Goal: Task Accomplishment & Management: Complete application form

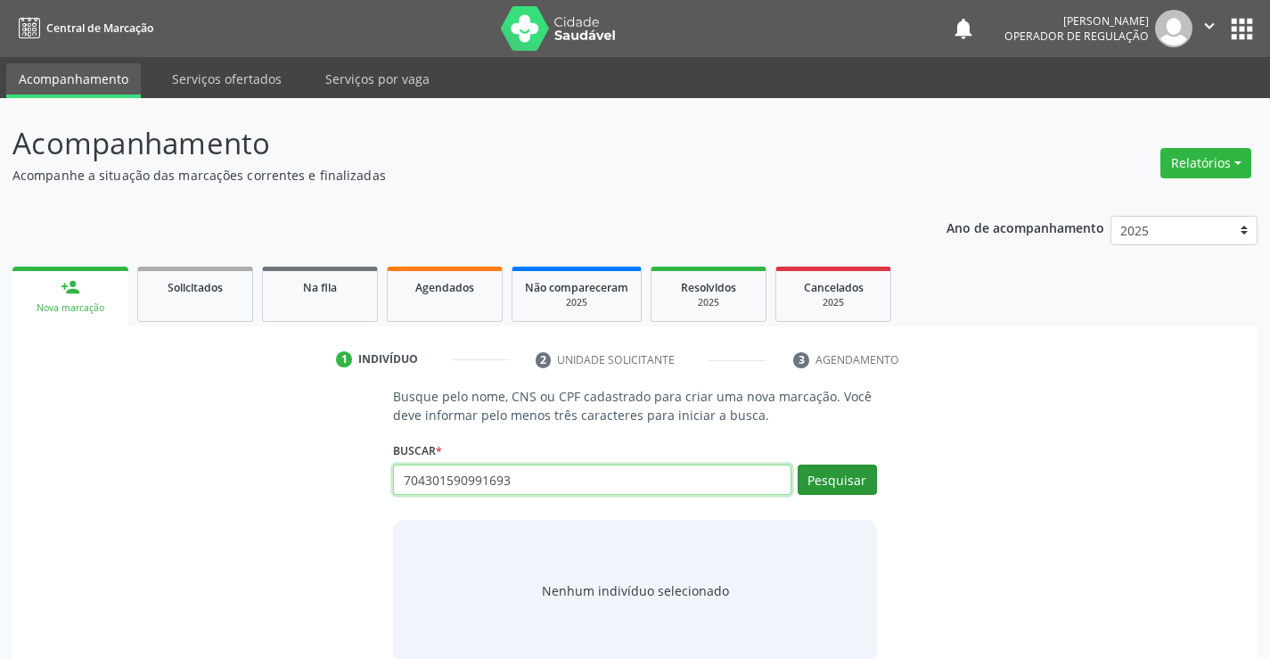
type input "704301590991693"
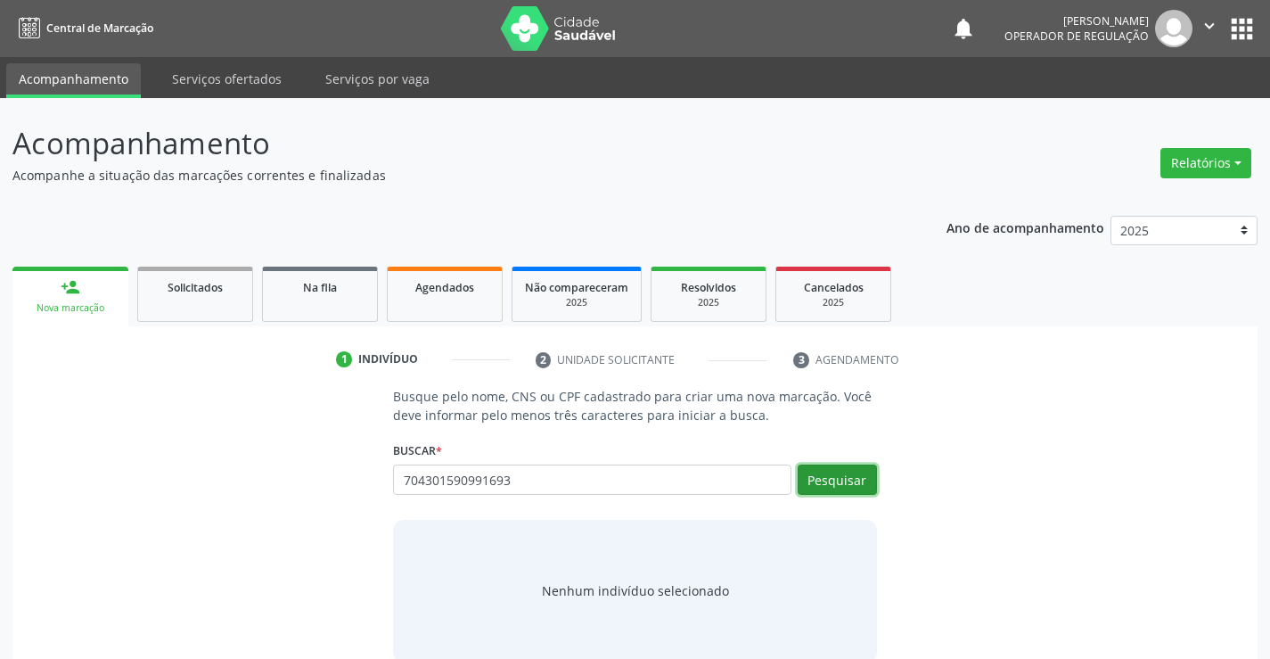
click at [827, 485] on button "Pesquisar" at bounding box center [837, 479] width 79 height 30
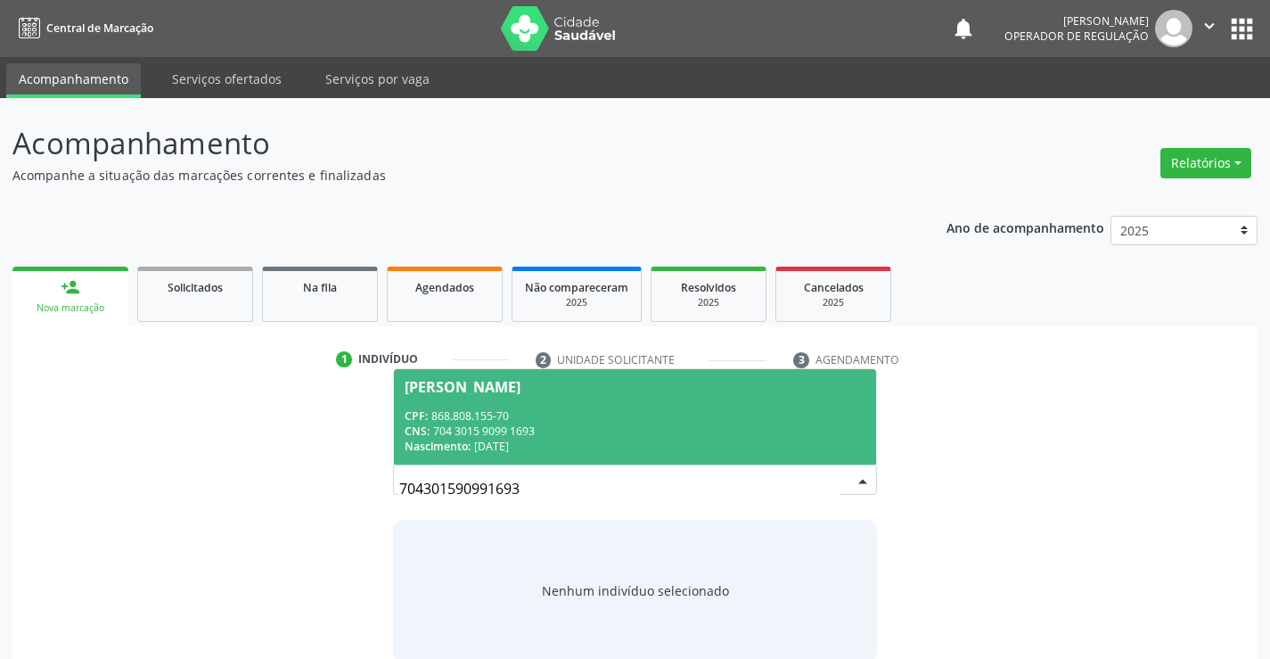
click at [540, 404] on span "Naiara Lopes Leite CPF: 868.808.155-70 CNS: 704 3015 9099 1693 Nascimento: 13/0…" at bounding box center [634, 416] width 481 height 95
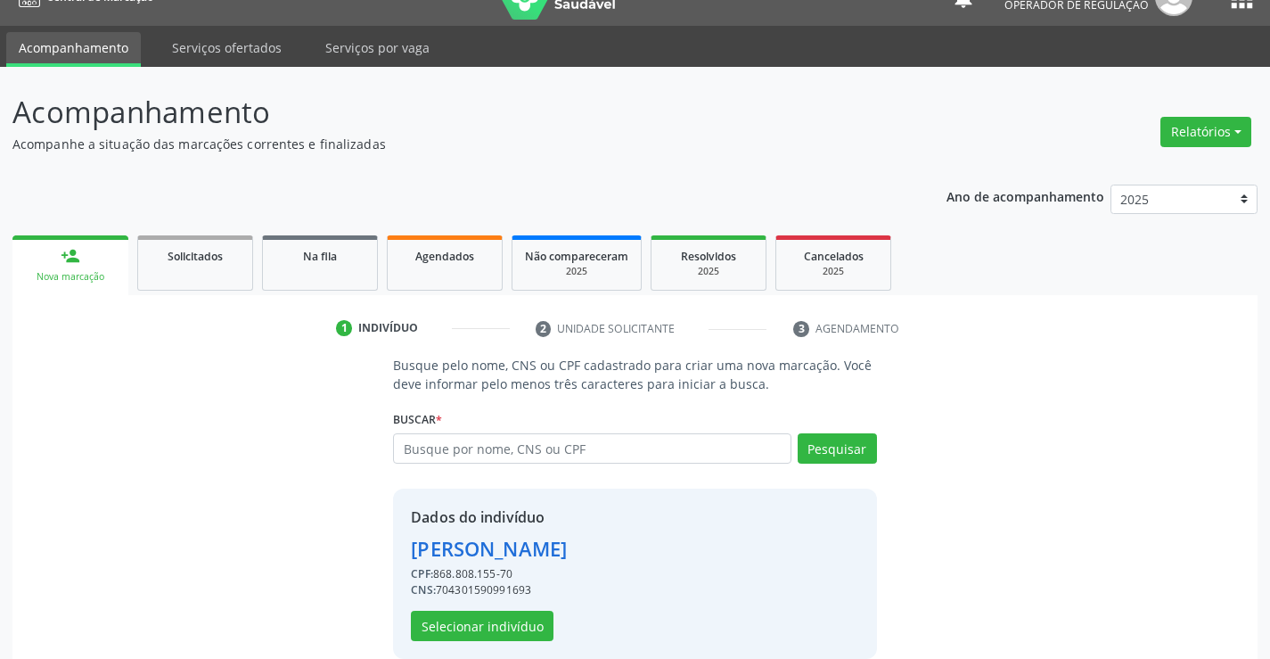
scroll to position [56, 0]
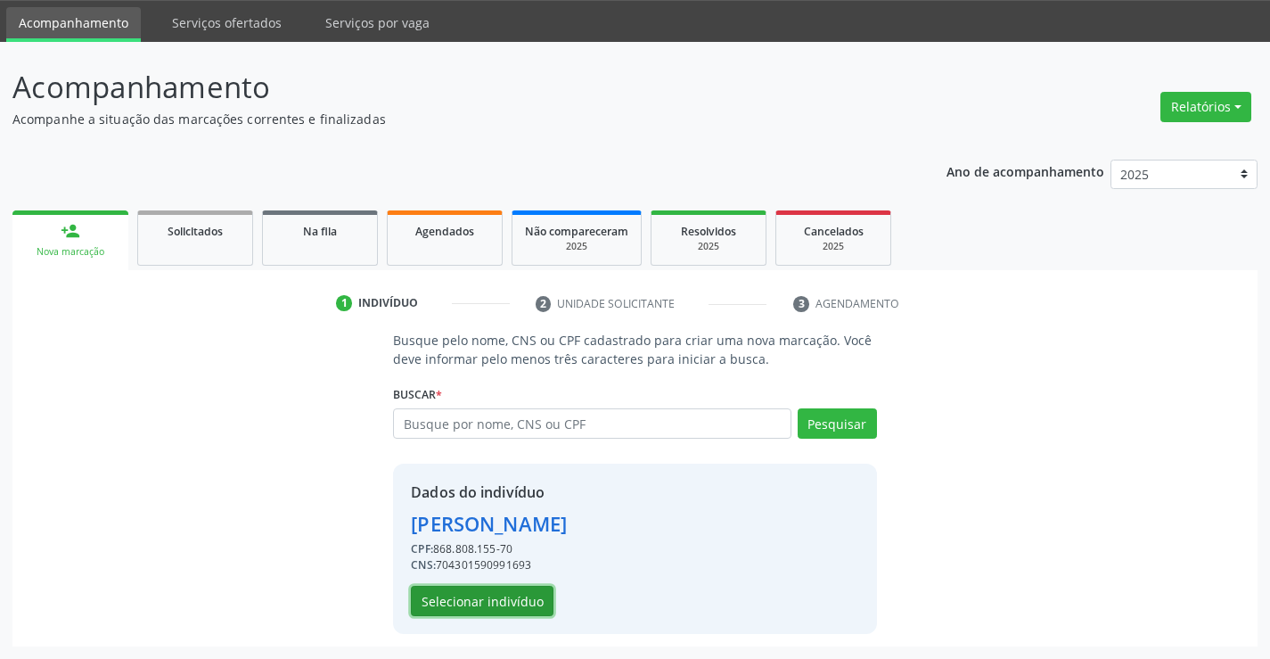
click at [517, 593] on button "Selecionar indivíduo" at bounding box center [482, 600] width 143 height 30
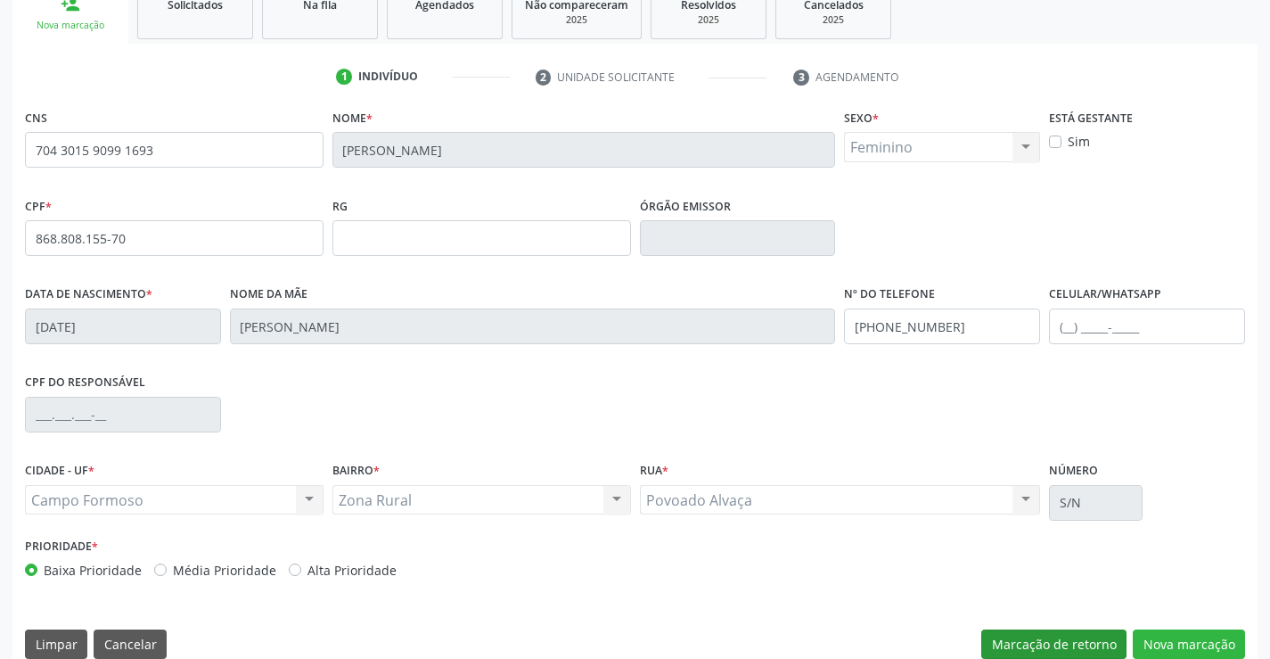
scroll to position [307, 0]
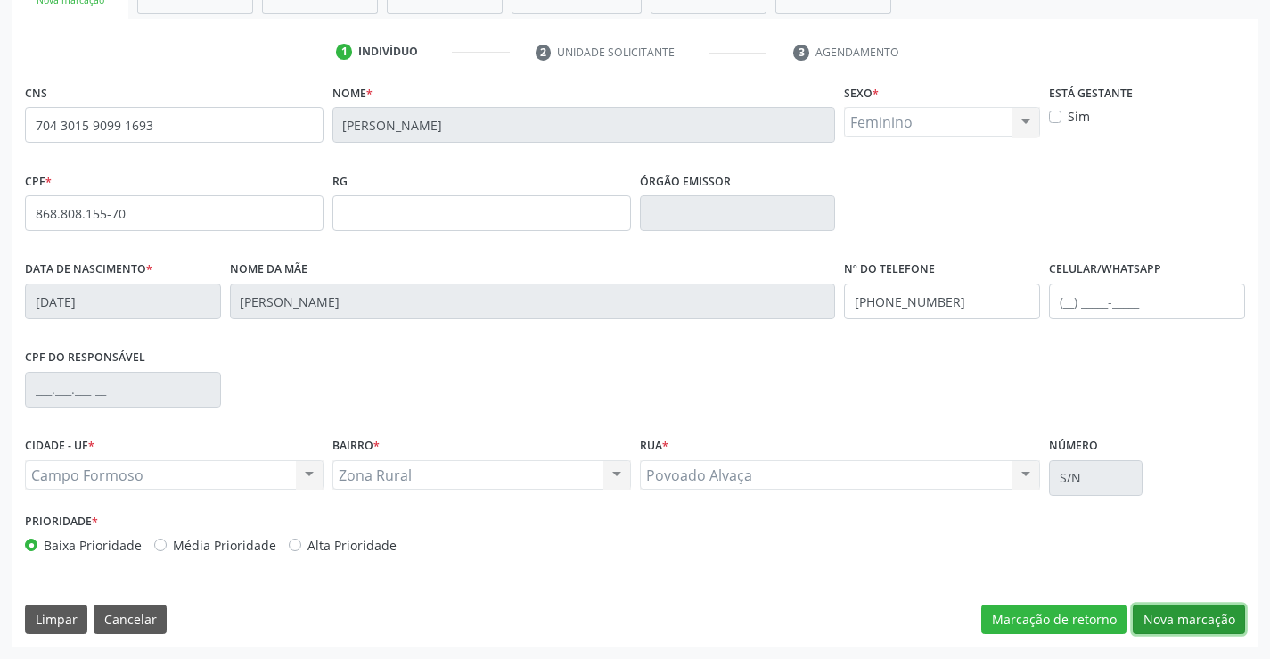
click at [1156, 613] on button "Nova marcação" at bounding box center [1189, 619] width 112 height 30
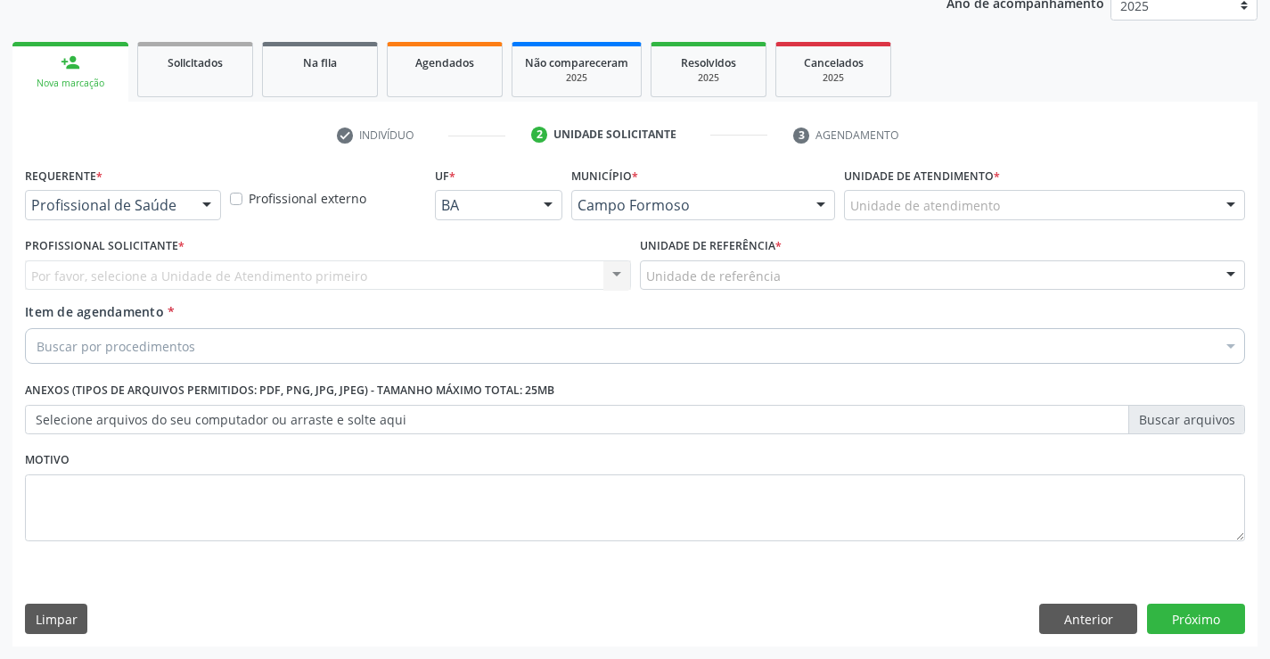
scroll to position [225, 0]
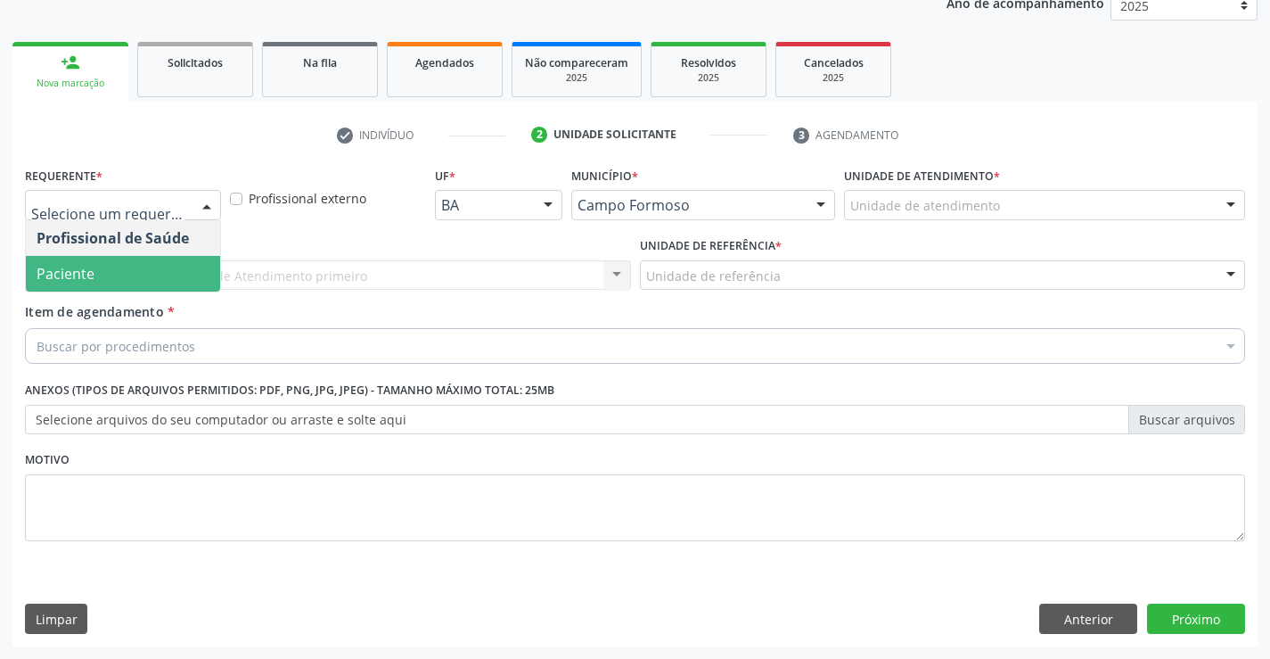
click at [88, 267] on span "Paciente" at bounding box center [66, 274] width 58 height 20
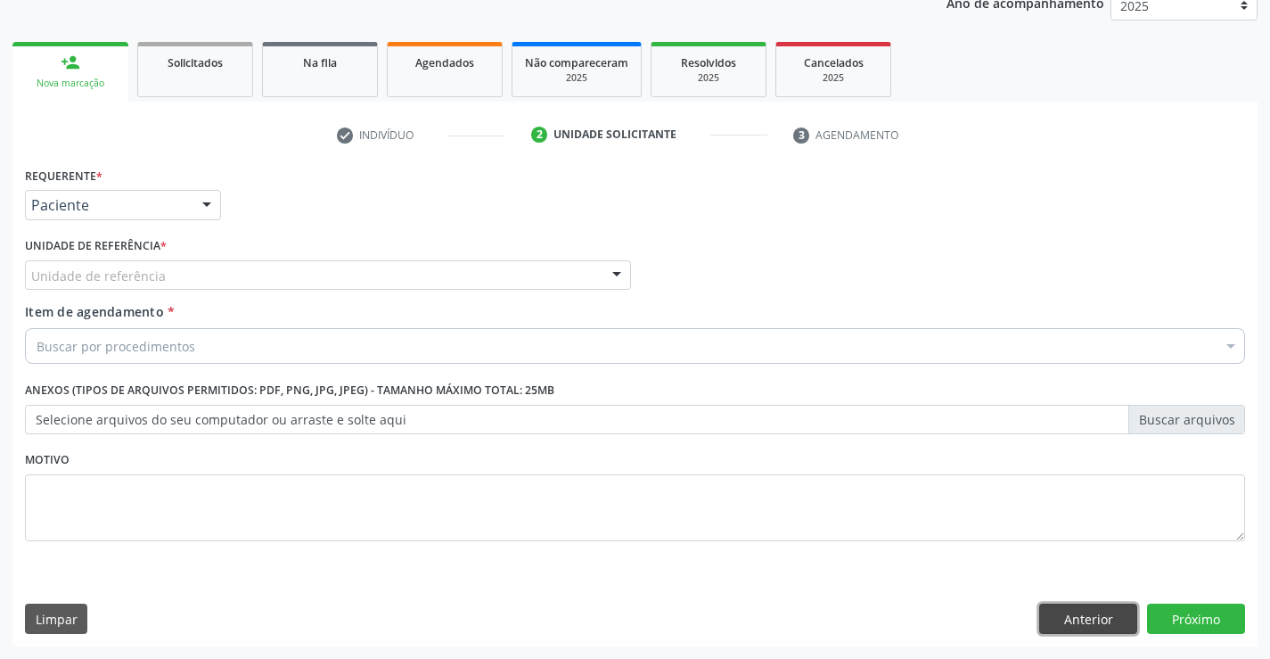
click at [1076, 607] on button "Anterior" at bounding box center [1088, 618] width 98 height 30
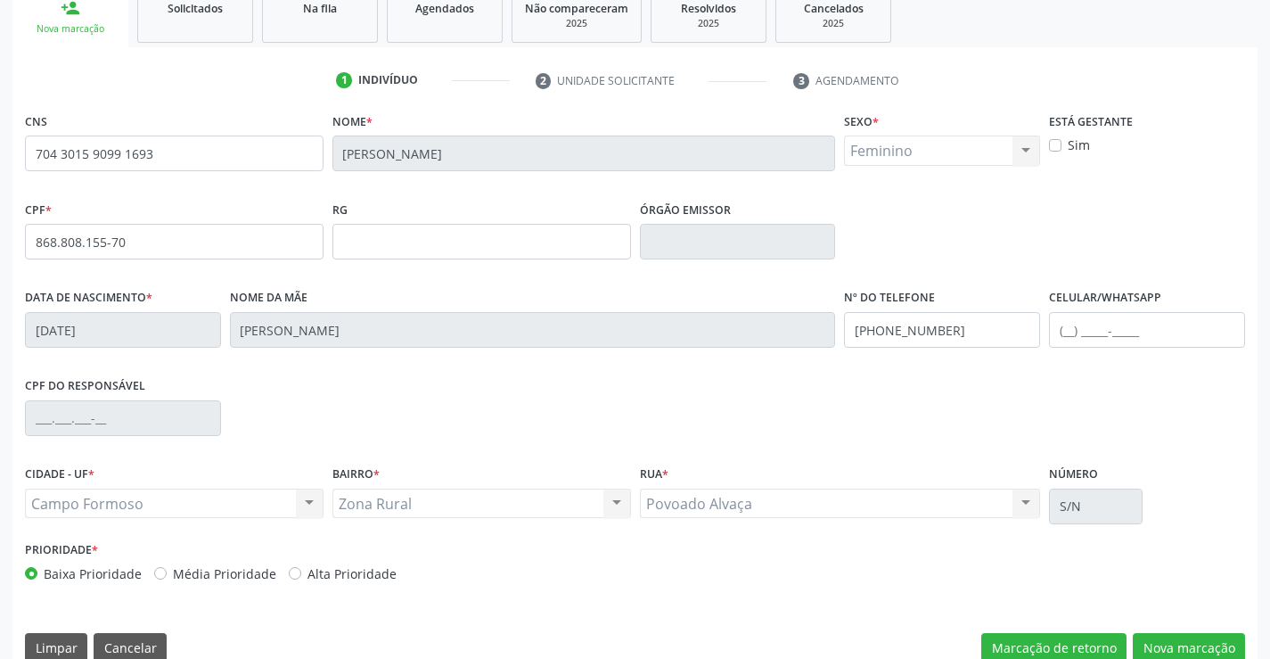
scroll to position [307, 0]
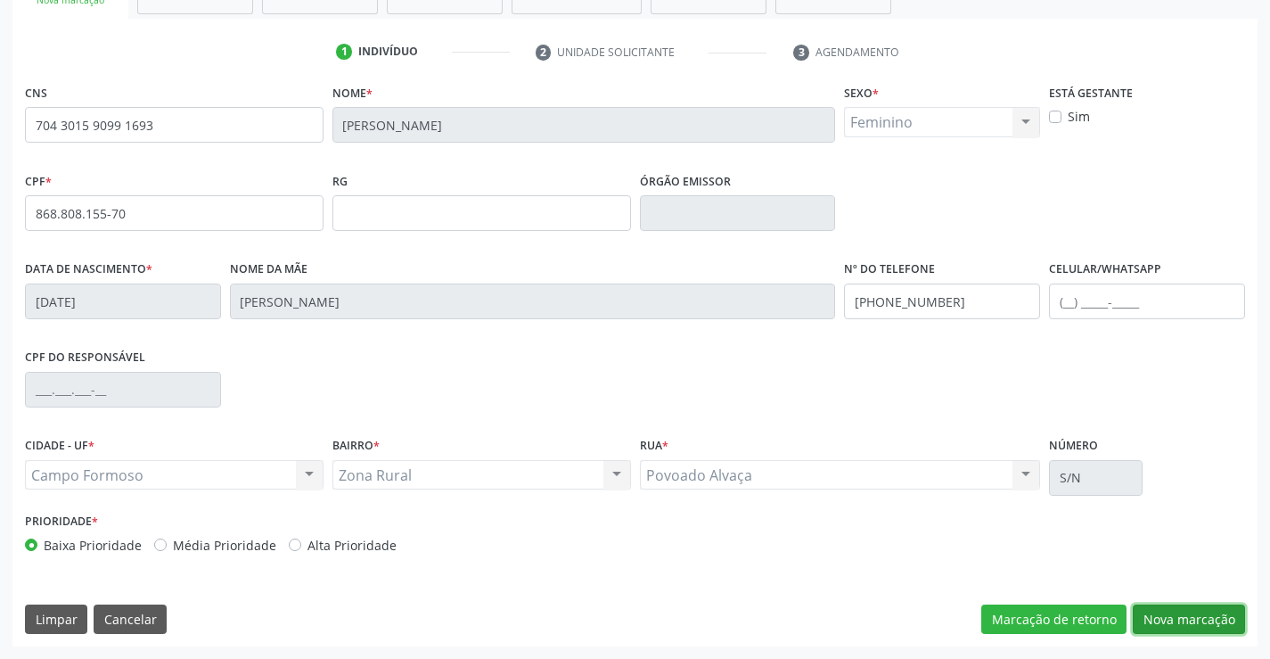
click at [1180, 624] on button "Nova marcação" at bounding box center [1189, 619] width 112 height 30
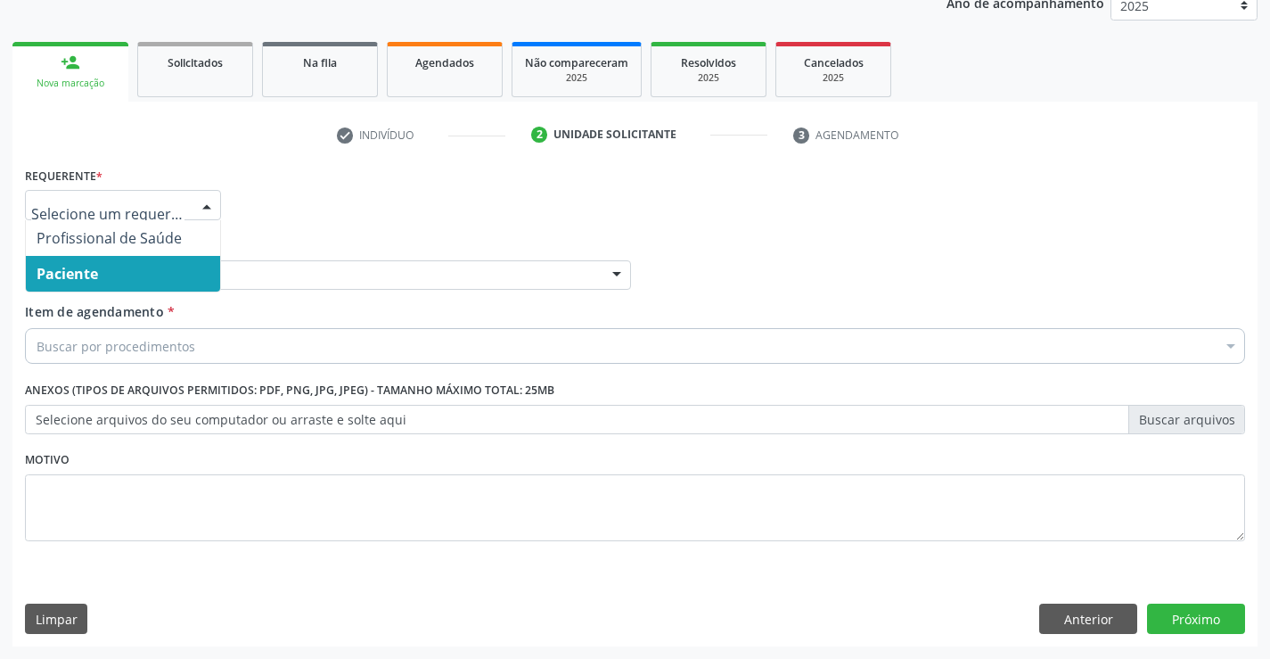
click at [86, 273] on span "Paciente" at bounding box center [67, 274] width 61 height 20
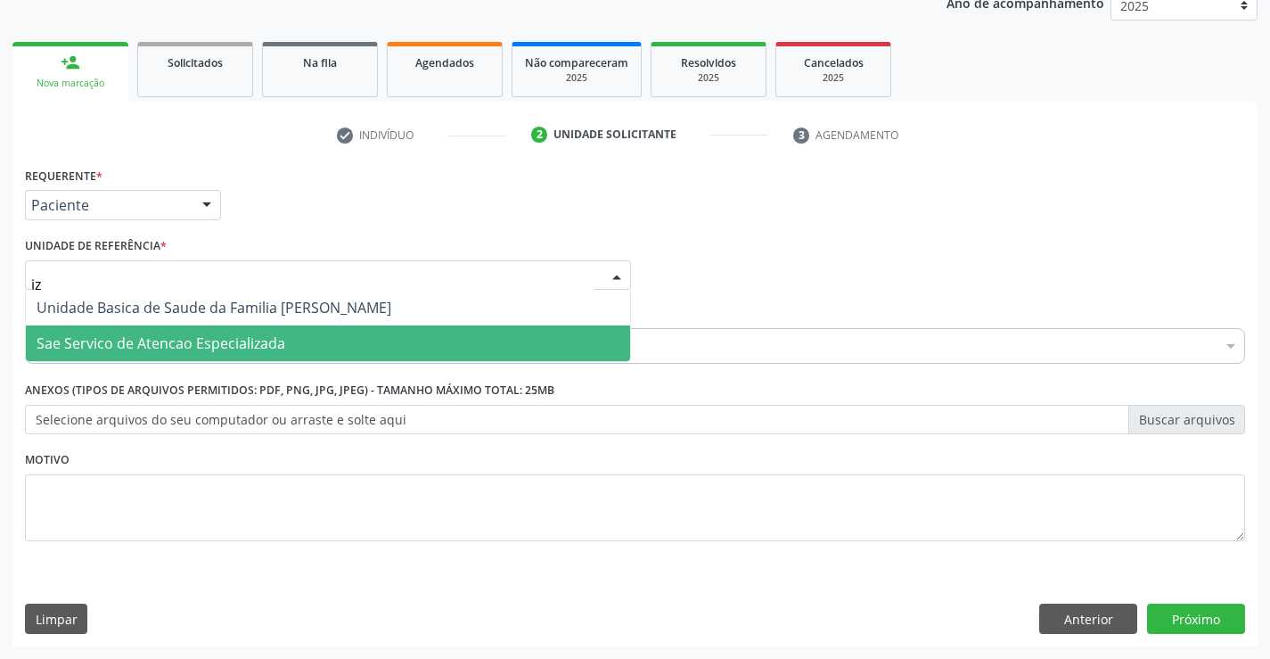
type input "iza"
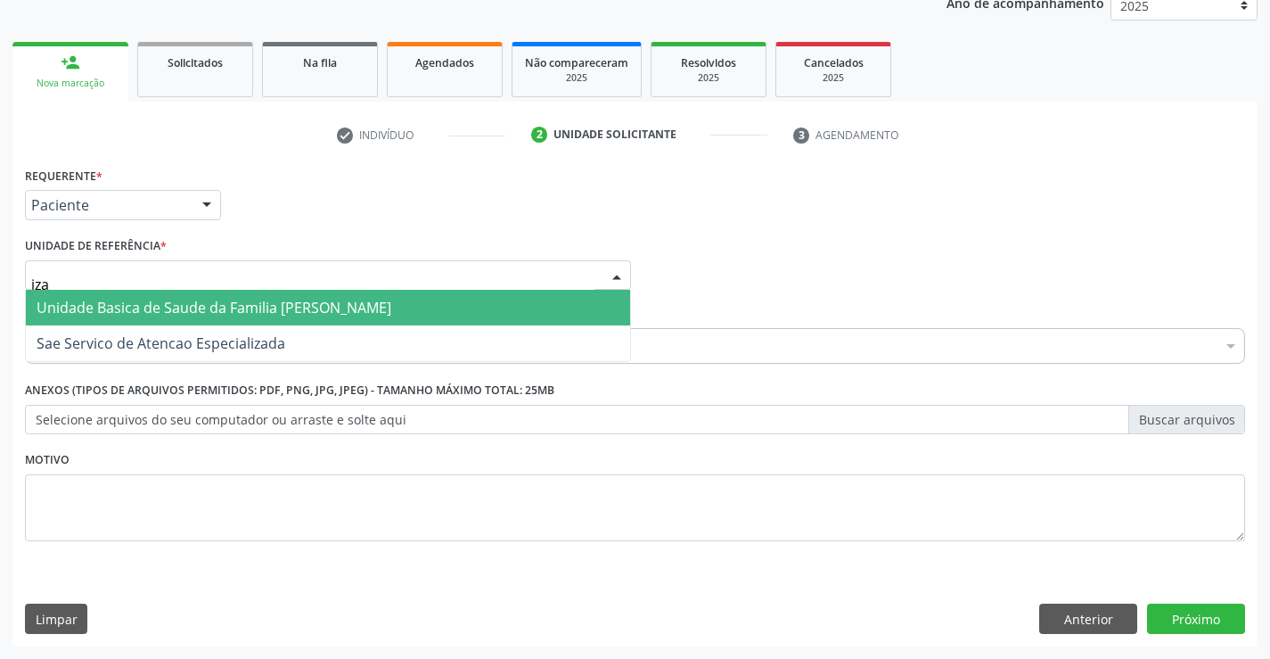
click at [391, 307] on span "Unidade Basica de Saude da Familia [PERSON_NAME]" at bounding box center [214, 308] width 355 height 20
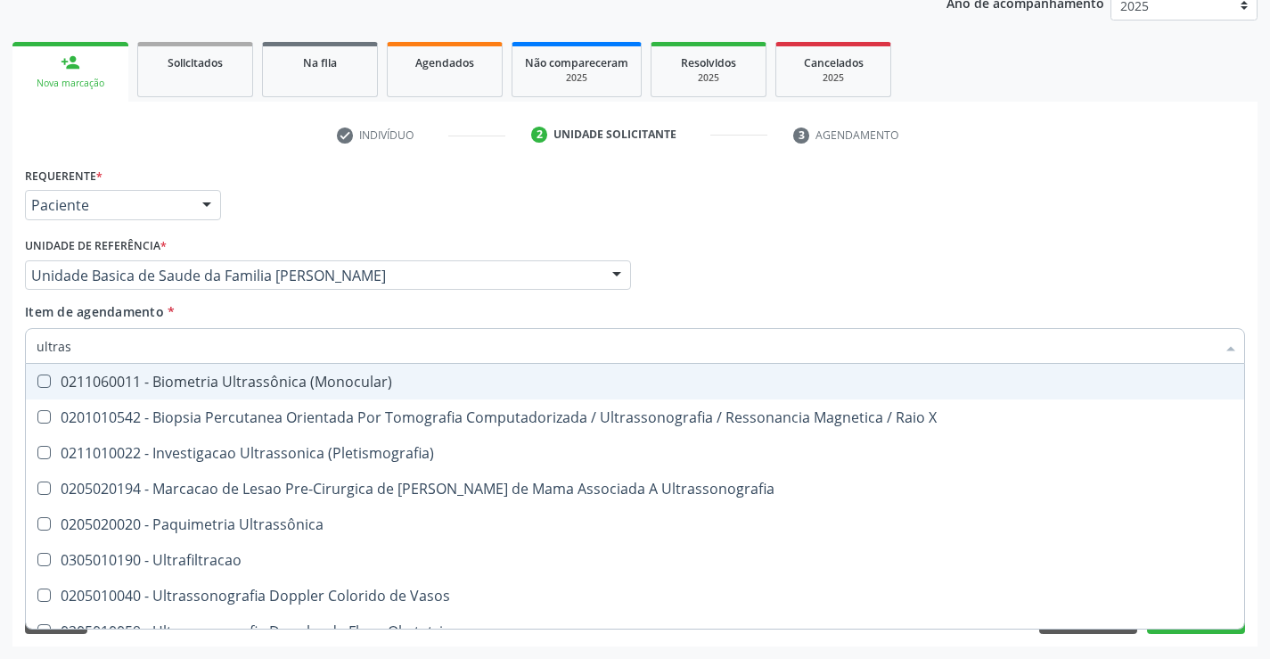
type input "ultrass"
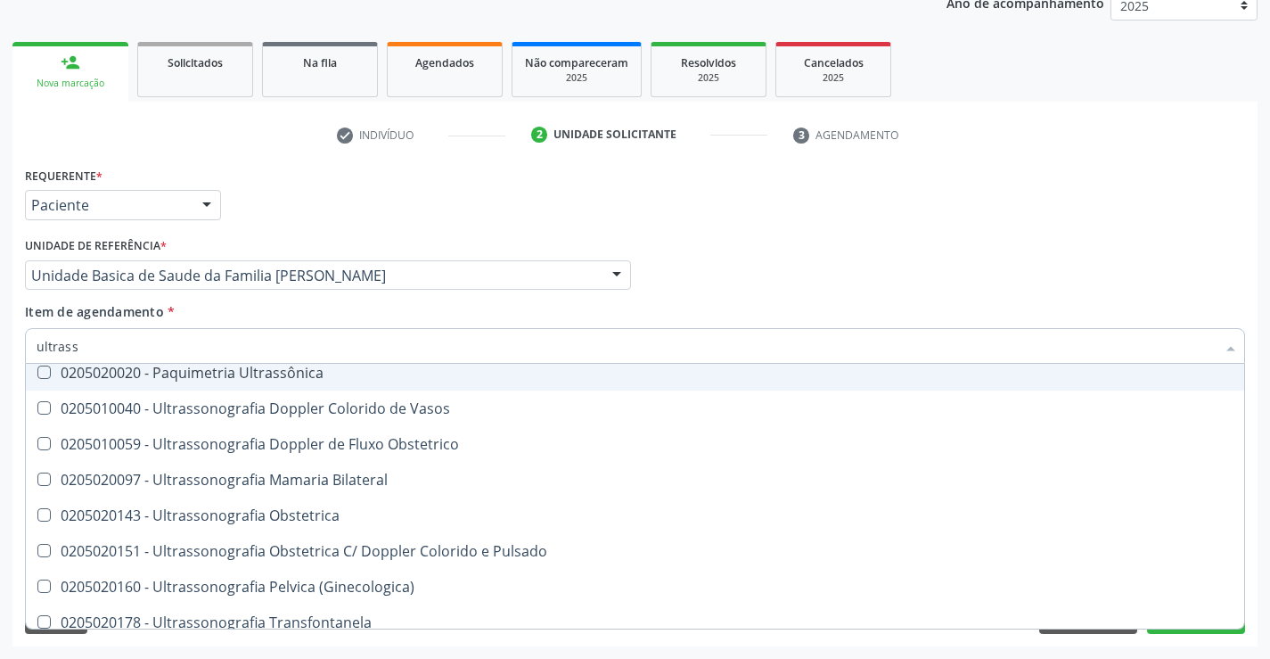
scroll to position [178, 0]
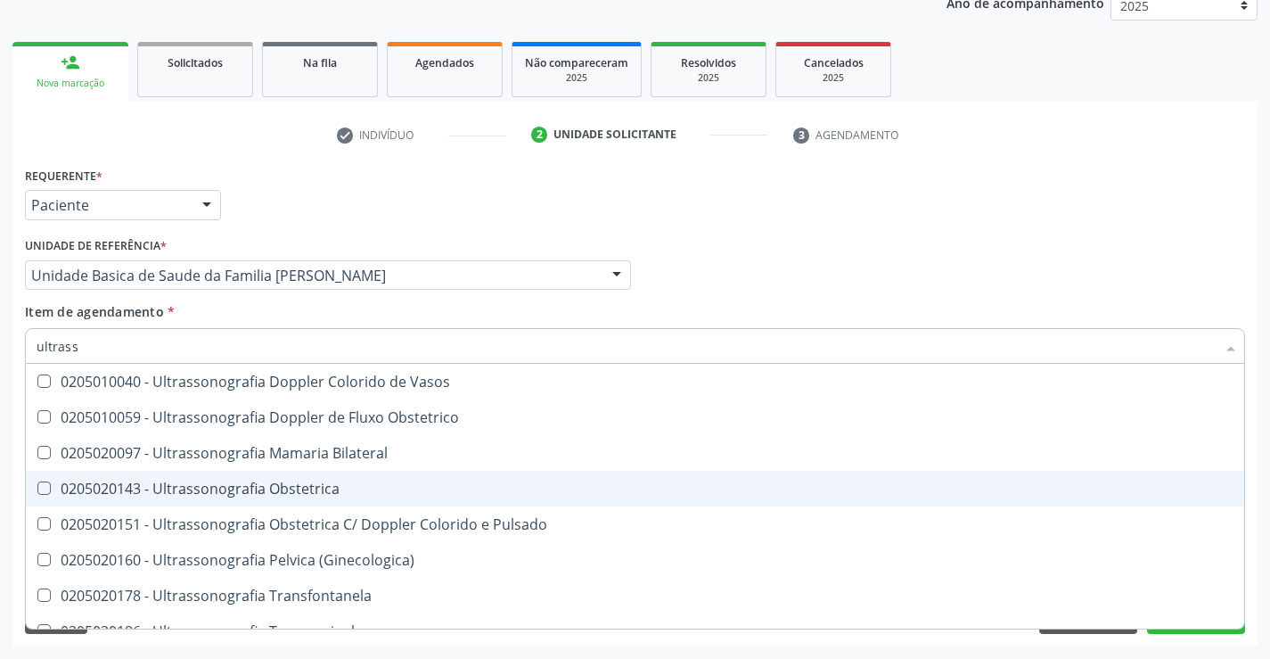
click at [434, 493] on div "0205020143 - Ultrassonografia Obstetrica" at bounding box center [635, 488] width 1197 height 14
checkbox Obstetrica "true"
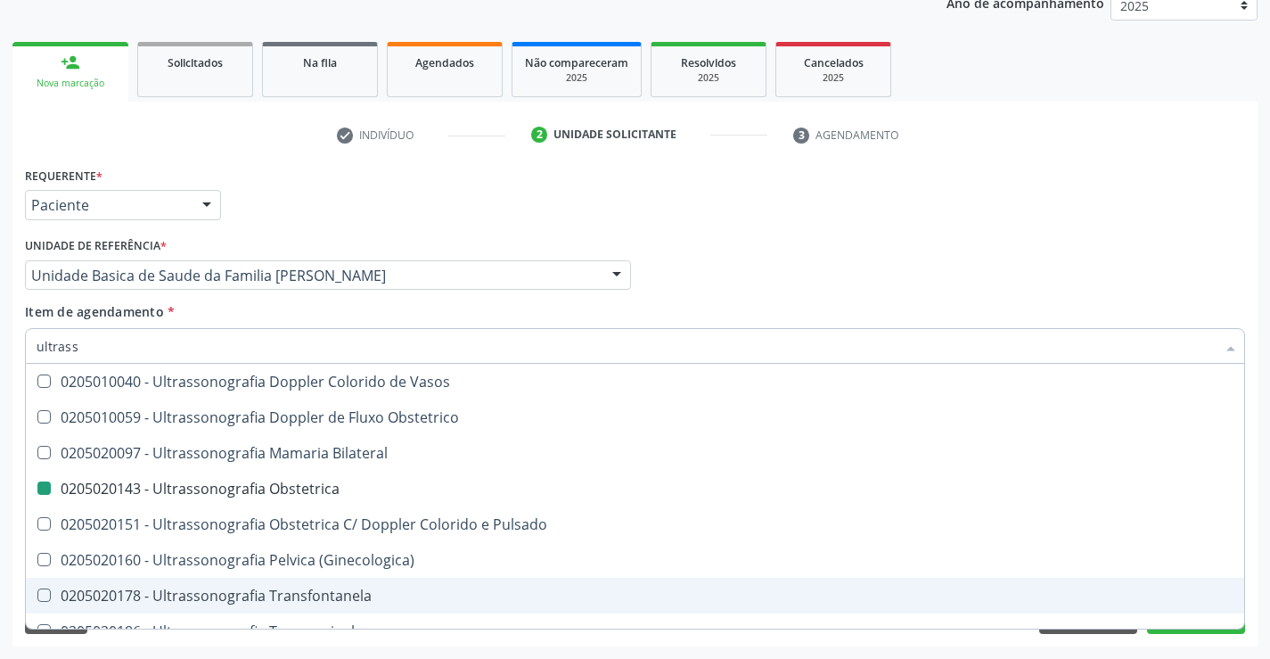
click at [1207, 642] on div "Requerente * Paciente Profissional de Saúde Paciente Nenhum resultado encontrad…" at bounding box center [634, 404] width 1245 height 484
checkbox X "true"
checkbox Obstetrica "false"
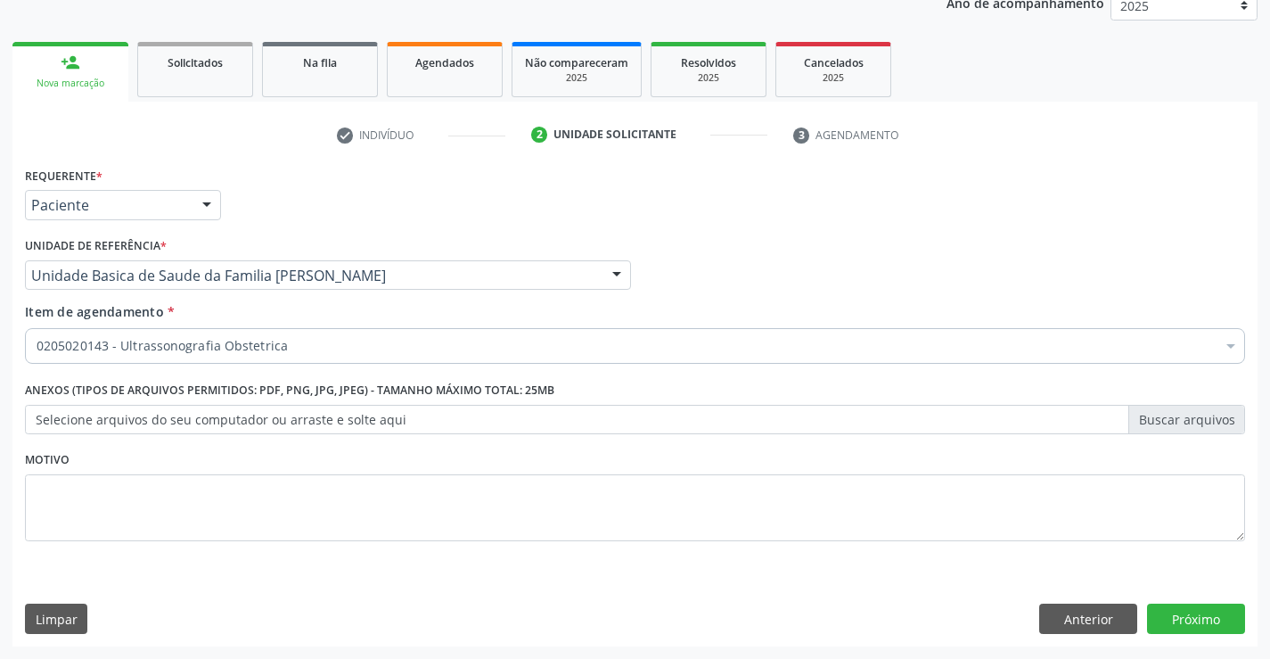
scroll to position [0, 0]
click at [1196, 612] on button "Próximo" at bounding box center [1196, 618] width 98 height 30
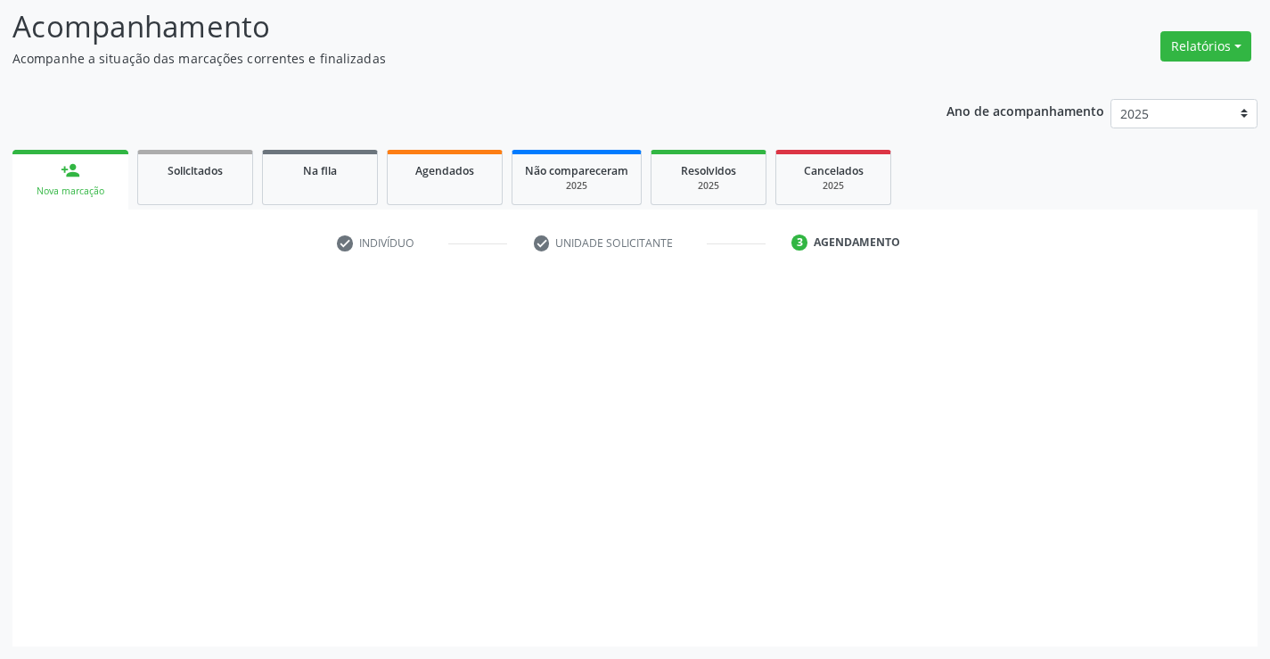
scroll to position [117, 0]
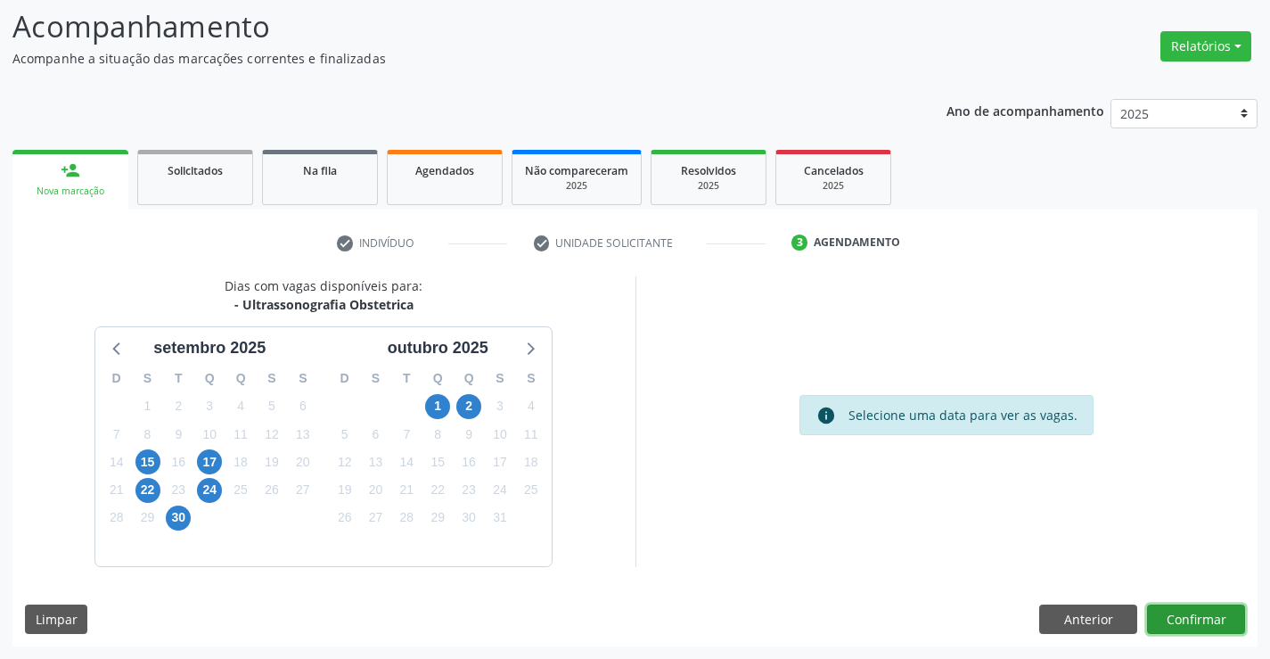
click at [1198, 618] on button "Confirmar" at bounding box center [1196, 619] width 98 height 30
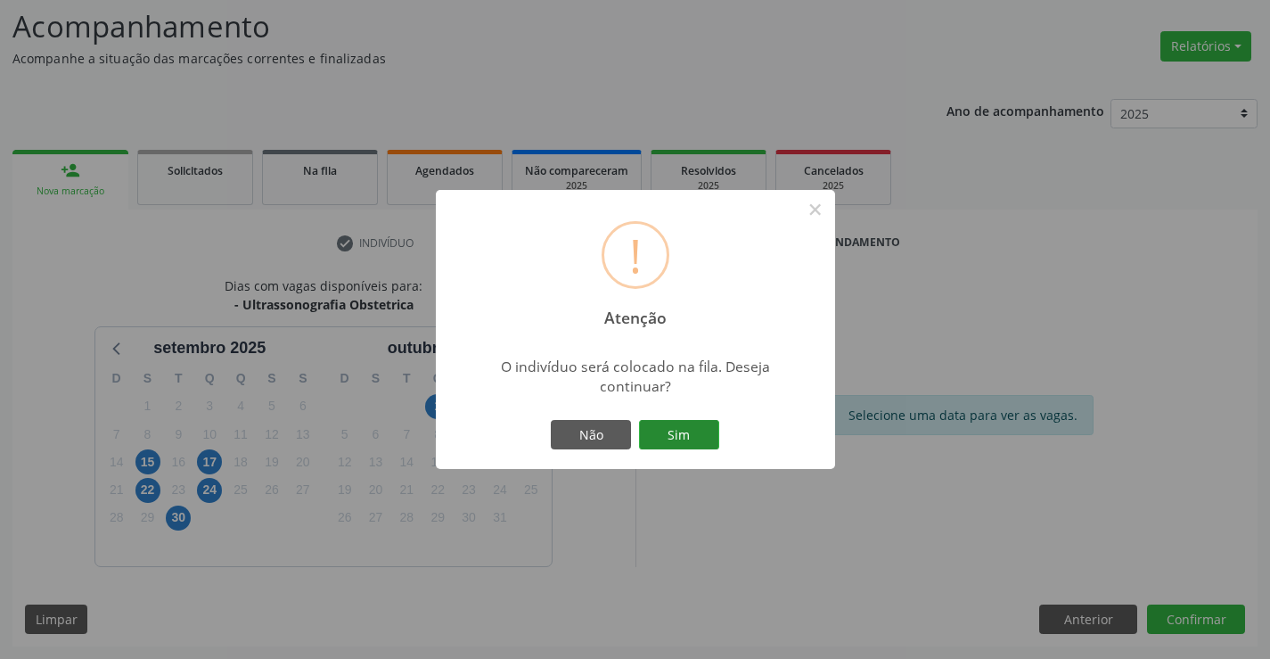
click at [677, 438] on button "Sim" at bounding box center [679, 435] width 80 height 30
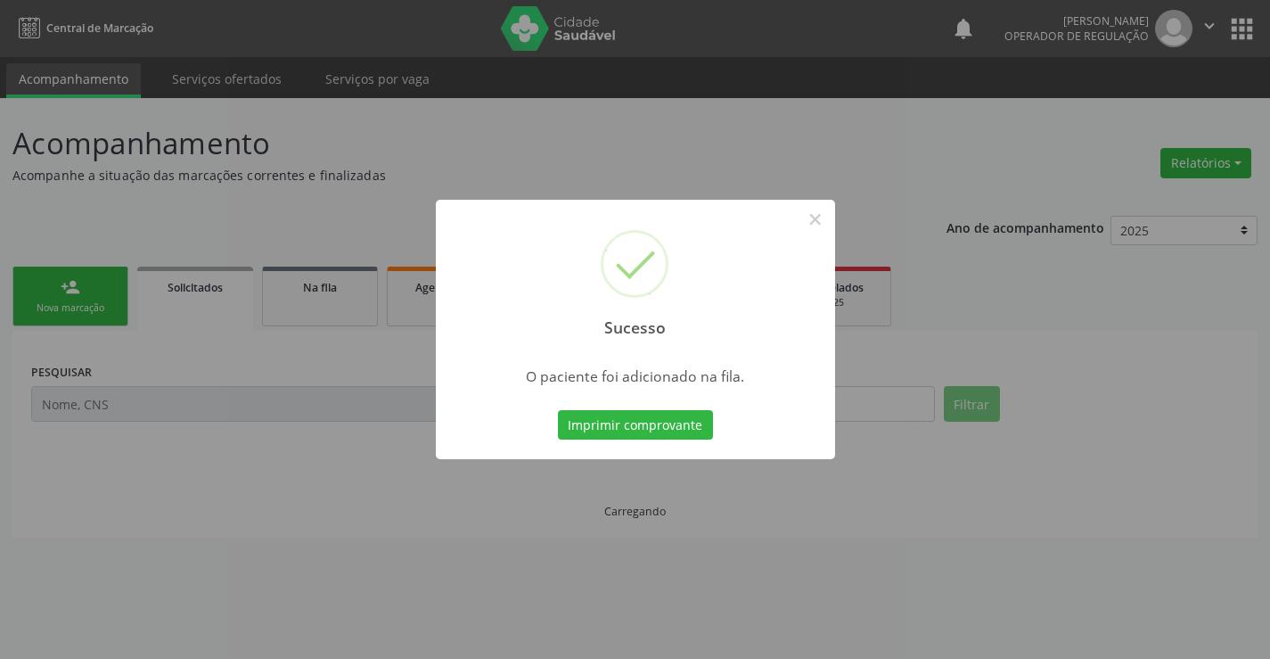
scroll to position [0, 0]
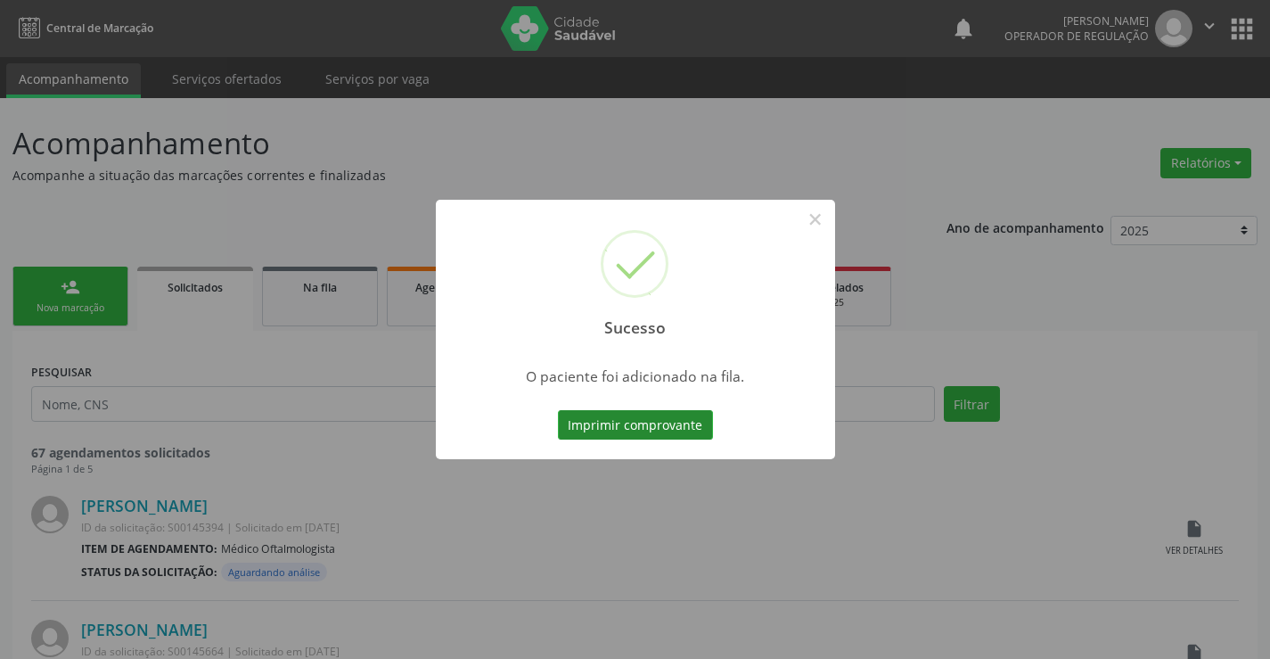
click at [686, 427] on button "Imprimir comprovante" at bounding box center [635, 425] width 155 height 30
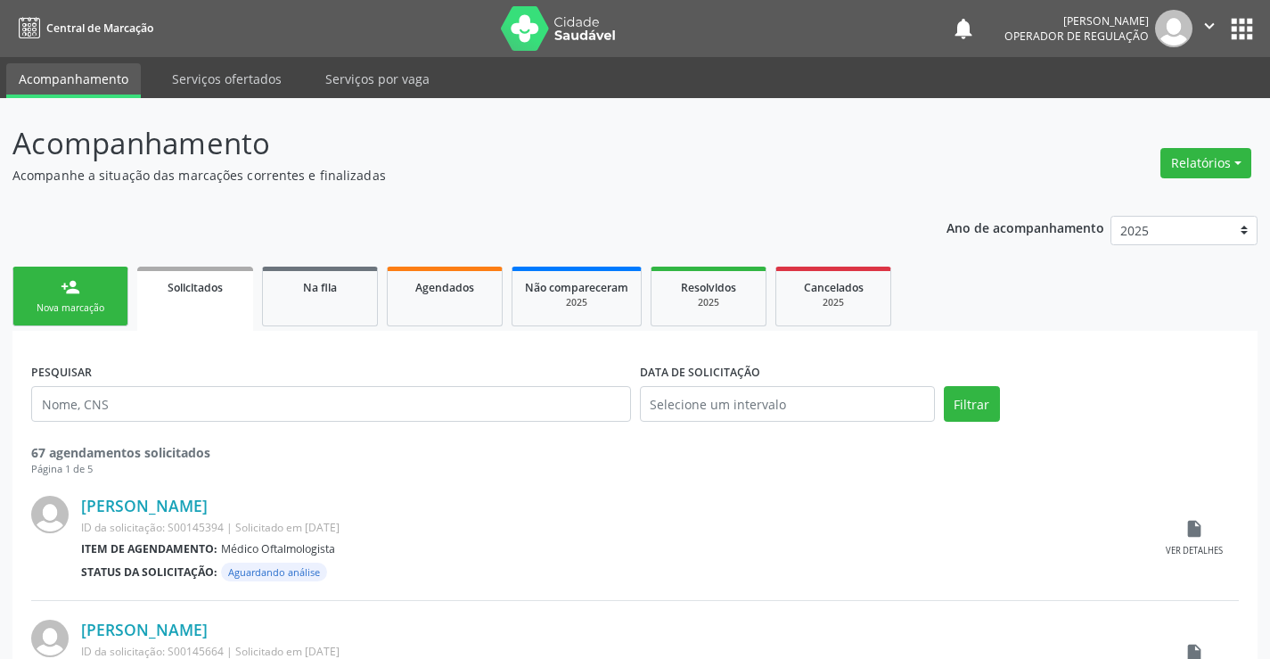
click at [104, 306] on div "Nova marcação" at bounding box center [70, 307] width 89 height 13
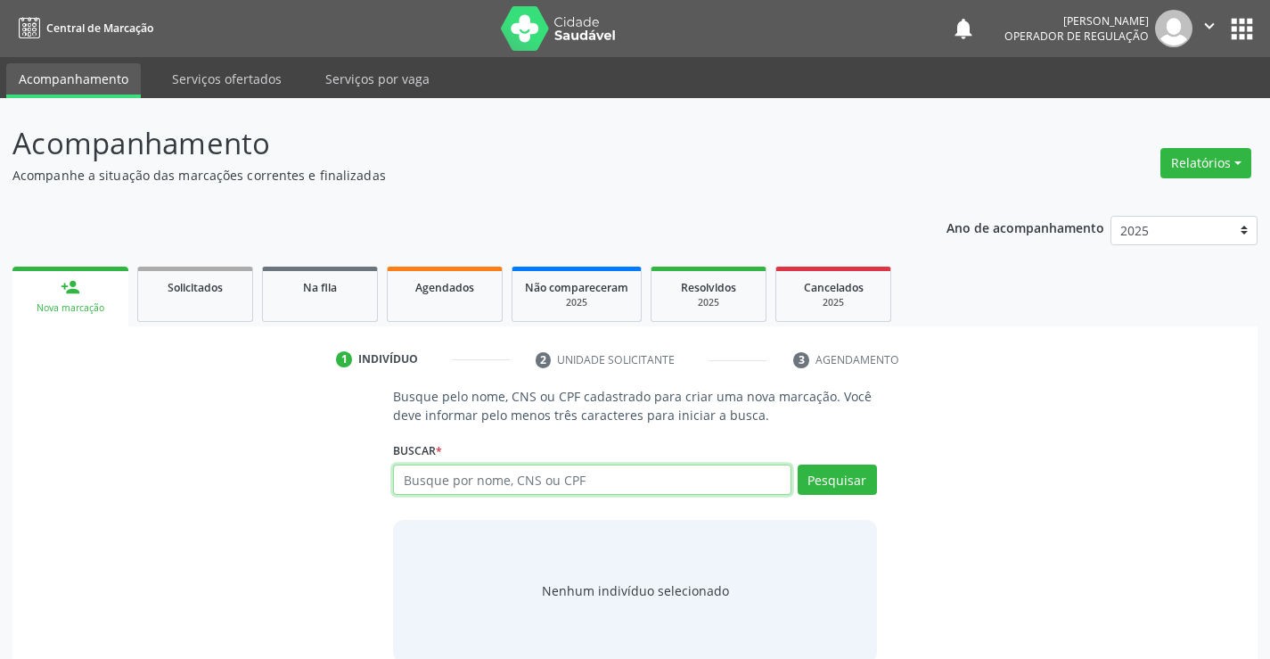
click at [483, 485] on input "text" at bounding box center [591, 479] width 397 height 30
type input "708700112106491"
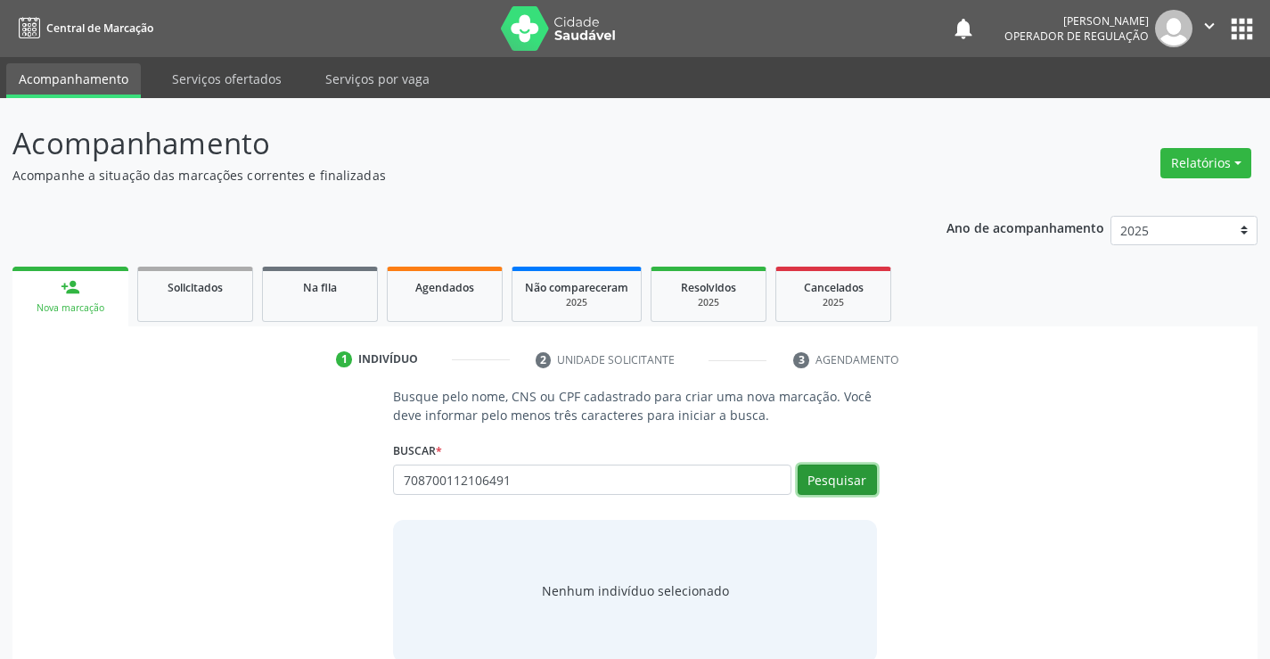
click at [826, 473] on button "Pesquisar" at bounding box center [837, 479] width 79 height 30
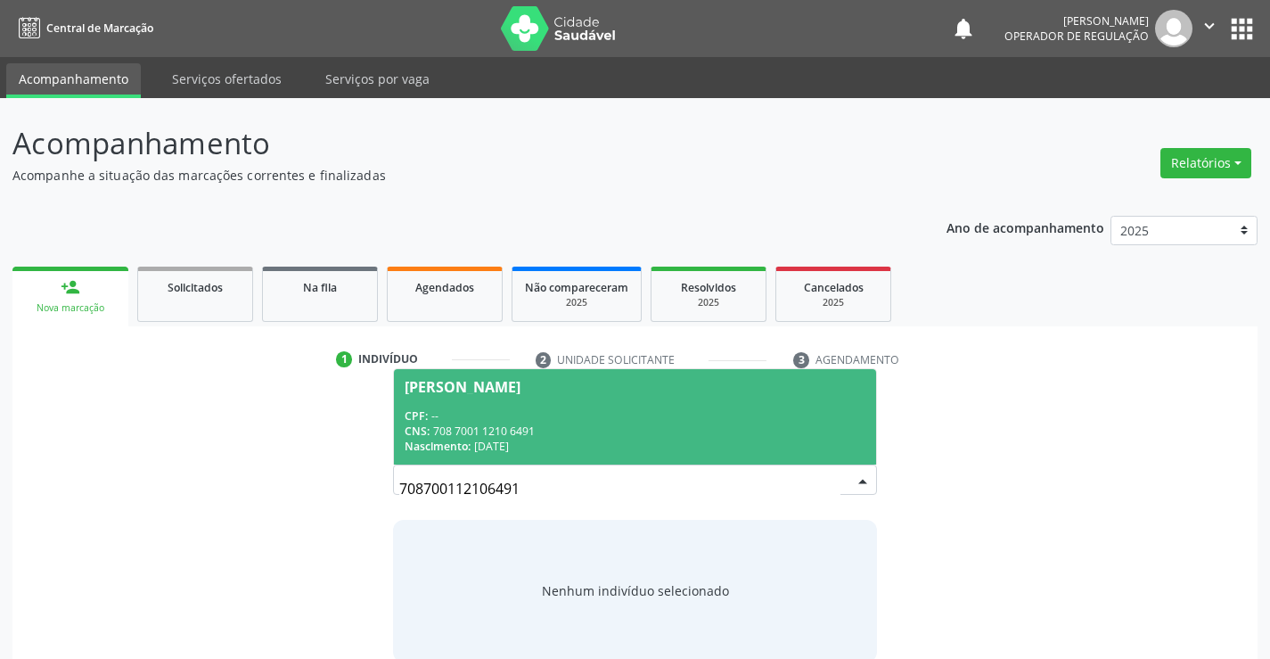
click at [654, 431] on div "CNS: 708 7001 1210 6491" at bounding box center [635, 430] width 460 height 15
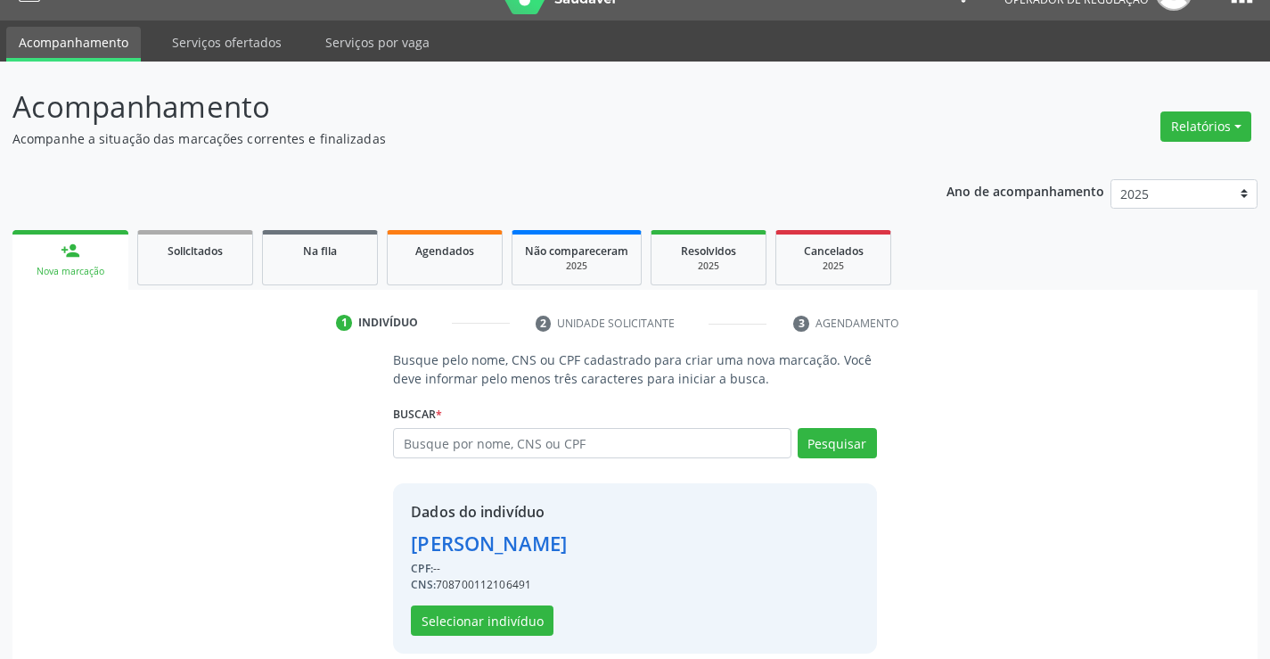
scroll to position [56, 0]
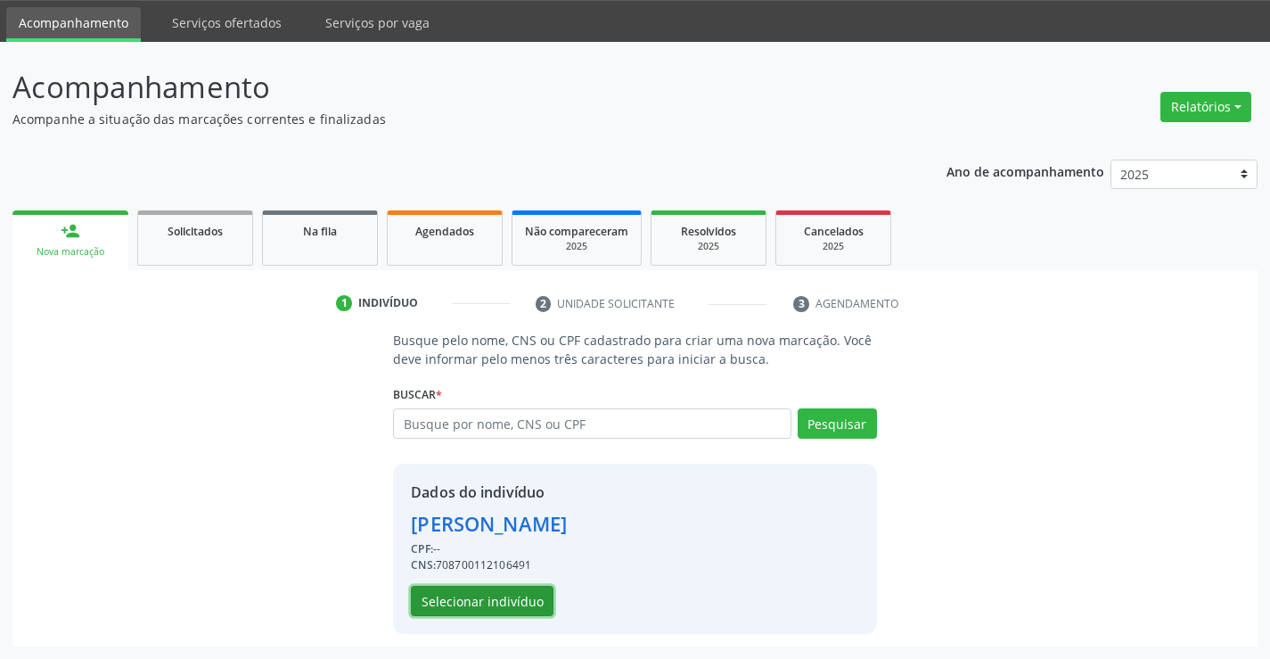
click at [531, 598] on button "Selecionar indivíduo" at bounding box center [482, 600] width 143 height 30
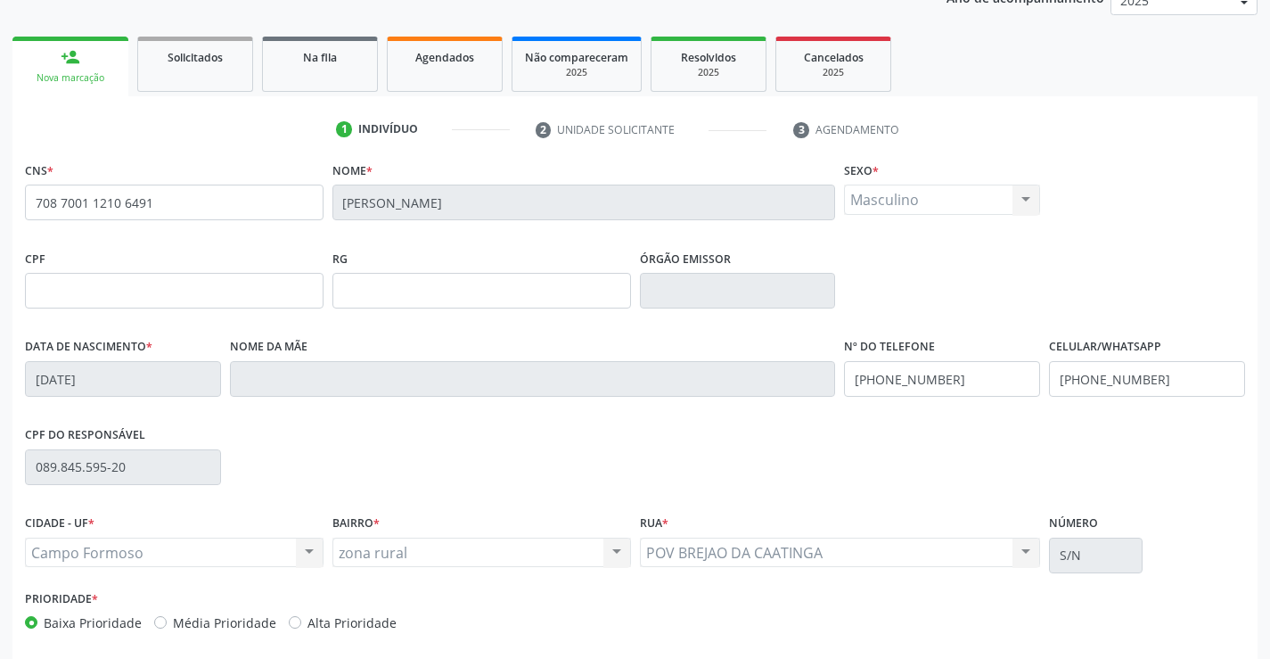
scroll to position [307, 0]
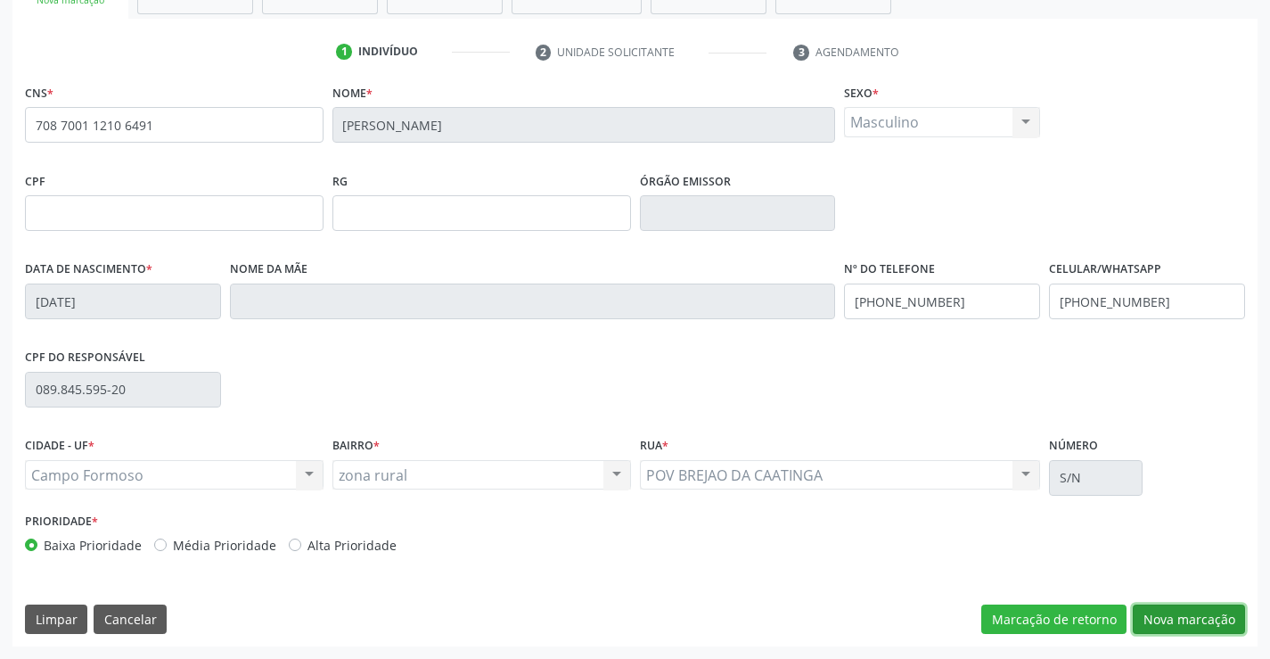
click at [1162, 618] on button "Nova marcação" at bounding box center [1189, 619] width 112 height 30
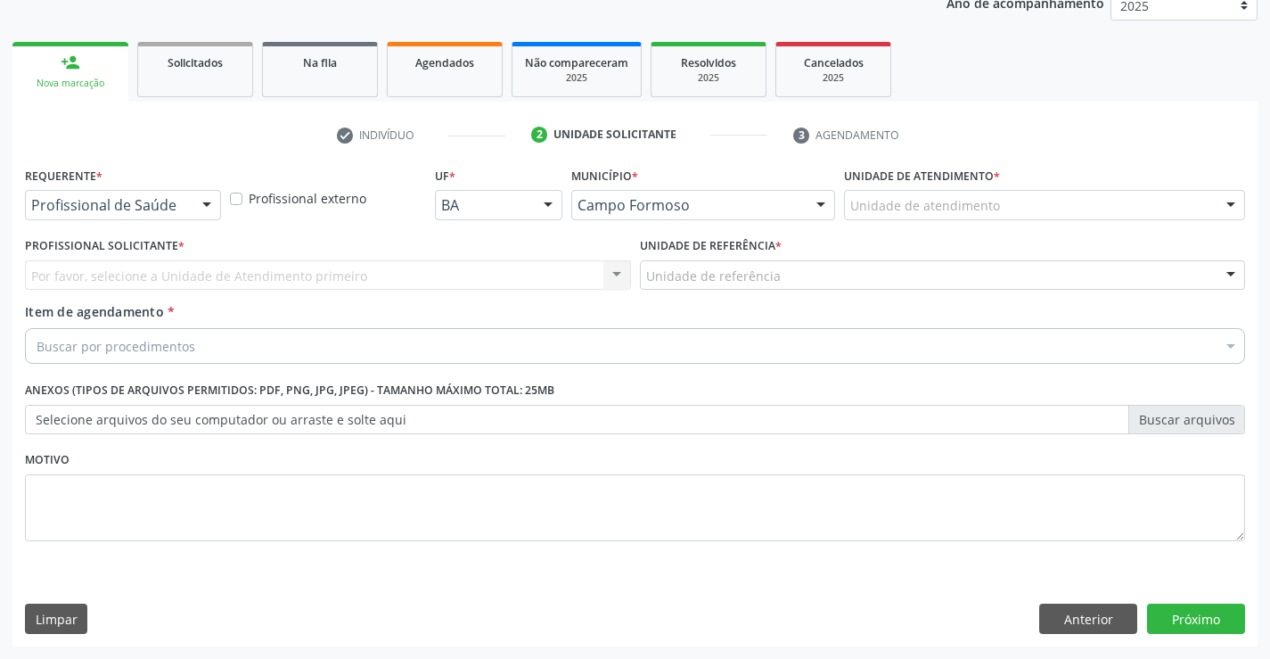
scroll to position [225, 0]
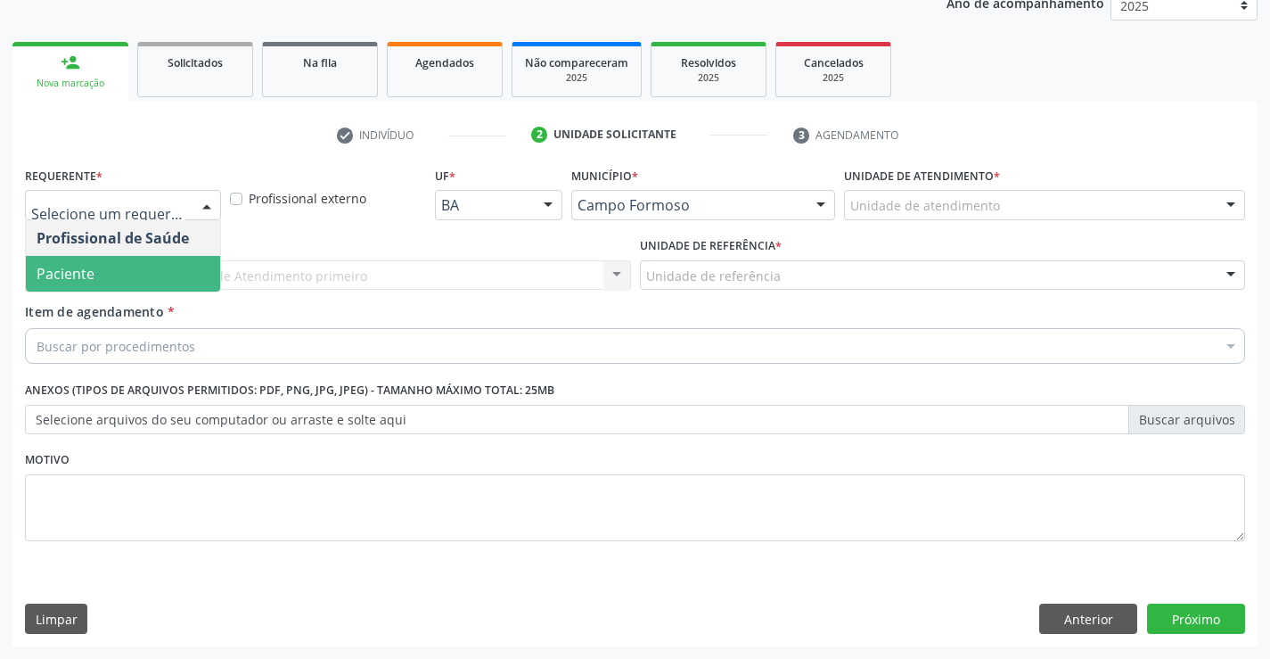
click at [107, 271] on span "Paciente" at bounding box center [123, 274] width 194 height 36
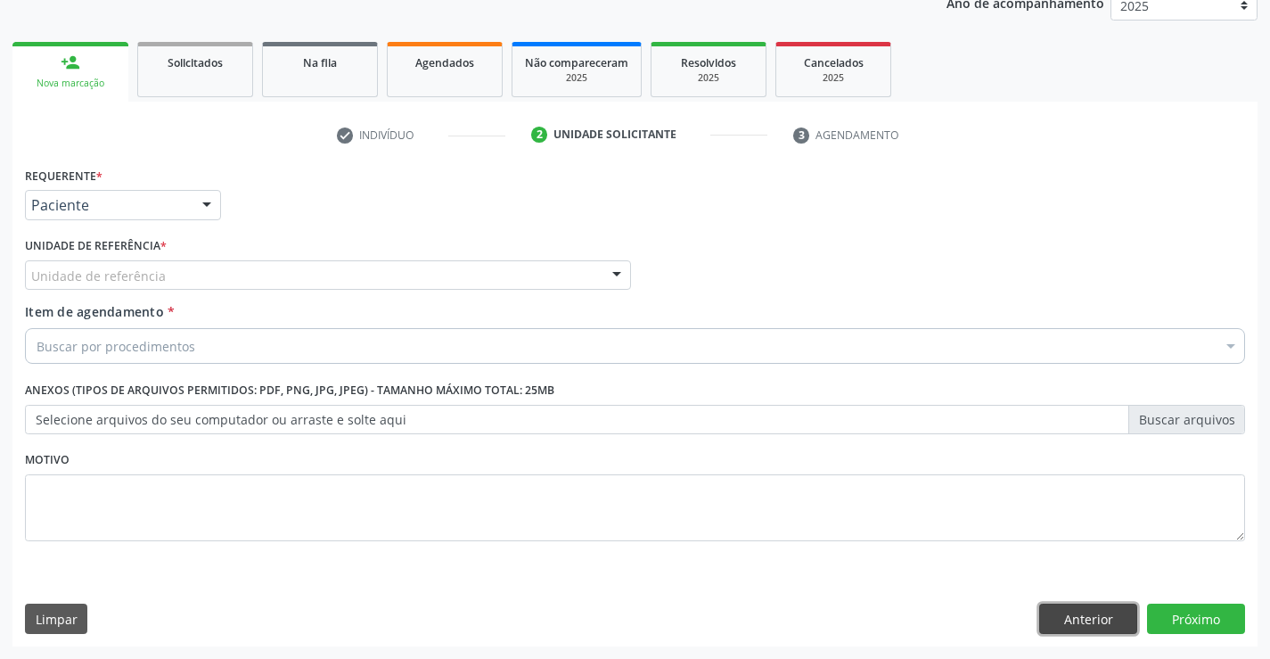
click at [1102, 612] on button "Anterior" at bounding box center [1088, 618] width 98 height 30
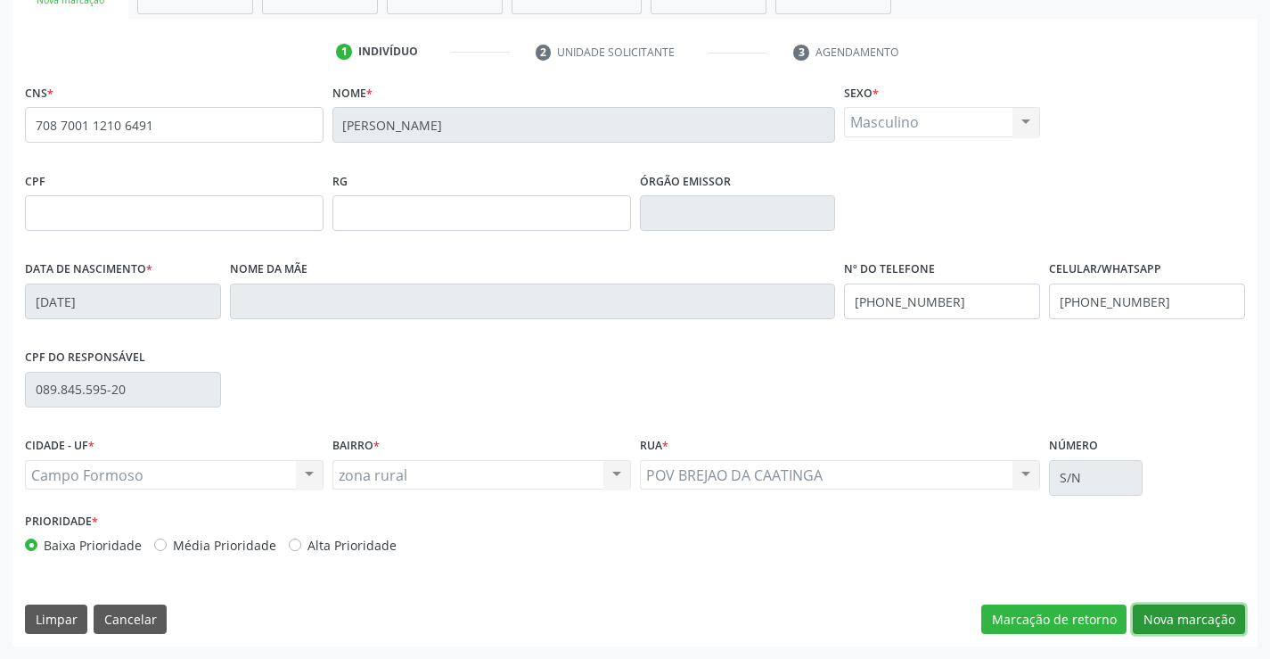
click at [1214, 618] on button "Nova marcação" at bounding box center [1189, 619] width 112 height 30
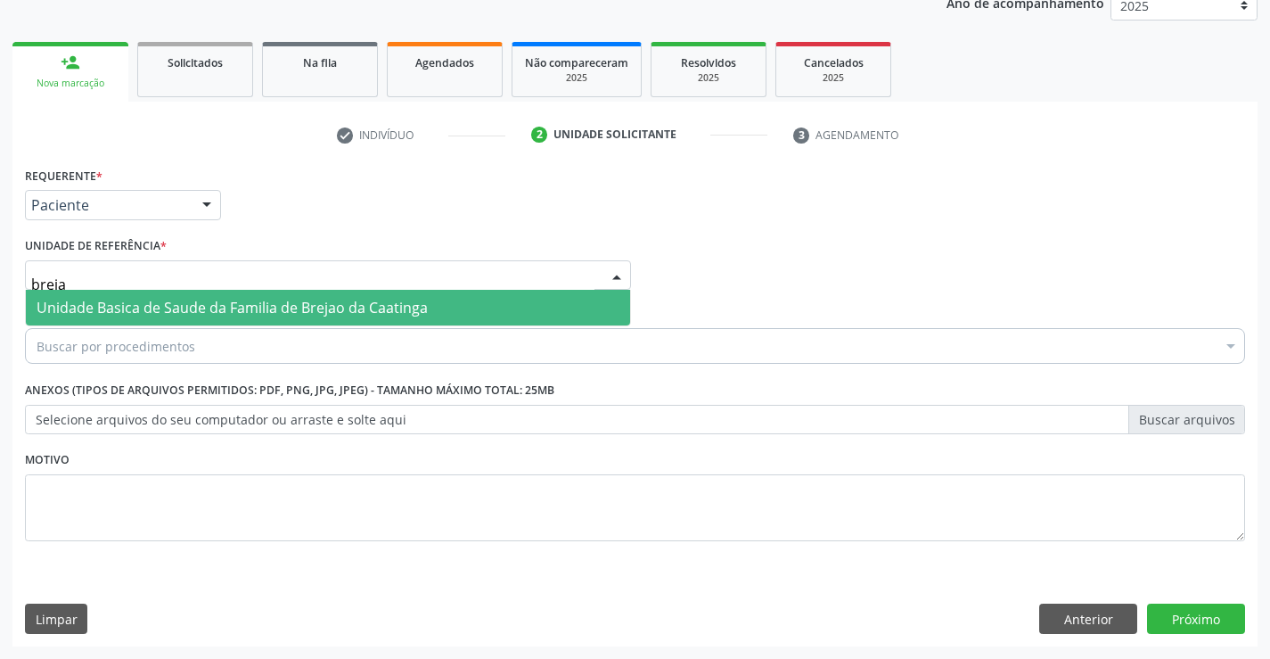
type input "brejao"
click at [132, 303] on span "Unidade Basica de Saude da Familia de Brejao da Caatinga" at bounding box center [232, 308] width 391 height 20
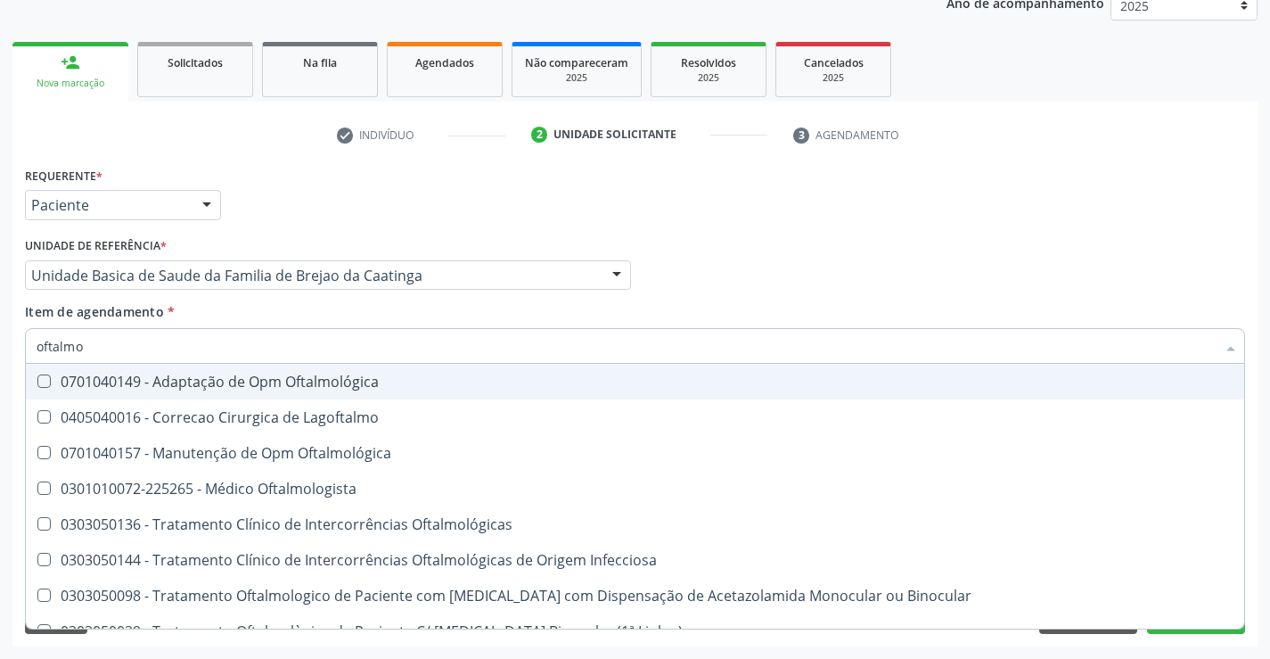
type input "oftalmol"
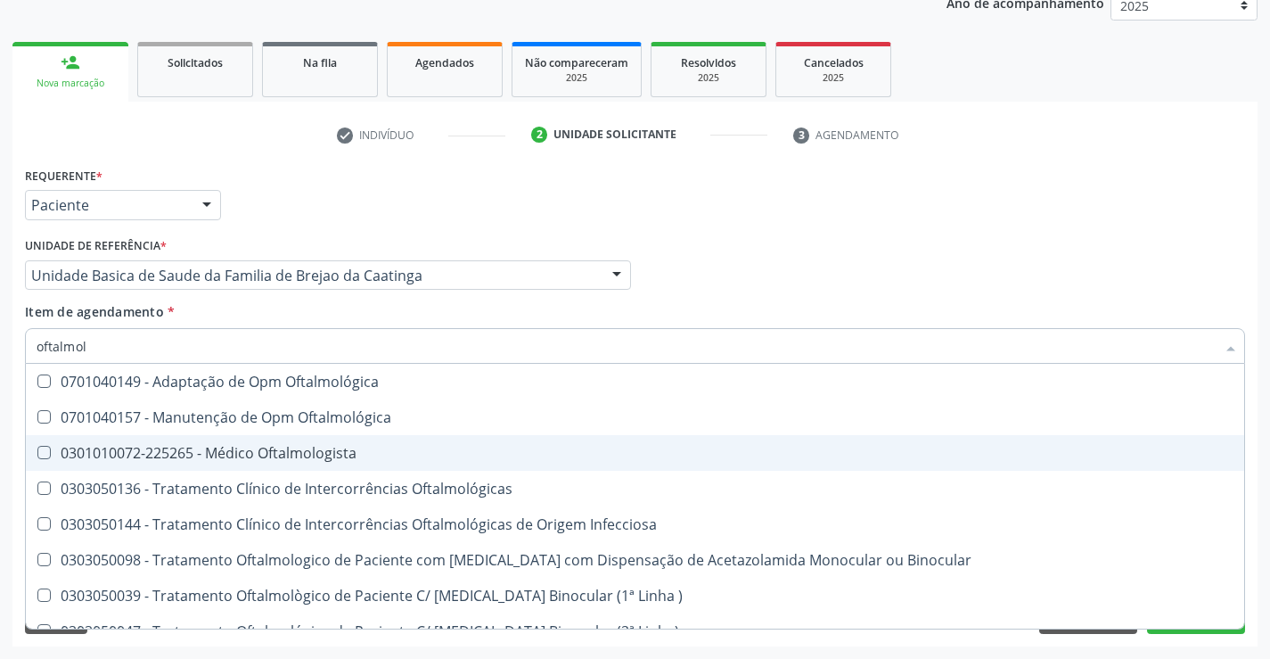
click at [351, 446] on div "0301010072-225265 - Médico Oftalmologista" at bounding box center [635, 453] width 1197 height 14
checkbox Oftalmologista "true"
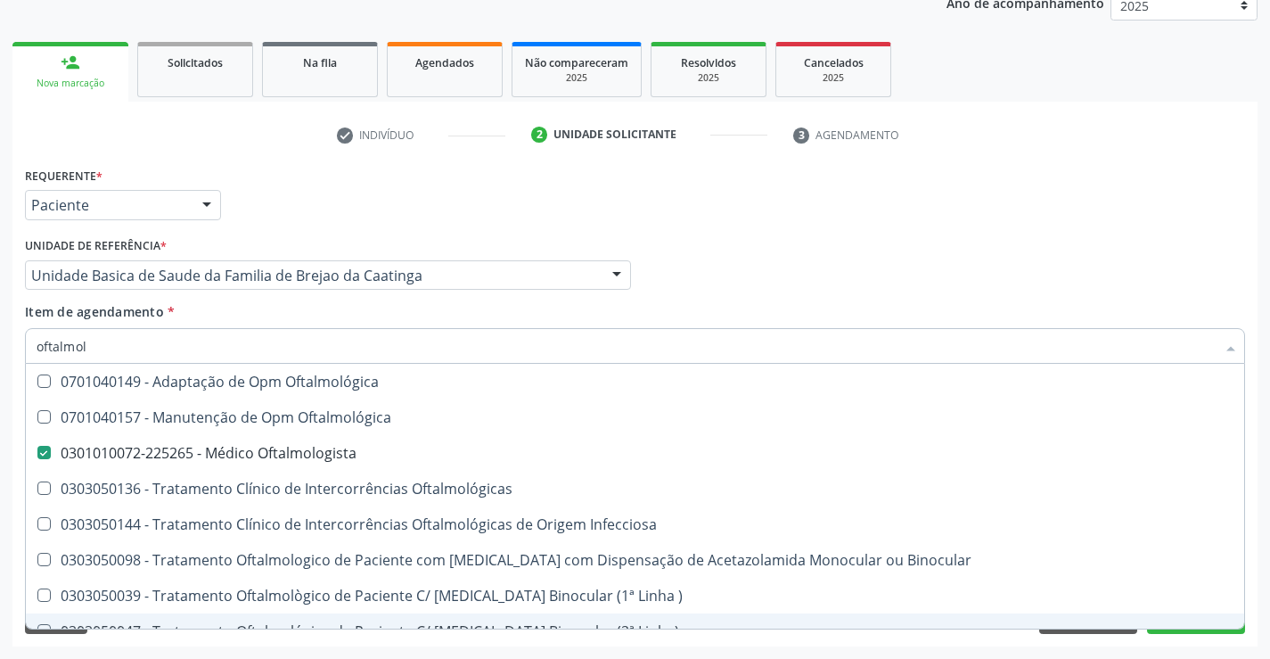
click at [1127, 645] on div "Requerente * Paciente Profissional de Saúde Paciente Nenhum resultado encontrad…" at bounding box center [634, 404] width 1245 height 484
checkbox Oftalmológica "true"
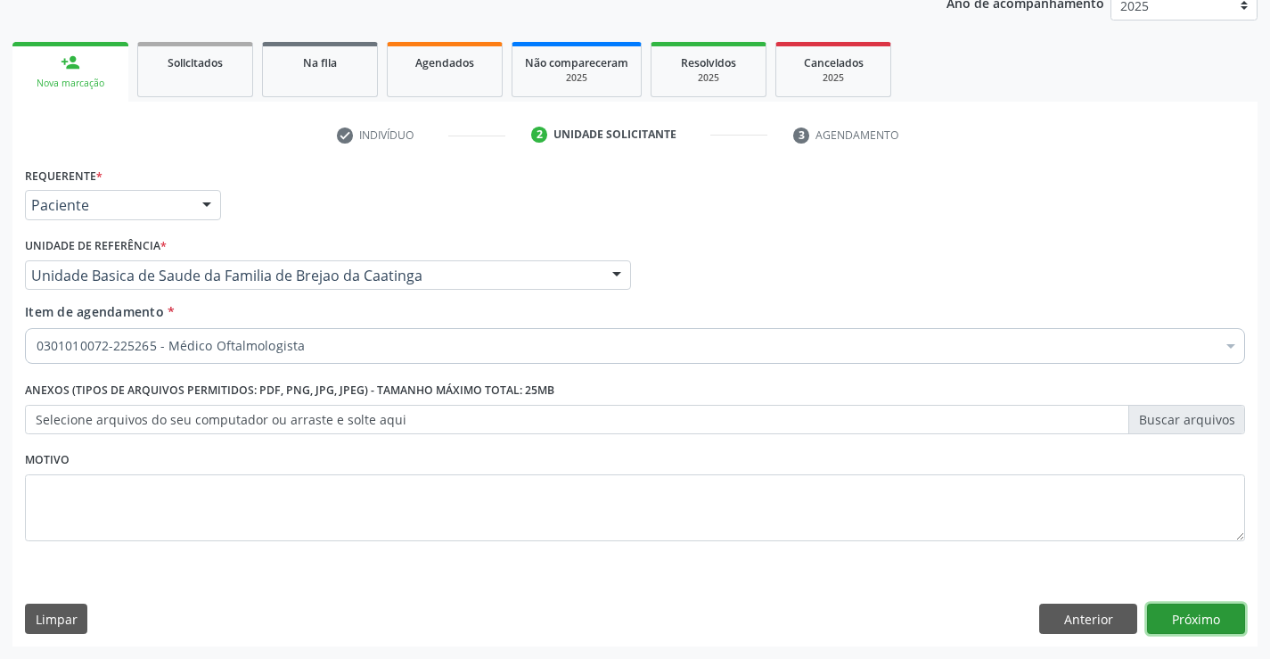
click at [1193, 617] on button "Próximo" at bounding box center [1196, 618] width 98 height 30
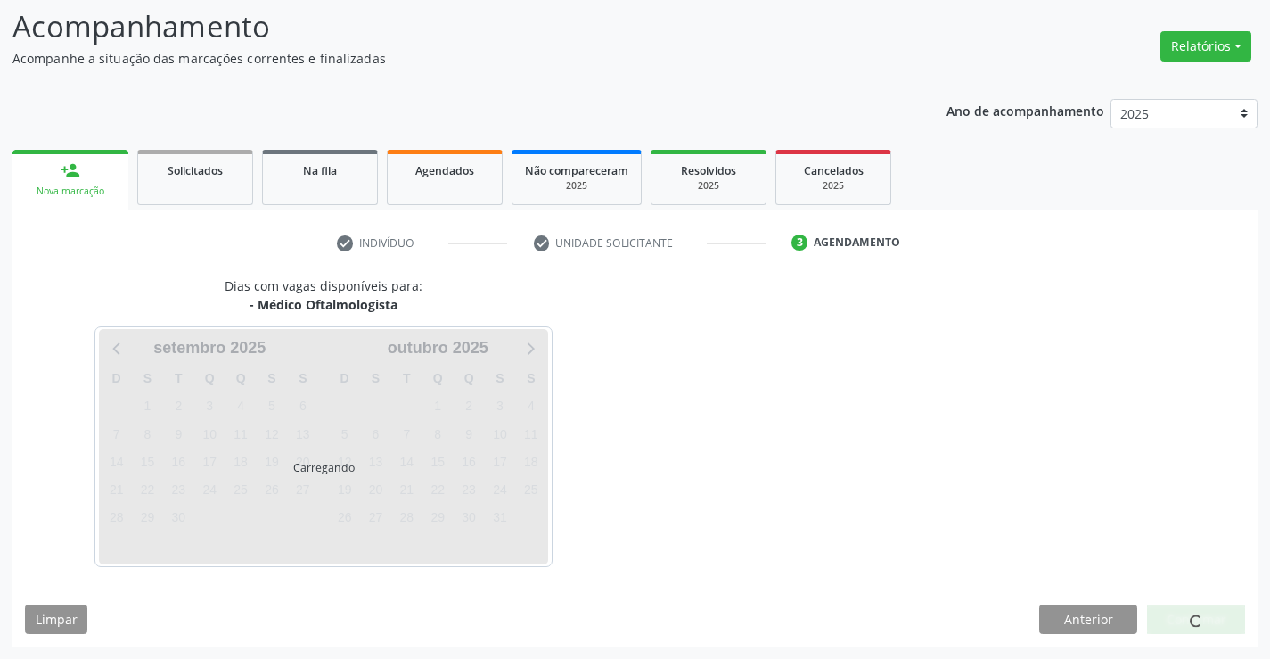
scroll to position [169, 0]
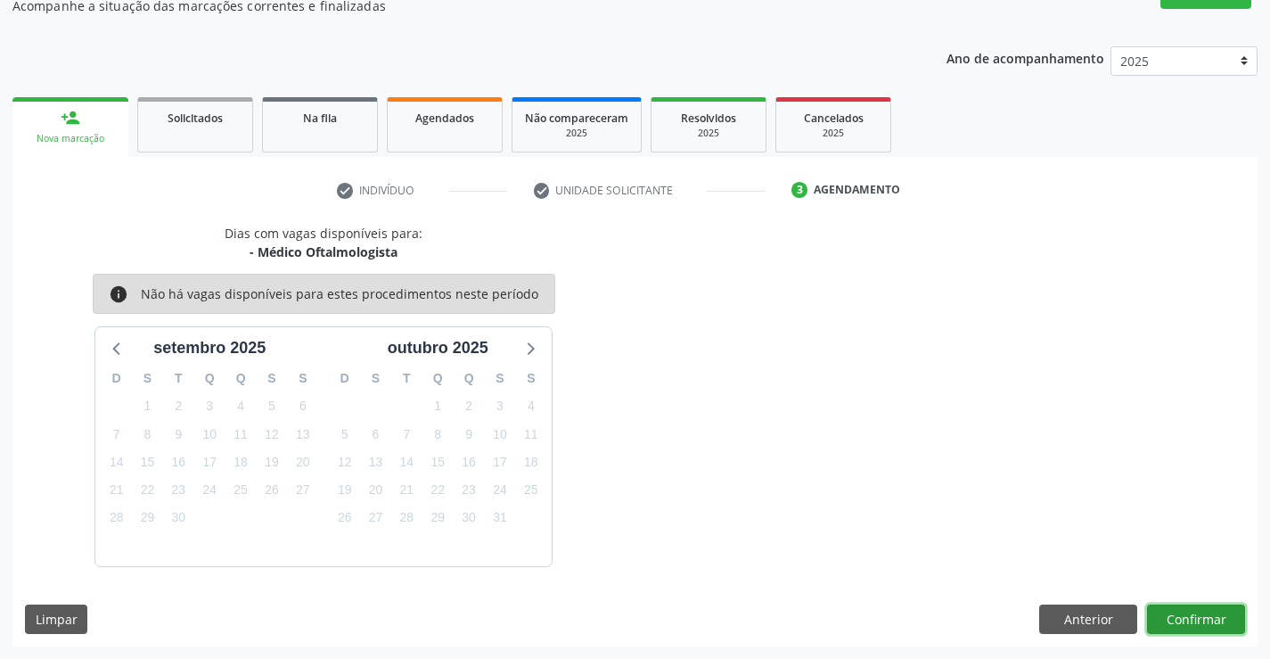
click at [1193, 617] on button "Confirmar" at bounding box center [1196, 619] width 98 height 30
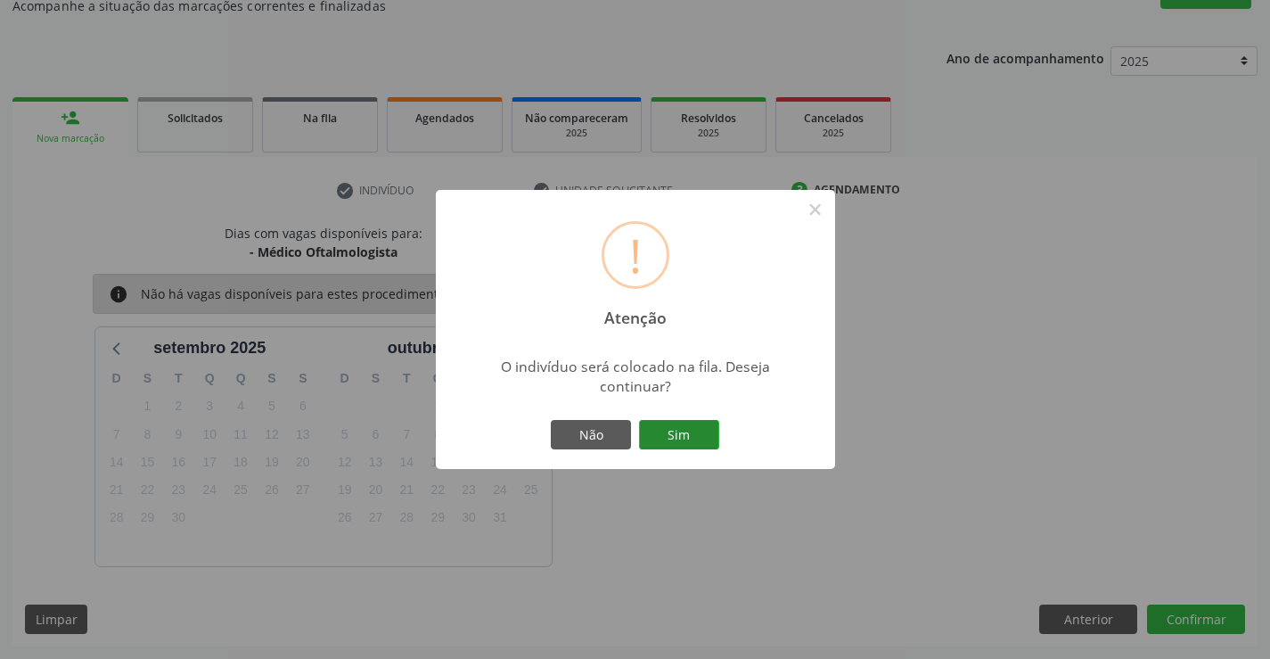
click at [679, 440] on button "Sim" at bounding box center [679, 435] width 80 height 30
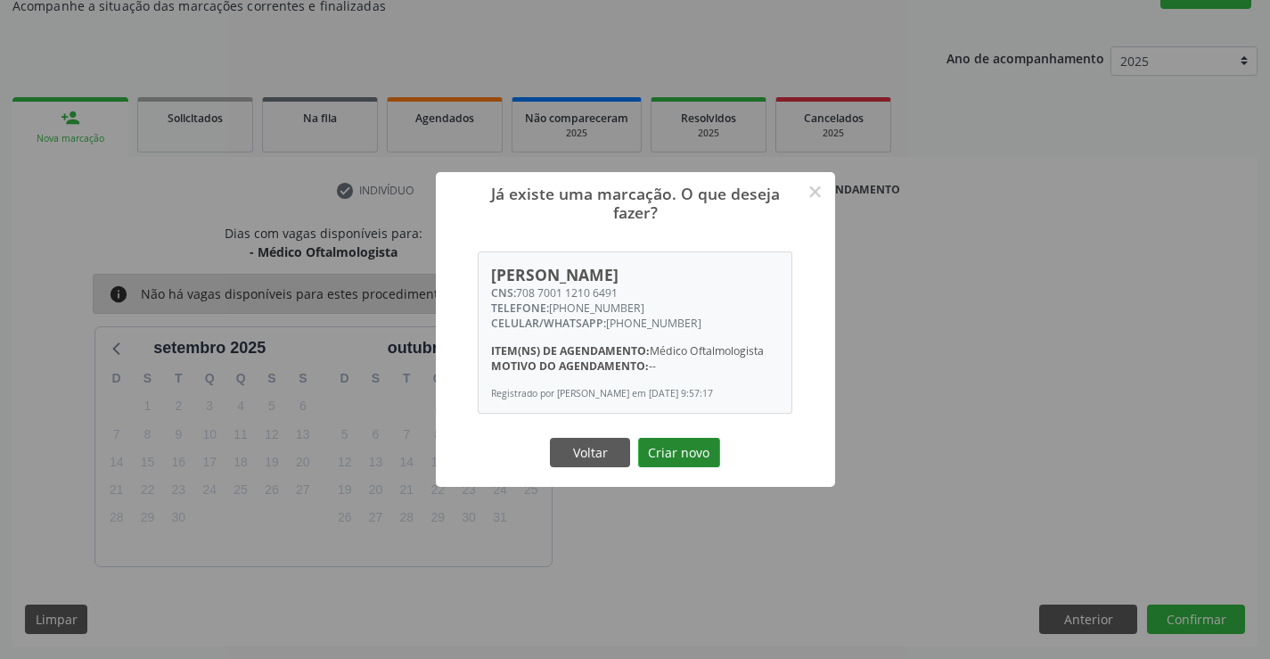
click at [663, 453] on button "Criar novo" at bounding box center [679, 453] width 82 height 30
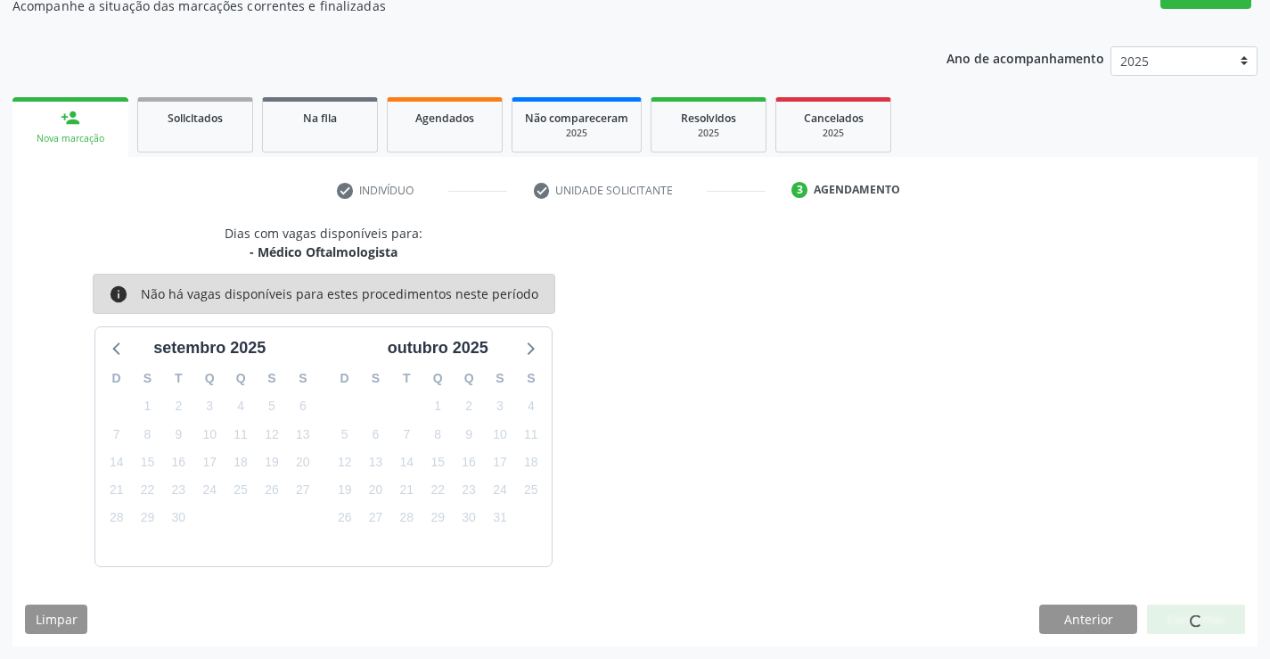
scroll to position [0, 0]
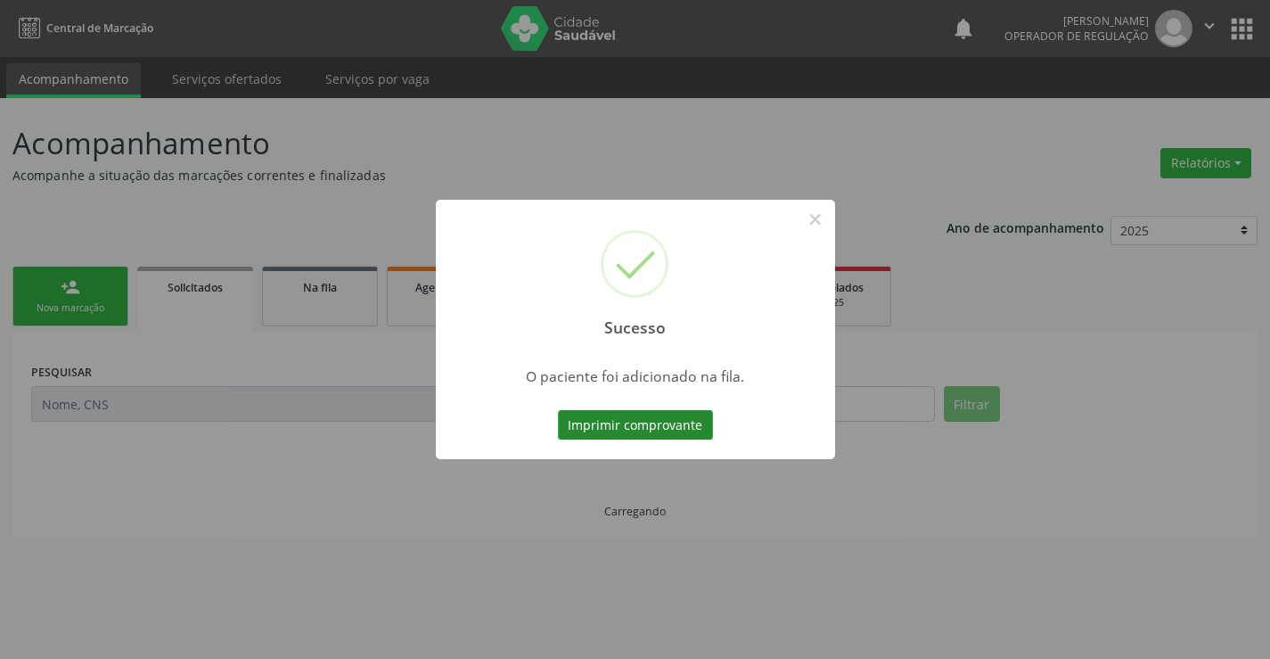
click at [660, 414] on button "Imprimir comprovante" at bounding box center [635, 425] width 155 height 30
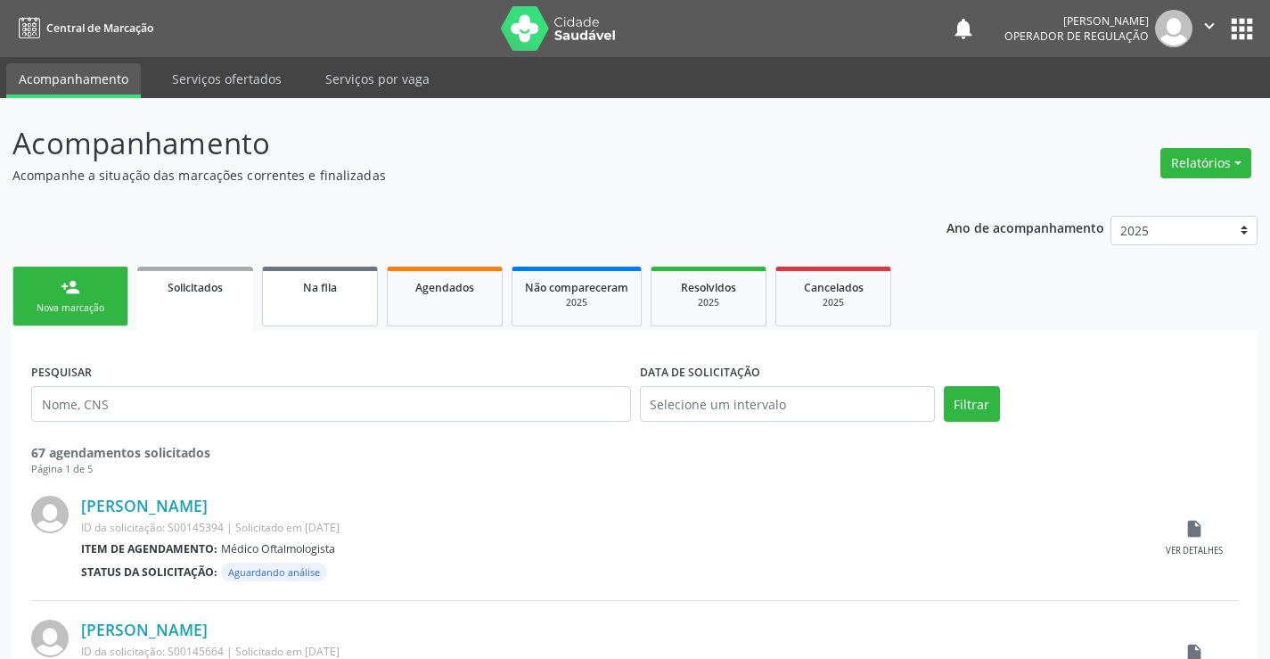
click at [313, 292] on span "Na fila" at bounding box center [320, 287] width 34 height 15
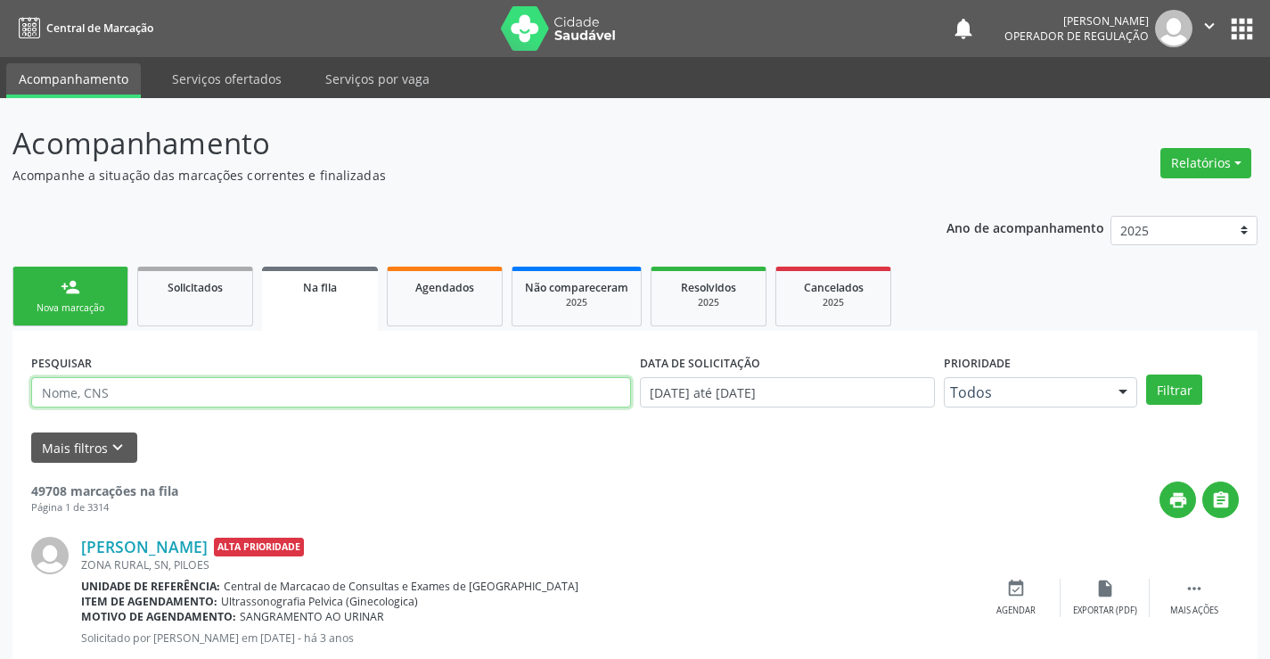
click at [213, 386] on input "text" at bounding box center [331, 392] width 600 height 30
type input "704103125023072"
click at [1183, 395] on button "Filtrar" at bounding box center [1174, 389] width 56 height 30
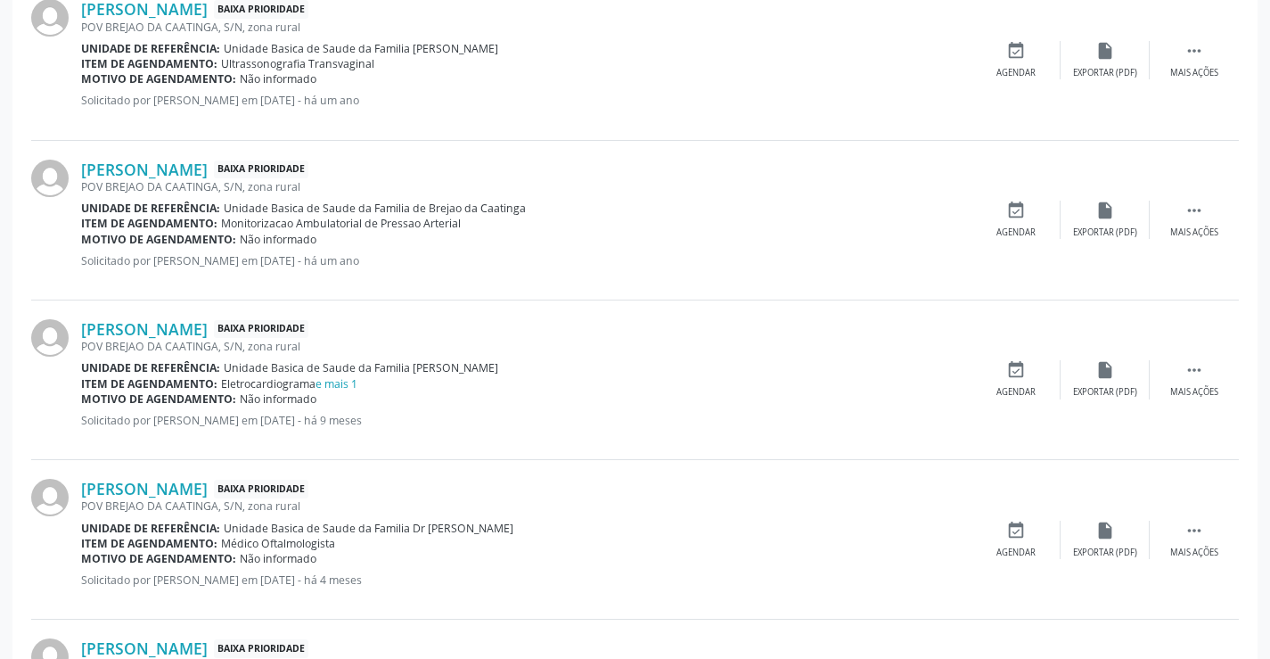
scroll to position [1023, 0]
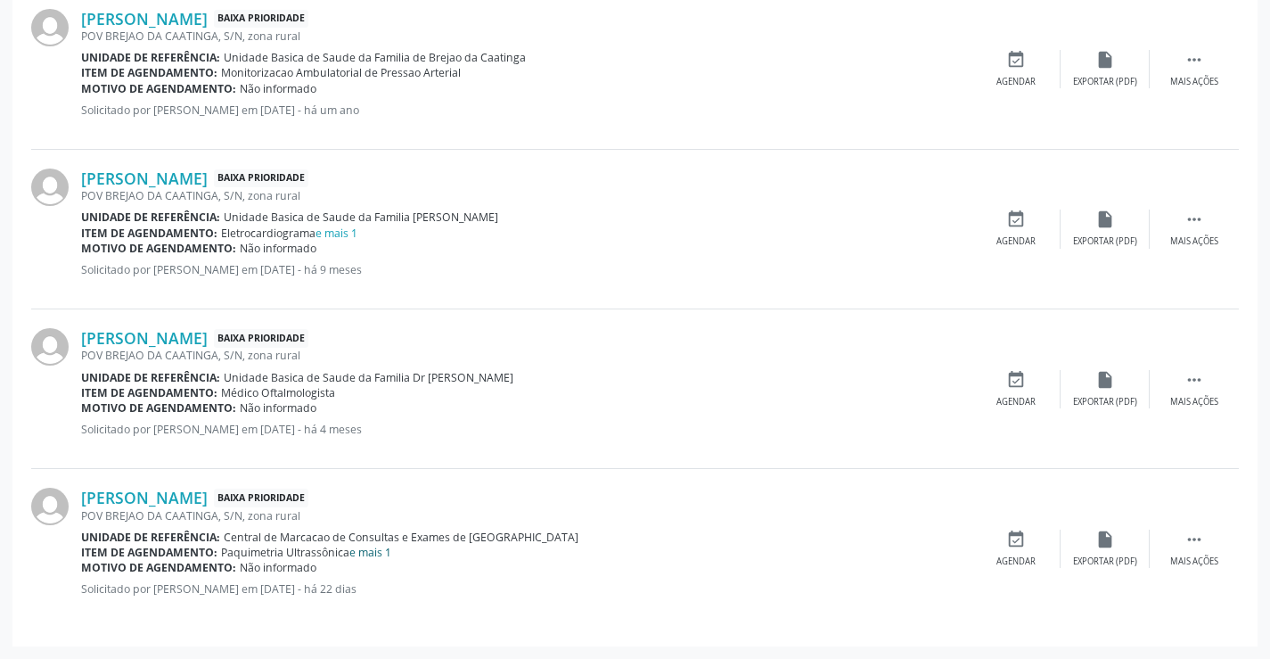
click at [369, 547] on link "e mais 1" at bounding box center [370, 551] width 42 height 15
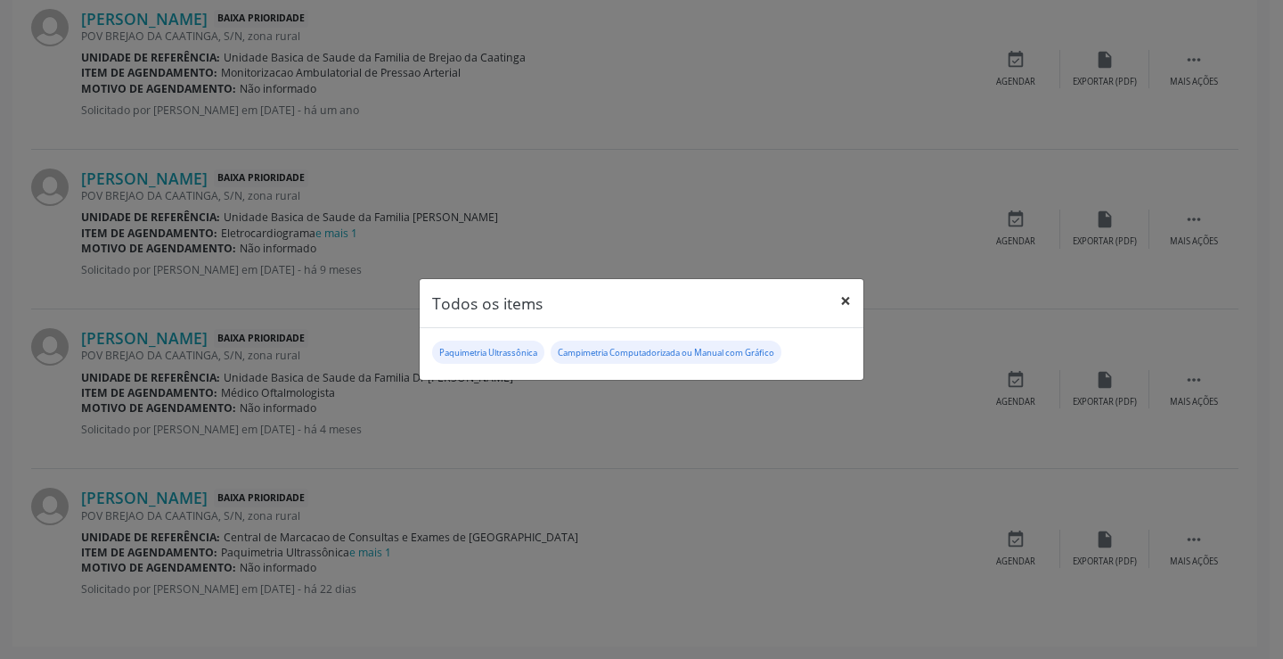
click at [844, 301] on button "×" at bounding box center [846, 301] width 36 height 44
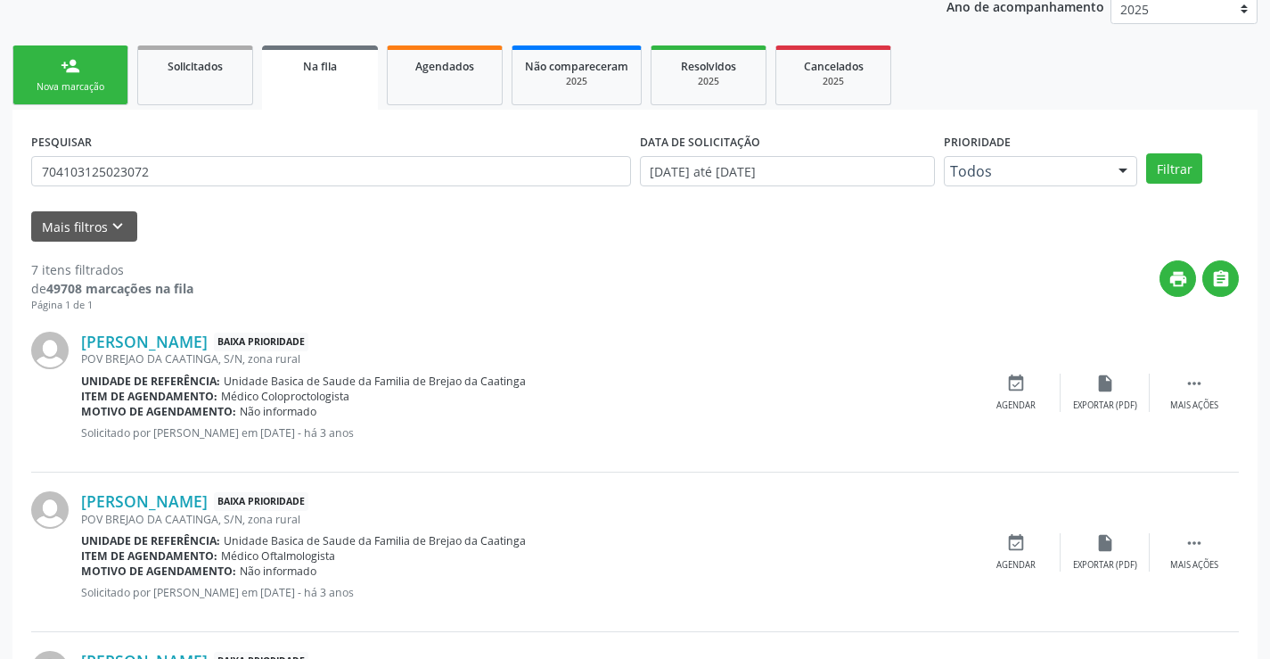
scroll to position [0, 0]
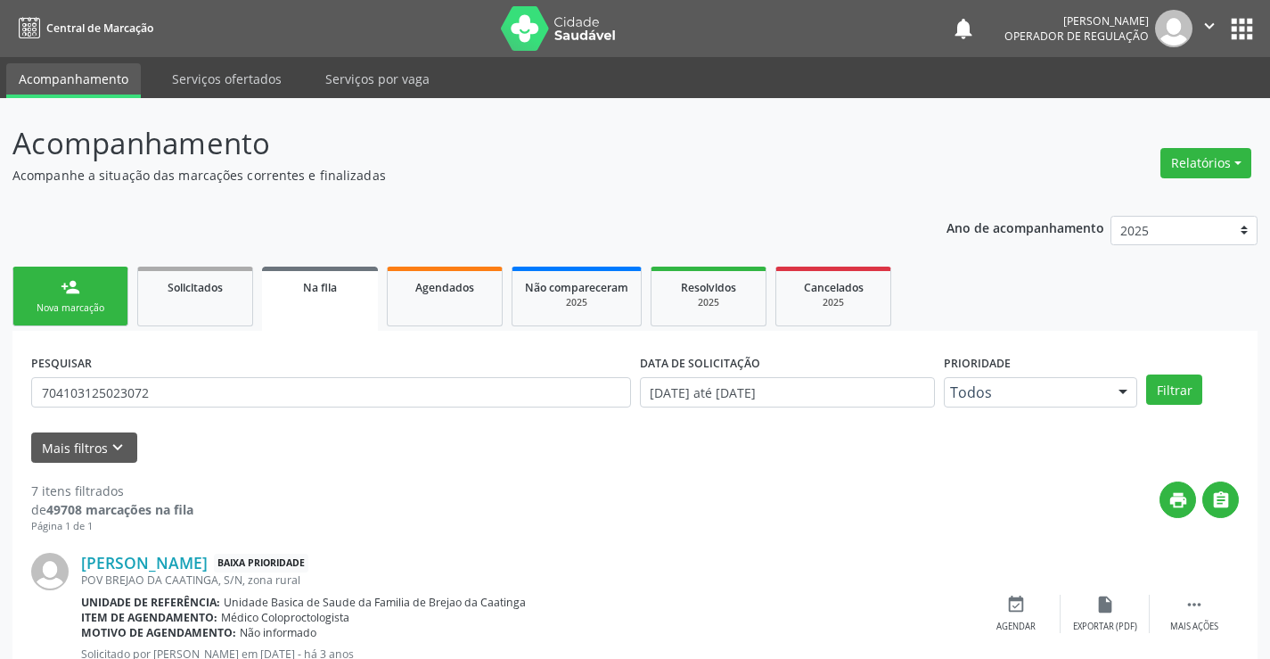
click at [111, 303] on div "Nova marcação" at bounding box center [70, 307] width 89 height 13
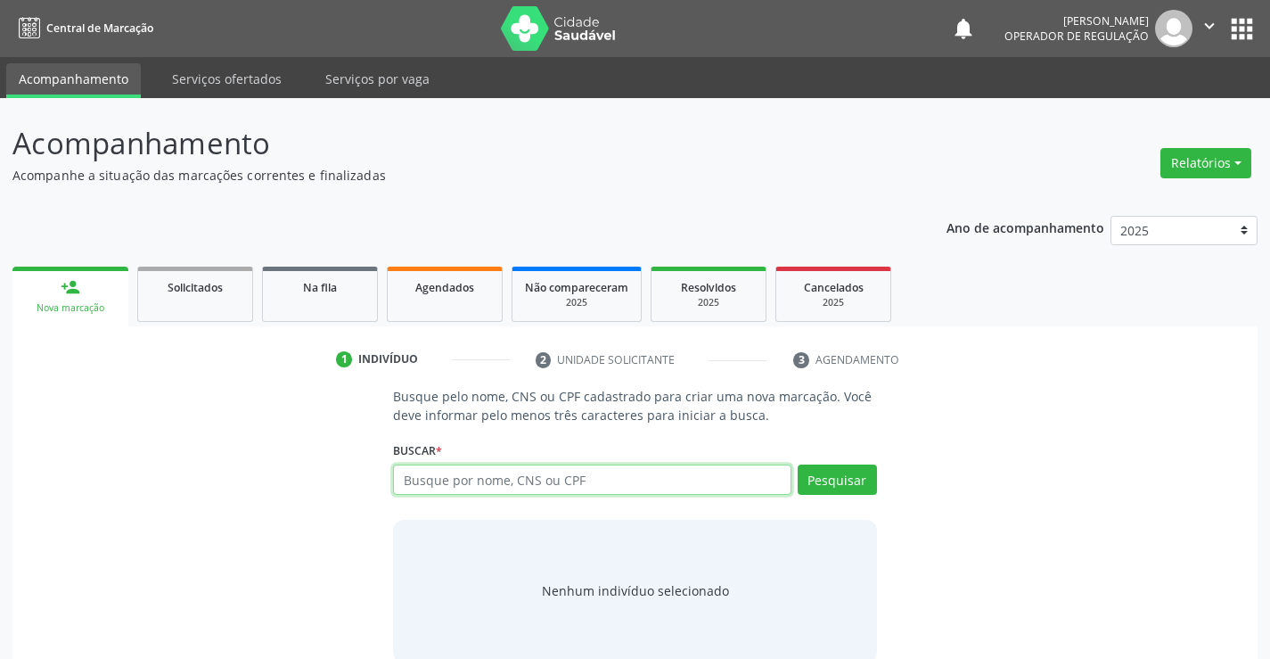
click at [490, 484] on input "text" at bounding box center [591, 479] width 397 height 30
type input "706505301436898"
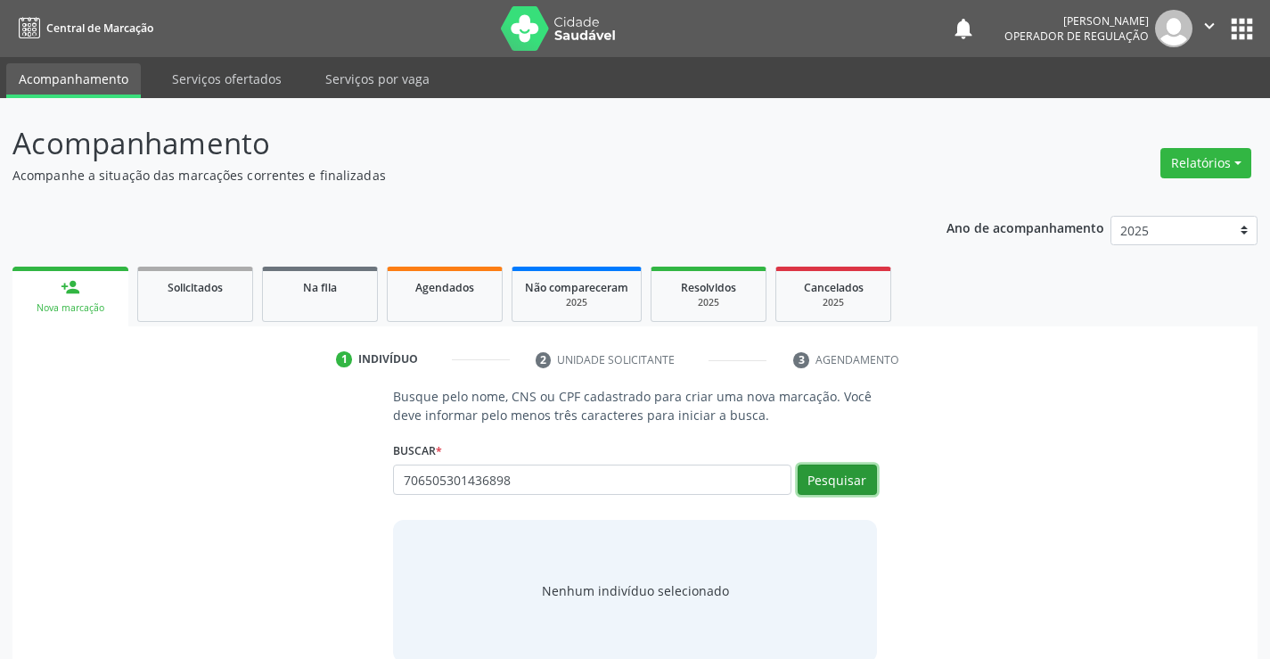
click at [827, 479] on button "Pesquisar" at bounding box center [837, 479] width 79 height 30
type input "706505301436898"
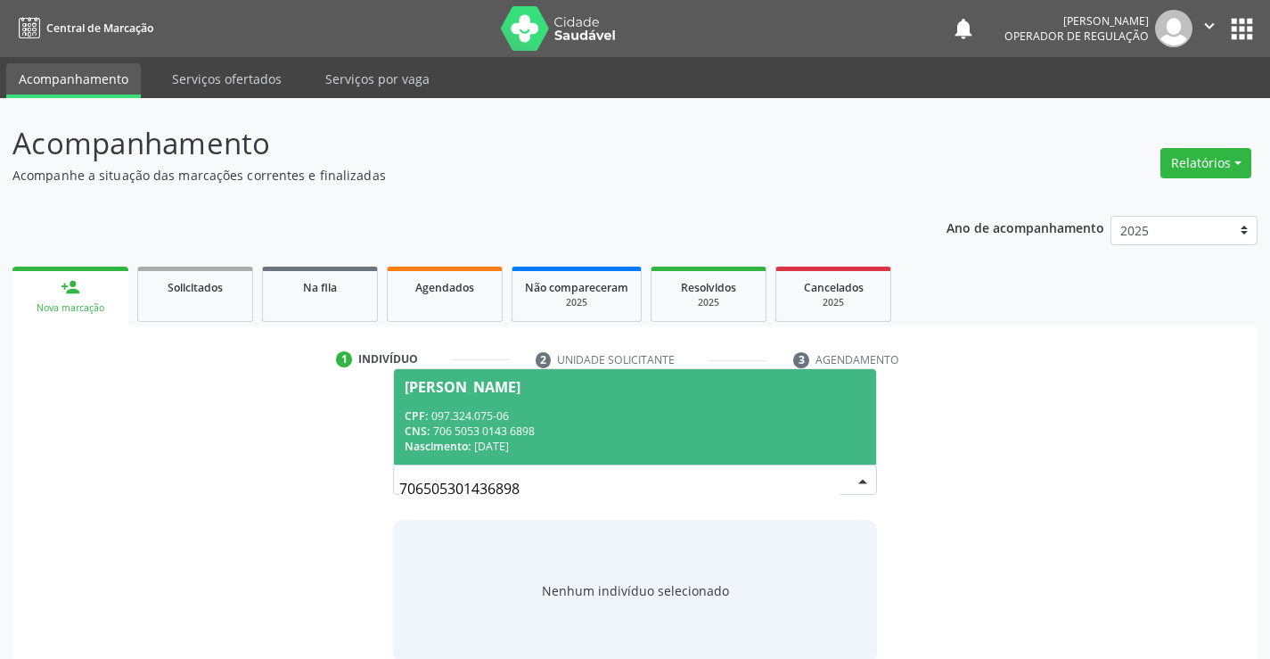
click at [659, 429] on div "CNS: 706 5053 0143 6898" at bounding box center [635, 430] width 460 height 15
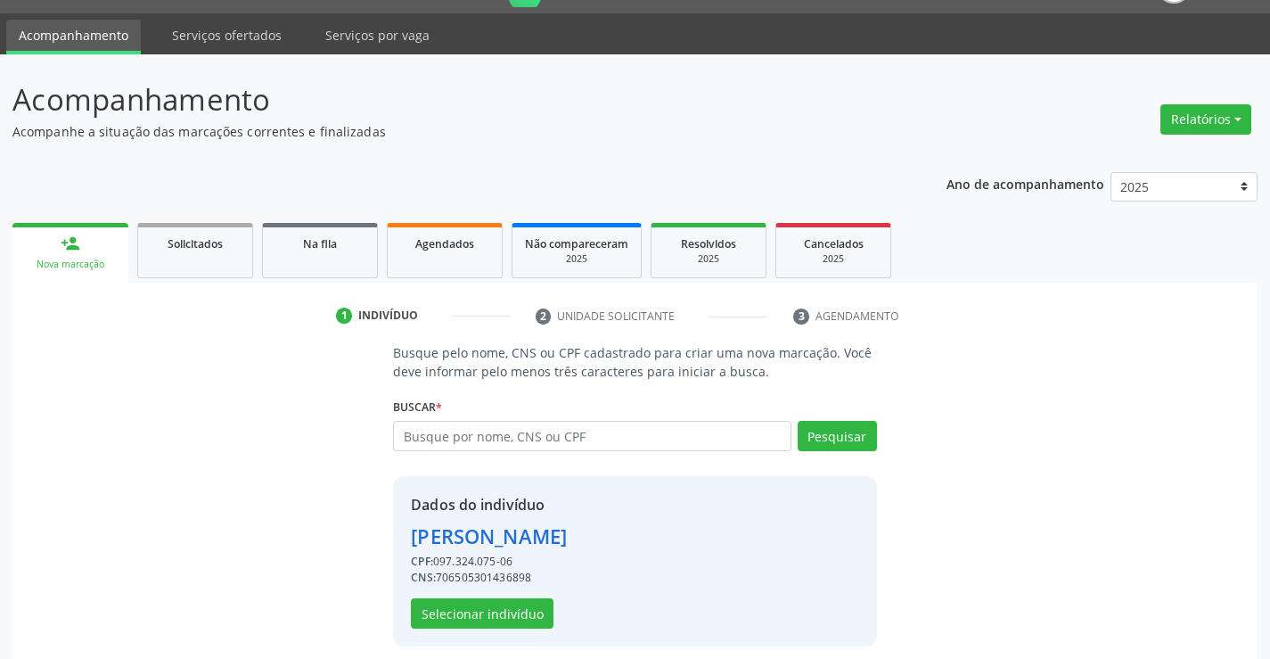
scroll to position [56, 0]
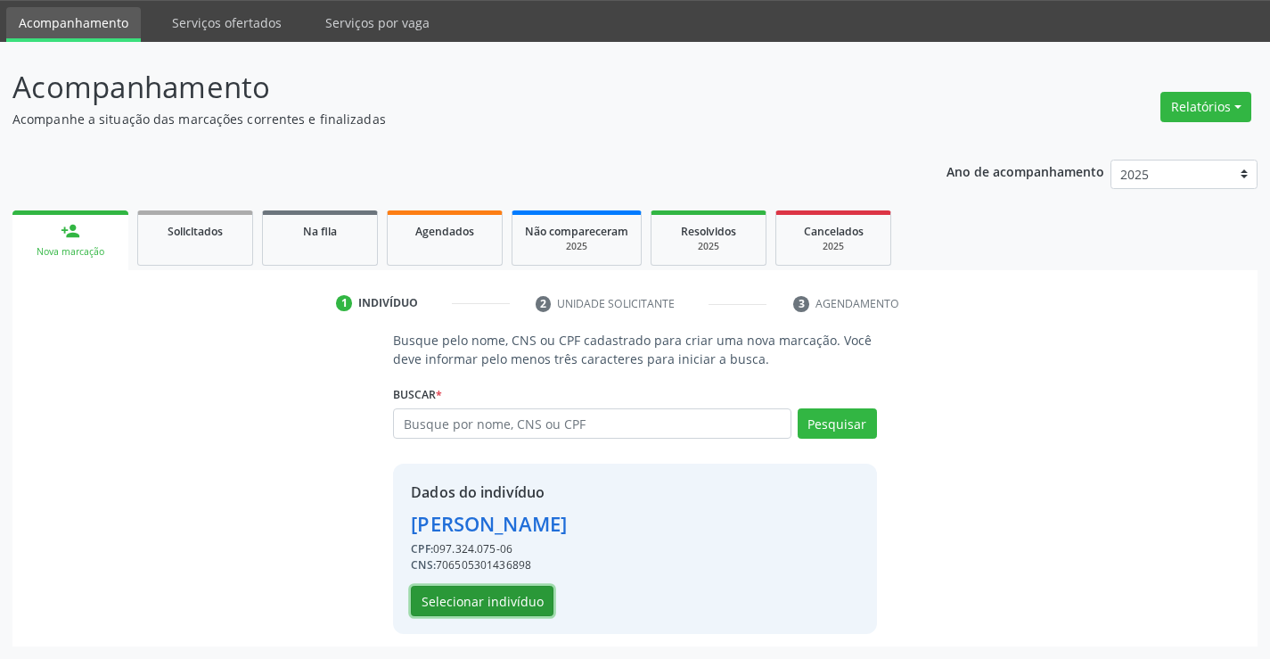
click at [466, 603] on button "Selecionar indivíduo" at bounding box center [482, 600] width 143 height 30
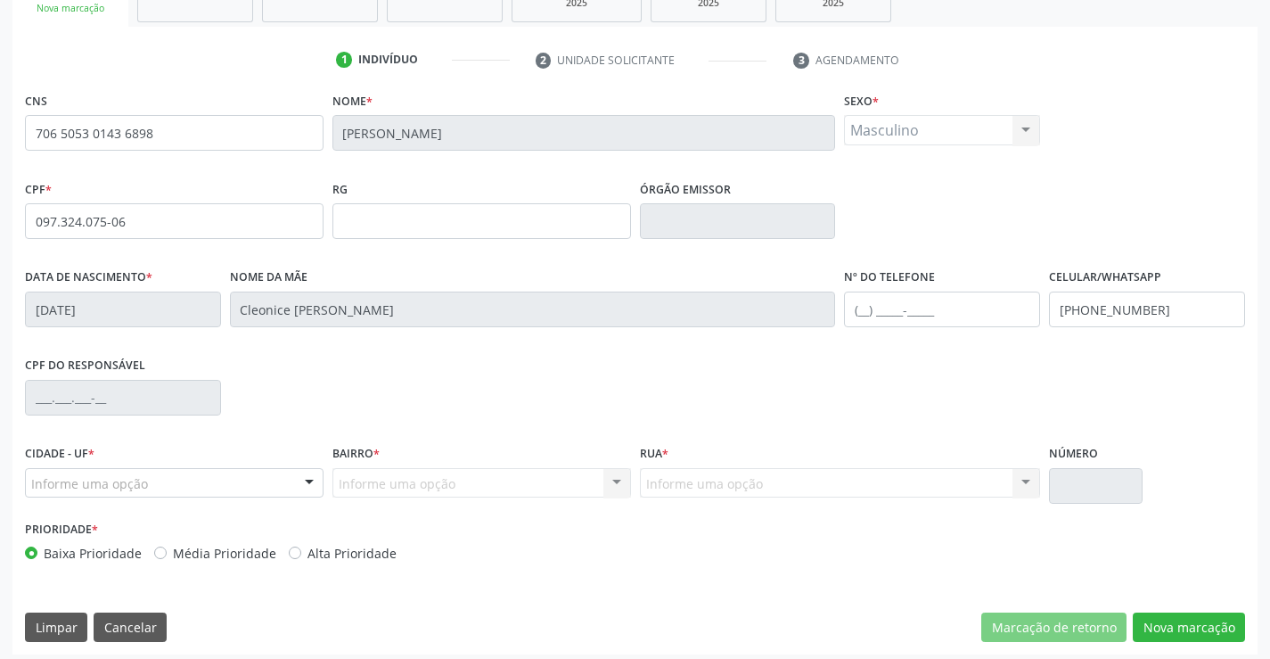
scroll to position [307, 0]
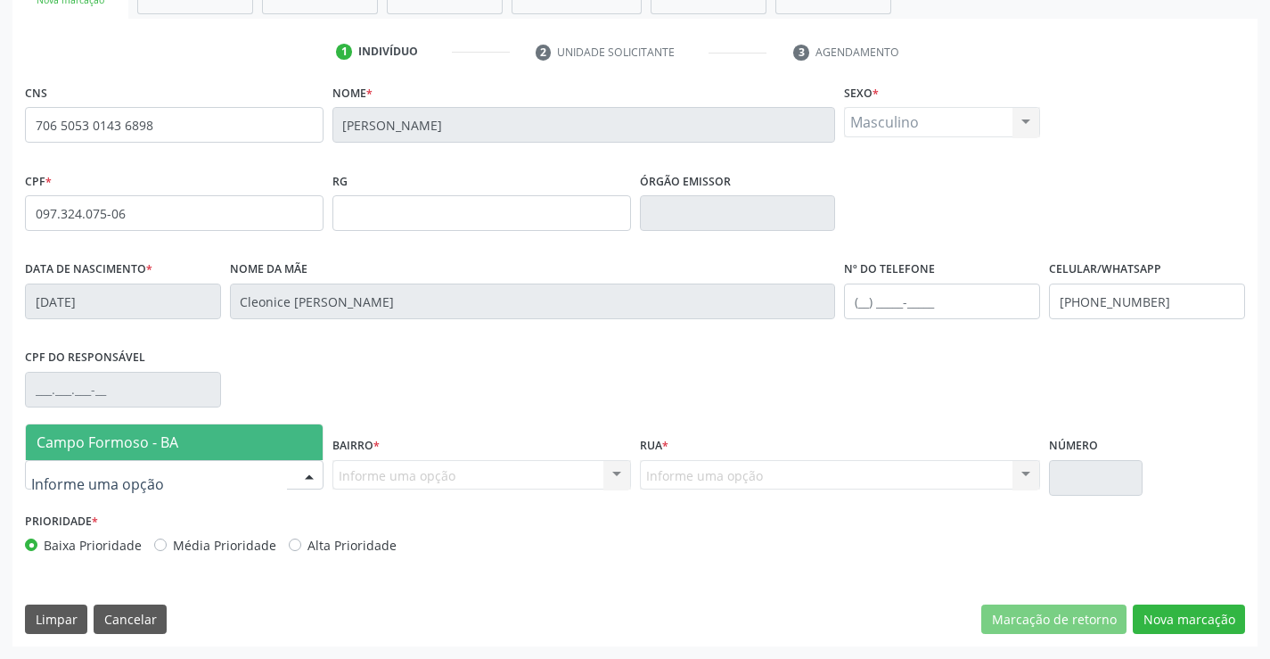
click at [187, 472] on div at bounding box center [174, 475] width 299 height 30
click at [206, 439] on span "Campo Formoso - BA" at bounding box center [174, 442] width 297 height 36
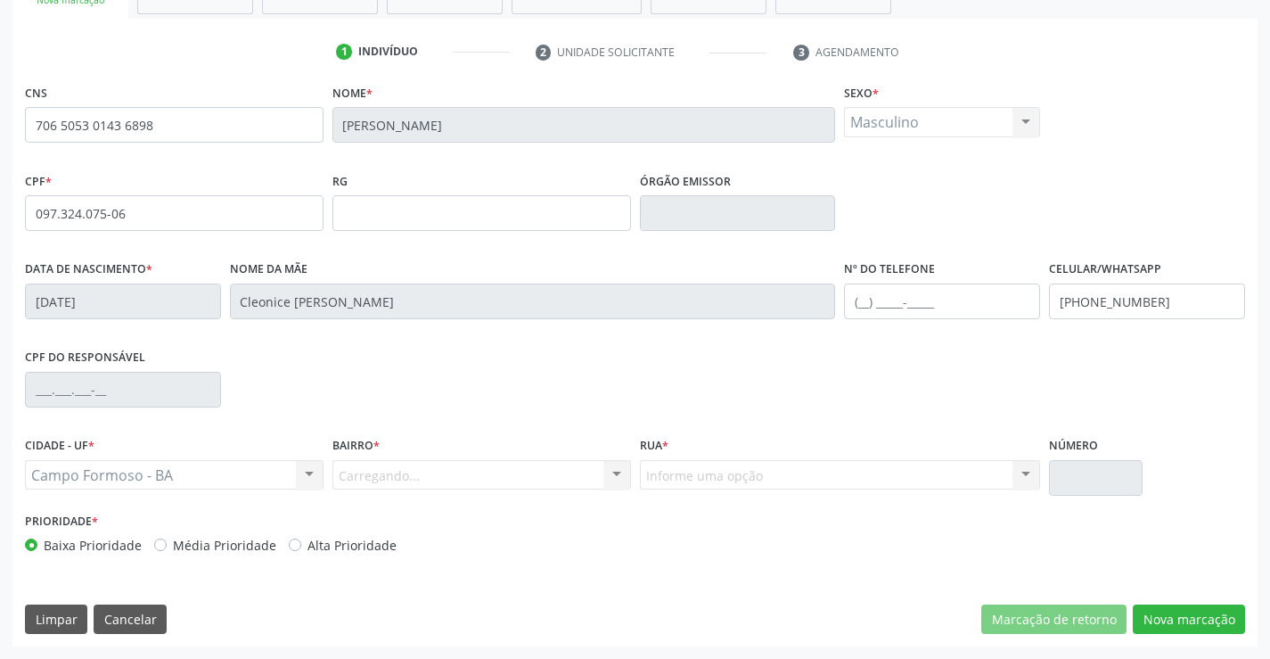
click at [397, 474] on div "Carregando... Nenhum resultado encontrado para: " " Nenhuma opção encontrada. D…" at bounding box center [481, 475] width 299 height 30
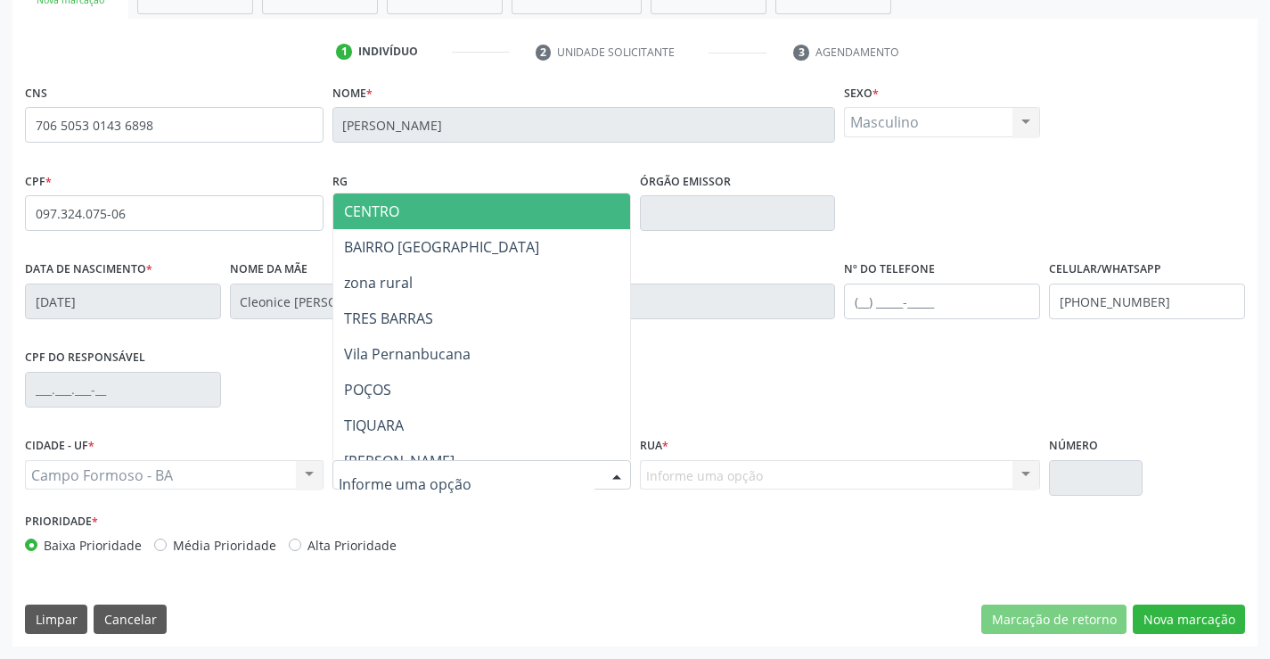
click at [392, 217] on span "CENTRO" at bounding box center [371, 211] width 55 height 20
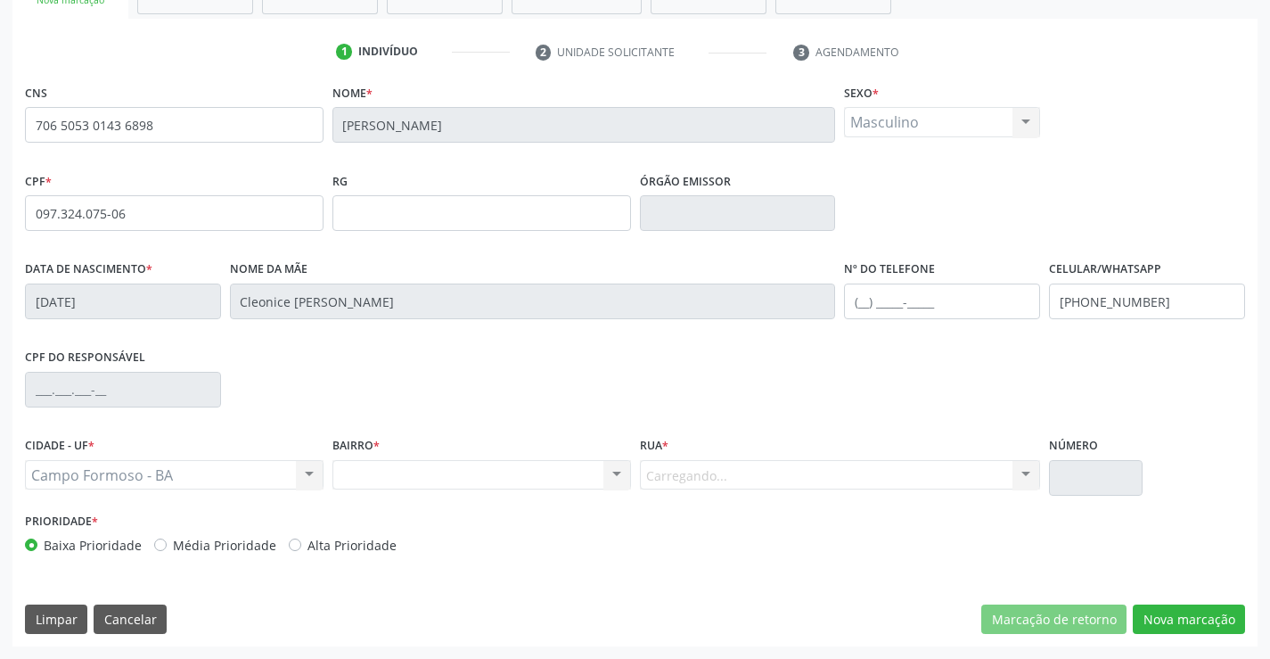
click at [744, 479] on div "Carregando... Nenhum resultado encontrado para: " " Nenhuma opção encontrada. D…" at bounding box center [840, 475] width 401 height 30
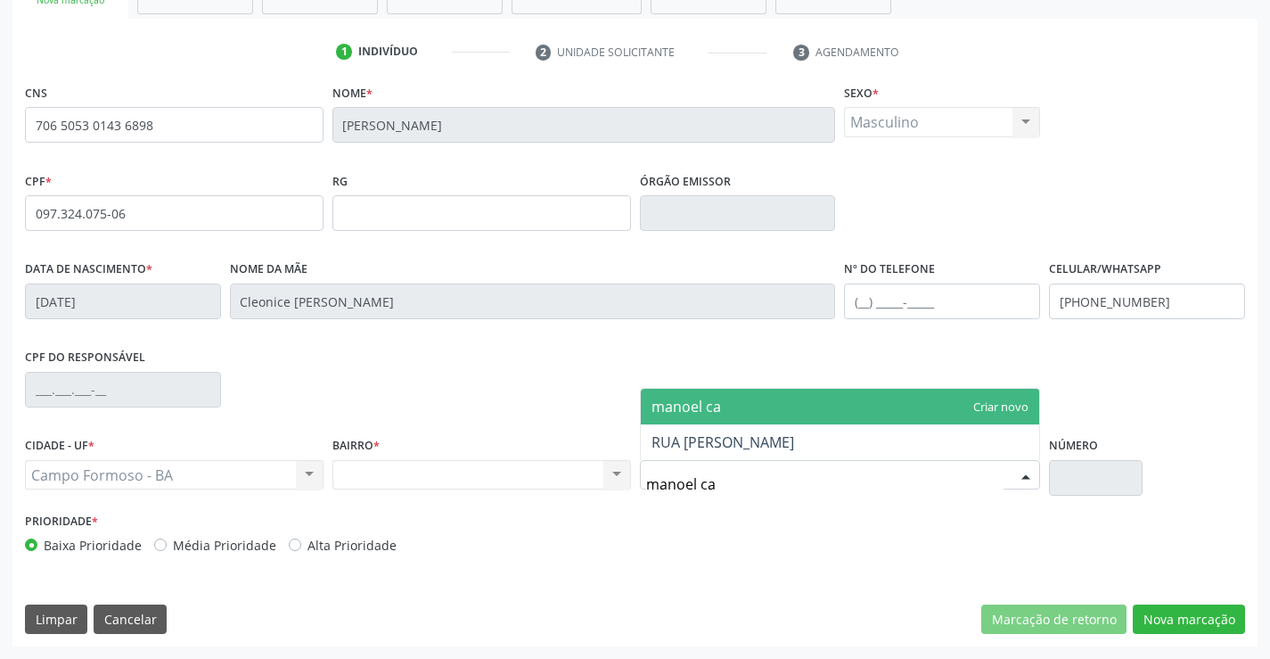
type input "manoel car"
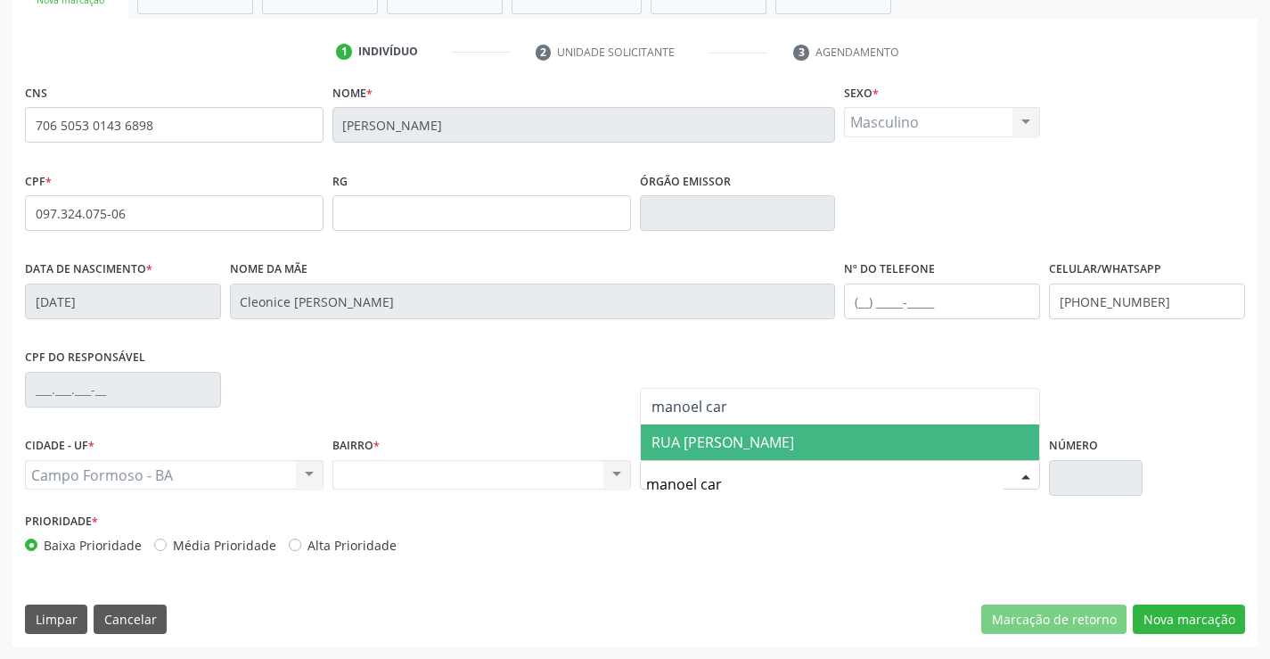
click at [762, 444] on span "RUA MANOEL CARVALHO MARQUES" at bounding box center [722, 442] width 143 height 20
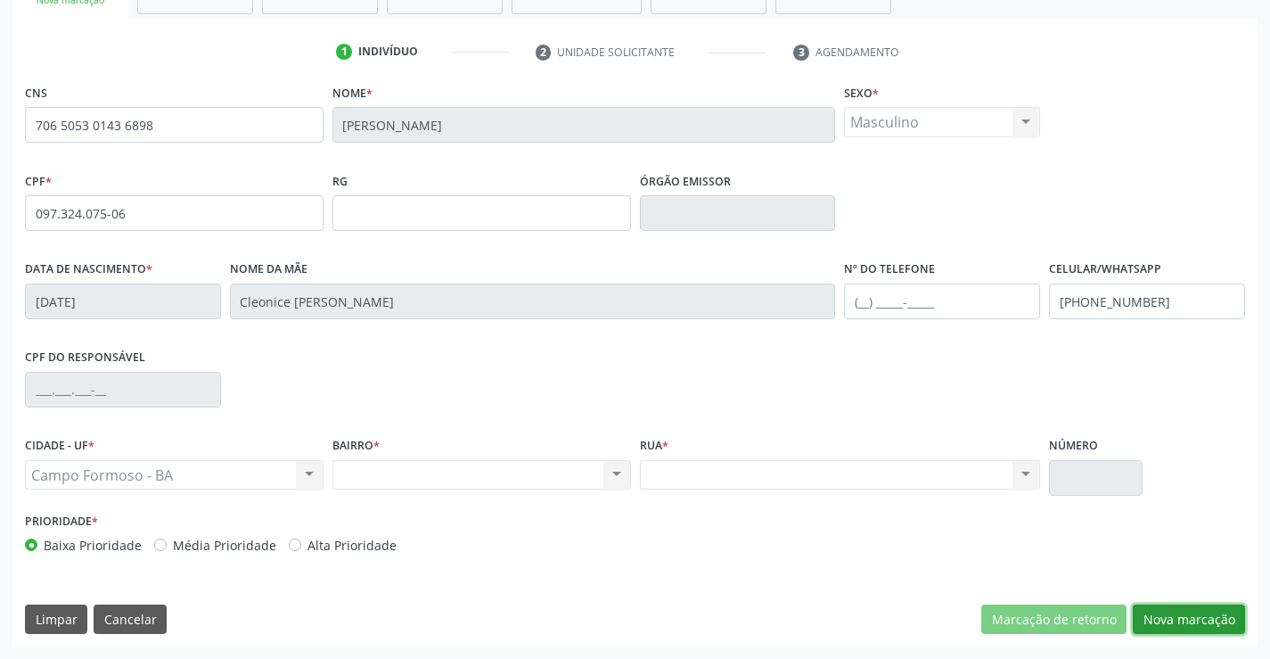
click at [1159, 615] on button "Nova marcação" at bounding box center [1189, 619] width 112 height 30
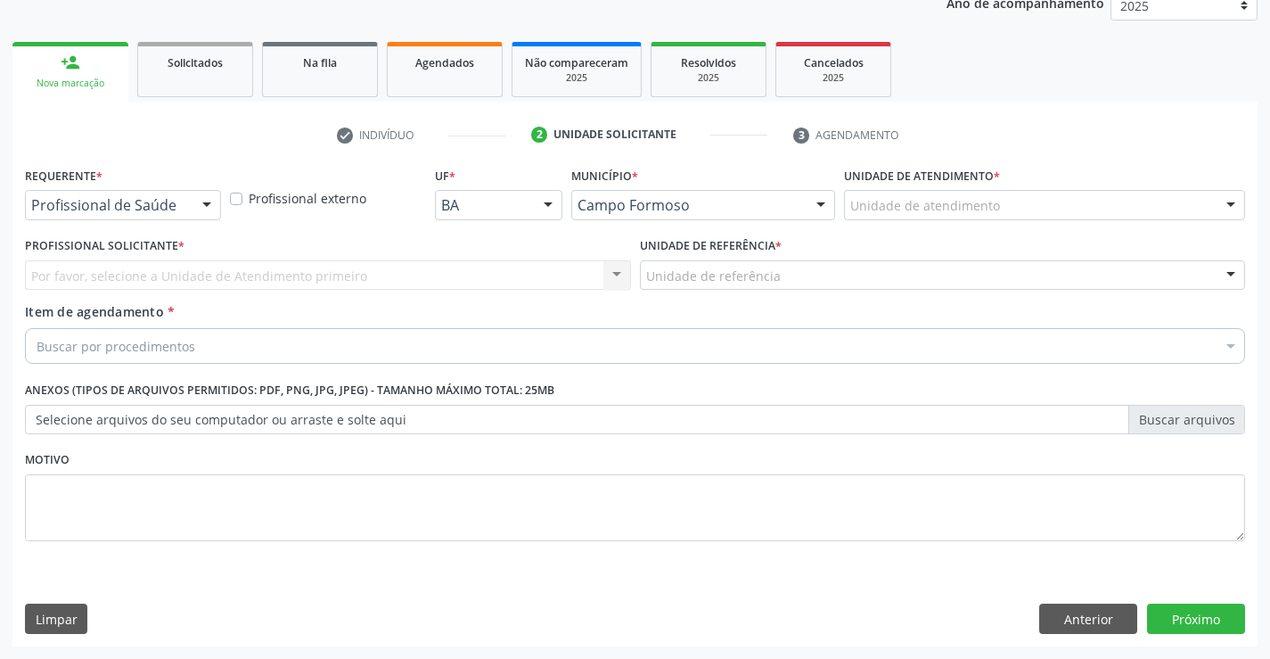
scroll to position [225, 0]
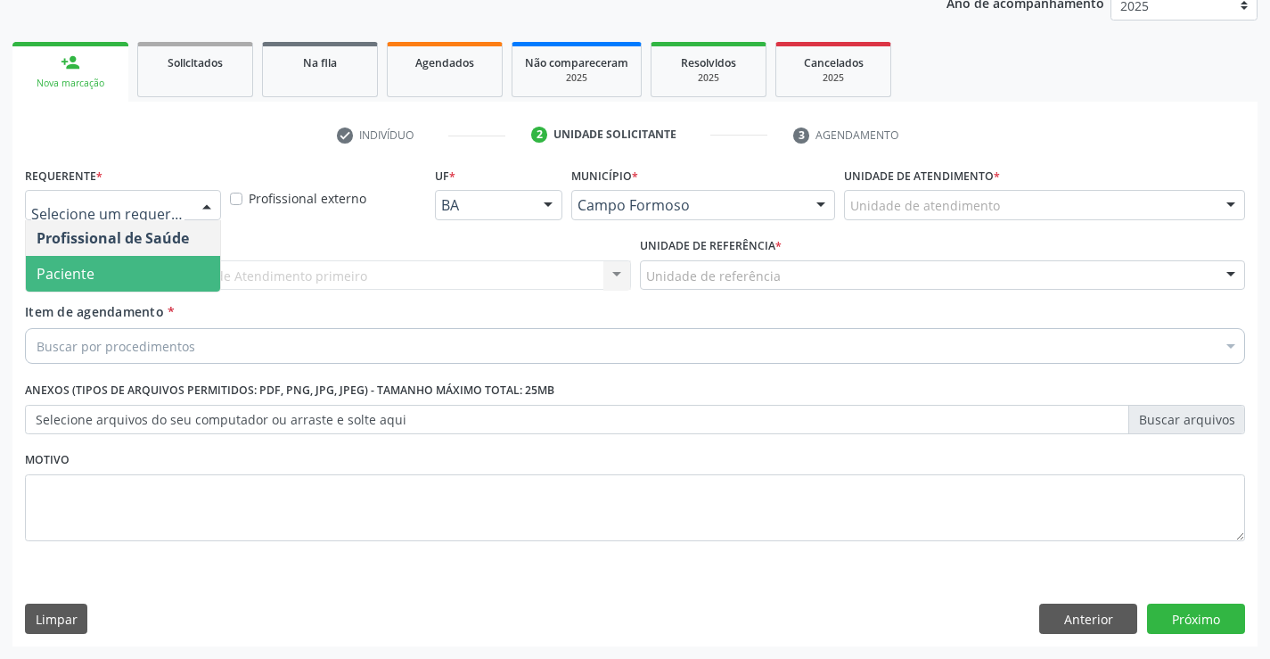
click at [88, 265] on span "Paciente" at bounding box center [66, 274] width 58 height 20
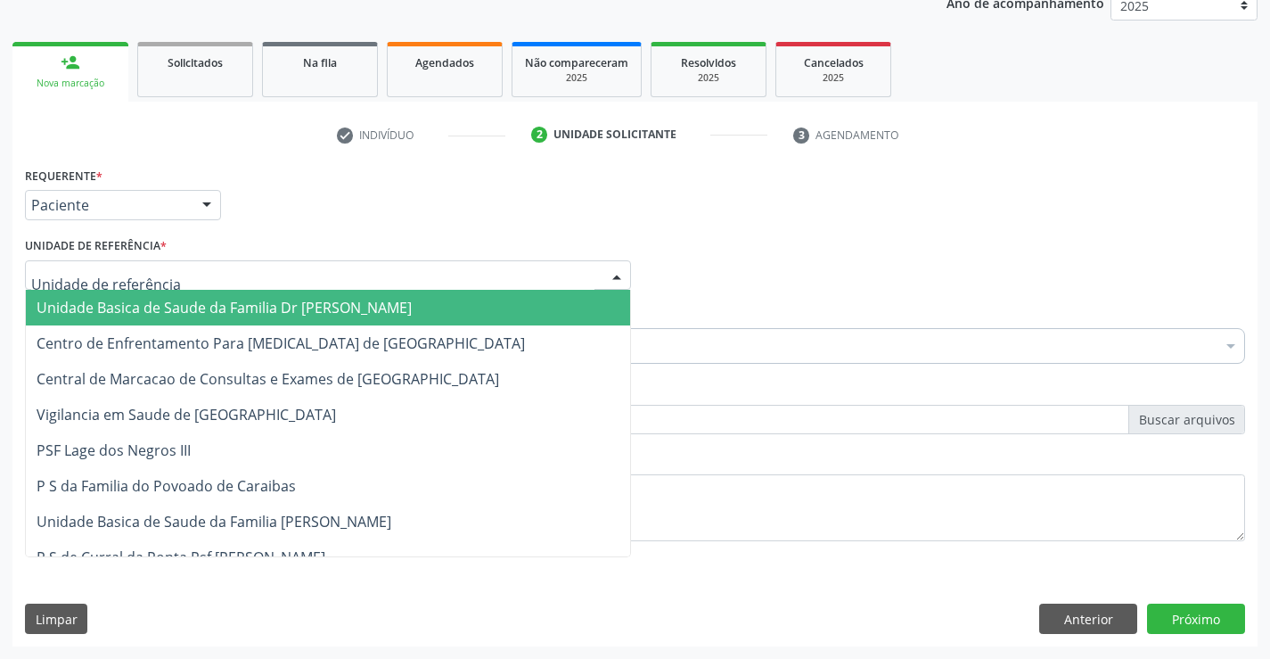
click at [110, 308] on span "Unidade Basica de Saude da Familia Dr [PERSON_NAME]" at bounding box center [224, 308] width 375 height 20
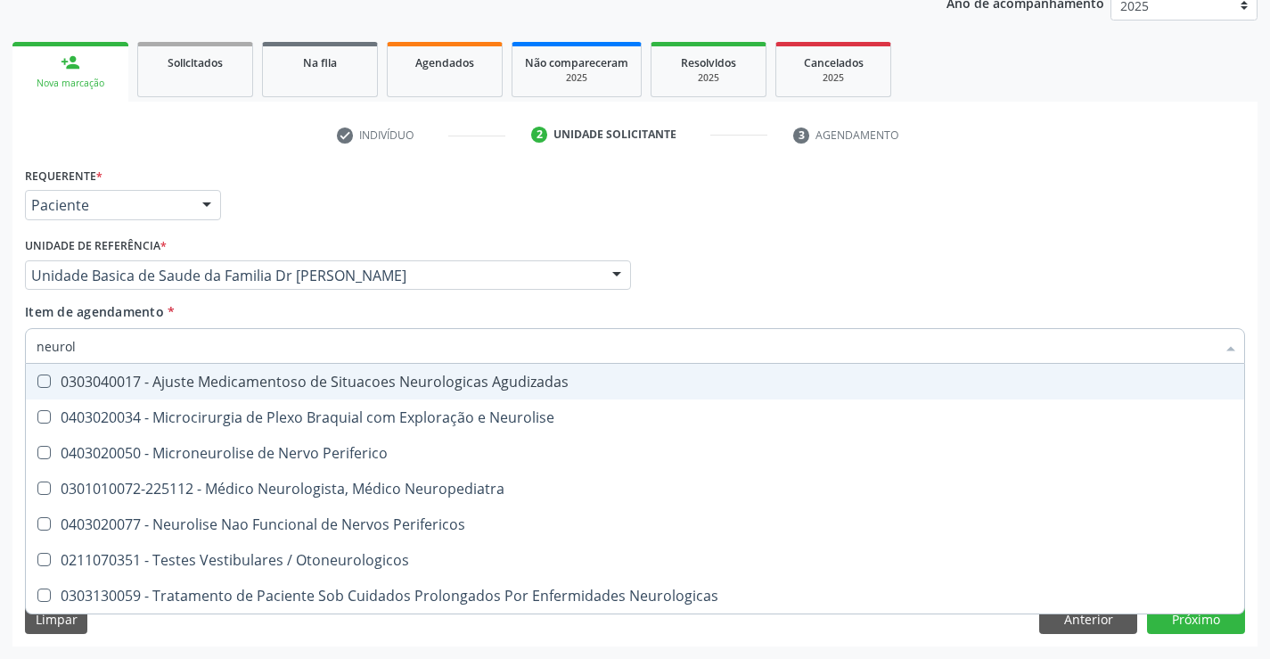
type input "neurolo"
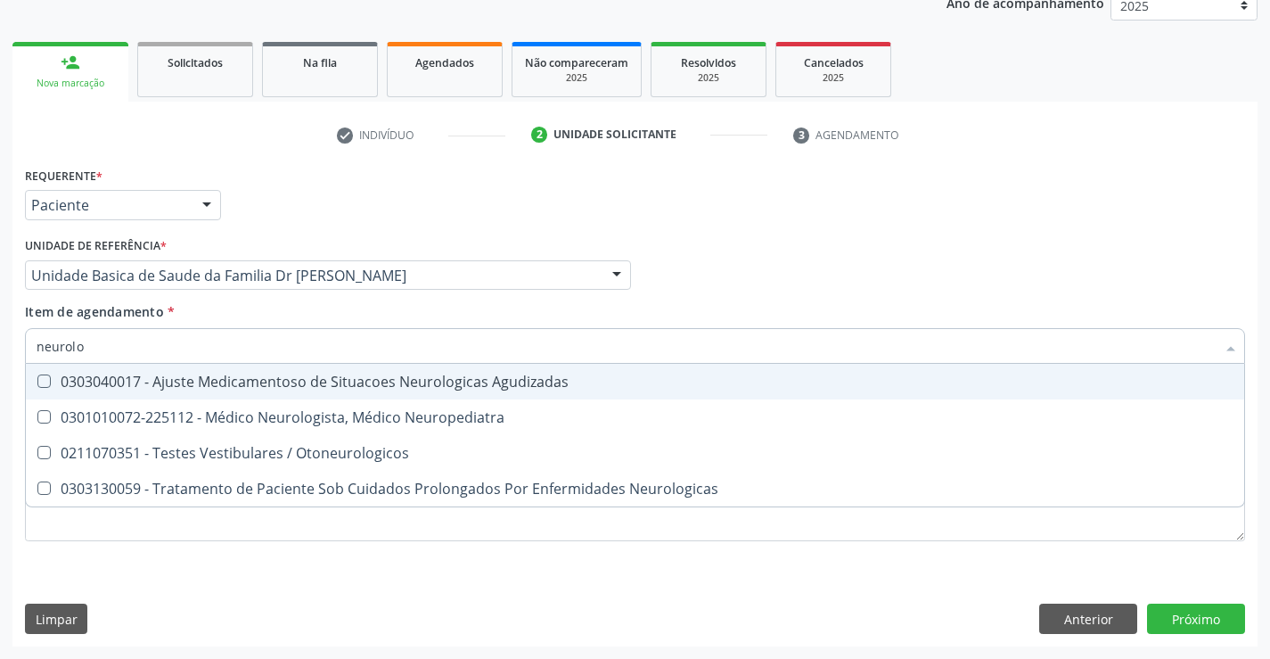
drag, startPoint x: 87, startPoint y: 346, endPoint x: 0, endPoint y: 346, distance: 87.3
click at [1, 346] on div "Acompanhamento Acompanhe a situação das marcações correntes e finalizadas Relat…" at bounding box center [635, 265] width 1270 height 785
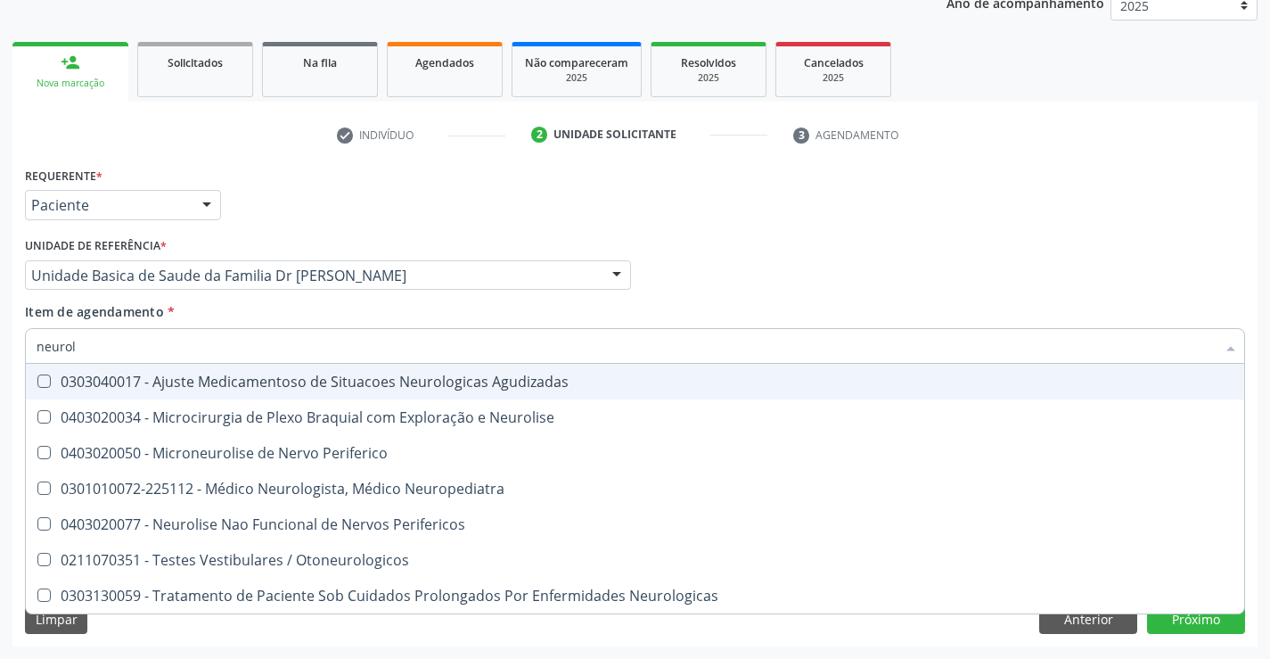
type input "neurolo"
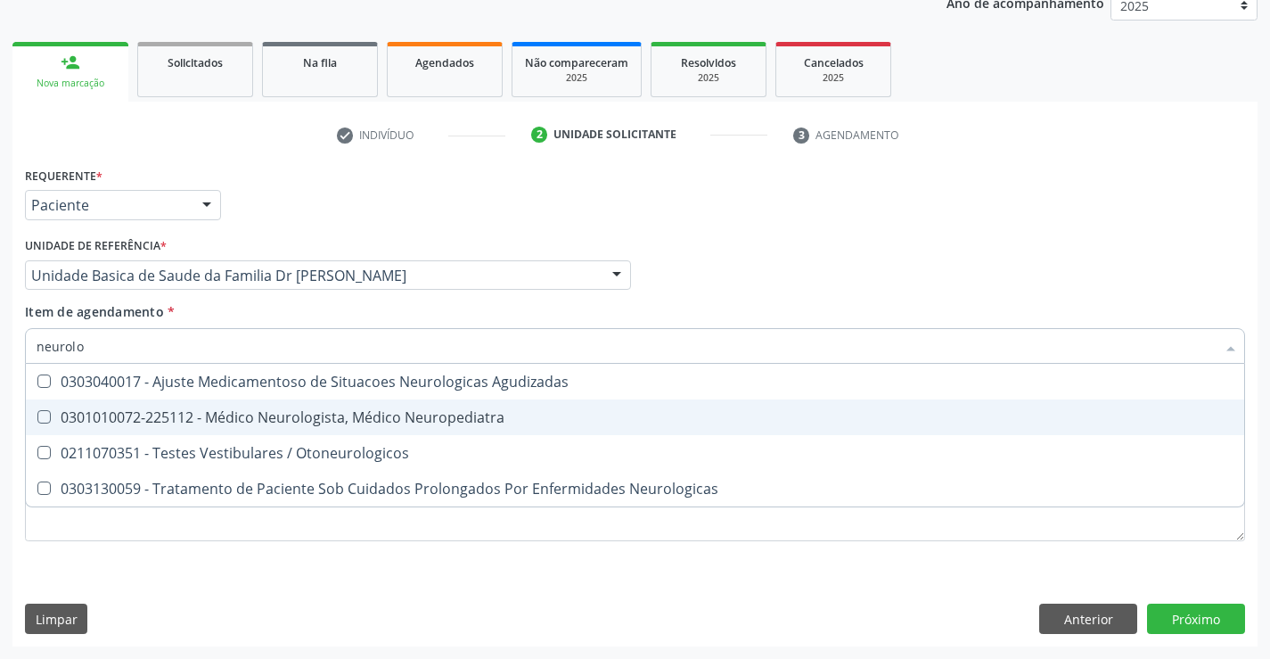
click at [363, 417] on div "0301010072-225112 - Médico Neurologista, Médico Neuropediatra" at bounding box center [635, 417] width 1197 height 14
checkbox Neuropediatra "true"
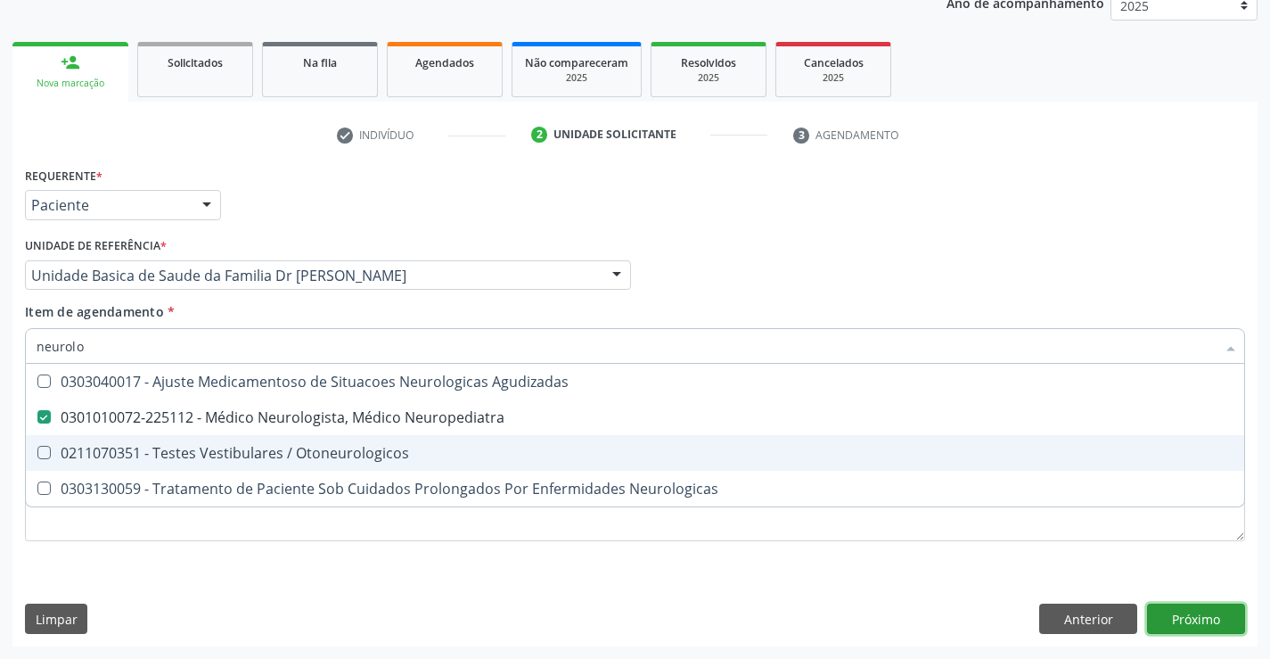
click at [1195, 606] on div "Requerente * Paciente Profissional de Saúde Paciente Nenhum resultado encontrad…" at bounding box center [634, 404] width 1245 height 484
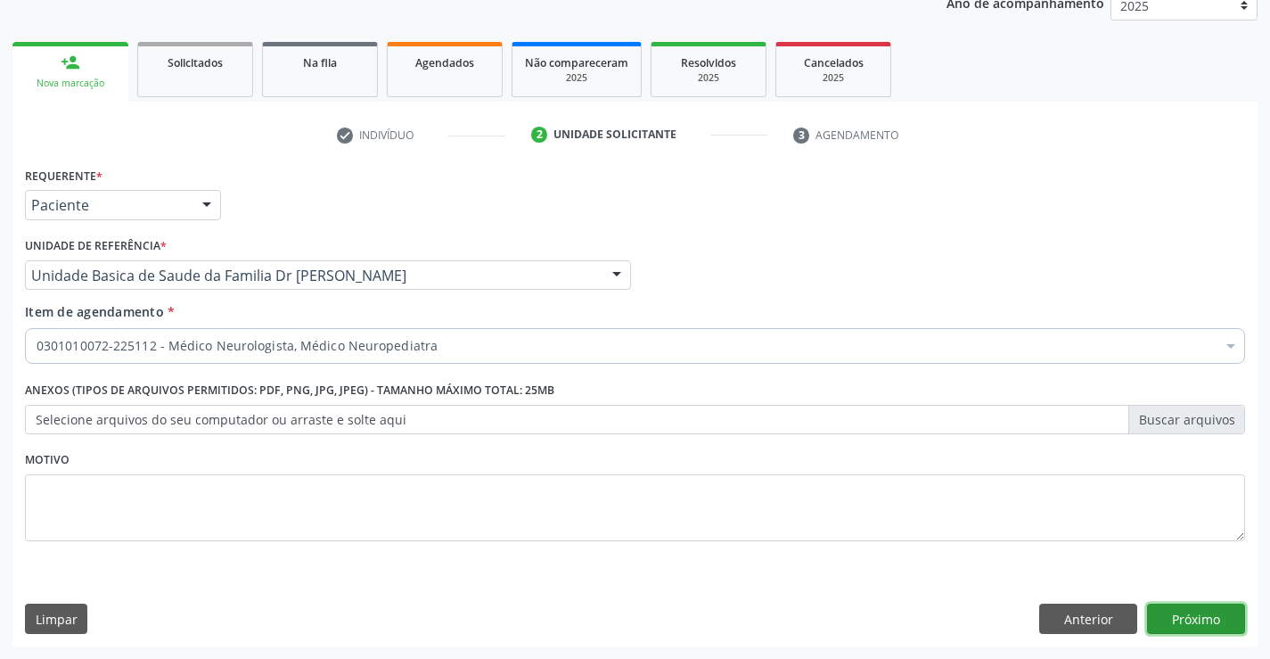
click at [1195, 625] on button "Próximo" at bounding box center [1196, 618] width 98 height 30
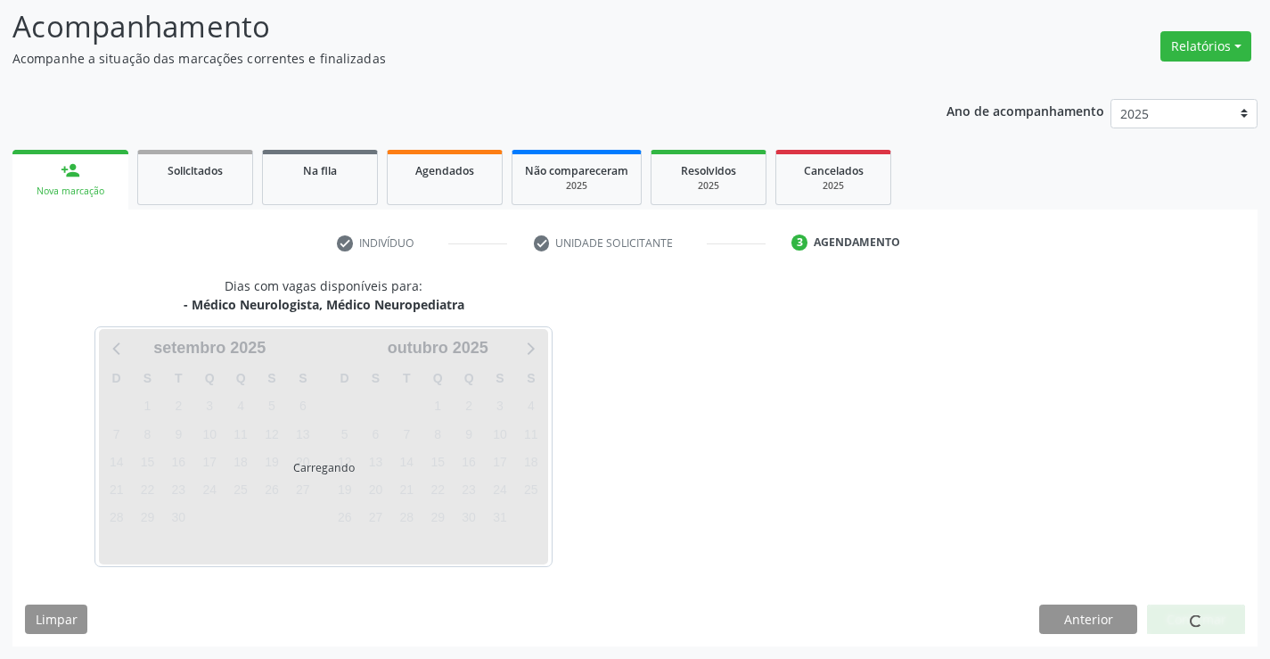
scroll to position [117, 0]
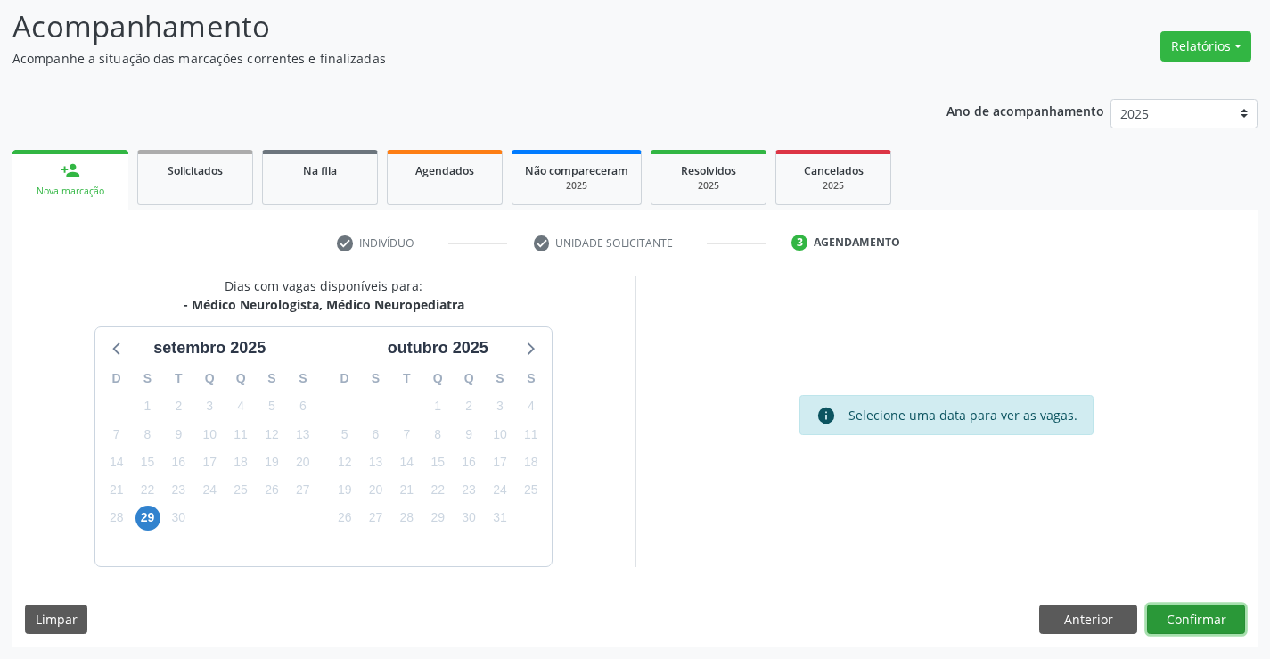
click at [1208, 619] on button "Confirmar" at bounding box center [1196, 619] width 98 height 30
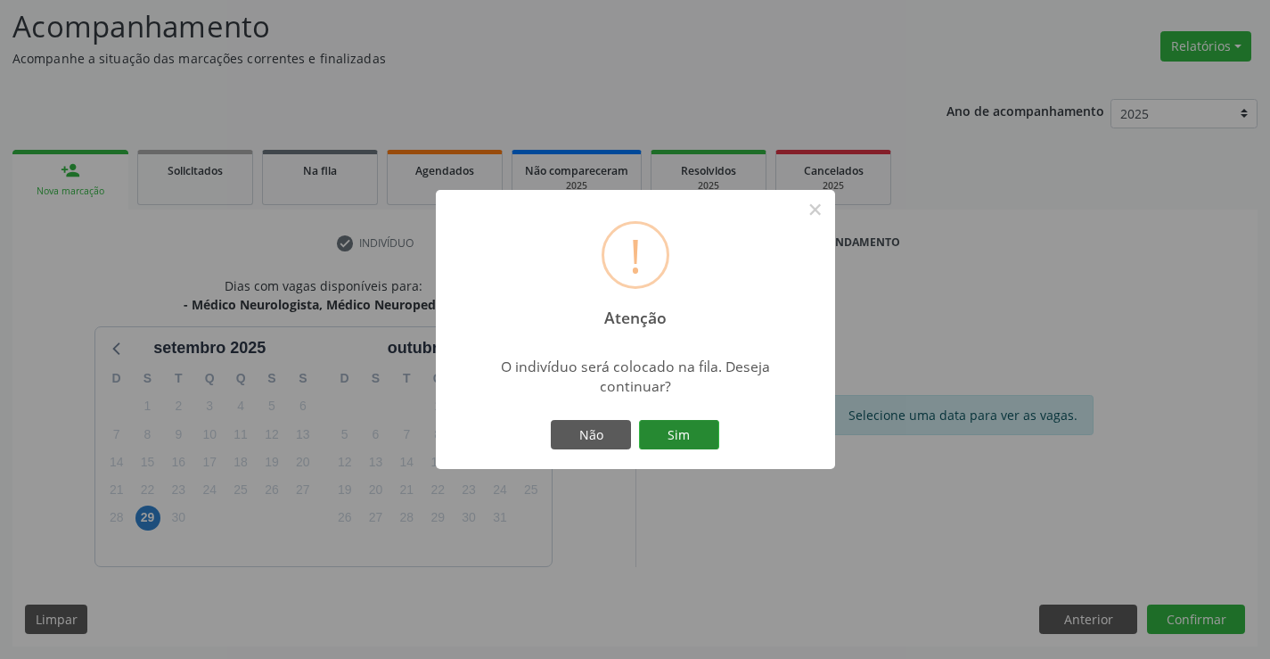
click at [668, 425] on button "Sim" at bounding box center [679, 435] width 80 height 30
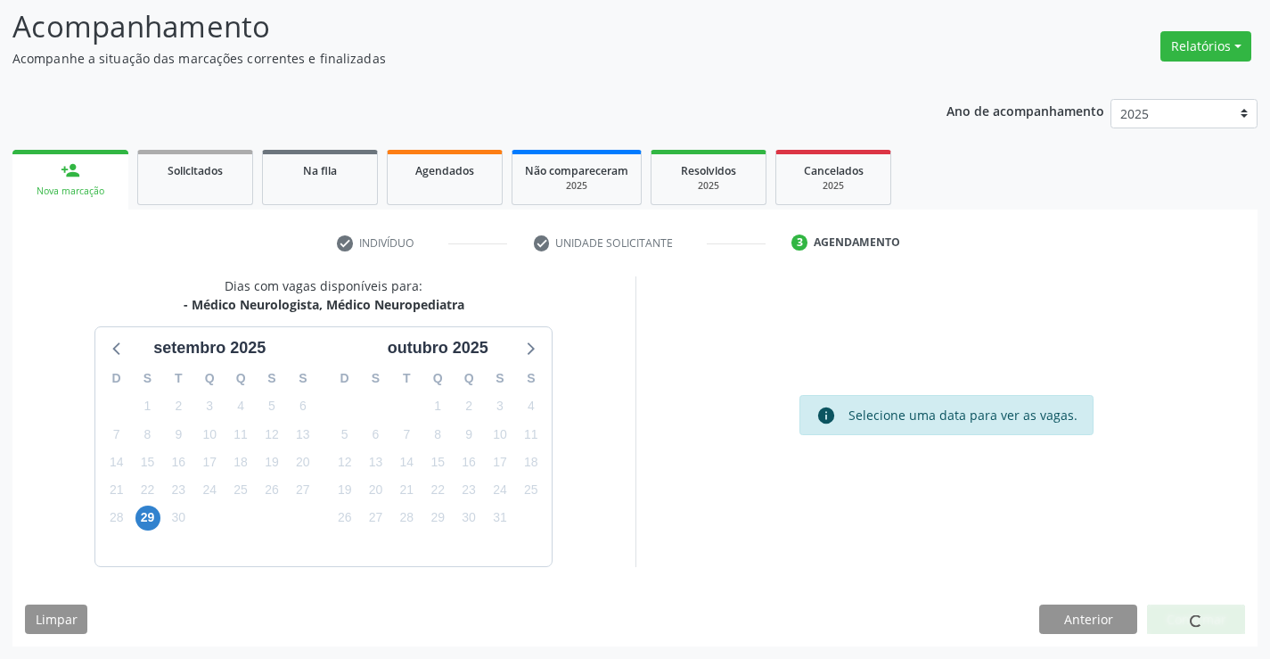
scroll to position [0, 0]
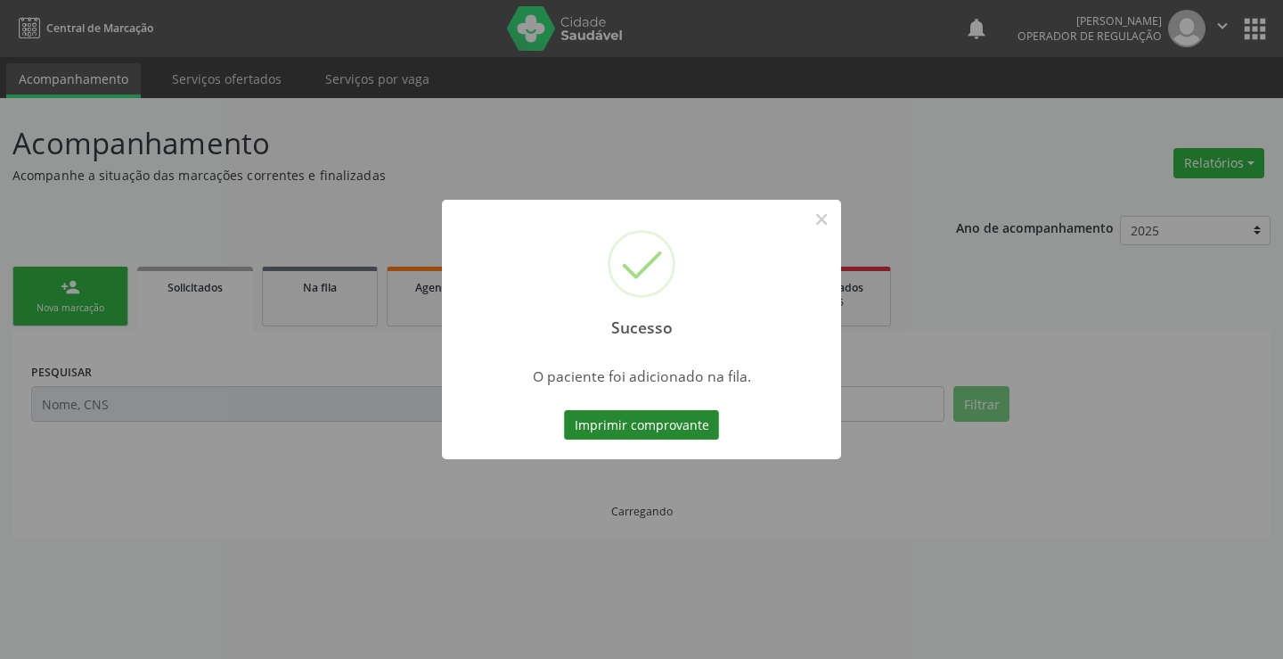
click at [696, 417] on button "Imprimir comprovante" at bounding box center [641, 425] width 155 height 30
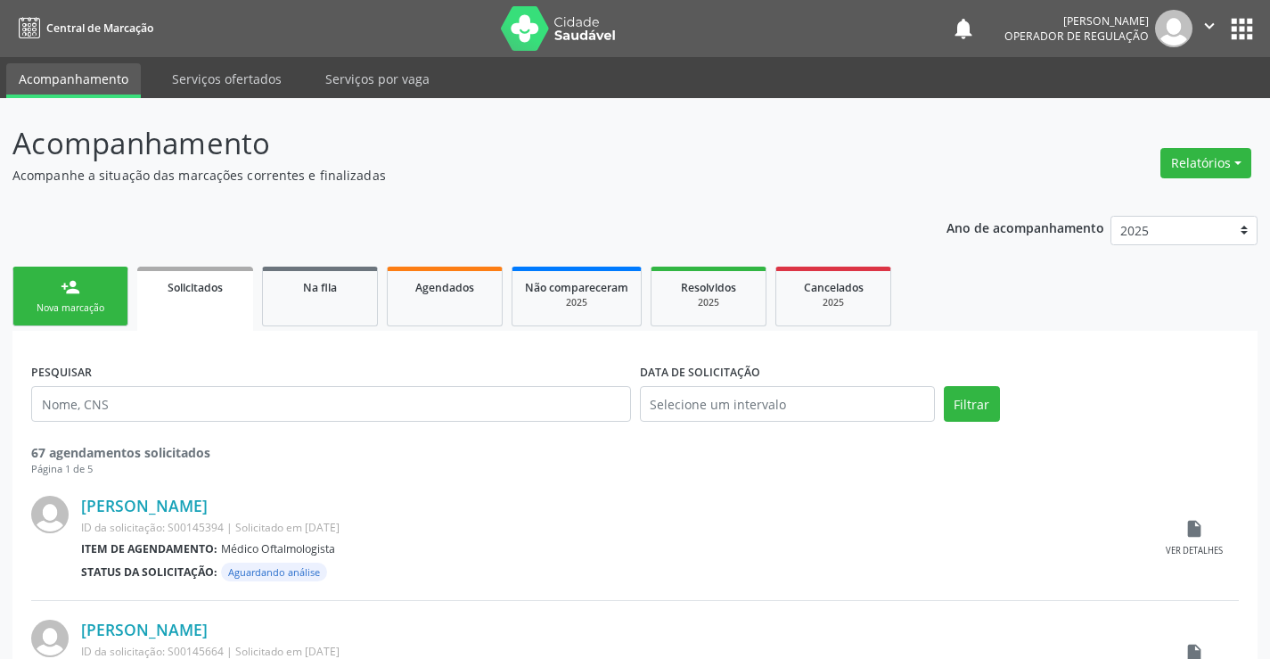
click at [90, 293] on link "person_add Nova marcação" at bounding box center [70, 296] width 116 height 60
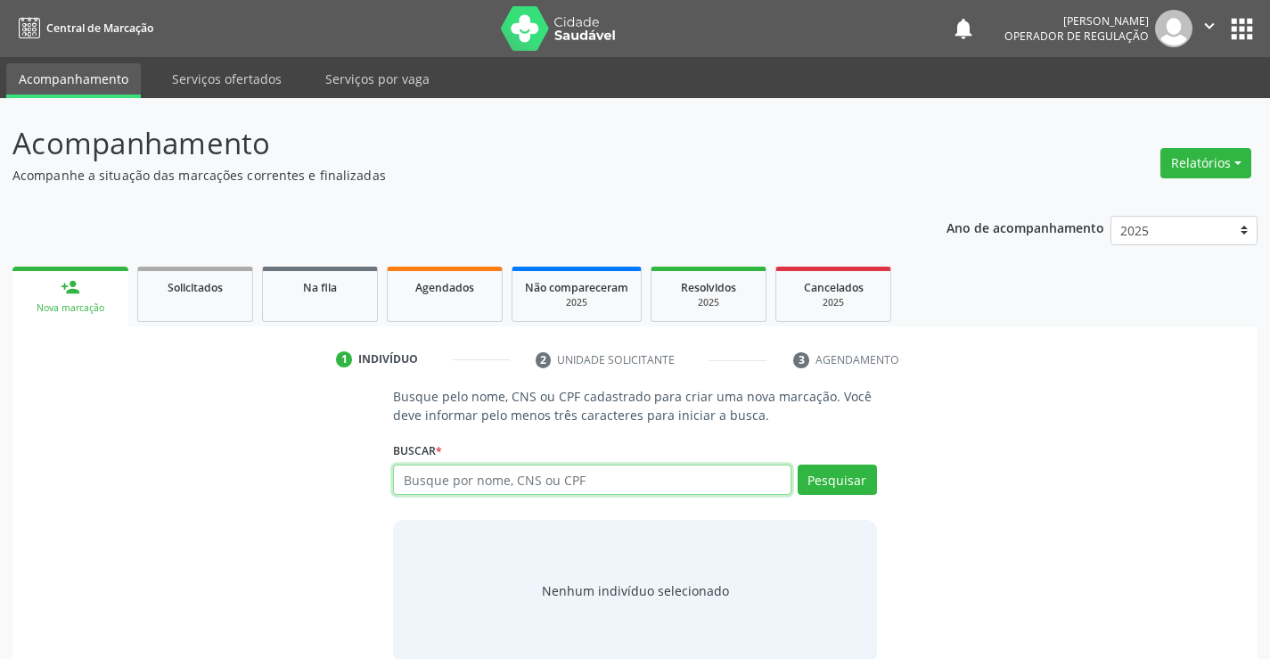
click at [643, 474] on input "text" at bounding box center [591, 479] width 397 height 30
type input "709608642426775"
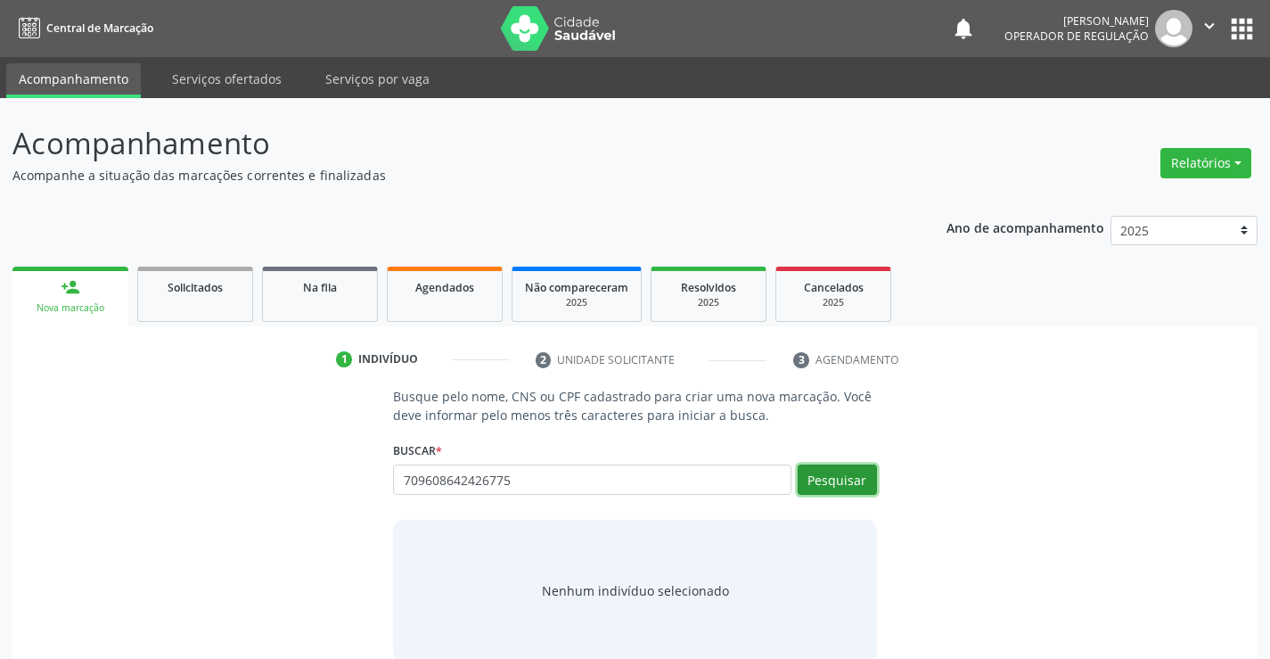
click at [842, 483] on button "Pesquisar" at bounding box center [837, 479] width 79 height 30
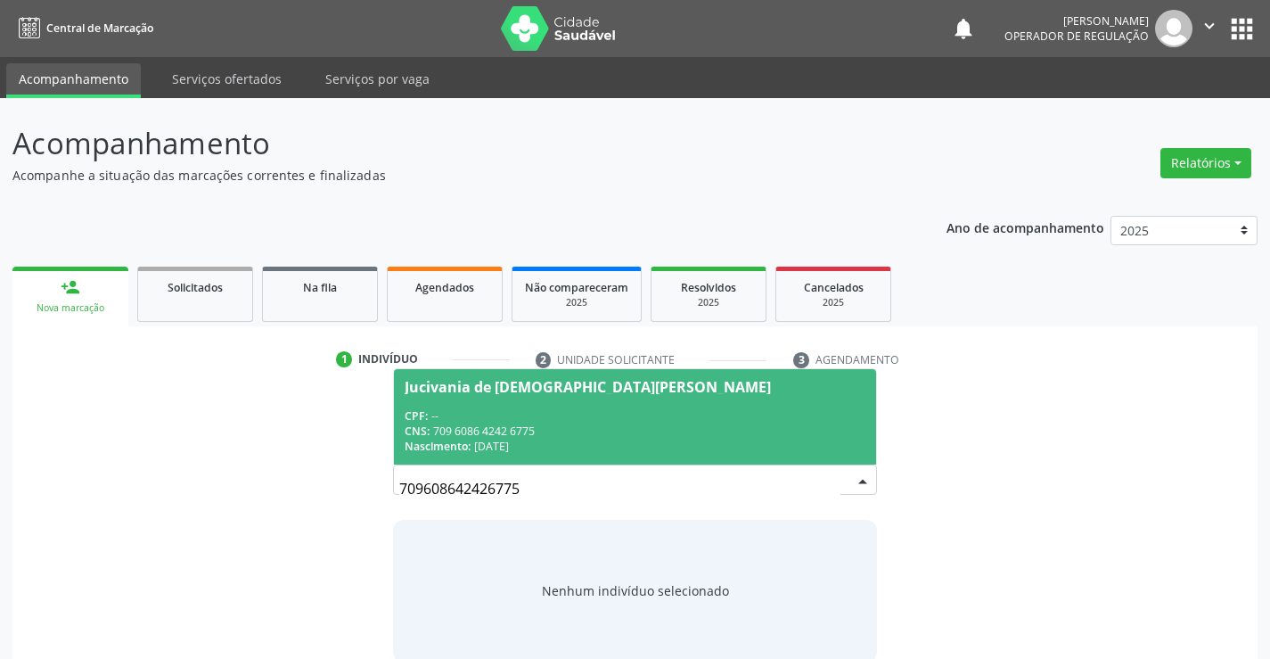
click at [564, 431] on div "CNS: 709 6086 4242 6775" at bounding box center [635, 430] width 460 height 15
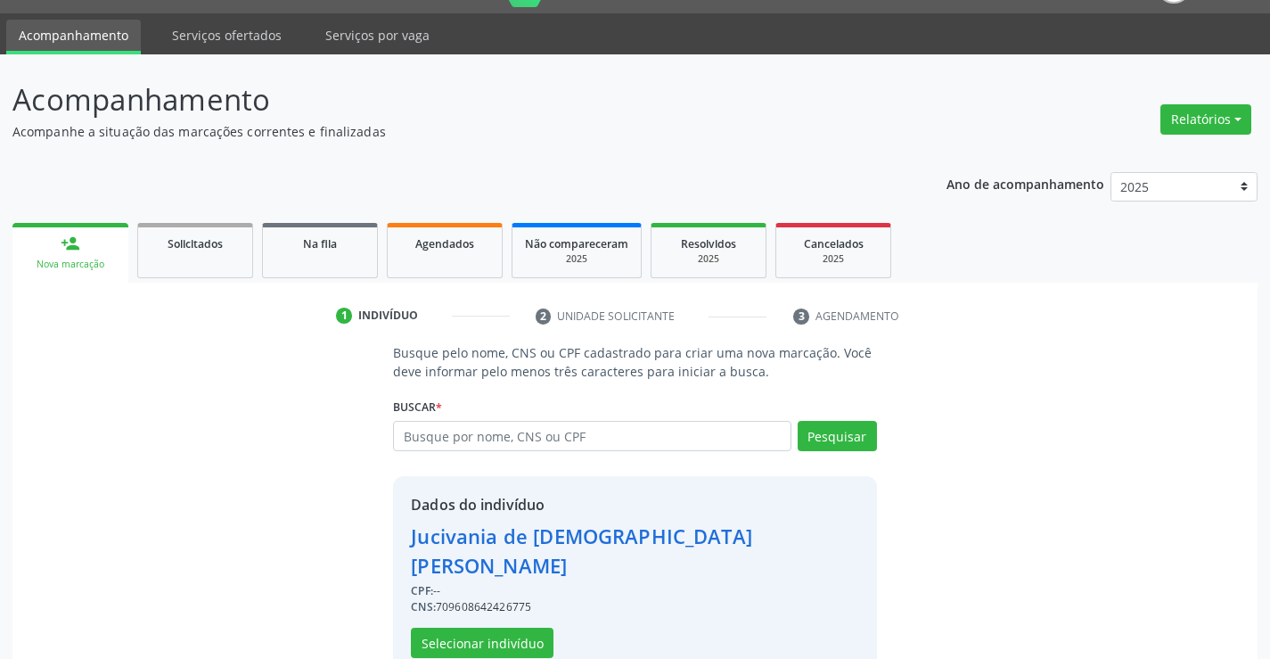
scroll to position [56, 0]
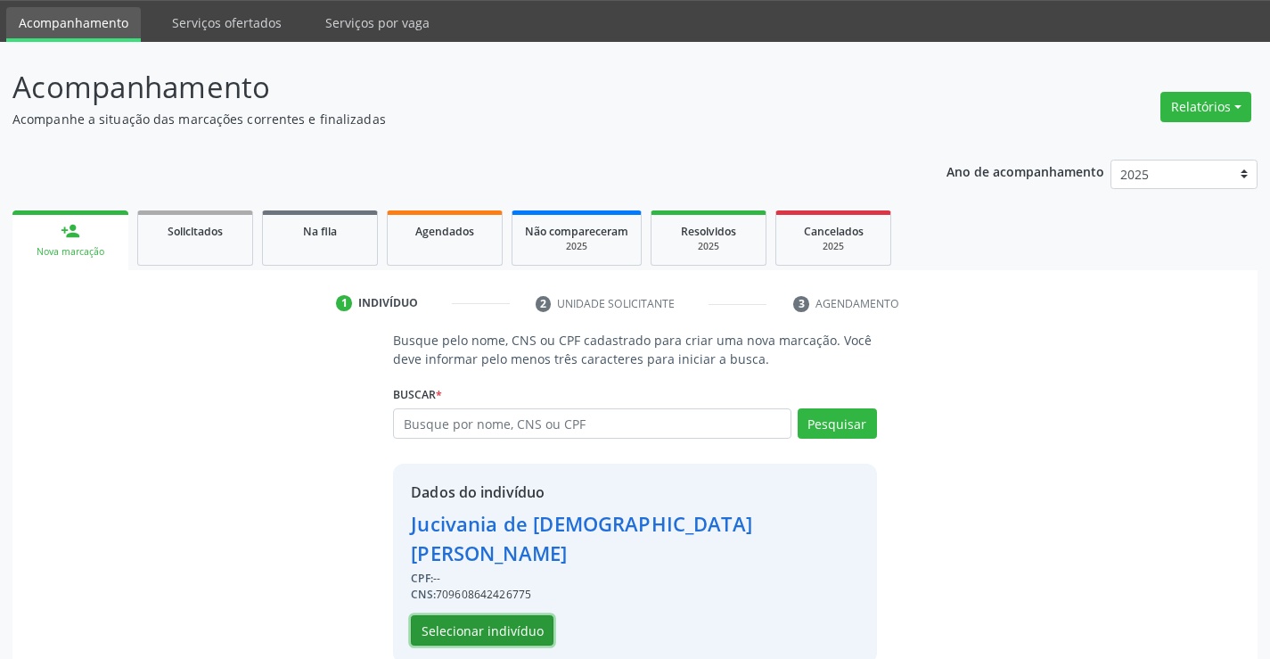
click at [503, 615] on button "Selecionar indivíduo" at bounding box center [482, 630] width 143 height 30
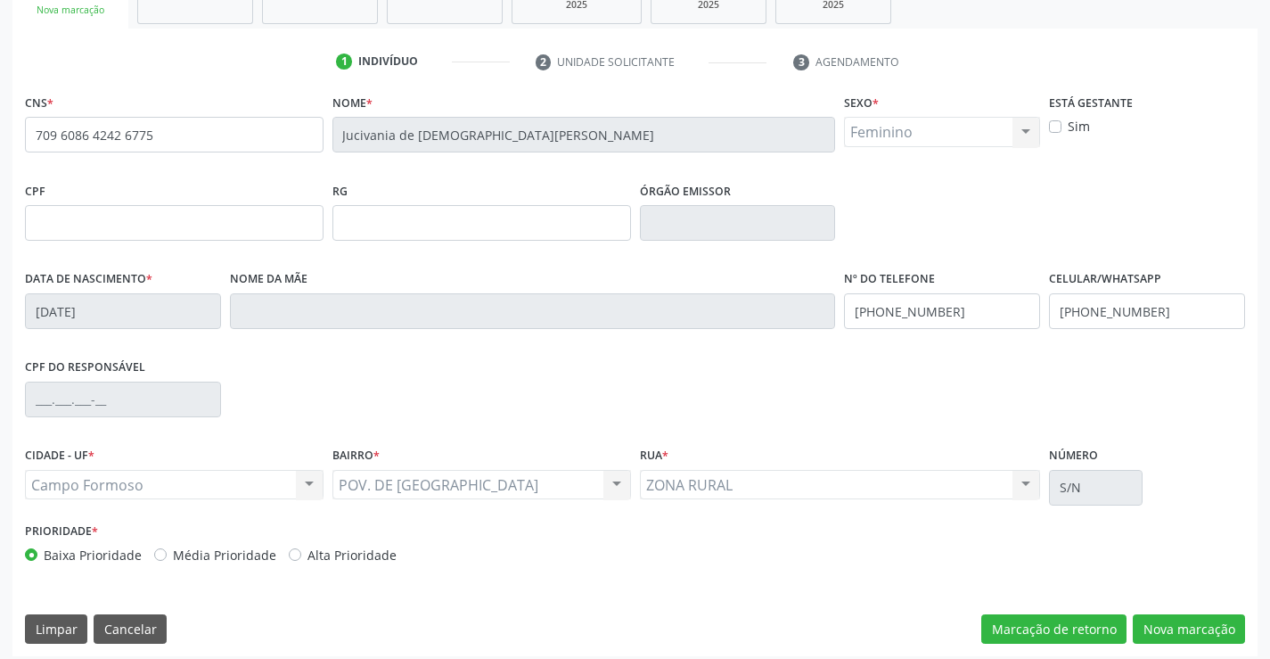
scroll to position [307, 0]
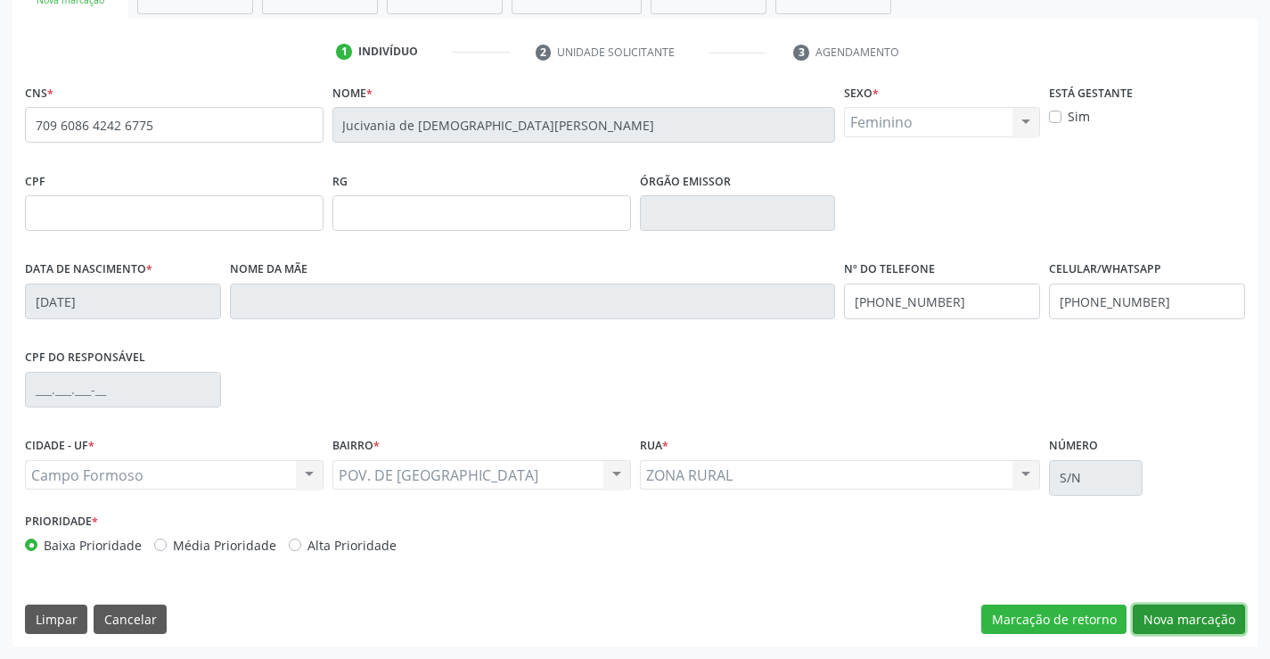
click at [1177, 618] on button "Nova marcação" at bounding box center [1189, 619] width 112 height 30
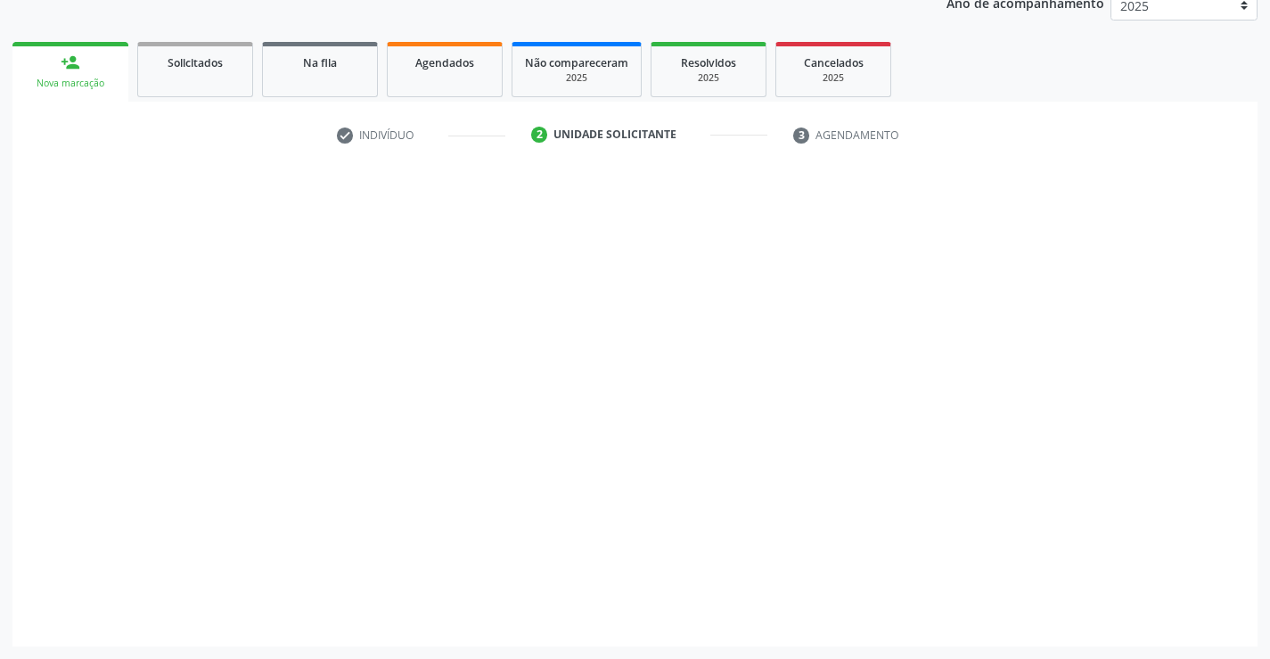
scroll to position [225, 0]
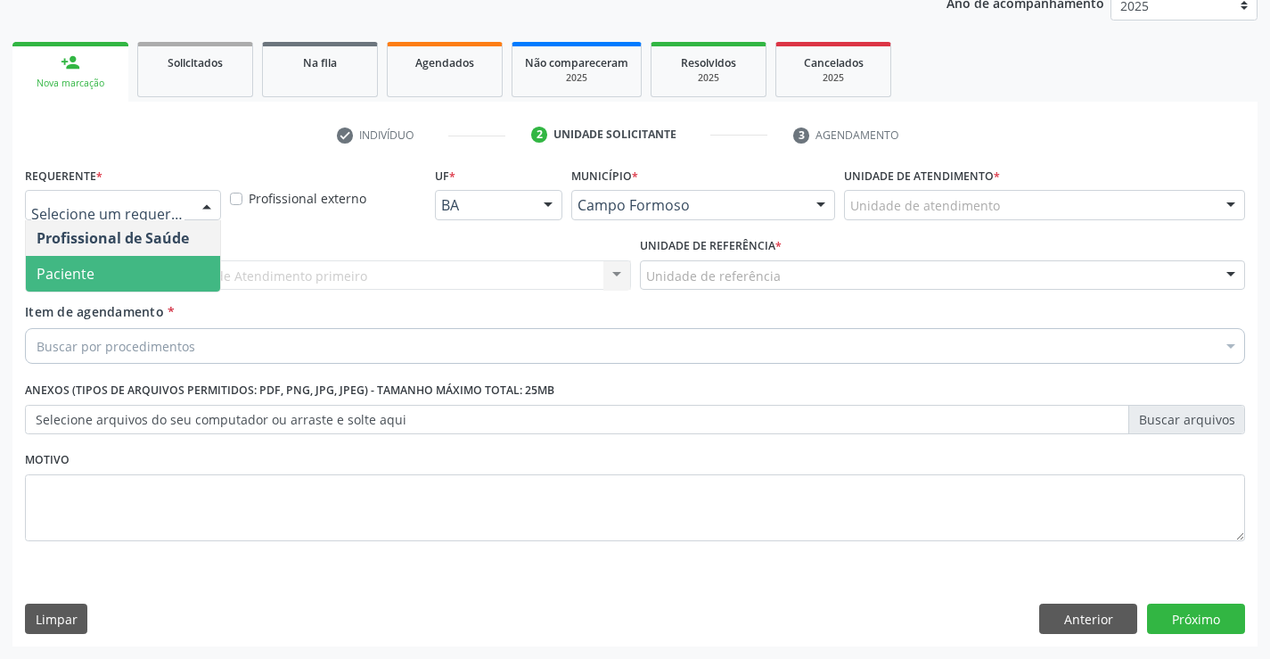
click at [100, 278] on span "Paciente" at bounding box center [123, 274] width 194 height 36
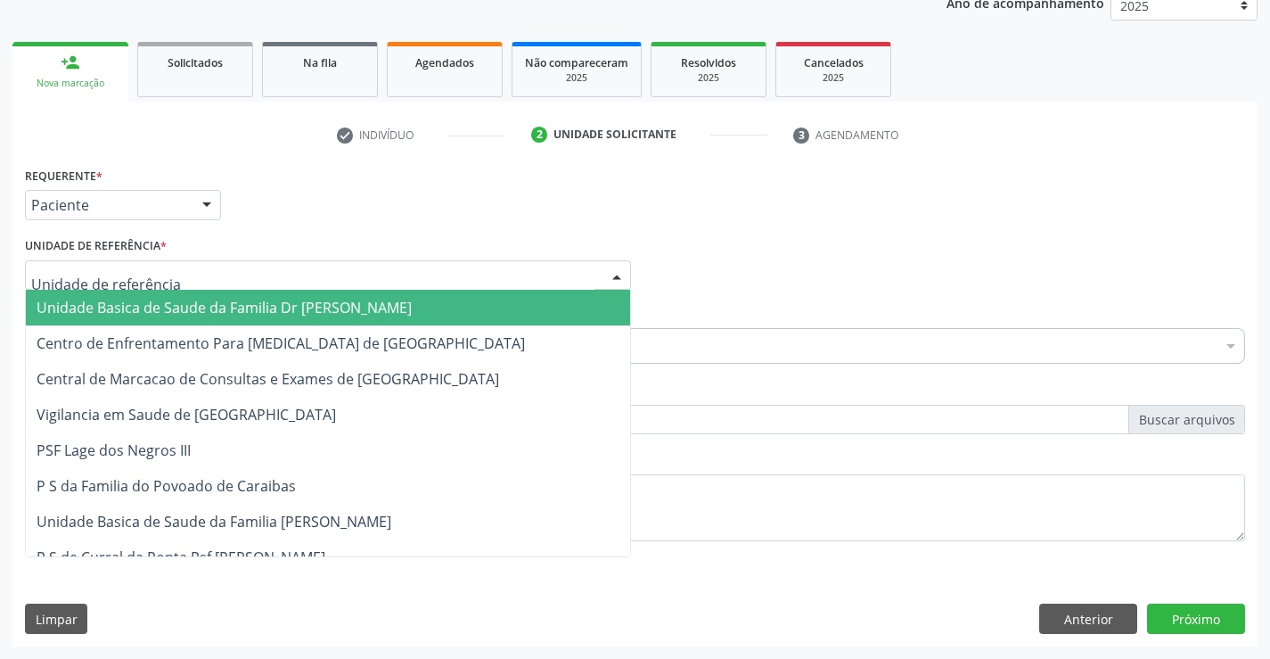
click at [165, 307] on span "Unidade Basica de Saude da Familia Dr [PERSON_NAME]" at bounding box center [224, 308] width 375 height 20
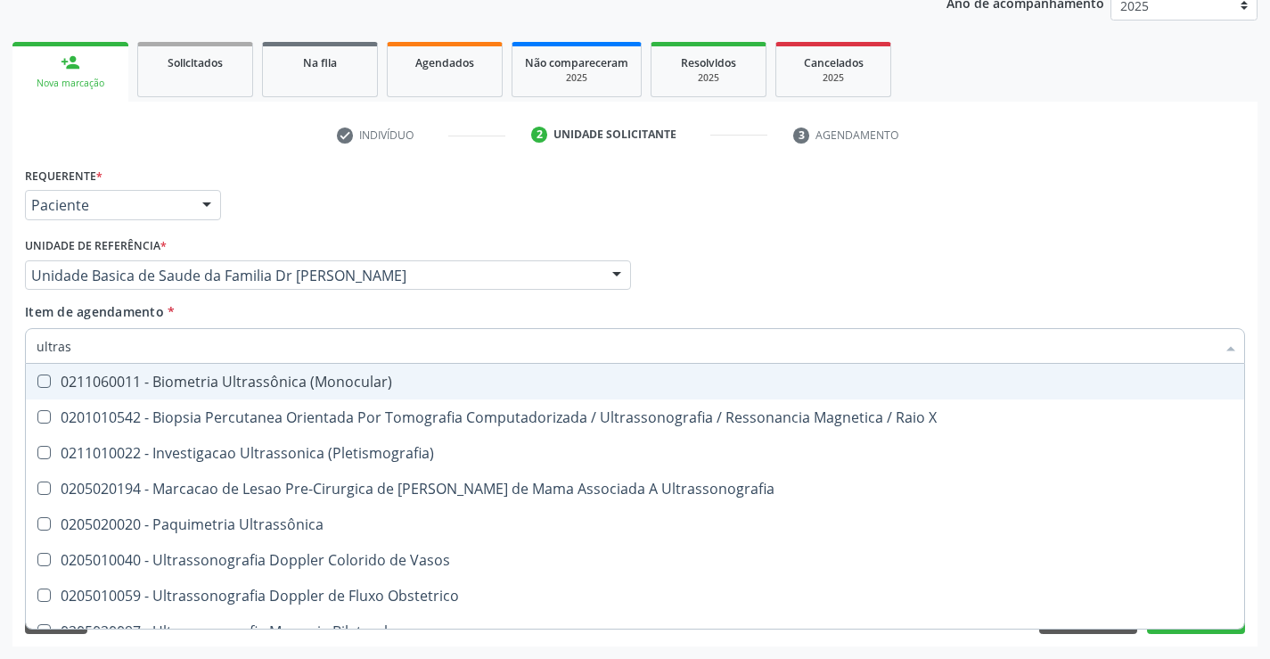
type input "ultrass"
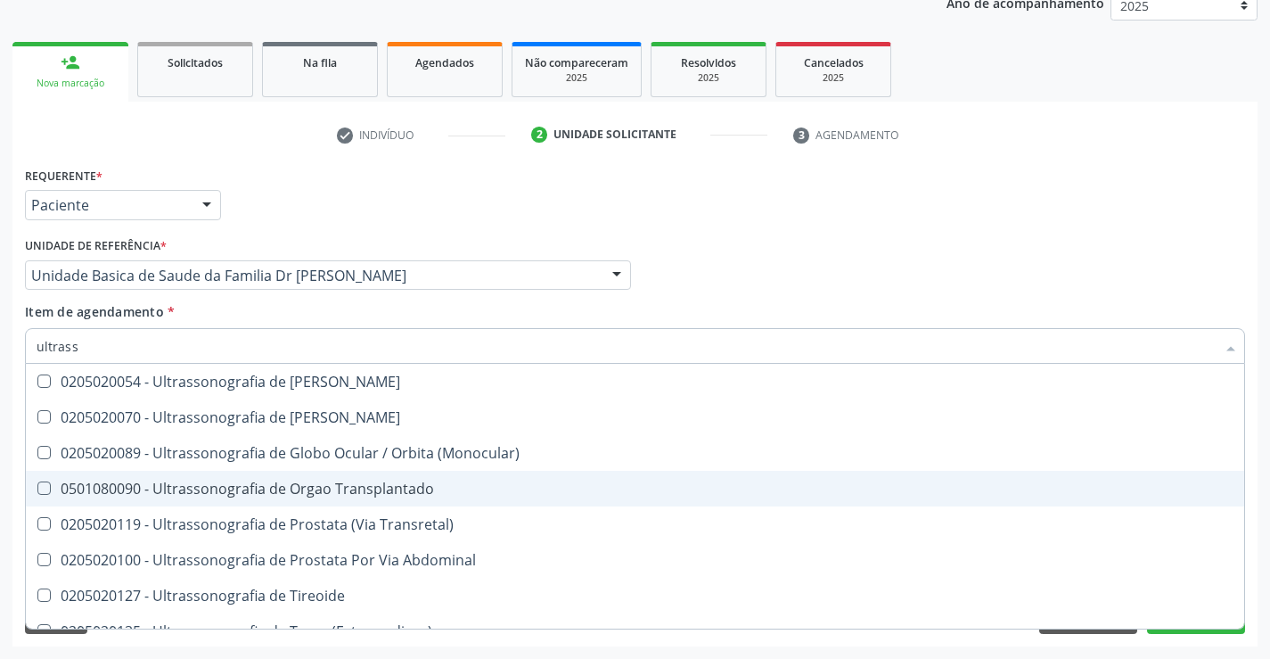
scroll to position [555, 0]
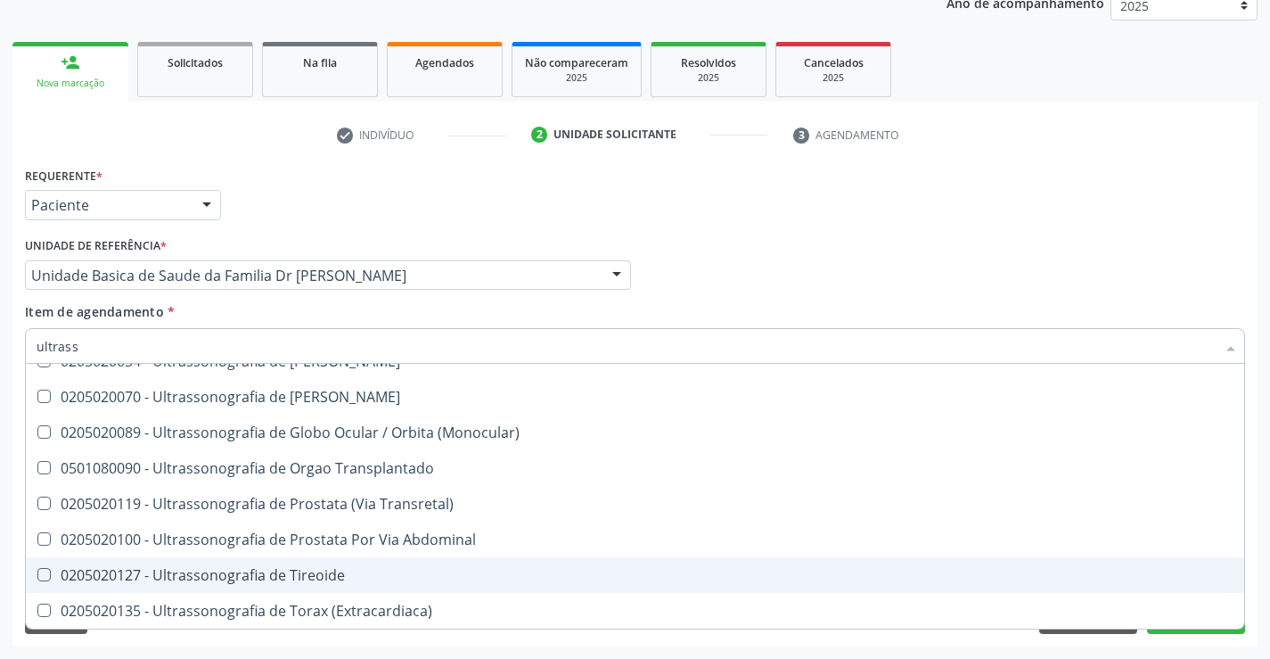
click at [279, 571] on div "0205020127 - Ultrassonografia de Tireoide" at bounding box center [635, 575] width 1197 height 14
checkbox Tireoide "true"
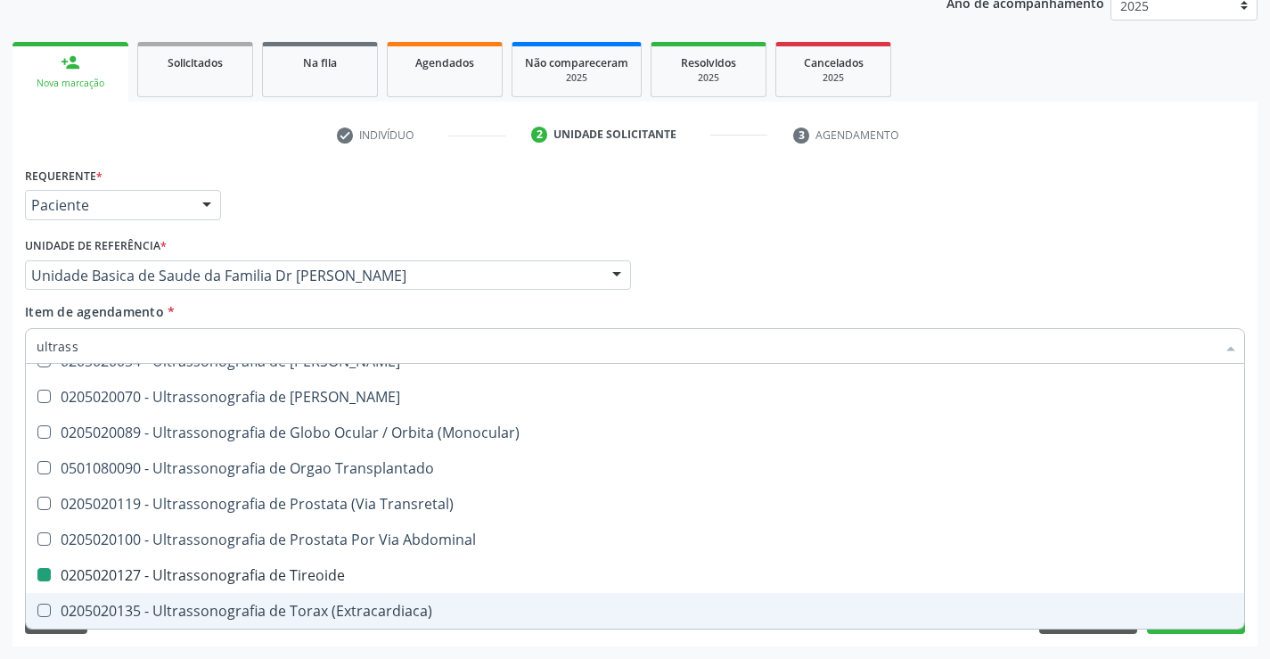
click at [1196, 635] on div "Requerente * Paciente Profissional de Saúde Paciente Nenhum resultado encontrad…" at bounding box center [634, 404] width 1245 height 484
checkbox X "true"
checkbox Tireoide "false"
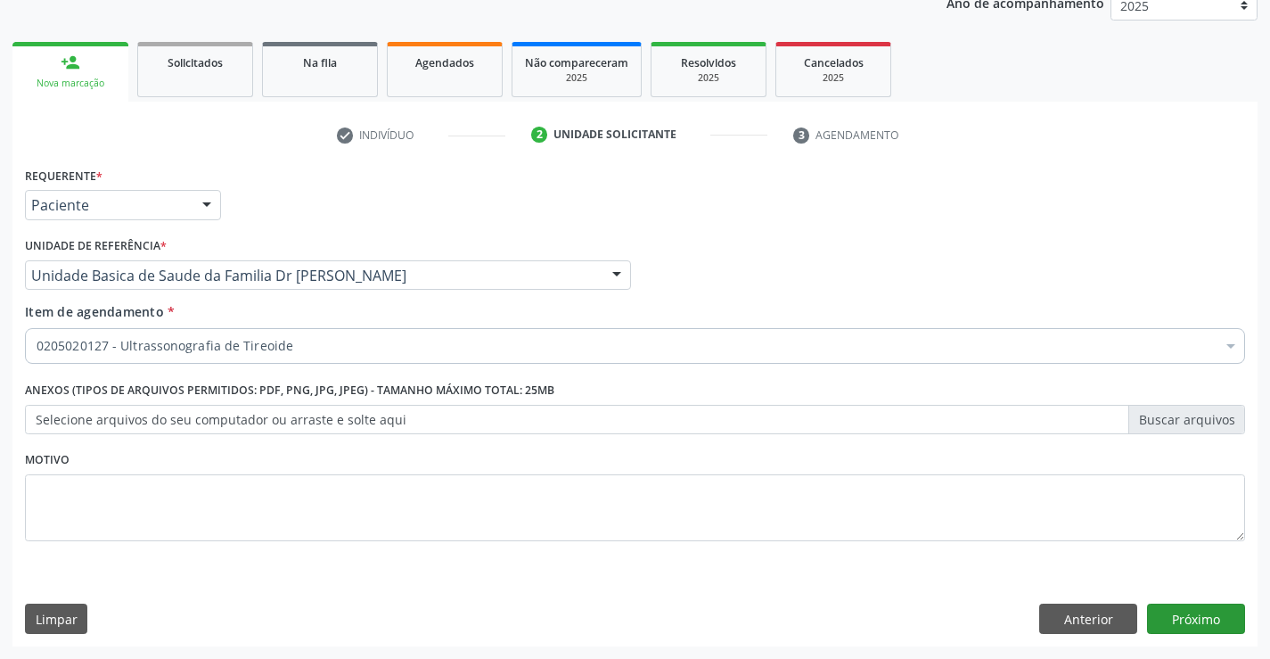
scroll to position [0, 0]
click at [1195, 624] on button "Próximo" at bounding box center [1196, 618] width 98 height 30
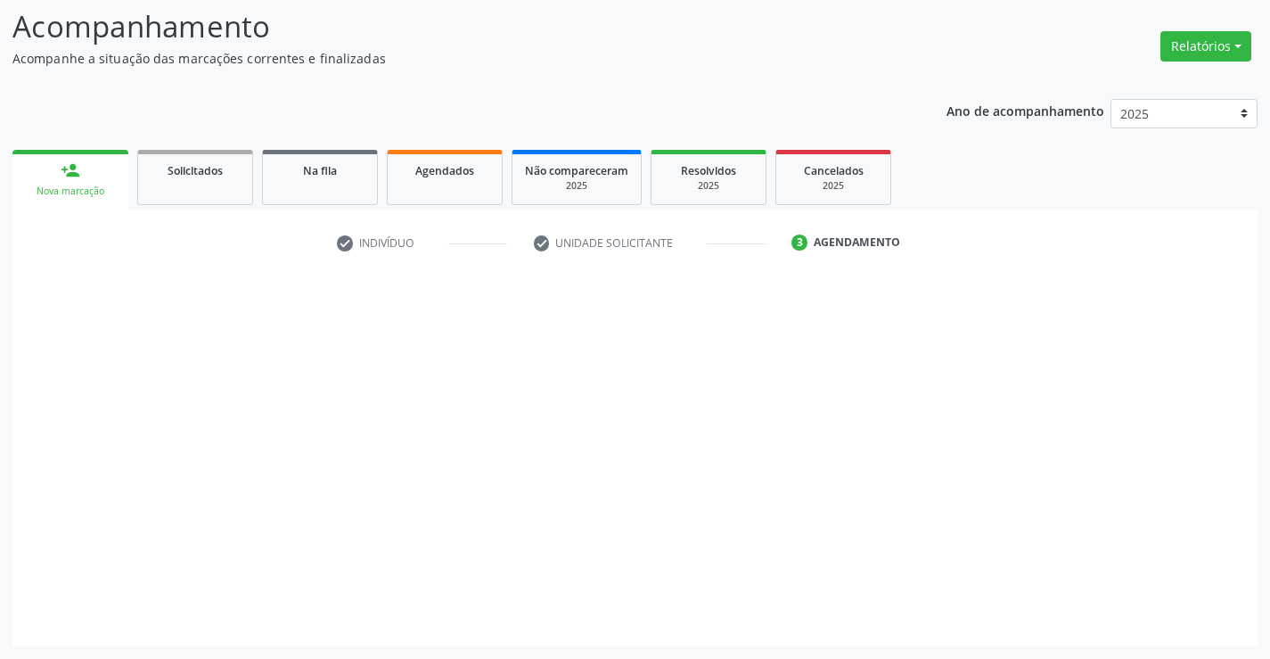
scroll to position [117, 0]
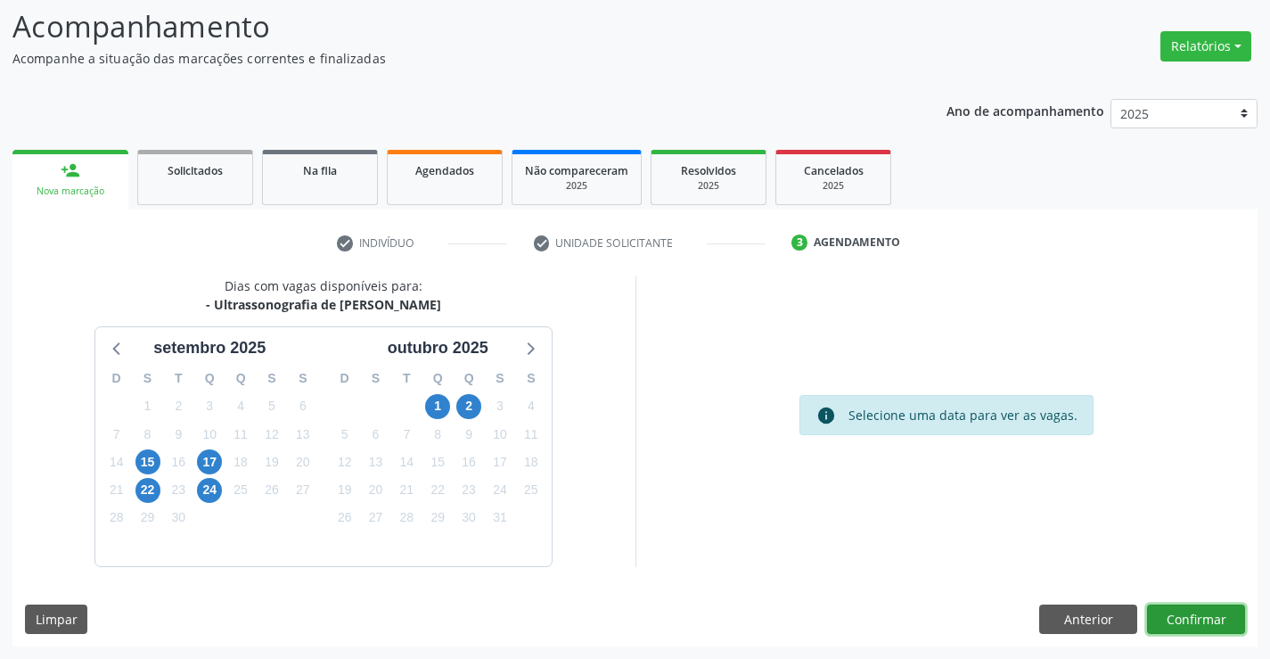
click at [1215, 624] on button "Confirmar" at bounding box center [1196, 619] width 98 height 30
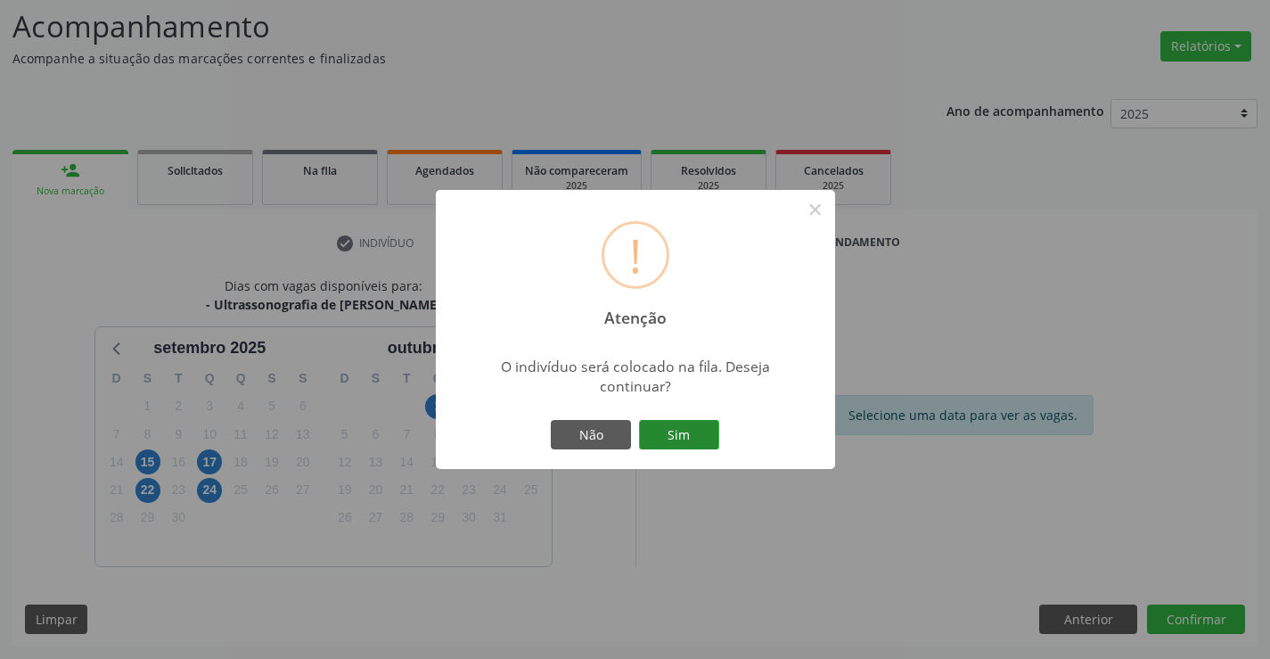
click at [654, 429] on button "Sim" at bounding box center [679, 435] width 80 height 30
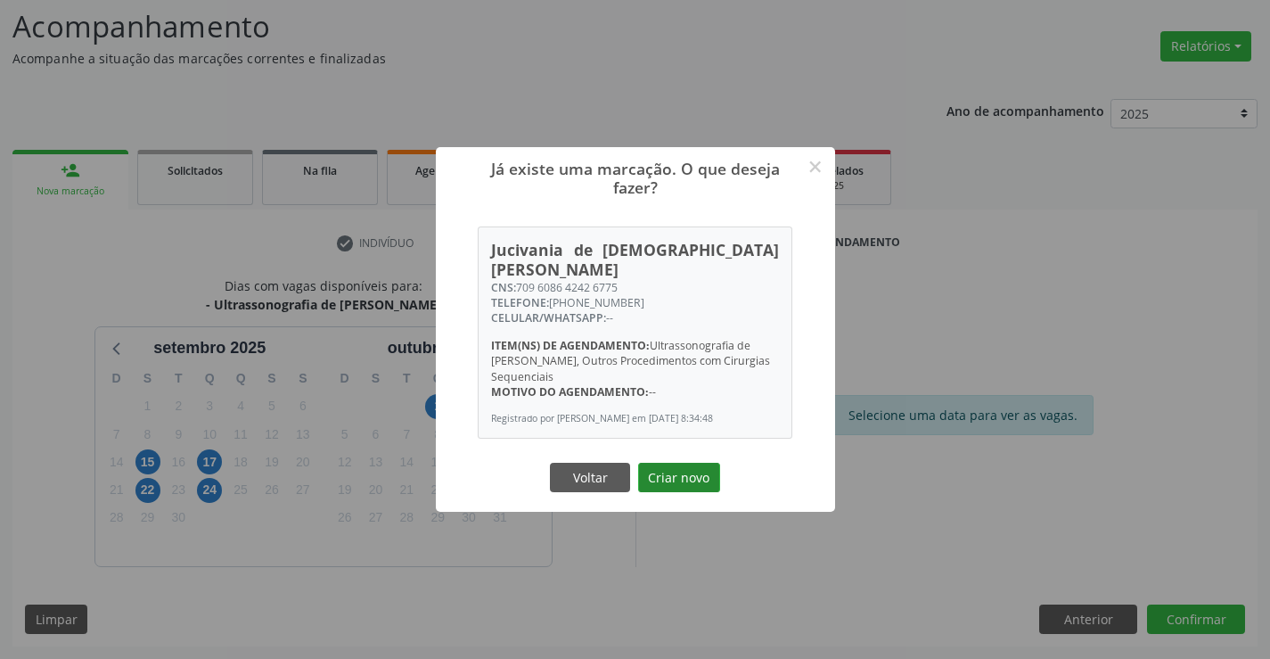
click at [710, 475] on button "Criar novo" at bounding box center [679, 477] width 82 height 30
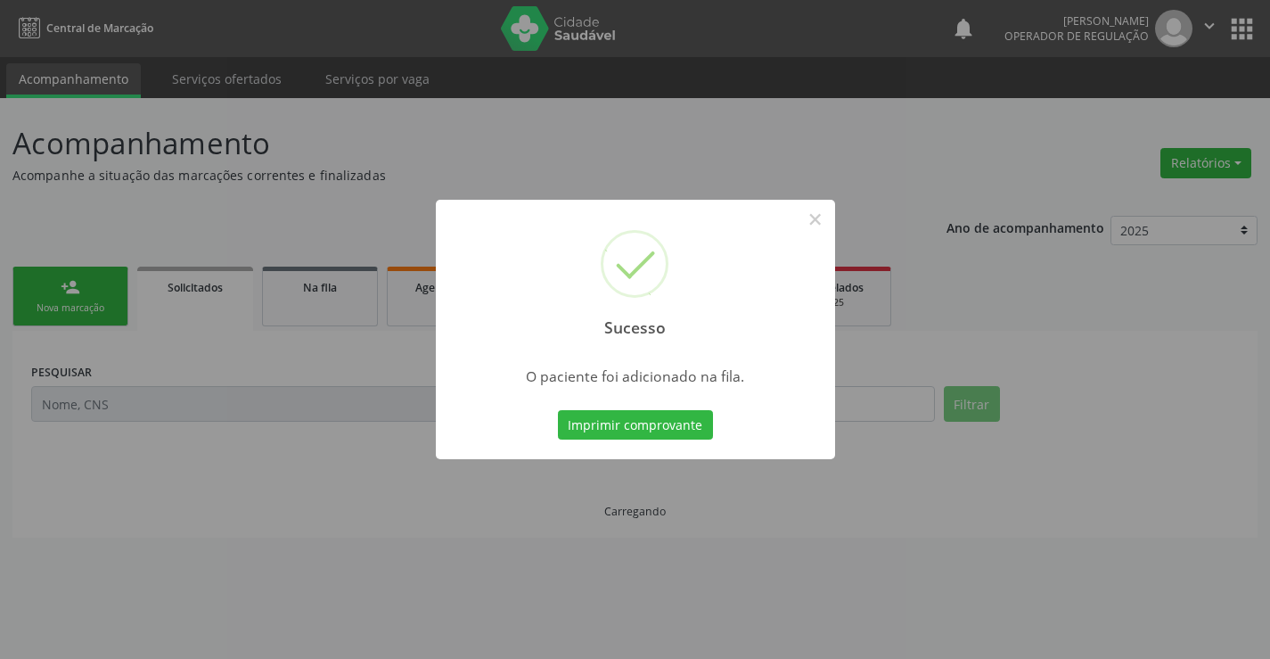
scroll to position [0, 0]
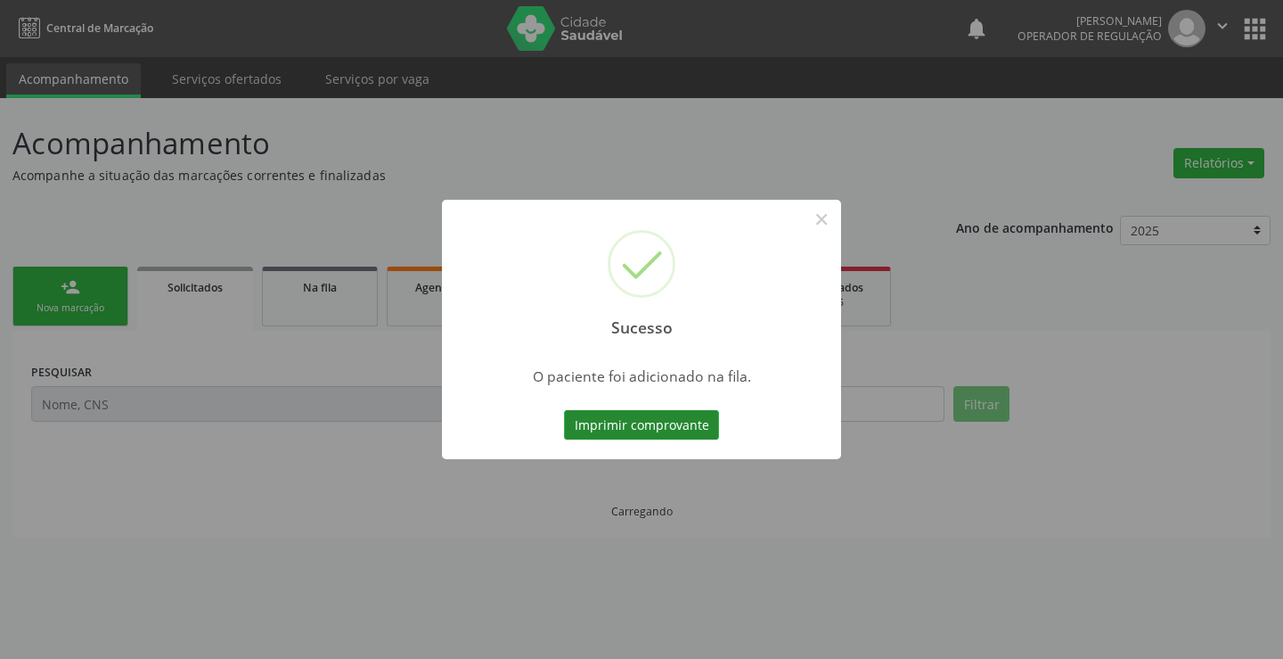
click at [683, 430] on button "Imprimir comprovante" at bounding box center [641, 425] width 155 height 30
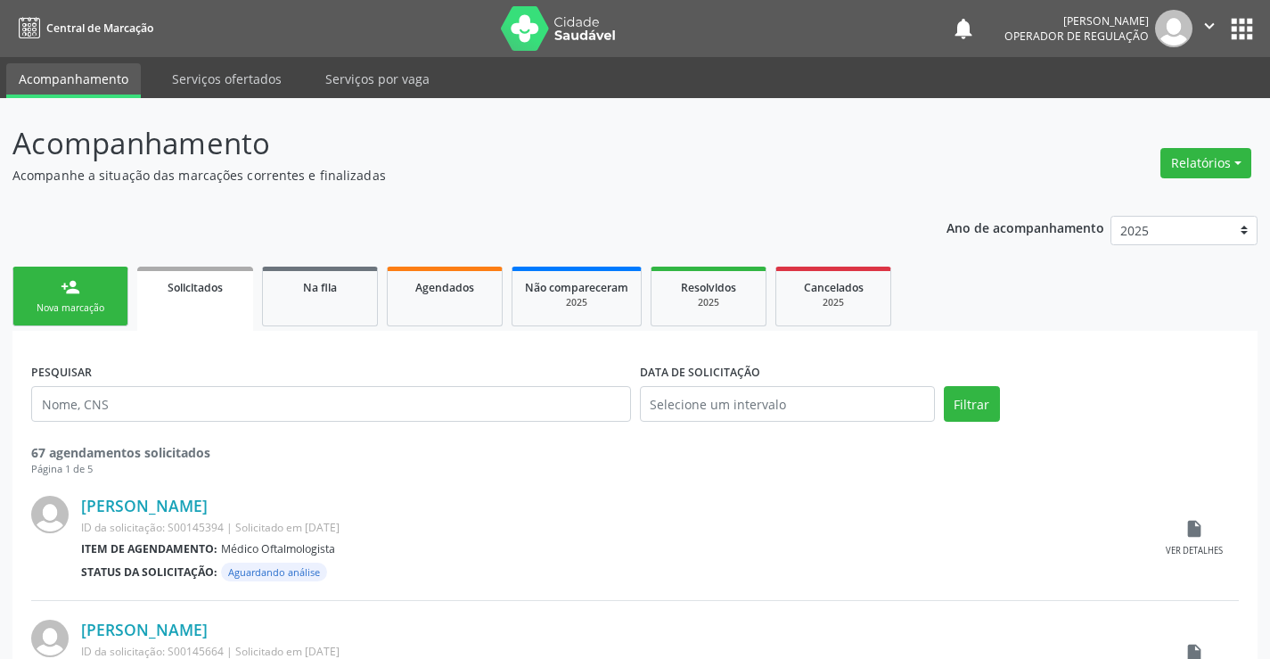
click at [102, 284] on link "person_add Nova marcação" at bounding box center [70, 296] width 116 height 60
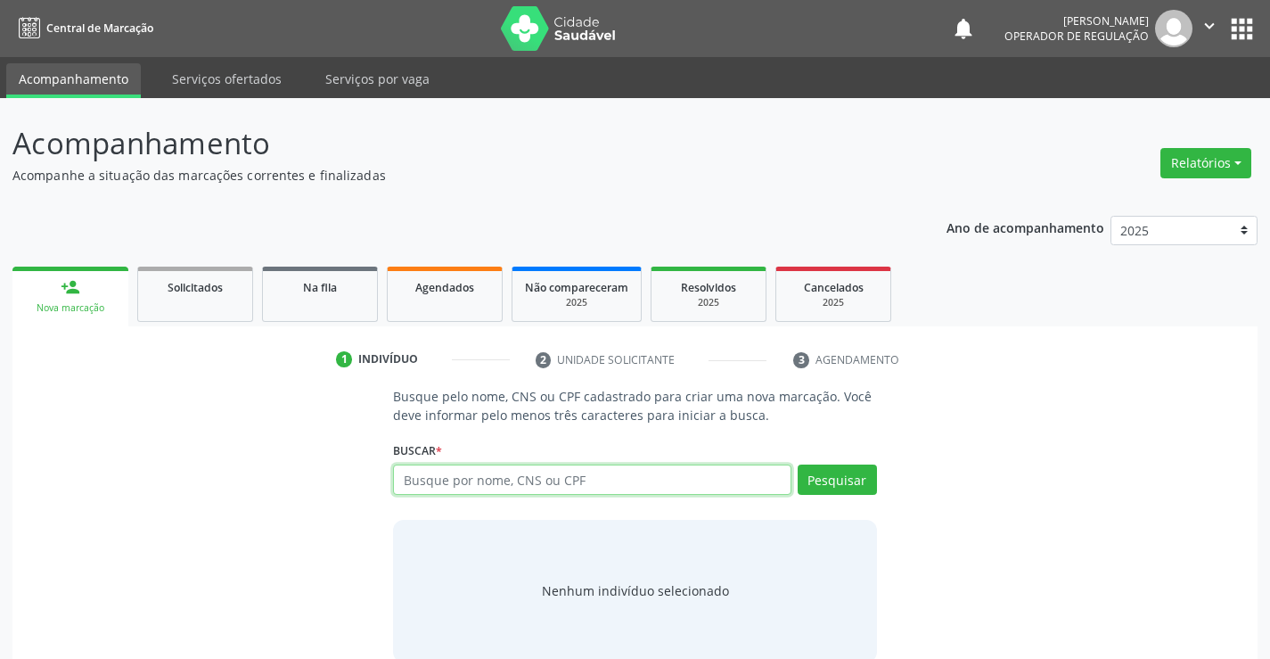
click at [611, 482] on input "text" at bounding box center [591, 479] width 397 height 30
type input "703406219030813"
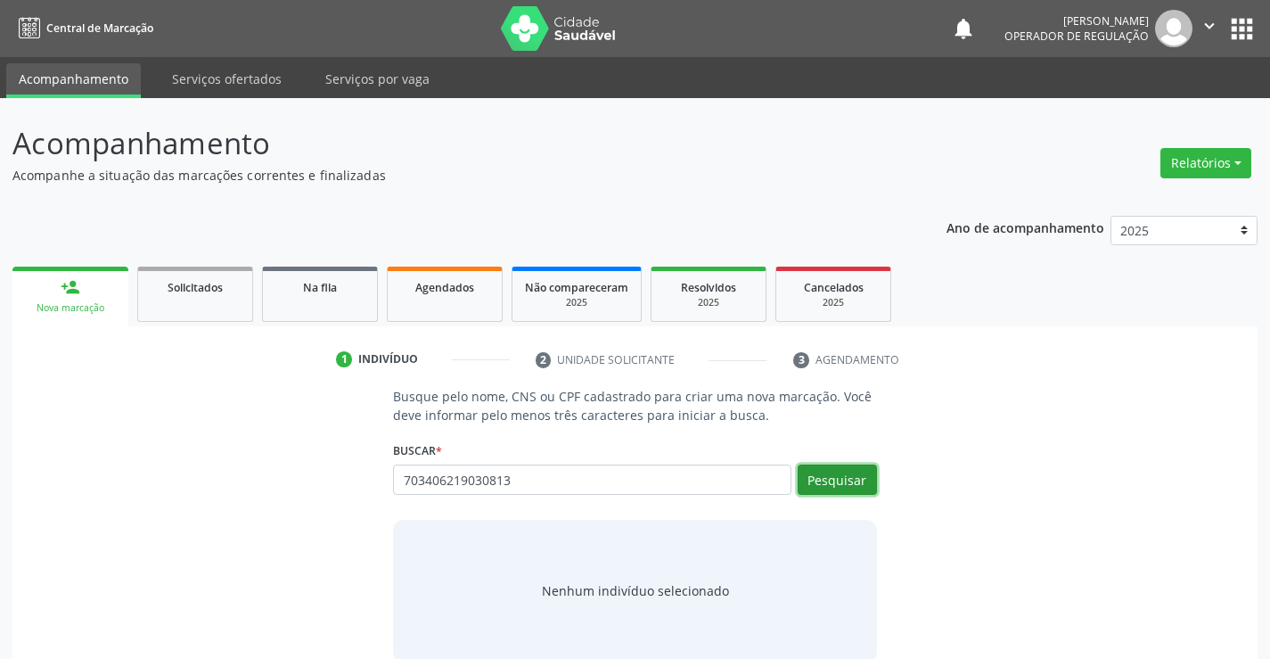
click at [827, 483] on button "Pesquisar" at bounding box center [837, 479] width 79 height 30
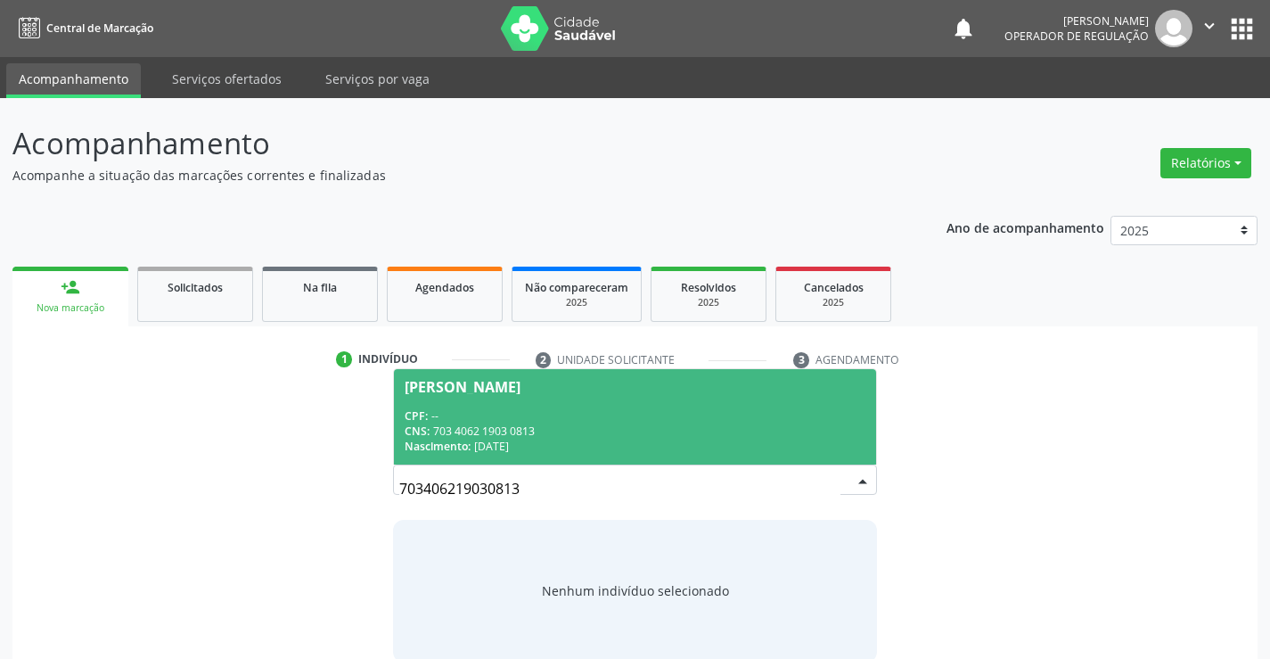
click at [656, 392] on div "Ivonice Alice da Silva" at bounding box center [635, 387] width 460 height 14
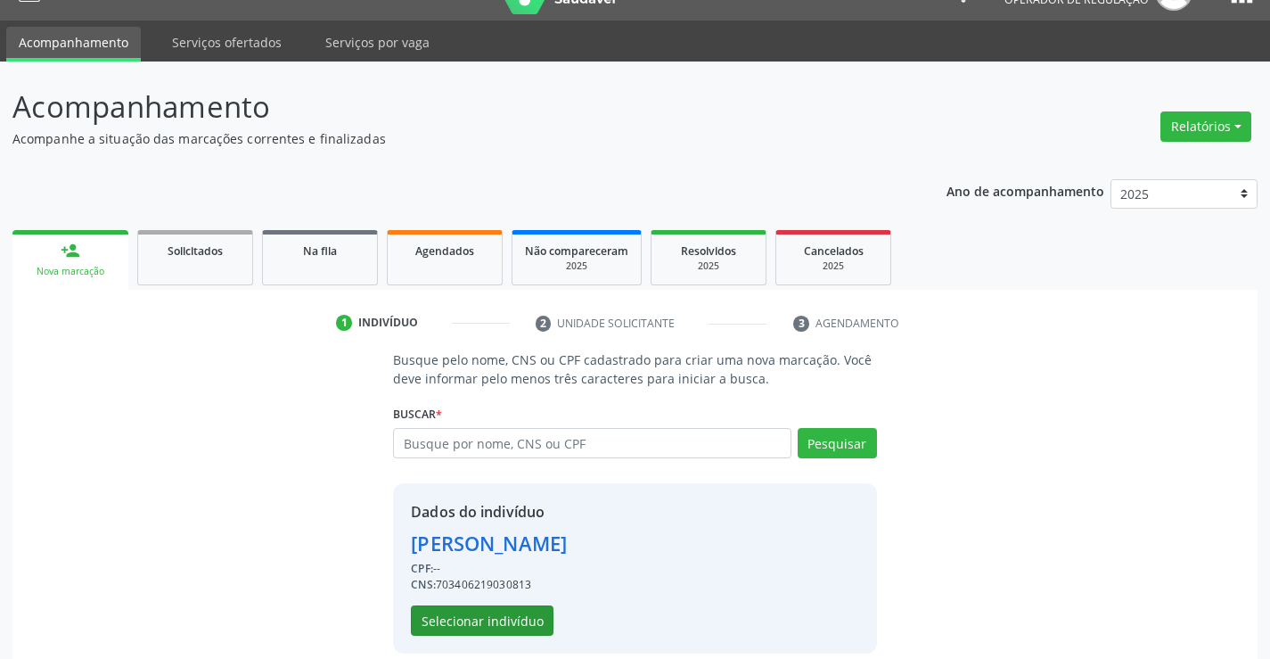
scroll to position [56, 0]
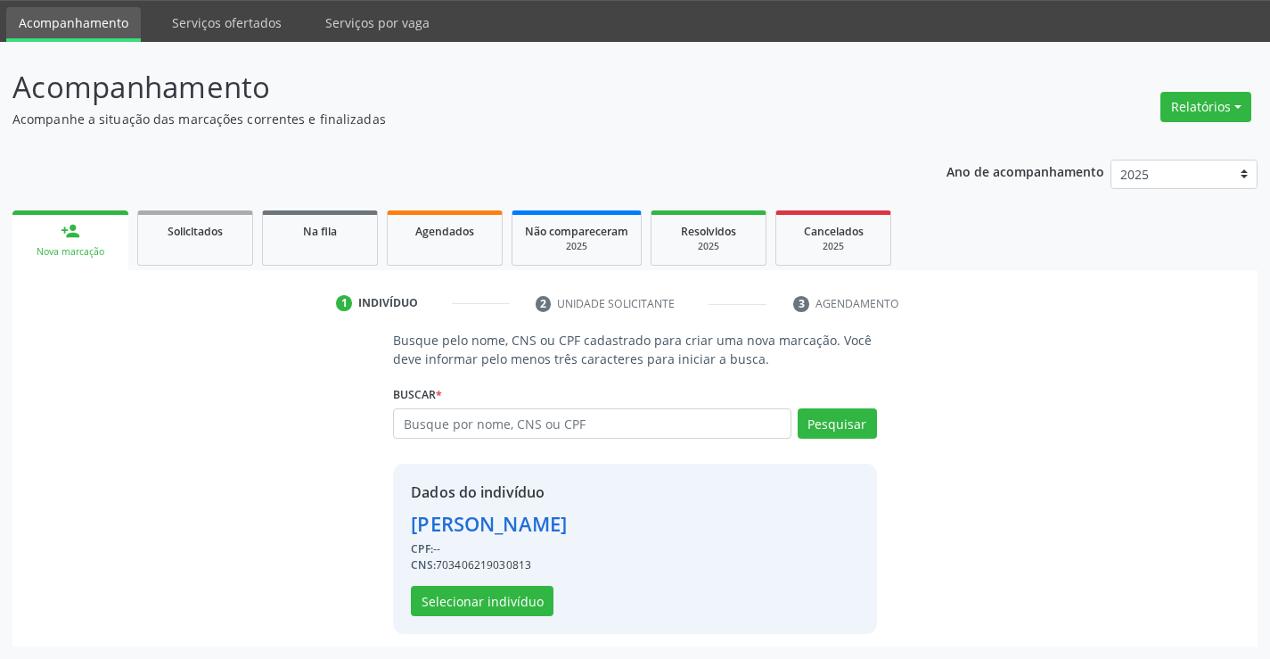
click at [463, 585] on div "Dados do indivíduo Ivonice Alice da Silva CPF: -- CNS: 703406219030813 Selecion…" at bounding box center [489, 548] width 156 height 135
click at [463, 594] on button "Selecionar indivíduo" at bounding box center [482, 600] width 143 height 30
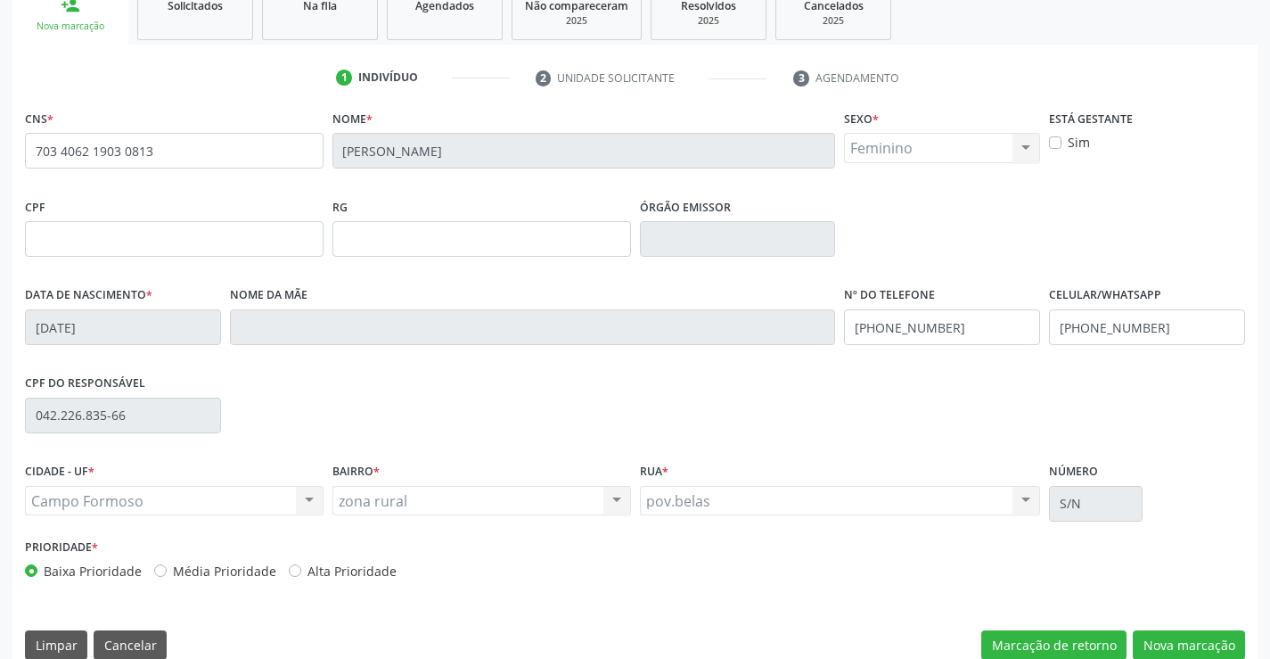
scroll to position [307, 0]
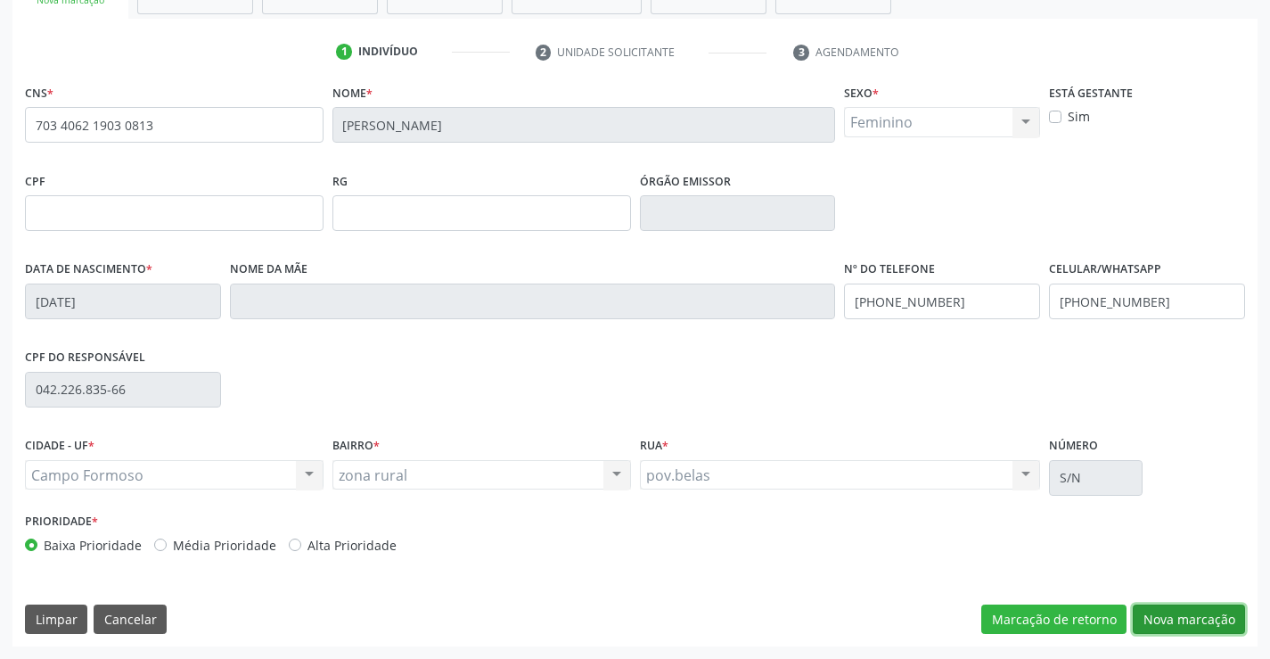
click at [1168, 615] on button "Nova marcação" at bounding box center [1189, 619] width 112 height 30
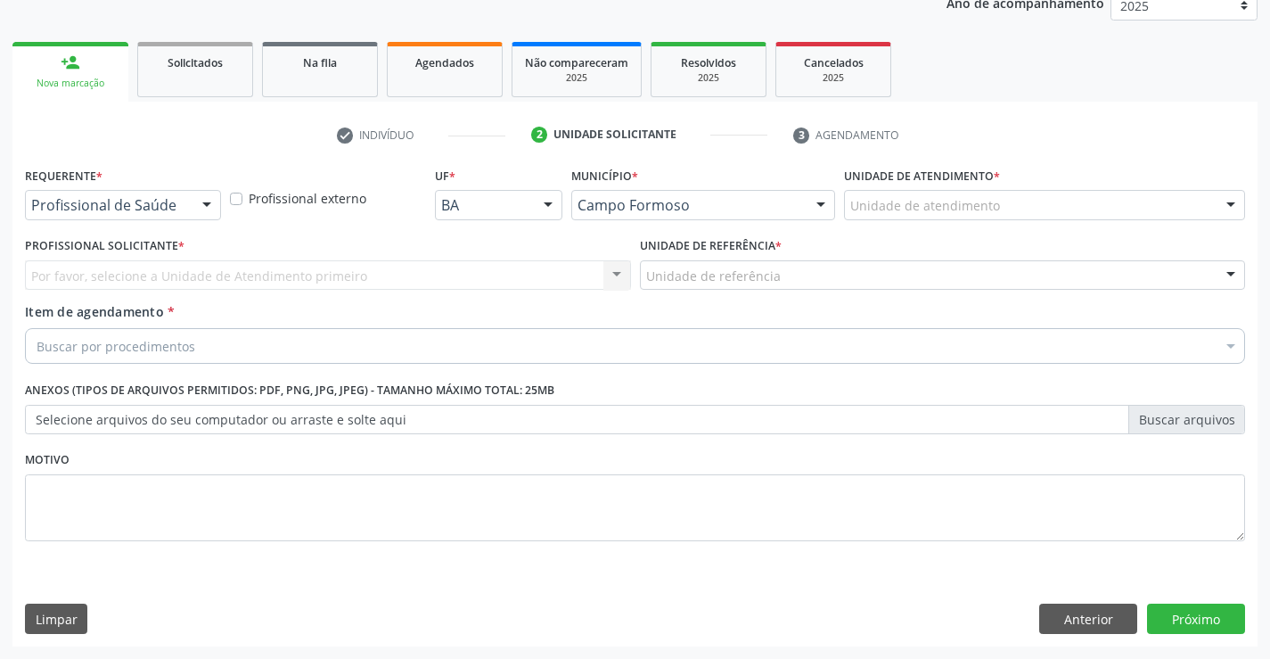
scroll to position [225, 0]
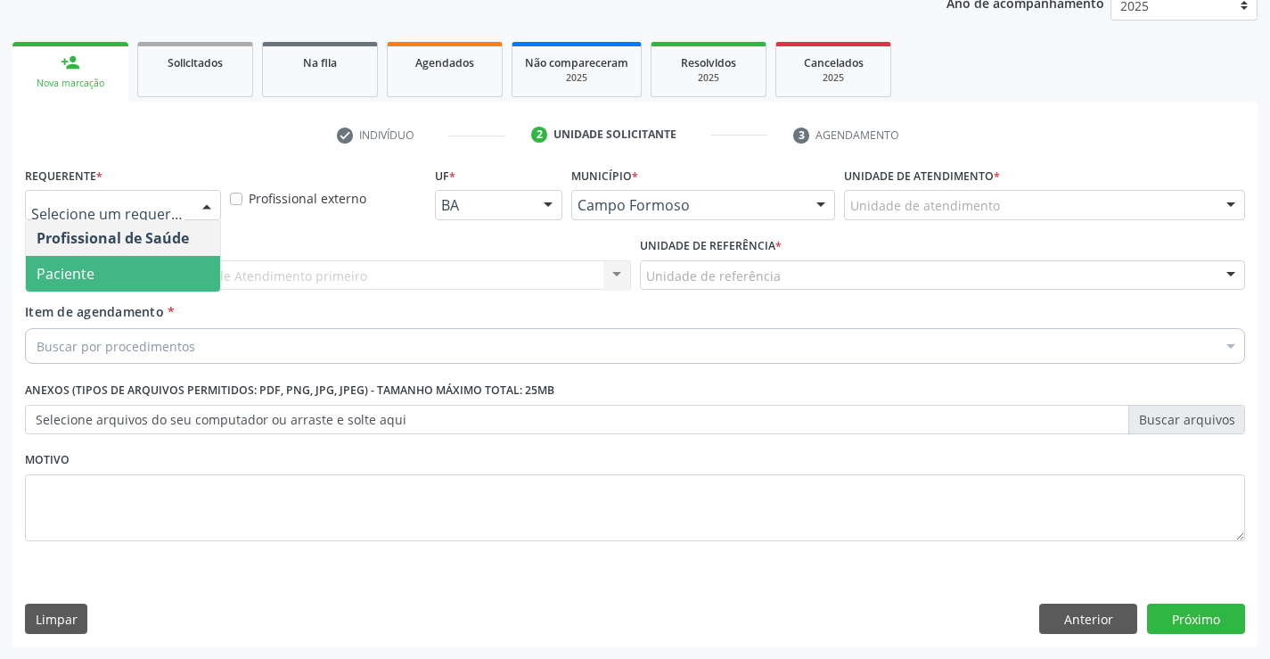
click at [148, 274] on span "Paciente" at bounding box center [123, 274] width 194 height 36
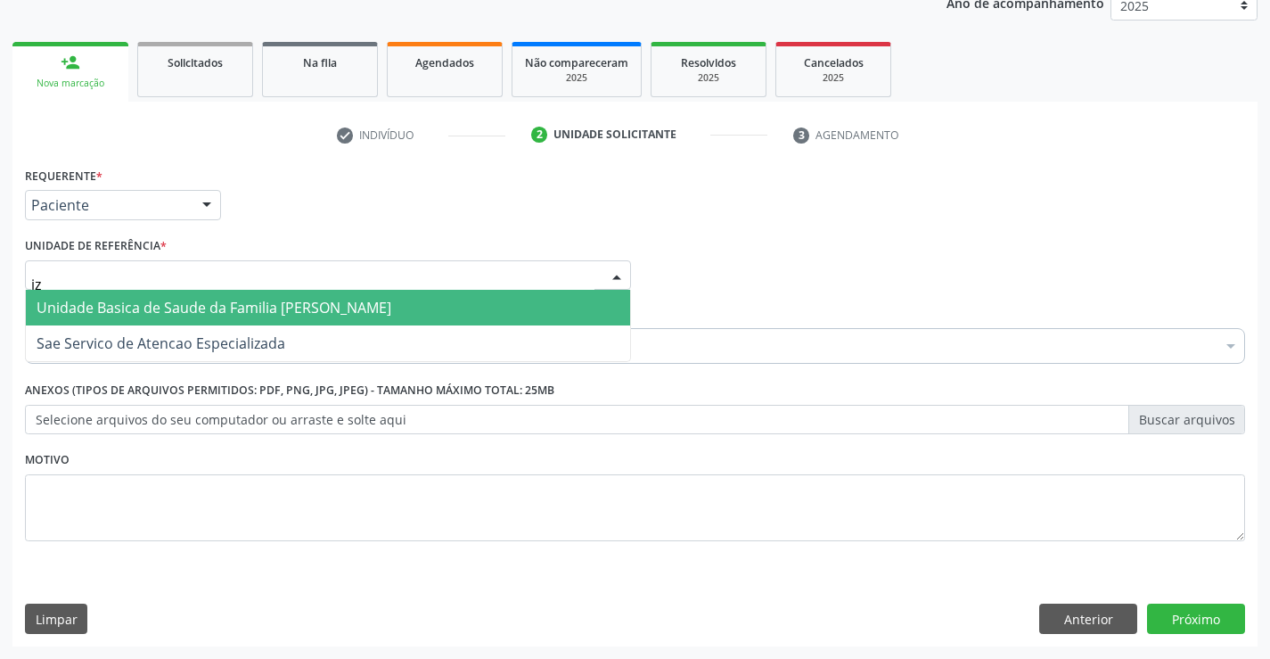
type input "iza"
click at [248, 297] on span "Unidade Basica de Saude da Familia [PERSON_NAME]" at bounding box center [328, 308] width 604 height 36
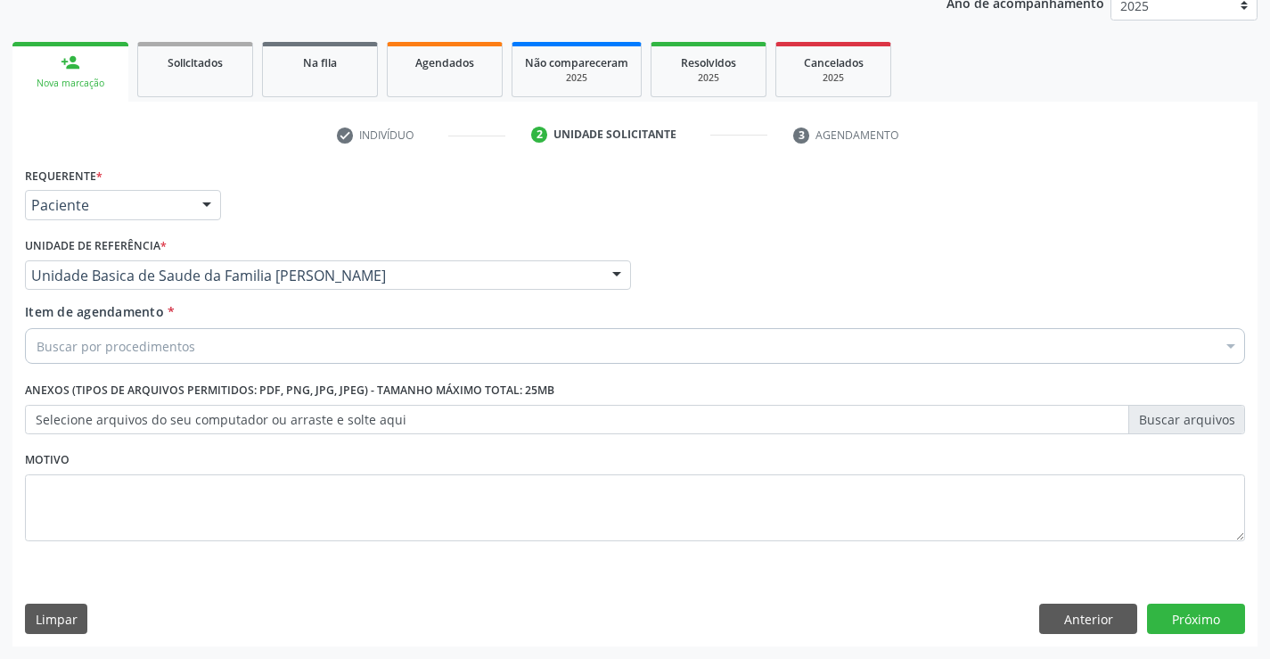
click at [221, 340] on div "Buscar por procedimentos" at bounding box center [635, 346] width 1220 height 36
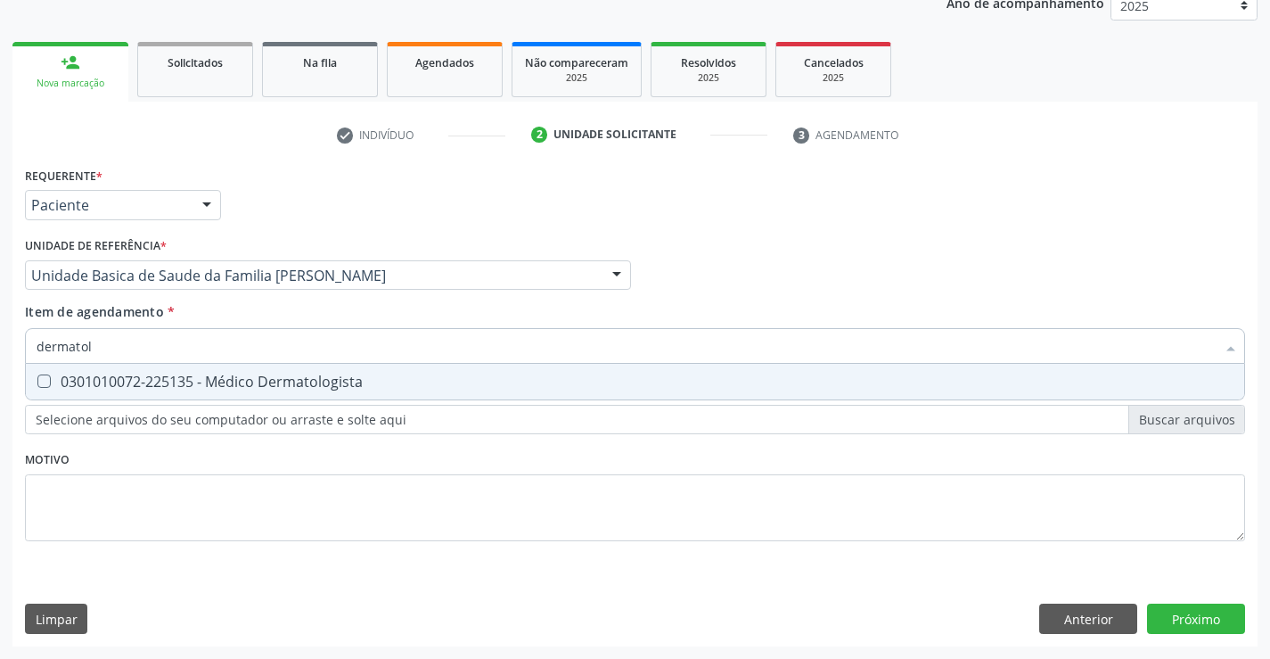
type input "dermatolo"
click at [222, 377] on div "0301010072-225135 - Médico Dermatologista" at bounding box center [635, 381] width 1197 height 14
checkbox Dermatologista "true"
click at [238, 493] on div "Requerente * Paciente Profissional de Saúde Paciente Nenhum resultado encontrad…" at bounding box center [635, 364] width 1220 height 404
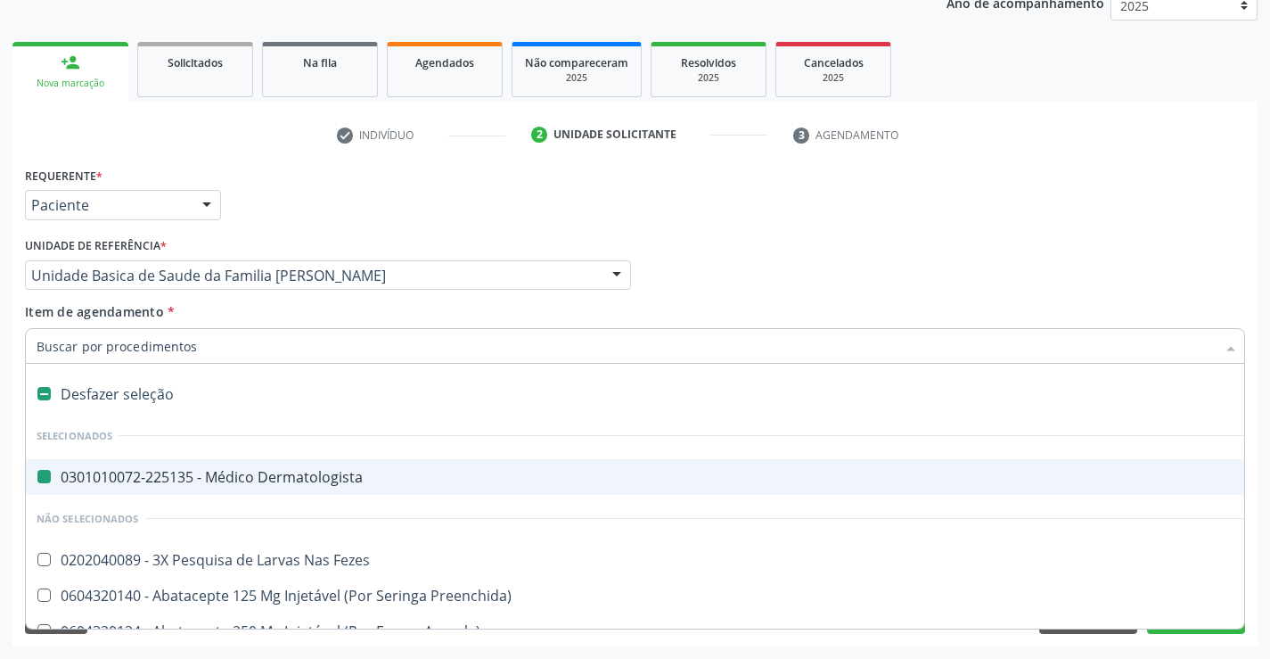
type input "u"
checkbox Dermatologista "false"
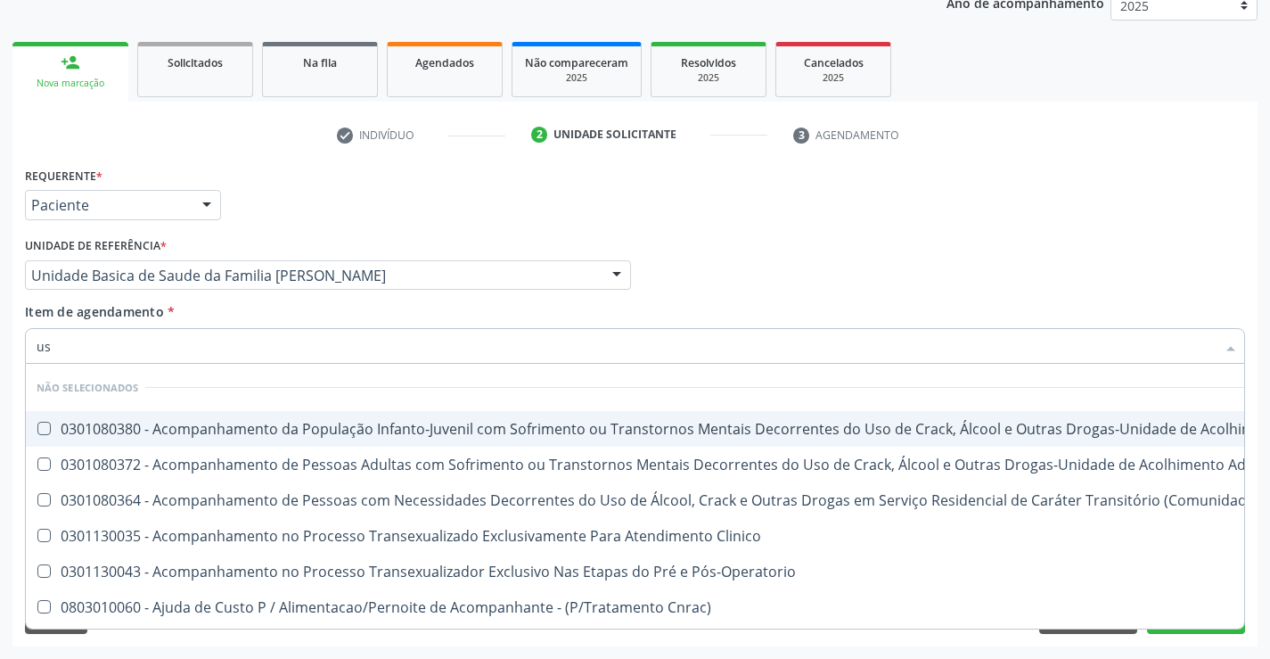
type input "usg"
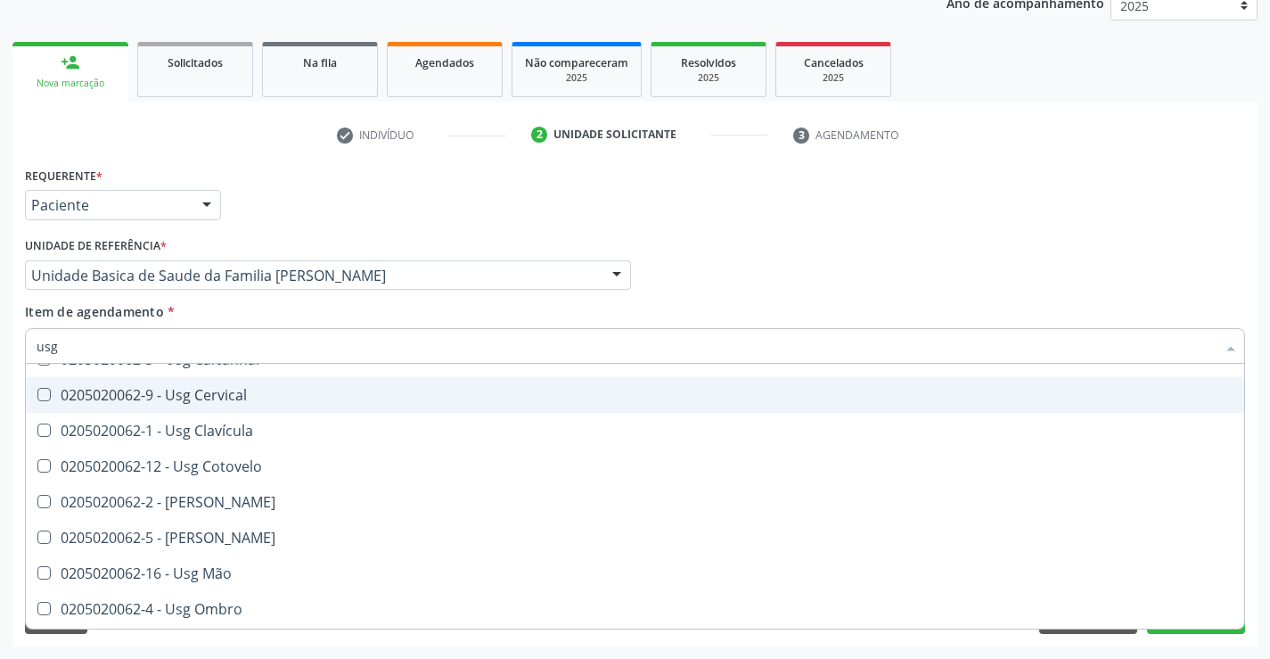
scroll to position [178, 0]
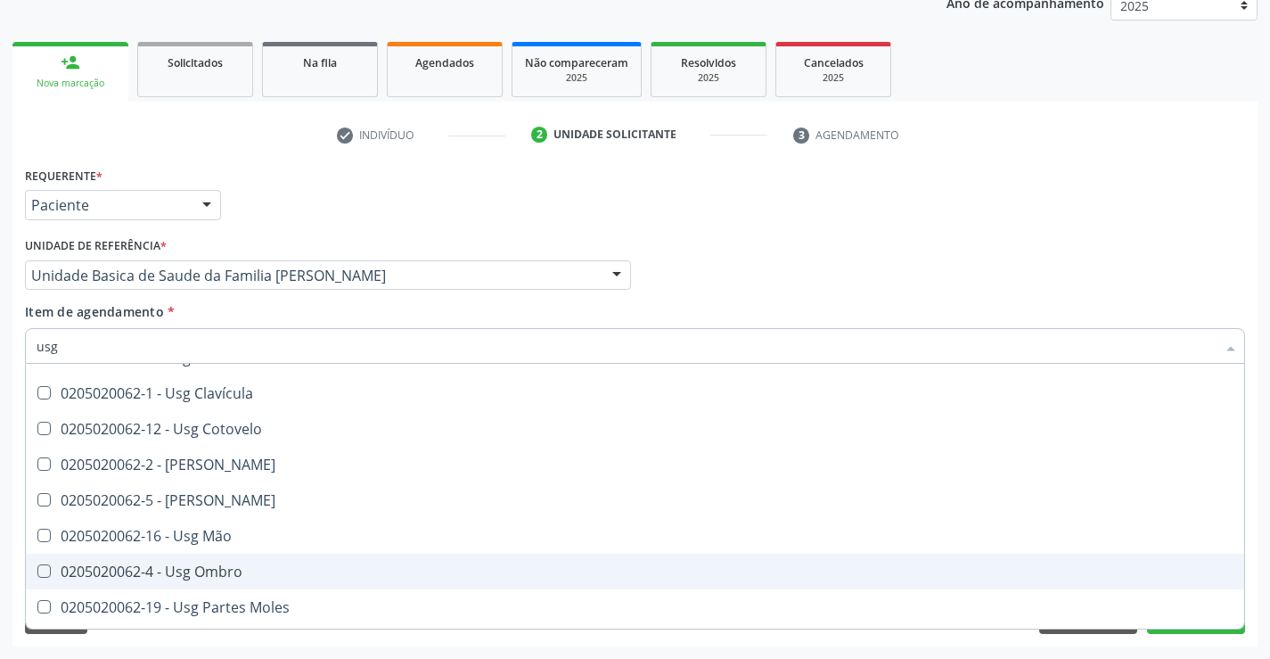
click at [277, 574] on div "0205020062-4 - Usg Ombro" at bounding box center [635, 571] width 1197 height 14
checkbox Ombro "true"
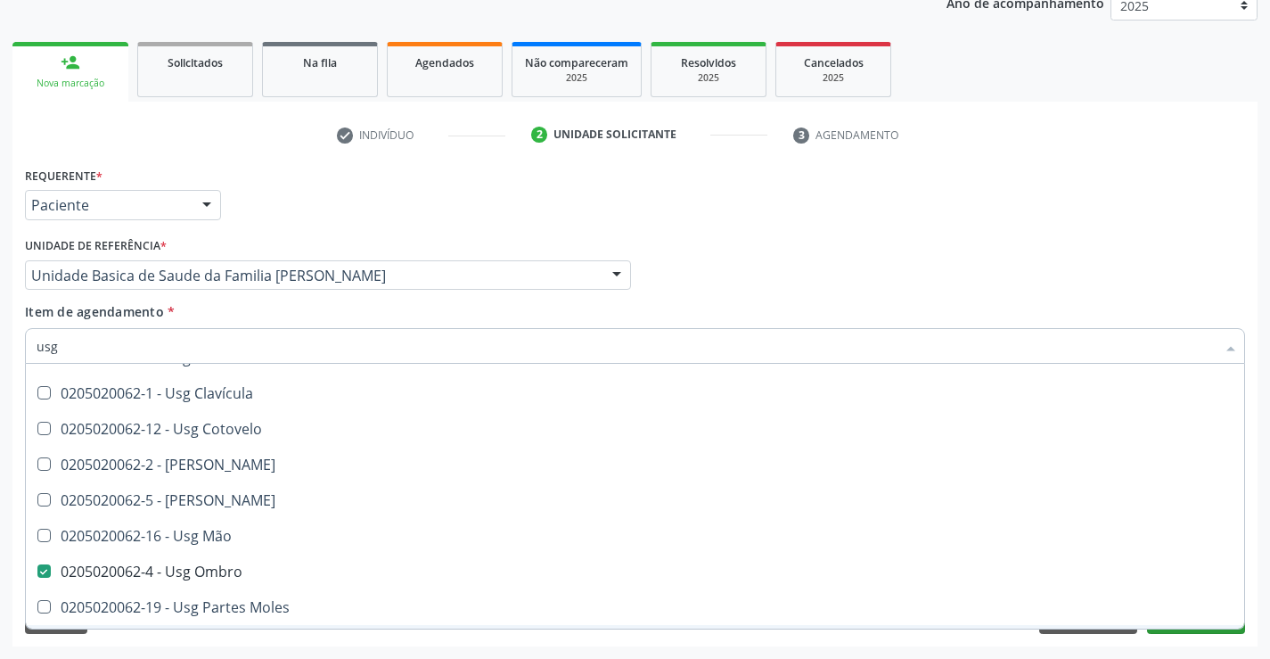
click at [1168, 642] on div "Requerente * Paciente Profissional de Saúde Paciente Nenhum resultado encontrad…" at bounding box center [634, 404] width 1245 height 484
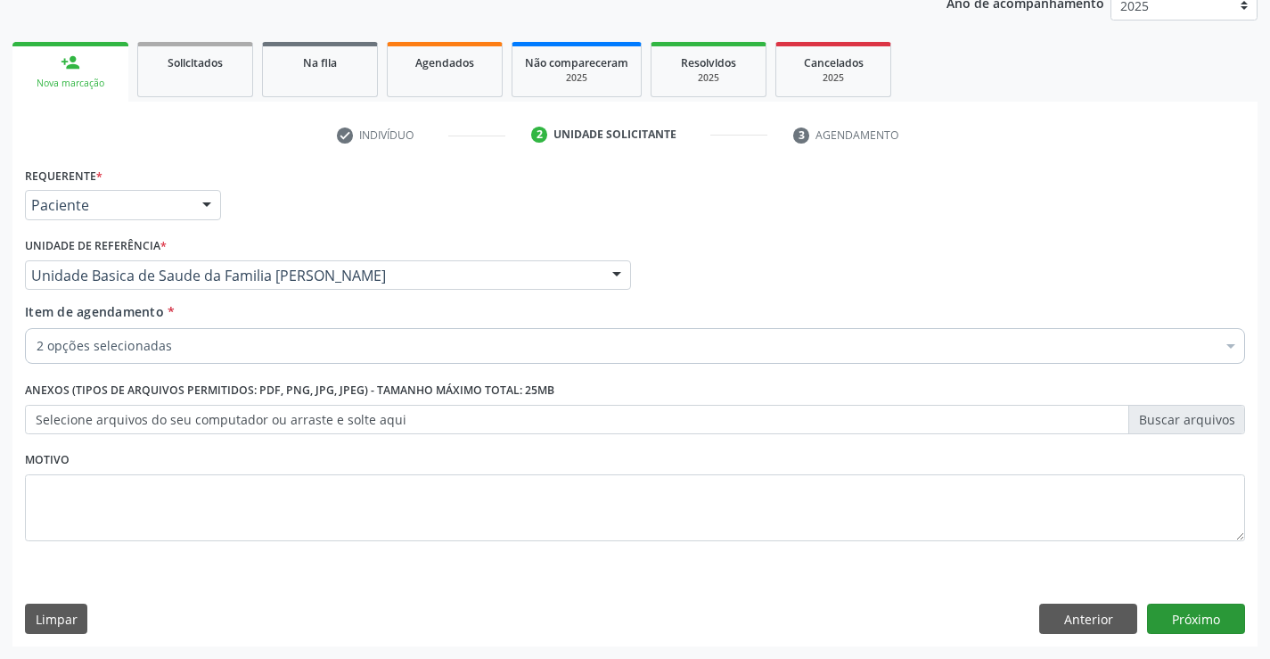
scroll to position [0, 0]
click at [1177, 622] on button "Próximo" at bounding box center [1196, 618] width 98 height 30
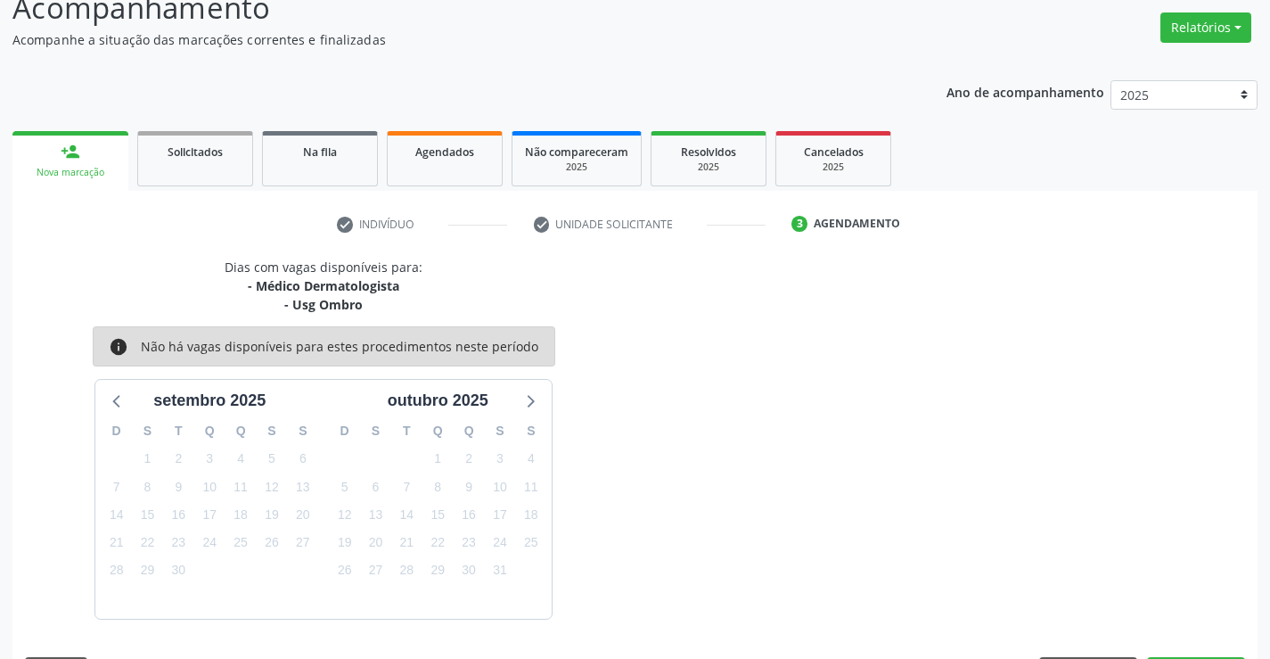
scroll to position [188, 0]
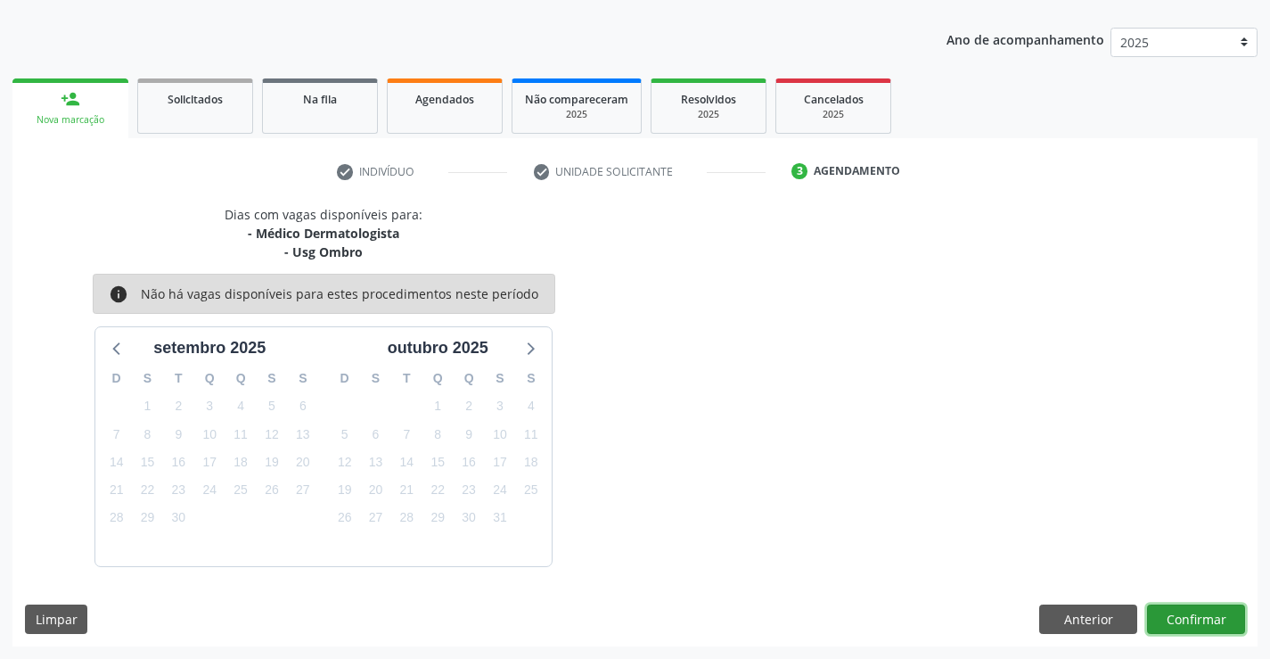
click at [1164, 610] on button "Confirmar" at bounding box center [1196, 619] width 98 height 30
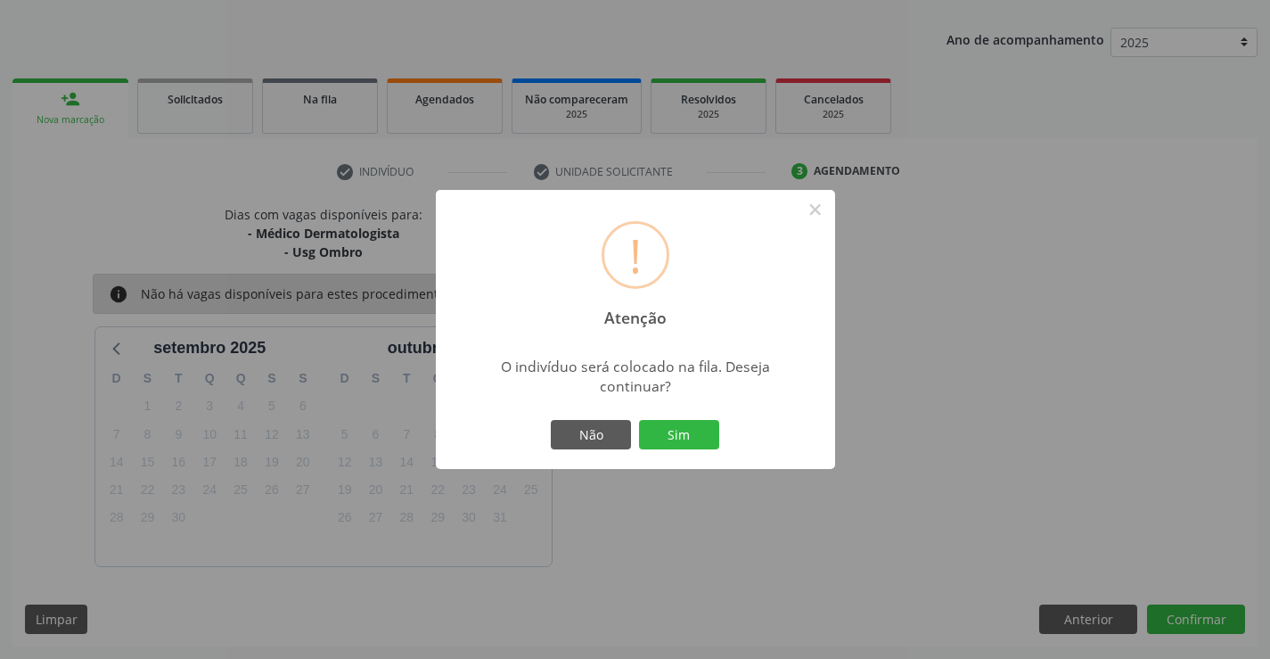
click at [689, 431] on button "Sim" at bounding box center [679, 435] width 80 height 30
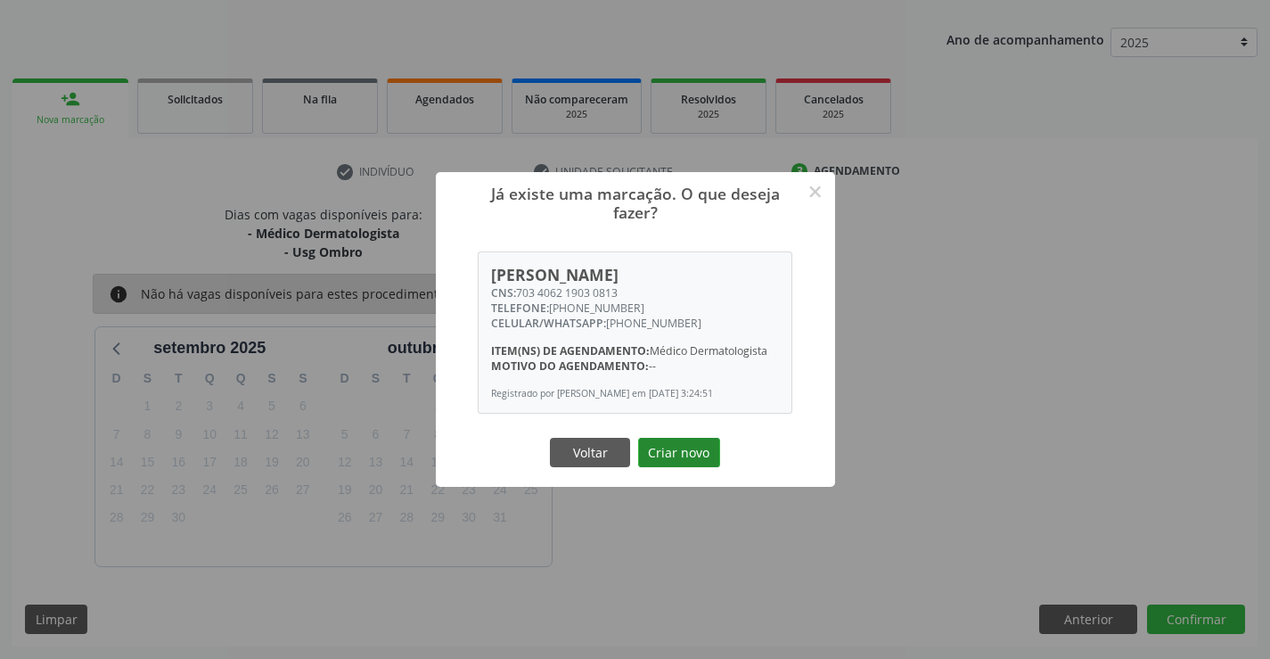
click at [689, 454] on button "Criar novo" at bounding box center [679, 453] width 82 height 30
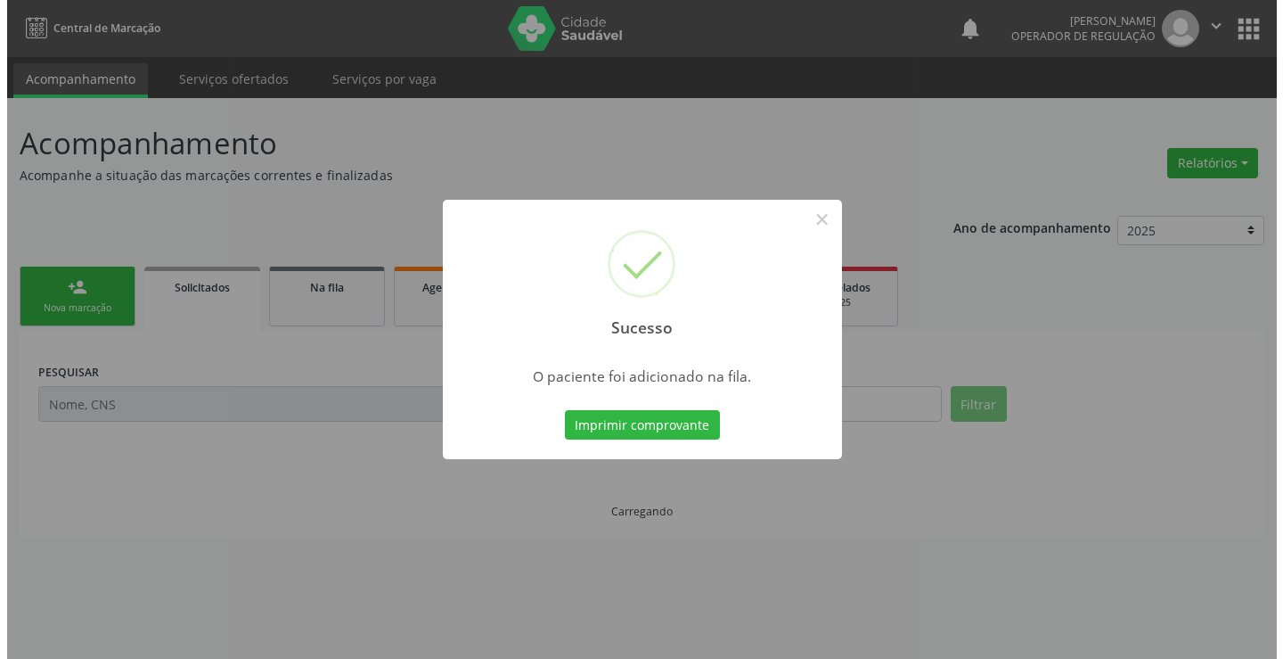
scroll to position [0, 0]
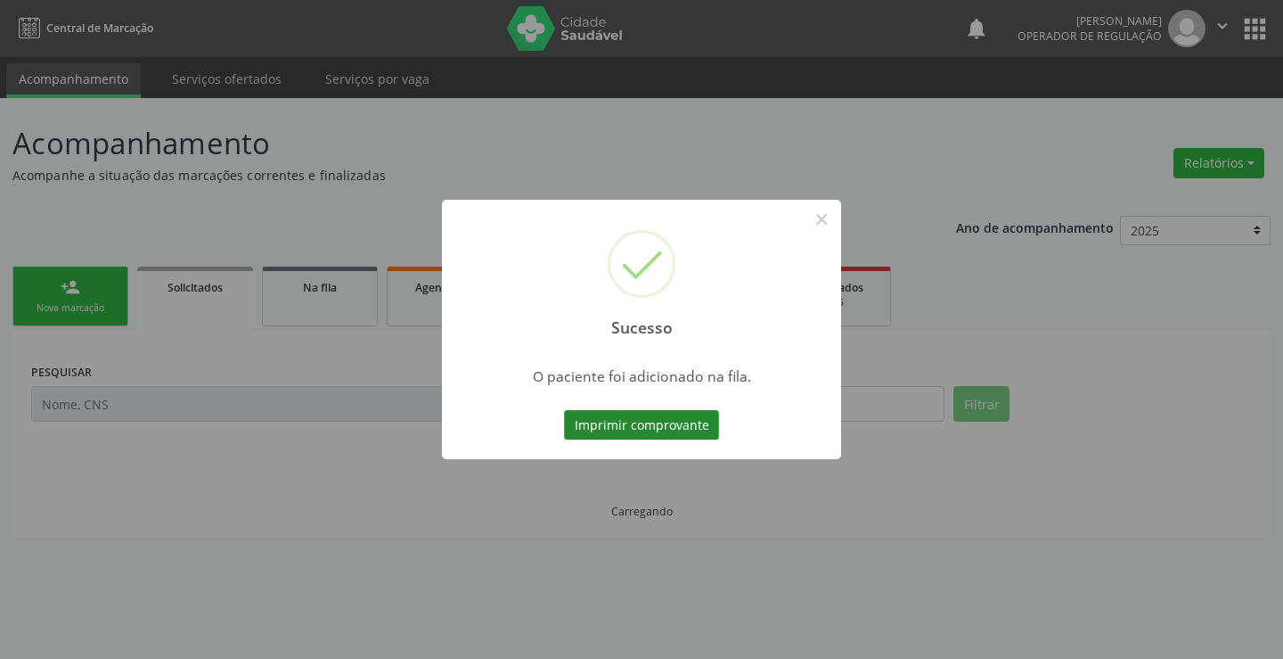
click at [699, 421] on button "Imprimir comprovante" at bounding box center [641, 425] width 155 height 30
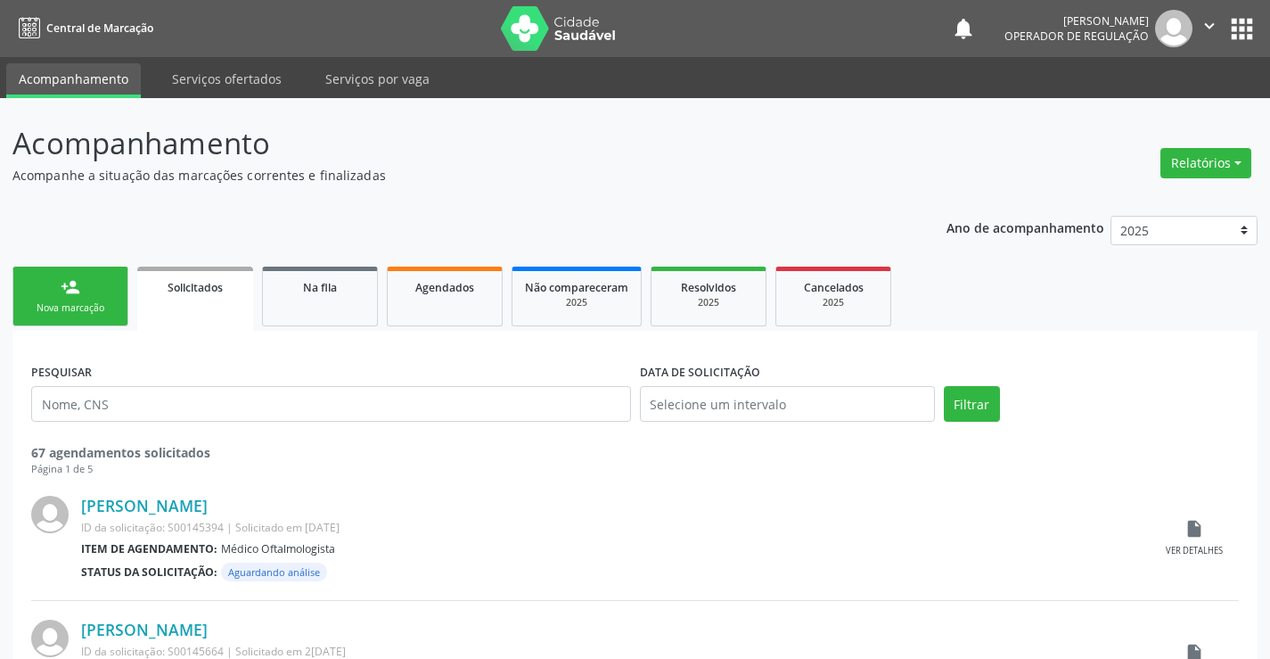
click at [101, 289] on link "person_add Nova marcação" at bounding box center [70, 296] width 116 height 60
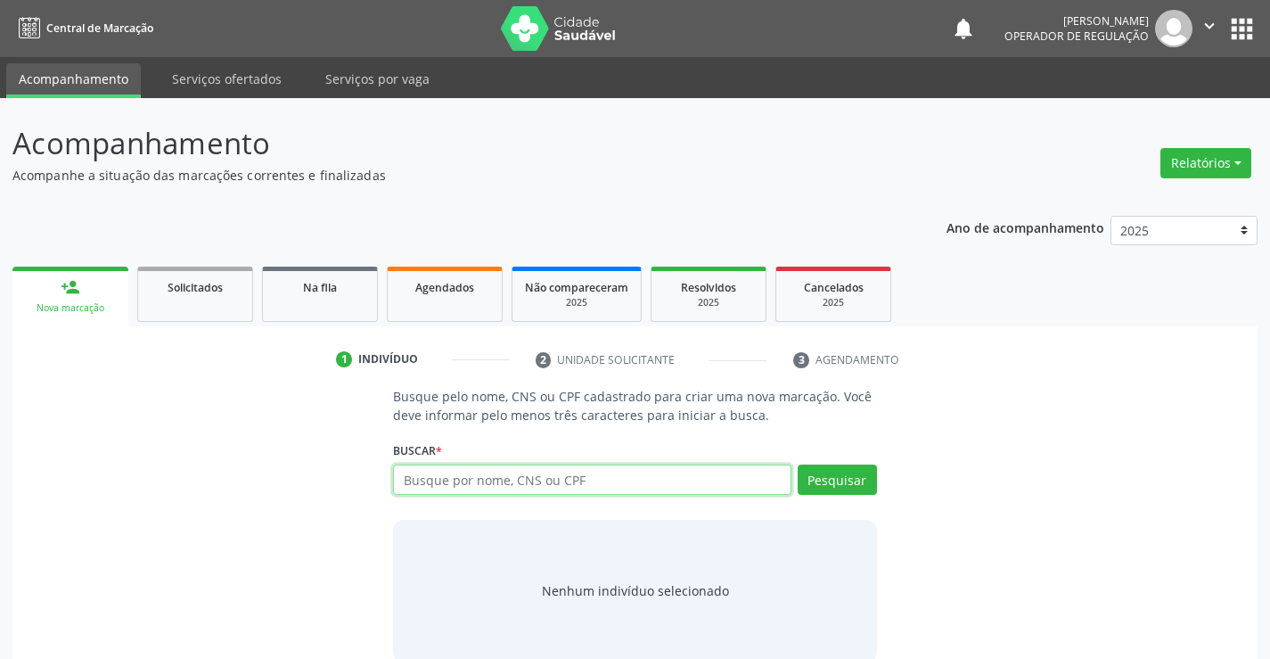
click at [513, 482] on input "text" at bounding box center [591, 479] width 397 height 30
type input "700705955697770"
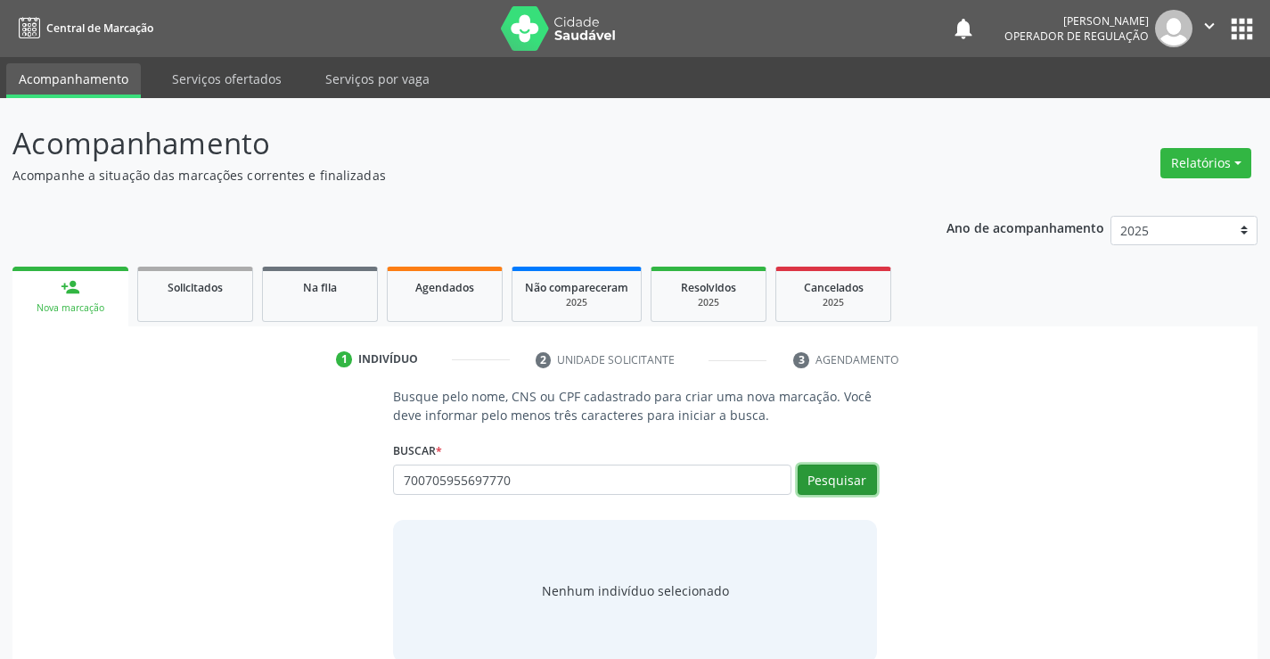
click at [855, 483] on button "Pesquisar" at bounding box center [837, 479] width 79 height 30
type input "700705955697770"
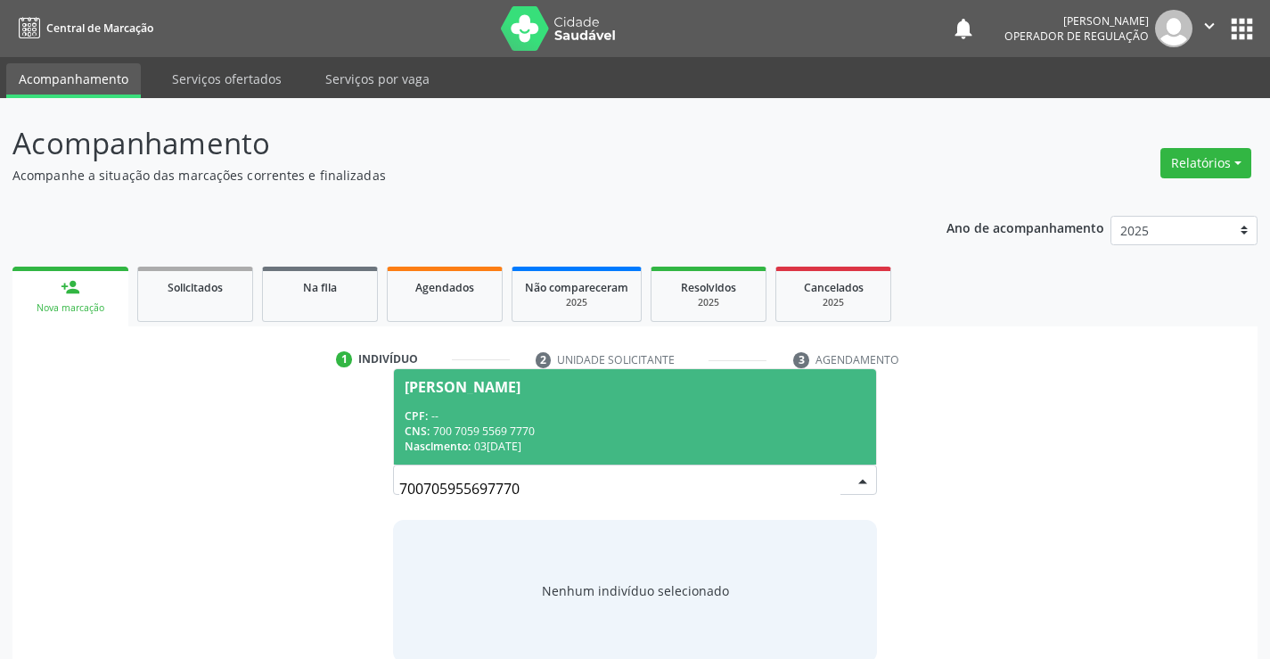
click at [550, 418] on div "CPF: --" at bounding box center [635, 415] width 460 height 15
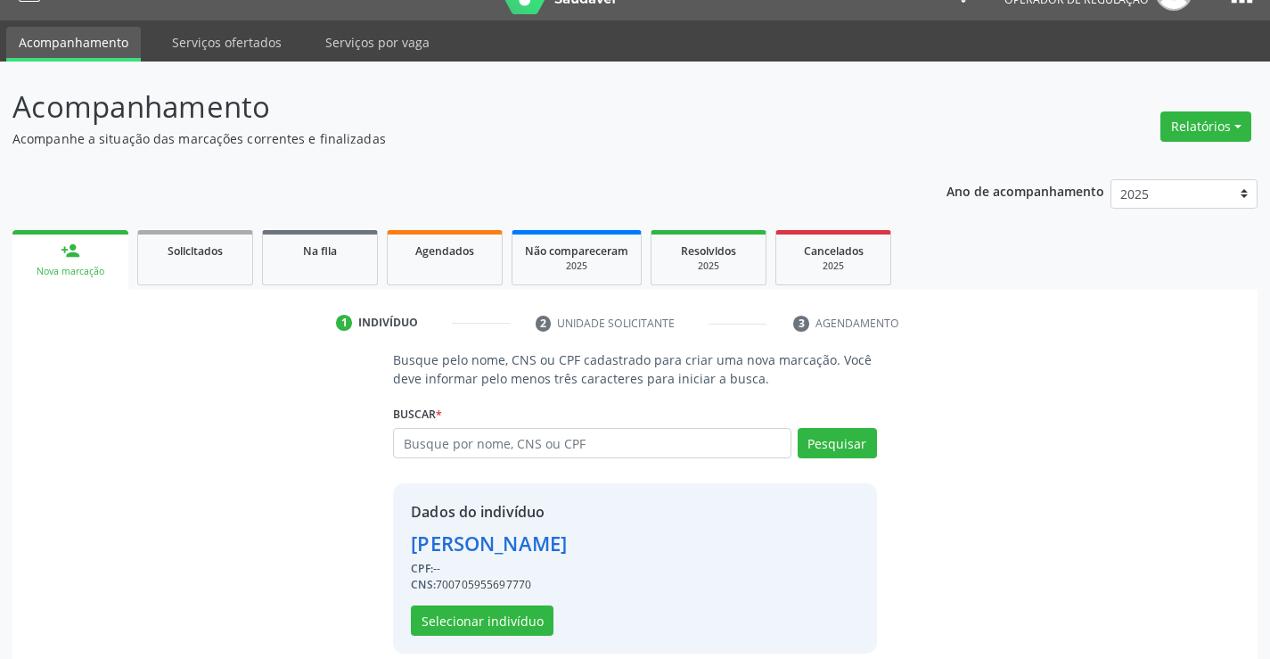
scroll to position [56, 0]
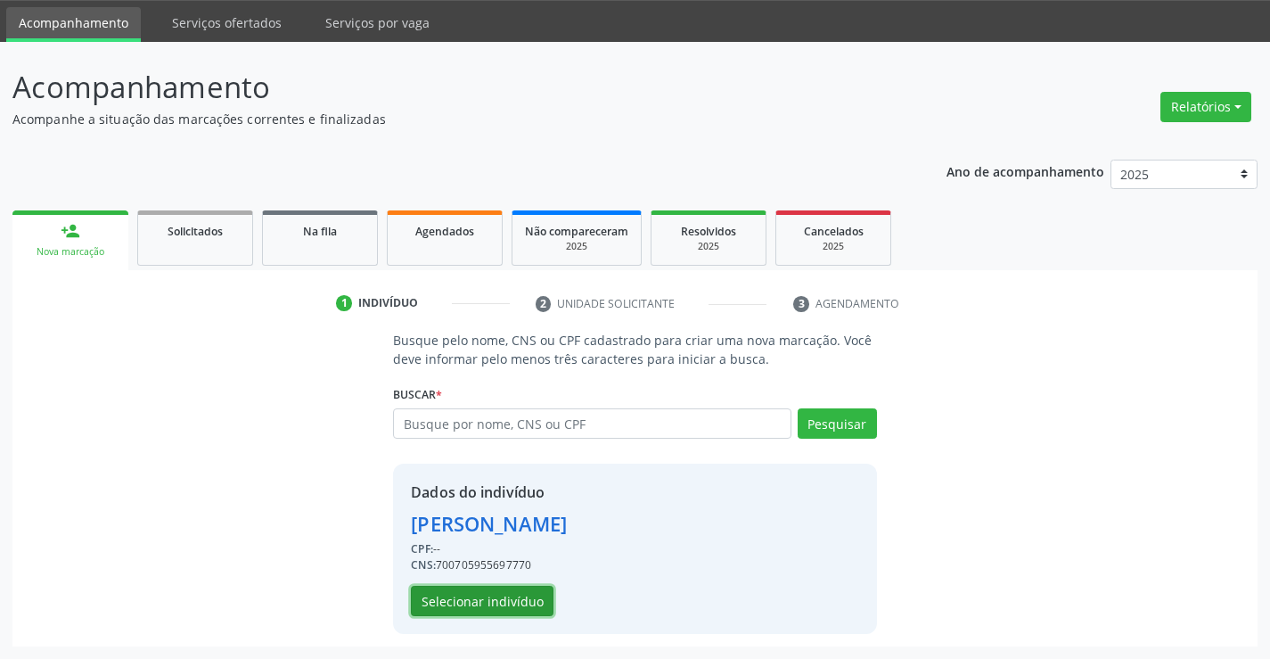
click at [486, 588] on button "Selecionar indivíduo" at bounding box center [482, 600] width 143 height 30
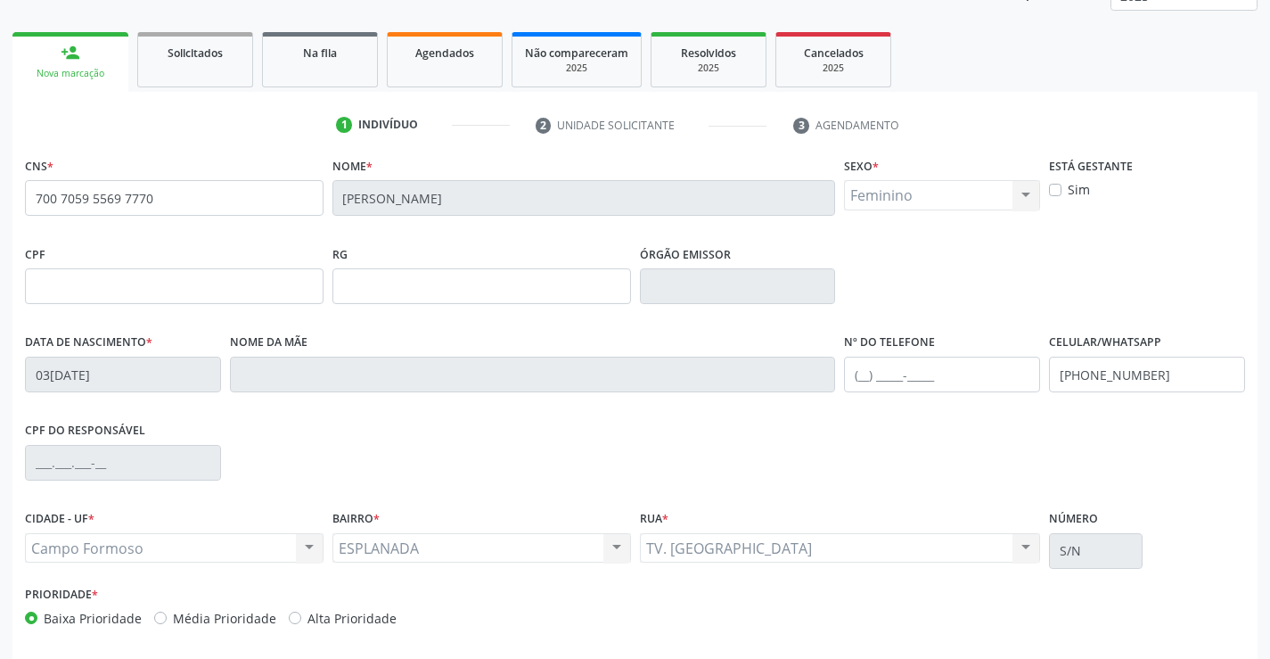
scroll to position [307, 0]
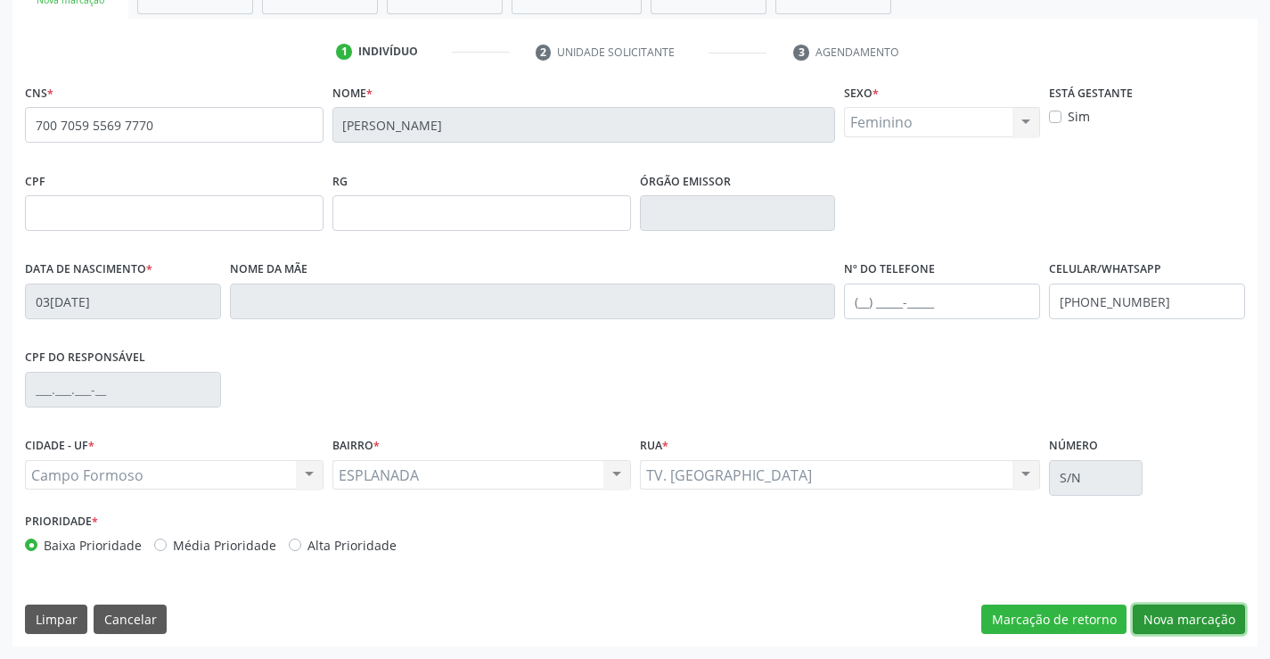
click at [1164, 612] on button "Nova marcação" at bounding box center [1189, 619] width 112 height 30
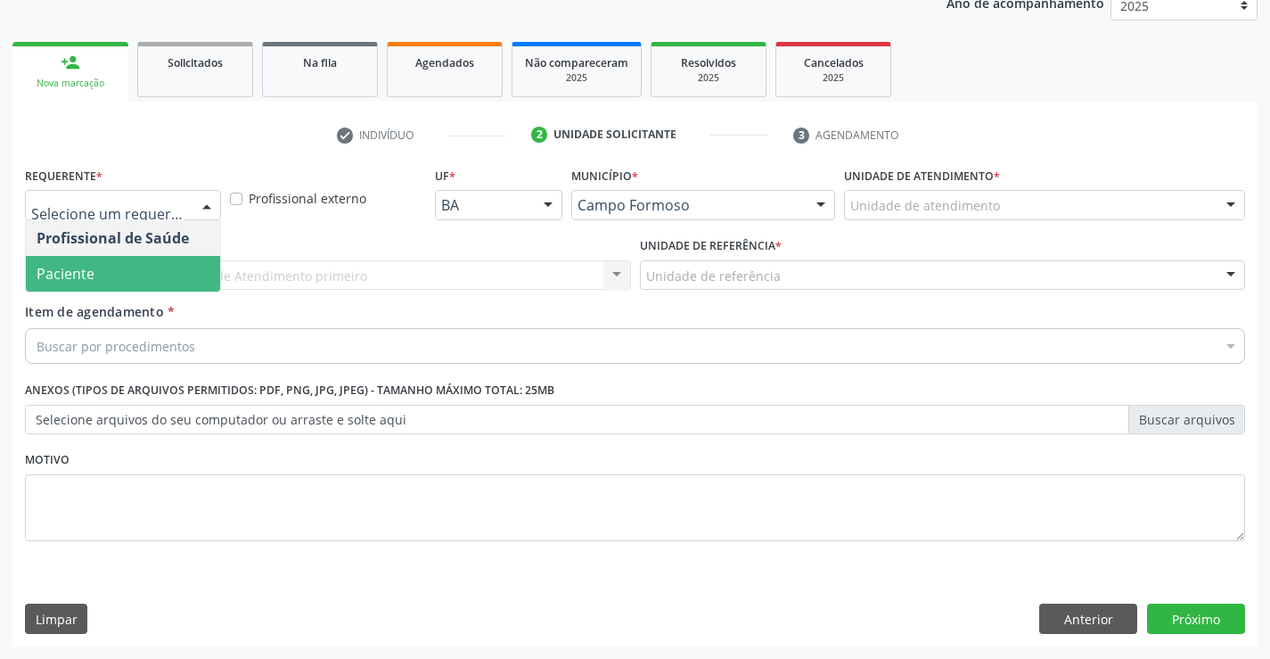
click at [65, 265] on span "Paciente" at bounding box center [66, 274] width 58 height 20
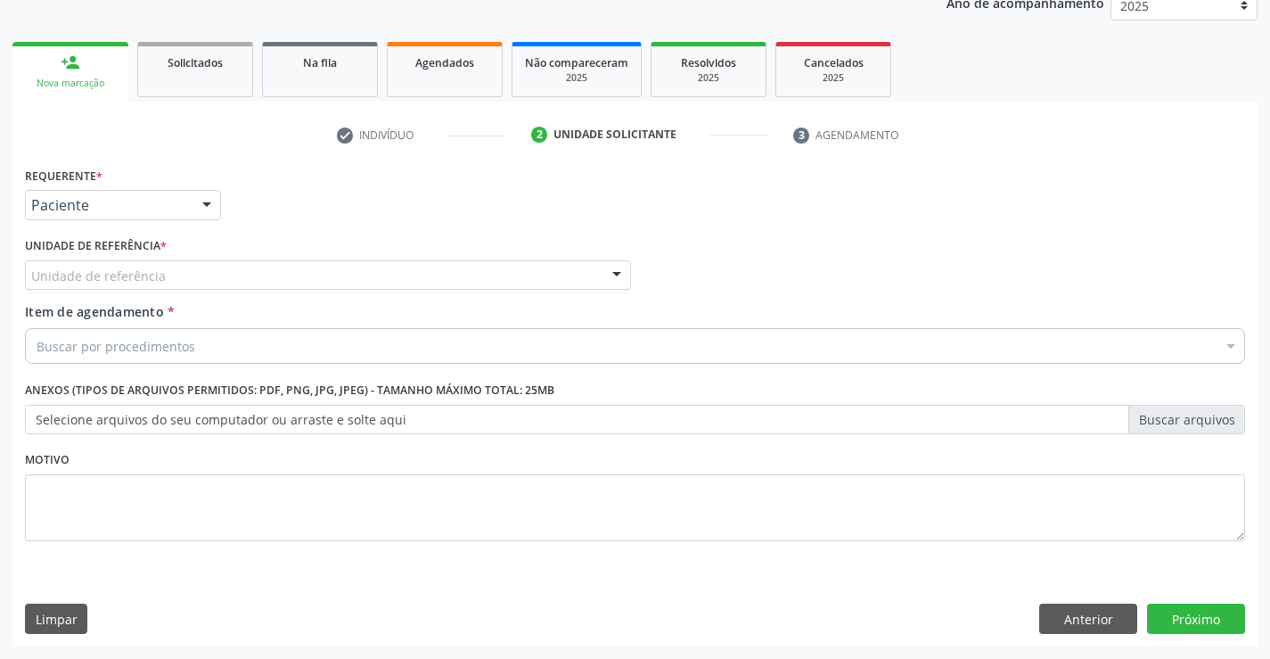
click at [74, 265] on div "Unidade de referência" at bounding box center [328, 275] width 606 height 30
click at [1102, 619] on button "Anterior" at bounding box center [1088, 618] width 98 height 30
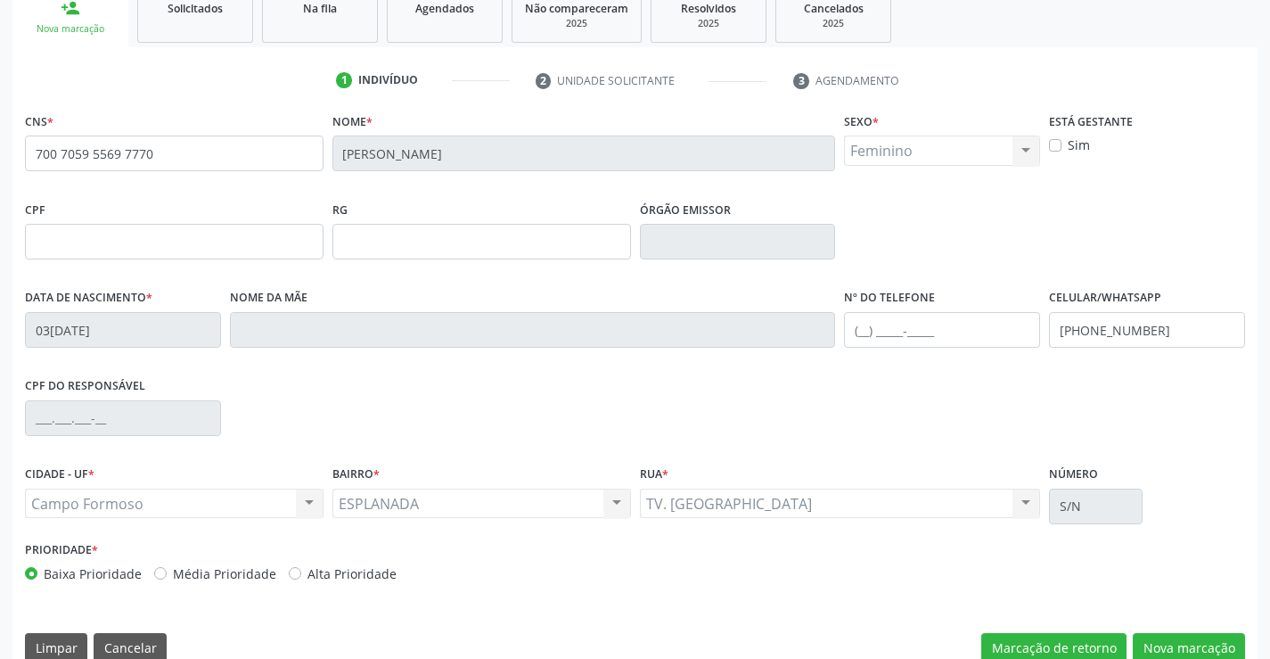
scroll to position [307, 0]
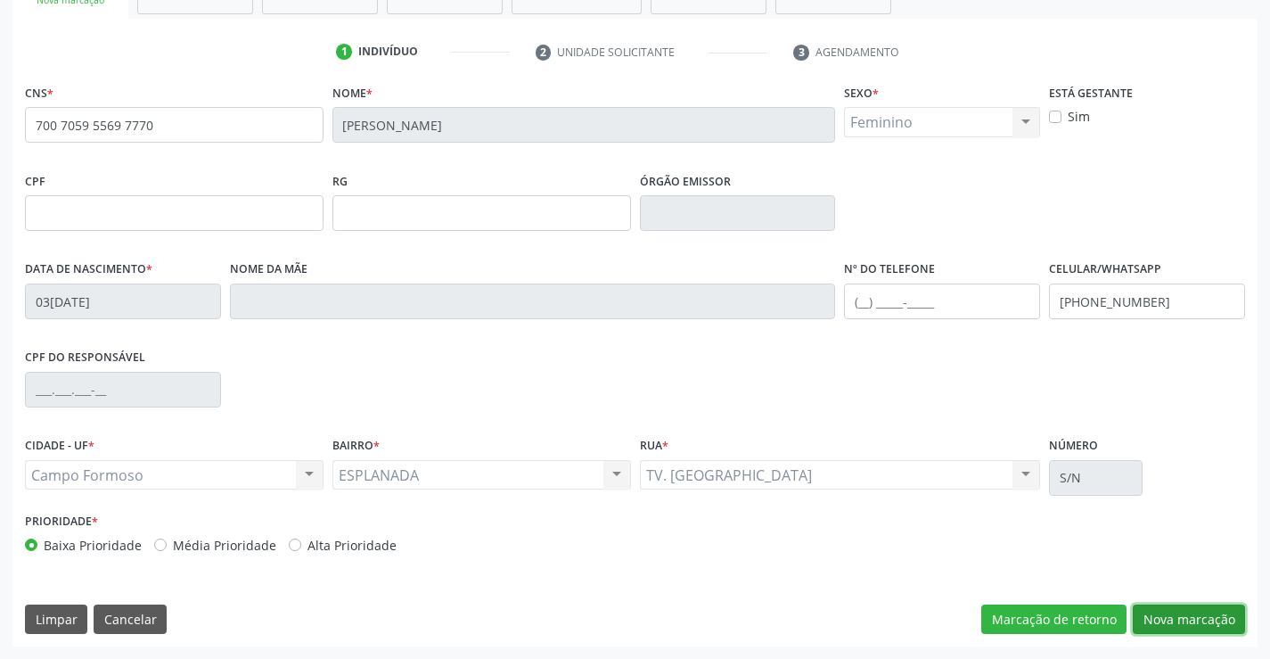
click at [1175, 614] on button "Nova marcação" at bounding box center [1189, 619] width 112 height 30
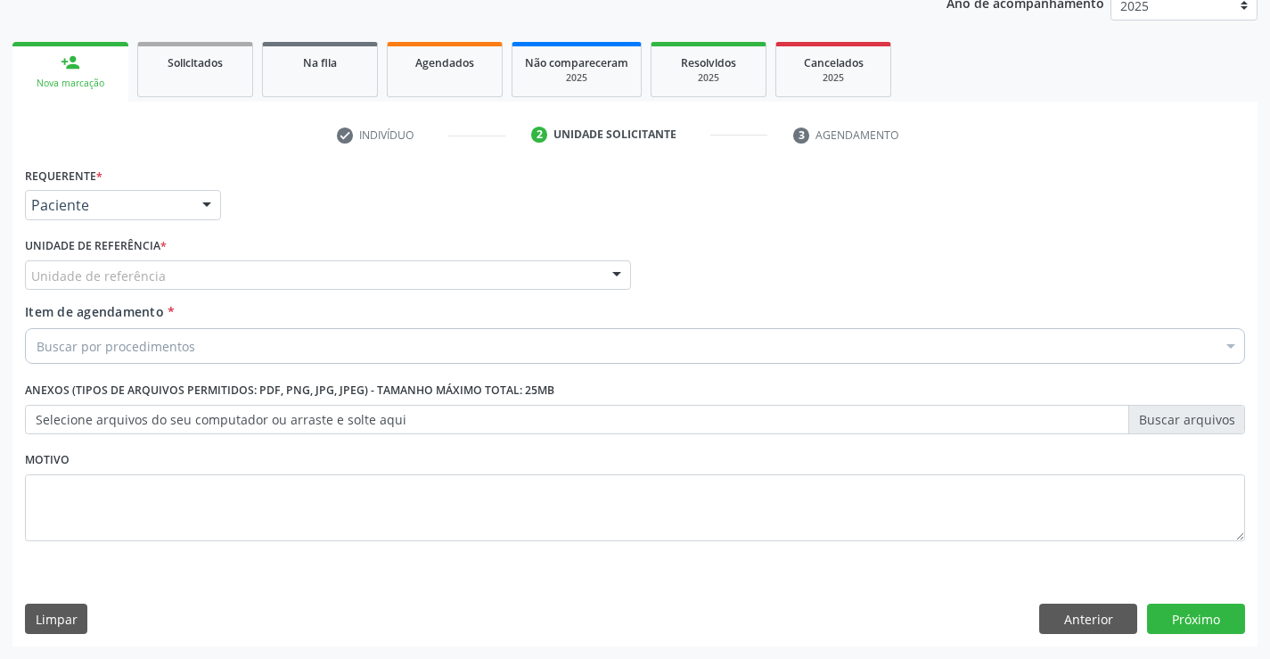
scroll to position [225, 0]
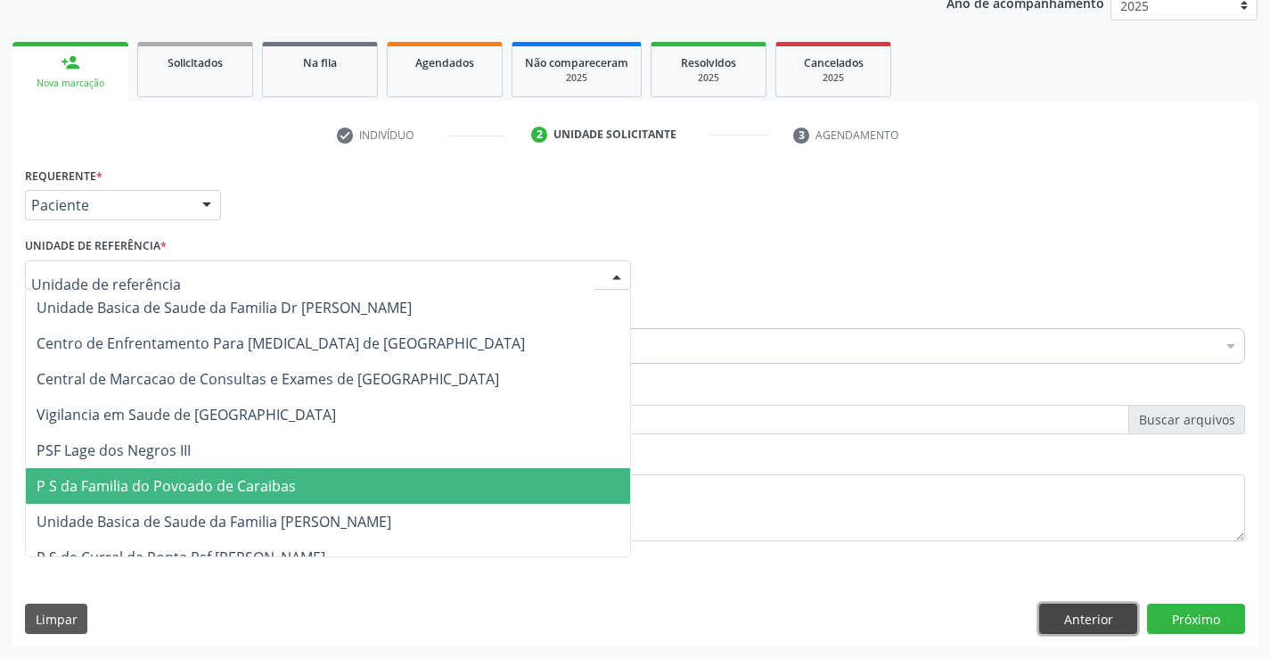
click at [1108, 626] on button "Anterior" at bounding box center [1088, 618] width 98 height 30
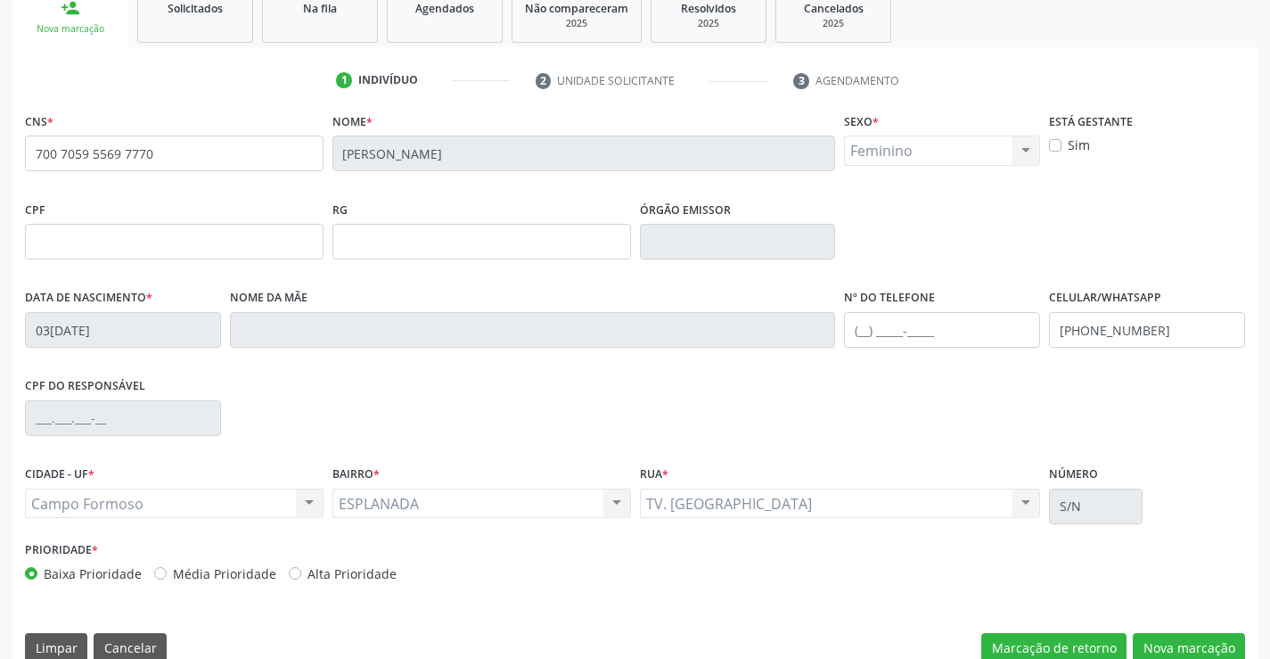
scroll to position [307, 0]
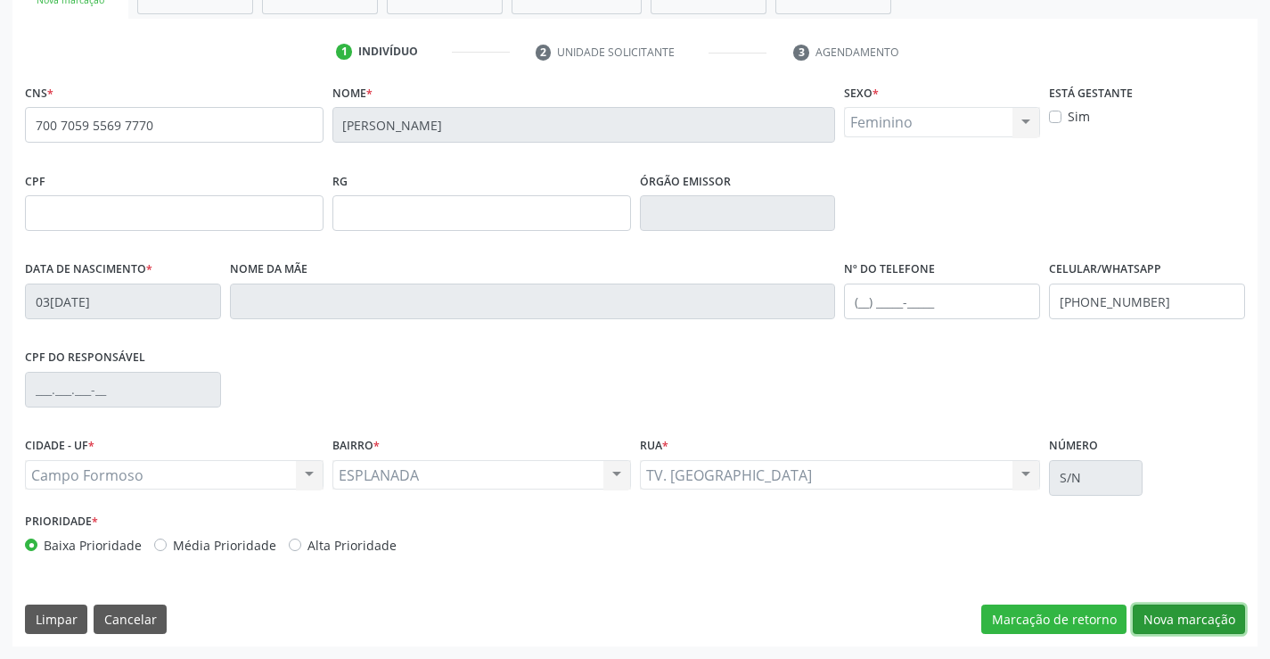
click at [1143, 619] on button "Nova marcação" at bounding box center [1189, 619] width 112 height 30
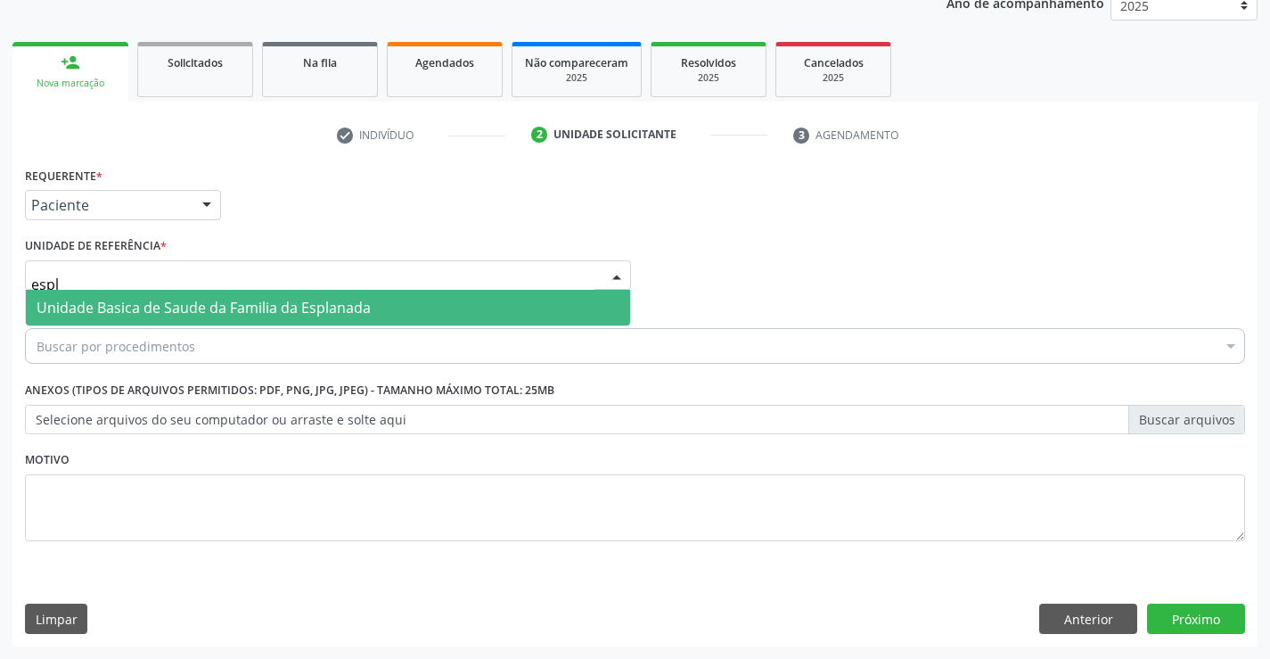
type input "espla"
click at [176, 297] on span "Unidade Basica de Saude da Familia da Esplanada" at bounding box center [328, 308] width 604 height 36
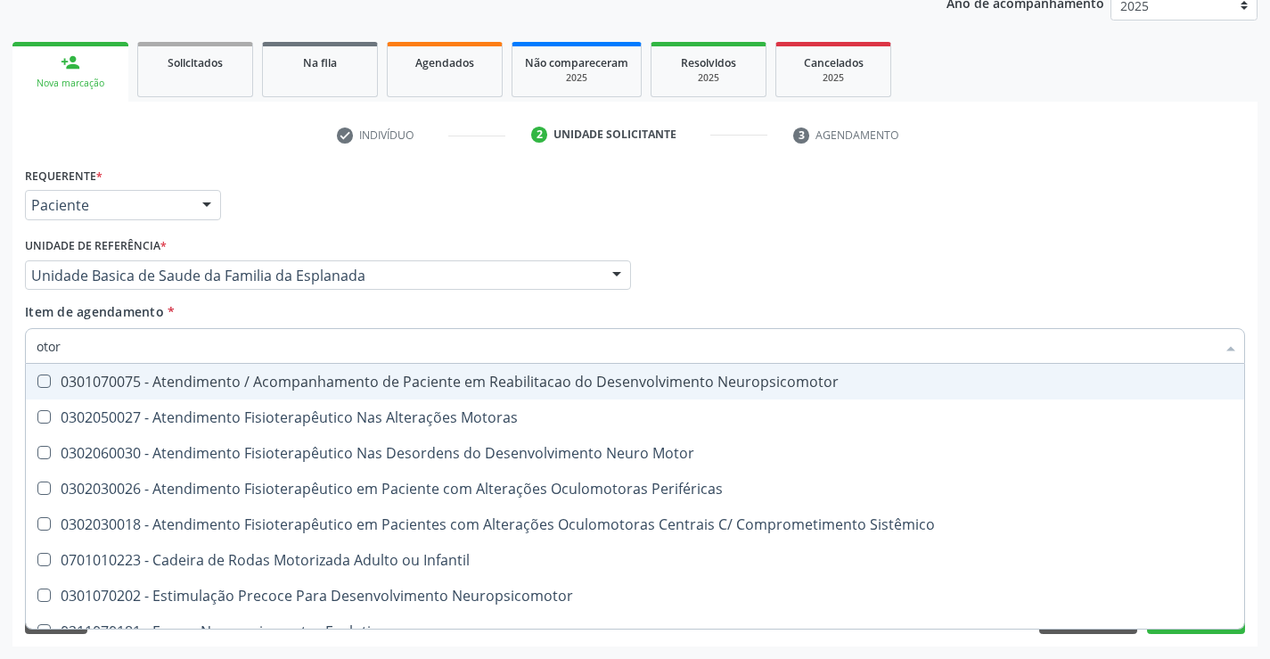
type input "otorr"
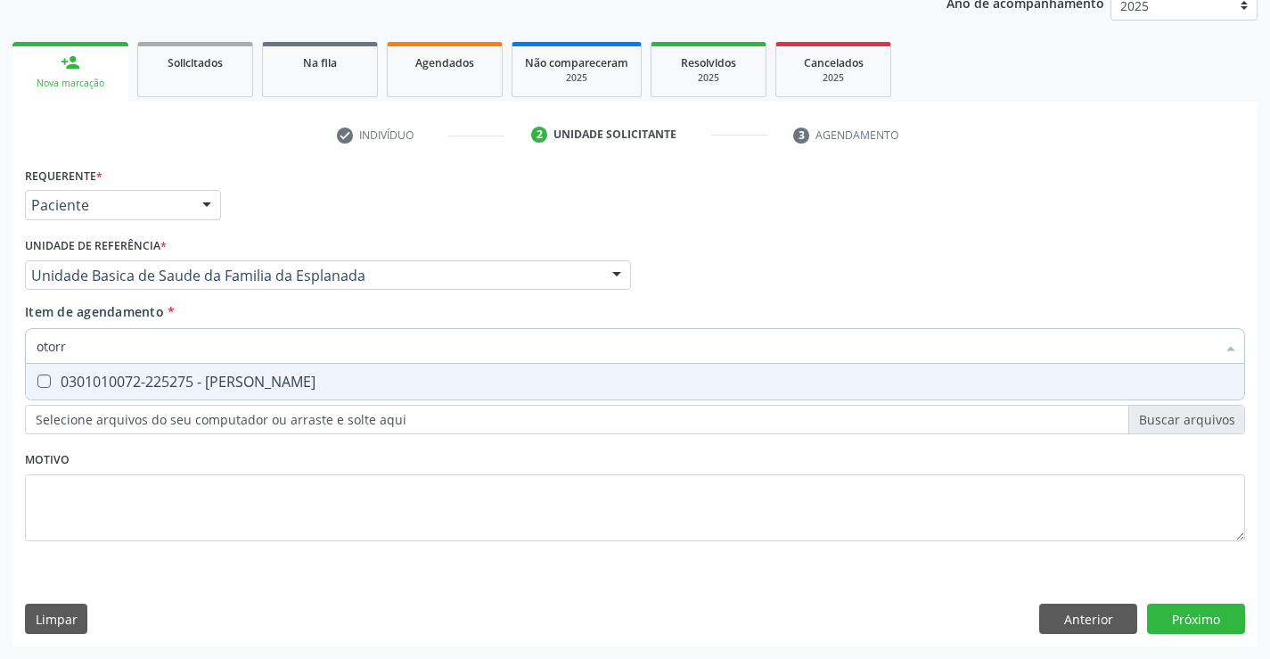
click at [279, 389] on div "0301010072-225275 - [PERSON_NAME]" at bounding box center [635, 381] width 1197 height 14
checkbox Otorrinolaringologista "true"
click at [1197, 618] on div "Requerente * Paciente Profissional de Saúde Paciente Nenhum resultado encontrad…" at bounding box center [634, 404] width 1245 height 484
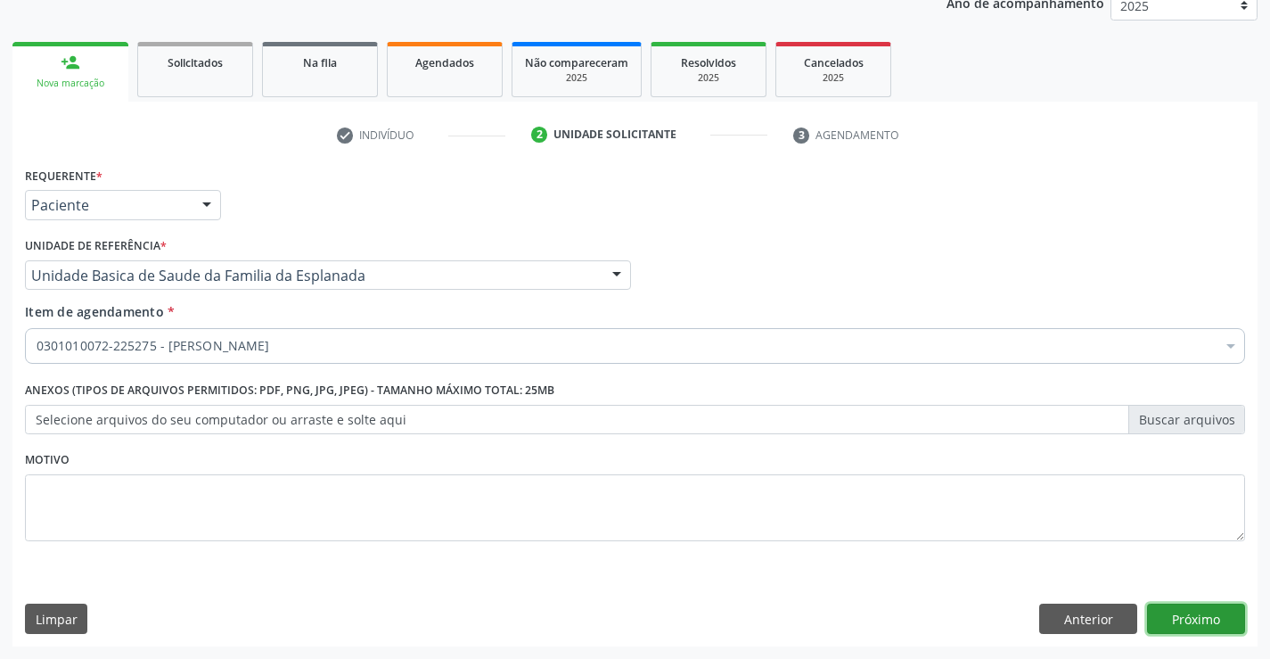
click at [1197, 618] on button "Próximo" at bounding box center [1196, 618] width 98 height 30
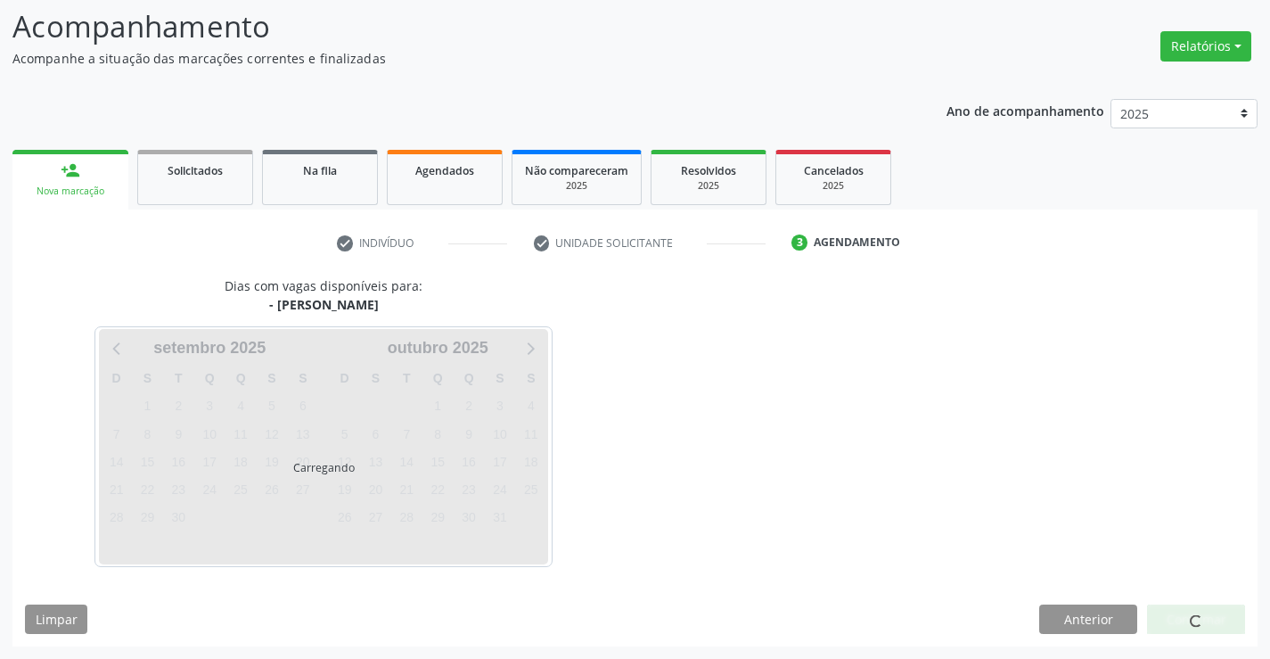
scroll to position [117, 0]
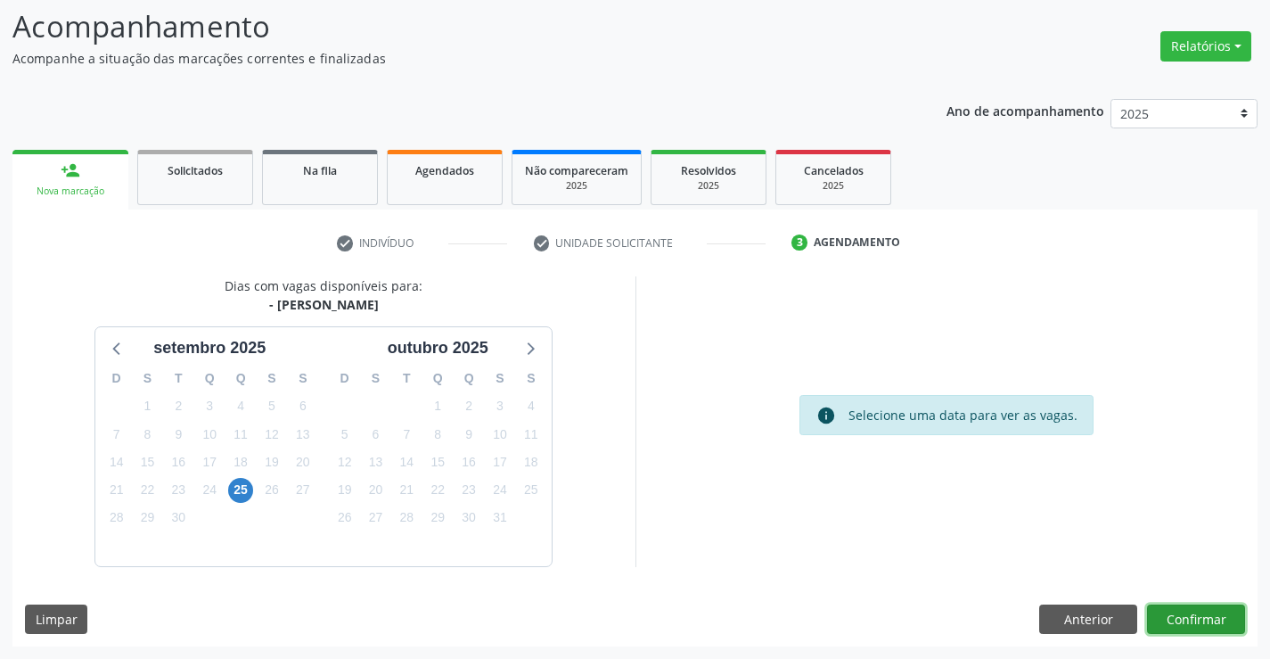
click at [1170, 618] on button "Confirmar" at bounding box center [1196, 619] width 98 height 30
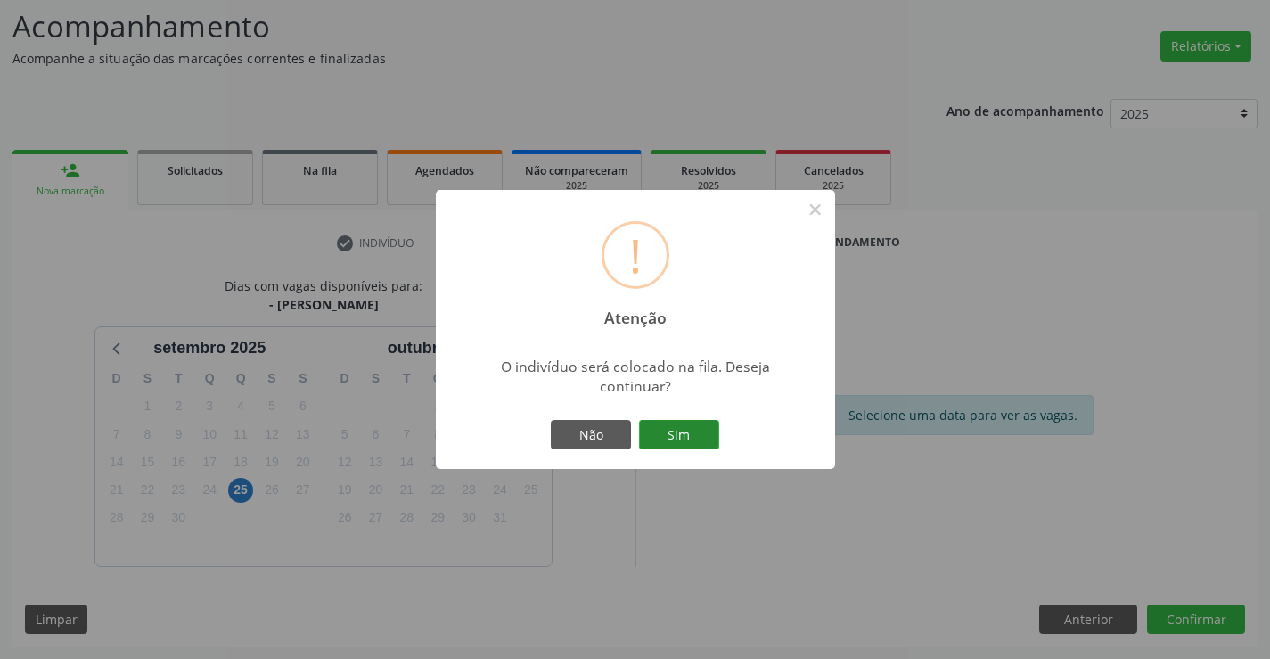
click at [690, 436] on button "Sim" at bounding box center [679, 435] width 80 height 30
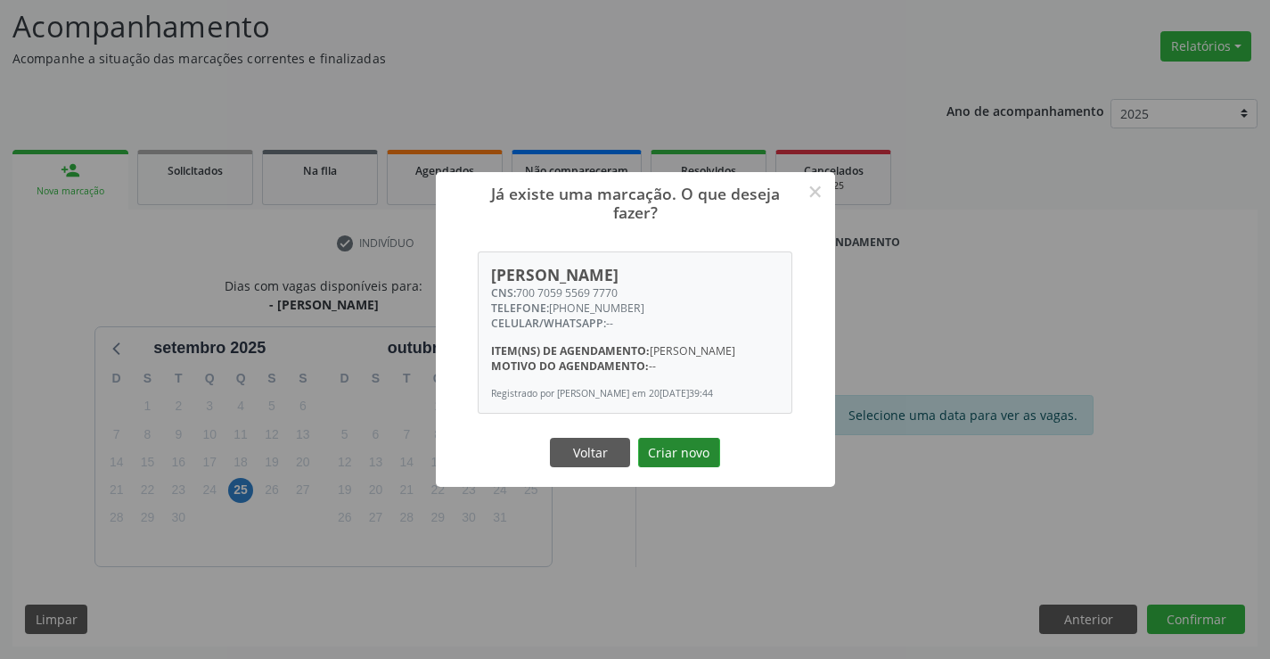
click at [674, 457] on button "Criar novo" at bounding box center [679, 453] width 82 height 30
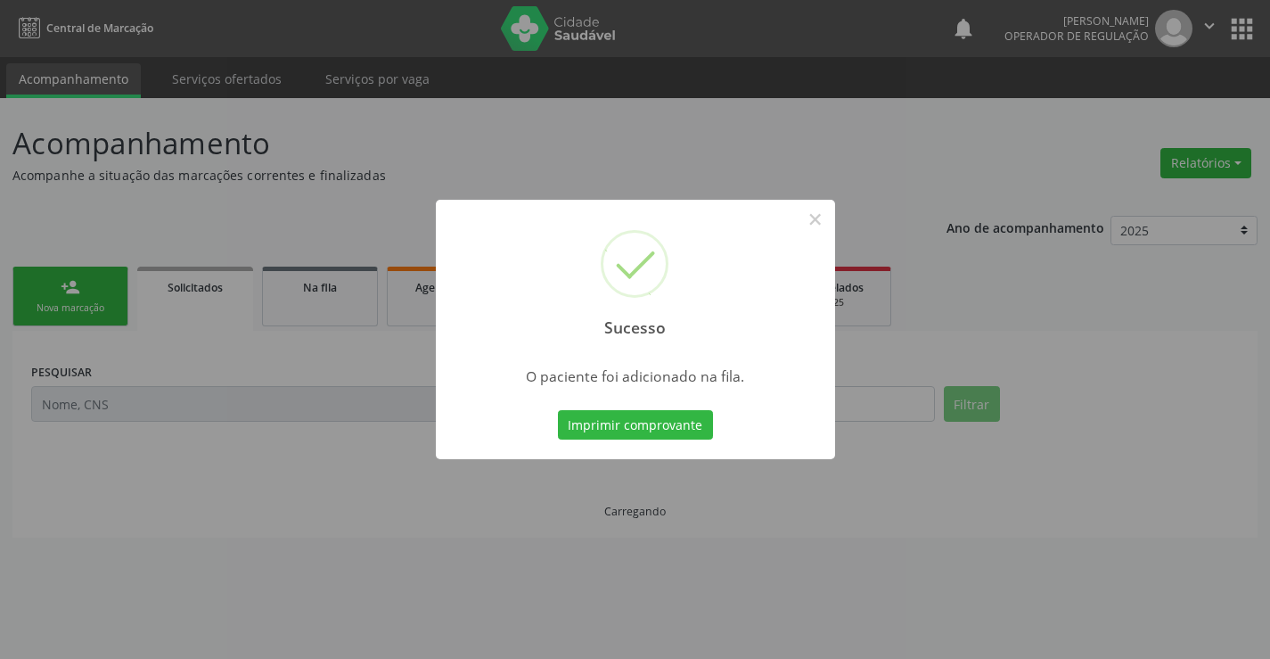
scroll to position [0, 0]
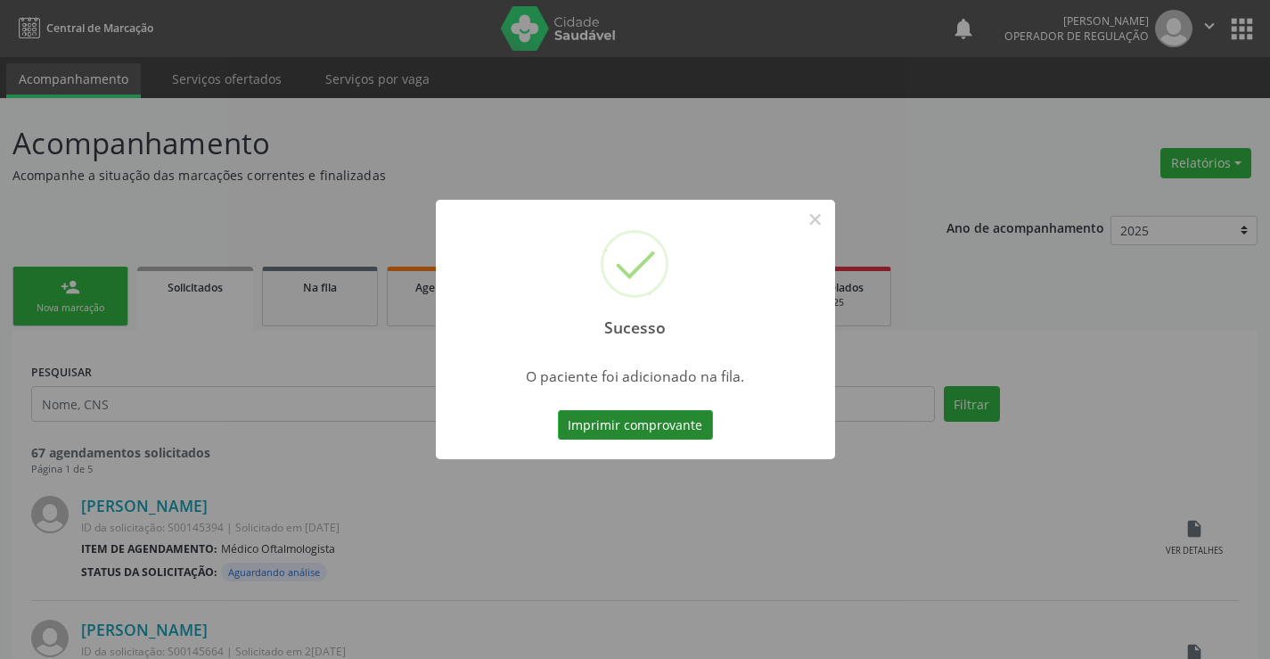
click at [612, 419] on button "Imprimir comprovante" at bounding box center [635, 425] width 155 height 30
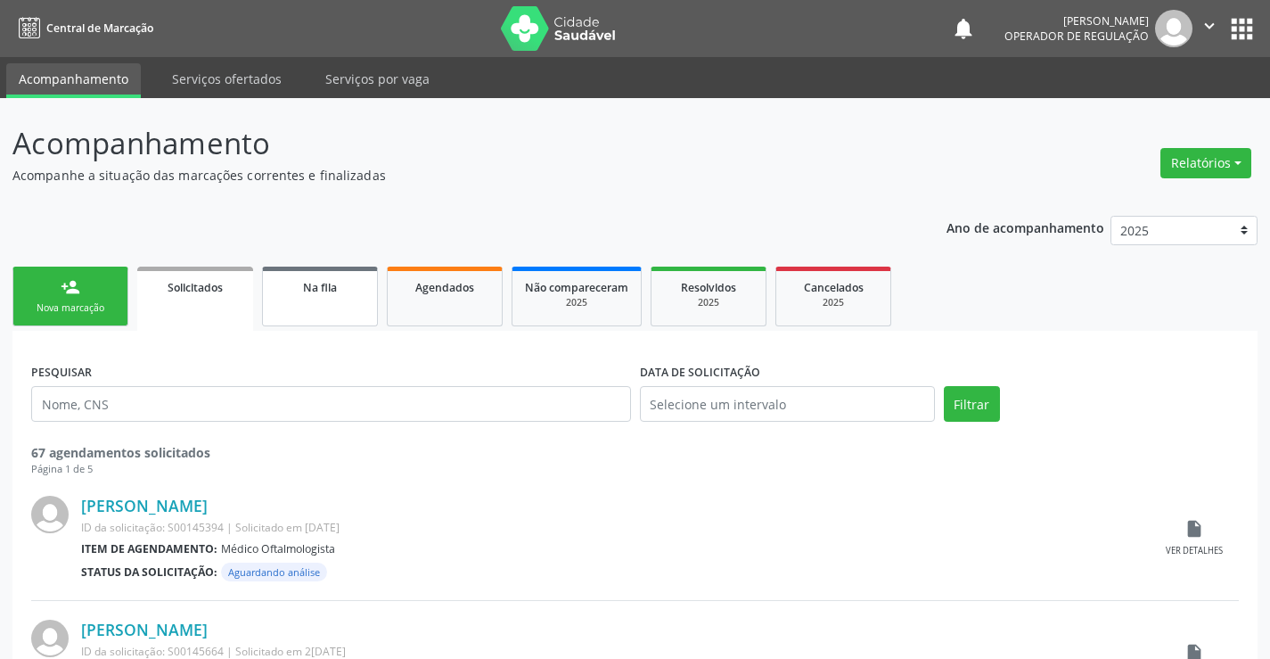
click at [296, 290] on div "Na fila" at bounding box center [319, 286] width 89 height 19
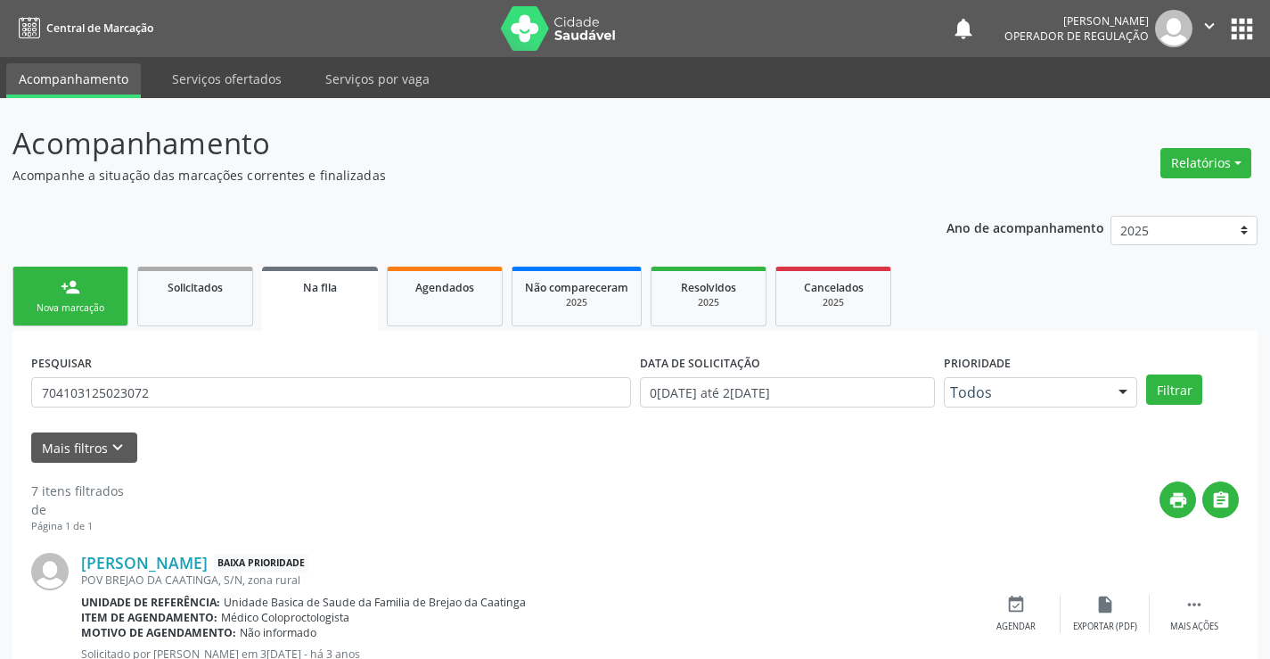
click at [1183, 385] on button "Filtrar" at bounding box center [1174, 389] width 56 height 30
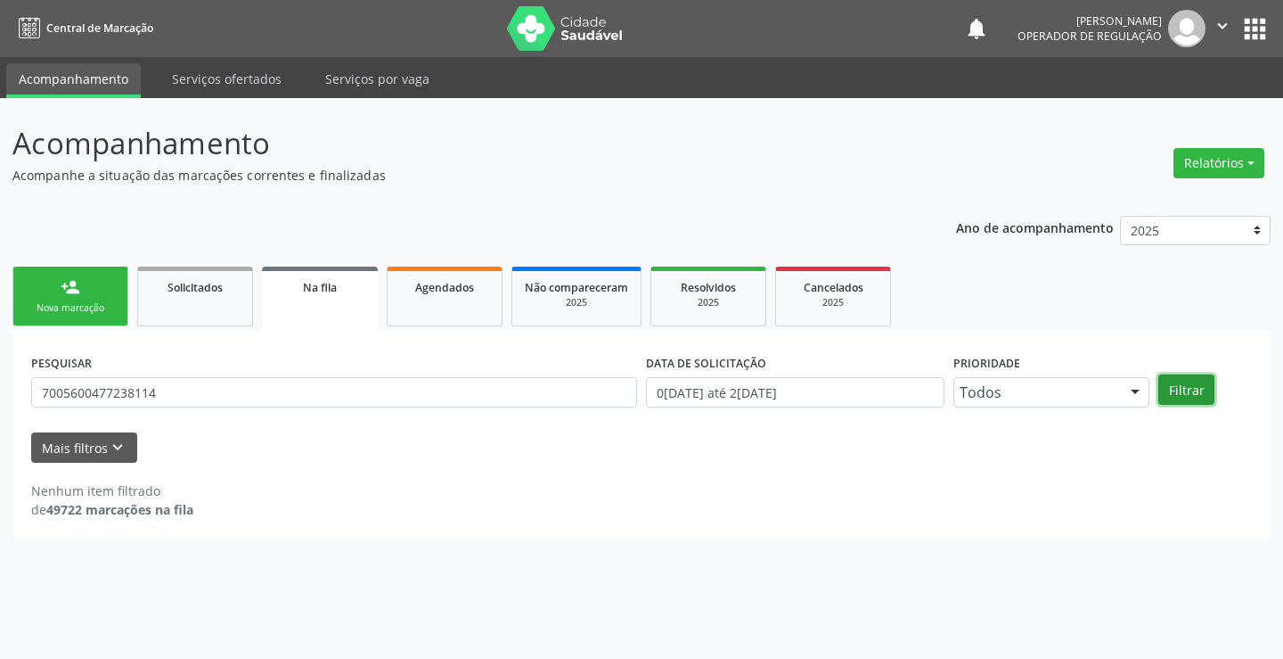
click at [1183, 385] on button "Filtrar" at bounding box center [1186, 389] width 56 height 30
drag, startPoint x: 189, startPoint y: 383, endPoint x: 0, endPoint y: 390, distance: 189.0
click at [0, 390] on div "Acompanhamento Acompanhe a situação das marcações correntes e finalizadas Relat…" at bounding box center [641, 378] width 1283 height 561
type input "705600477238114"
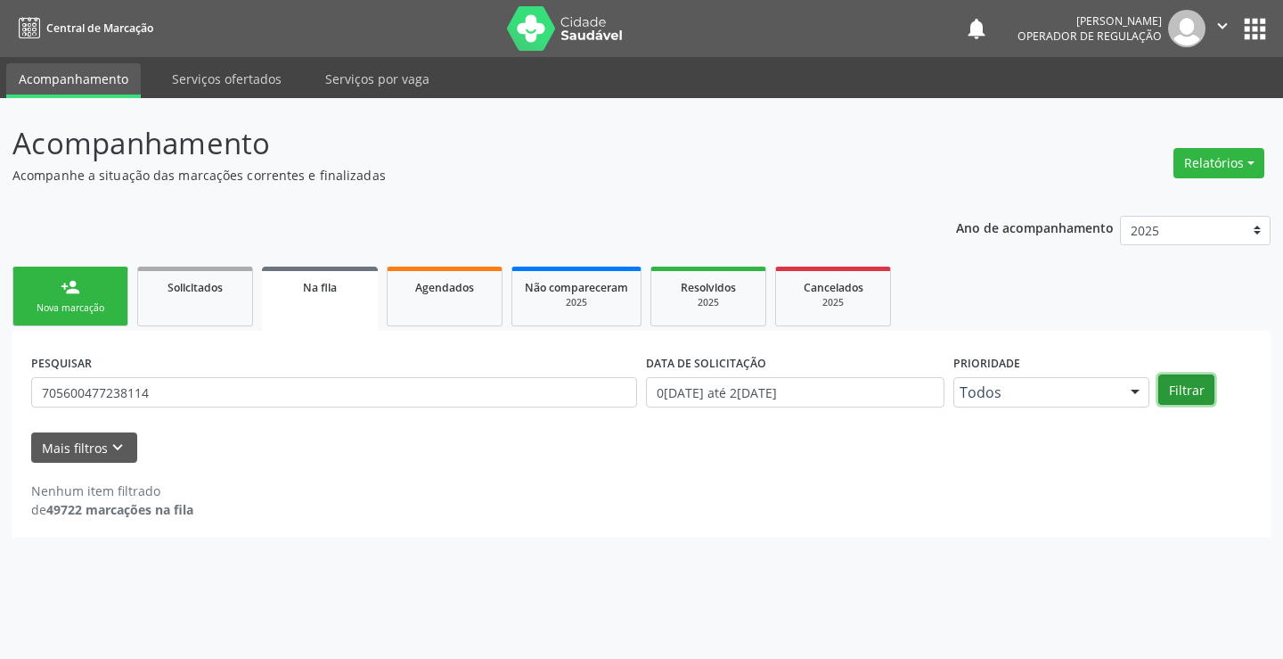
click at [1176, 384] on button "Filtrar" at bounding box center [1186, 389] width 56 height 30
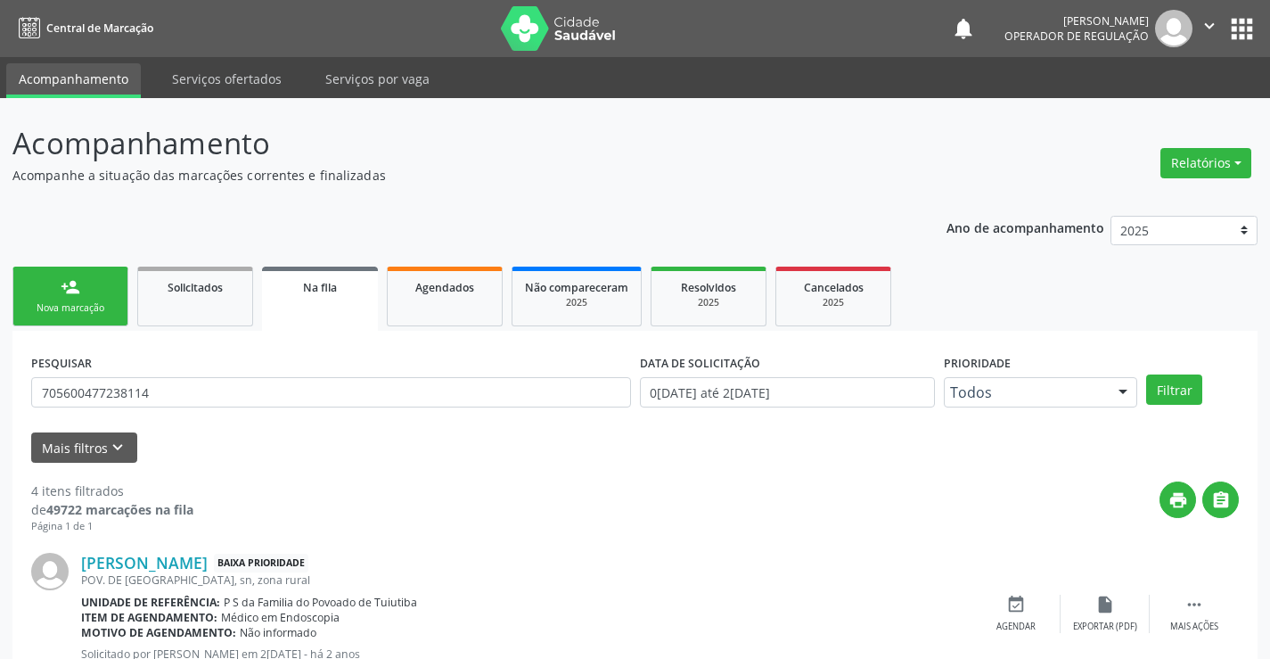
click at [83, 298] on link "person_add Nova marcação" at bounding box center [70, 296] width 116 height 60
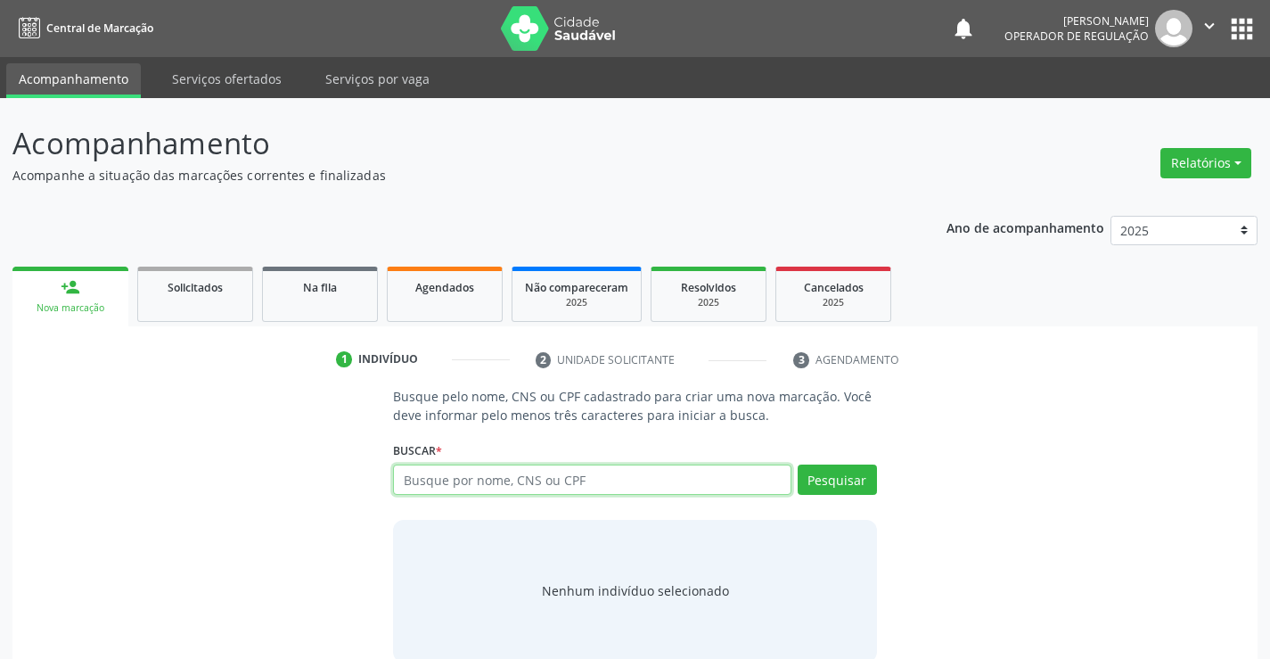
click at [503, 477] on input "text" at bounding box center [591, 479] width 397 height 30
type input "702001848896981"
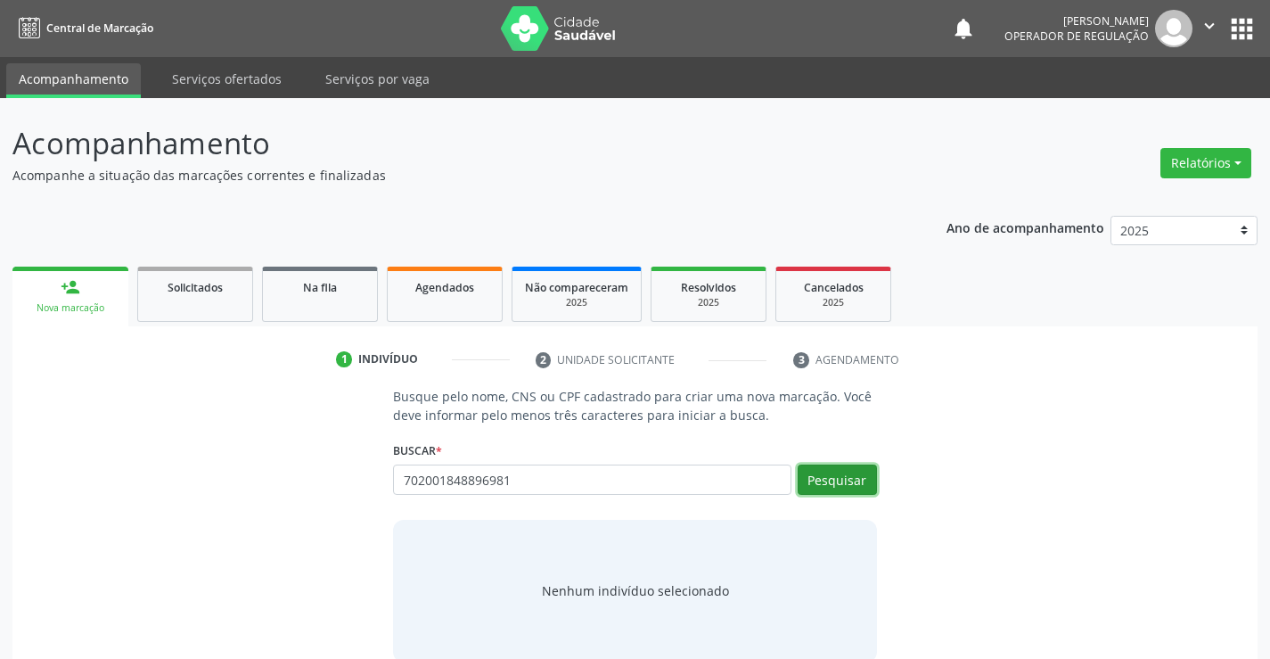
click at [841, 478] on button "Pesquisar" at bounding box center [837, 479] width 79 height 30
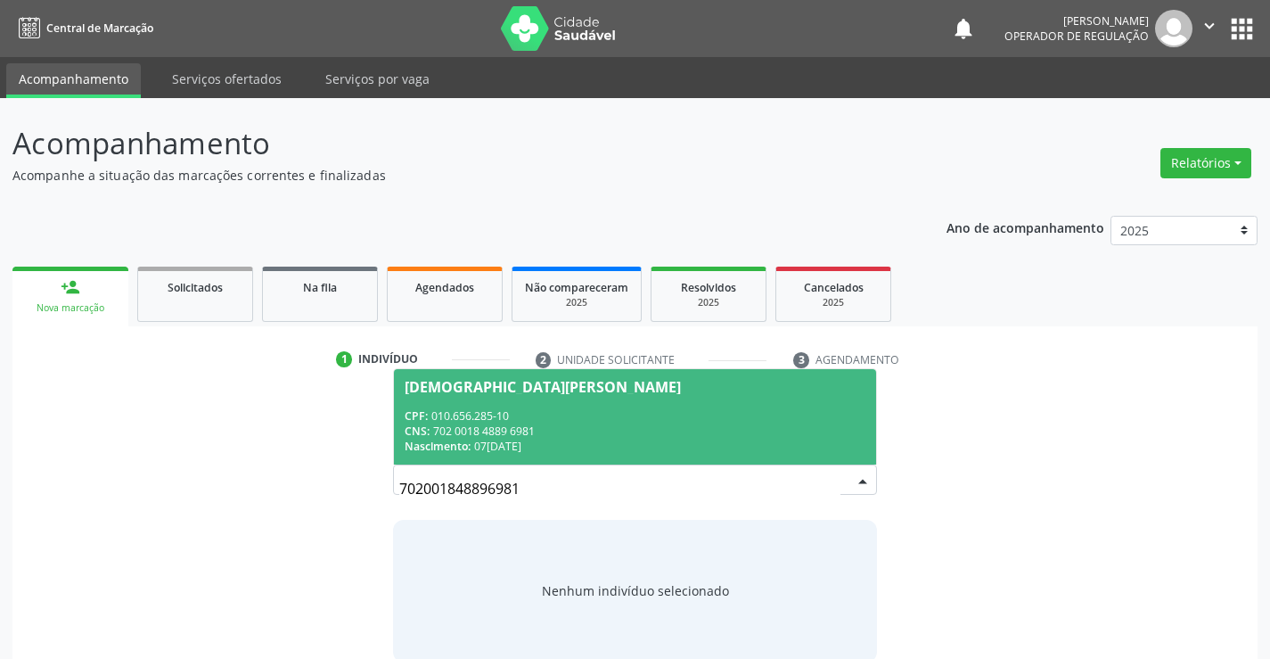
click at [648, 418] on div "CPF: 010.656.285-10" at bounding box center [635, 415] width 460 height 15
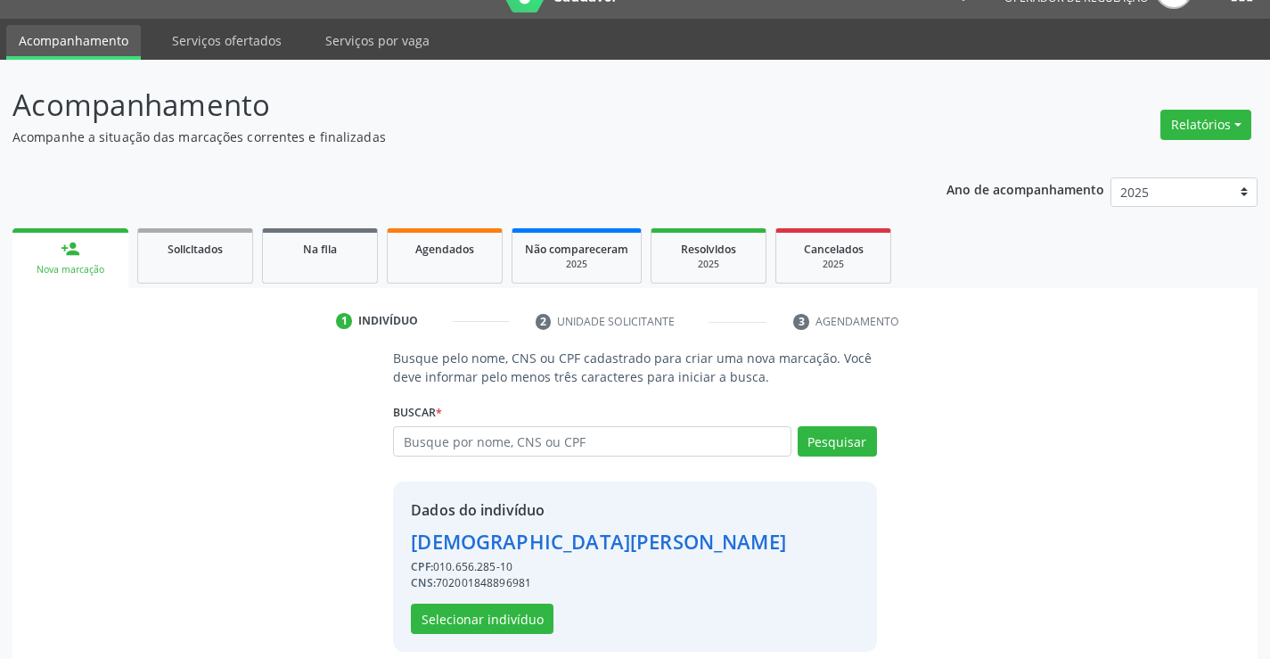
scroll to position [56, 0]
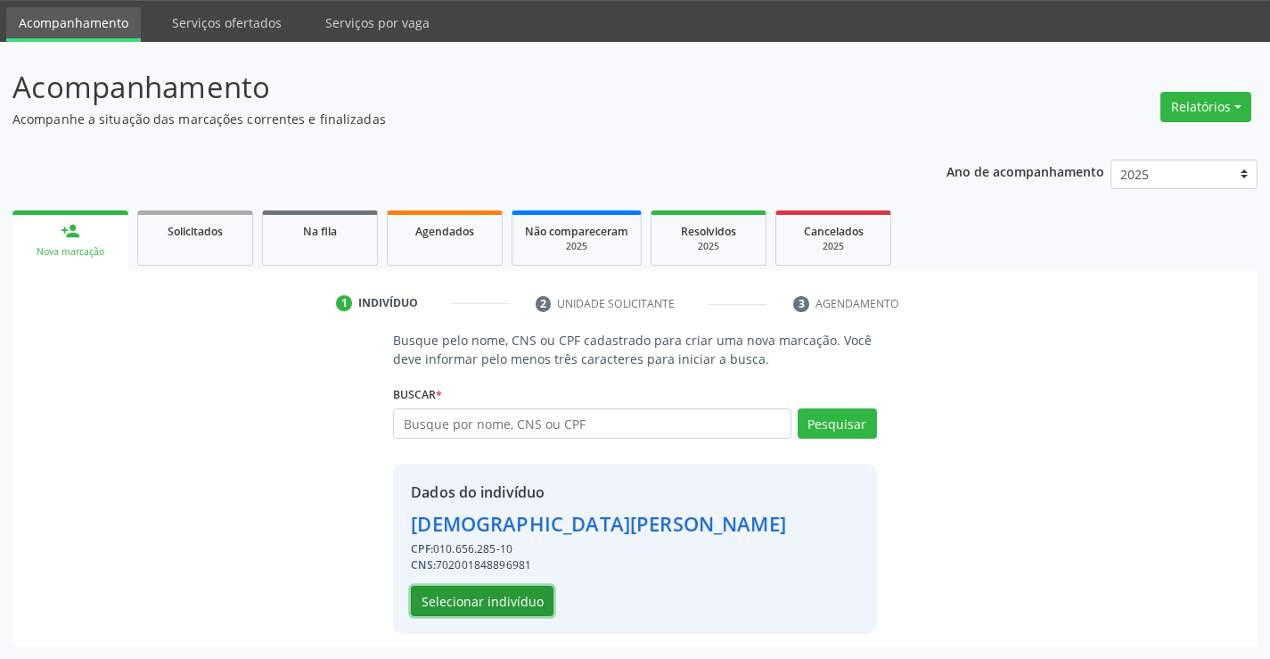
click at [472, 591] on button "Selecionar indivíduo" at bounding box center [482, 600] width 143 height 30
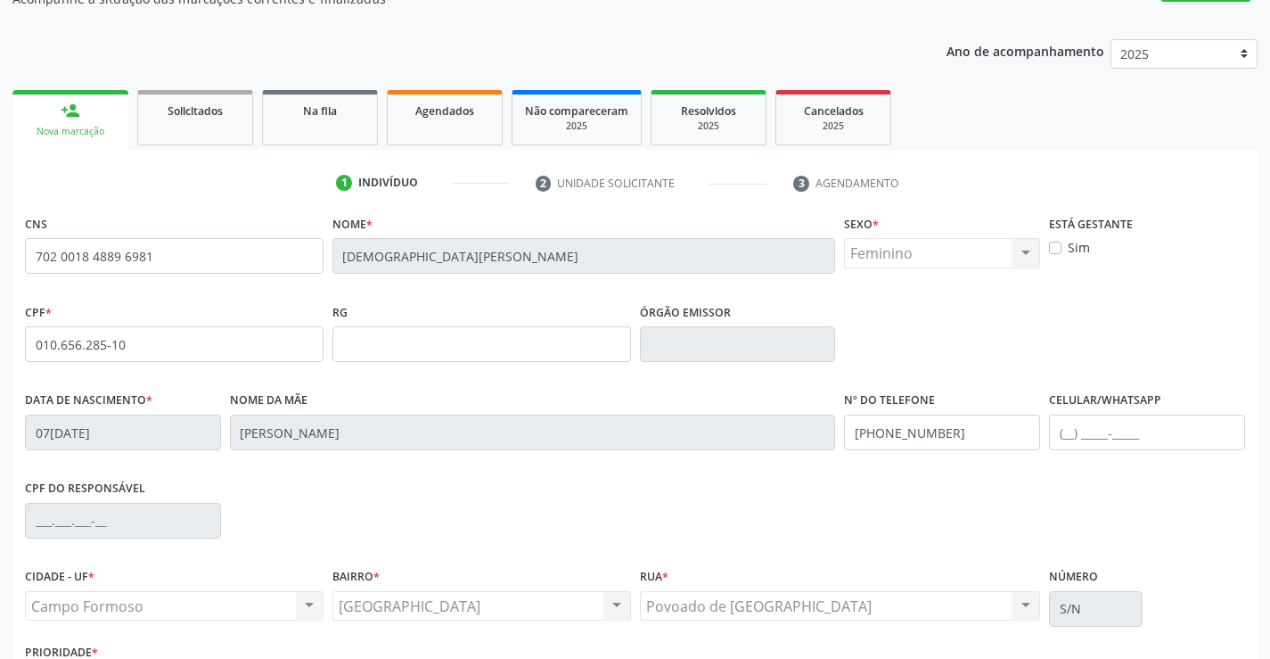
scroll to position [307, 0]
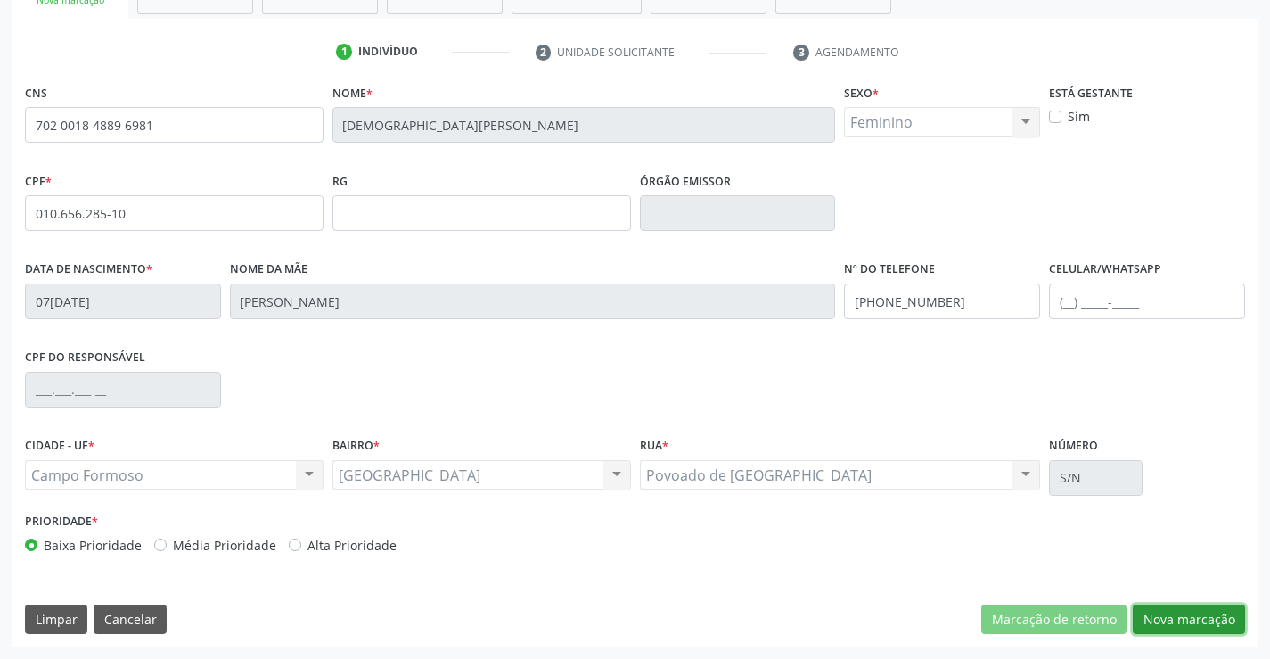
click at [1183, 626] on button "Nova marcação" at bounding box center [1189, 619] width 112 height 30
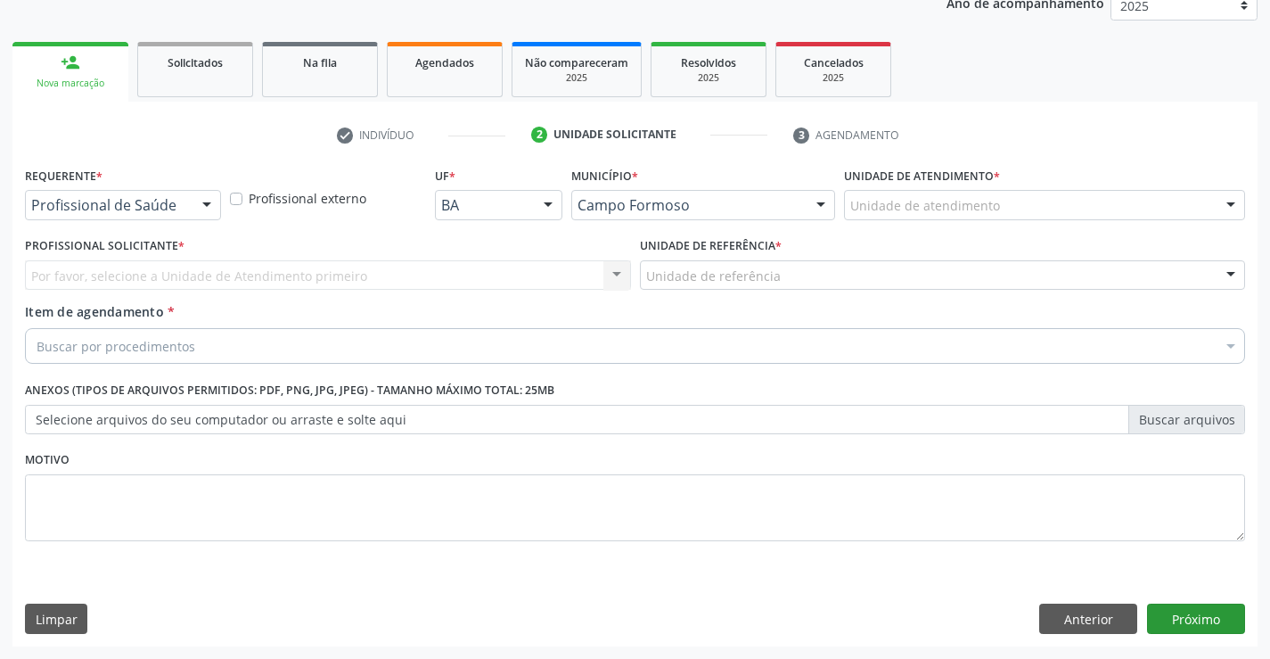
scroll to position [225, 0]
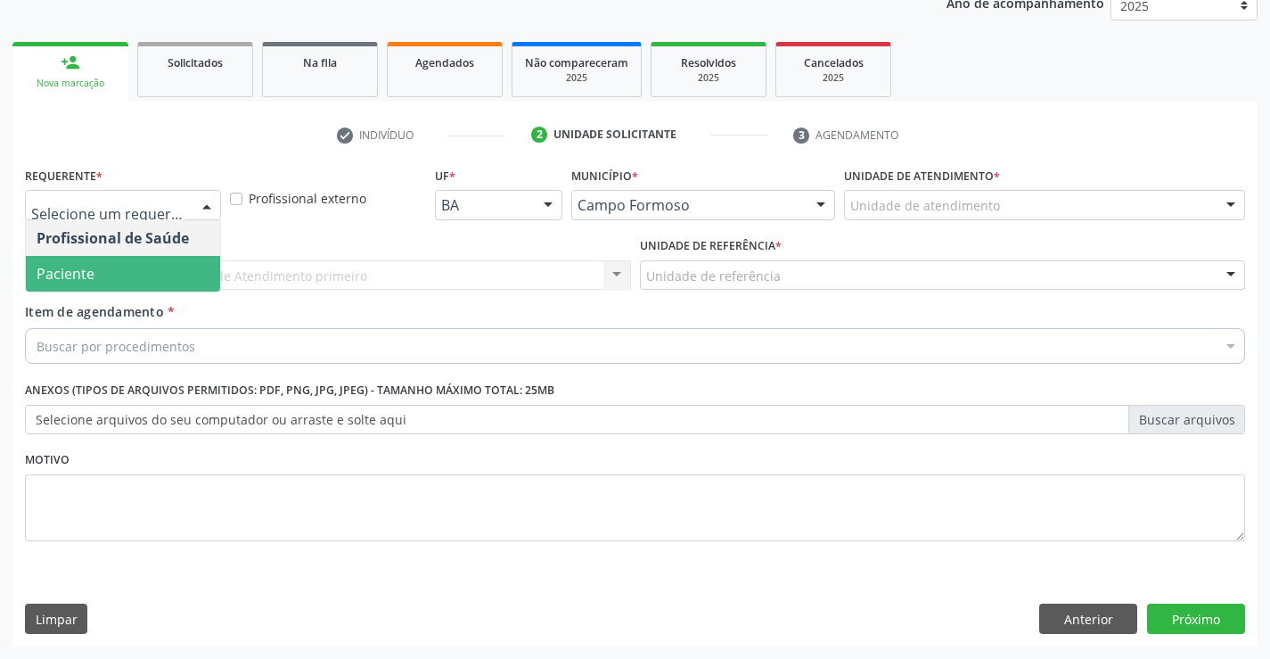
click at [142, 262] on span "Paciente" at bounding box center [123, 274] width 194 height 36
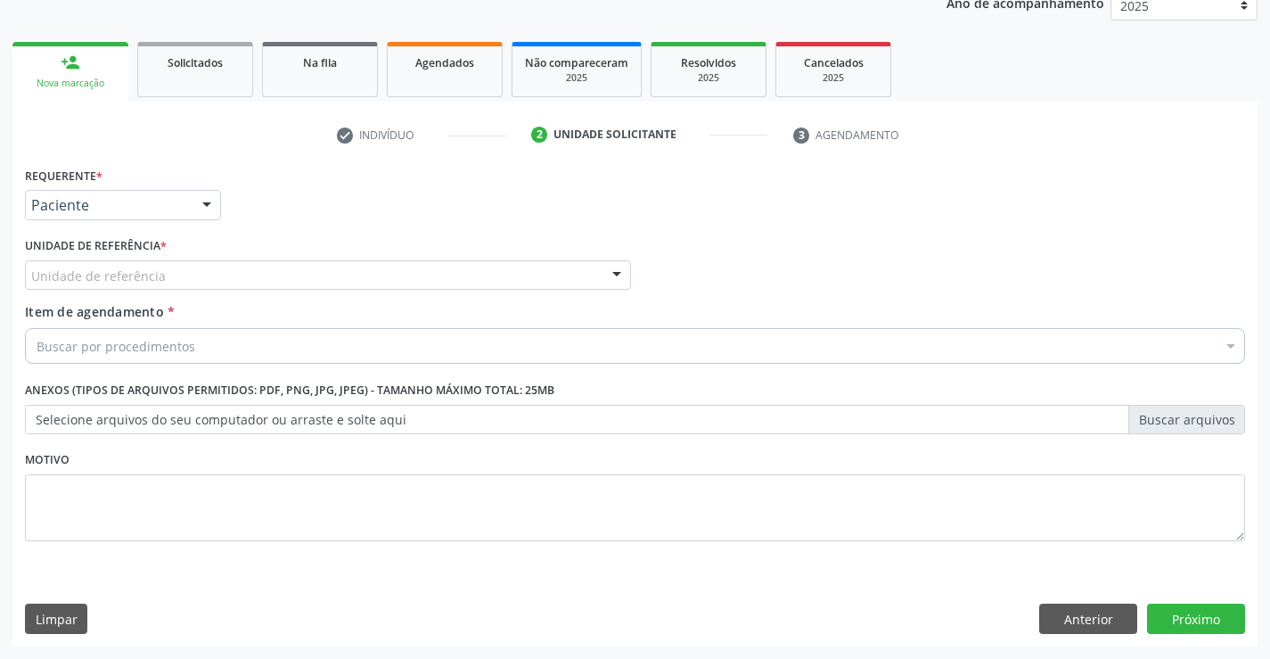
click at [142, 262] on div "Unidade de referência" at bounding box center [328, 275] width 606 height 30
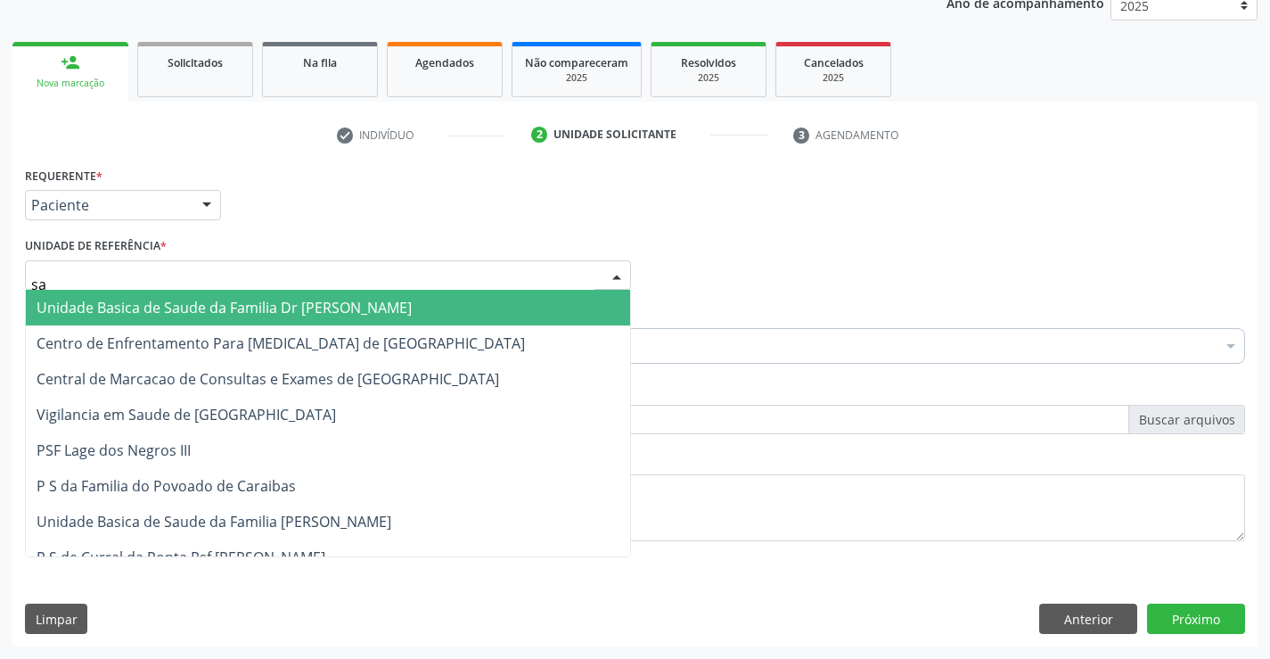
type input "sao"
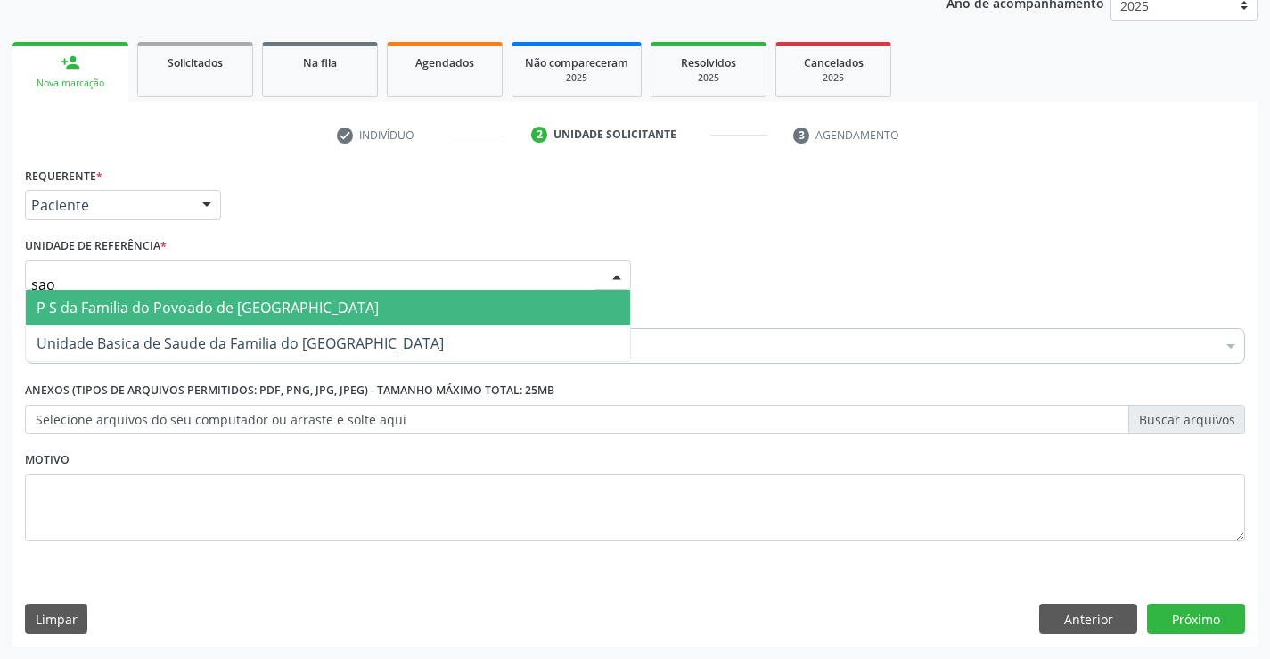
click at [138, 312] on span "P S da Familia do Povoado de [GEOGRAPHIC_DATA]" at bounding box center [208, 308] width 342 height 20
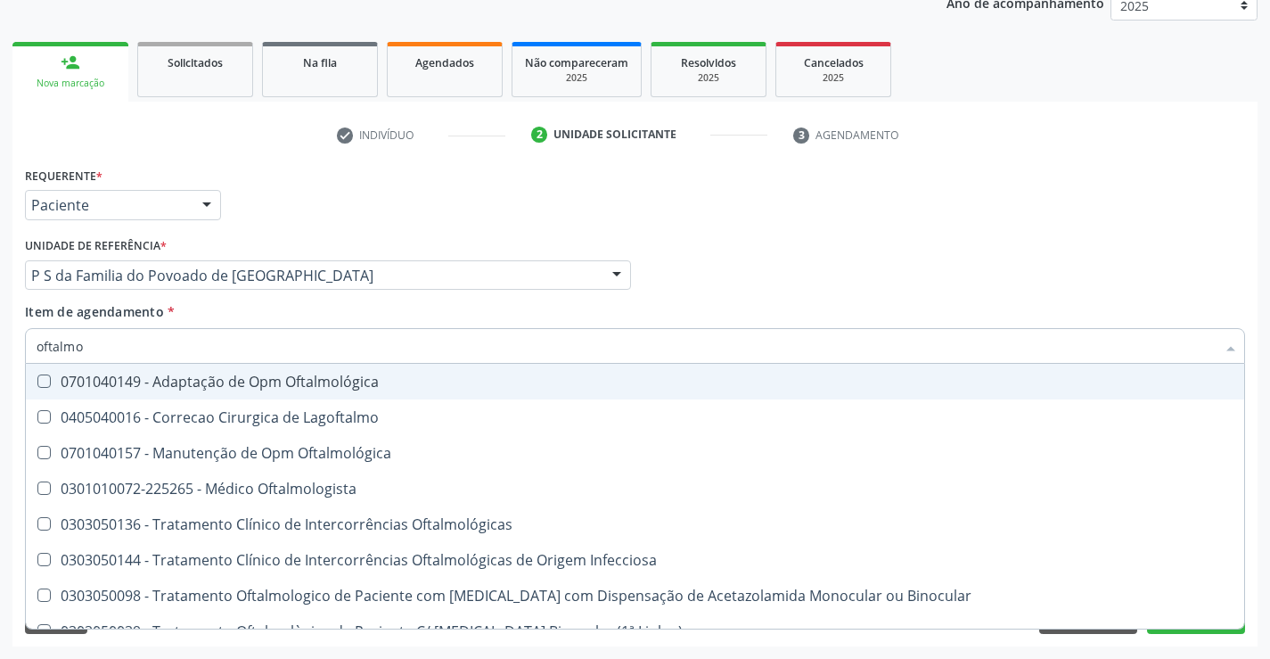
type input "oftalmol"
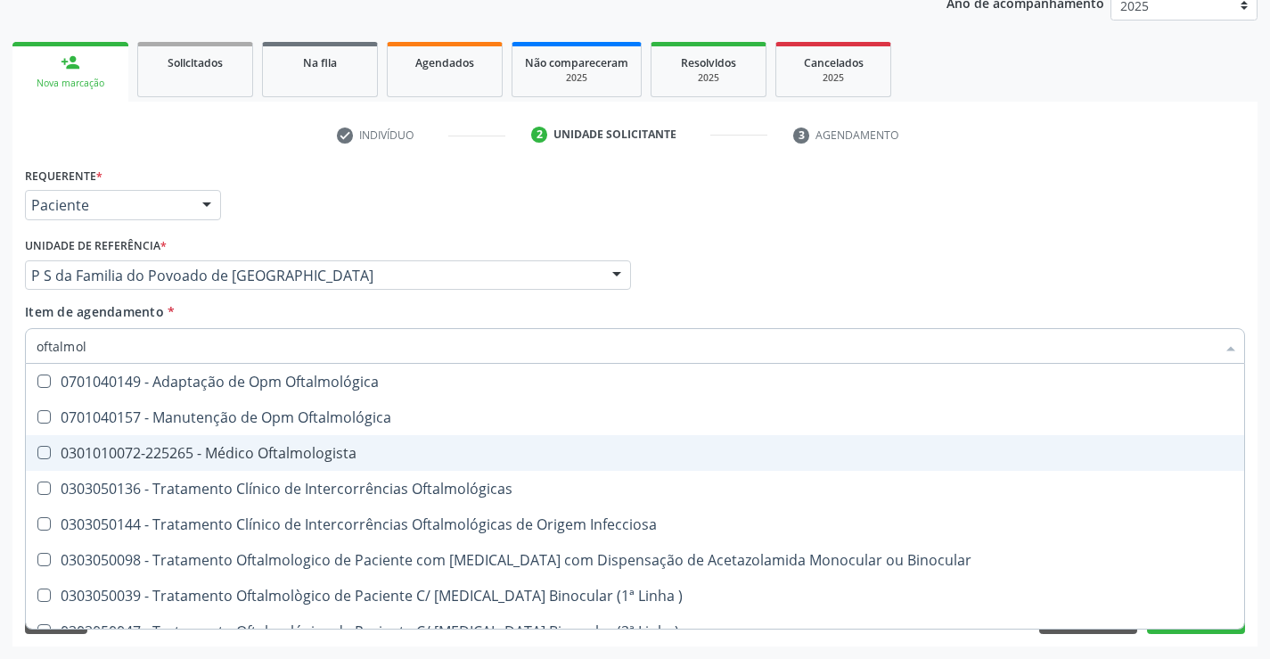
click at [334, 446] on div "0301010072-225265 - Médico Oftalmologista" at bounding box center [635, 453] width 1197 height 14
checkbox Oftalmologista "true"
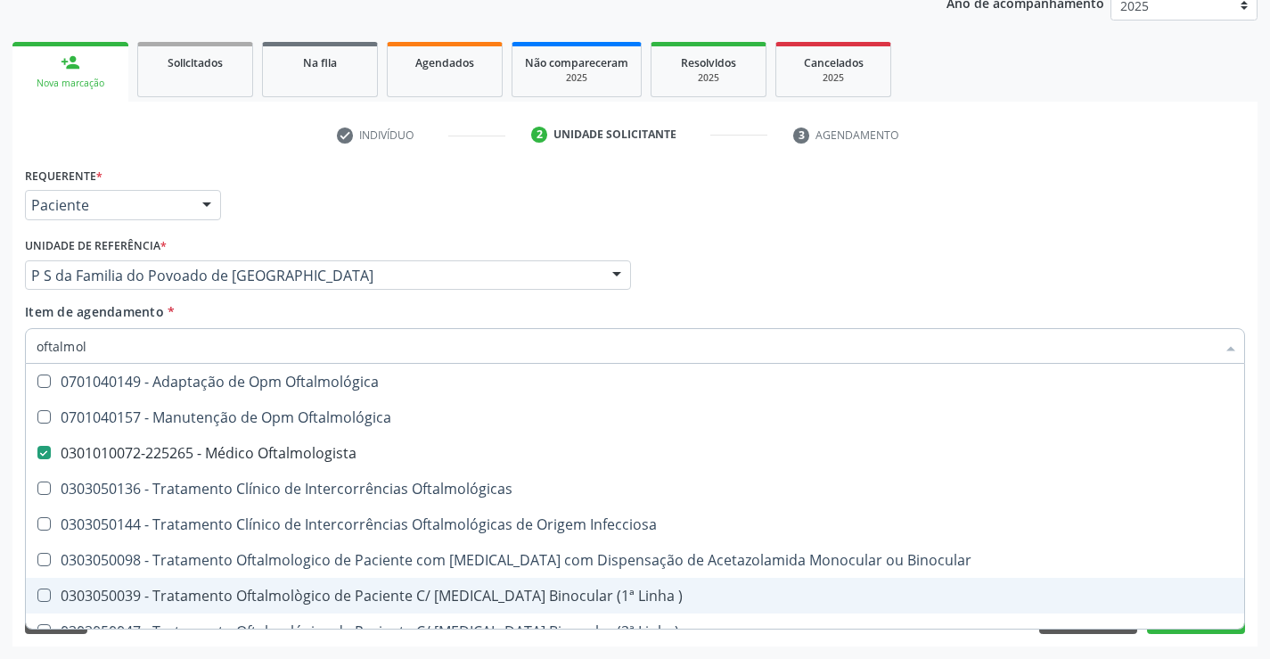
click at [1191, 636] on div "Requerente * Paciente Profissional de Saúde Paciente Nenhum resultado encontrad…" at bounding box center [634, 404] width 1245 height 484
checkbox Oftalmológica "true"
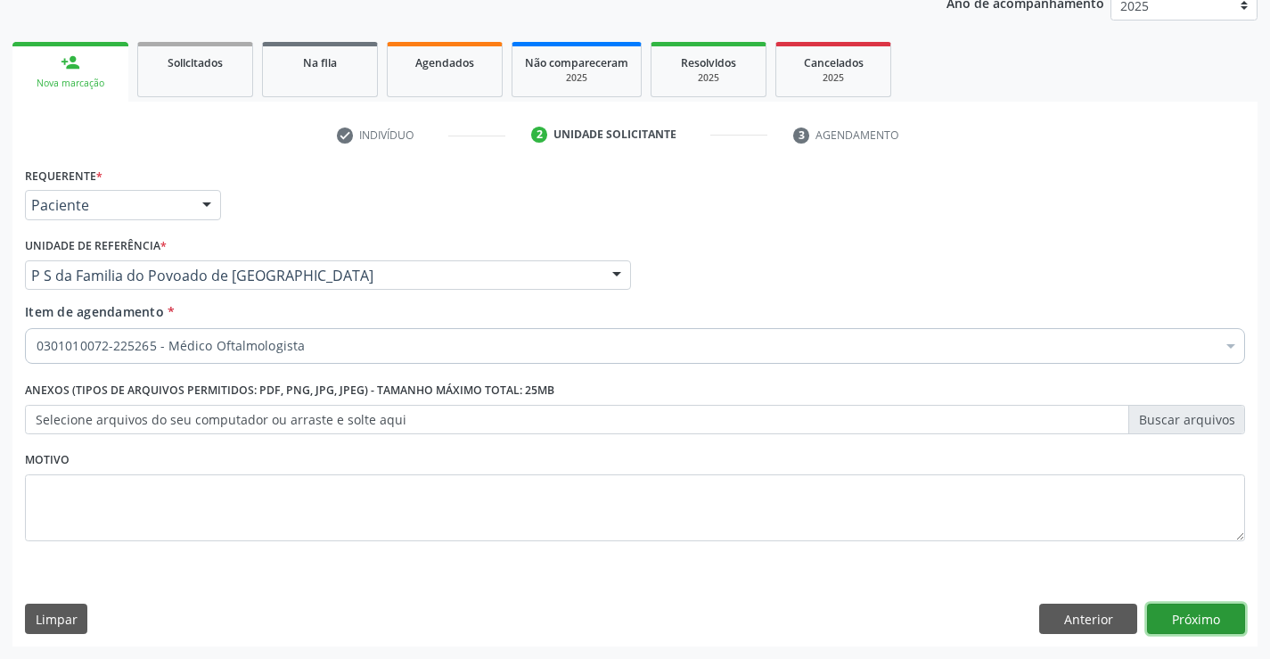
click at [1197, 618] on button "Próximo" at bounding box center [1196, 618] width 98 height 30
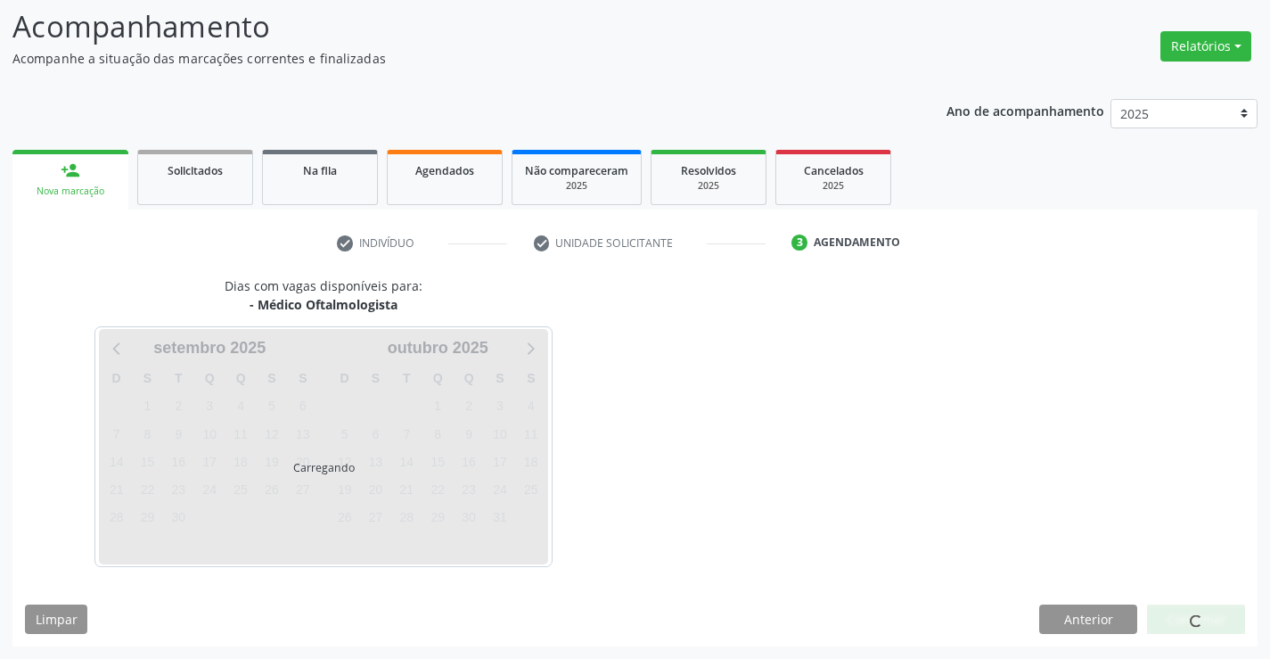
scroll to position [169, 0]
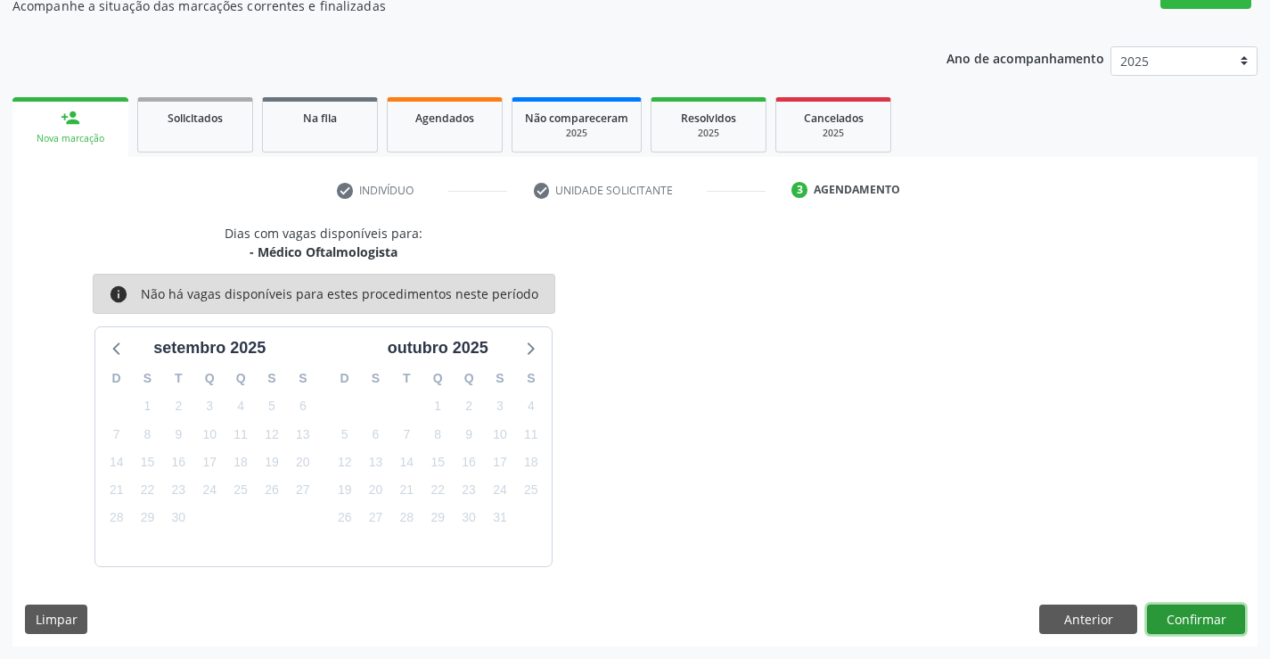
click at [1200, 617] on button "Confirmar" at bounding box center [1196, 619] width 98 height 30
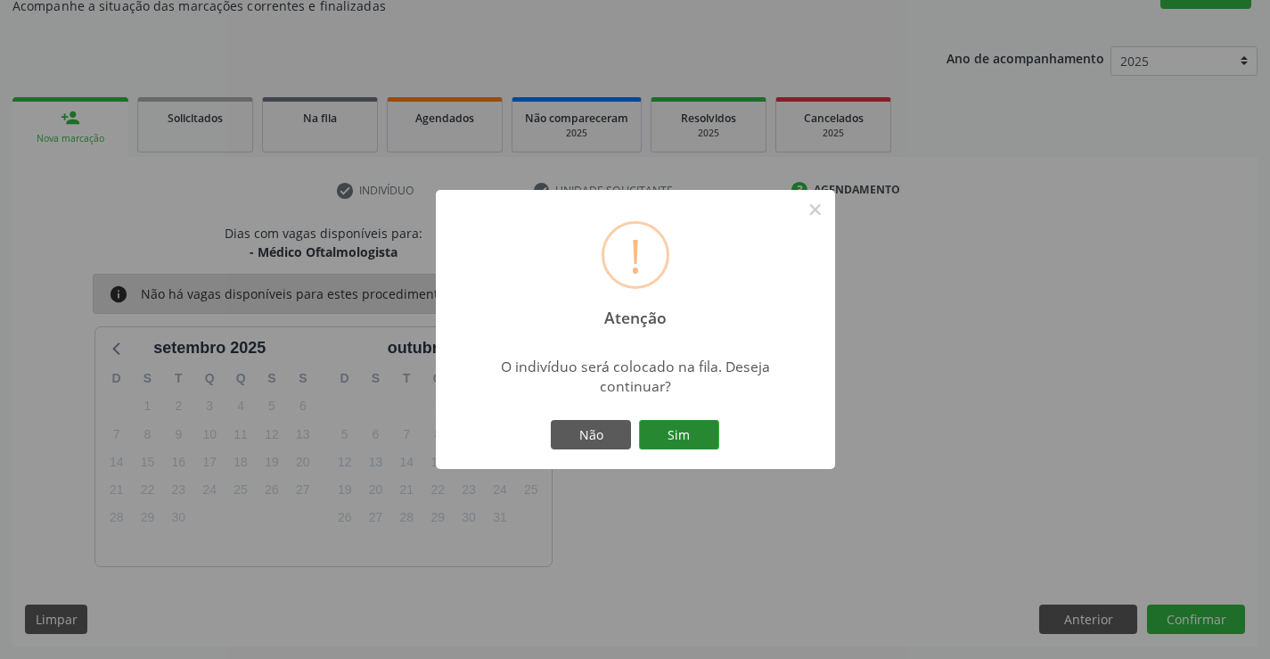
click at [698, 428] on button "Sim" at bounding box center [679, 435] width 80 height 30
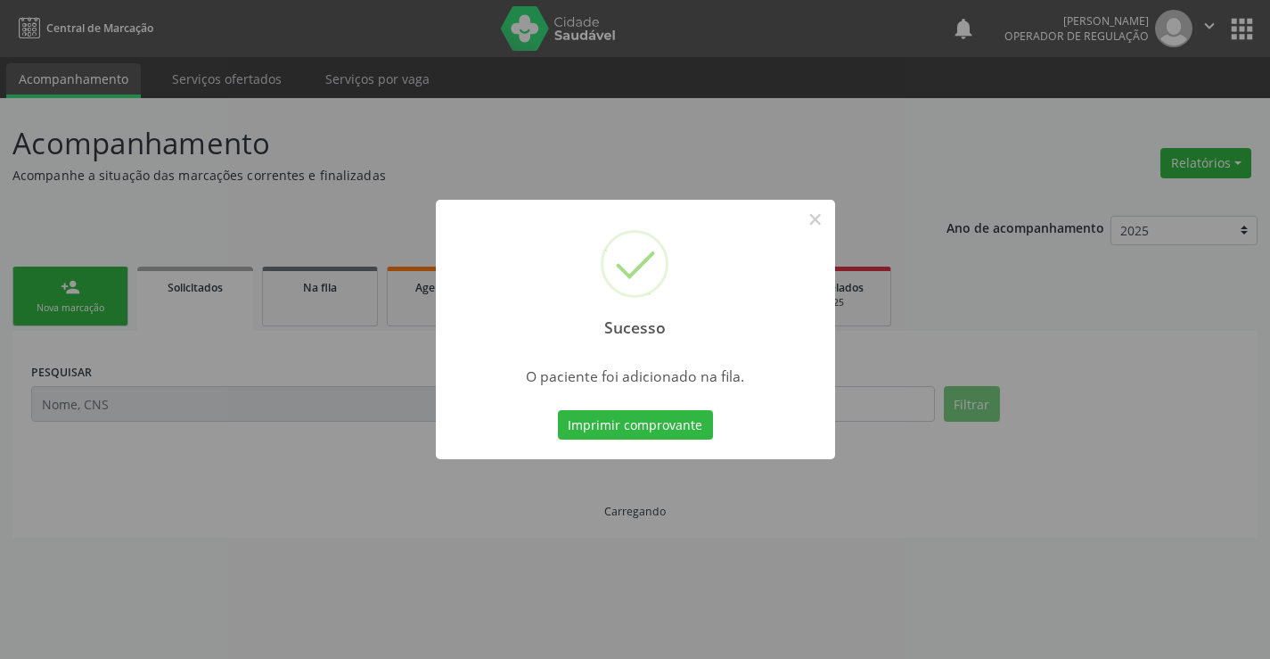
scroll to position [0, 0]
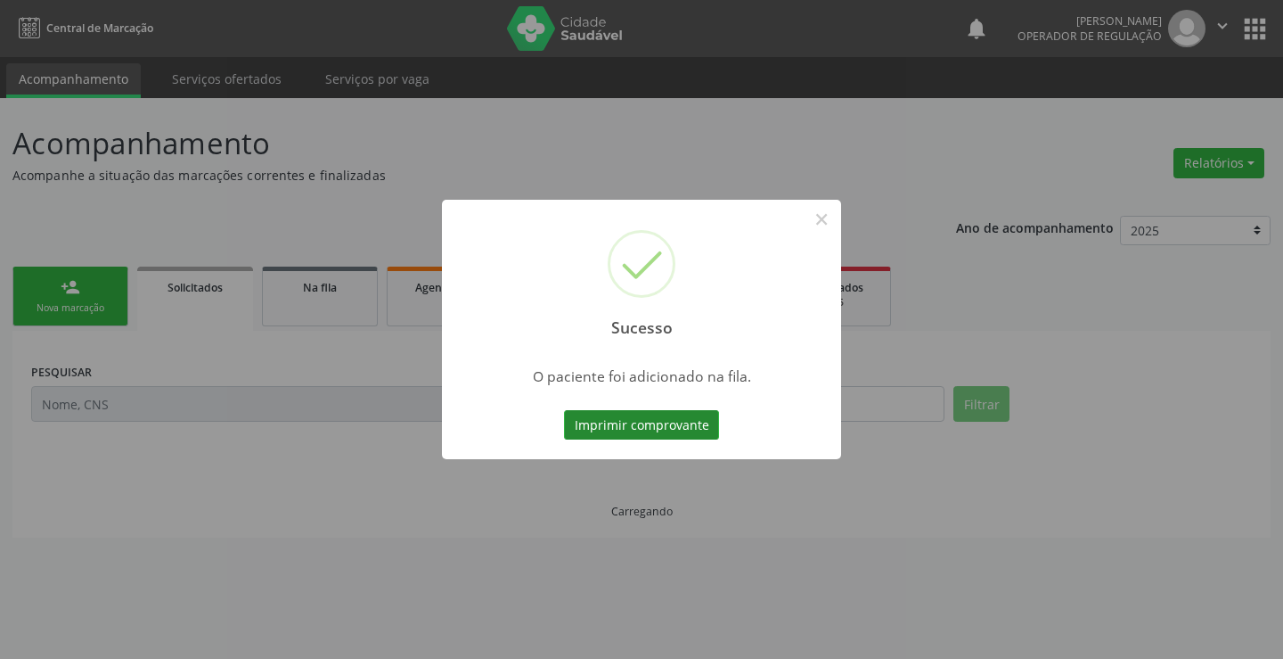
click at [671, 433] on button "Imprimir comprovante" at bounding box center [641, 425] width 155 height 30
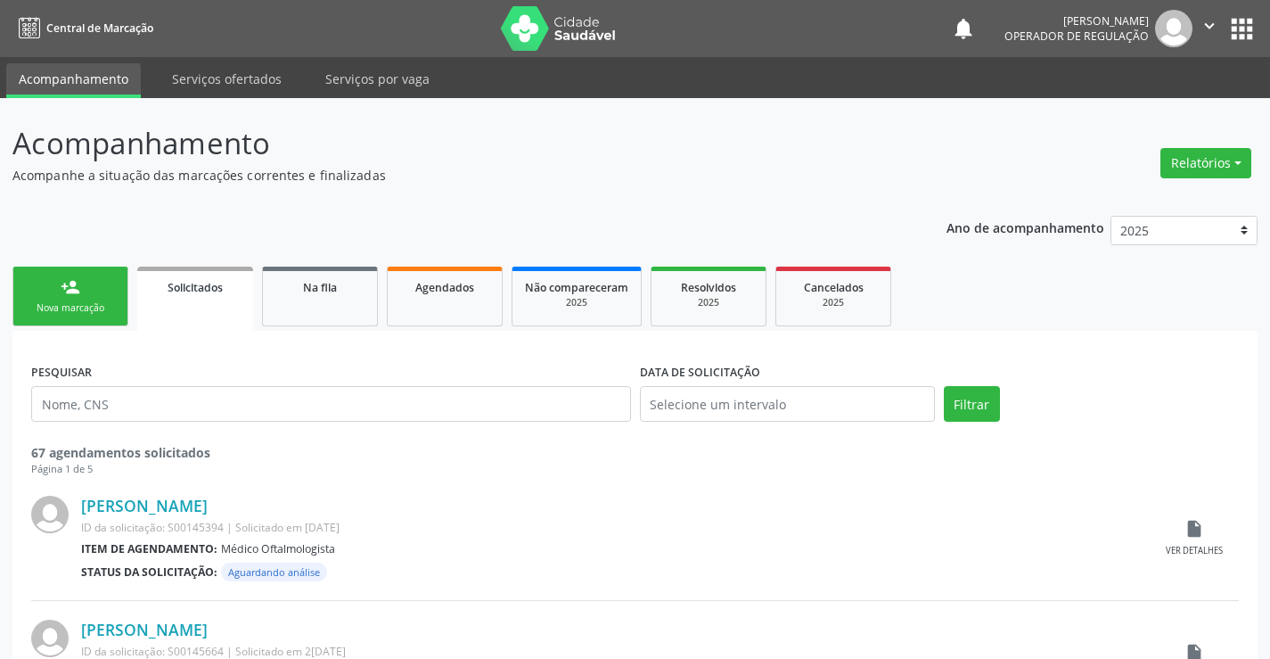
click at [80, 301] on div "Nova marcação" at bounding box center [70, 307] width 89 height 13
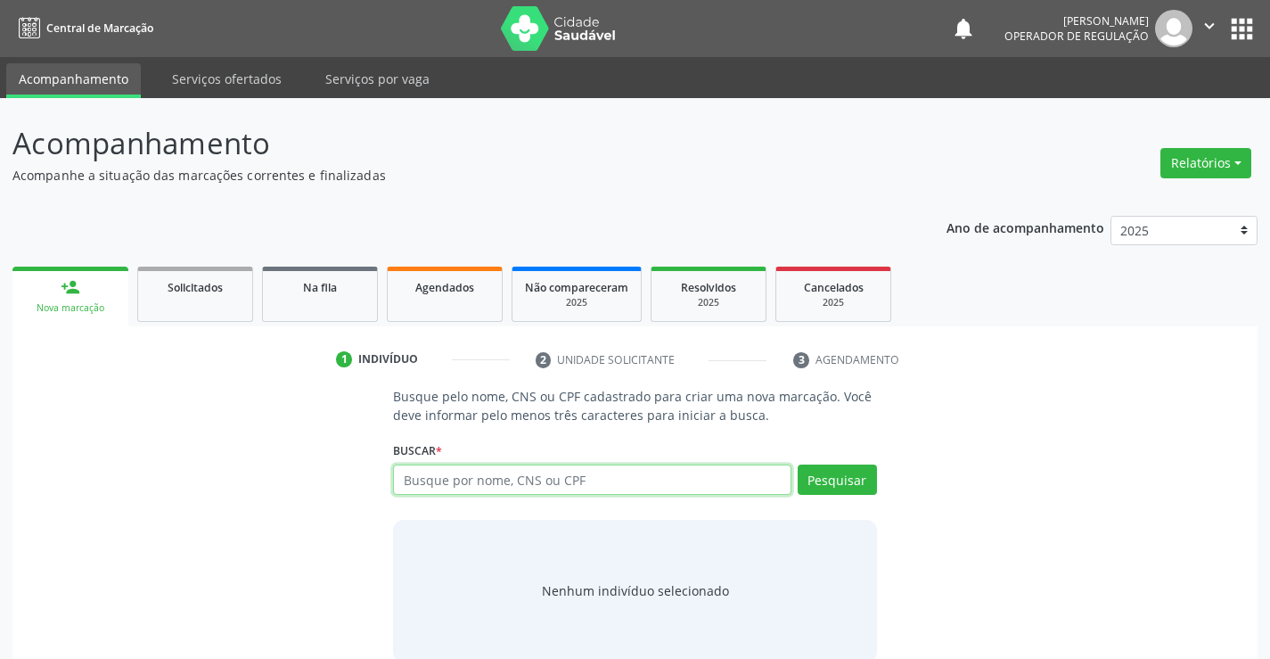
click at [442, 484] on input "text" at bounding box center [591, 479] width 397 height 30
type input "701202024283218"
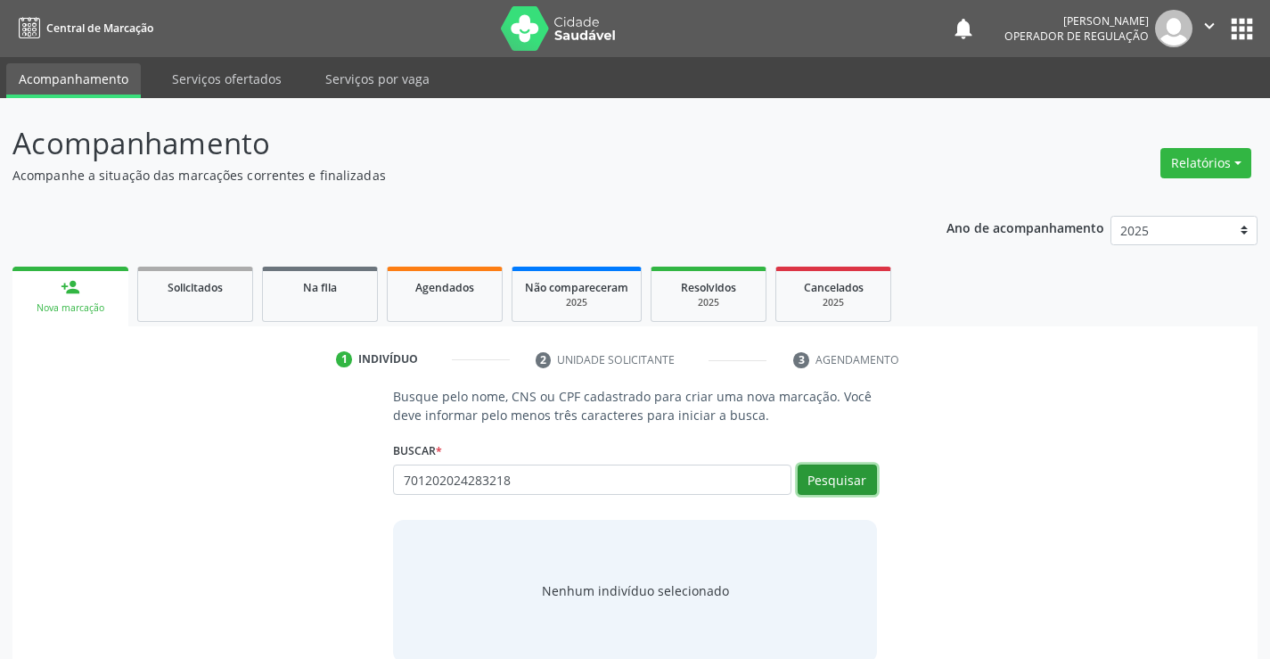
click at [843, 472] on button "Pesquisar" at bounding box center [837, 479] width 79 height 30
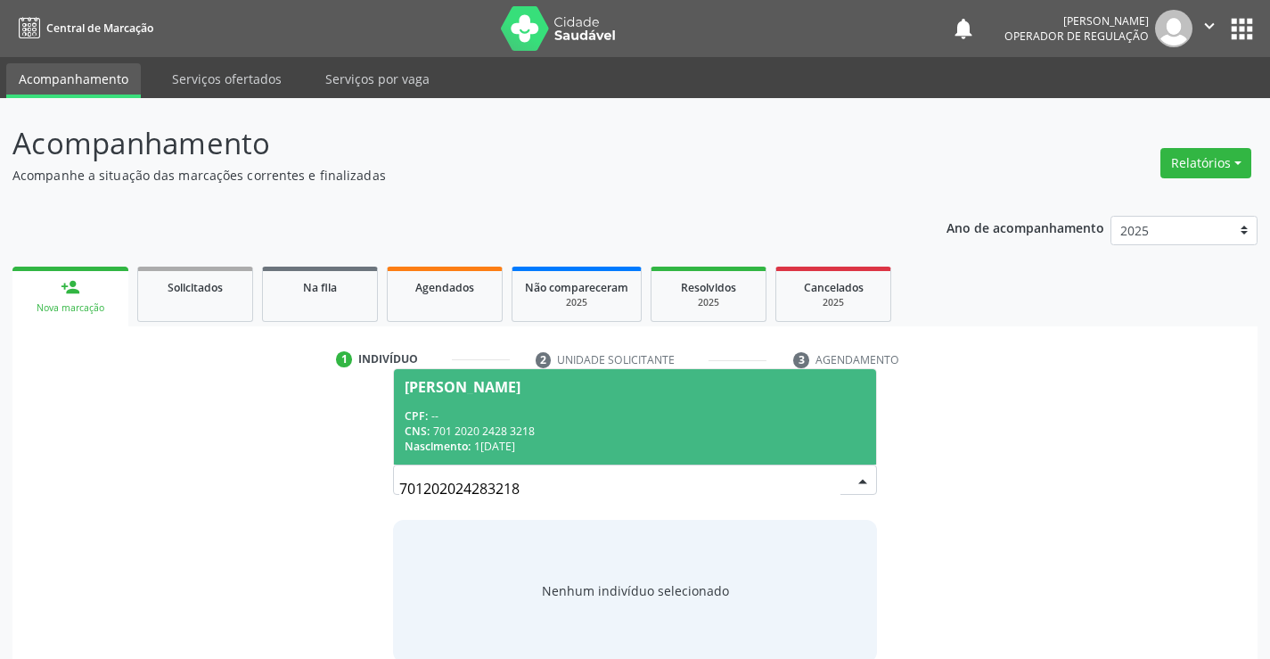
click at [560, 397] on span "Simone Silva Araújo CPF: -- CNS: 701 2020 2428 3218 Nascimento: 18/07/1982" at bounding box center [634, 416] width 481 height 95
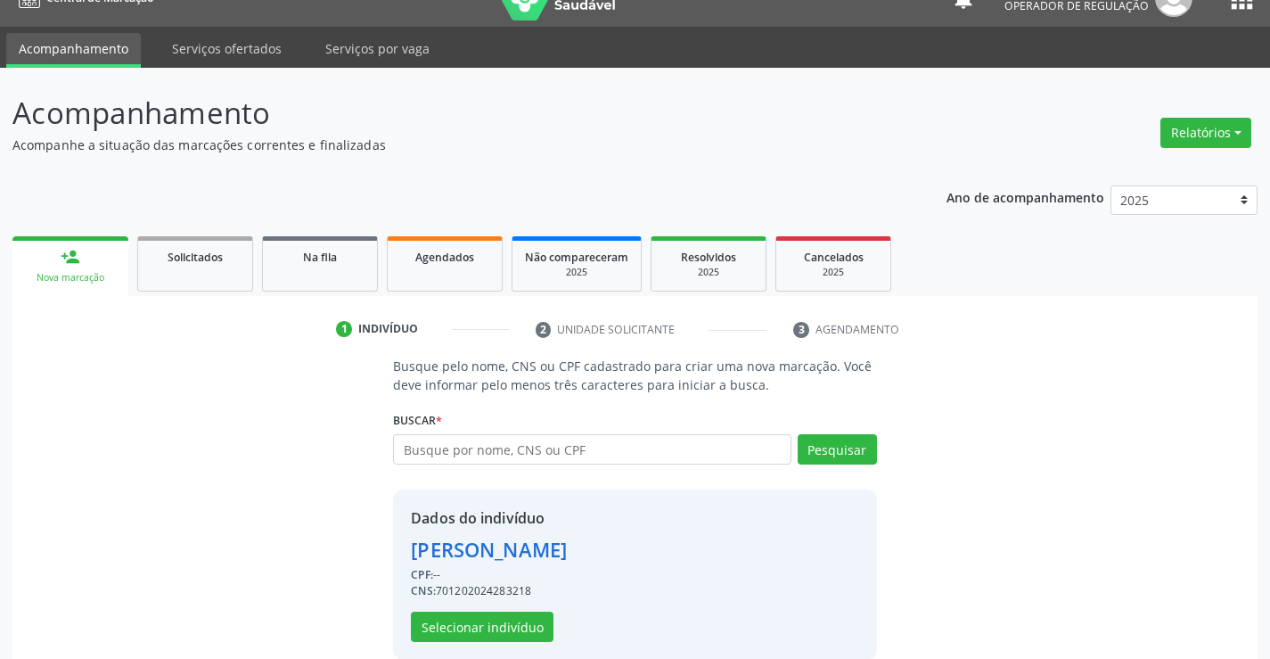
scroll to position [56, 0]
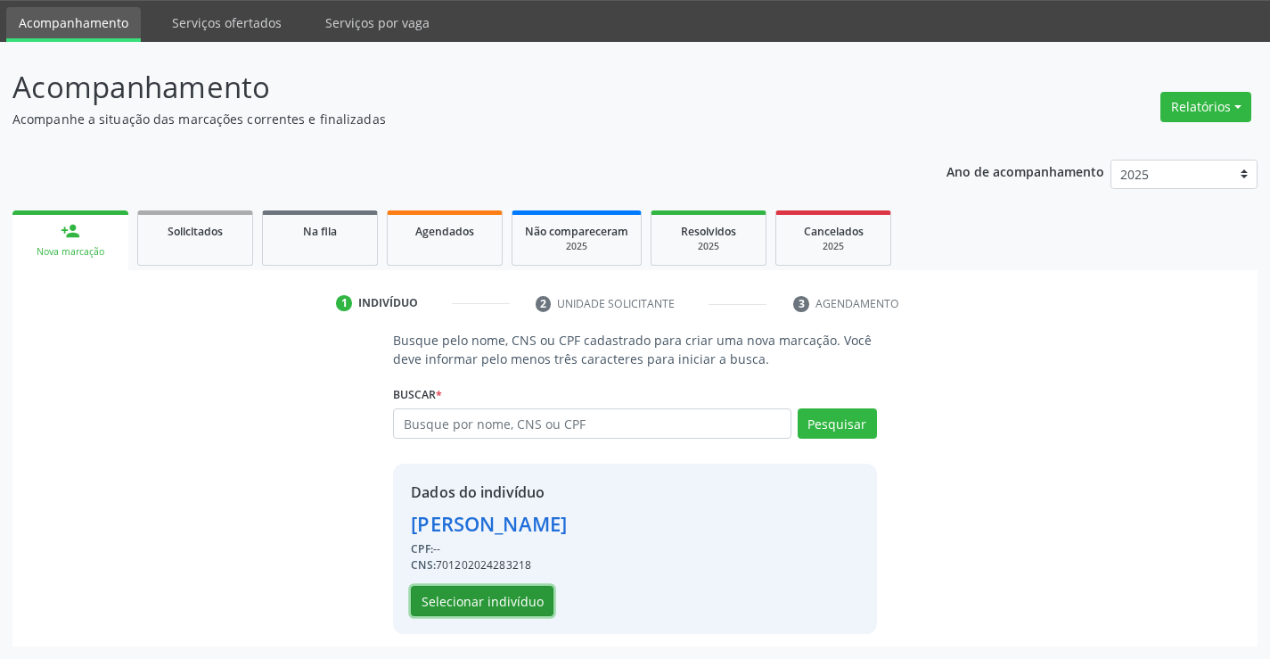
click at [476, 600] on button "Selecionar indivíduo" at bounding box center [482, 600] width 143 height 30
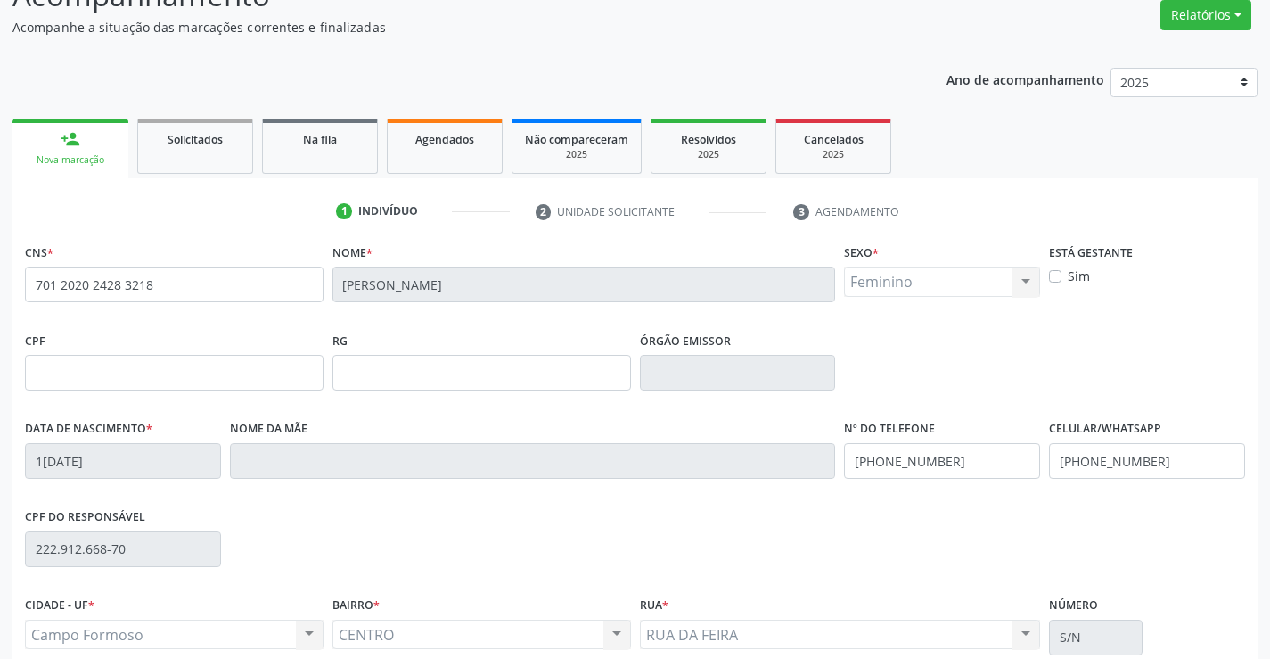
scroll to position [307, 0]
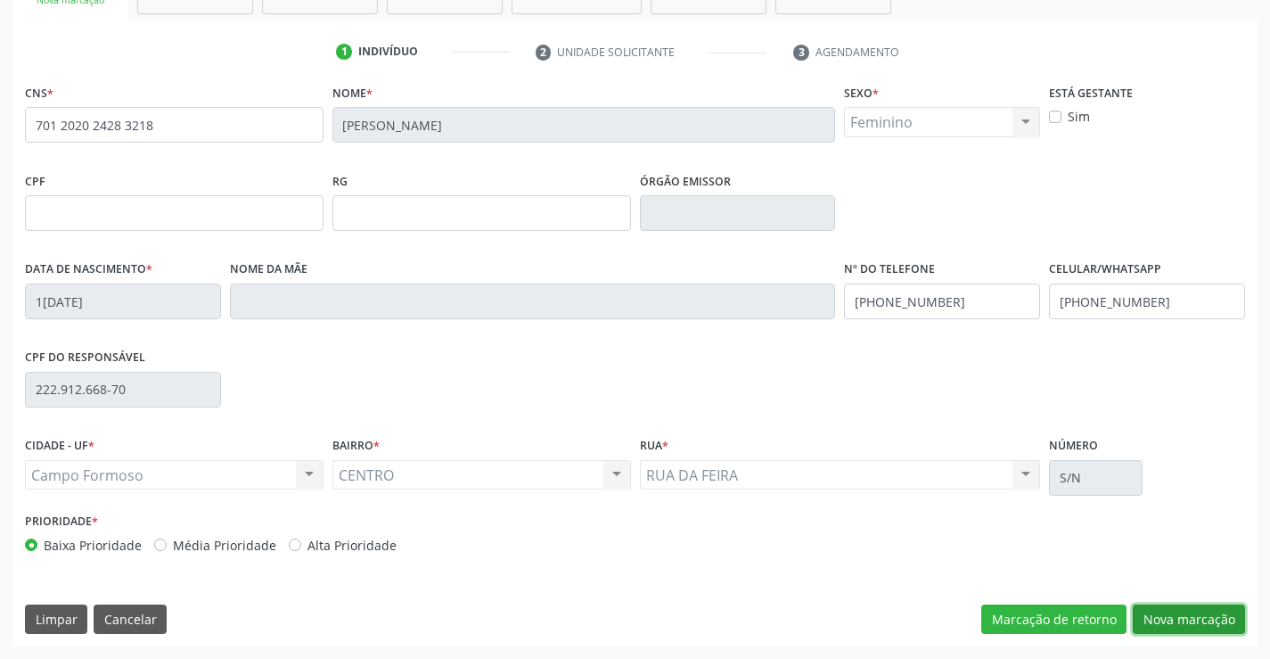
click at [1207, 612] on button "Nova marcação" at bounding box center [1189, 619] width 112 height 30
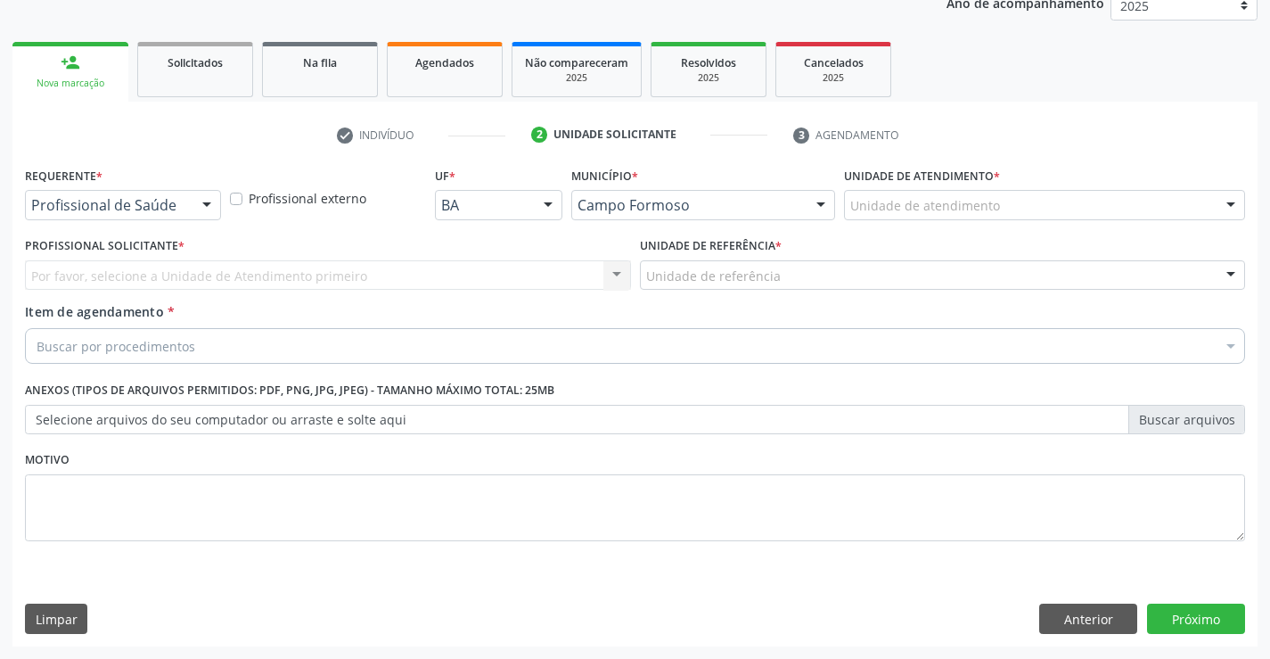
scroll to position [225, 0]
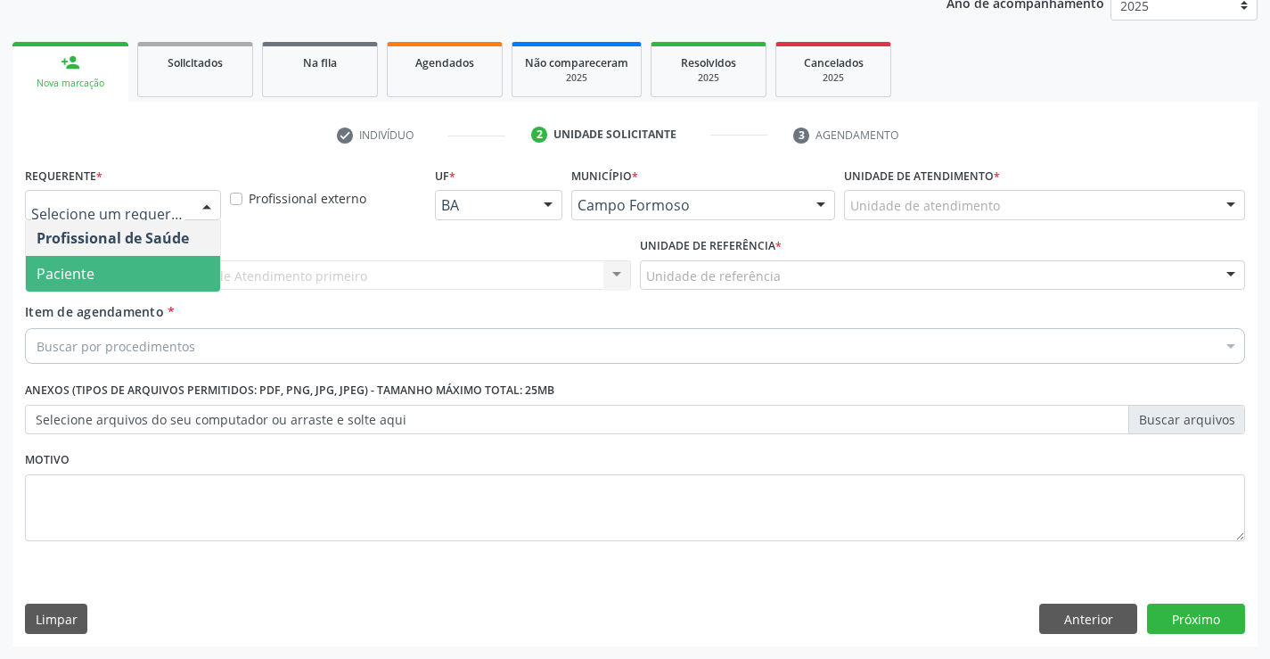
click at [127, 256] on span "Paciente" at bounding box center [123, 274] width 194 height 36
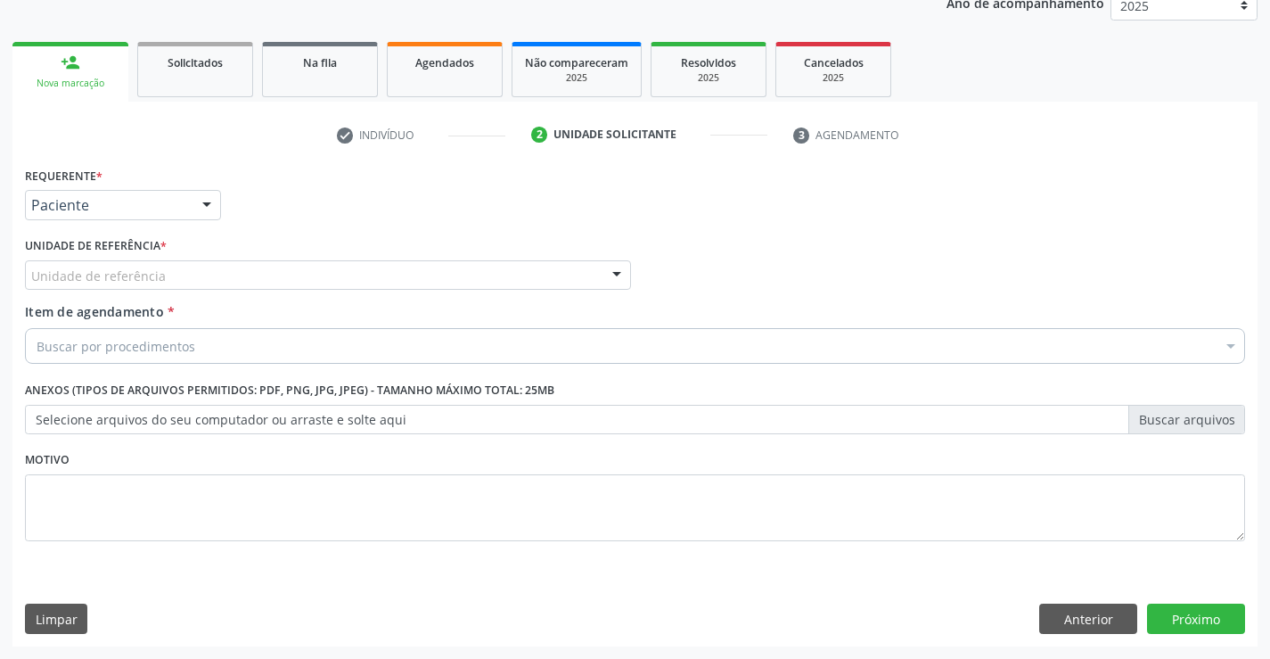
click at [123, 254] on label "Unidade de referência *" at bounding box center [96, 247] width 142 height 28
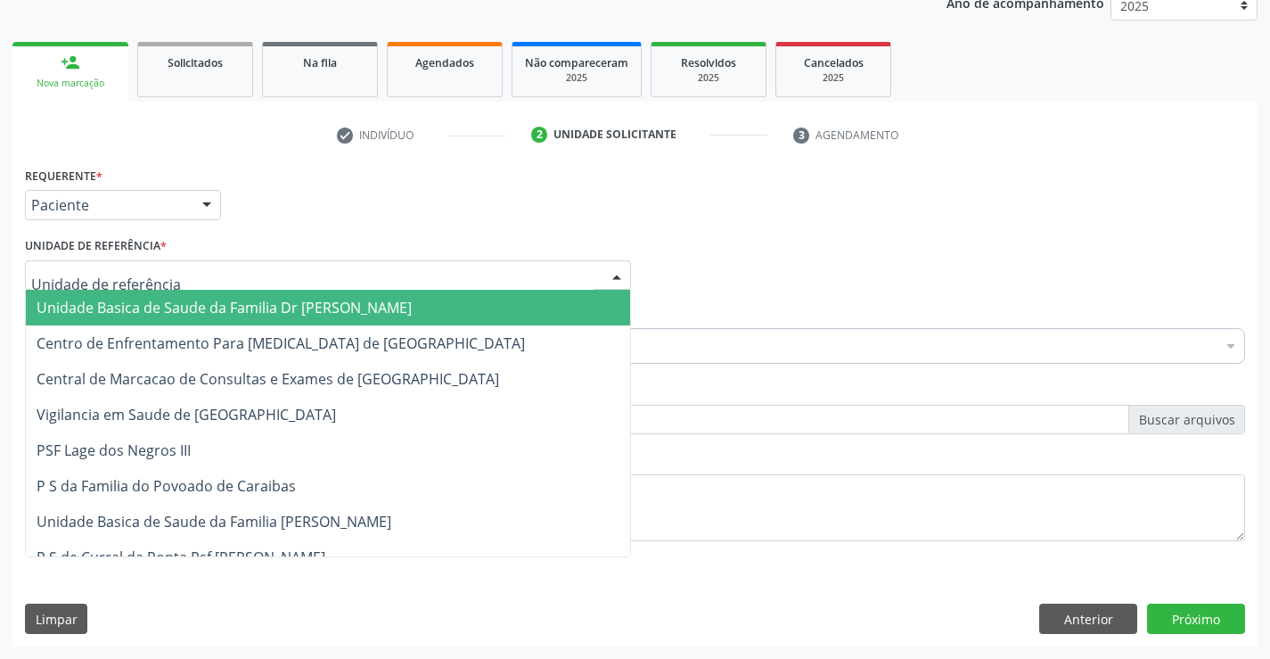
click at [121, 299] on span "Unidade Basica de Saude da Familia Dr [PERSON_NAME]" at bounding box center [224, 308] width 375 height 20
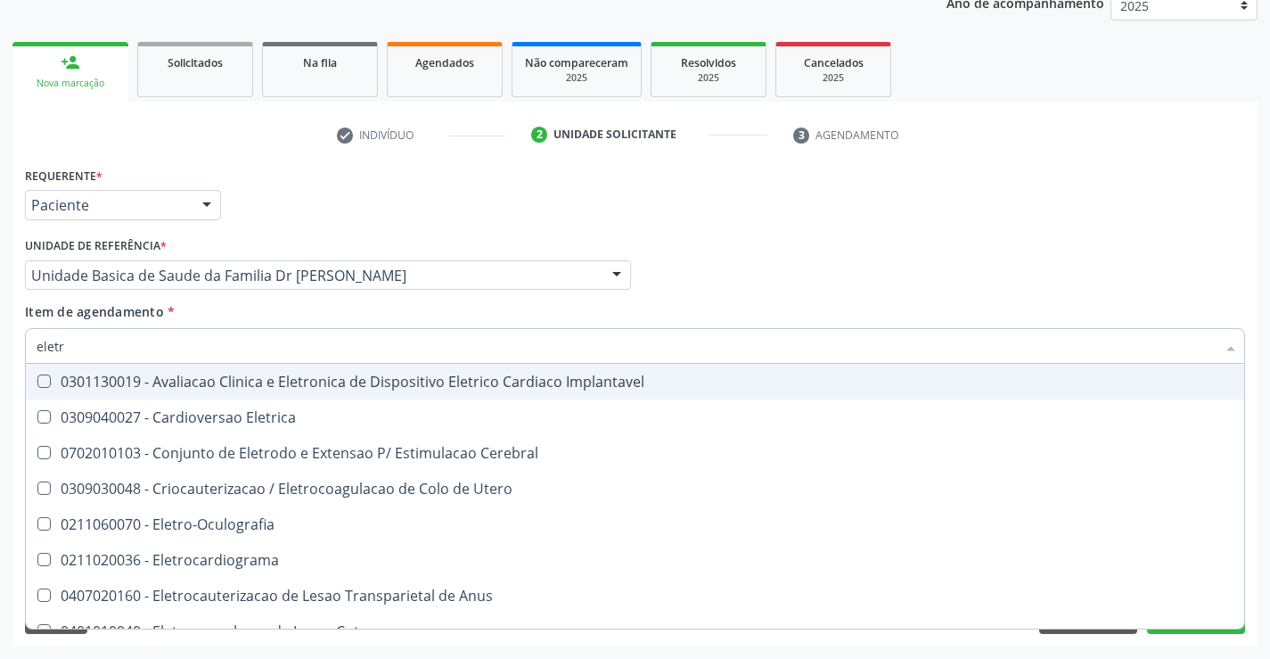
type input "eletro"
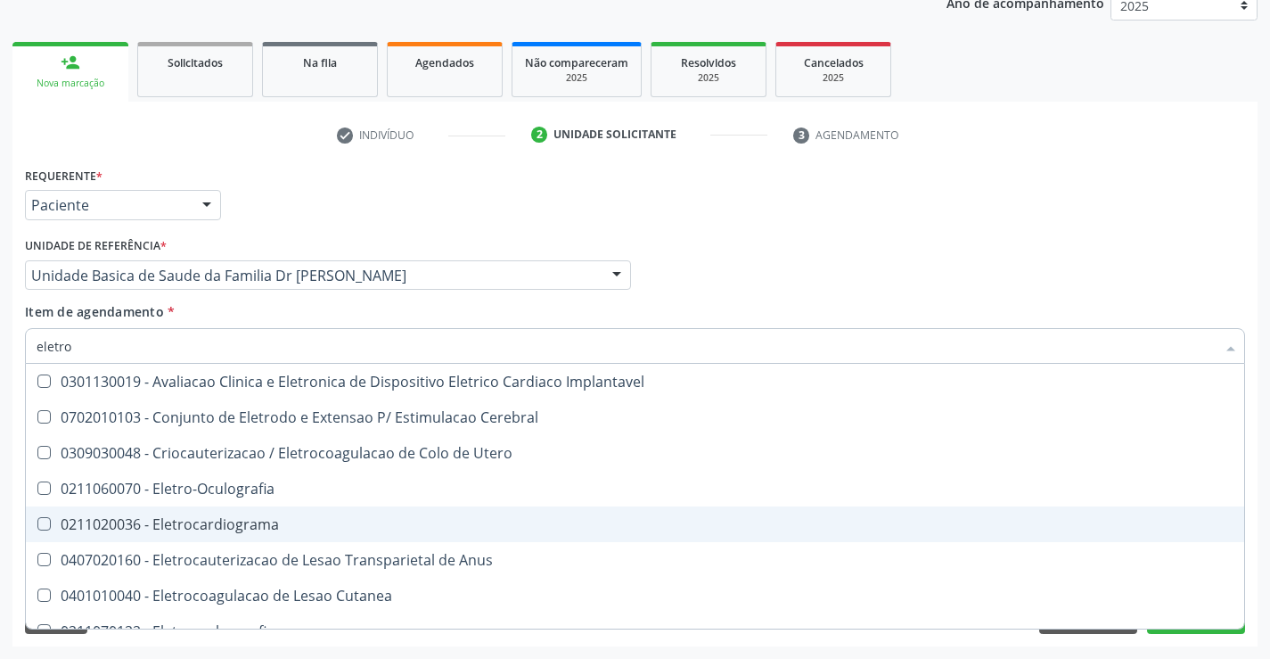
click at [247, 529] on div "0211020036 - Eletrocardiograma" at bounding box center [635, 524] width 1197 height 14
checkbox Eletrocardiograma "true"
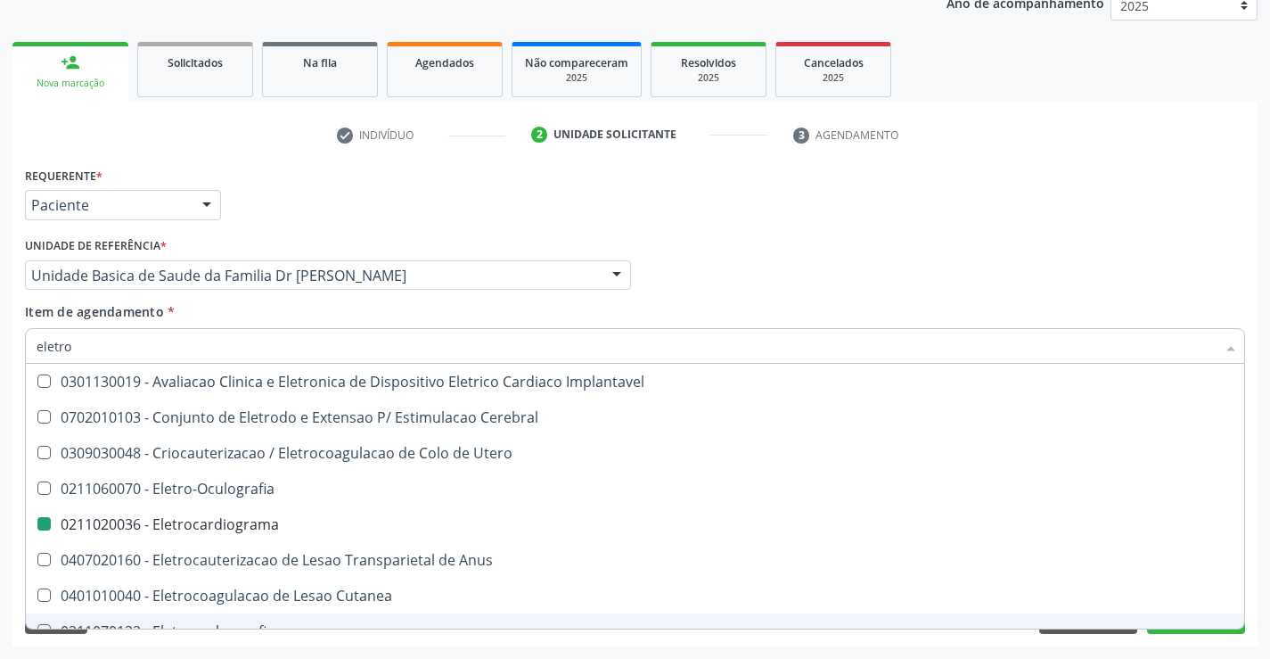
click at [129, 639] on div "Requerente * Paciente Profissional de Saúde Paciente Nenhum resultado encontrad…" at bounding box center [634, 404] width 1245 height 484
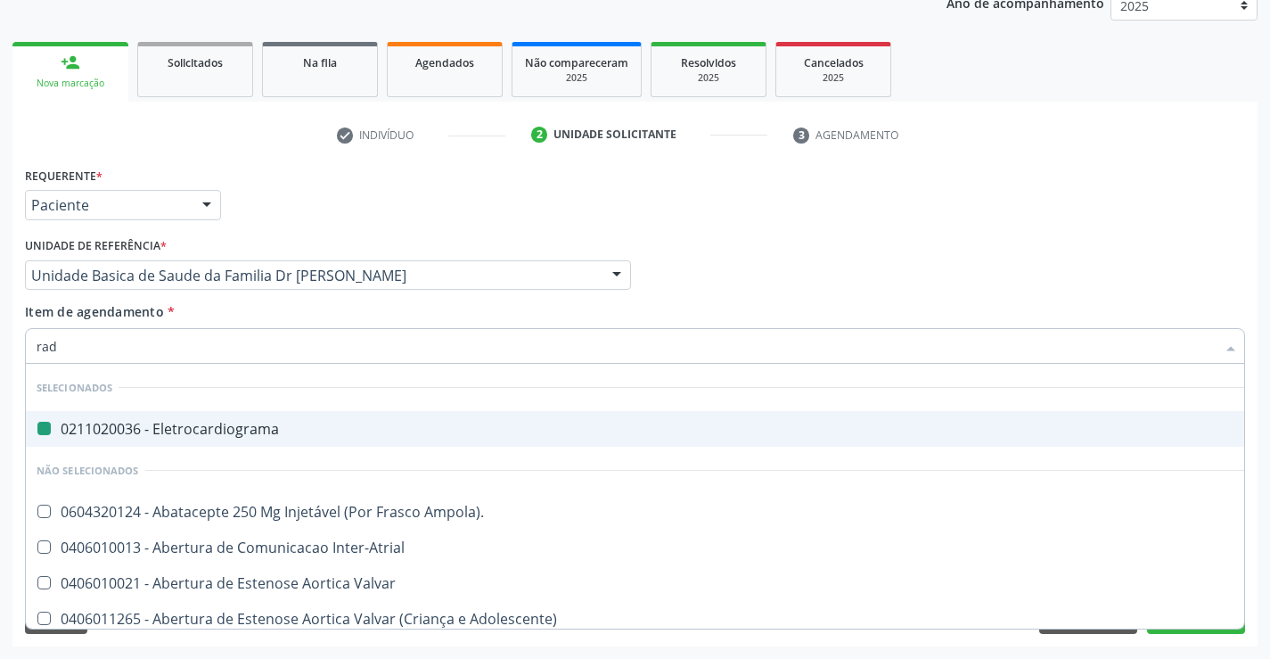
type input "radi"
checkbox Eletrocardiograma "false"
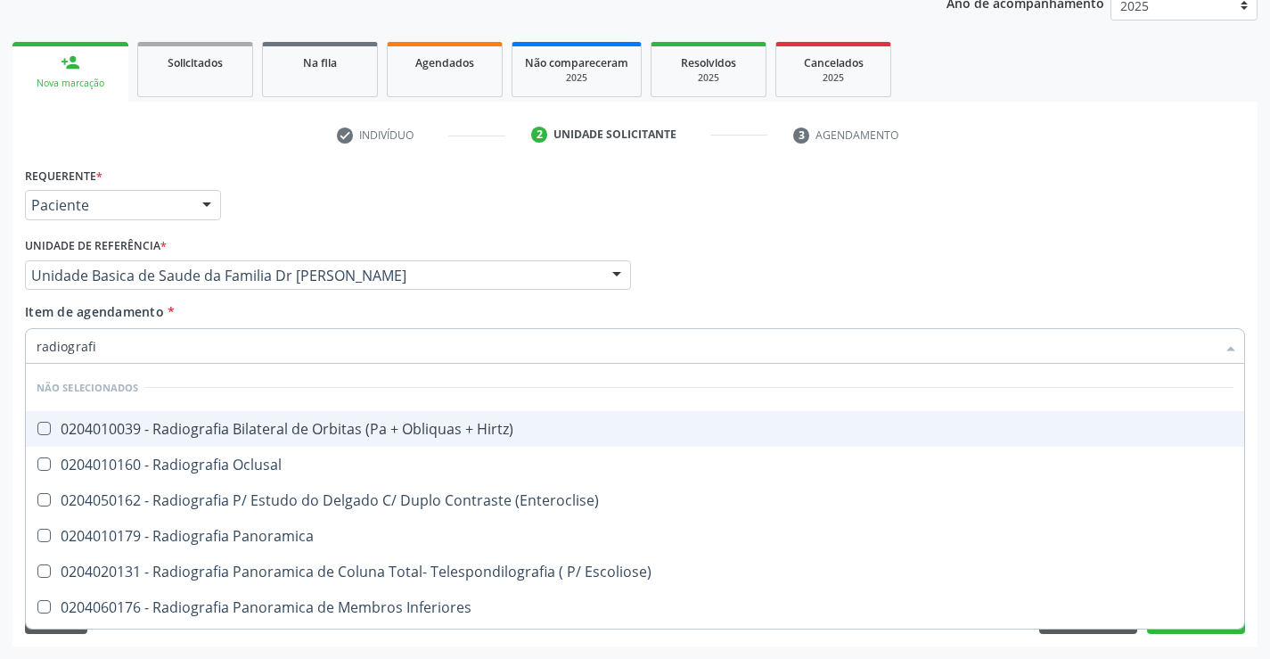
type input "radiografia"
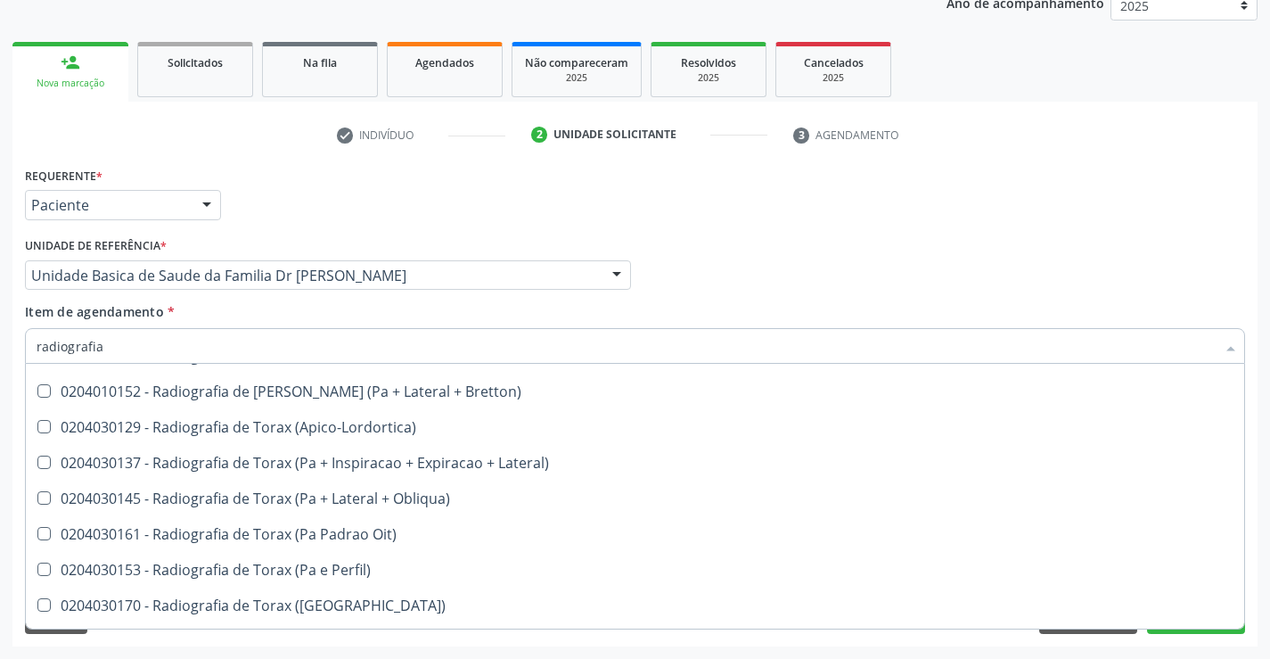
scroll to position [2313, 0]
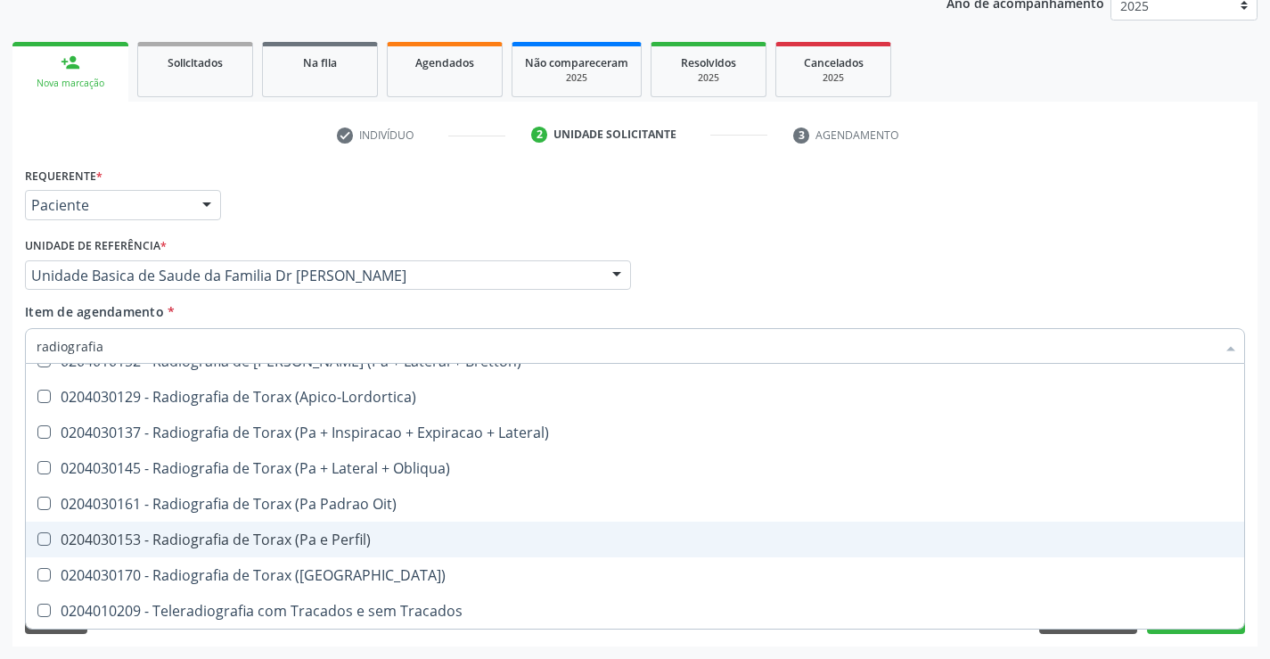
click at [330, 536] on div "0204030153 - Radiografia de Torax (Pa e Perfil)" at bounding box center [635, 539] width 1197 height 14
checkbox Perfil\) "true"
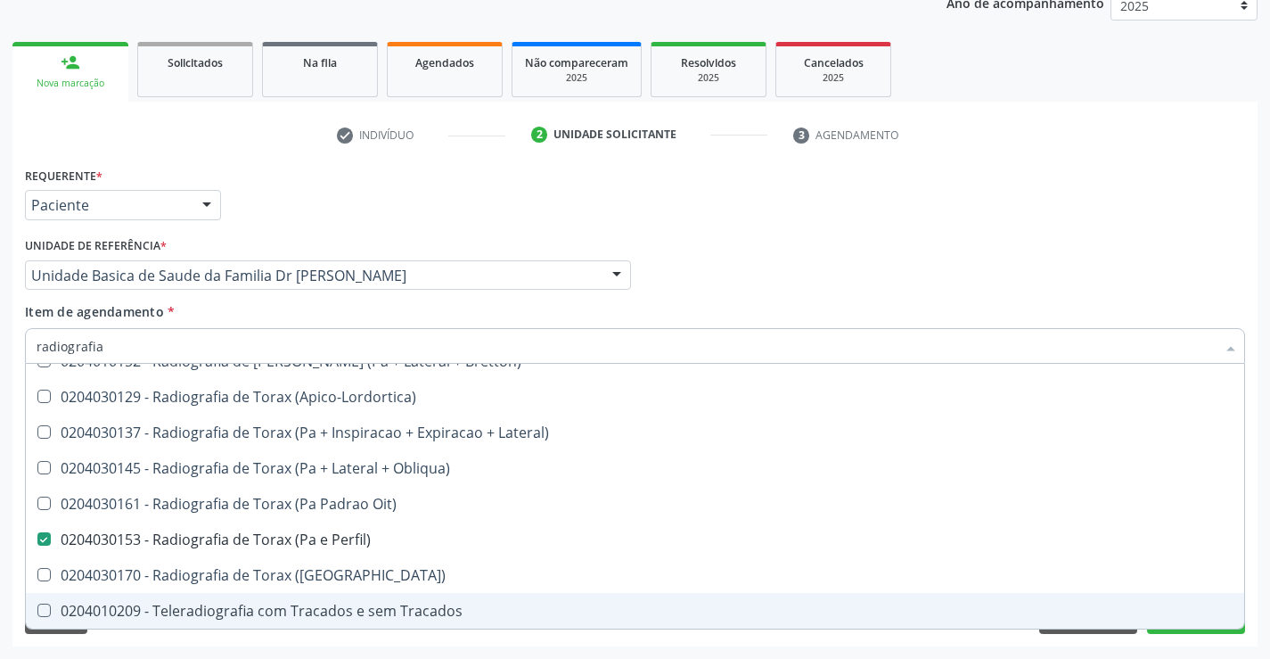
click at [1159, 634] on div "Requerente * Paciente Profissional de Saúde Paciente Nenhum resultado encontrad…" at bounding box center [634, 404] width 1245 height 484
checkbox Hirtz\) "true"
checkbox Perfil\) "false"
checkbox Oclusal "true"
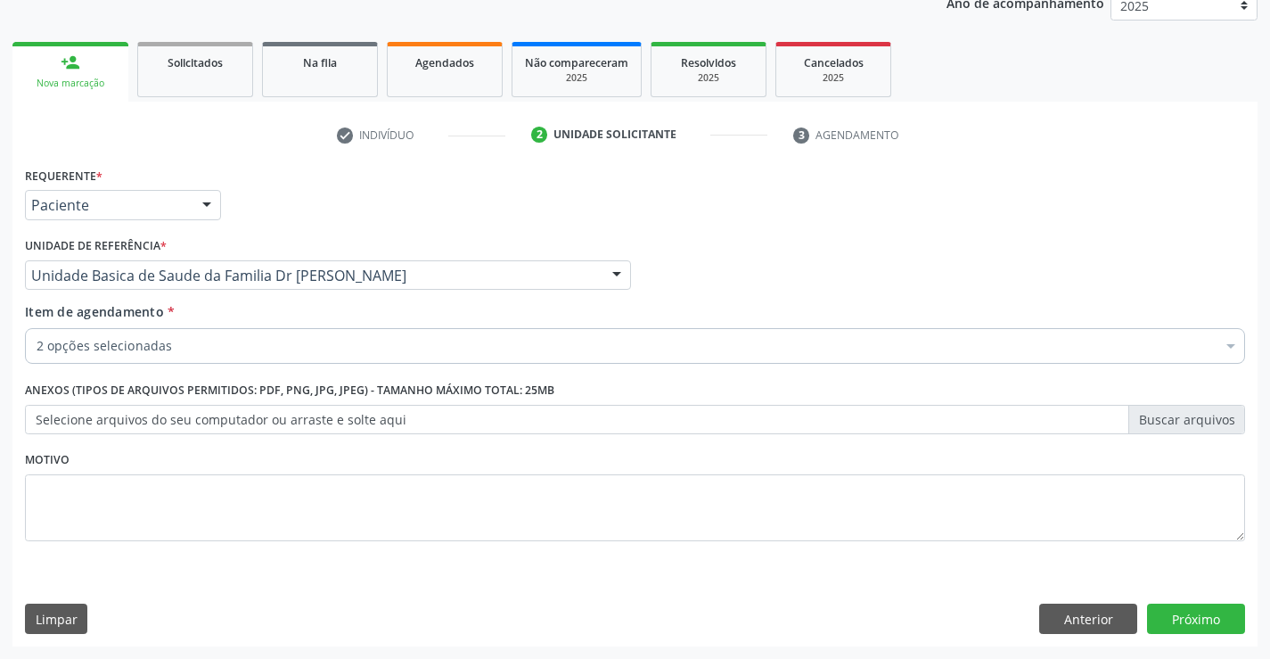
scroll to position [0, 0]
click at [1173, 618] on button "Próximo" at bounding box center [1196, 618] width 98 height 30
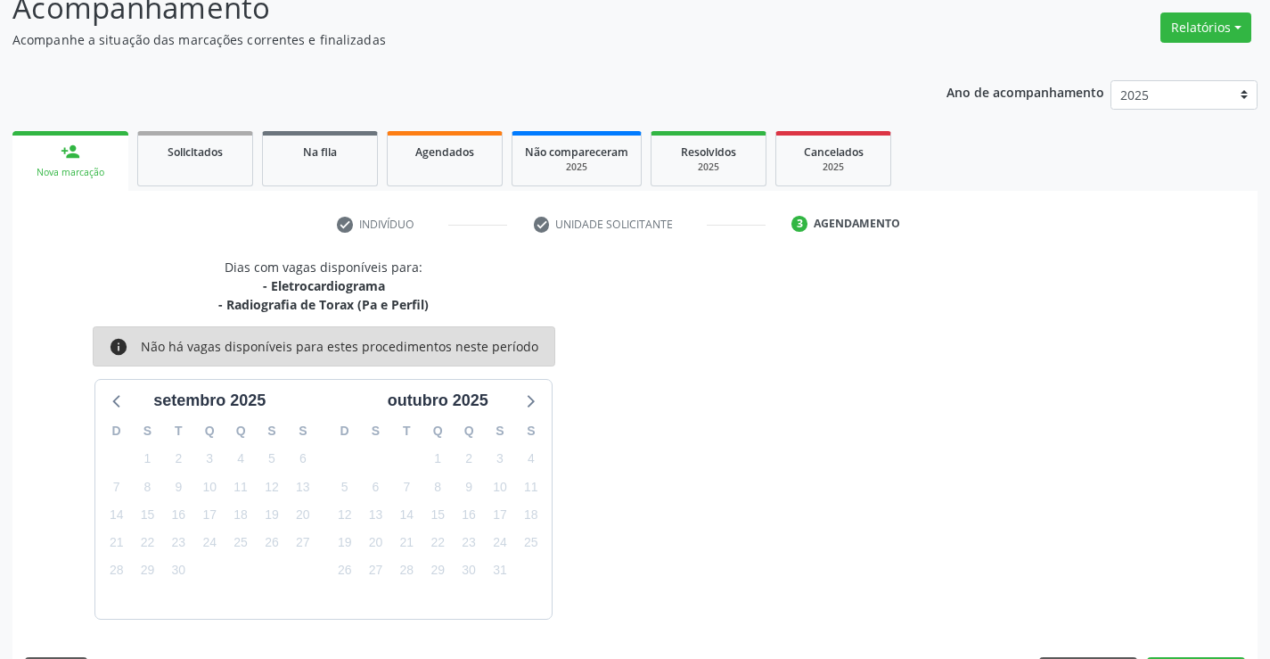
scroll to position [188, 0]
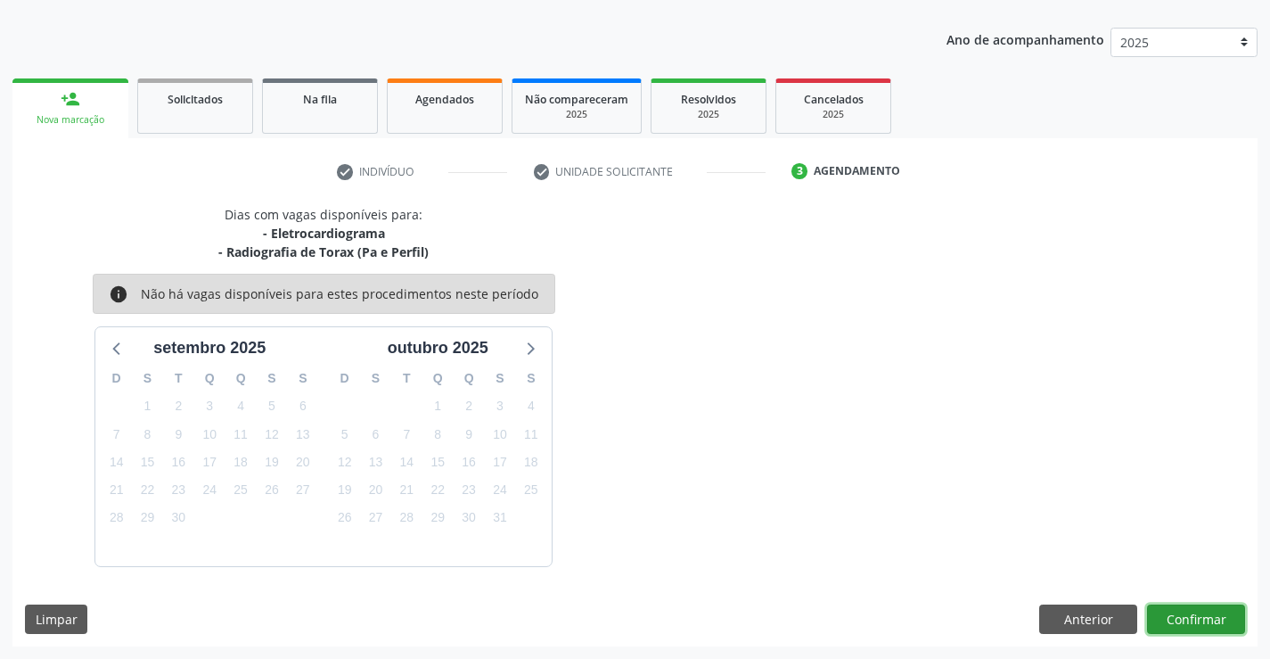
click at [1167, 612] on button "Confirmar" at bounding box center [1196, 619] width 98 height 30
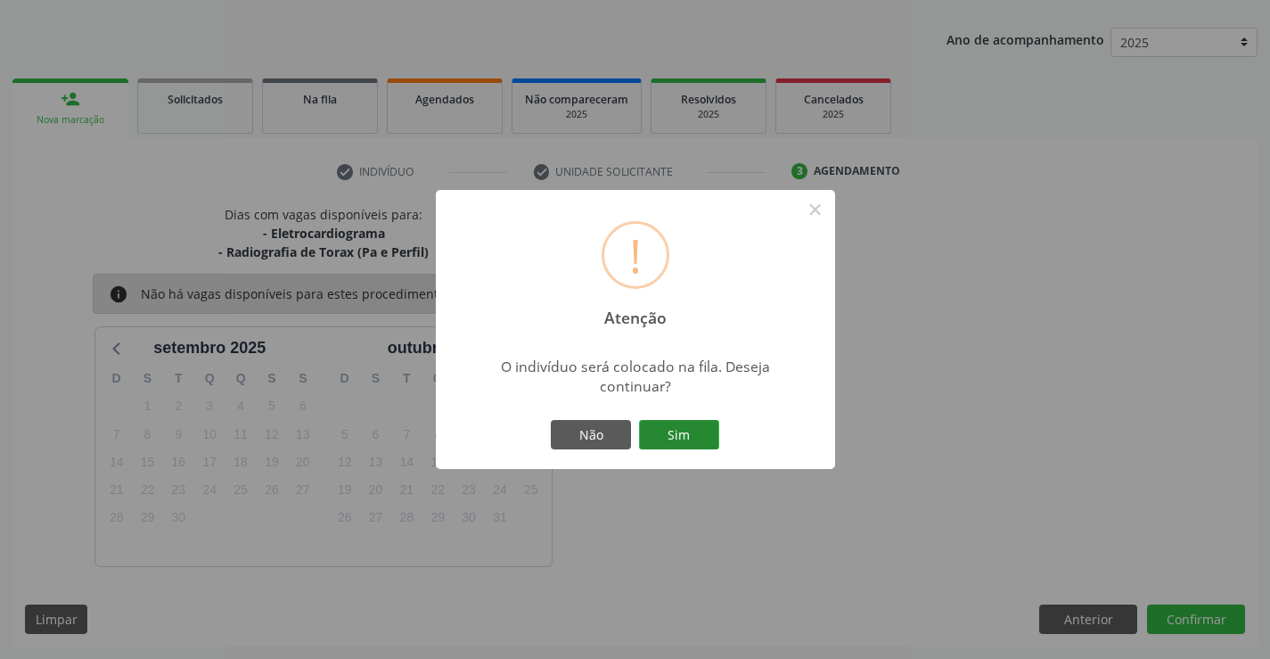
click at [691, 427] on button "Sim" at bounding box center [679, 435] width 80 height 30
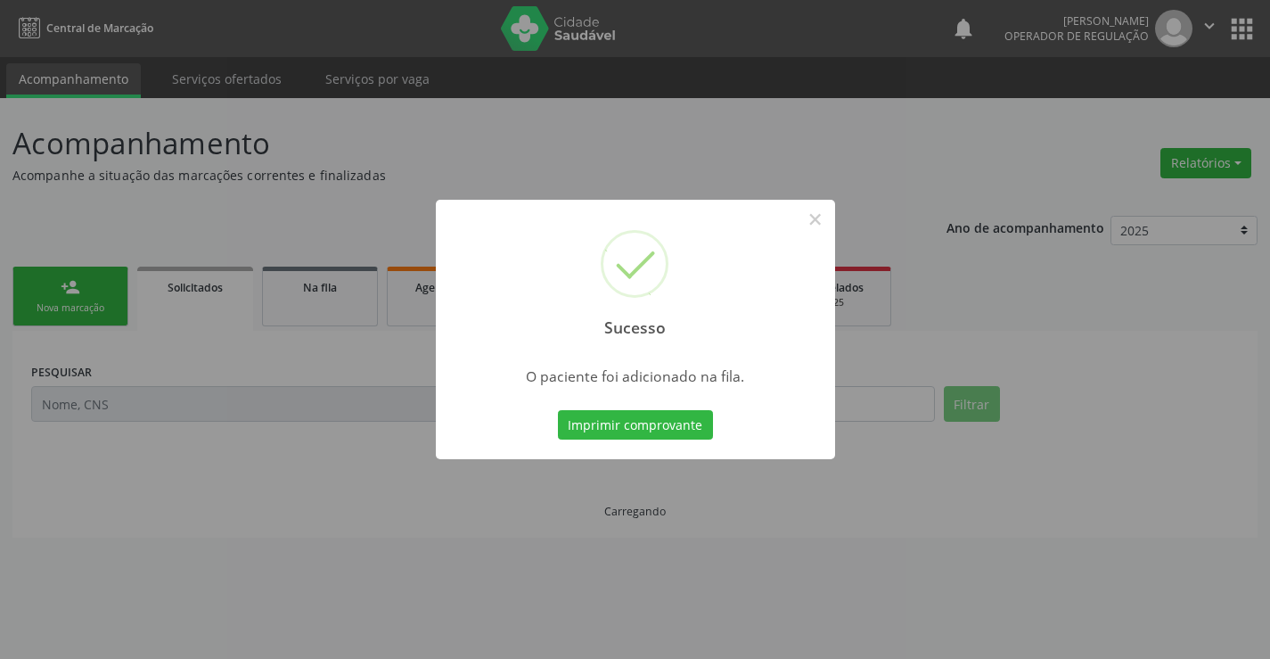
scroll to position [0, 0]
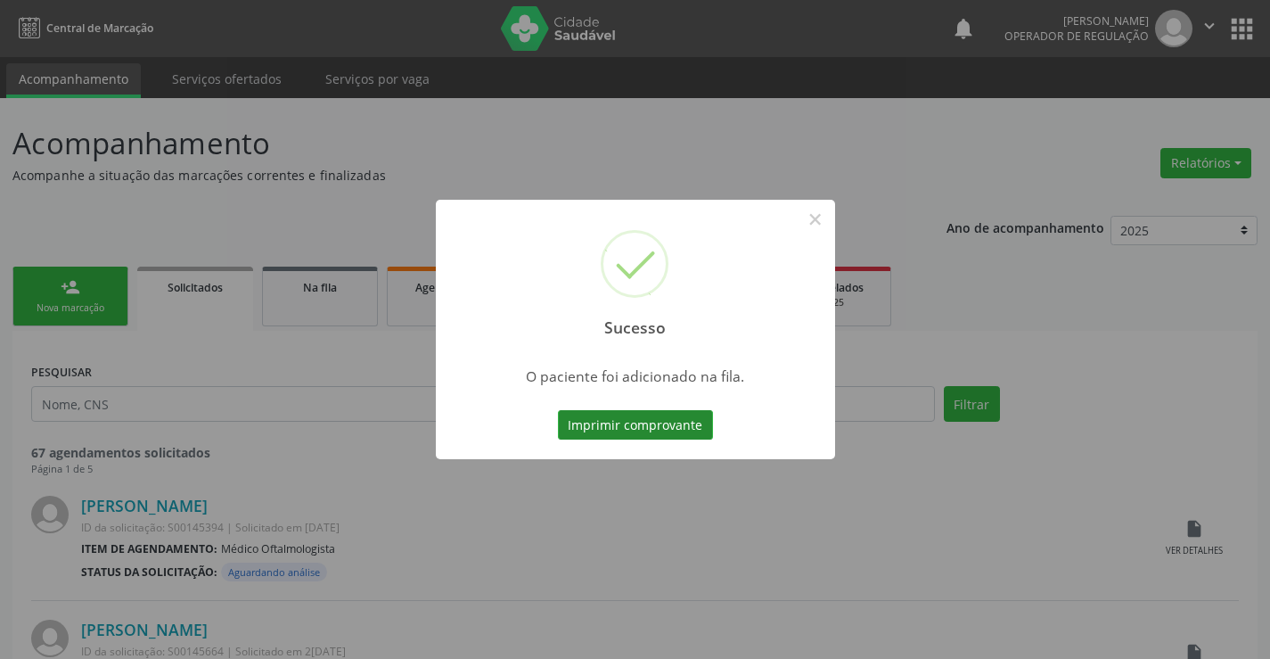
click at [666, 423] on button "Imprimir comprovante" at bounding box center [635, 425] width 155 height 30
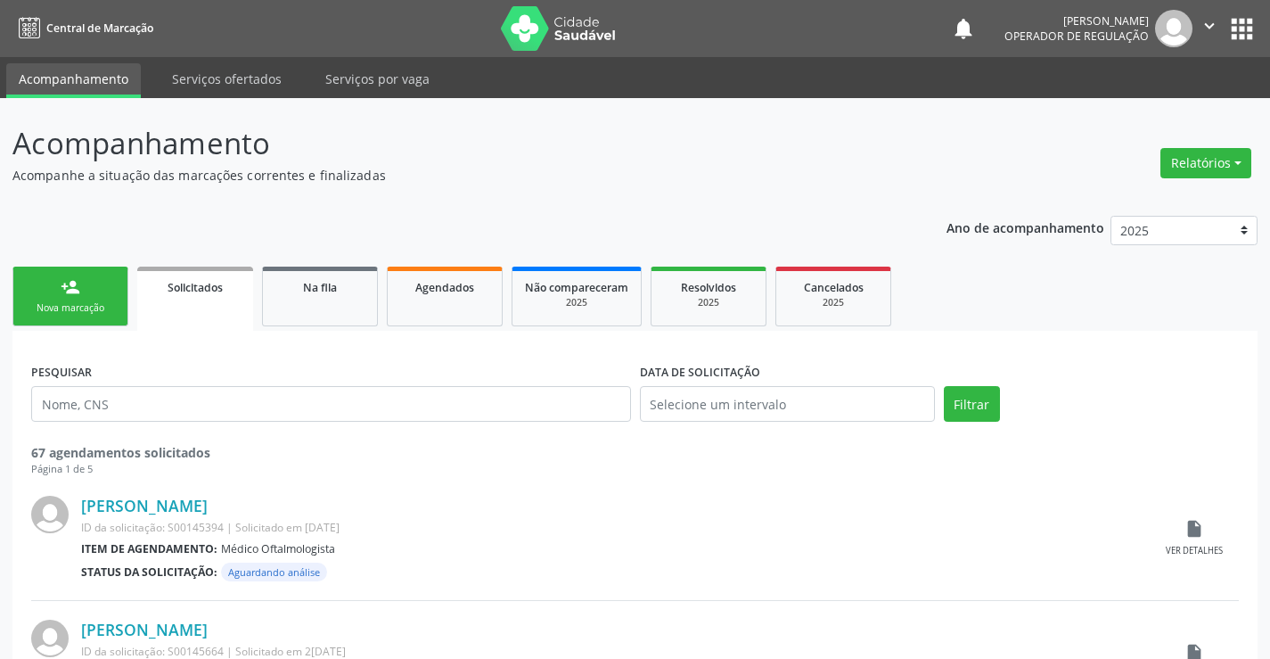
click at [72, 293] on div "person_add" at bounding box center [71, 287] width 20 height 20
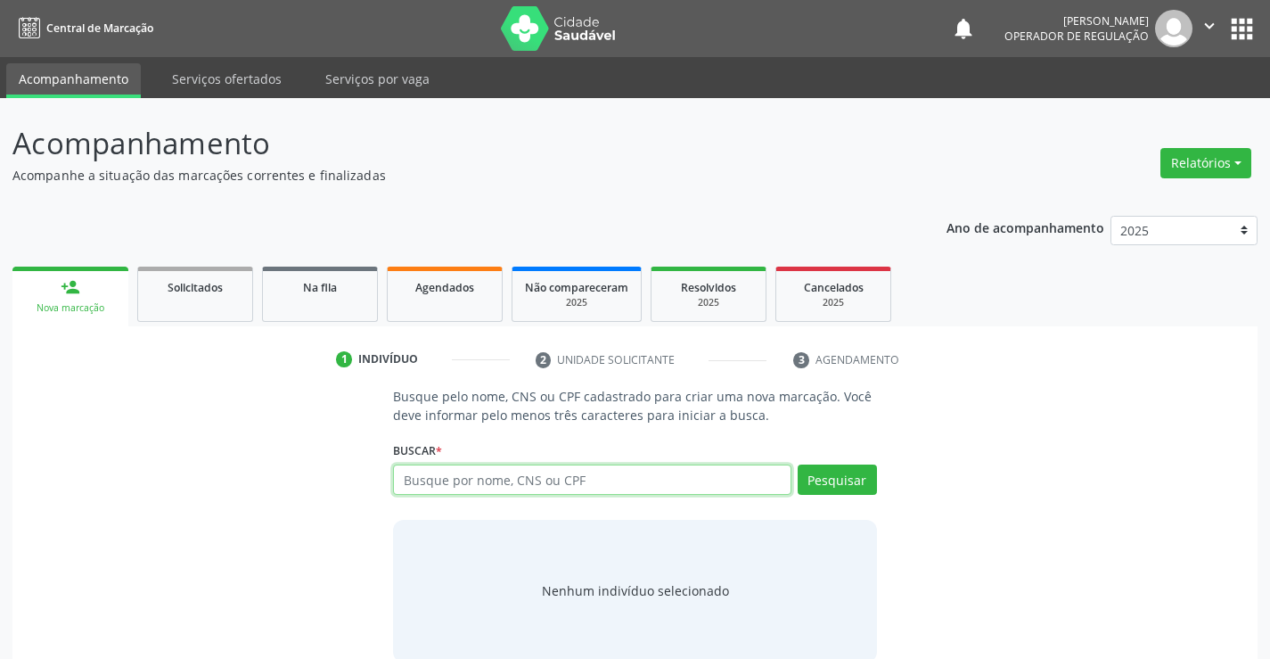
click at [474, 478] on input "text" at bounding box center [591, 479] width 397 height 30
type input "700008808388306"
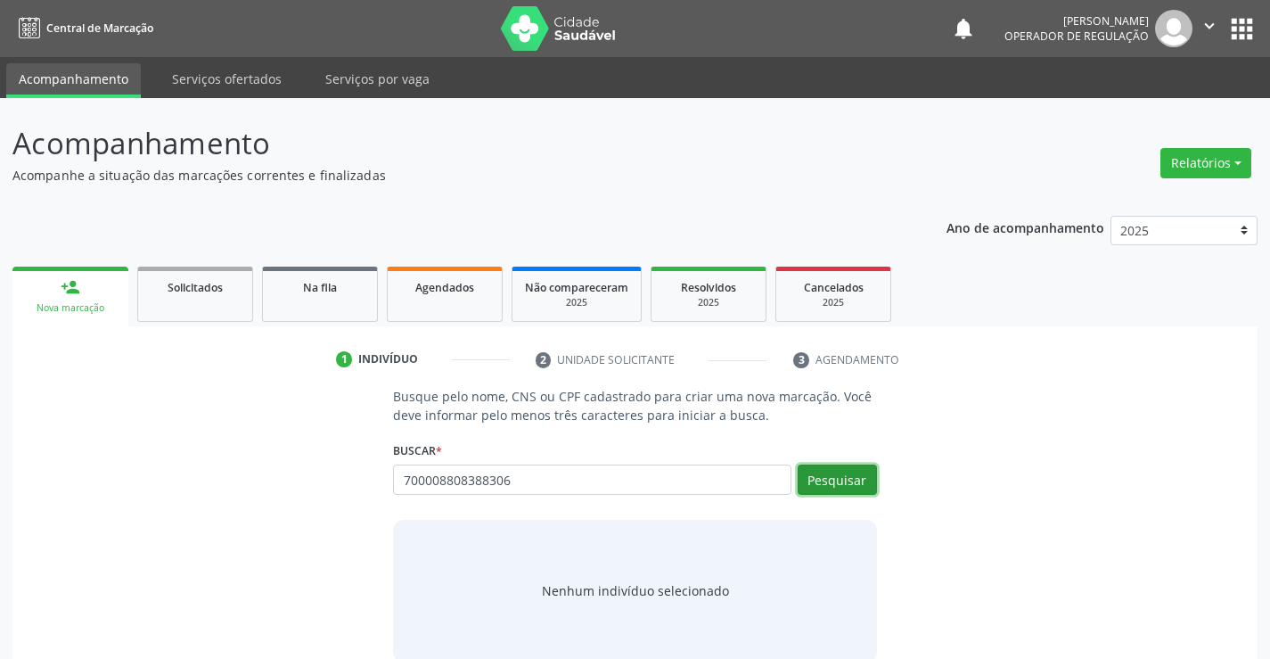
click at [855, 479] on button "Pesquisar" at bounding box center [837, 479] width 79 height 30
type input "700008808388306"
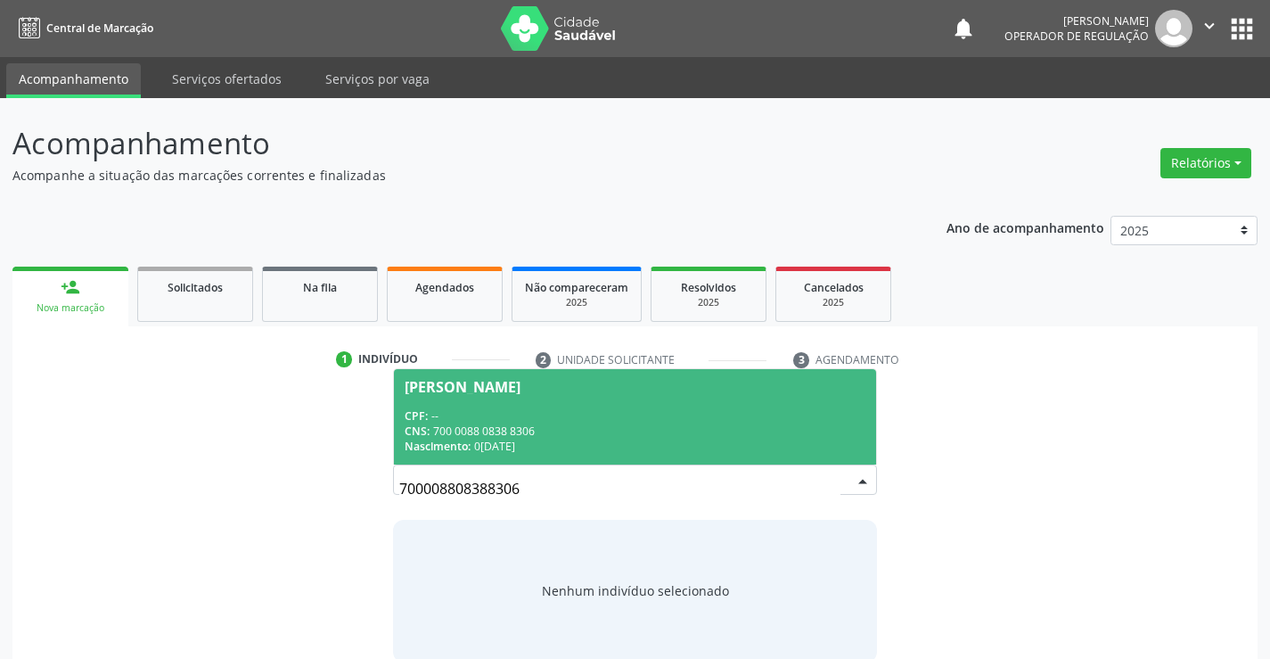
click at [602, 408] on div "CPF: --" at bounding box center [635, 415] width 460 height 15
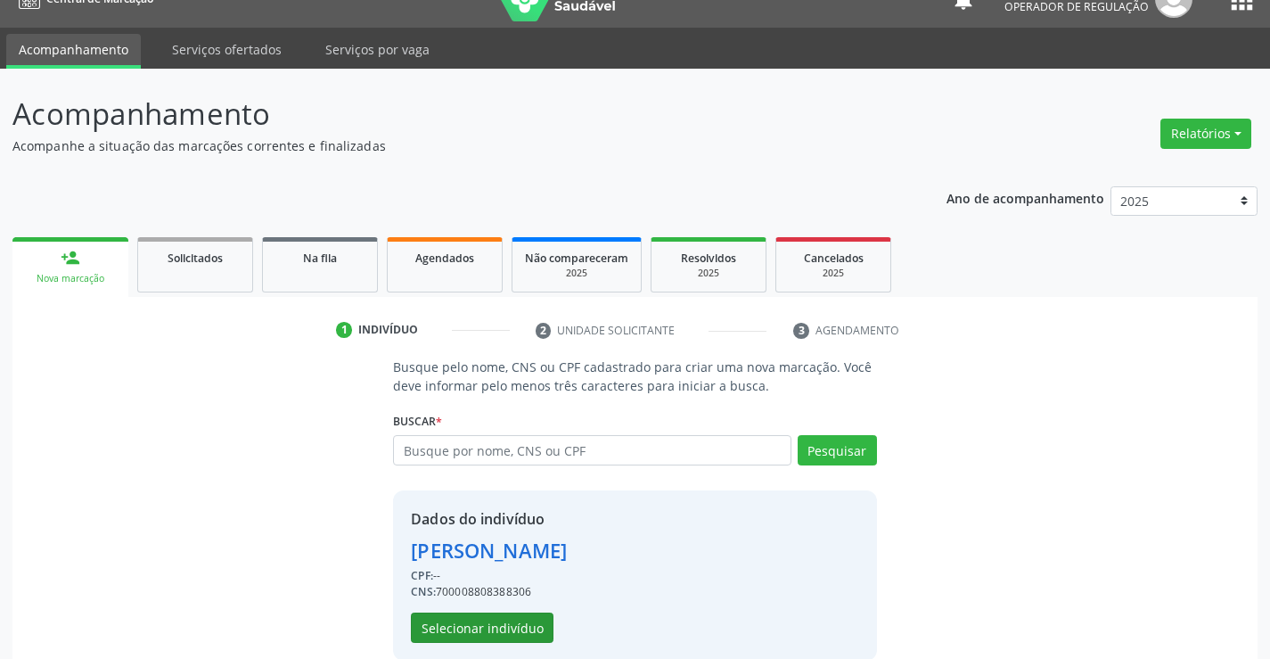
scroll to position [56, 0]
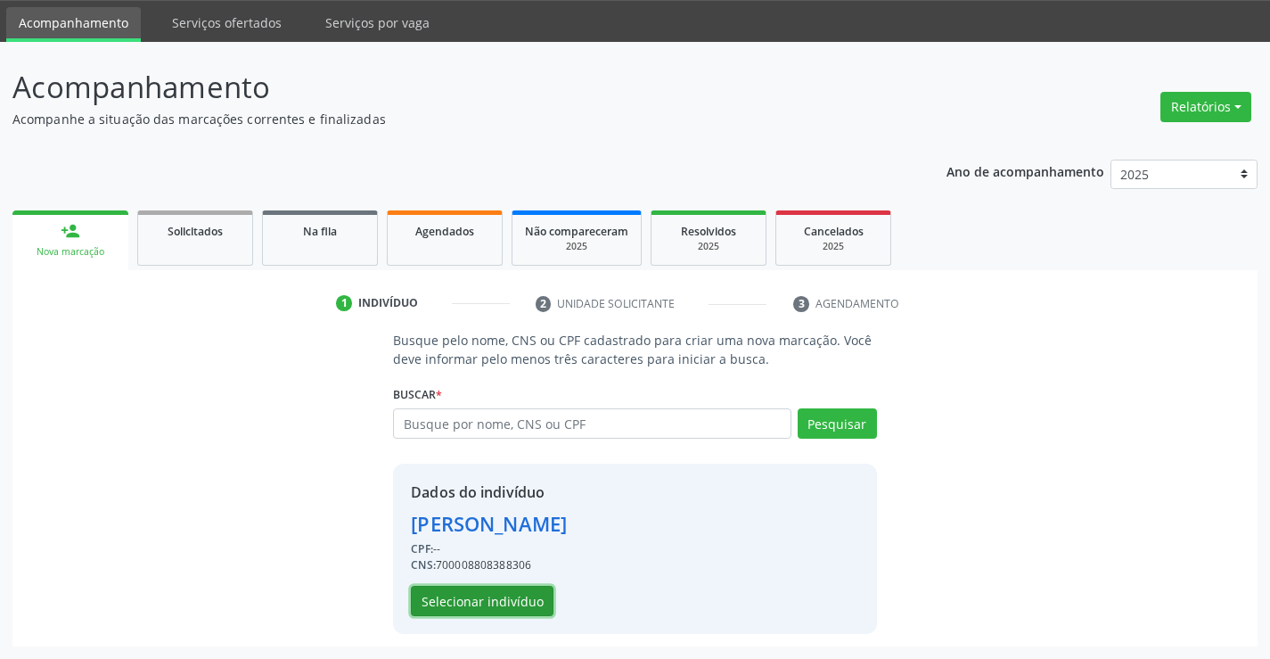
click at [479, 606] on button "Selecionar indivíduo" at bounding box center [482, 600] width 143 height 30
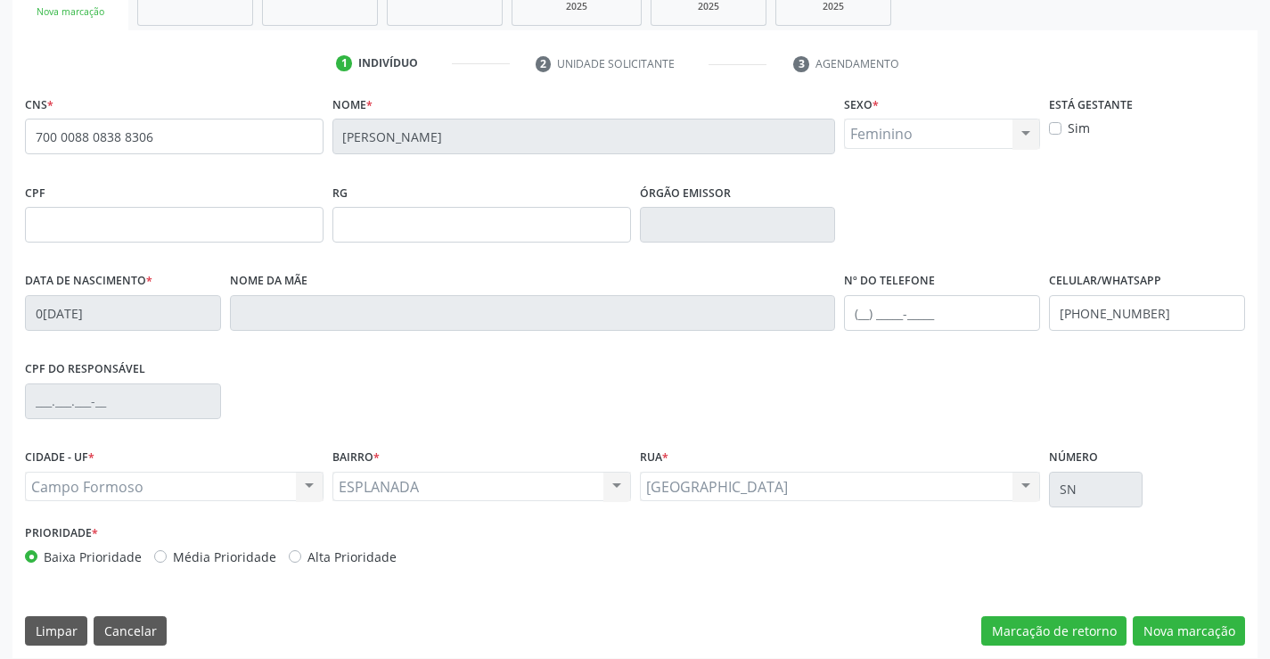
scroll to position [307, 0]
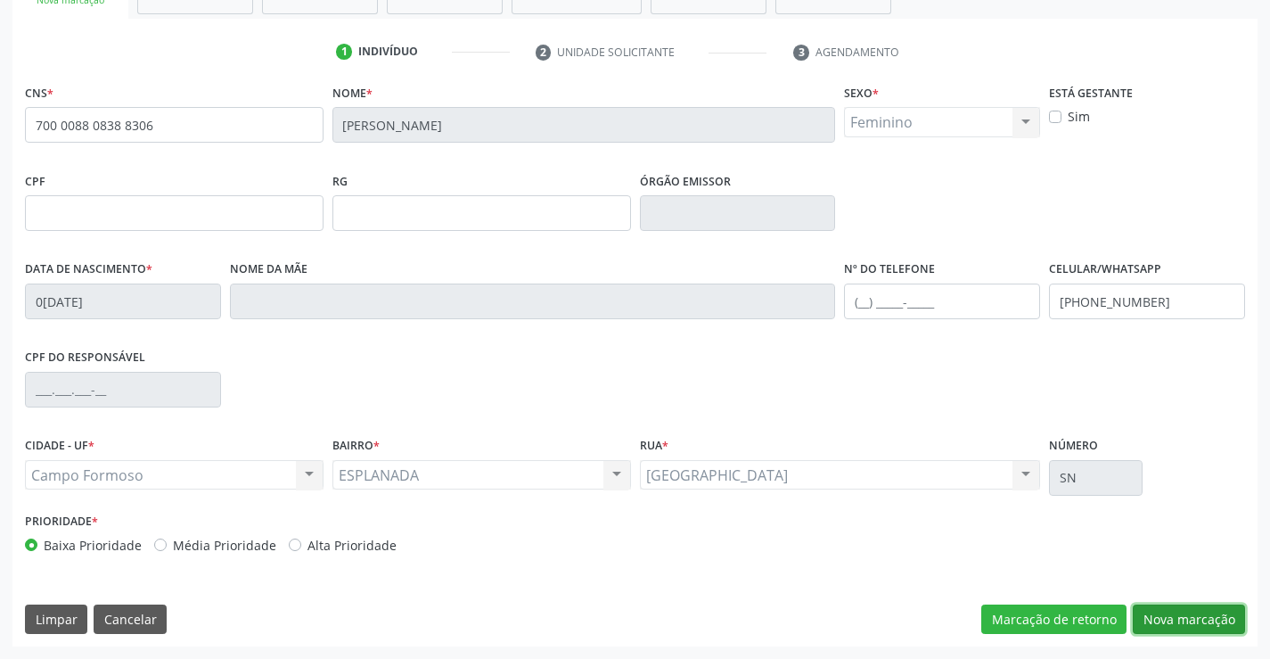
click at [1195, 618] on button "Nova marcação" at bounding box center [1189, 619] width 112 height 30
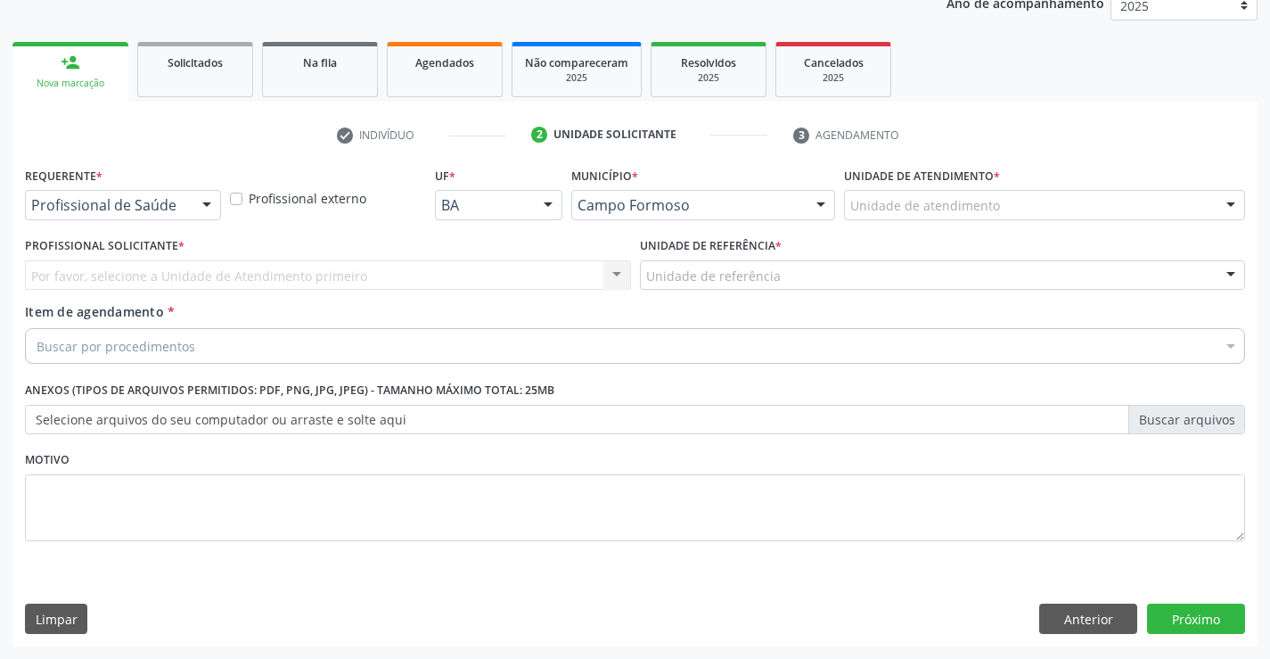
scroll to position [225, 0]
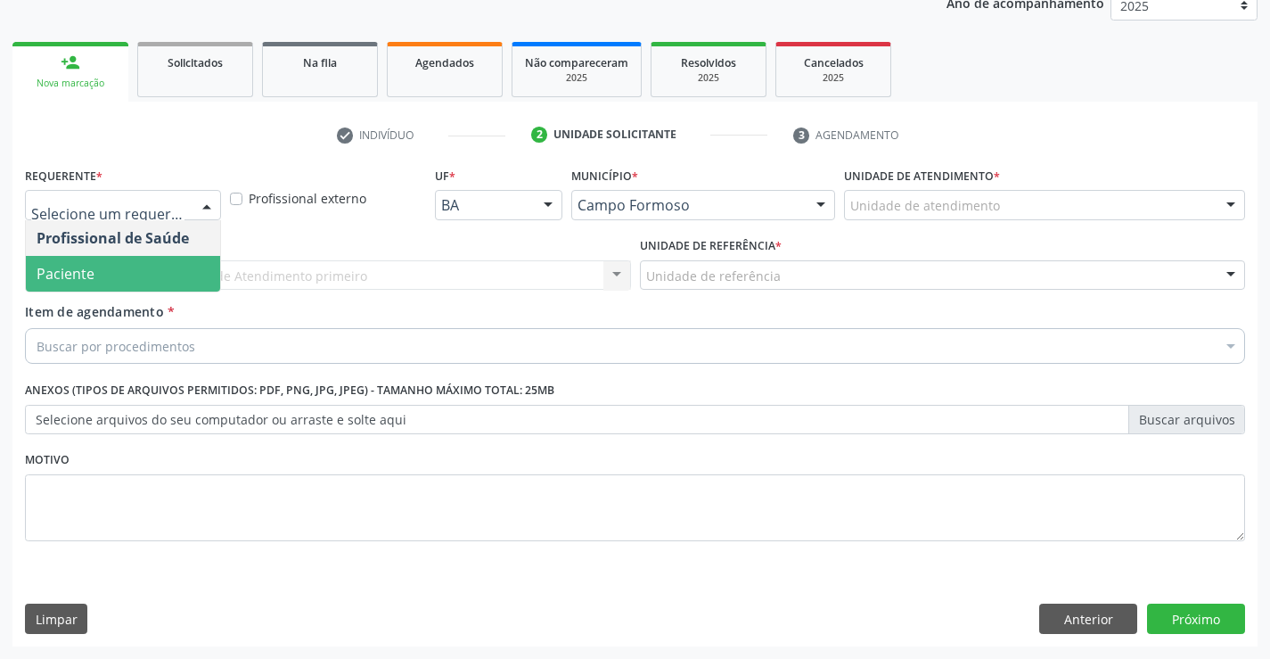
click at [123, 282] on span "Paciente" at bounding box center [123, 274] width 194 height 36
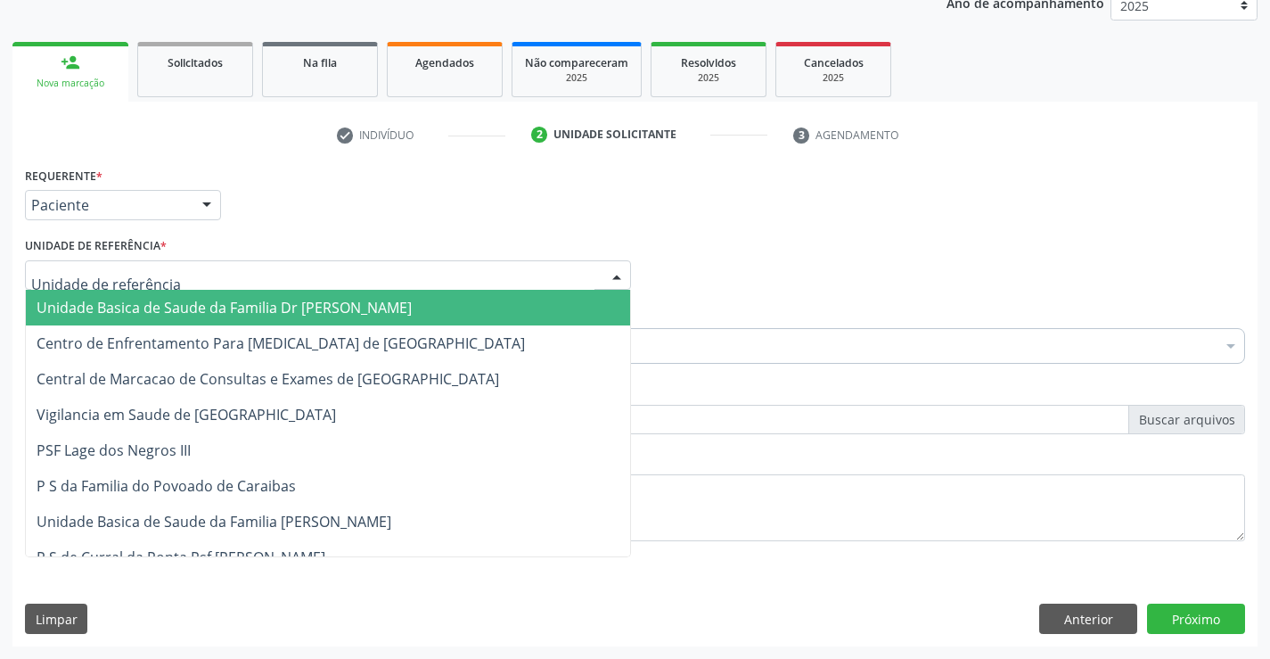
click at [136, 287] on div at bounding box center [328, 275] width 606 height 30
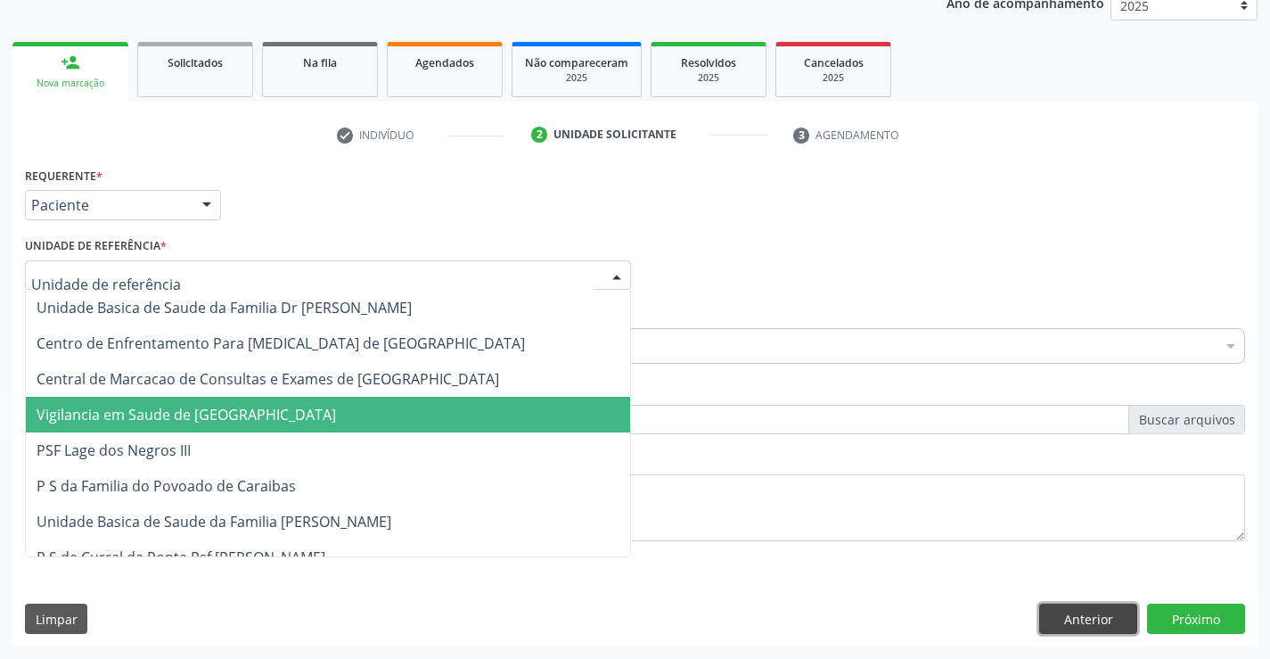
click at [1089, 613] on button "Anterior" at bounding box center [1088, 618] width 98 height 30
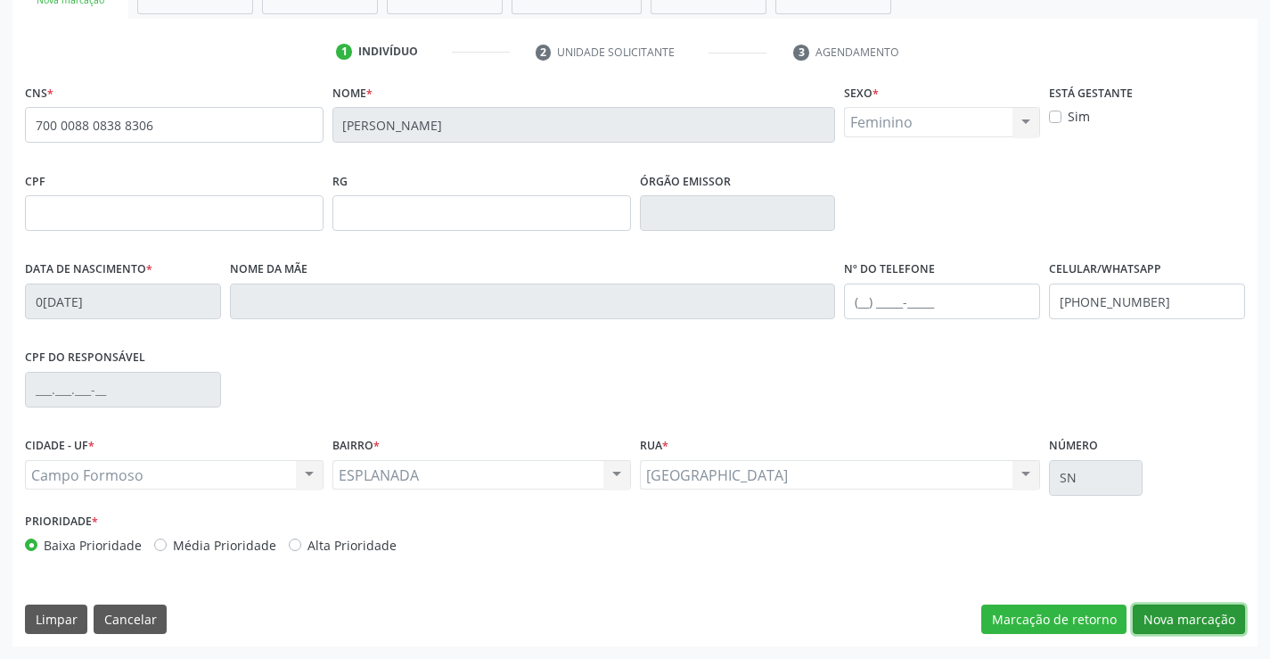
click at [1155, 611] on button "Nova marcação" at bounding box center [1189, 619] width 112 height 30
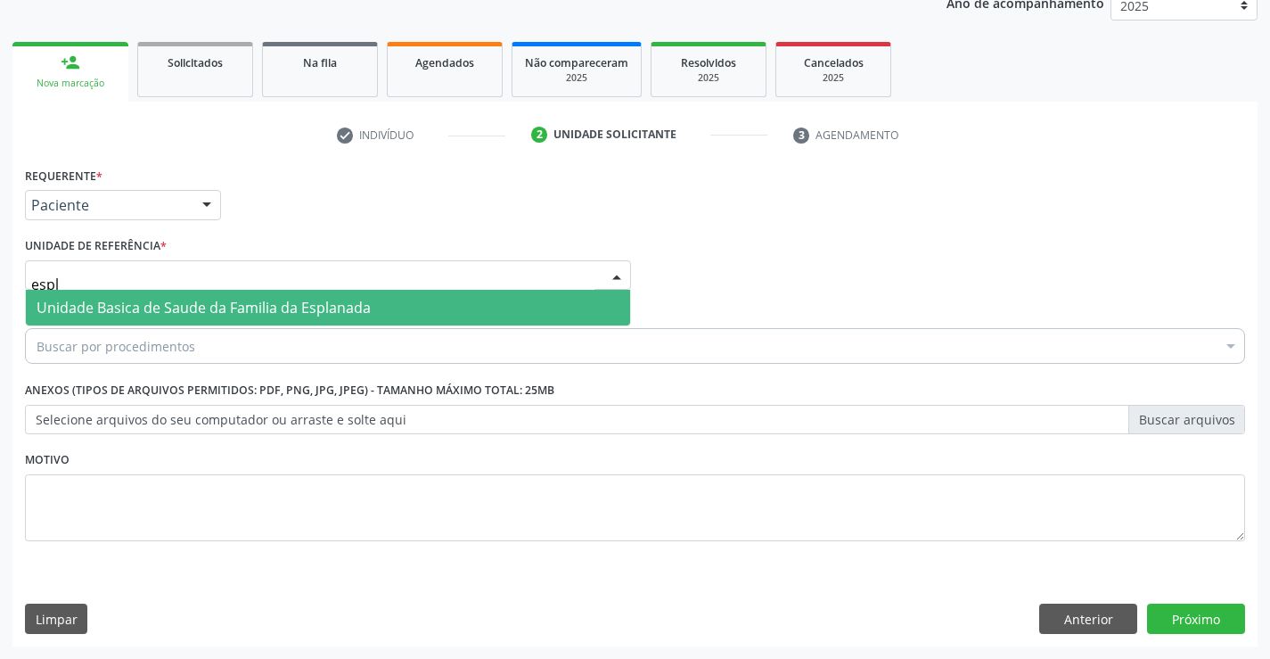
type input "espla"
click at [106, 318] on span "Unidade Basica de Saude da Familia da Esplanada" at bounding box center [328, 308] width 604 height 36
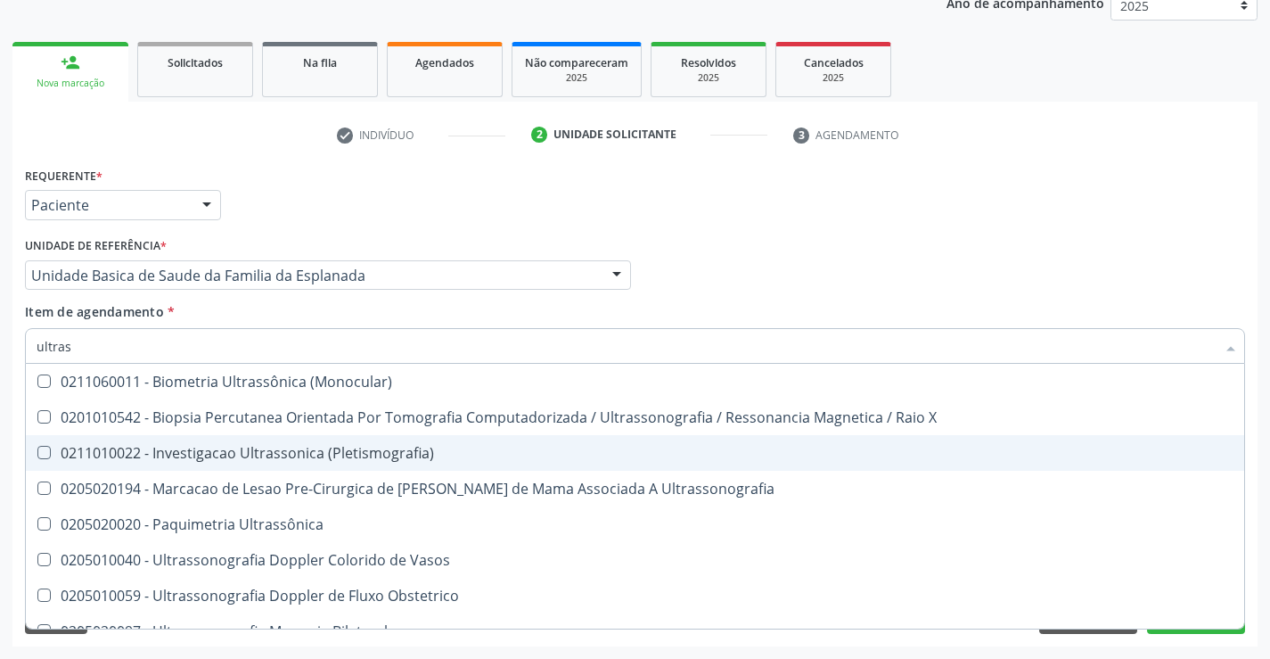
type input "ultrass"
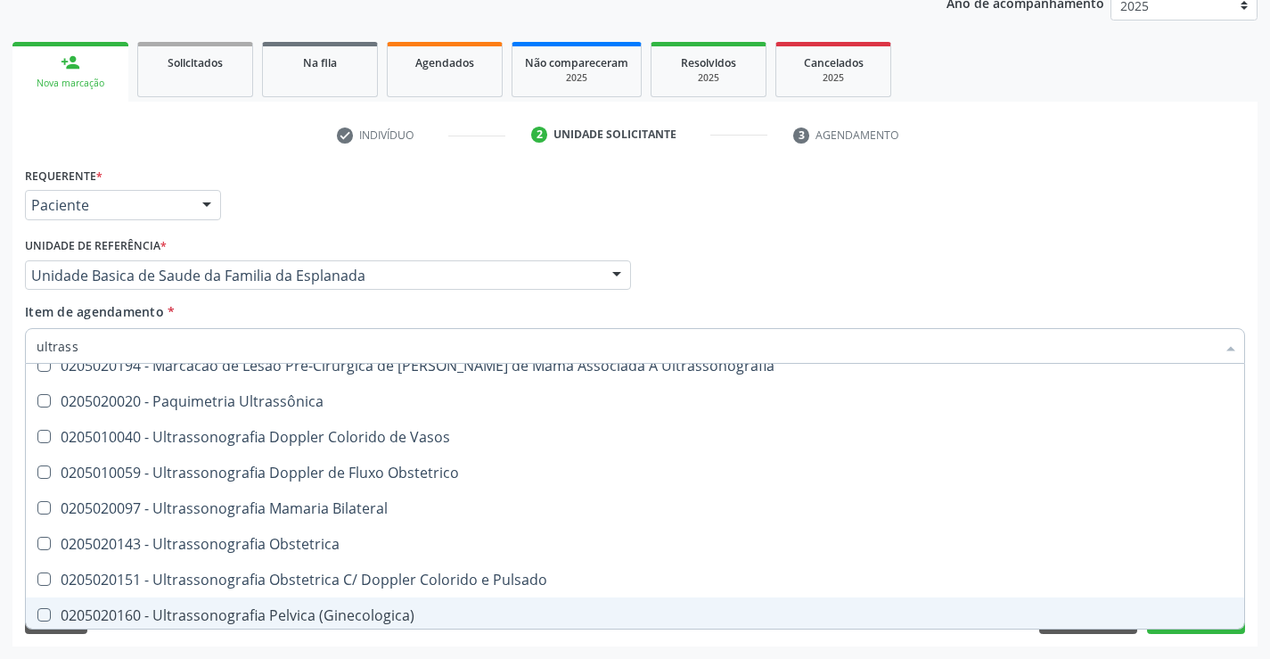
scroll to position [110, 0]
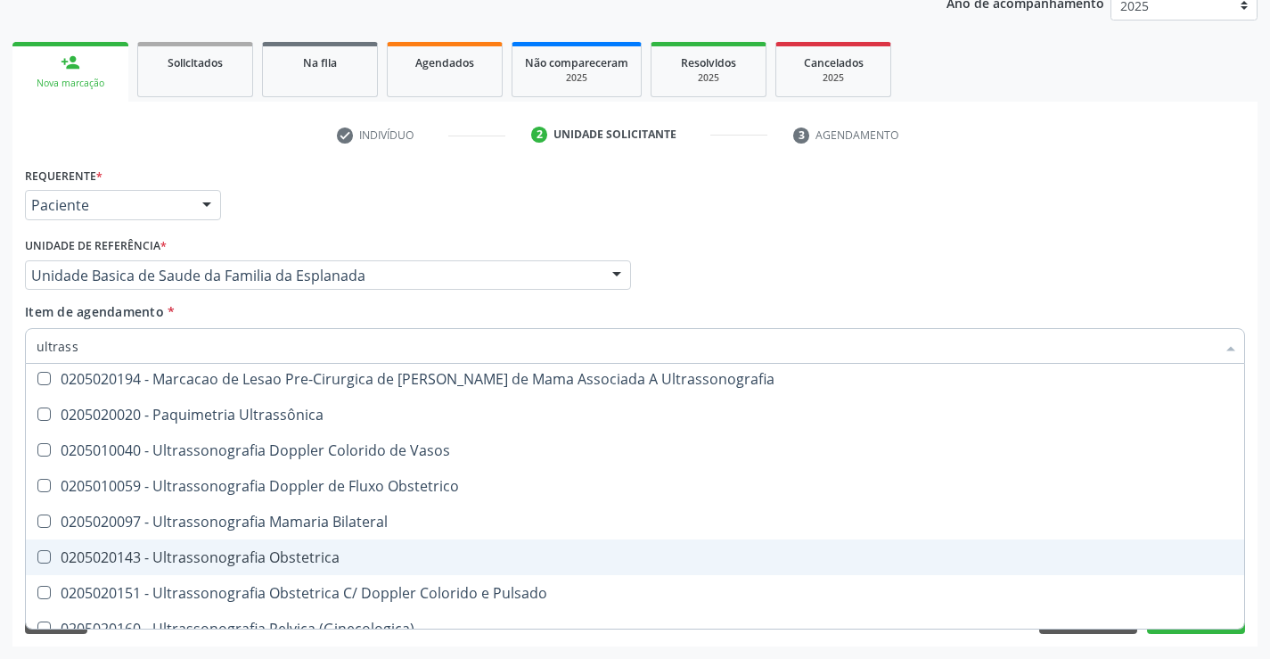
click at [332, 557] on div "0205020143 - Ultrassonografia Obstetrica" at bounding box center [635, 557] width 1197 height 14
checkbox Obstetrica "true"
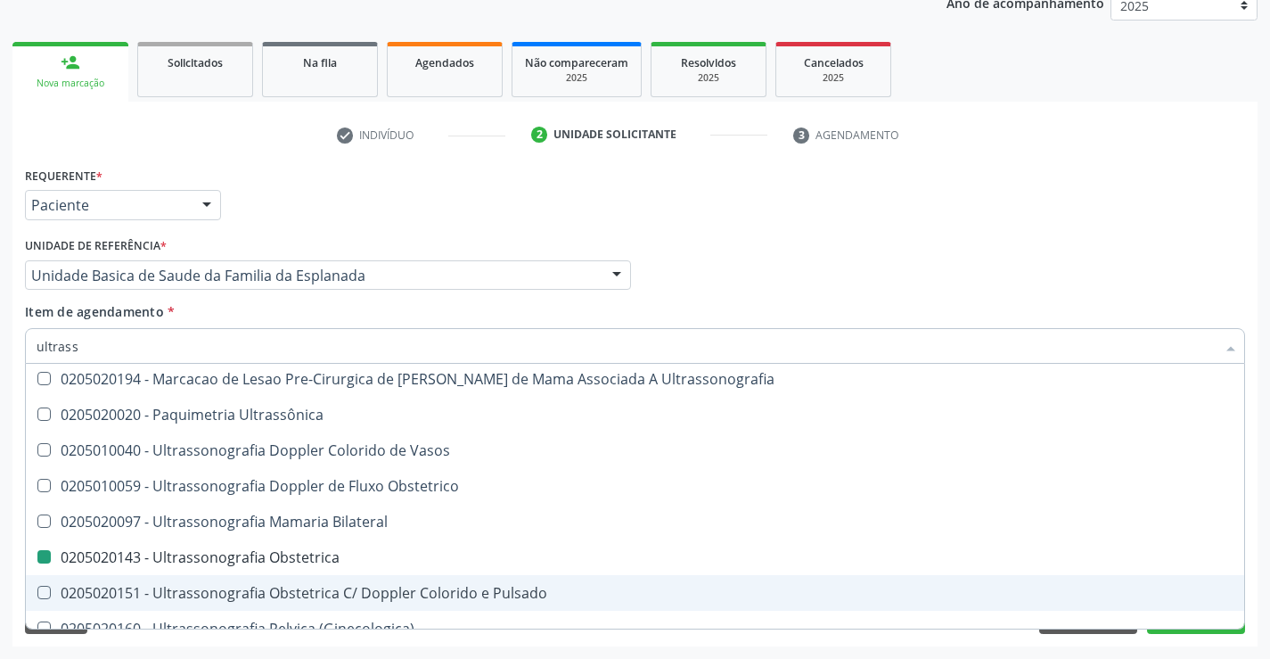
click at [1025, 643] on div "Requerente * Paciente Profissional de Saúde Paciente Nenhum resultado encontrad…" at bounding box center [634, 404] width 1245 height 484
checkbox X "true"
checkbox Obstetrica "false"
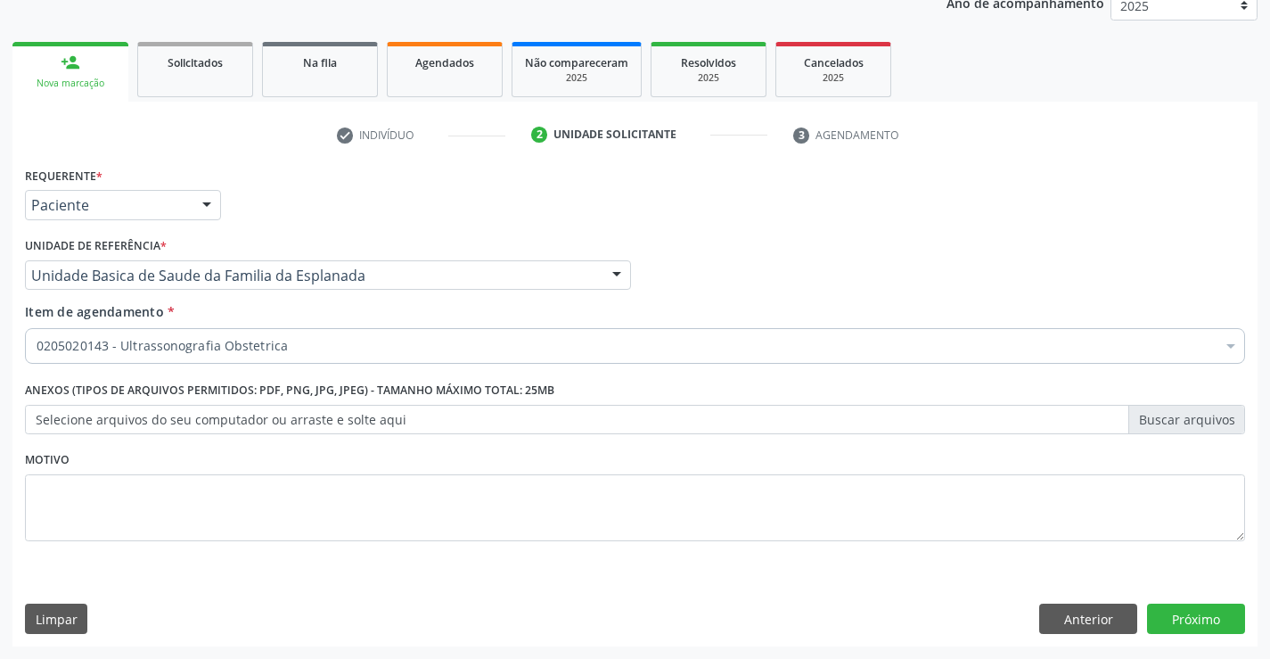
scroll to position [0, 0]
click at [1186, 622] on button "Próximo" at bounding box center [1196, 618] width 98 height 30
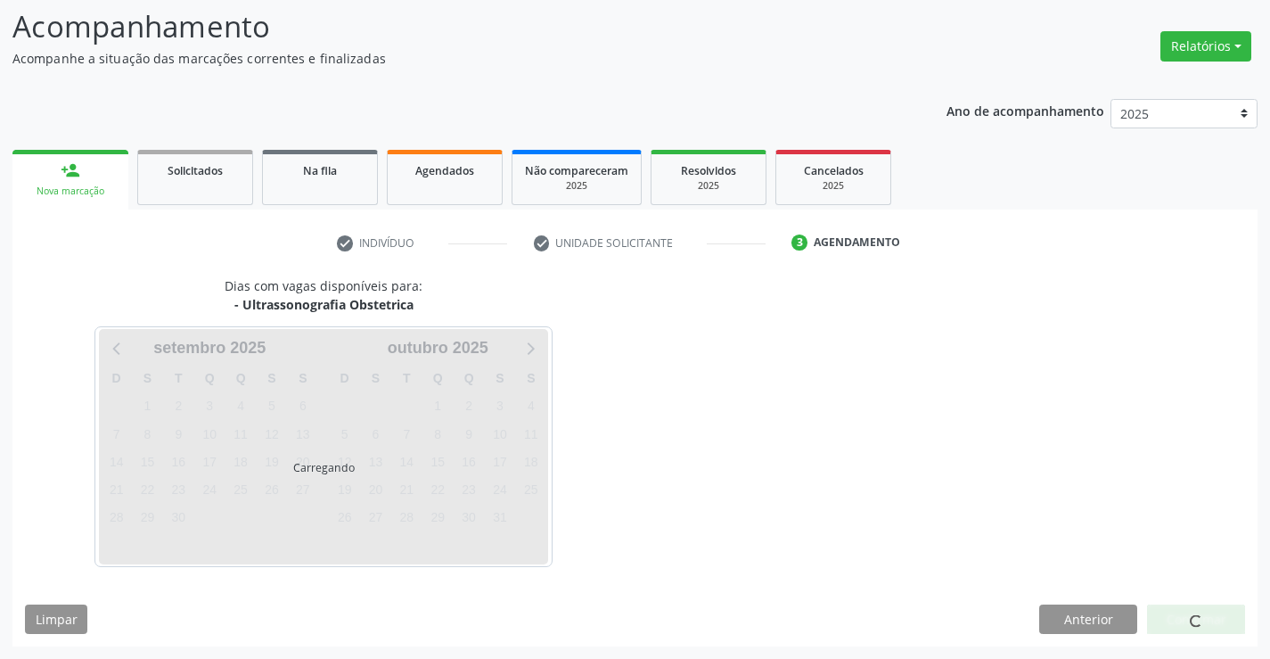
scroll to position [117, 0]
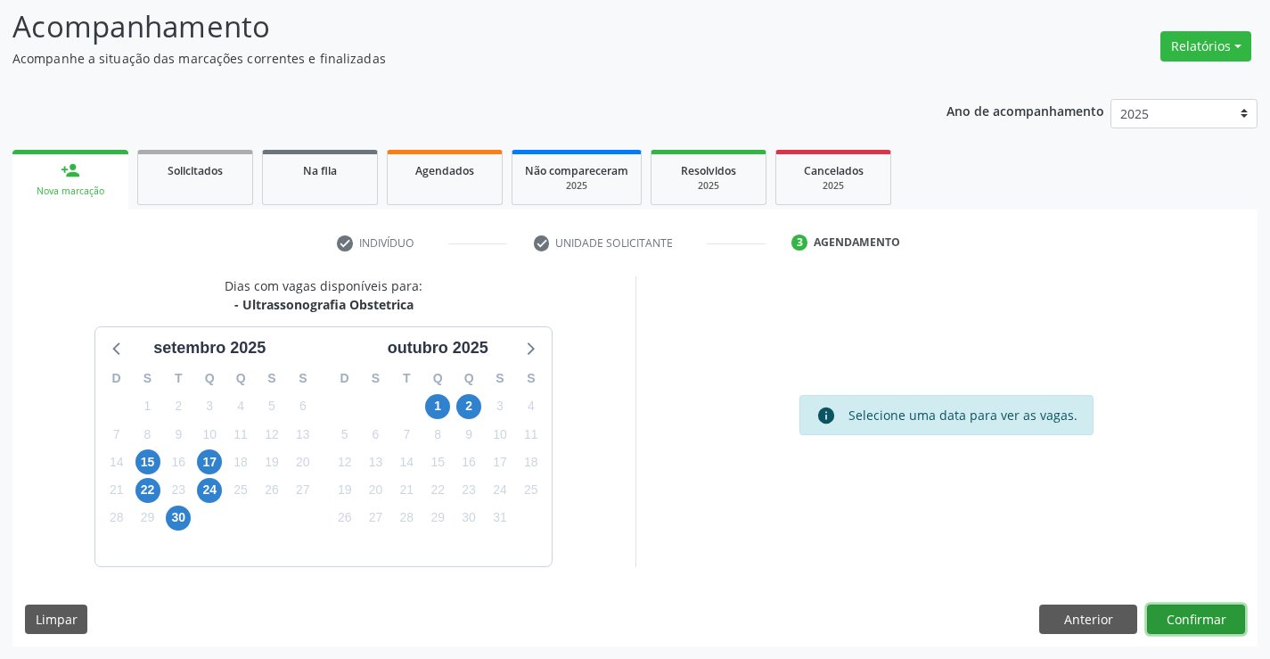
click at [1176, 610] on button "Confirmar" at bounding box center [1196, 619] width 98 height 30
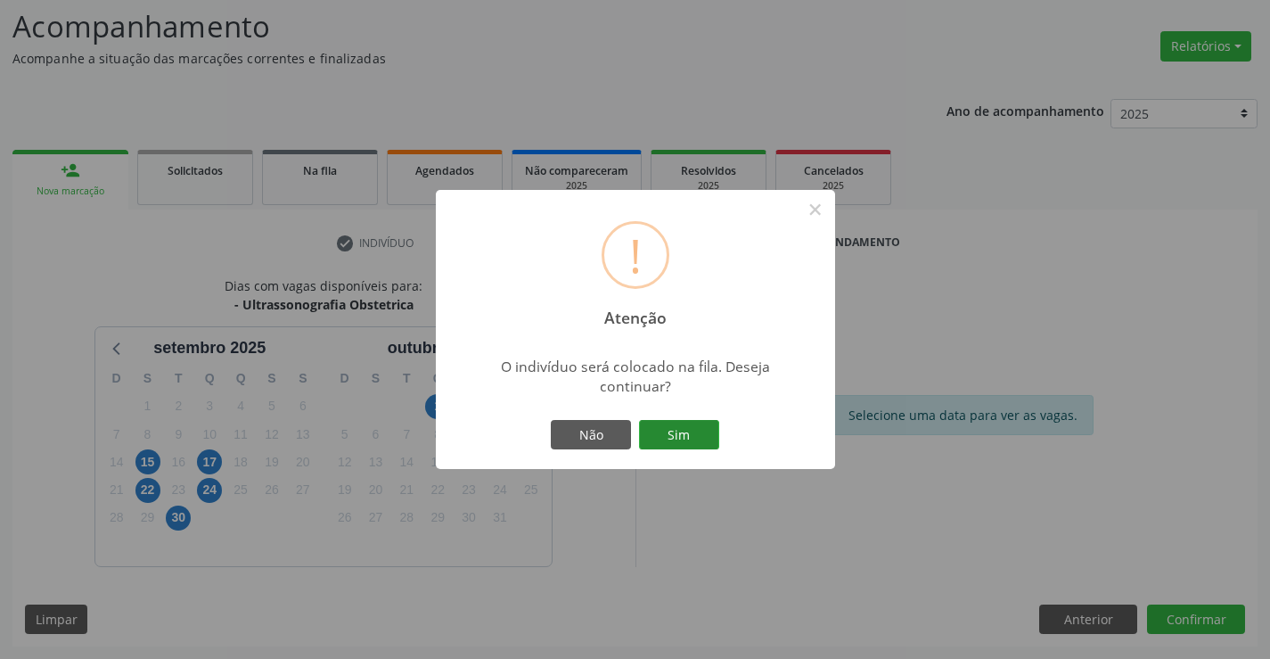
click at [667, 439] on button "Sim" at bounding box center [679, 435] width 80 height 30
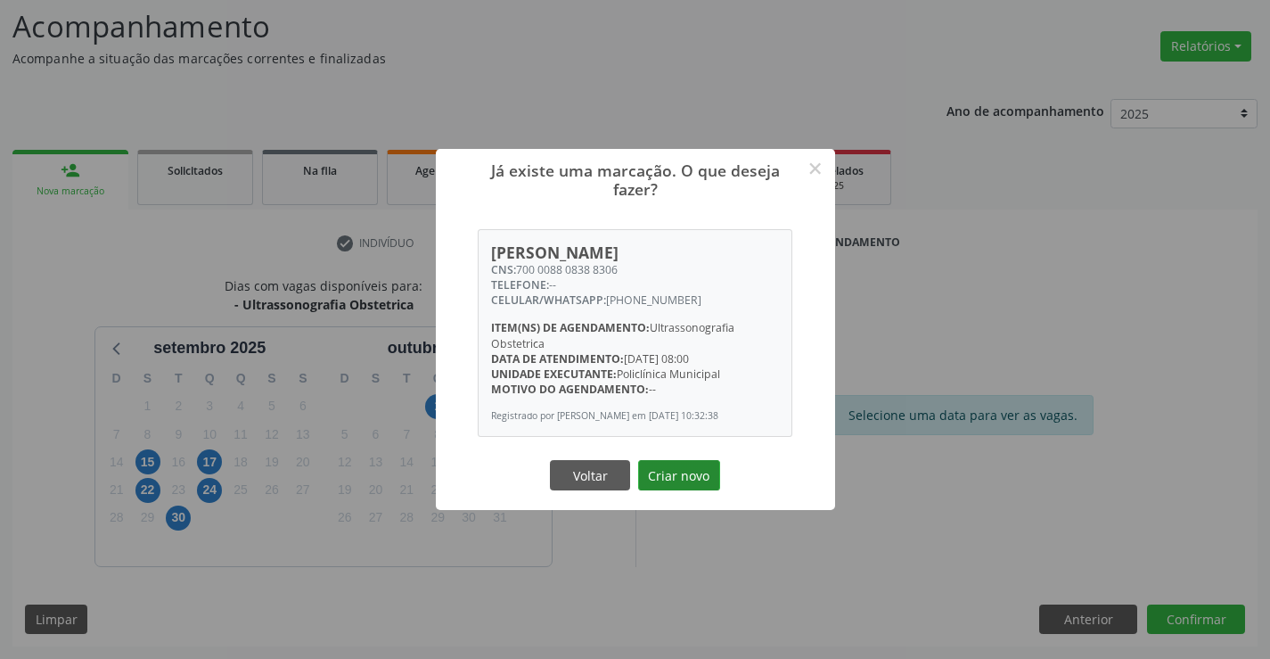
click at [697, 471] on button "Criar novo" at bounding box center [679, 475] width 82 height 30
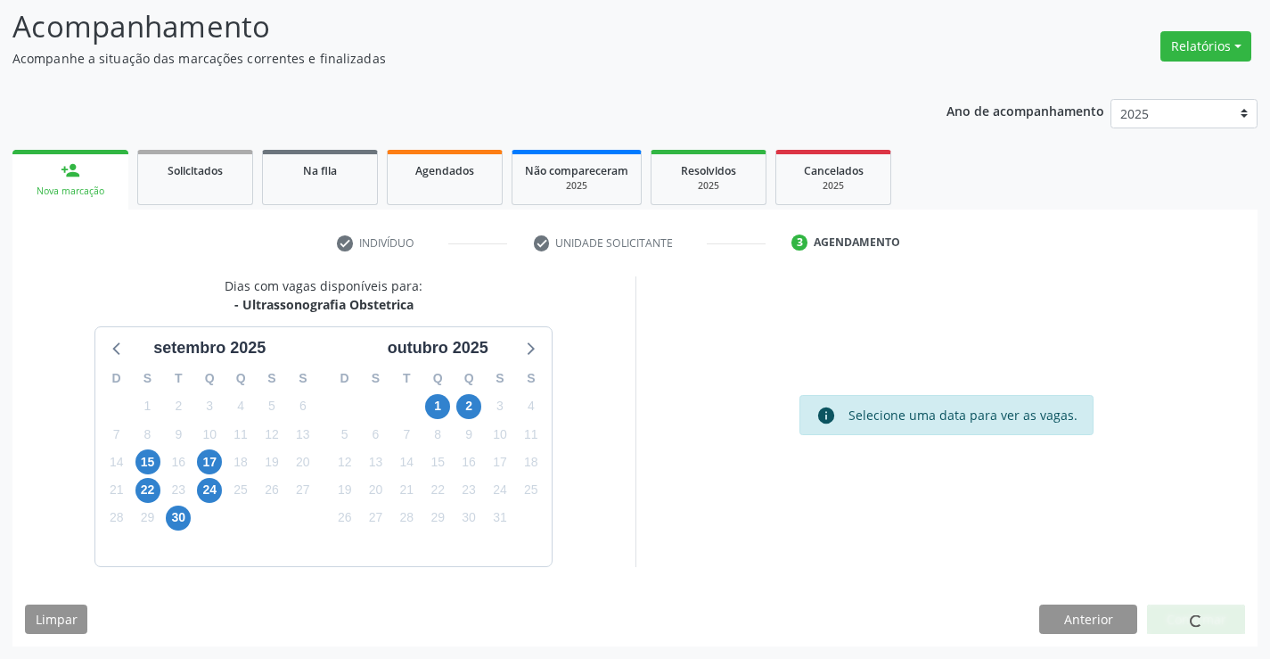
scroll to position [0, 0]
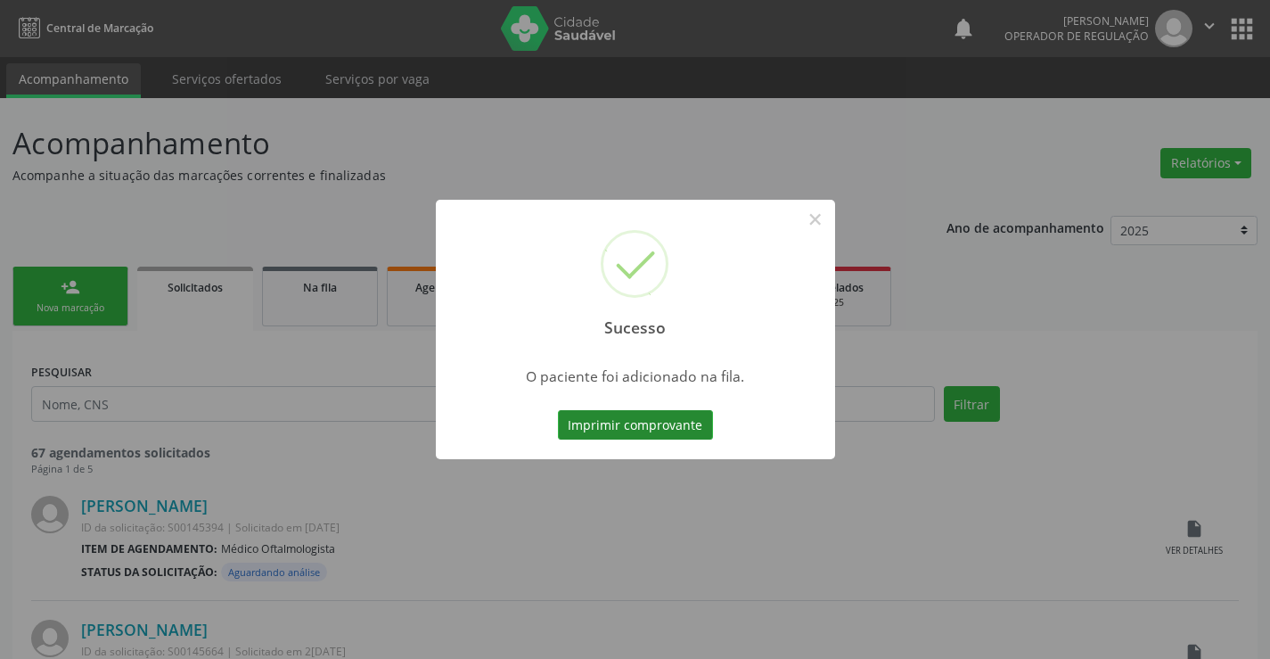
click at [689, 423] on button "Imprimir comprovante" at bounding box center [635, 425] width 155 height 30
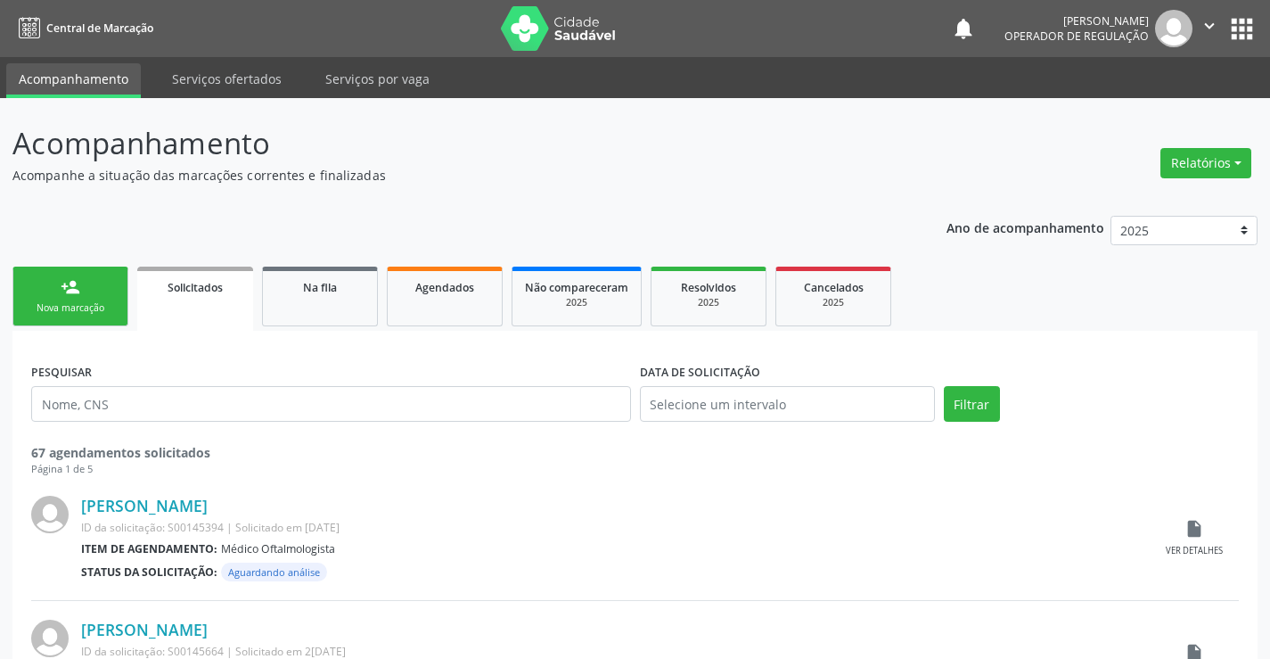
click at [96, 302] on div "Nova marcação" at bounding box center [70, 307] width 89 height 13
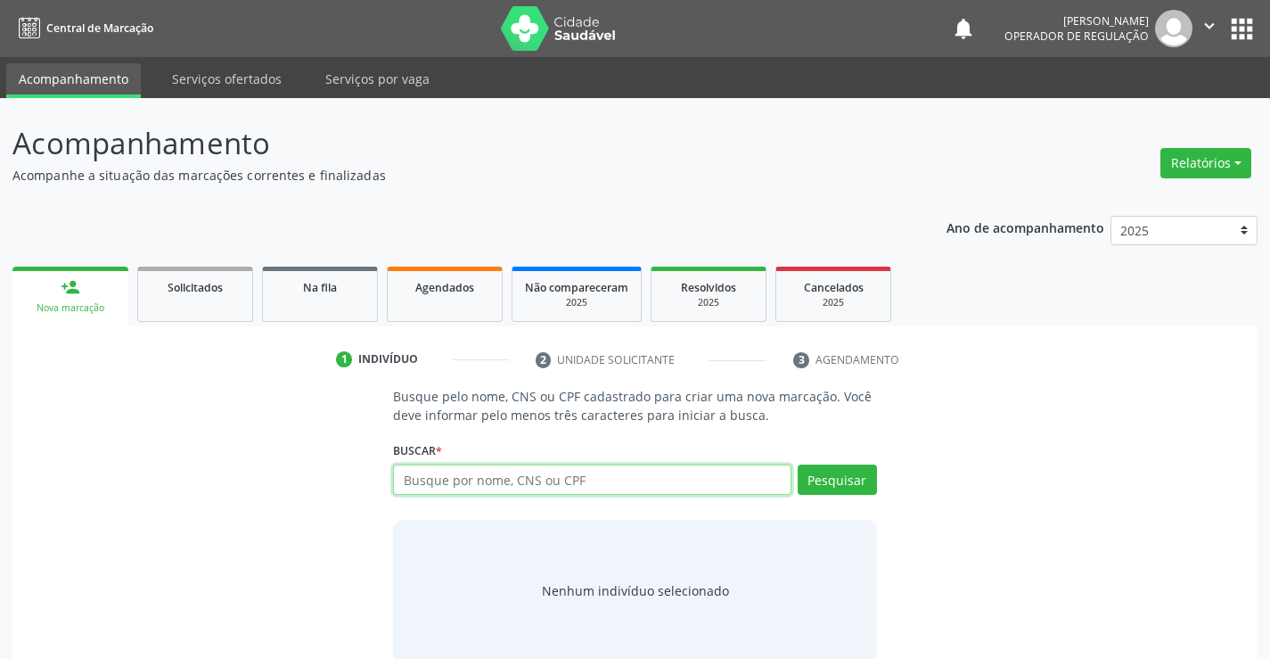
click at [526, 482] on input "text" at bounding box center [591, 479] width 397 height 30
type input "700400902281543"
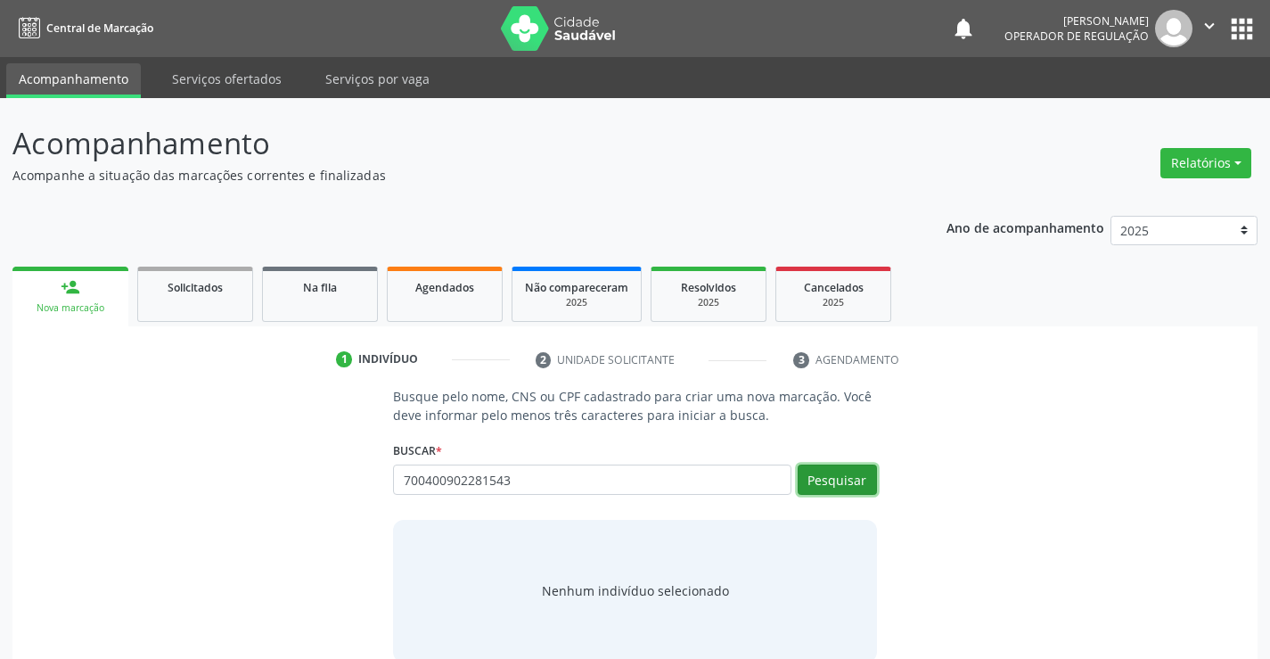
click at [826, 483] on button "Pesquisar" at bounding box center [837, 479] width 79 height 30
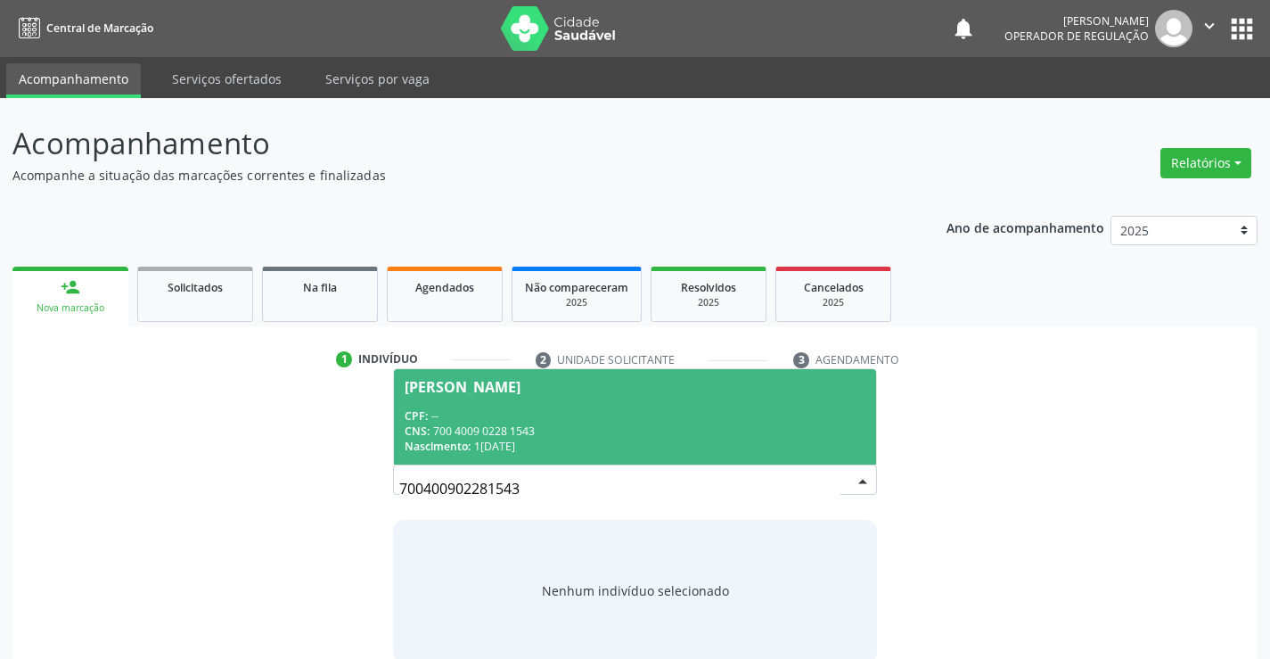
click at [648, 417] on div "CPF: --" at bounding box center [635, 415] width 460 height 15
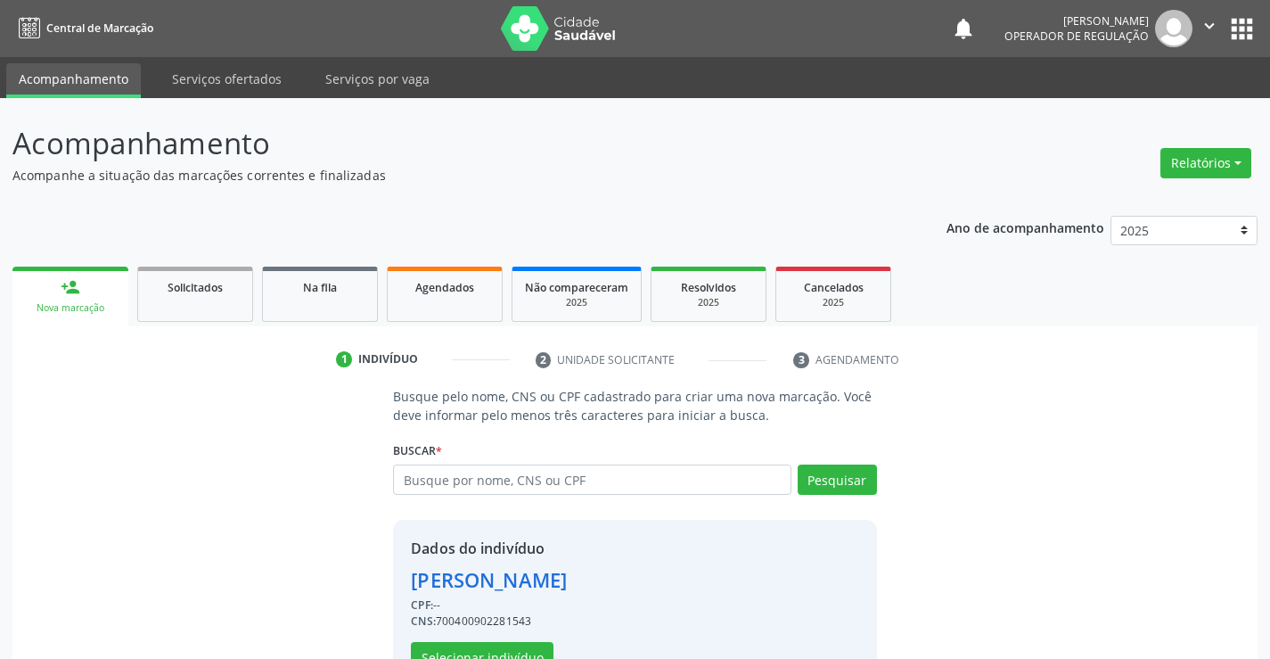
scroll to position [56, 0]
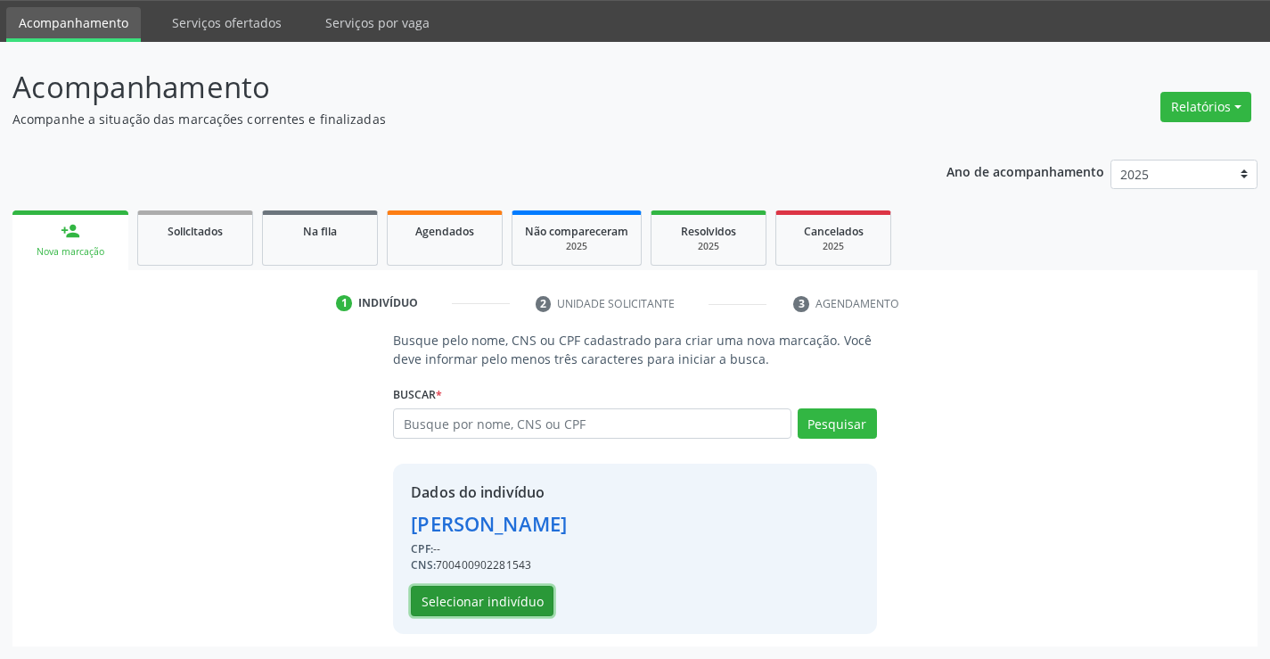
click at [537, 590] on button "Selecionar indivíduo" at bounding box center [482, 600] width 143 height 30
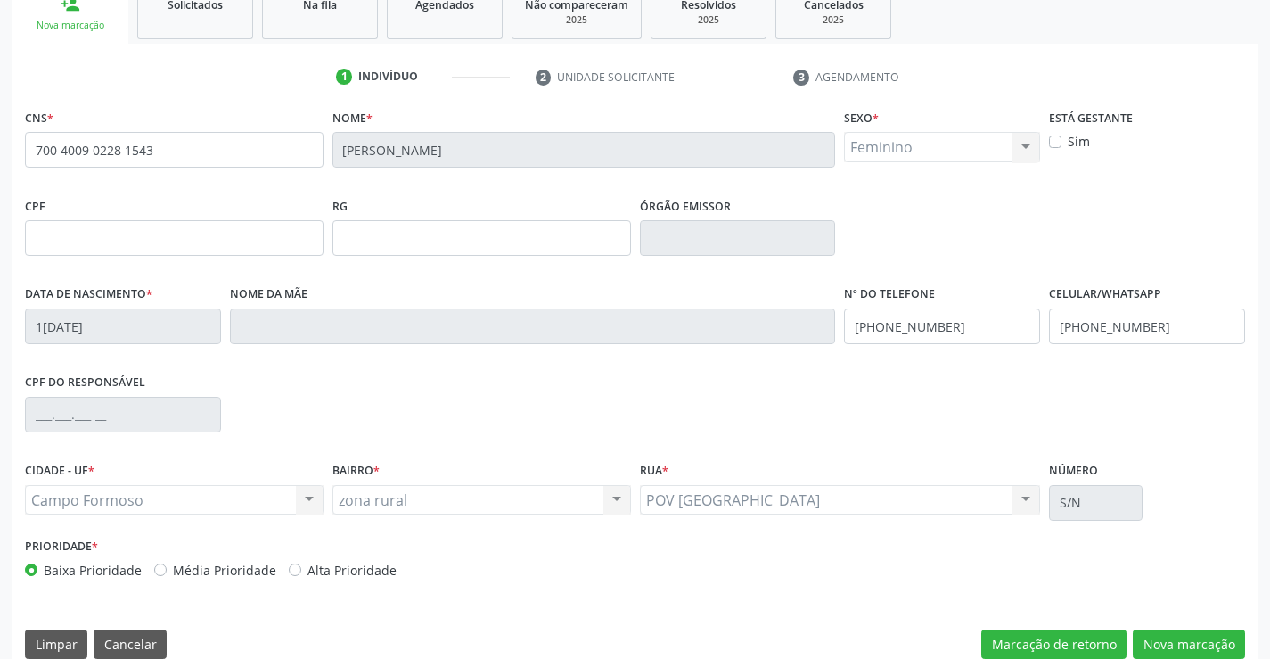
scroll to position [307, 0]
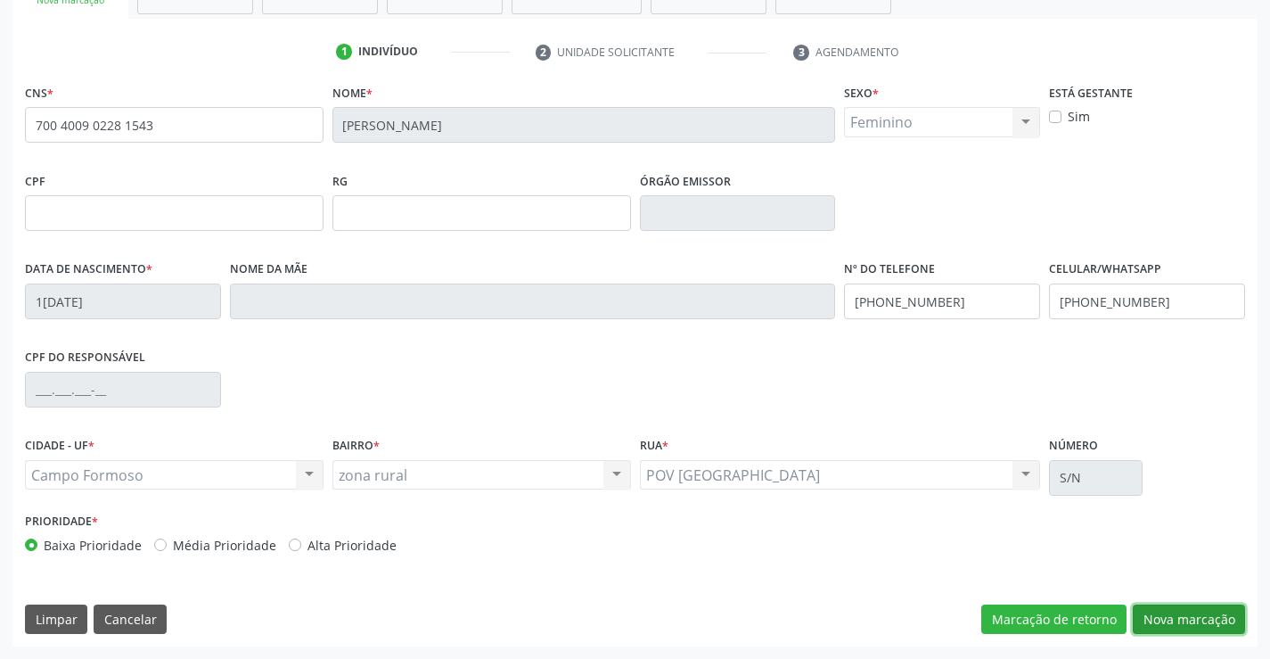
click at [1198, 617] on button "Nova marcação" at bounding box center [1189, 619] width 112 height 30
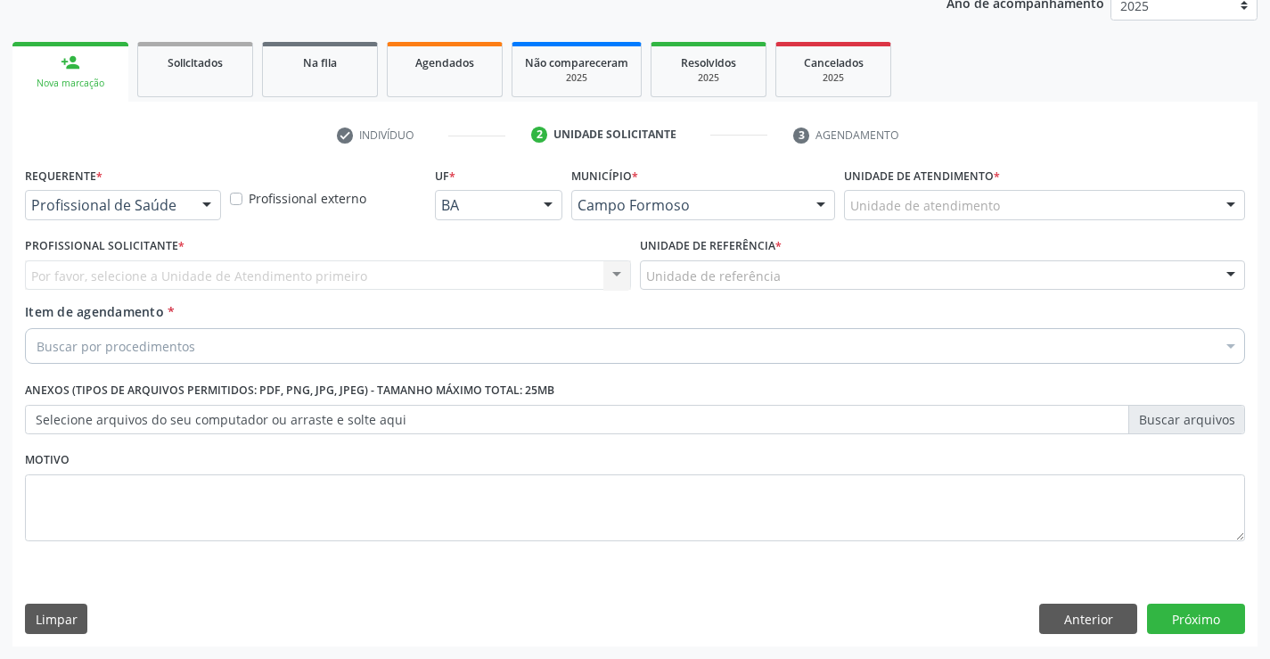
scroll to position [225, 0]
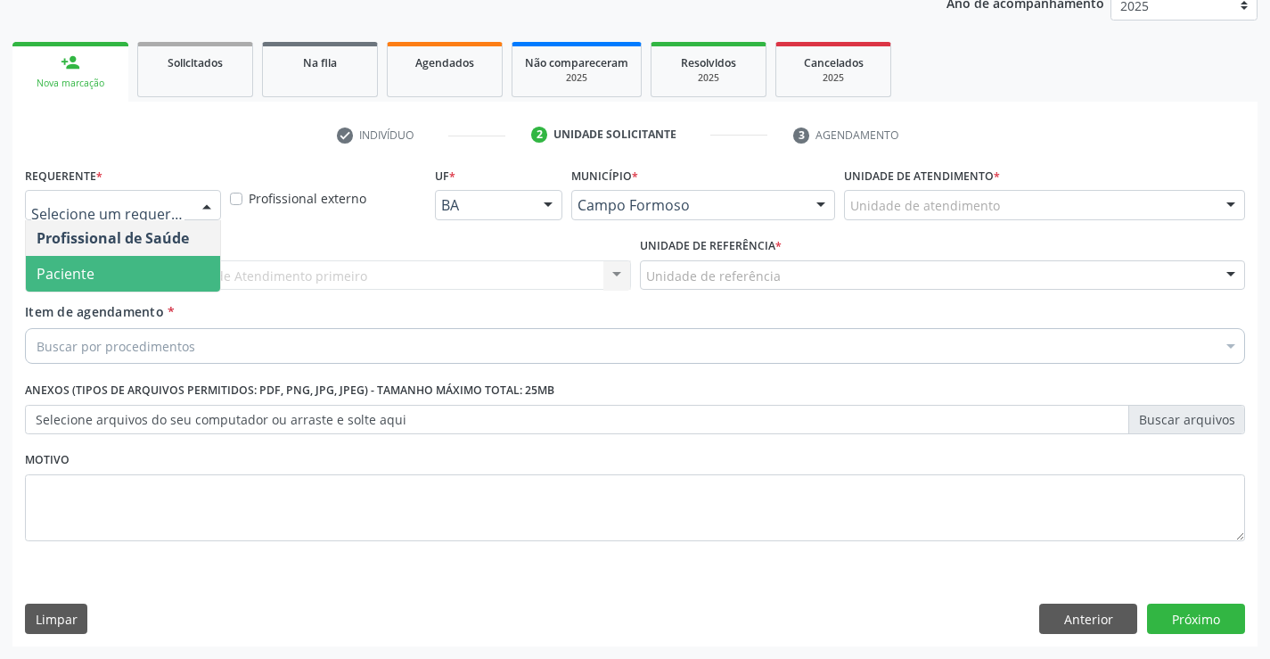
click at [114, 273] on span "Paciente" at bounding box center [123, 274] width 194 height 36
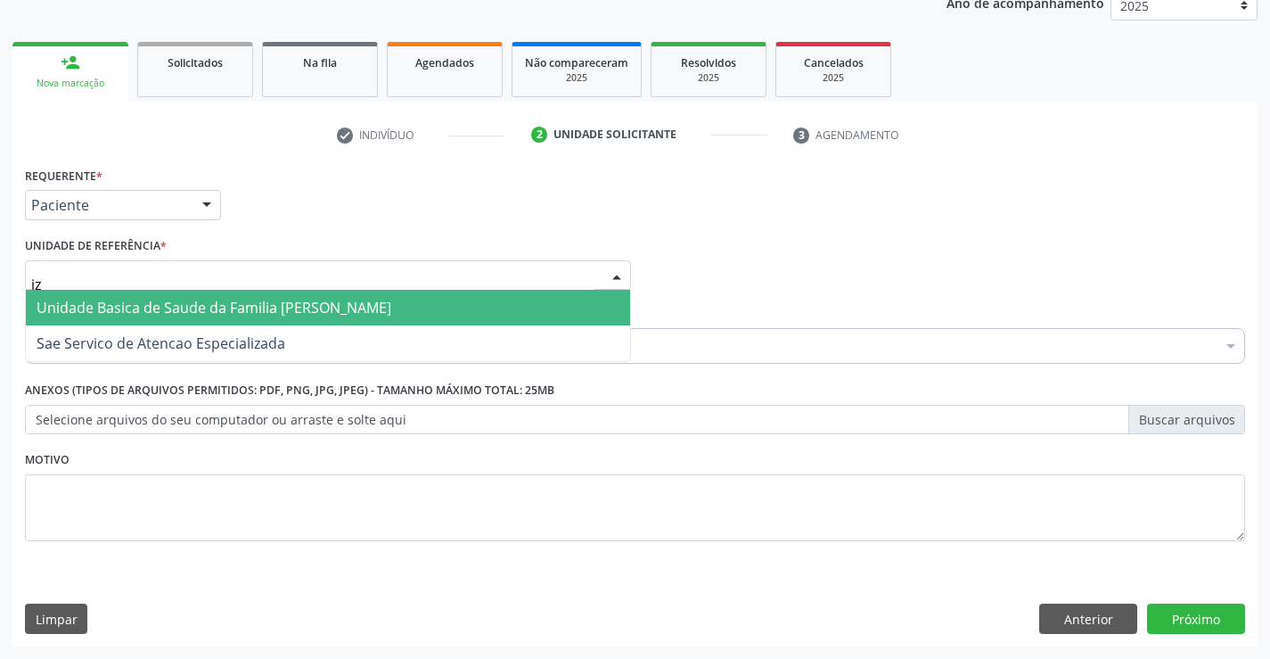
type input "iza"
click at [229, 299] on span "Unidade Basica de Saude da Familia [PERSON_NAME]" at bounding box center [214, 308] width 355 height 20
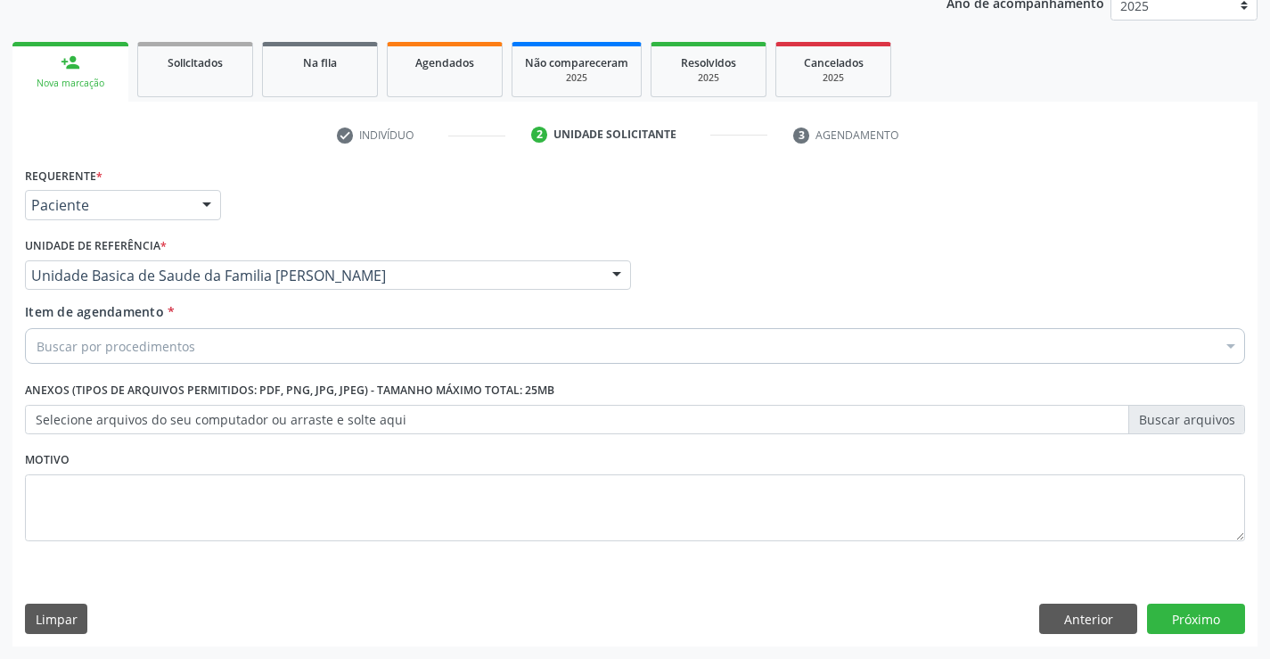
click at [202, 344] on div "Buscar por procedimentos" at bounding box center [635, 346] width 1220 height 36
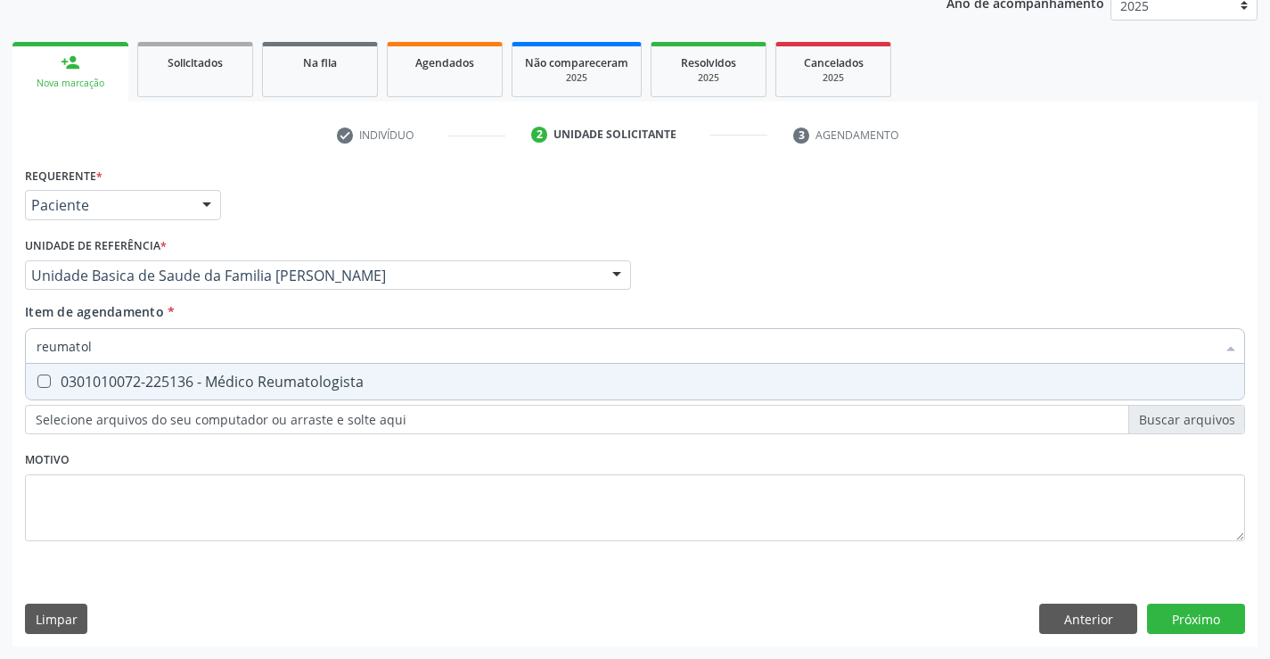
type input "reumatolo"
click at [281, 374] on div "0301010072-225136 - Médico Reumatologista" at bounding box center [635, 381] width 1197 height 14
checkbox Reumatologista "true"
click at [1169, 616] on div "Requerente * Paciente Profissional de Saúde Paciente Nenhum resultado encontrad…" at bounding box center [634, 404] width 1245 height 484
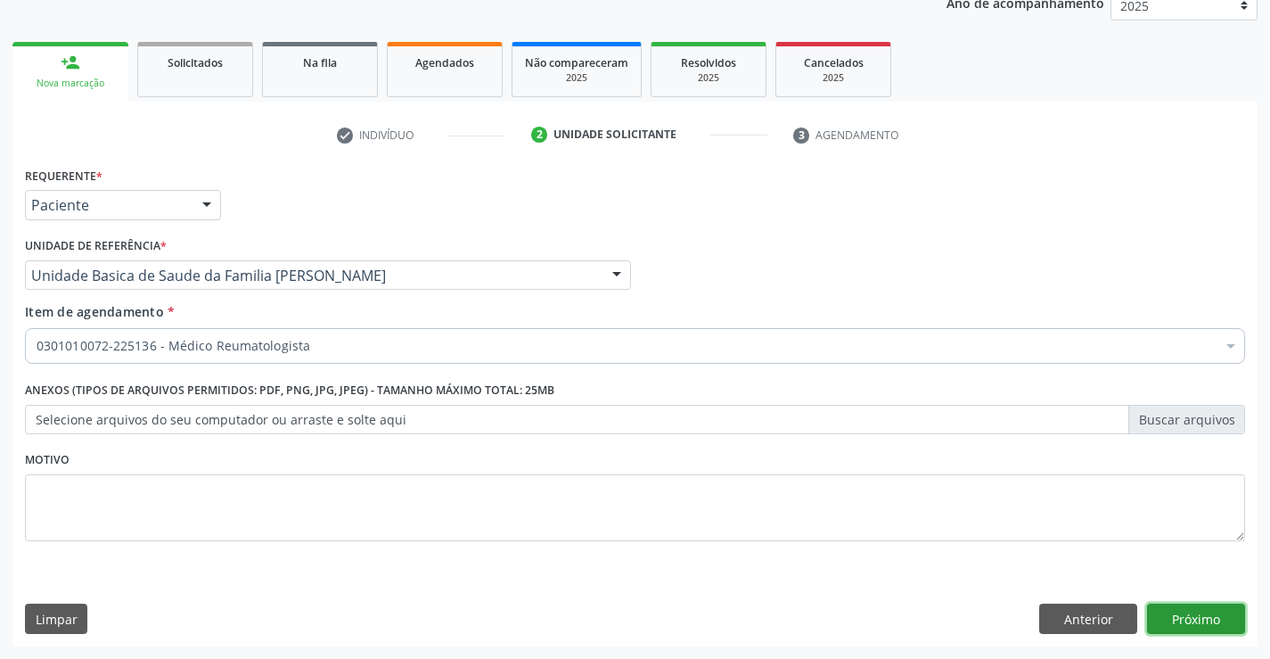
click at [1191, 613] on button "Próximo" at bounding box center [1196, 618] width 98 height 30
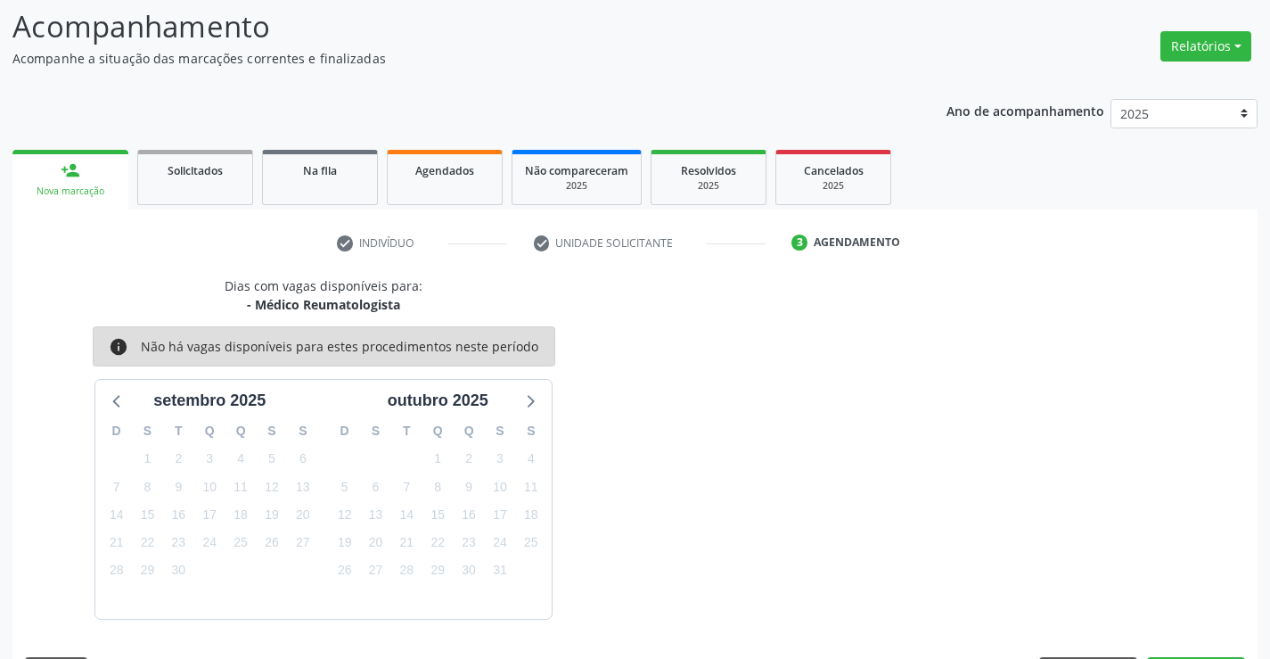
scroll to position [169, 0]
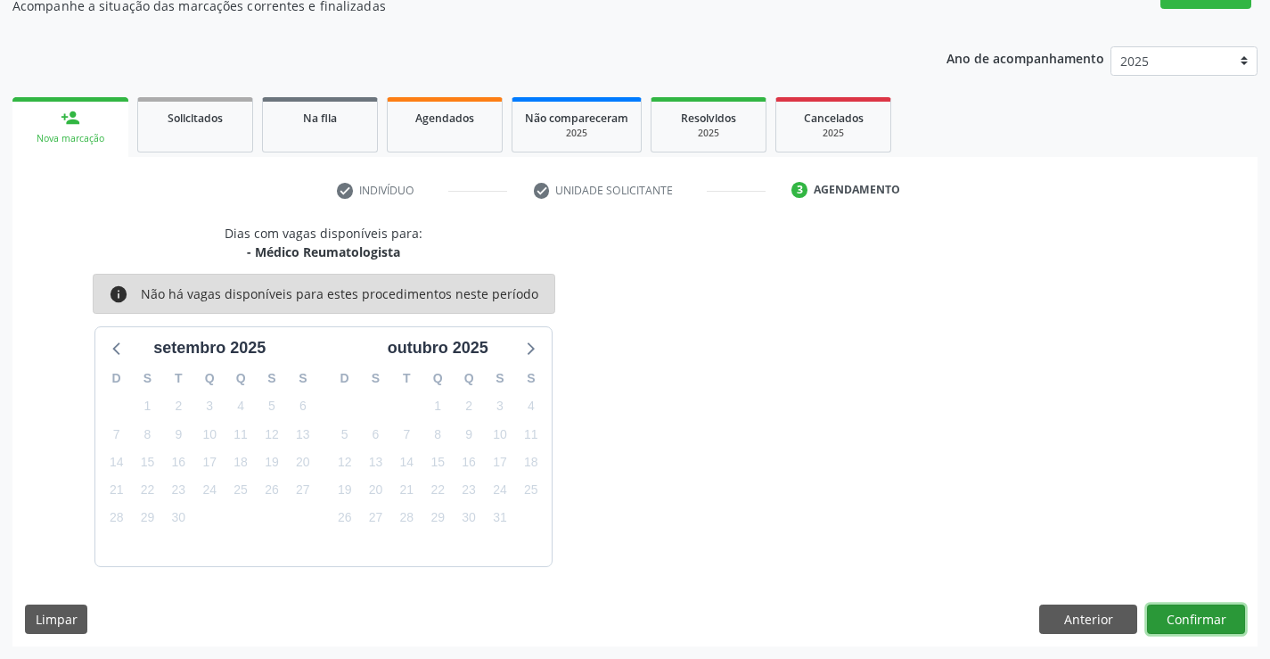
click at [1210, 620] on button "Confirmar" at bounding box center [1196, 619] width 98 height 30
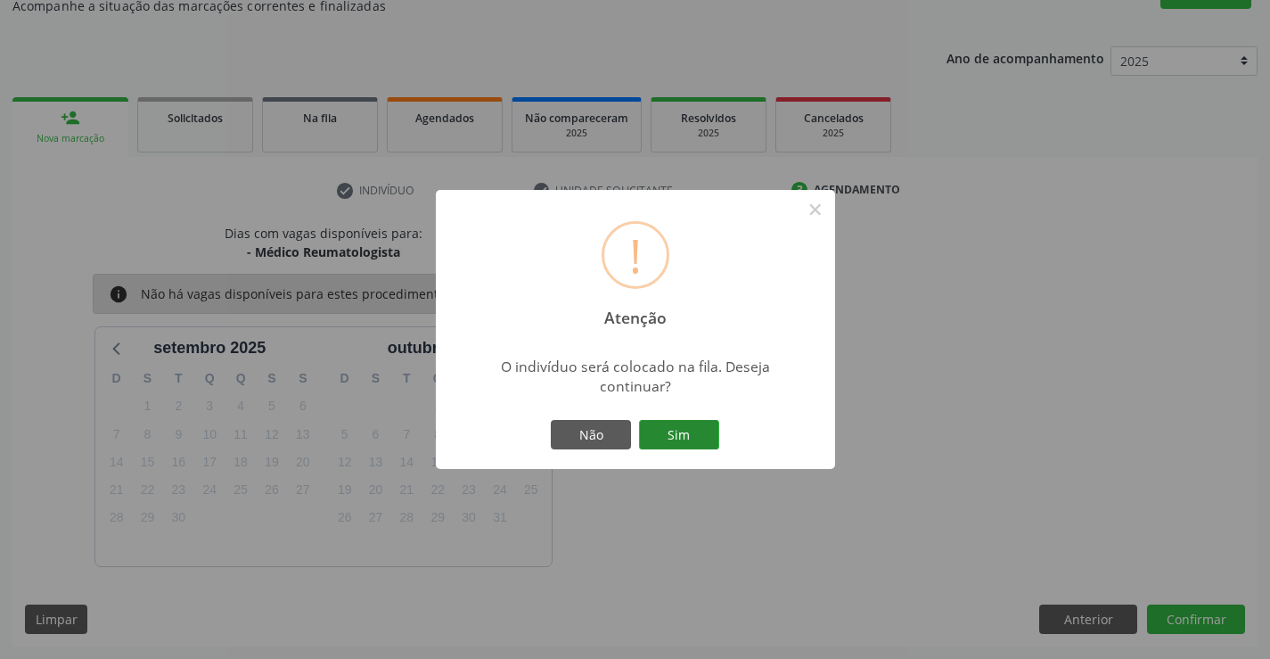
click at [702, 434] on button "Sim" at bounding box center [679, 435] width 80 height 30
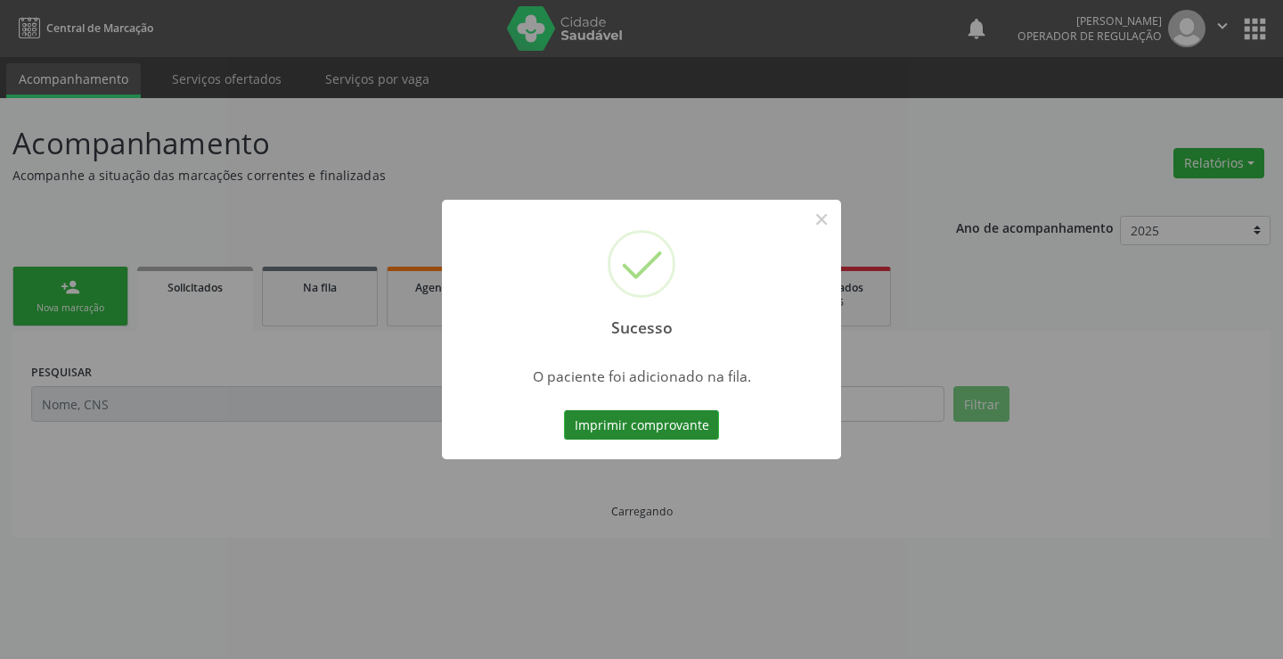
click at [711, 419] on button "Imprimir comprovante" at bounding box center [641, 425] width 155 height 30
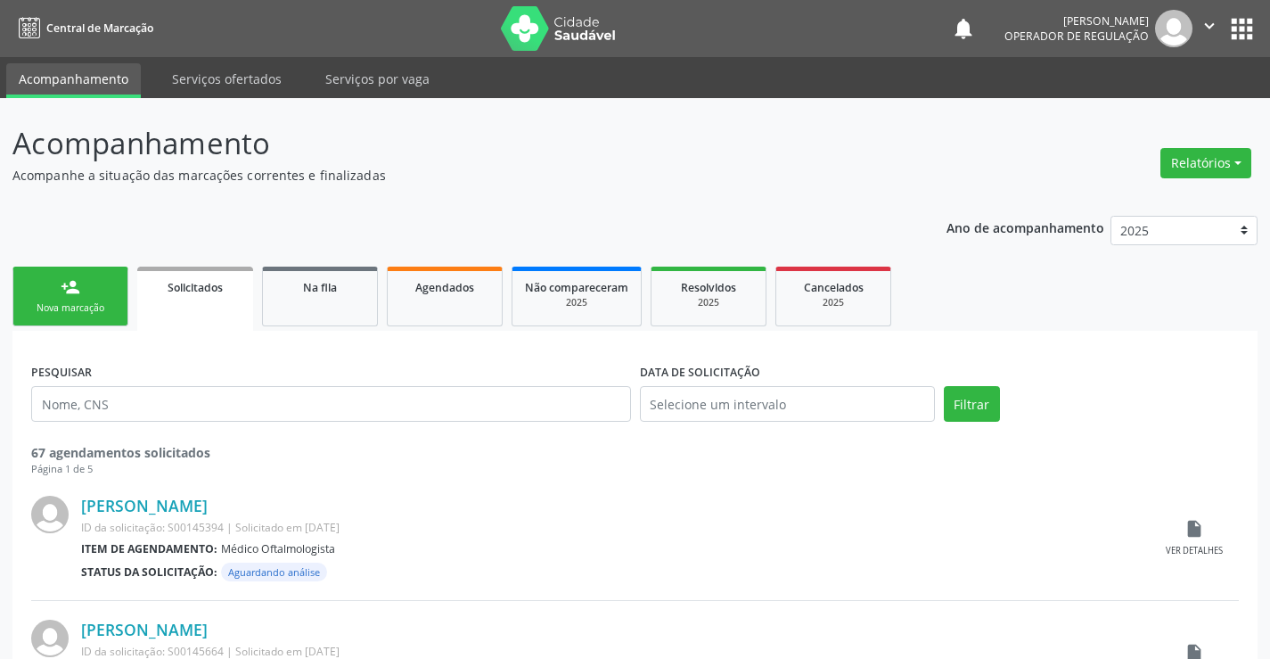
click at [64, 304] on div "Nova marcação" at bounding box center [70, 307] width 89 height 13
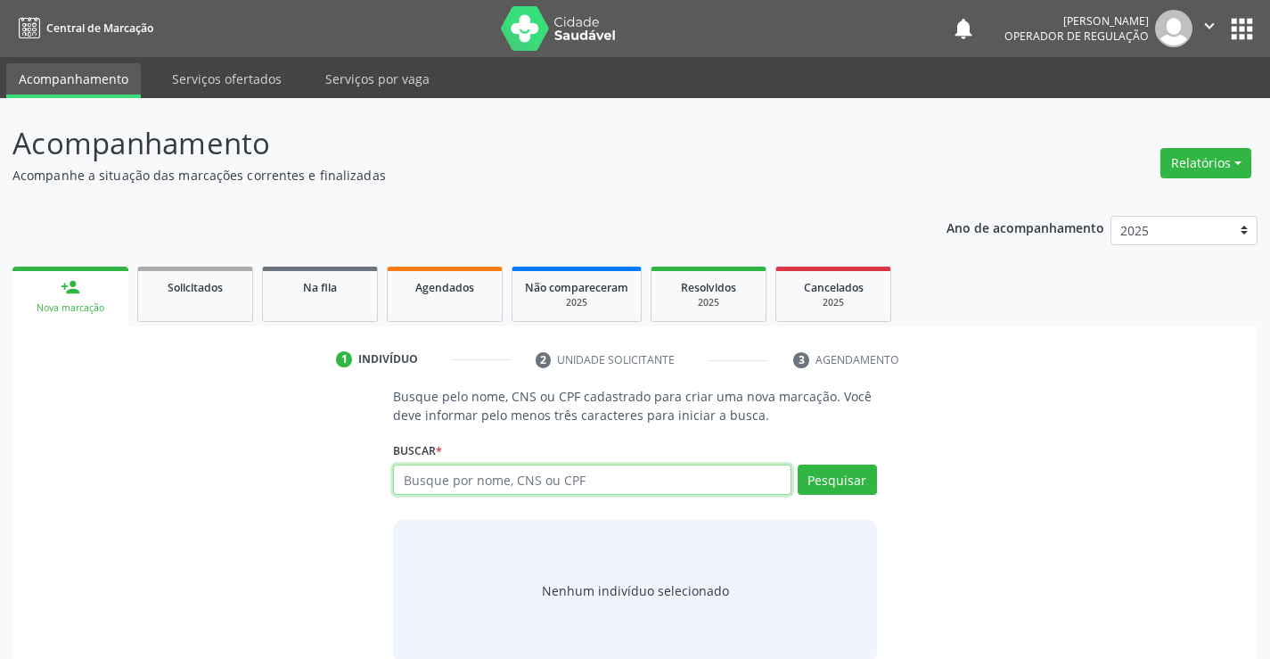
click at [502, 485] on input "text" at bounding box center [591, 479] width 397 height 30
type input "704109250370950"
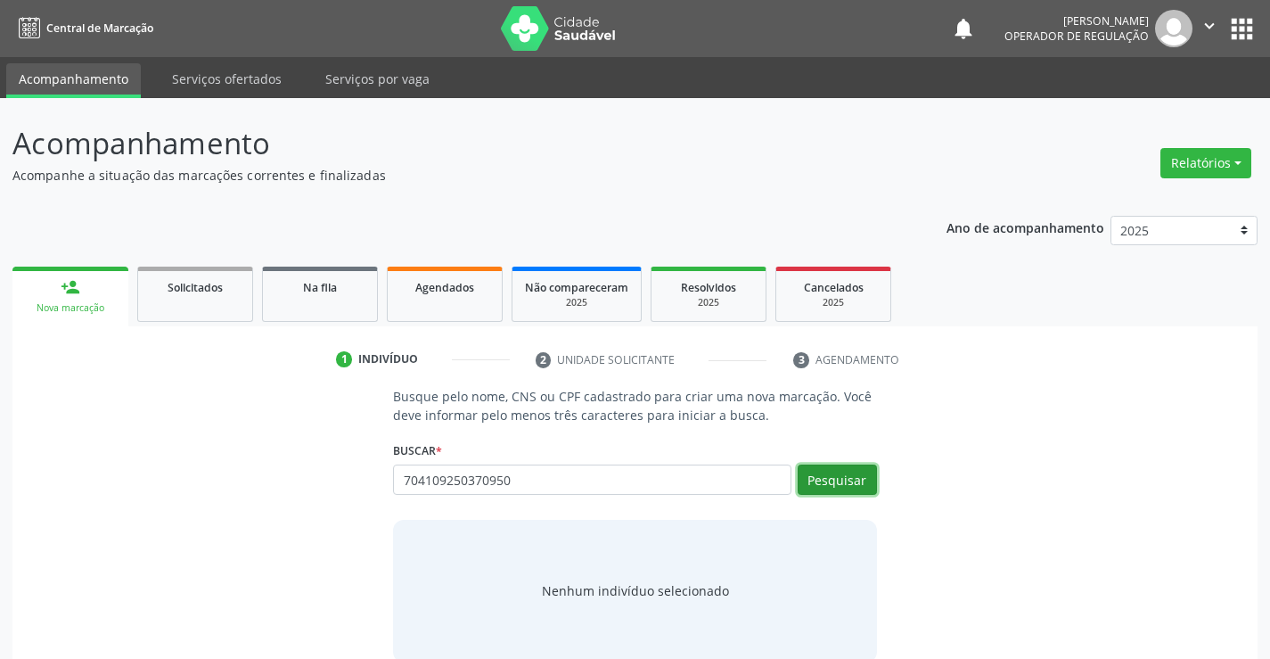
click at [818, 480] on button "Pesquisar" at bounding box center [837, 479] width 79 height 30
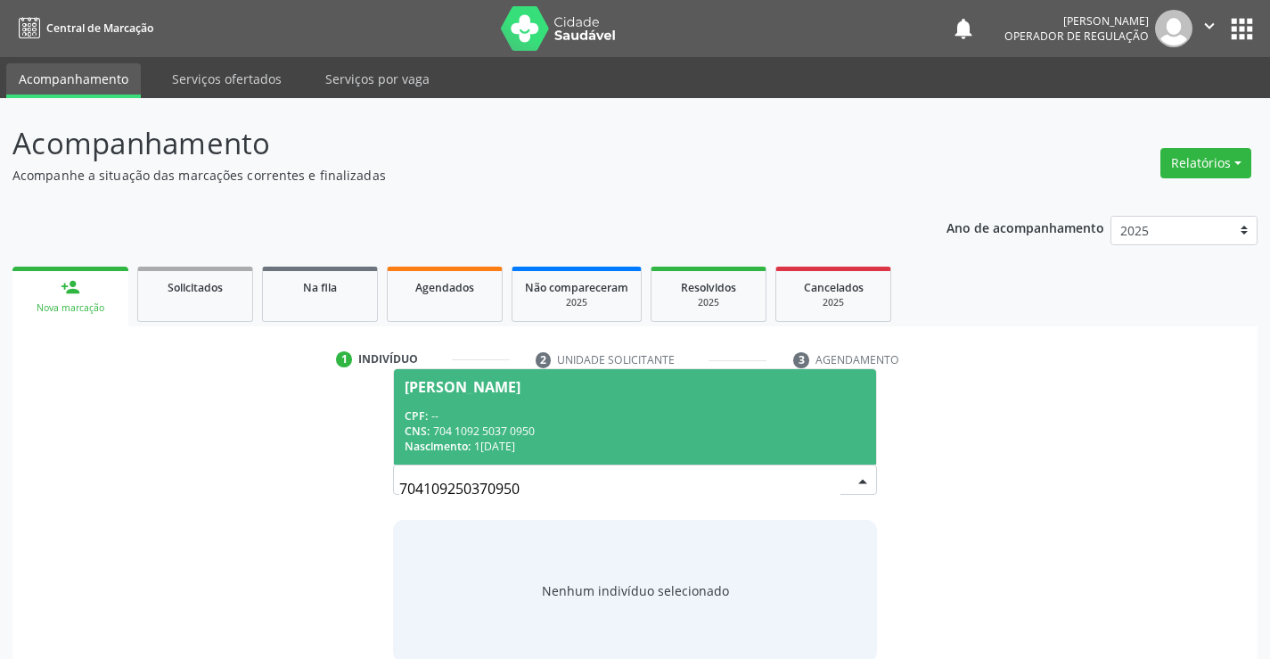
click at [525, 430] on div "CNS: 704 1092 5037 0950" at bounding box center [635, 430] width 460 height 15
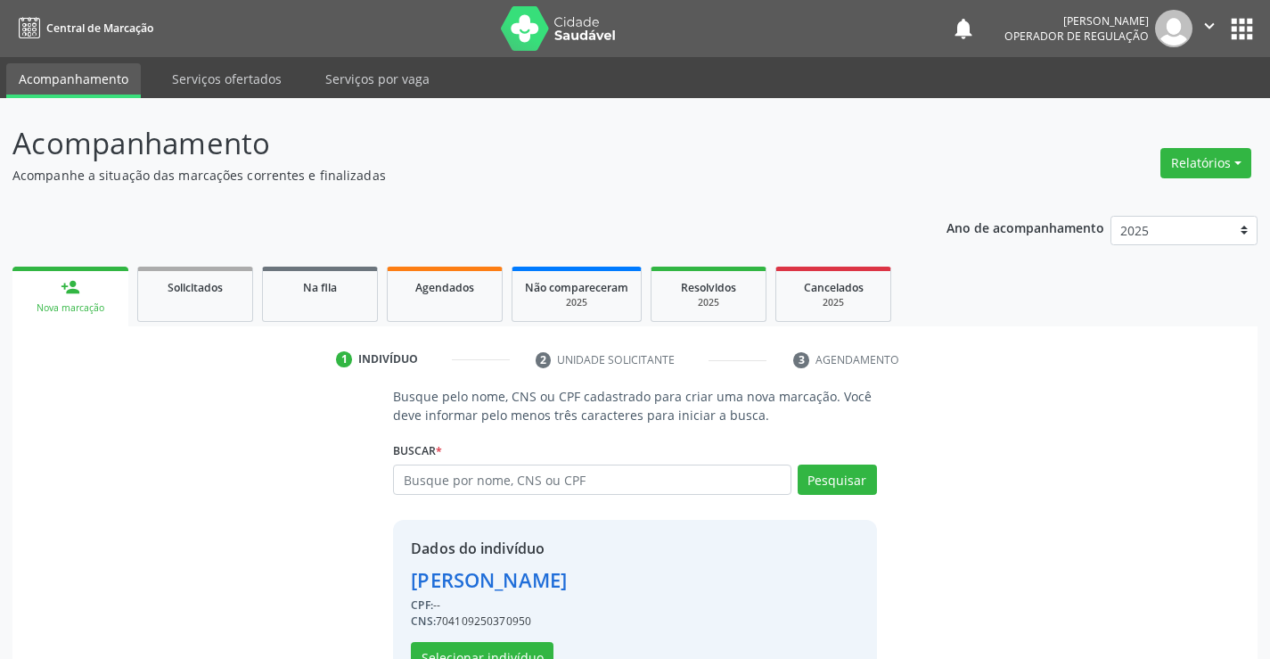
scroll to position [56, 0]
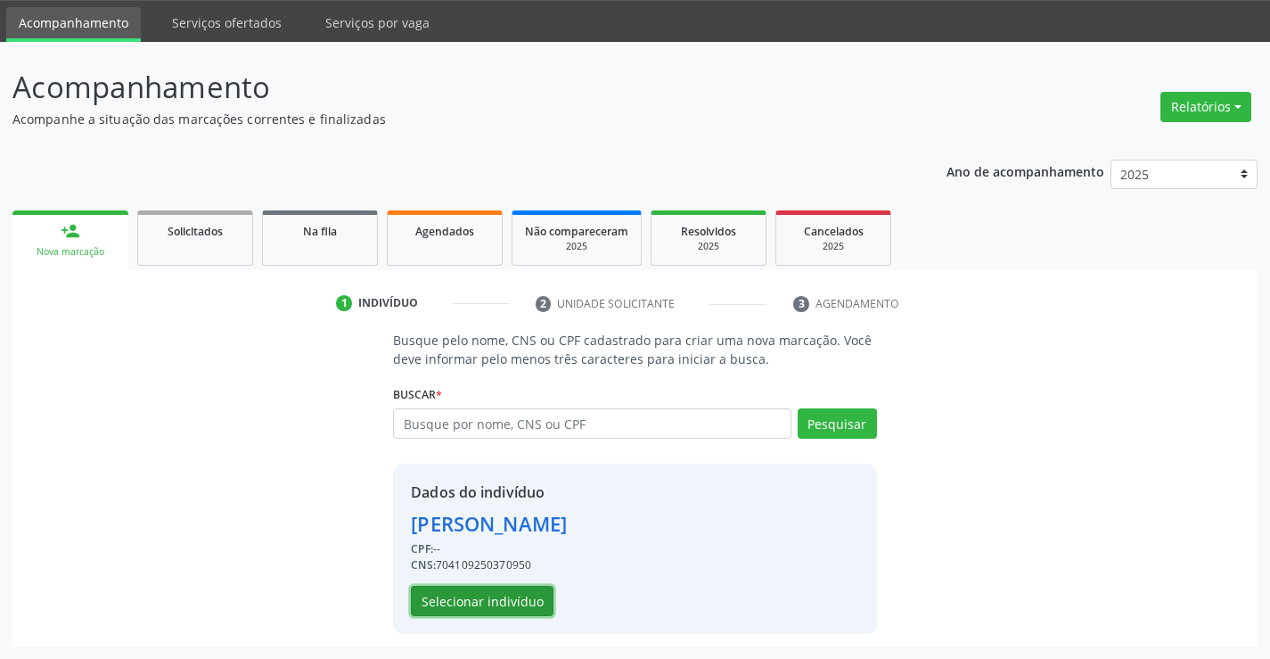
click at [482, 600] on button "Selecionar indivíduo" at bounding box center [482, 600] width 143 height 30
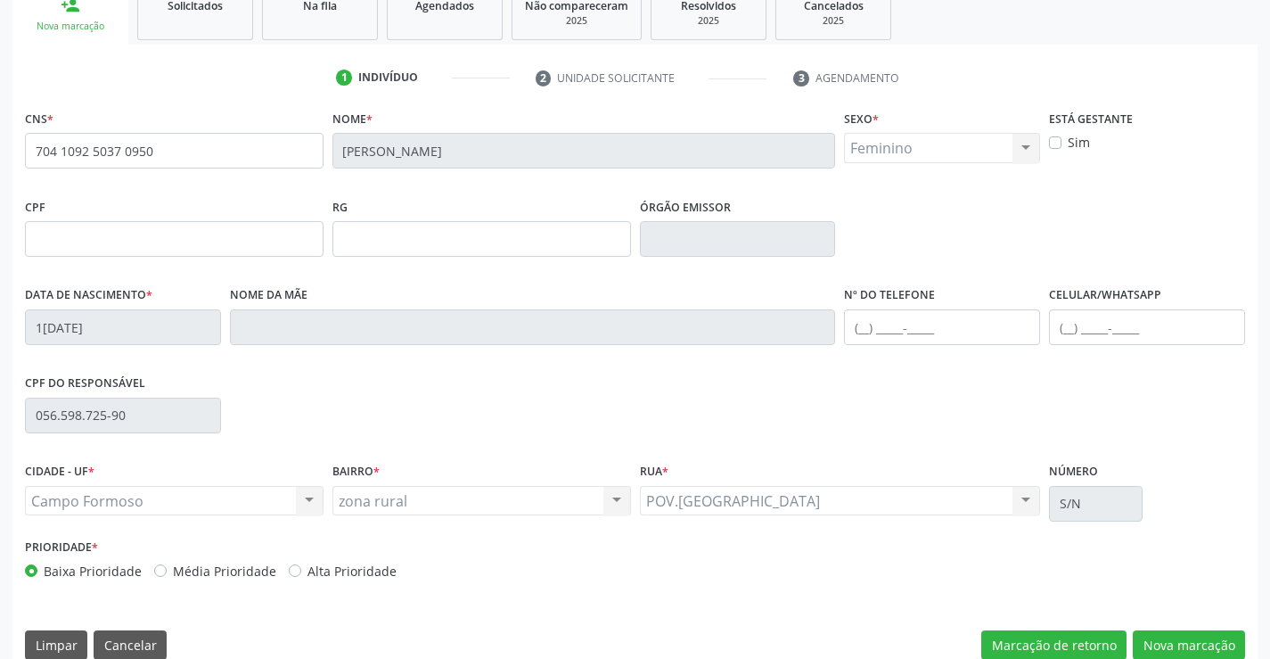
scroll to position [307, 0]
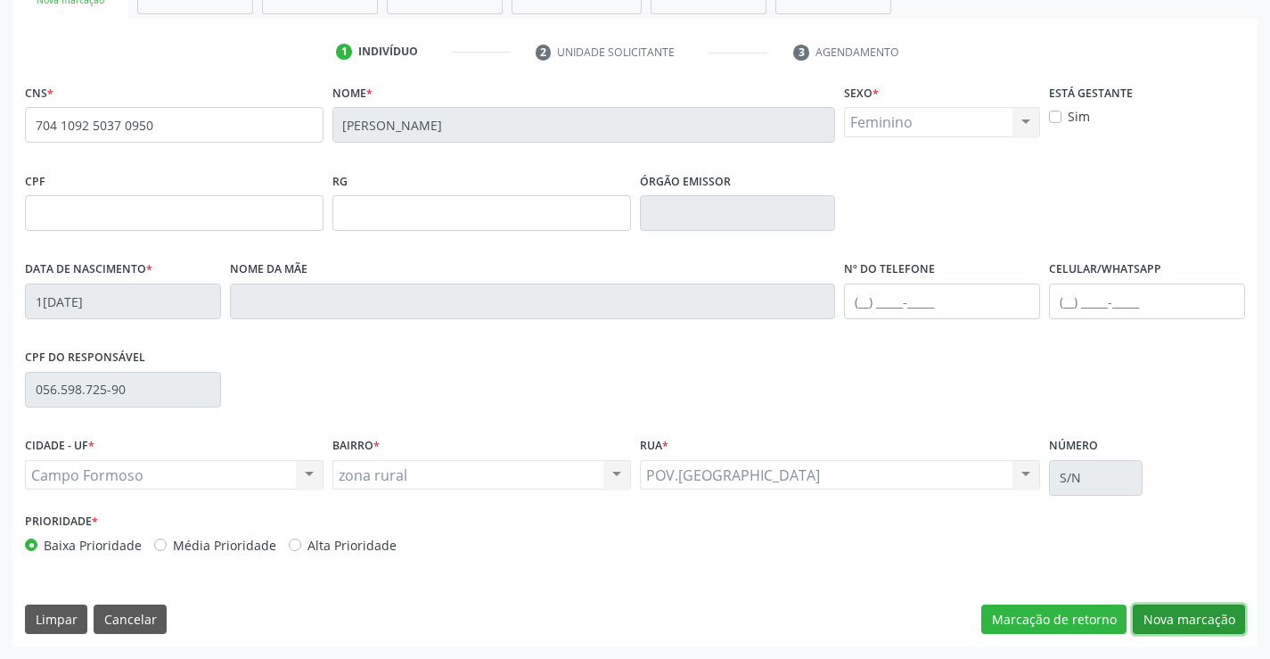
click at [1180, 616] on button "Nova marcação" at bounding box center [1189, 619] width 112 height 30
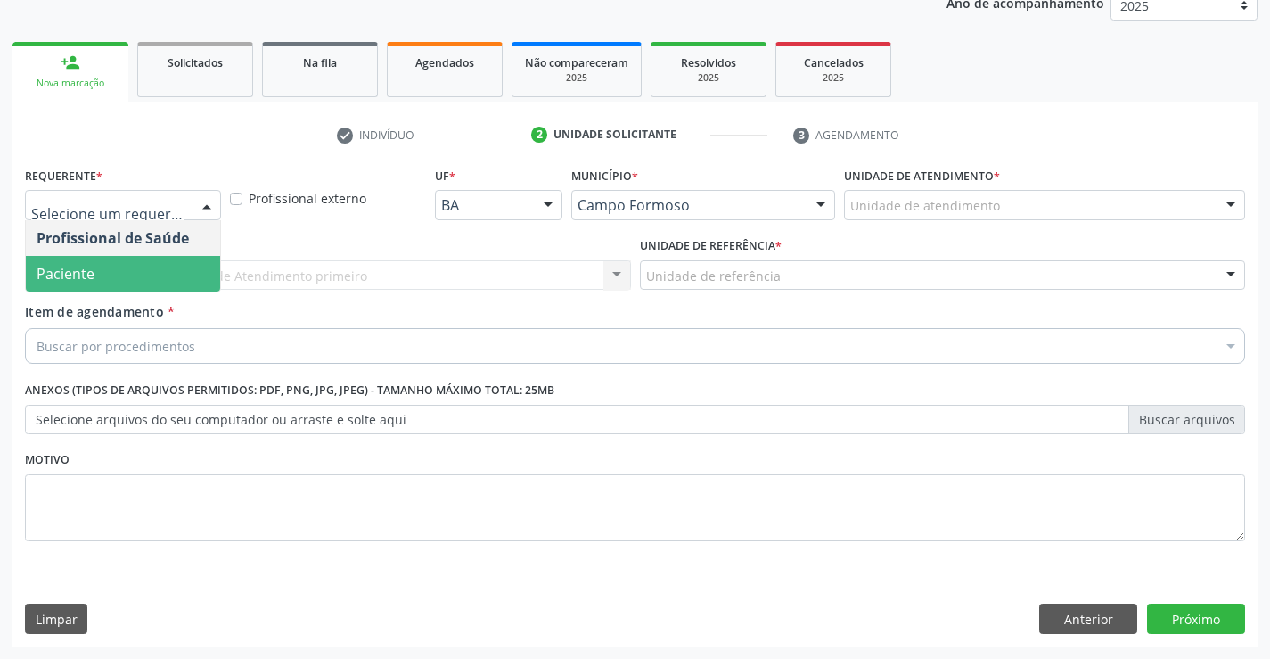
click at [96, 275] on span "Paciente" at bounding box center [123, 274] width 194 height 36
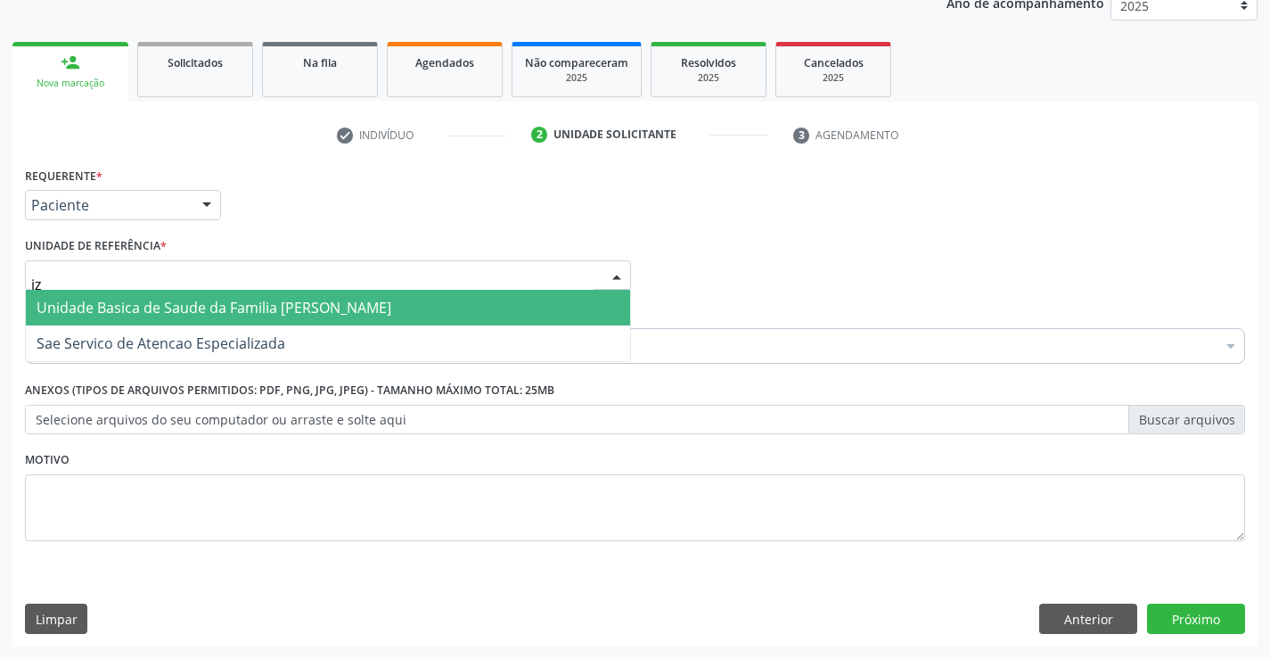
type input "iza"
click at [127, 297] on span "Unidade Basica de Saude da Familia [PERSON_NAME]" at bounding box center [328, 308] width 604 height 36
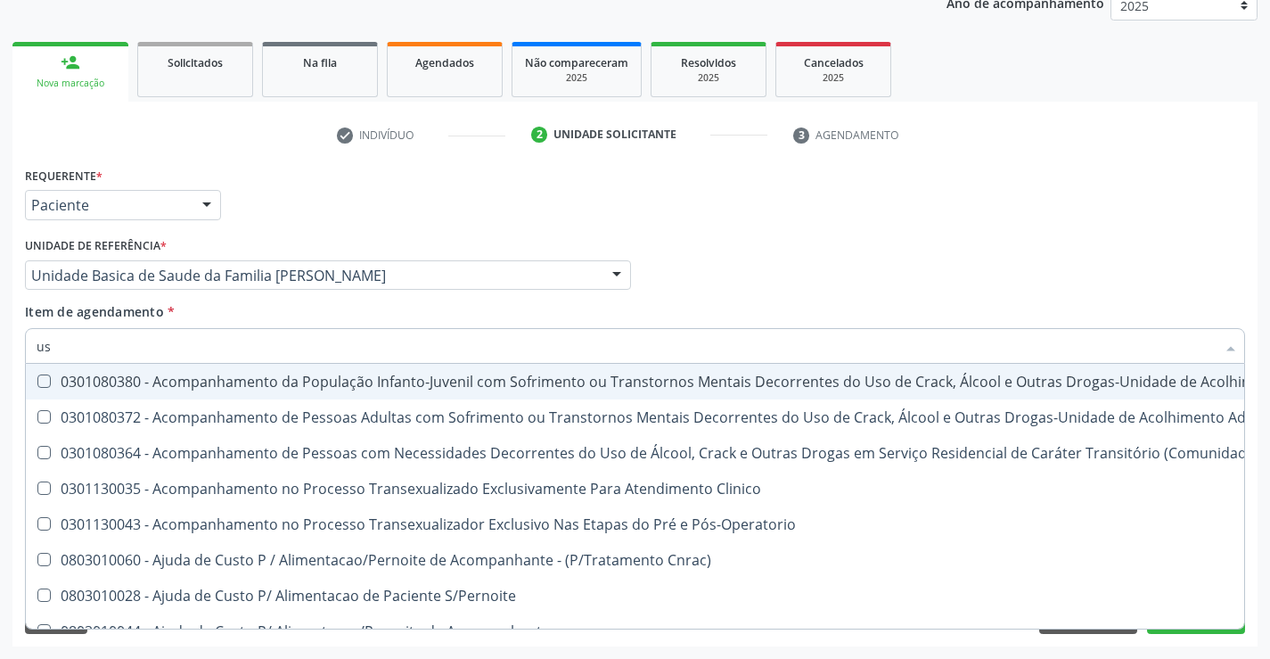
type input "usg"
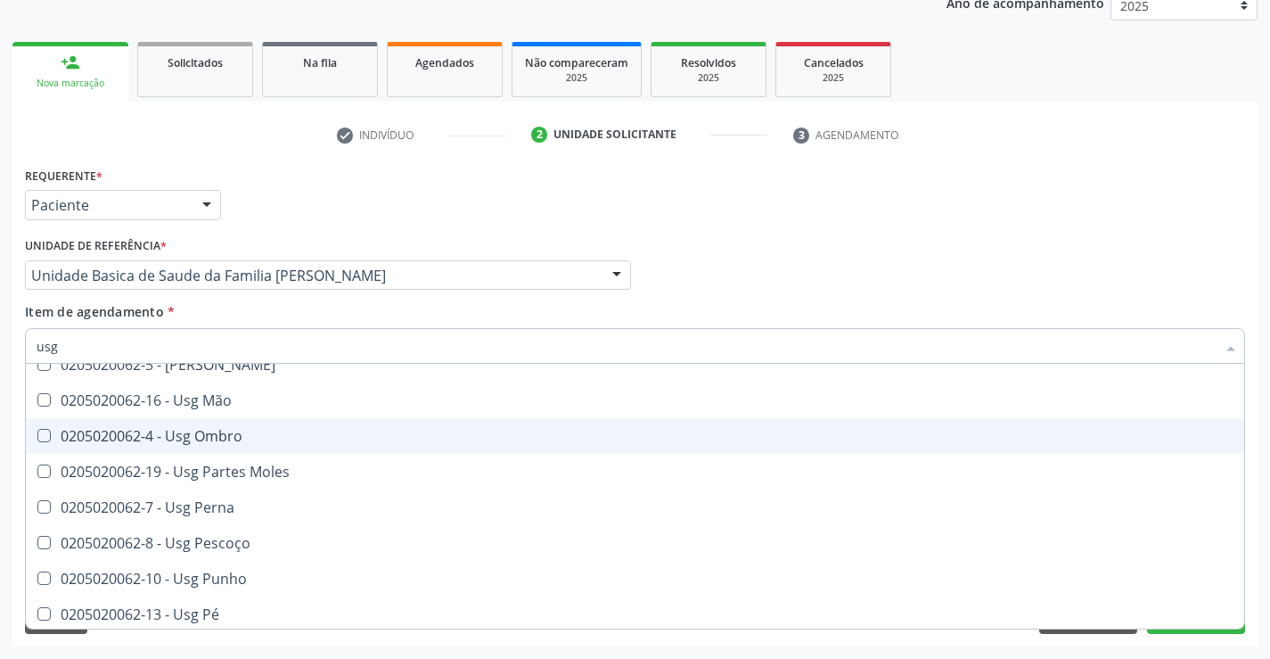
scroll to position [267, 0]
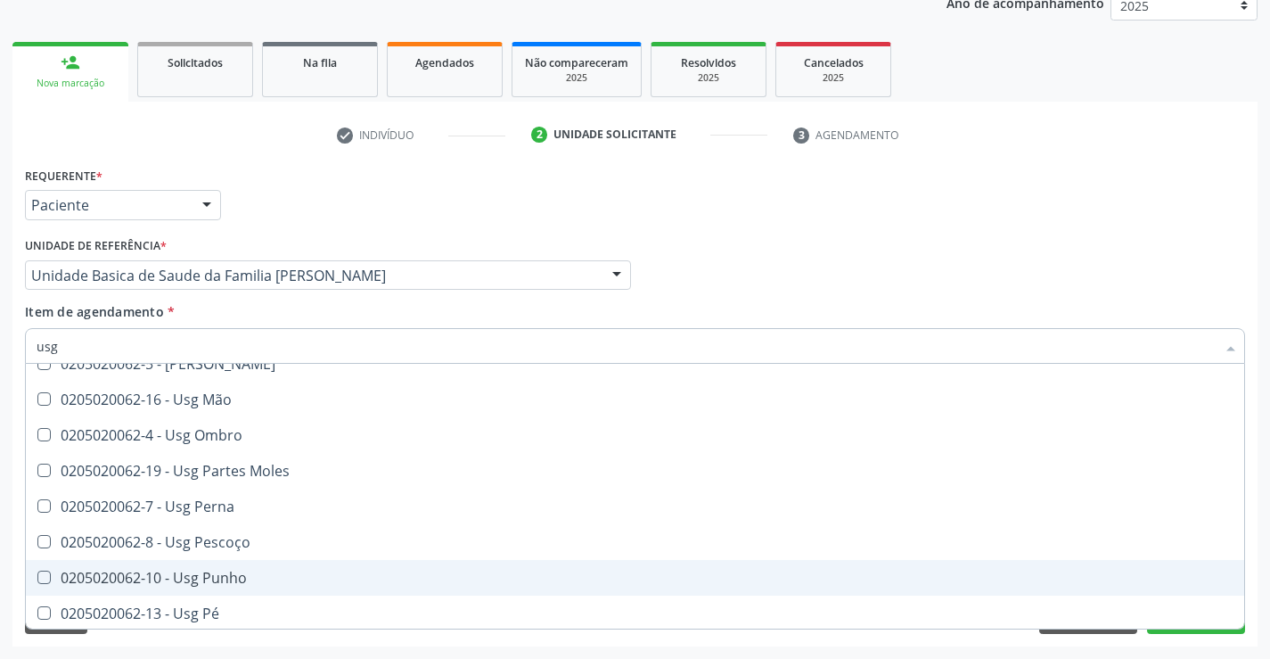
click at [241, 574] on div "0205020062-10 - Usg Punho" at bounding box center [635, 577] width 1197 height 14
checkbox Punho "true"
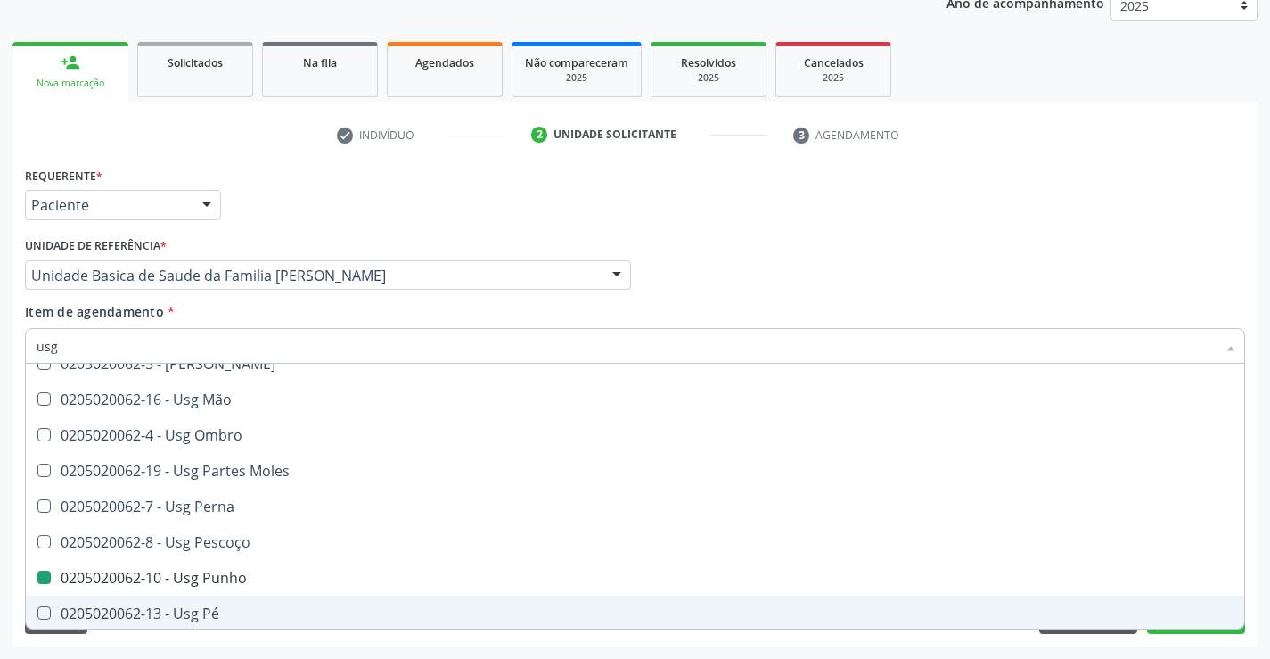
click at [220, 645] on div "Requerente * Paciente Profissional de Saúde Paciente Nenhum resultado encontrad…" at bounding box center [634, 404] width 1245 height 484
checkbox Braço "true"
checkbox Punho "false"
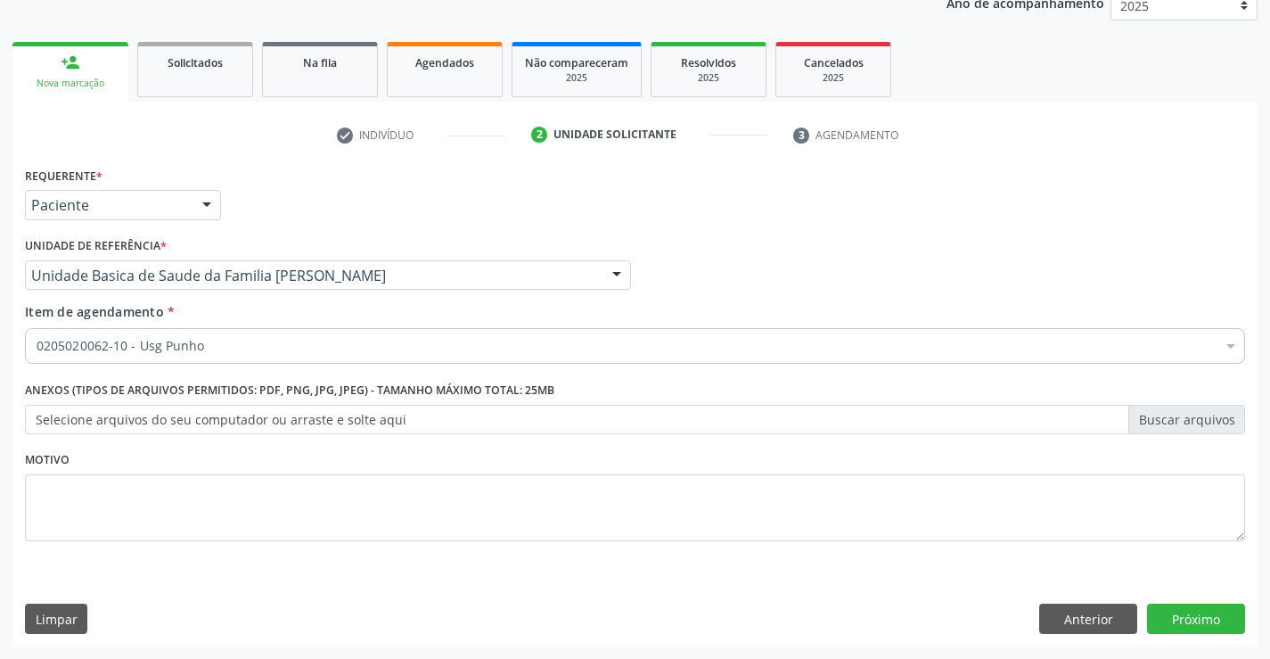
scroll to position [0, 0]
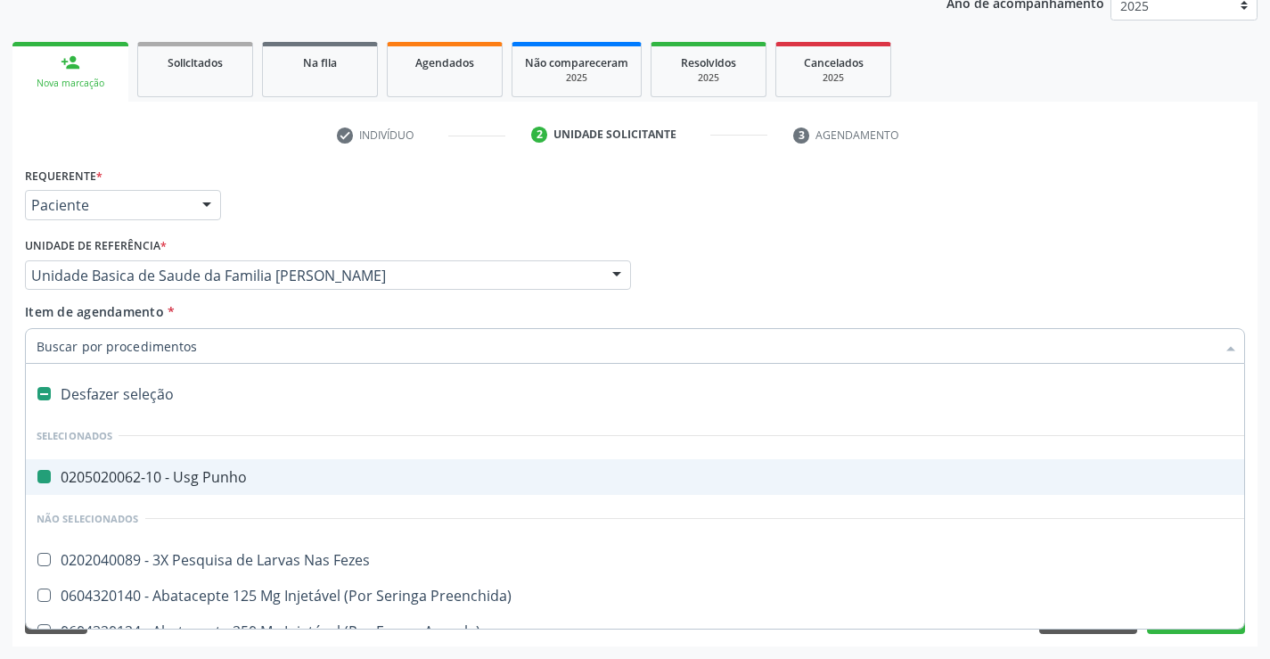
type input "r"
checkbox Punho "false"
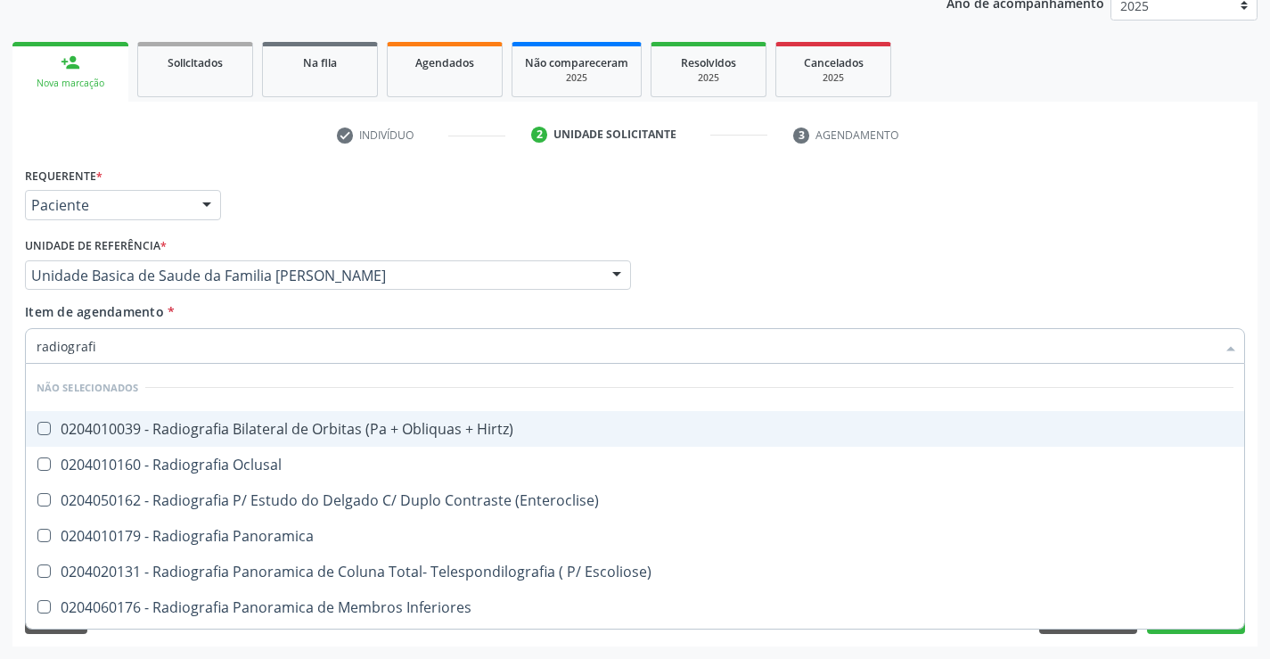
type input "radiografia"
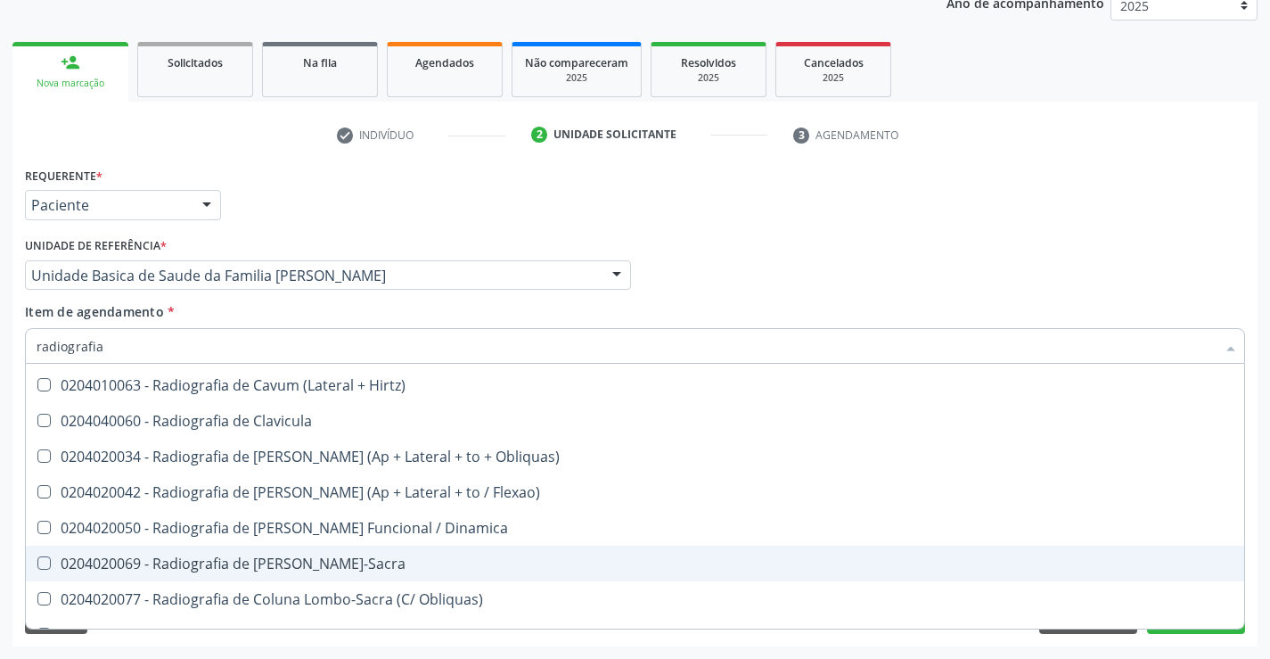
scroll to position [802, 0]
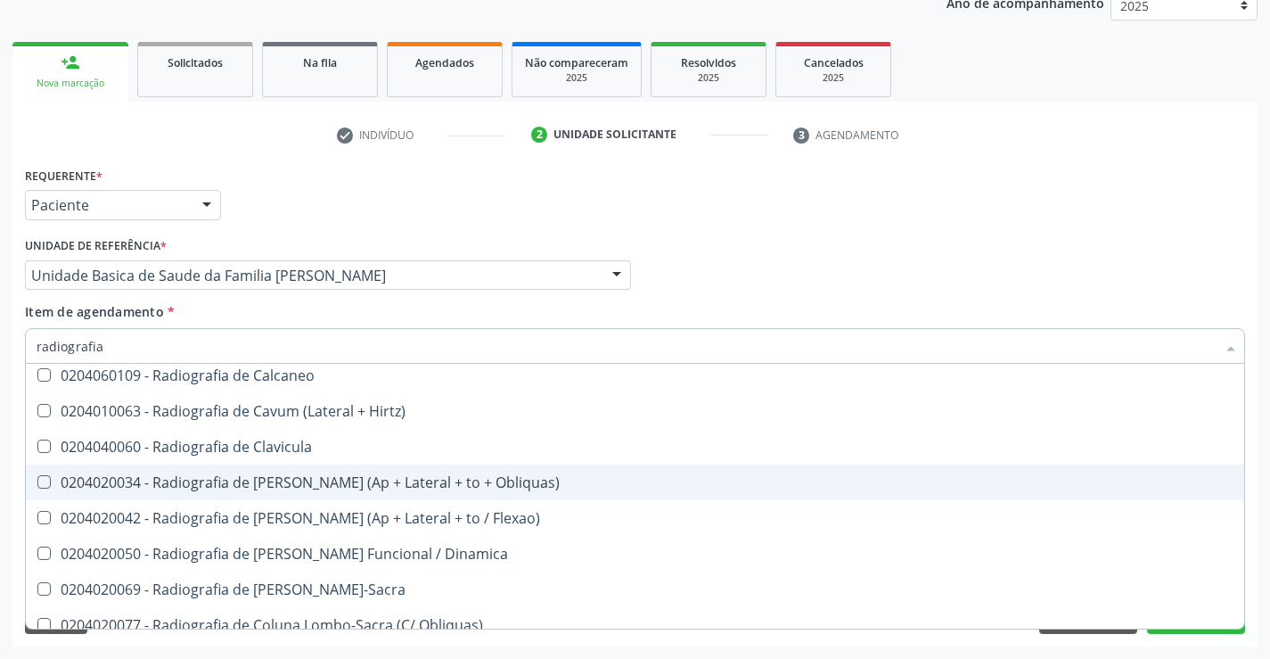
click at [382, 480] on div "0204020034 - Radiografia de [PERSON_NAME] (Ap + Lateral + to + Obliquas)" at bounding box center [635, 482] width 1197 height 14
checkbox Obliquas\) "true"
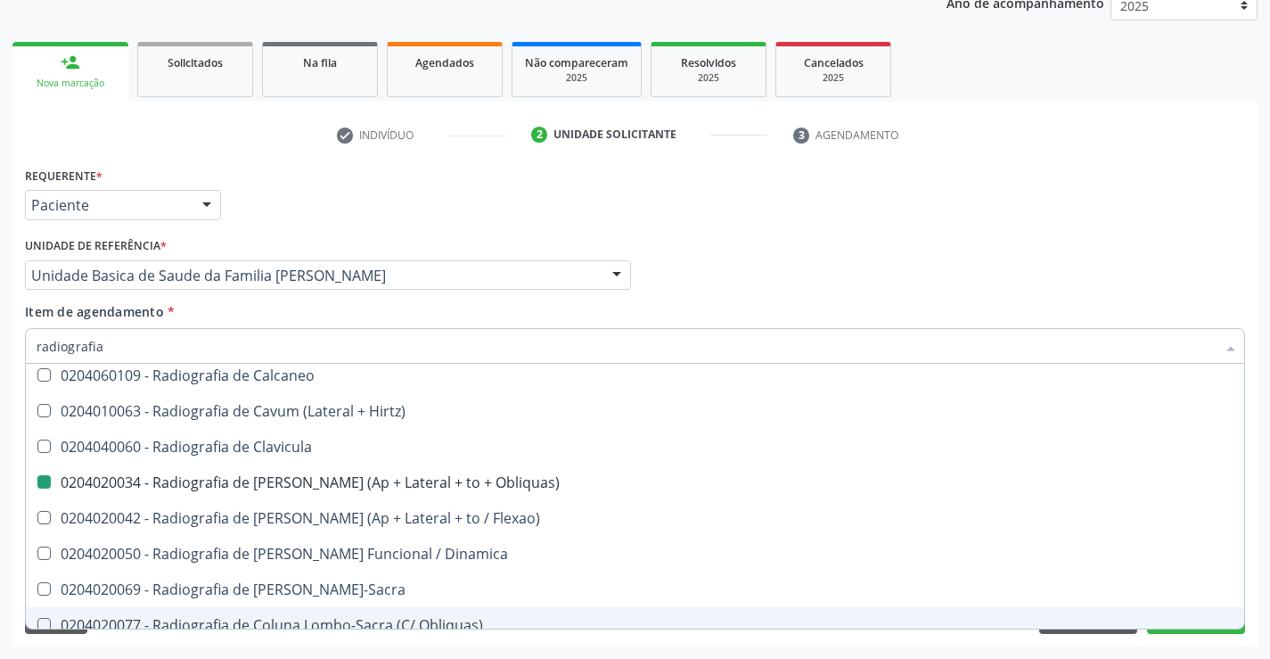
click at [1214, 640] on div "Requerente * Paciente Profissional de Saúde Paciente Nenhum resultado encontrad…" at bounding box center [634, 404] width 1245 height 484
checkbox Hirtz\) "true"
checkbox Obliquas\) "false"
checkbox Oclusal "true"
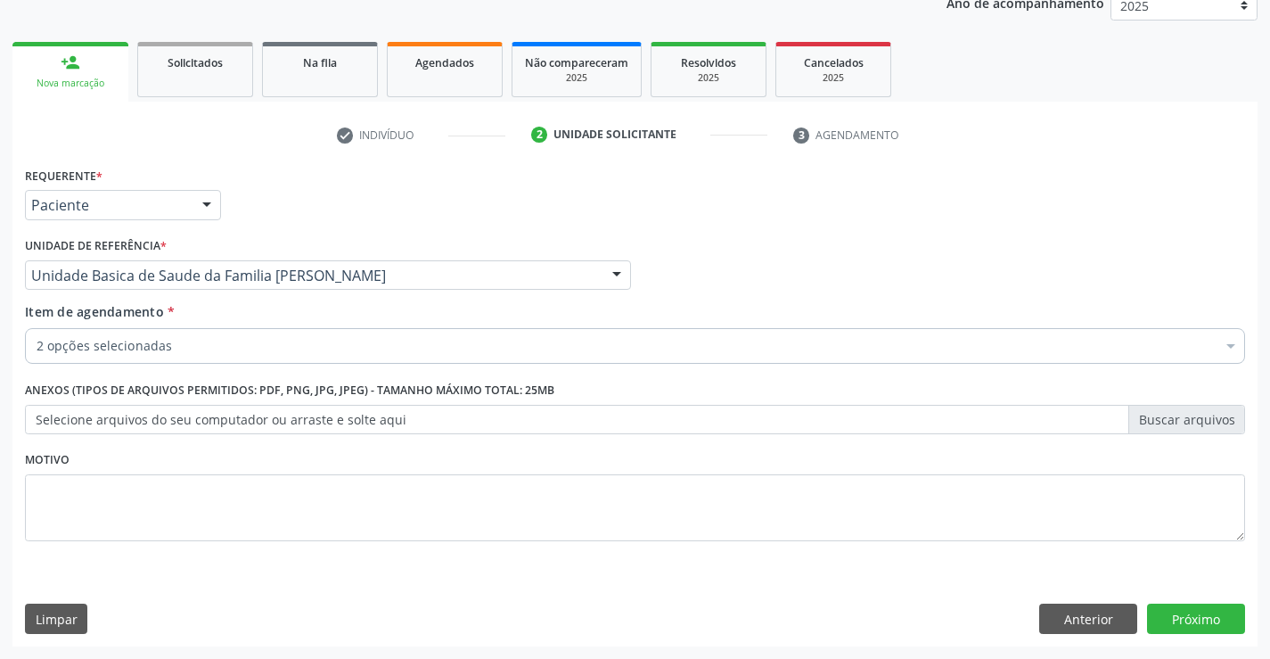
scroll to position [0, 0]
click at [1199, 621] on button "Próximo" at bounding box center [1196, 618] width 98 height 30
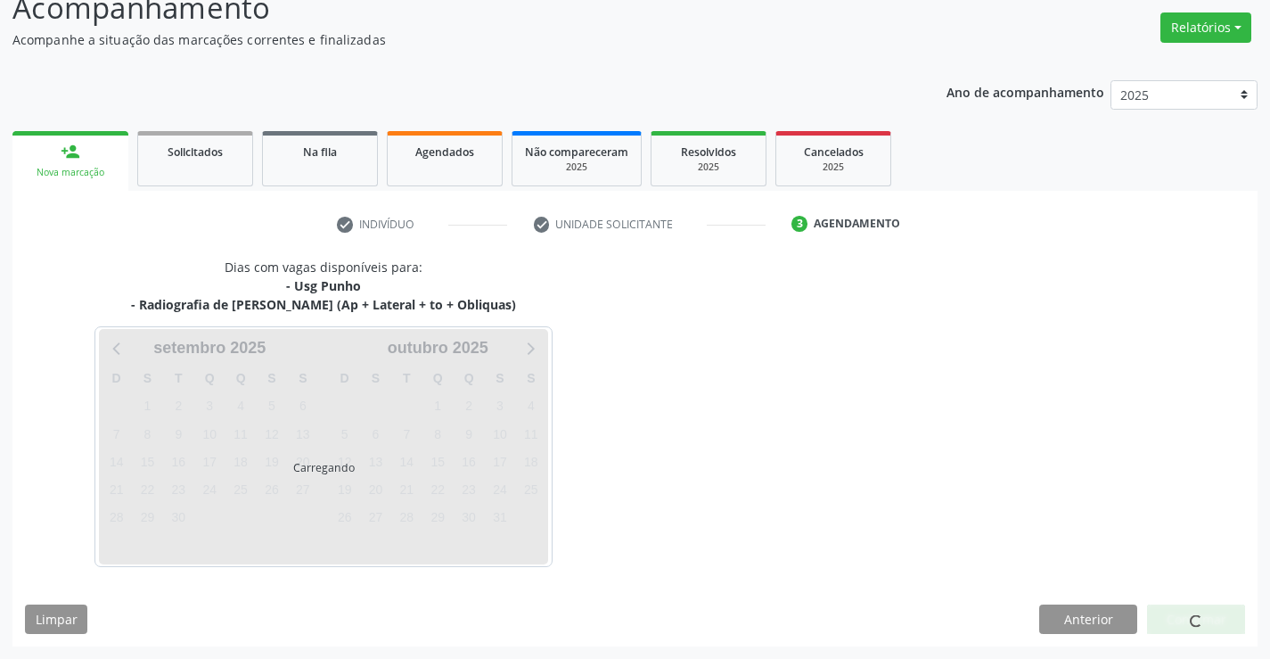
scroll to position [188, 0]
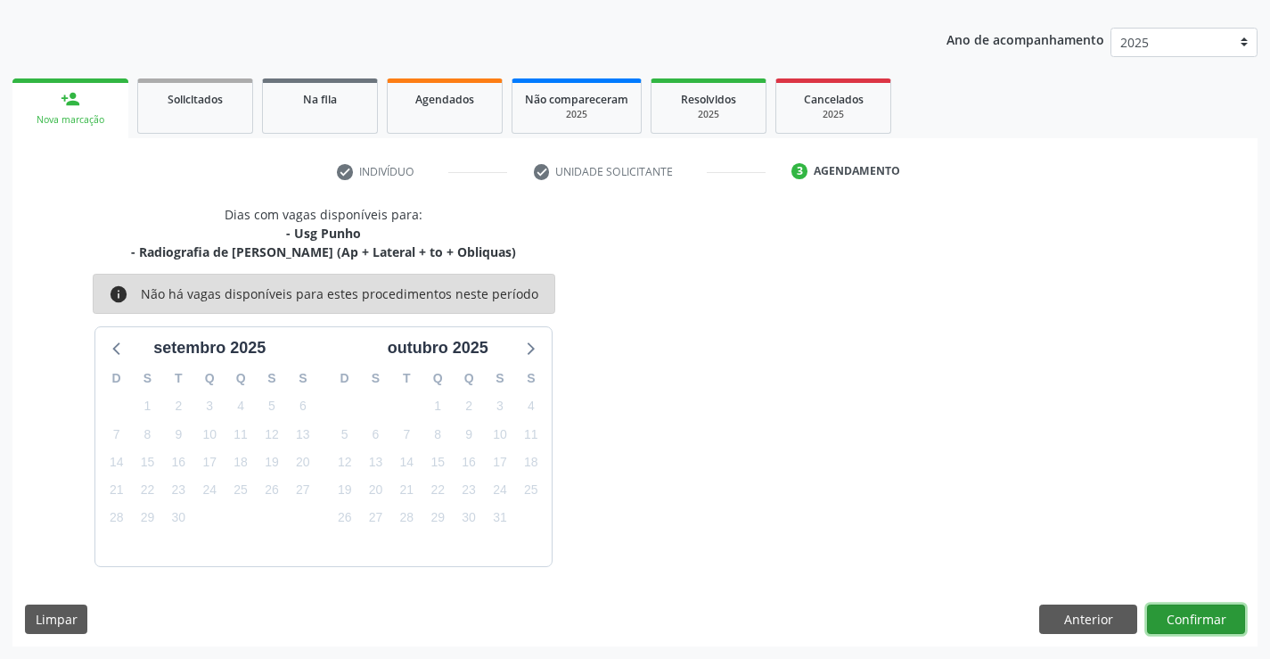
click at [1178, 616] on button "Confirmar" at bounding box center [1196, 619] width 98 height 30
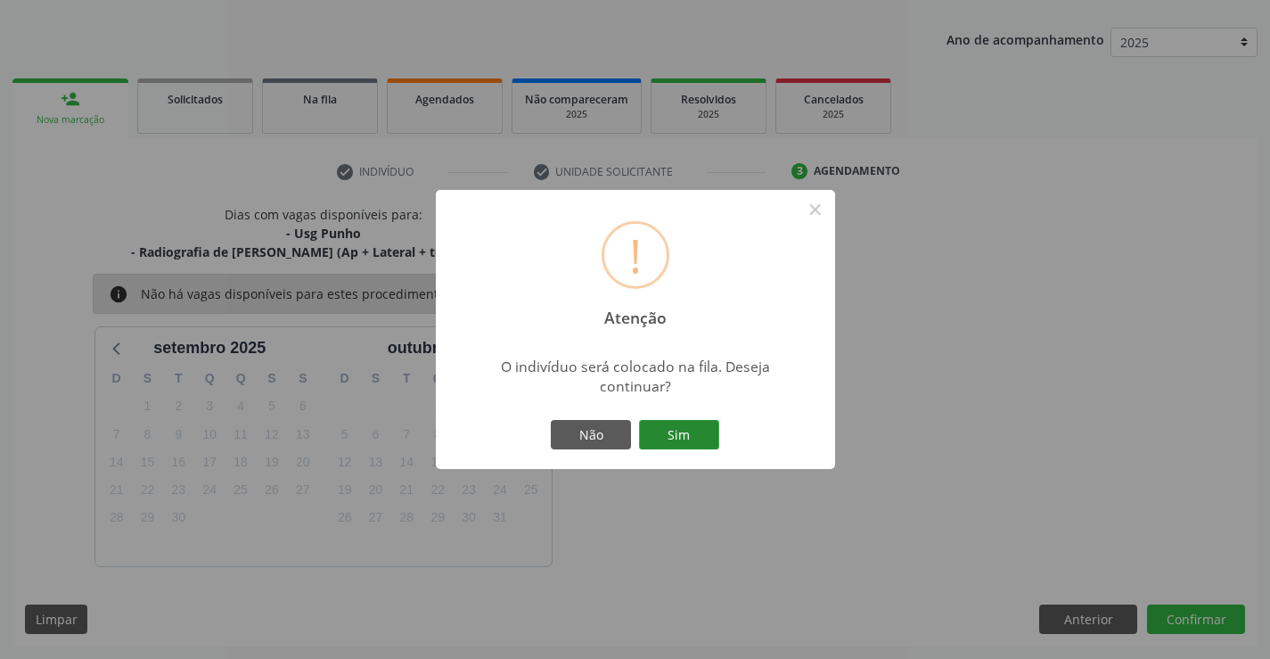
click at [684, 433] on button "Sim" at bounding box center [679, 435] width 80 height 30
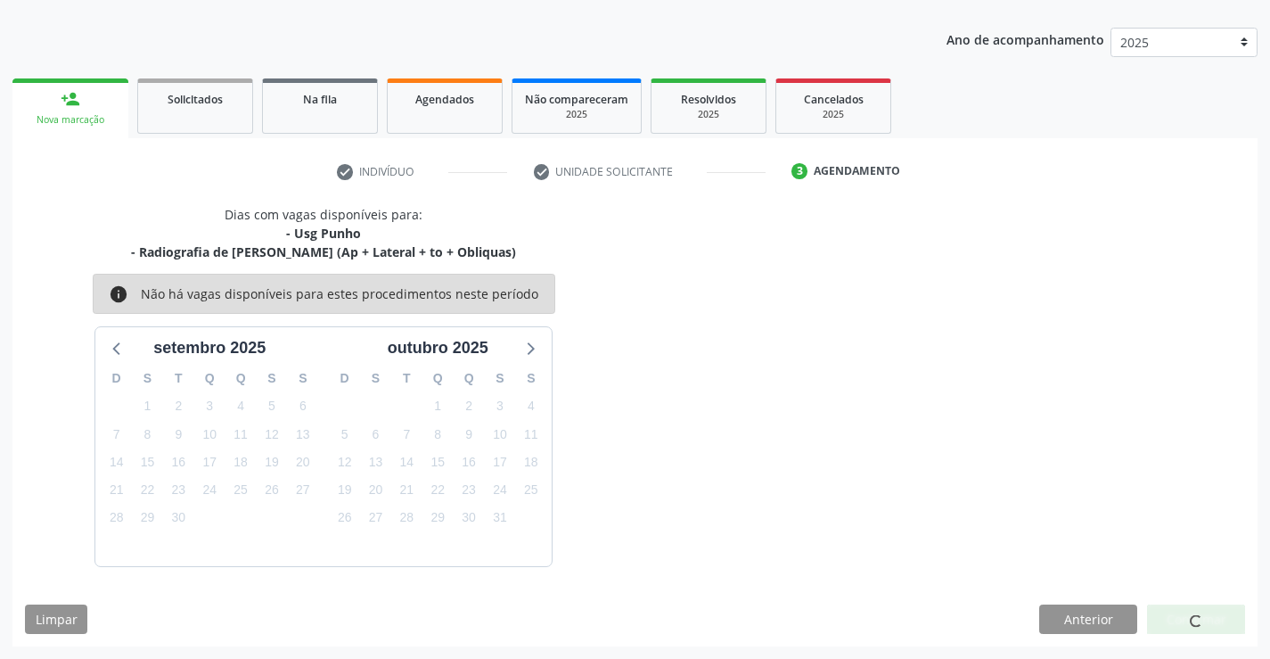
scroll to position [0, 0]
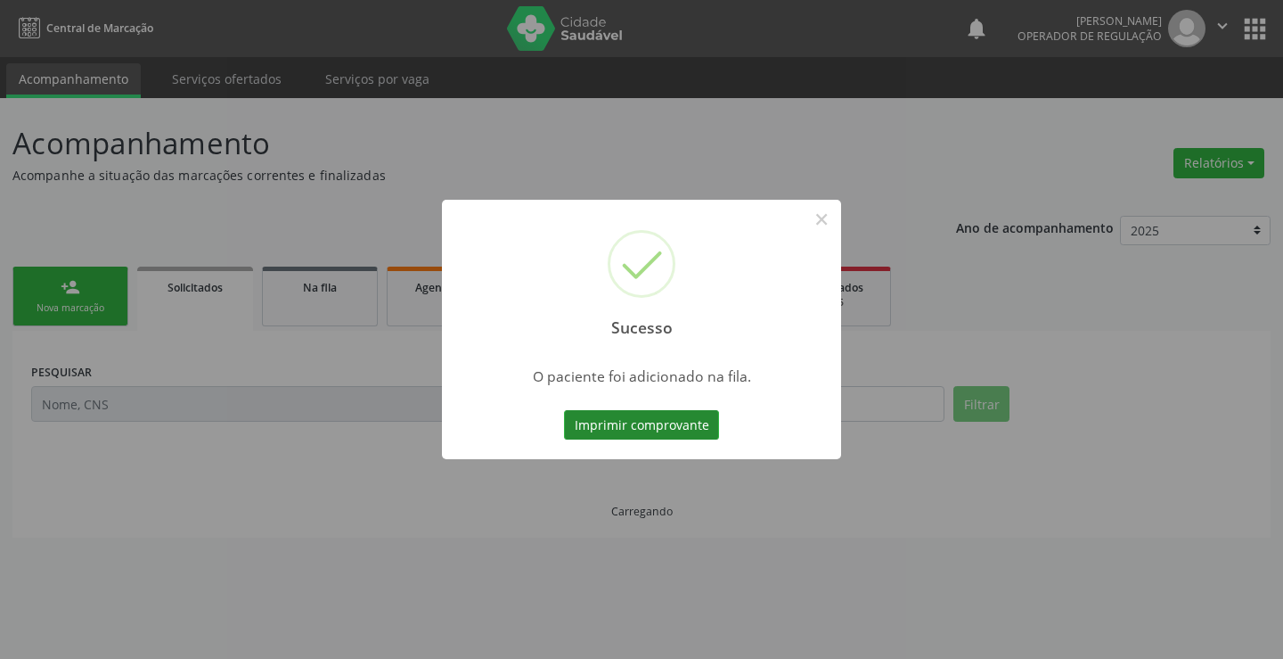
click at [692, 421] on button "Imprimir comprovante" at bounding box center [641, 425] width 155 height 30
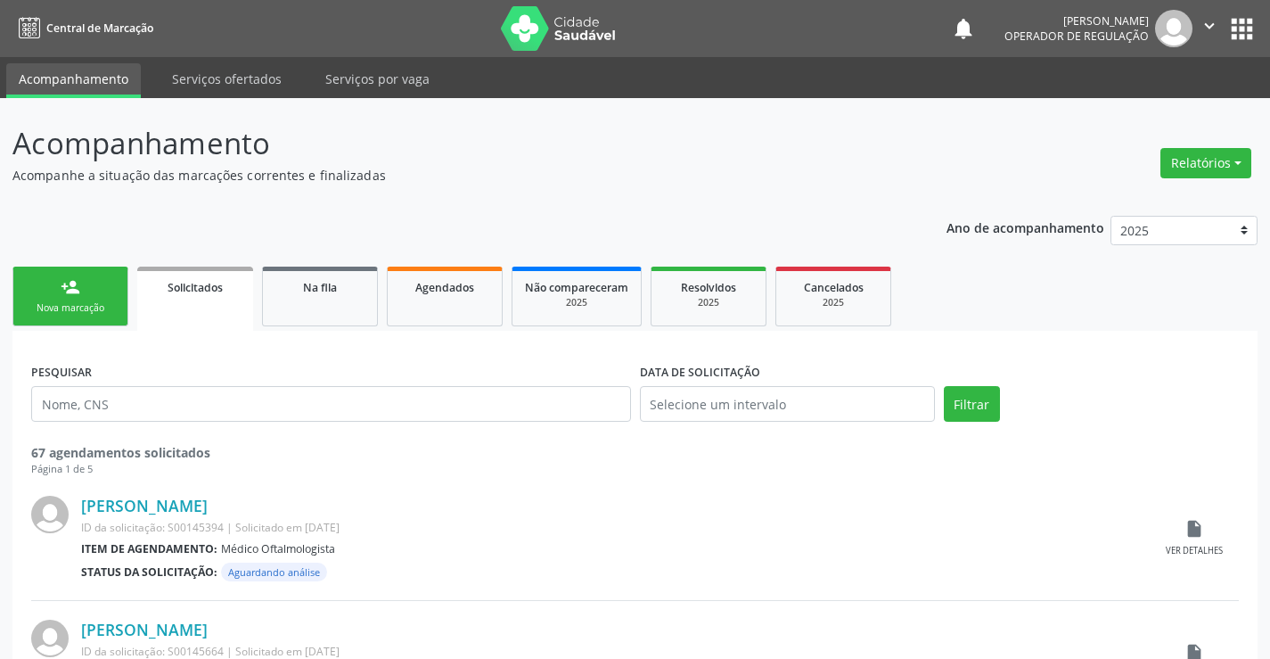
click at [68, 311] on div "Nova marcação" at bounding box center [70, 307] width 89 height 13
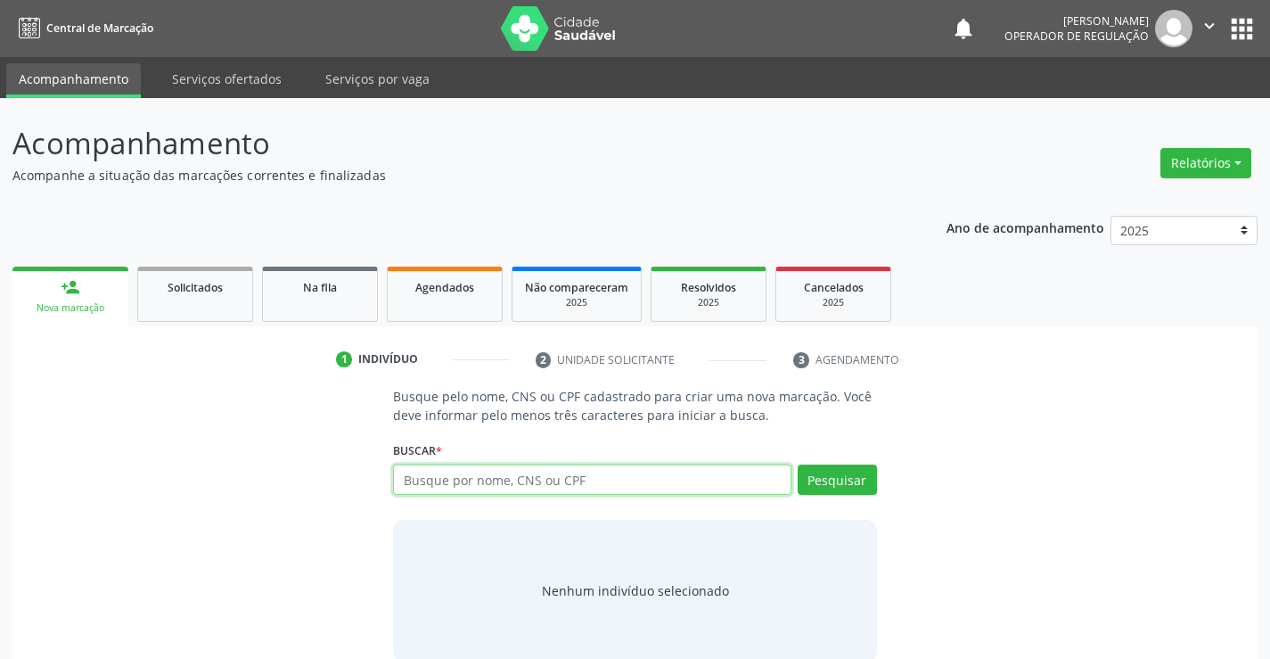
click at [648, 484] on input "text" at bounding box center [591, 479] width 397 height 30
type input "704708771234730"
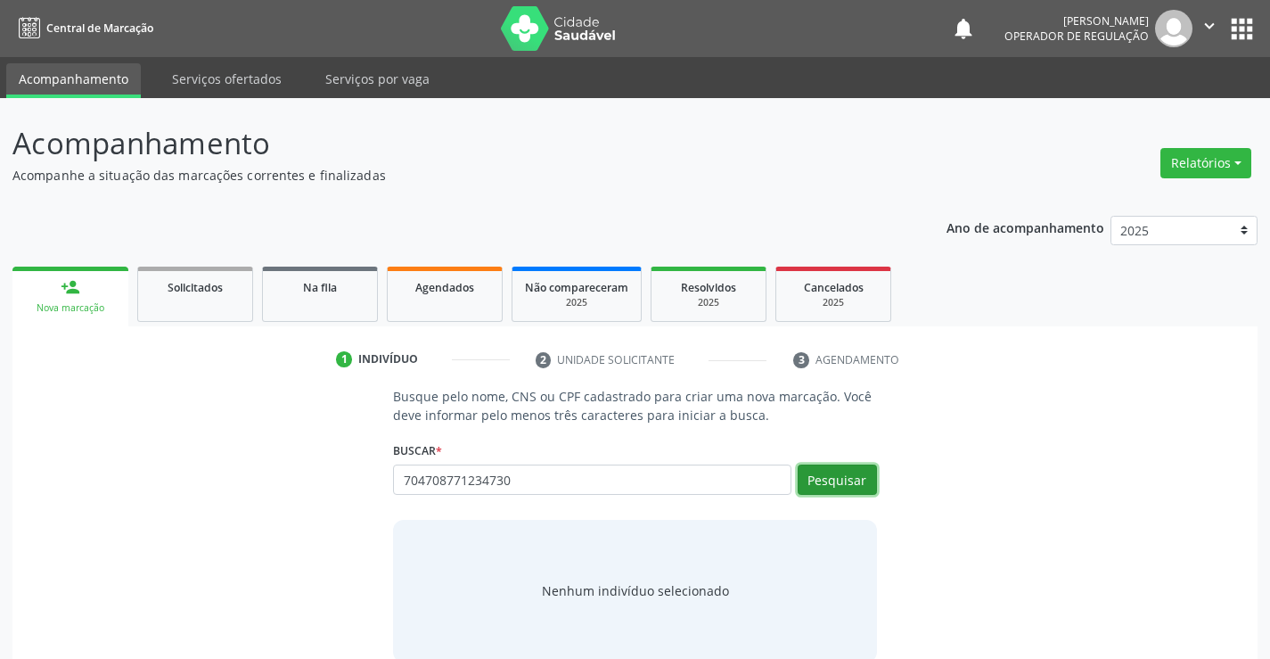
click at [822, 479] on button "Pesquisar" at bounding box center [837, 479] width 79 height 30
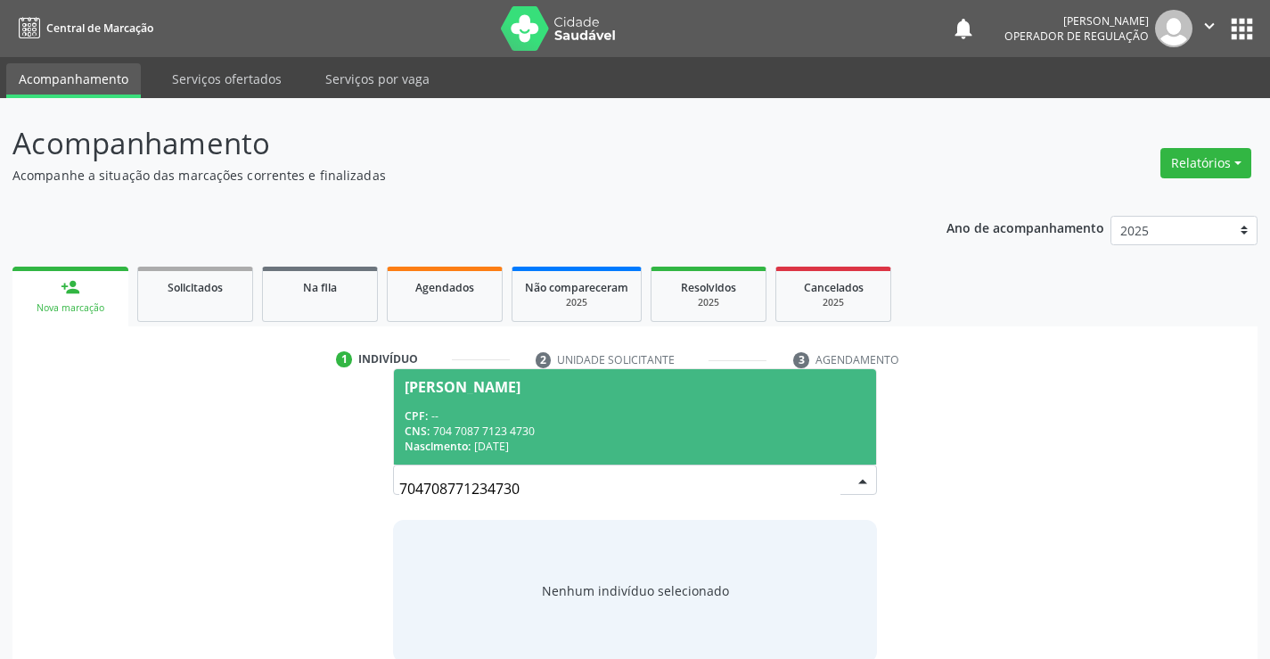
click at [638, 380] on div "Evandro Mendes da Silva" at bounding box center [635, 387] width 460 height 14
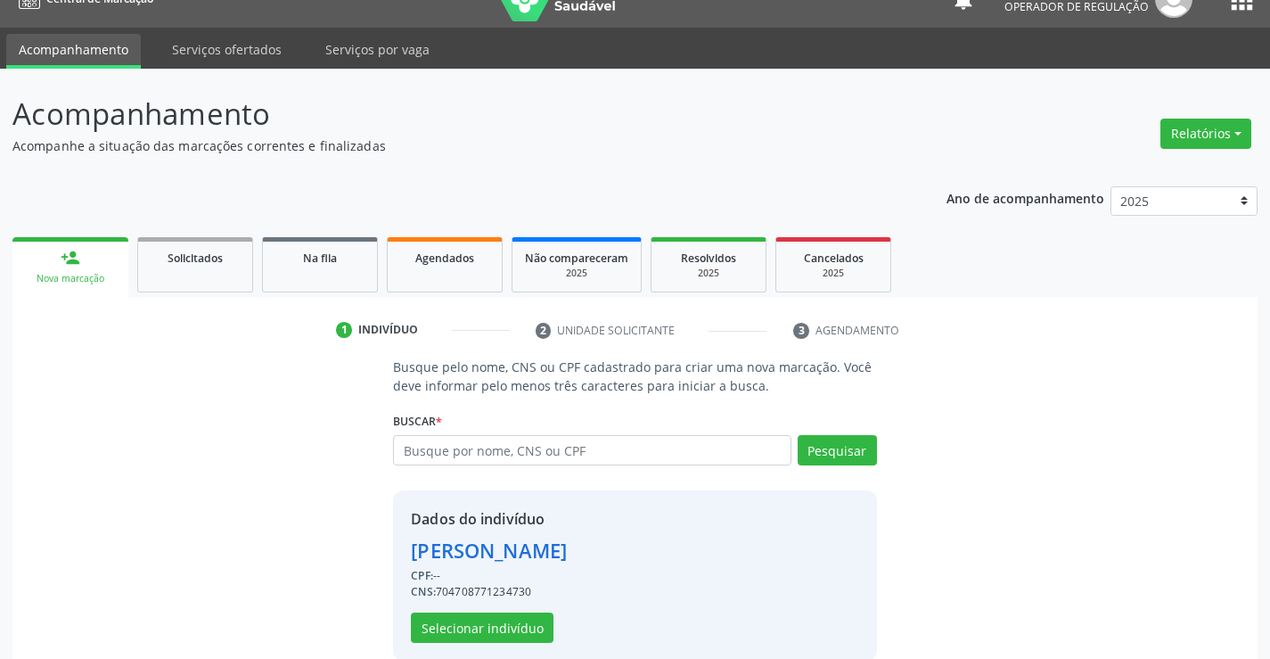
scroll to position [56, 0]
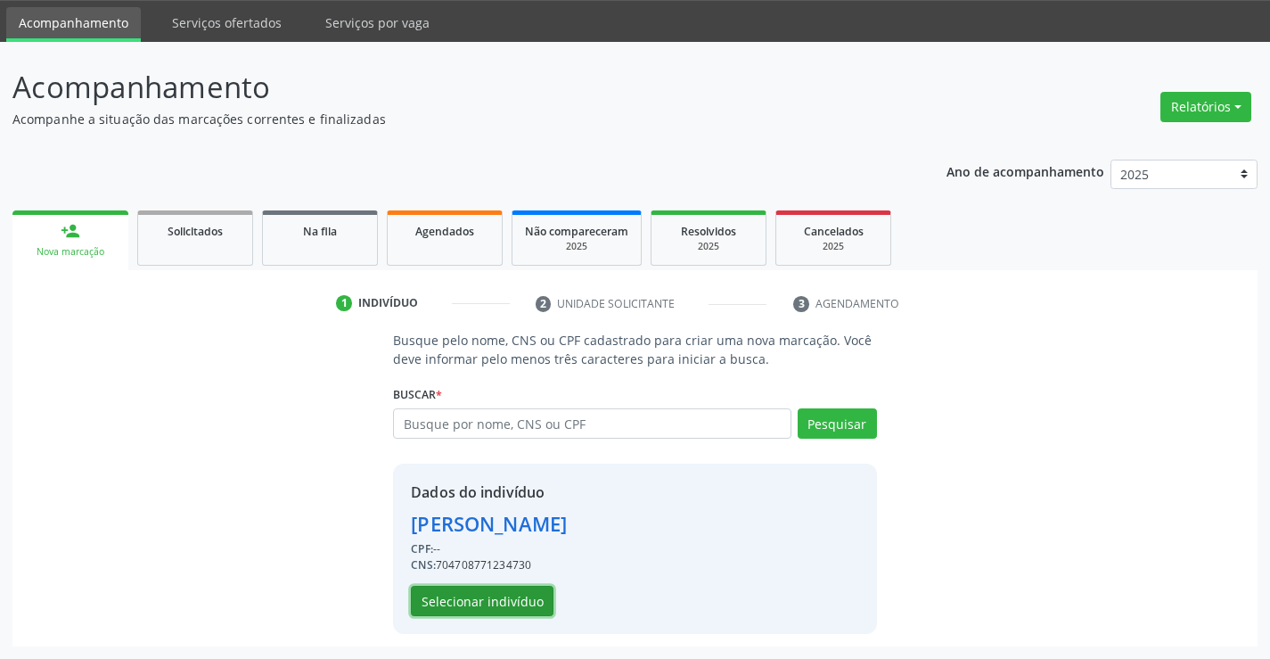
click at [496, 585] on button "Selecionar indivíduo" at bounding box center [482, 600] width 143 height 30
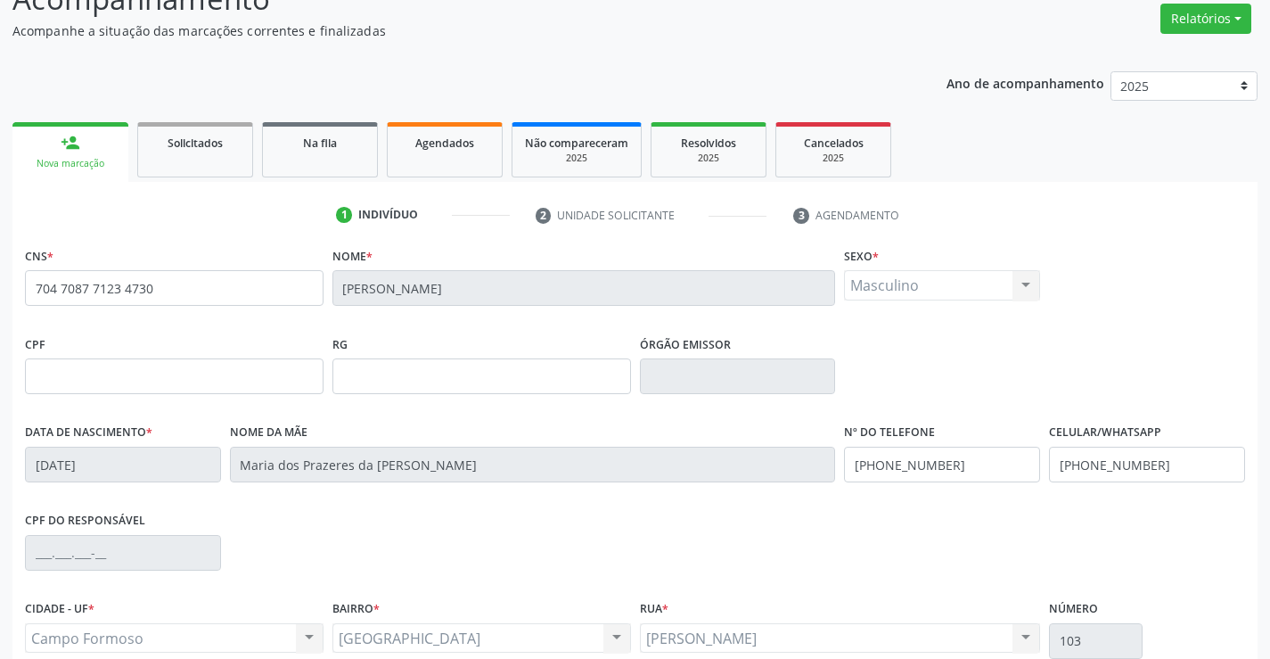
scroll to position [145, 0]
click at [954, 463] on input "(00) 00000-0000" at bounding box center [942, 464] width 196 height 36
click at [901, 471] on input "(00) 00000-0000" at bounding box center [942, 464] width 196 height 36
click at [863, 470] on input "(00) 00000-0000" at bounding box center [942, 464] width 196 height 36
type input "(07) 00000-0000"
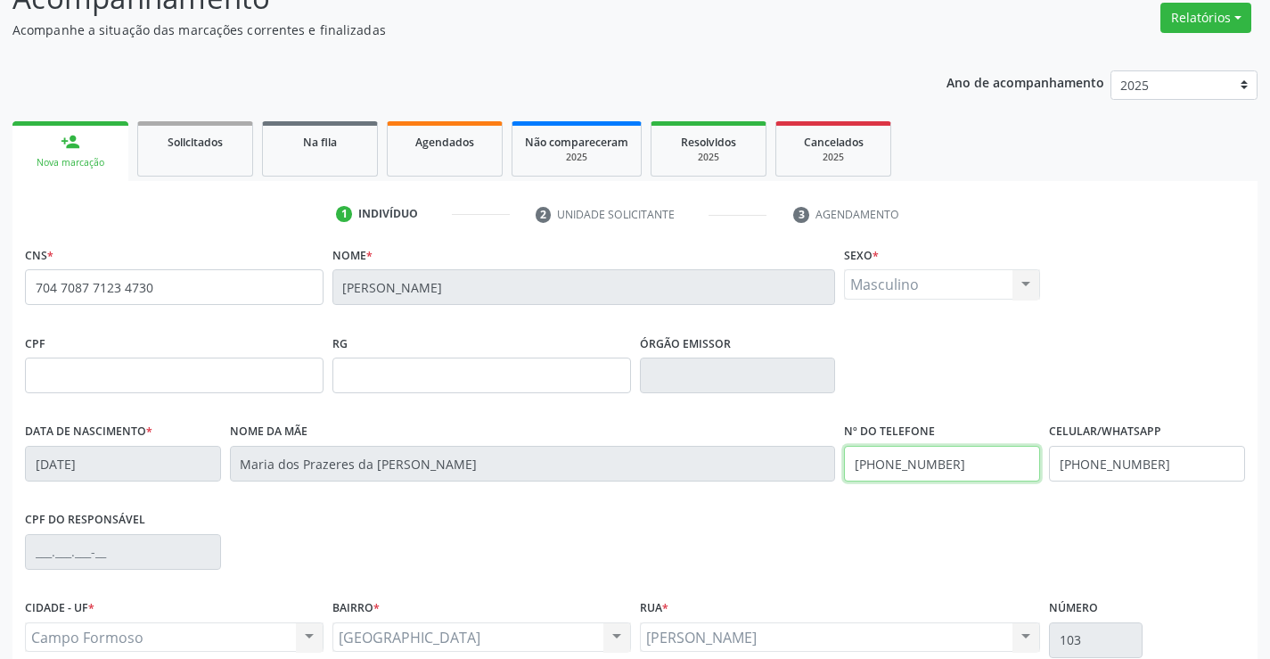
click at [763, 465] on div "Data de nascimento * 24/09/1986 Nome da mãe Maria dos Prazeres da Silva Nº do T…" at bounding box center [634, 462] width 1229 height 88
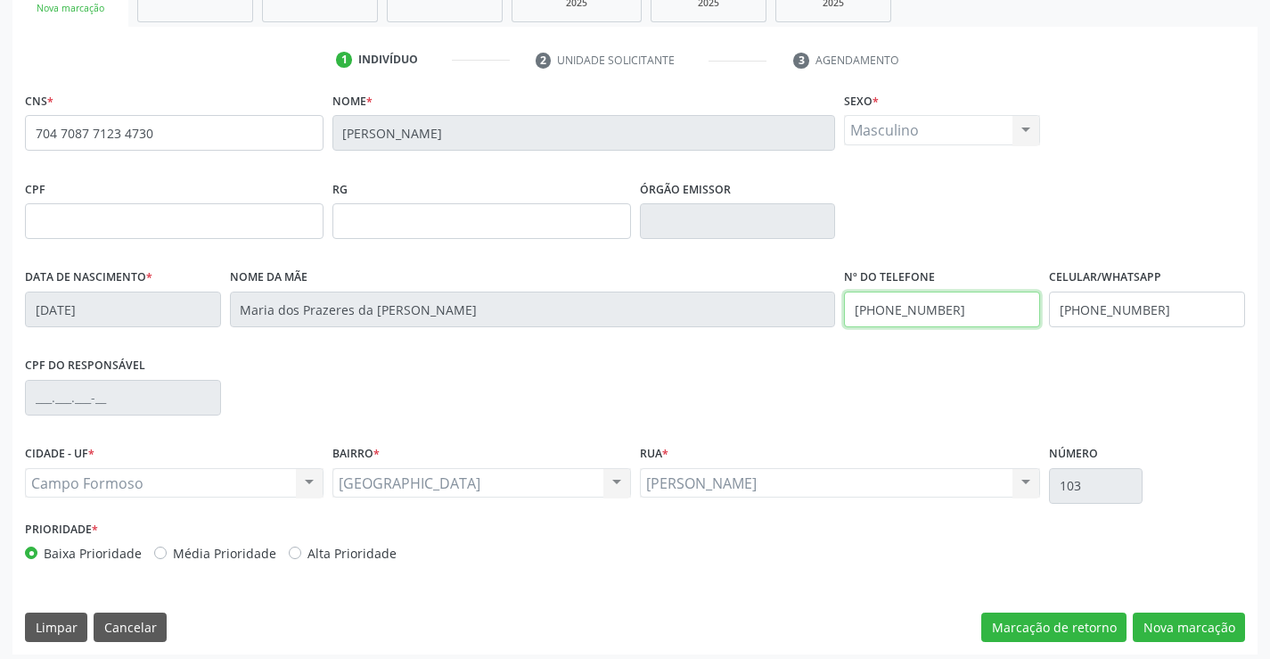
scroll to position [307, 0]
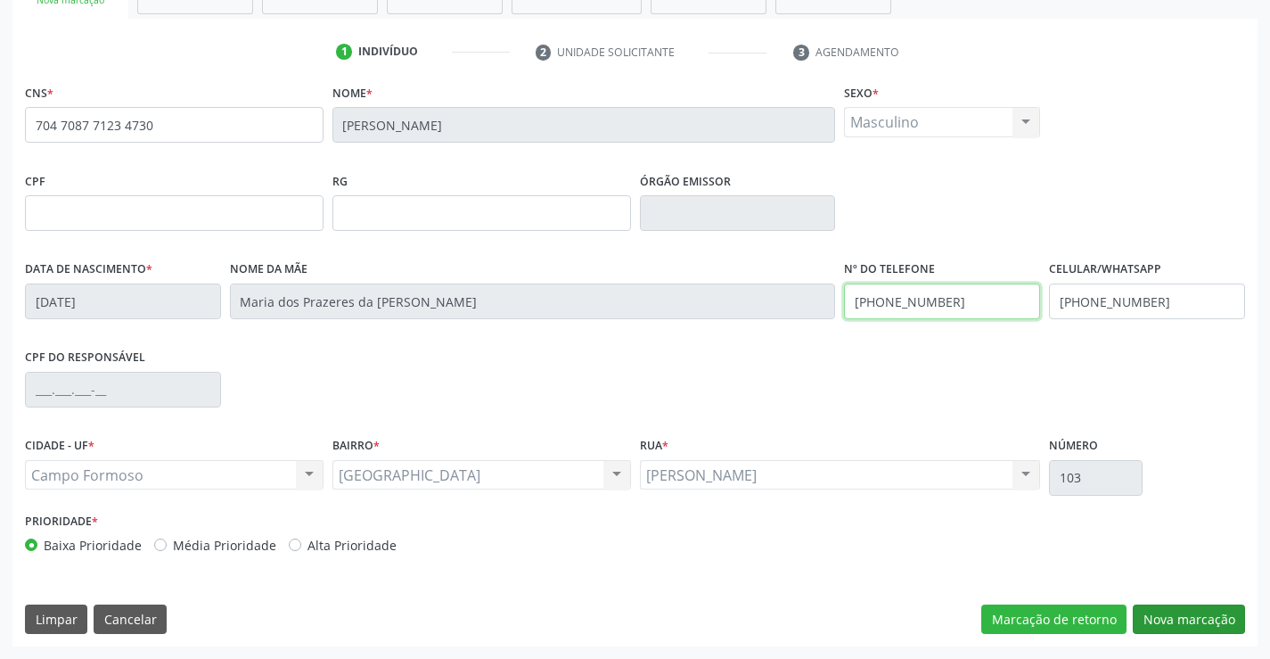
type input "(74) 99927-2506"
click at [1186, 610] on button "Nova marcação" at bounding box center [1189, 619] width 112 height 30
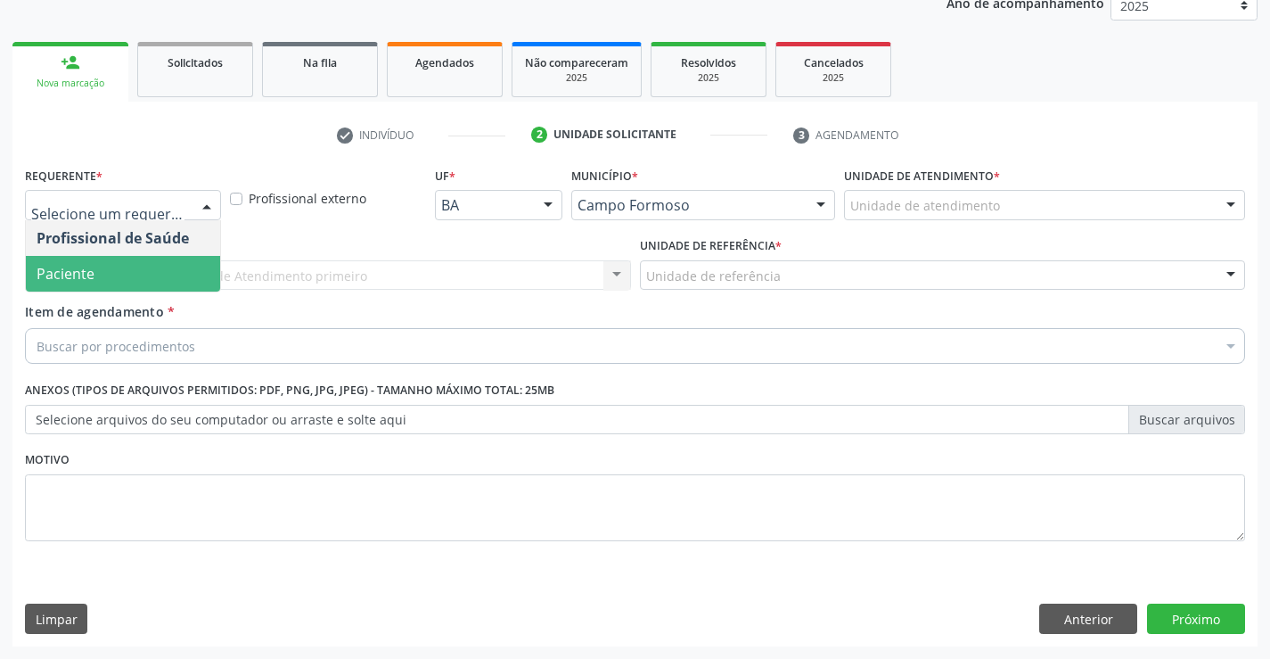
click at [61, 268] on span "Paciente" at bounding box center [66, 274] width 58 height 20
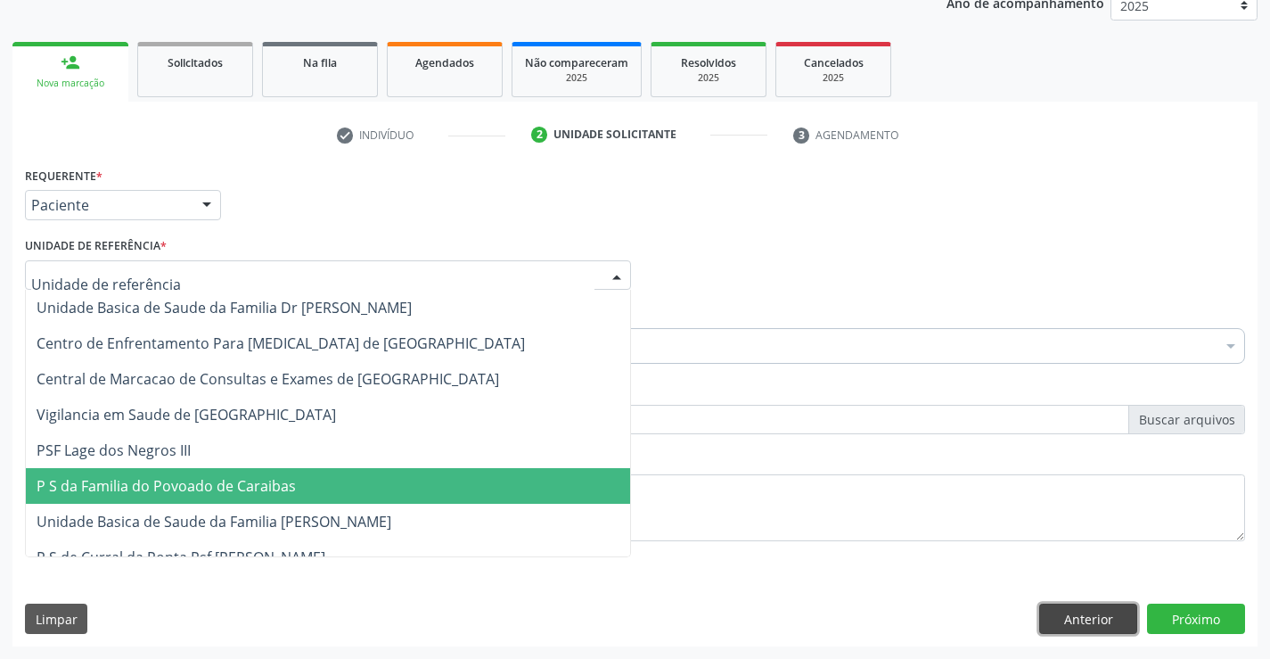
click at [1109, 610] on button "Anterior" at bounding box center [1088, 618] width 98 height 30
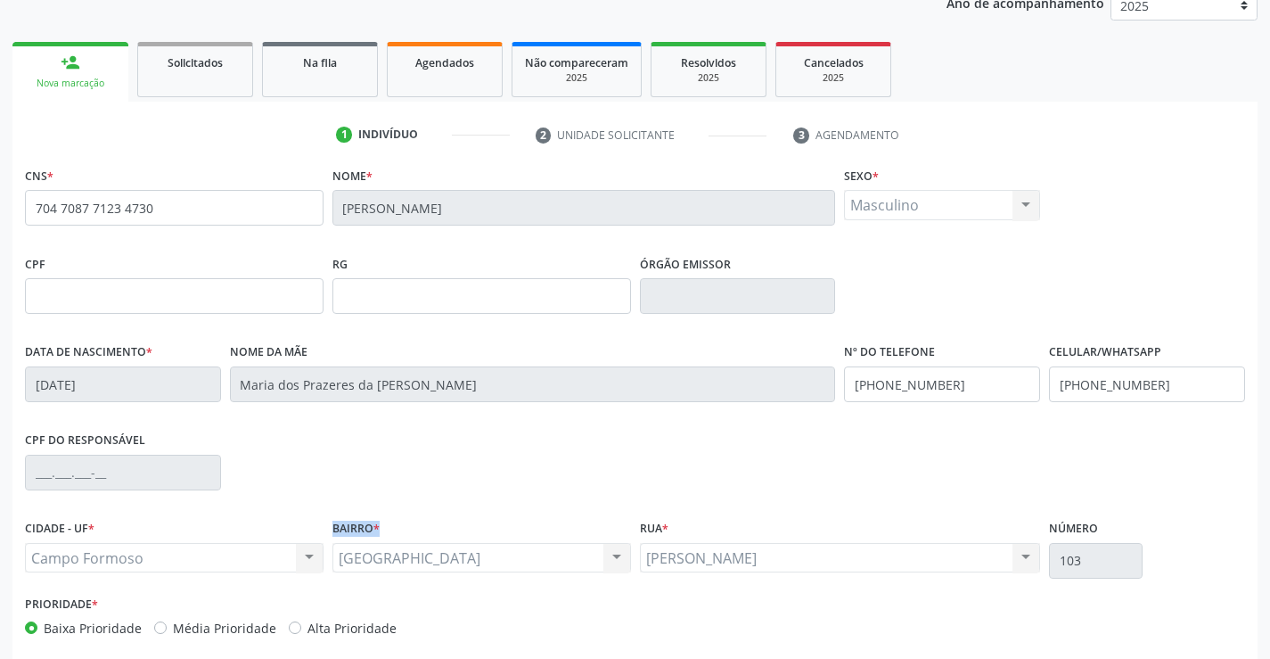
drag, startPoint x: 477, startPoint y: 548, endPoint x: 295, endPoint y: 551, distance: 181.8
click at [298, 552] on div "CIDADE - UF * Campo Formoso Campo Formoso Nenhum resultado encontrado para: " "…" at bounding box center [634, 553] width 1229 height 76
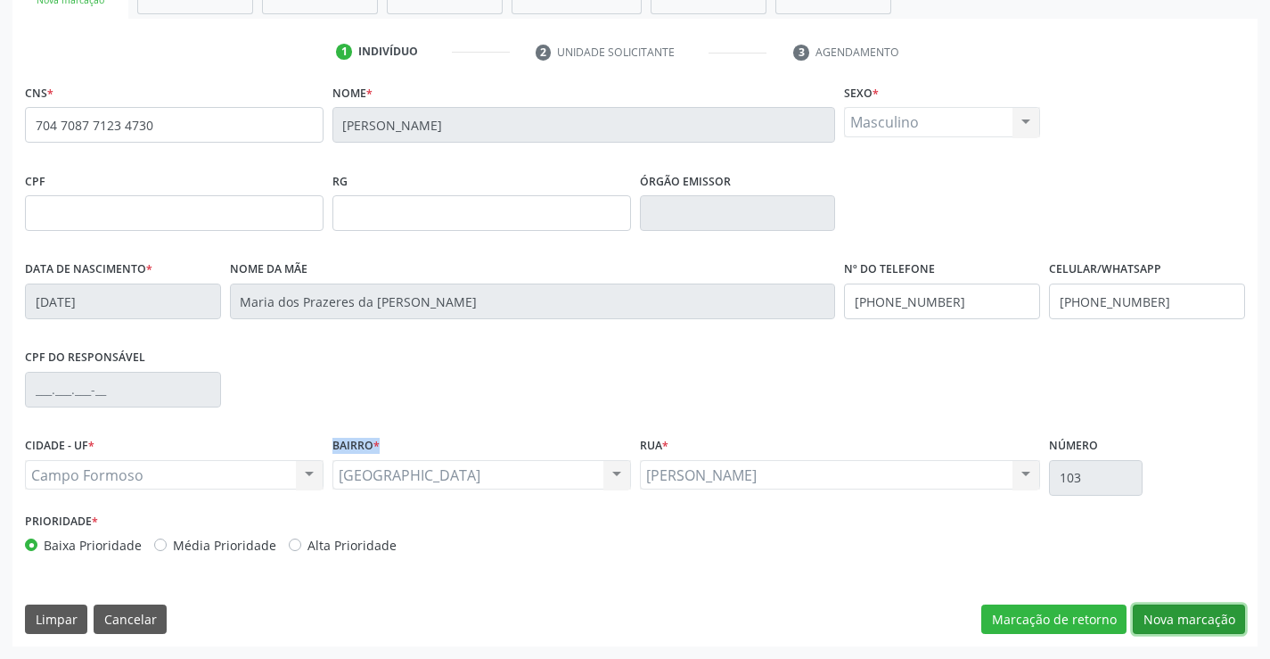
click at [1151, 620] on button "Nova marcação" at bounding box center [1189, 619] width 112 height 30
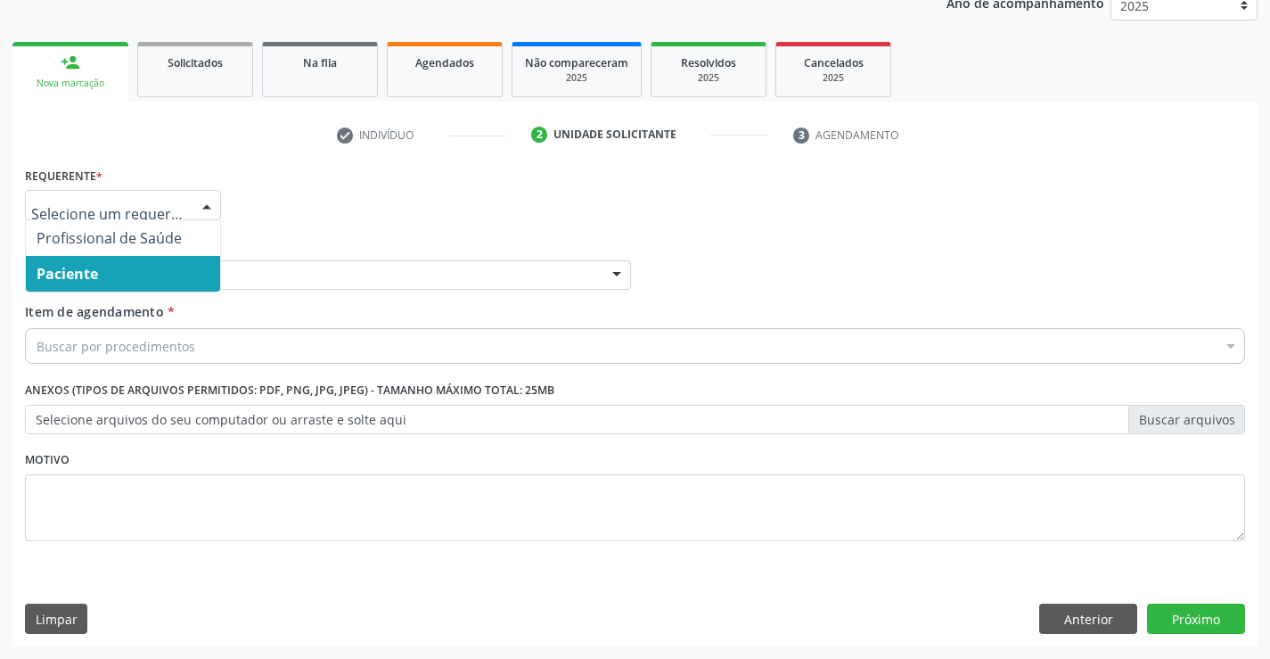
click at [75, 266] on span "Paciente" at bounding box center [67, 274] width 61 height 20
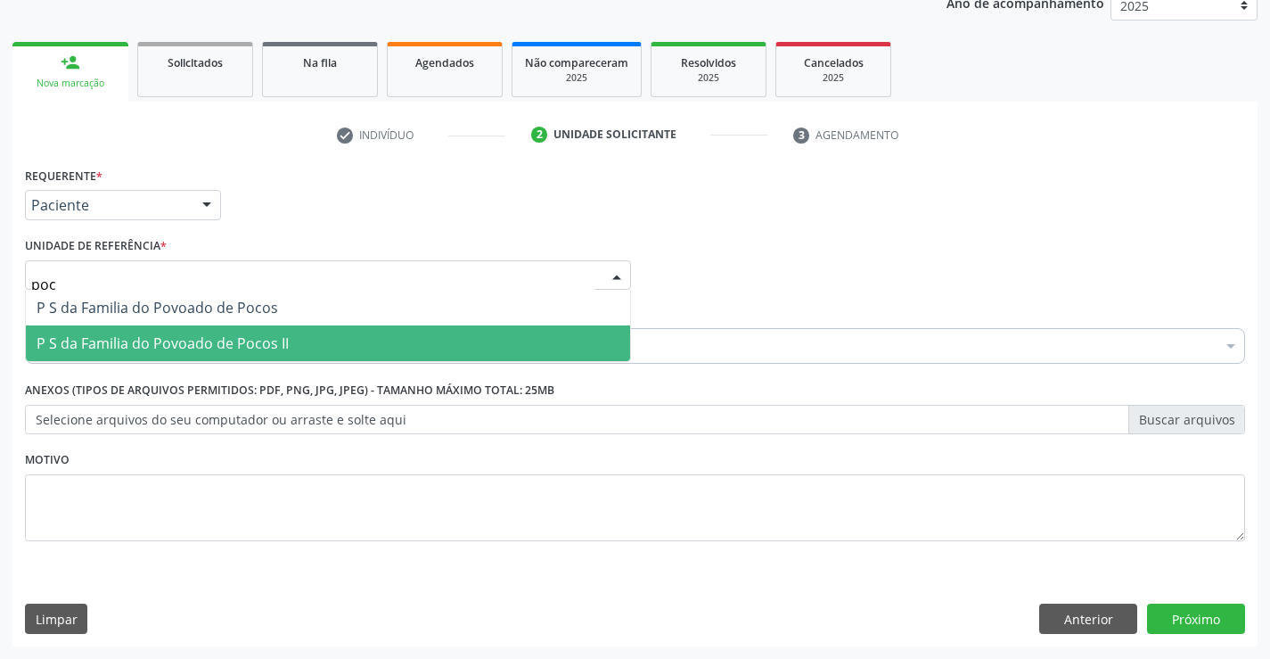
type input "poco"
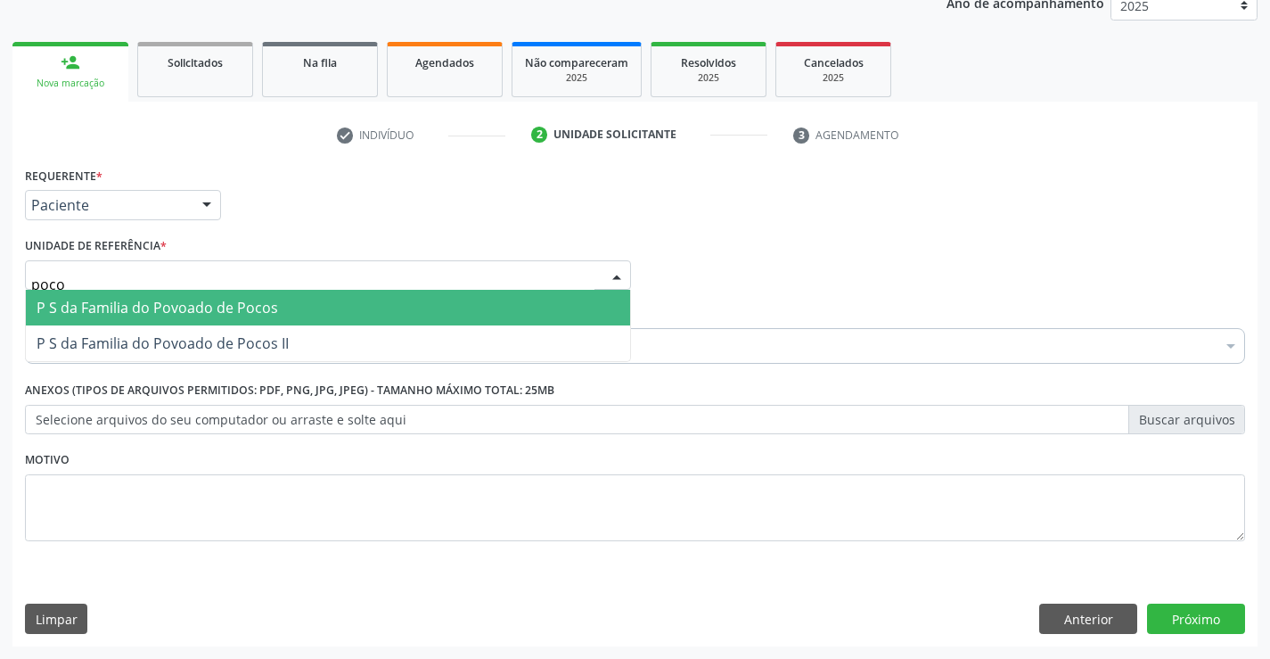
click at [90, 308] on span "P S da Familia do Povoado de Pocos" at bounding box center [157, 308] width 241 height 20
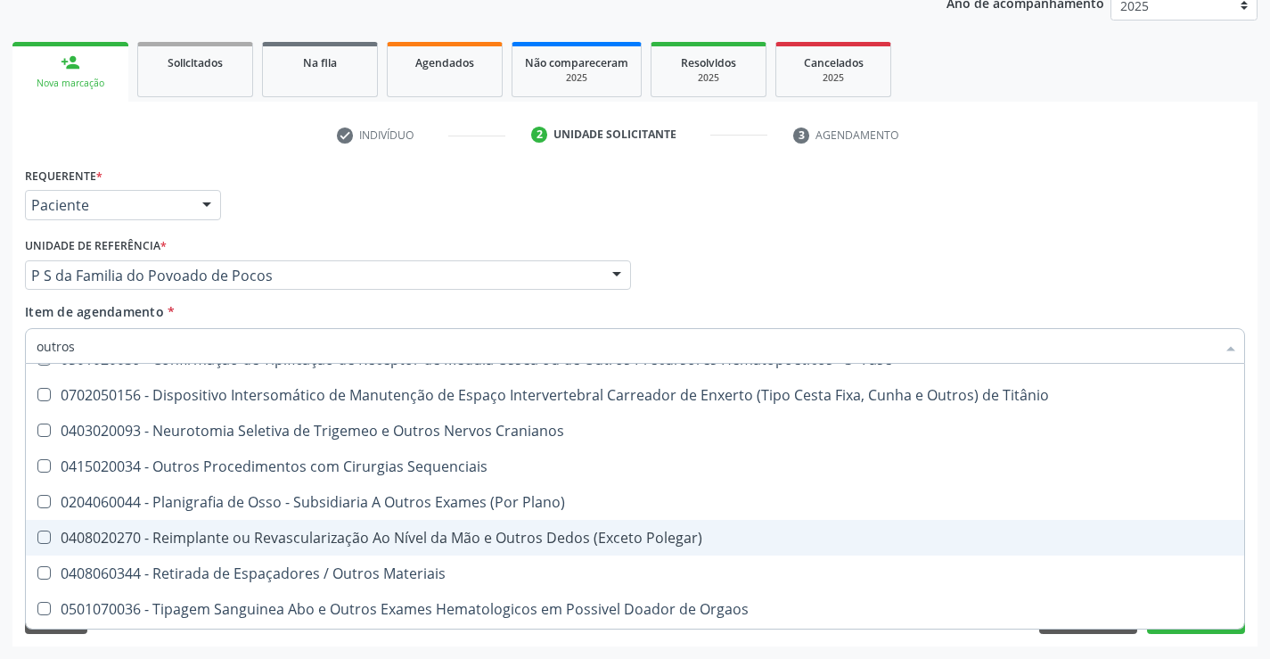
scroll to position [178, 0]
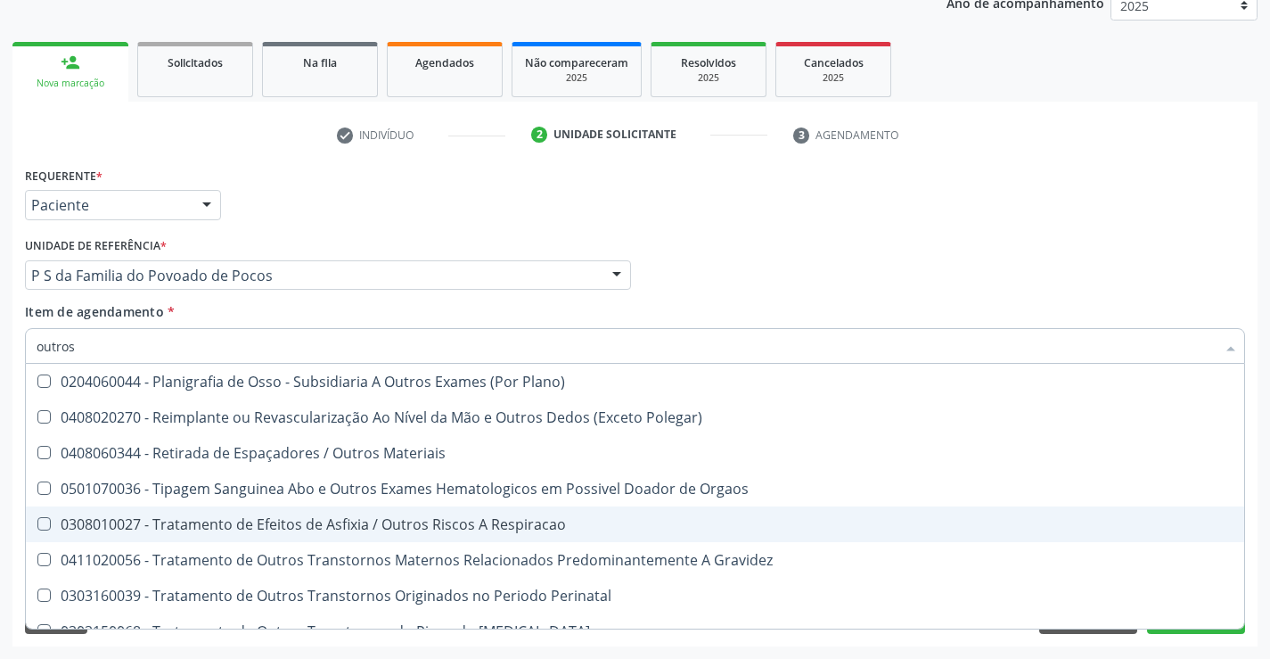
type input "outros p"
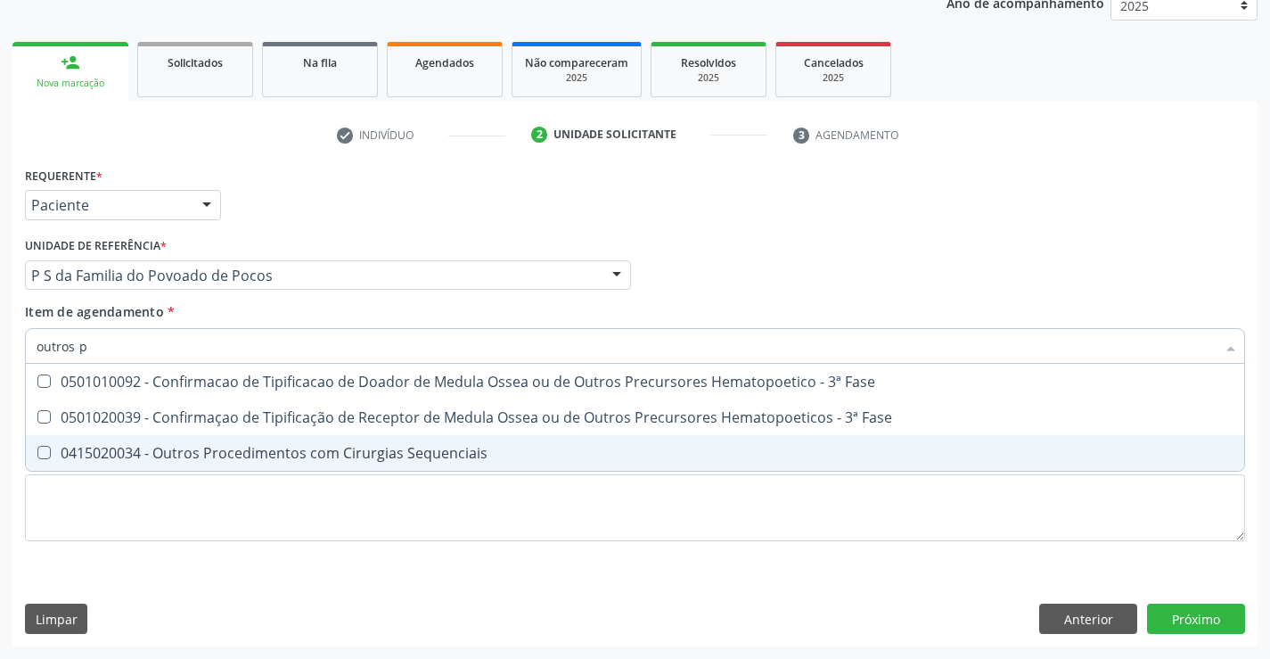
click at [413, 446] on div "0415020034 - Outros Procedimentos com Cirurgias Sequenciais" at bounding box center [635, 453] width 1197 height 14
checkbox Sequenciais "true"
click at [1206, 604] on div "Requerente * Paciente Profissional de Saúde Paciente Nenhum resultado encontrad…" at bounding box center [634, 404] width 1245 height 484
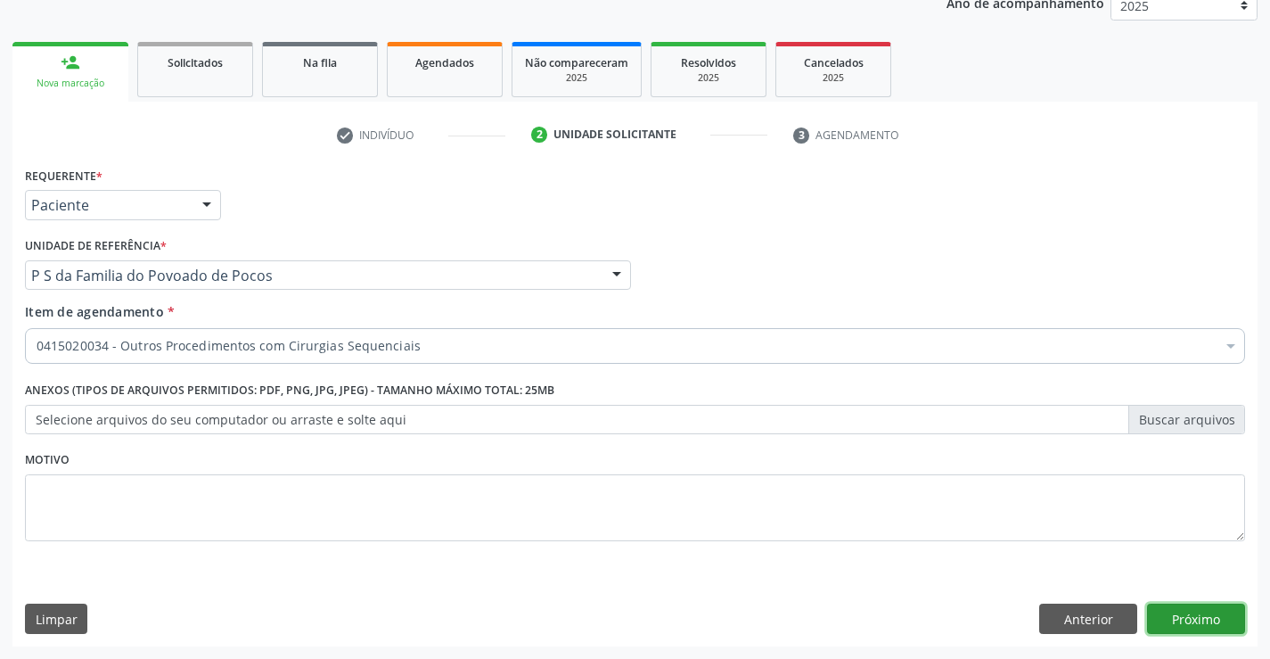
click at [1185, 612] on button "Próximo" at bounding box center [1196, 618] width 98 height 30
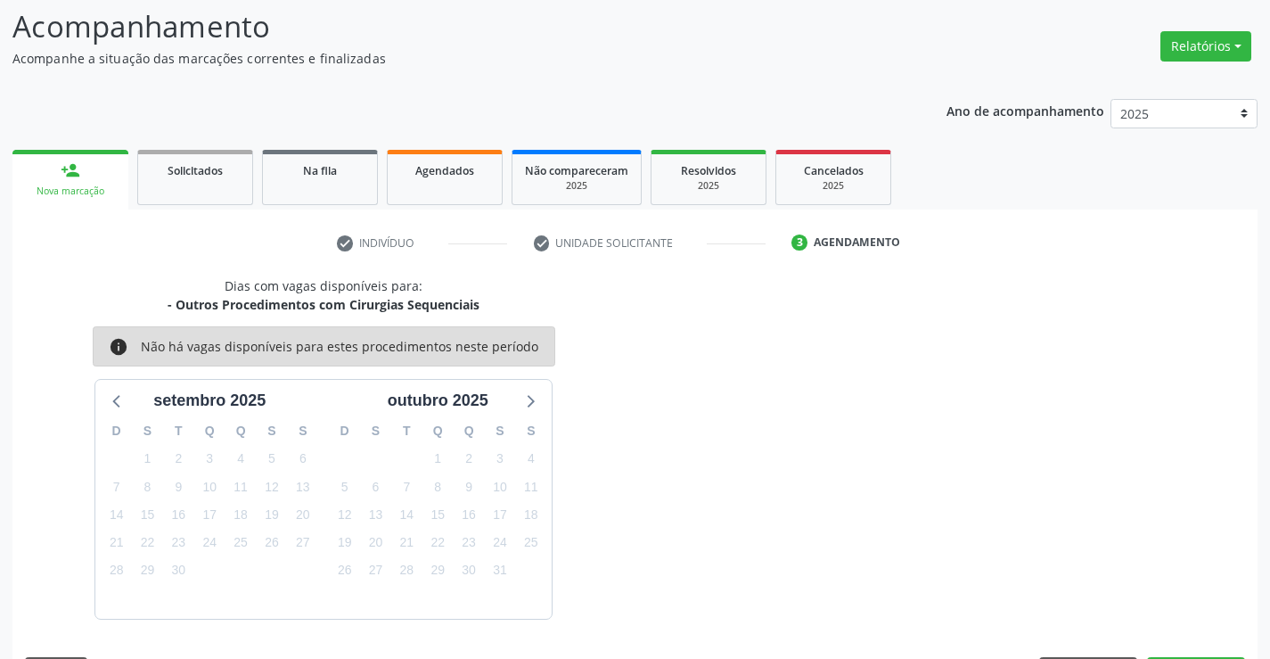
scroll to position [169, 0]
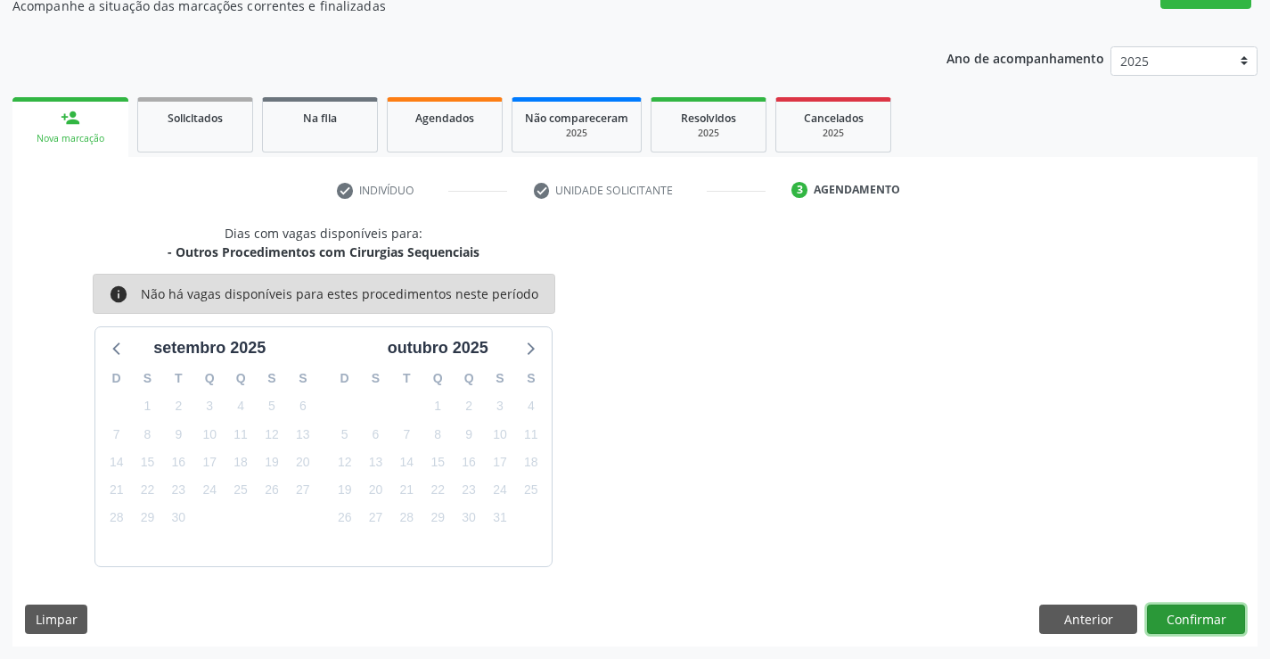
click at [1179, 612] on button "Confirmar" at bounding box center [1196, 619] width 98 height 30
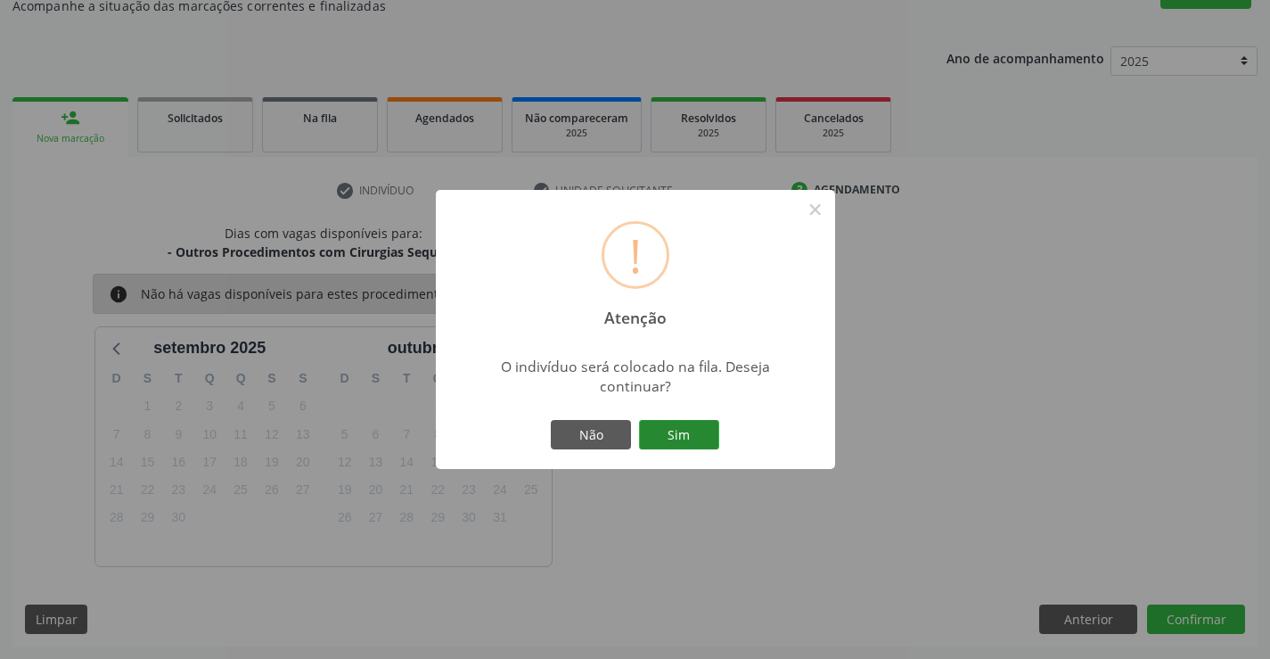
click at [678, 438] on button "Sim" at bounding box center [679, 435] width 80 height 30
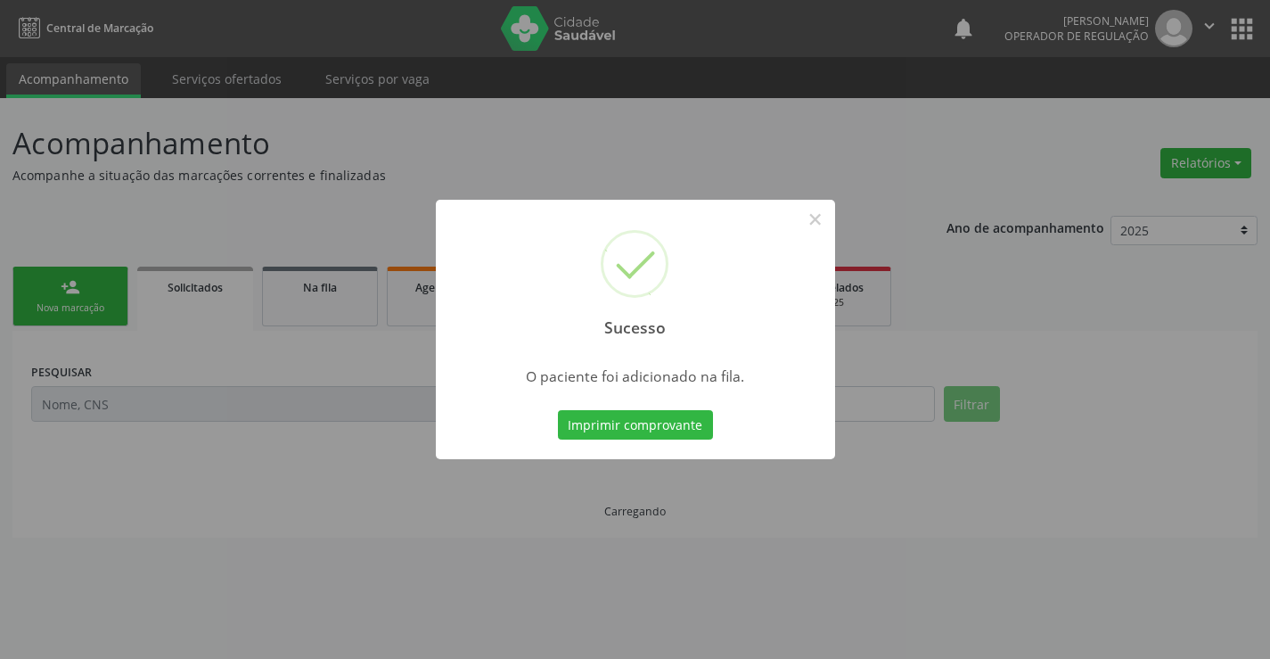
scroll to position [0, 0]
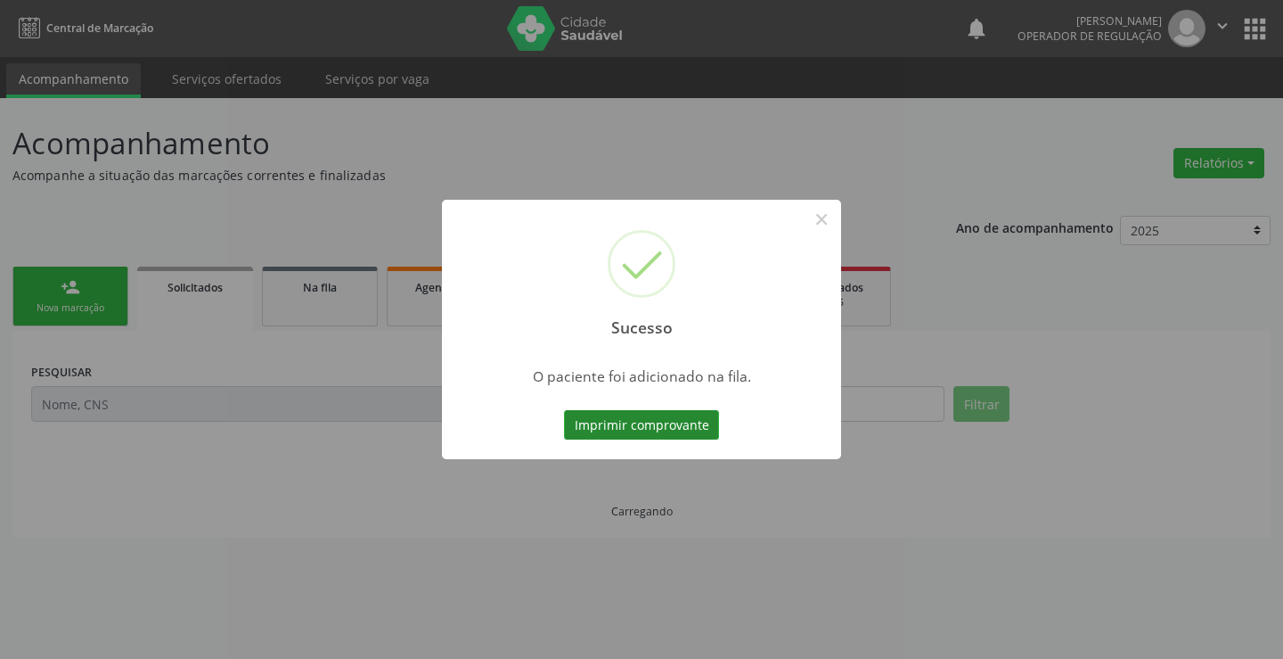
click at [622, 434] on button "Imprimir comprovante" at bounding box center [641, 425] width 155 height 30
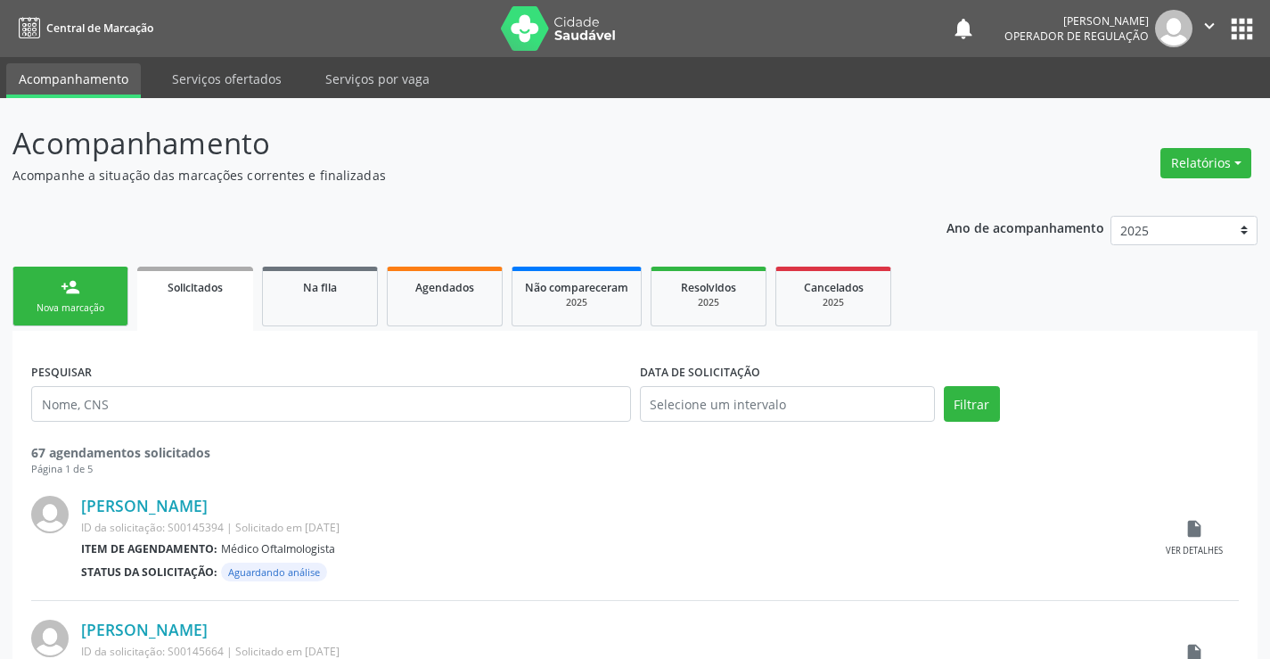
click at [105, 281] on link "person_add Nova marcação" at bounding box center [70, 296] width 116 height 60
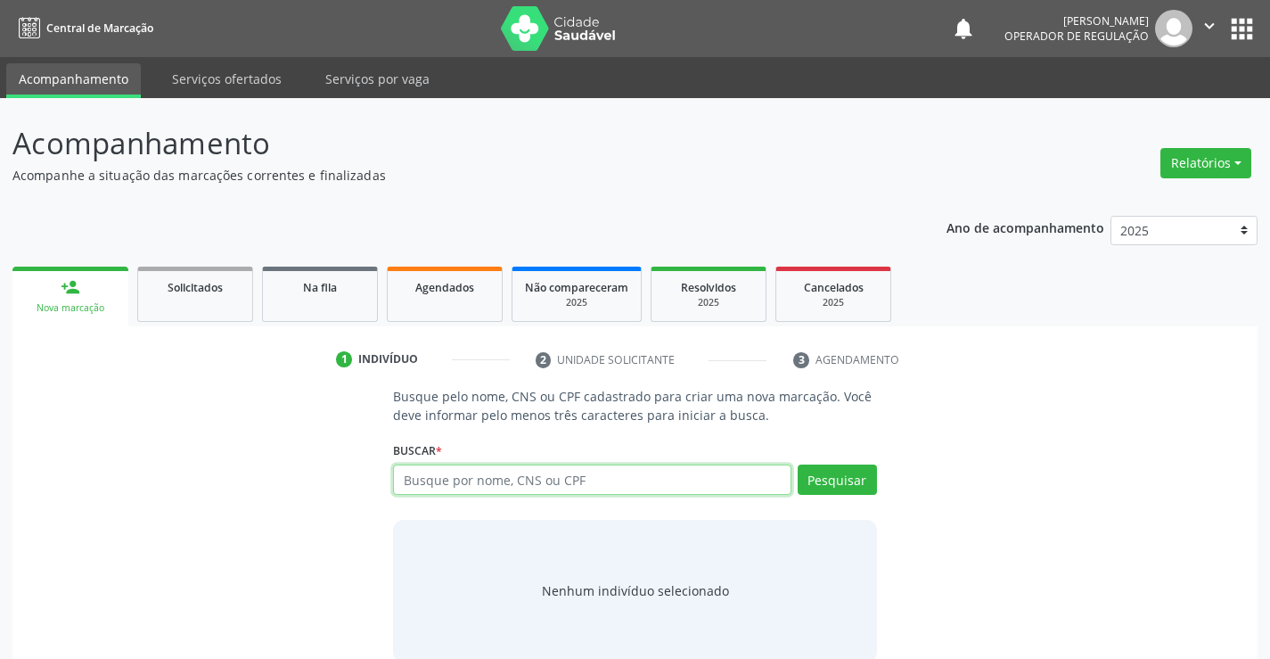
click at [437, 479] on input "text" at bounding box center [591, 479] width 397 height 30
type input "709605642684879"
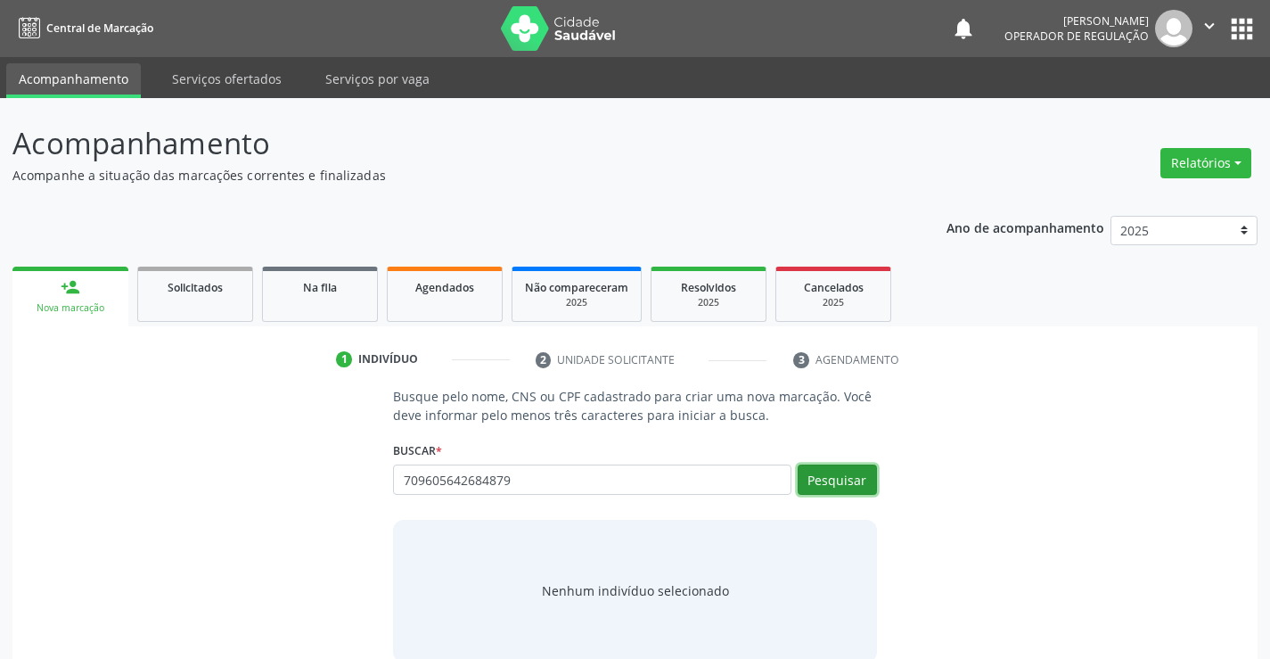
click at [840, 483] on button "Pesquisar" at bounding box center [837, 479] width 79 height 30
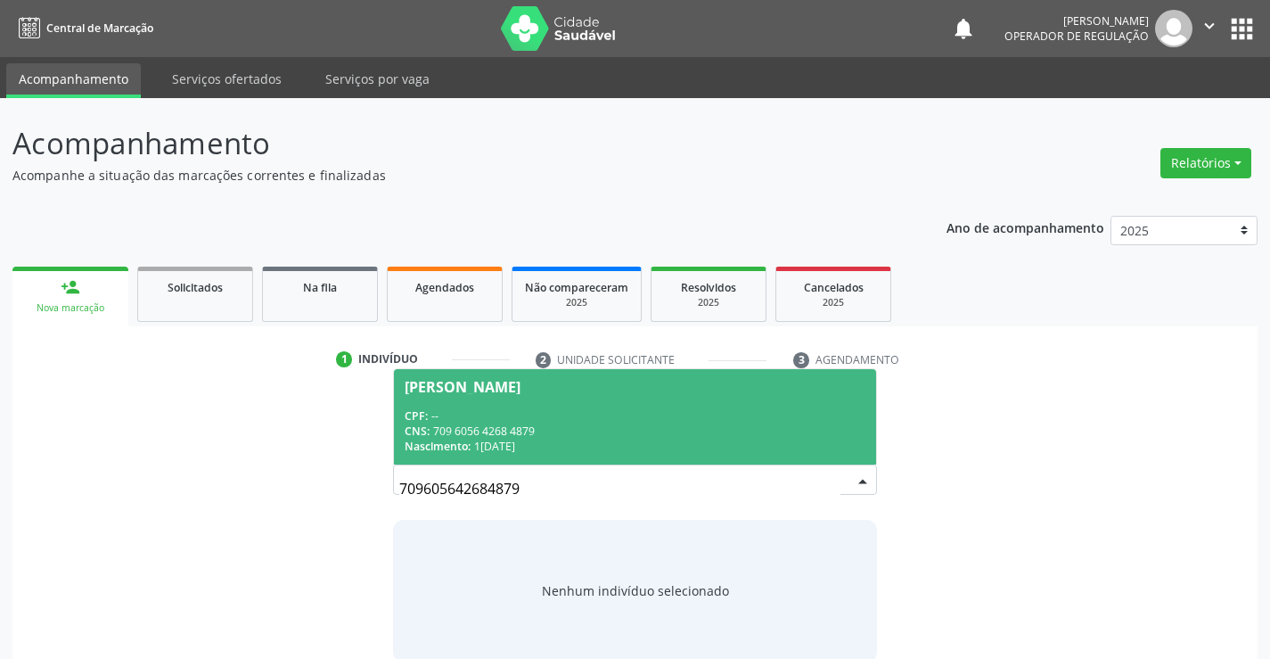
click at [481, 419] on div "CPF: --" at bounding box center [635, 415] width 460 height 15
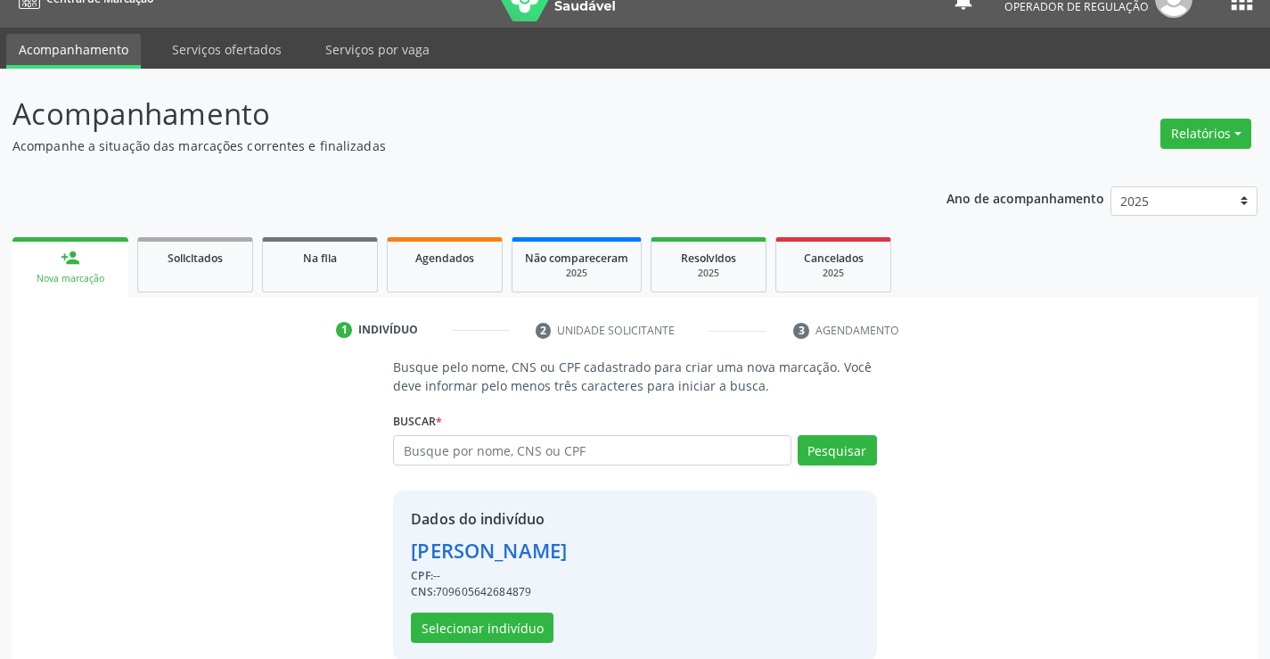
scroll to position [56, 0]
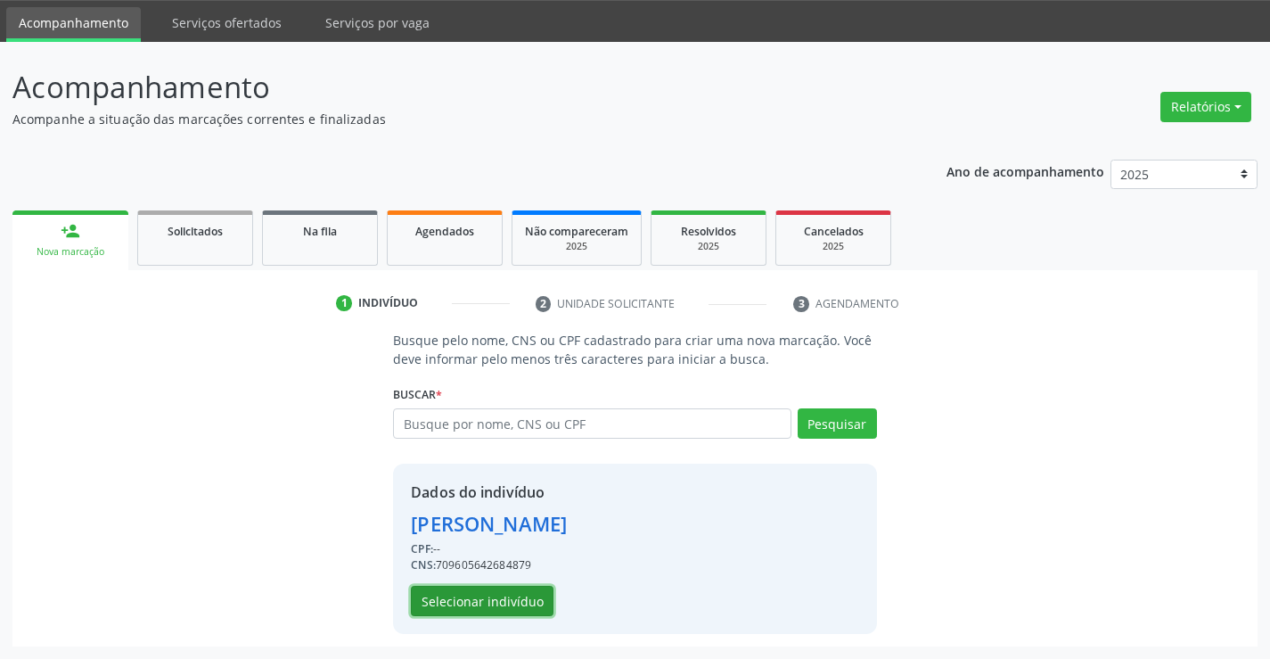
click at [528, 598] on button "Selecionar indivíduo" at bounding box center [482, 600] width 143 height 30
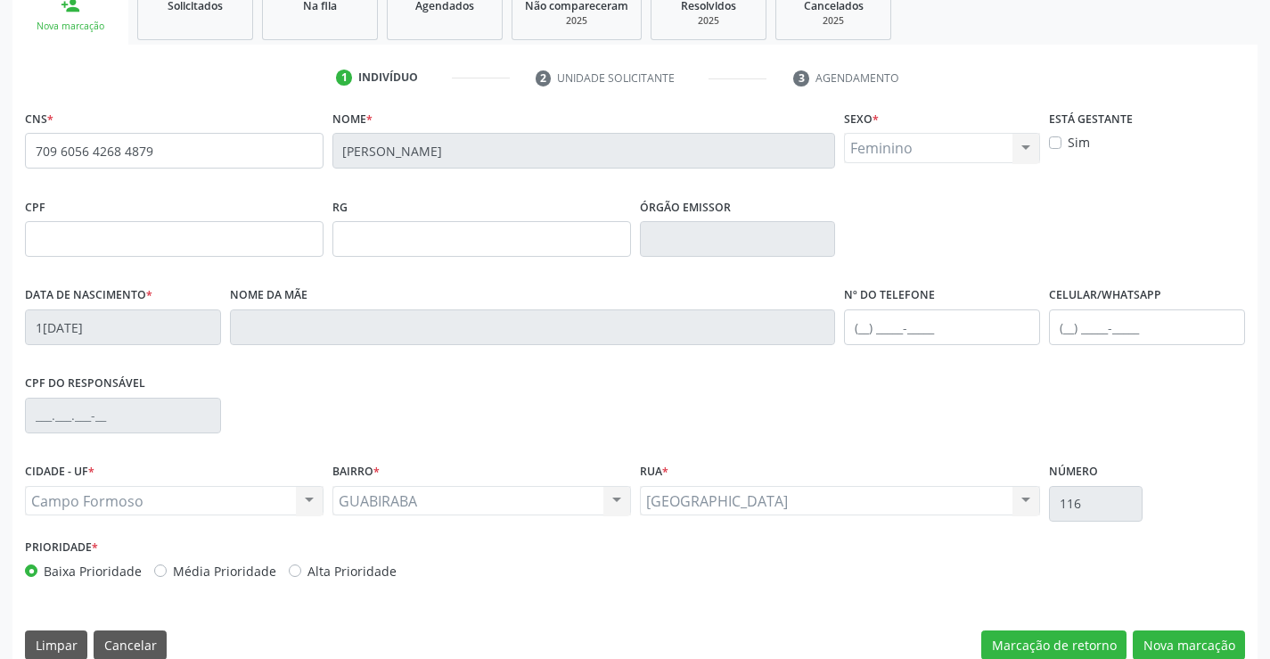
scroll to position [307, 0]
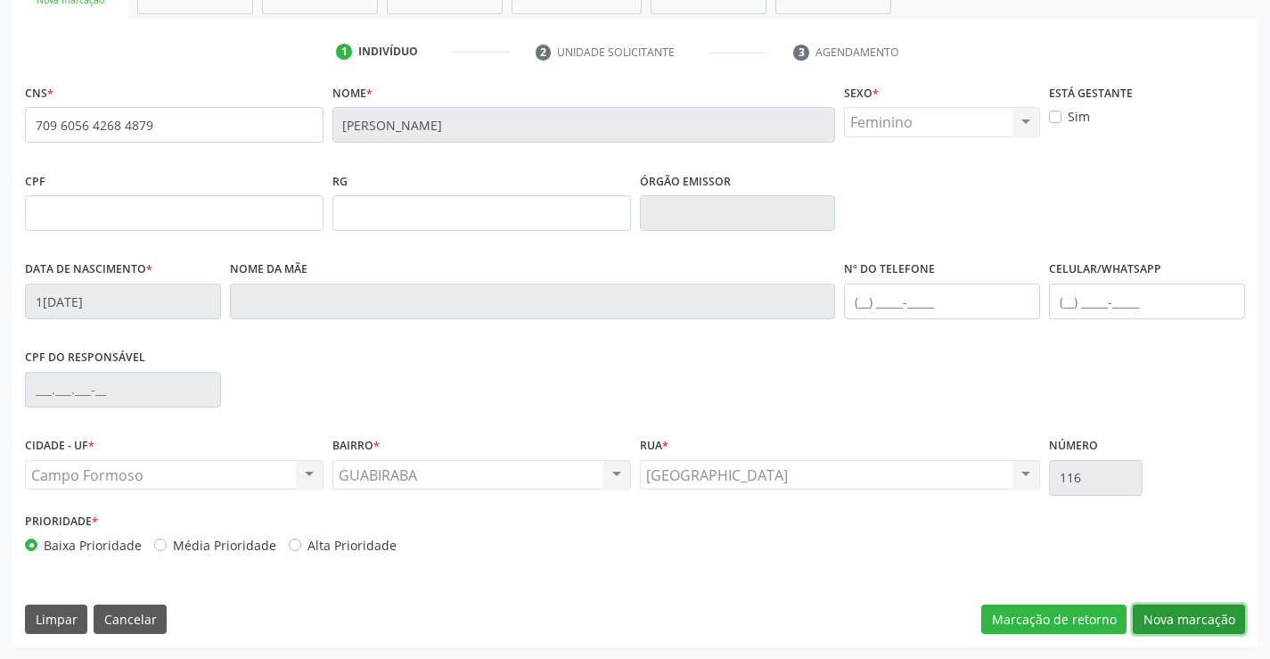
click at [1163, 613] on button "Nova marcação" at bounding box center [1189, 619] width 112 height 30
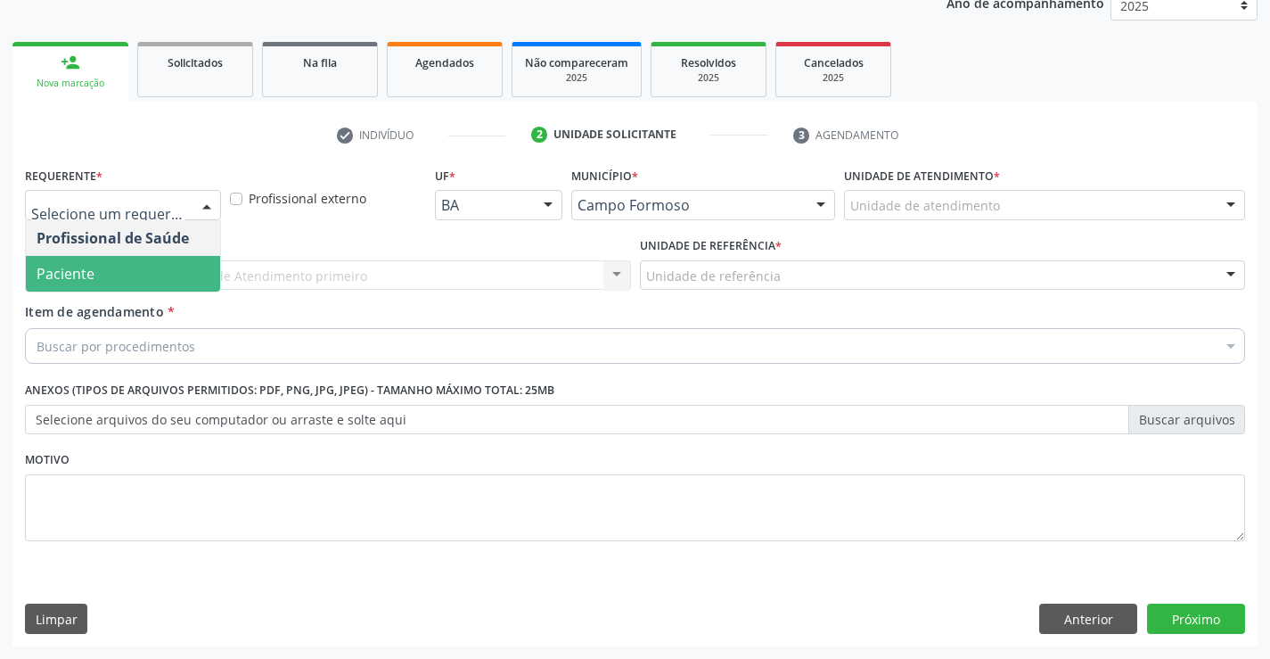
click at [82, 280] on span "Paciente" at bounding box center [66, 274] width 58 height 20
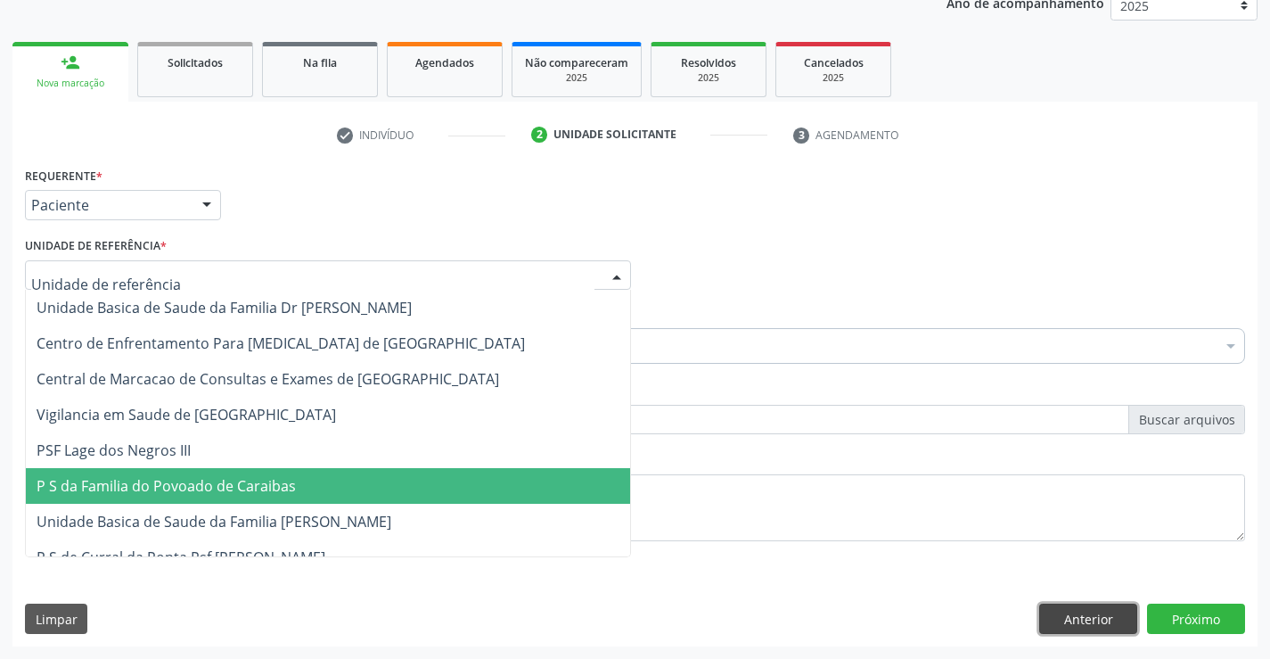
click at [1069, 619] on button "Anterior" at bounding box center [1088, 618] width 98 height 30
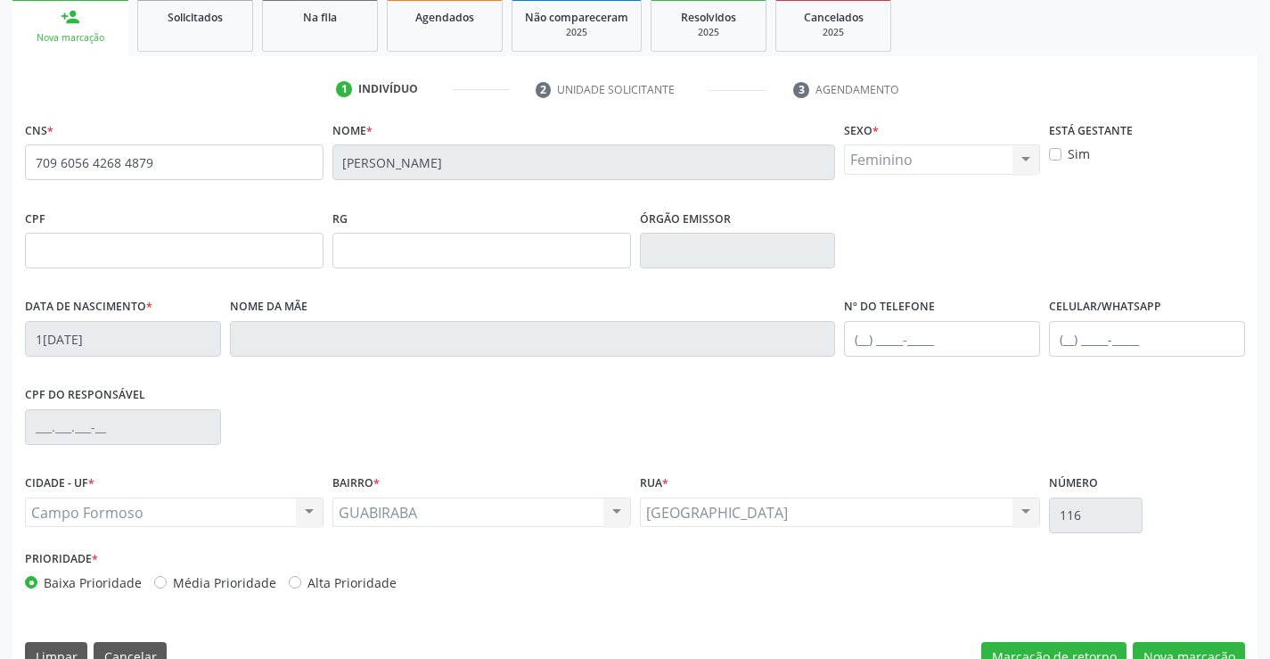
scroll to position [307, 0]
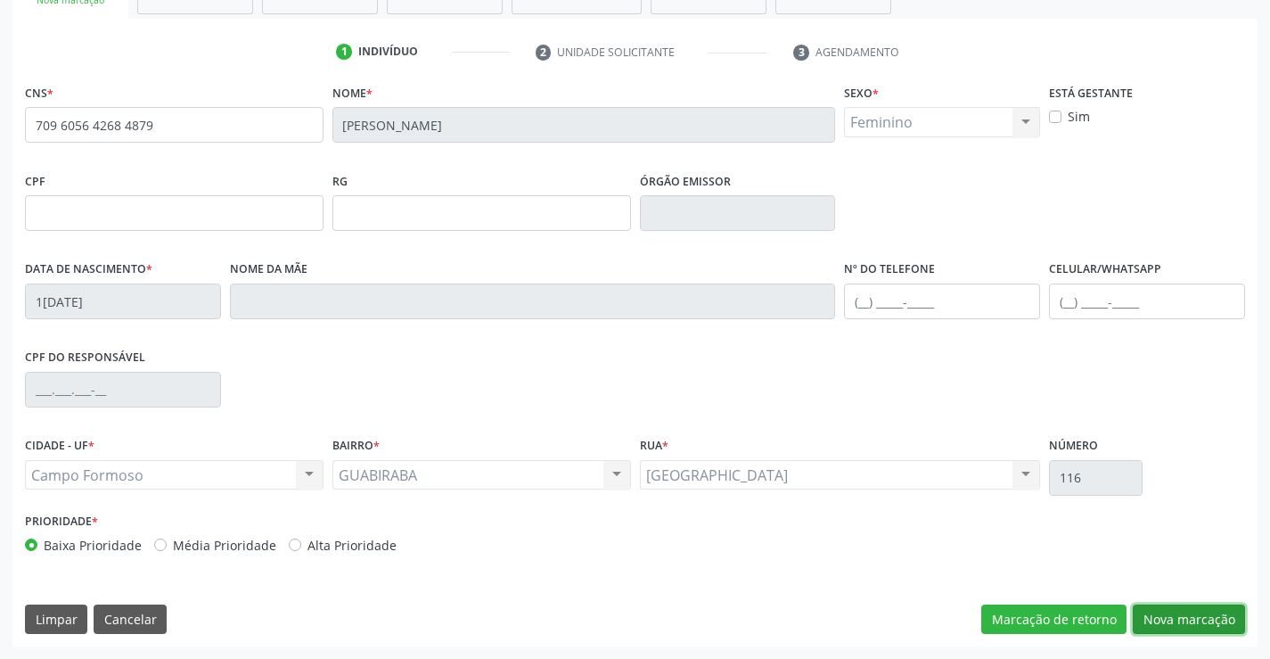
click at [1187, 610] on button "Nova marcação" at bounding box center [1189, 619] width 112 height 30
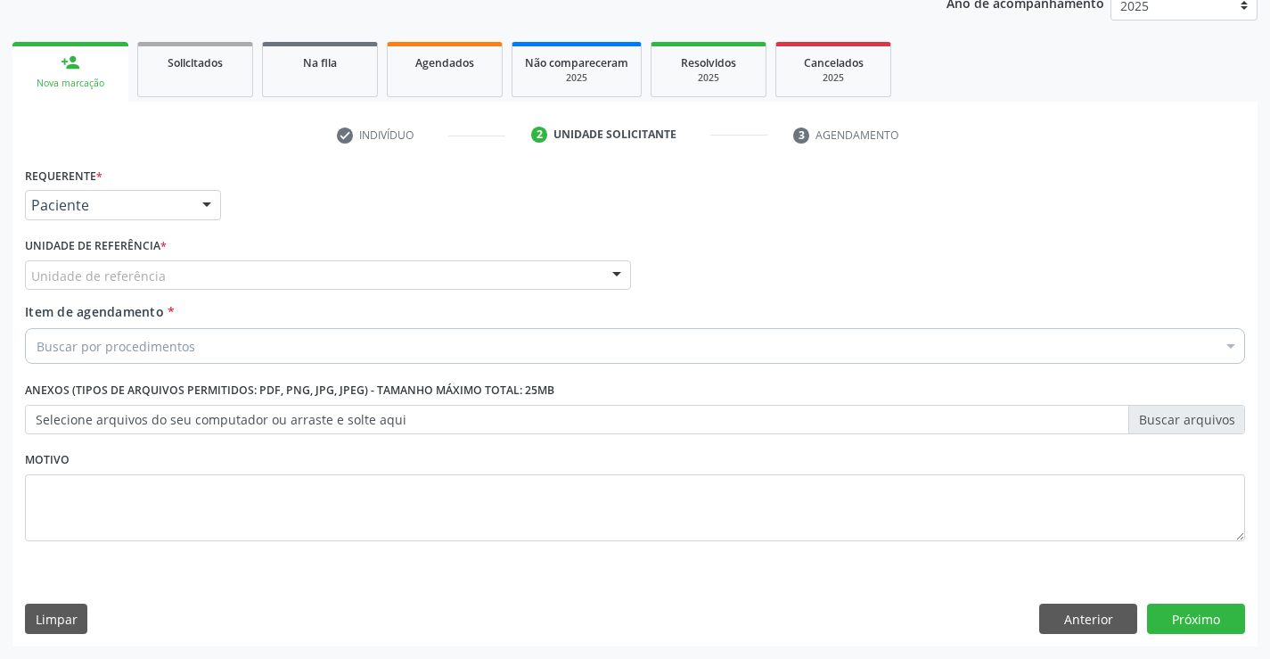
scroll to position [225, 0]
click at [170, 273] on div "Unidade de referência" at bounding box center [328, 275] width 606 height 30
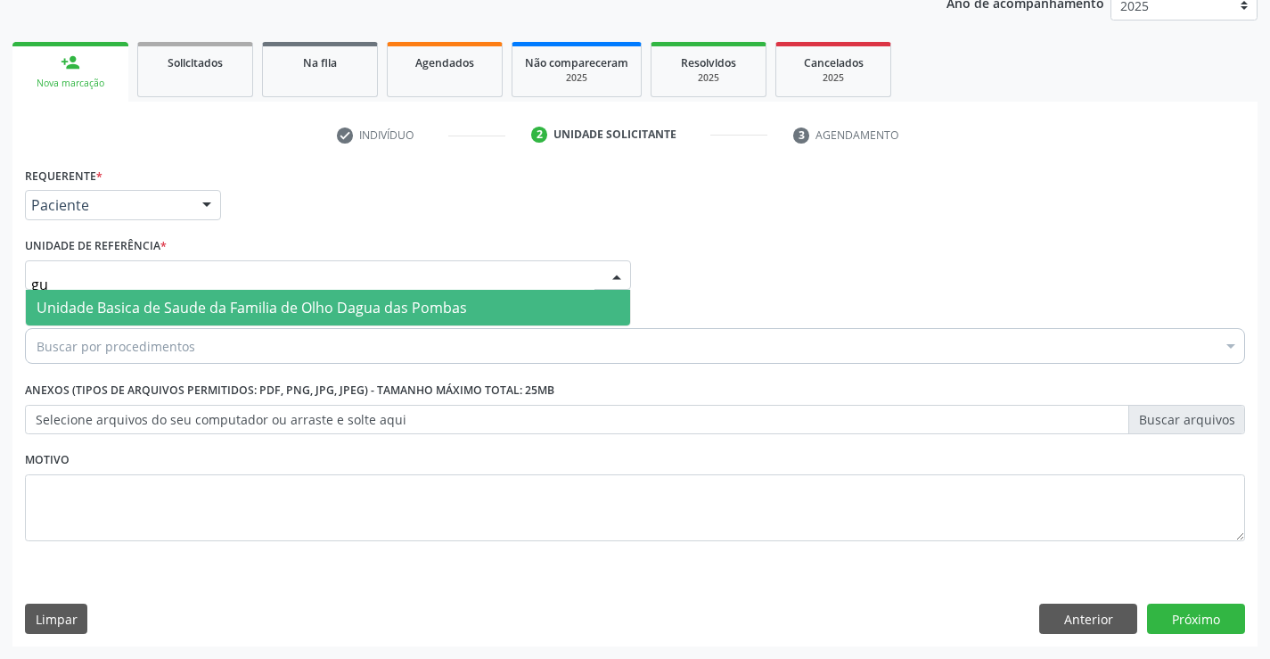
type input "gua"
click at [202, 301] on span "Unidade Basica de Saude da Familia de Olho Dagua das Pombas" at bounding box center [252, 308] width 430 height 20
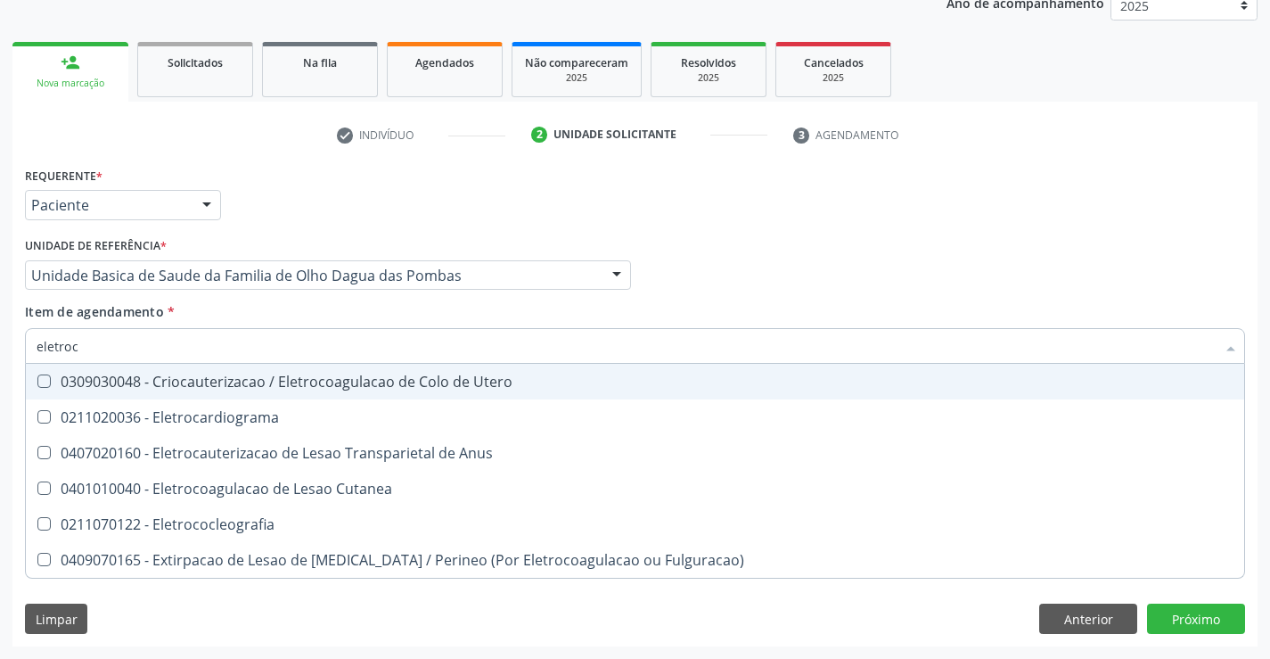
type input "eletroca"
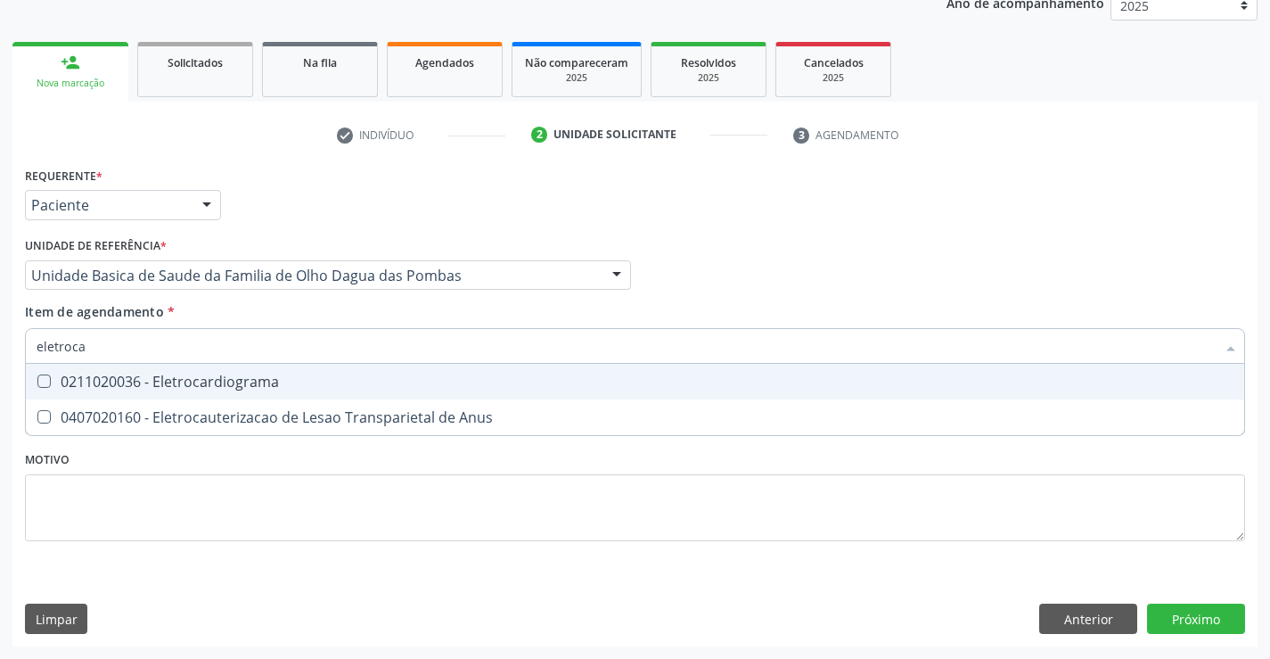
click at [191, 389] on div "0211020036 - Eletrocardiograma" at bounding box center [635, 381] width 1197 height 14
checkbox Eletrocardiograma "true"
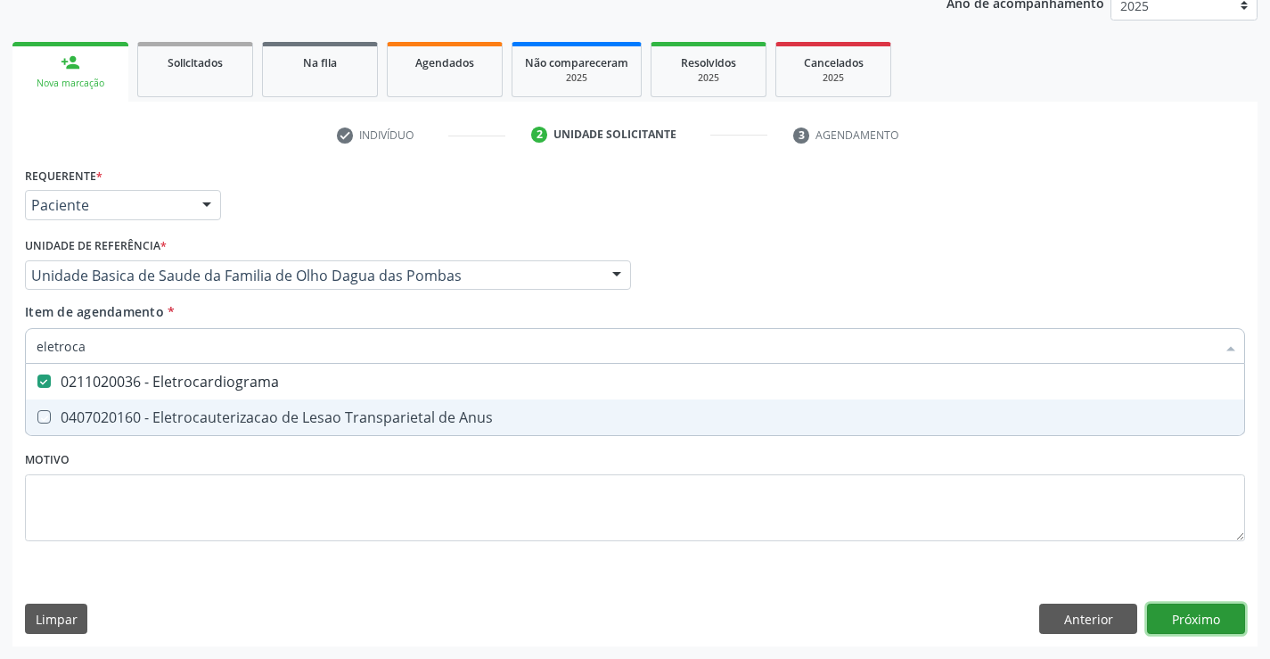
click at [1188, 625] on div "Requerente * Paciente Profissional de Saúde Paciente Nenhum resultado encontrad…" at bounding box center [634, 404] width 1245 height 484
checkbox Anus "true"
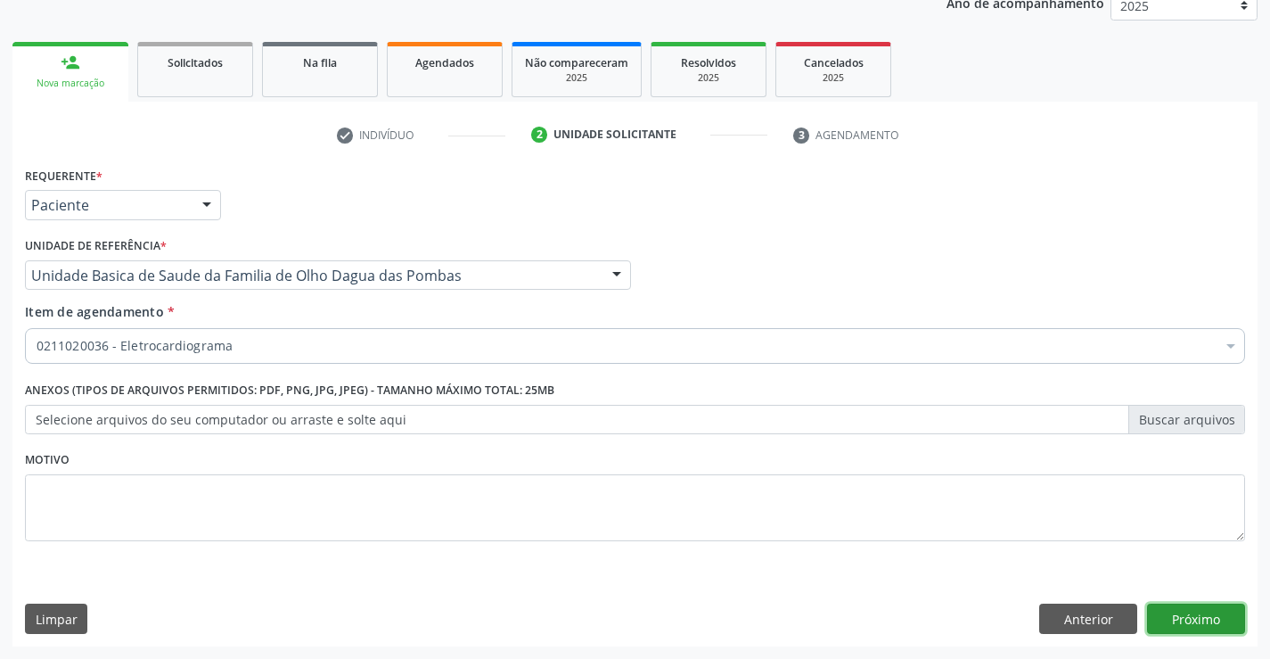
click at [1211, 623] on button "Próximo" at bounding box center [1196, 618] width 98 height 30
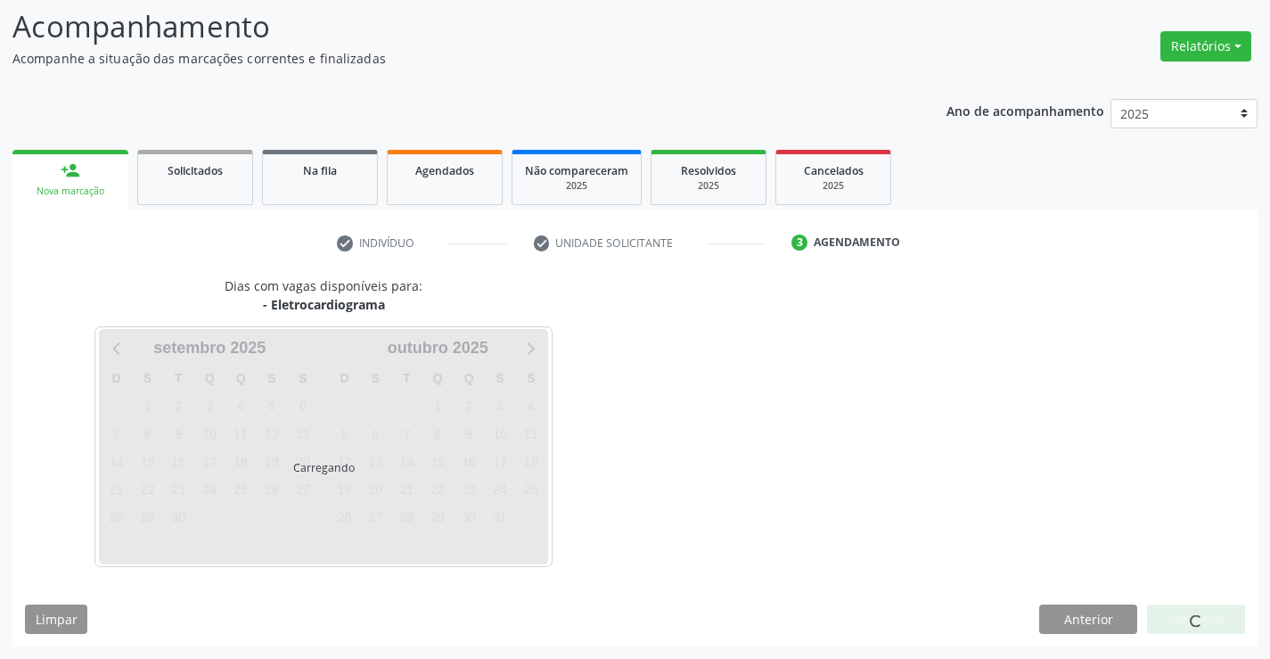
scroll to position [169, 0]
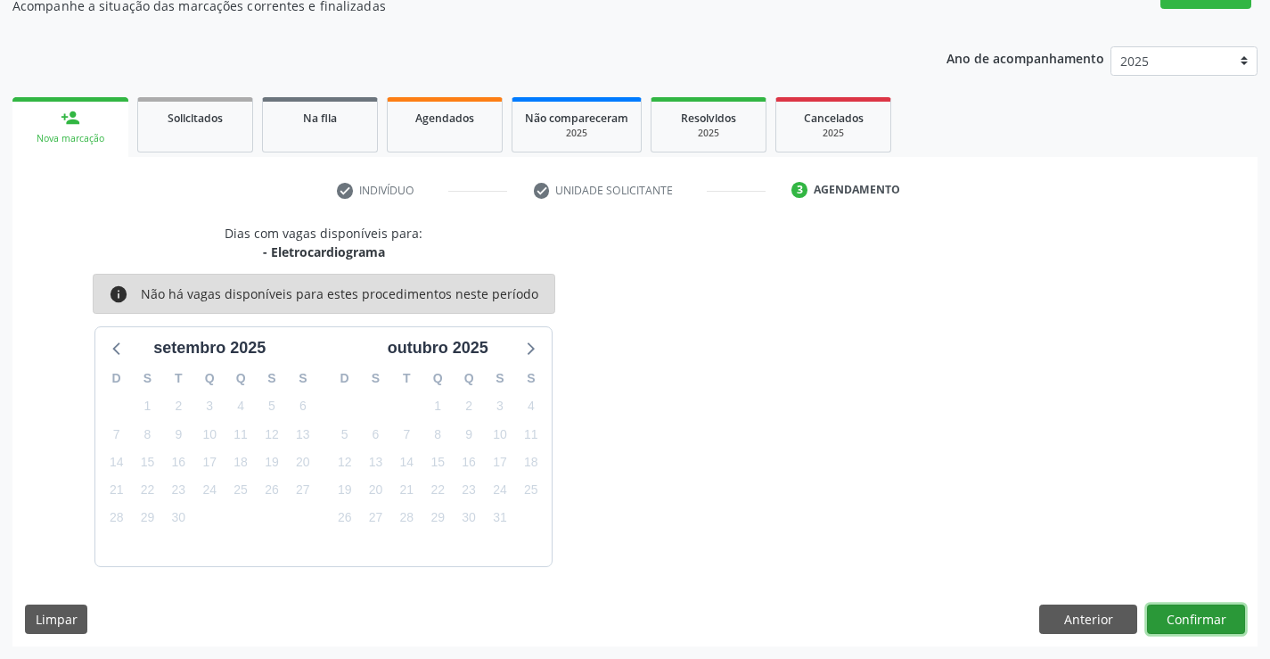
click at [1163, 614] on button "Confirmar" at bounding box center [1196, 619] width 98 height 30
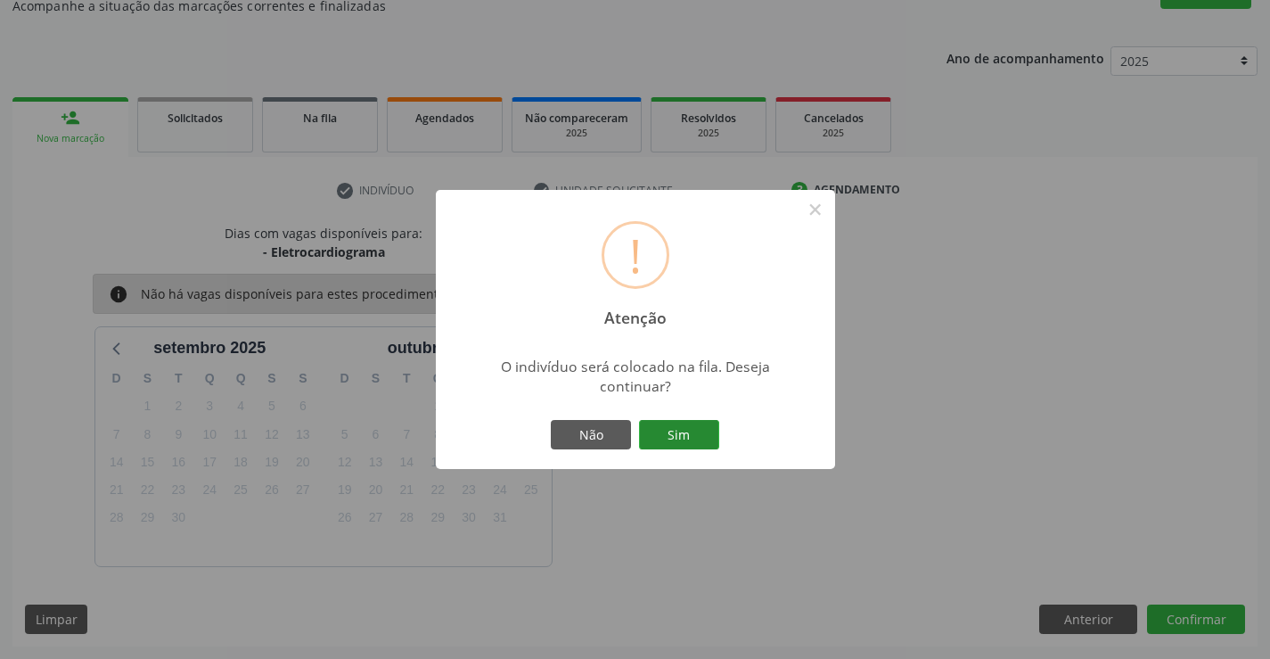
click at [695, 443] on button "Sim" at bounding box center [679, 435] width 80 height 30
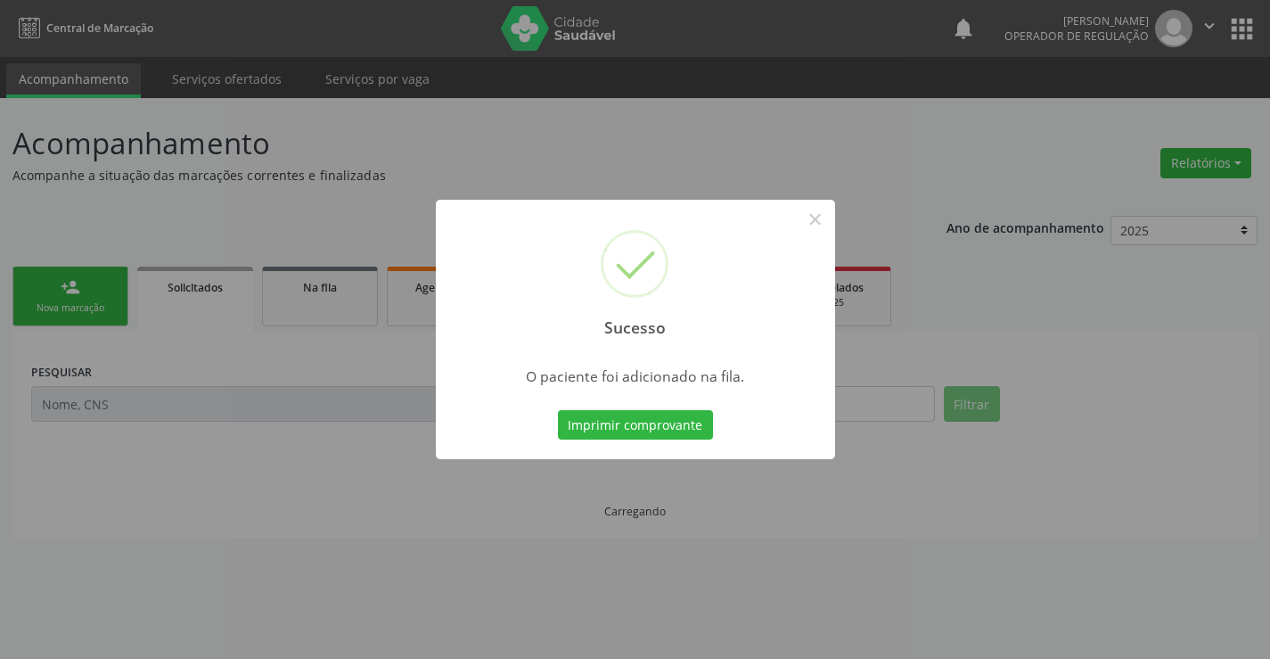
scroll to position [0, 0]
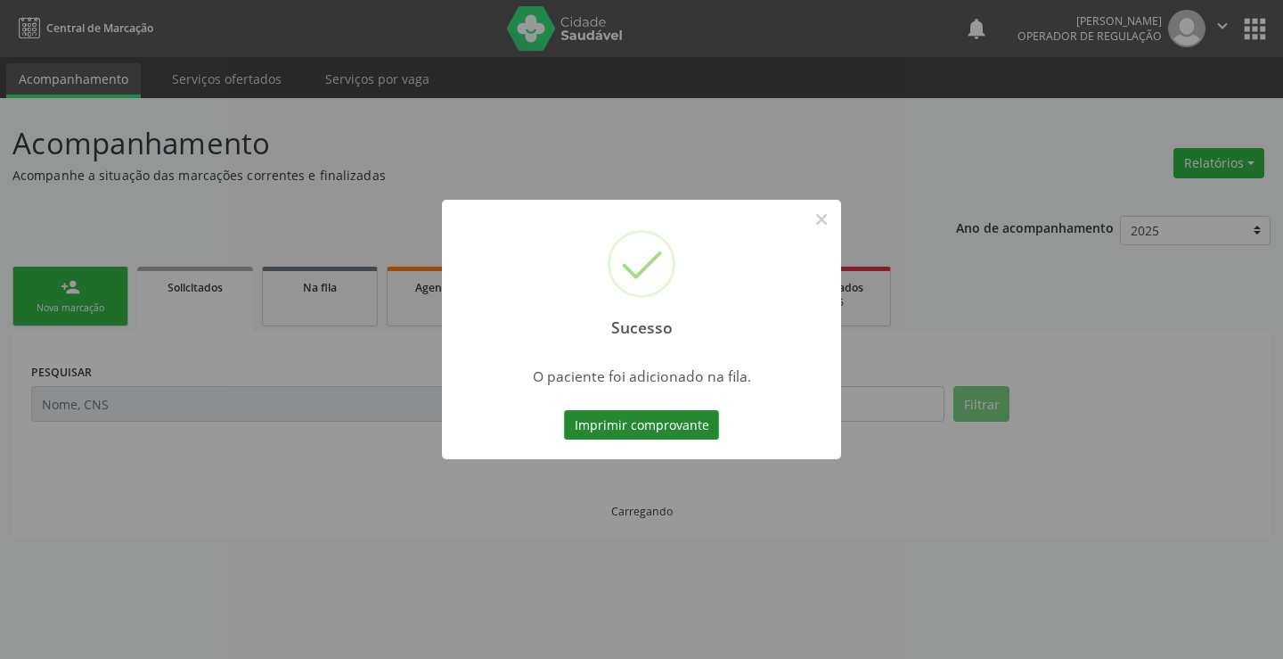
click at [662, 427] on button "Imprimir comprovante" at bounding box center [641, 425] width 155 height 30
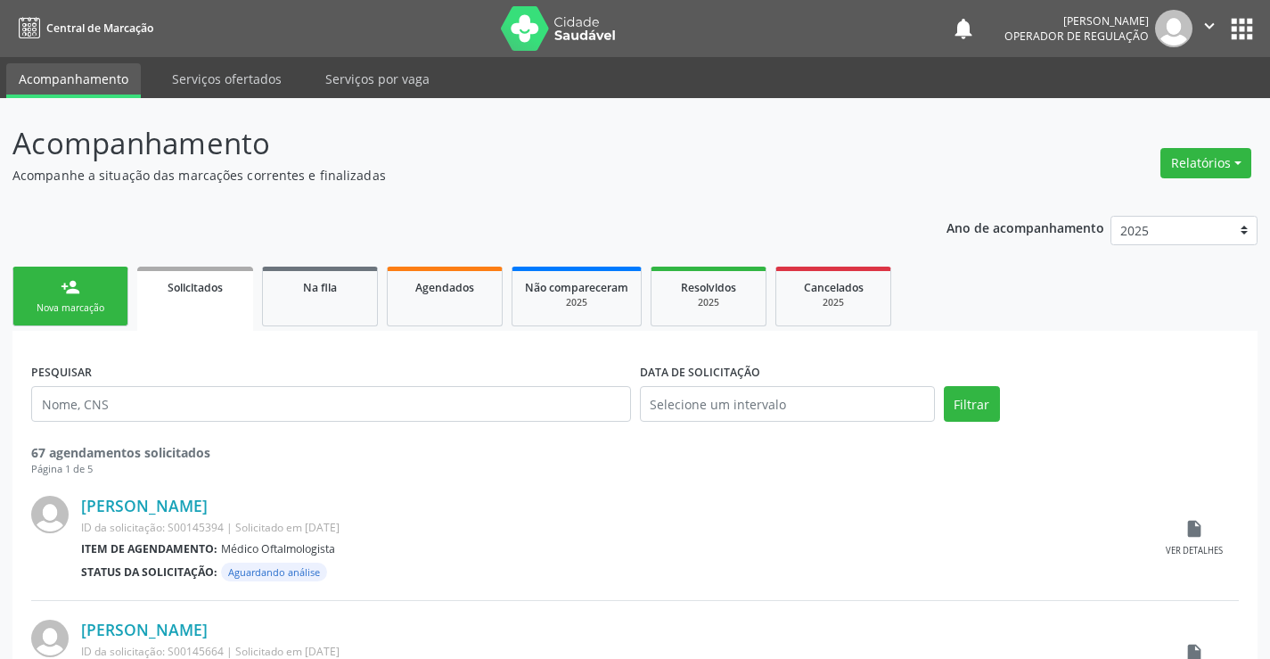
click at [103, 289] on link "person_add Nova marcação" at bounding box center [70, 296] width 116 height 60
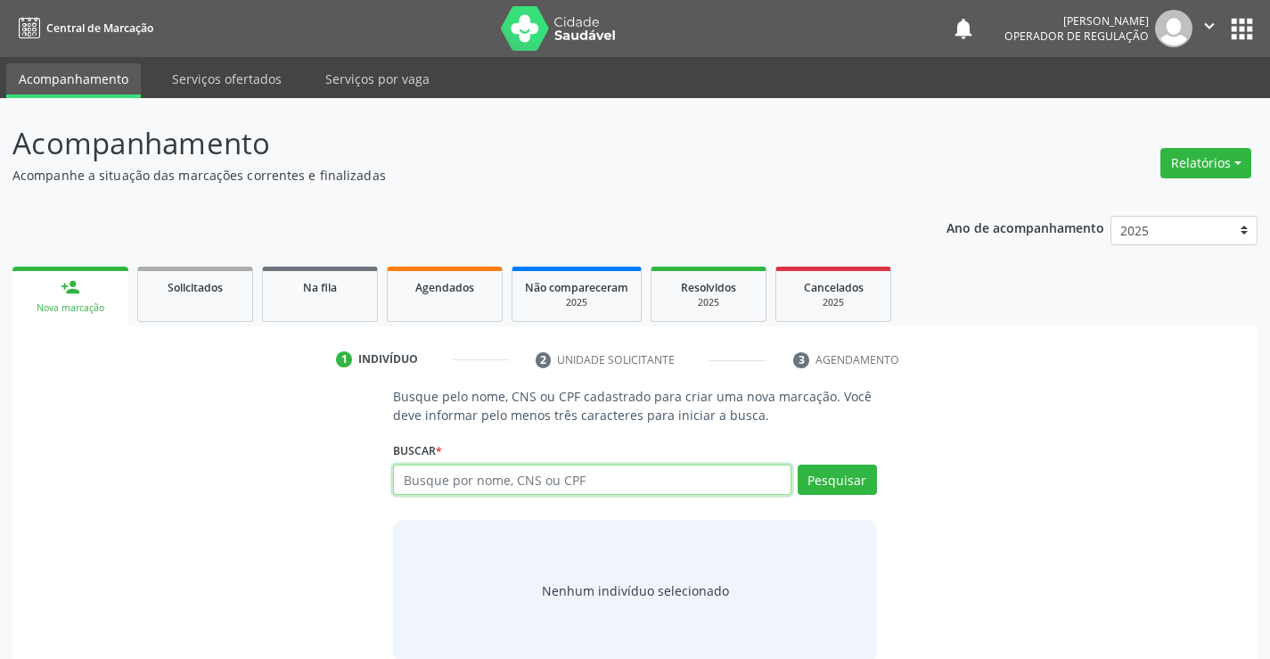
click at [488, 487] on input "text" at bounding box center [591, 479] width 397 height 30
type input "702906556222170"
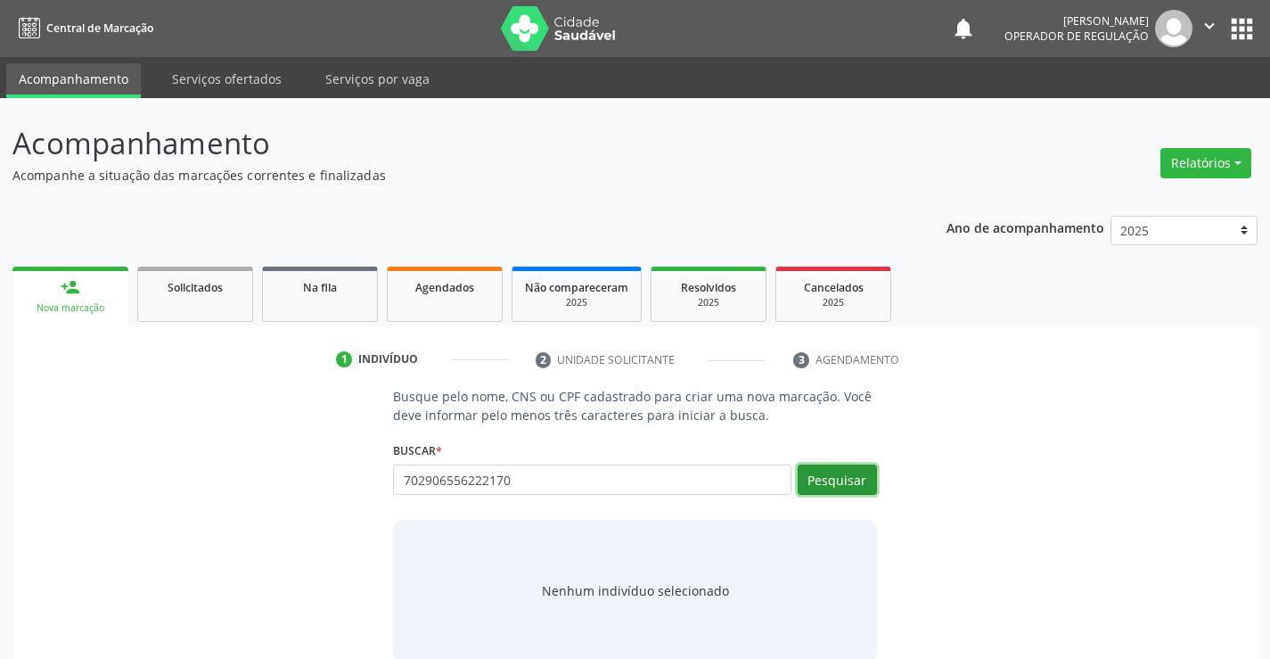
click at [825, 476] on button "Pesquisar" at bounding box center [837, 479] width 79 height 30
type input "702906556222170"
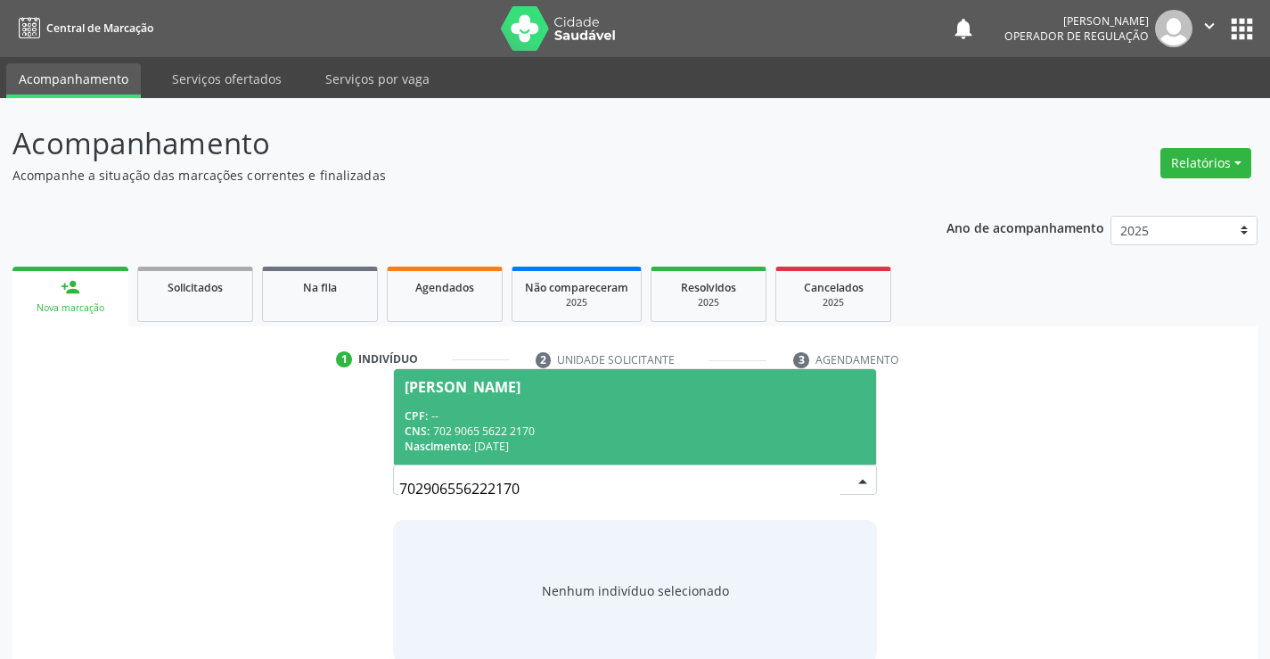
click at [593, 423] on div "CNS: 702 9065 5622 2170" at bounding box center [635, 430] width 460 height 15
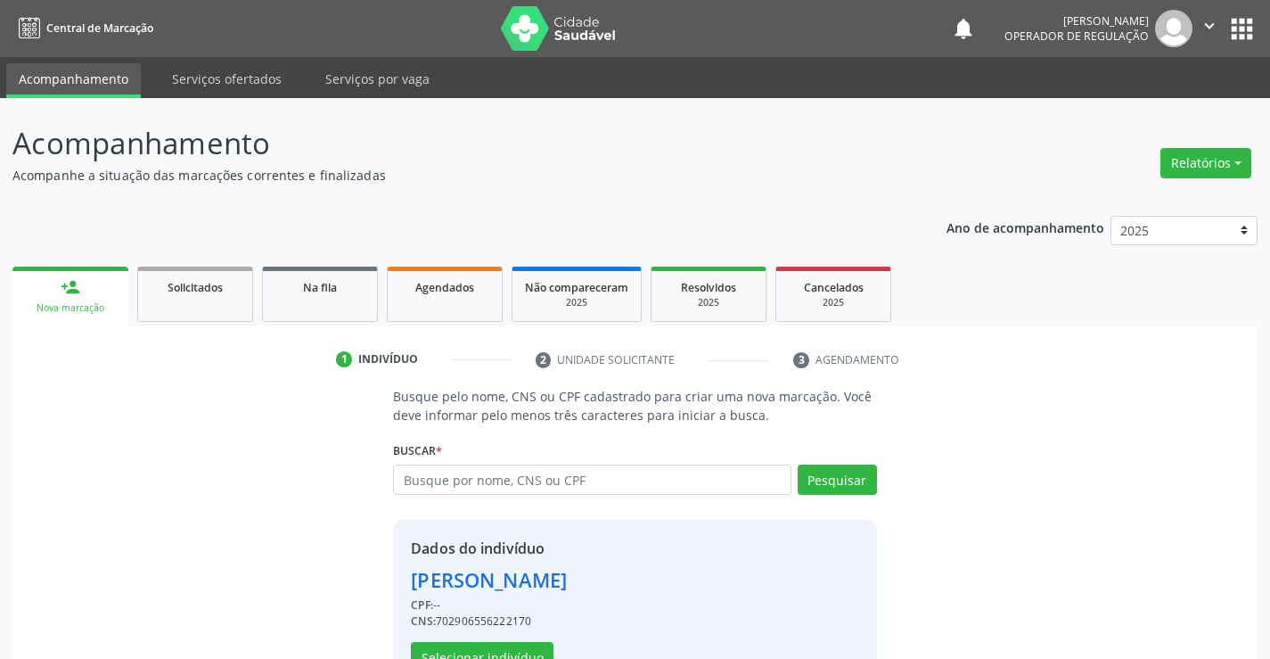
scroll to position [56, 0]
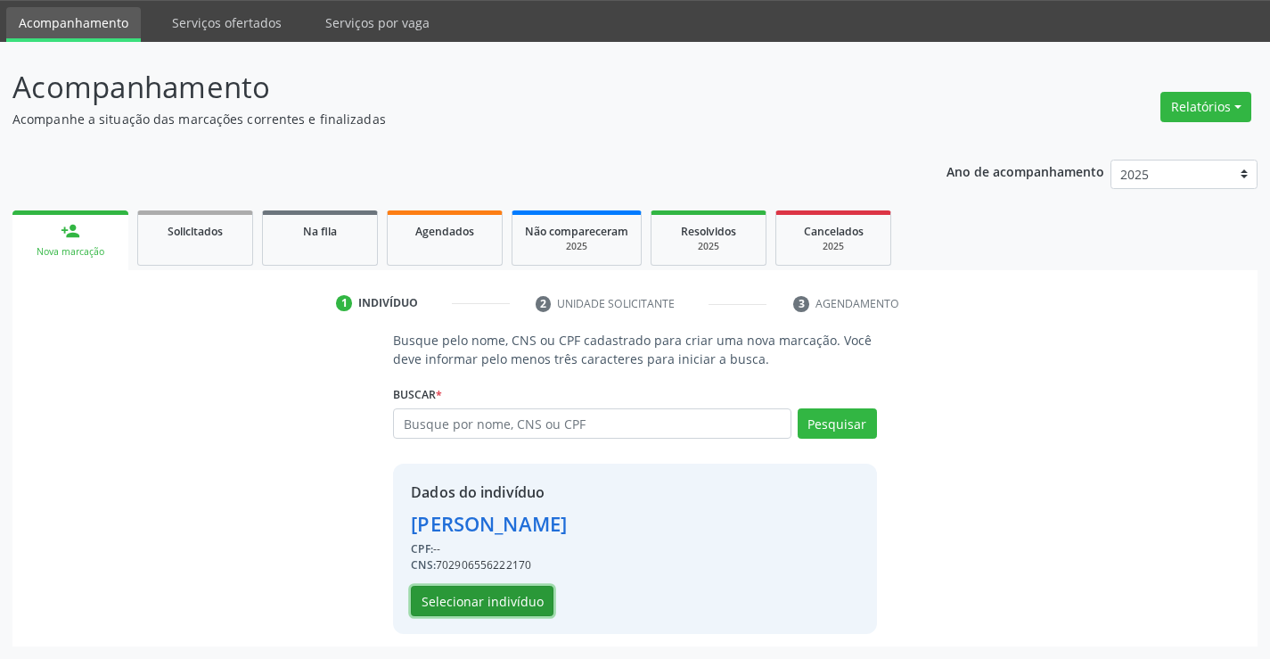
click at [477, 603] on button "Selecionar indivíduo" at bounding box center [482, 600] width 143 height 30
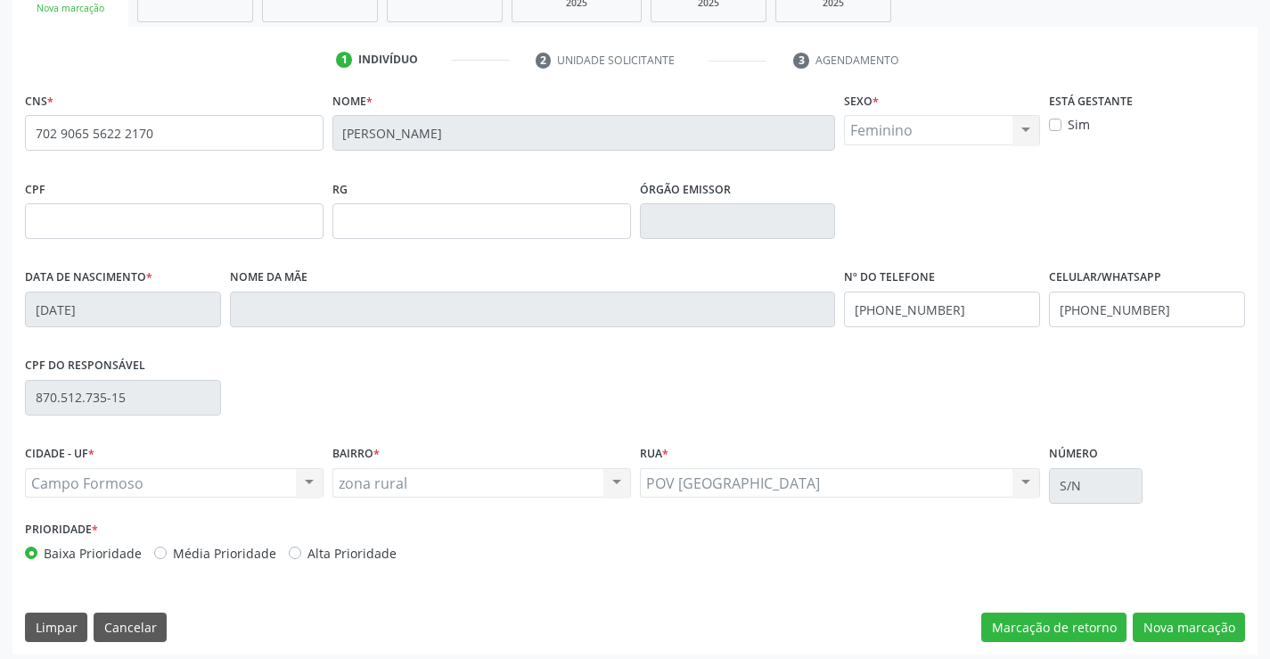
scroll to position [307, 0]
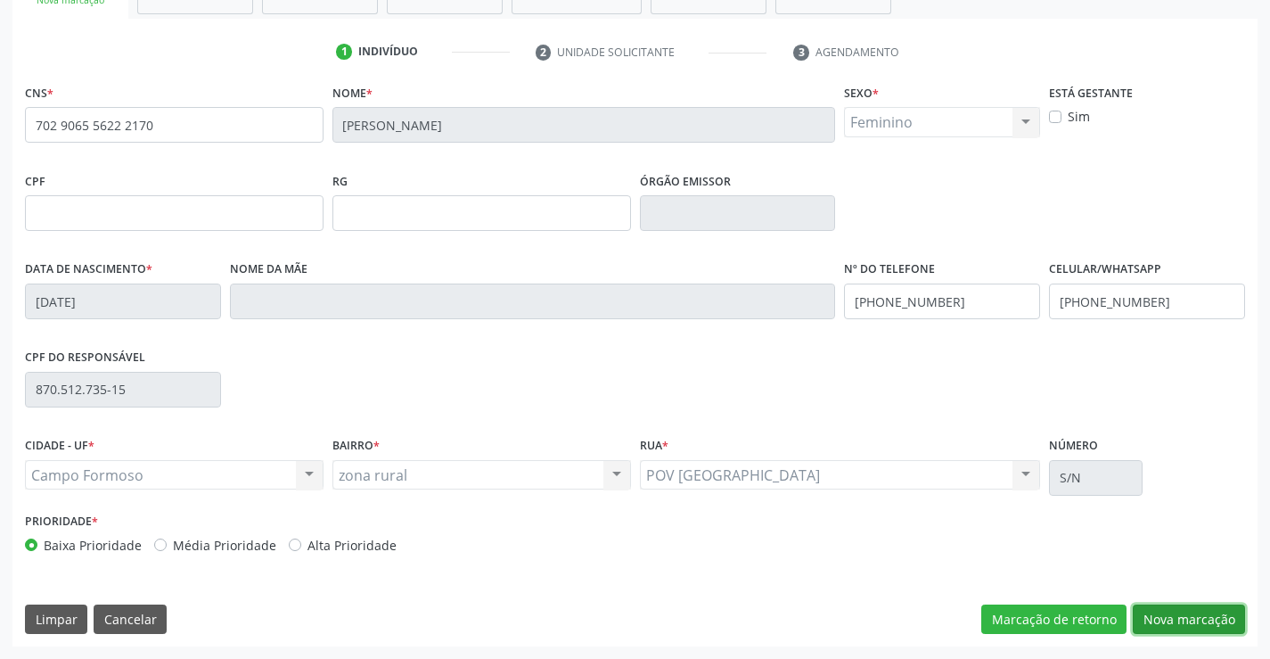
click at [1195, 623] on button "Nova marcação" at bounding box center [1189, 619] width 112 height 30
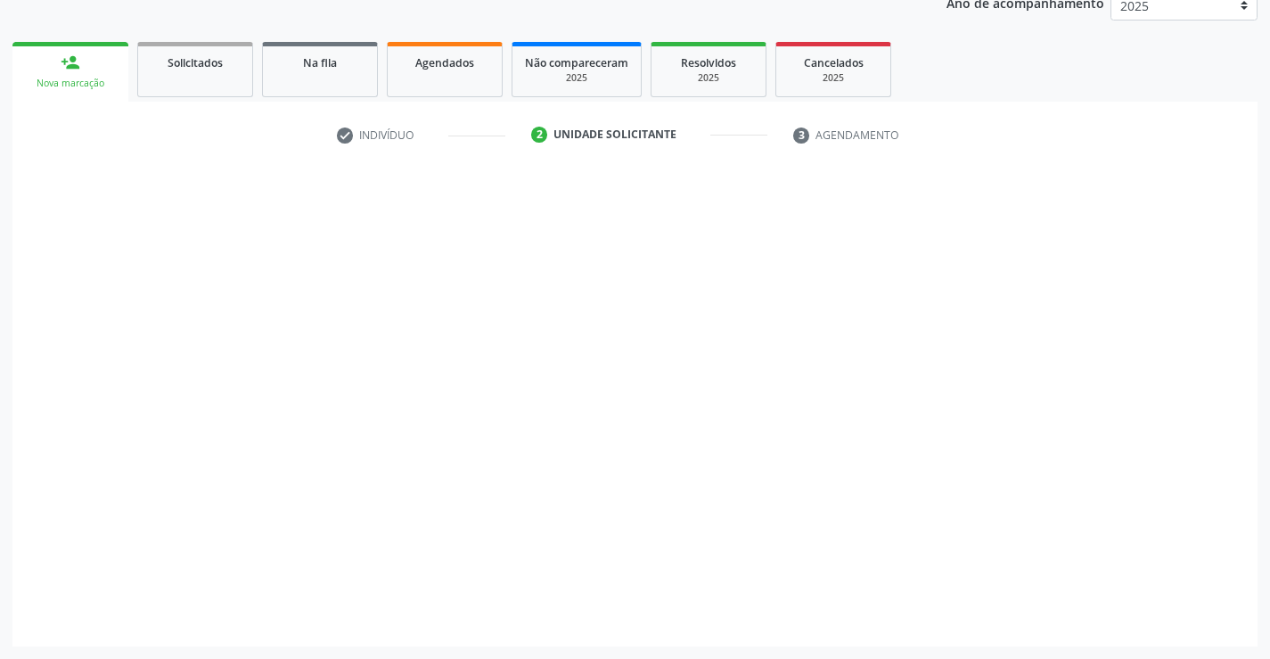
scroll to position [225, 0]
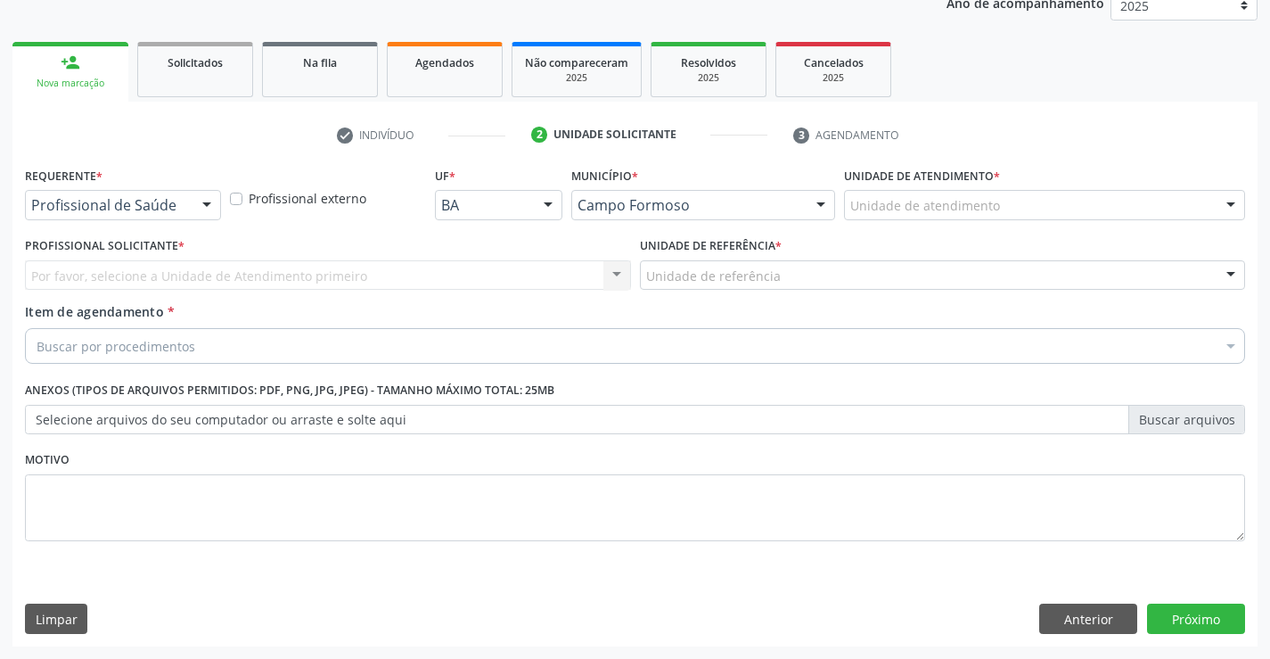
click at [112, 195] on div "Profissional de Saúde" at bounding box center [123, 205] width 196 height 30
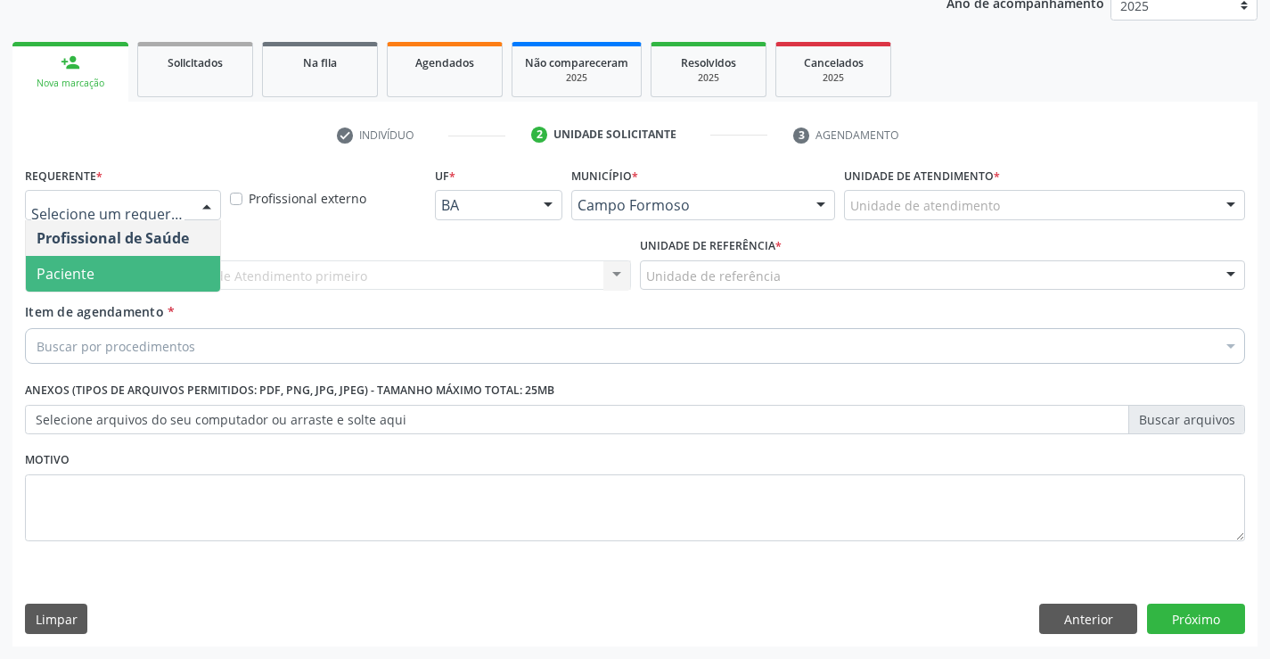
click at [96, 267] on span "Paciente" at bounding box center [123, 274] width 194 height 36
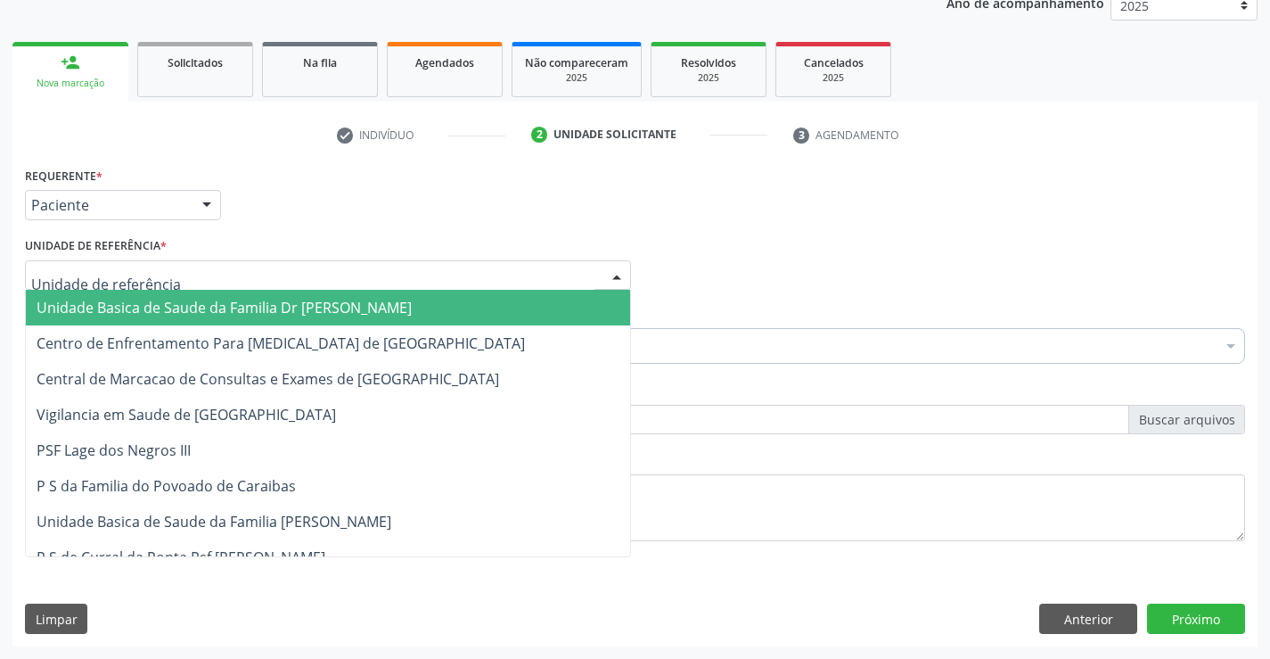
drag, startPoint x: 133, startPoint y: 309, endPoint x: 137, endPoint y: 324, distance: 15.8
click at [136, 309] on span "Unidade Basica de Saude da Familia Dr [PERSON_NAME]" at bounding box center [224, 308] width 375 height 20
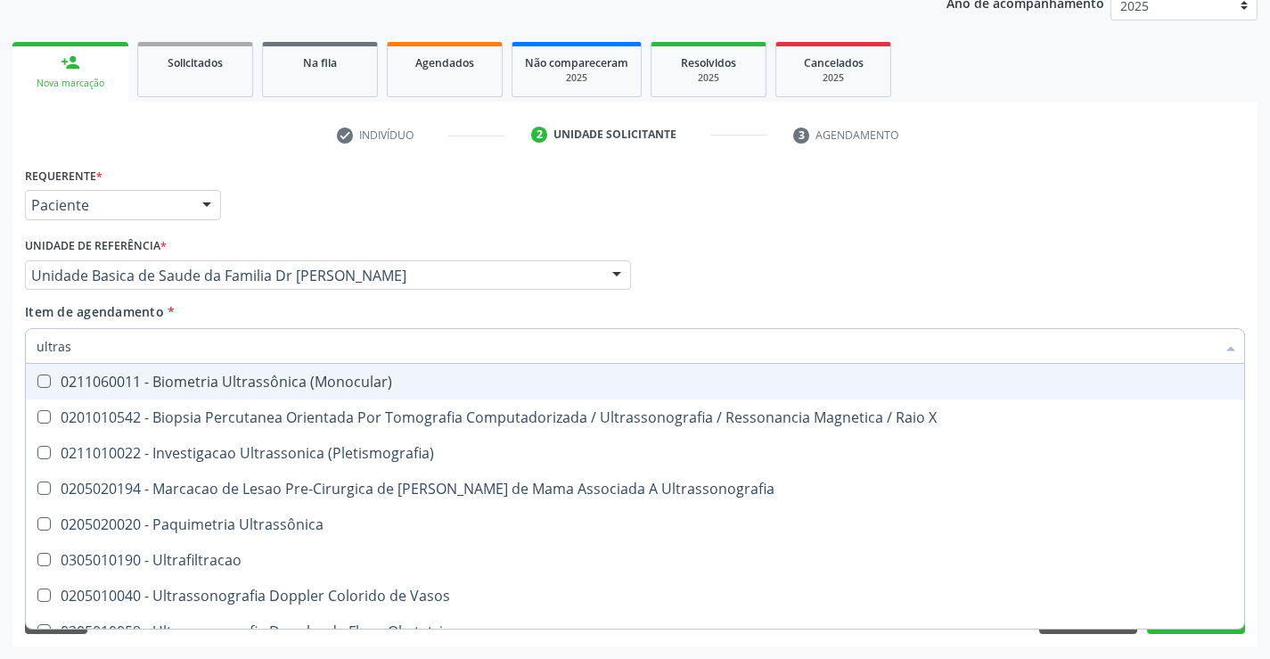
type input "ultrass"
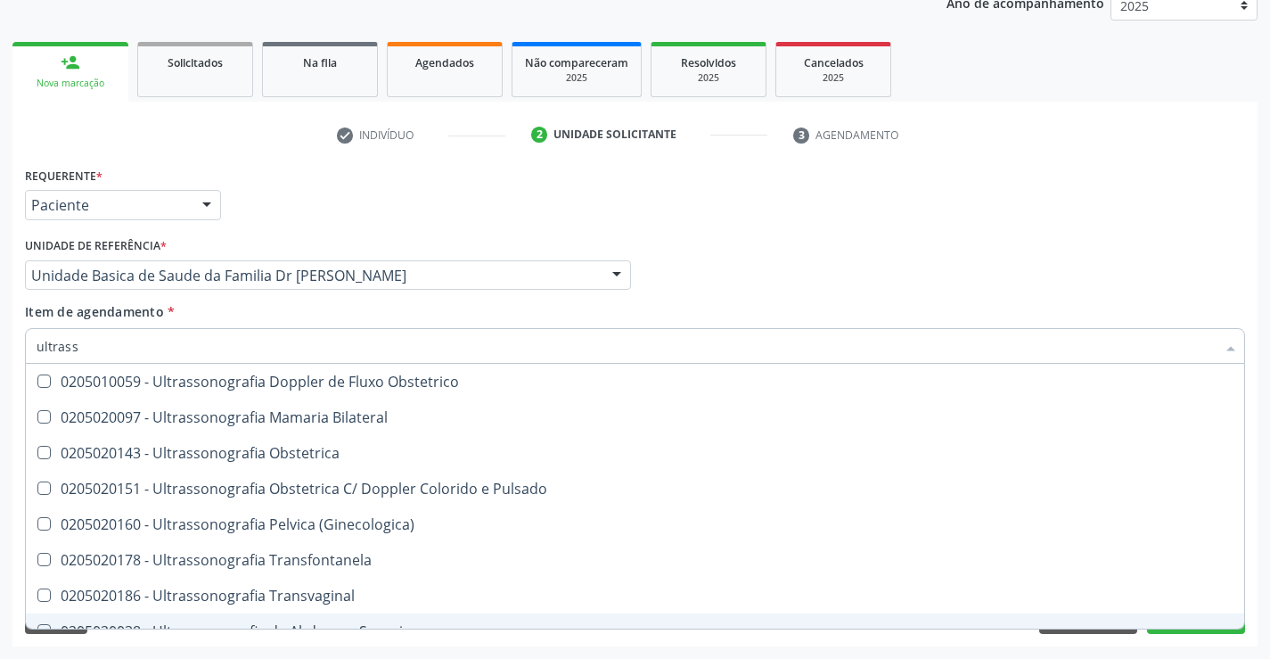
scroll to position [199, 0]
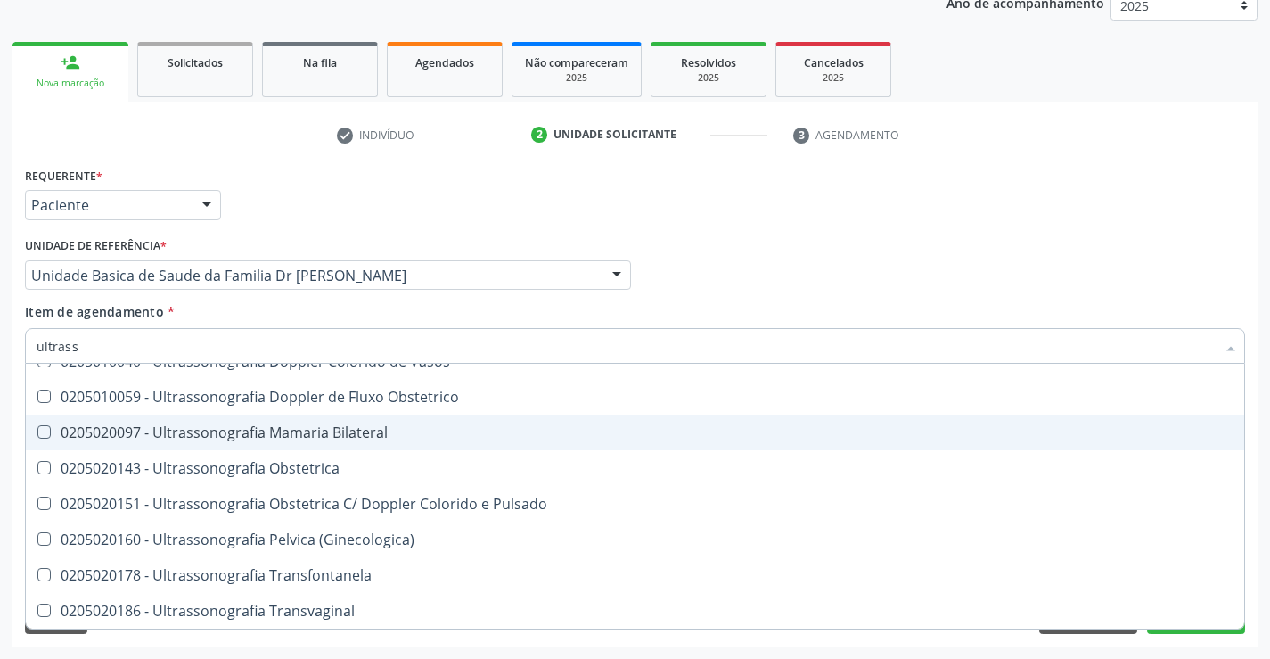
click at [384, 433] on div "0205020097 - Ultrassonografia Mamaria Bilateral" at bounding box center [635, 432] width 1197 height 14
checkbox Bilateral "true"
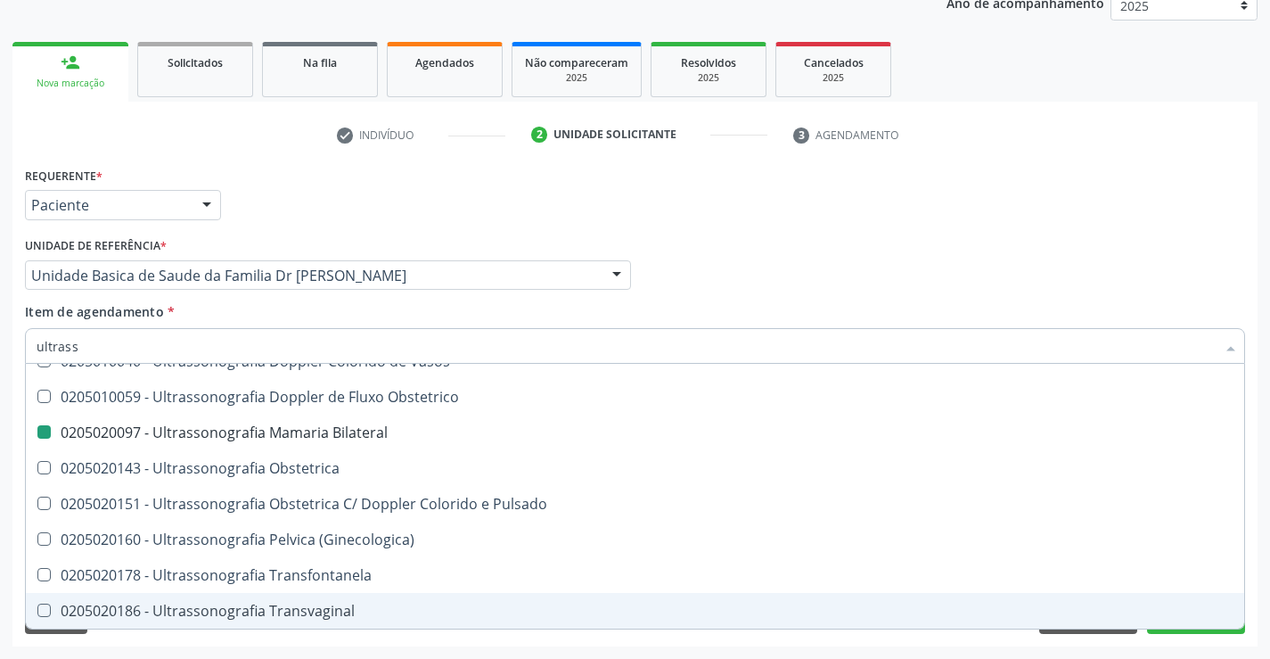
click at [610, 642] on div "Requerente * Paciente Profissional de Saúde Paciente Nenhum resultado encontrad…" at bounding box center [634, 404] width 1245 height 484
checkbox X "true"
checkbox Bilateral "false"
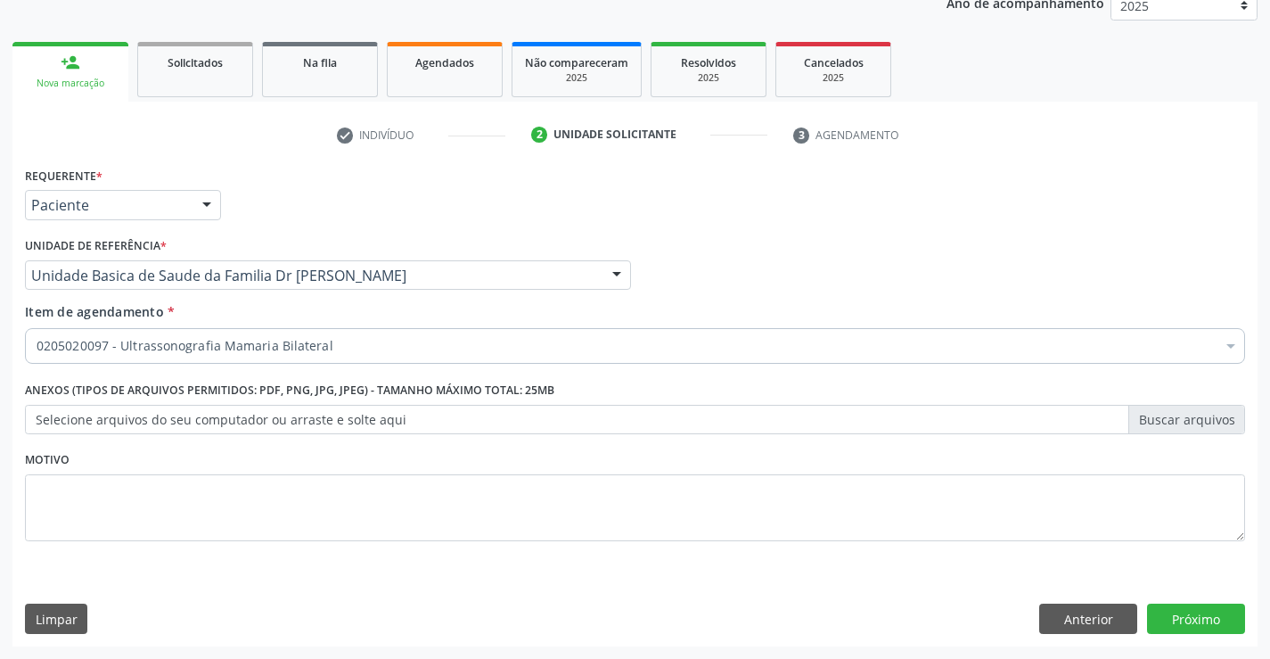
scroll to position [0, 0]
click at [1167, 615] on button "Próximo" at bounding box center [1196, 618] width 98 height 30
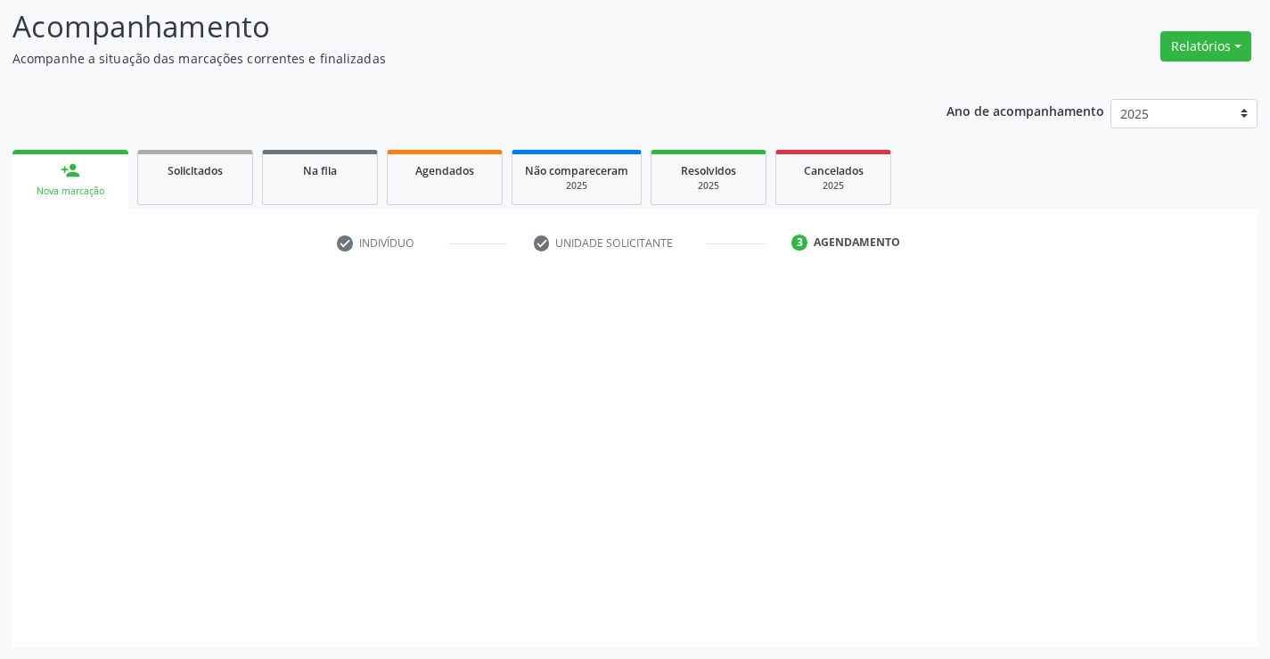
scroll to position [117, 0]
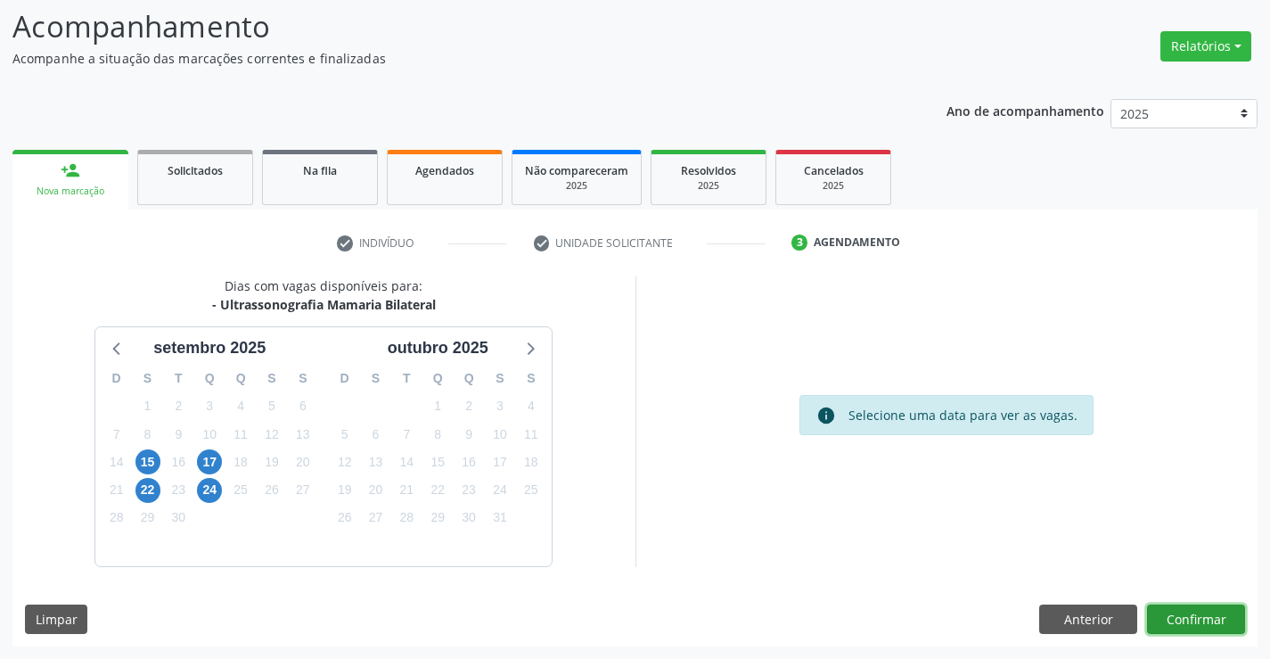
click at [1172, 615] on button "Confirmar" at bounding box center [1196, 619] width 98 height 30
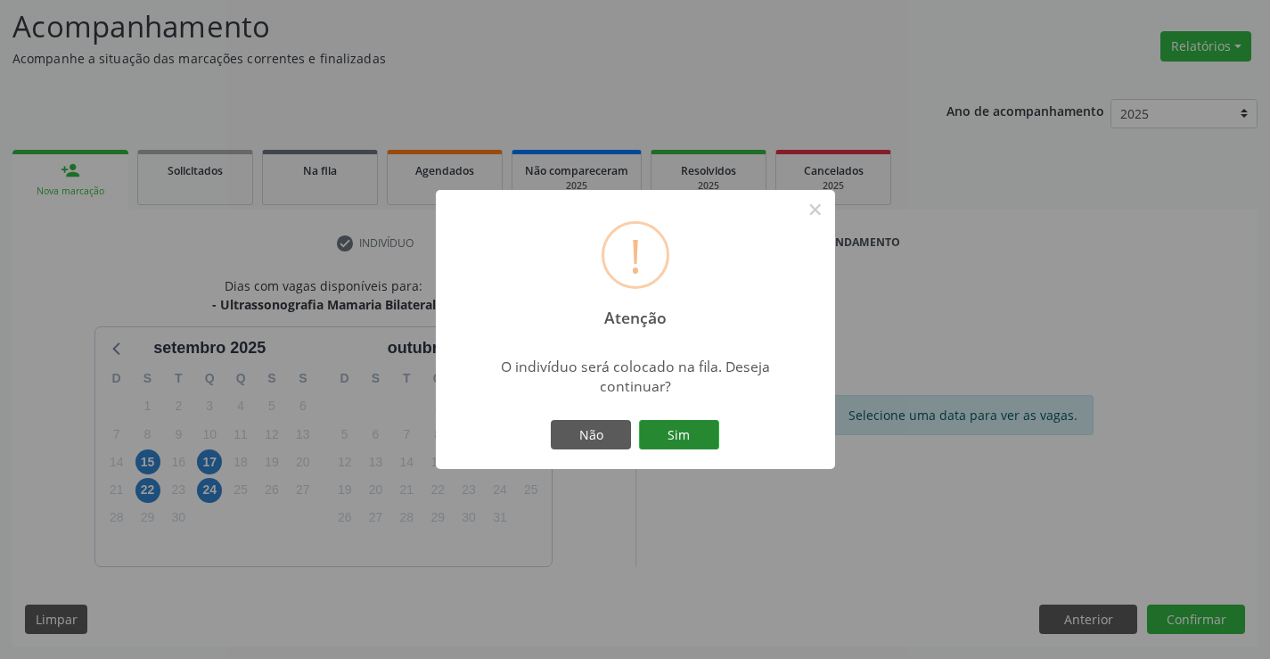
click at [692, 432] on button "Sim" at bounding box center [679, 435] width 80 height 30
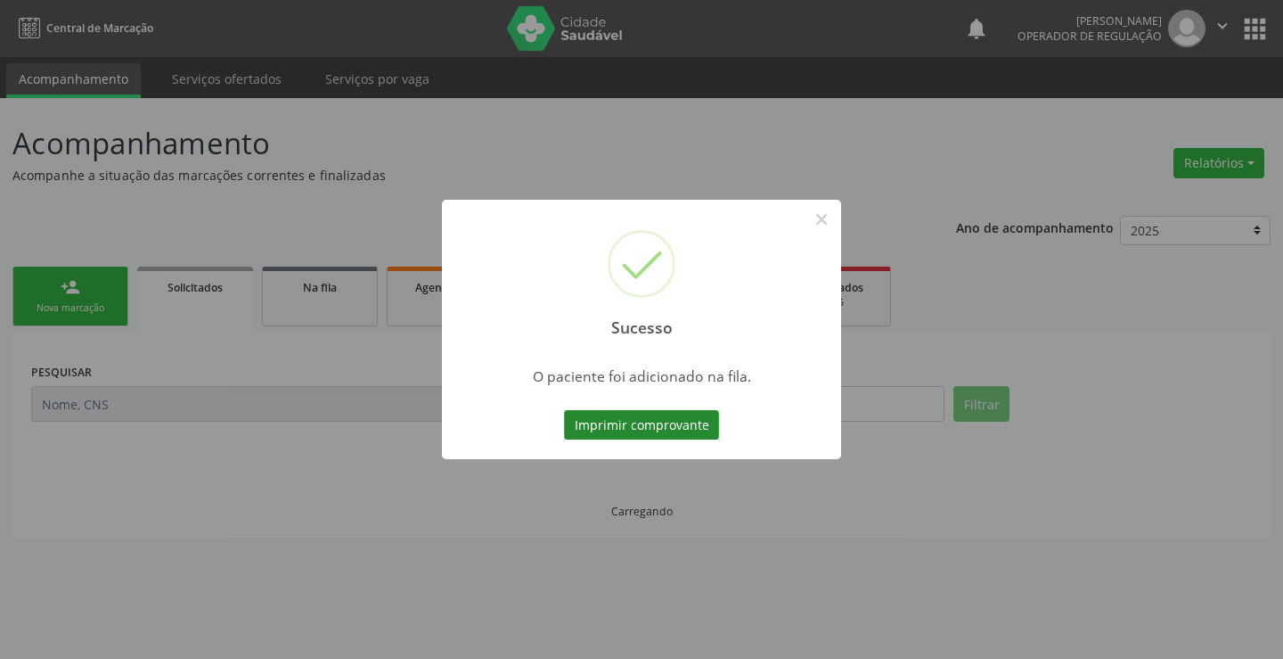
click at [678, 422] on button "Imprimir comprovante" at bounding box center [641, 425] width 155 height 30
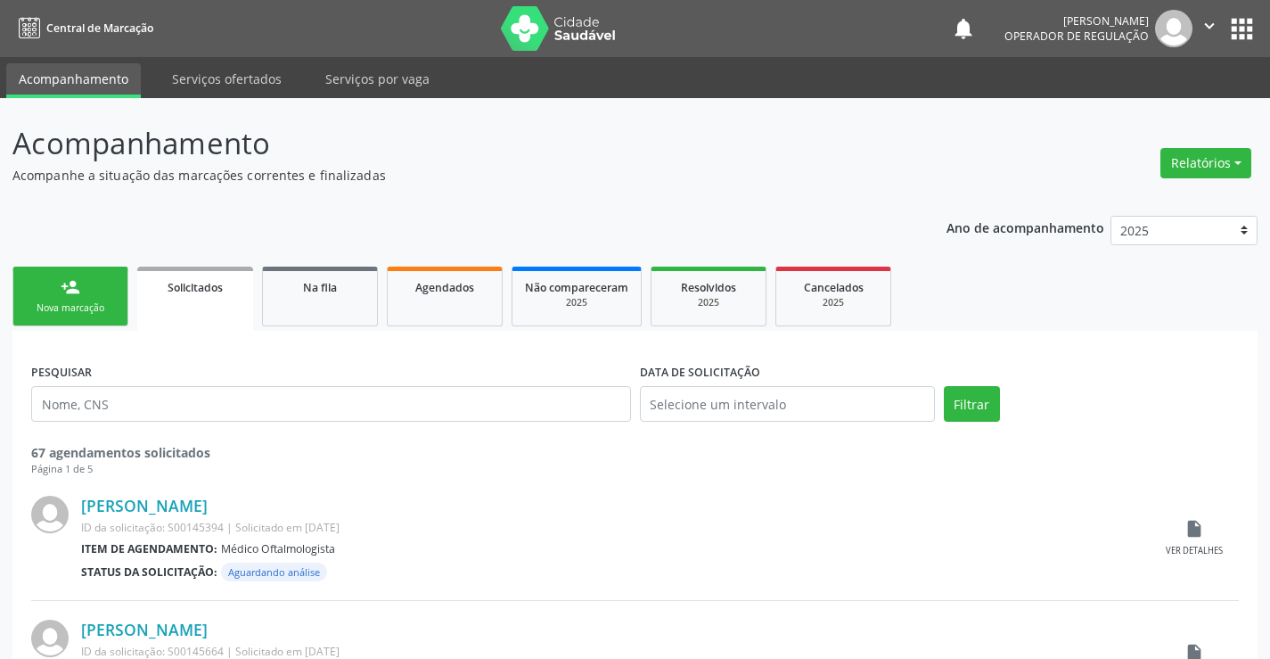
click at [49, 277] on link "person_add Nova marcação" at bounding box center [70, 296] width 116 height 60
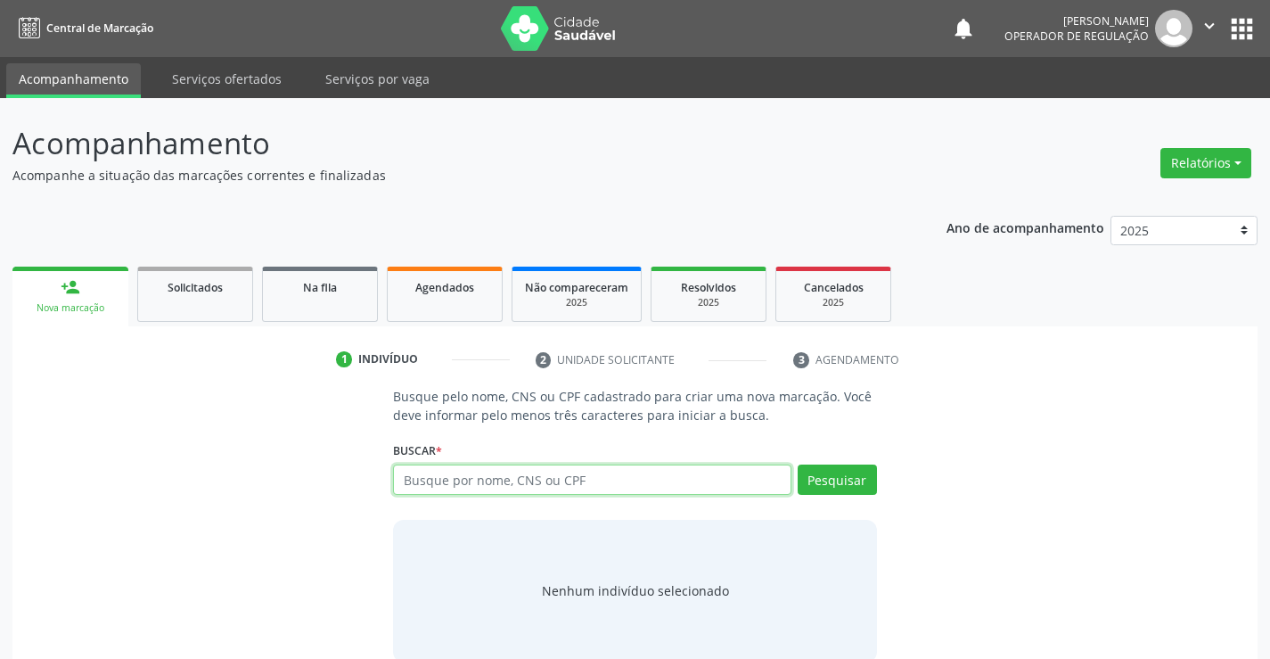
click at [667, 472] on input "text" at bounding box center [591, 479] width 397 height 30
type input "700009188836902"
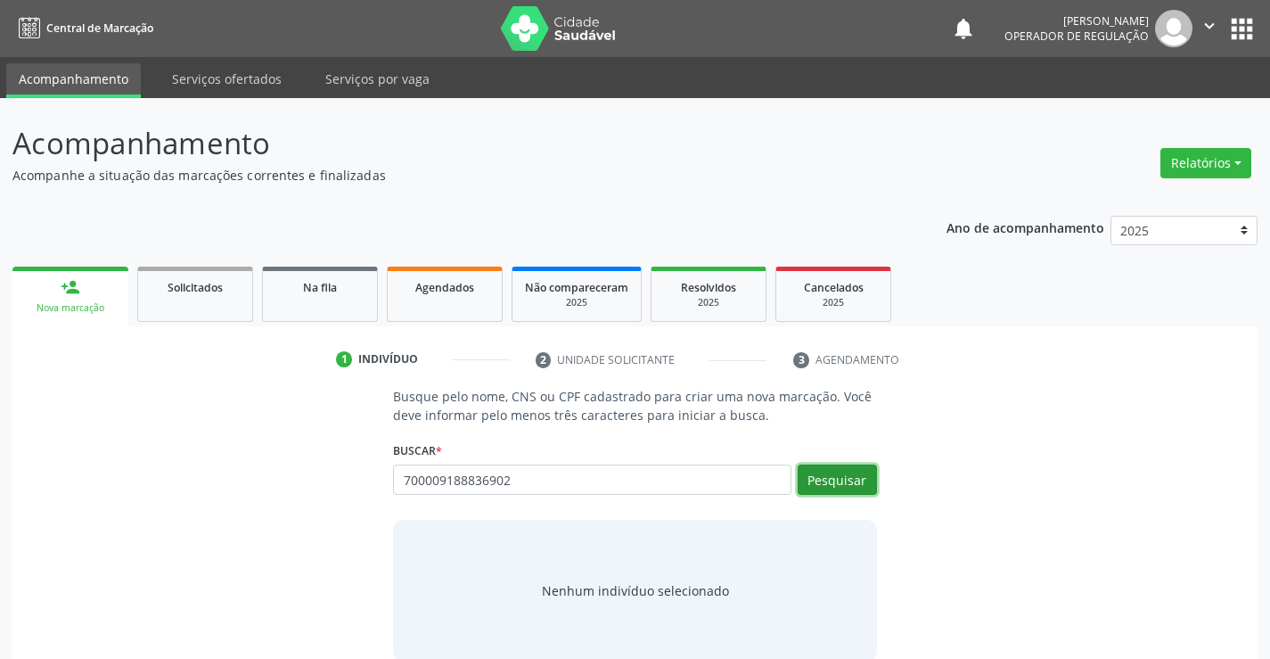
click at [829, 479] on button "Pesquisar" at bounding box center [837, 479] width 79 height 30
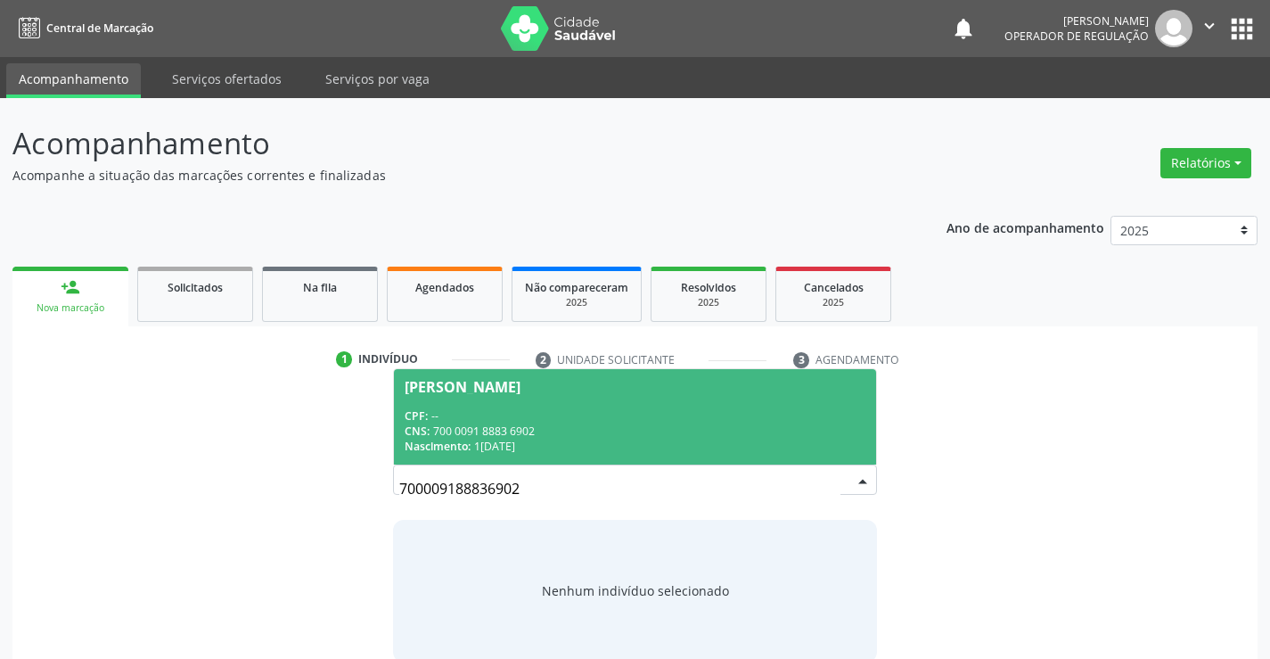
click at [527, 417] on div "CPF: --" at bounding box center [635, 415] width 460 height 15
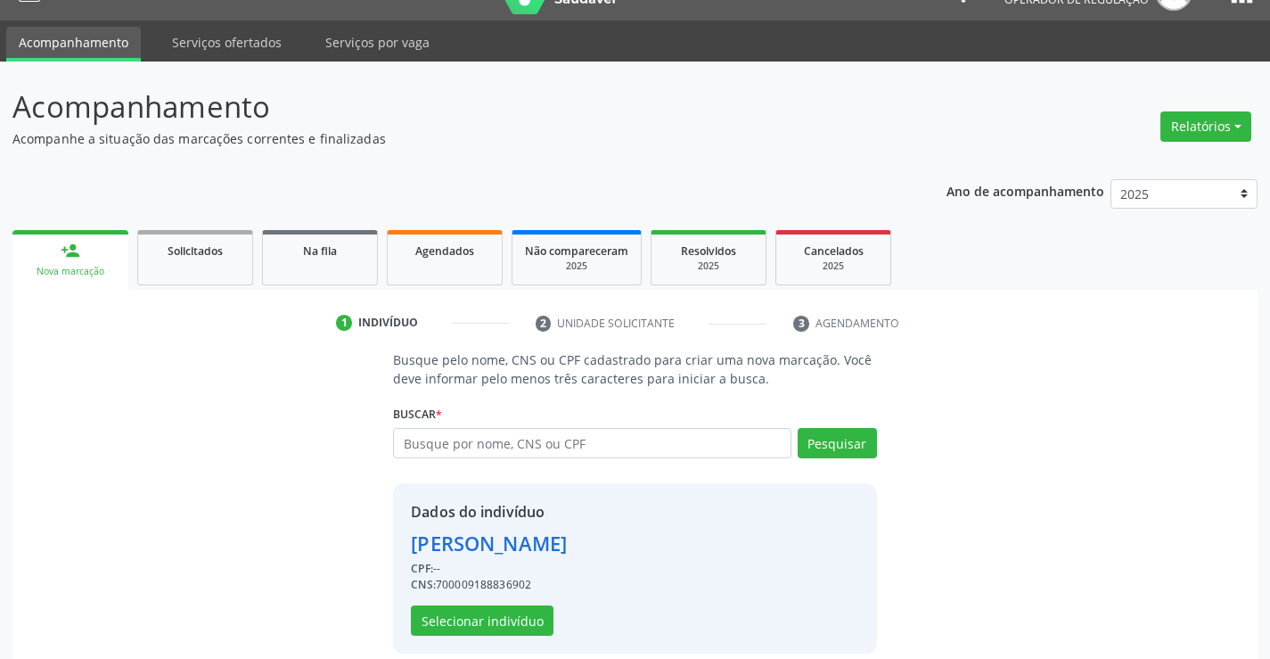
scroll to position [56, 0]
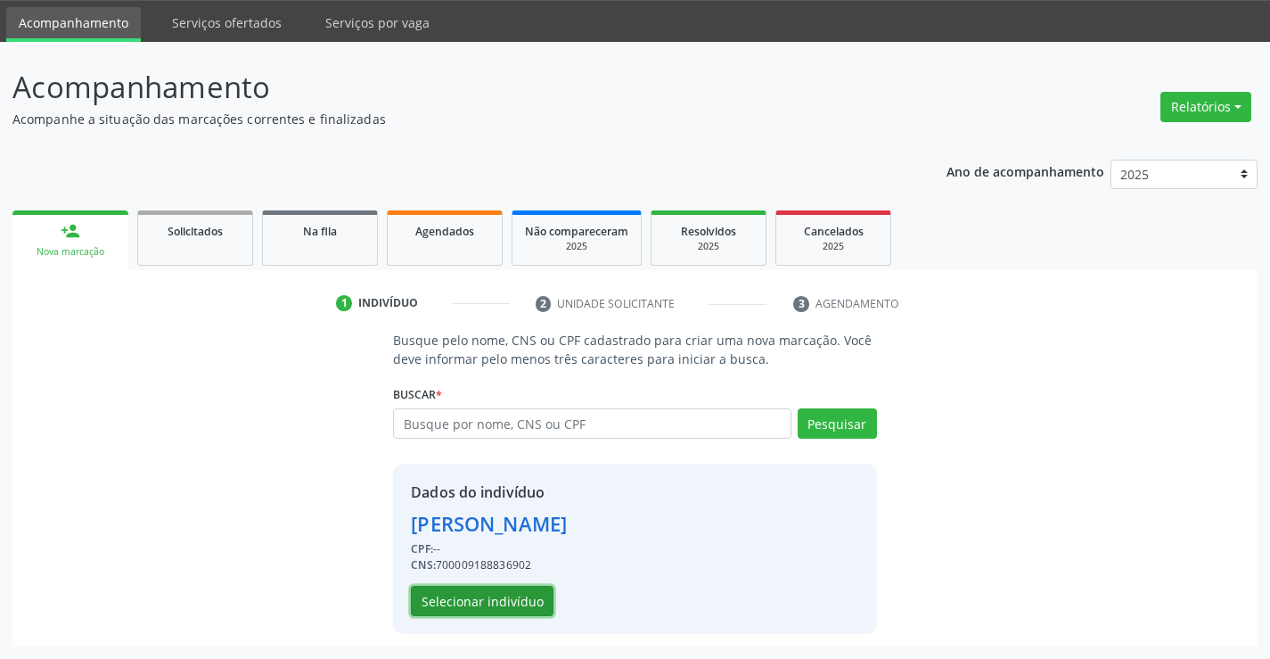
click at [491, 602] on button "Selecionar indivíduo" at bounding box center [482, 600] width 143 height 30
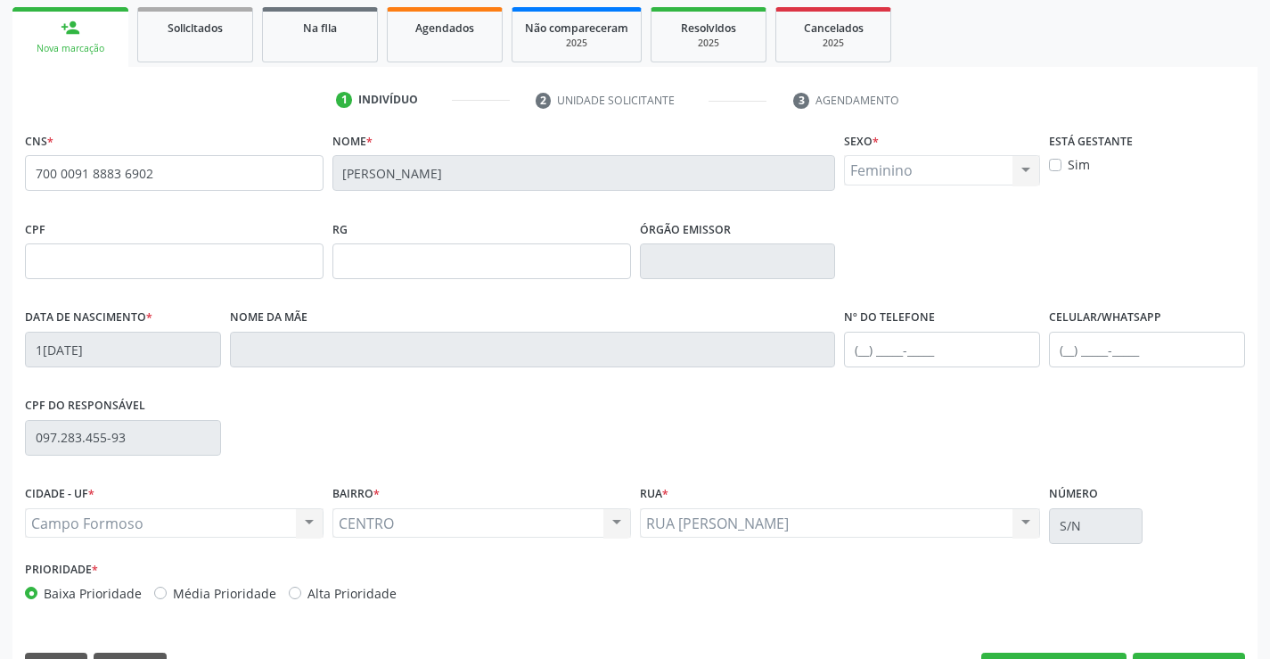
scroll to position [307, 0]
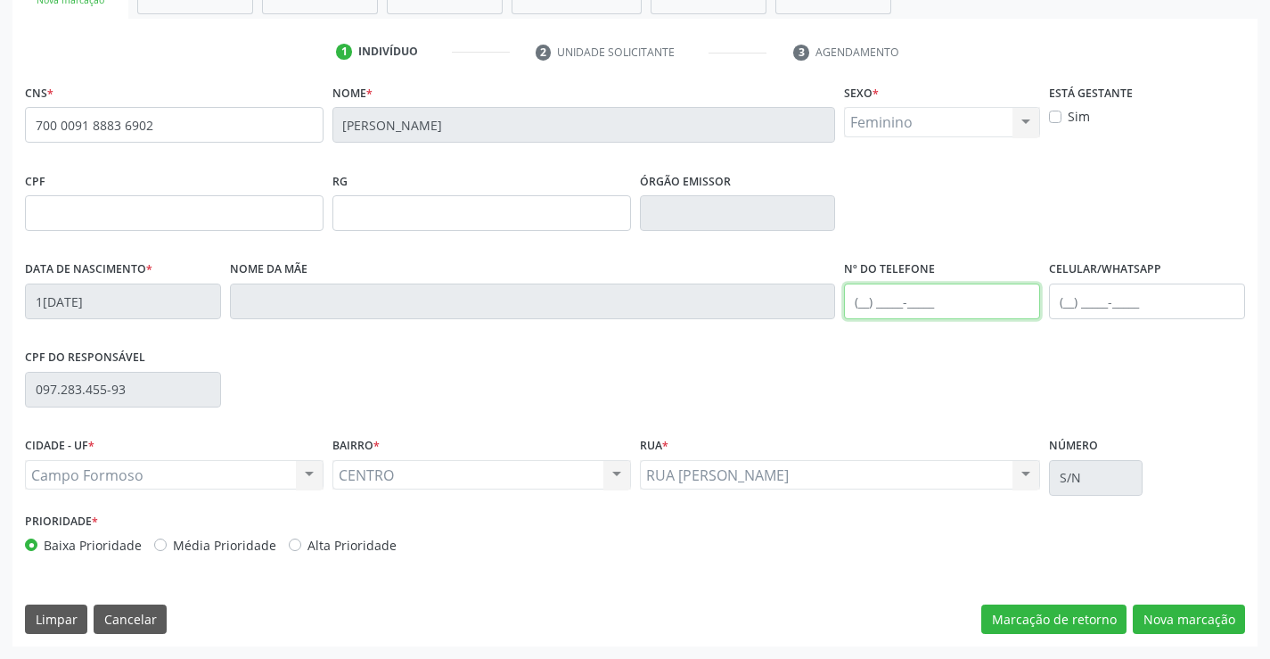
click at [955, 310] on input "text" at bounding box center [942, 301] width 196 height 36
type input "(74) 9816-5819"
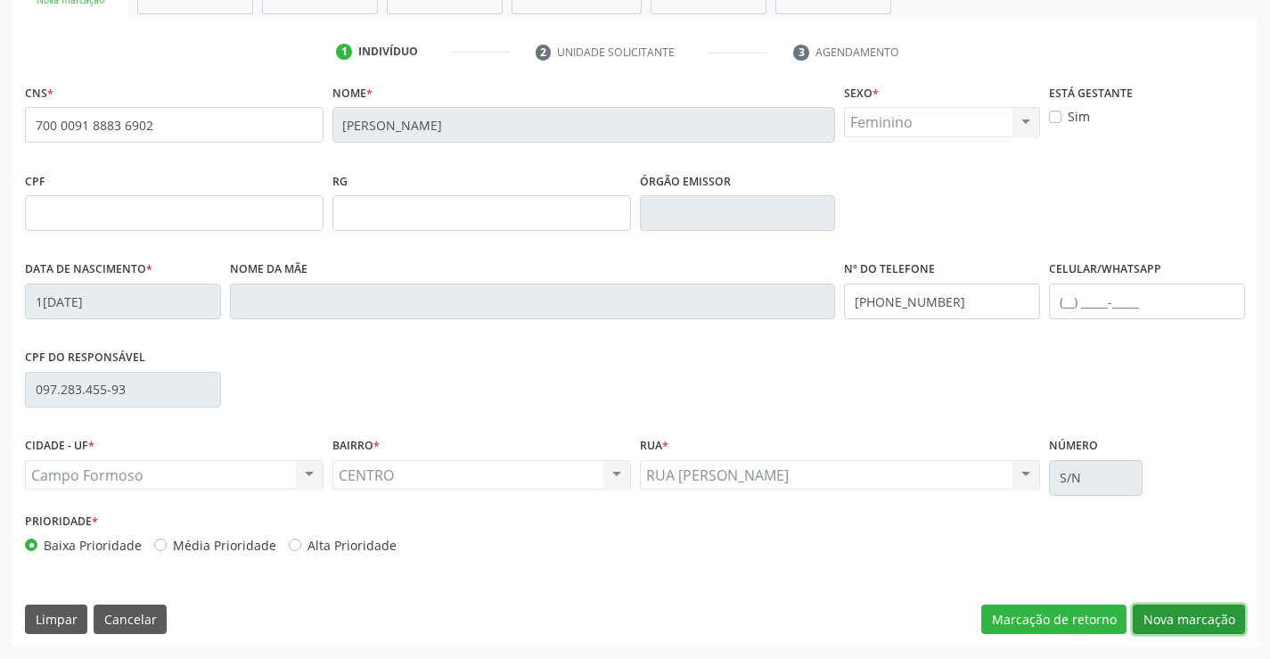
click at [1183, 610] on button "Nova marcação" at bounding box center [1189, 619] width 112 height 30
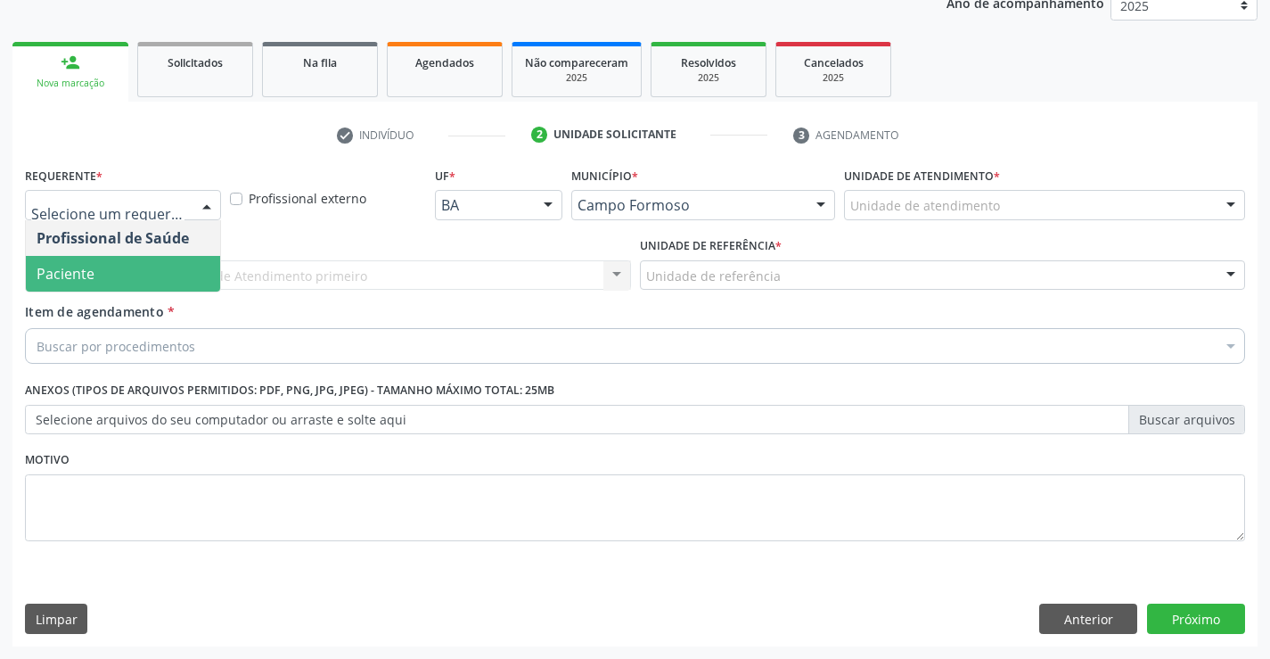
click at [100, 283] on span "Paciente" at bounding box center [123, 274] width 194 height 36
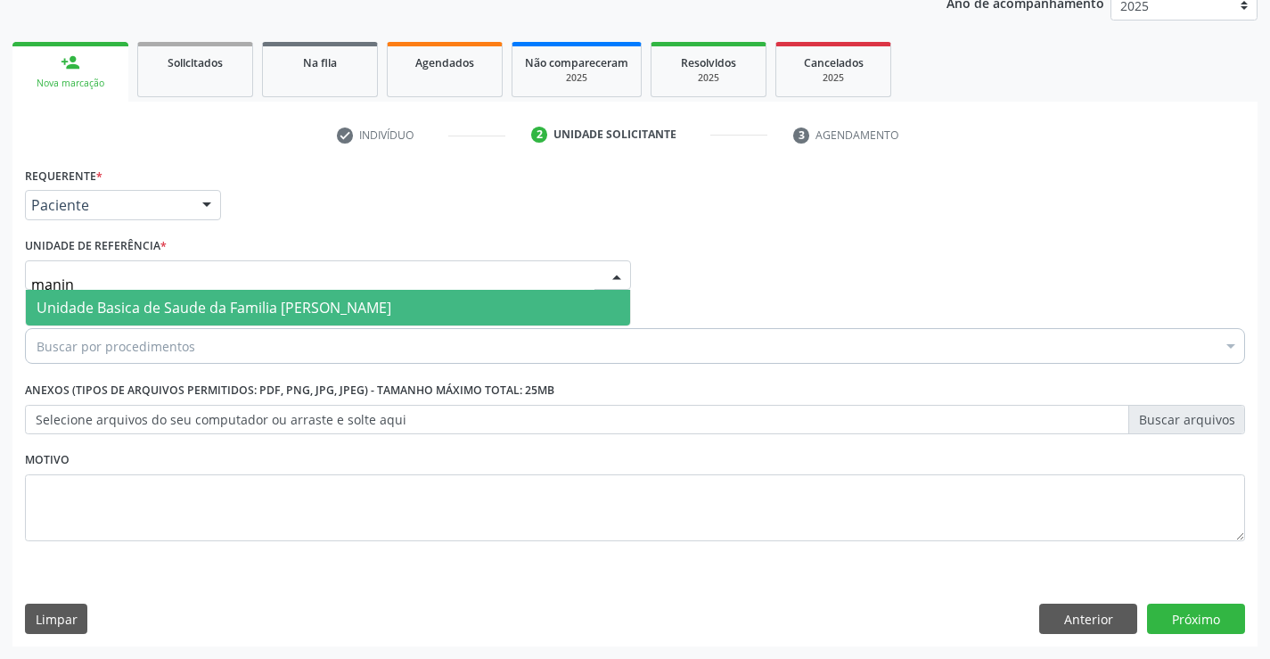
type input "maninh"
click at [104, 299] on span "Unidade Basica de Saude da Familia [PERSON_NAME]" at bounding box center [214, 308] width 355 height 20
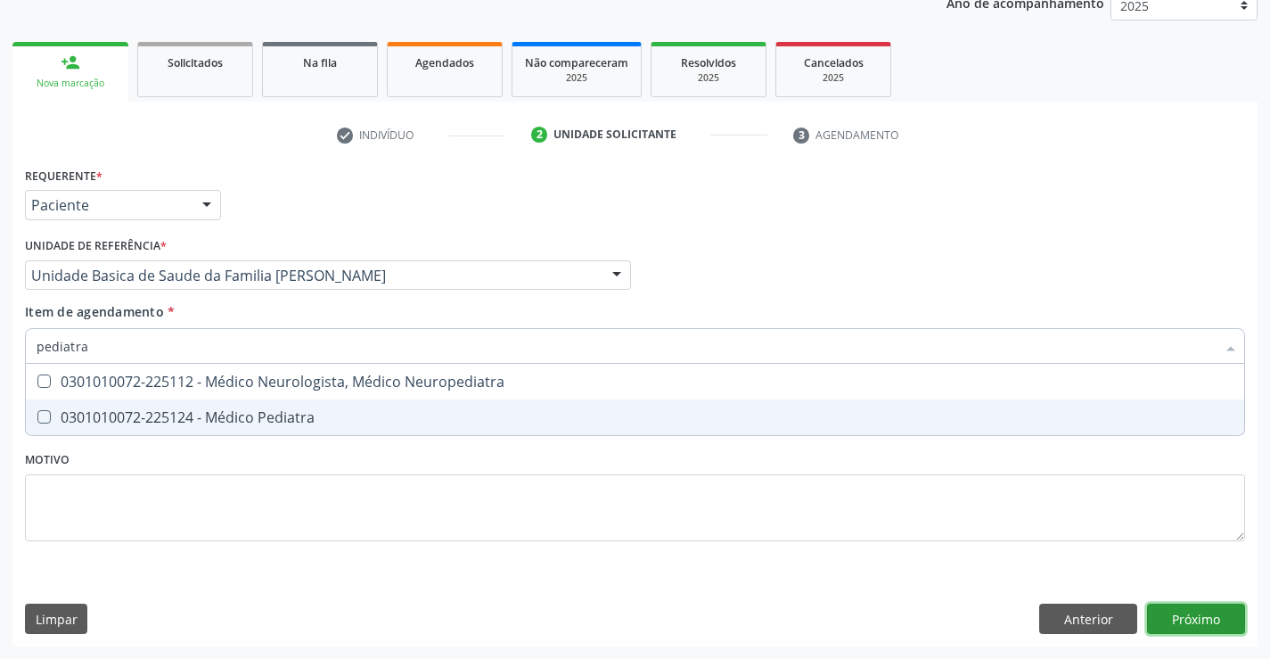
click at [1163, 618] on div "Requerente * Paciente Profissional de Saúde Paciente Nenhum resultado encontrad…" at bounding box center [634, 404] width 1245 height 484
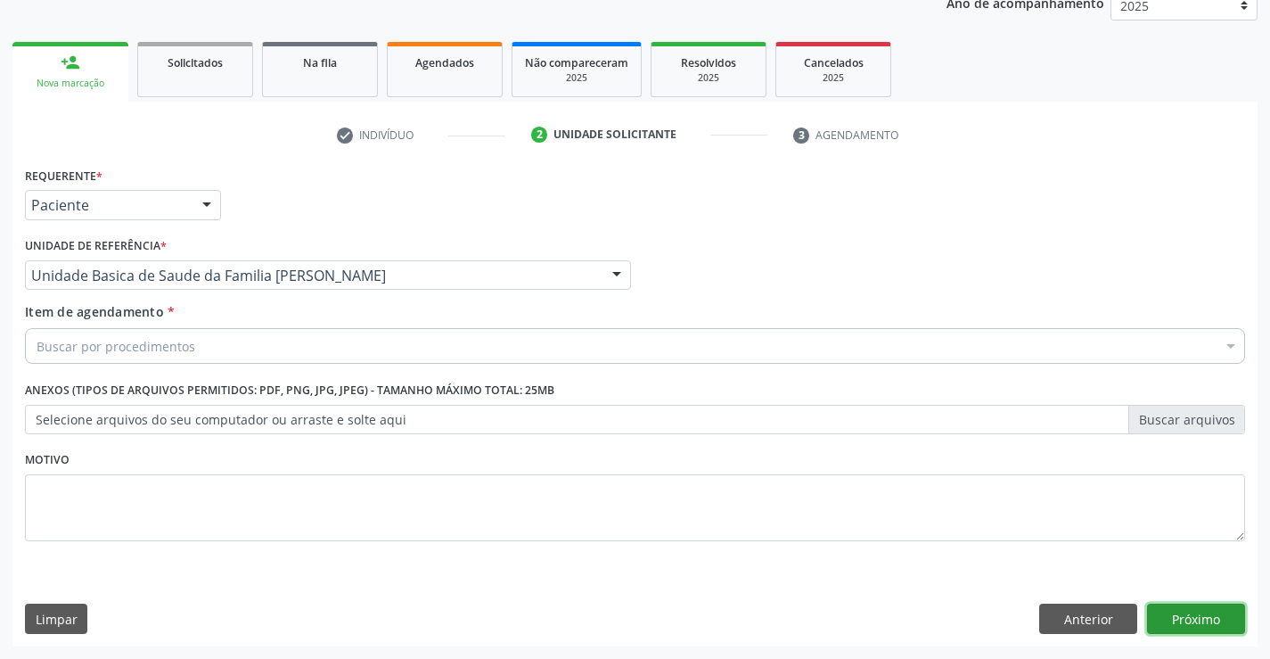
click at [1179, 617] on button "Próximo" at bounding box center [1196, 618] width 98 height 30
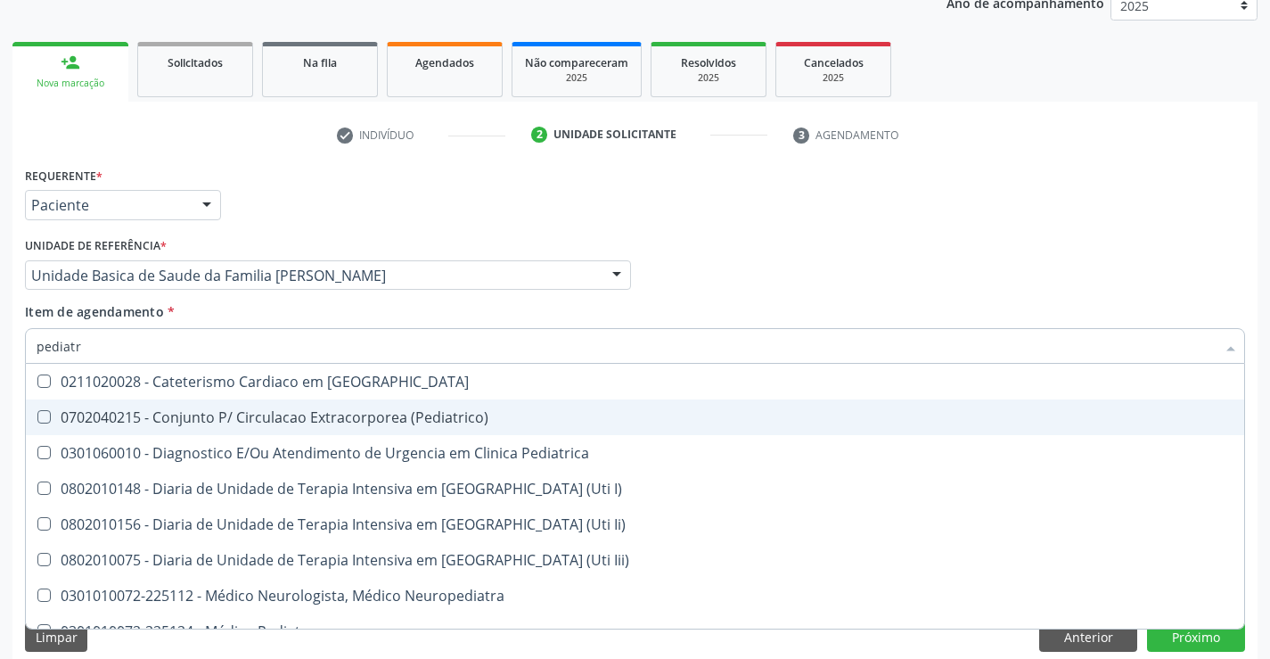
type input "pediatra"
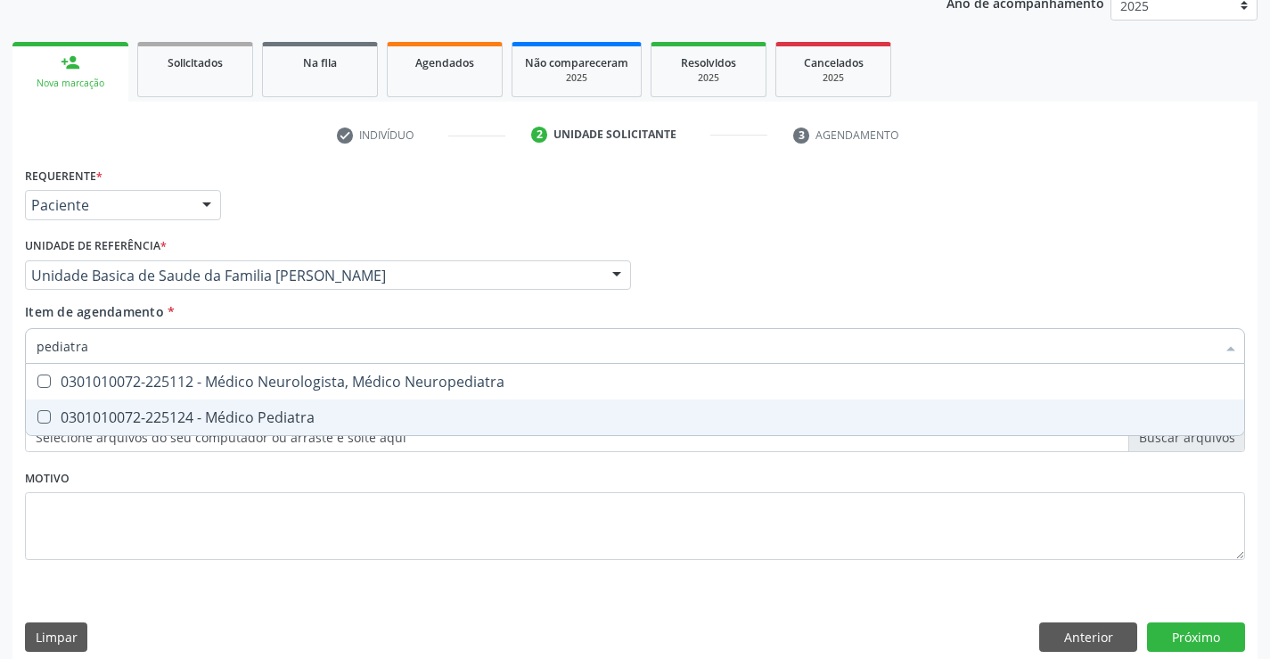
click at [299, 419] on div "0301010072-225124 - Médico Pediatra" at bounding box center [635, 417] width 1197 height 14
checkbox Pediatra "true"
click at [1193, 632] on button "Próximo" at bounding box center [1196, 637] width 98 height 30
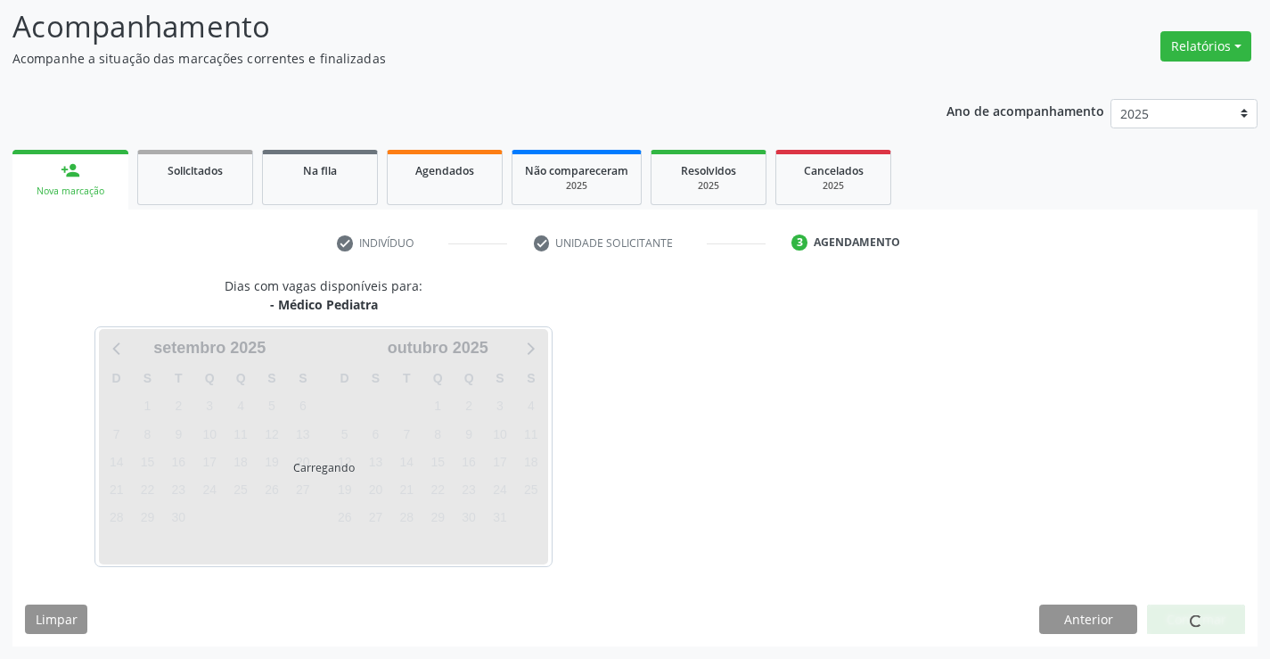
scroll to position [117, 0]
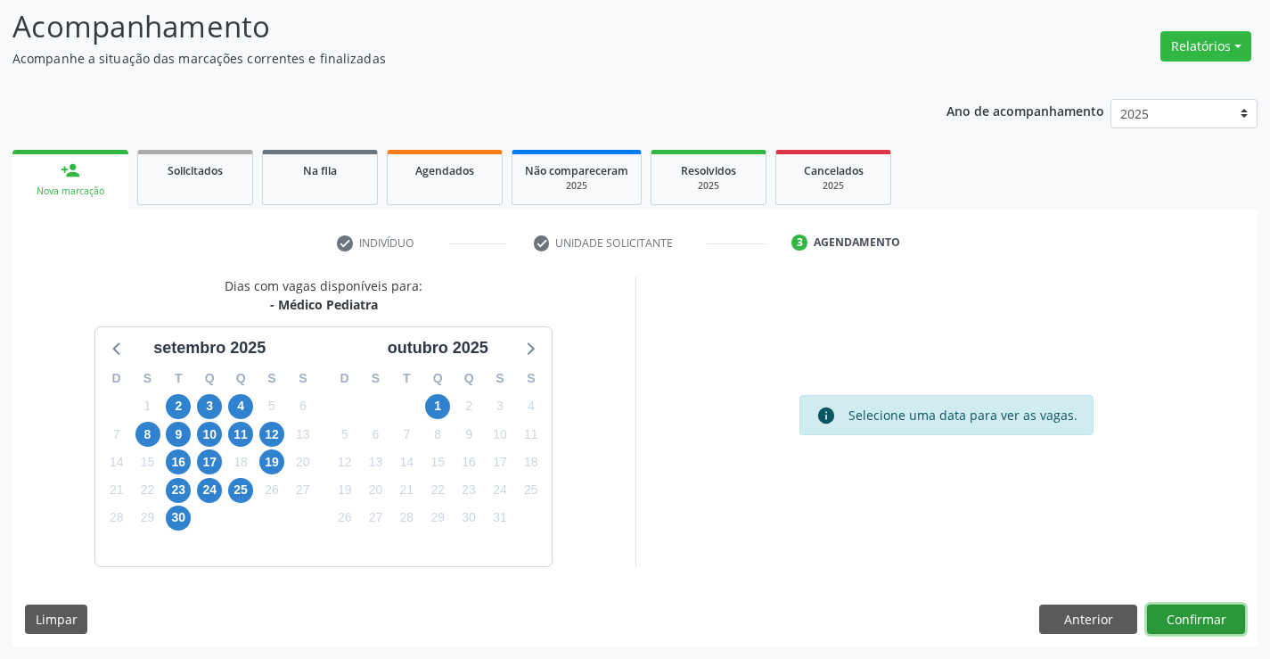
click at [1190, 623] on button "Confirmar" at bounding box center [1196, 619] width 98 height 30
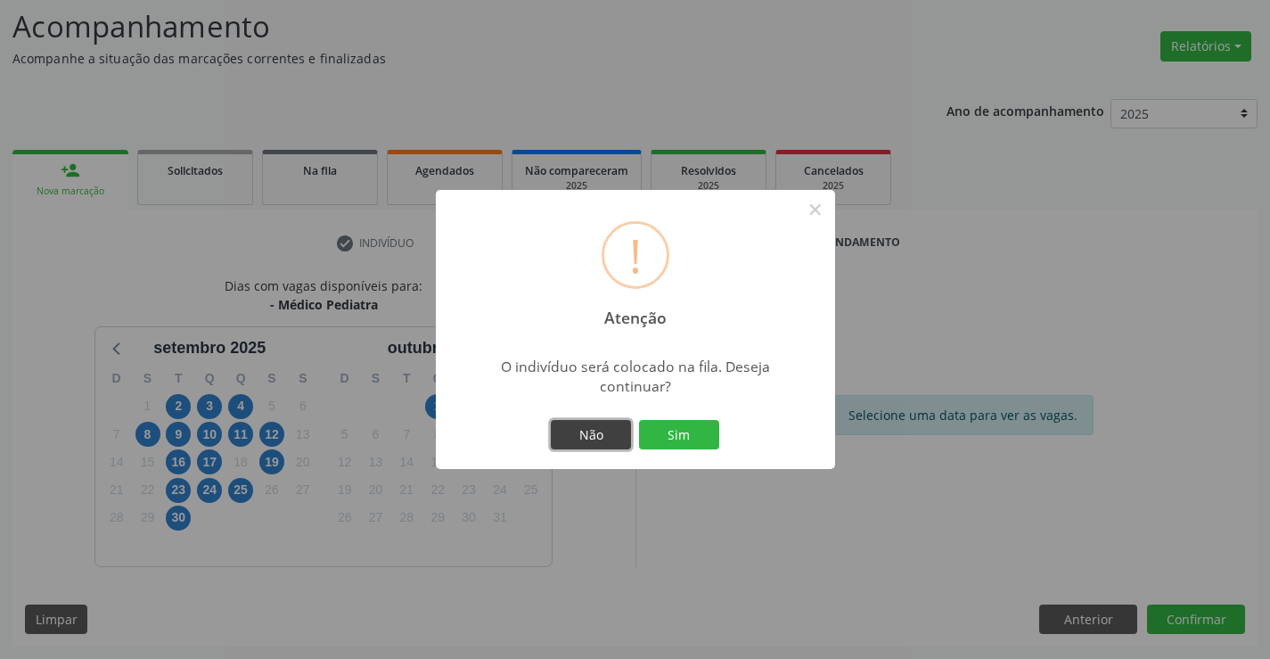
click at [617, 432] on button "Não" at bounding box center [591, 435] width 80 height 30
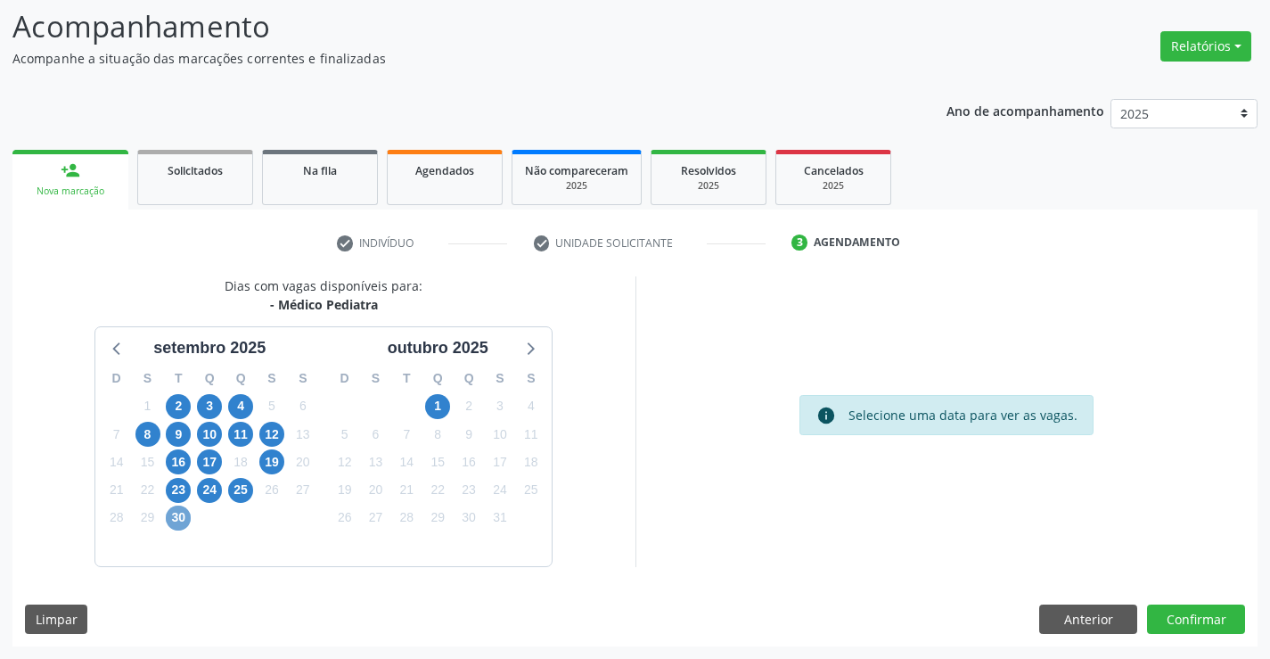
click at [179, 508] on span "30" at bounding box center [178, 517] width 25 height 25
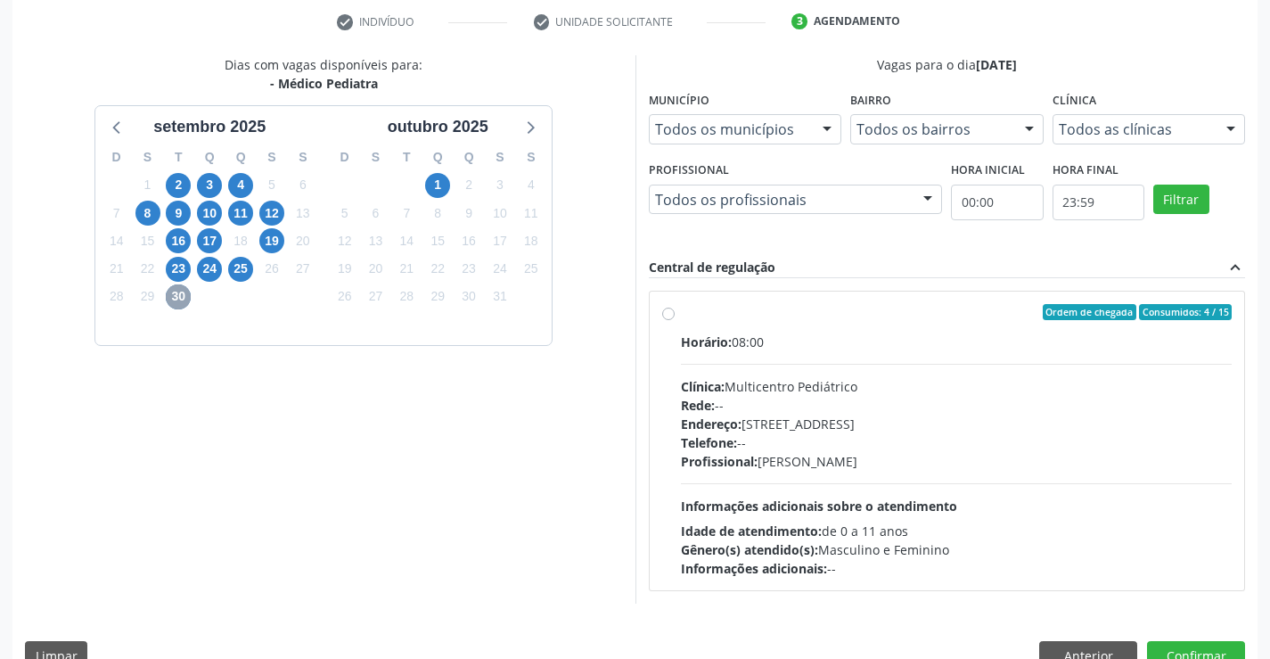
scroll to position [374, 0]
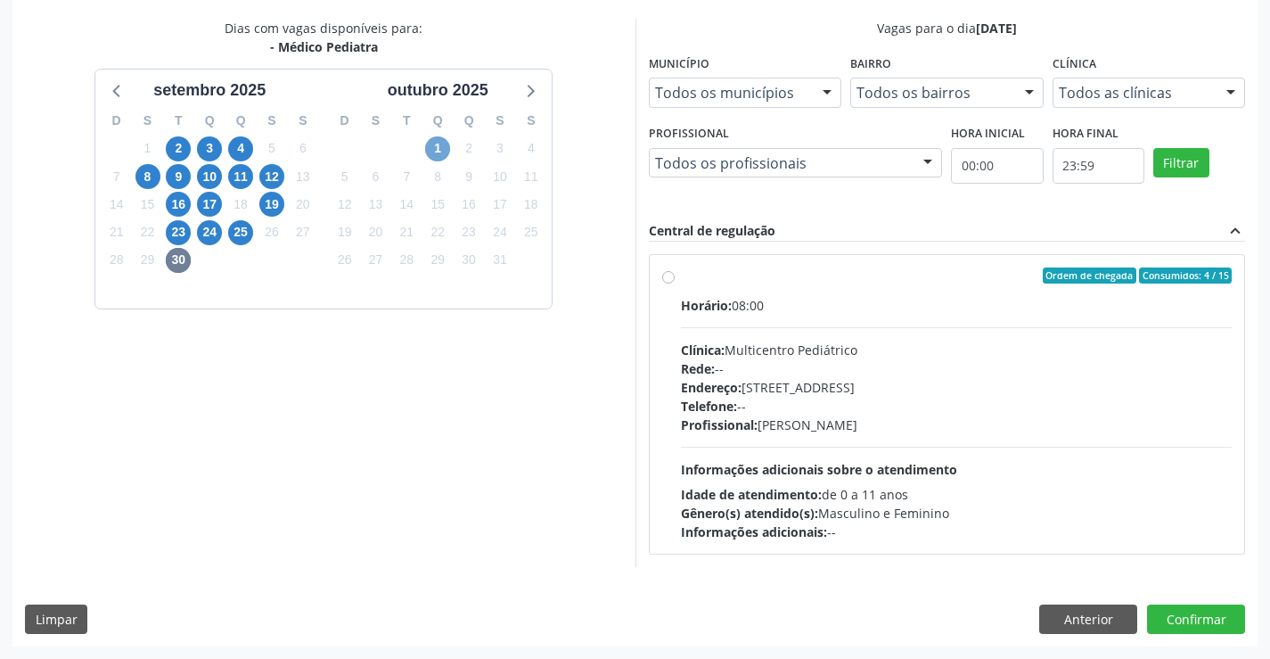
click at [430, 152] on span "1" at bounding box center [437, 148] width 25 height 25
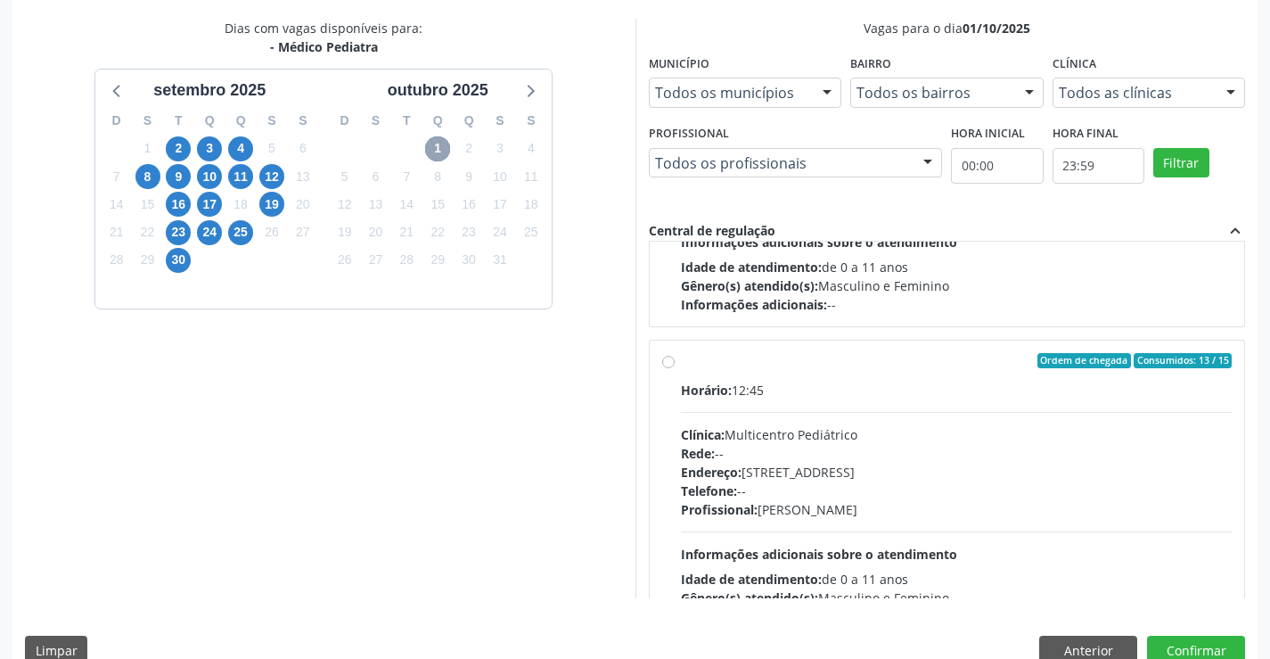
scroll to position [267, 0]
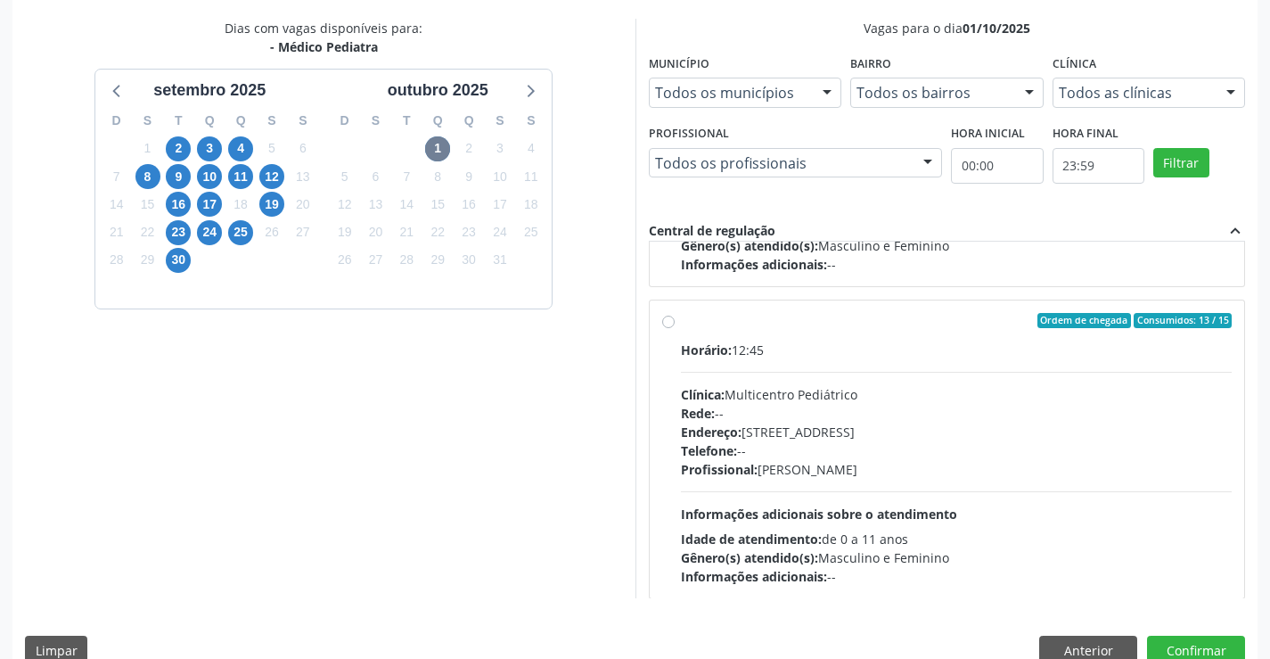
click at [681, 324] on label "Ordem de chegada Consumidos: 13 / 15 Horário: 12:45 Clínica: Multicentro Pediát…" at bounding box center [957, 450] width 552 height 274
click at [669, 324] on input "Ordem de chegada Consumidos: 13 / 15 Horário: 12:45 Clínica: Multicentro Pediát…" at bounding box center [668, 321] width 12 height 16
radio input "true"
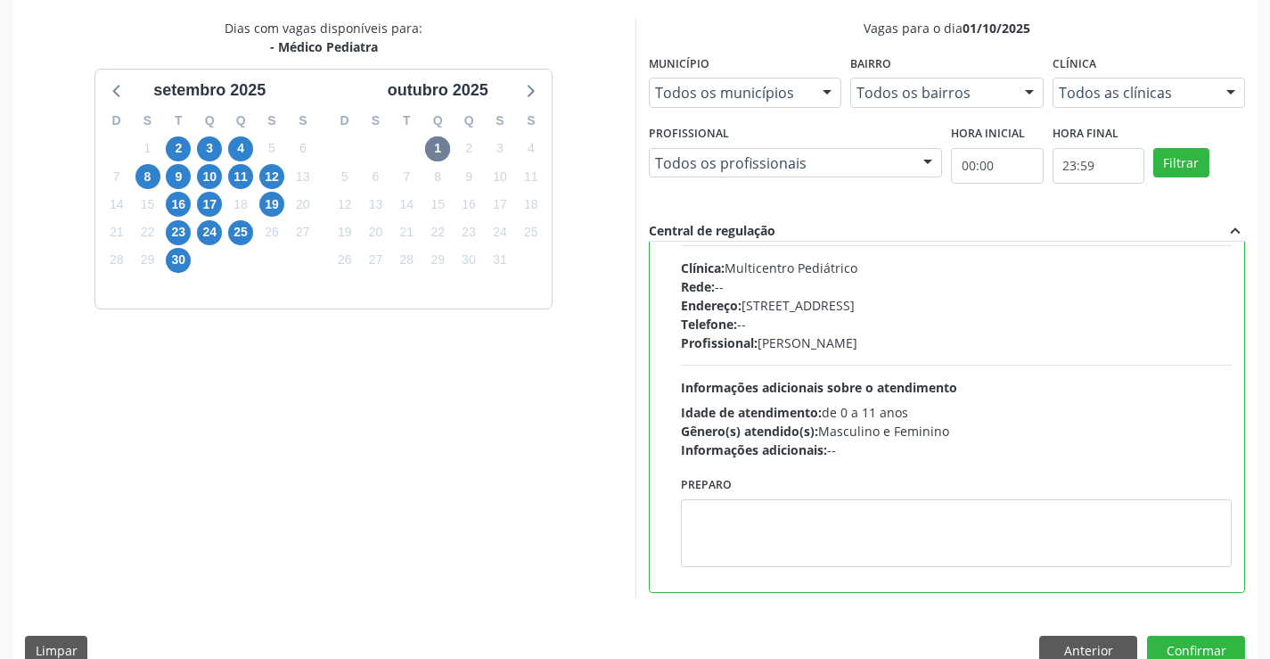
scroll to position [401, 0]
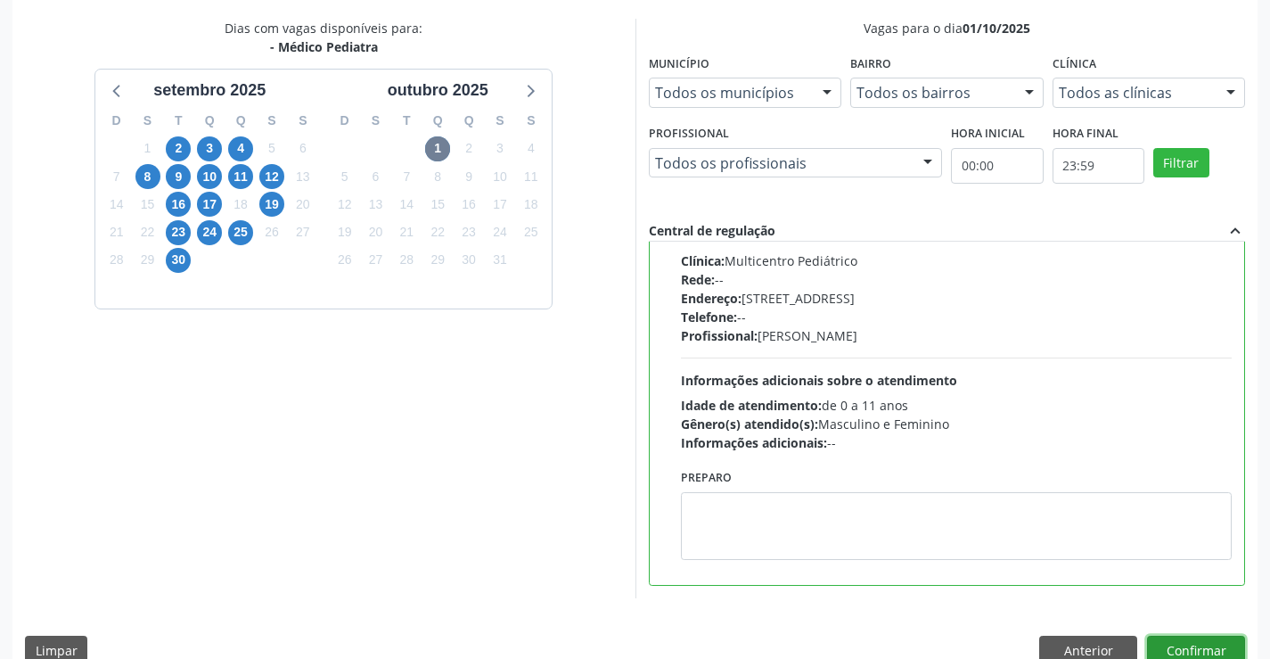
click at [1175, 647] on button "Confirmar" at bounding box center [1196, 650] width 98 height 30
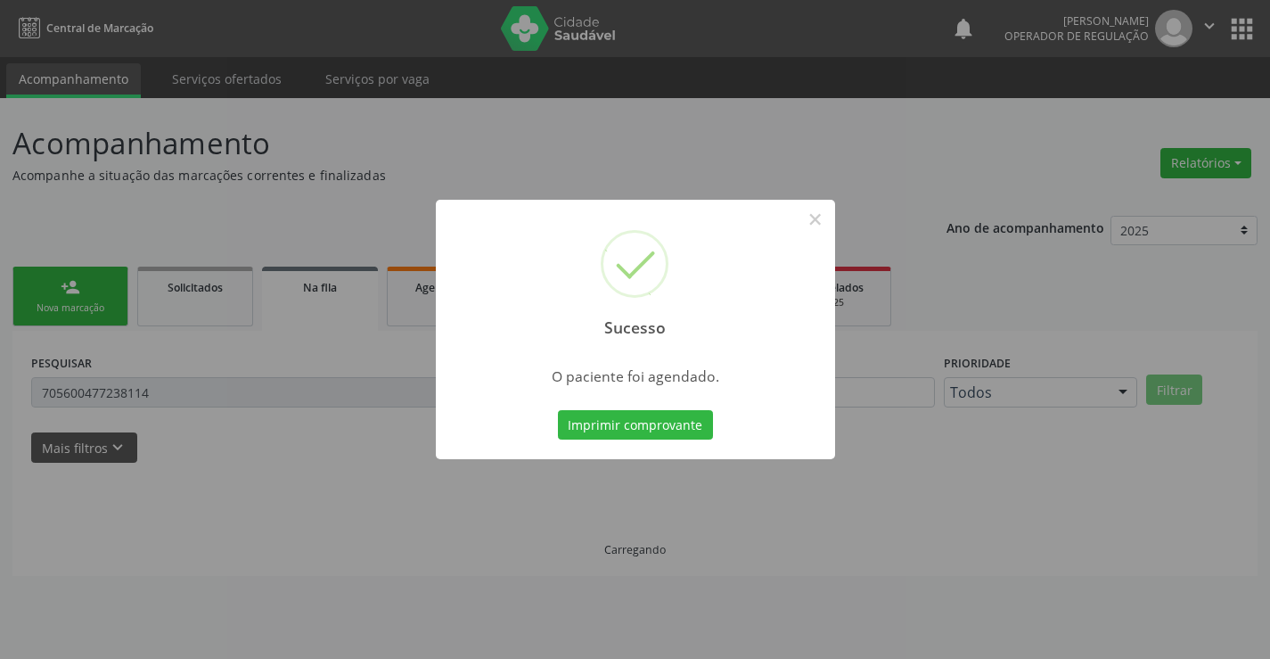
scroll to position [0, 0]
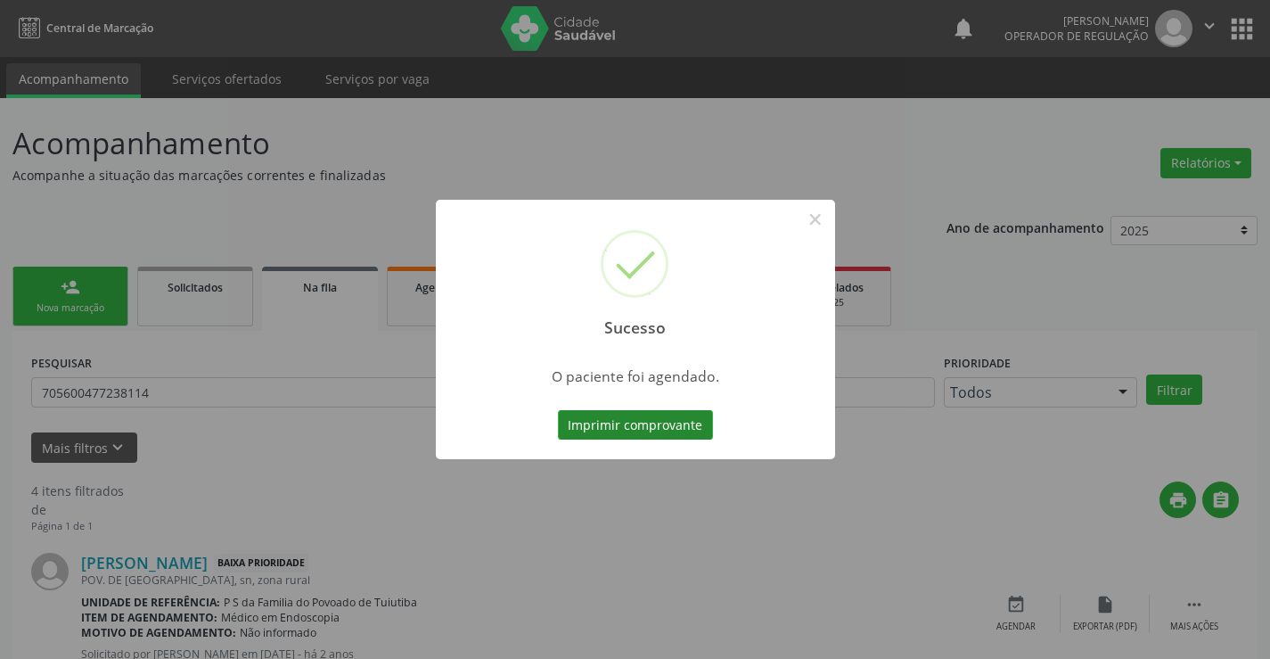
click at [642, 413] on button "Imprimir comprovante" at bounding box center [635, 425] width 155 height 30
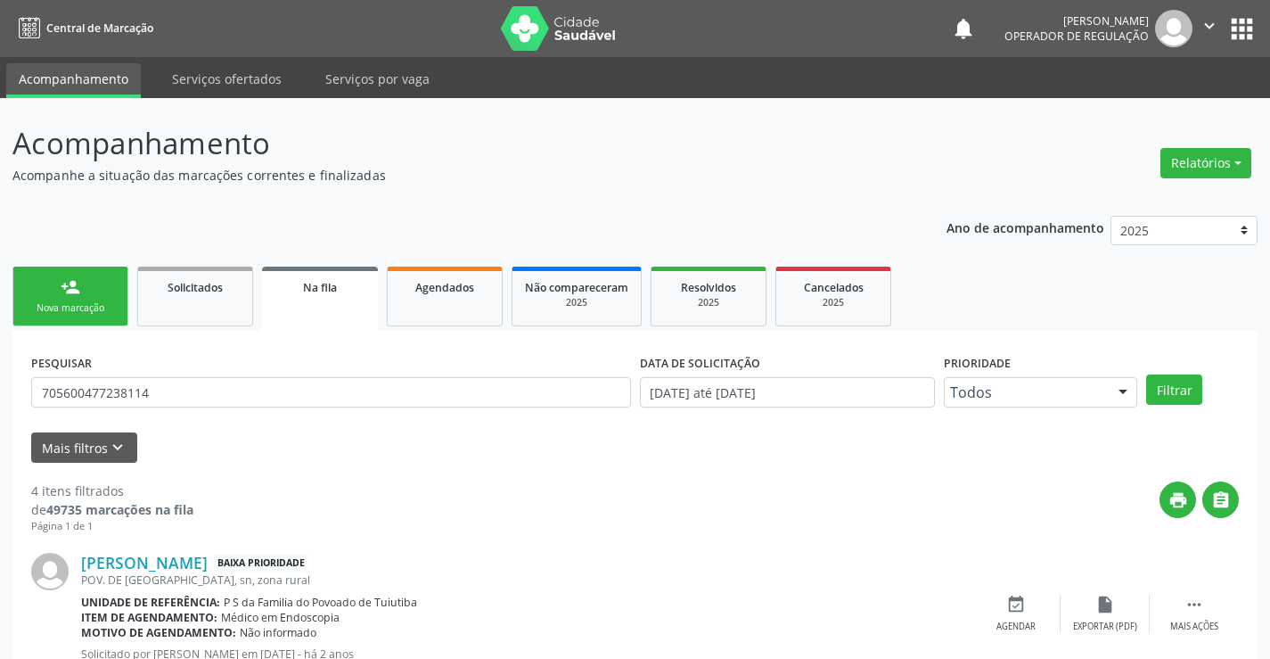
click at [85, 298] on link "person_add Nova marcação" at bounding box center [70, 296] width 116 height 60
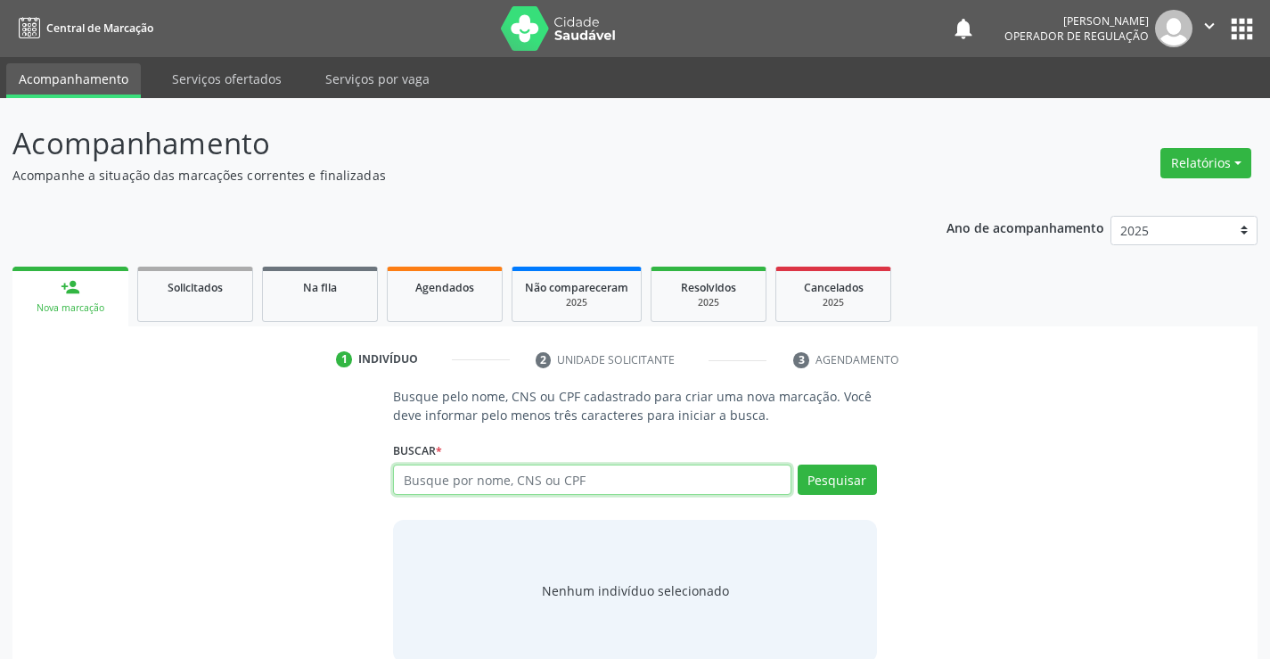
click at [541, 487] on input "text" at bounding box center [591, 479] width 397 height 30
type input "703202612078891"
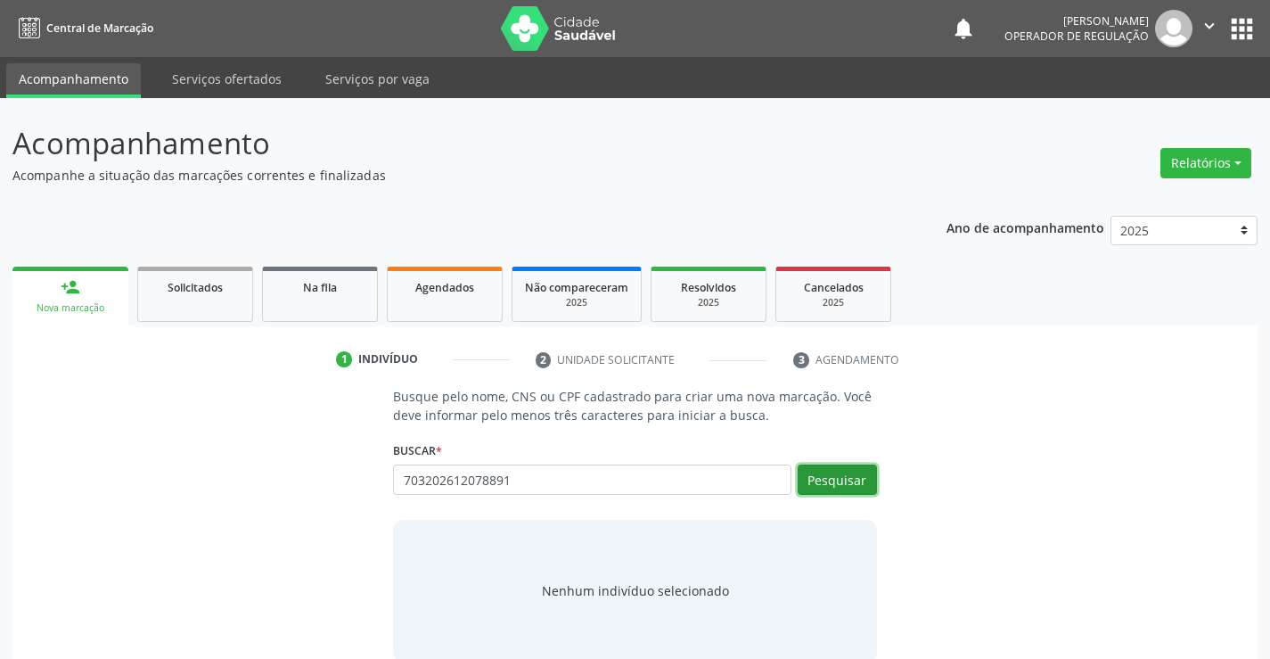
click at [819, 488] on button "Pesquisar" at bounding box center [837, 479] width 79 height 30
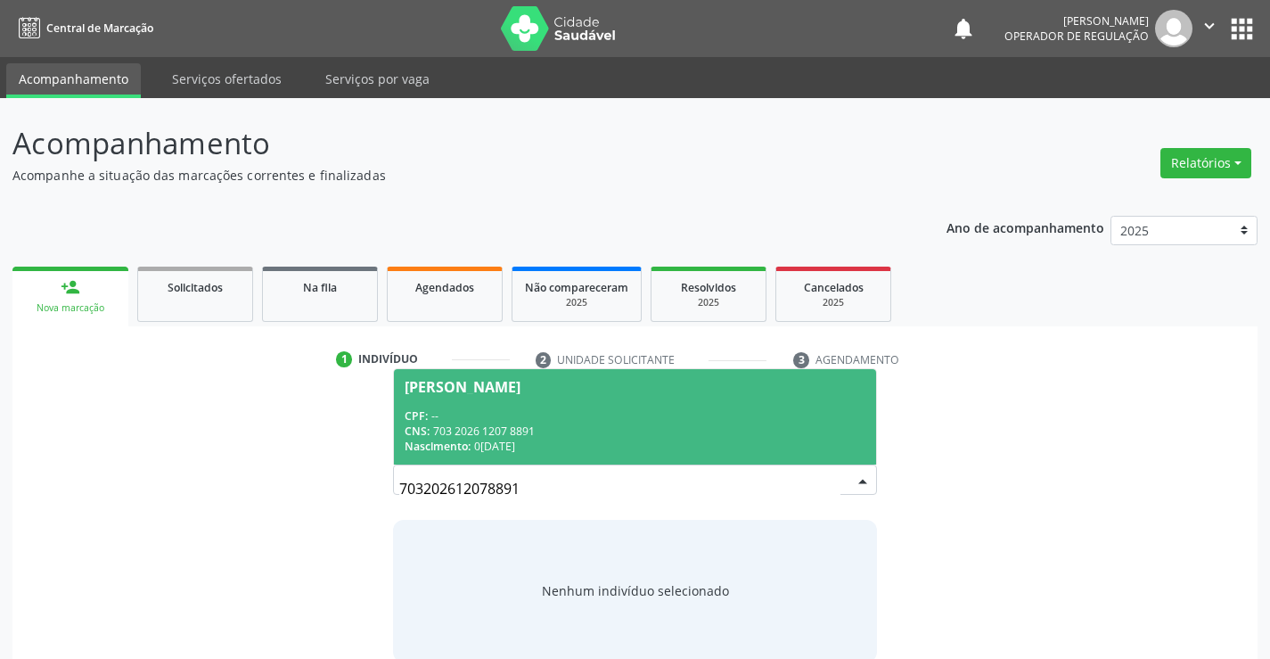
click at [618, 425] on div "CNS: 703 2026 1207 8891" at bounding box center [635, 430] width 460 height 15
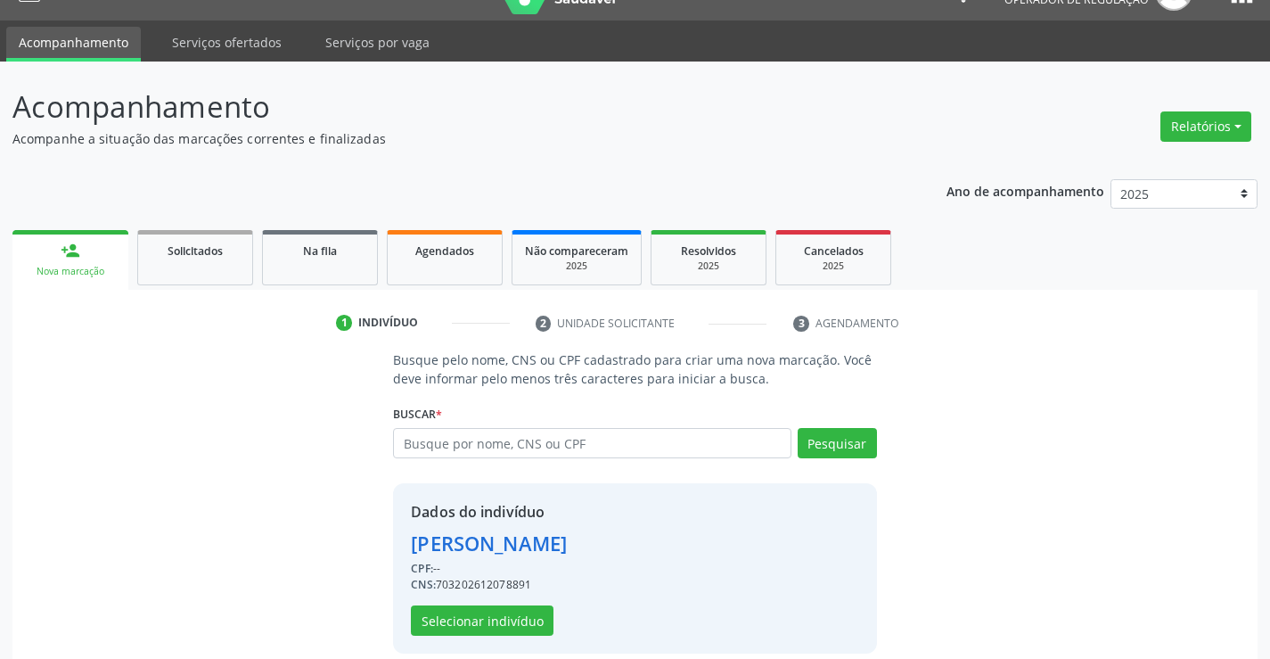
scroll to position [56, 0]
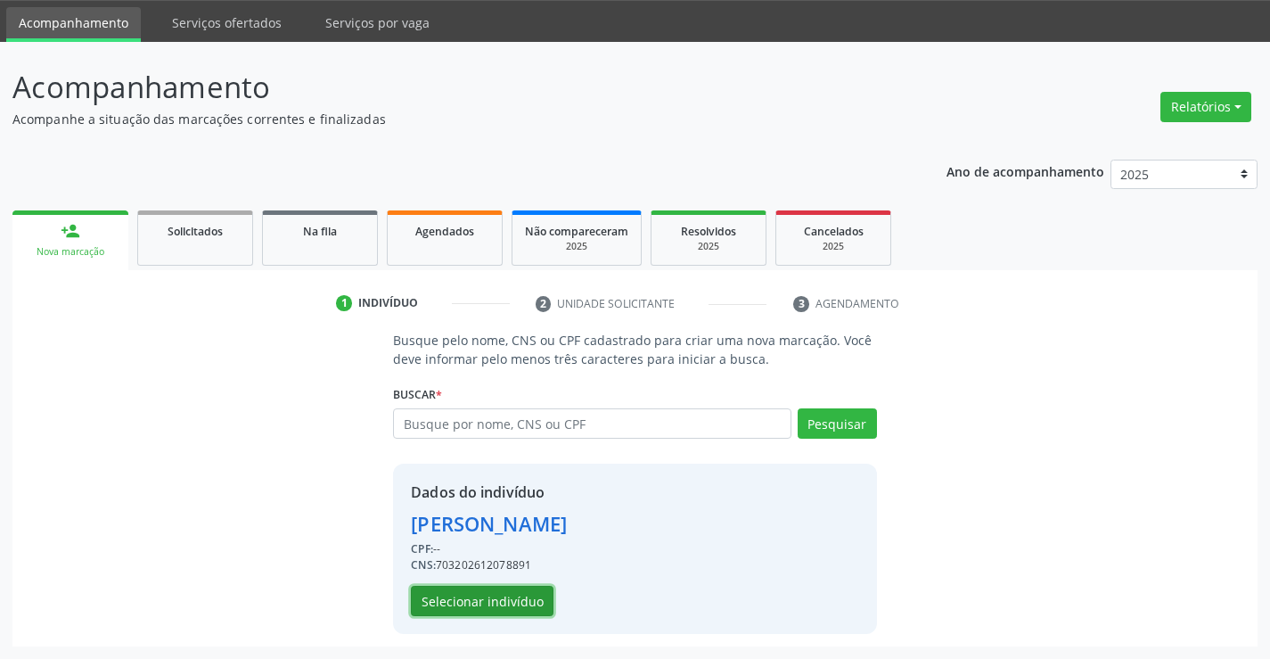
click at [523, 599] on button "Selecionar indivíduo" at bounding box center [482, 600] width 143 height 30
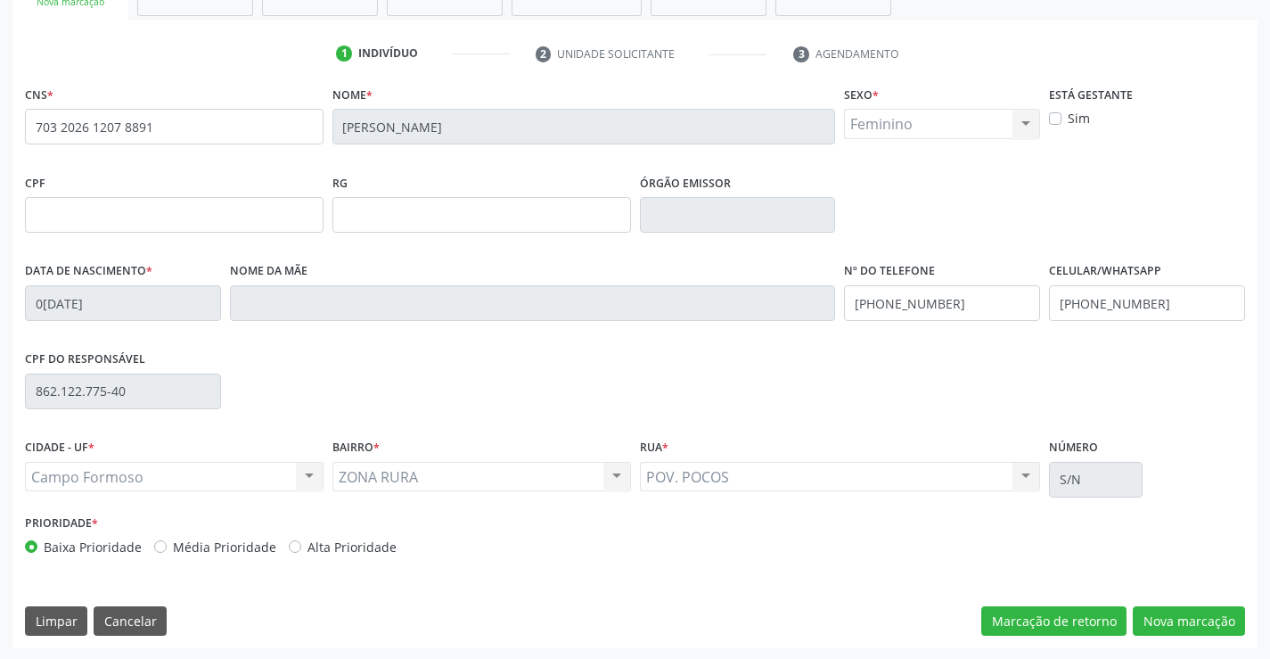
scroll to position [307, 0]
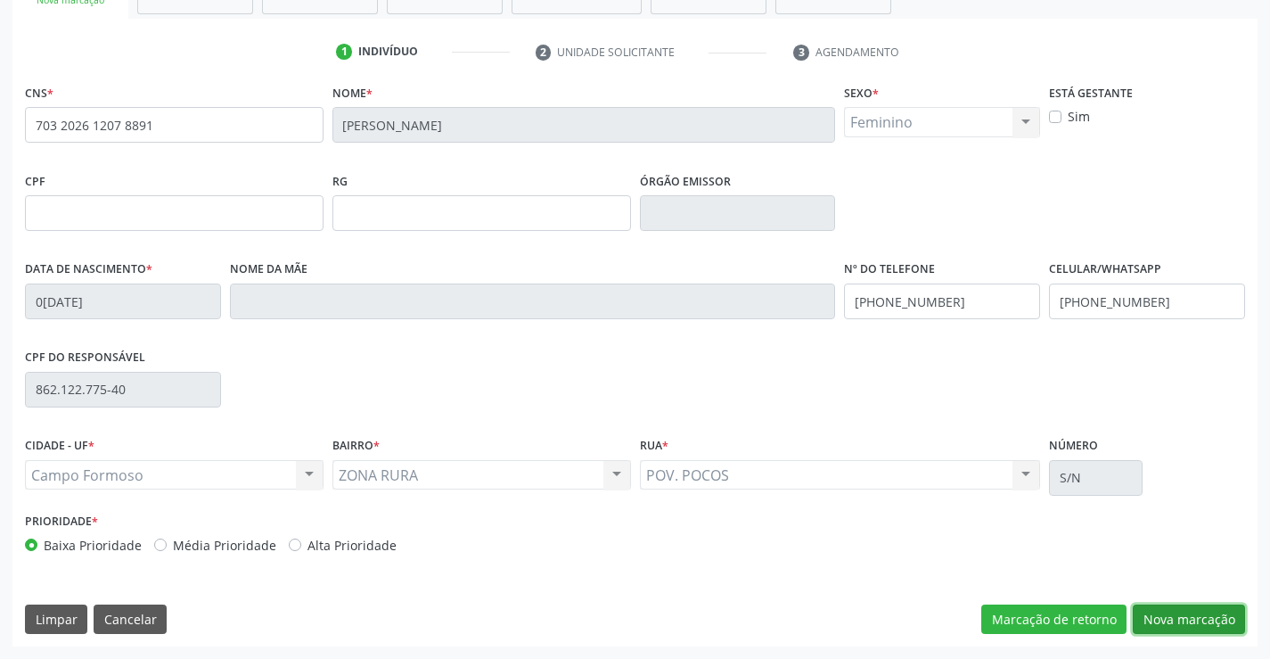
drag, startPoint x: 1190, startPoint y: 621, endPoint x: 733, endPoint y: 471, distance: 480.2
click at [1189, 620] on button "Nova marcação" at bounding box center [1189, 619] width 112 height 30
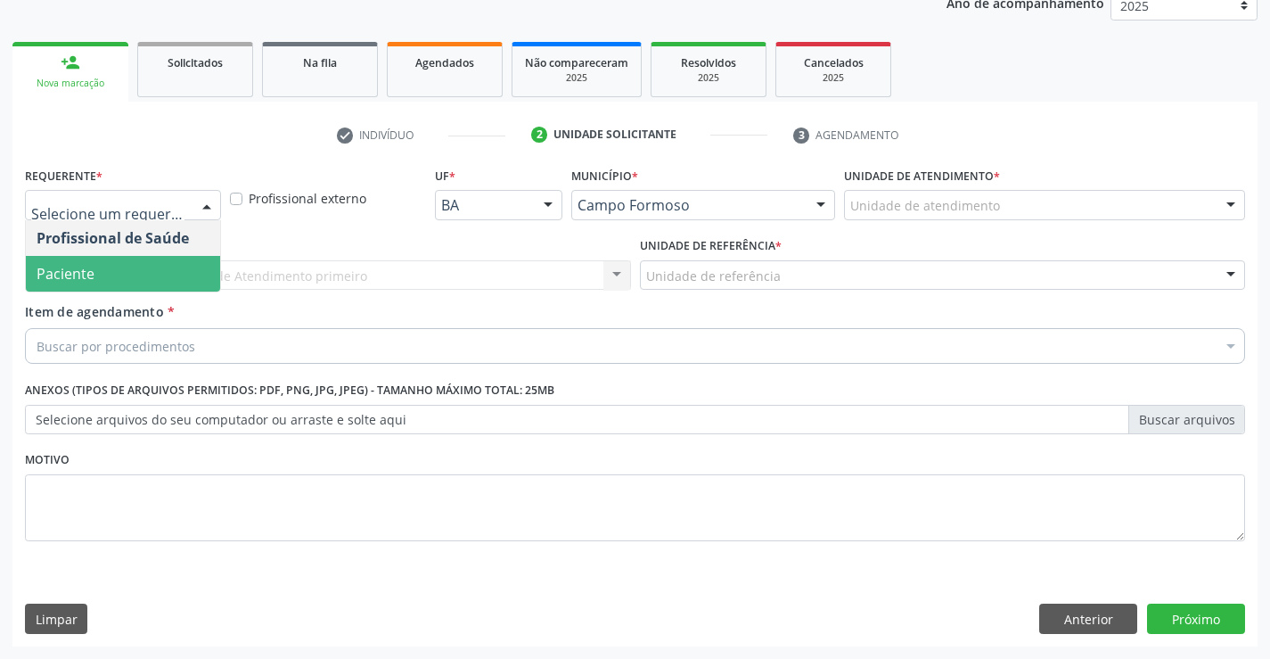
click at [127, 262] on span "Paciente" at bounding box center [123, 274] width 194 height 36
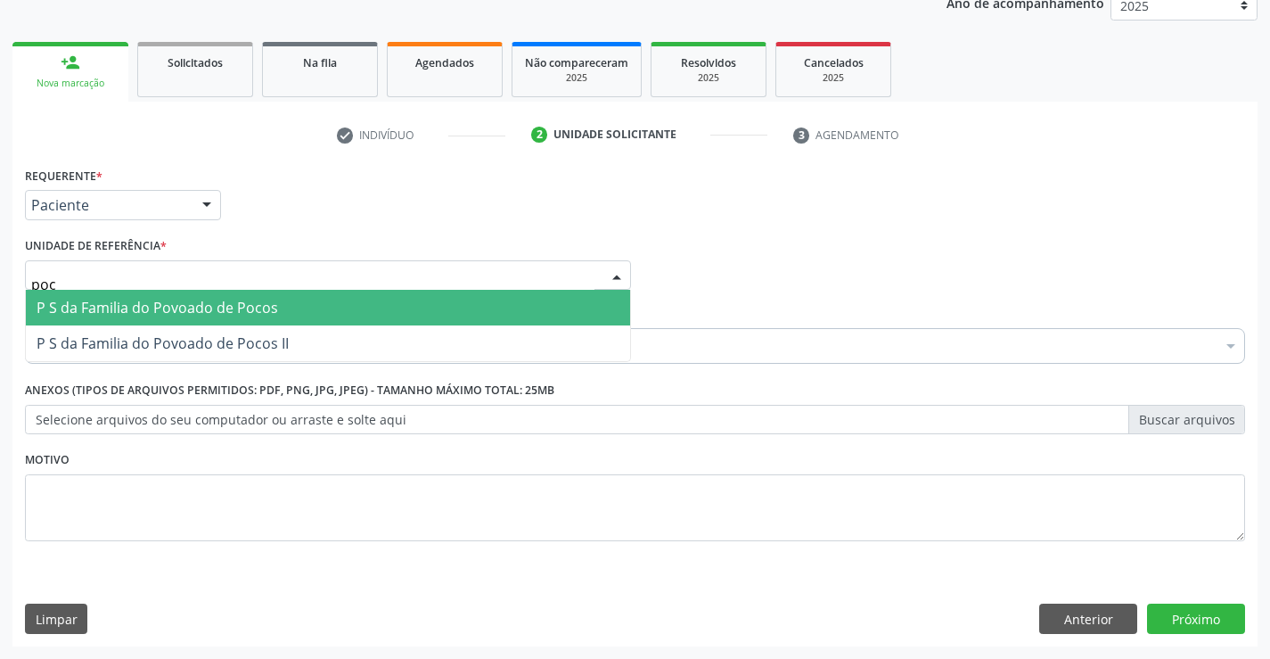
type input "poco"
click at [263, 315] on span "P S da Familia do Povoado de Pocos" at bounding box center [157, 308] width 241 height 20
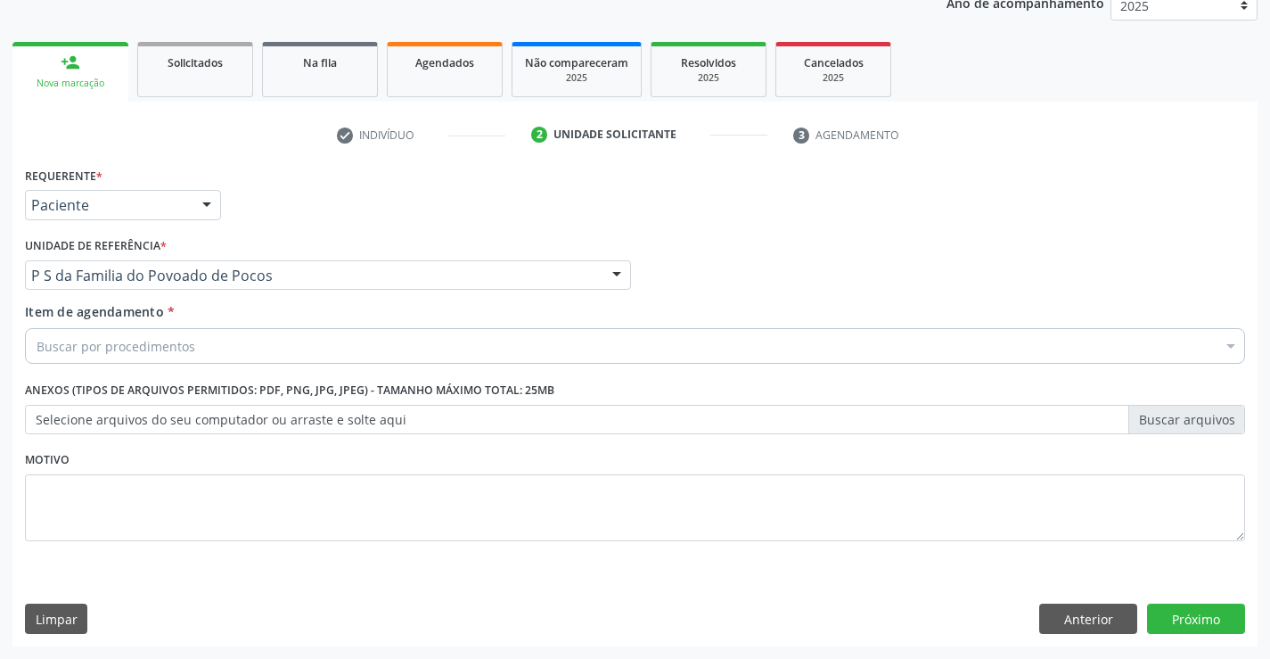
click at [233, 340] on div "Buscar por procedimentos" at bounding box center [635, 346] width 1220 height 36
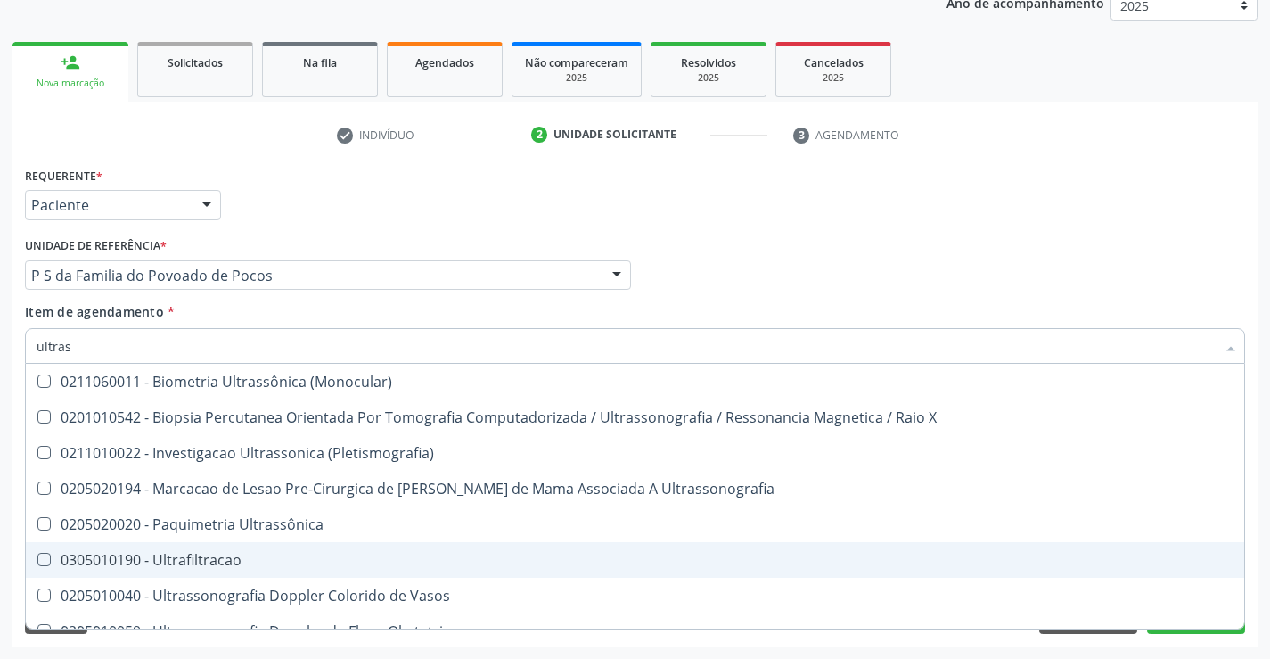
type input "ultrass"
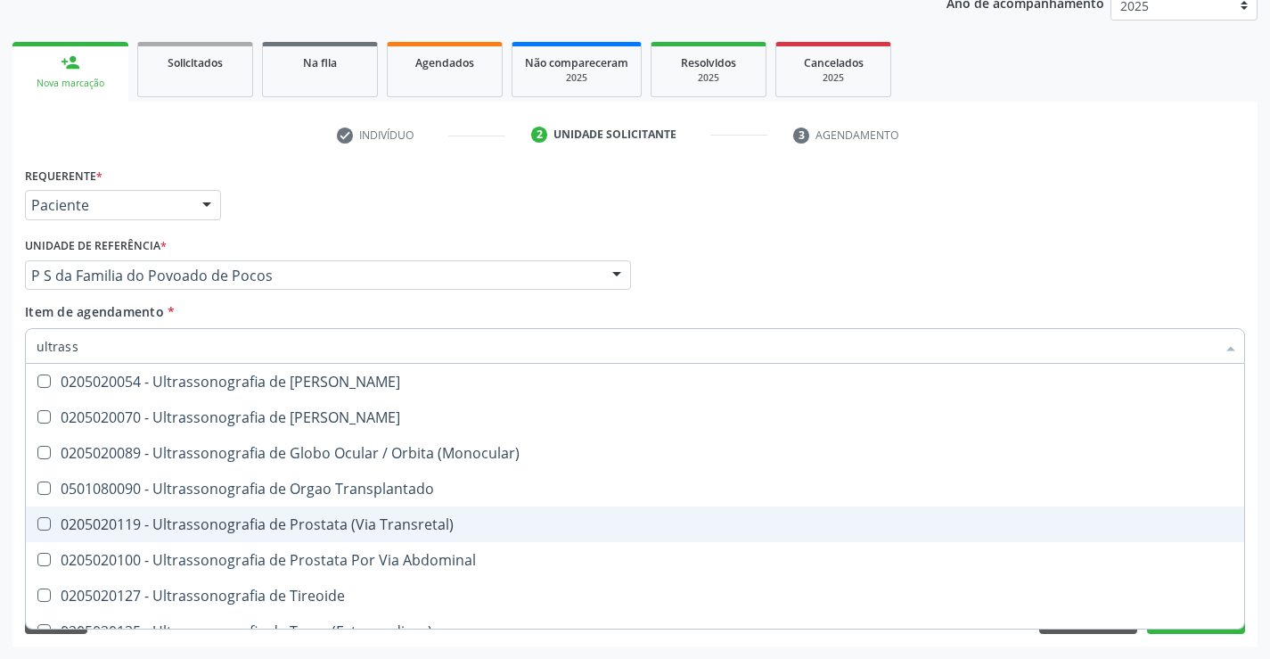
scroll to position [356, 0]
click at [423, 518] on div "0205020046 - Ultrassonografia de Abdomen Total" at bounding box center [635, 524] width 1197 height 14
checkbox Total "true"
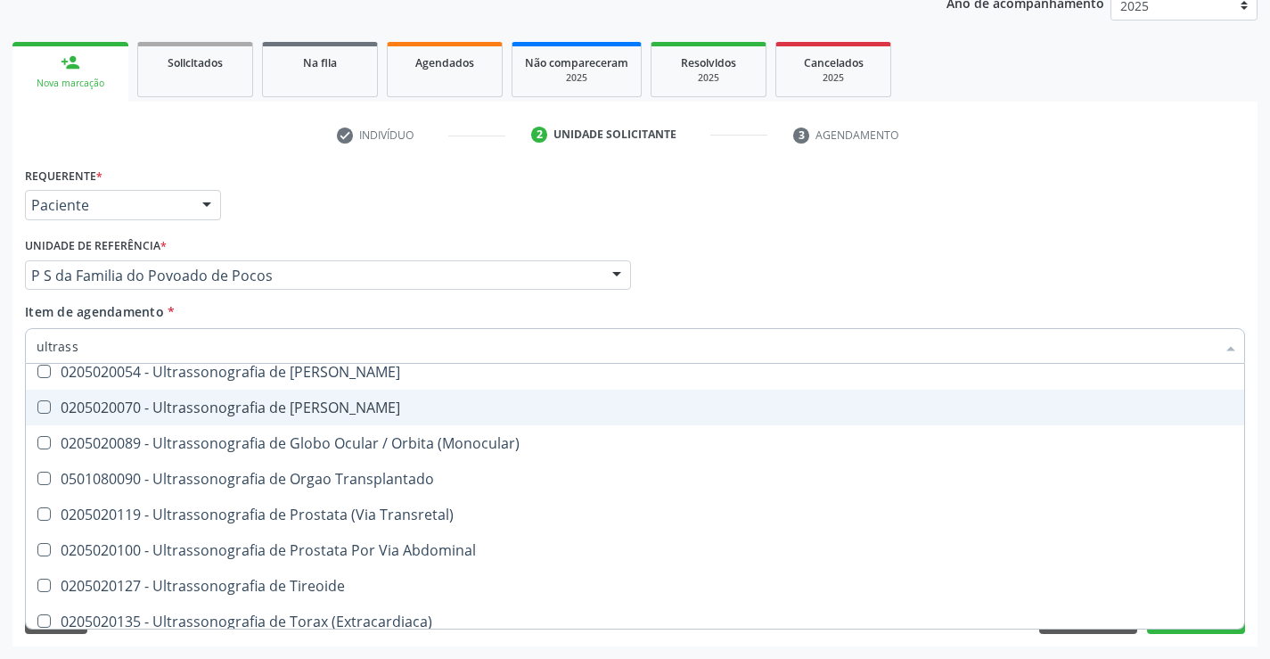
scroll to position [555, 0]
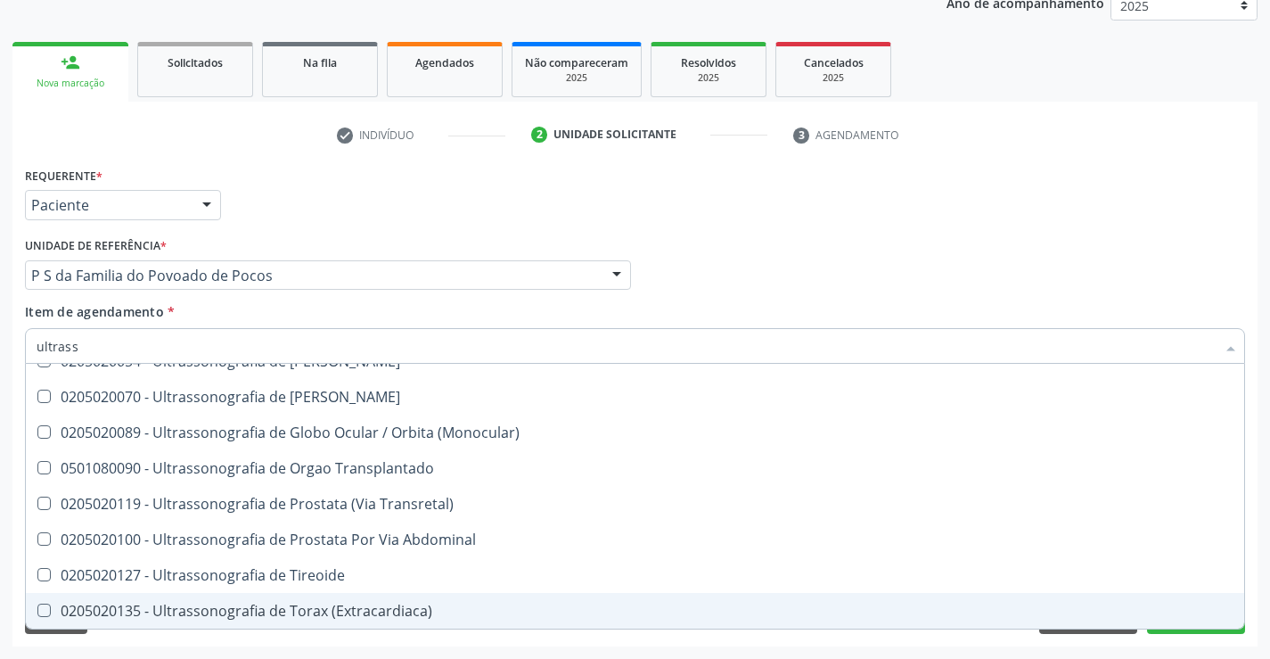
click at [1199, 645] on div "Requerente * Paciente Profissional de Saúde Paciente Nenhum resultado encontrad…" at bounding box center [634, 404] width 1245 height 484
checkbox X "true"
checkbox Total "false"
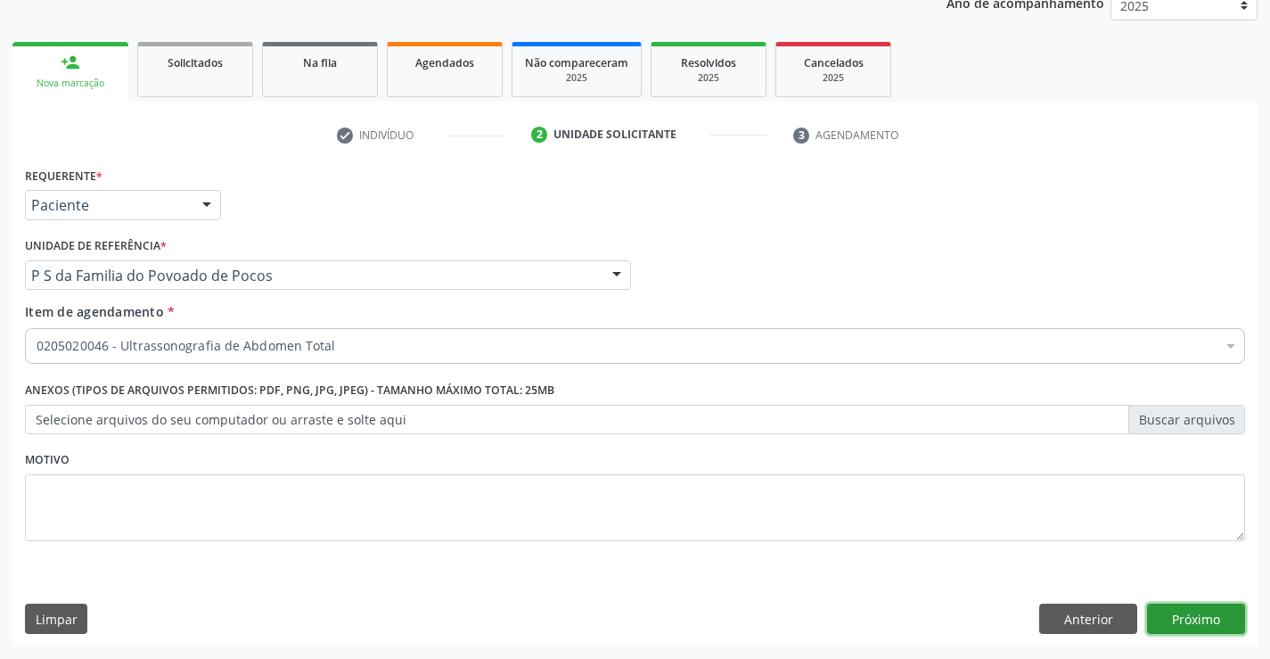
scroll to position [0, 0]
click at [1197, 627] on button "Próximo" at bounding box center [1196, 618] width 98 height 30
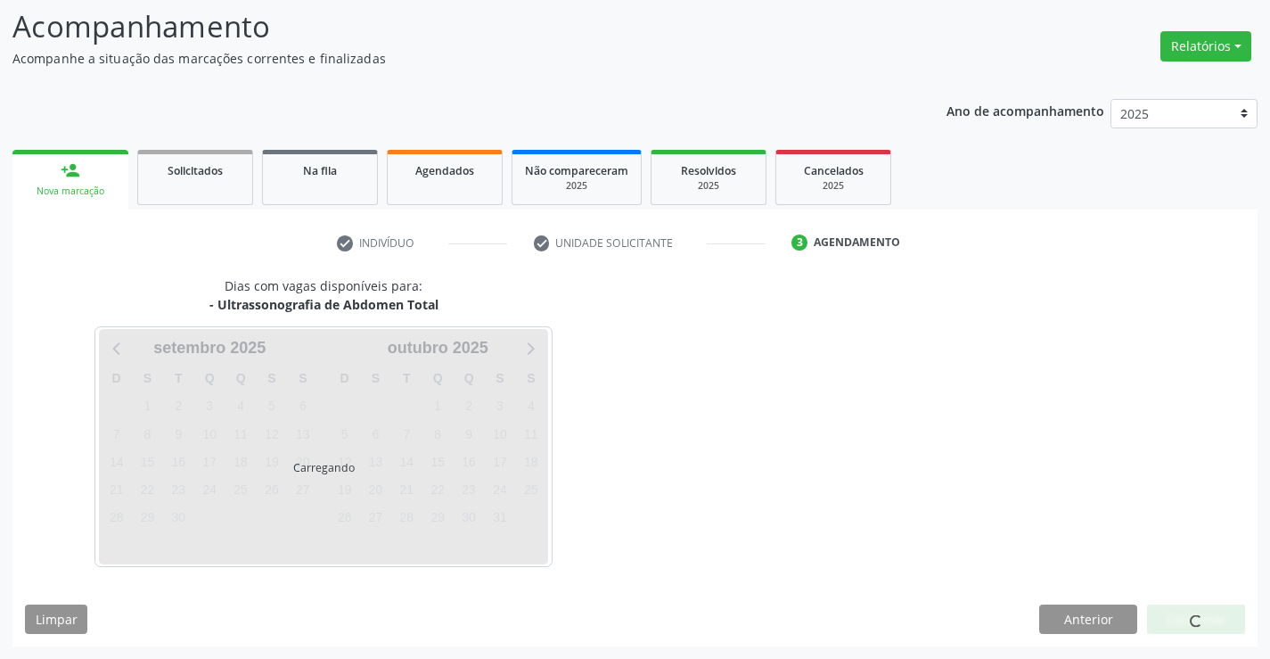
scroll to position [117, 0]
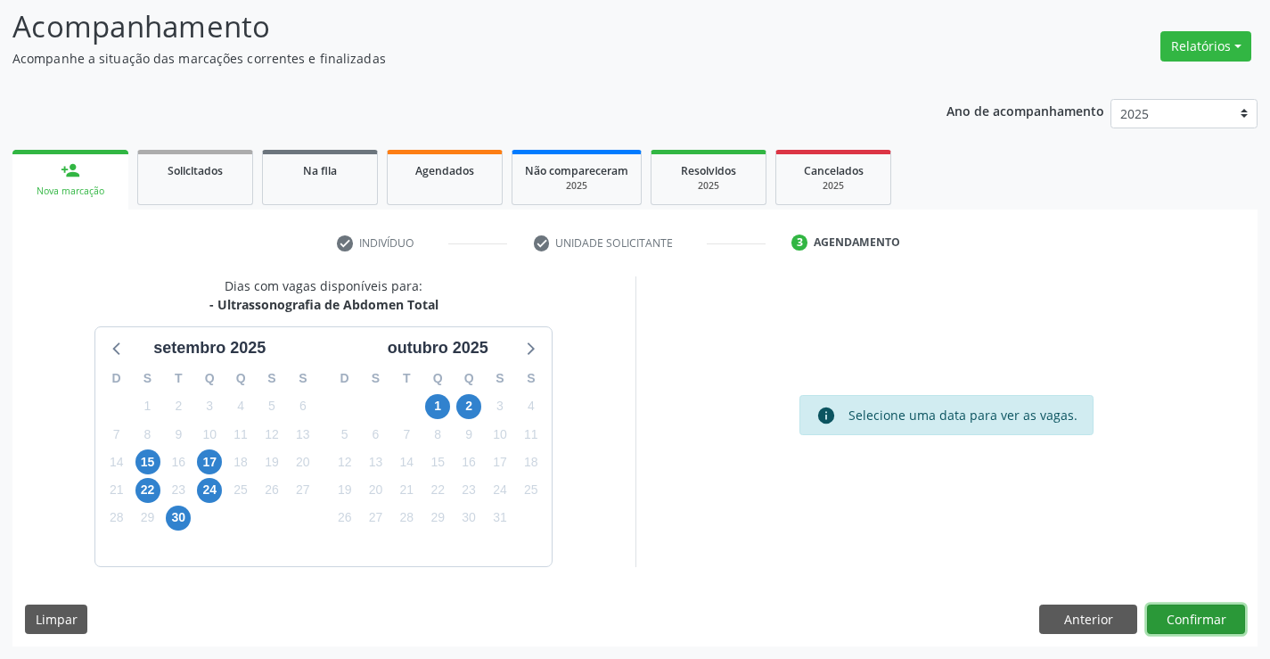
click at [1191, 618] on button "Confirmar" at bounding box center [1196, 619] width 98 height 30
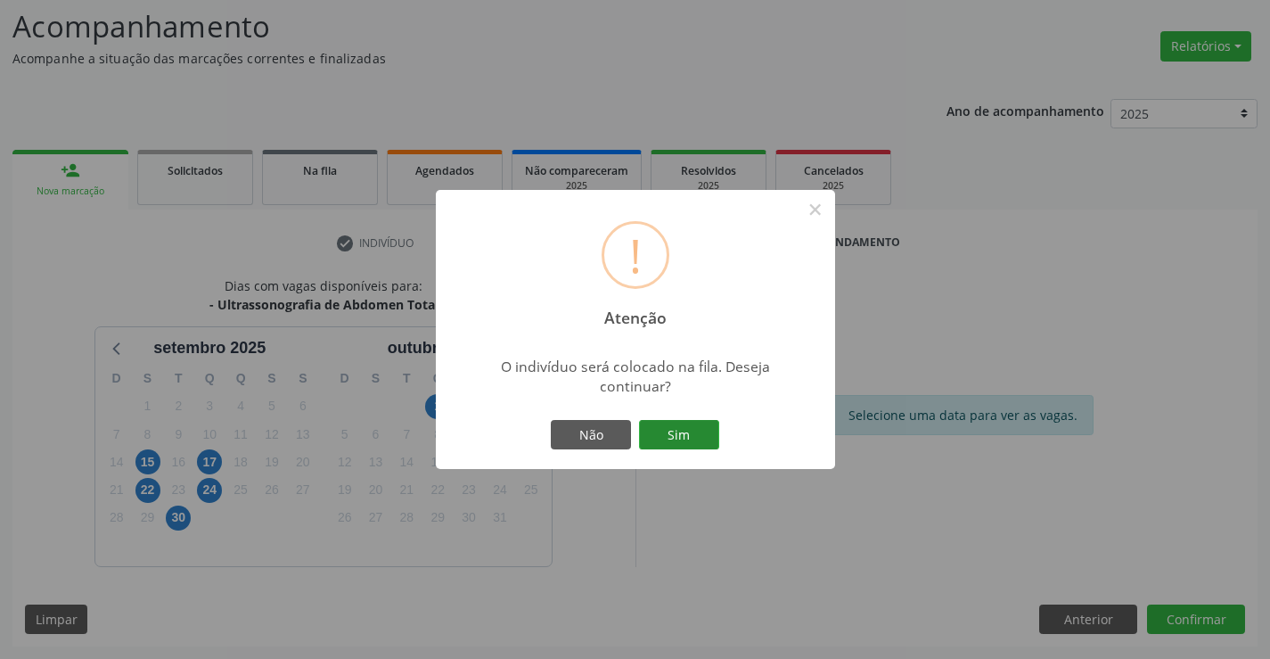
click at [702, 440] on button "Sim" at bounding box center [679, 435] width 80 height 30
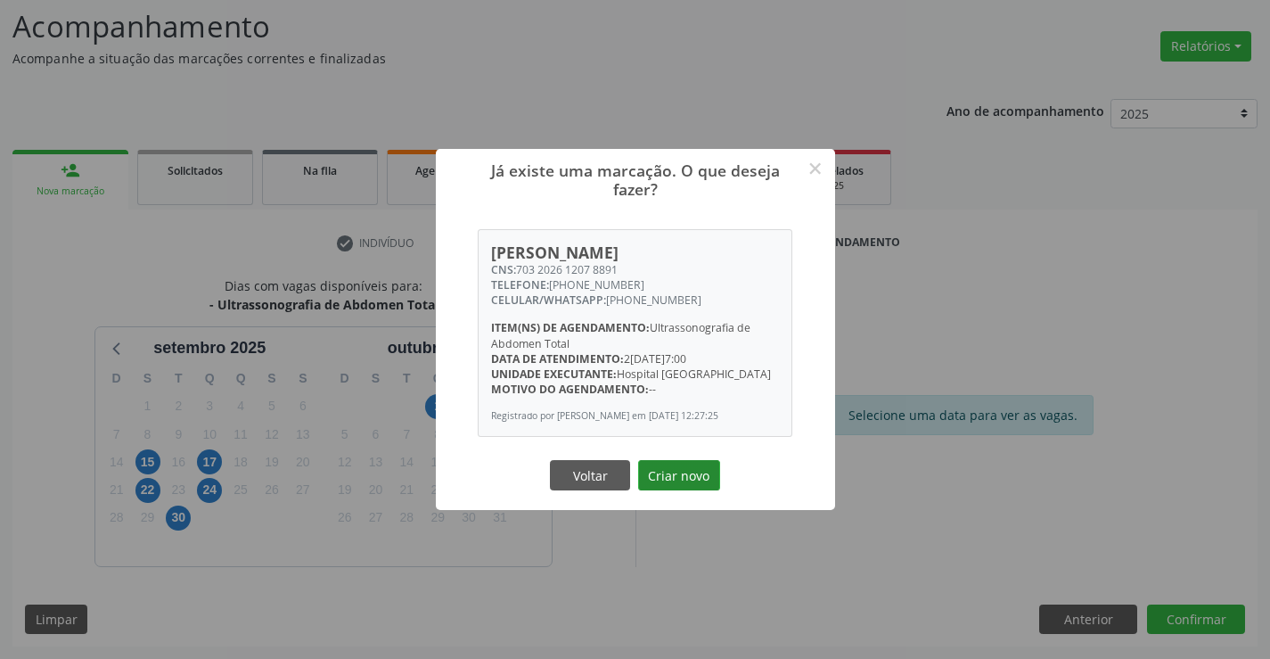
click at [692, 481] on button "Criar novo" at bounding box center [679, 475] width 82 height 30
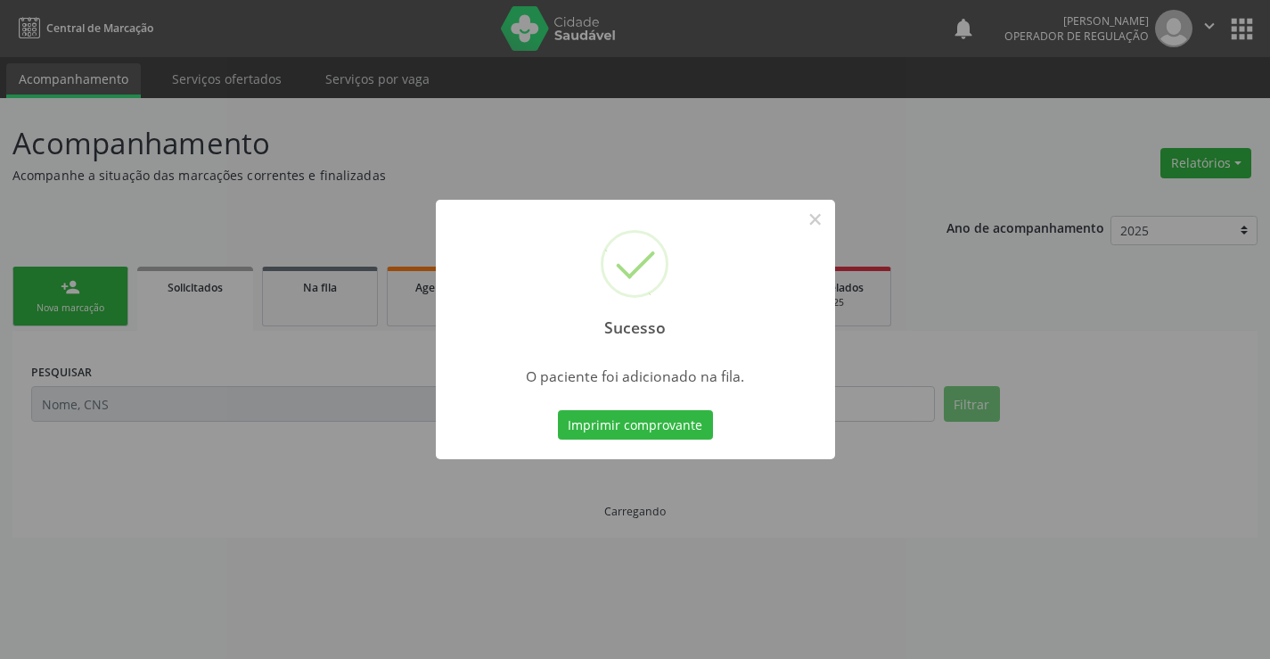
scroll to position [0, 0]
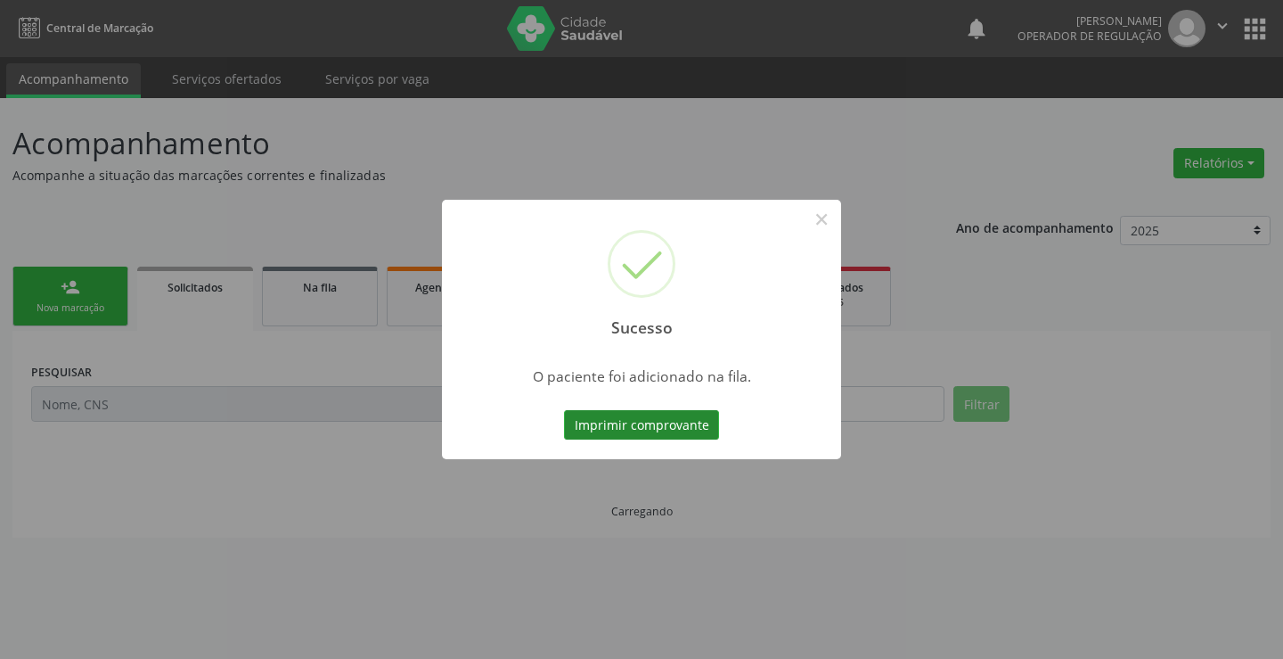
click at [677, 428] on button "Imprimir comprovante" at bounding box center [641, 425] width 155 height 30
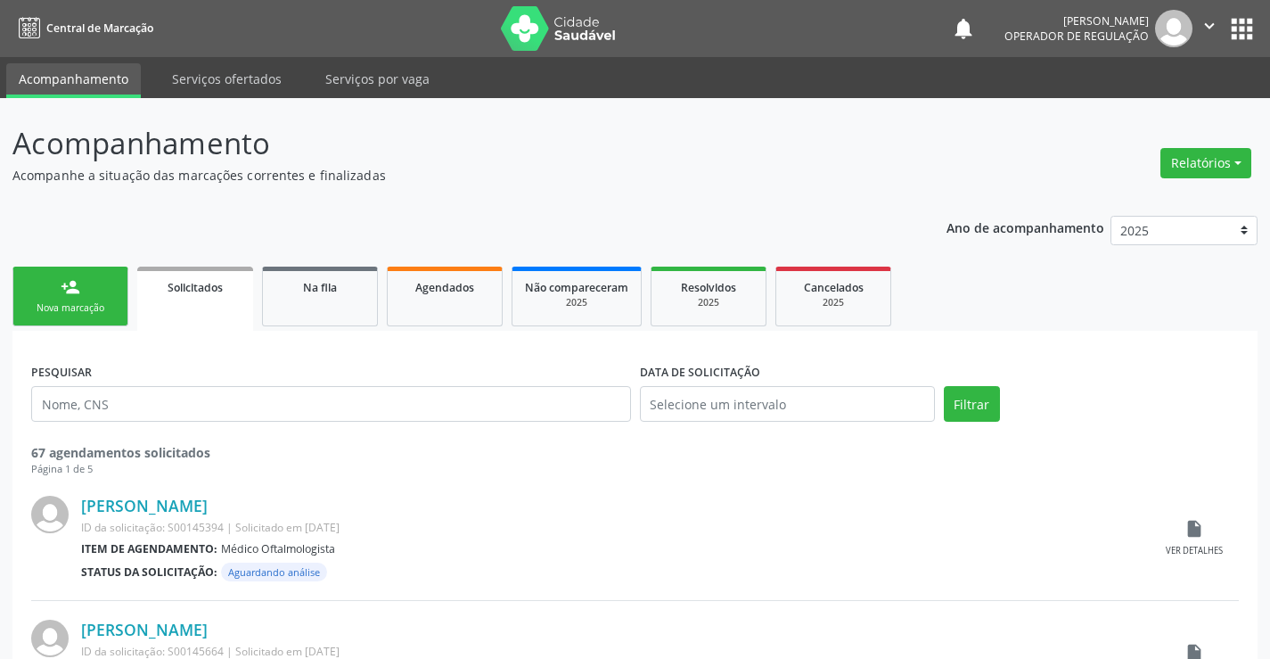
click at [34, 285] on link "person_add Nova marcação" at bounding box center [70, 296] width 116 height 60
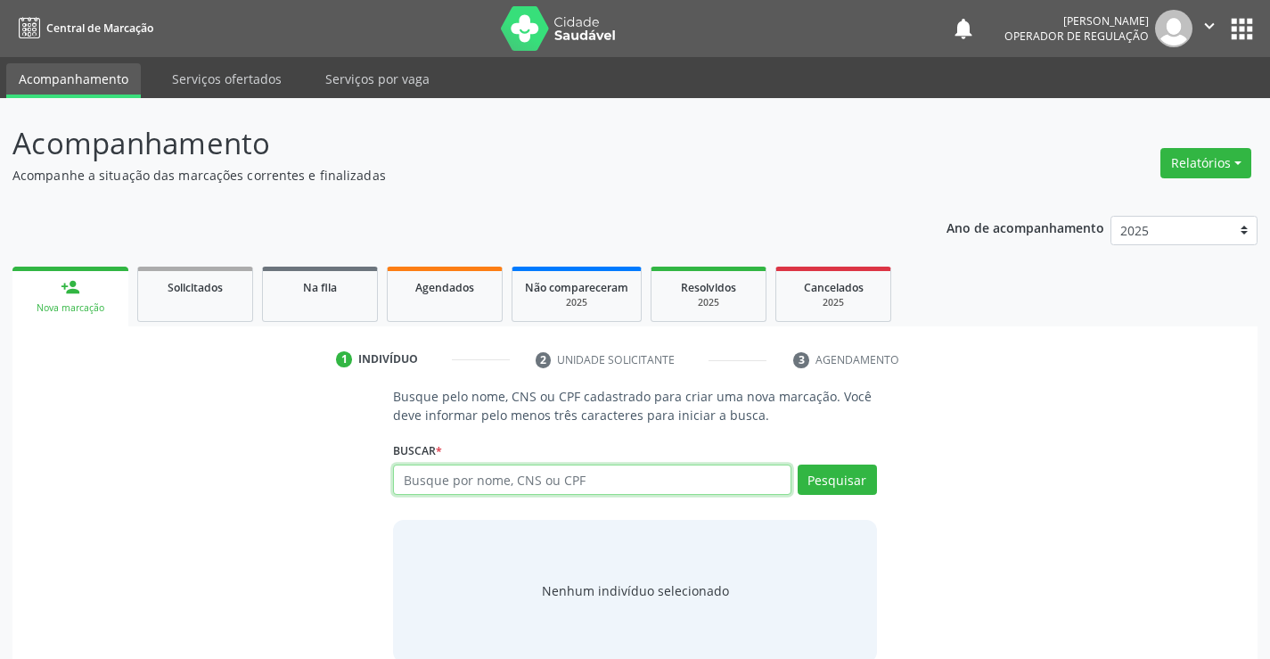
click at [460, 484] on input "text" at bounding box center [591, 479] width 397 height 30
type input "708204194587748"
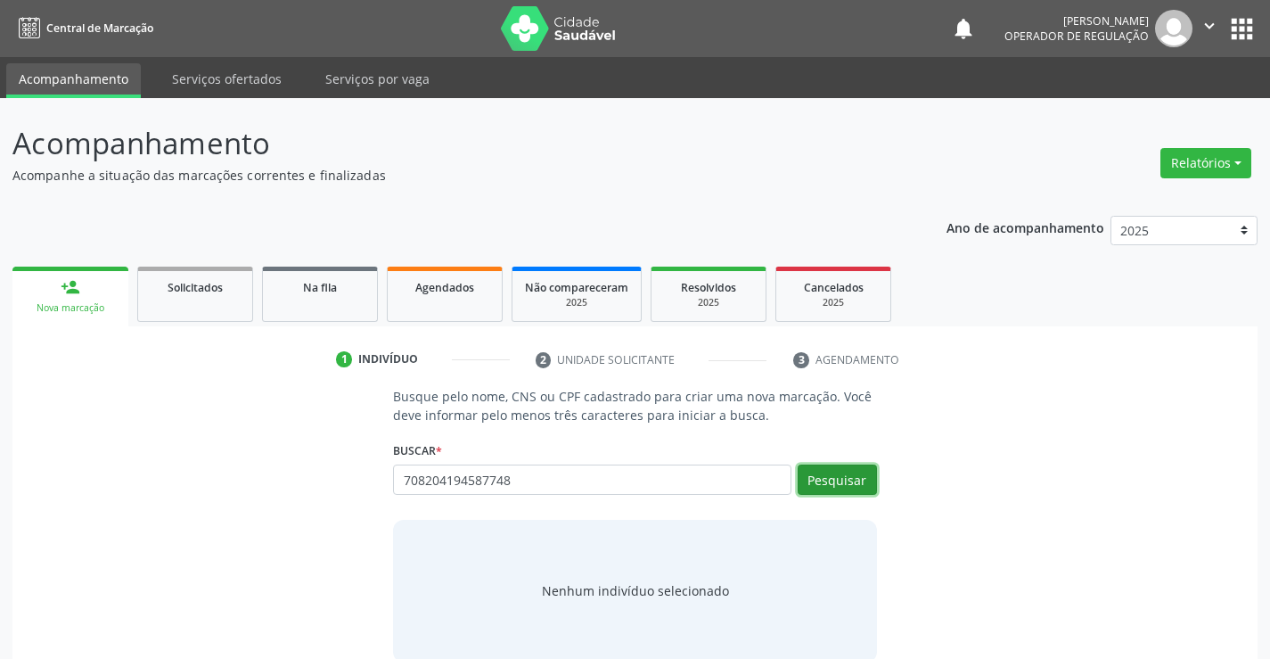
click at [823, 482] on button "Pesquisar" at bounding box center [837, 479] width 79 height 30
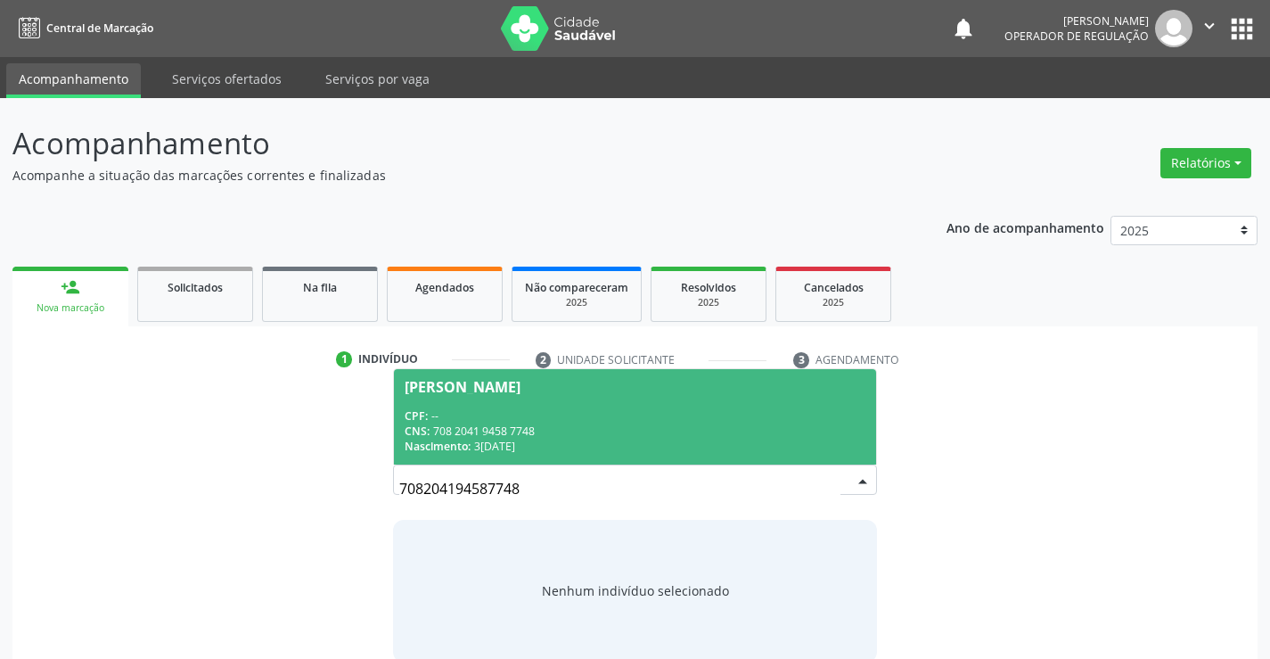
click at [681, 416] on div "CPF: --" at bounding box center [635, 415] width 460 height 15
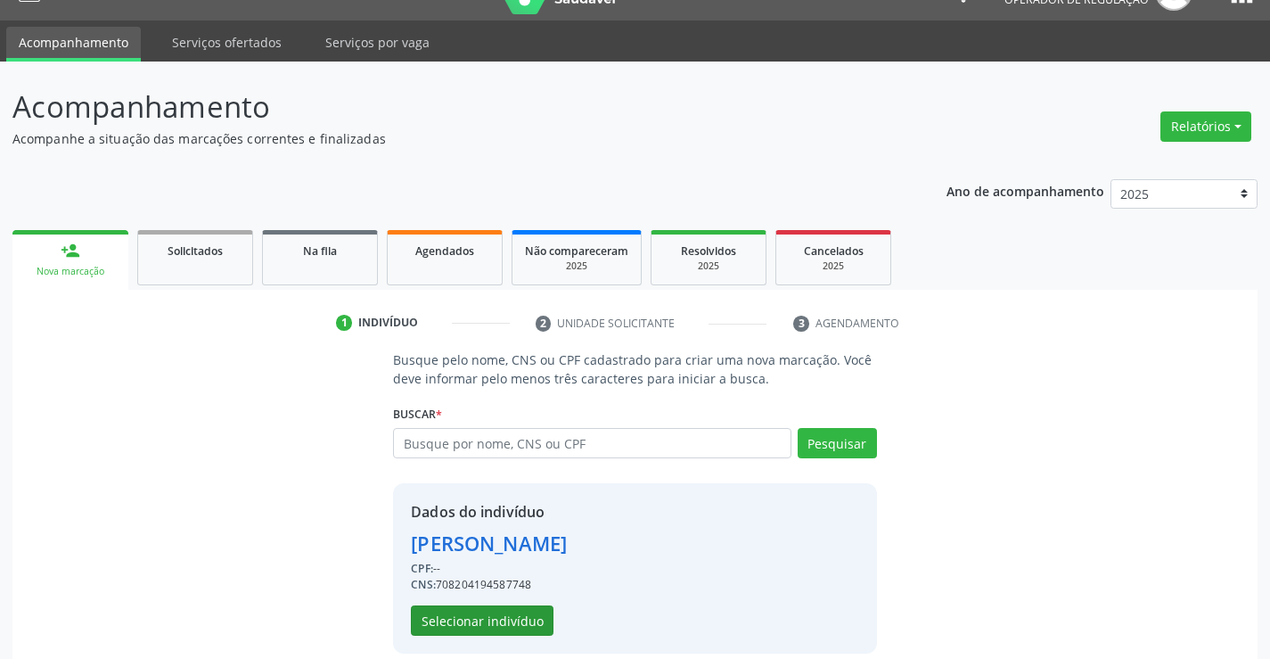
scroll to position [56, 0]
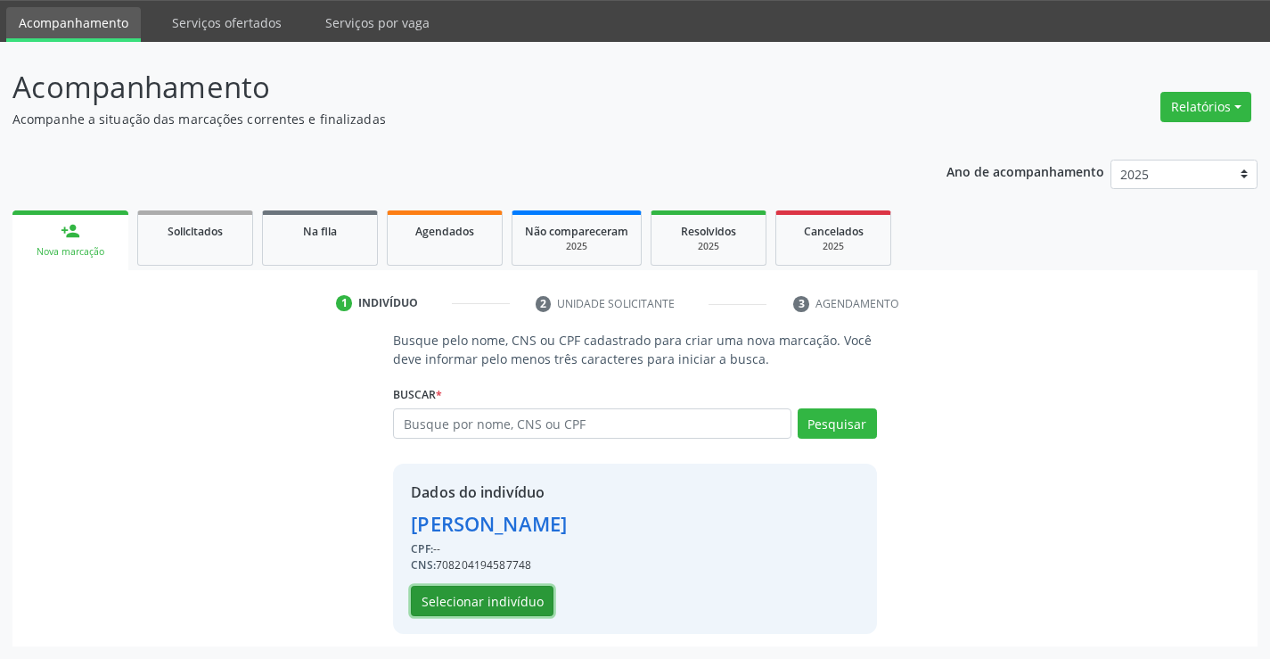
click at [479, 603] on button "Selecionar indivíduo" at bounding box center [482, 600] width 143 height 30
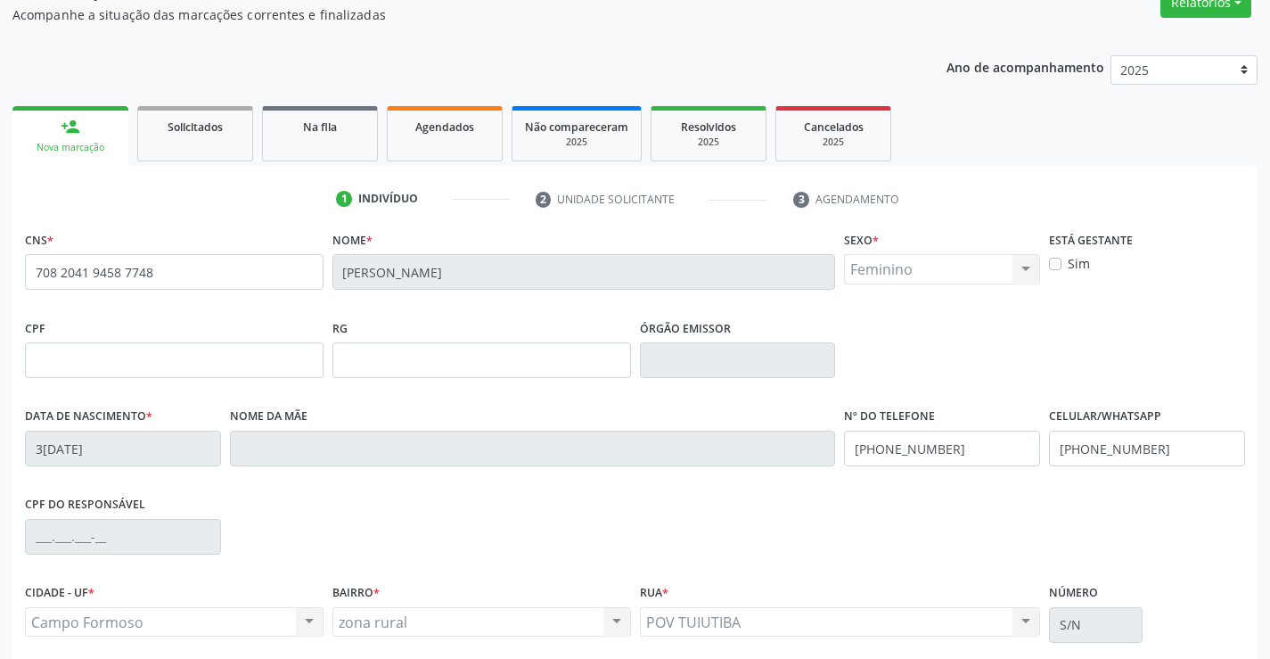
scroll to position [307, 0]
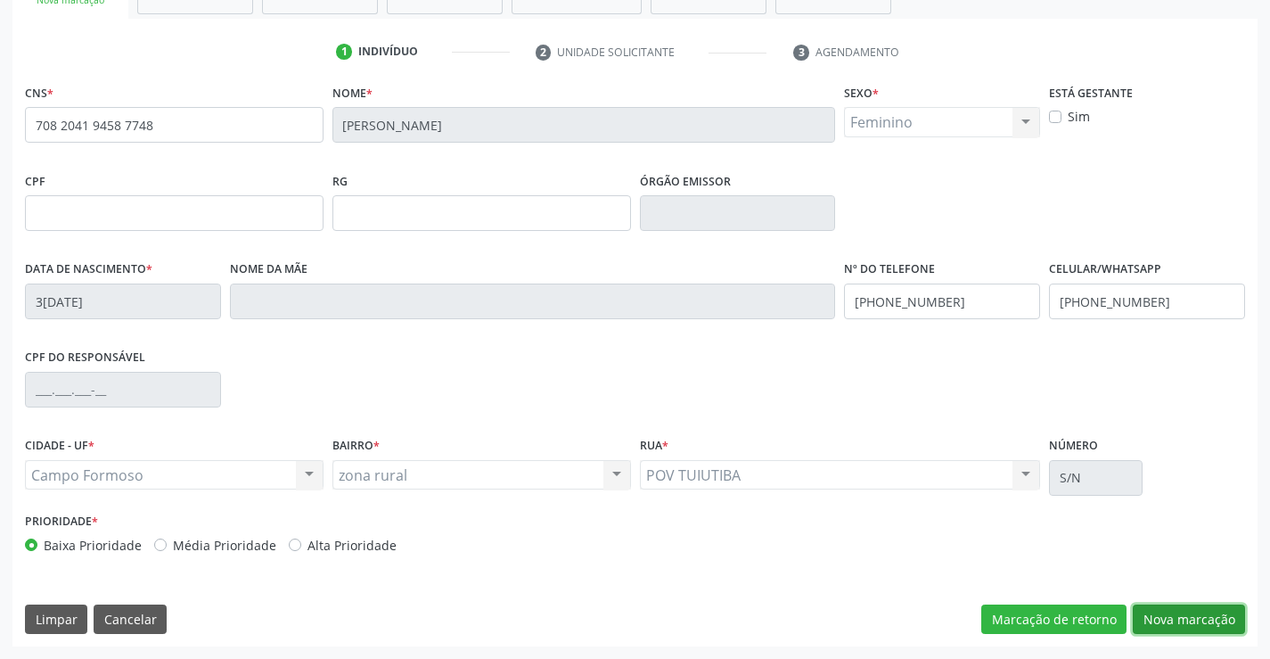
click at [1164, 611] on button "Nova marcação" at bounding box center [1189, 619] width 112 height 30
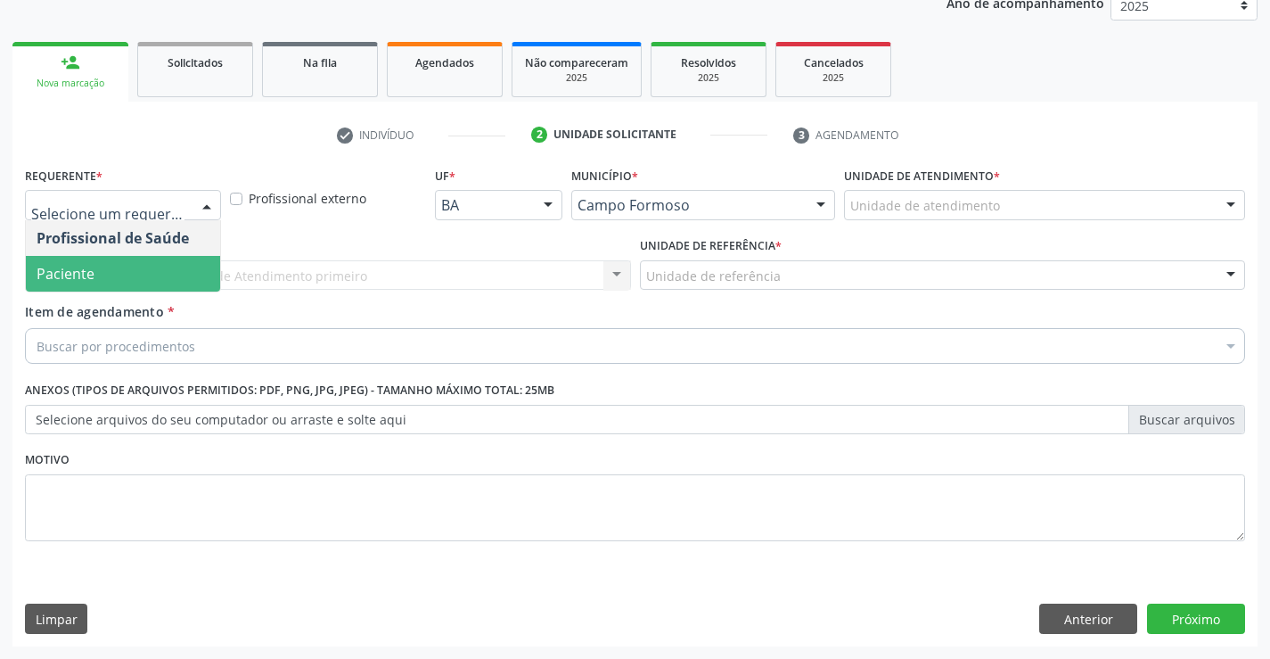
click at [79, 269] on span "Paciente" at bounding box center [66, 274] width 58 height 20
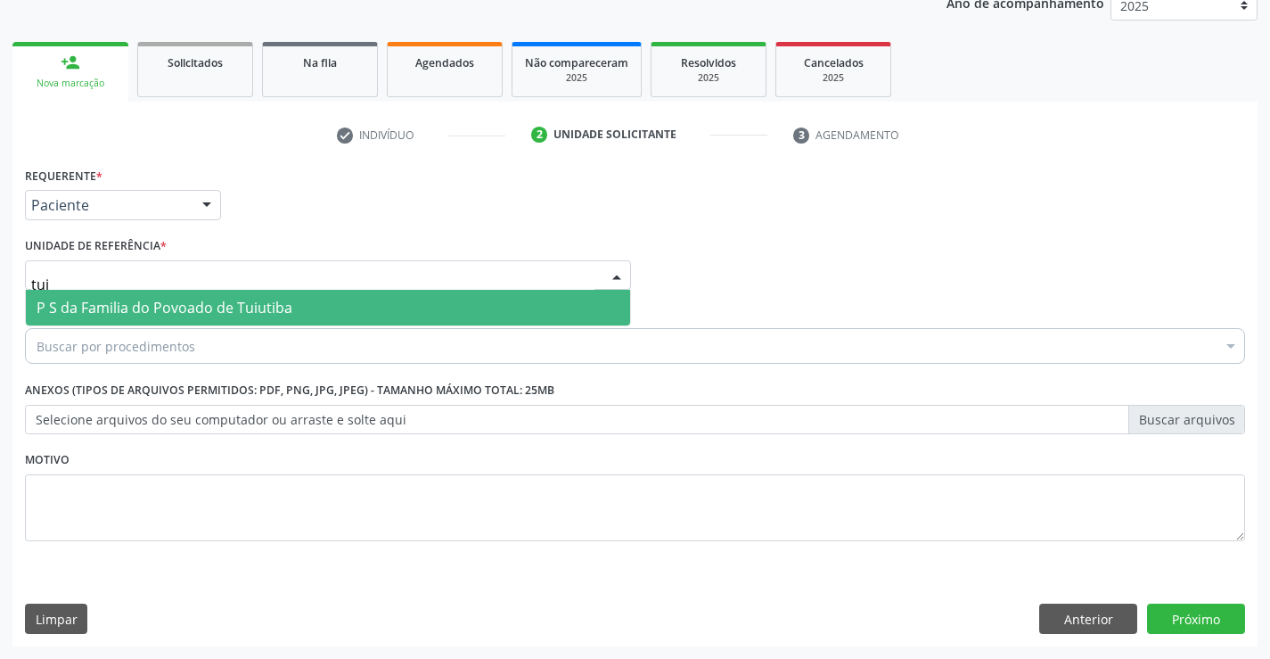
type input "tuiu"
click at [164, 304] on span "P S da Familia do Povoado de Tuiutiba" at bounding box center [165, 308] width 256 height 20
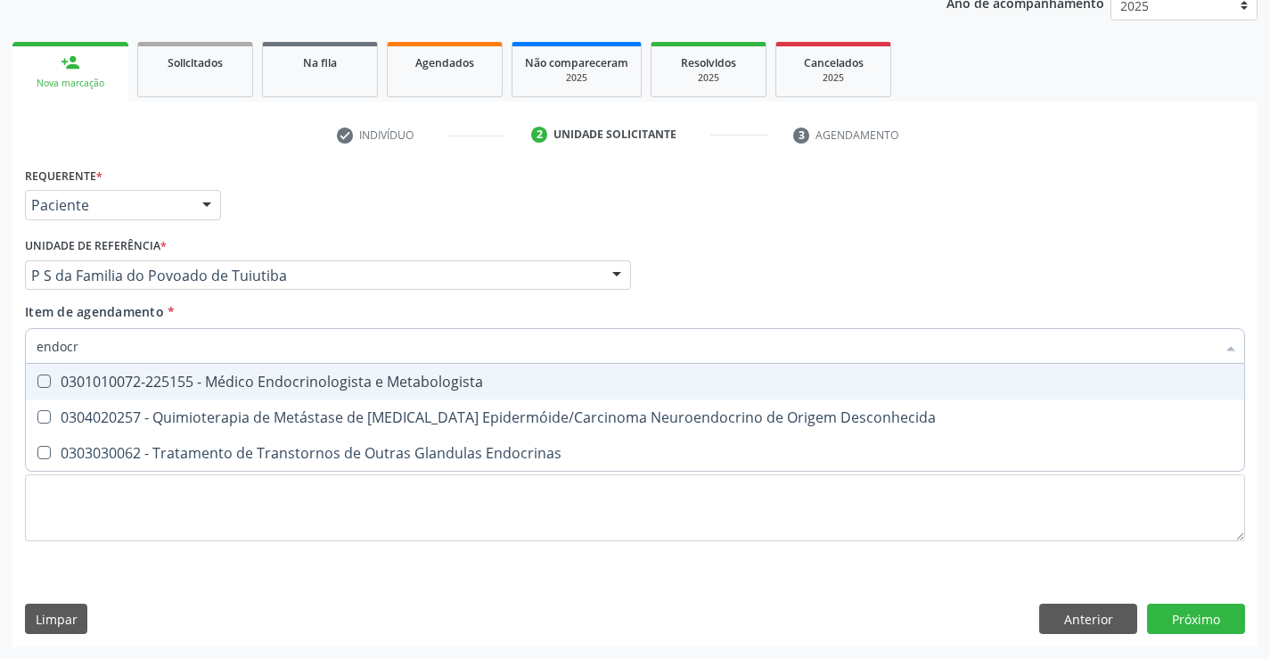
type input "endocri"
click at [221, 389] on div "0301010072-225155 - Médico Endocrinologista e Metabologista" at bounding box center [635, 381] width 1197 height 14
checkbox Metabologista "true"
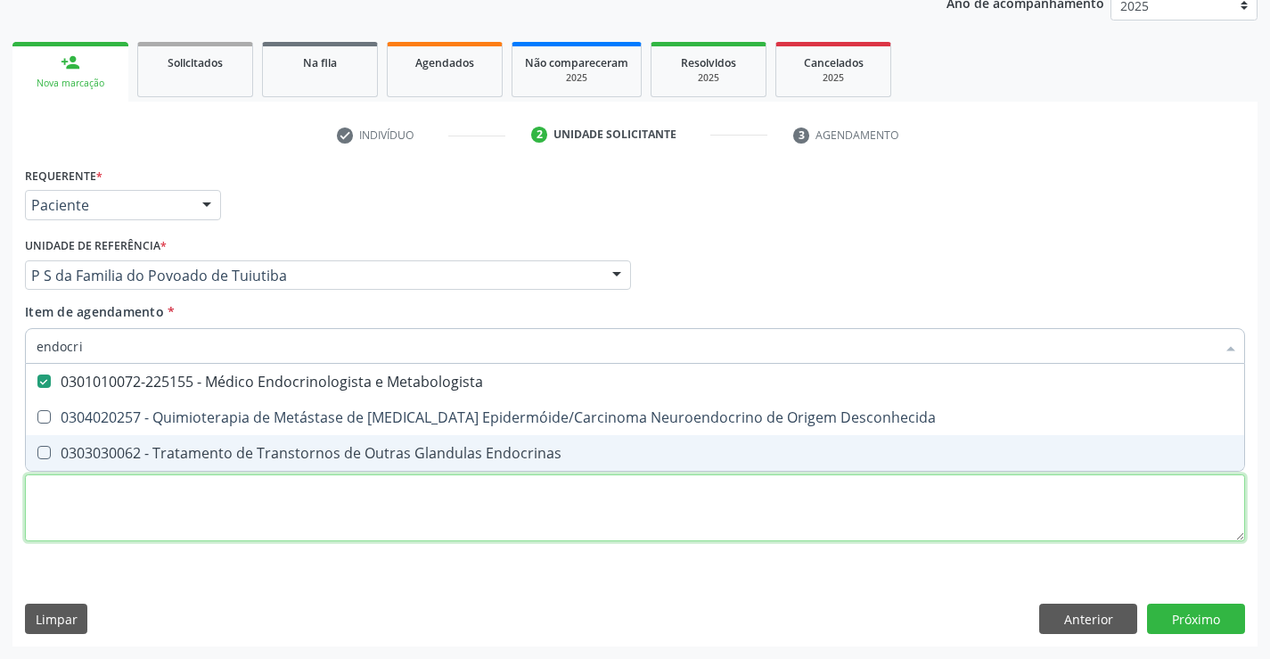
click at [172, 511] on div "Requerente * Paciente Profissional de Saúde Paciente Nenhum resultado encontrad…" at bounding box center [635, 364] width 1220 height 404
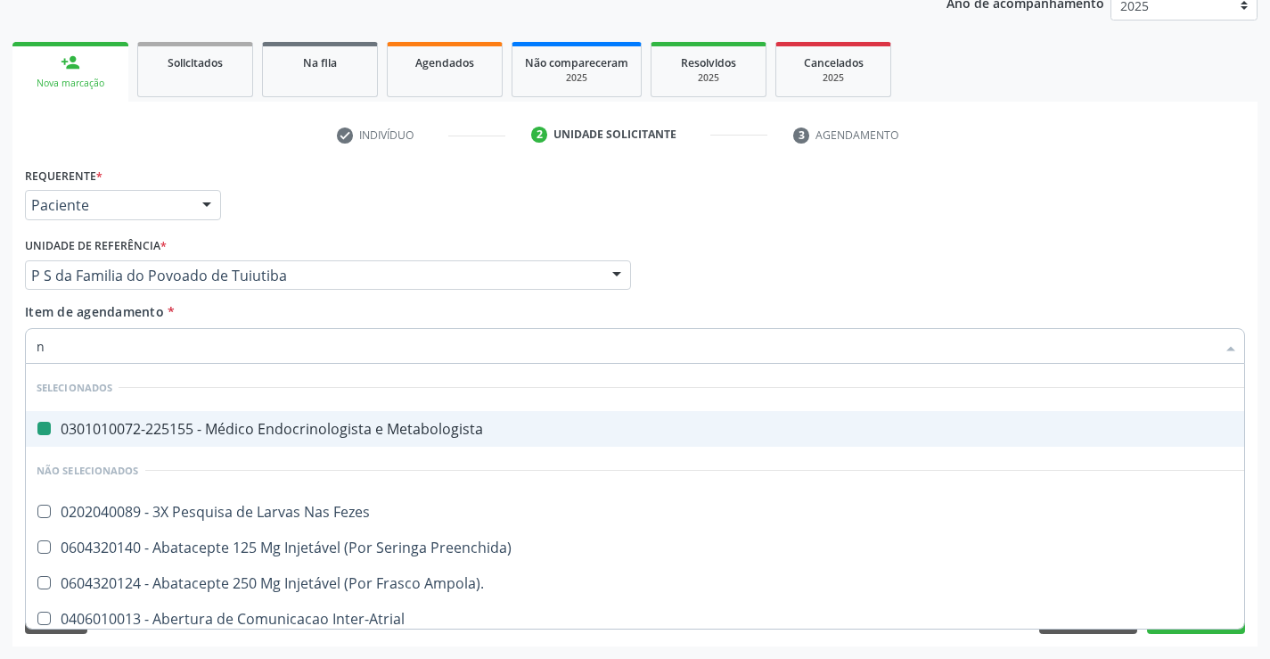
type input "ne"
checkbox Metabologista "false"
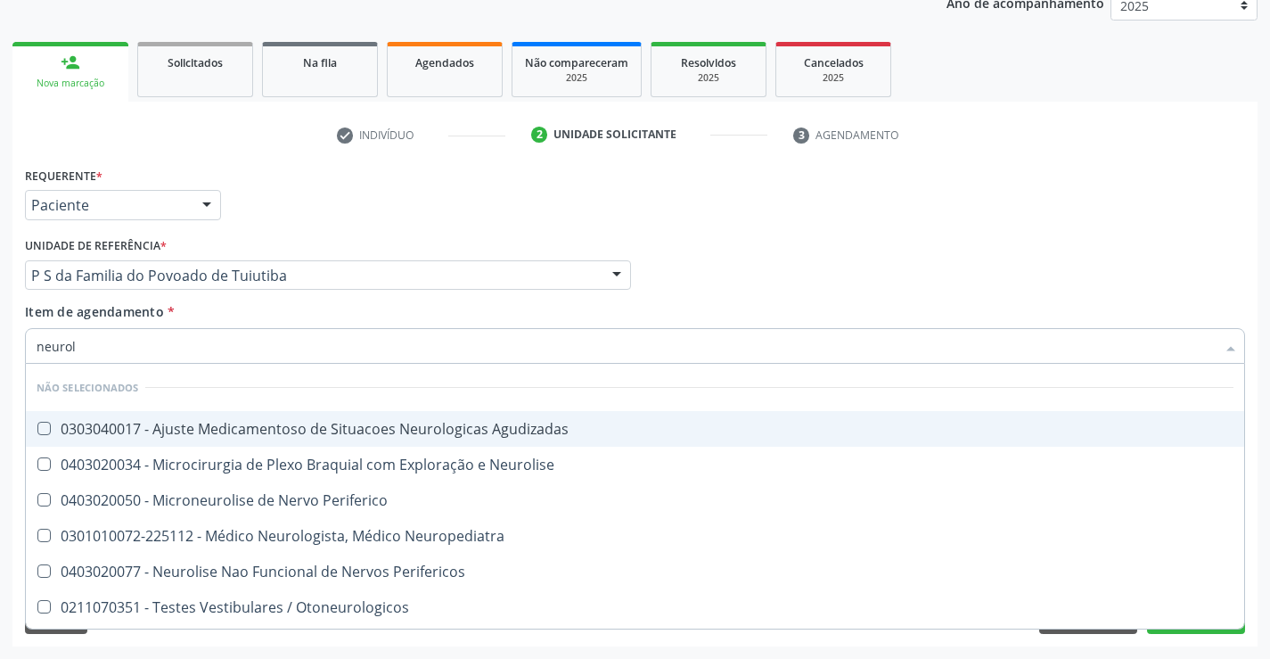
type input "neurolo"
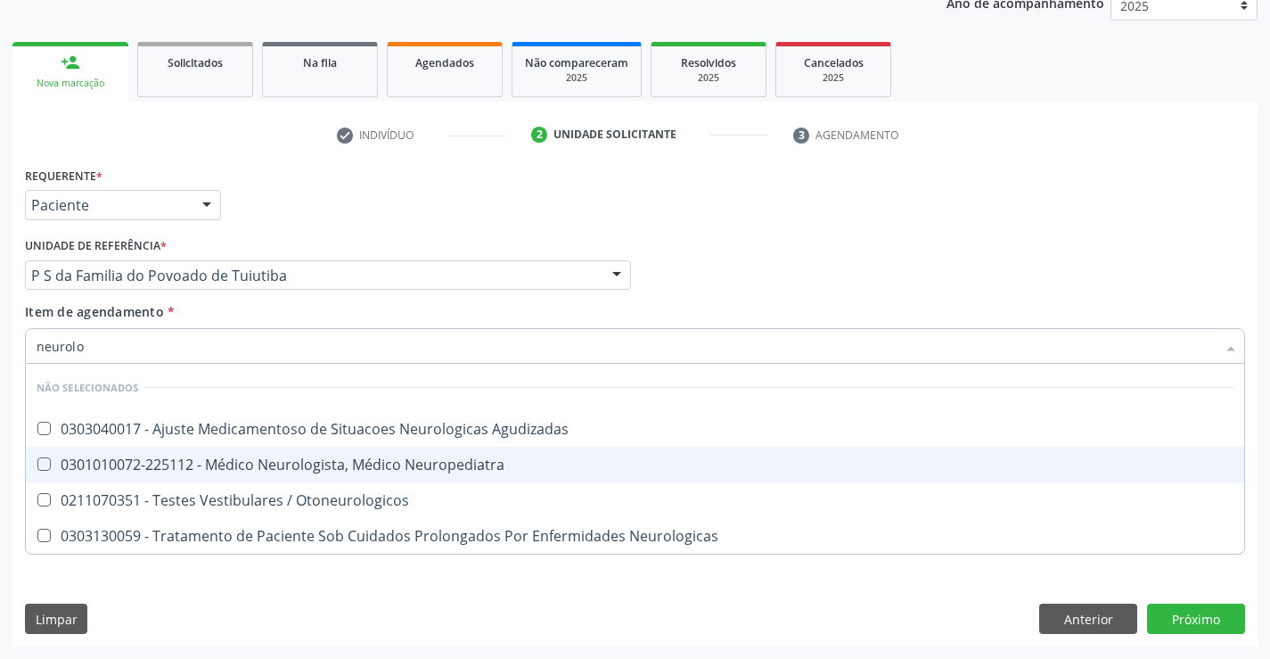
click at [226, 452] on span "0301010072-225112 - Médico Neurologista, Médico Neuropediatra" at bounding box center [635, 464] width 1218 height 36
checkbox Neuropediatra "true"
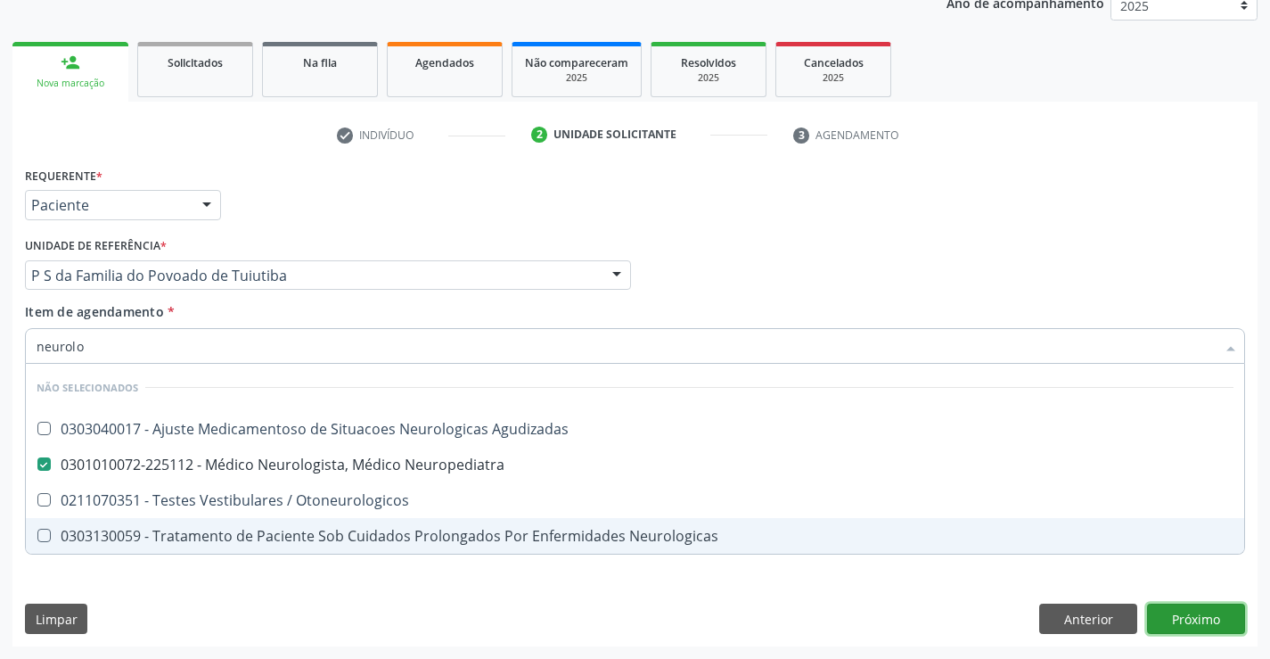
click at [1192, 619] on div "Requerente * Paciente Profissional de Saúde Paciente Nenhum resultado encontrad…" at bounding box center [634, 404] width 1245 height 484
checkbox Agudizadas "true"
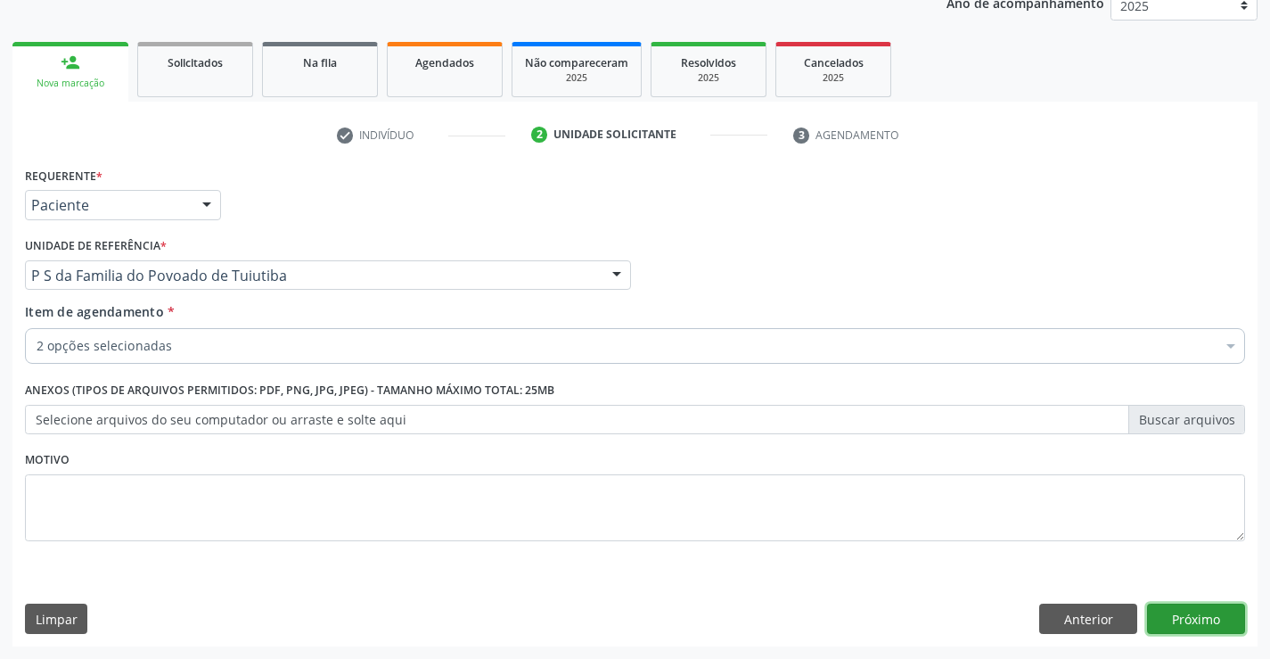
click at [1192, 619] on button "Próximo" at bounding box center [1196, 618] width 98 height 30
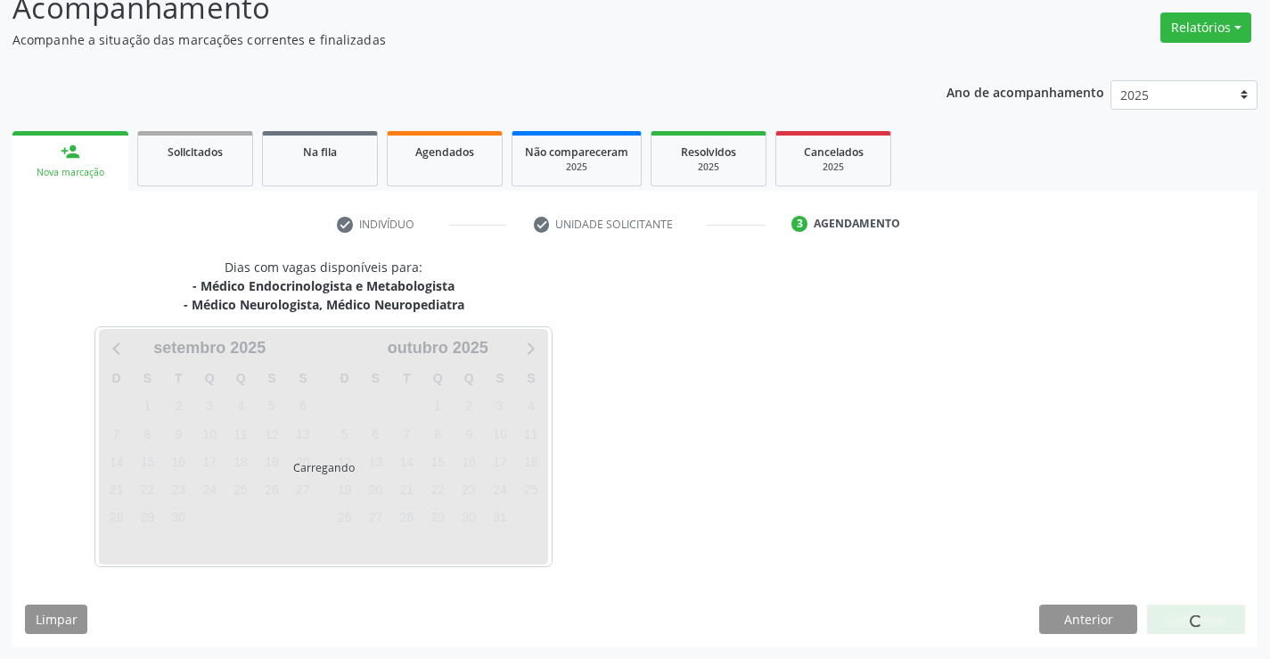
scroll to position [188, 0]
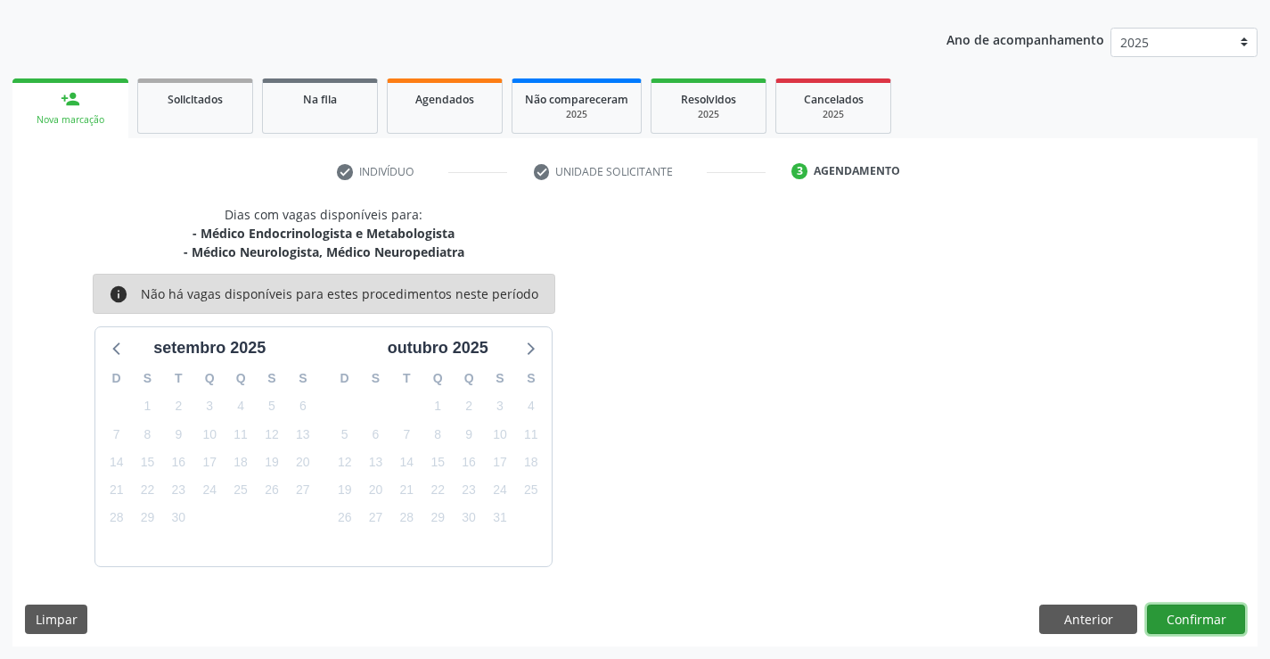
click at [1219, 613] on button "Confirmar" at bounding box center [1196, 619] width 98 height 30
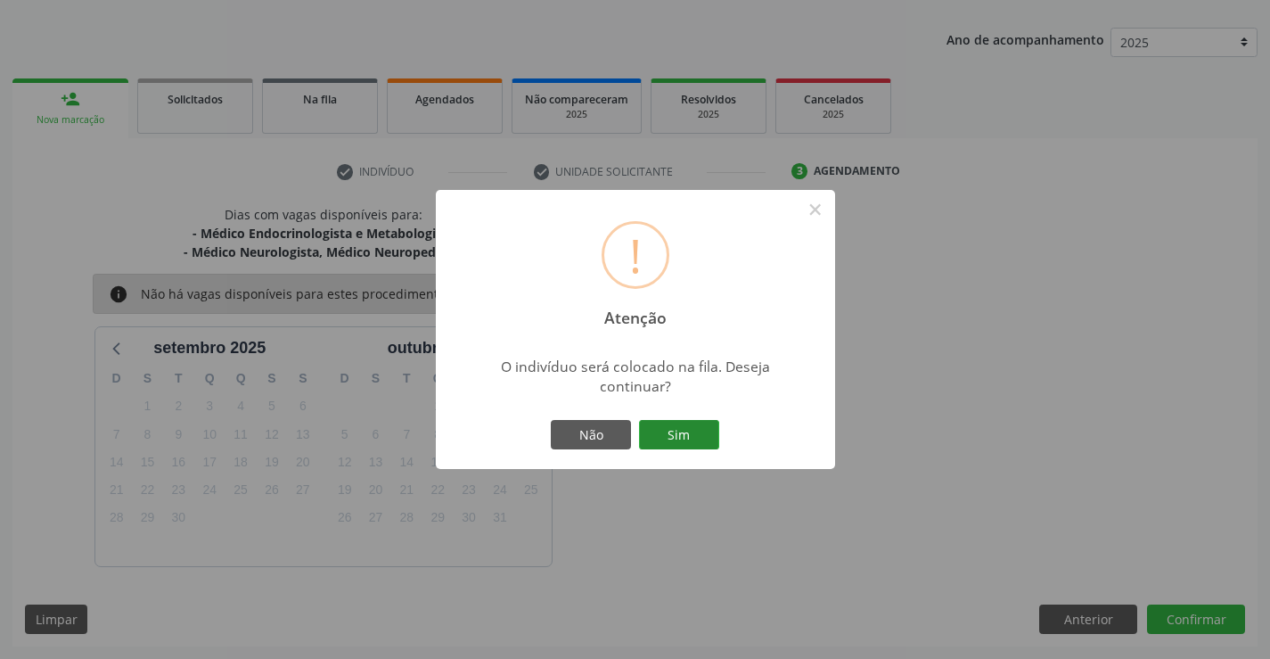
click at [671, 430] on button "Sim" at bounding box center [679, 435] width 80 height 30
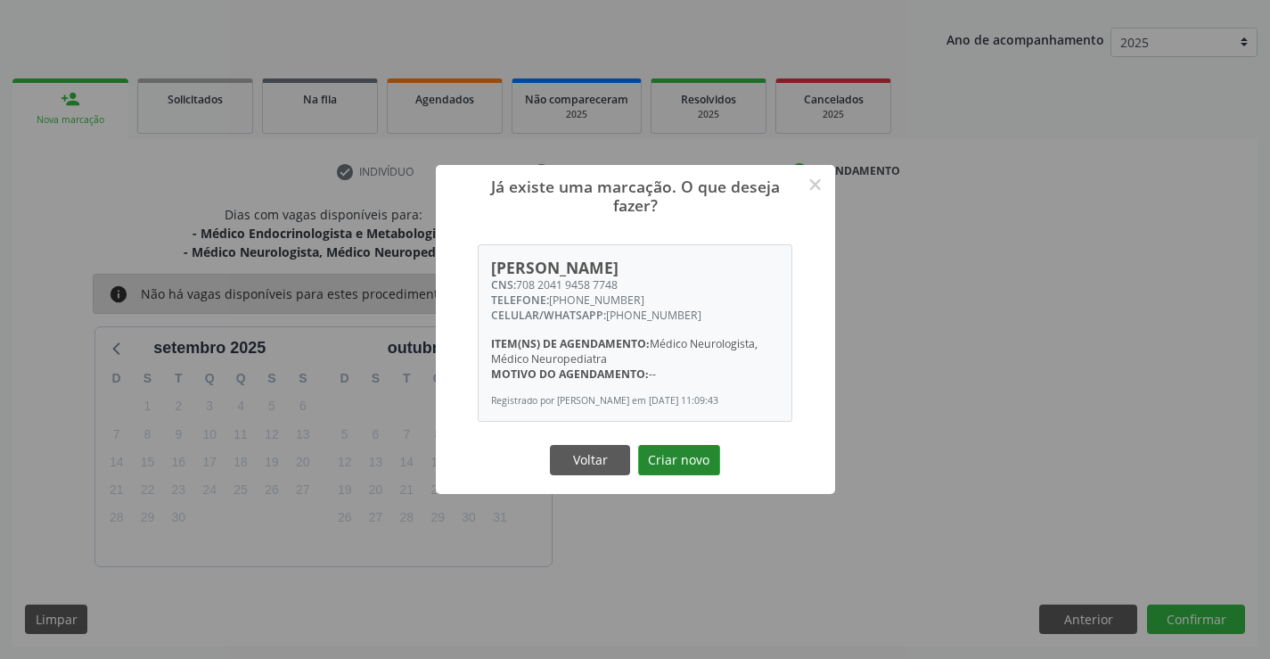
click at [671, 454] on button "Criar novo" at bounding box center [679, 460] width 82 height 30
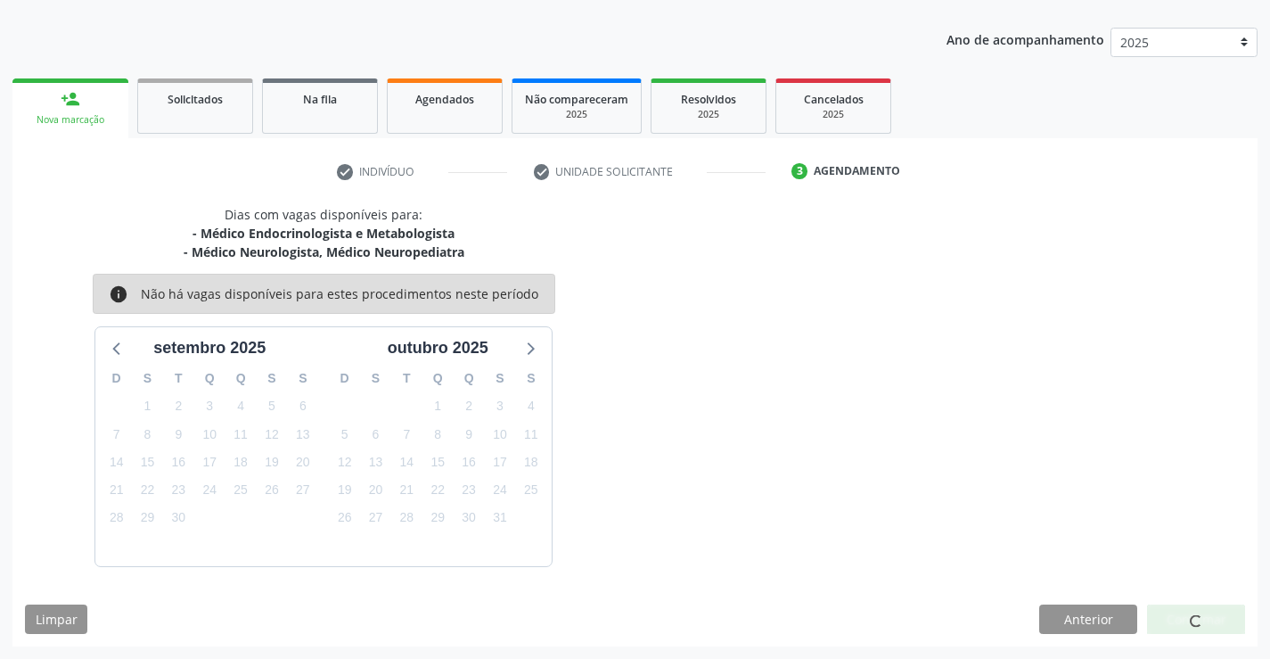
scroll to position [0, 0]
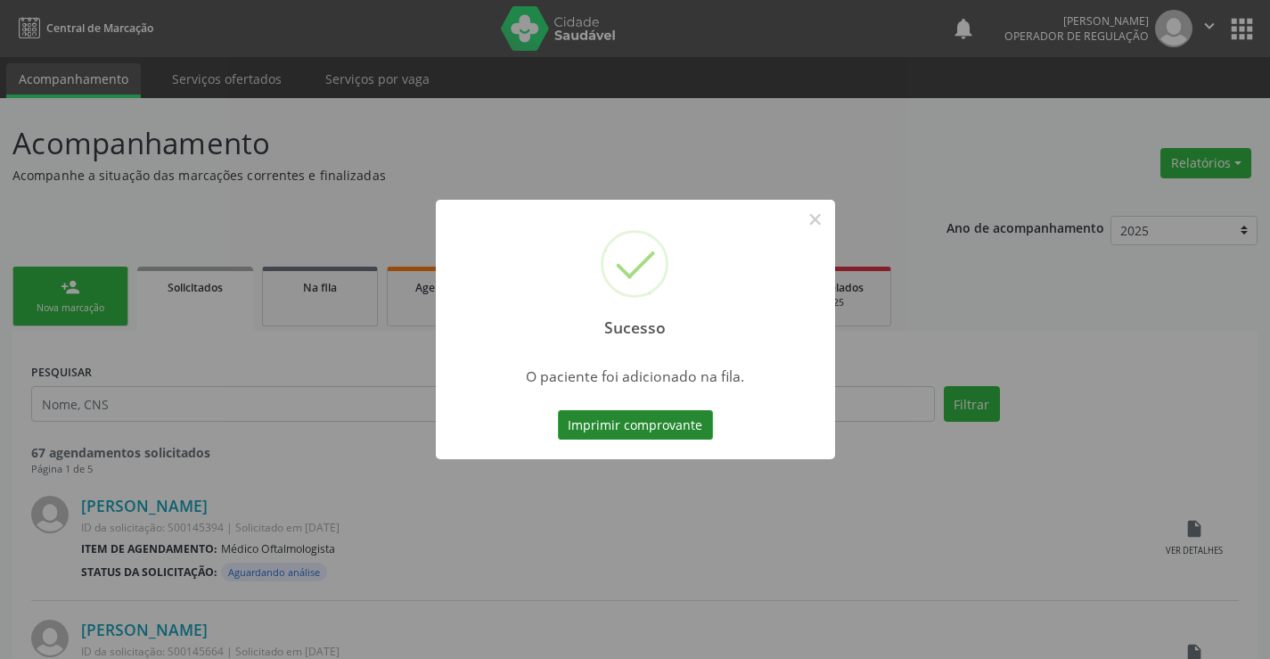
click at [698, 421] on button "Imprimir comprovante" at bounding box center [635, 425] width 155 height 30
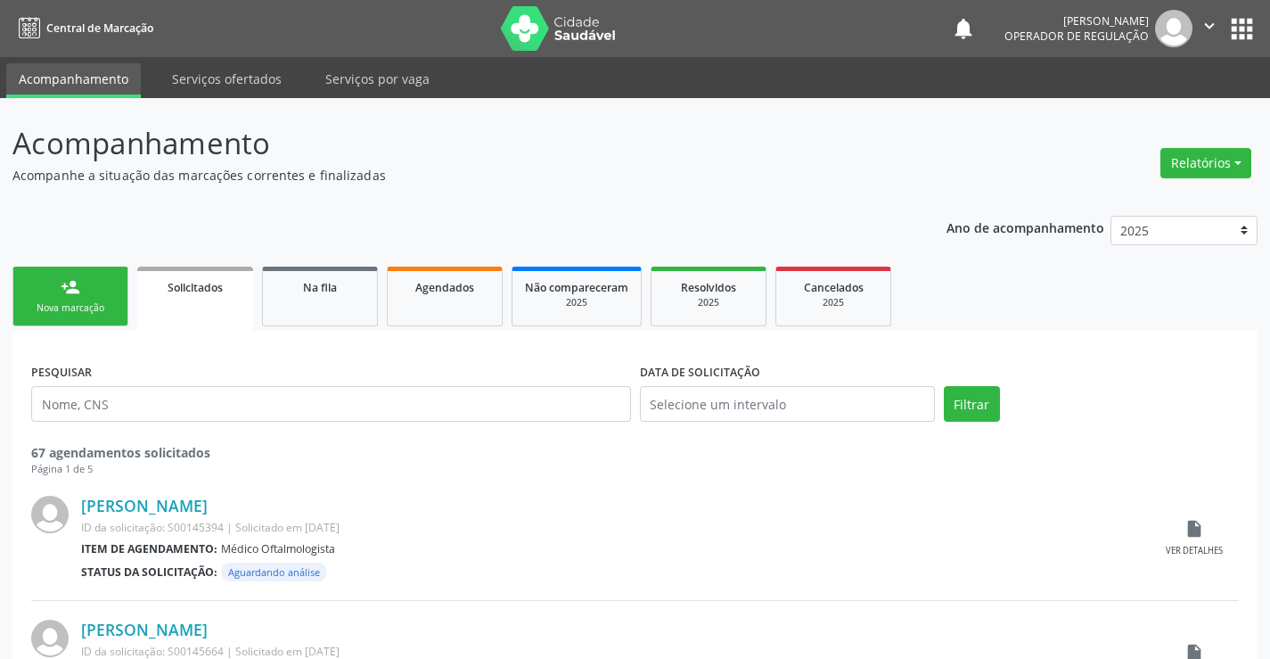
click at [100, 296] on link "person_add Nova marcação" at bounding box center [70, 296] width 116 height 60
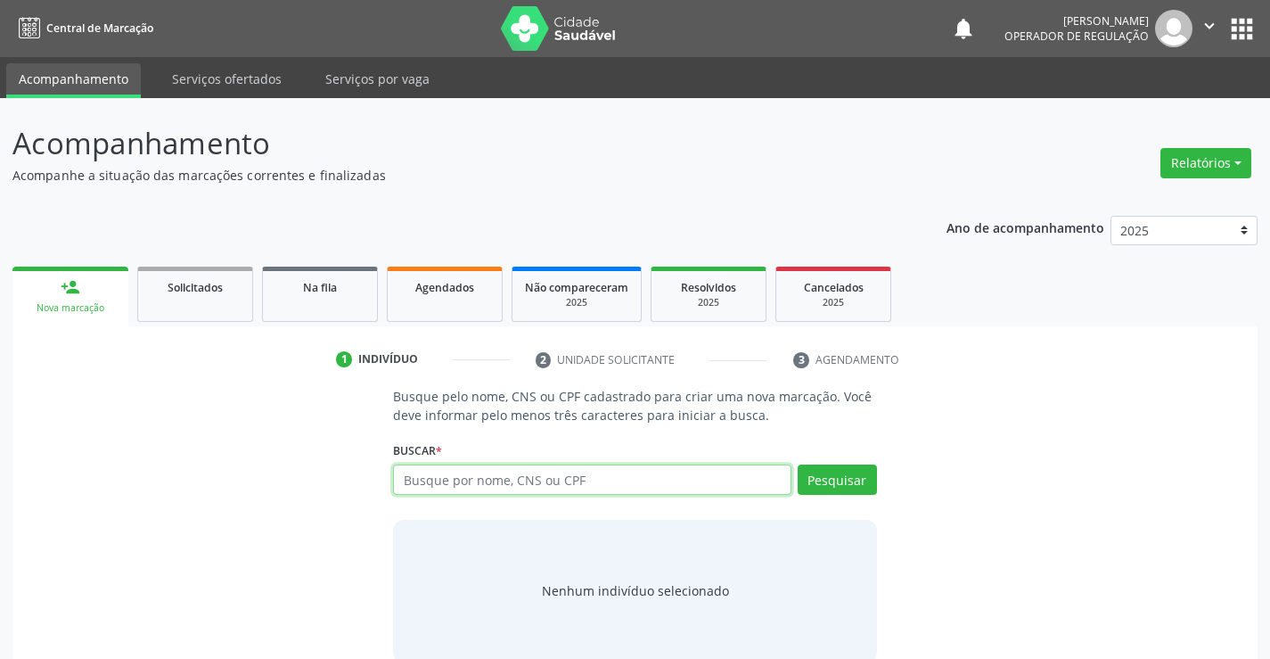
click at [451, 486] on input "text" at bounding box center [591, 479] width 397 height 30
type input "709002874226813"
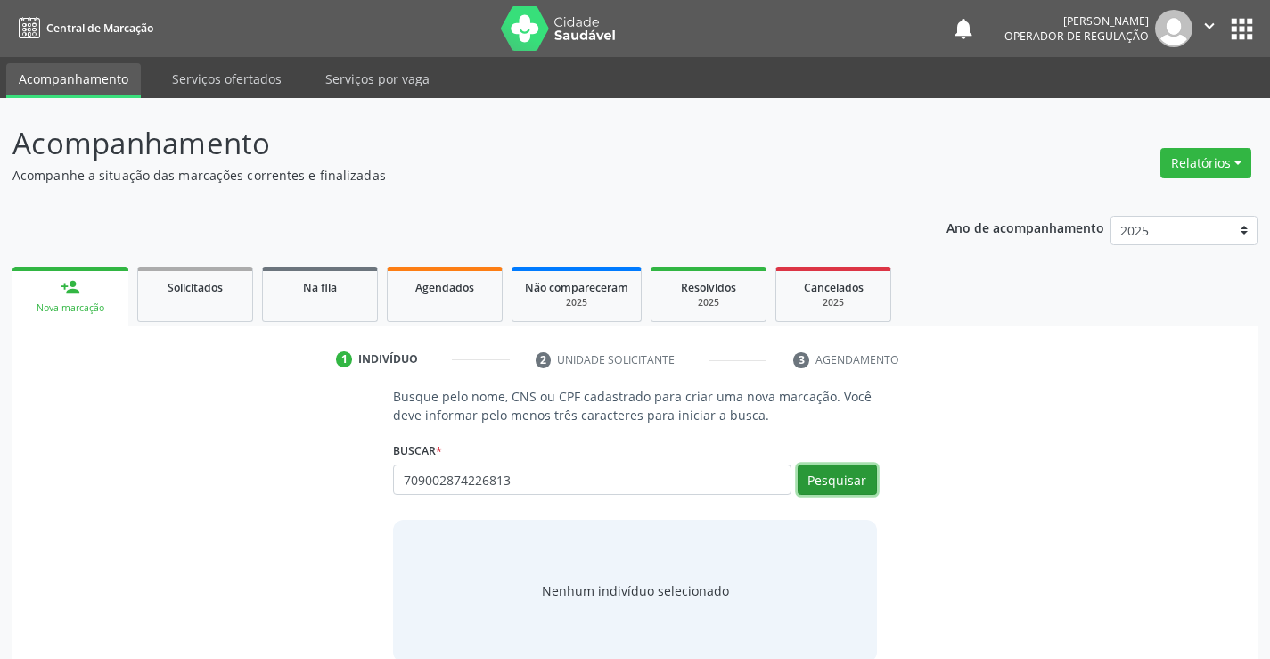
click at [834, 471] on button "Pesquisar" at bounding box center [837, 479] width 79 height 30
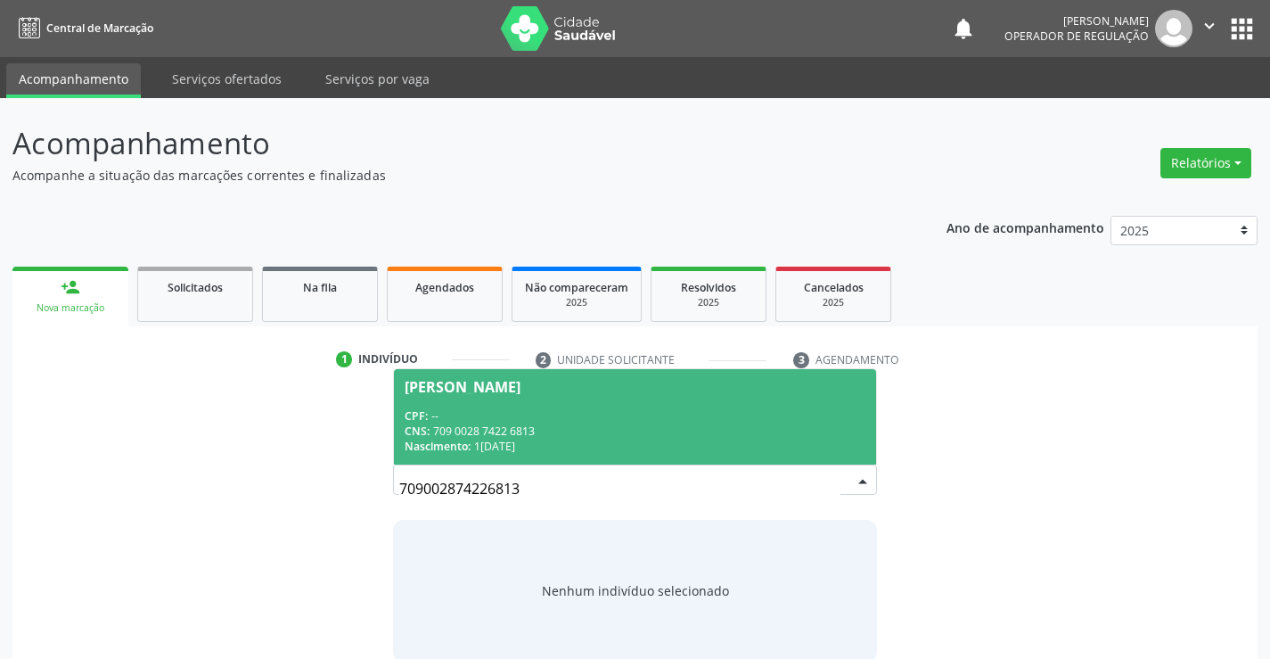
click at [571, 409] on div "CPF: --" at bounding box center [635, 415] width 460 height 15
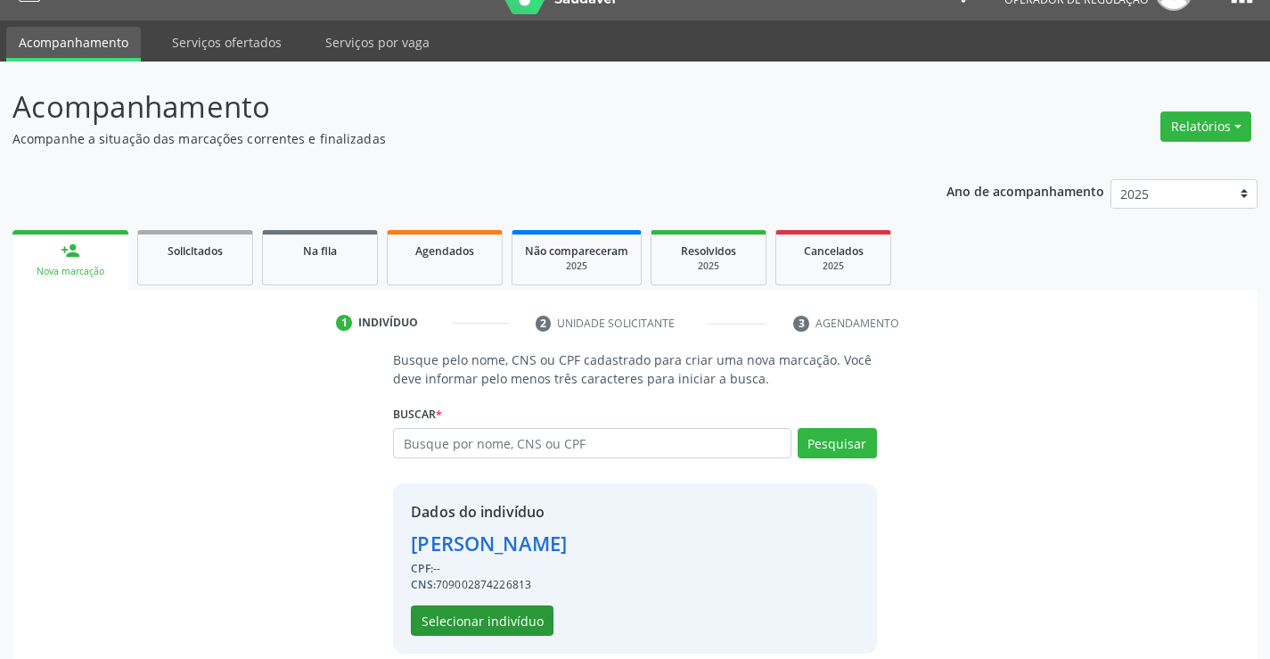
scroll to position [56, 0]
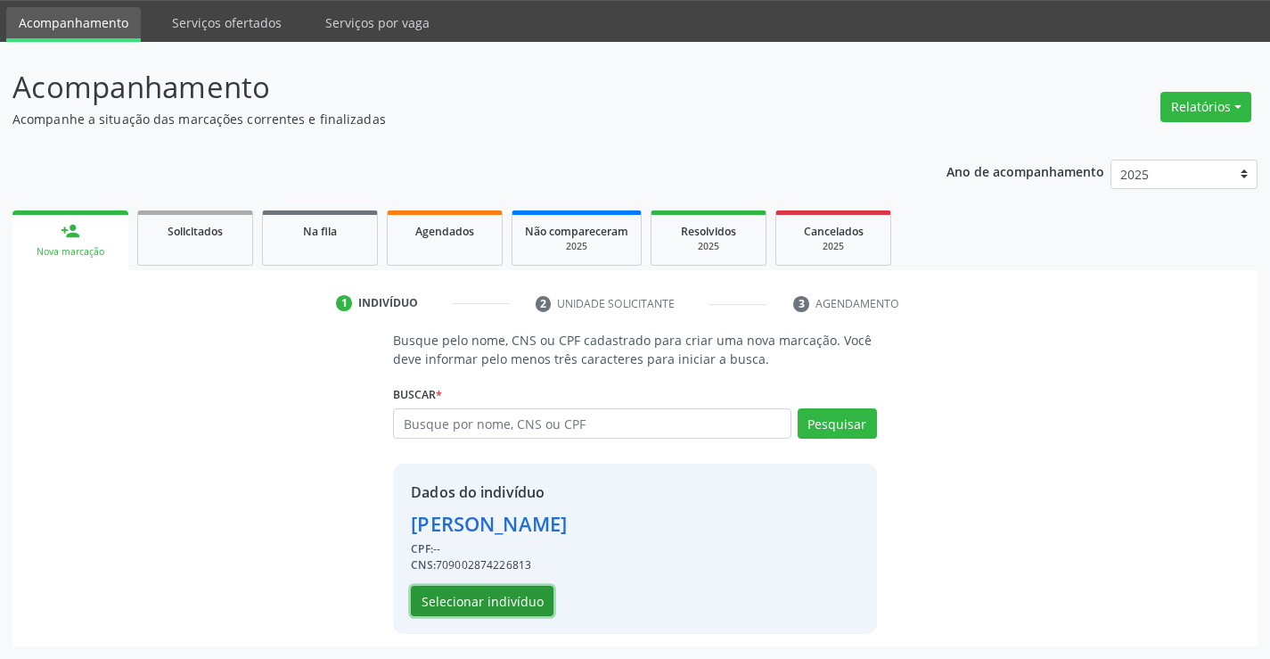
click at [479, 598] on button "Selecionar indivíduo" at bounding box center [482, 600] width 143 height 30
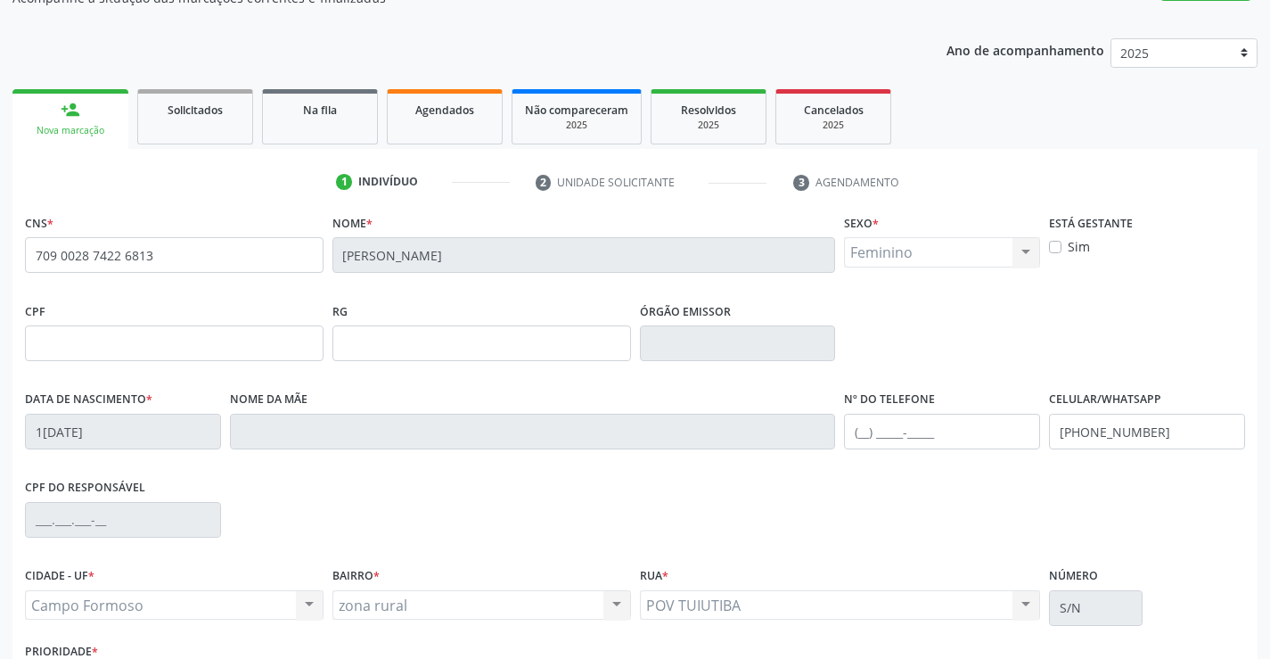
scroll to position [307, 0]
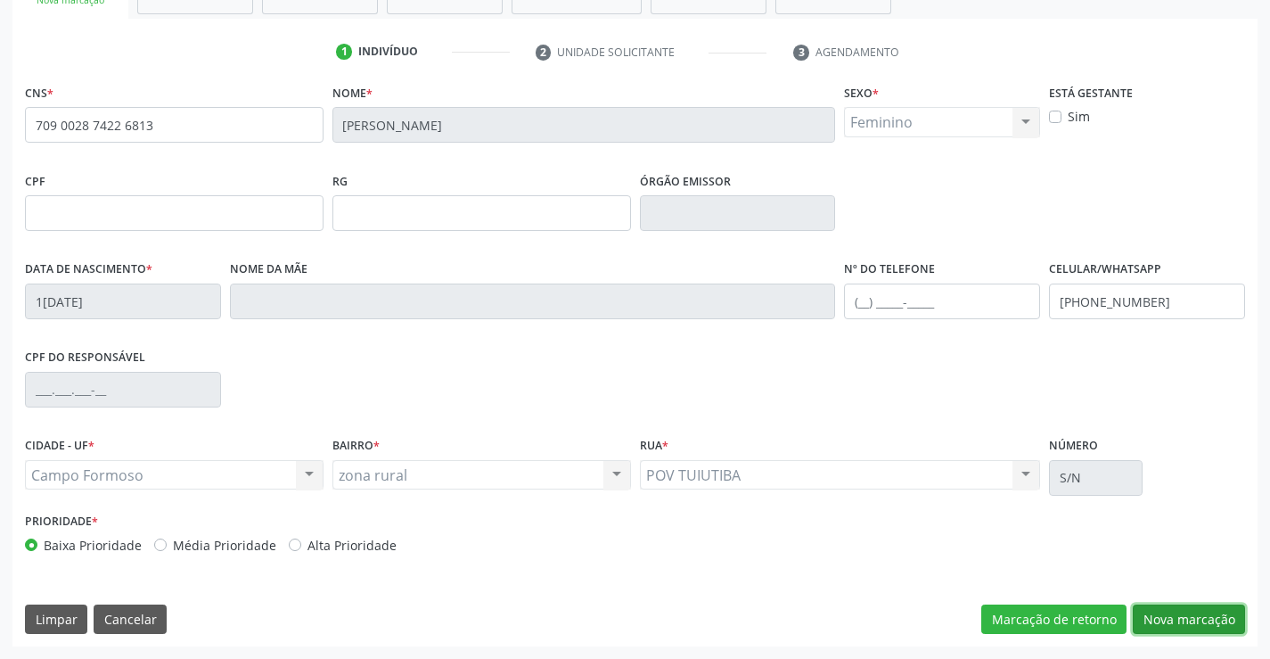
drag, startPoint x: 1207, startPoint y: 616, endPoint x: 1144, endPoint y: 599, distance: 65.5
click at [1209, 616] on button "Nova marcação" at bounding box center [1189, 619] width 112 height 30
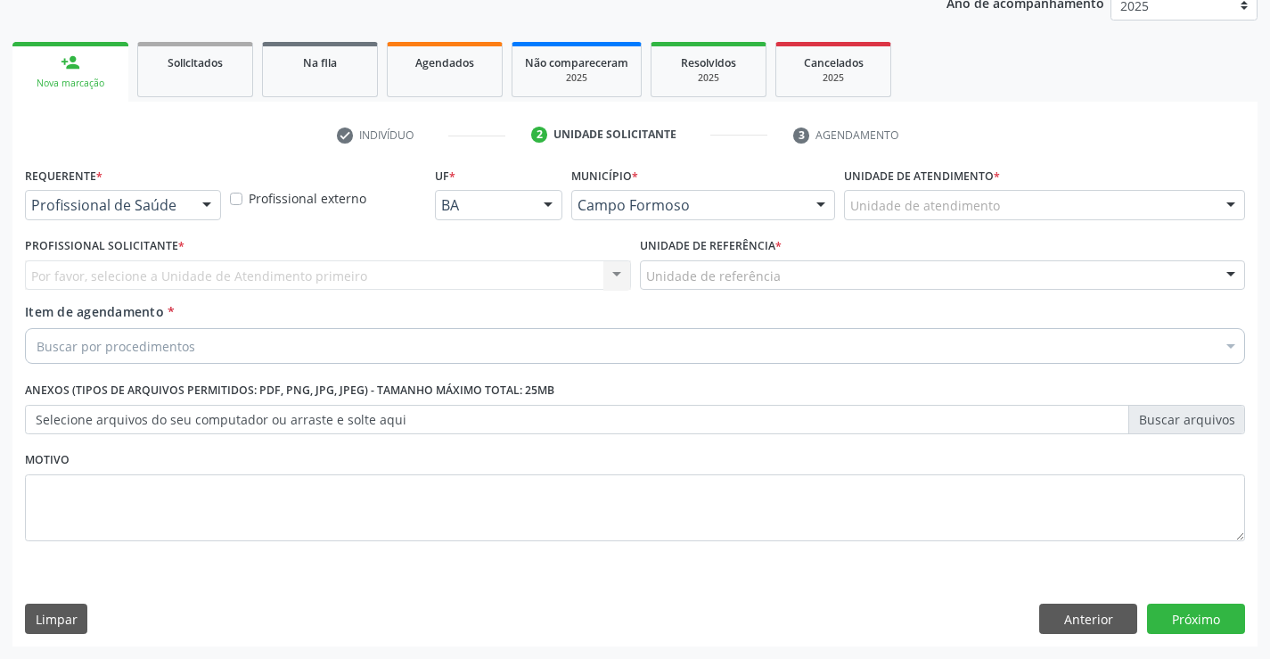
click at [95, 216] on div "Profissional de Saúde" at bounding box center [123, 205] width 196 height 30
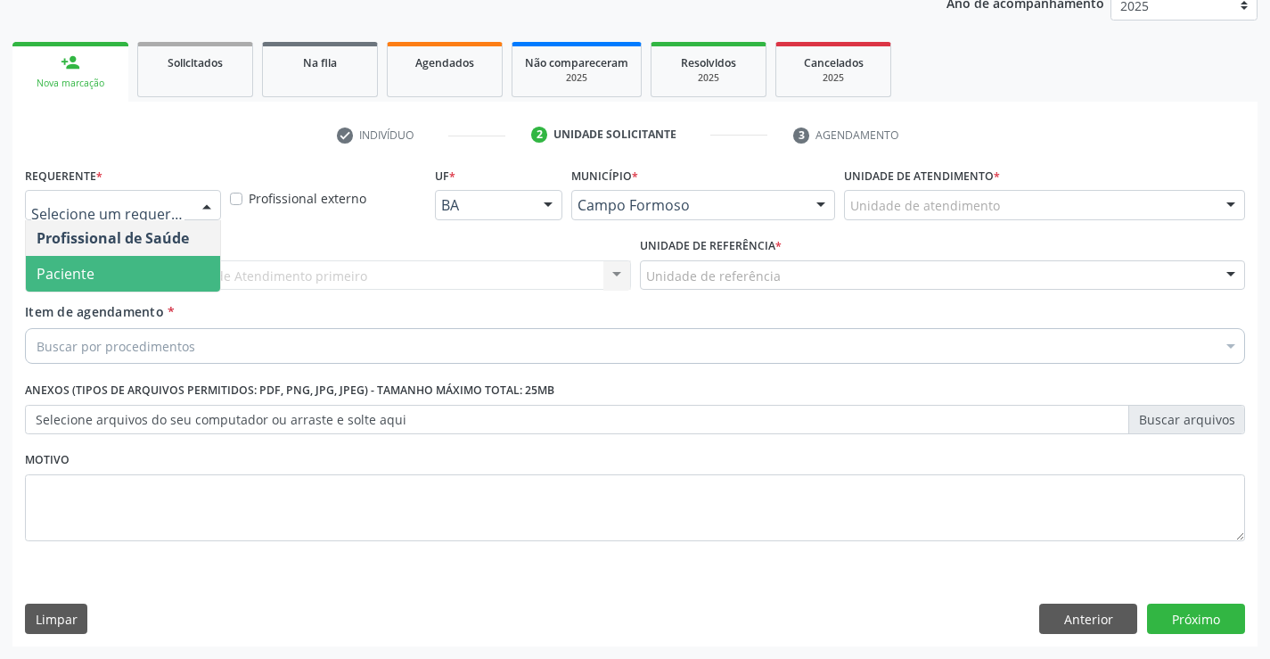
click at [88, 275] on span "Paciente" at bounding box center [66, 274] width 58 height 20
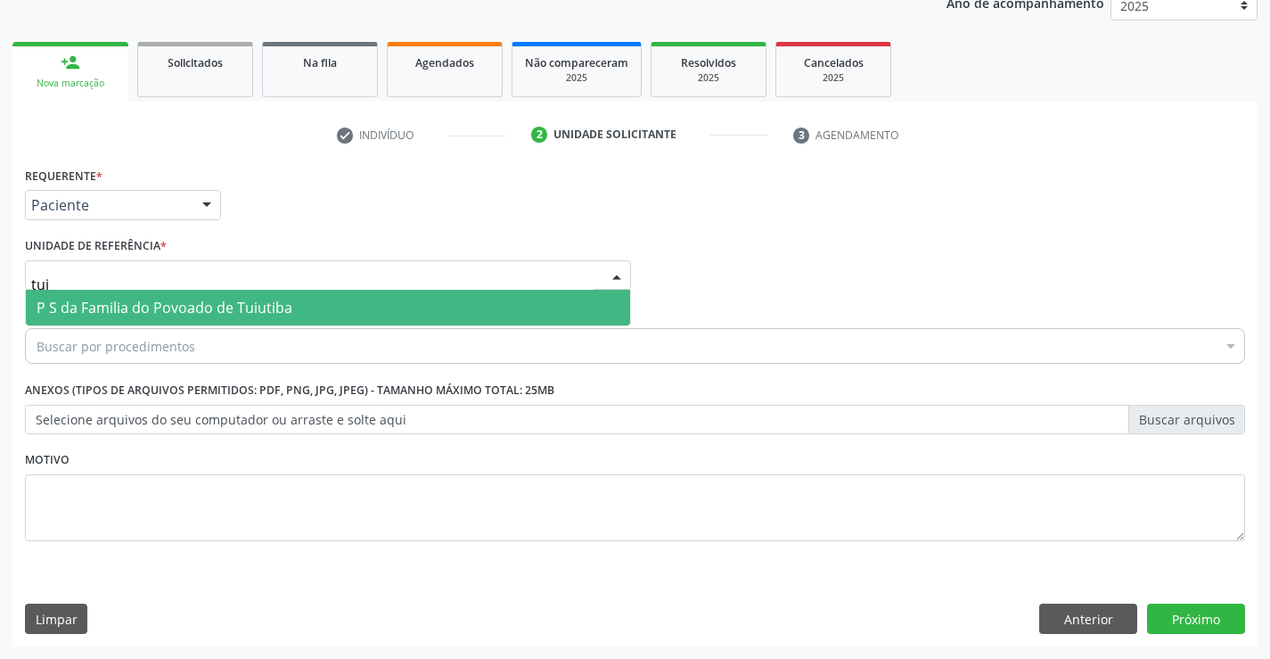
type input "tuiu"
click at [90, 302] on span "P S da Familia do Povoado de Tuiutiba" at bounding box center [165, 308] width 256 height 20
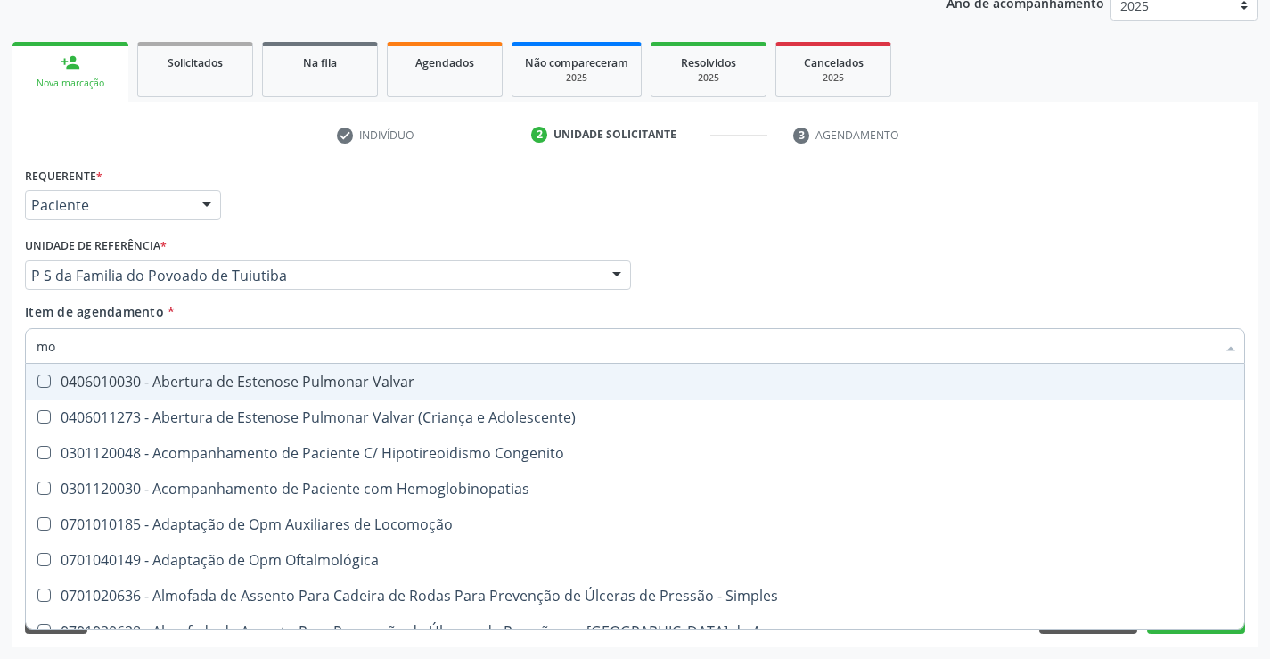
type input "mon"
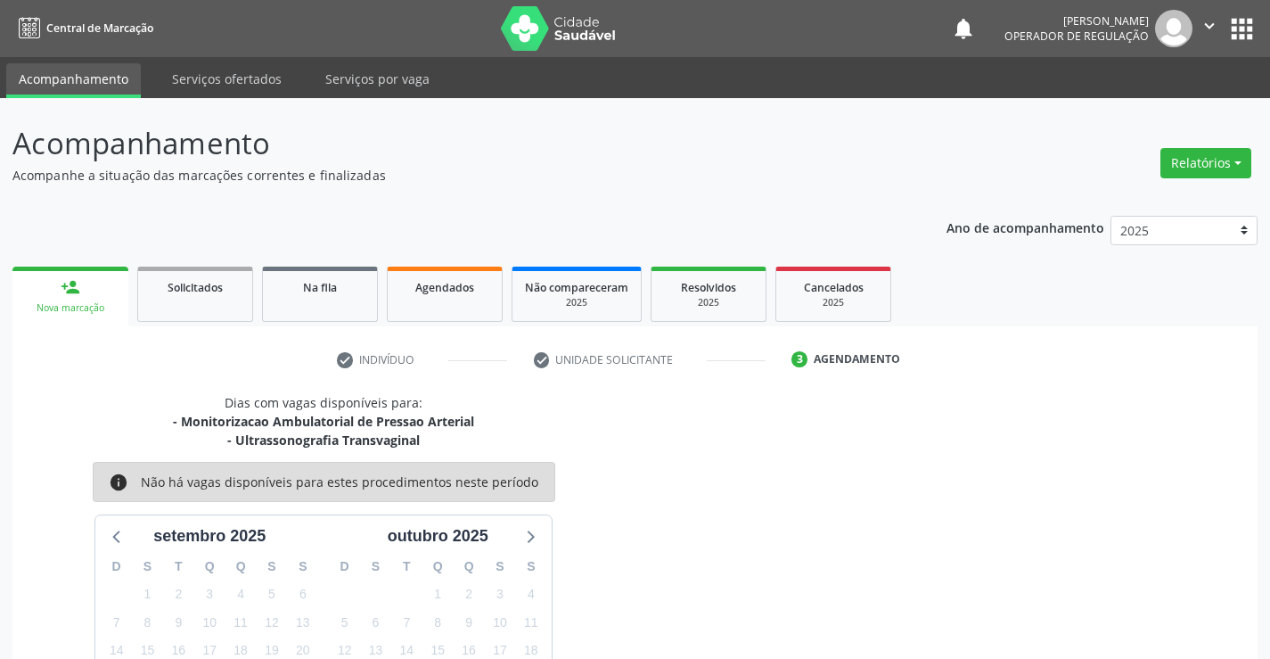
scroll to position [188, 0]
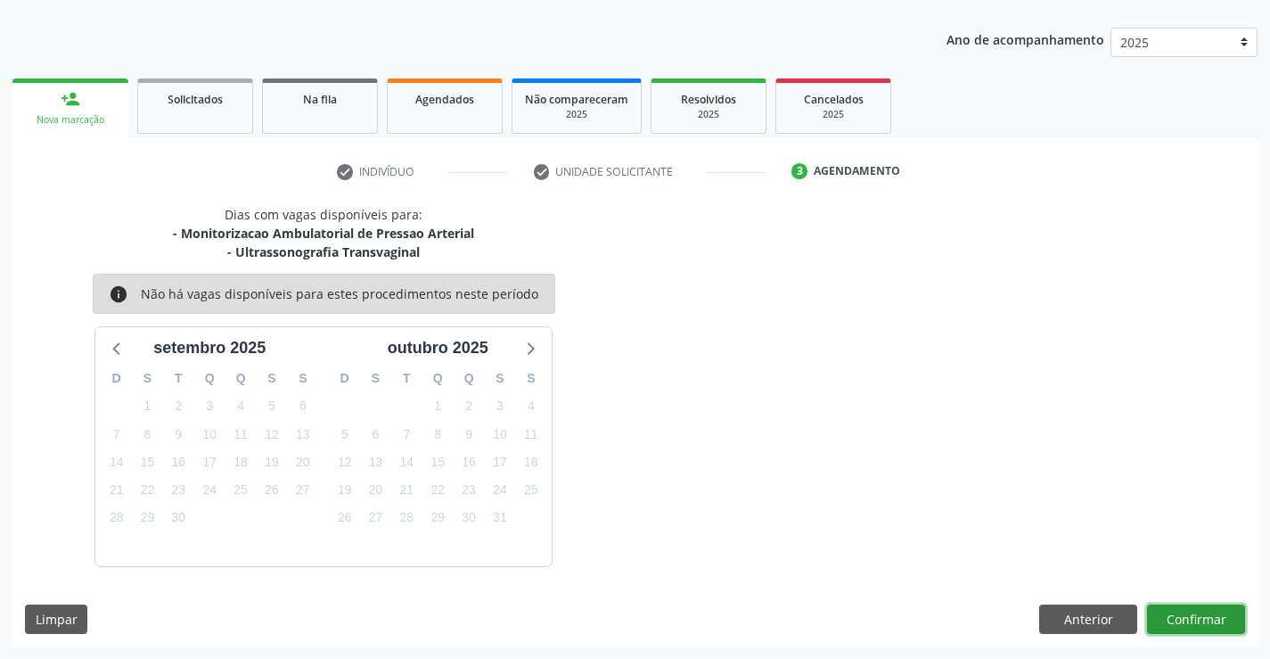
click at [1176, 607] on button "Confirmar" at bounding box center [1196, 619] width 98 height 30
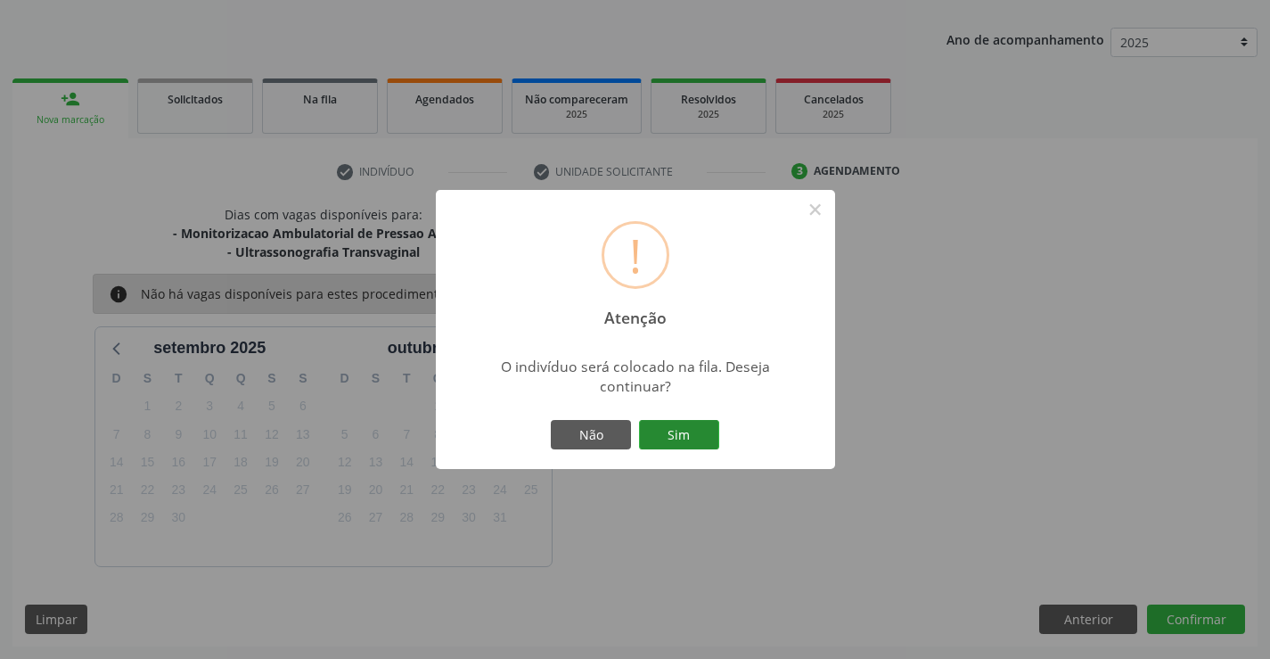
click at [689, 429] on button "Sim" at bounding box center [679, 435] width 80 height 30
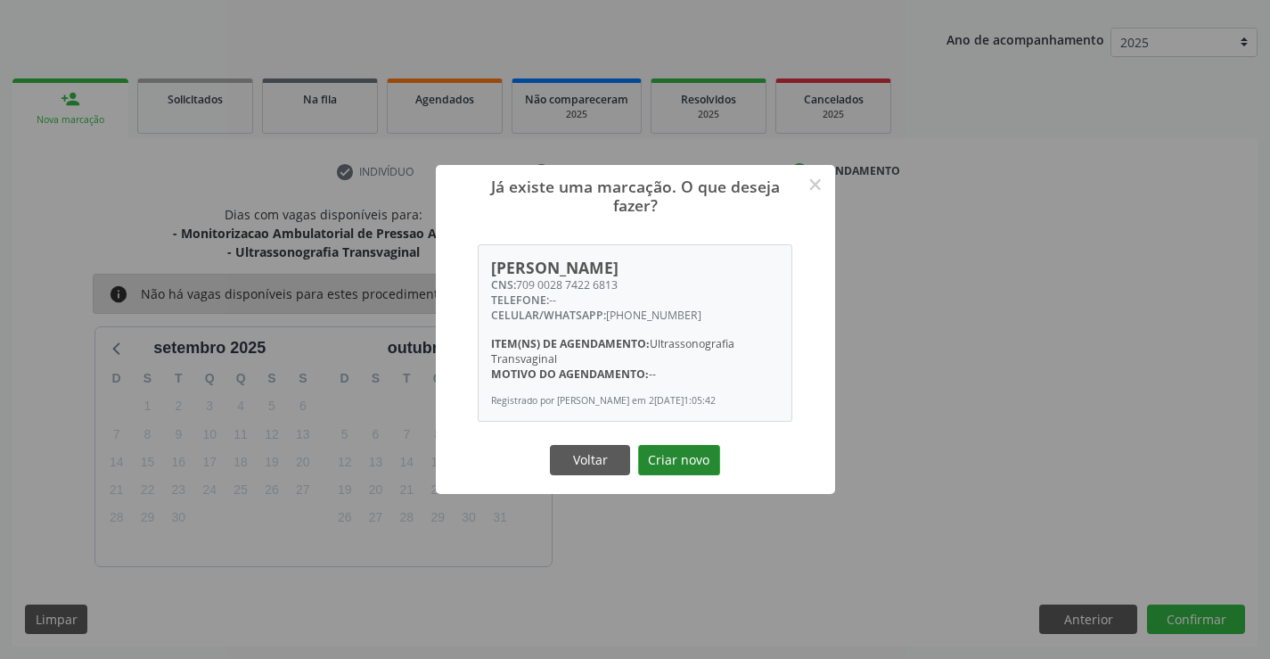
click at [700, 456] on button "Criar novo" at bounding box center [679, 460] width 82 height 30
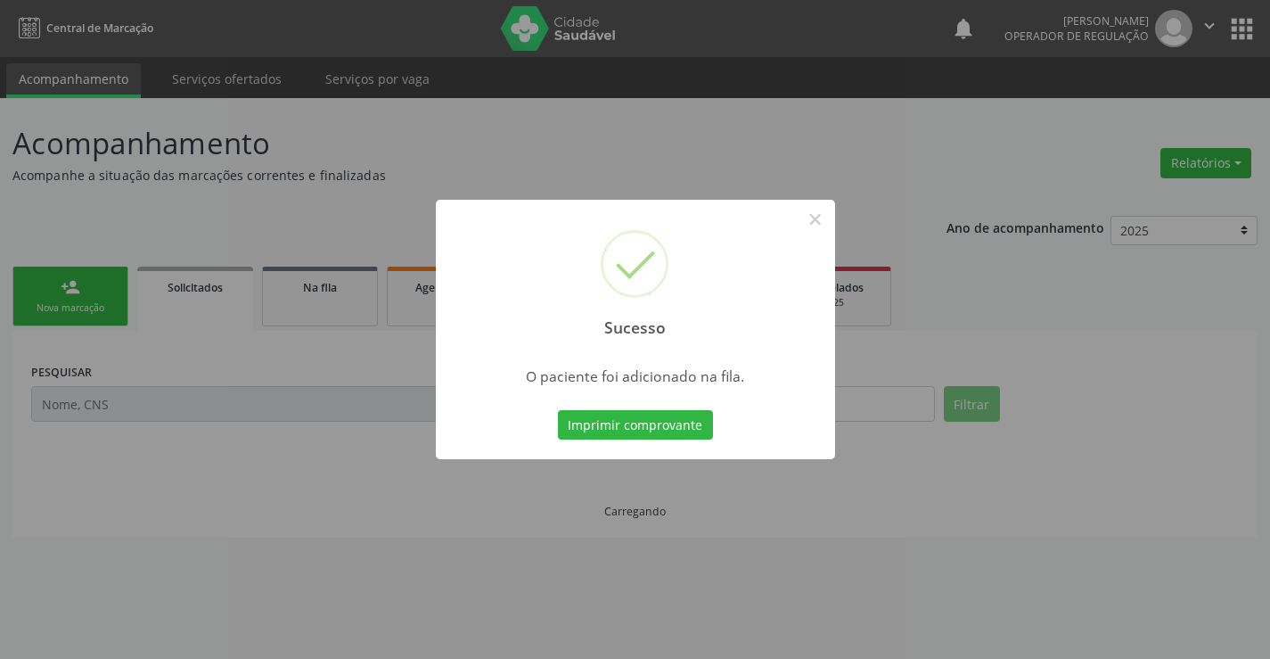
scroll to position [0, 0]
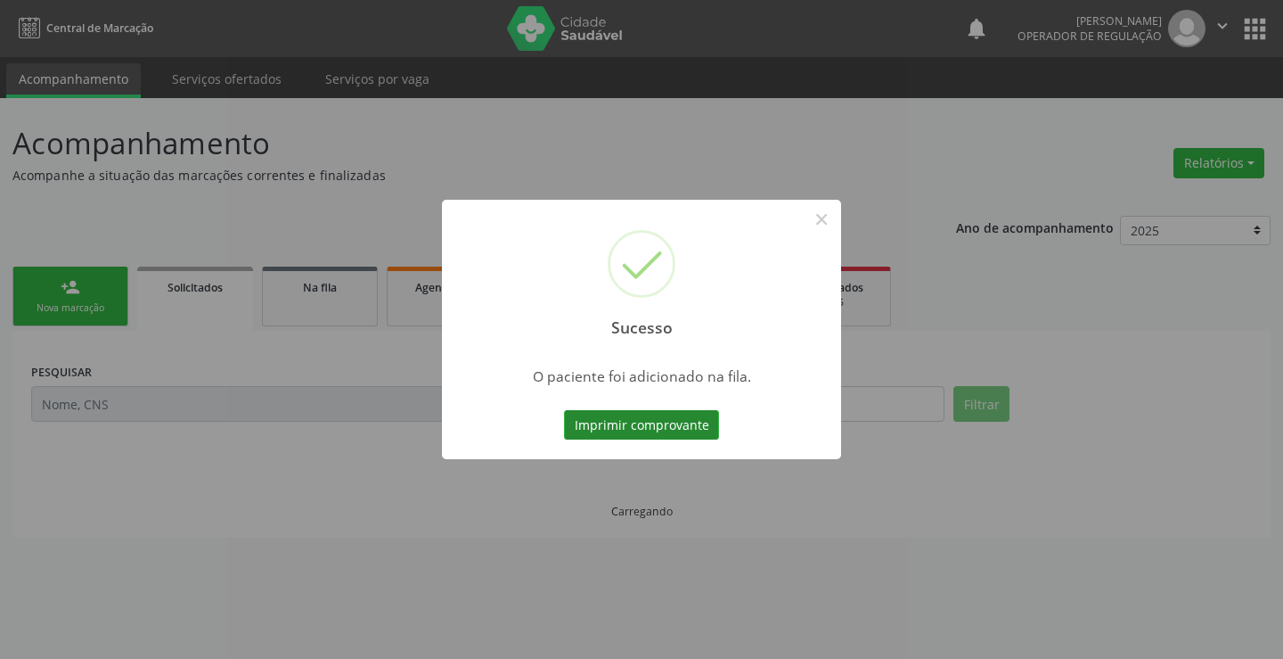
click at [699, 425] on button "Imprimir comprovante" at bounding box center [641, 425] width 155 height 30
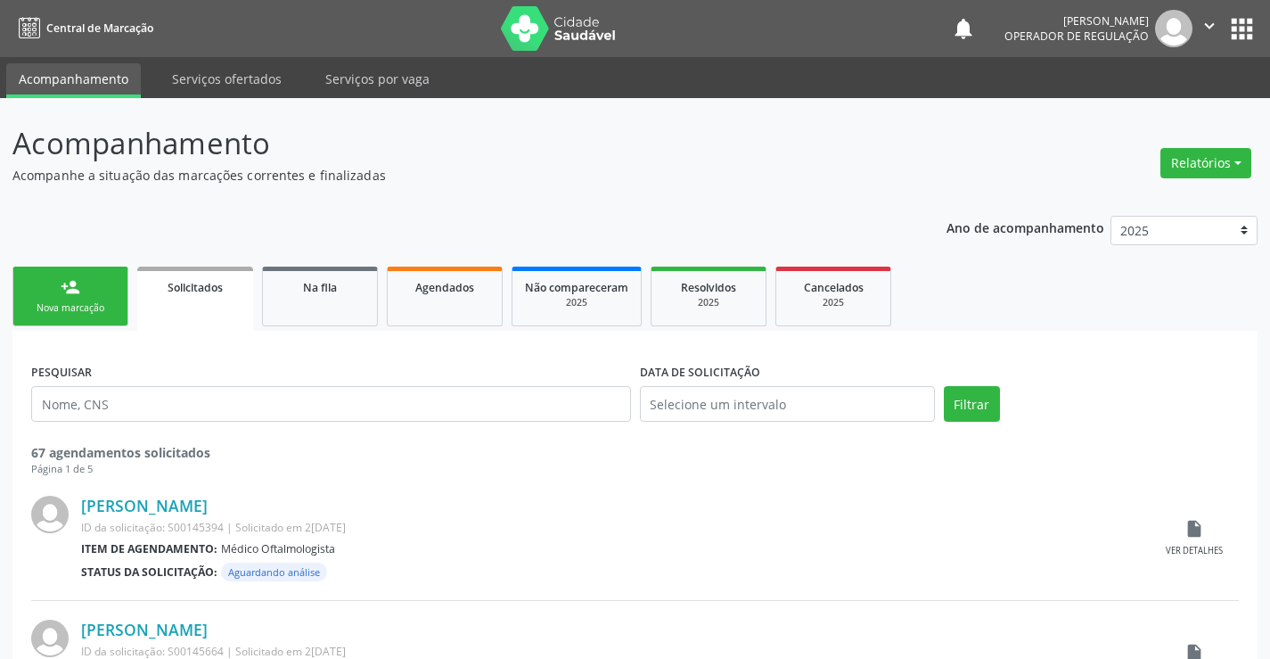
click at [78, 276] on link "person_add Nova marcação" at bounding box center [70, 296] width 116 height 60
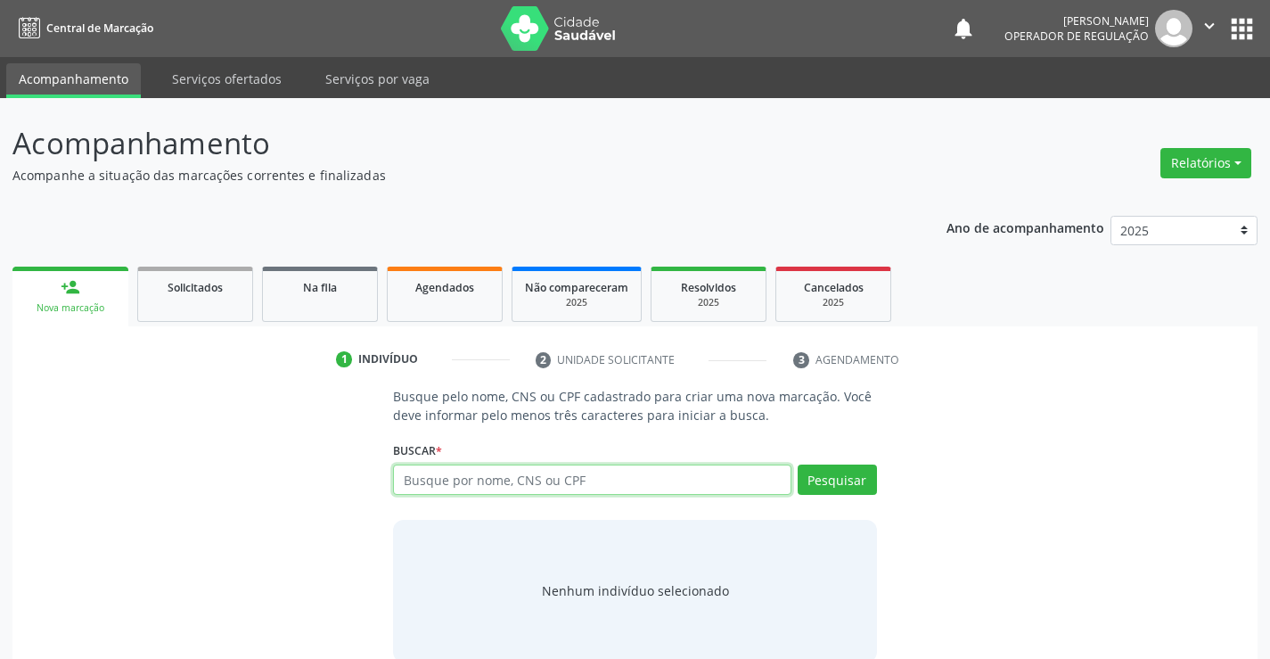
drag, startPoint x: 410, startPoint y: 489, endPoint x: 394, endPoint y: 471, distance: 24.0
click at [410, 488] on input "text" at bounding box center [591, 479] width 397 height 30
type input "702508295779040"
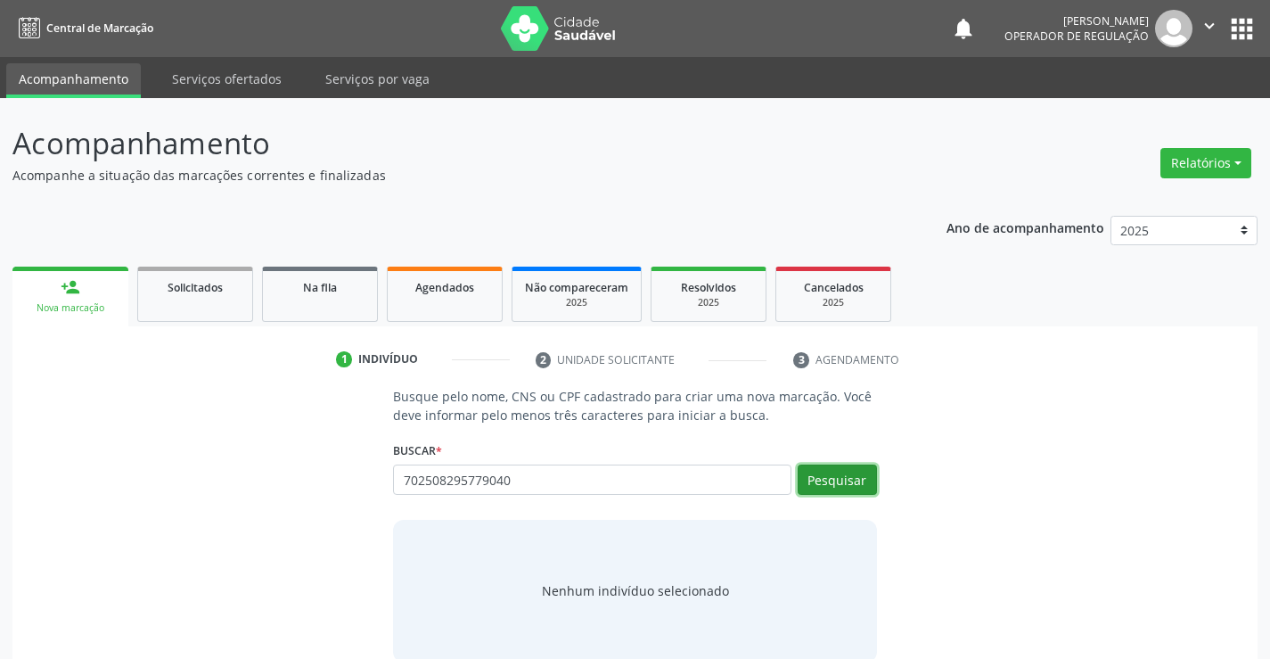
click at [828, 475] on button "Pesquisar" at bounding box center [837, 479] width 79 height 30
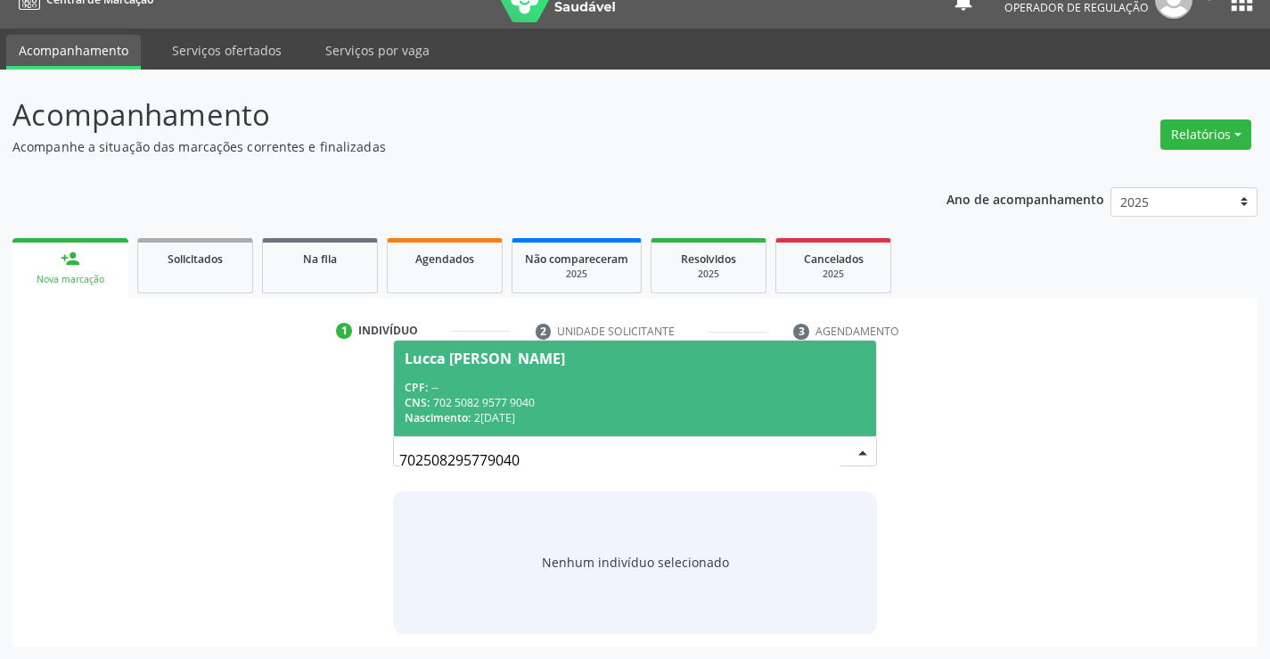
click at [672, 409] on div "CNS: 702 5082 9577 9040" at bounding box center [635, 402] width 460 height 15
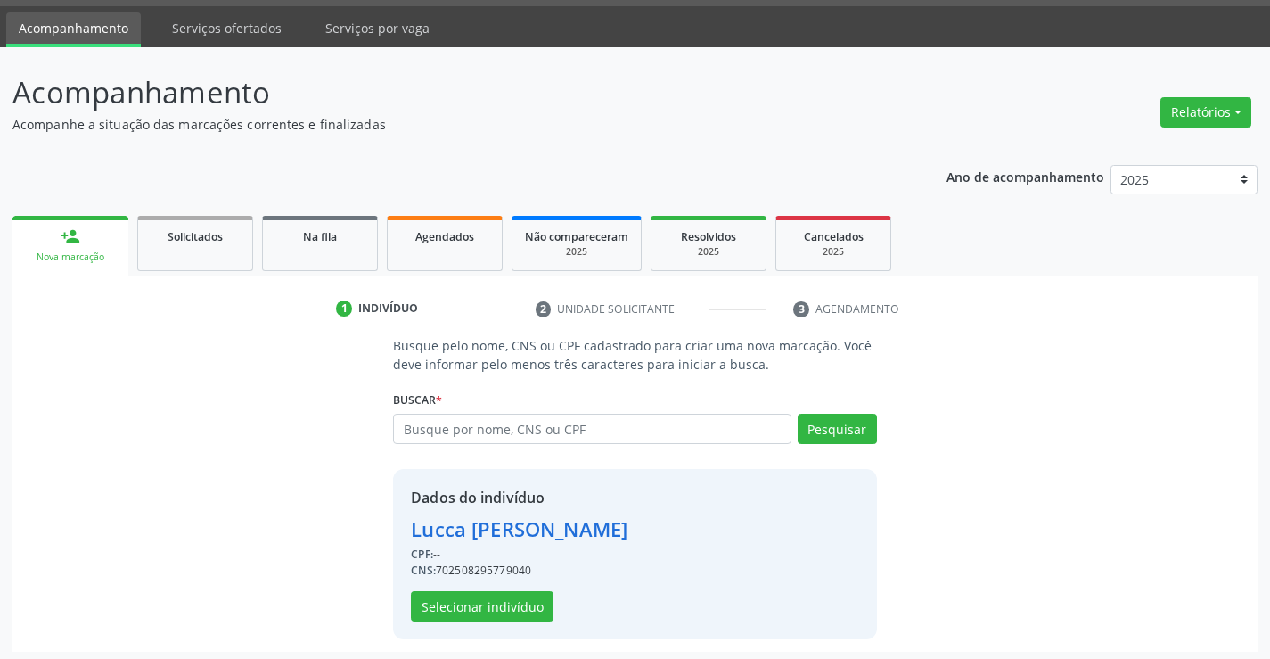
scroll to position [56, 0]
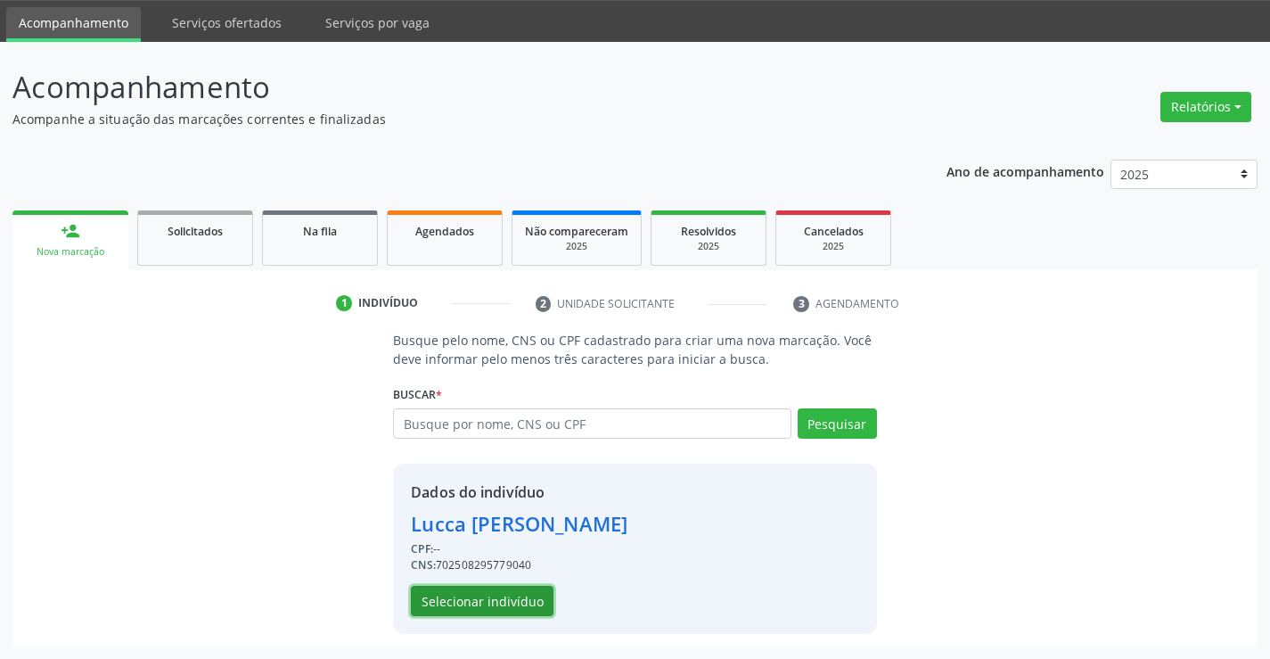
click at [455, 590] on button "Selecionar indivíduo" at bounding box center [482, 600] width 143 height 30
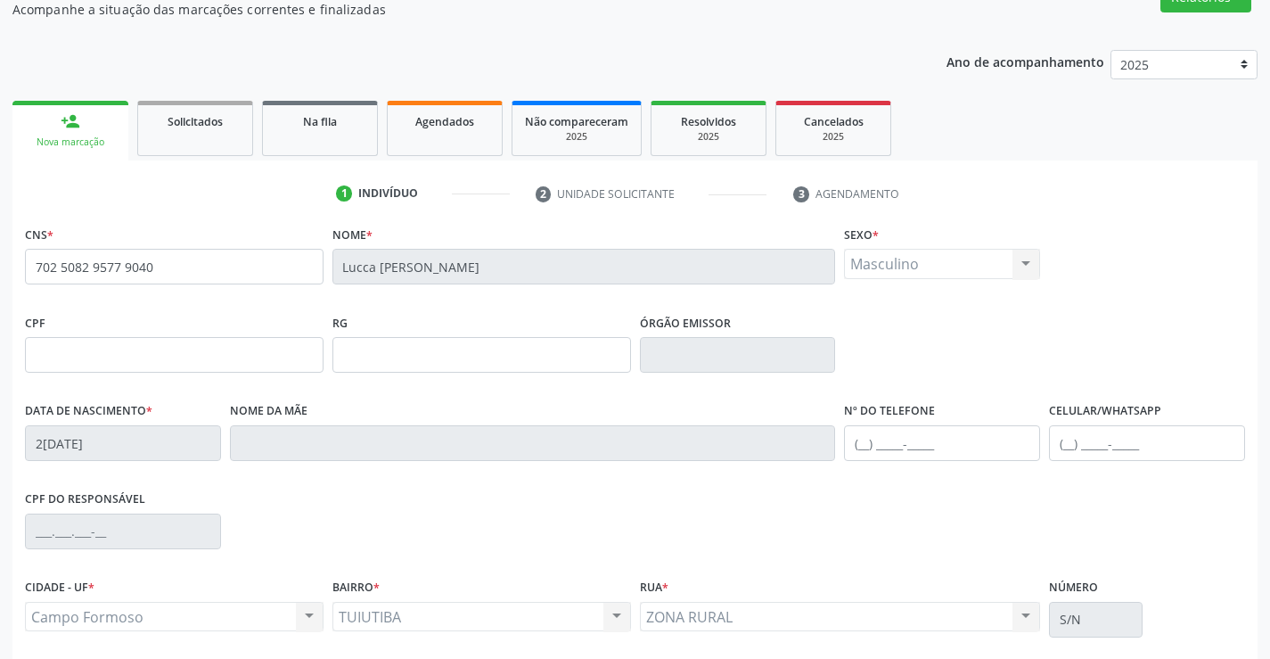
scroll to position [307, 0]
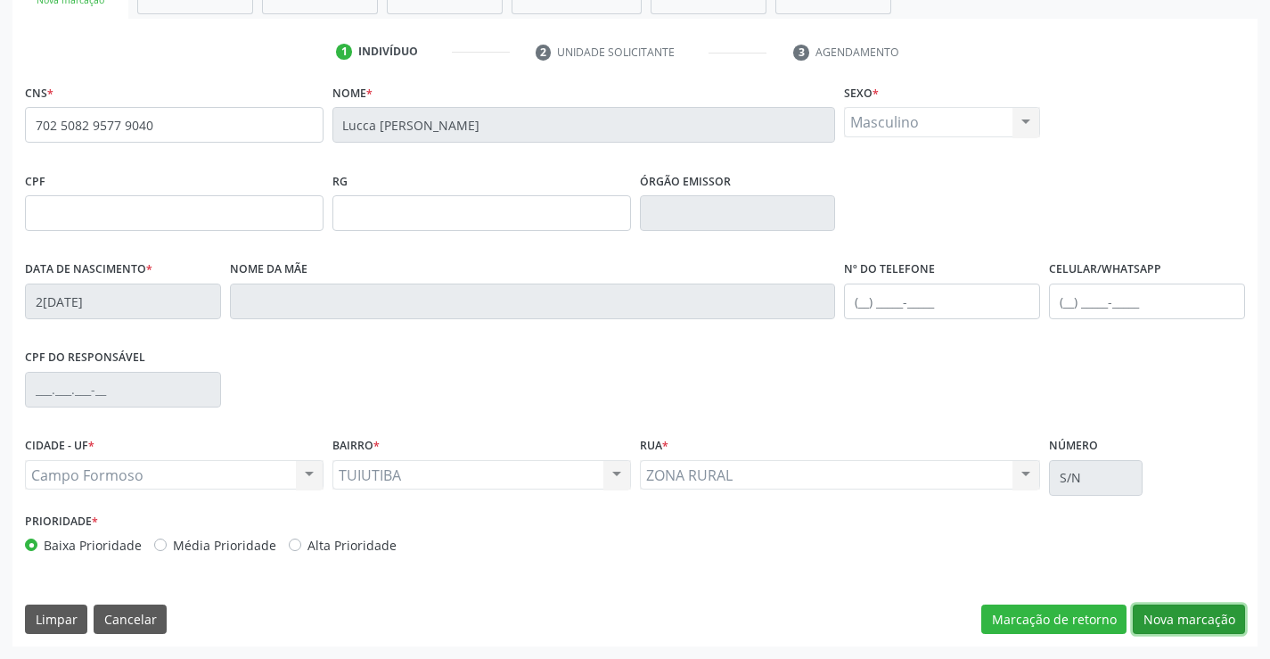
click at [1149, 622] on button "Nova marcação" at bounding box center [1189, 619] width 112 height 30
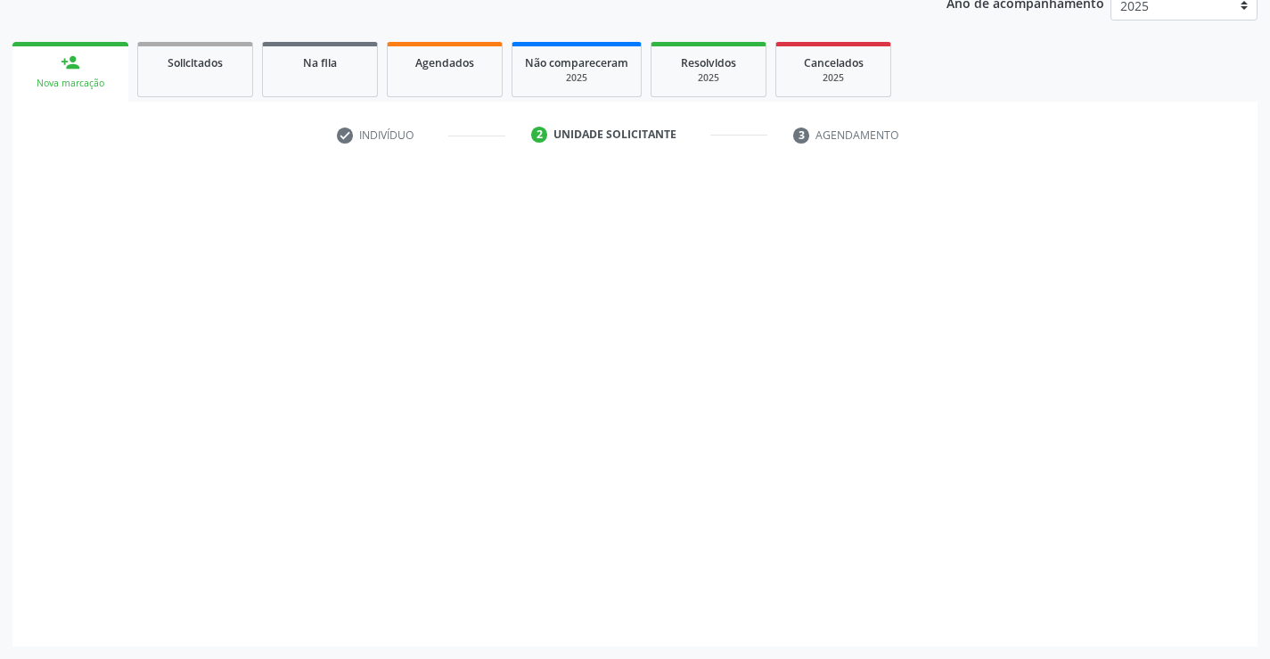
scroll to position [225, 0]
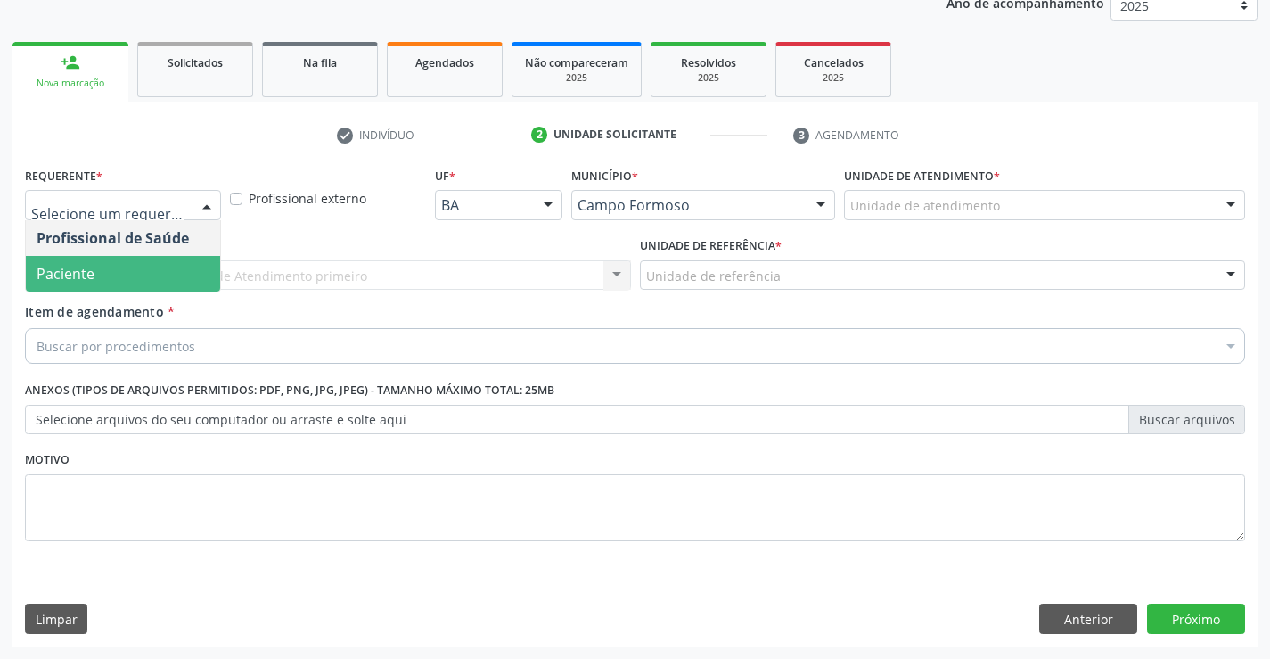
click at [86, 274] on span "Paciente" at bounding box center [66, 274] width 58 height 20
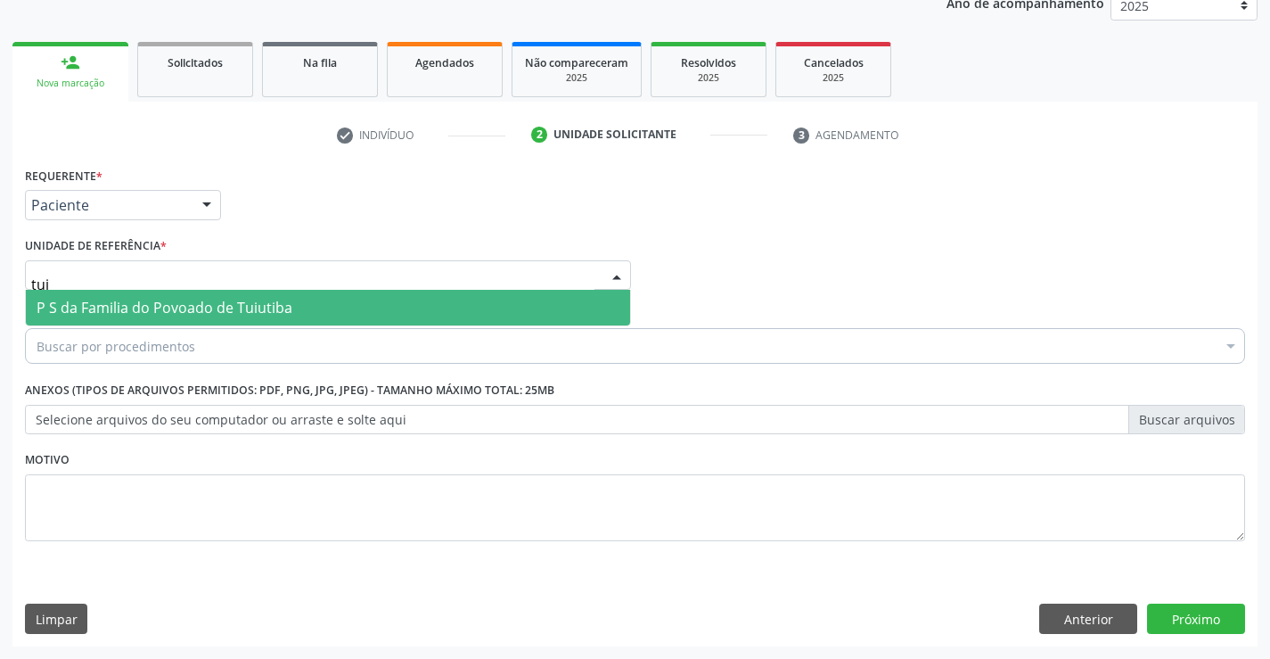
type input "tui"
click at [93, 608] on div "Limpar Anterior Próximo" at bounding box center [635, 618] width 1220 height 30
type input "tuiu"
click at [107, 307] on span "P S da Familia do Povoado de Tuiutiba" at bounding box center [165, 308] width 256 height 20
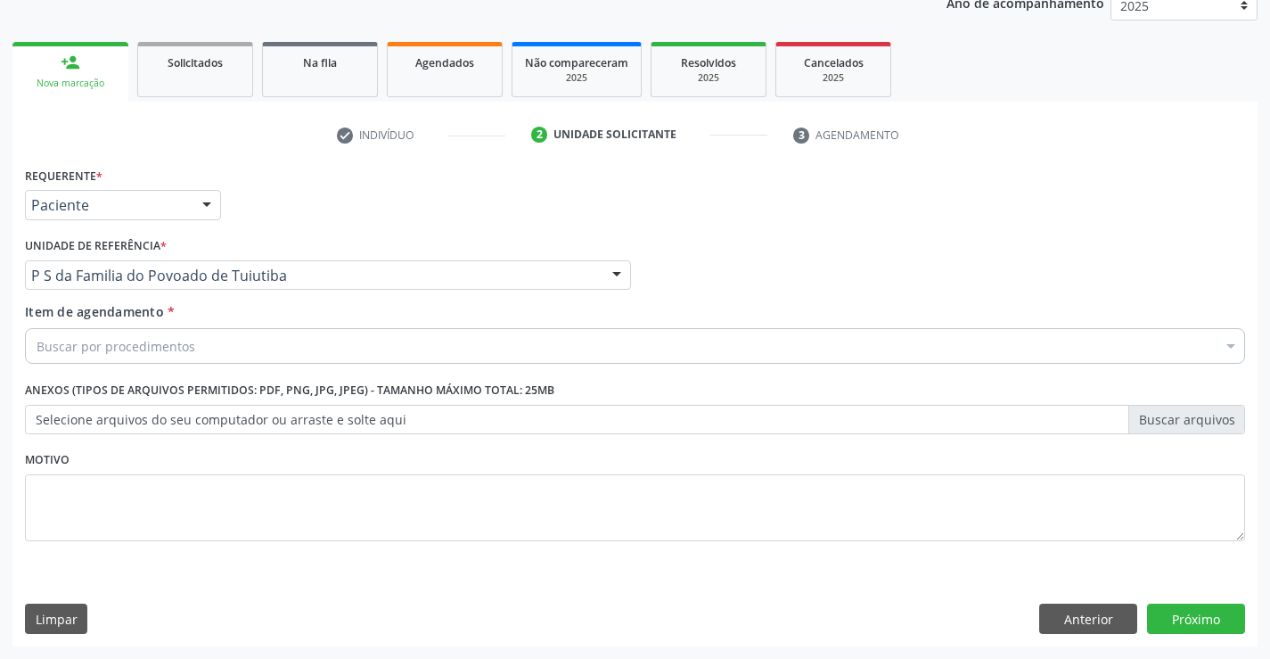
click at [104, 333] on div "Buscar por procedimentos" at bounding box center [635, 346] width 1220 height 36
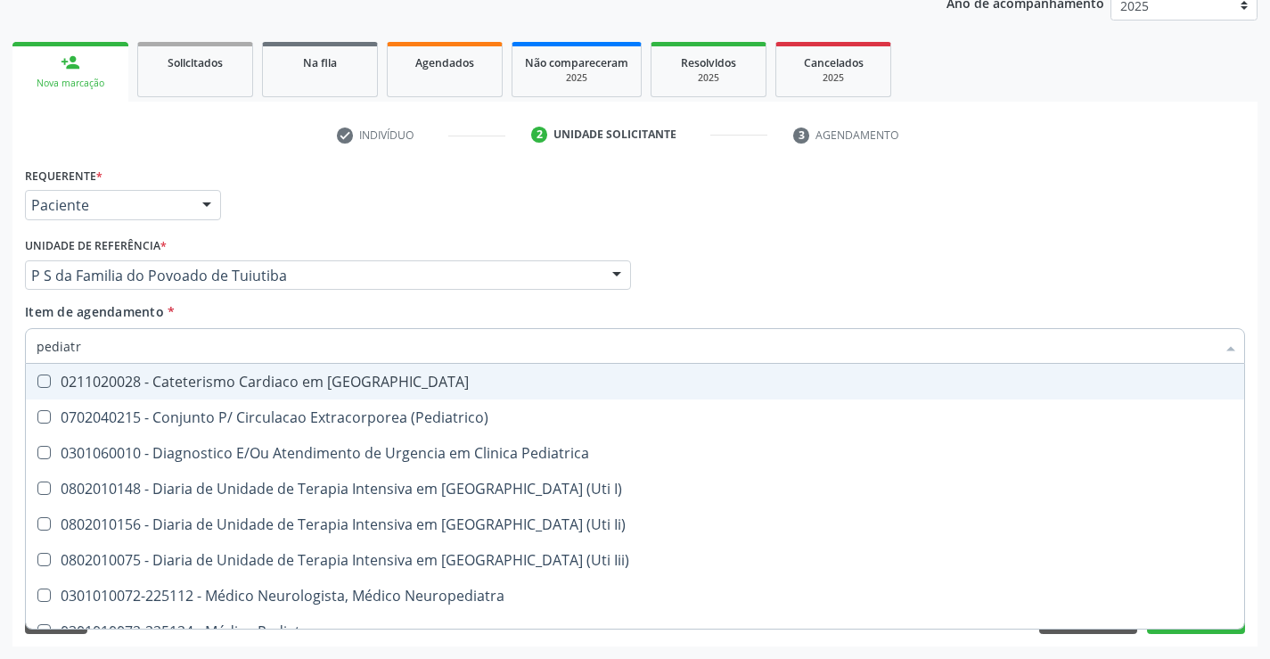
type input "pediatra"
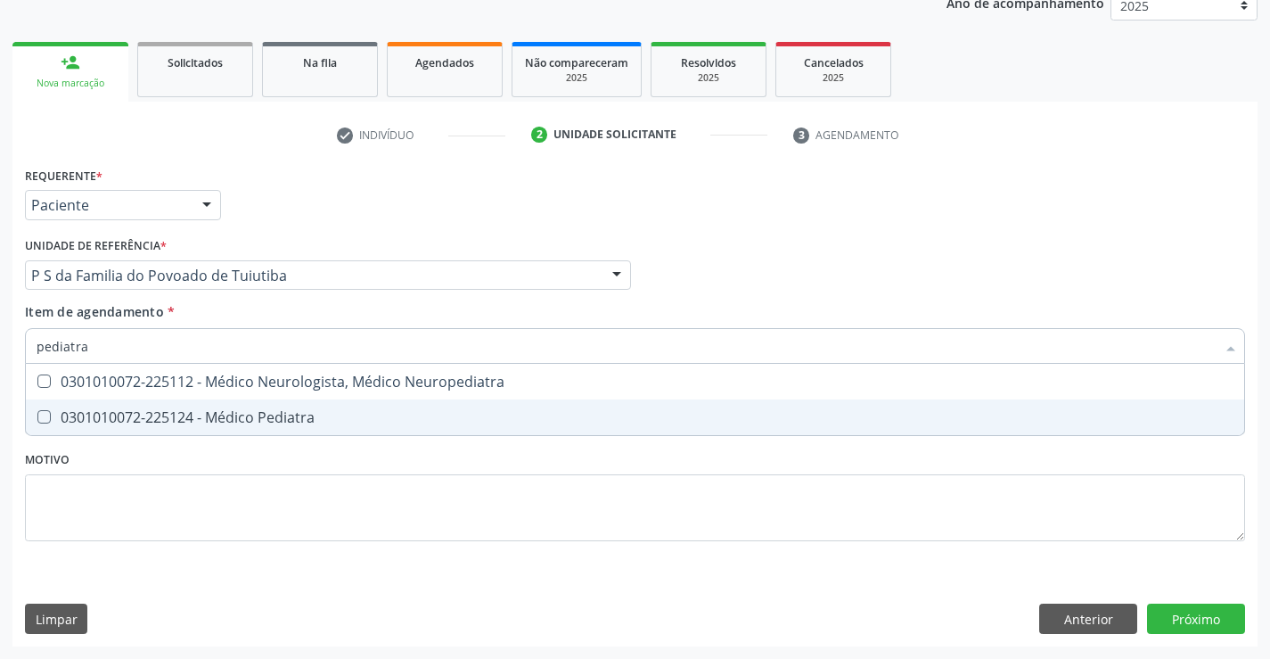
click at [306, 411] on div "0301010072-225124 - Médico Pediatra" at bounding box center [635, 417] width 1197 height 14
checkbox Pediatra "true"
click at [1212, 621] on div "Requerente * Paciente Profissional de Saúde Paciente Nenhum resultado encontrad…" at bounding box center [634, 404] width 1245 height 484
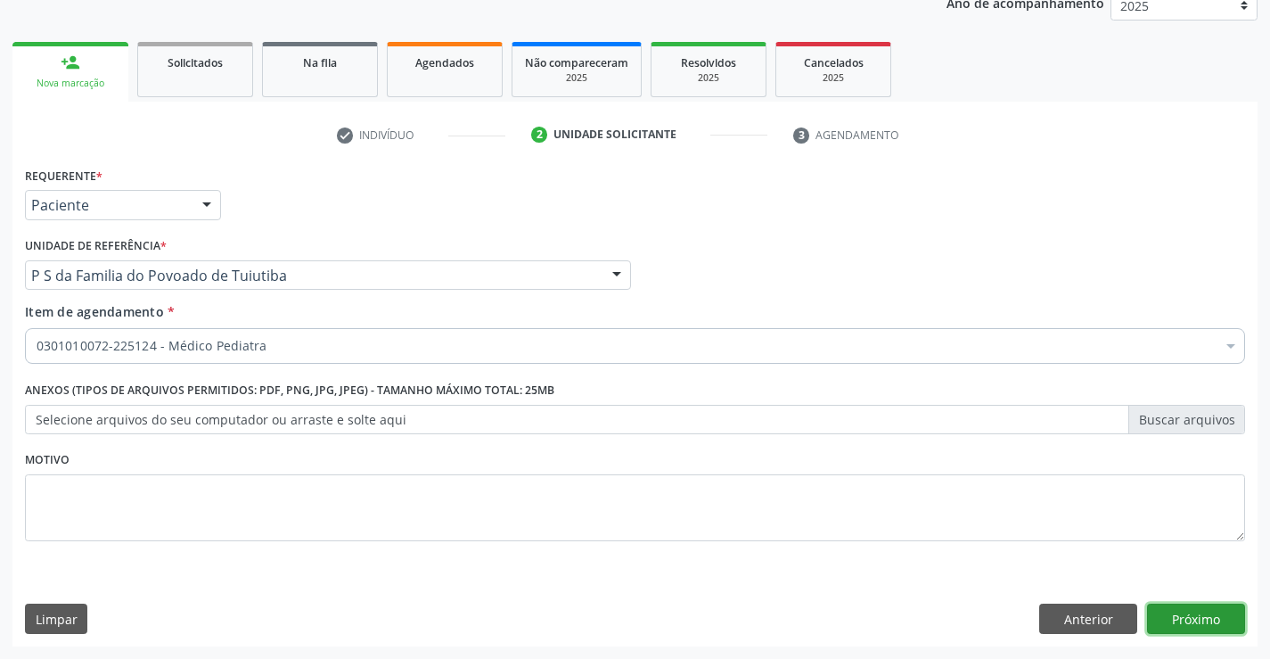
click at [1196, 621] on button "Próximo" at bounding box center [1196, 618] width 98 height 30
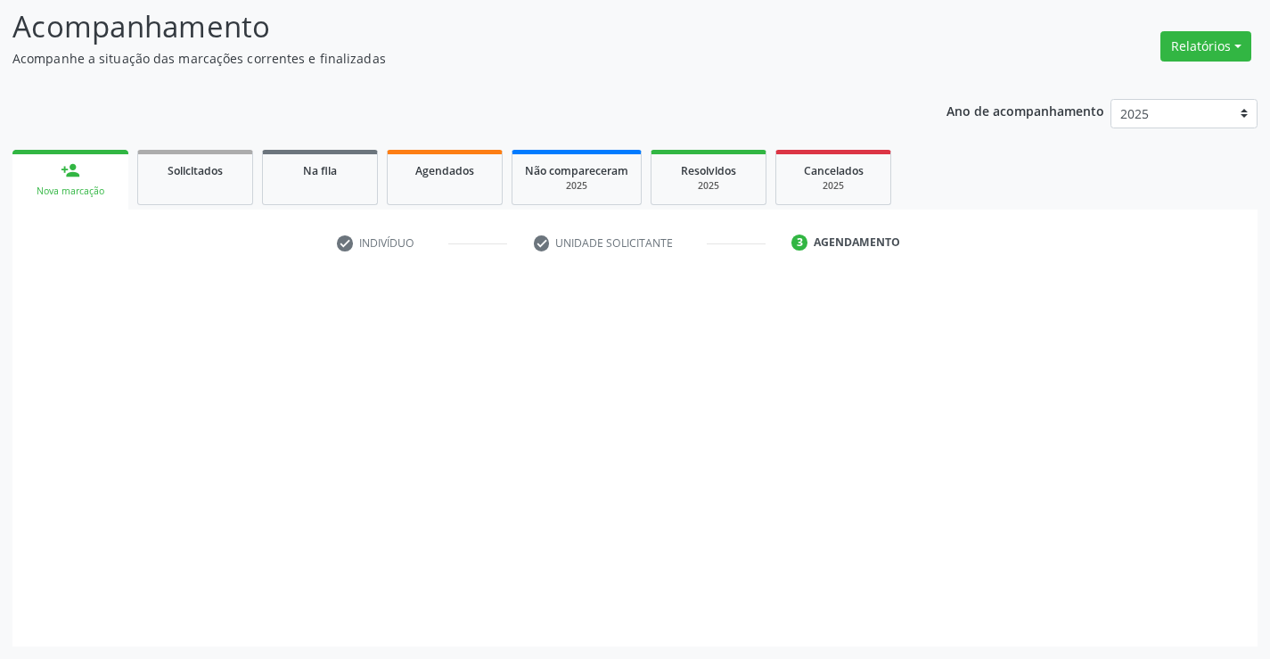
scroll to position [117, 0]
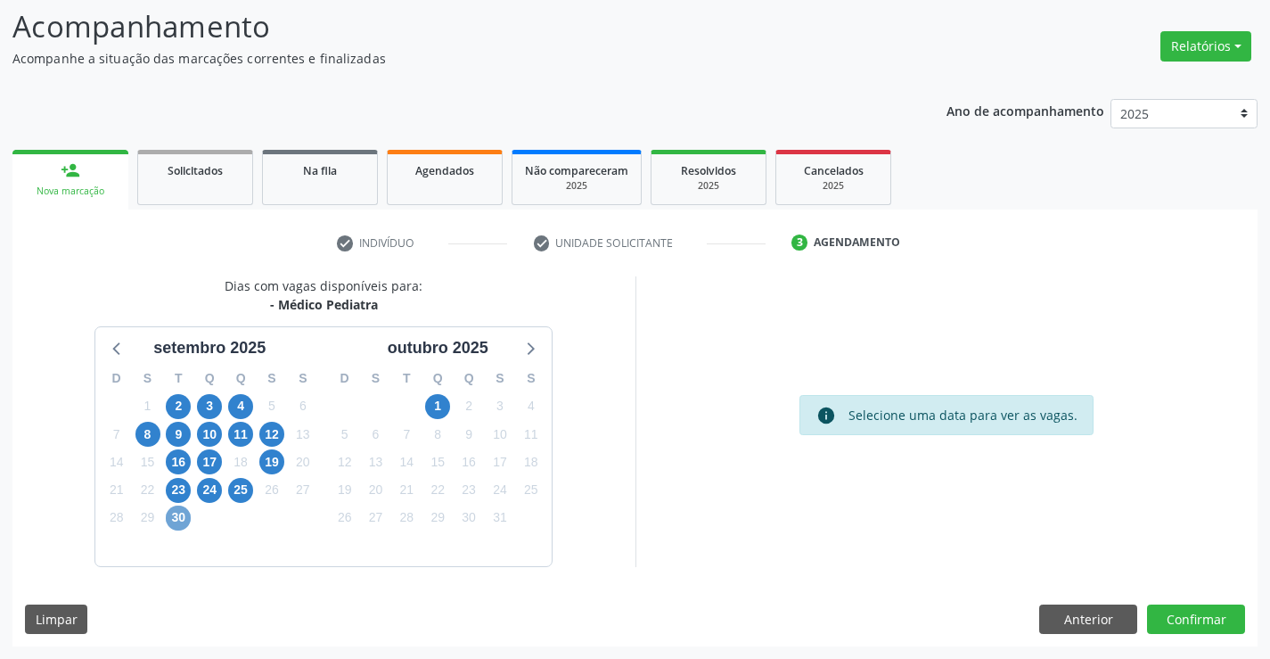
click at [181, 518] on span "30" at bounding box center [178, 517] width 25 height 25
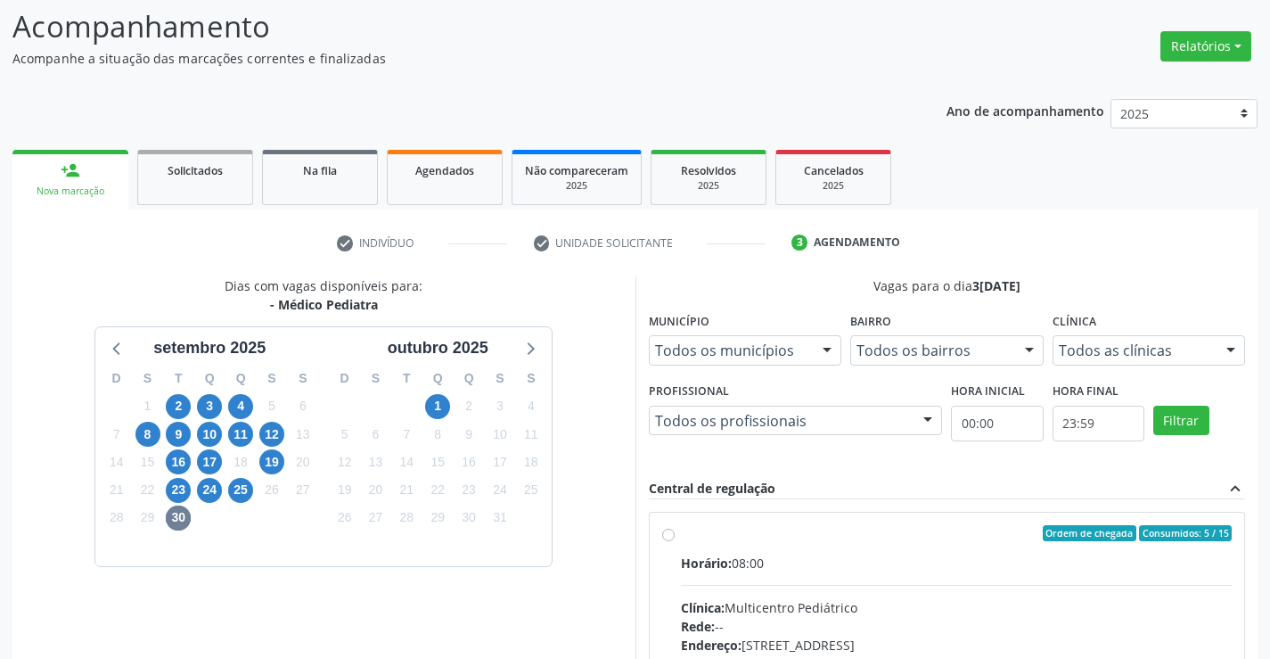
click at [681, 531] on label "Ordem de chegada Consumidos: 5 / 15 Horário: 08:00 Clínica: Multicentro Pediátr…" at bounding box center [957, 662] width 552 height 274
click at [667, 531] on input "Ordem de chegada Consumidos: 5 / 15 Horário: 08:00 Clínica: Multicentro Pediátr…" at bounding box center [668, 533] width 12 height 16
radio input "true"
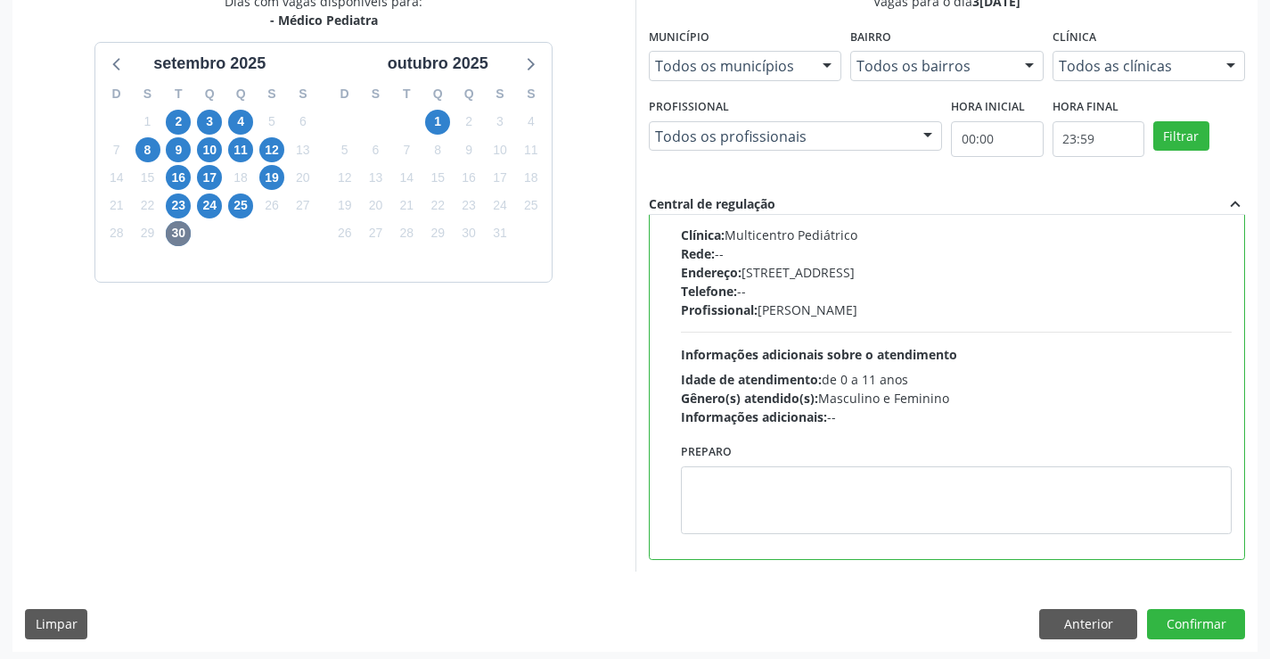
scroll to position [406, 0]
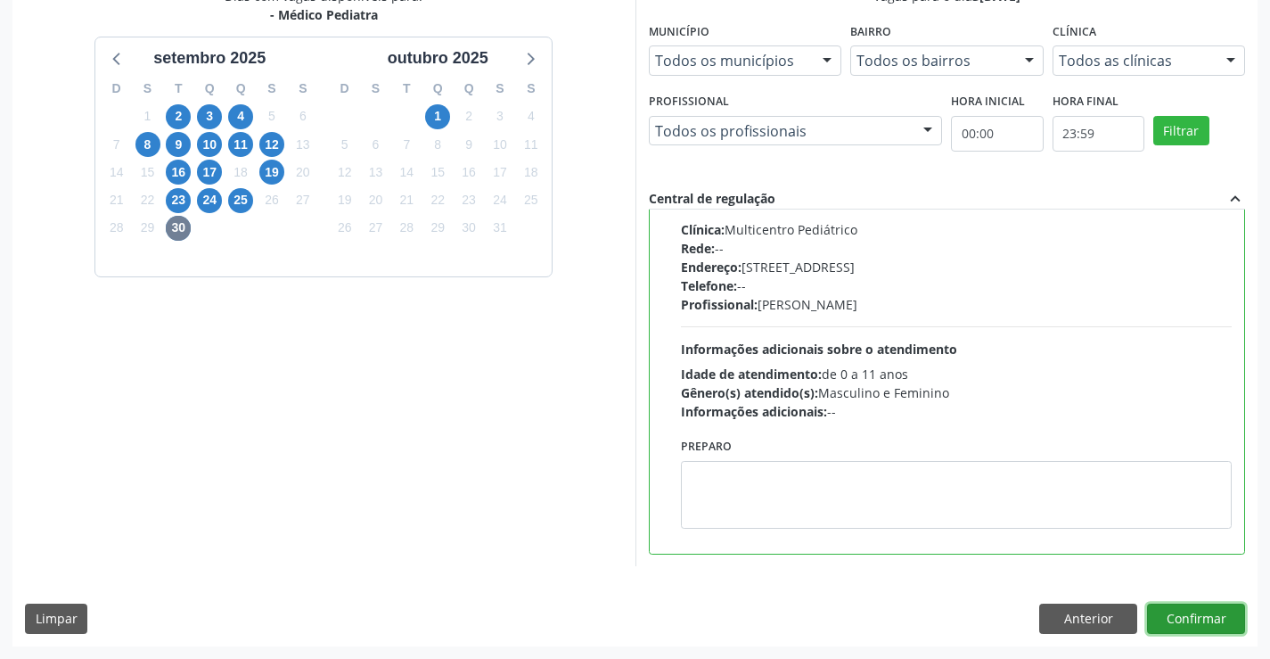
click at [1193, 613] on button "Confirmar" at bounding box center [1196, 618] width 98 height 30
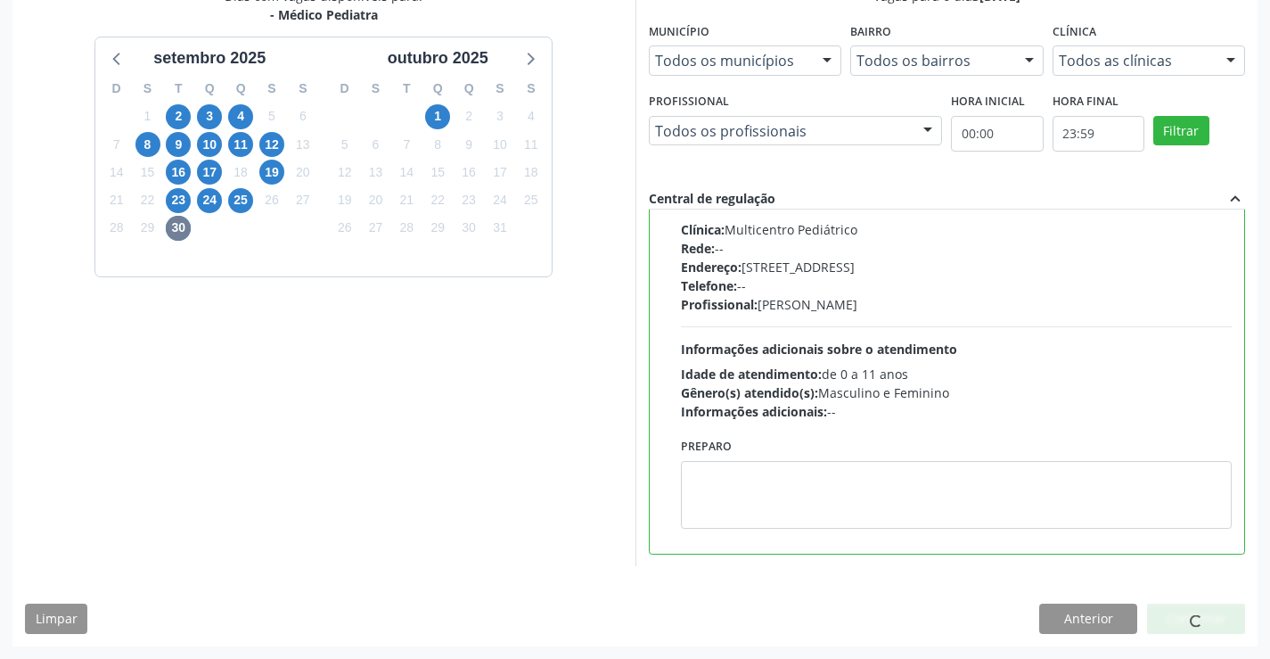
scroll to position [0, 0]
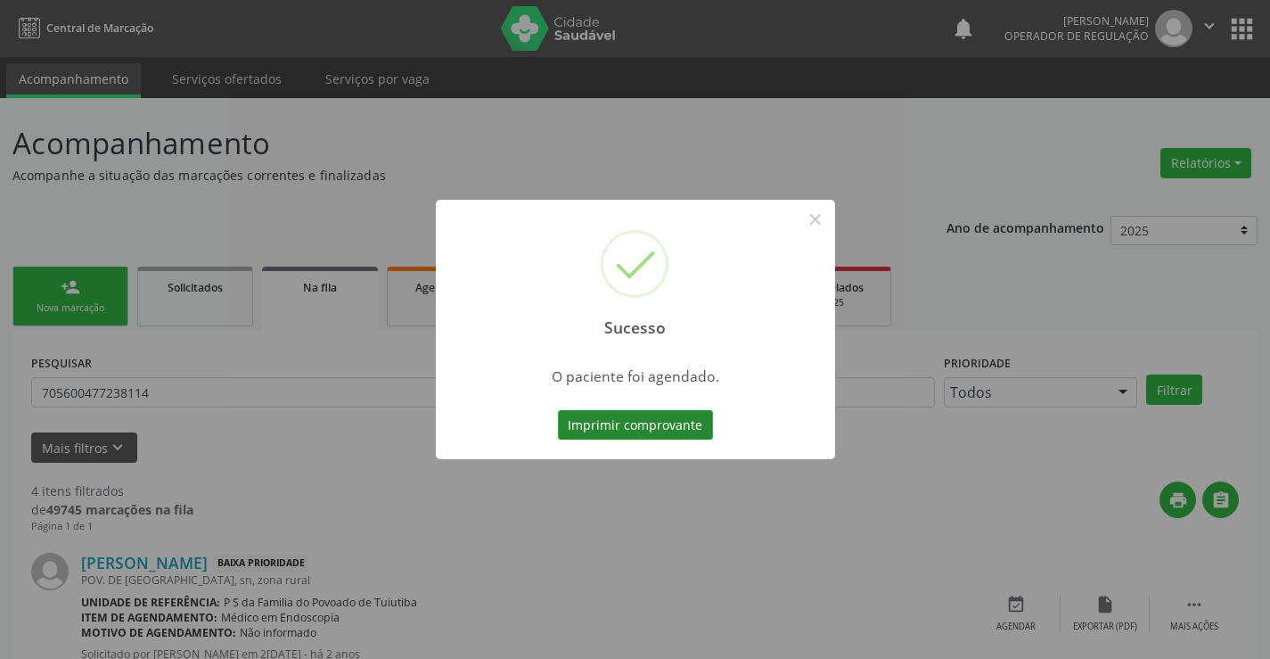
click at [647, 421] on button "Imprimir comprovante" at bounding box center [635, 425] width 155 height 30
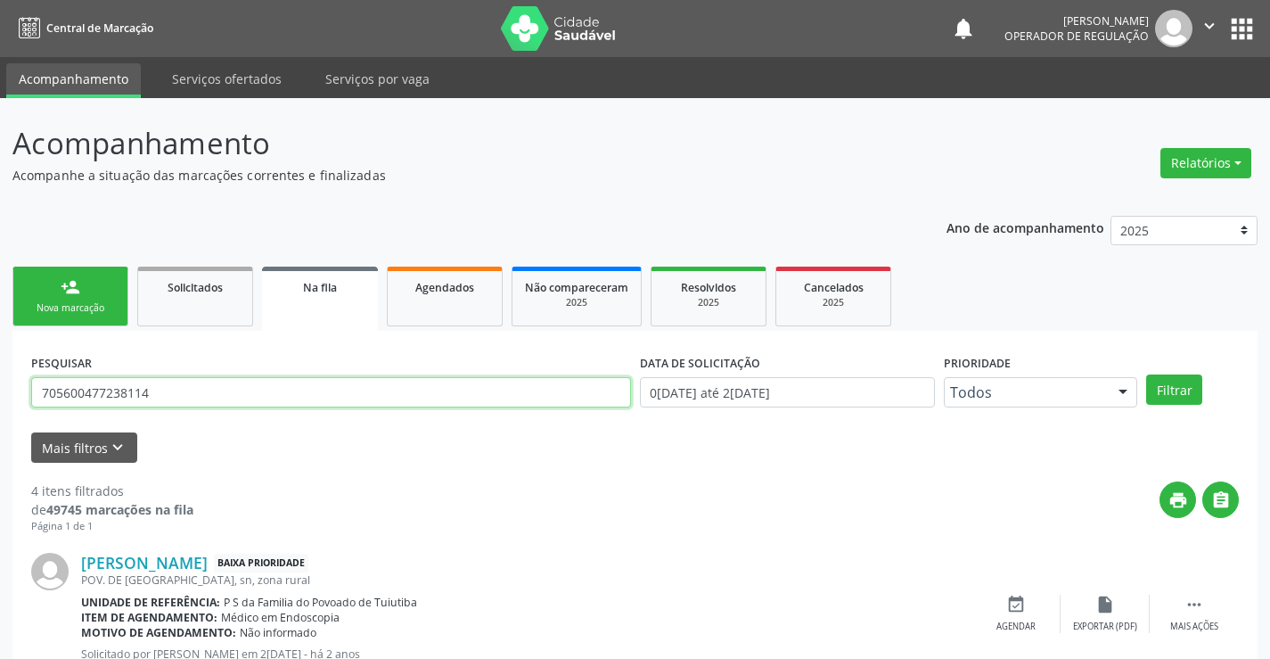
drag, startPoint x: 203, startPoint y: 401, endPoint x: 0, endPoint y: 406, distance: 203.2
click at [0, 406] on div "Acompanhamento Acompanhe a situação das marcações correntes e finalizadas Relat…" at bounding box center [635, 650] width 1270 height 1105
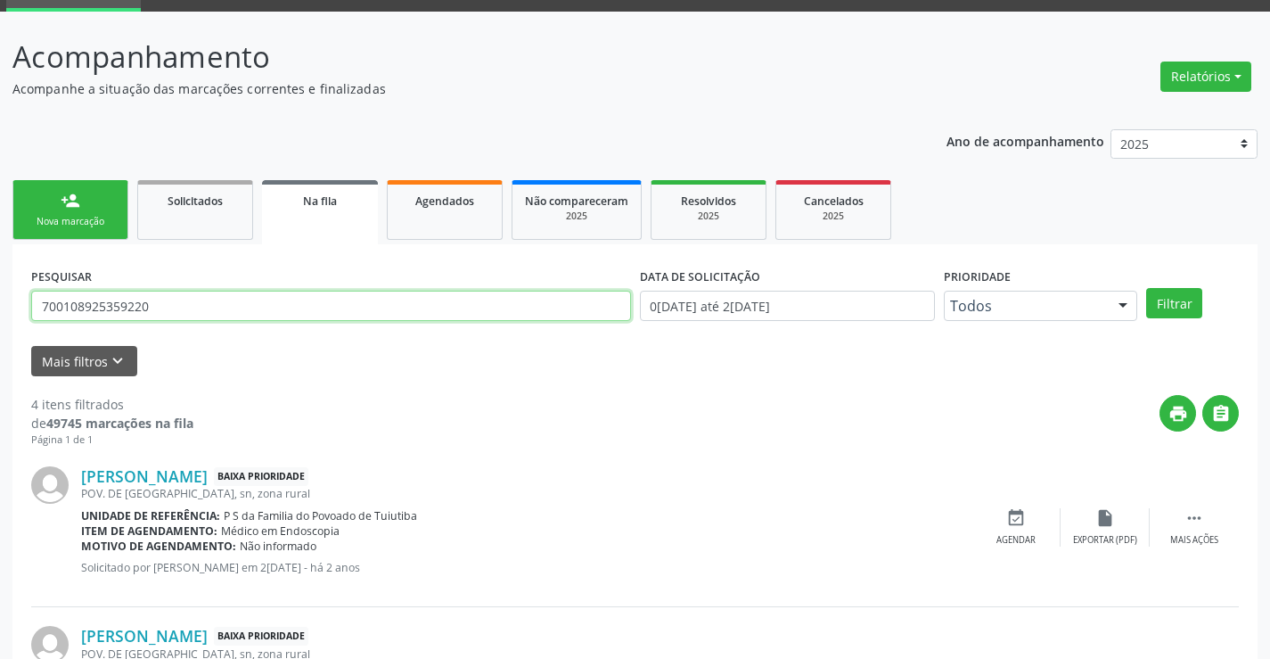
scroll to position [178, 0]
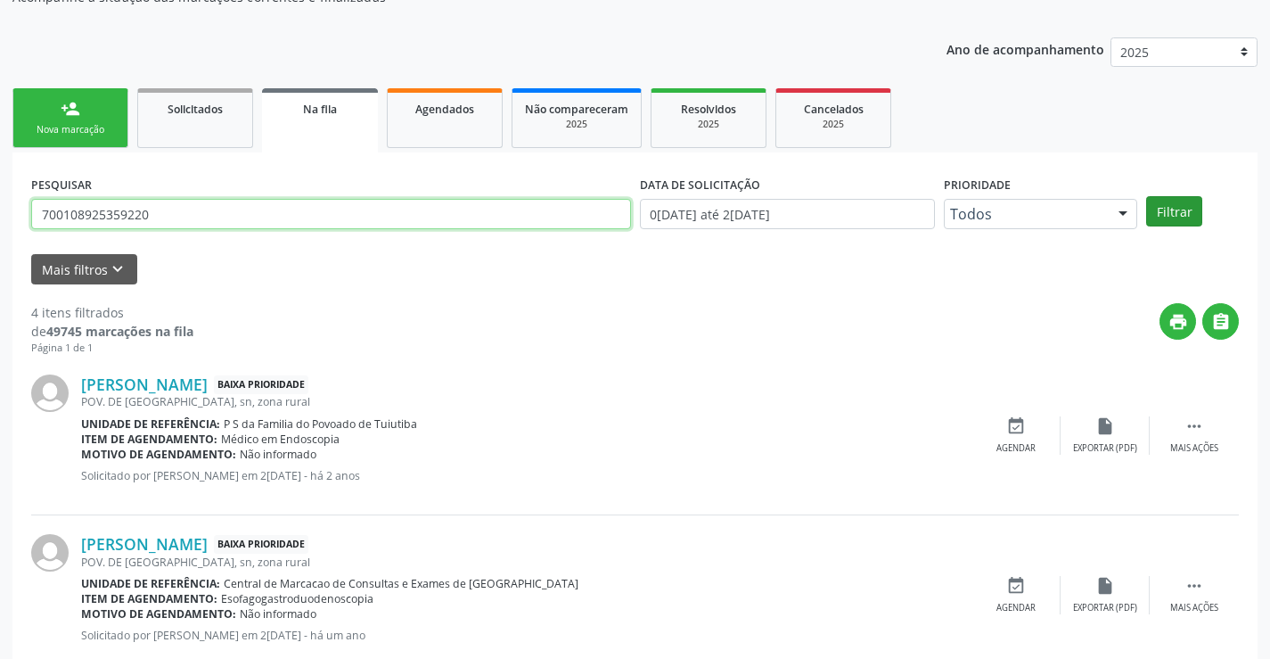
type input "700108925359220"
click at [1172, 215] on button "Filtrar" at bounding box center [1174, 211] width 56 height 30
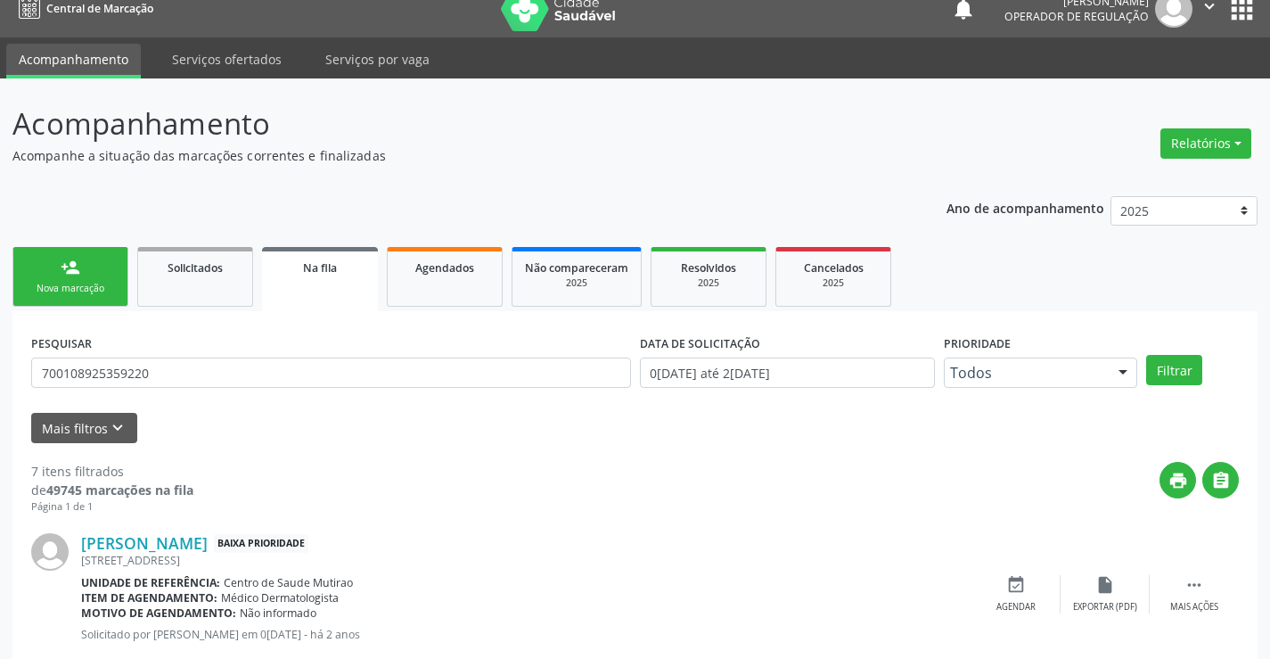
scroll to position [0, 0]
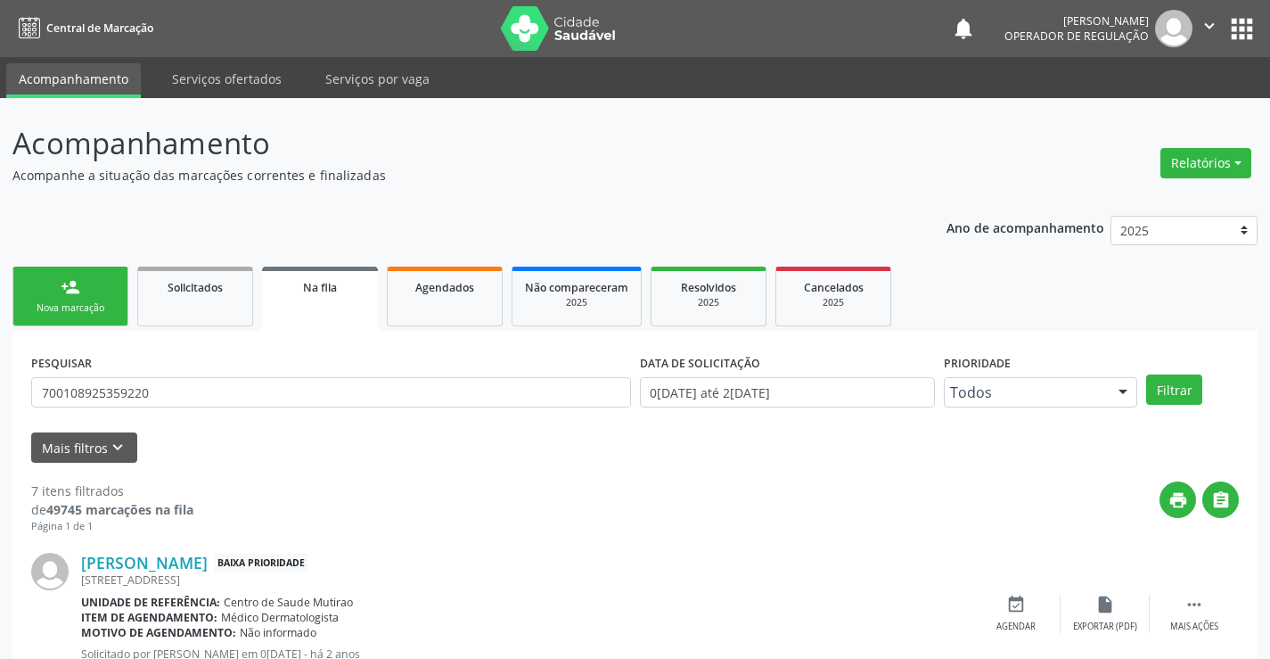
click at [93, 297] on link "person_add Nova marcação" at bounding box center [70, 296] width 116 height 60
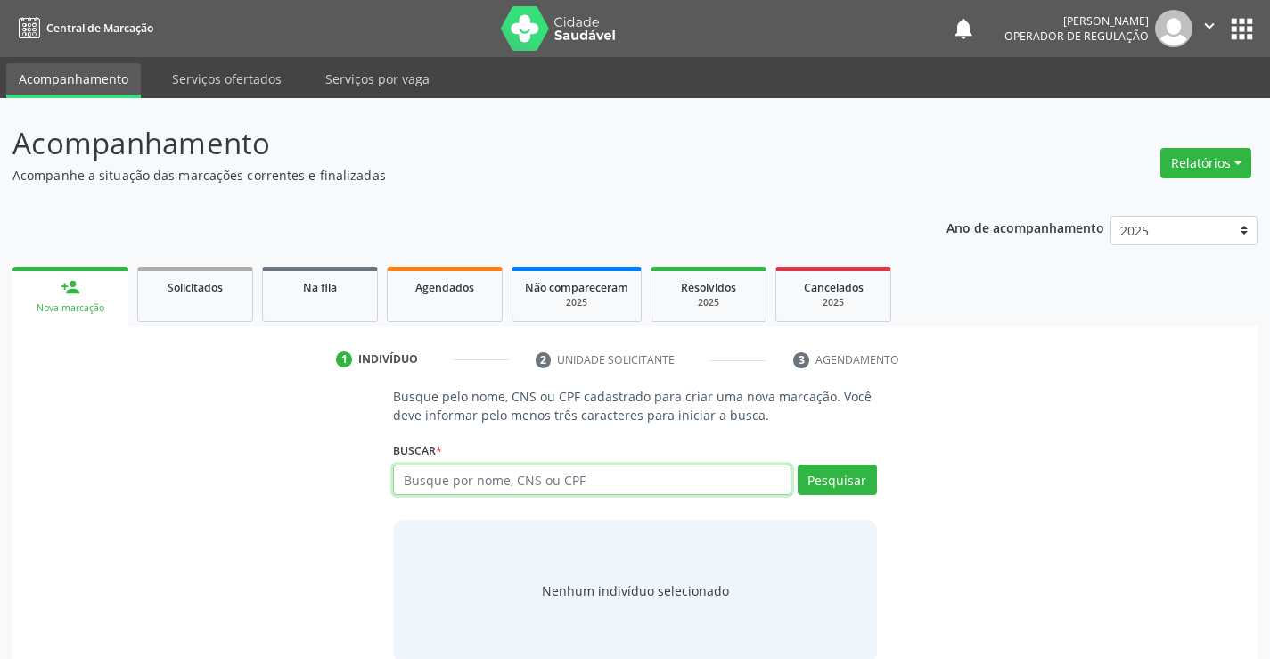
click at [551, 489] on input "text" at bounding box center [591, 479] width 397 height 30
type input "700900987617598"
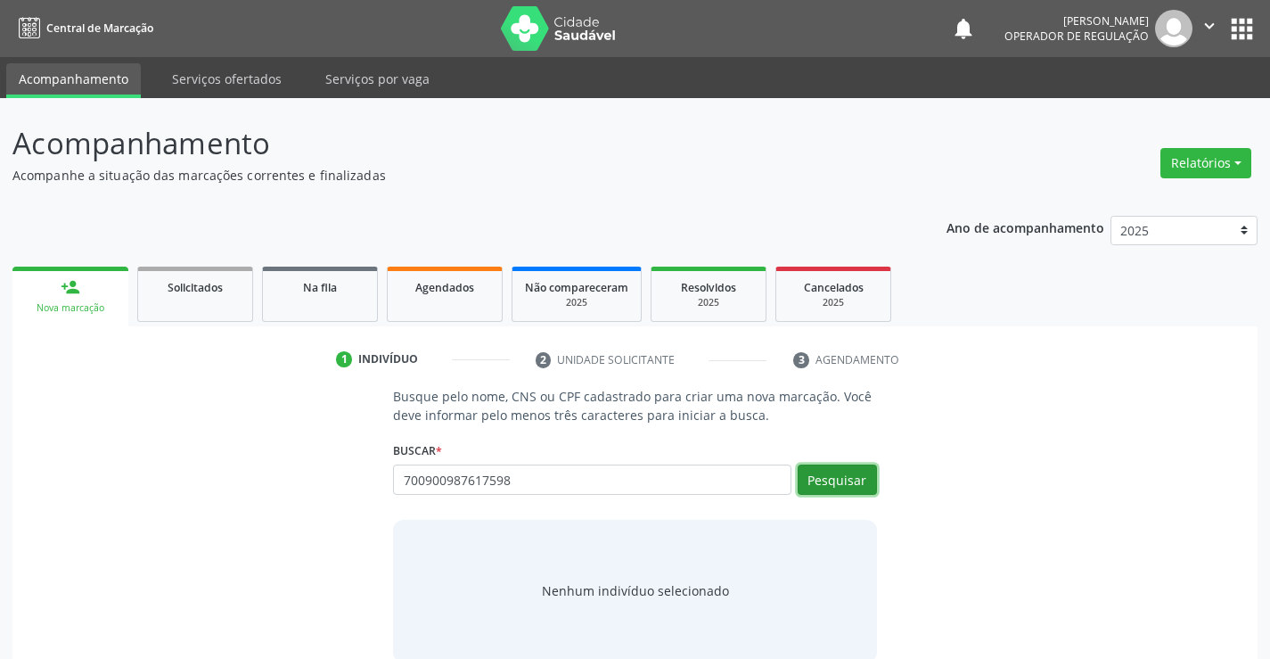
click at [834, 484] on button "Pesquisar" at bounding box center [837, 479] width 79 height 30
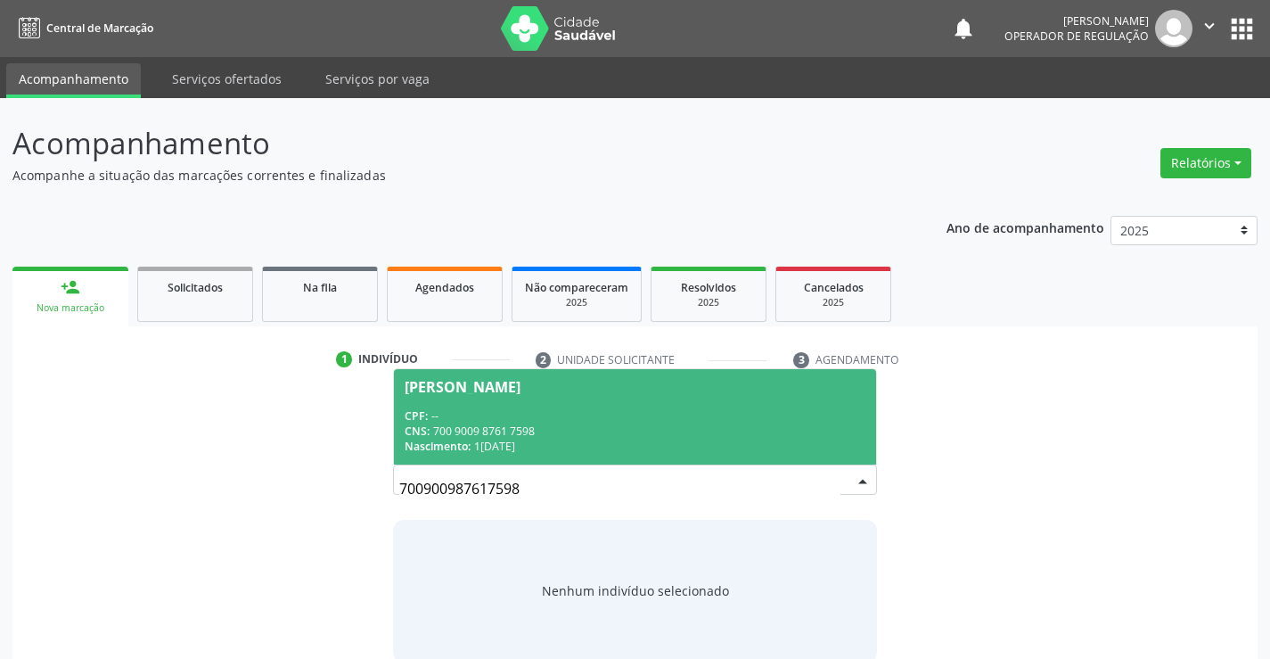
click at [724, 447] on div "Nascimento: 13/03/2025" at bounding box center [635, 445] width 460 height 15
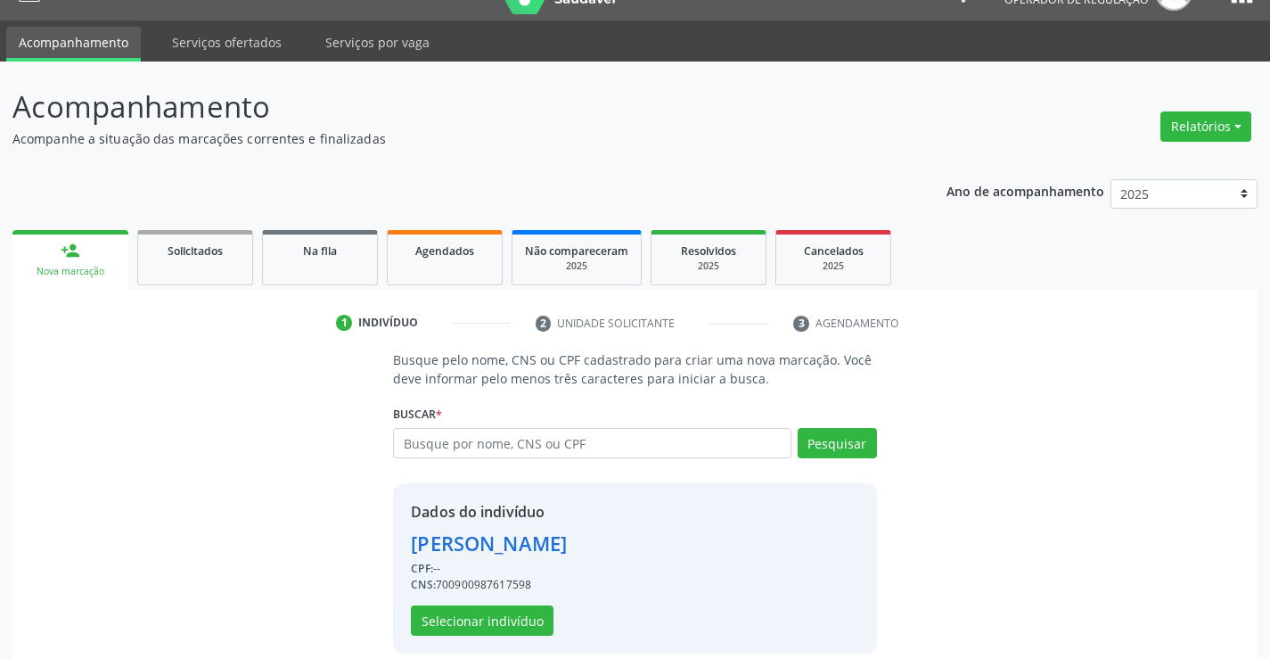
scroll to position [56, 0]
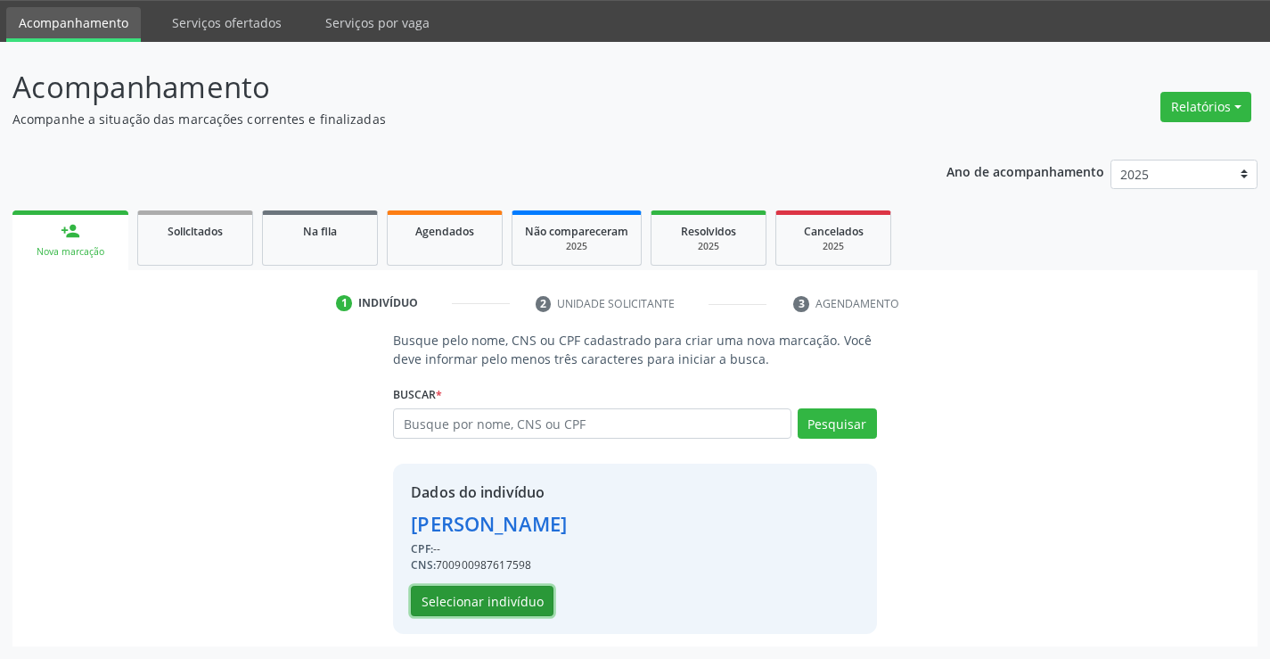
click at [487, 592] on button "Selecionar indivíduo" at bounding box center [482, 600] width 143 height 30
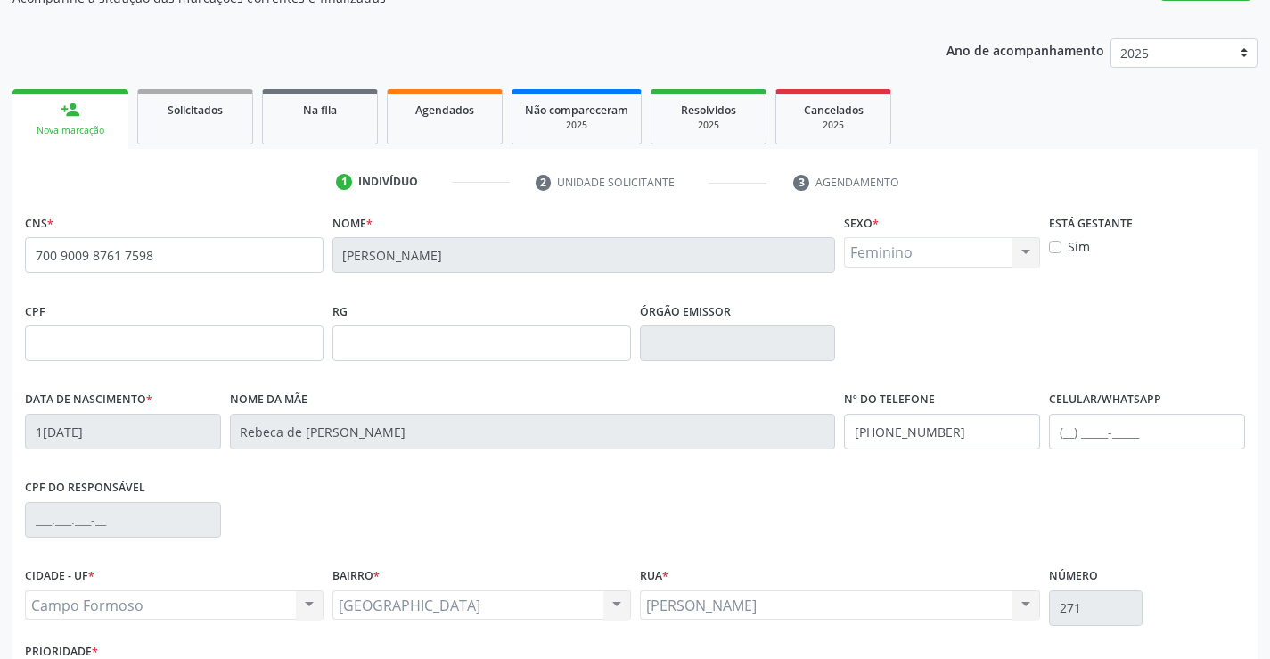
scroll to position [307, 0]
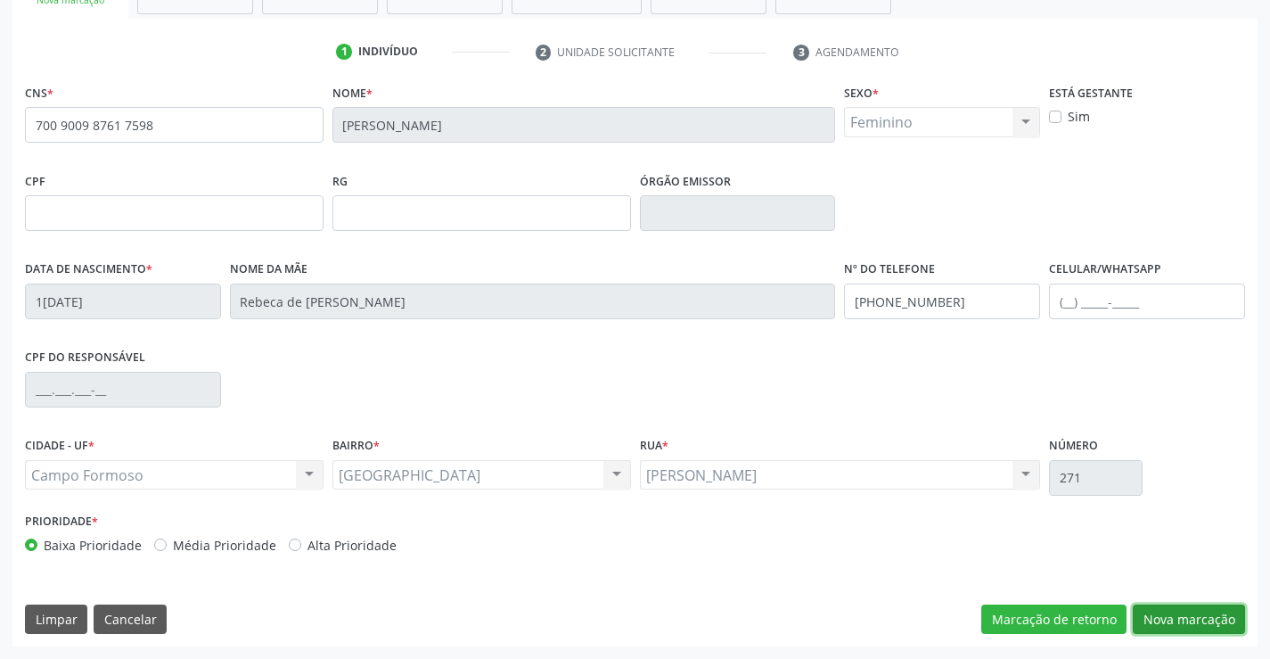
click at [1186, 621] on button "Nova marcação" at bounding box center [1189, 619] width 112 height 30
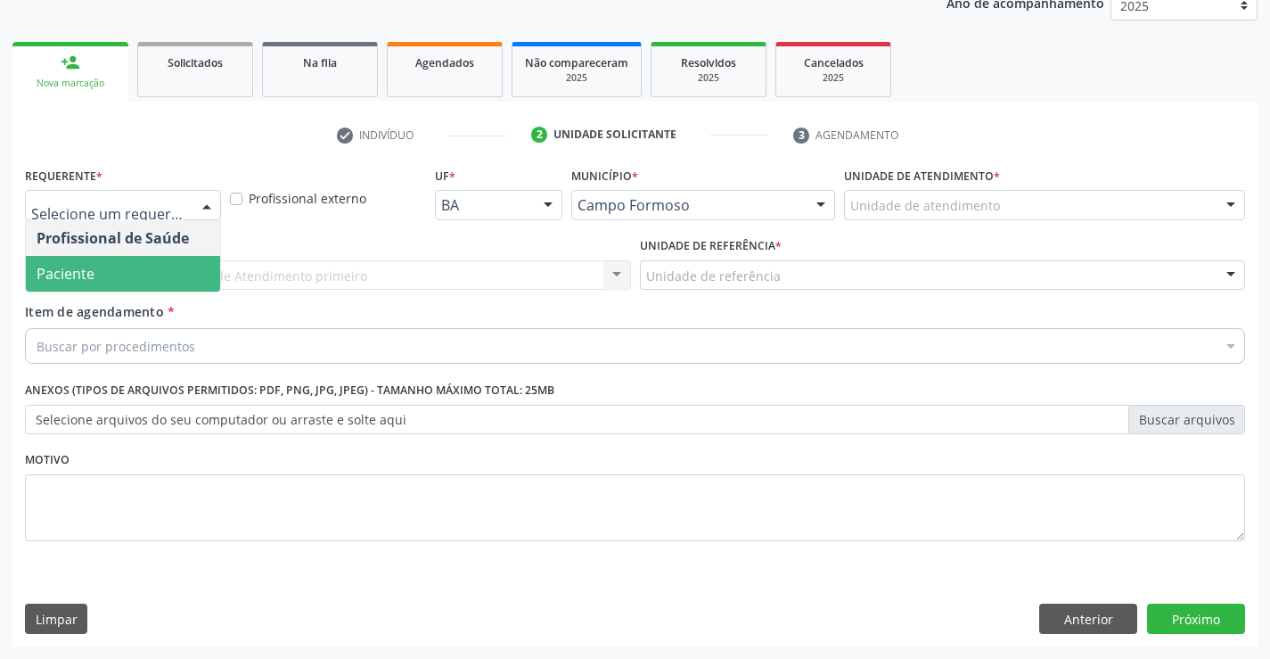
click at [171, 272] on span "Paciente" at bounding box center [123, 274] width 194 height 36
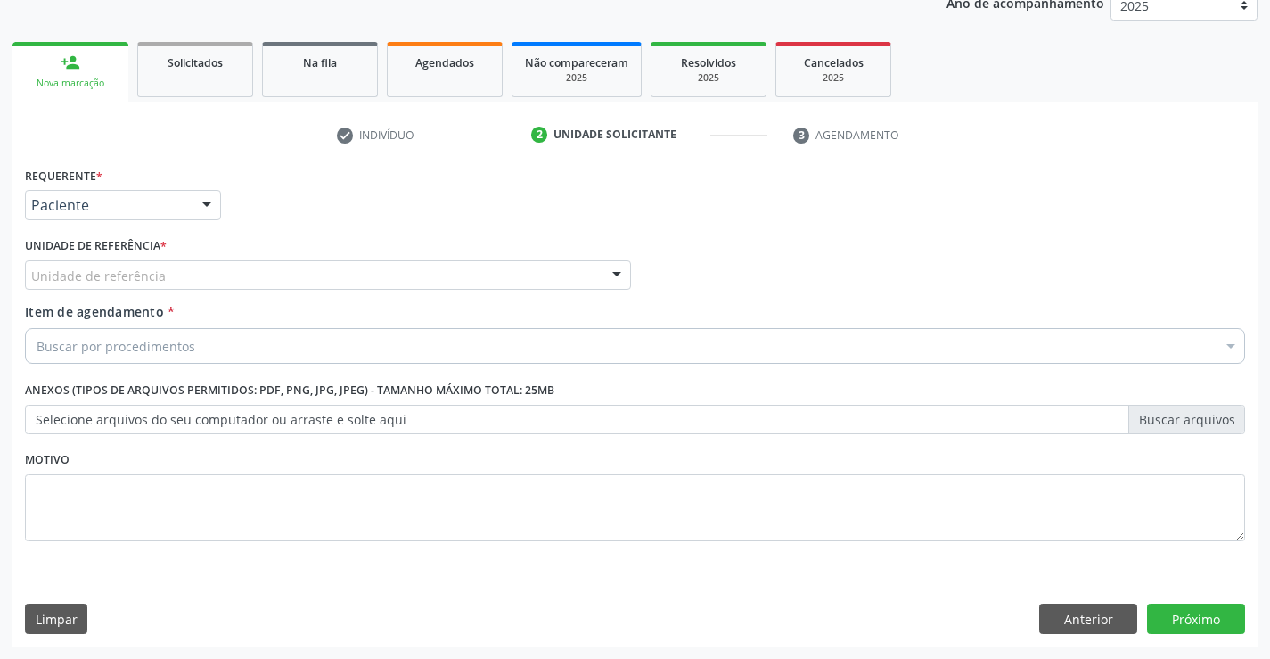
click at [281, 274] on div "Unidade de referência" at bounding box center [328, 275] width 606 height 30
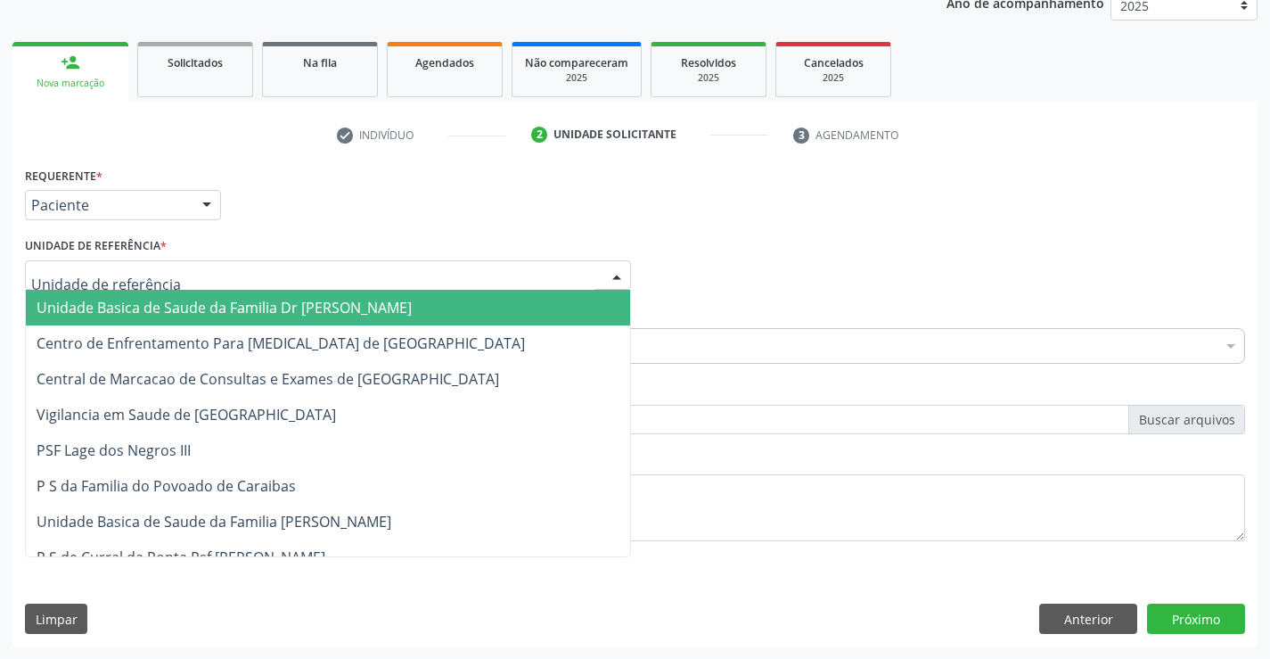
click at [237, 304] on span "Unidade Basica de Saude da Familia Dr [PERSON_NAME]" at bounding box center [224, 308] width 375 height 20
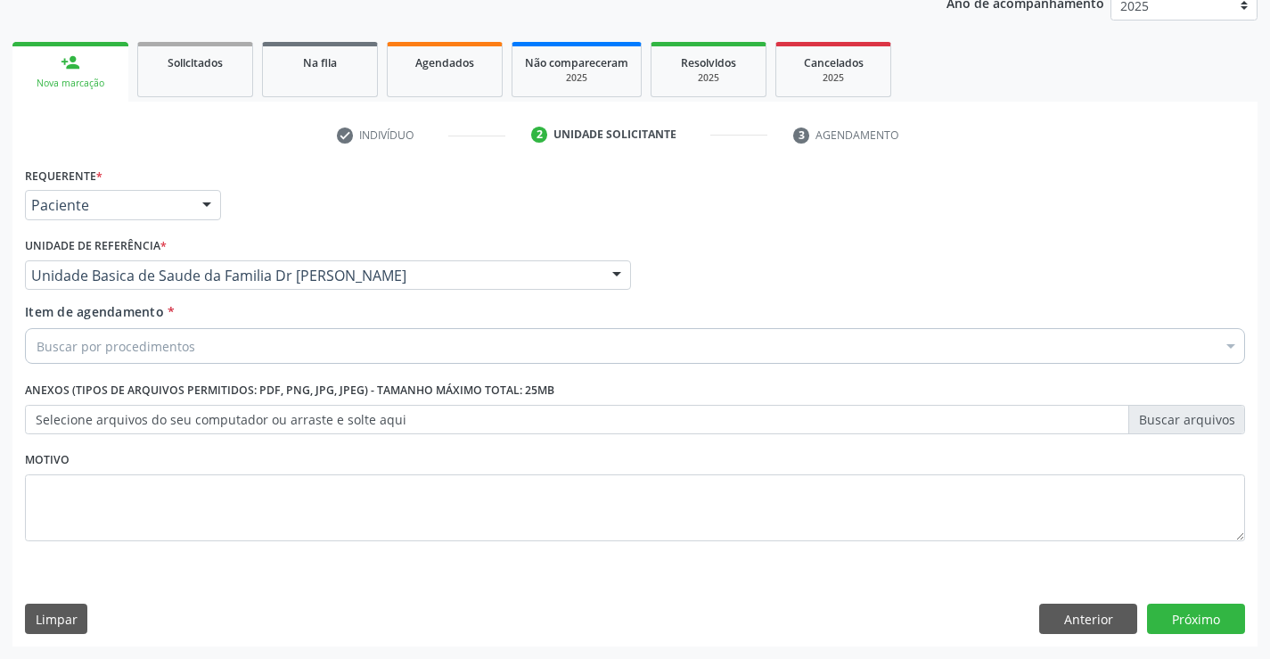
click at [225, 355] on div "Buscar por procedimentos" at bounding box center [635, 346] width 1220 height 36
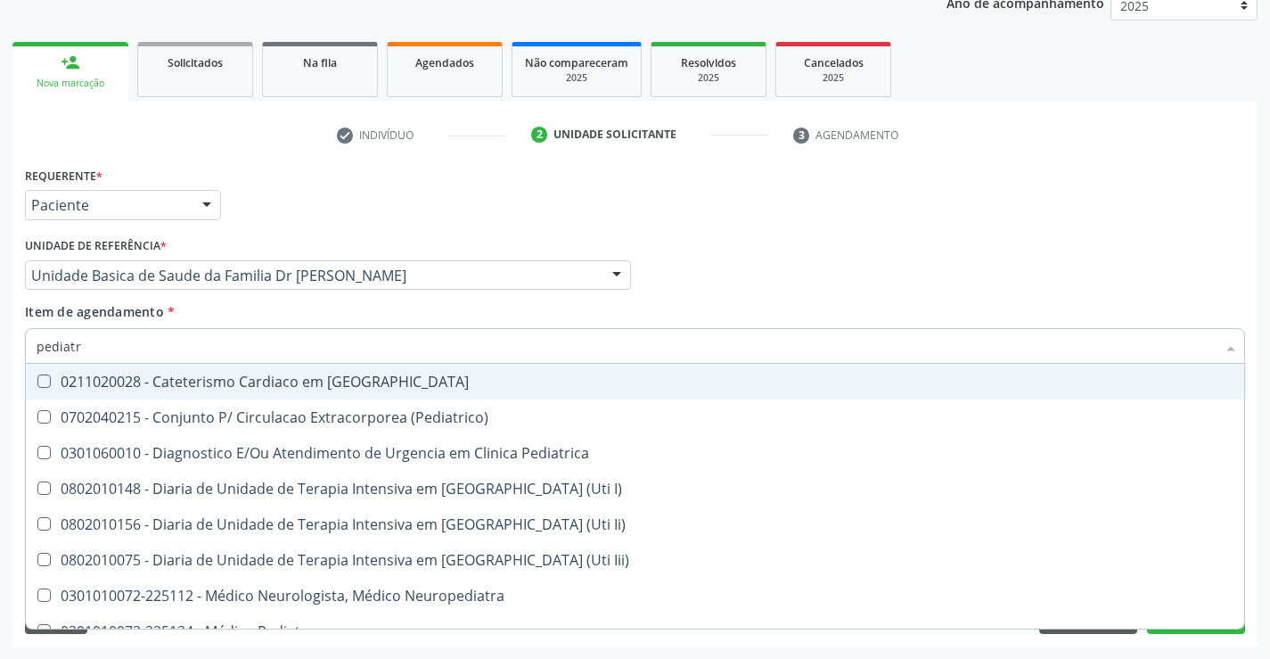
type input "pediatra"
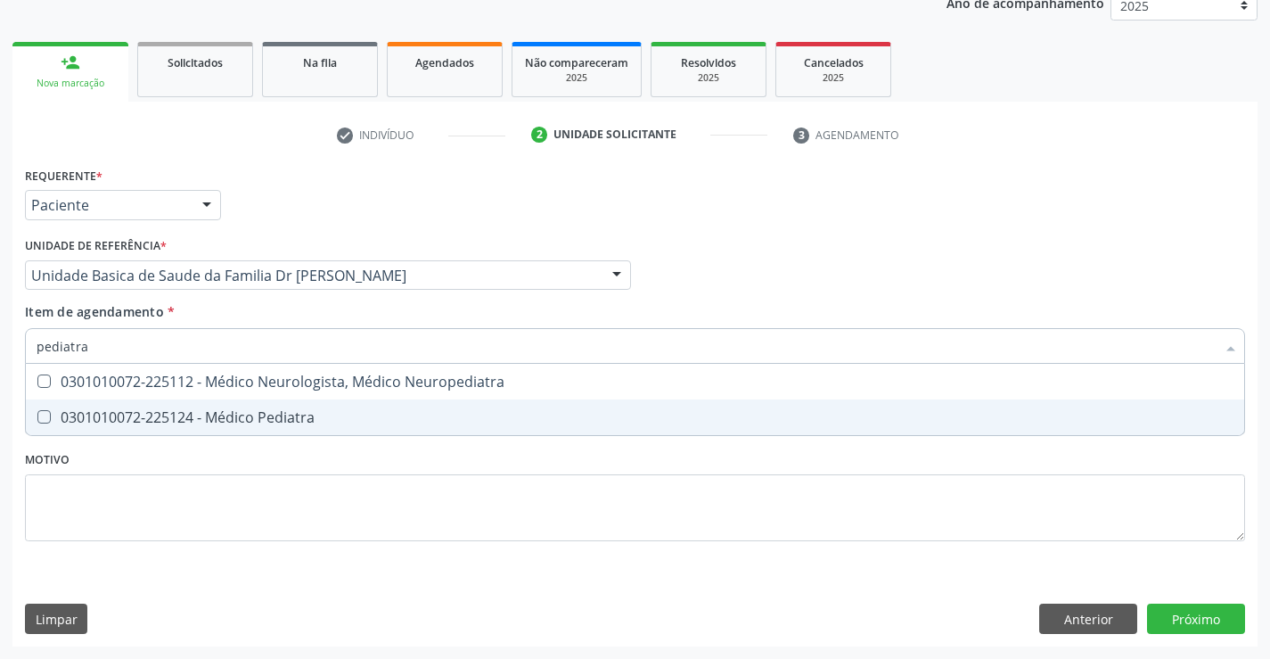
drag, startPoint x: 226, startPoint y: 403, endPoint x: 238, endPoint y: 421, distance: 21.3
click at [226, 404] on span "0301010072-225124 - Médico Pediatra" at bounding box center [635, 417] width 1218 height 36
checkbox Pediatra "true"
click at [1178, 611] on div "Requerente * Paciente Profissional de Saúde Paciente Nenhum resultado encontrad…" at bounding box center [634, 404] width 1245 height 484
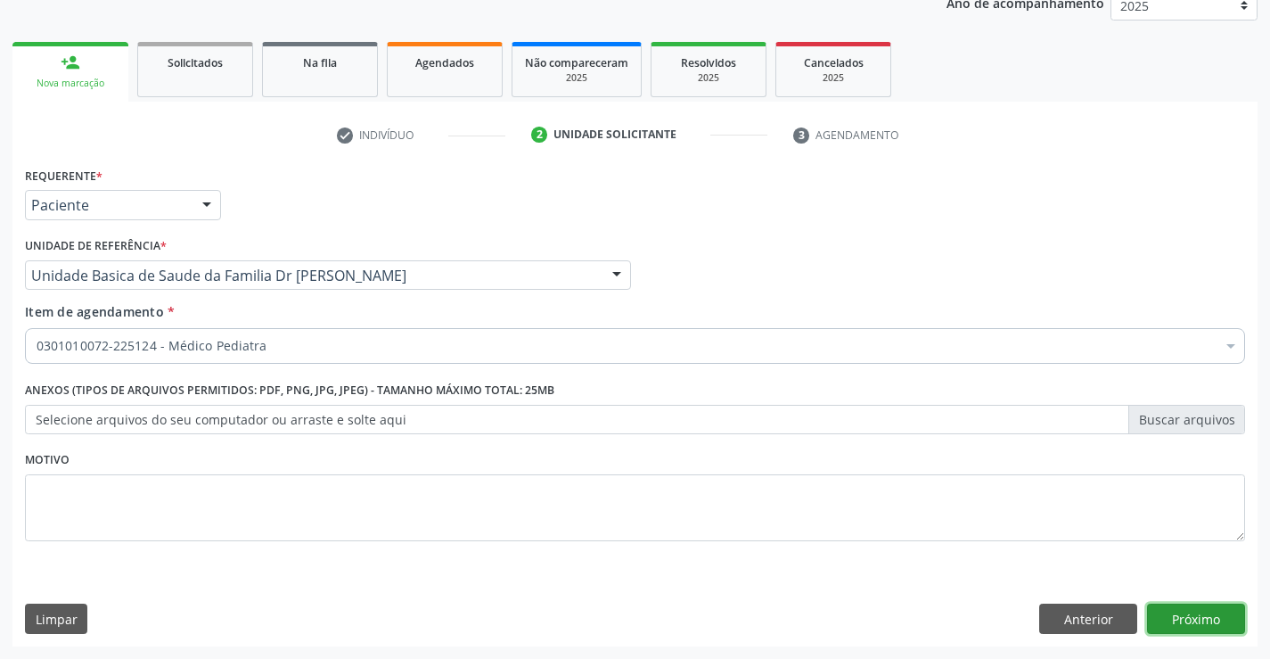
click at [1178, 611] on button "Próximo" at bounding box center [1196, 618] width 98 height 30
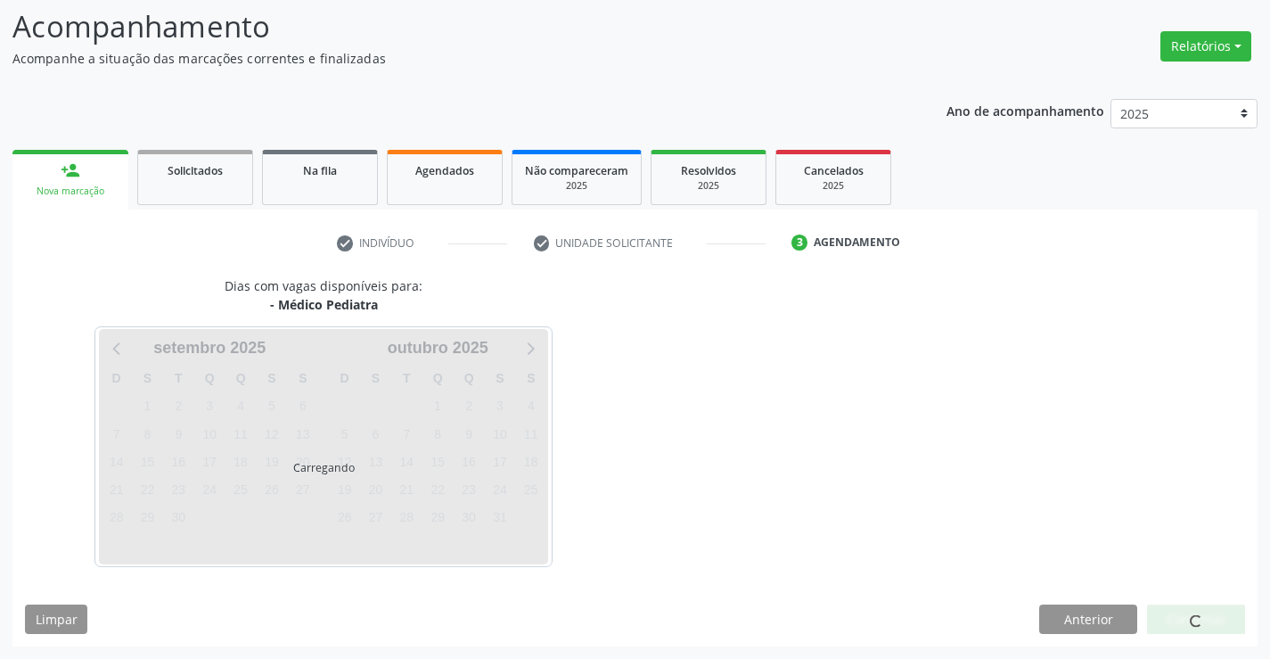
scroll to position [117, 0]
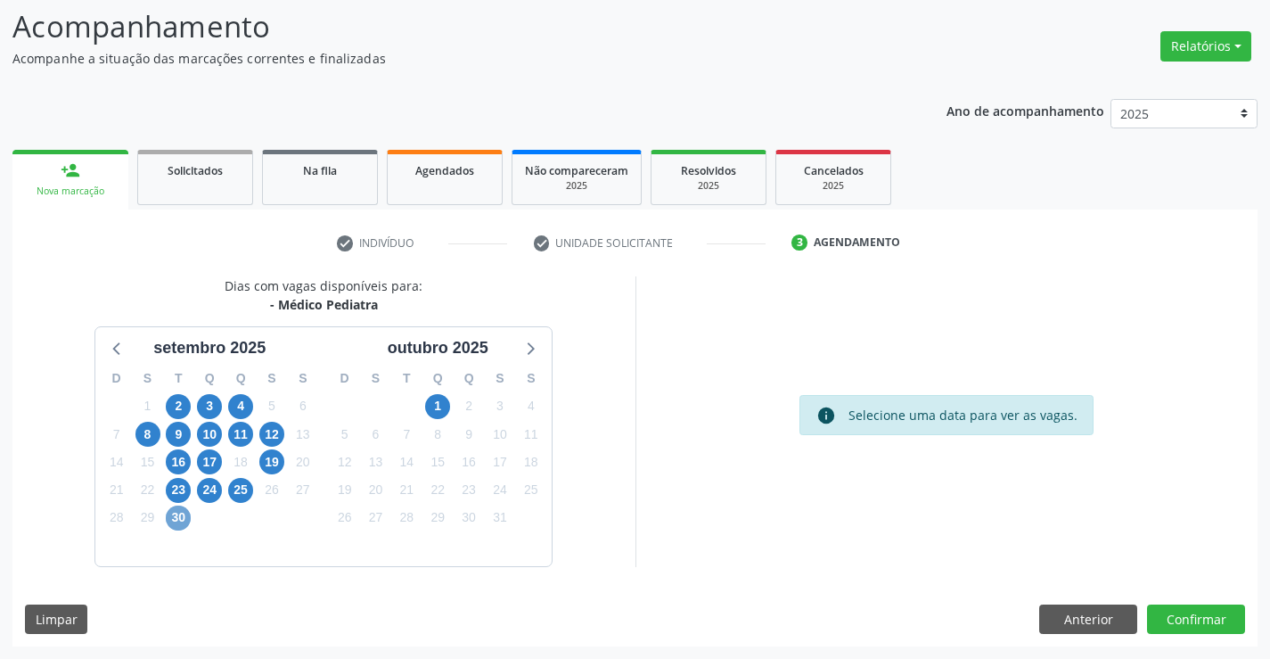
click at [183, 518] on span "30" at bounding box center [178, 517] width 25 height 25
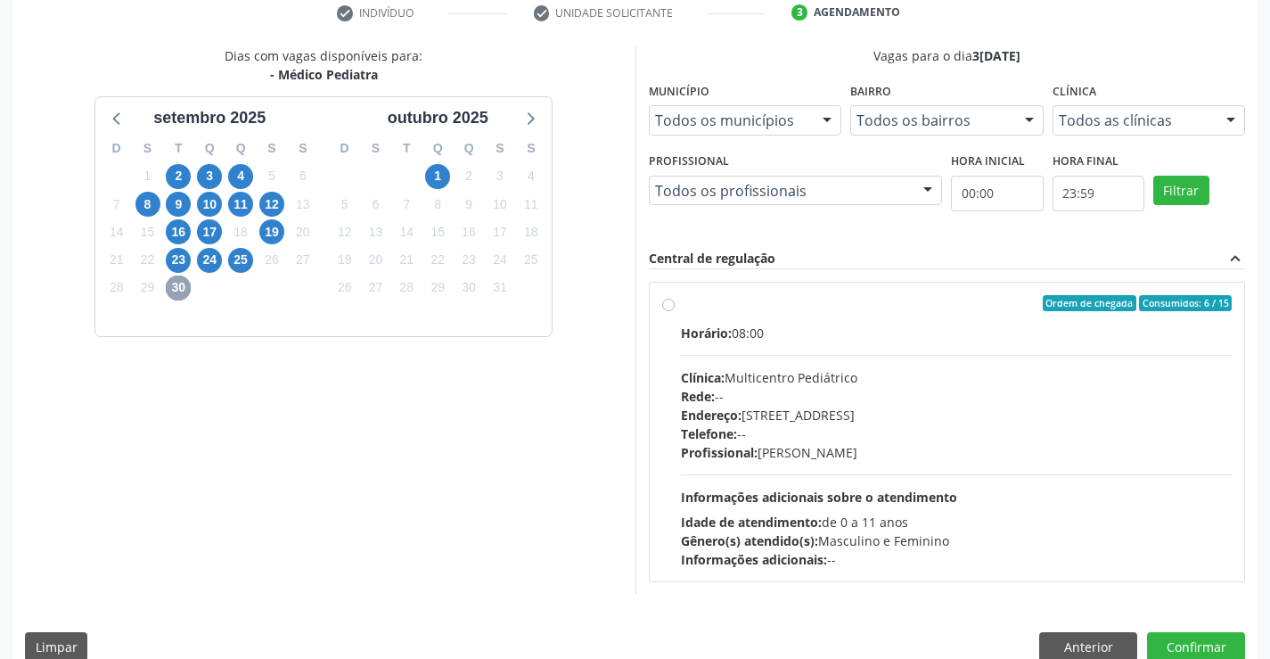
scroll to position [374, 0]
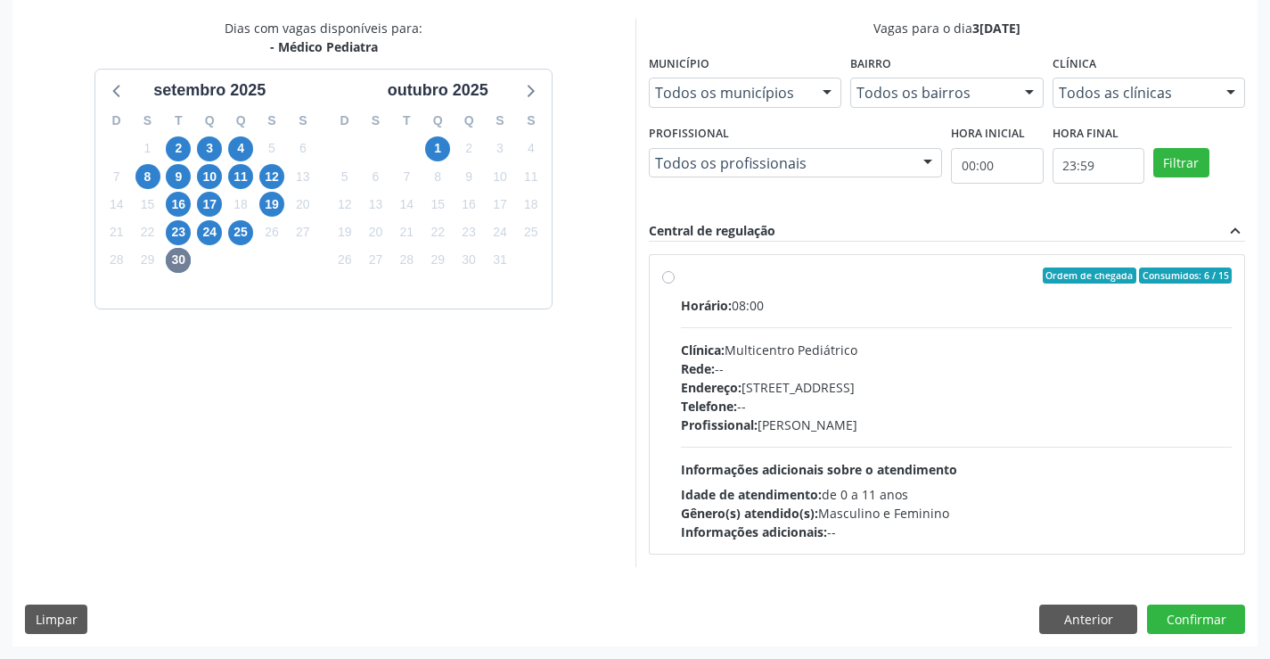
click at [681, 277] on label "Ordem de chegada Consumidos: 6 / 15 Horário: 08:00 Clínica: Multicentro Pediátr…" at bounding box center [957, 404] width 552 height 274
click at [667, 277] on input "Ordem de chegada Consumidos: 6 / 15 Horário: 08:00 Clínica: Multicentro Pediátr…" at bounding box center [668, 275] width 12 height 16
radio input "true"
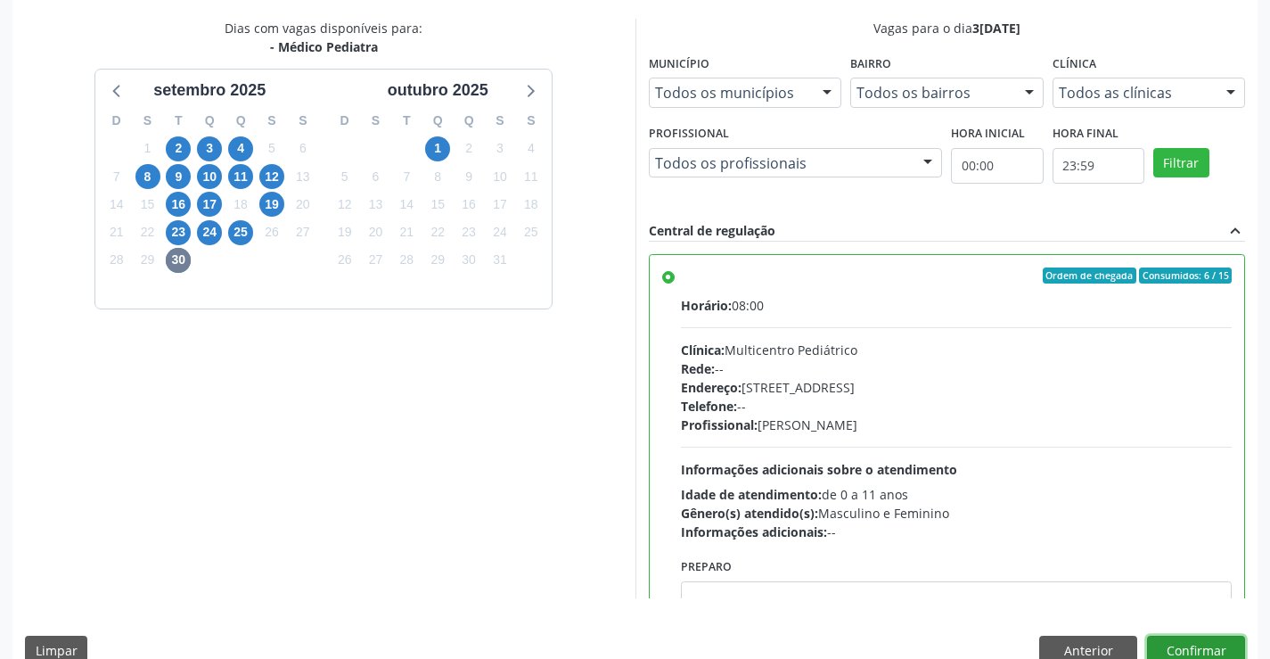
click at [1207, 646] on button "Confirmar" at bounding box center [1196, 650] width 98 height 30
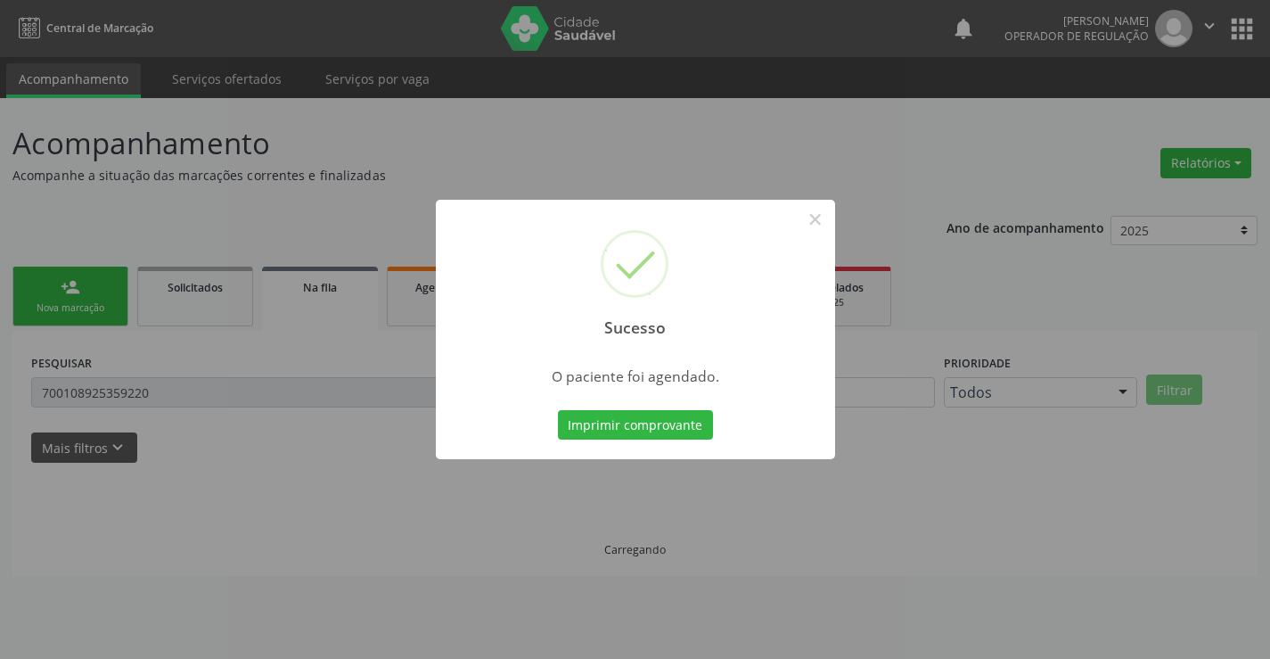
scroll to position [0, 0]
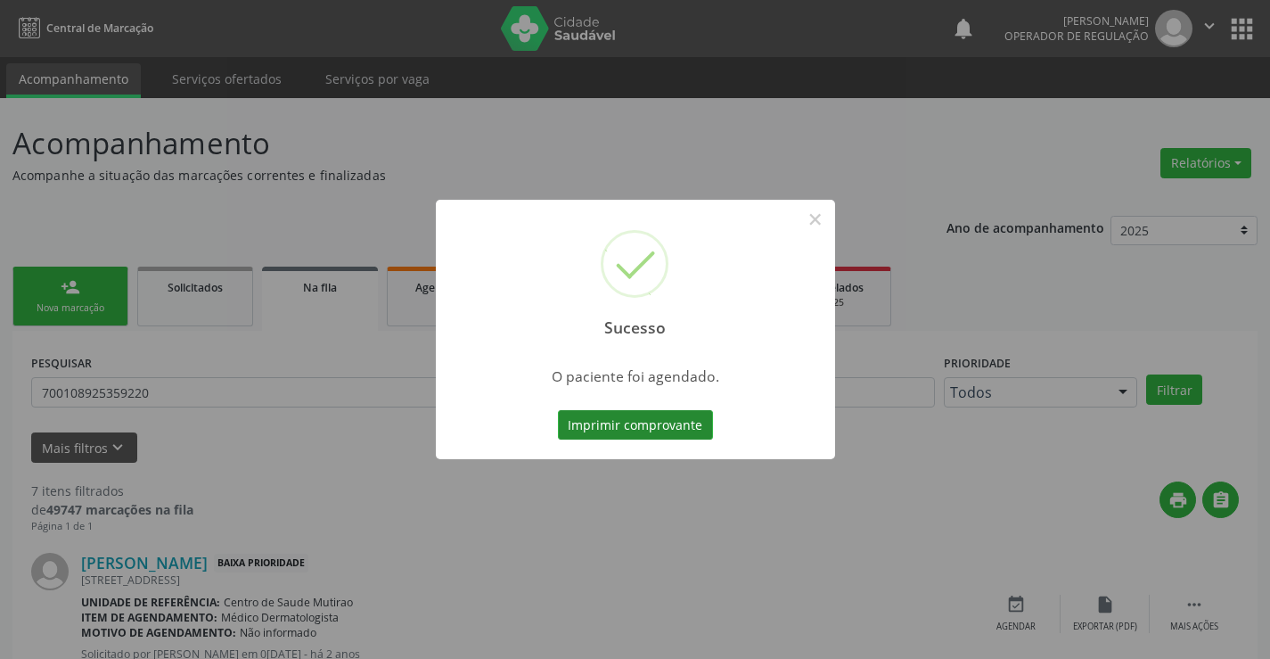
click at [685, 430] on button "Imprimir comprovante" at bounding box center [635, 425] width 155 height 30
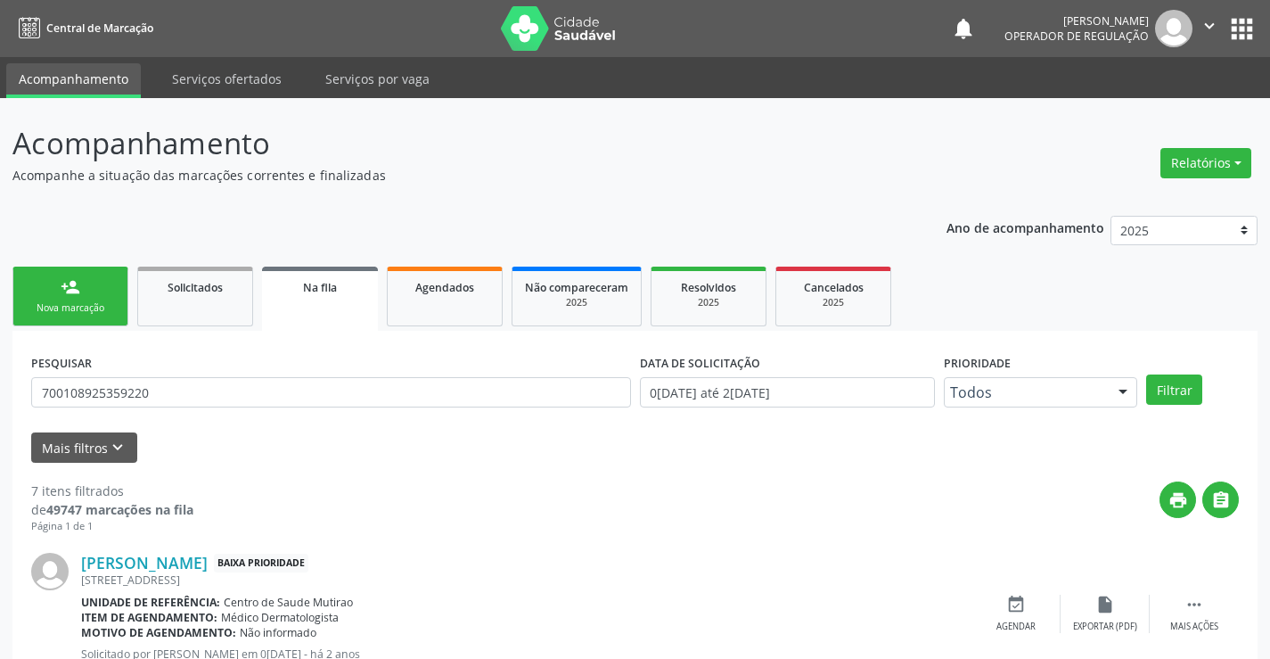
click at [103, 304] on div "Nova marcação" at bounding box center [70, 307] width 89 height 13
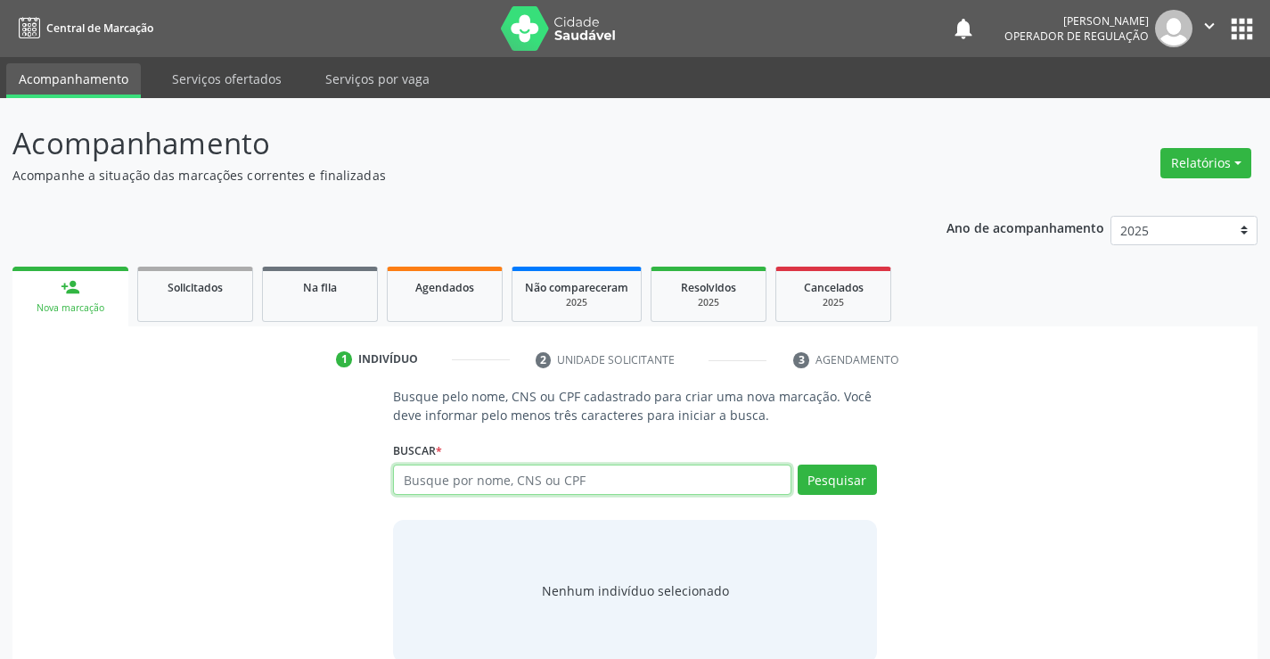
click at [518, 488] on input "text" at bounding box center [591, 479] width 397 height 30
type input "708009364576128"
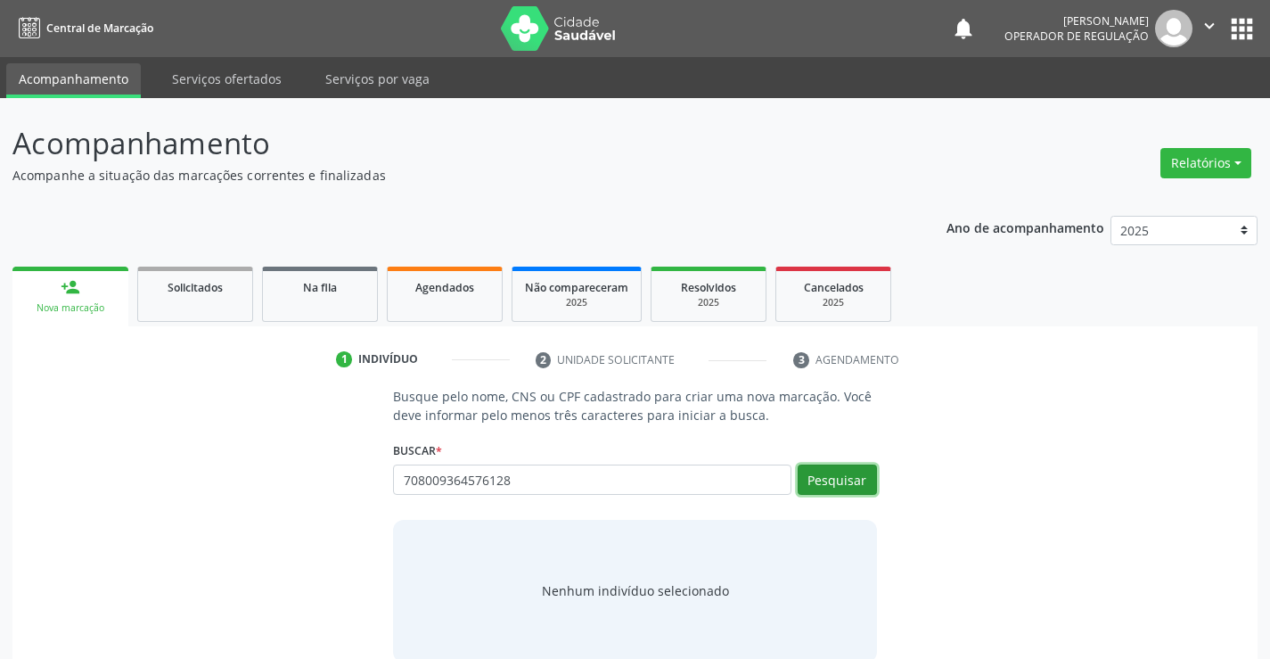
click at [847, 474] on button "Pesquisar" at bounding box center [837, 479] width 79 height 30
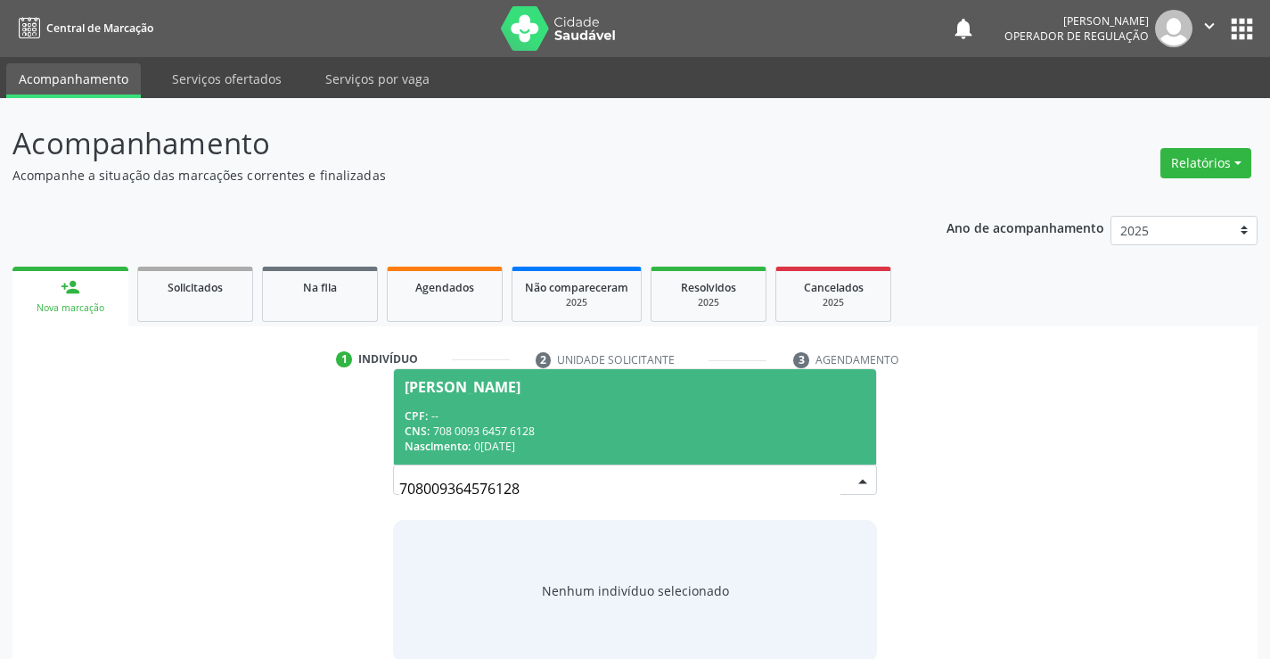
click at [620, 397] on span "Marilucia Vieira dos Santos CPF: -- CNS: 708 0093 6457 6128 Nascimento: 07/07/1…" at bounding box center [634, 416] width 481 height 95
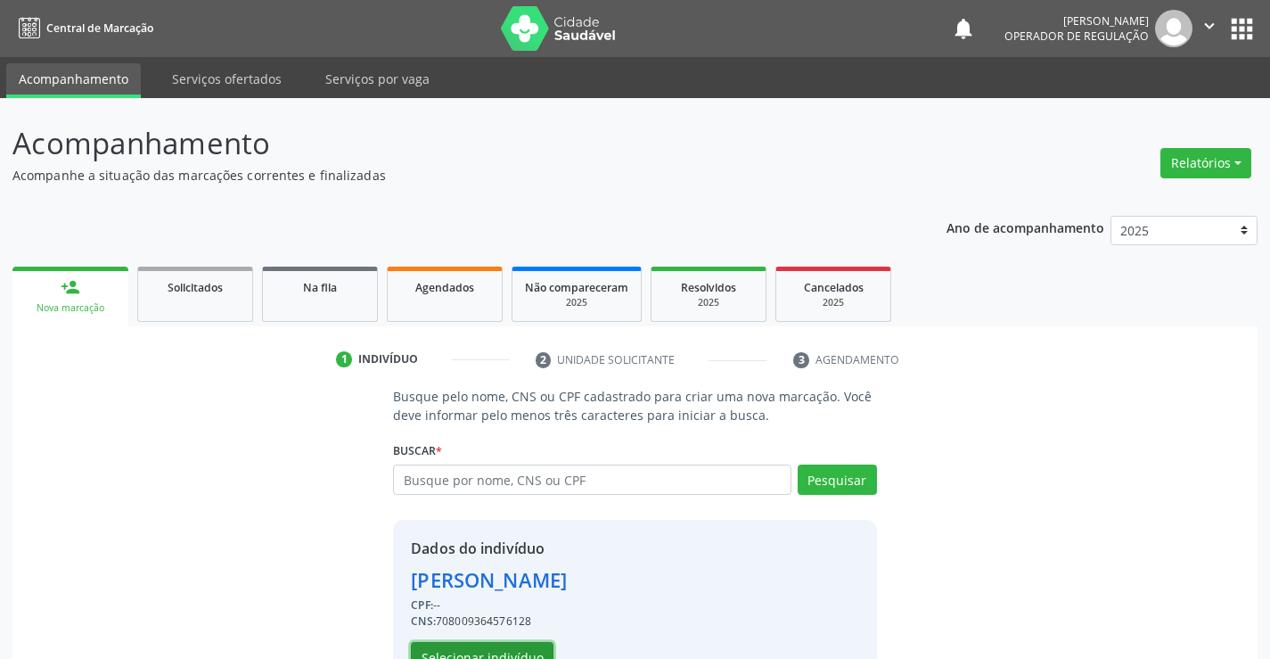
click at [477, 643] on button "Selecionar indivíduo" at bounding box center [482, 657] width 143 height 30
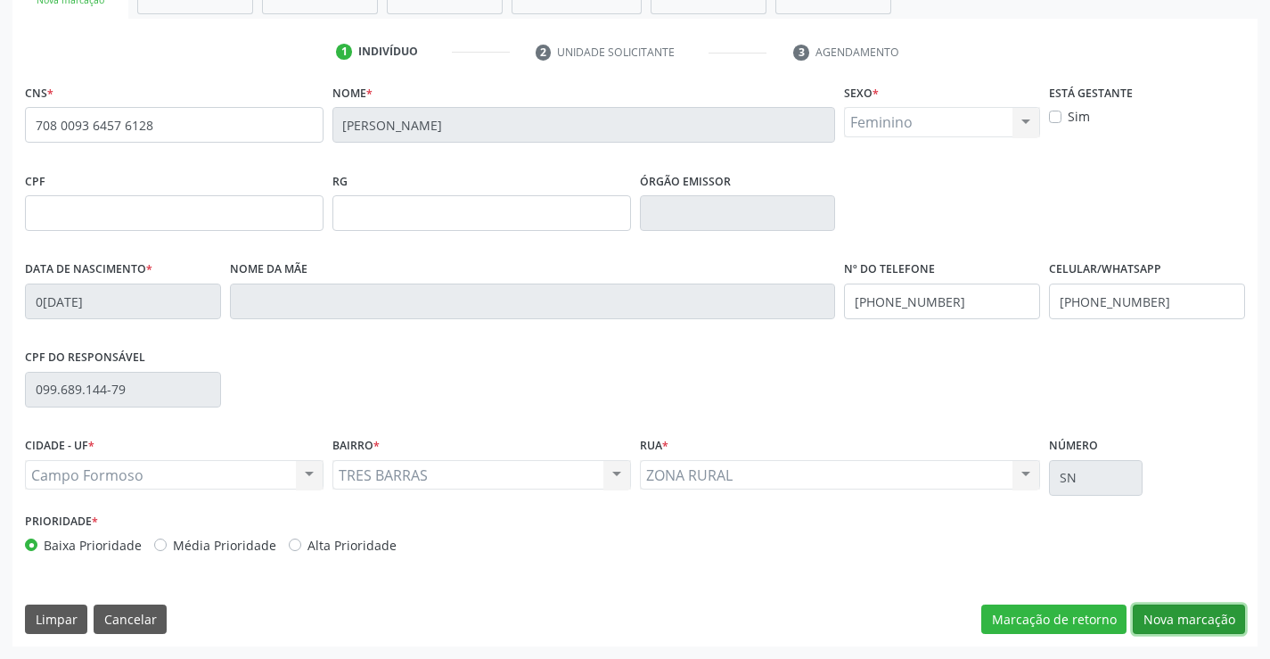
click at [1183, 618] on button "Nova marcação" at bounding box center [1189, 619] width 112 height 30
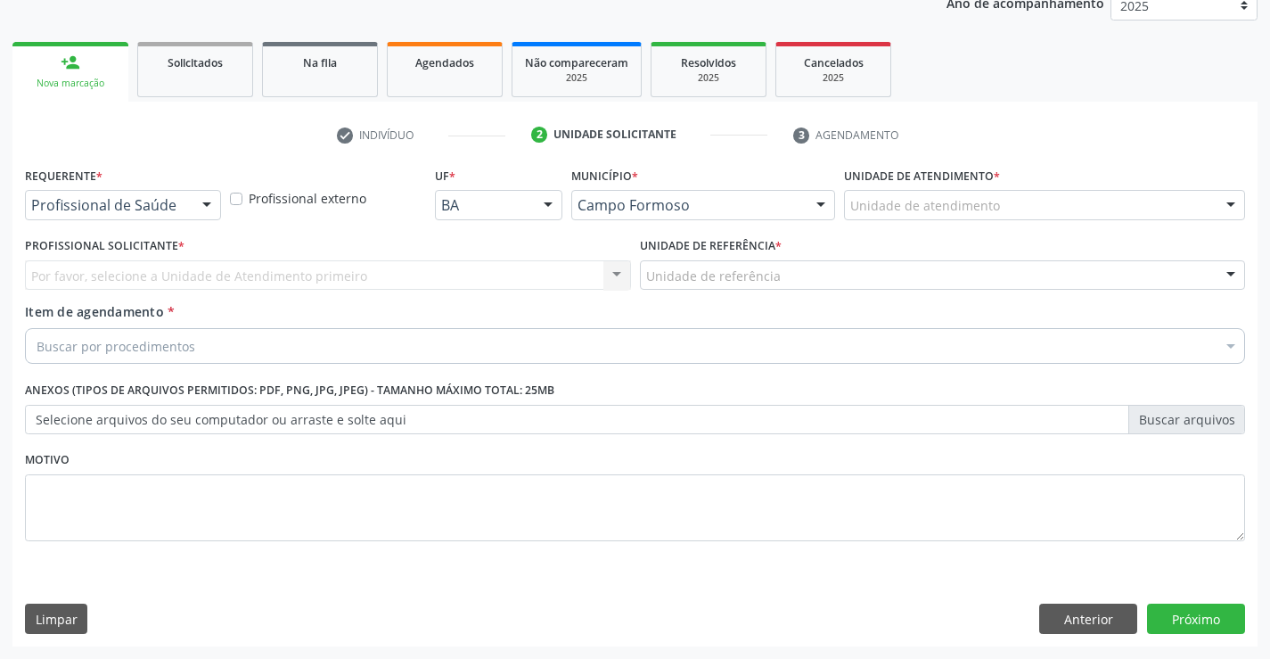
scroll to position [225, 0]
click at [1181, 620] on button "Próximo" at bounding box center [1196, 618] width 98 height 30
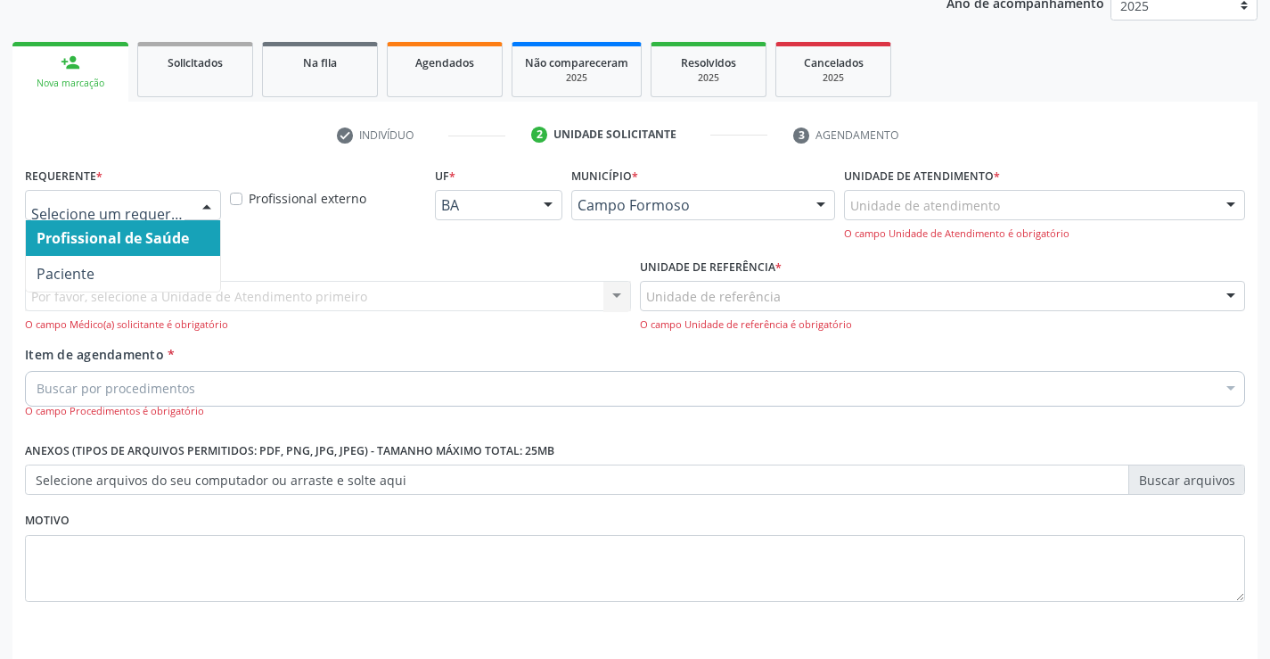
click at [151, 215] on div at bounding box center [123, 205] width 196 height 30
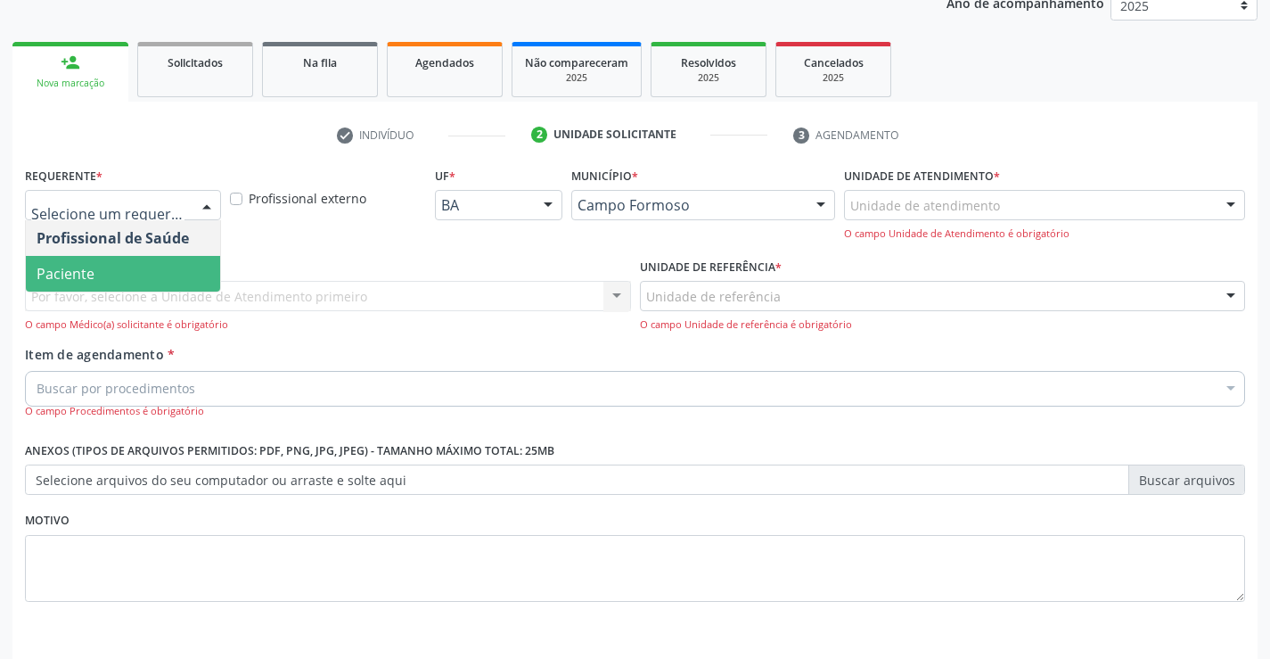
click at [108, 266] on span "Paciente" at bounding box center [123, 274] width 194 height 36
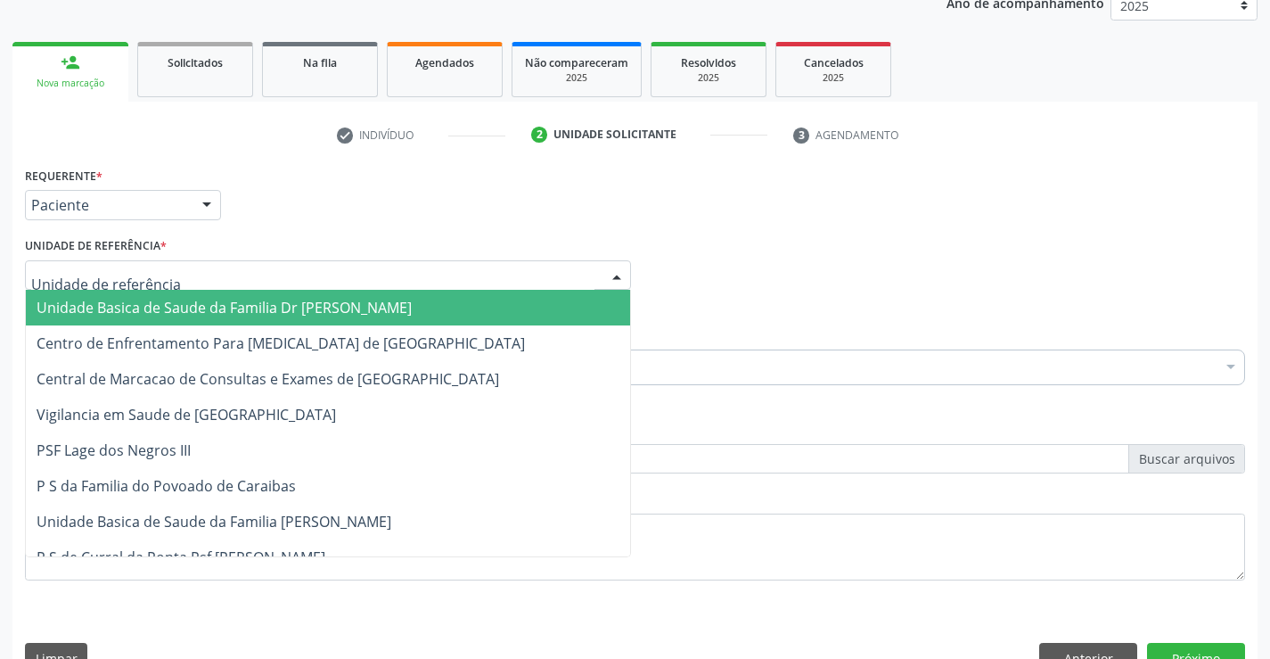
click at [119, 300] on span "Unidade Basica de Saude da Familia Dr [PERSON_NAME]" at bounding box center [224, 308] width 375 height 20
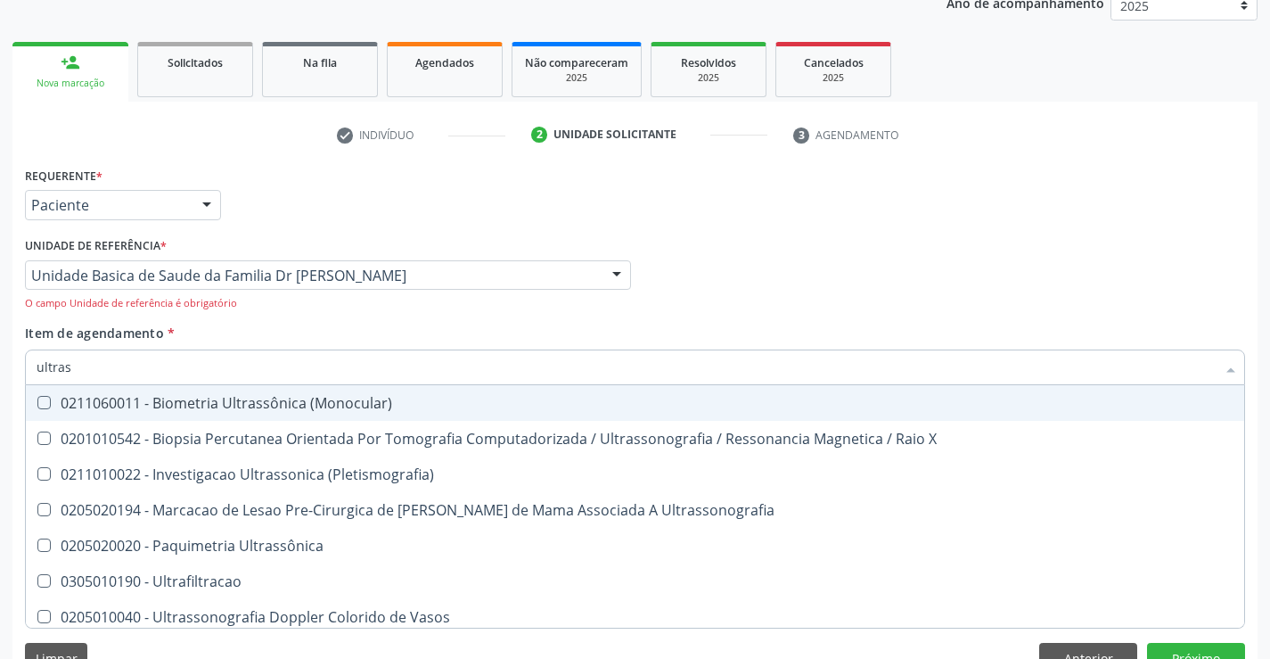
type input "ultrass"
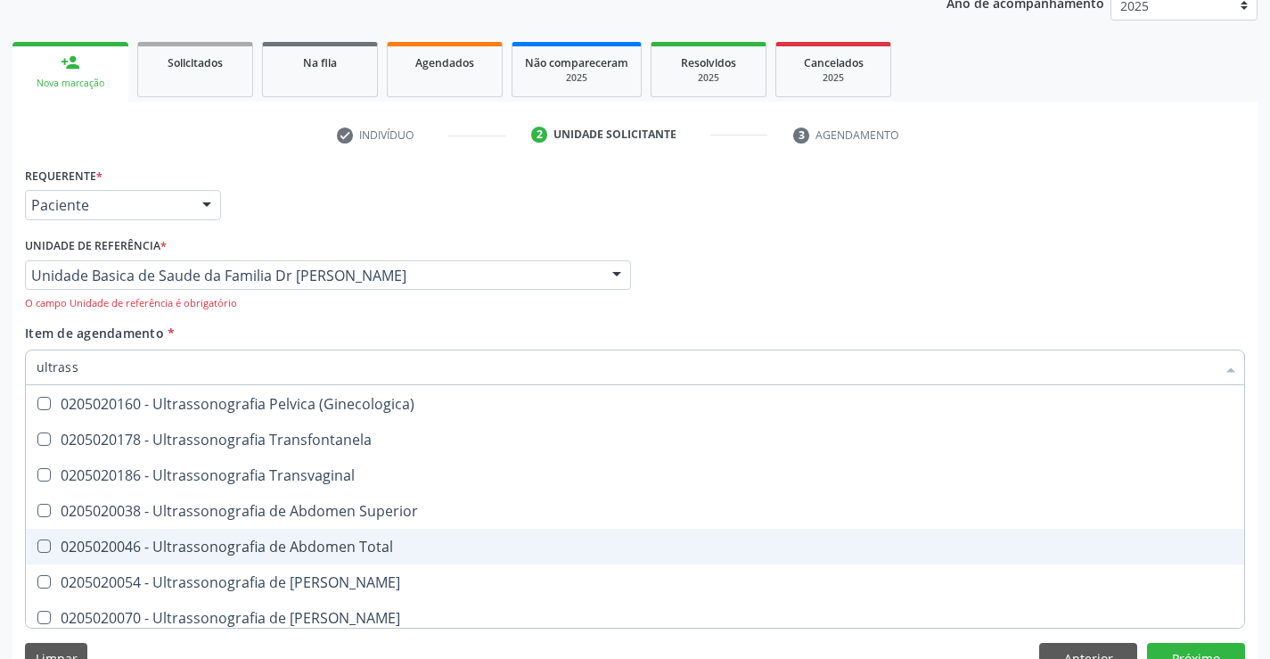
scroll to position [356, 0]
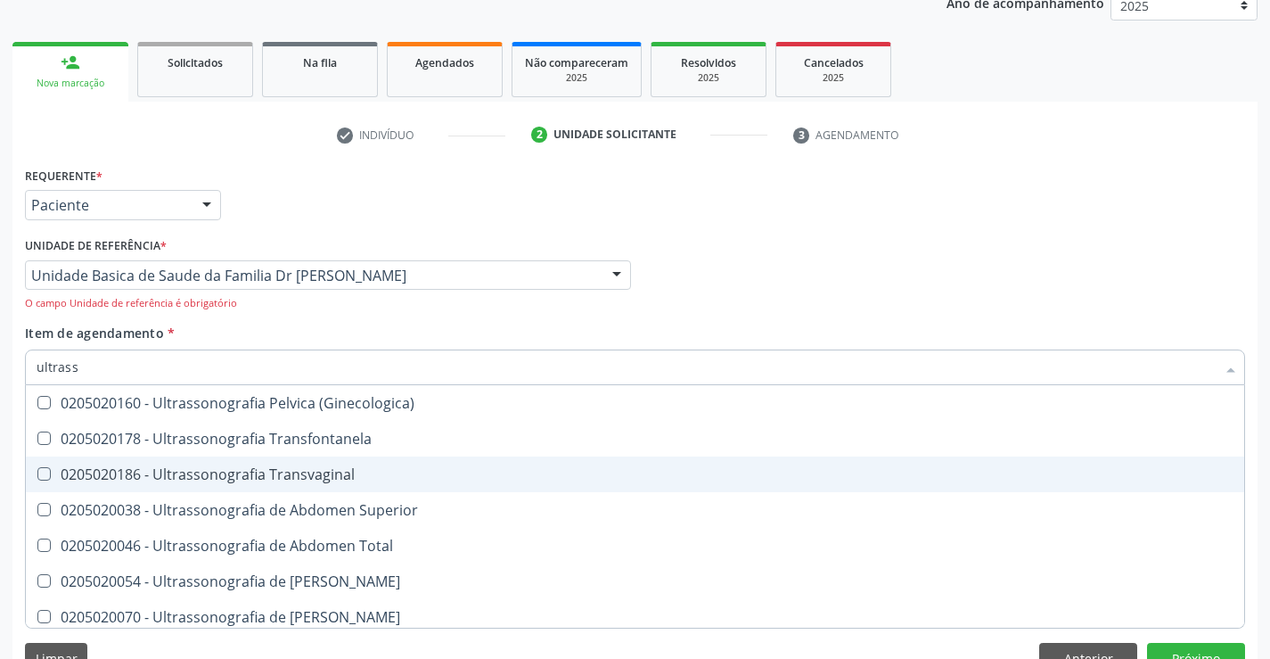
click at [258, 472] on div "0205020186 - Ultrassonografia Transvaginal" at bounding box center [635, 474] width 1197 height 14
checkbox Transvaginal "true"
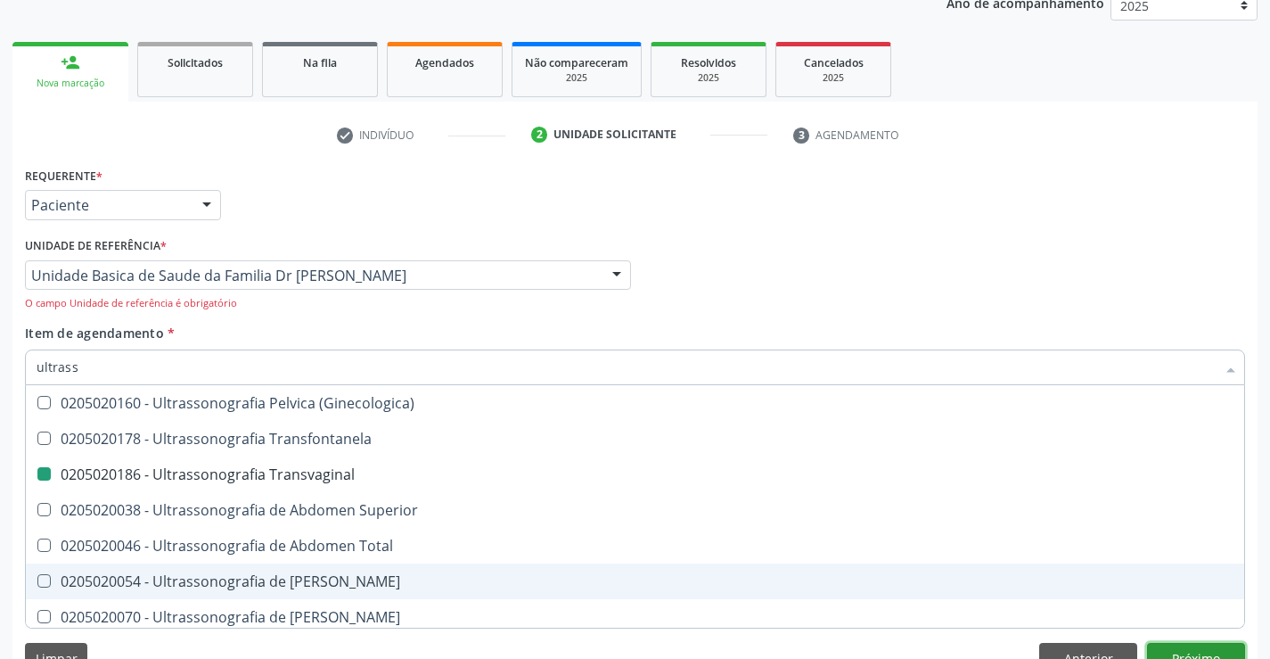
click at [1173, 643] on button "Próximo" at bounding box center [1196, 657] width 98 height 30
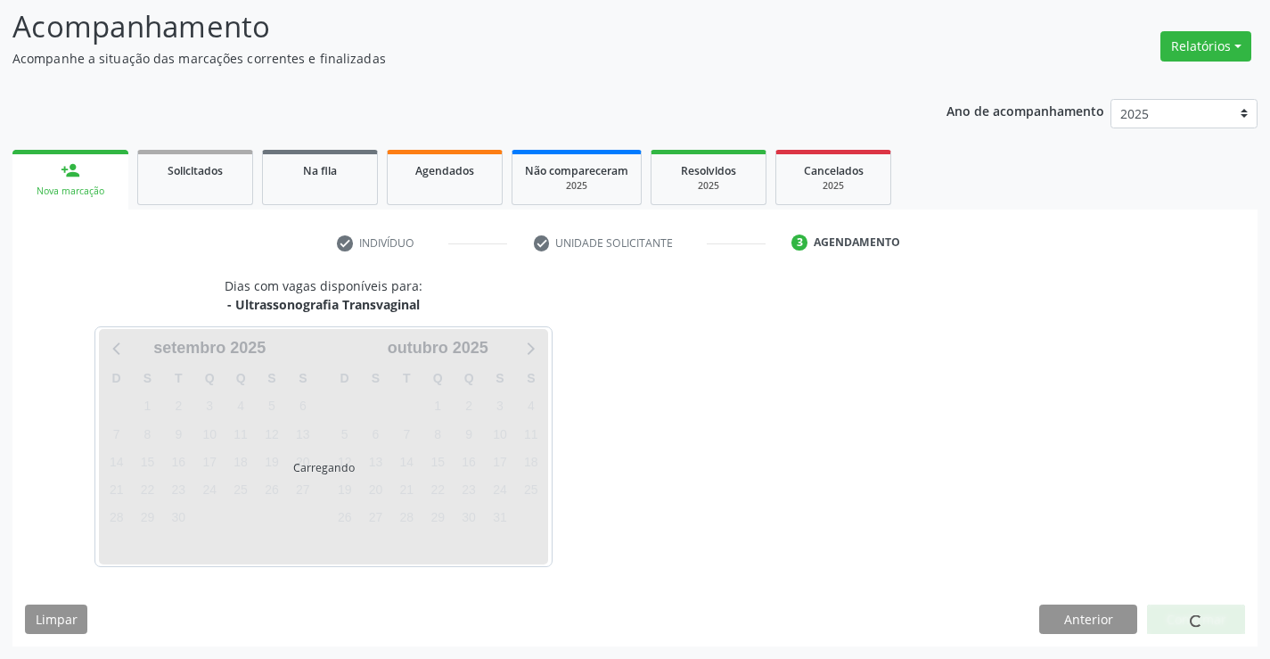
scroll to position [0, 0]
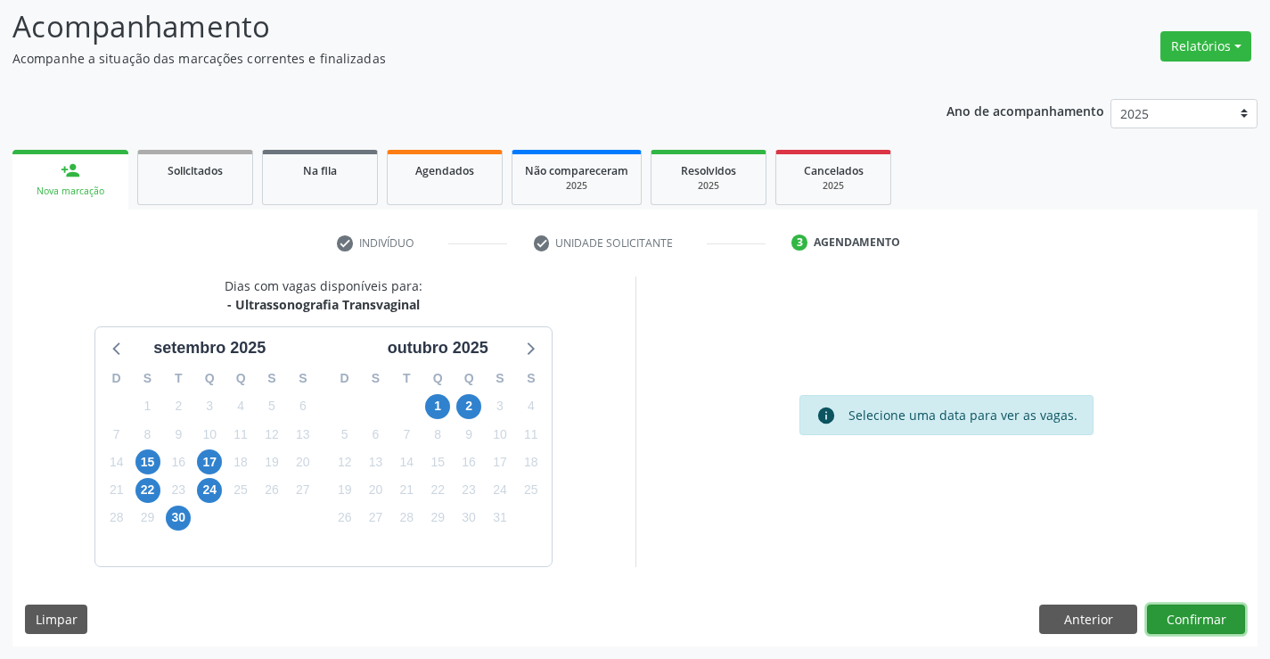
click at [1173, 616] on button "Confirmar" at bounding box center [1196, 619] width 98 height 30
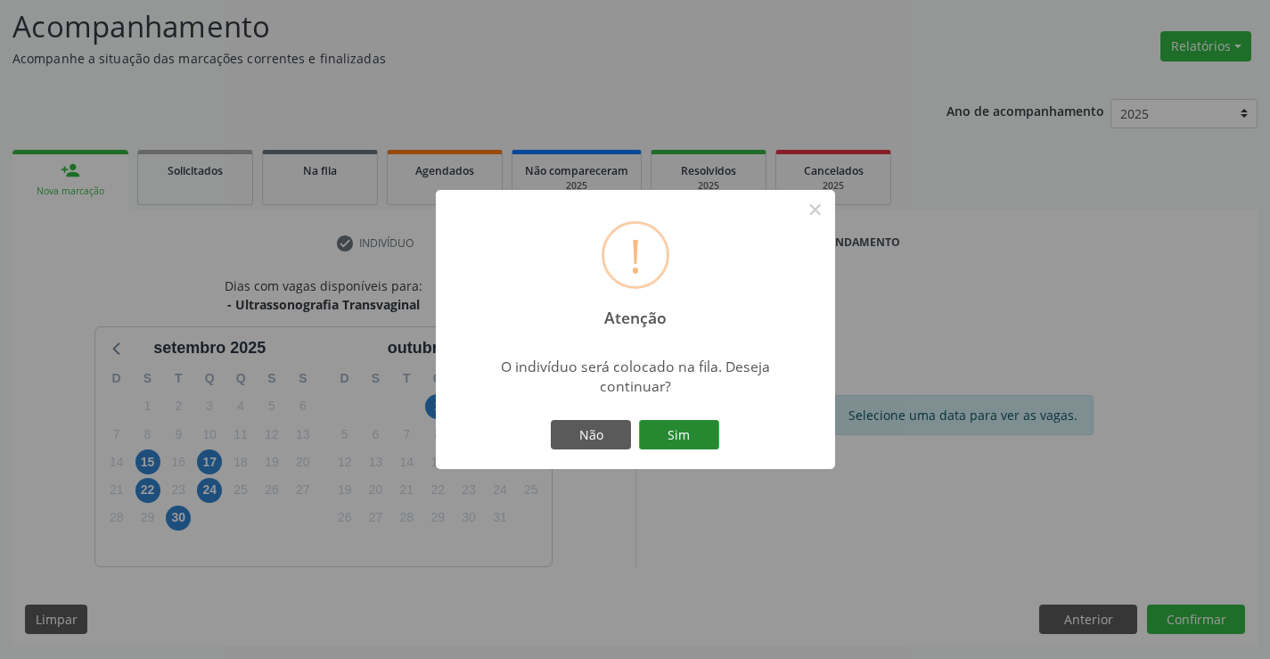
click at [704, 431] on button "Sim" at bounding box center [679, 435] width 80 height 30
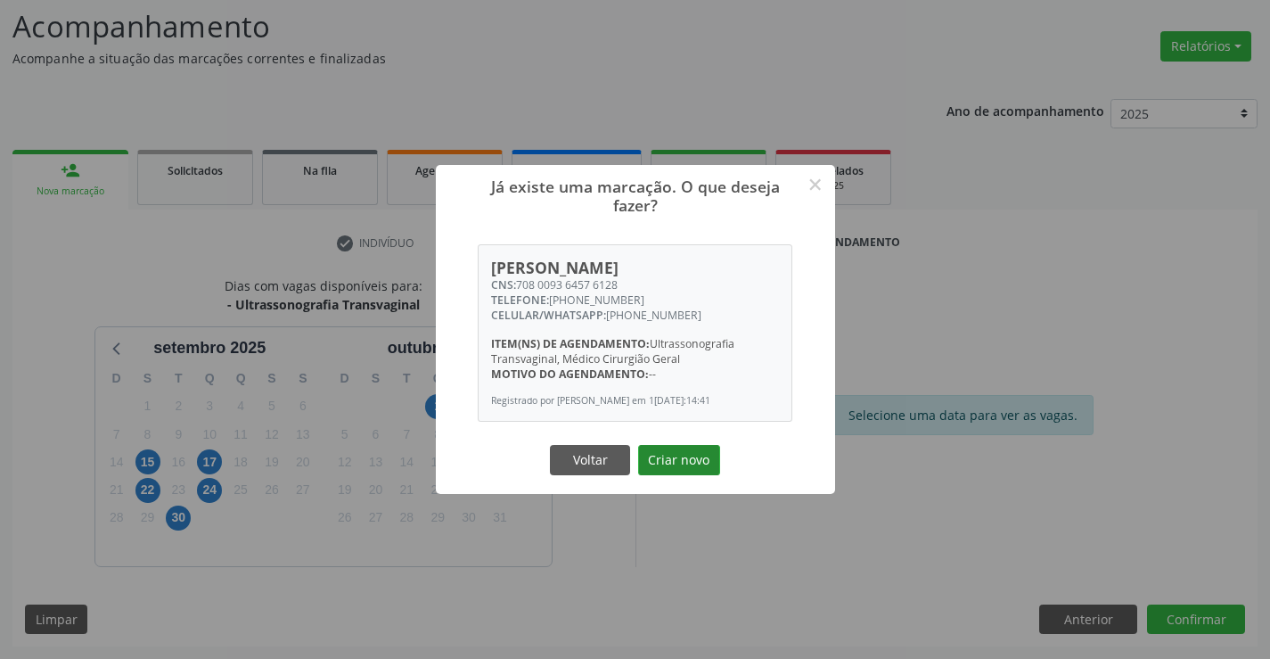
click at [692, 470] on button "Criar novo" at bounding box center [679, 460] width 82 height 30
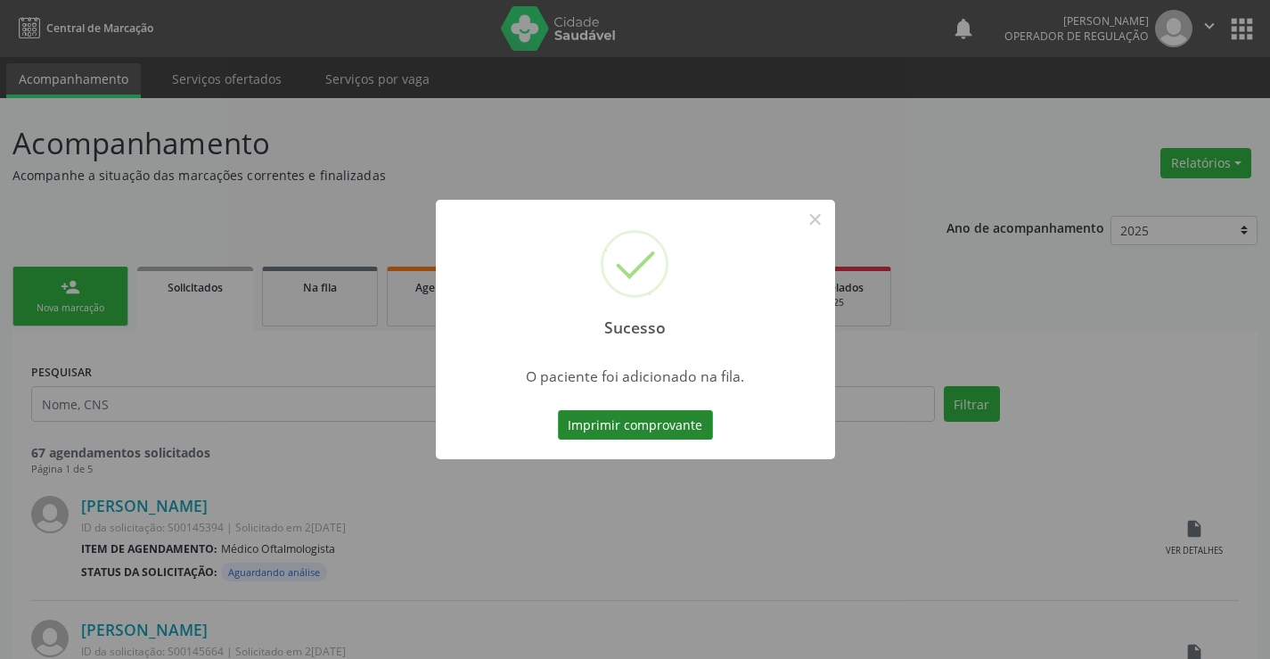
click at [662, 426] on button "Imprimir comprovante" at bounding box center [635, 425] width 155 height 30
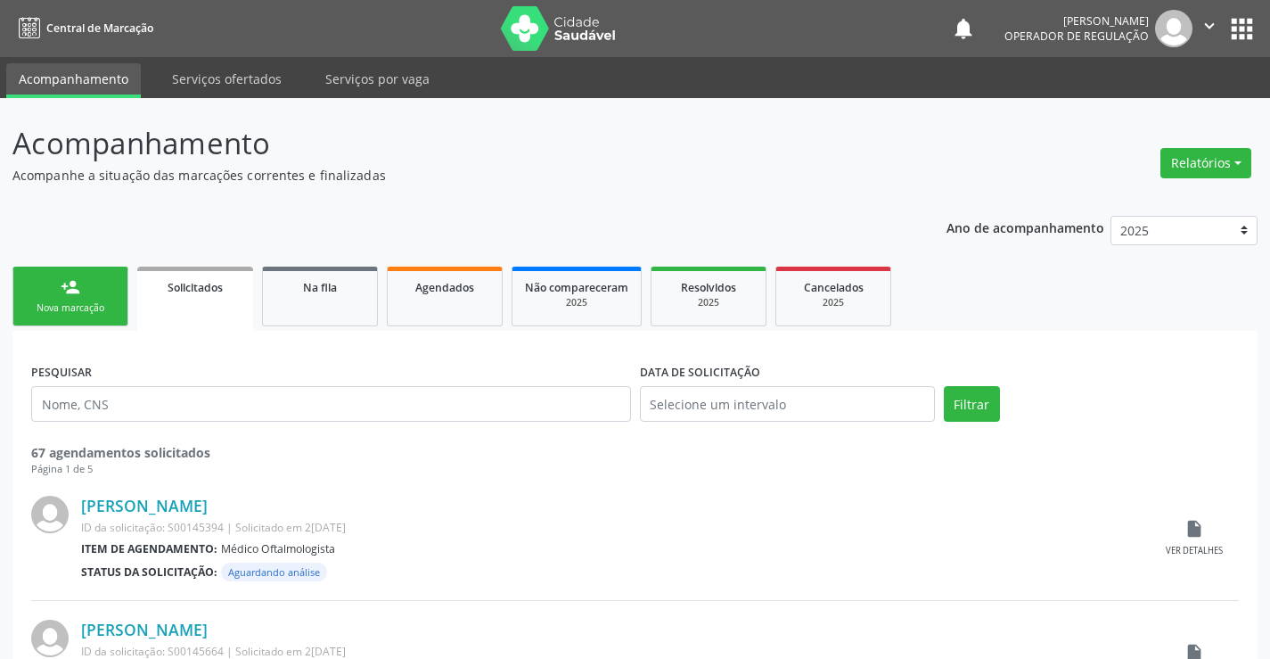
click at [1203, 20] on icon "" at bounding box center [1209, 26] width 20 height 20
click at [1139, 111] on link "Sair" at bounding box center [1163, 108] width 123 height 25
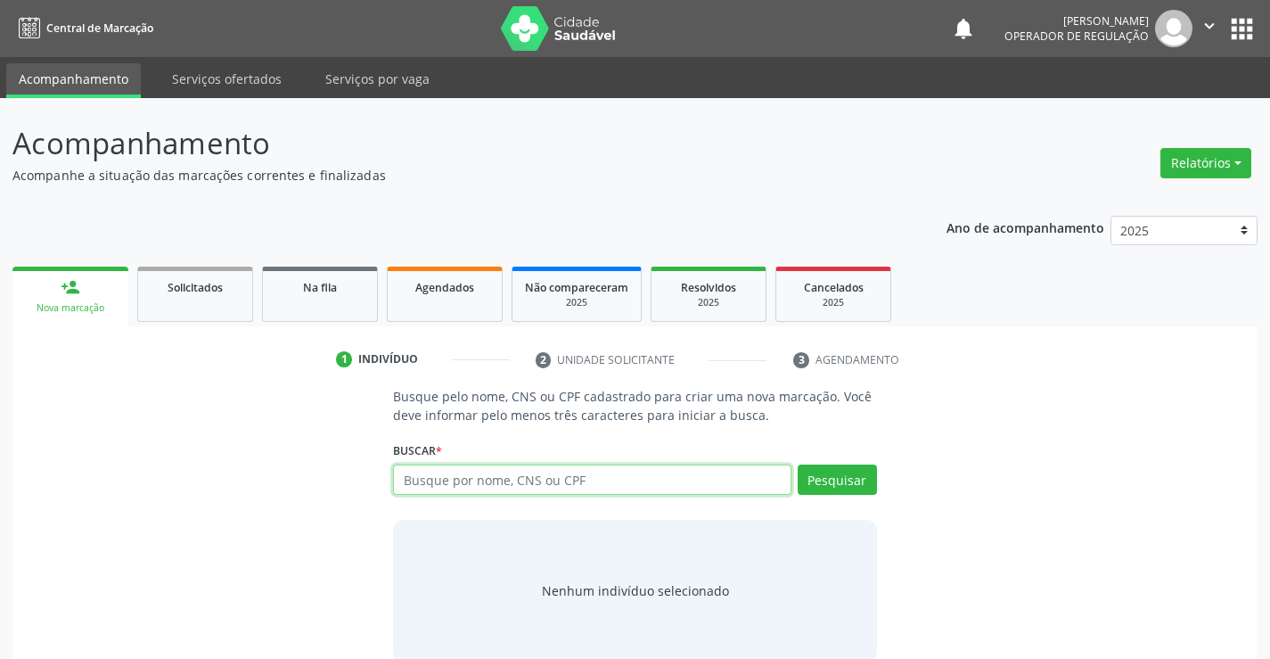
click at [596, 473] on input "text" at bounding box center [591, 479] width 397 height 30
click at [665, 479] on input "text" at bounding box center [591, 479] width 397 height 30
type input "700009251652702"
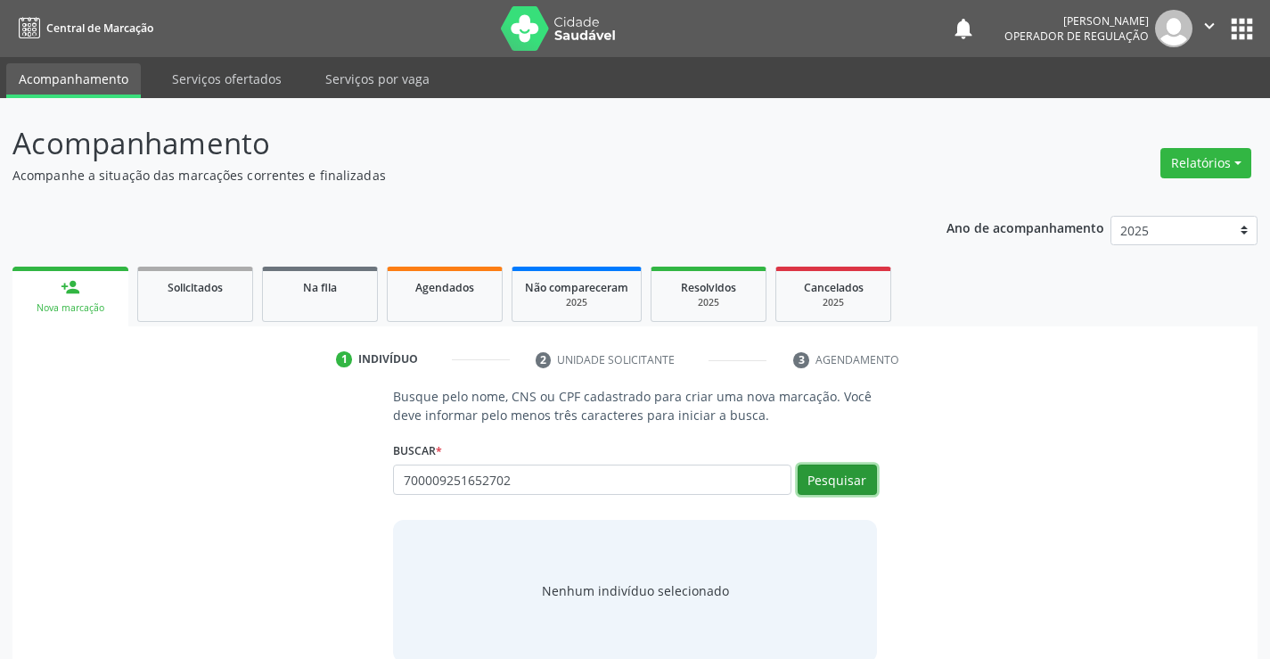
click at [835, 474] on button "Pesquisar" at bounding box center [837, 479] width 79 height 30
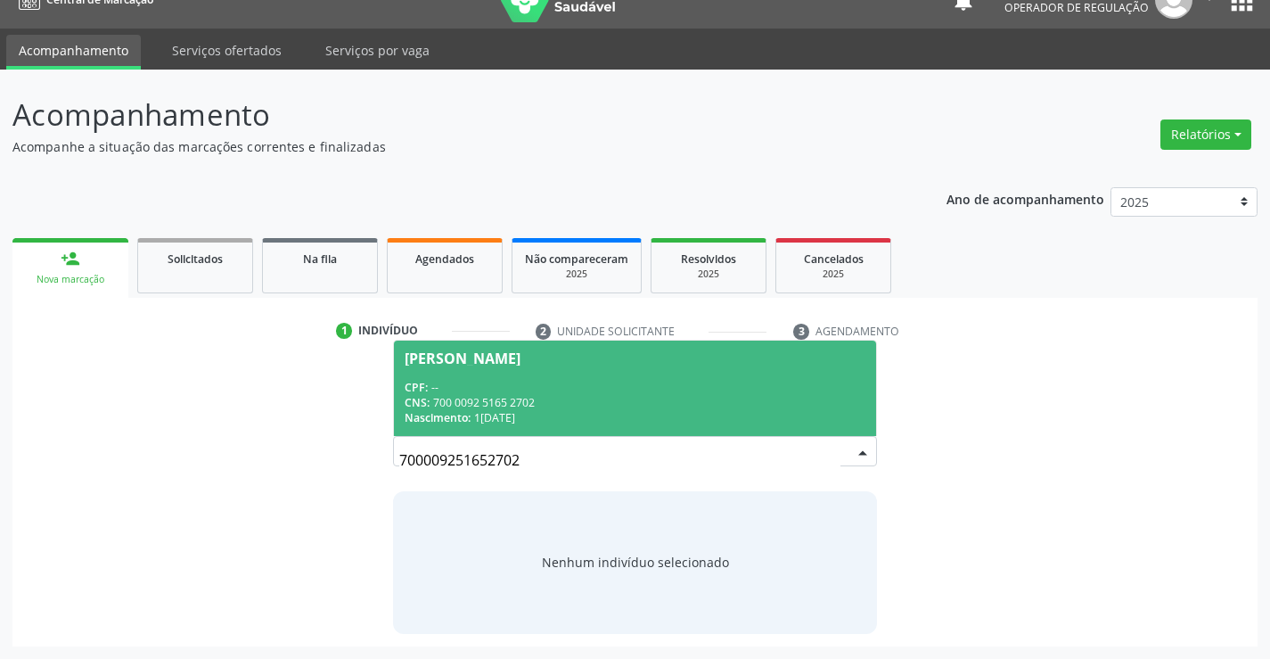
click at [570, 387] on div "CPF: --" at bounding box center [635, 387] width 460 height 15
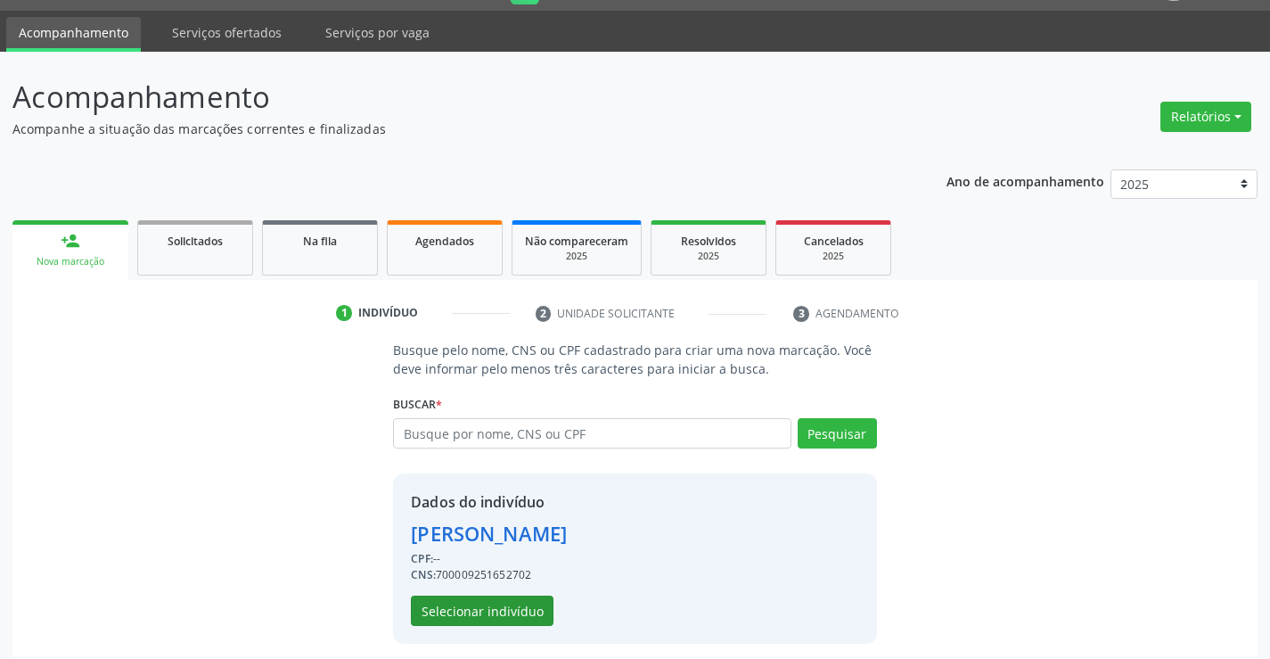
scroll to position [56, 0]
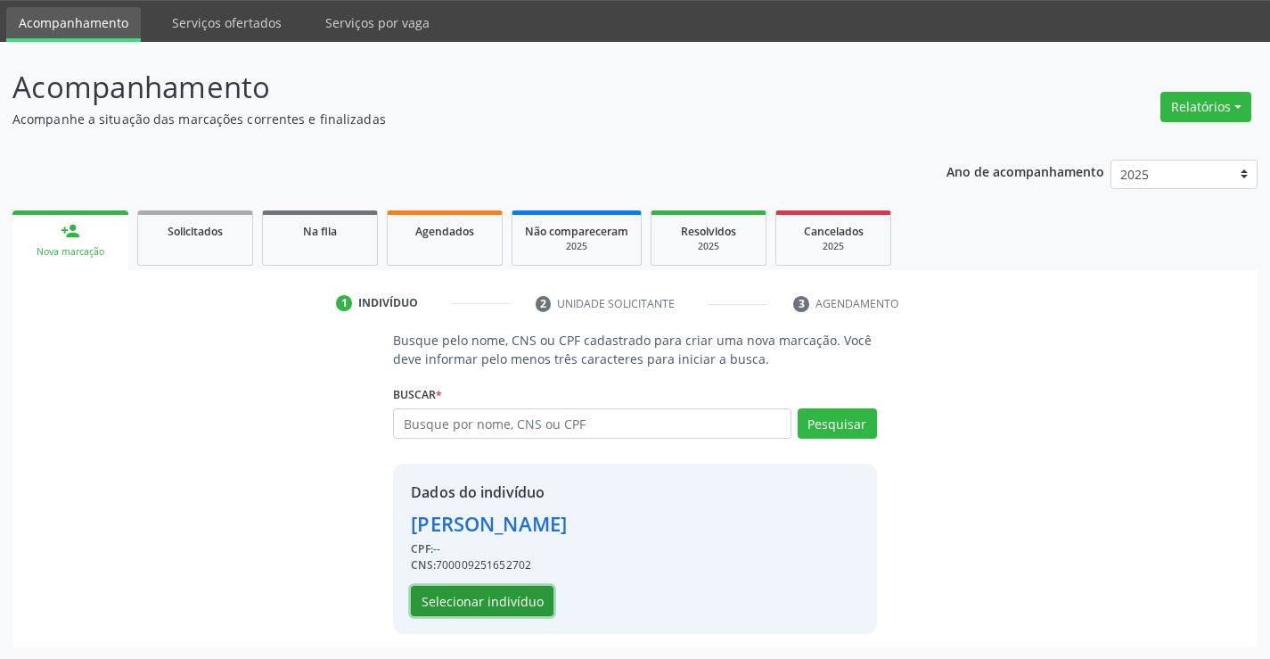
click at [517, 601] on button "Selecionar indivíduo" at bounding box center [482, 600] width 143 height 30
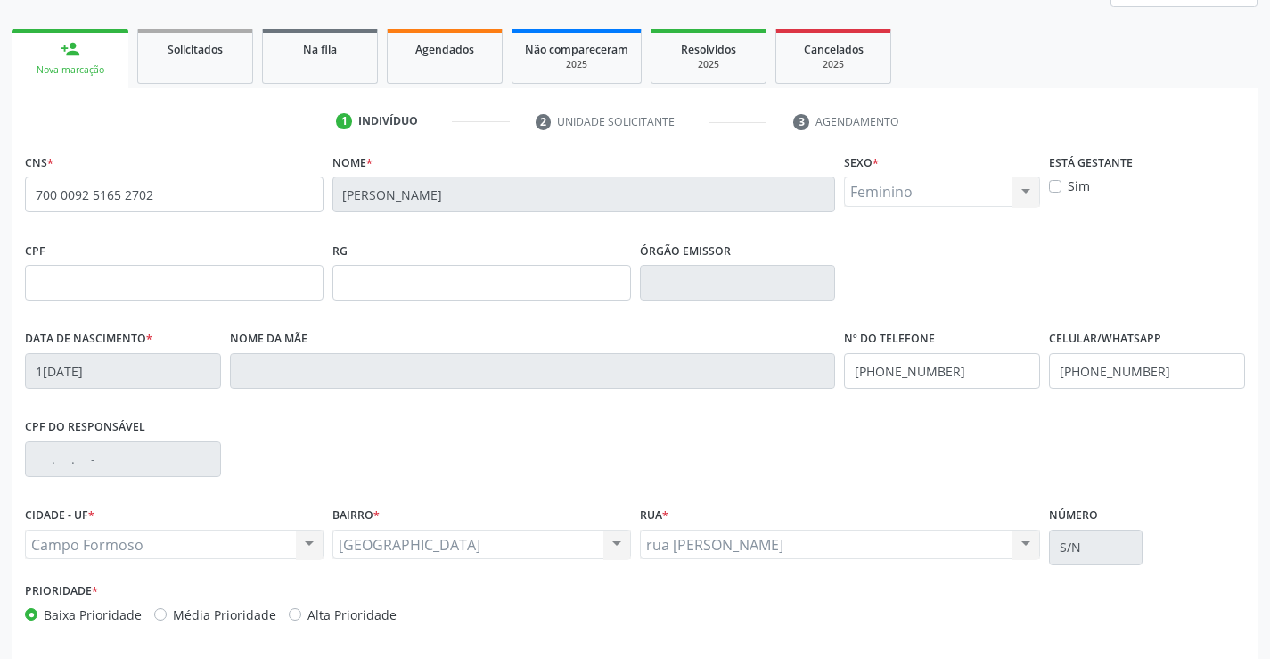
scroll to position [307, 0]
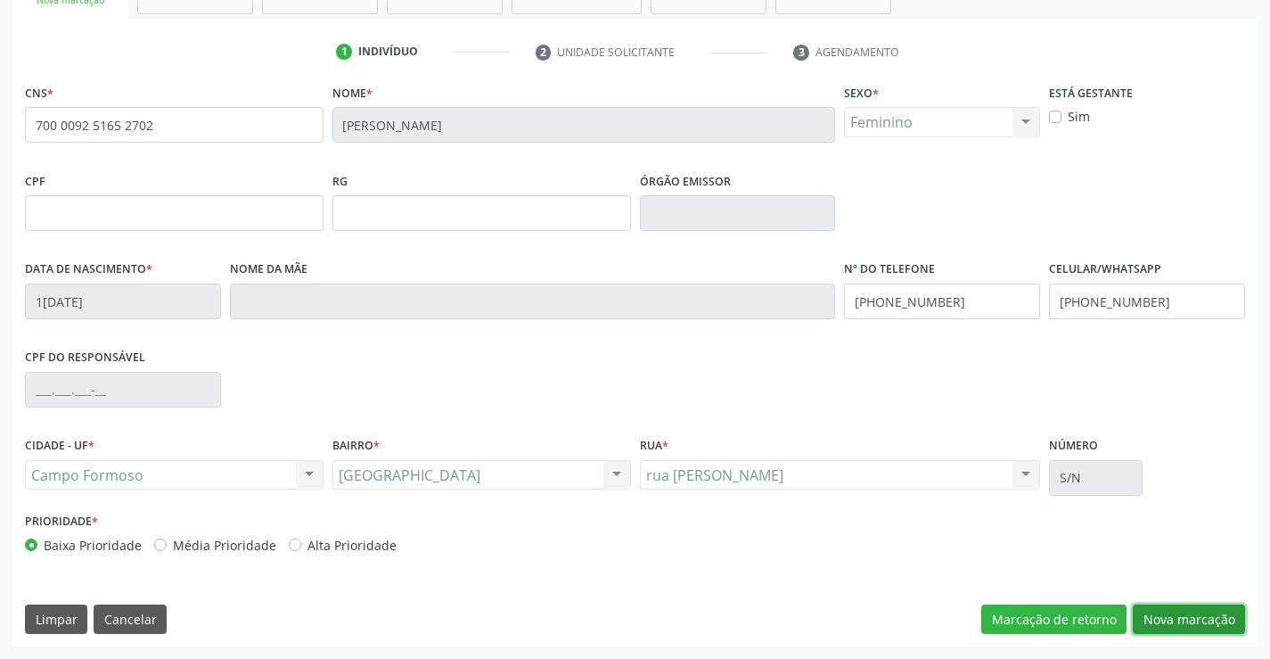
click at [1173, 604] on button "Nova marcação" at bounding box center [1189, 619] width 112 height 30
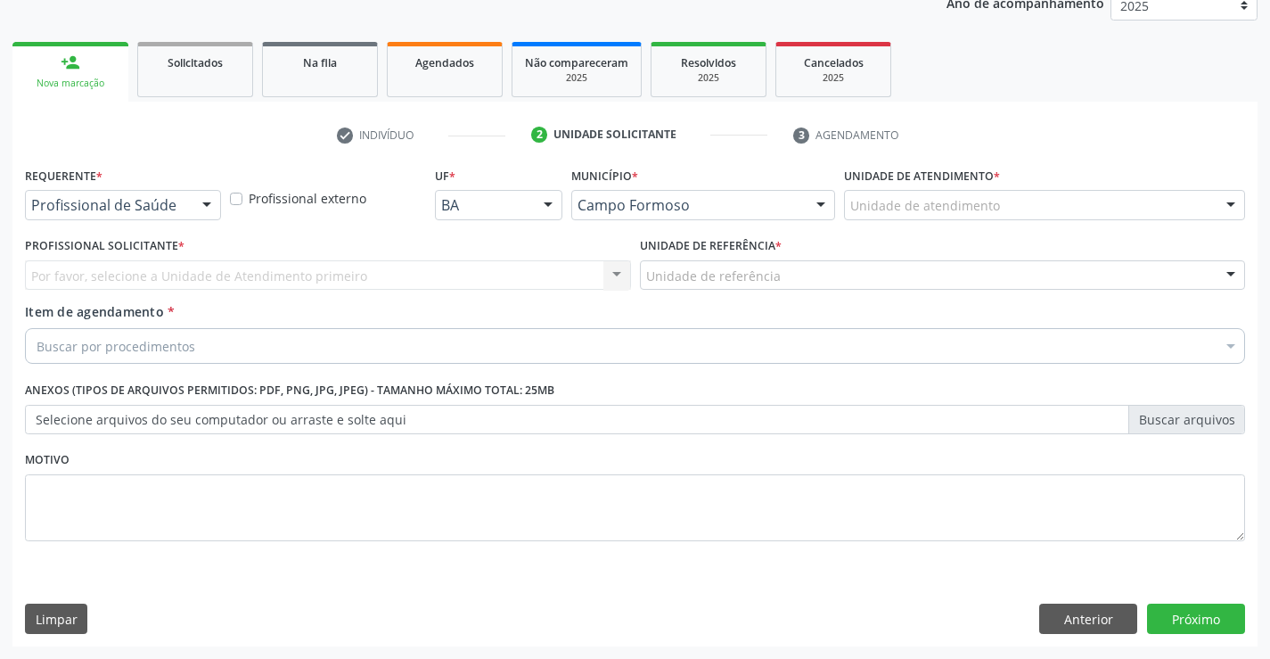
scroll to position [225, 0]
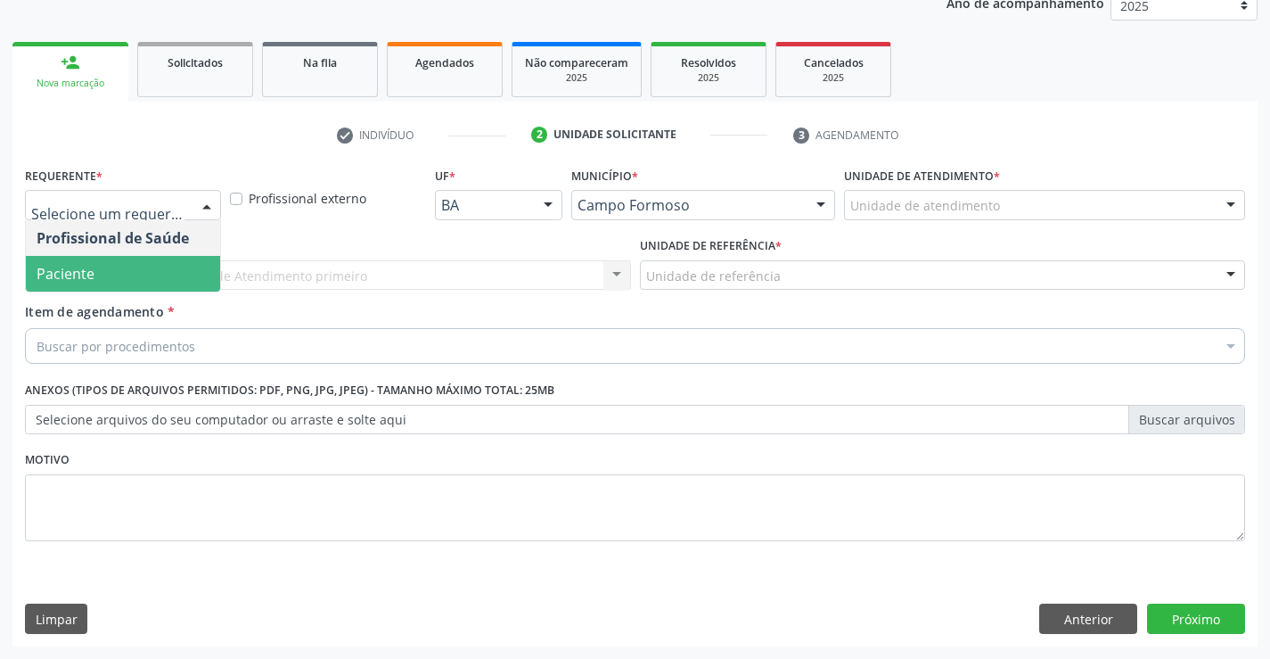
click at [122, 274] on span "Paciente" at bounding box center [123, 274] width 194 height 36
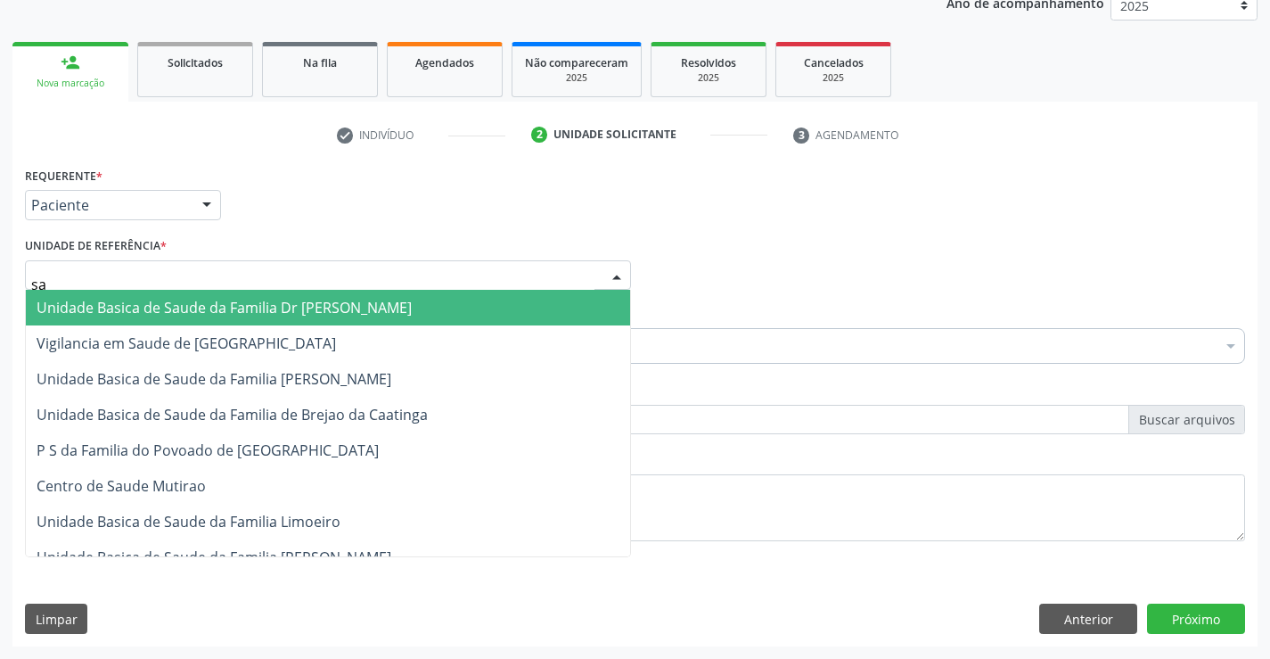
type input "sao"
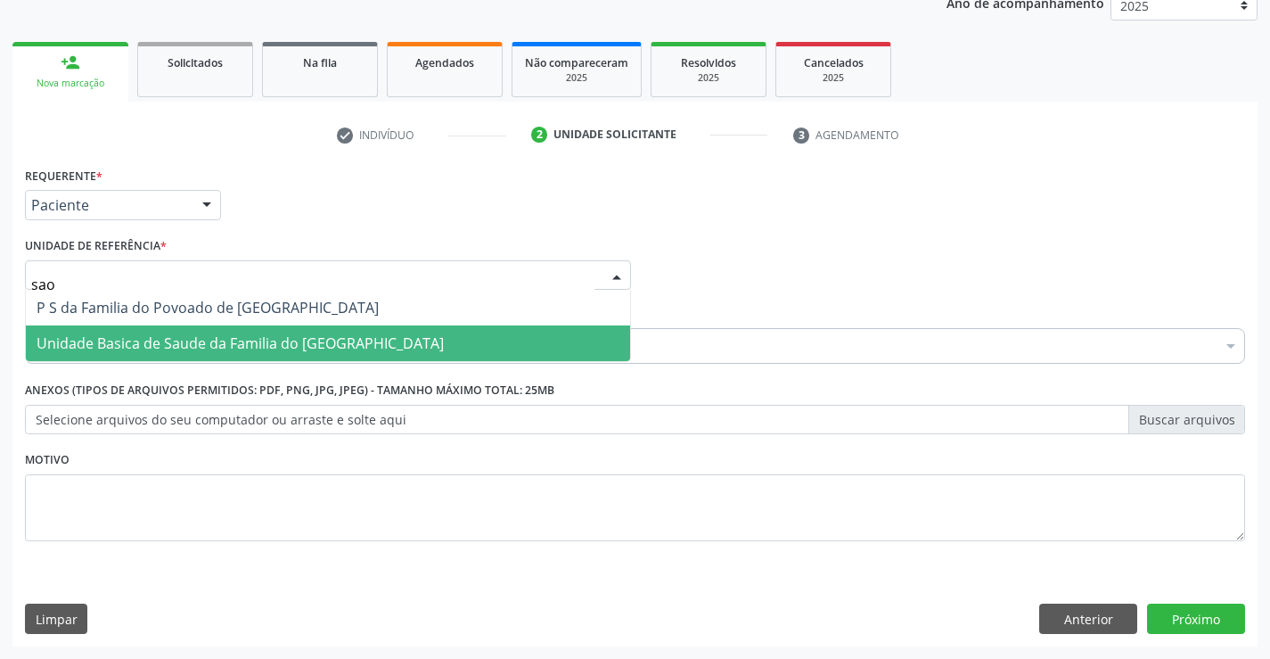
click at [117, 334] on span "Unidade Basica de Saude da Familia do [GEOGRAPHIC_DATA]" at bounding box center [240, 343] width 407 height 20
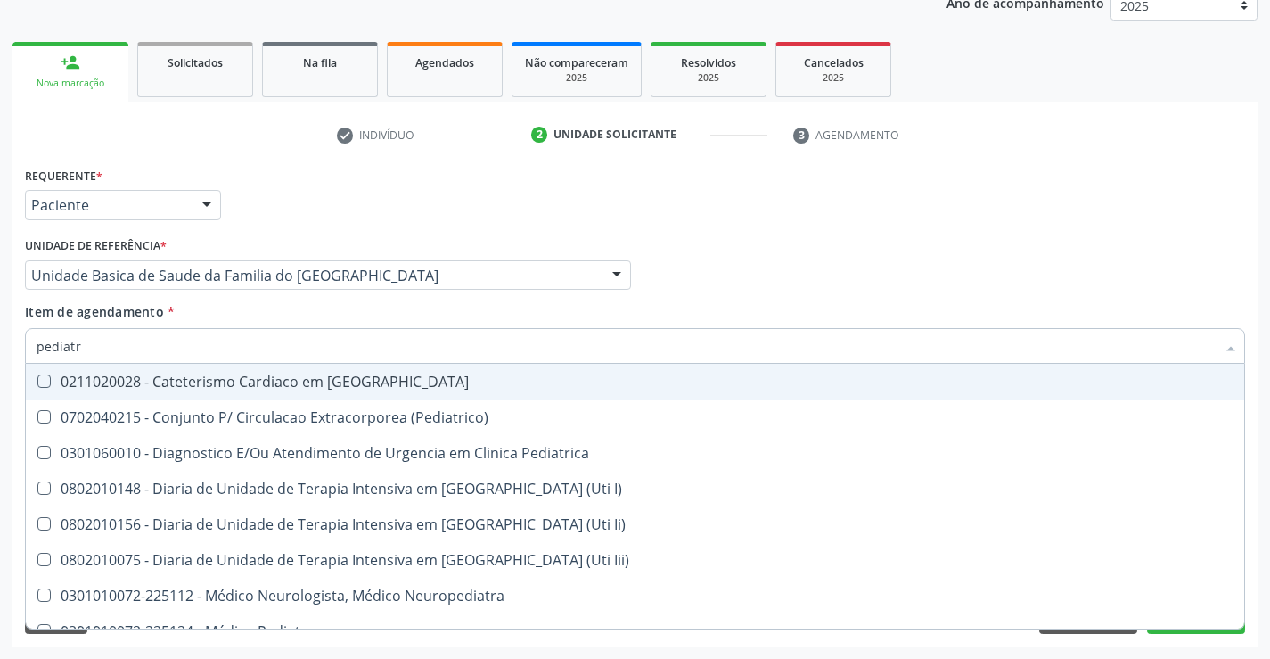
type input "pediatra"
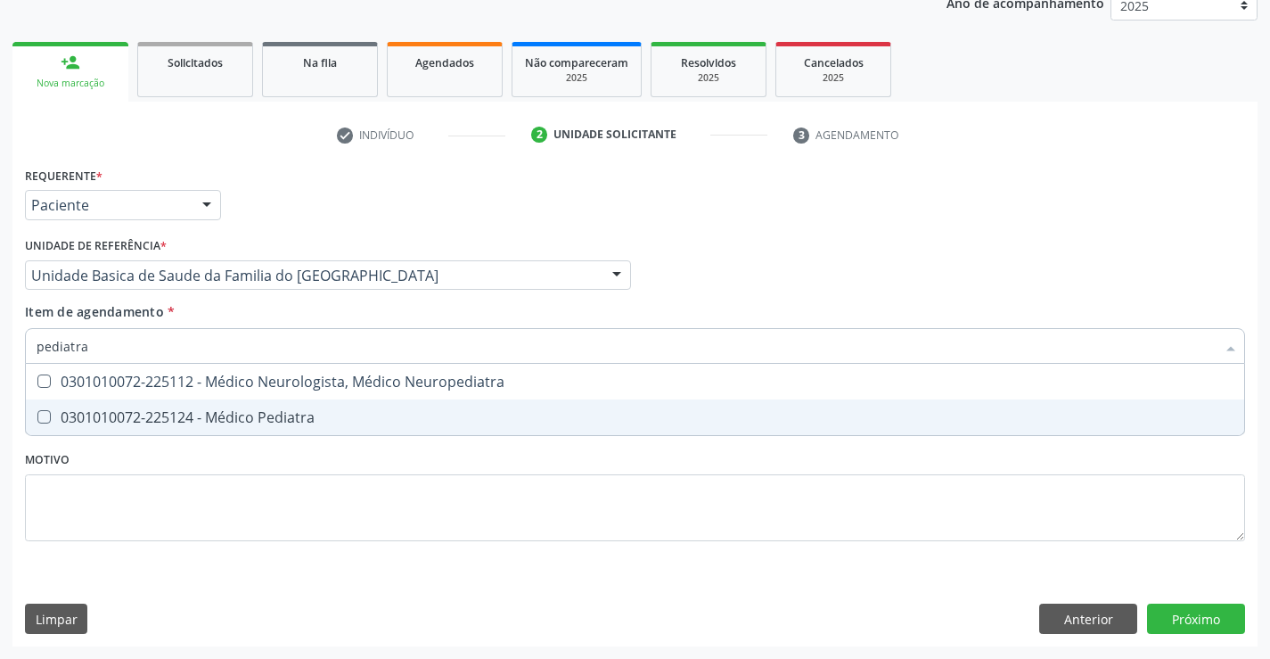
click at [340, 426] on span "0301010072-225124 - Médico Pediatra" at bounding box center [635, 417] width 1218 height 36
checkbox Pediatra "true"
click at [1162, 614] on div "Requerente * Paciente Profissional de Saúde Paciente Nenhum resultado encontrad…" at bounding box center [634, 404] width 1245 height 484
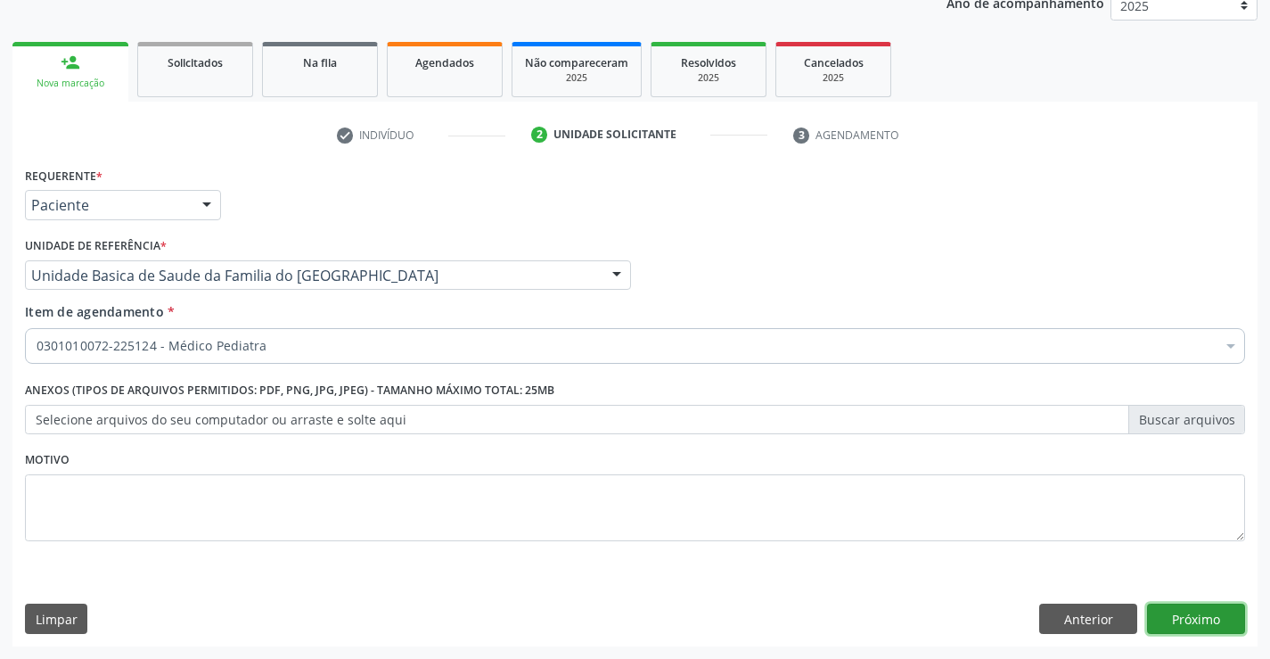
click at [1179, 624] on button "Próximo" at bounding box center [1196, 618] width 98 height 30
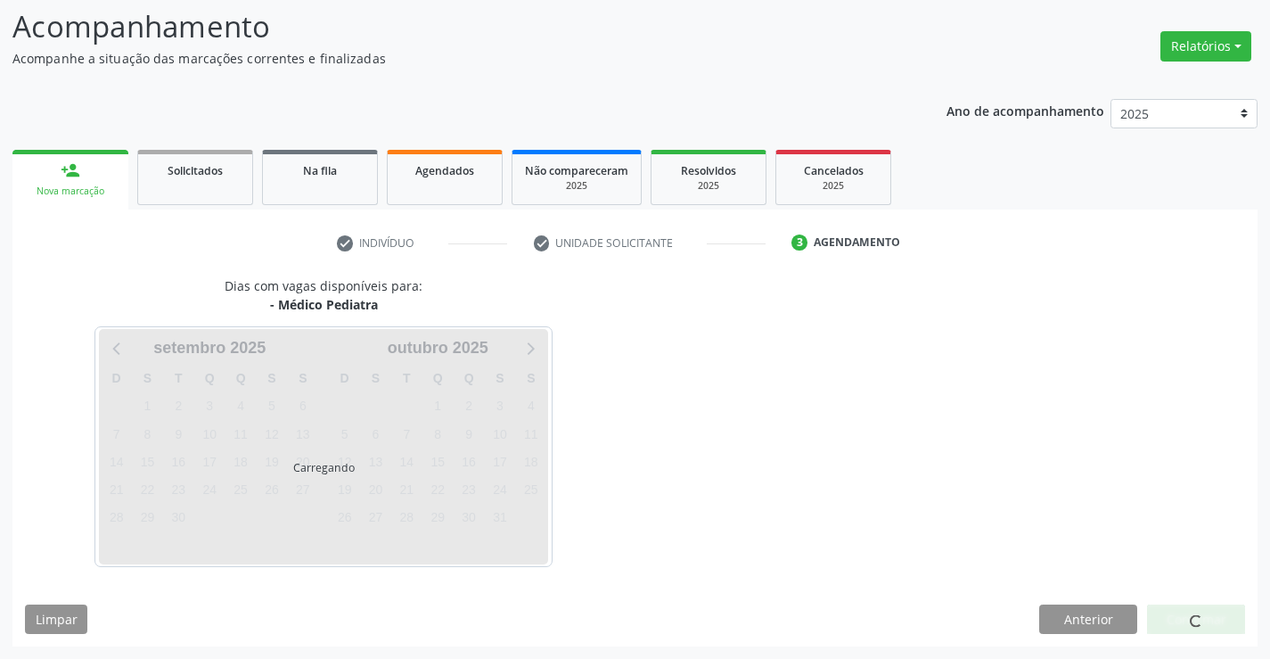
scroll to position [117, 0]
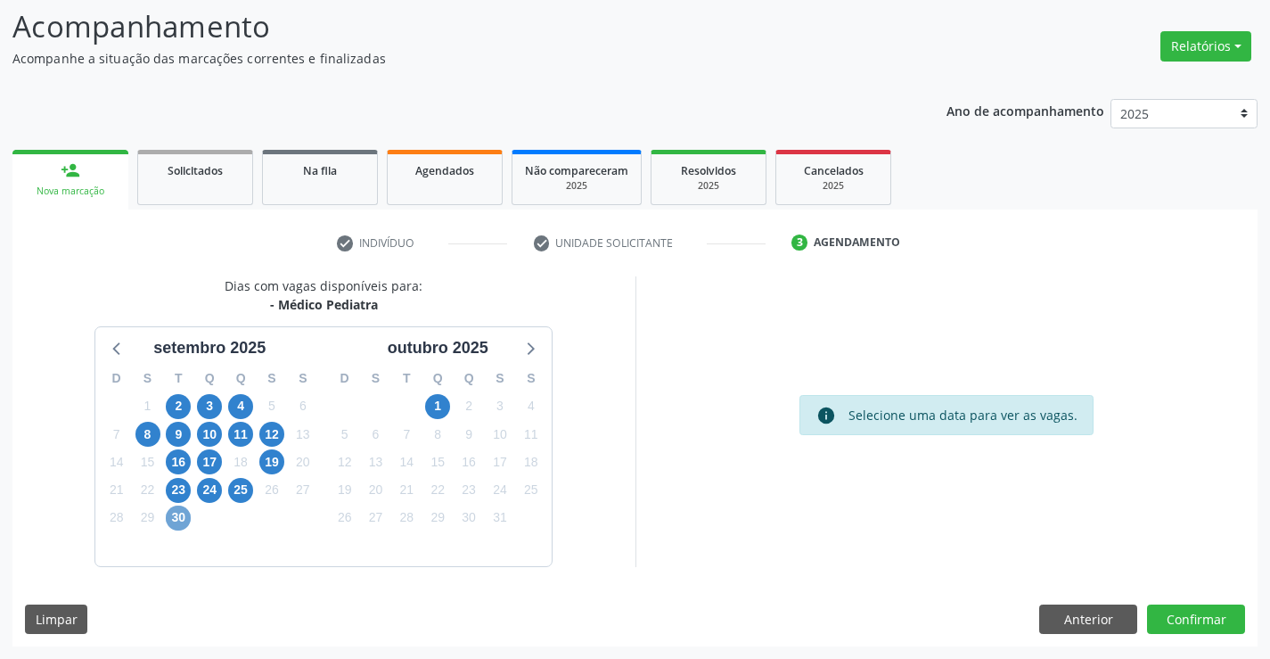
click at [171, 520] on span "30" at bounding box center [178, 517] width 25 height 25
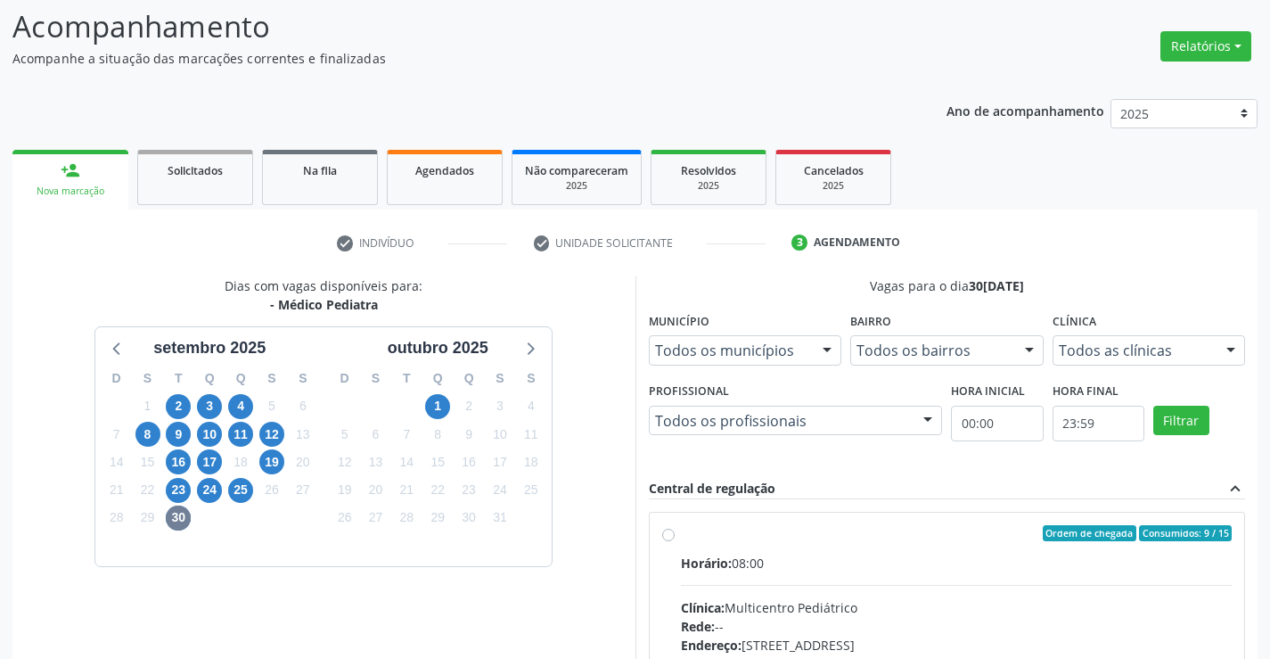
click at [681, 536] on label "Ordem de chegada Consumidos: 9 / 15 Horário: 08:00 Clínica: Multicentro Pediátr…" at bounding box center [957, 662] width 552 height 274
click at [670, 536] on input "Ordem de chegada Consumidos: 9 / 15 Horário: 08:00 Clínica: Multicentro Pediátr…" at bounding box center [668, 533] width 12 height 16
radio input "true"
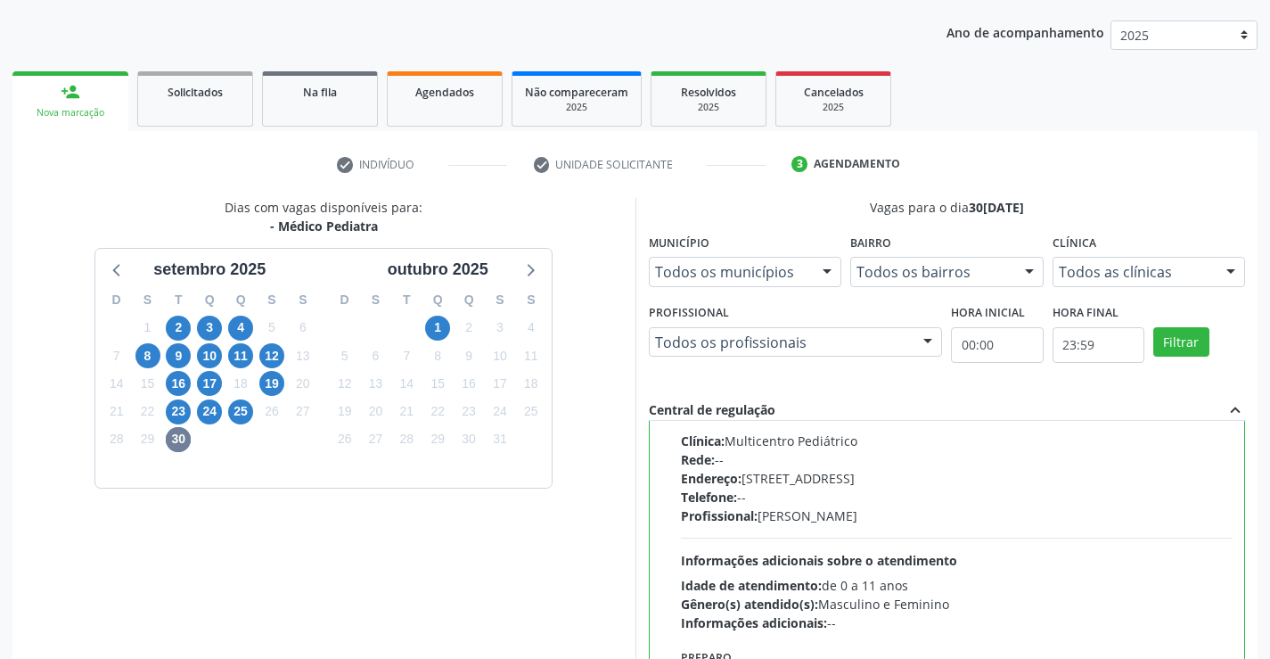
scroll to position [406, 0]
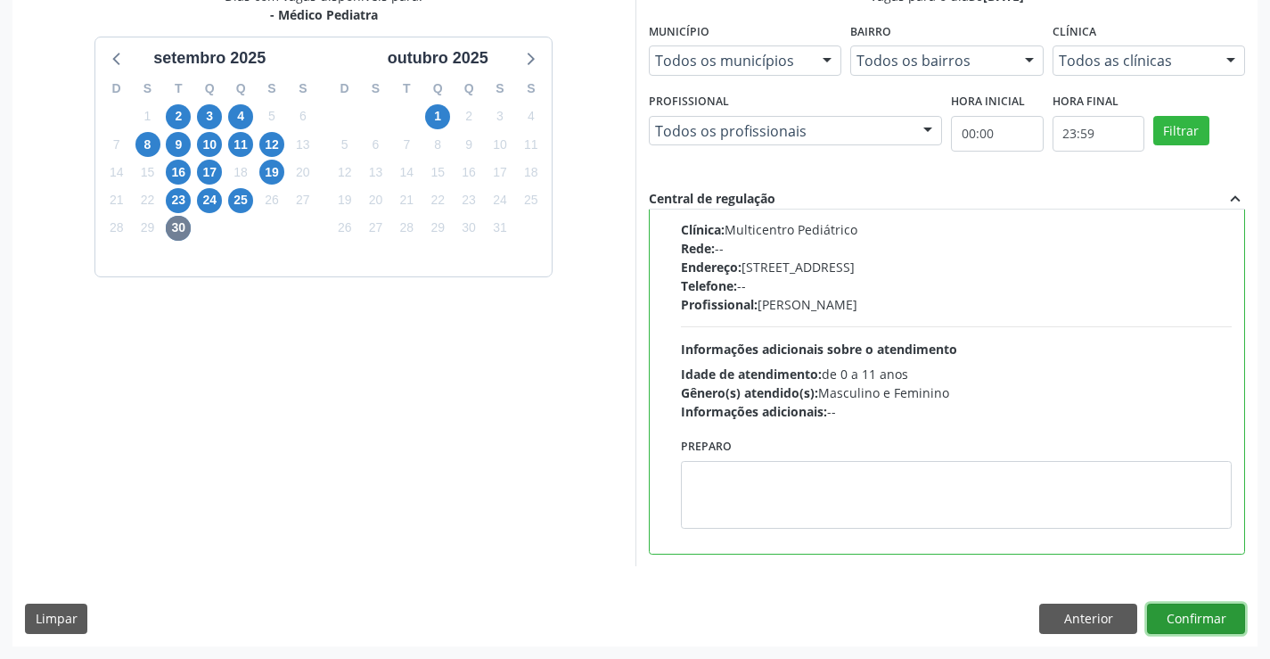
click at [1216, 609] on button "Confirmar" at bounding box center [1196, 618] width 98 height 30
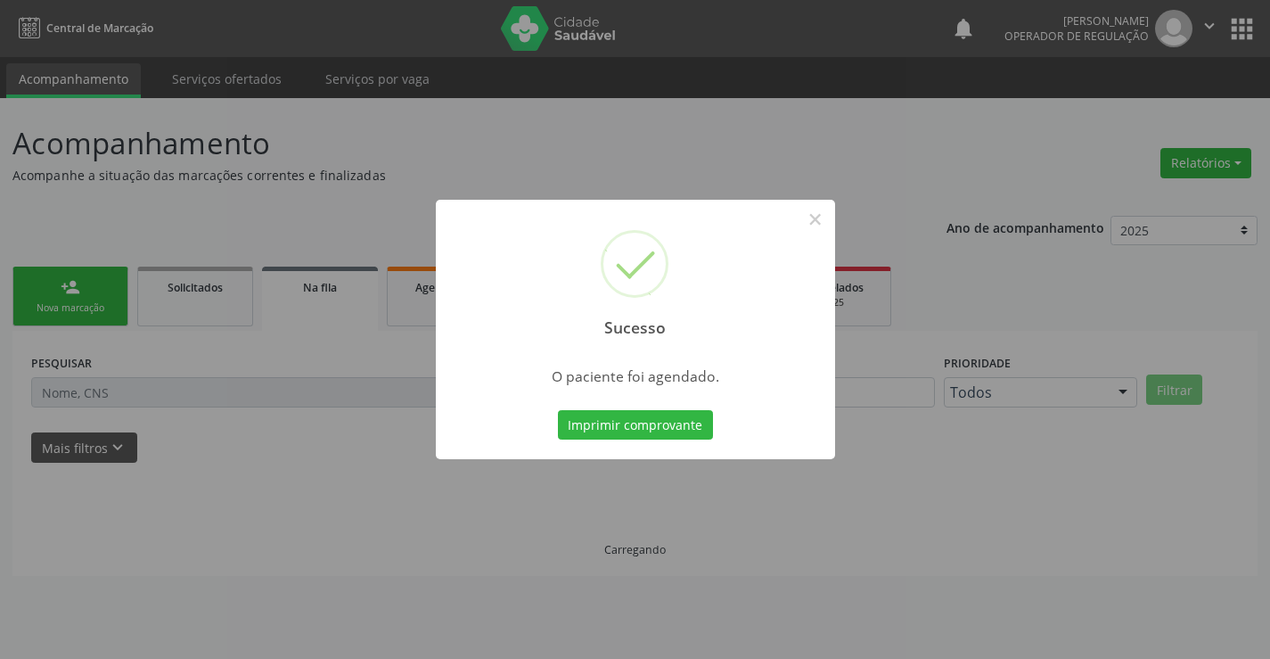
scroll to position [0, 0]
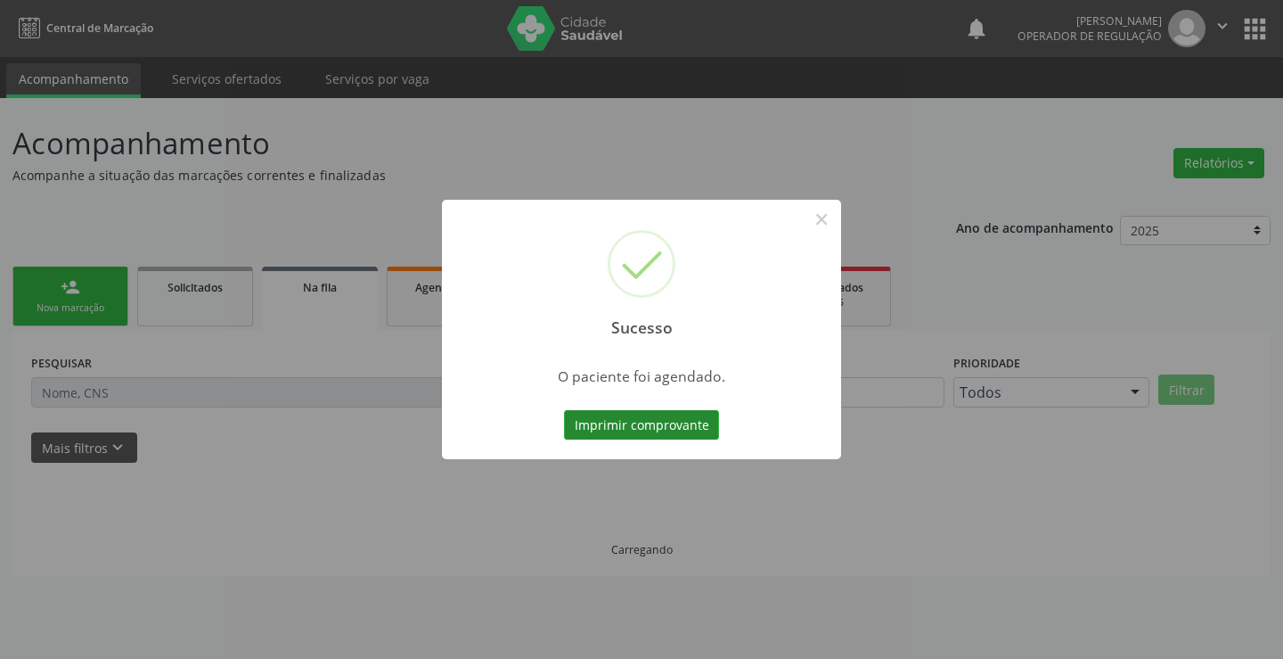
click at [651, 417] on button "Imprimir comprovante" at bounding box center [641, 425] width 155 height 30
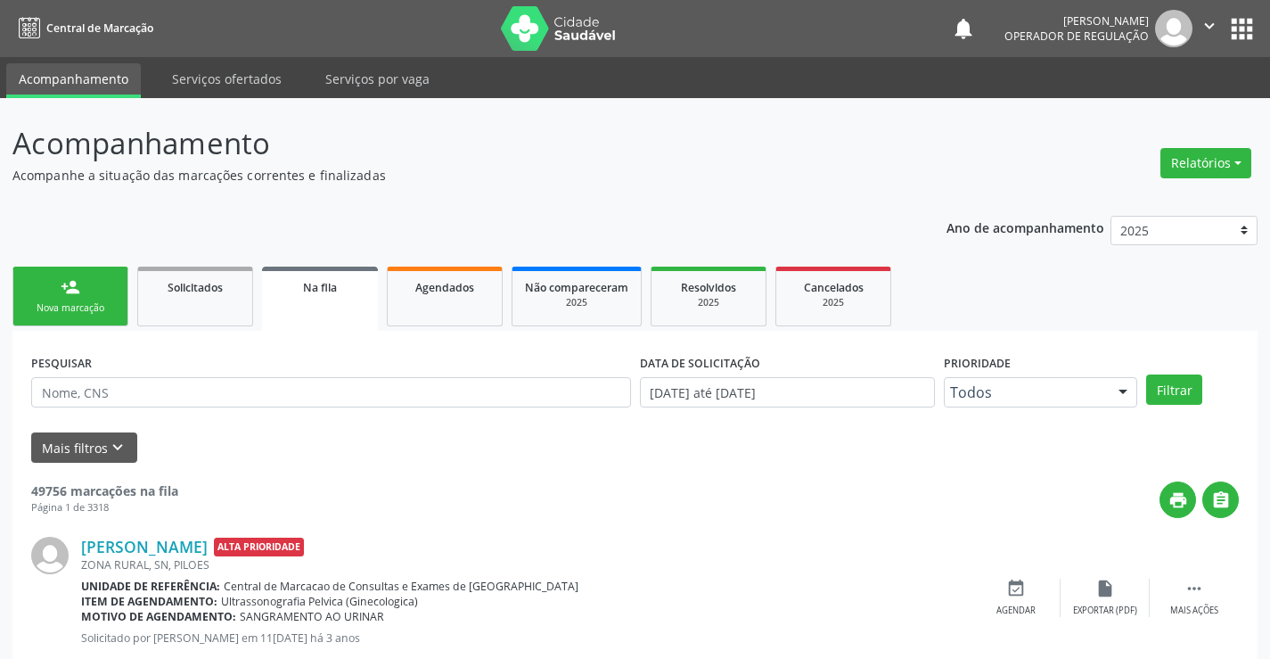
click at [78, 303] on div "Nova marcação" at bounding box center [70, 307] width 89 height 13
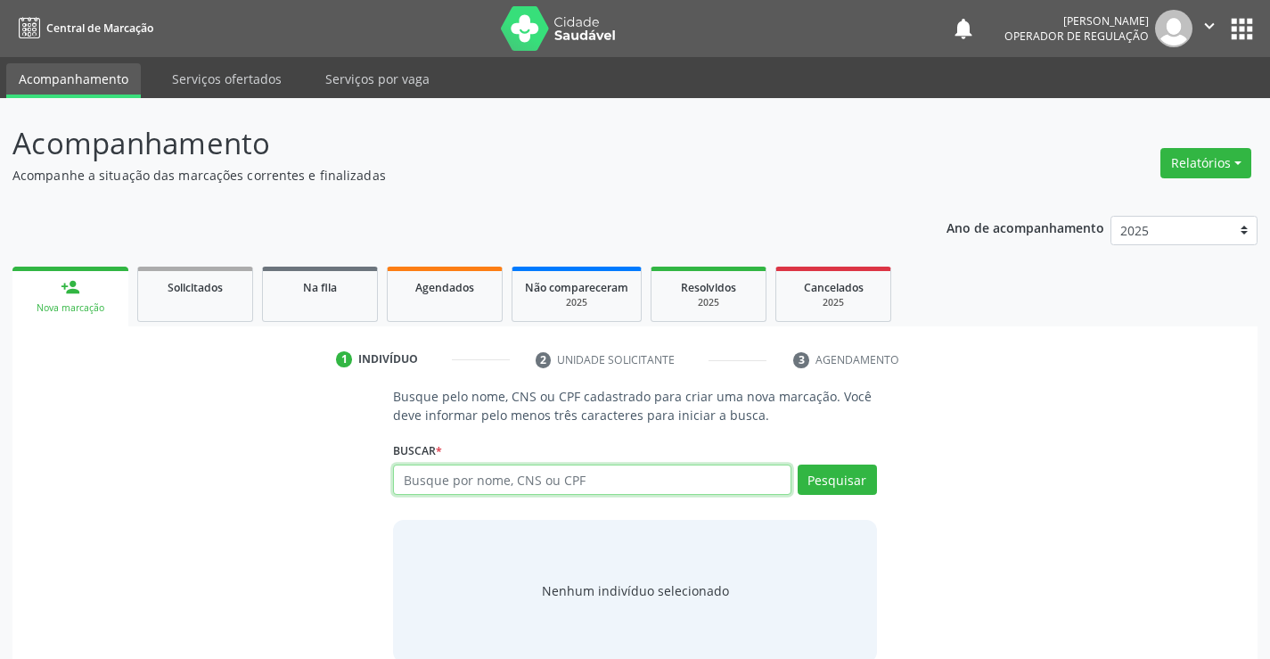
click at [475, 471] on input "text" at bounding box center [591, 479] width 397 height 30
type input "704501378265710"
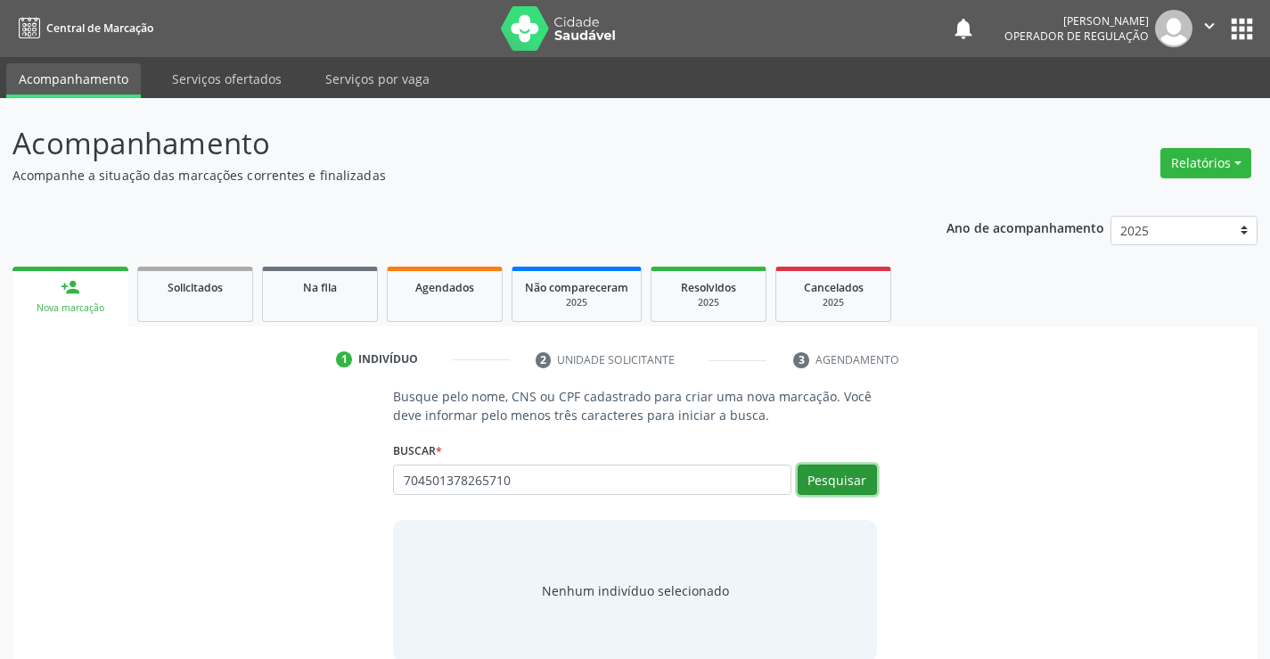
click at [843, 480] on button "Pesquisar" at bounding box center [837, 479] width 79 height 30
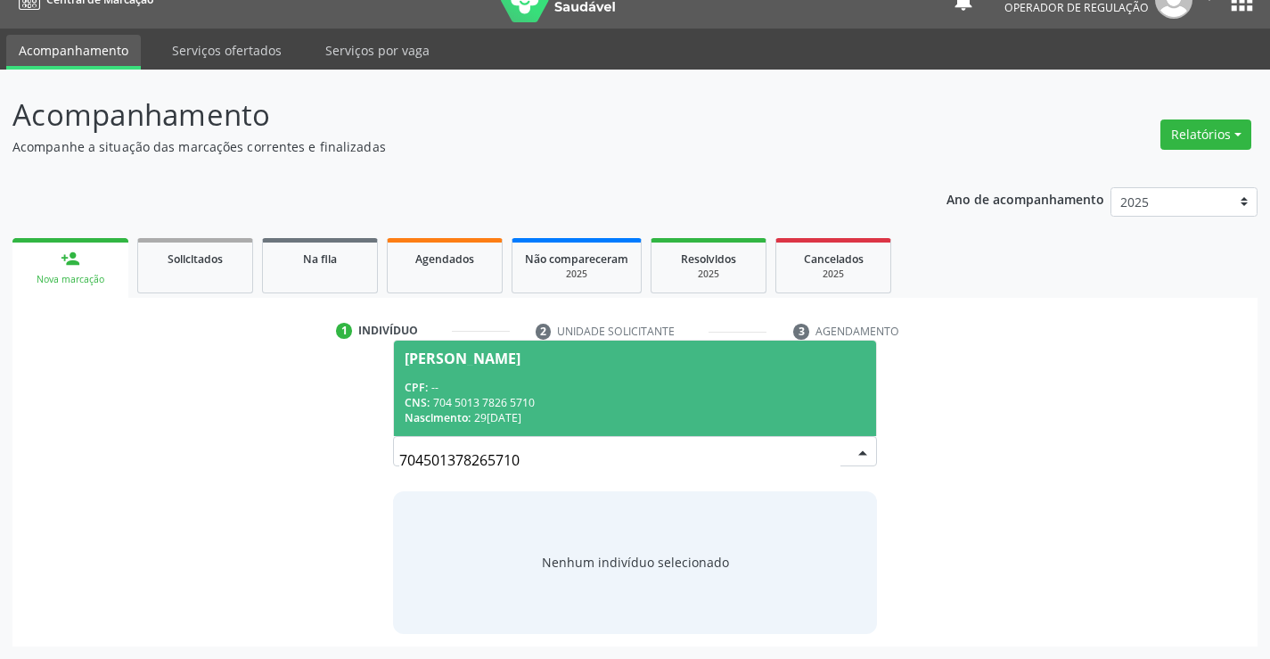
click at [549, 388] on div "CPF: --" at bounding box center [635, 387] width 460 height 15
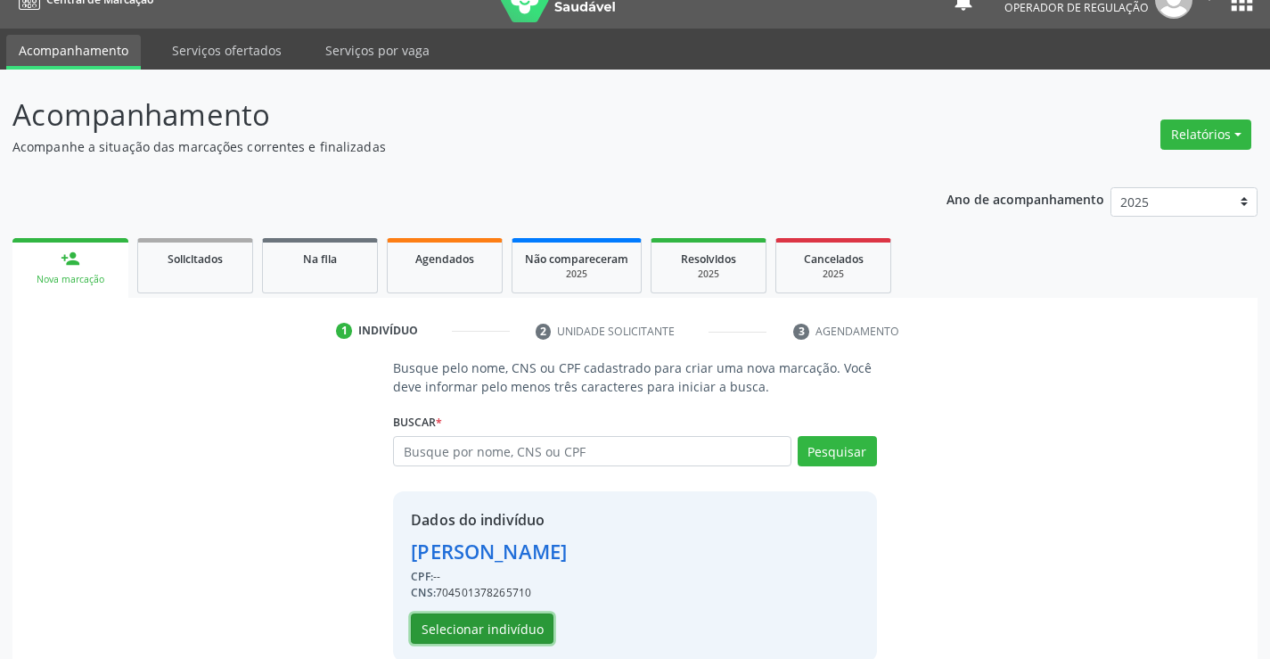
click at [460, 619] on button "Selecionar indivíduo" at bounding box center [482, 628] width 143 height 30
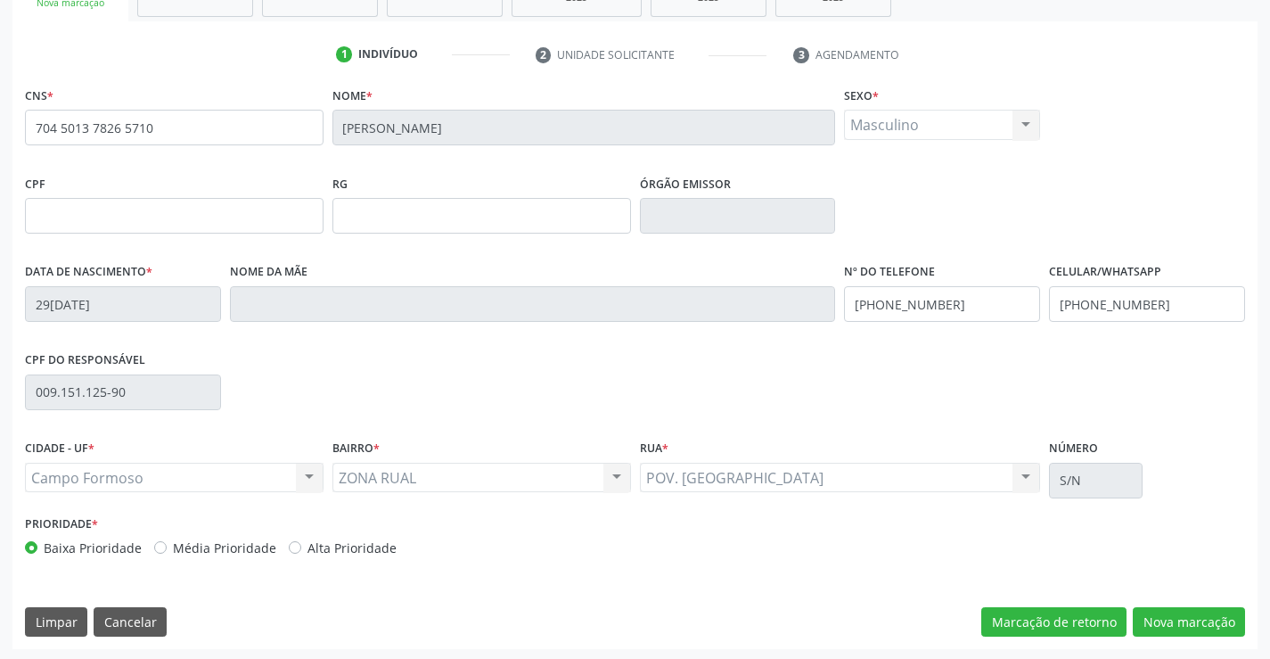
scroll to position [307, 0]
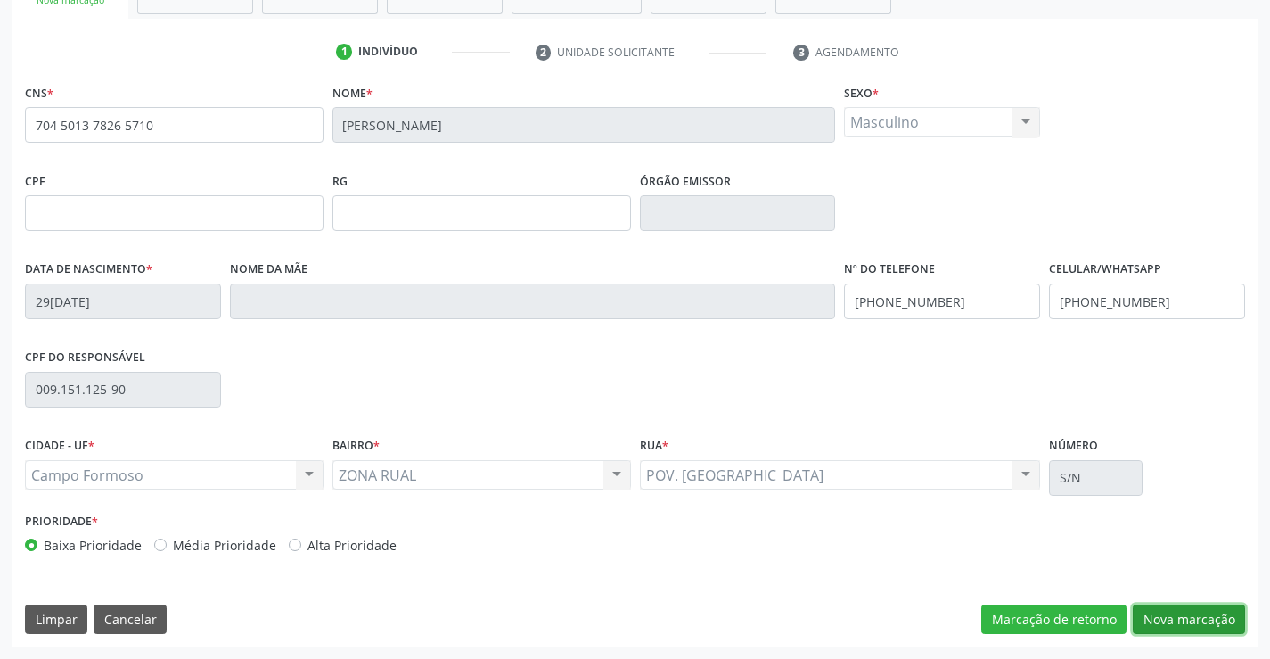
click at [1150, 610] on button "Nova marcação" at bounding box center [1189, 619] width 112 height 30
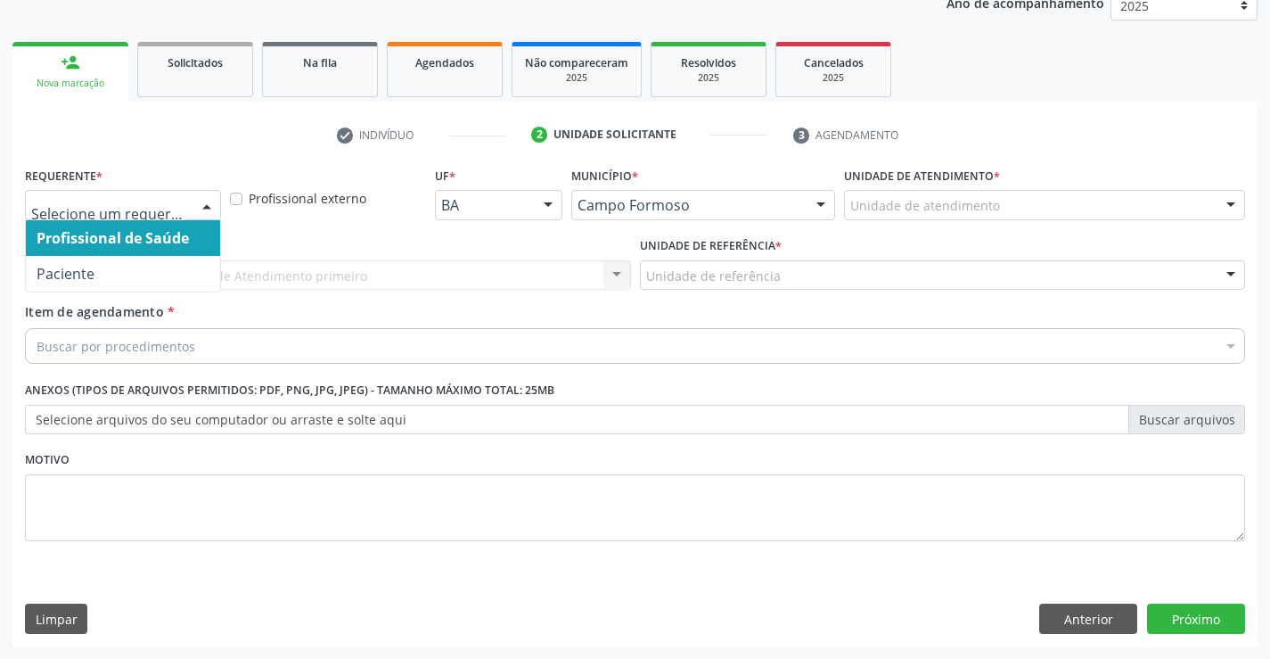
drag, startPoint x: 131, startPoint y: 199, endPoint x: 117, endPoint y: 285, distance: 87.6
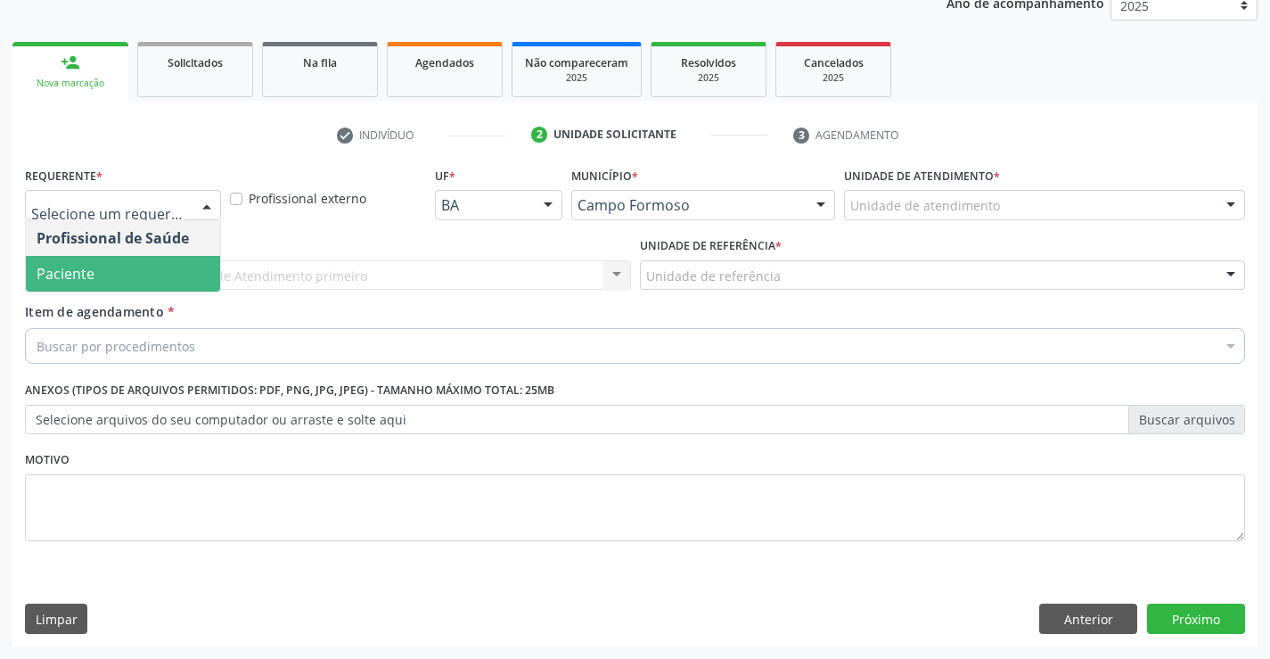
click at [110, 275] on span "Paciente" at bounding box center [123, 274] width 194 height 36
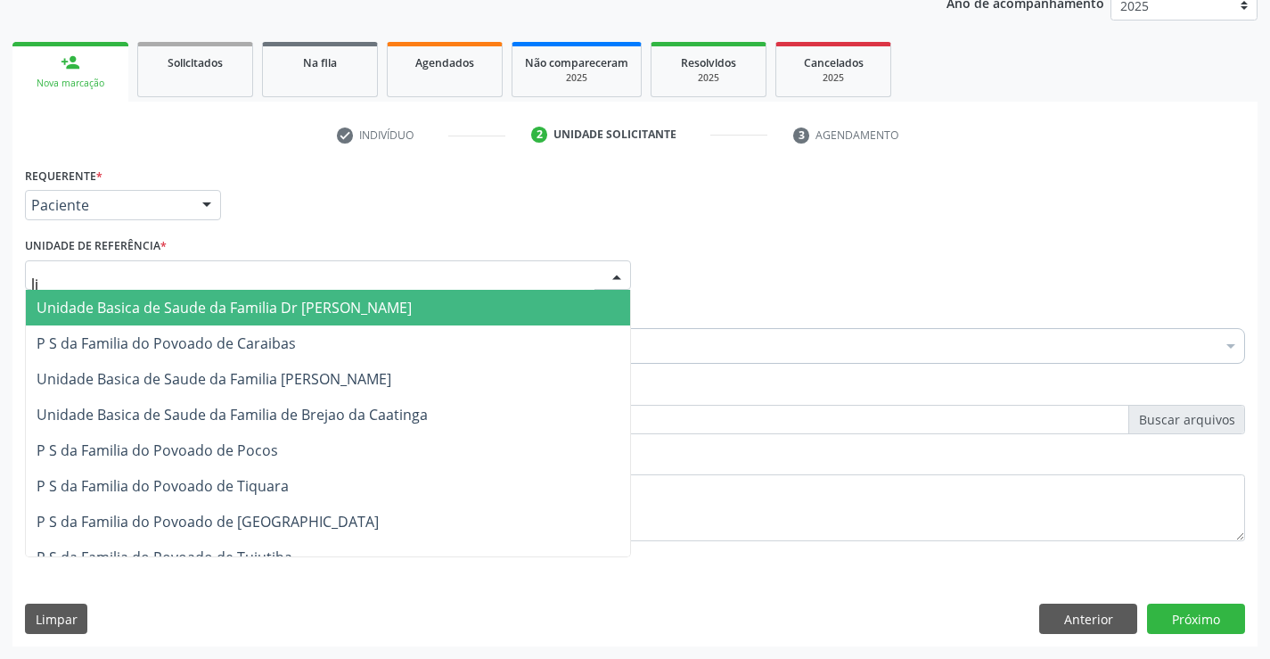
type input "lim"
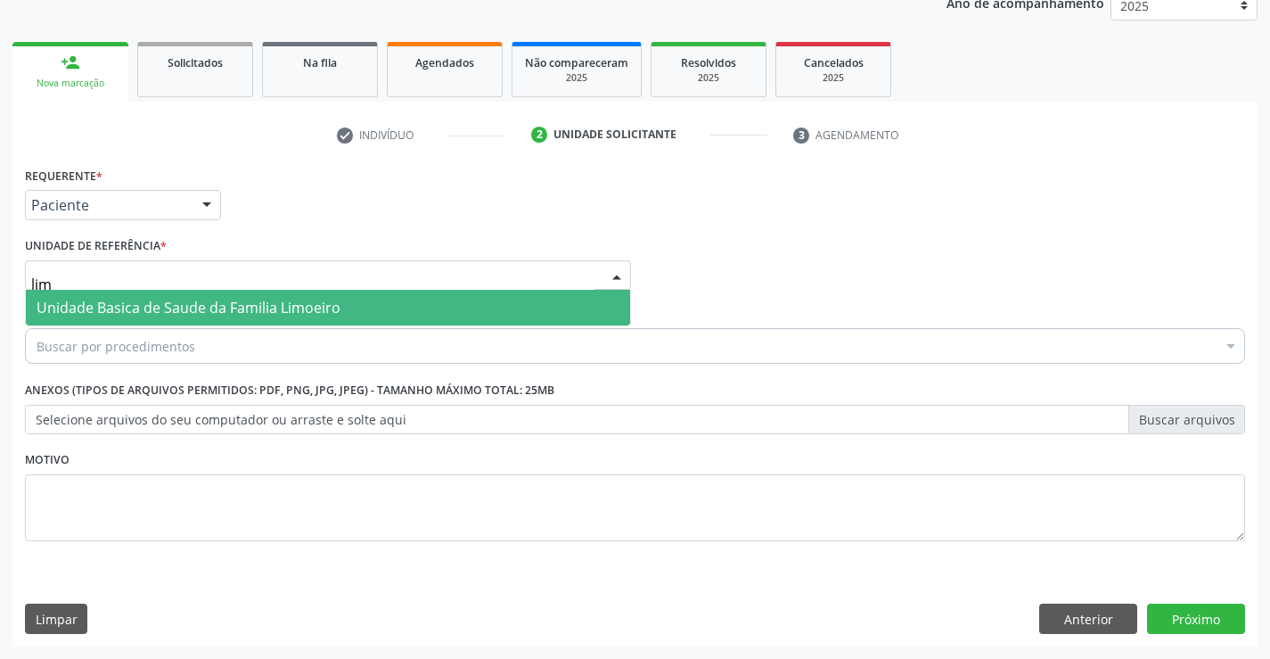
click at [97, 299] on span "Unidade Basica de Saude da Familia Limoeiro" at bounding box center [189, 308] width 304 height 20
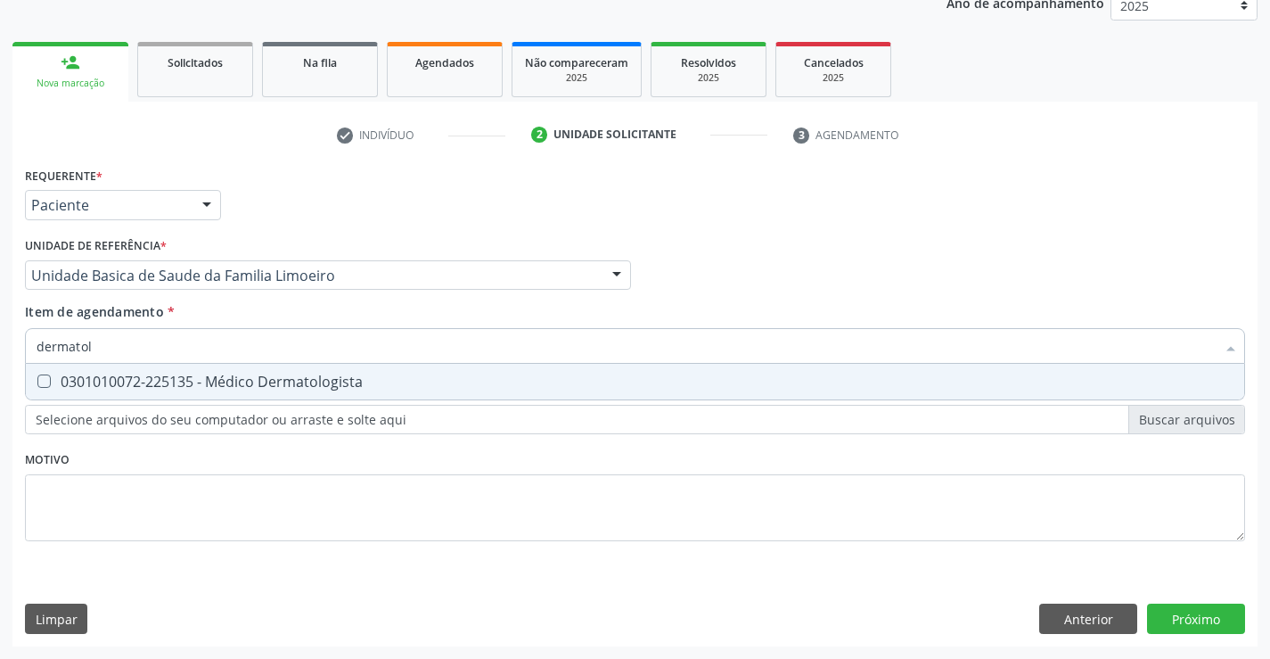
type input "dermatolo"
click at [95, 383] on div "0301010072-225135 - Médico Dermatologista" at bounding box center [635, 381] width 1197 height 14
checkbox Dermatologista "true"
click at [1176, 613] on div "Requerente * Paciente Profissional de Saúde Paciente Nenhum resultado encontrad…" at bounding box center [634, 404] width 1245 height 484
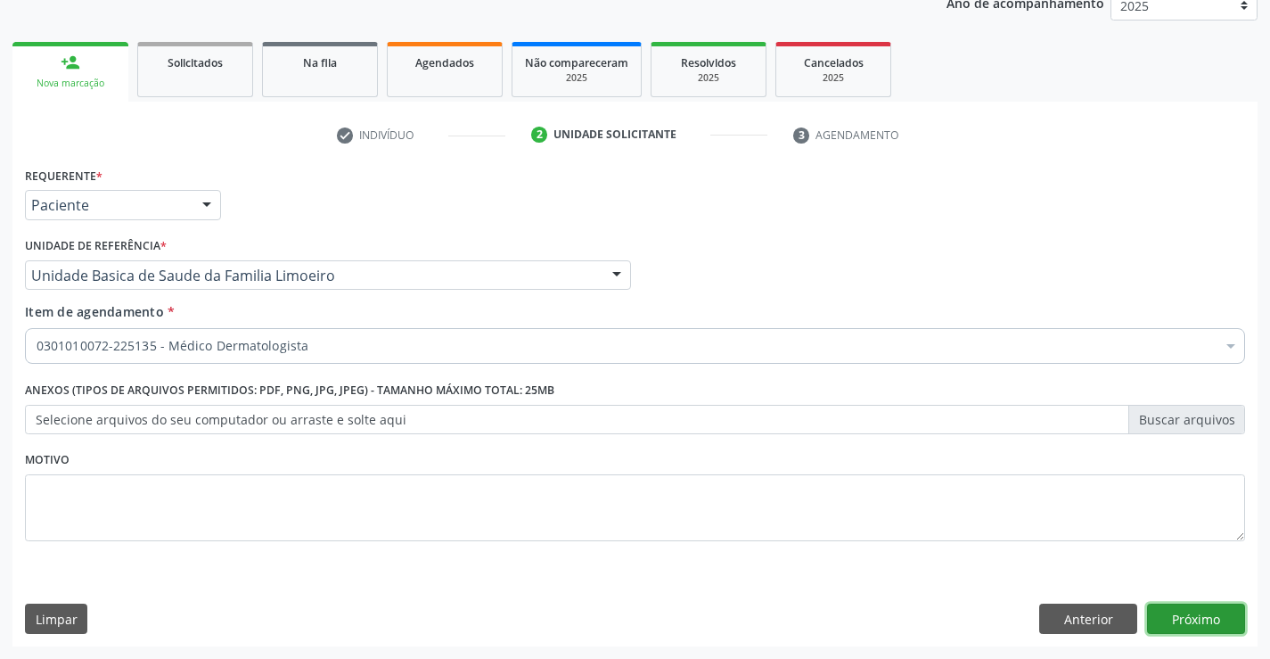
click at [1176, 613] on button "Próximo" at bounding box center [1196, 618] width 98 height 30
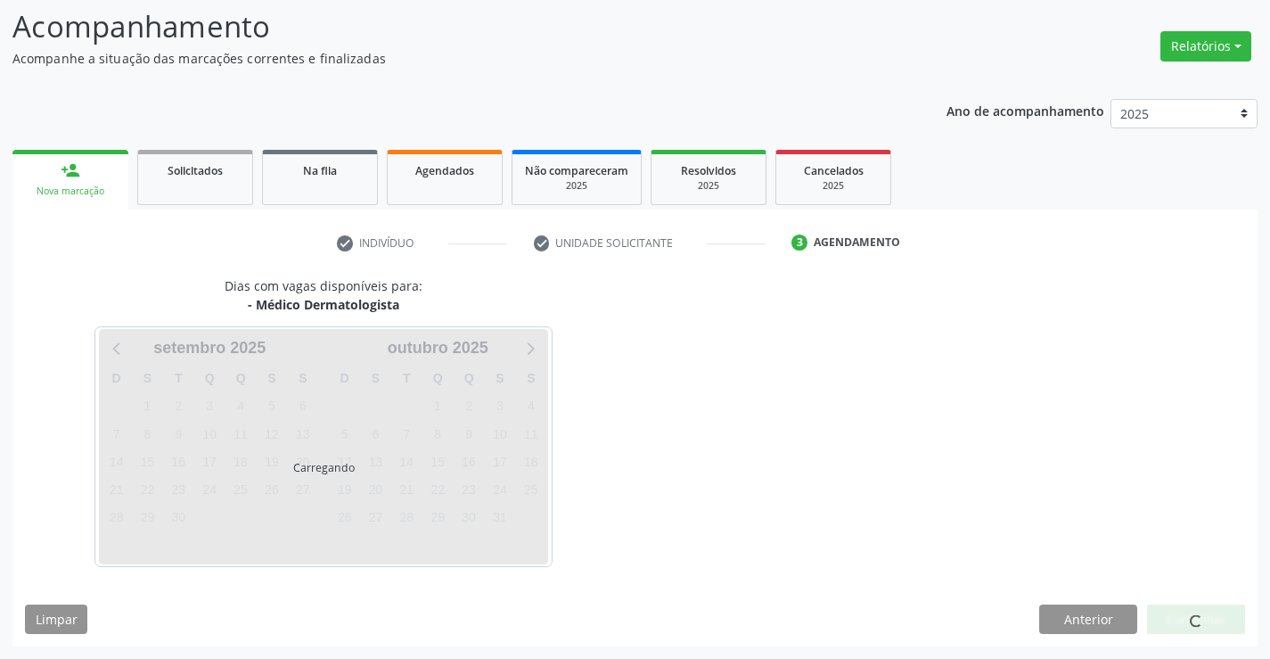
scroll to position [169, 0]
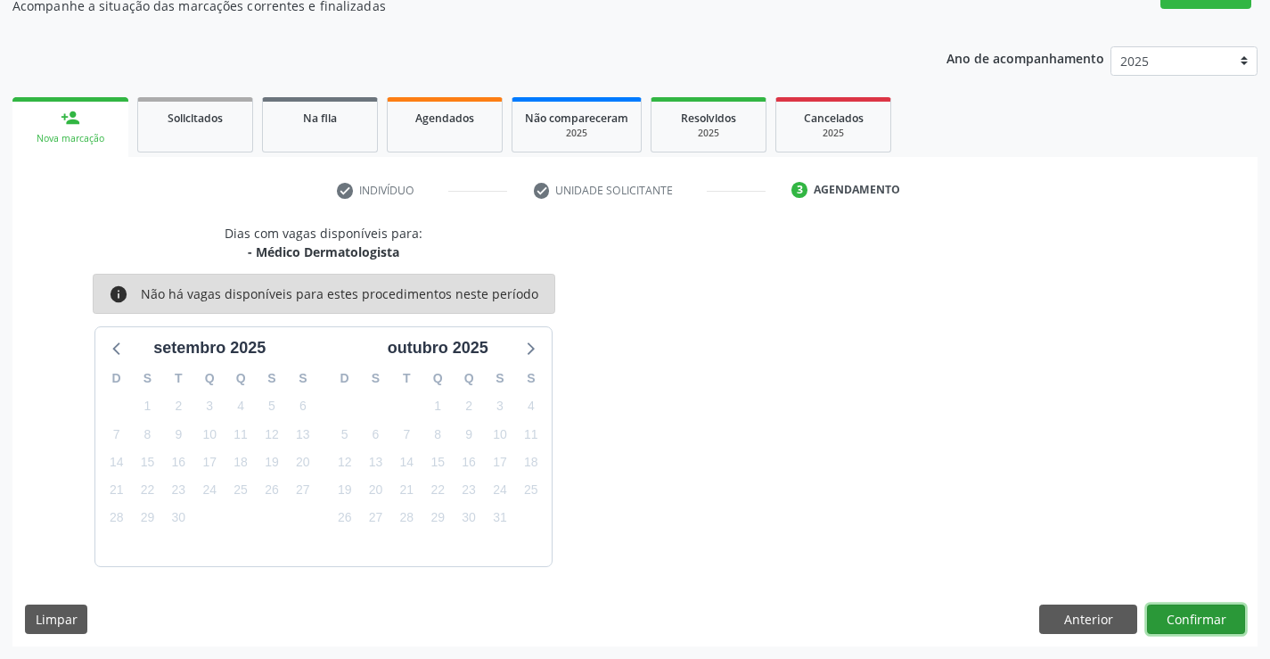
click at [1183, 611] on button "Confirmar" at bounding box center [1196, 619] width 98 height 30
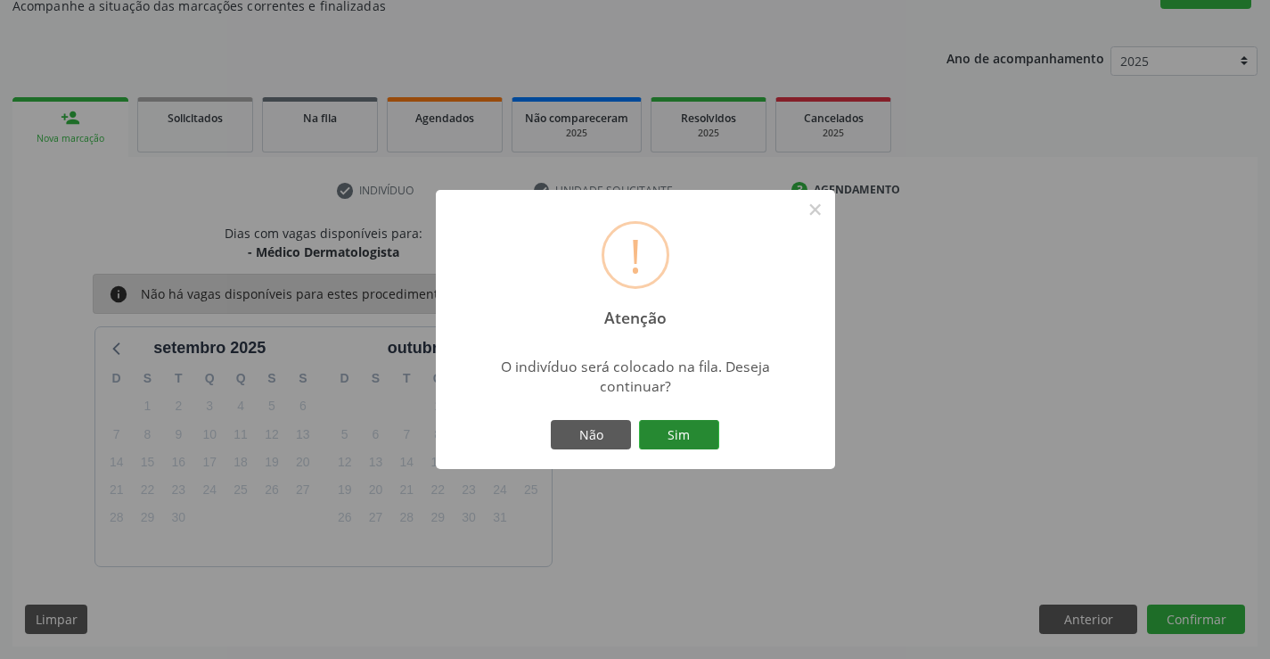
click at [683, 430] on button "Sim" at bounding box center [679, 435] width 80 height 30
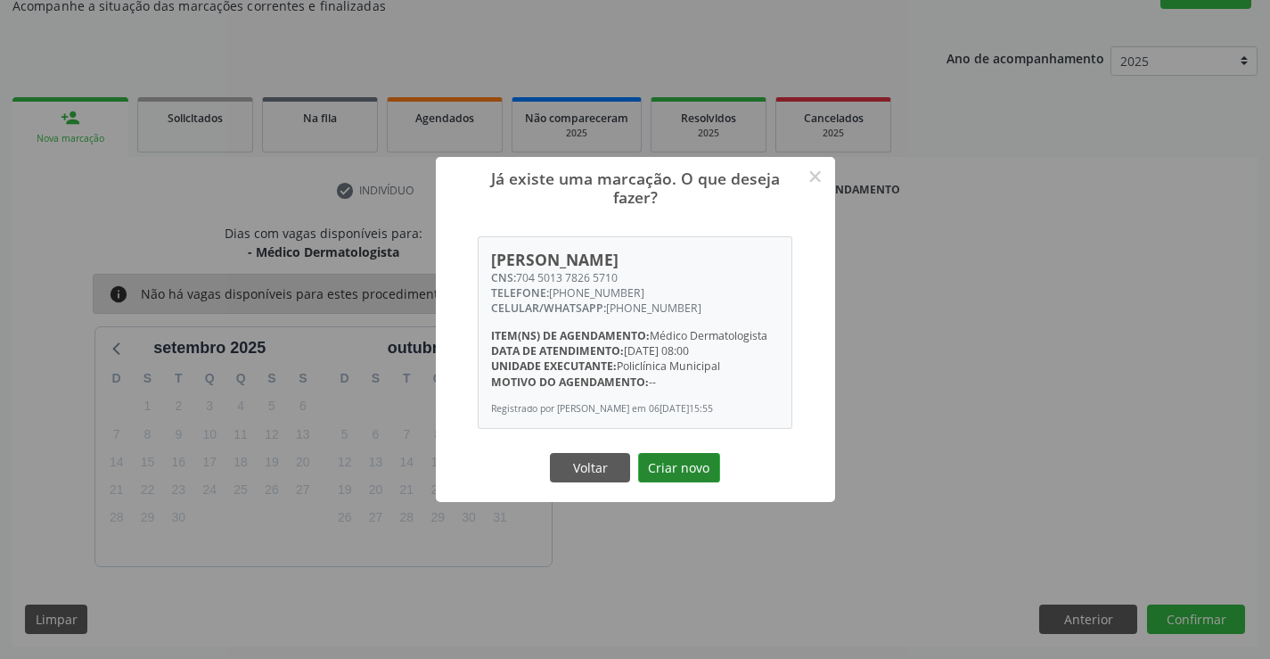
click at [706, 468] on button "Criar novo" at bounding box center [679, 468] width 82 height 30
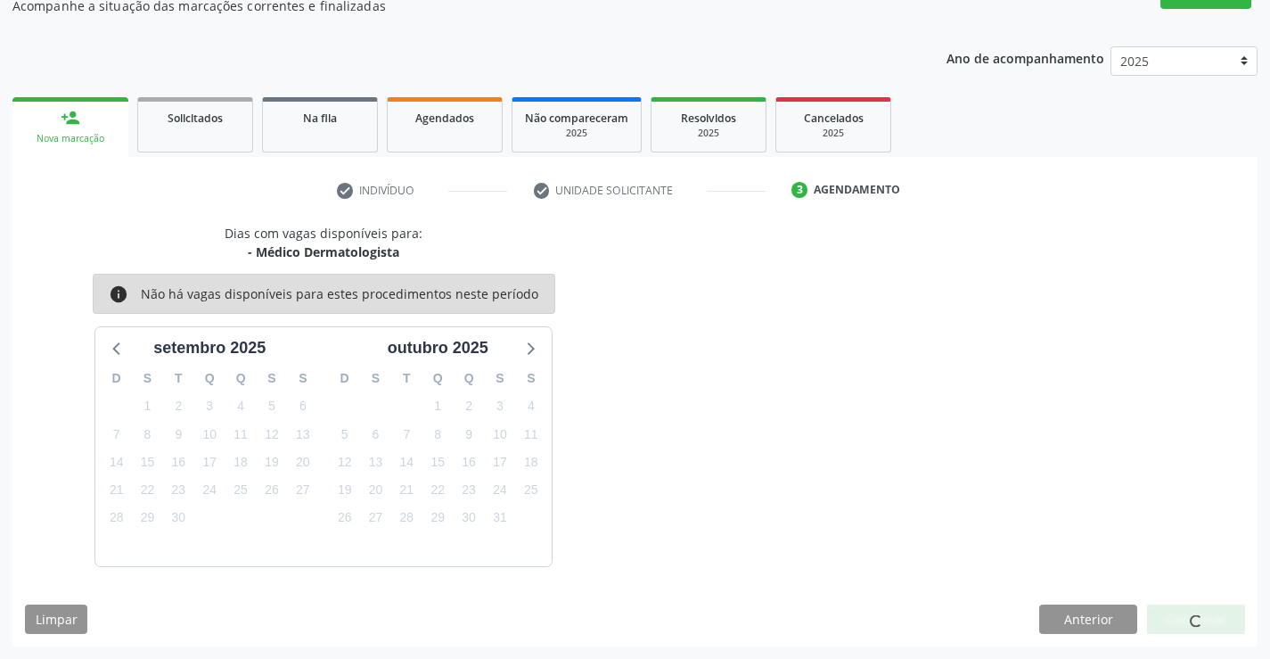
scroll to position [0, 0]
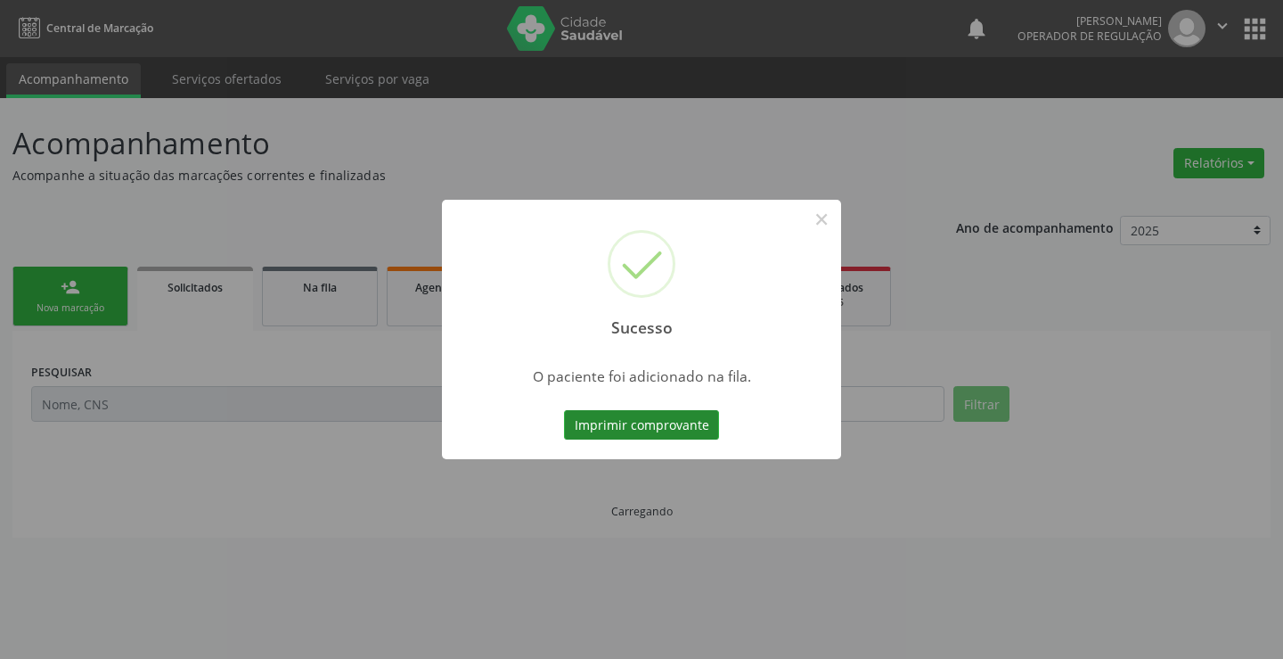
click at [683, 419] on button "Imprimir comprovante" at bounding box center [641, 425] width 155 height 30
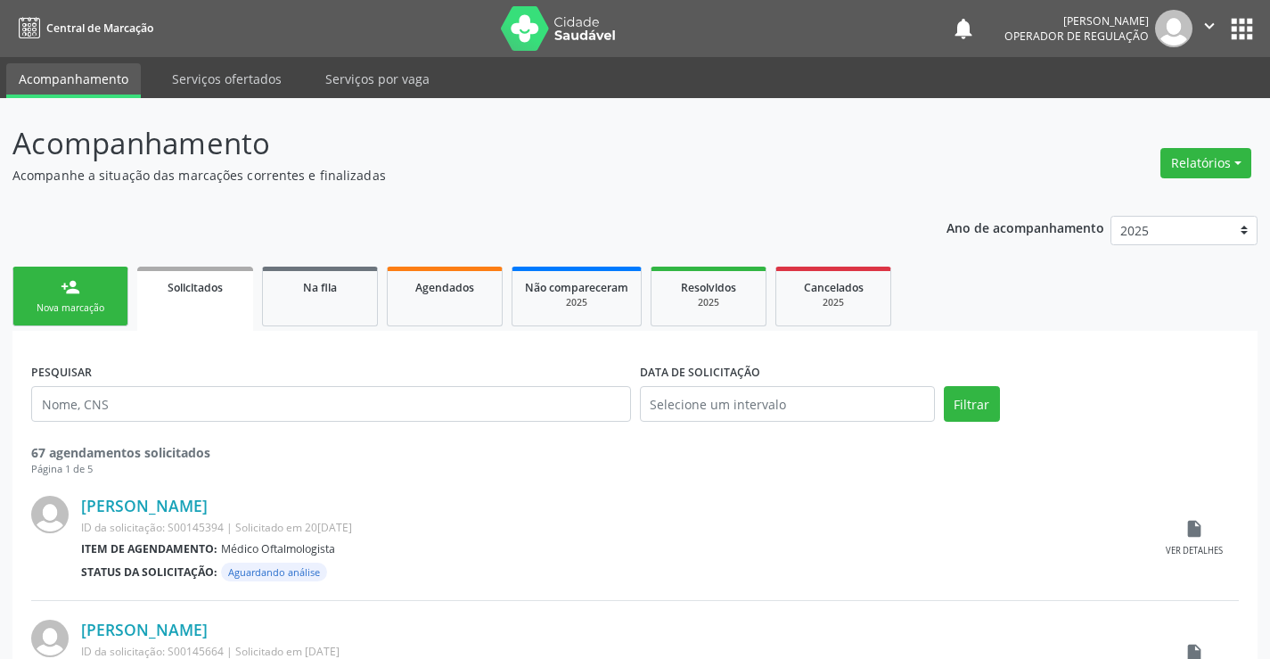
click at [70, 294] on div "person_add" at bounding box center [71, 287] width 20 height 20
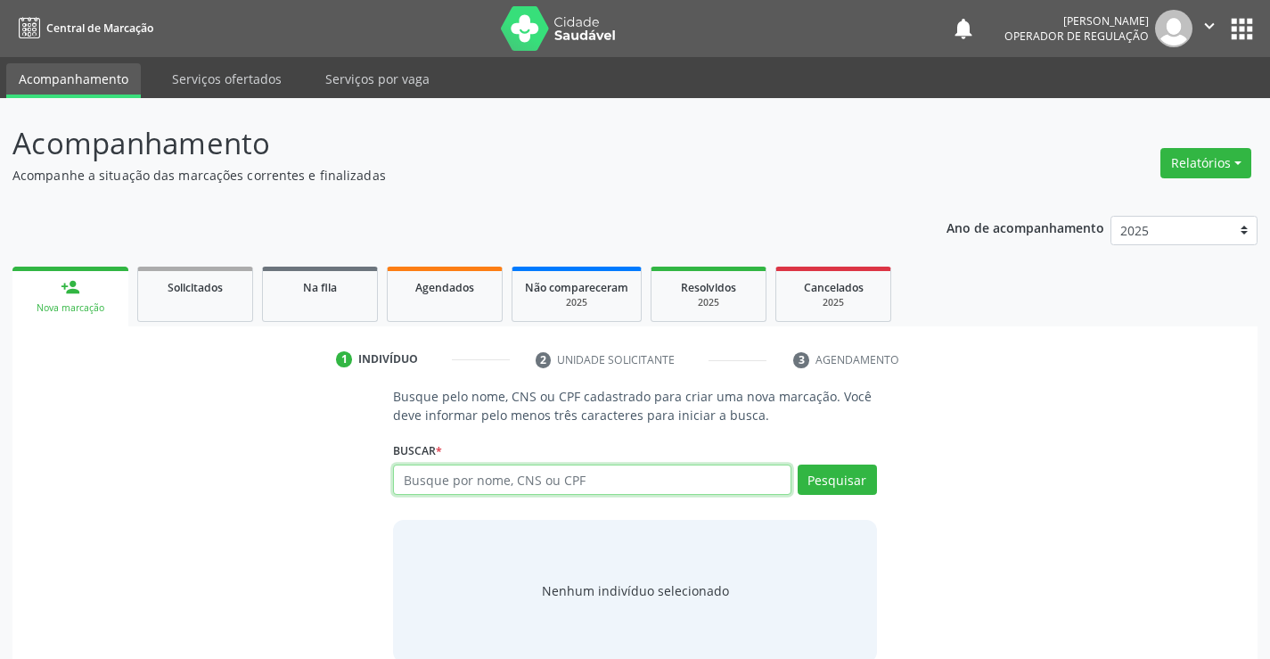
click at [438, 471] on input "text" at bounding box center [591, 479] width 397 height 30
type input "700807990192990"
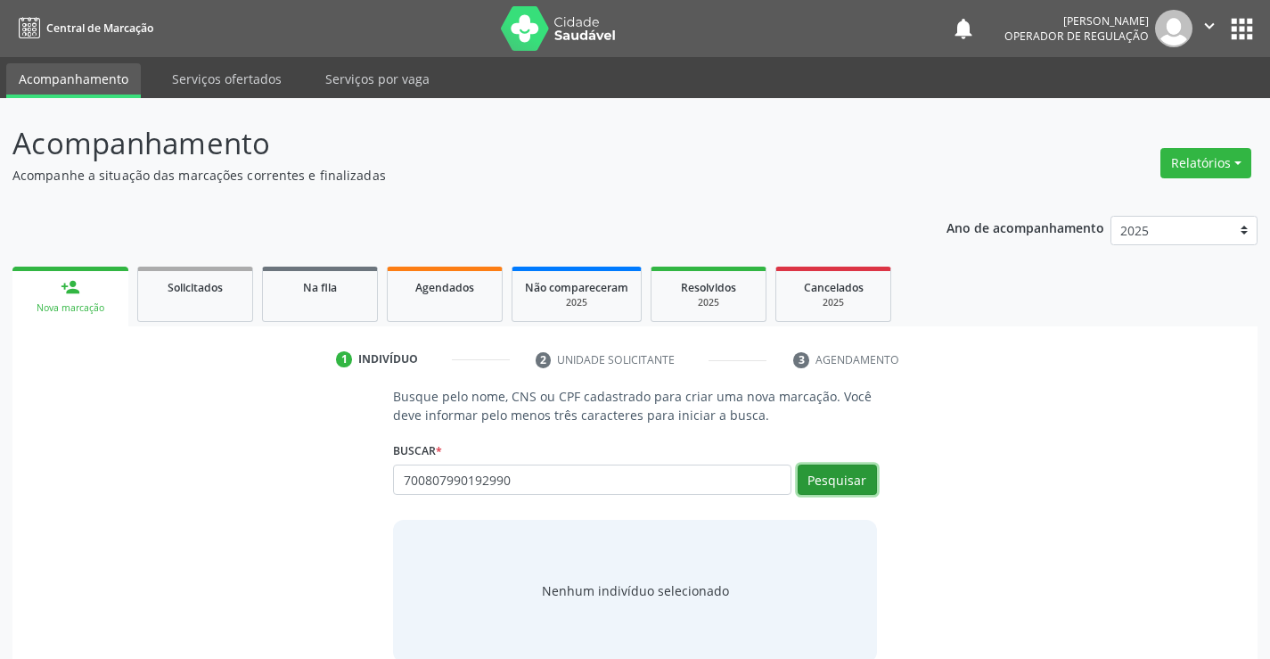
click at [837, 487] on button "Pesquisar" at bounding box center [837, 479] width 79 height 30
type input "700807990192990"
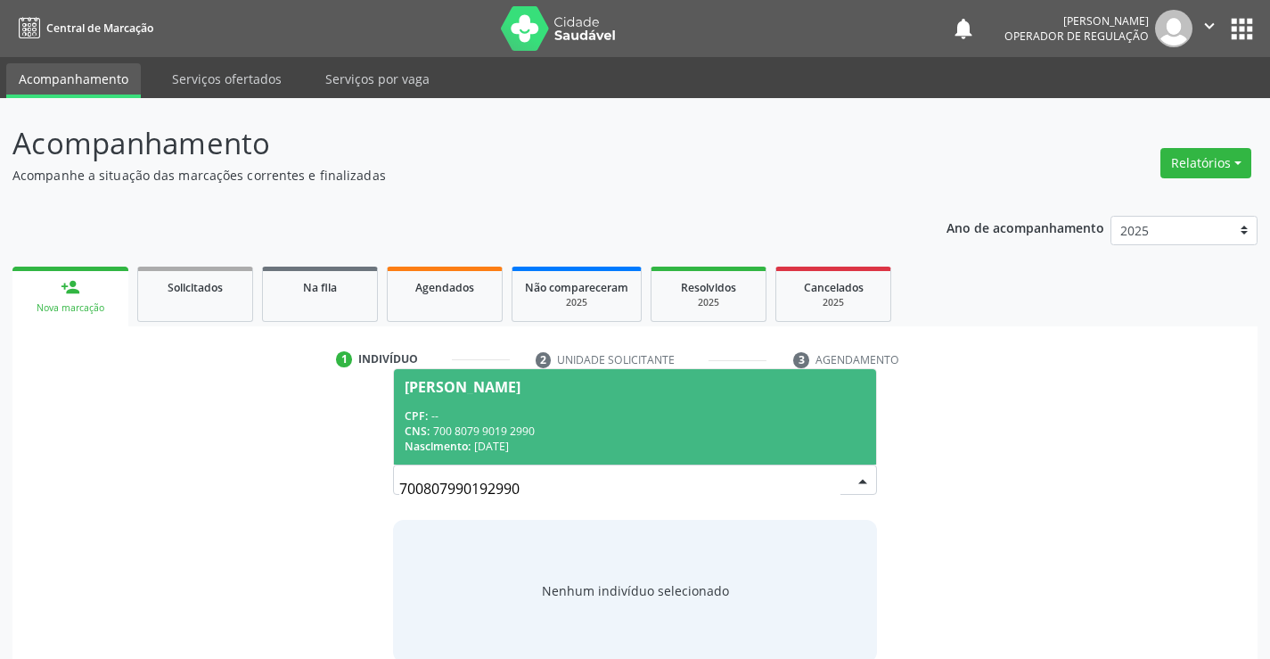
click at [545, 413] on div "CPF: --" at bounding box center [635, 415] width 460 height 15
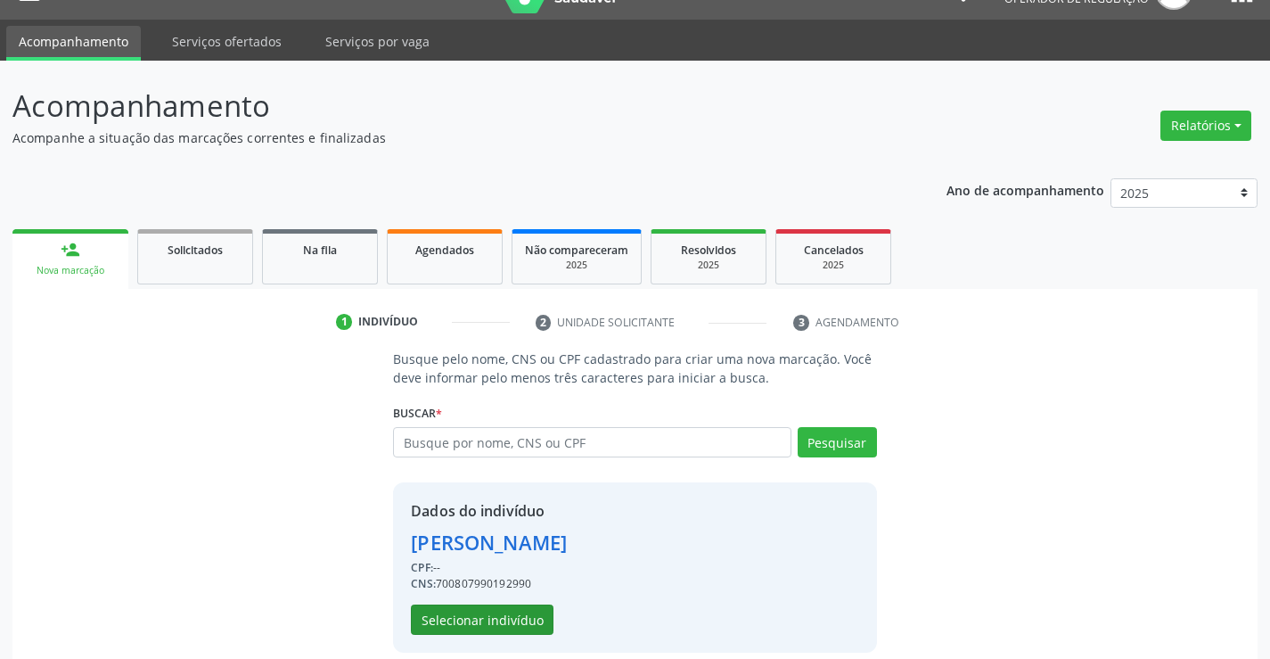
scroll to position [56, 0]
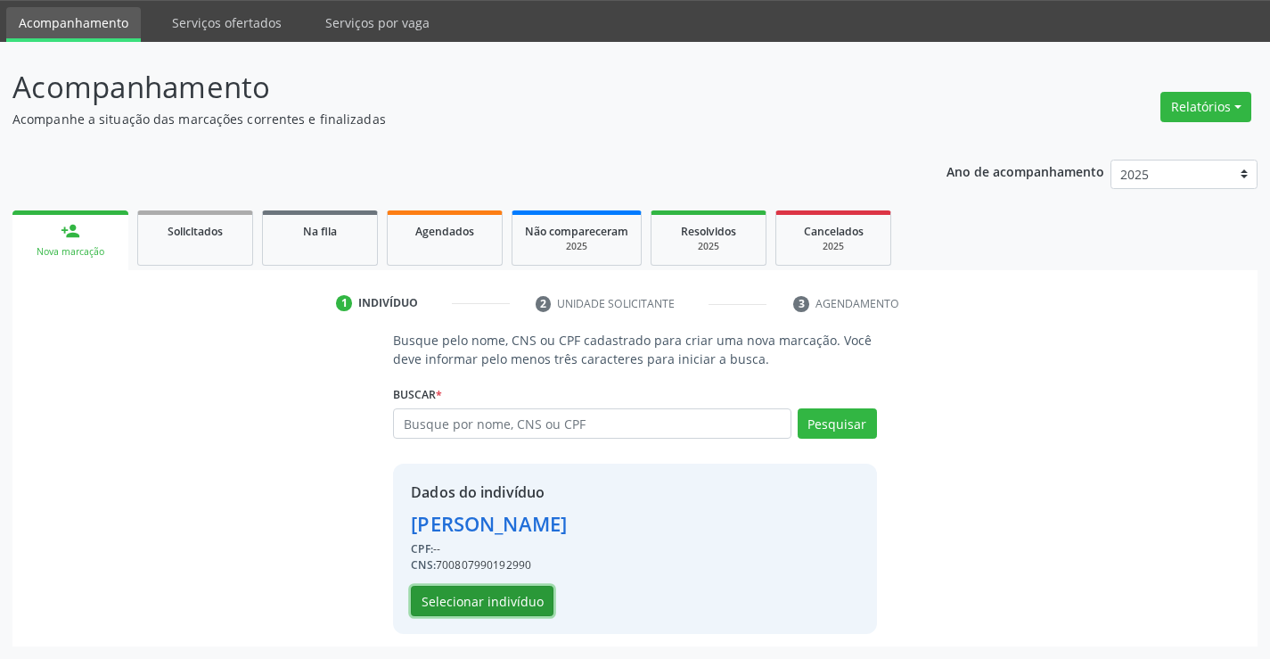
click at [462, 603] on button "Selecionar indivíduo" at bounding box center [482, 600] width 143 height 30
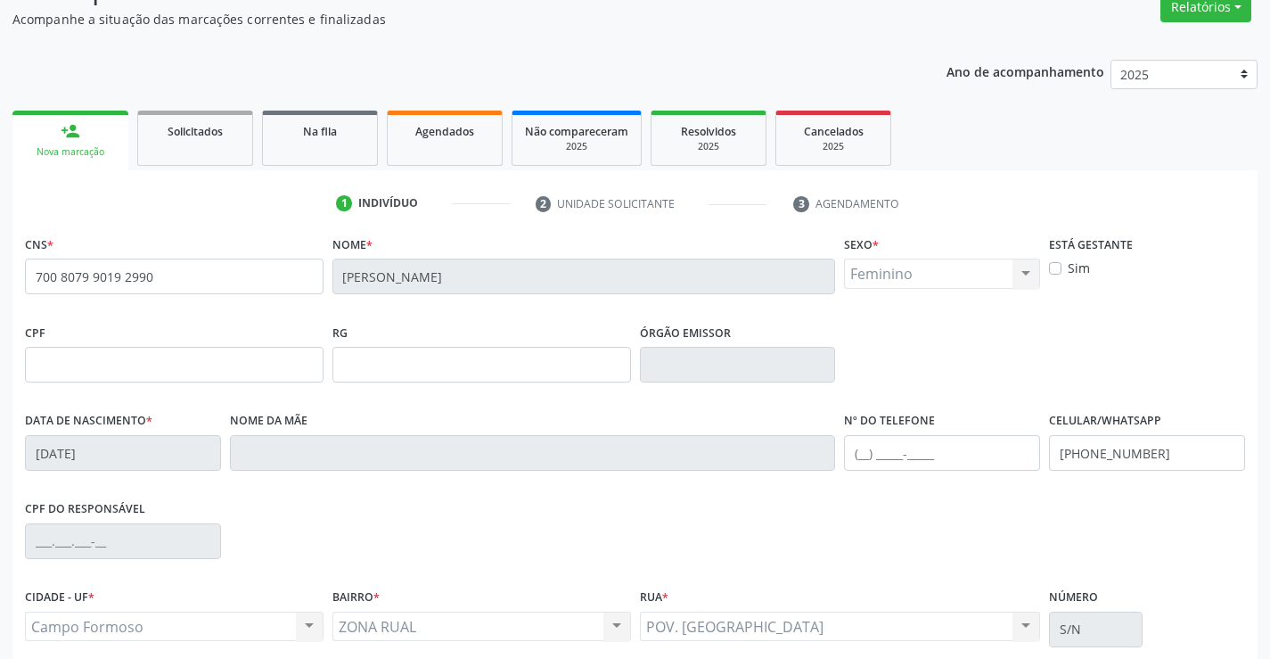
scroll to position [307, 0]
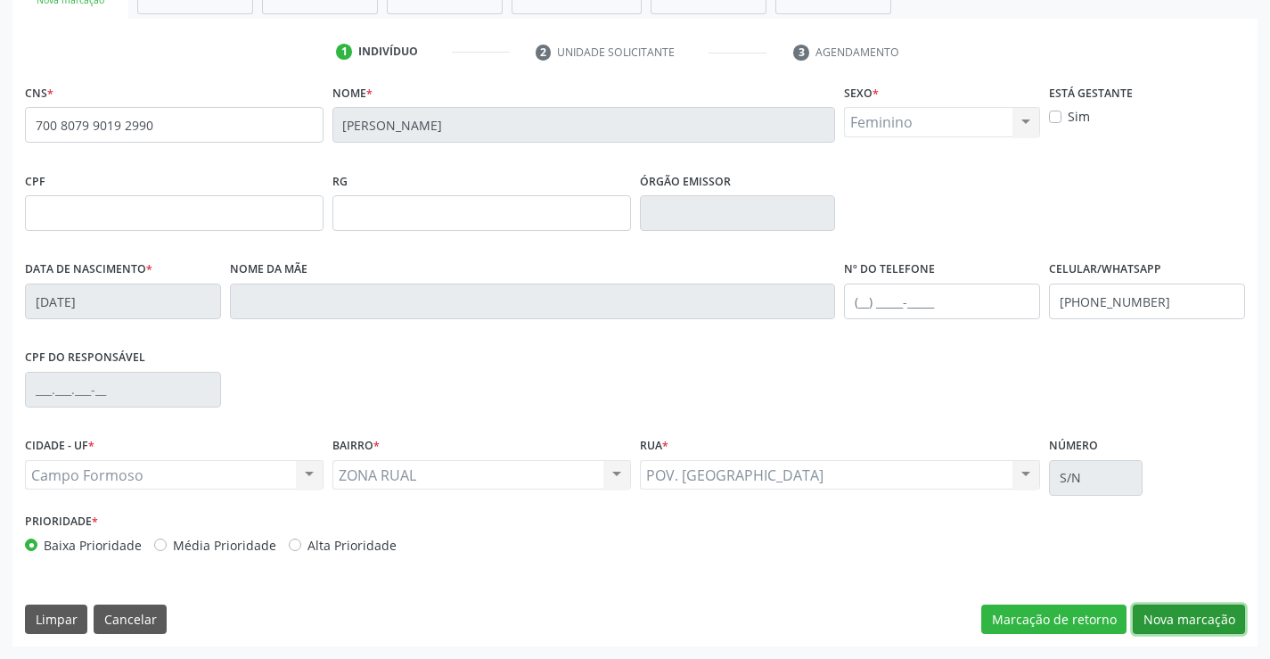
click at [1158, 613] on button "Nova marcação" at bounding box center [1189, 619] width 112 height 30
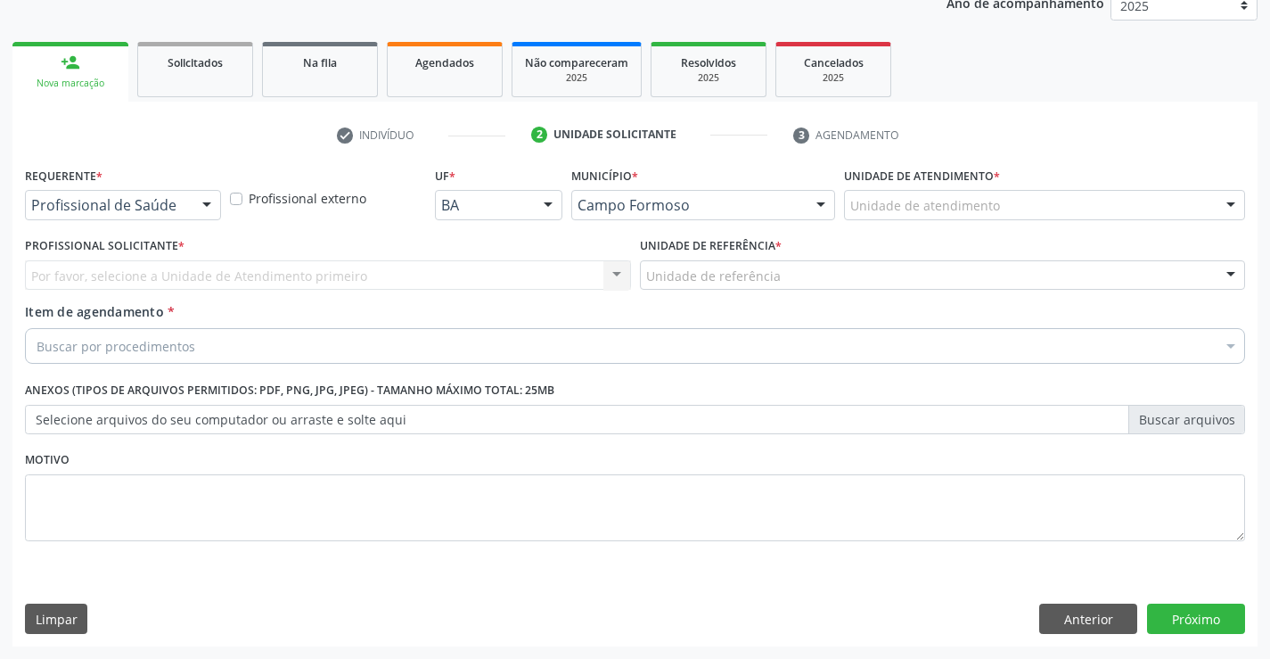
scroll to position [225, 0]
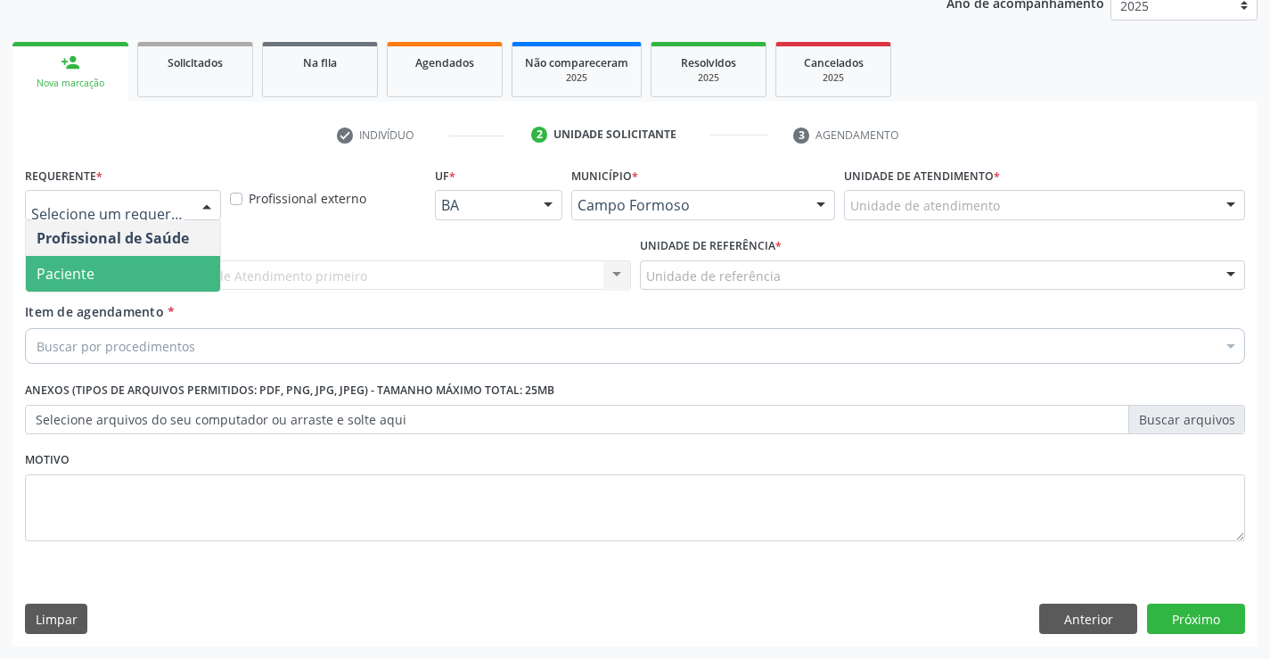
click at [94, 266] on span "Paciente" at bounding box center [123, 274] width 194 height 36
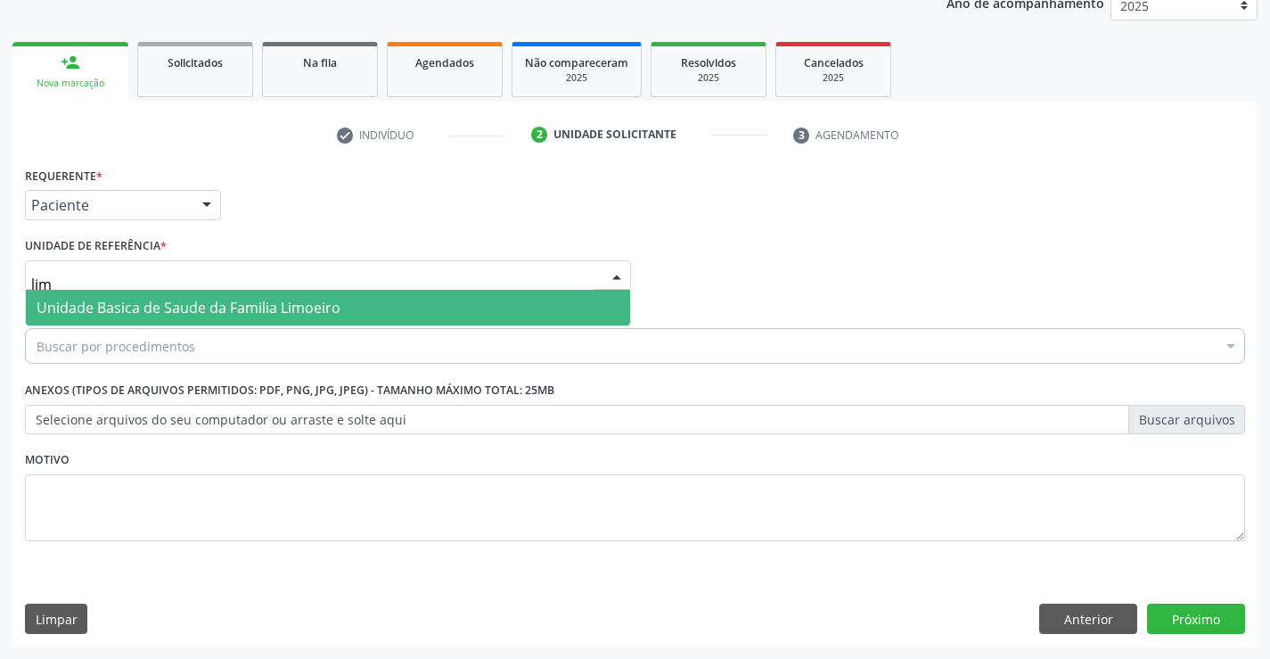
type input "limo"
click at [120, 307] on span "Unidade Basica de Saude da Familia Limoeiro" at bounding box center [189, 308] width 304 height 20
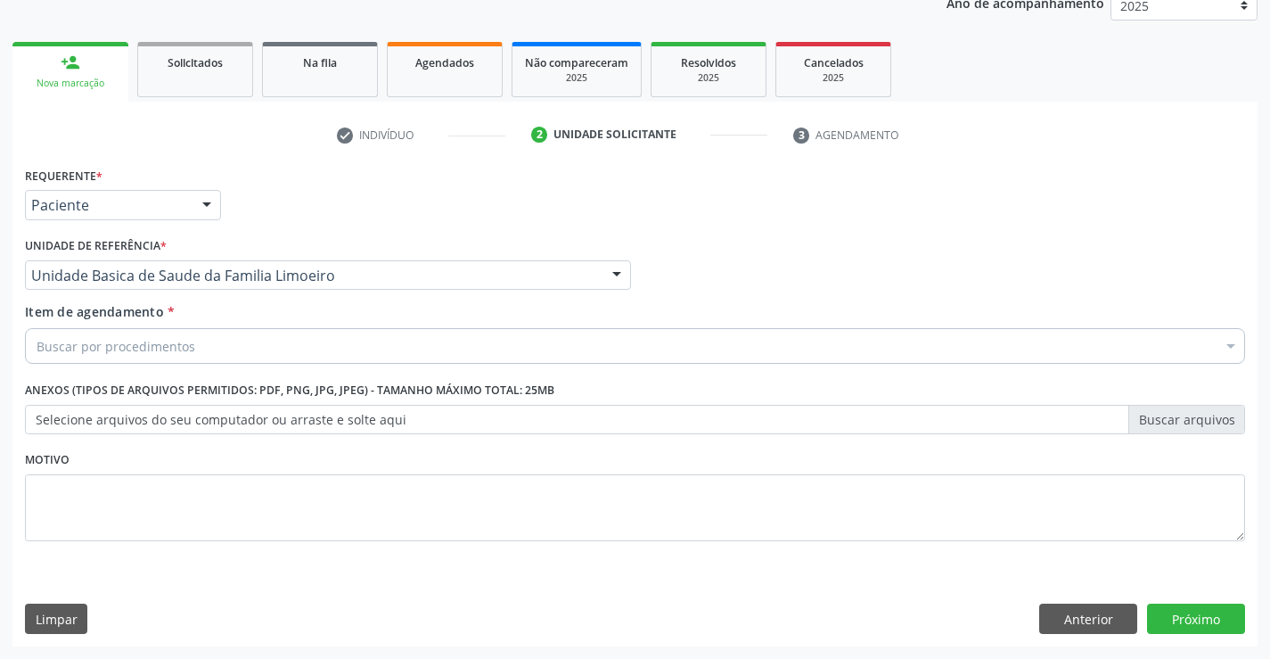
click at [106, 357] on div "Buscar por procedimentos" at bounding box center [635, 346] width 1220 height 36
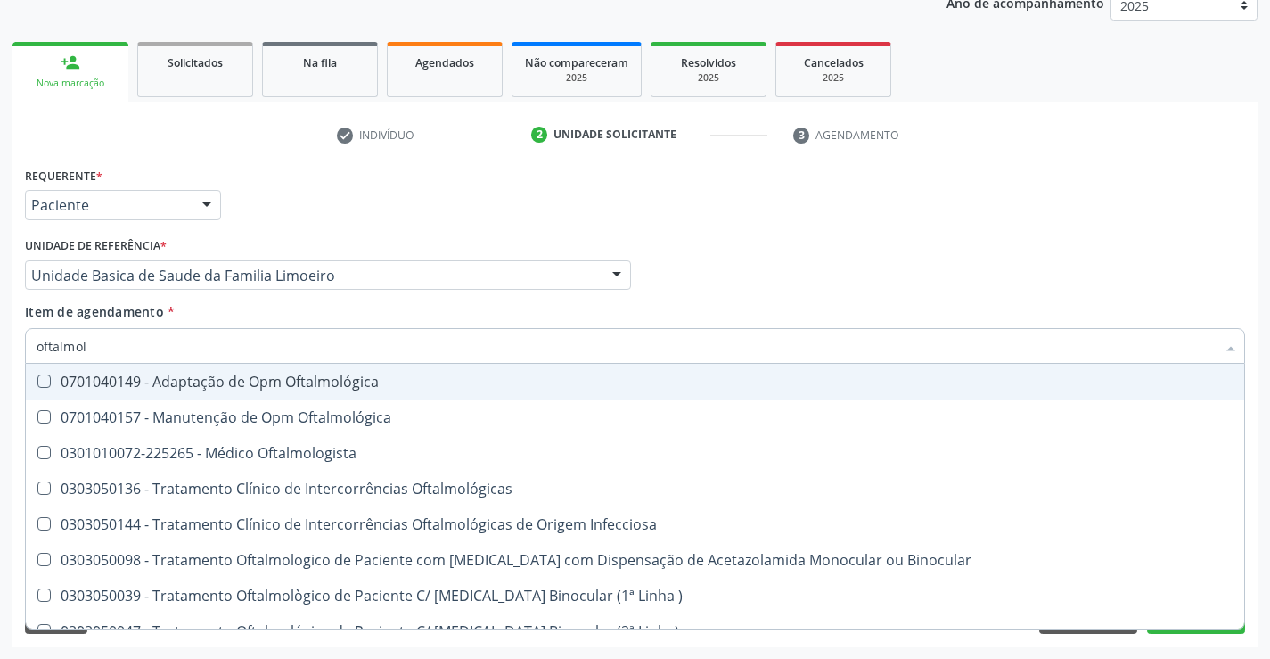
type input "oftalmolo"
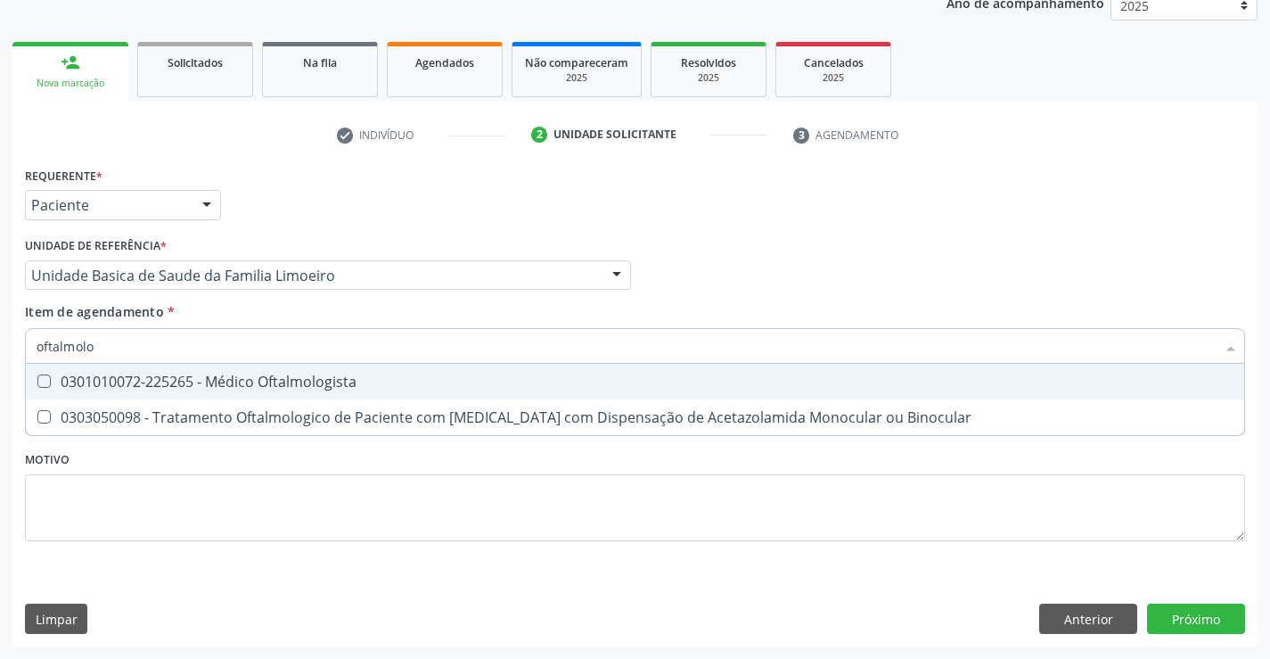
click at [117, 391] on span "0301010072-225265 - Médico Oftalmologista" at bounding box center [635, 382] width 1218 height 36
checkbox Oftalmologista "true"
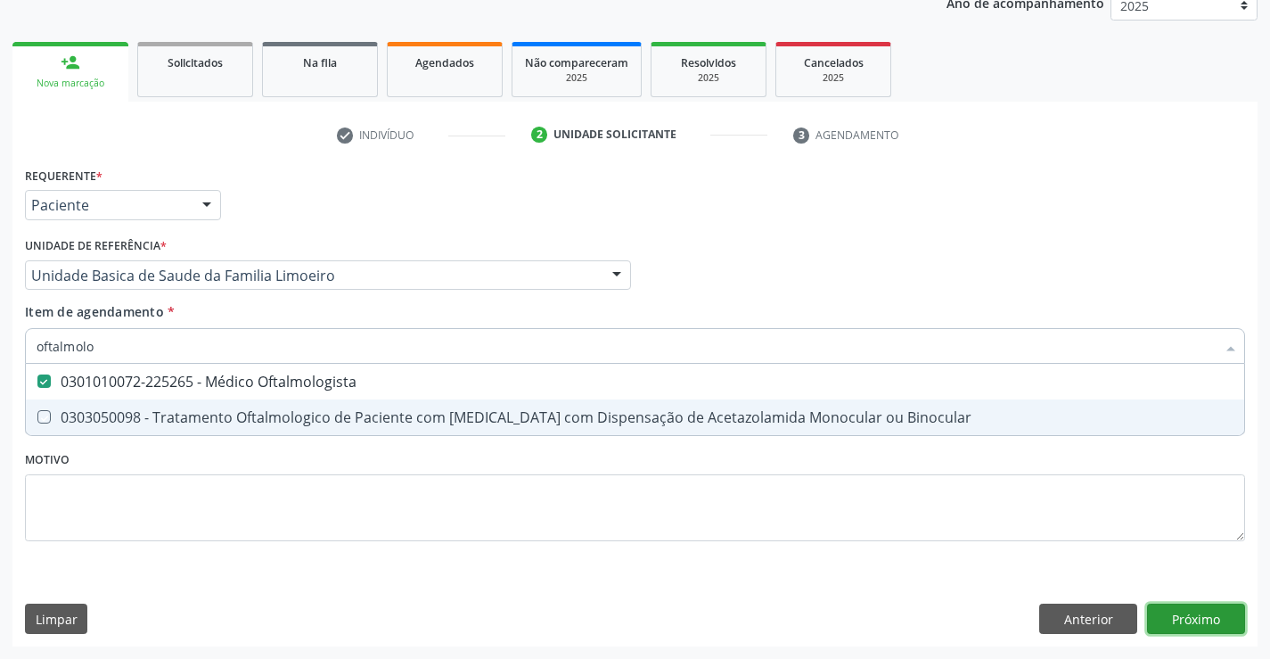
click at [1181, 618] on div "Requerente * Paciente Profissional de Saúde Paciente Nenhum resultado encontrad…" at bounding box center [634, 404] width 1245 height 484
checkbox Binocular "true"
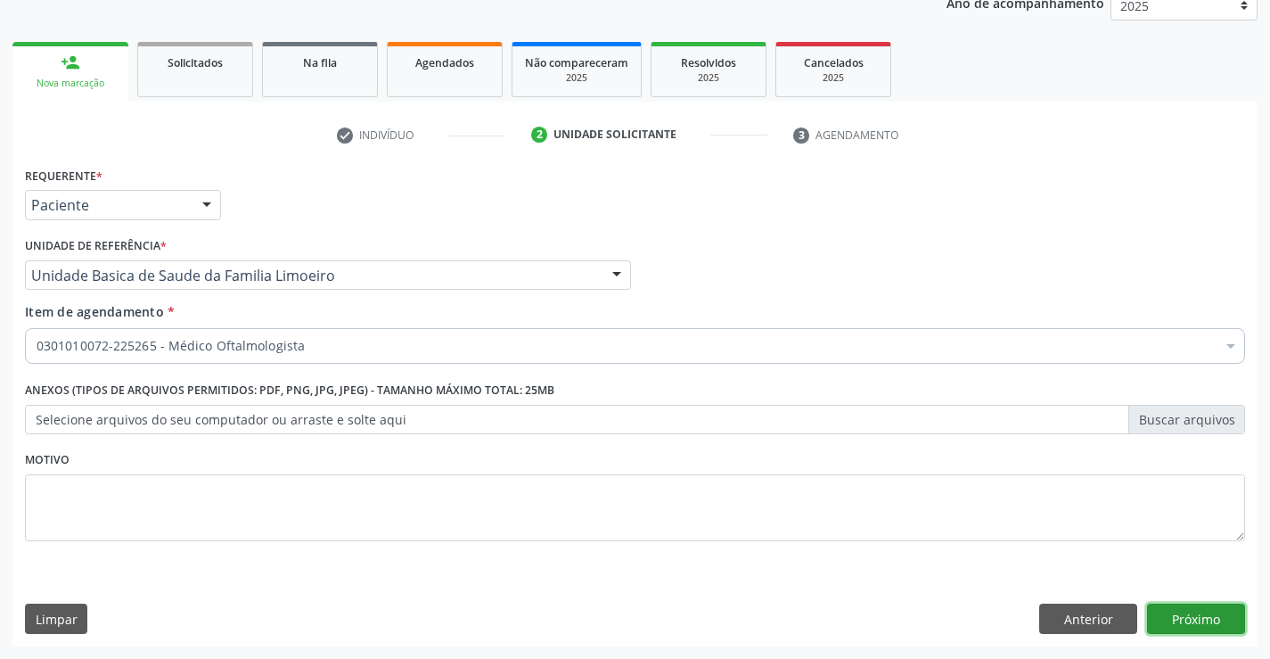
click at [1181, 618] on button "Próximo" at bounding box center [1196, 618] width 98 height 30
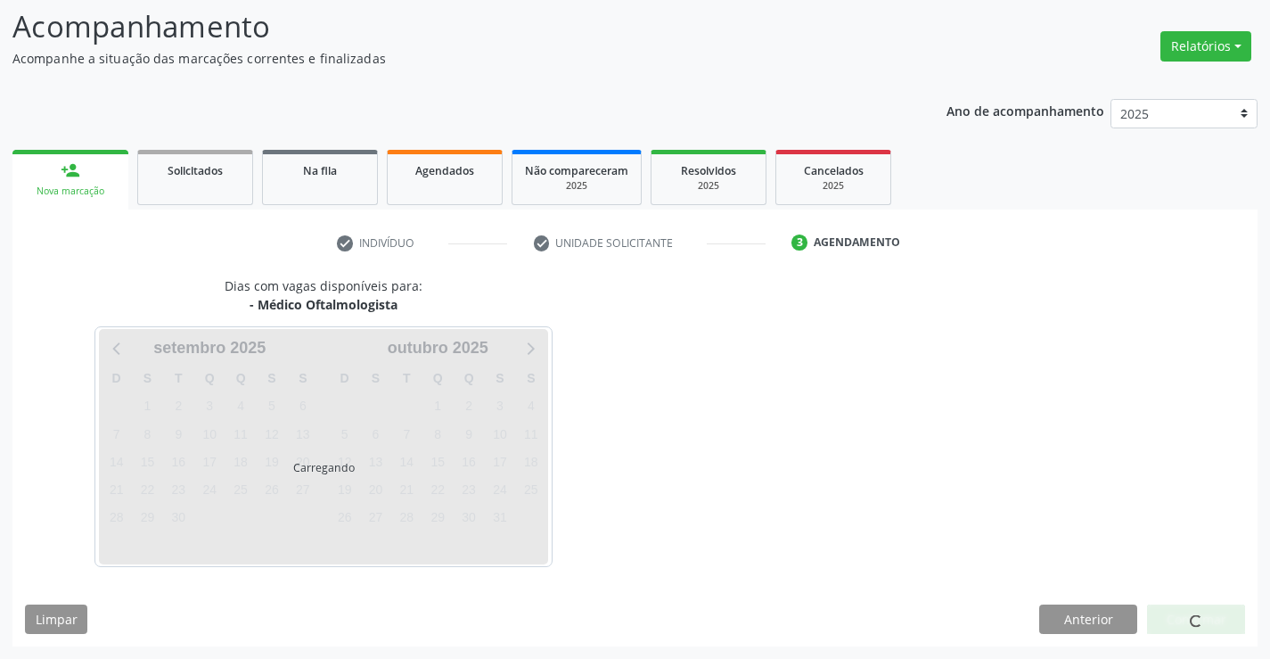
scroll to position [169, 0]
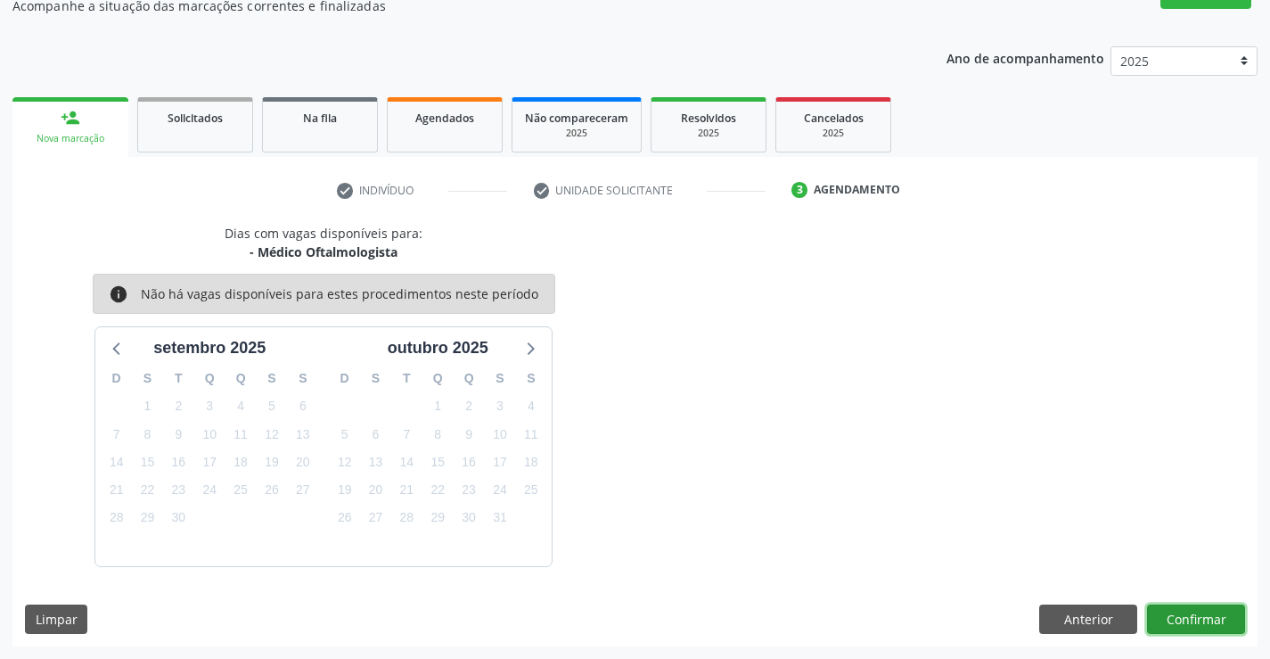
click at [1199, 607] on button "Confirmar" at bounding box center [1196, 619] width 98 height 30
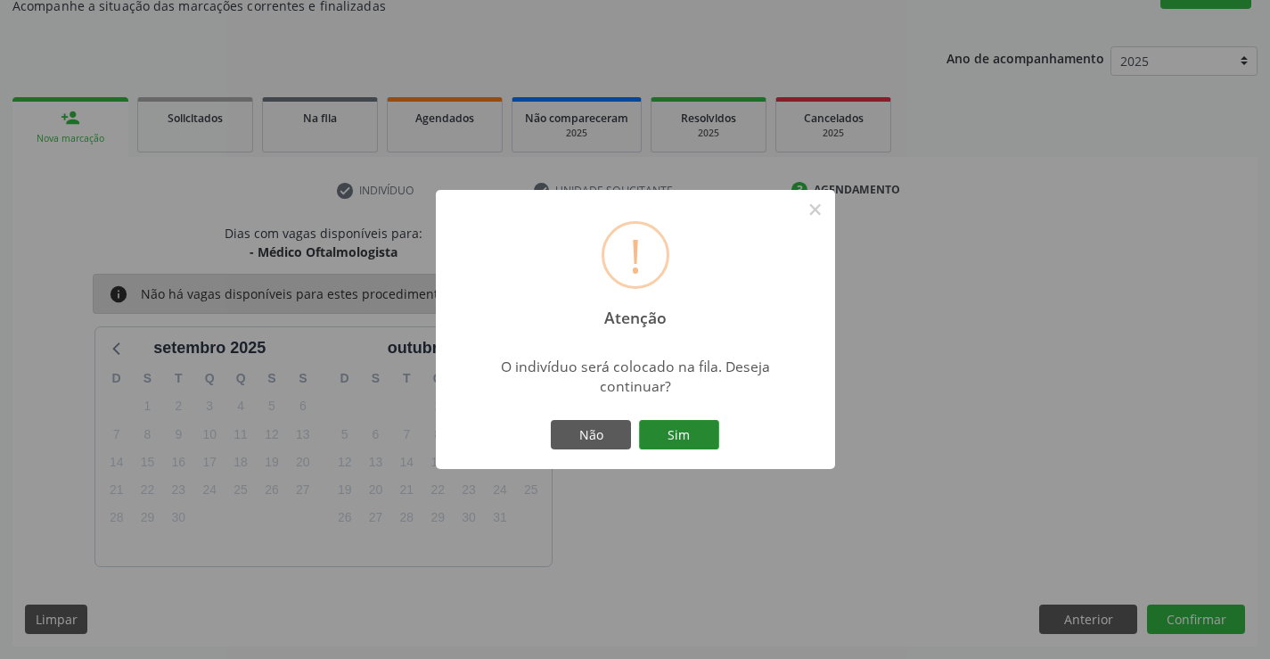
click at [671, 429] on button "Sim" at bounding box center [679, 435] width 80 height 30
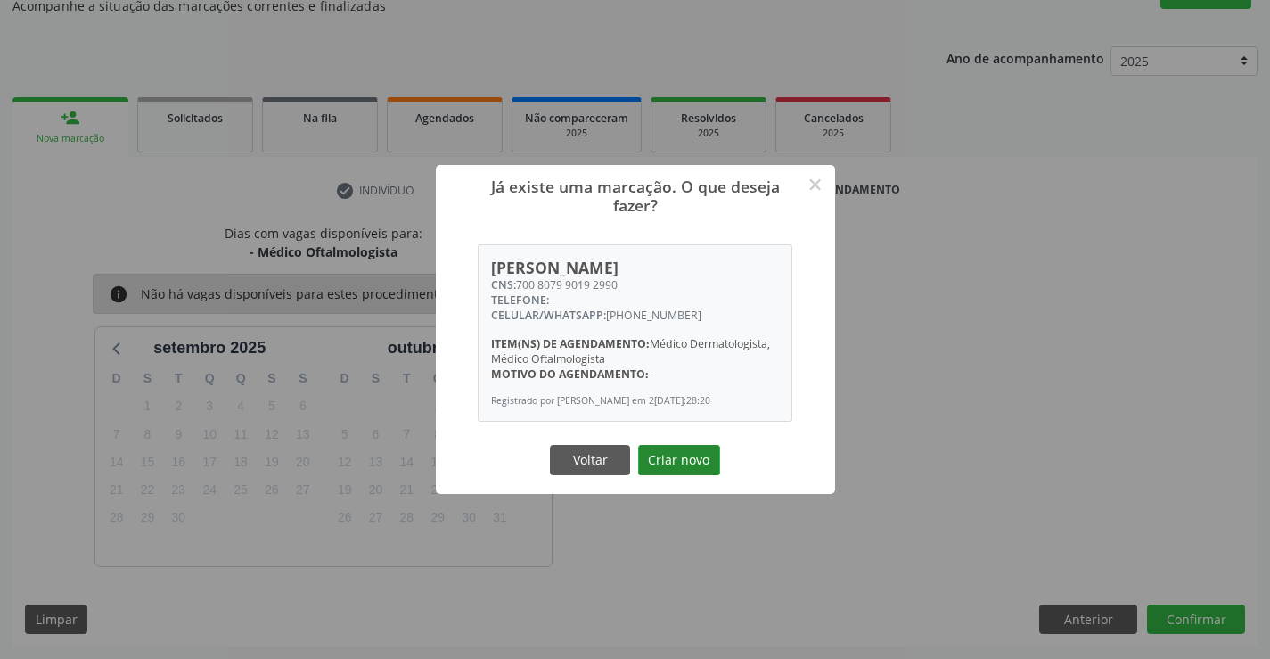
click at [683, 462] on button "Criar novo" at bounding box center [679, 460] width 82 height 30
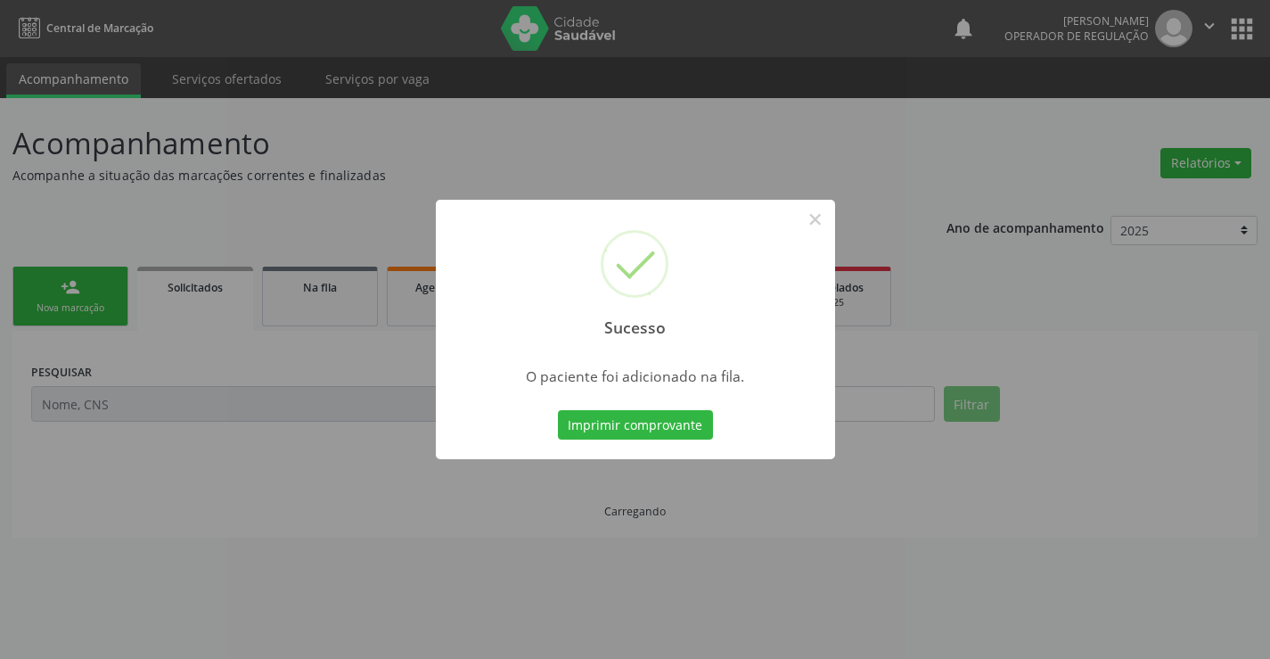
scroll to position [0, 0]
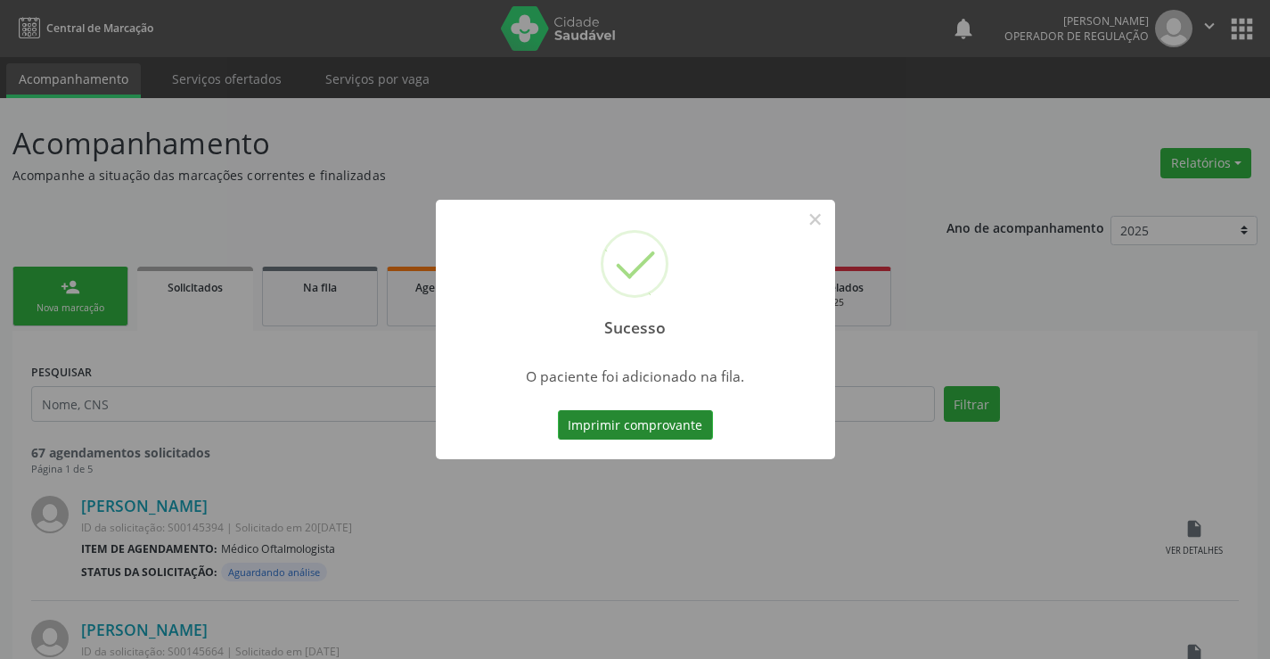
click at [653, 421] on button "Imprimir comprovante" at bounding box center [635, 425] width 155 height 30
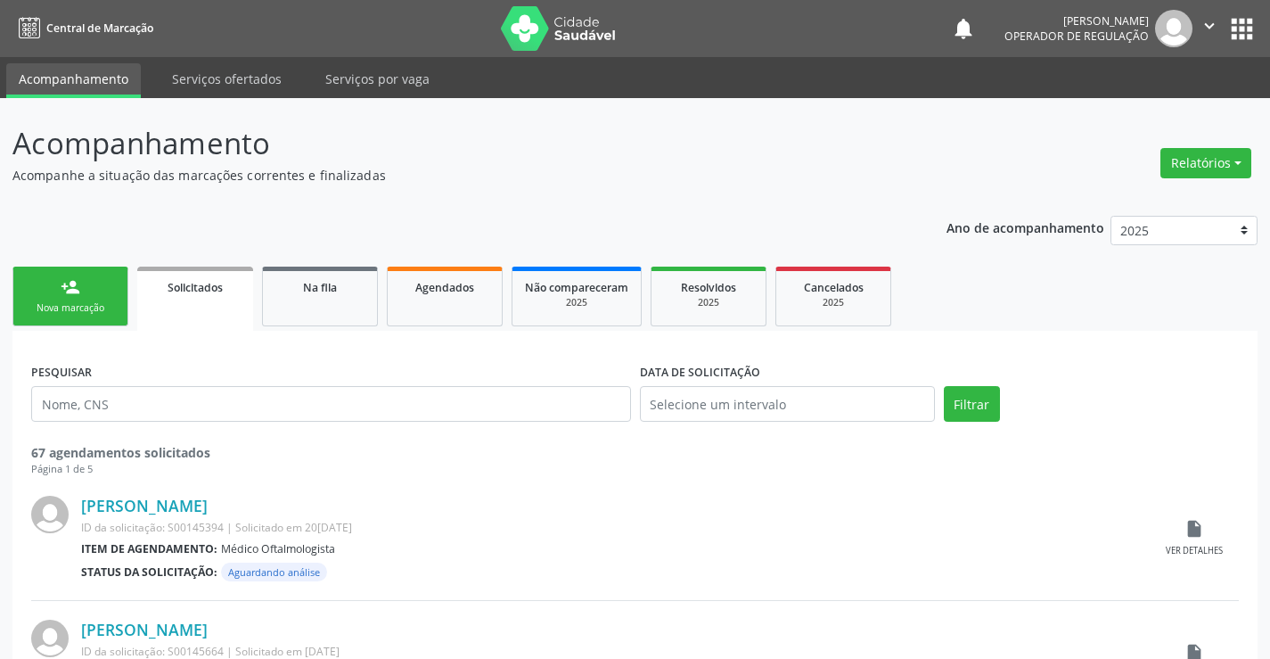
click at [111, 312] on div "Nova marcação" at bounding box center [70, 307] width 89 height 13
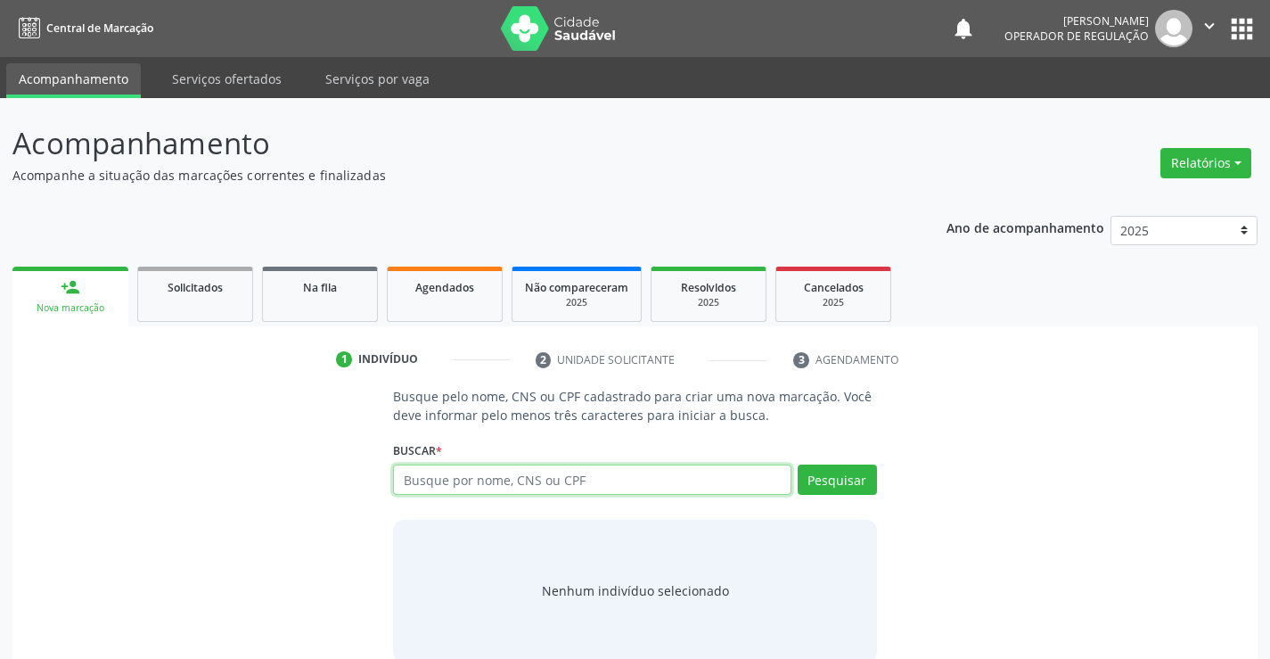
click at [605, 474] on input "text" at bounding box center [591, 479] width 397 height 30
type input "702803691842767"
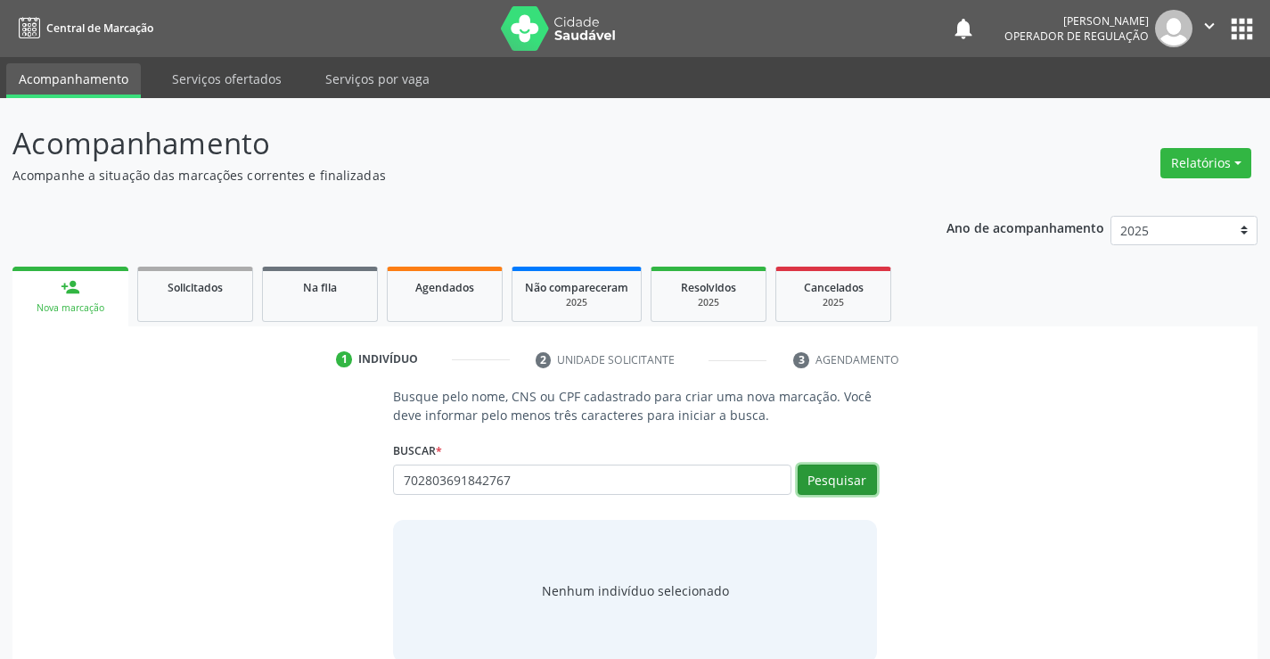
click at [861, 468] on button "Pesquisar" at bounding box center [837, 479] width 79 height 30
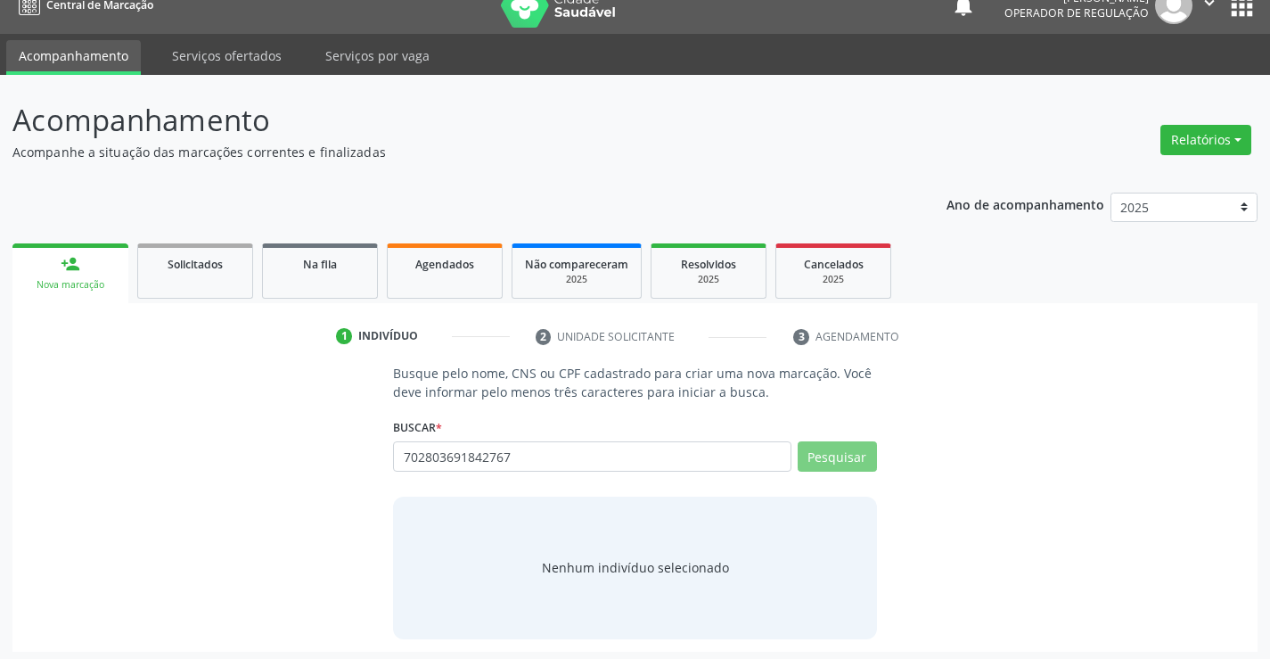
scroll to position [29, 0]
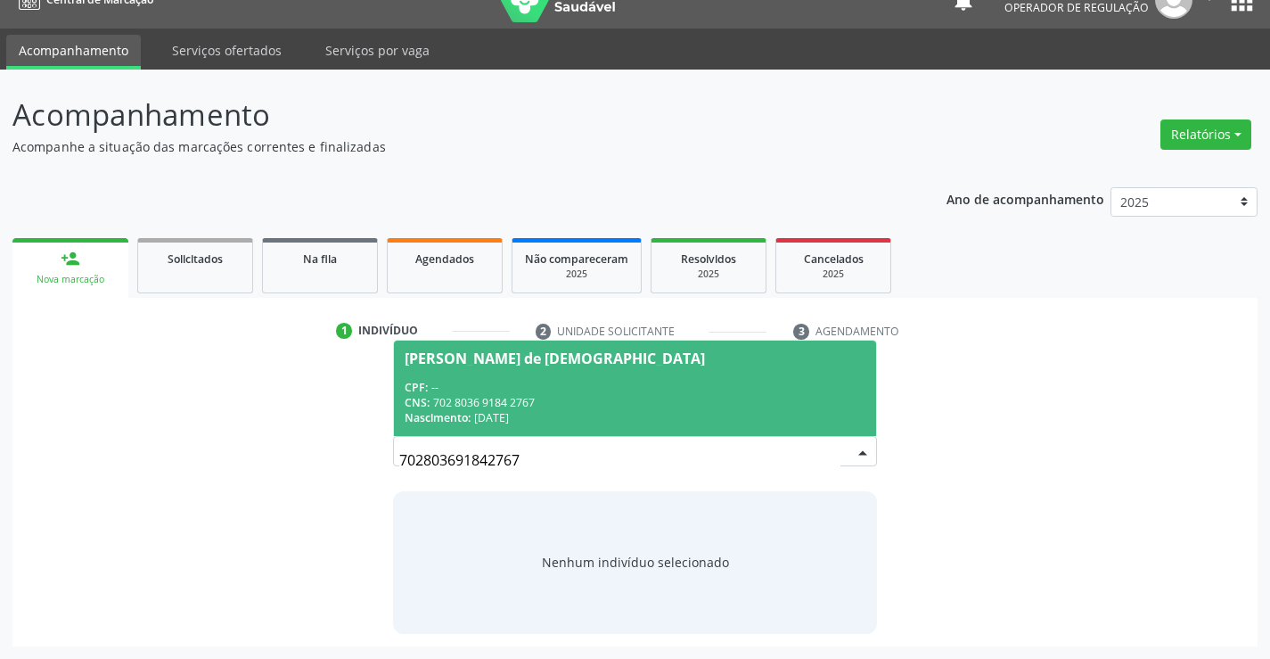
click at [751, 402] on div "CNS: 702 8036 9184 2767" at bounding box center [635, 402] width 460 height 15
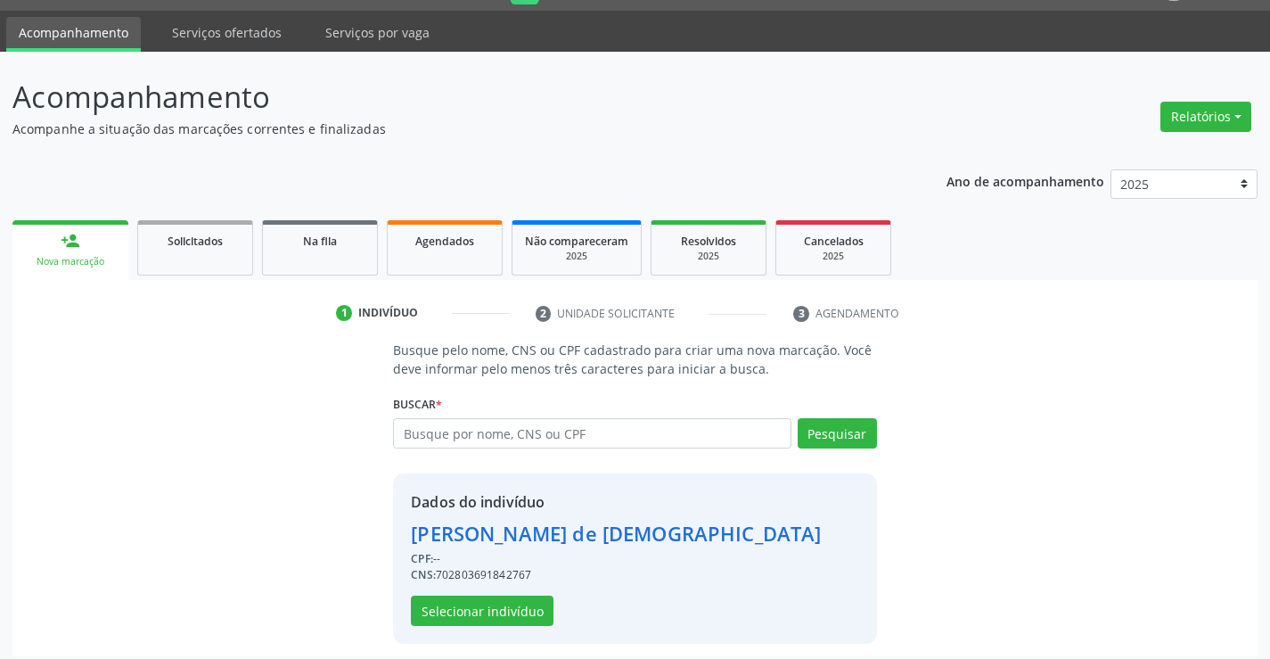
scroll to position [56, 0]
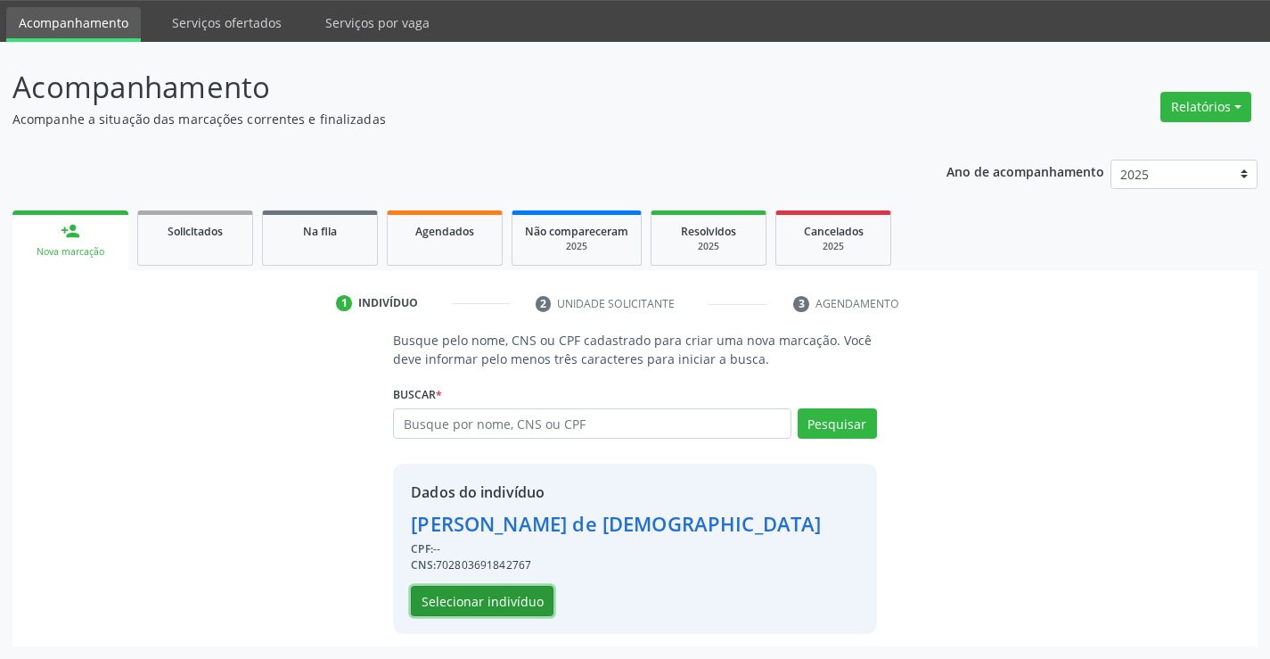
click at [511, 600] on button "Selecionar indivíduo" at bounding box center [482, 600] width 143 height 30
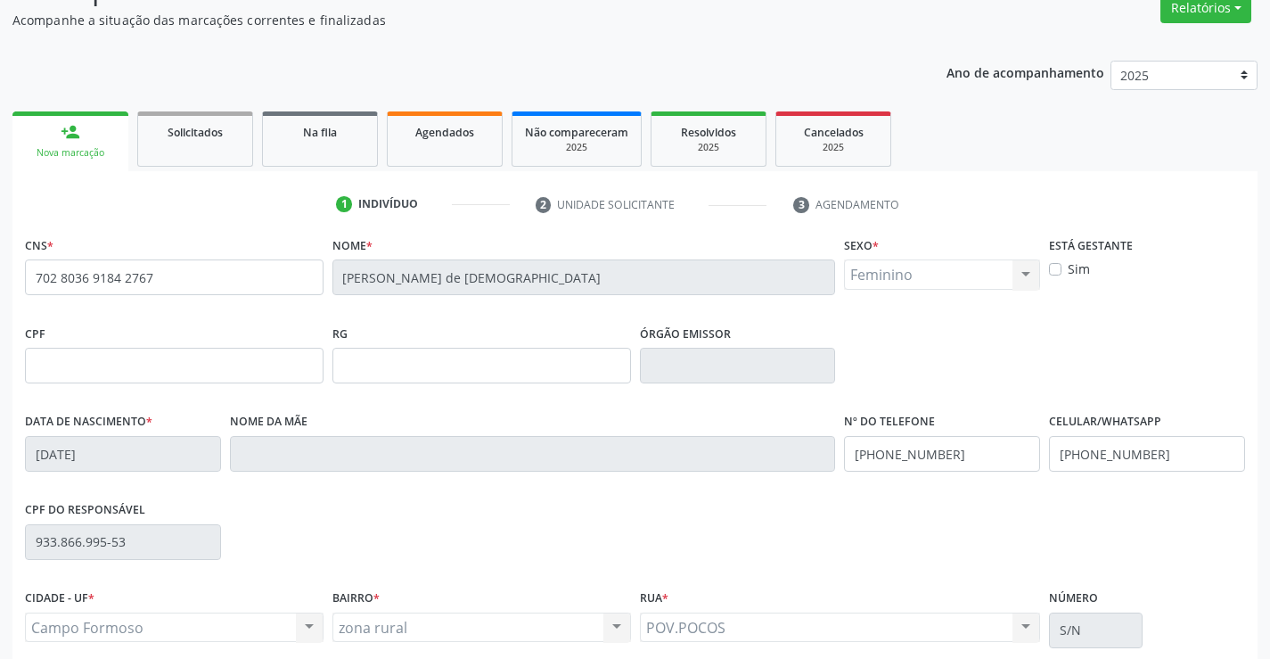
scroll to position [307, 0]
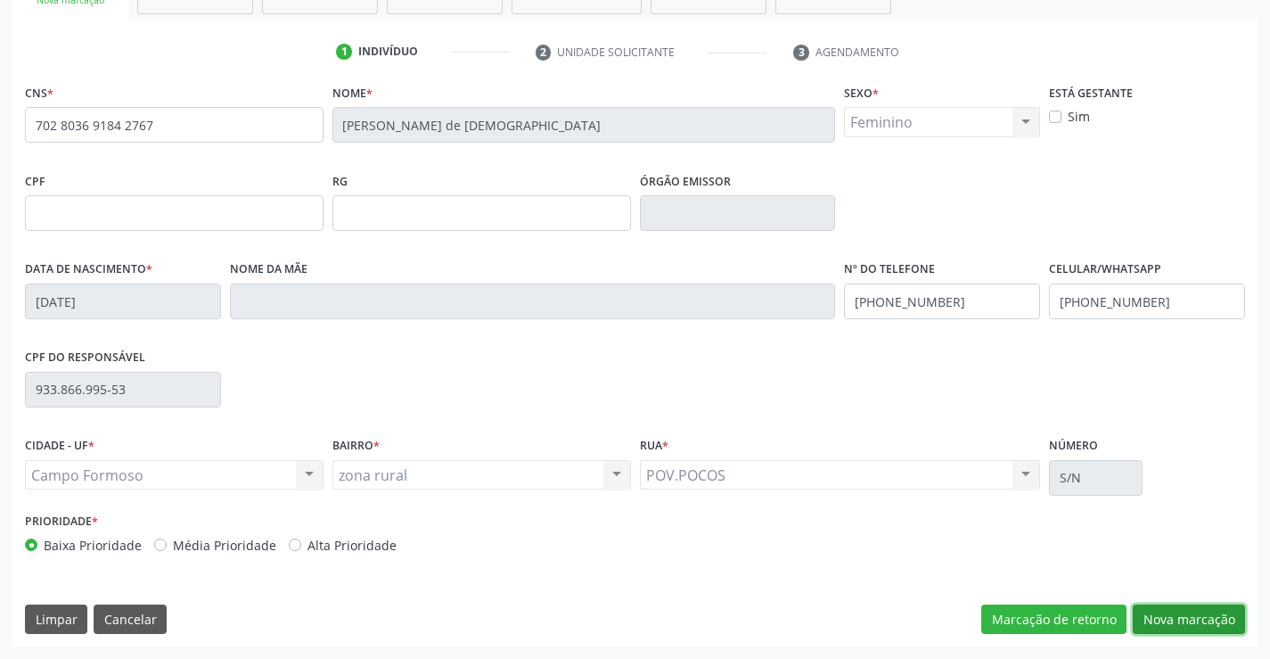
click at [1220, 616] on button "Nova marcação" at bounding box center [1189, 619] width 112 height 30
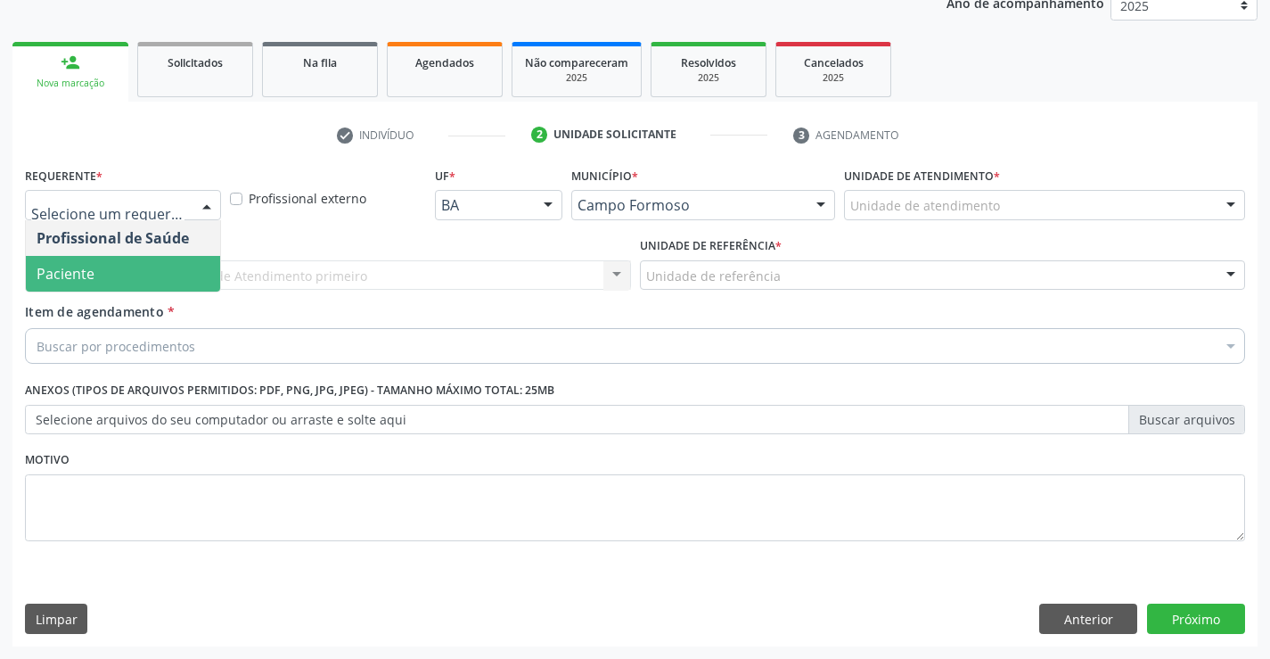
click at [81, 274] on span "Paciente" at bounding box center [66, 274] width 58 height 20
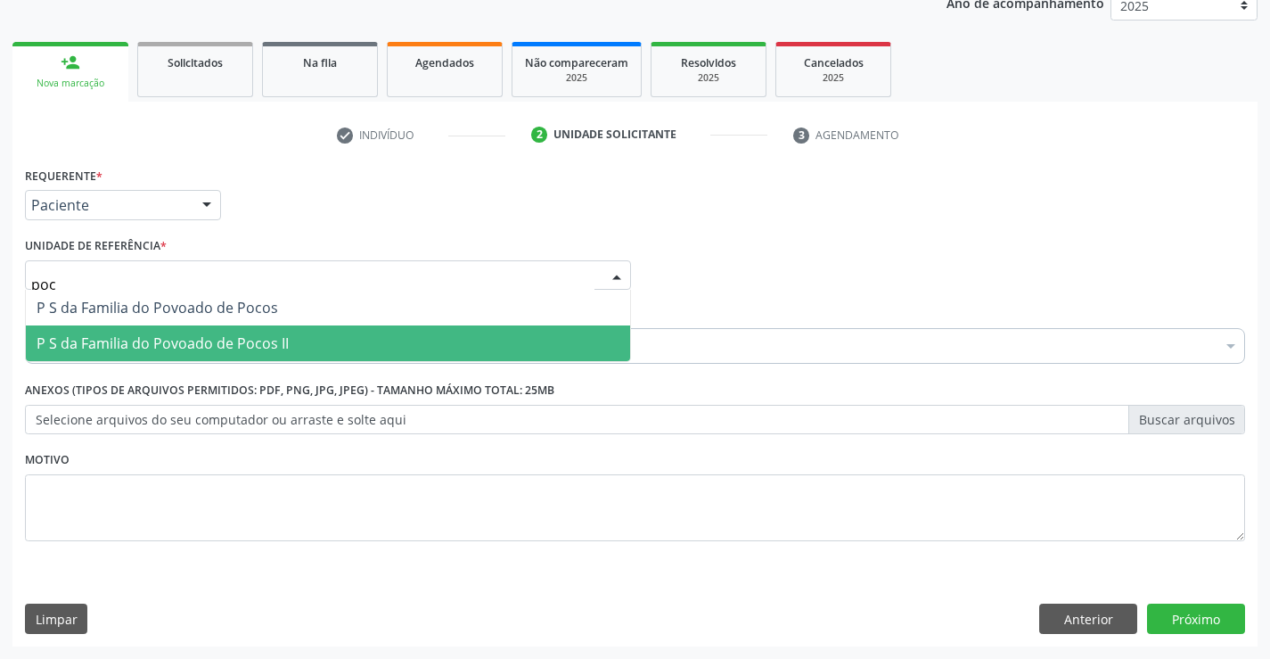
type input "poco"
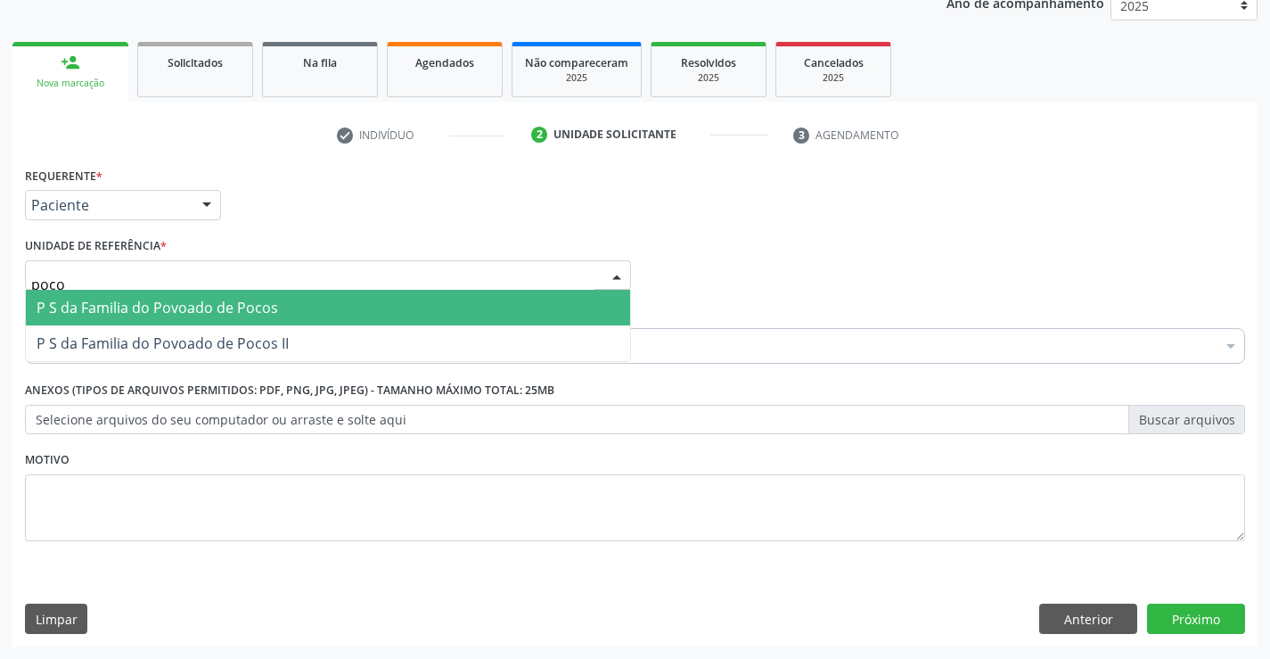
click at [219, 297] on span "P S da Familia do Povoado de Pocos" at bounding box center [328, 308] width 604 height 36
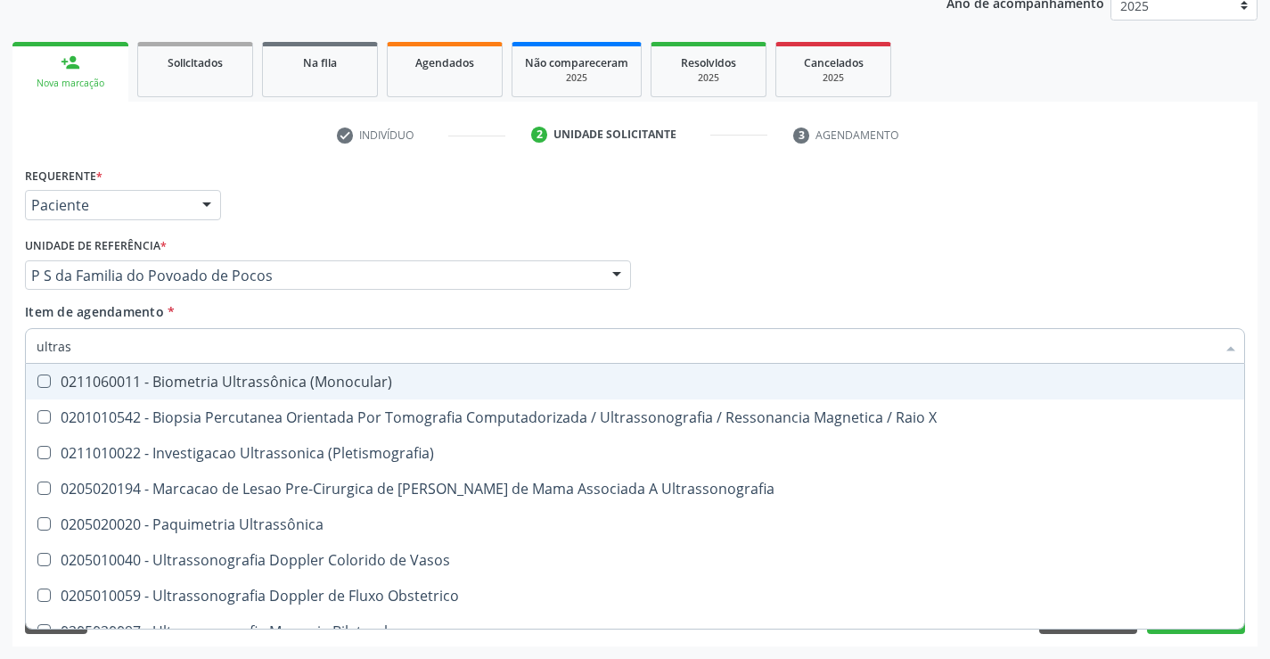
type input "ultrass"
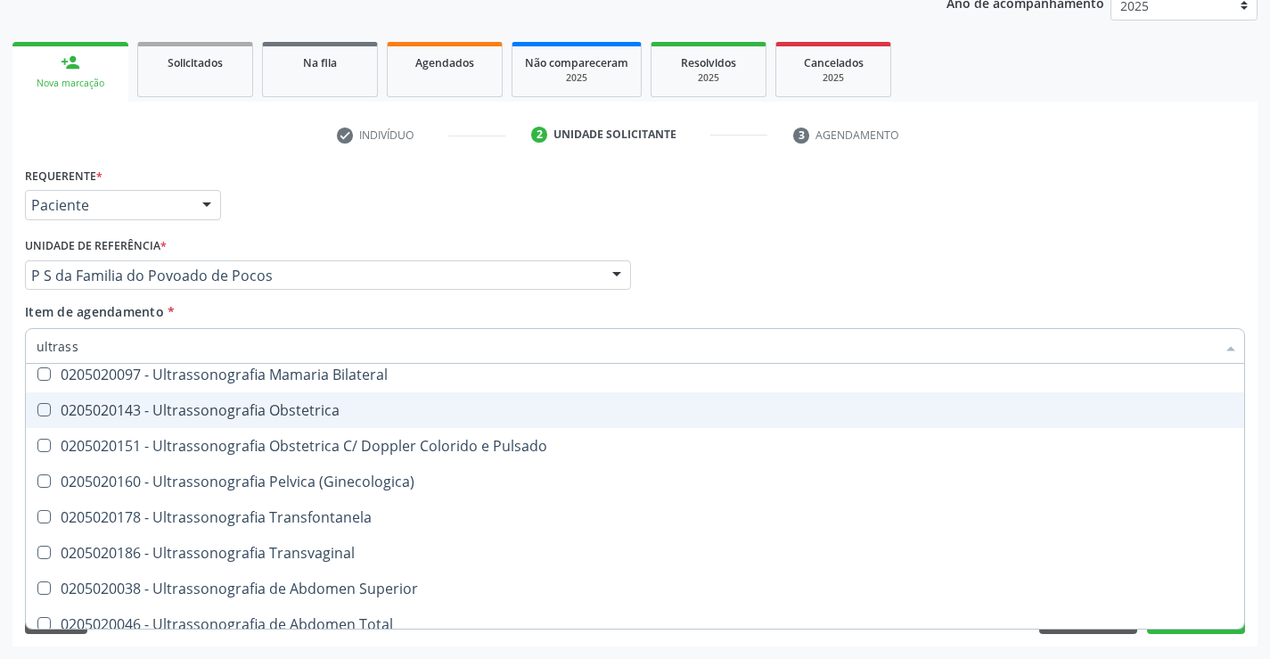
scroll to position [356, 0]
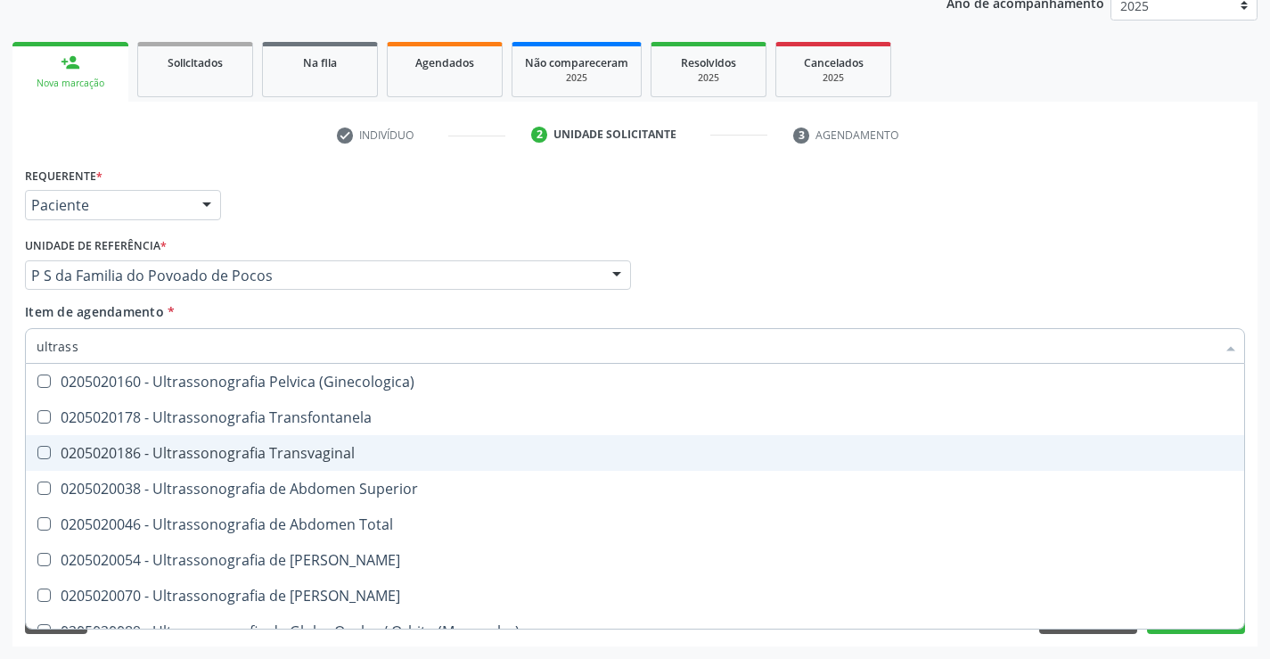
click at [388, 440] on span "0205020186 - Ultrassonografia Transvaginal" at bounding box center [635, 453] width 1218 height 36
checkbox Transvaginal "true"
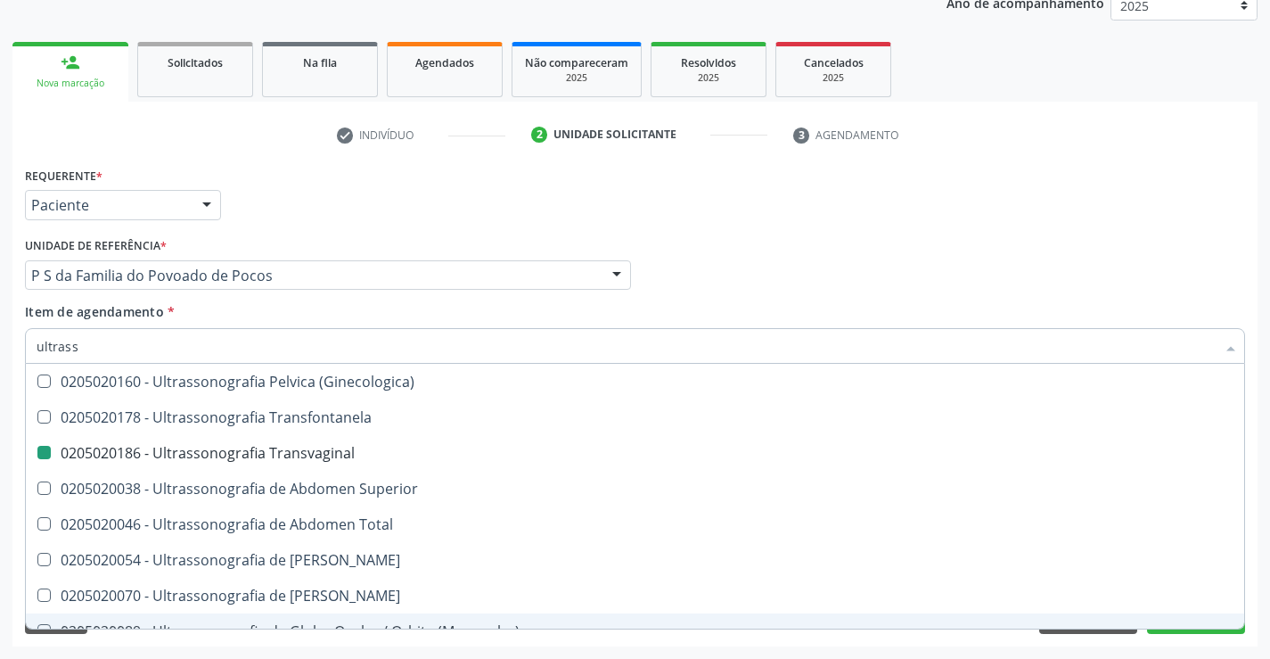
click at [1145, 649] on div "Acompanhamento Acompanhe a situação das marcações correntes e finalizadas Relat…" at bounding box center [635, 265] width 1270 height 785
checkbox X "true"
checkbox Transvaginal "false"
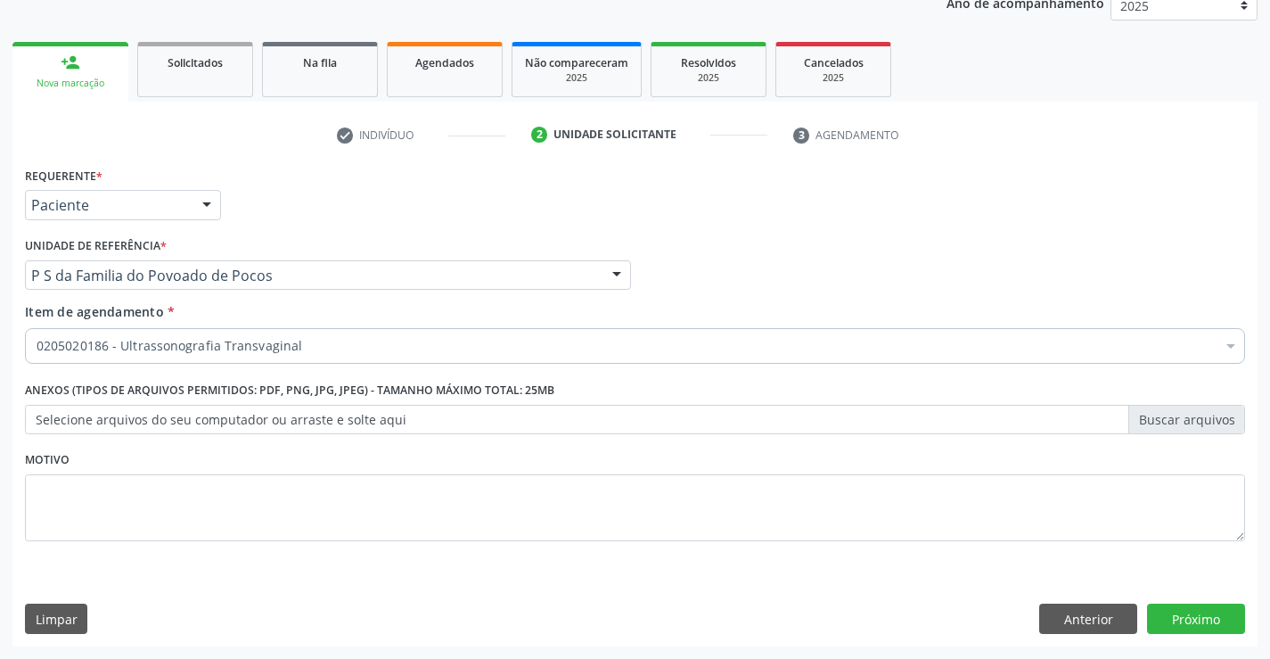
scroll to position [0, 0]
click at [1168, 624] on button "Próximo" at bounding box center [1196, 618] width 98 height 30
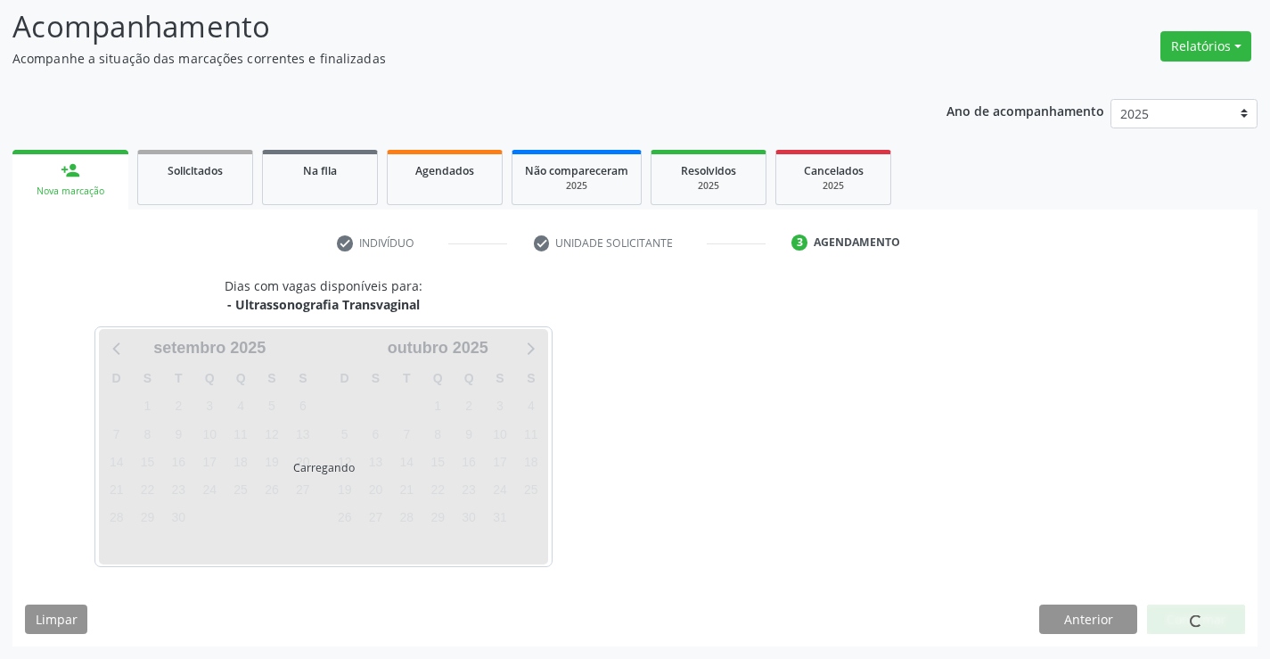
scroll to position [117, 0]
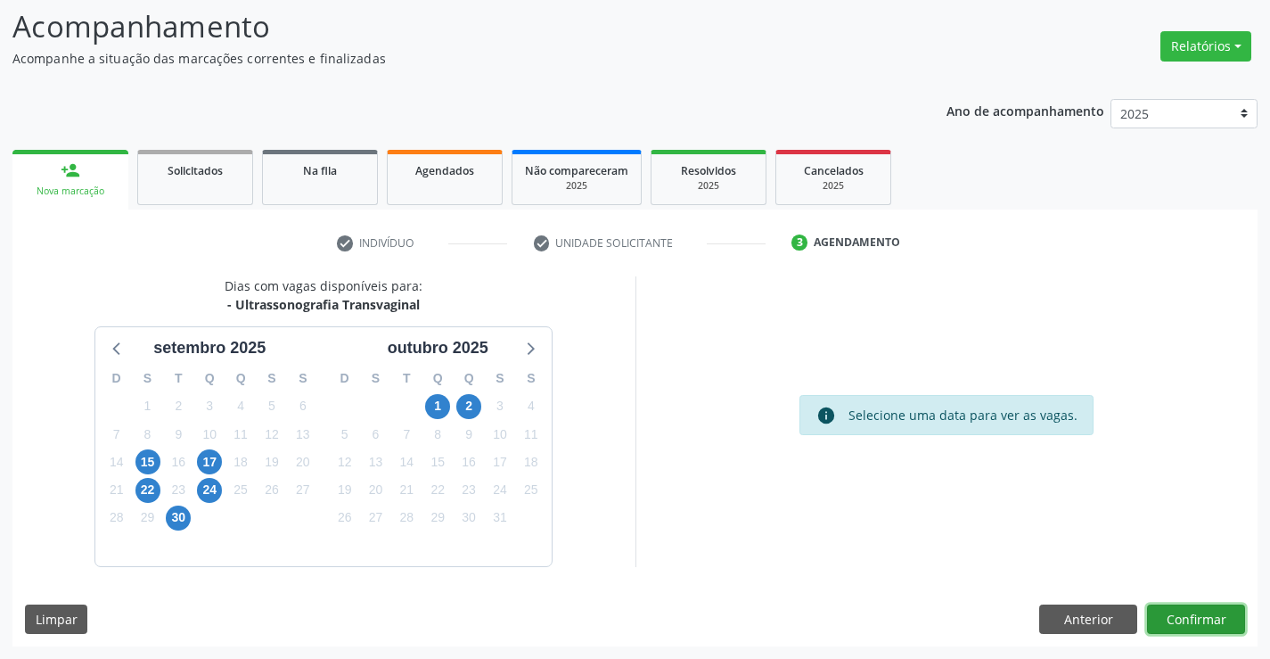
click at [1167, 624] on button "Confirmar" at bounding box center [1196, 619] width 98 height 30
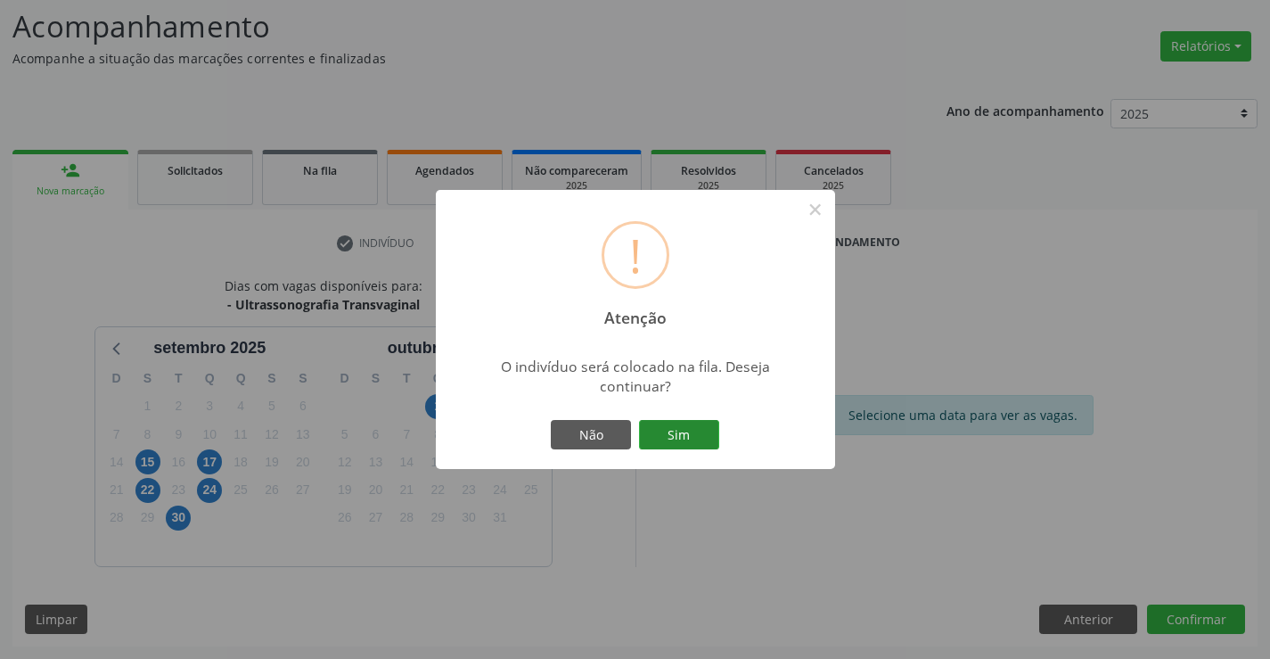
click at [675, 430] on button "Sim" at bounding box center [679, 435] width 80 height 30
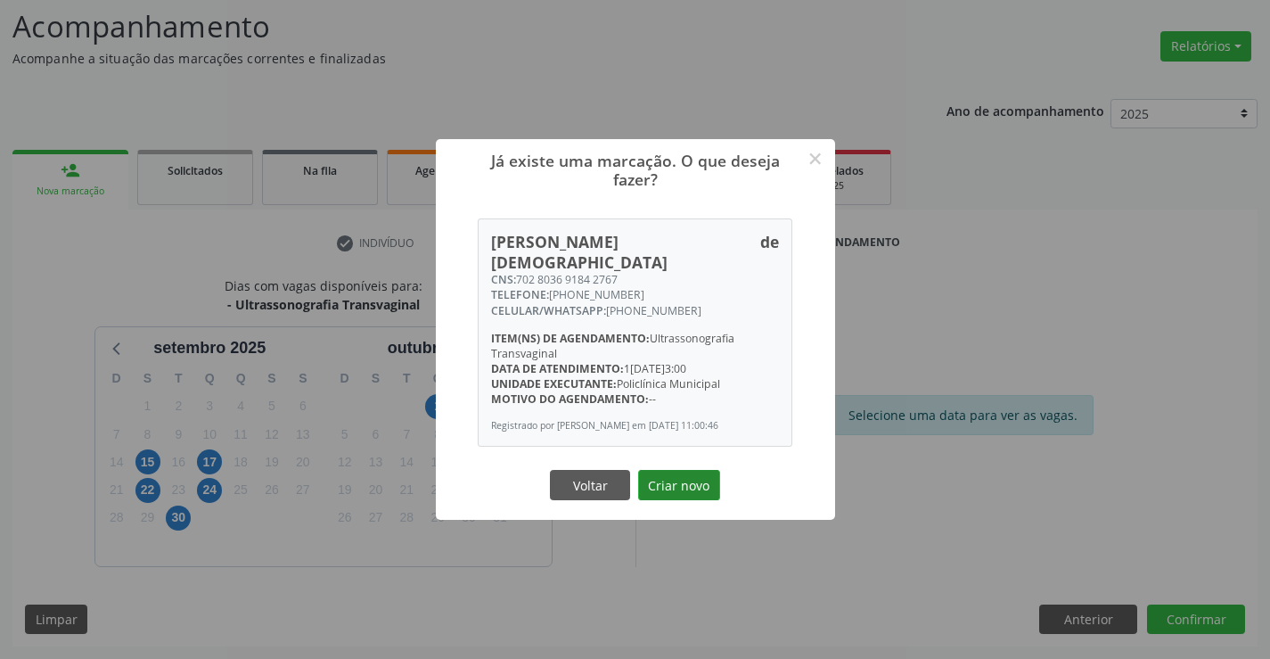
click at [692, 485] on button "Criar novo" at bounding box center [679, 485] width 82 height 30
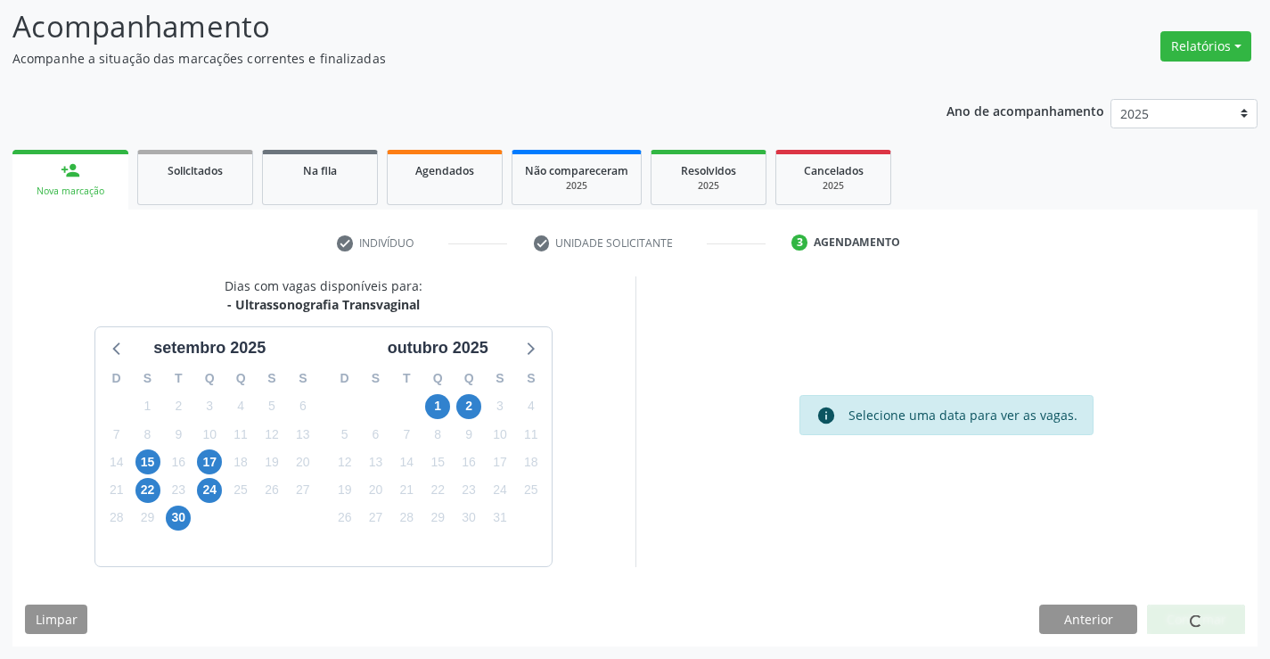
scroll to position [0, 0]
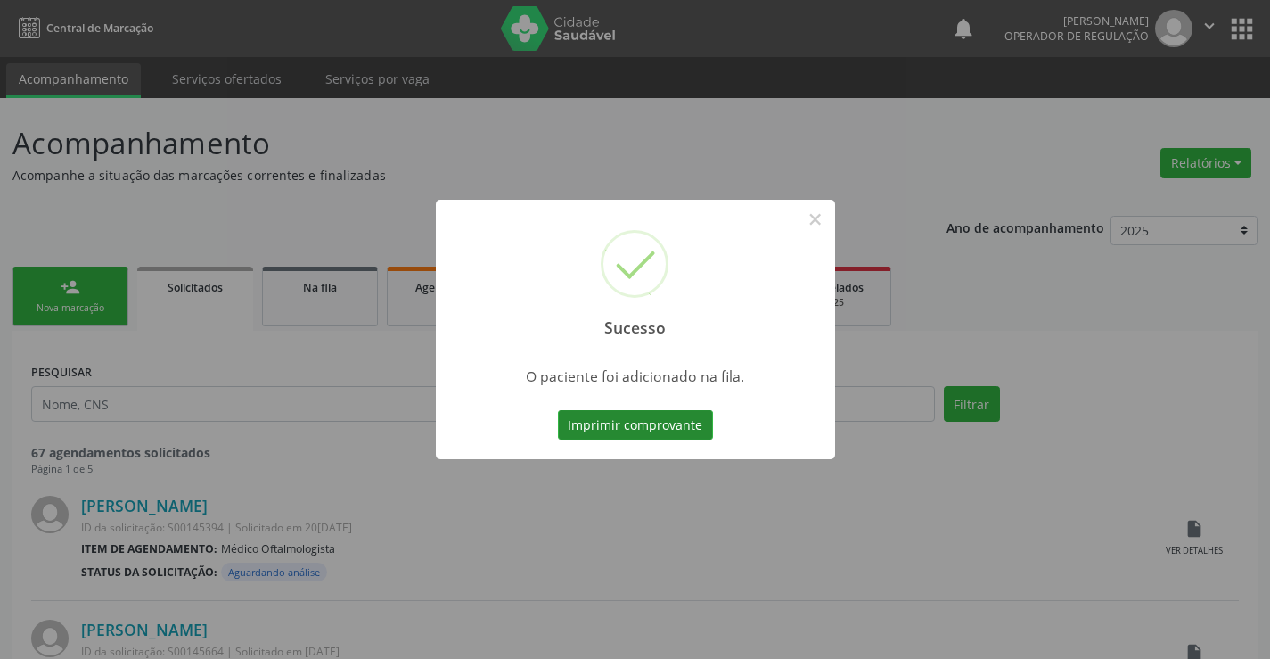
click at [675, 413] on button "Imprimir comprovante" at bounding box center [635, 425] width 155 height 30
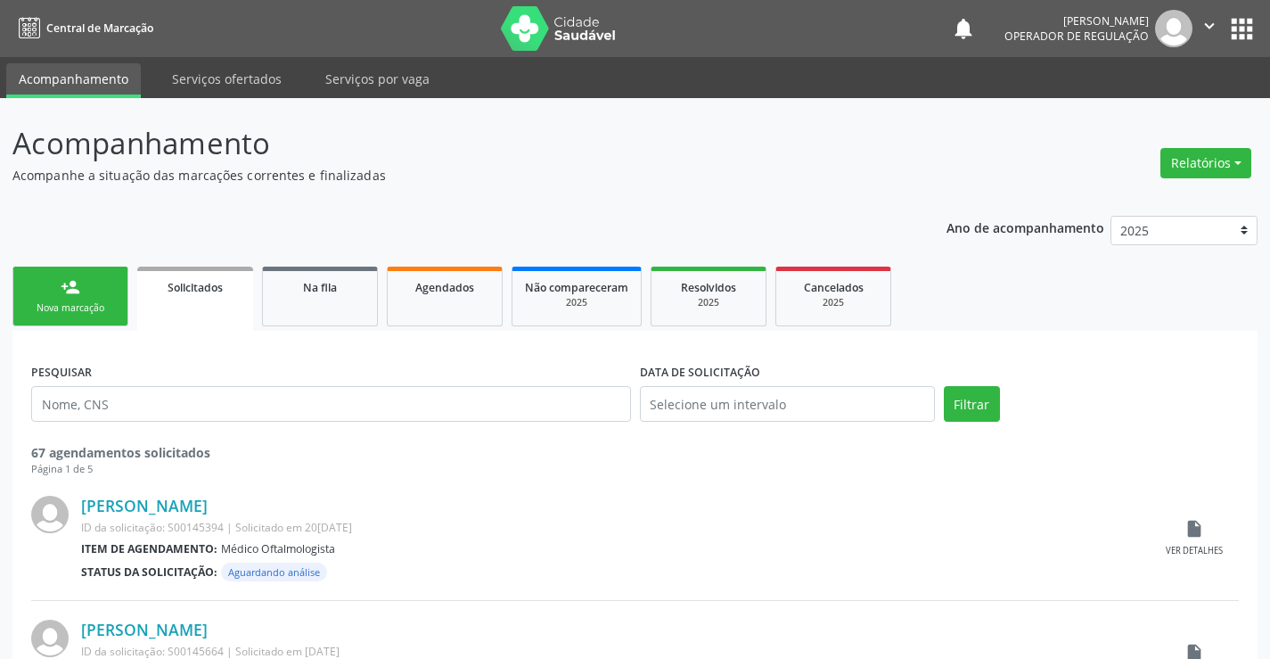
click at [86, 295] on link "person_add Nova marcação" at bounding box center [70, 296] width 116 height 60
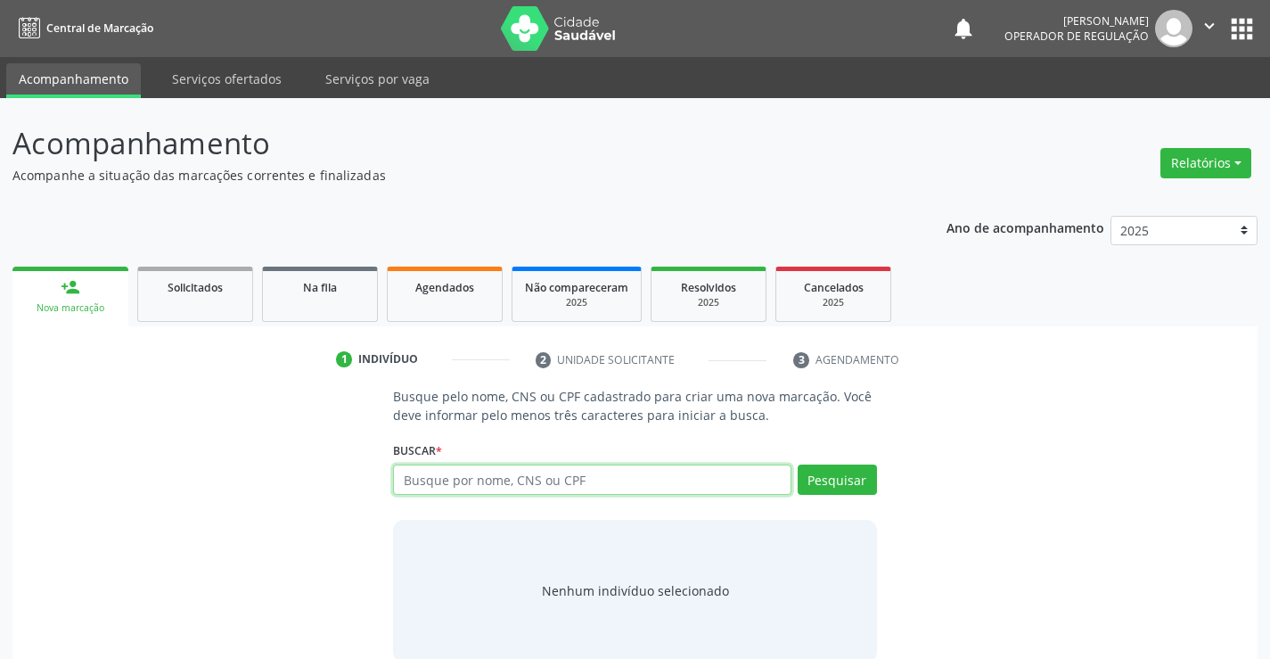
click at [461, 489] on input "text" at bounding box center [591, 479] width 397 height 30
type input "702108757027498"
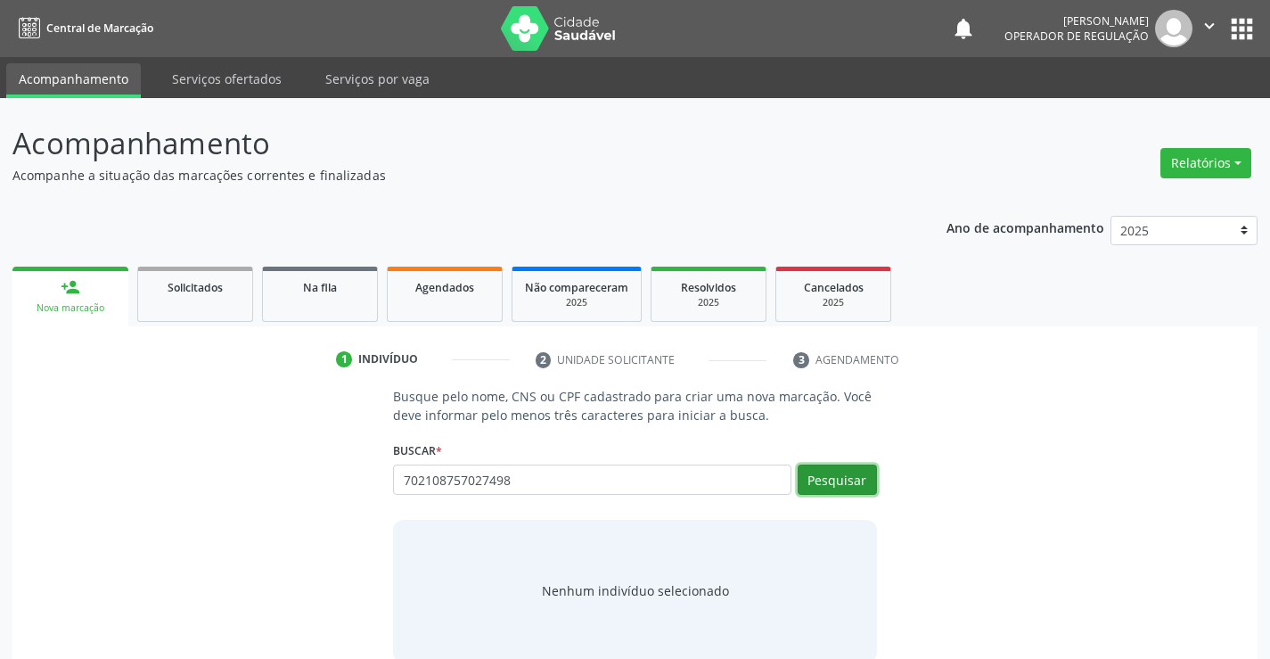
click at [852, 477] on button "Pesquisar" at bounding box center [837, 479] width 79 height 30
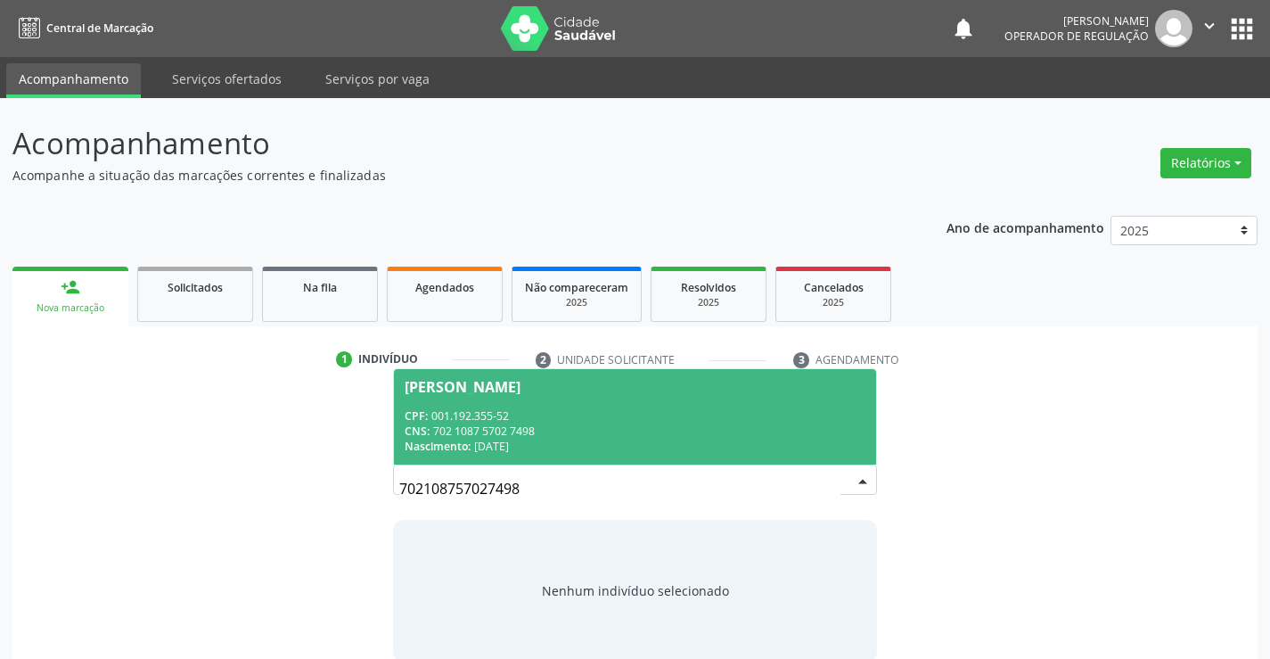
click at [717, 421] on div "CPF: 001.192.355-52" at bounding box center [635, 415] width 460 height 15
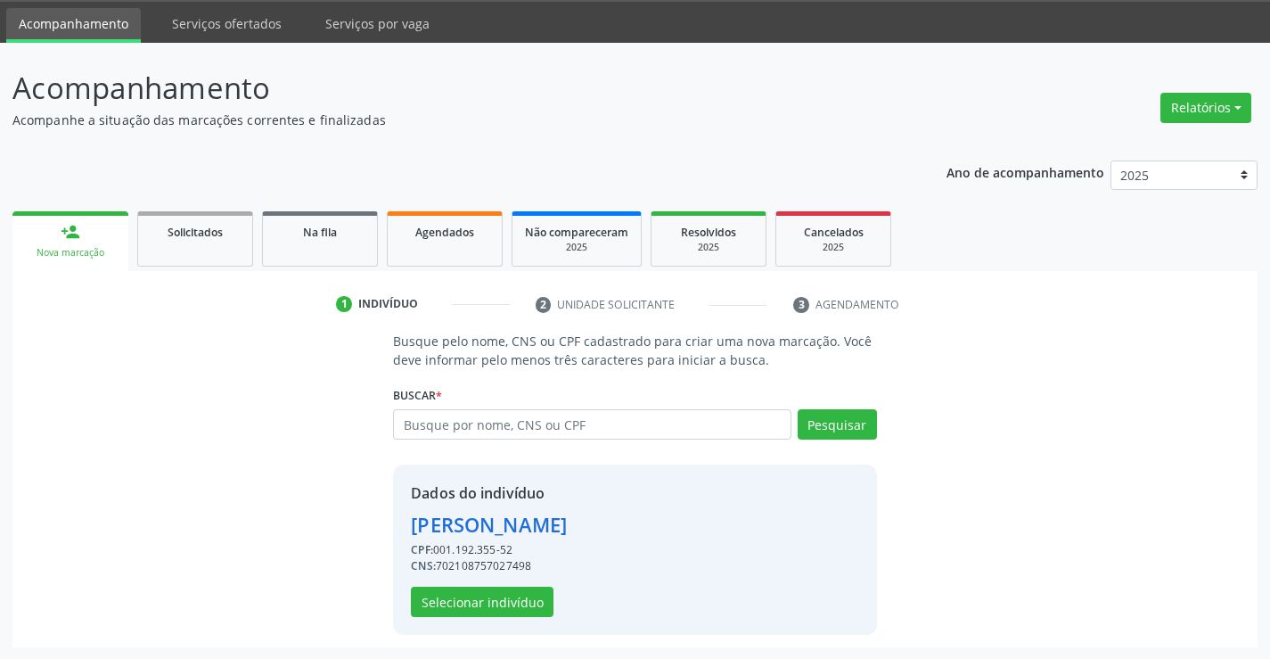
scroll to position [56, 0]
click at [340, 245] on link "Na fila" at bounding box center [320, 237] width 116 height 55
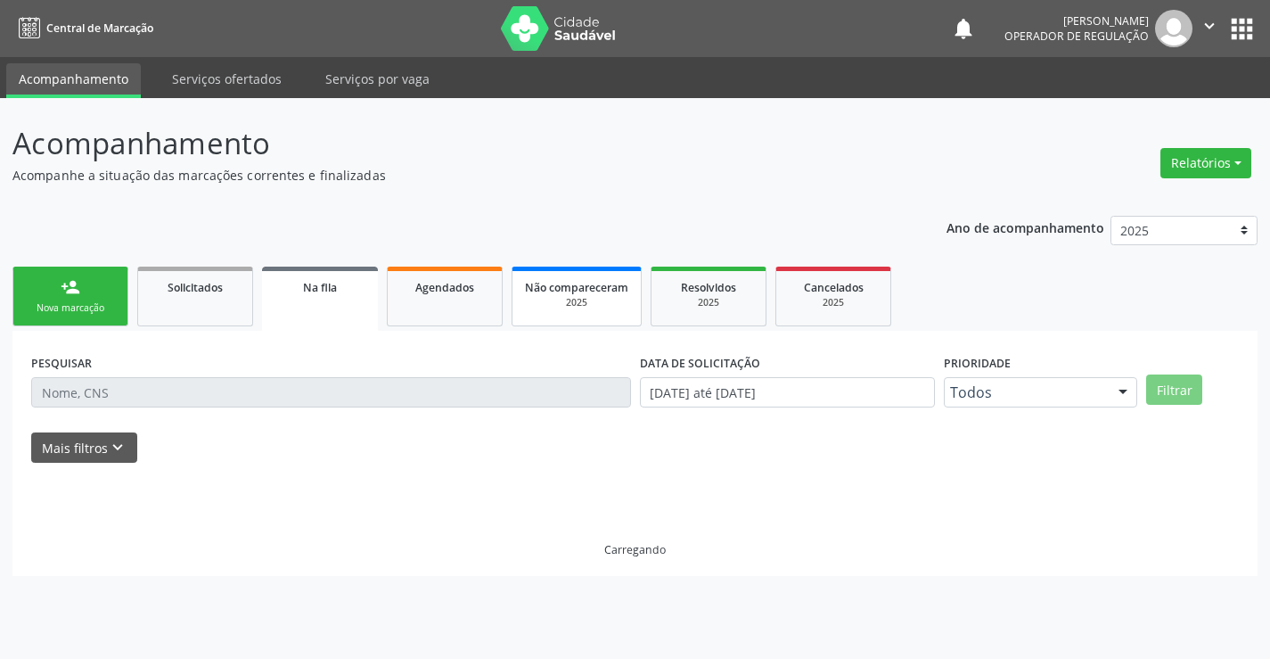
scroll to position [0, 0]
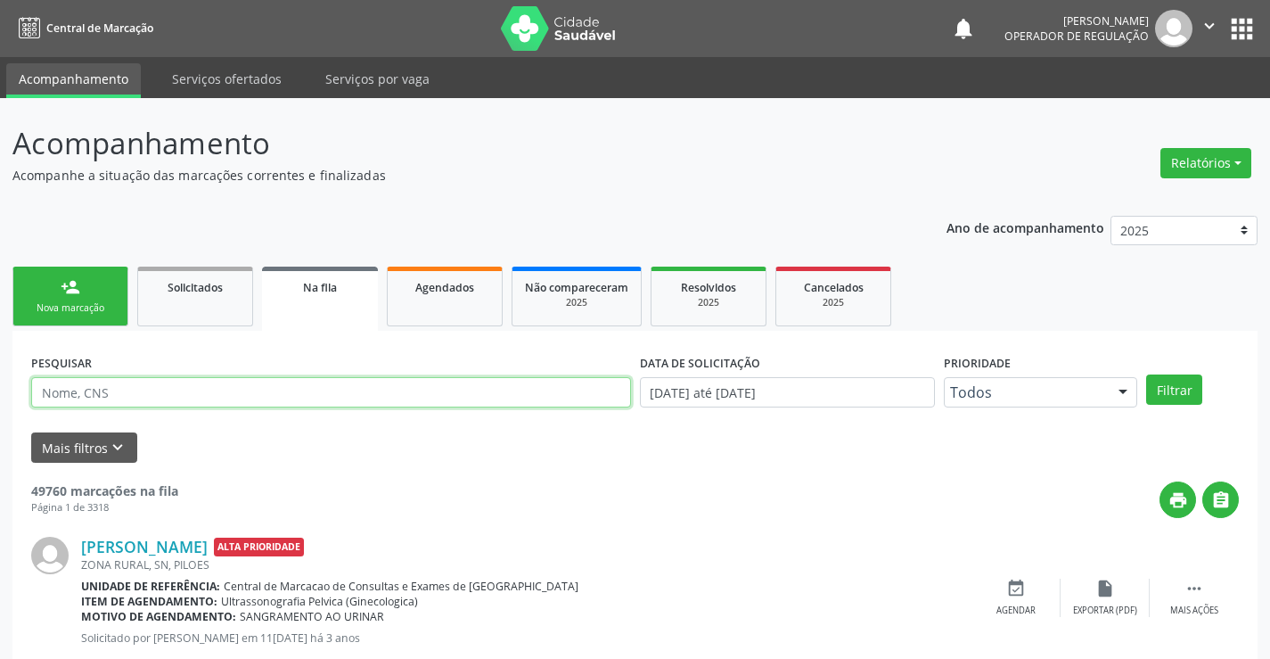
click at [150, 397] on input "text" at bounding box center [331, 392] width 600 height 30
type input "702108757027498"
click at [1186, 382] on button "Filtrar" at bounding box center [1174, 389] width 56 height 30
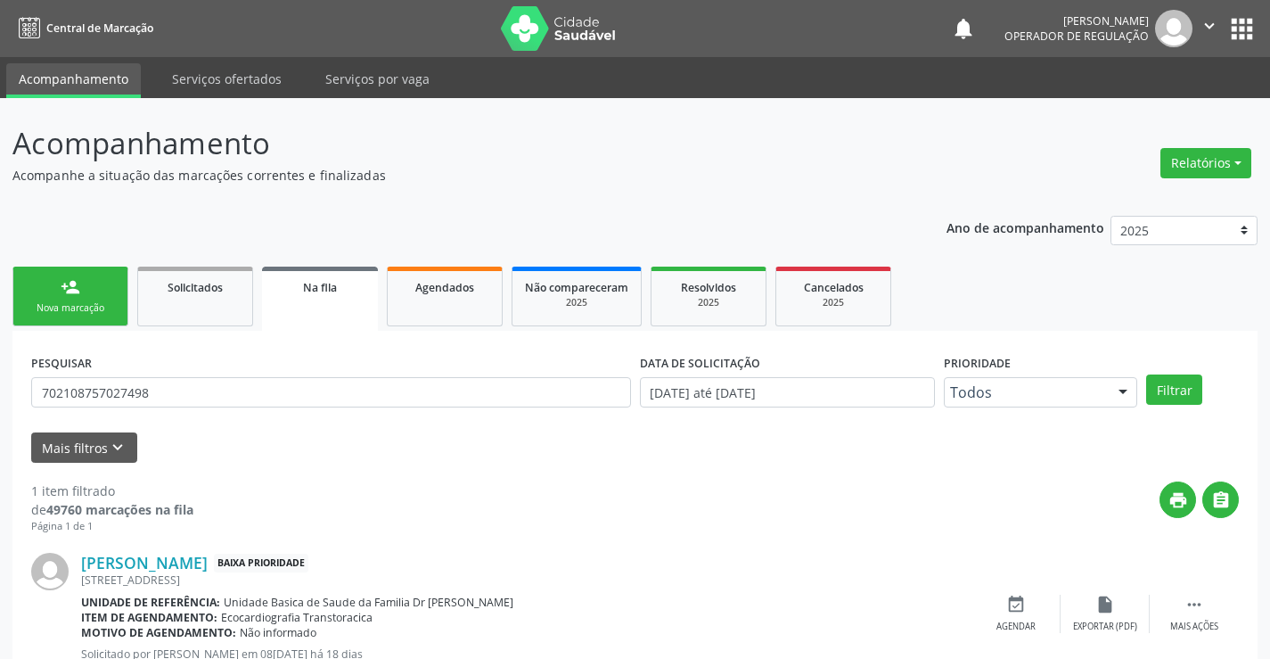
click at [94, 267] on link "person_add Nova marcação" at bounding box center [70, 296] width 116 height 60
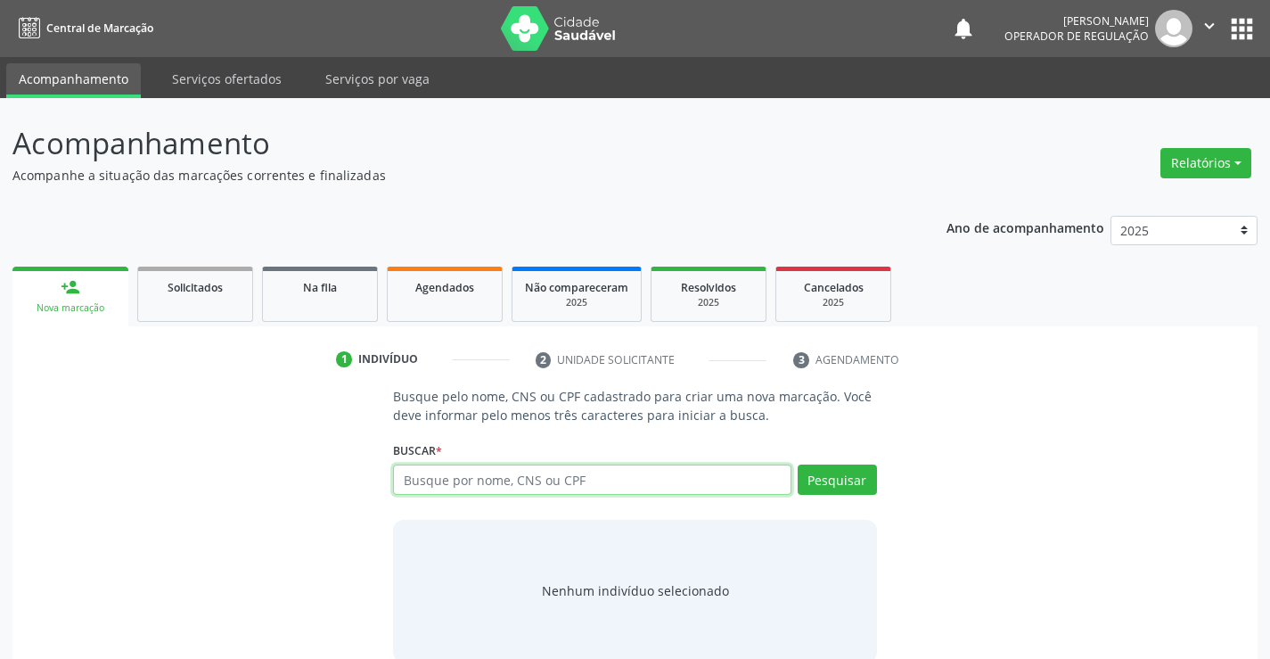
click at [460, 483] on input "text" at bounding box center [591, 479] width 397 height 30
type input "700207404445127"
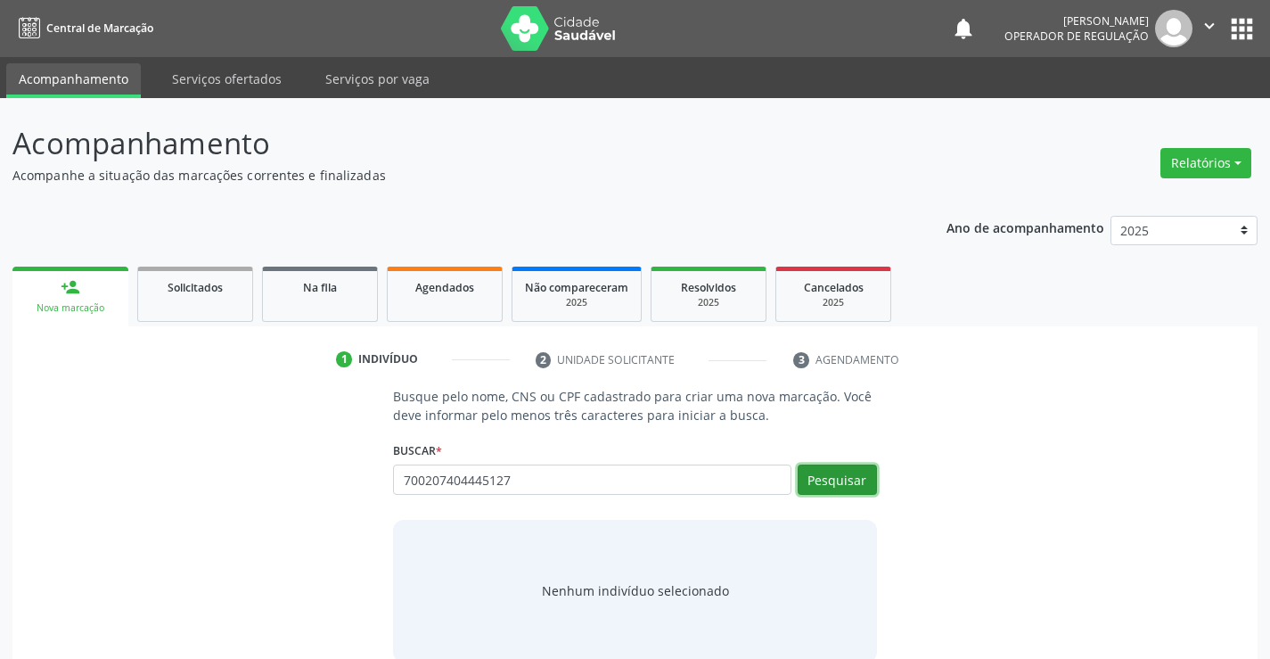
click at [866, 471] on button "Pesquisar" at bounding box center [837, 479] width 79 height 30
type input "700207404445127"
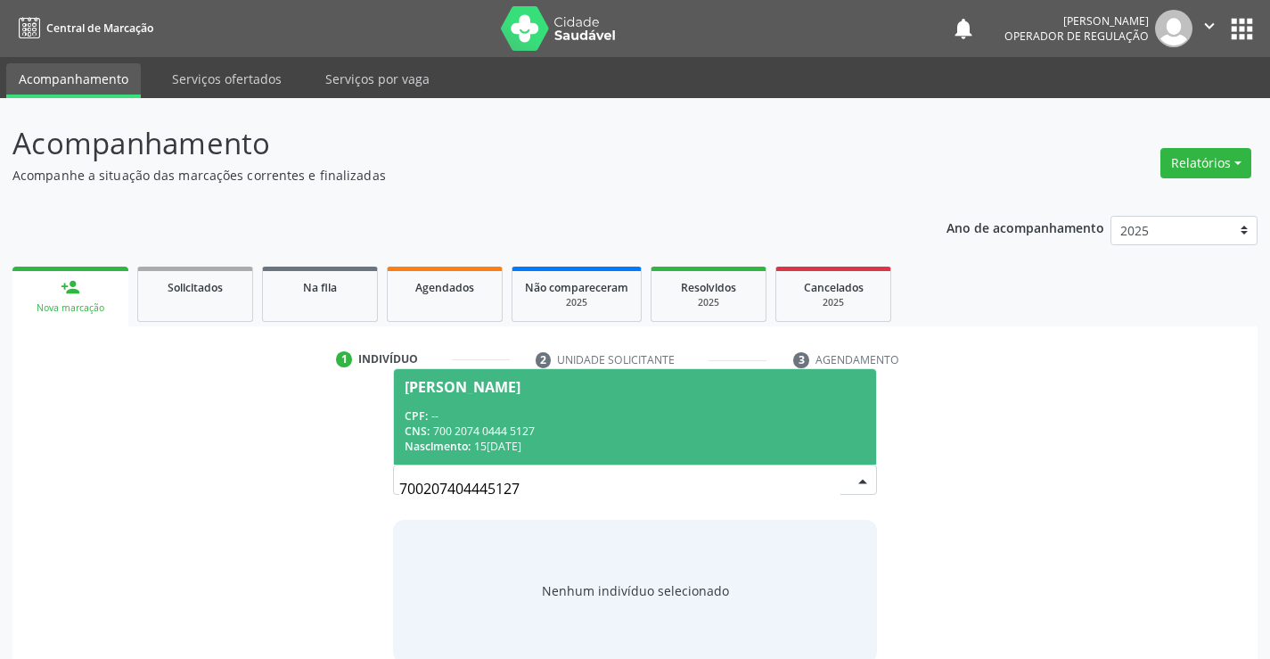
click at [520, 386] on div "Rubenilde Vieira de Carvalho" at bounding box center [463, 387] width 116 height 14
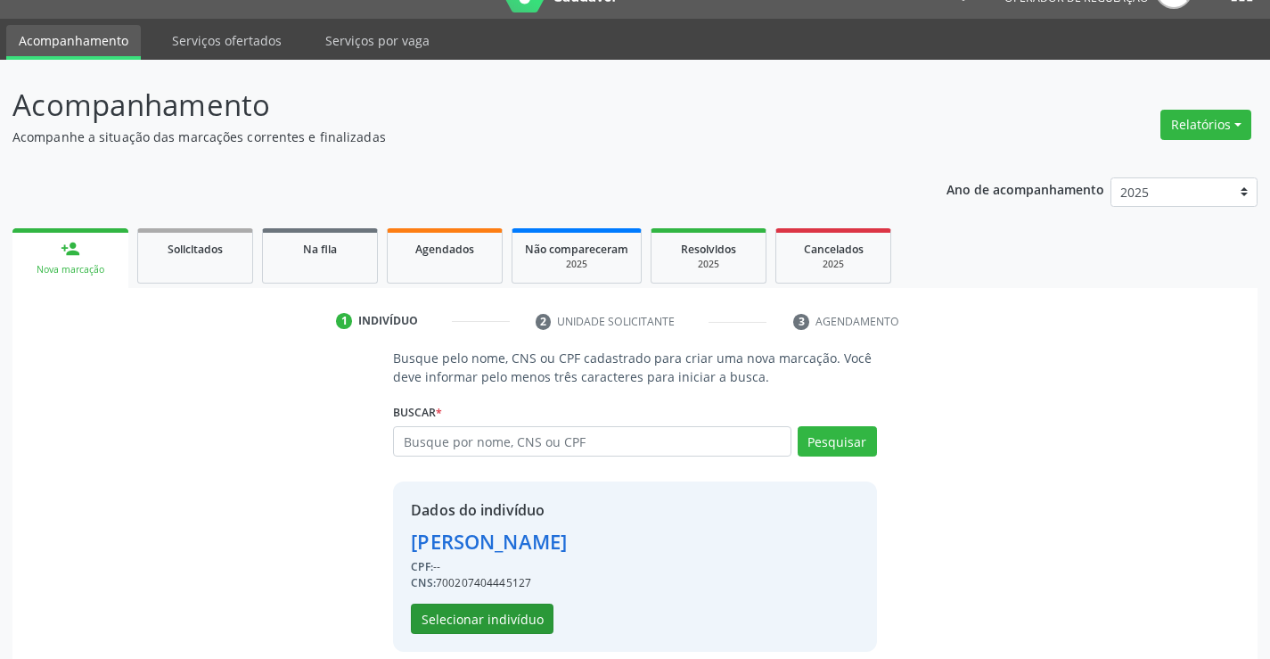
scroll to position [56, 0]
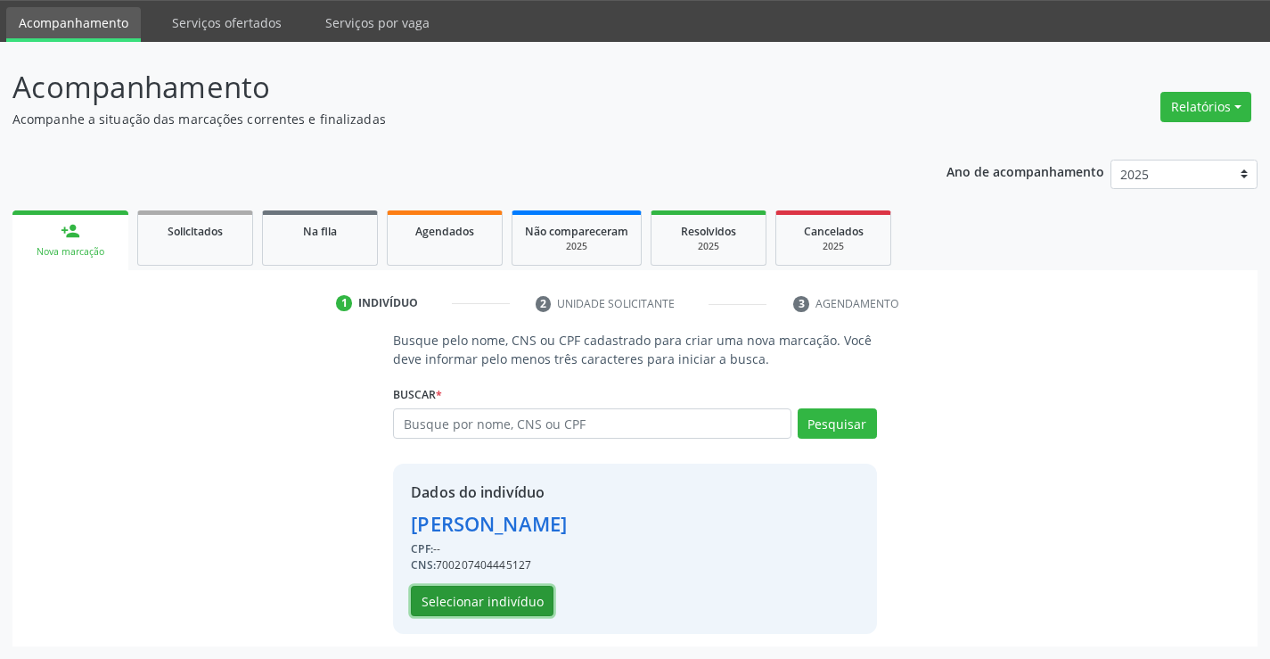
click at [457, 601] on button "Selecionar indivíduo" at bounding box center [482, 600] width 143 height 30
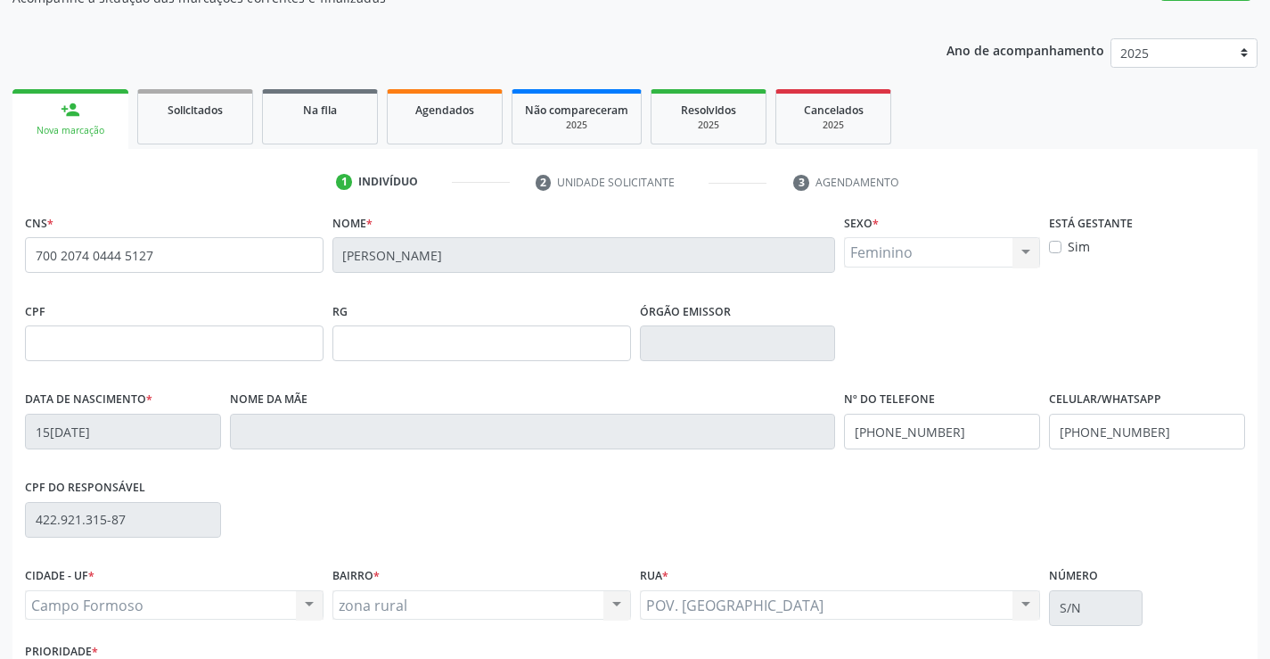
scroll to position [307, 0]
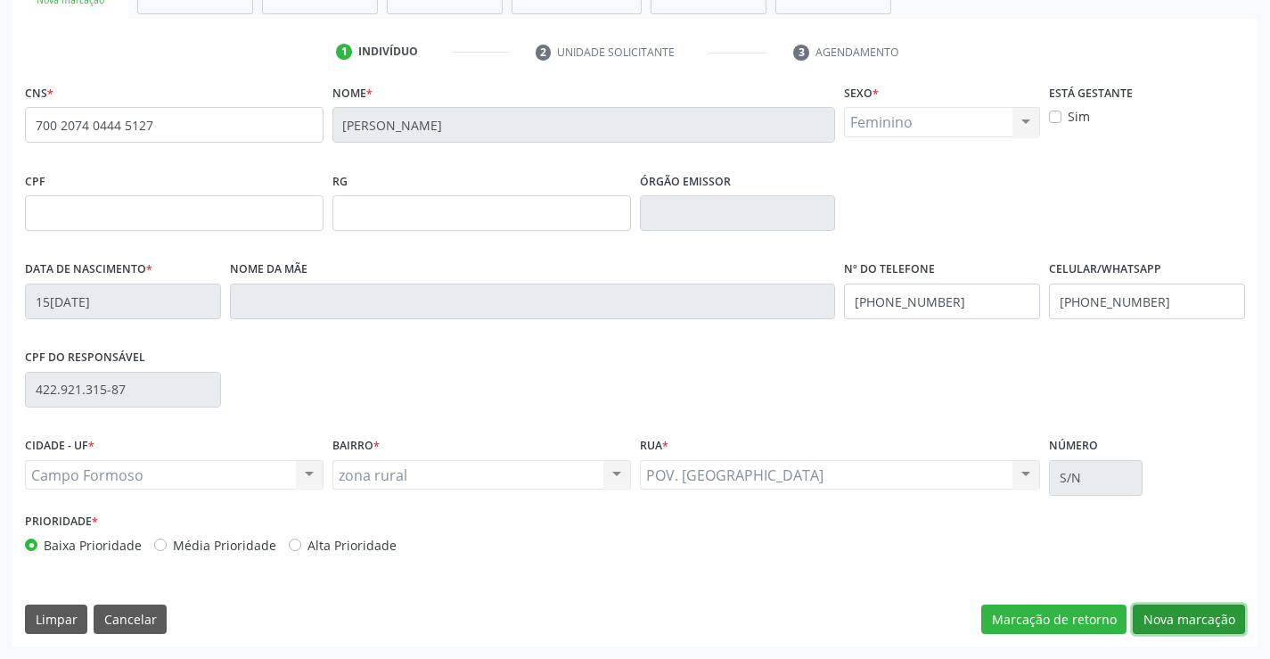
click at [1183, 614] on button "Nova marcação" at bounding box center [1189, 619] width 112 height 30
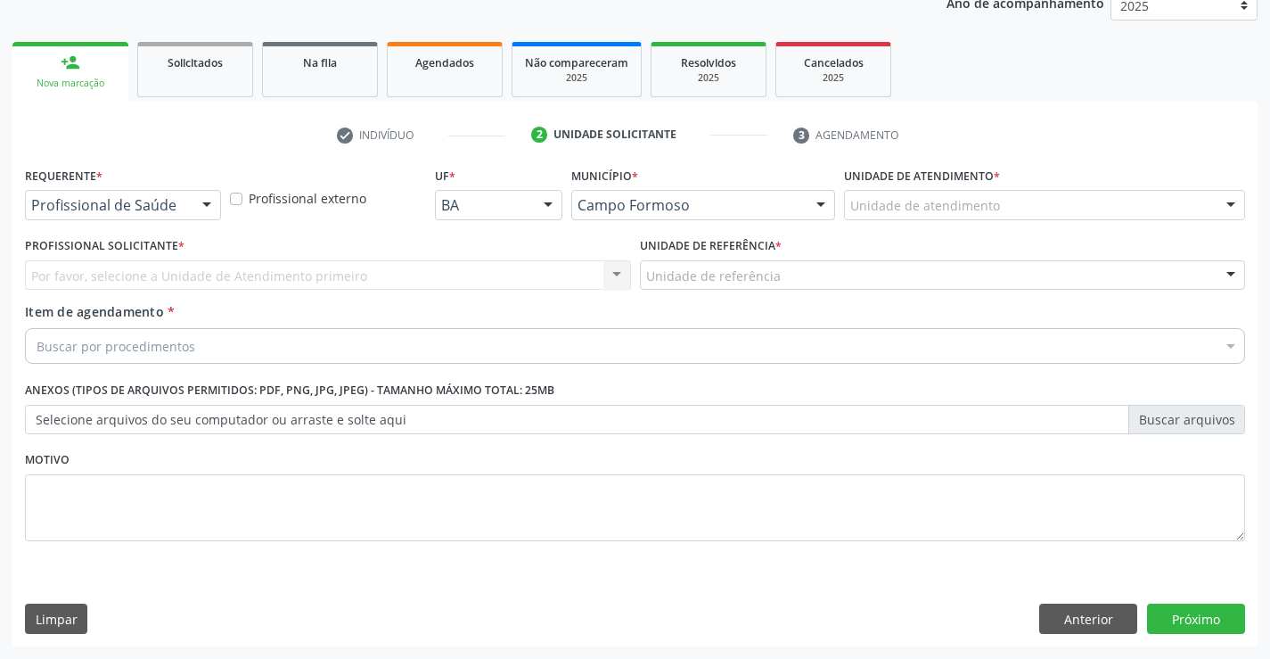
scroll to position [225, 0]
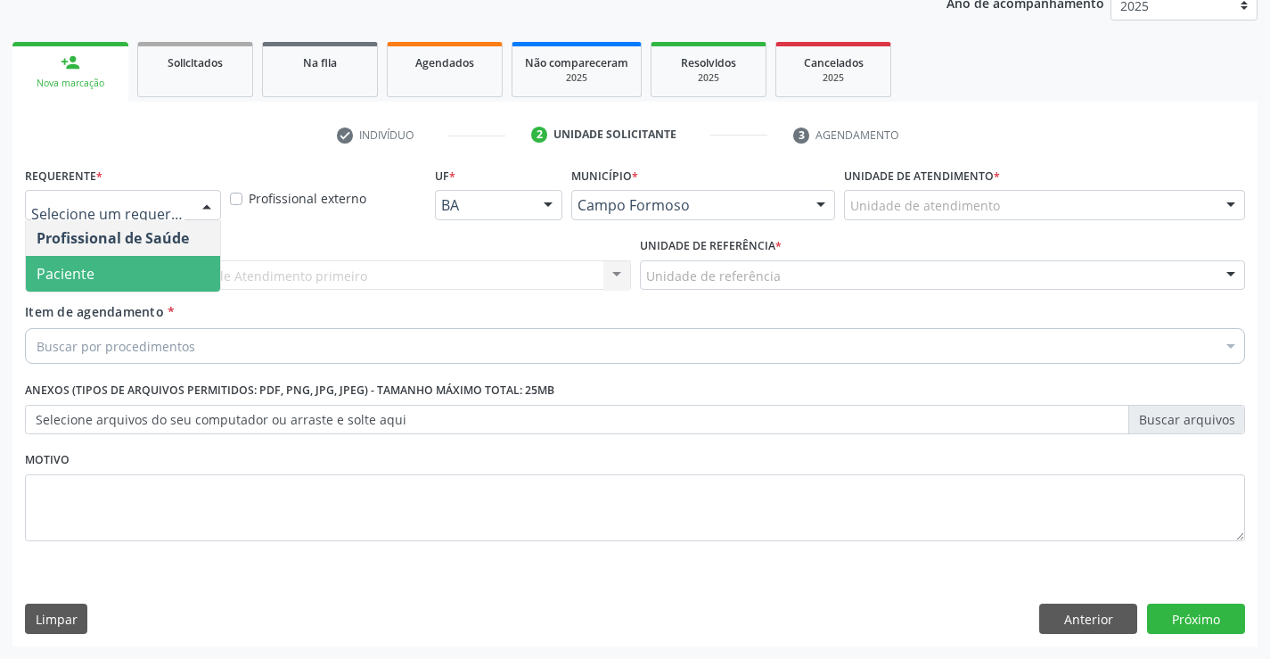
click at [150, 263] on span "Paciente" at bounding box center [123, 274] width 194 height 36
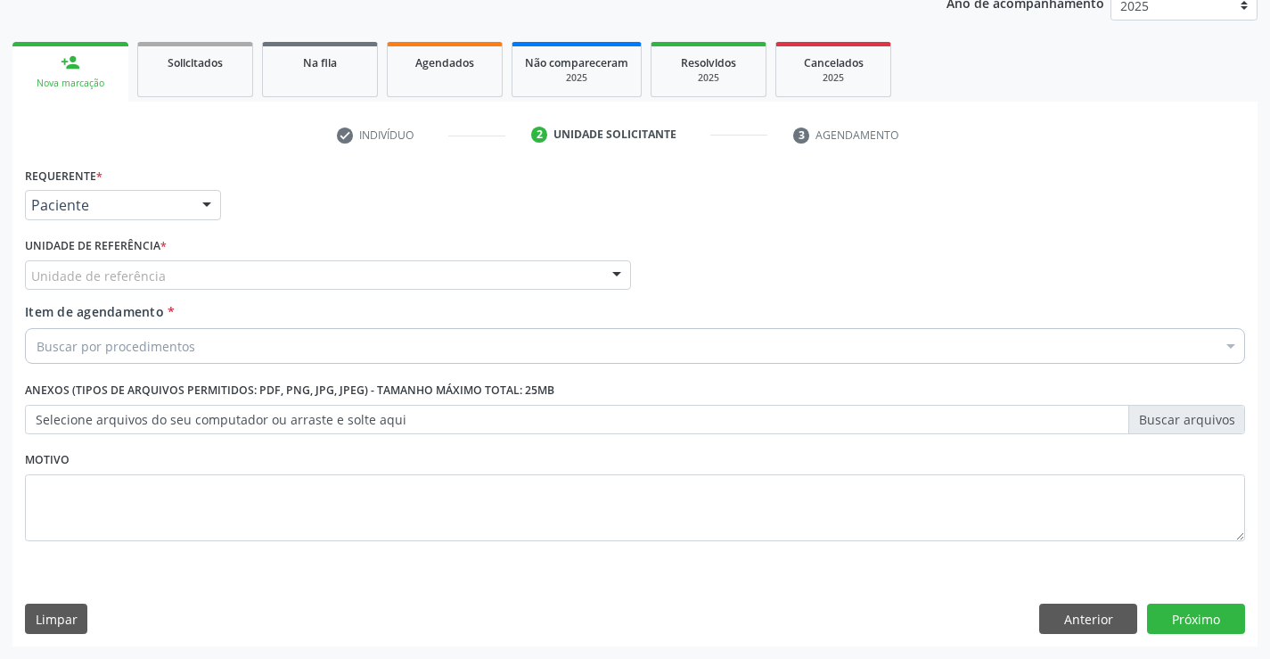
click at [192, 283] on div "Unidade de referência" at bounding box center [328, 275] width 606 height 30
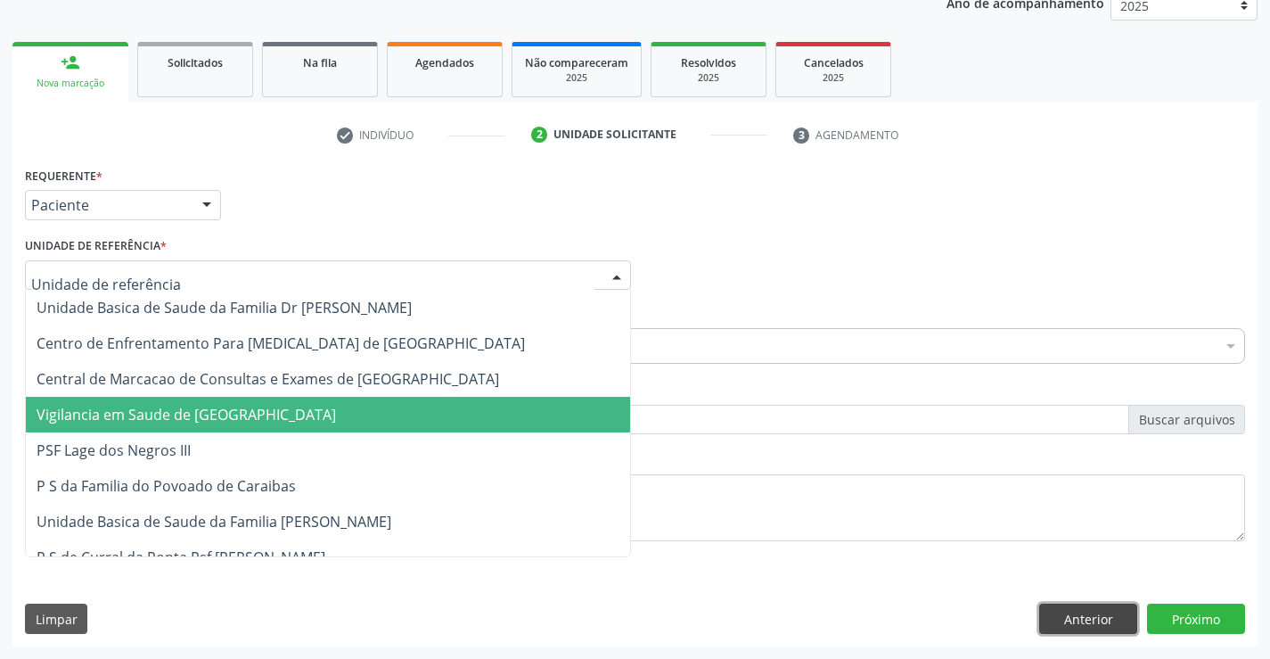
click at [1102, 622] on button "Anterior" at bounding box center [1088, 618] width 98 height 30
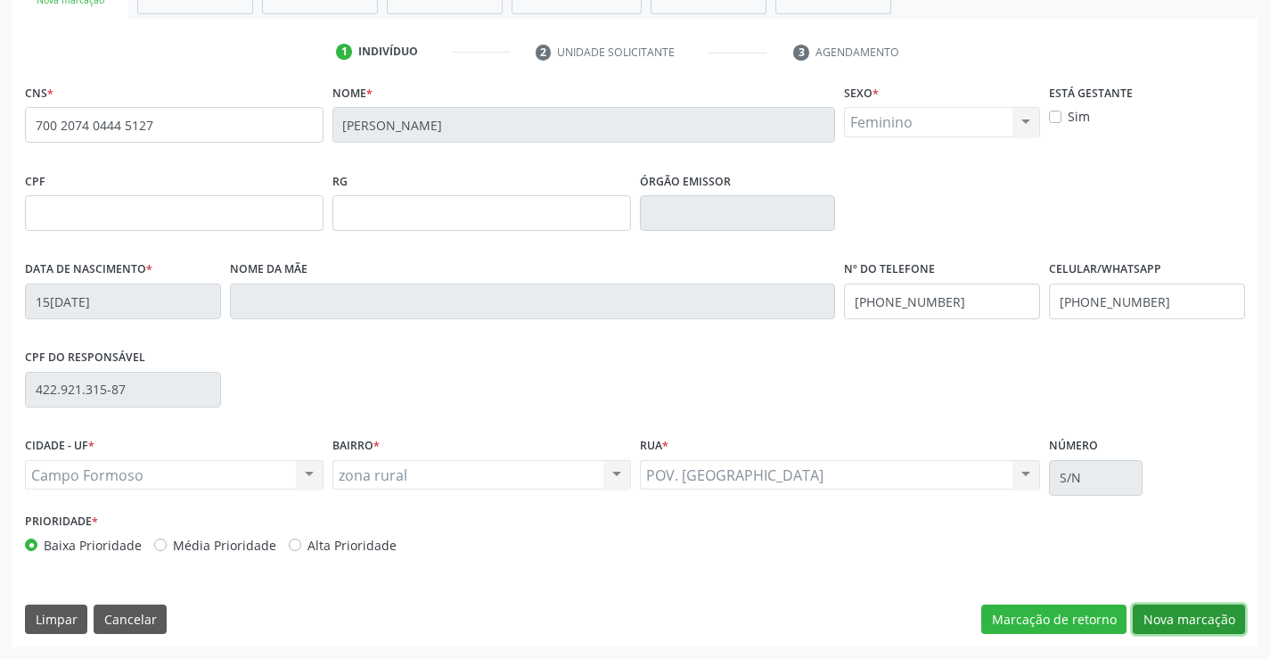
click at [1168, 622] on button "Nova marcação" at bounding box center [1189, 619] width 112 height 30
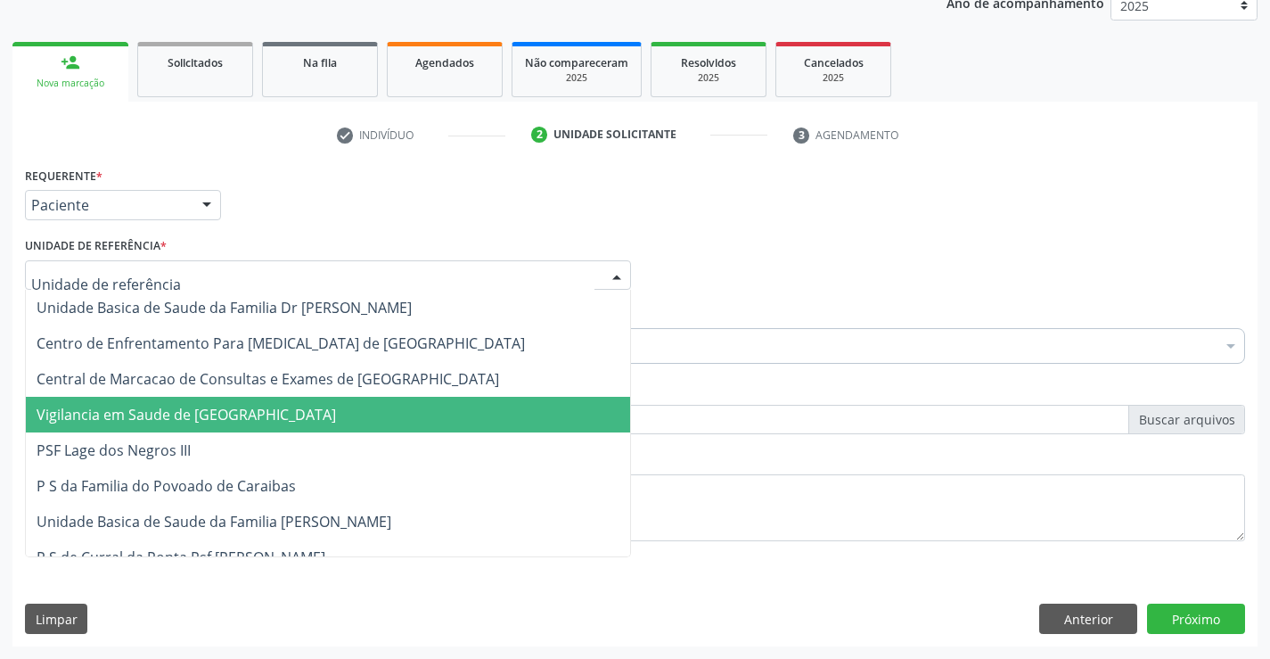
click at [210, 260] on div at bounding box center [328, 275] width 606 height 30
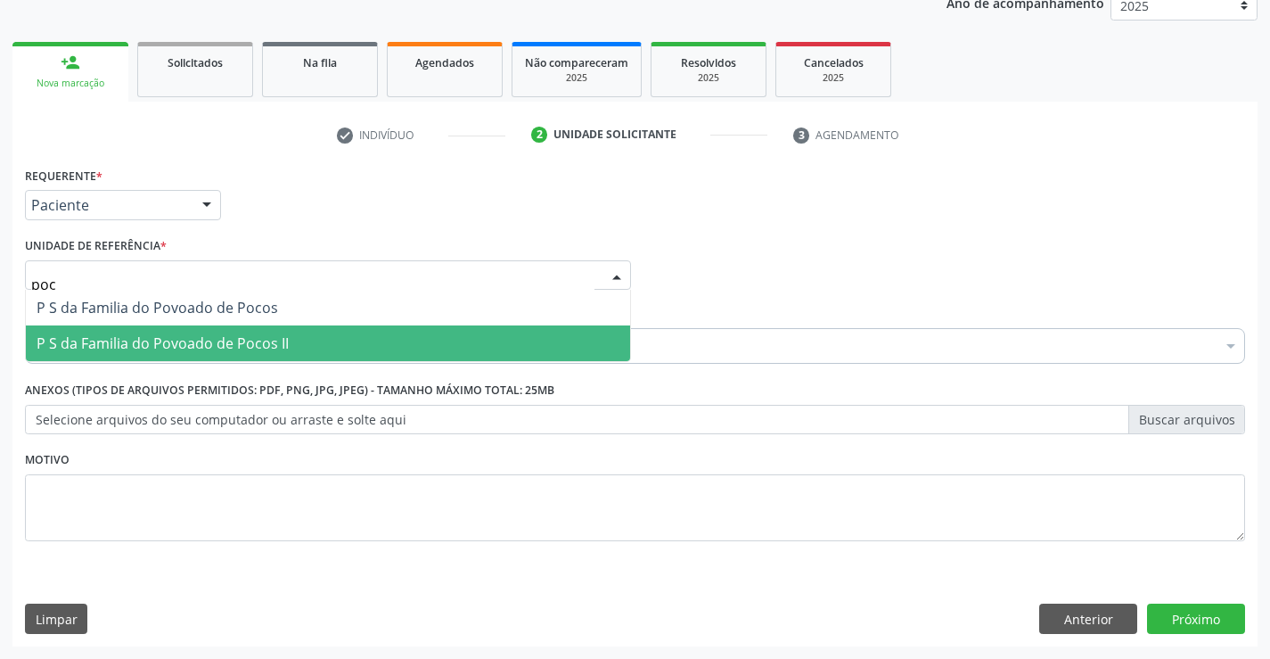
type input "poco"
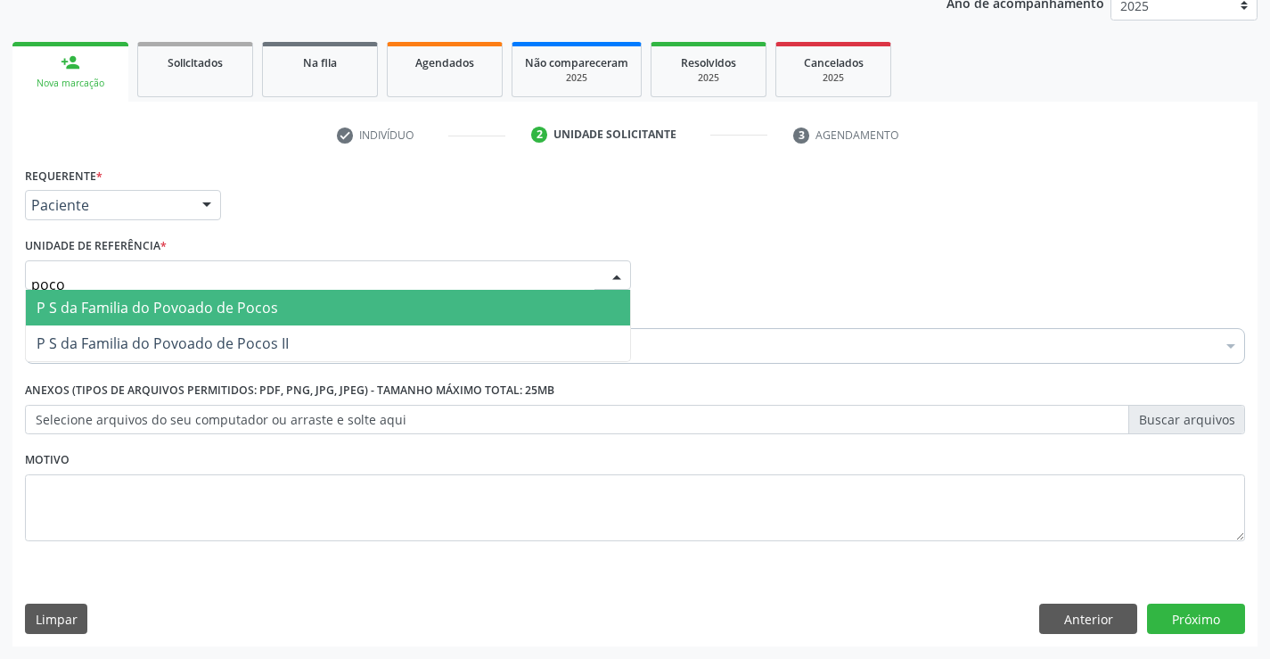
click at [200, 302] on span "P S da Familia do Povoado de Pocos" at bounding box center [157, 308] width 241 height 20
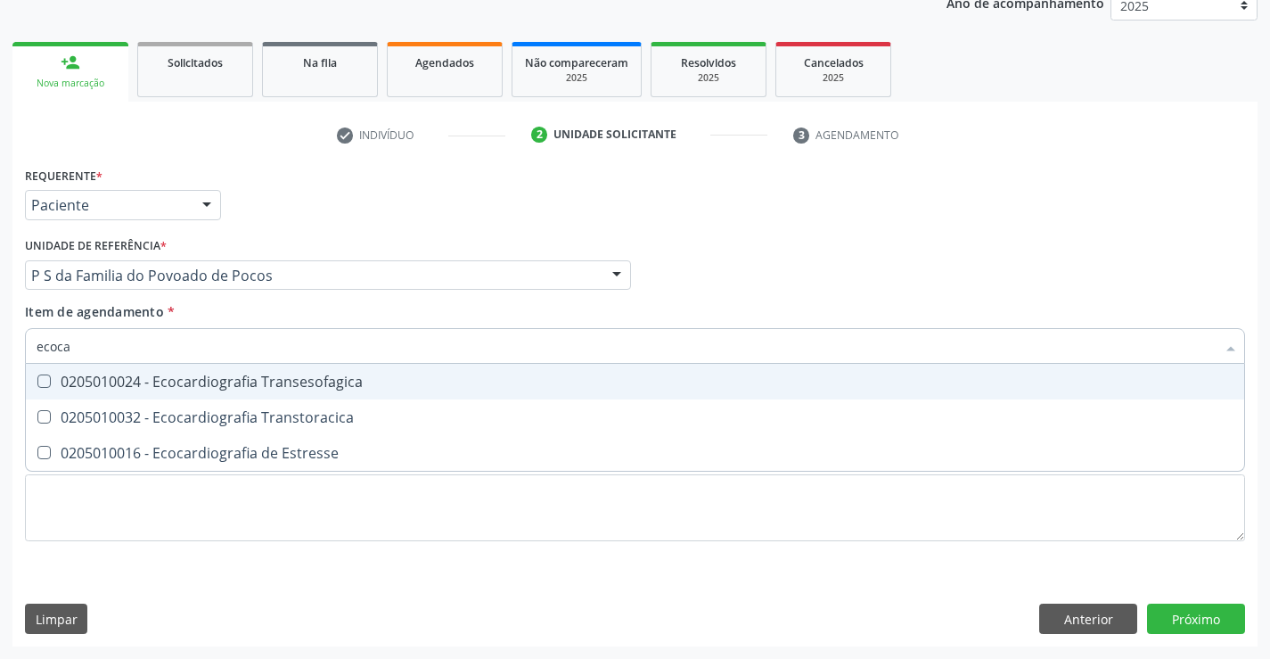
type input "ecocar"
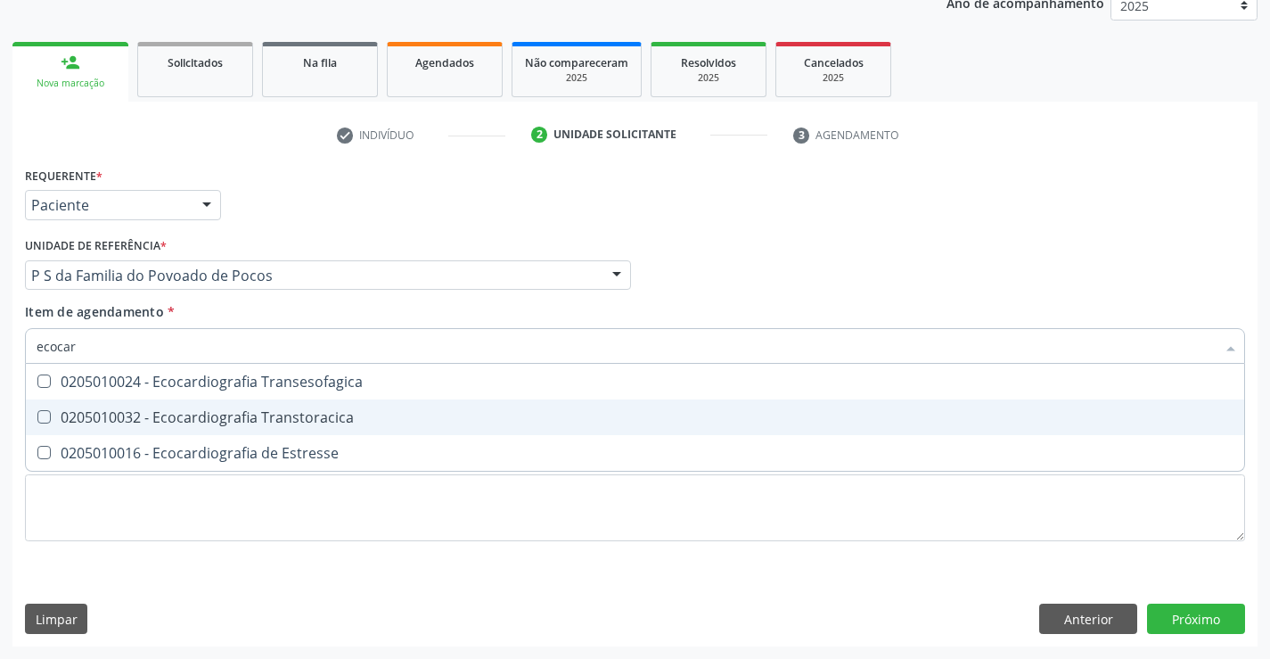
click at [253, 418] on div "0205010032 - Ecocardiografia Transtoracica" at bounding box center [635, 417] width 1197 height 14
checkbox Transtoracica "true"
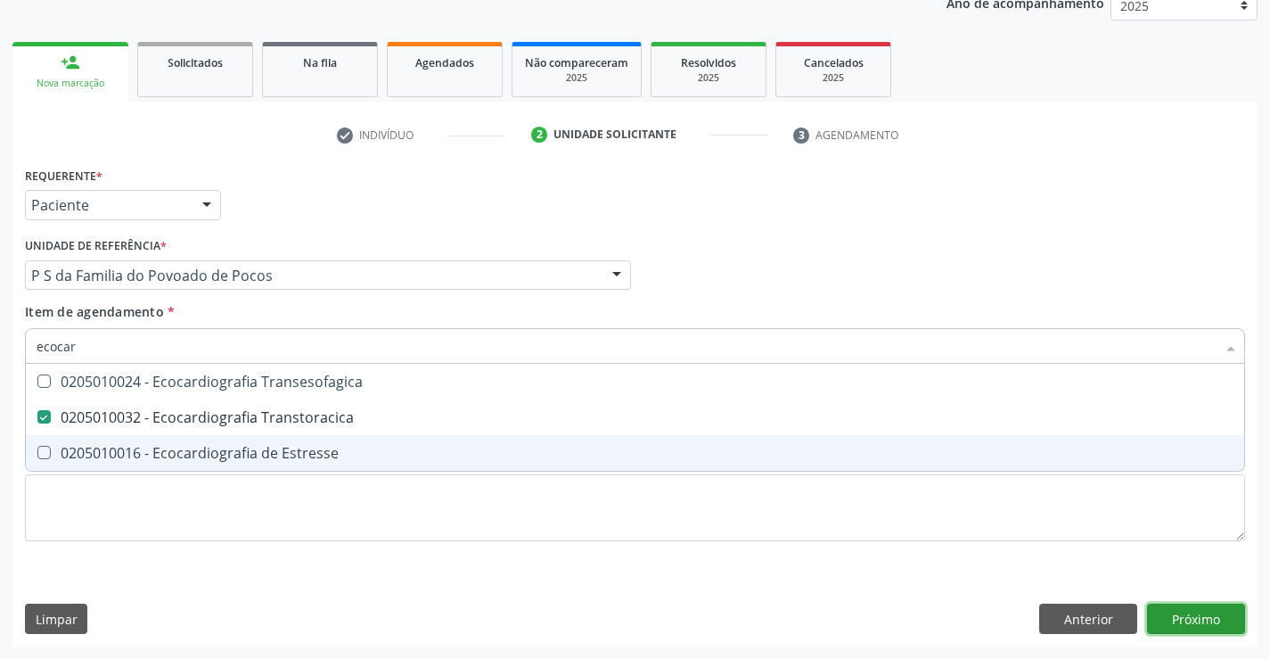
click at [1167, 612] on div "Requerente * Paciente Profissional de Saúde Paciente Nenhum resultado encontrad…" at bounding box center [634, 404] width 1245 height 484
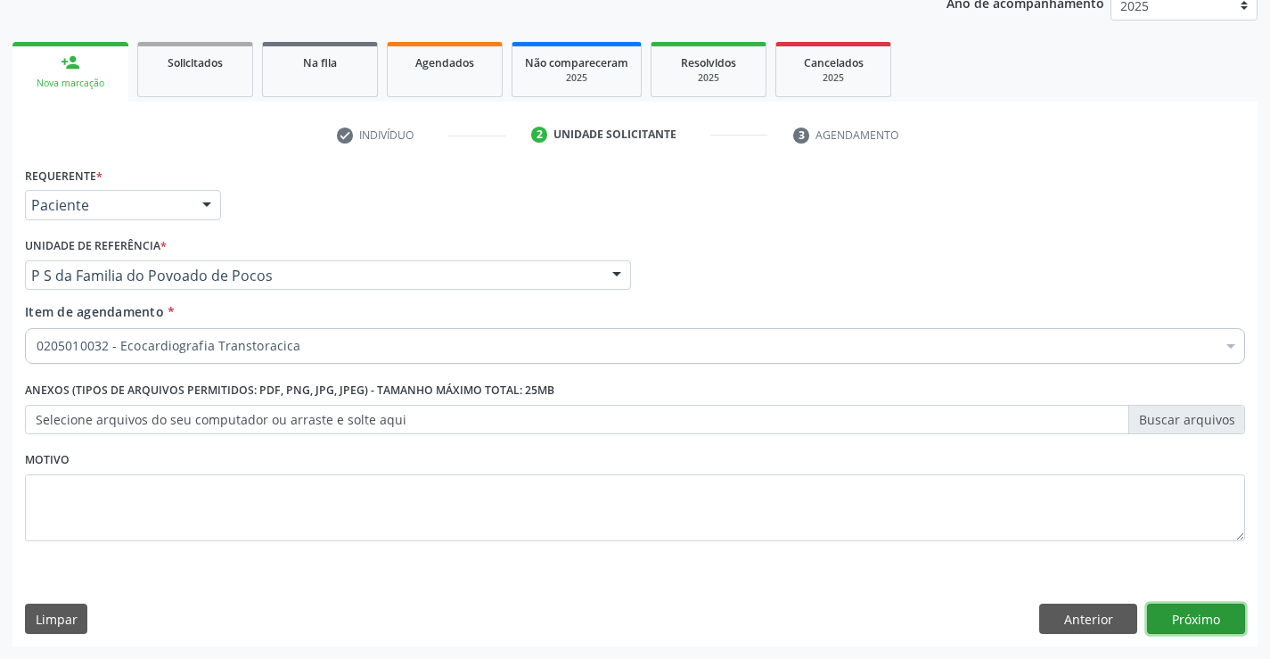
click at [1195, 619] on button "Próximo" at bounding box center [1196, 618] width 98 height 30
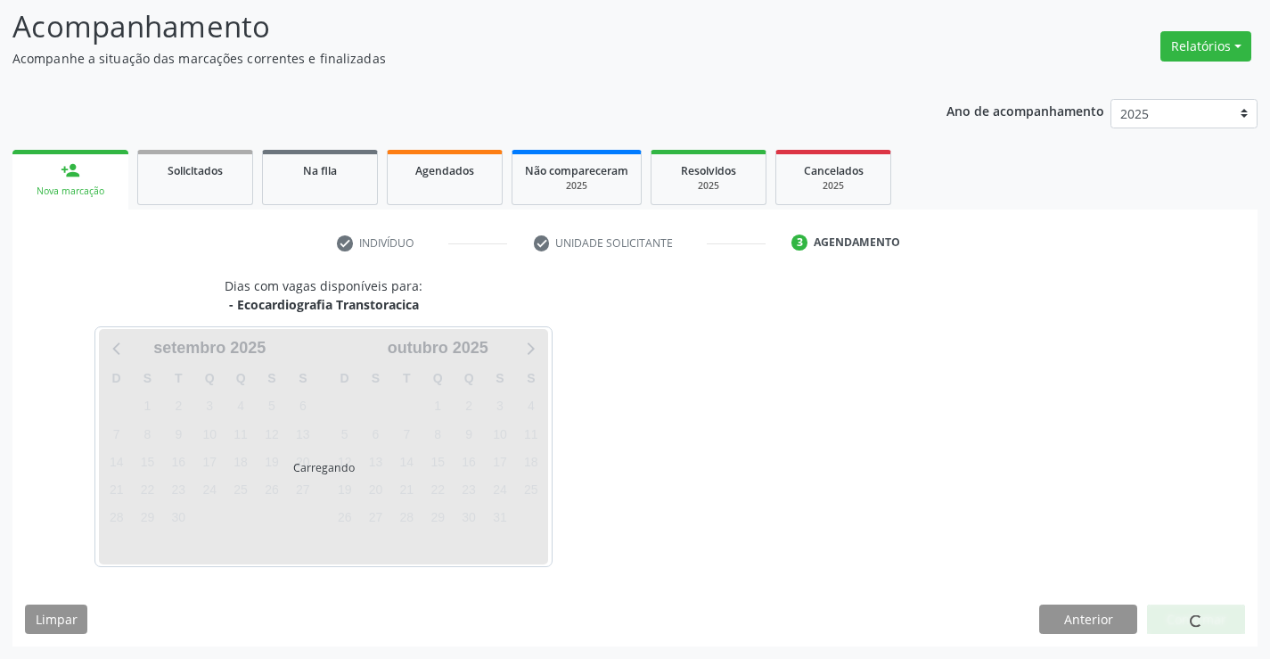
scroll to position [169, 0]
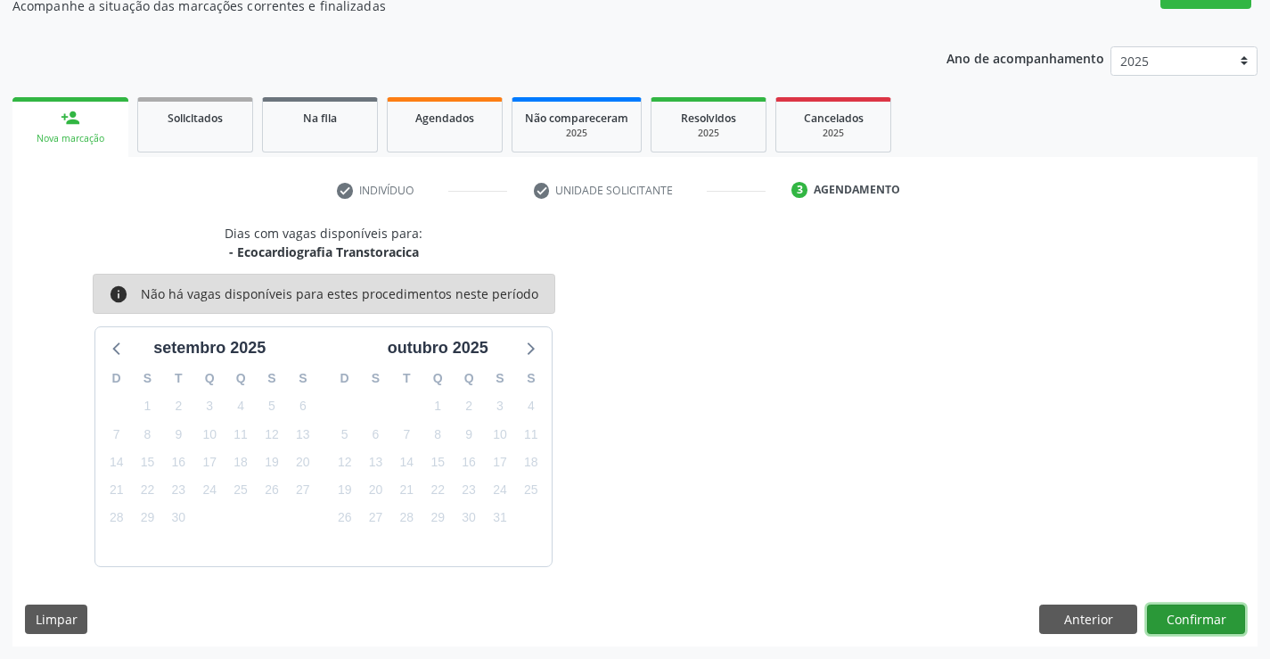
click at [1201, 614] on button "Confirmar" at bounding box center [1196, 619] width 98 height 30
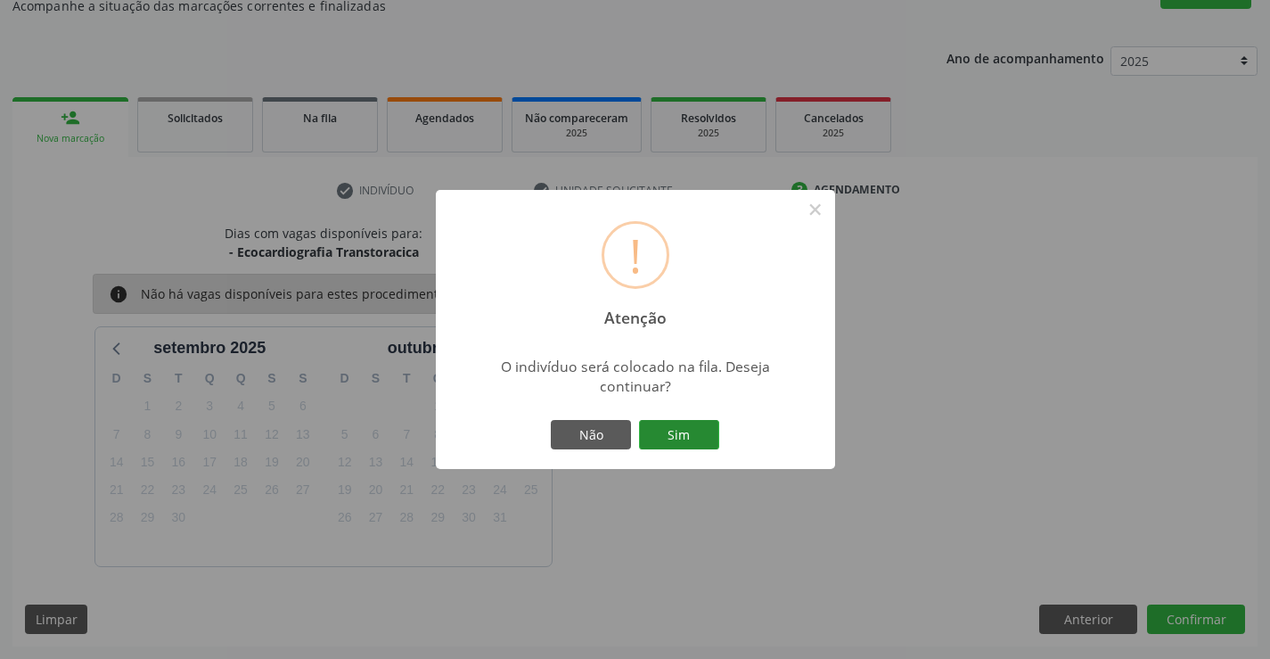
click at [689, 431] on button "Sim" at bounding box center [679, 435] width 80 height 30
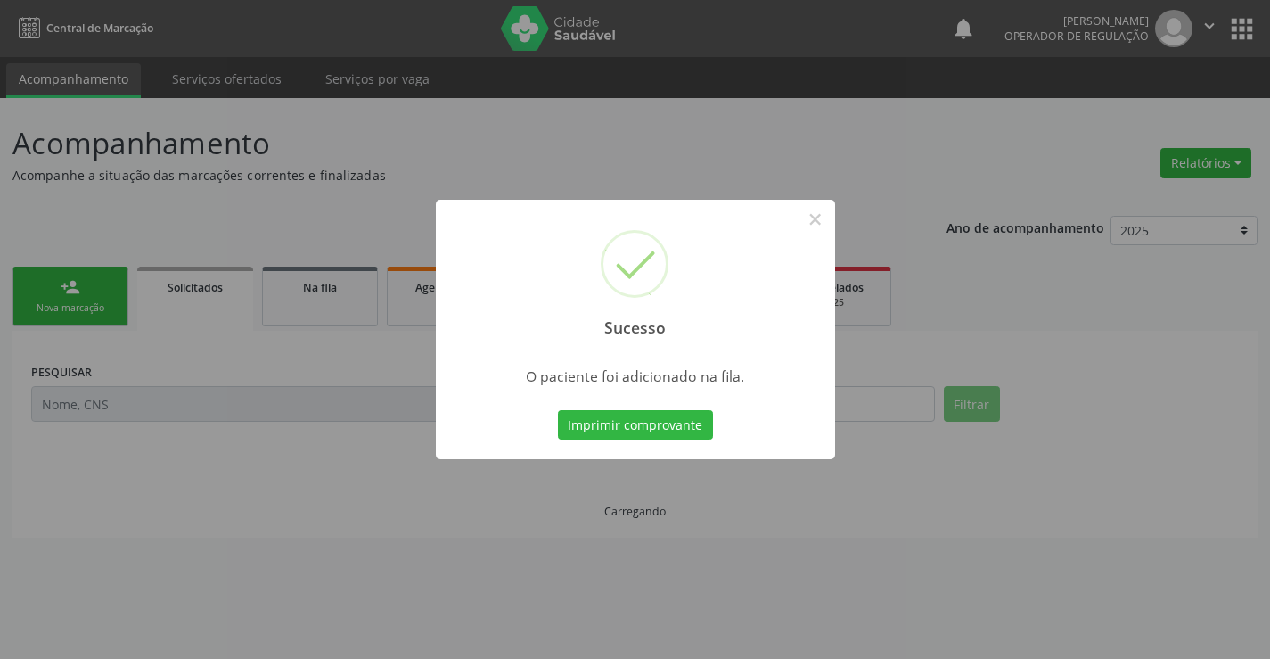
scroll to position [0, 0]
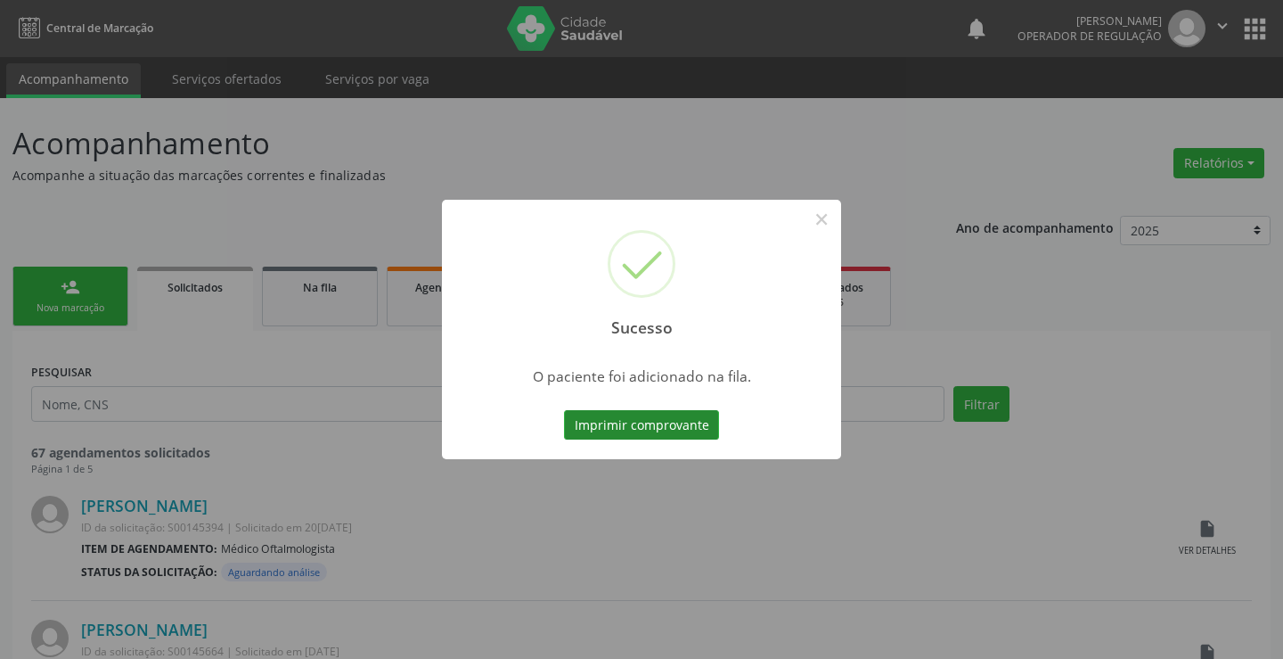
click at [677, 431] on button "Imprimir comprovante" at bounding box center [641, 425] width 155 height 30
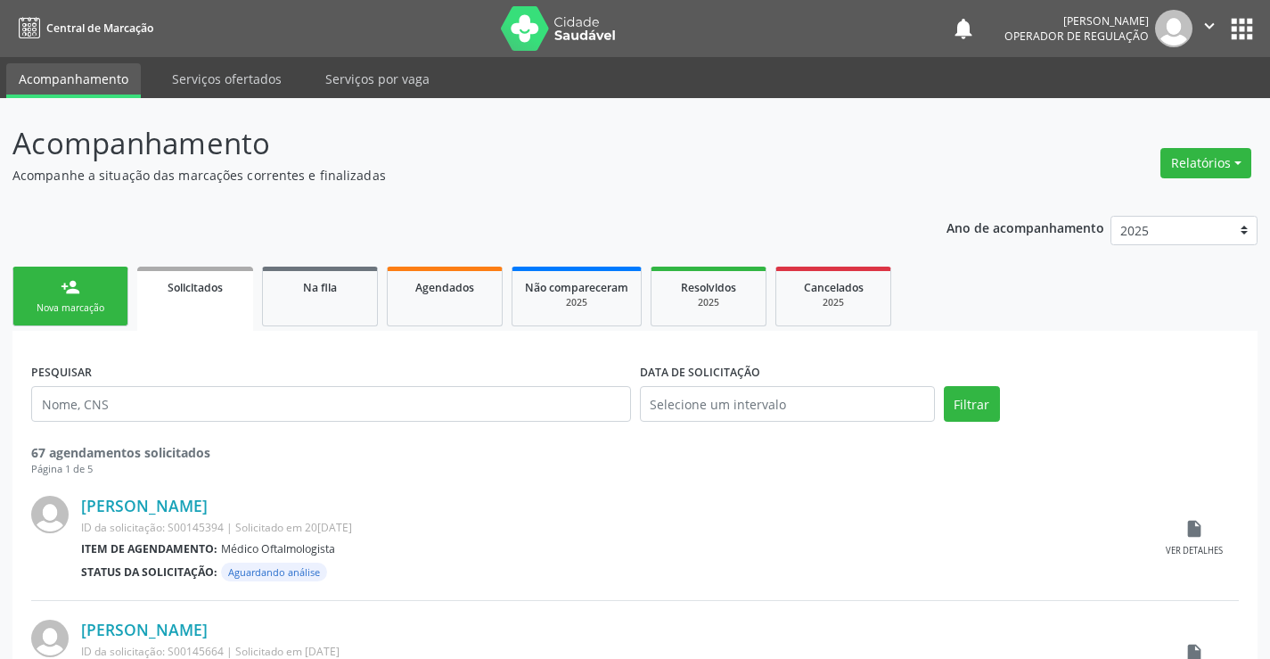
click at [102, 309] on div "Nova marcação" at bounding box center [70, 307] width 89 height 13
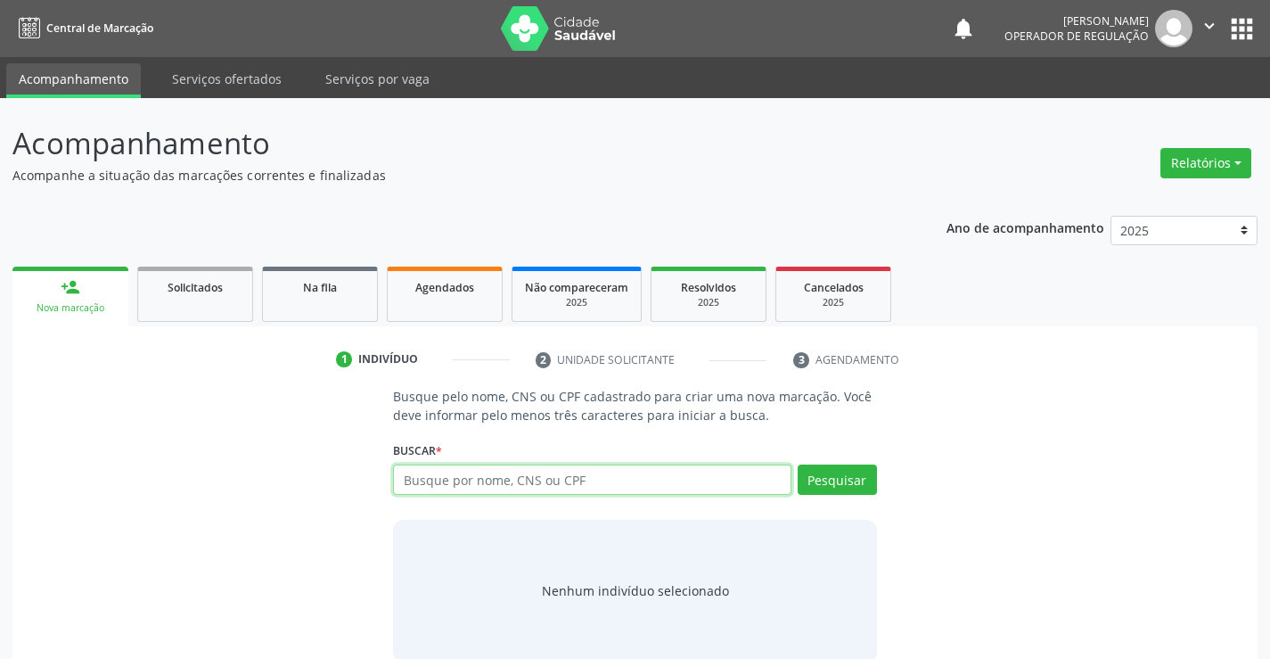
click at [497, 479] on input "text" at bounding box center [591, 479] width 397 height 30
type input "70843288071769"
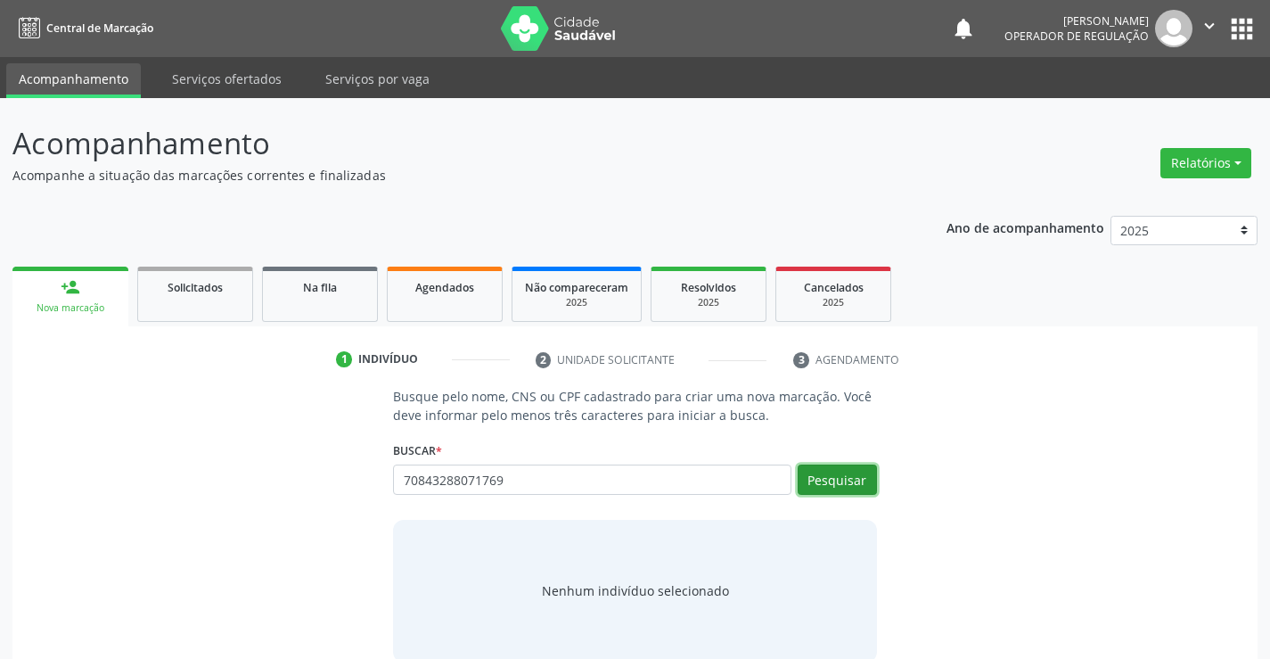
click at [822, 480] on button "Pesquisar" at bounding box center [837, 479] width 79 height 30
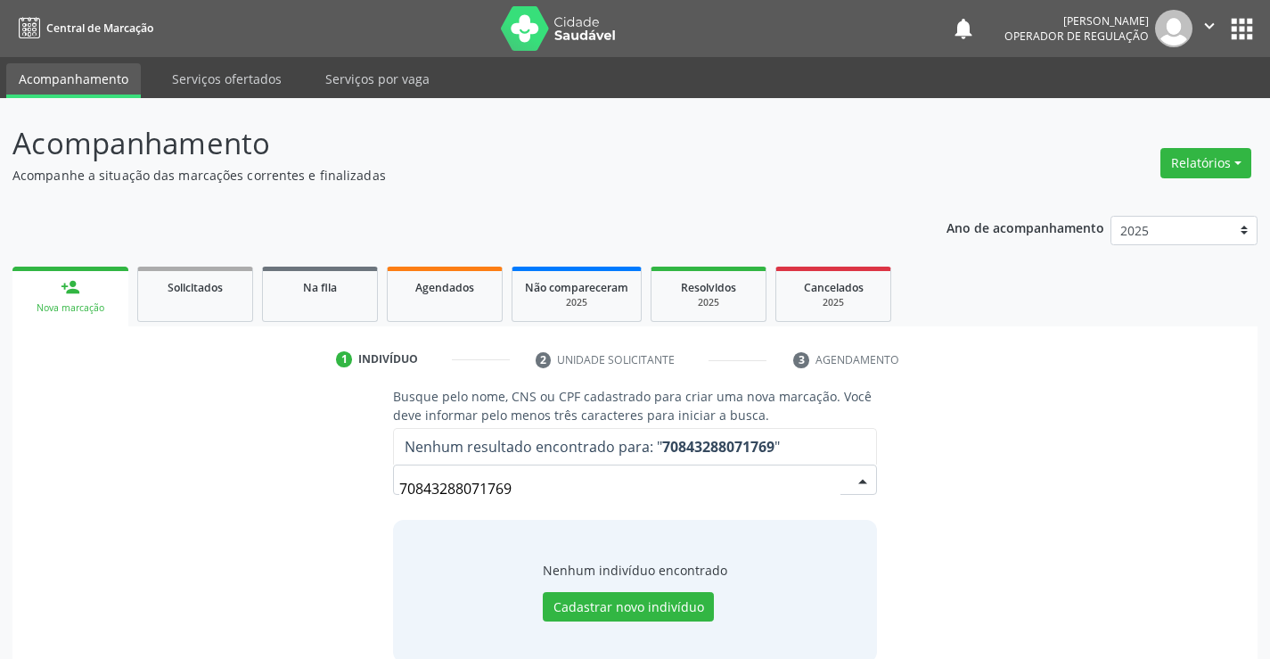
drag, startPoint x: 541, startPoint y: 485, endPoint x: 366, endPoint y: 495, distance: 174.9
click at [366, 495] on div "Busque pelo nome, CNS ou CPF cadastrado para criar uma nova marcação. Você deve…" at bounding box center [635, 524] width 1220 height 274
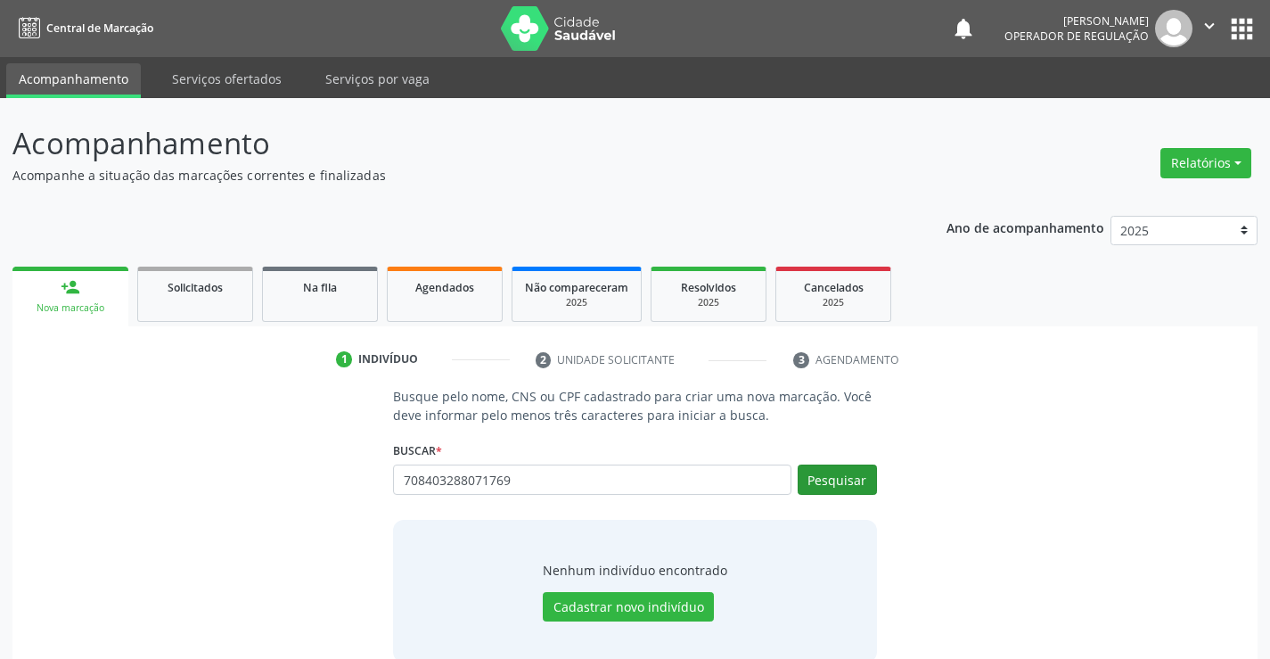
type input "708403288071769"
click at [852, 479] on button "Pesquisar" at bounding box center [837, 479] width 79 height 30
type input "708403288071769"
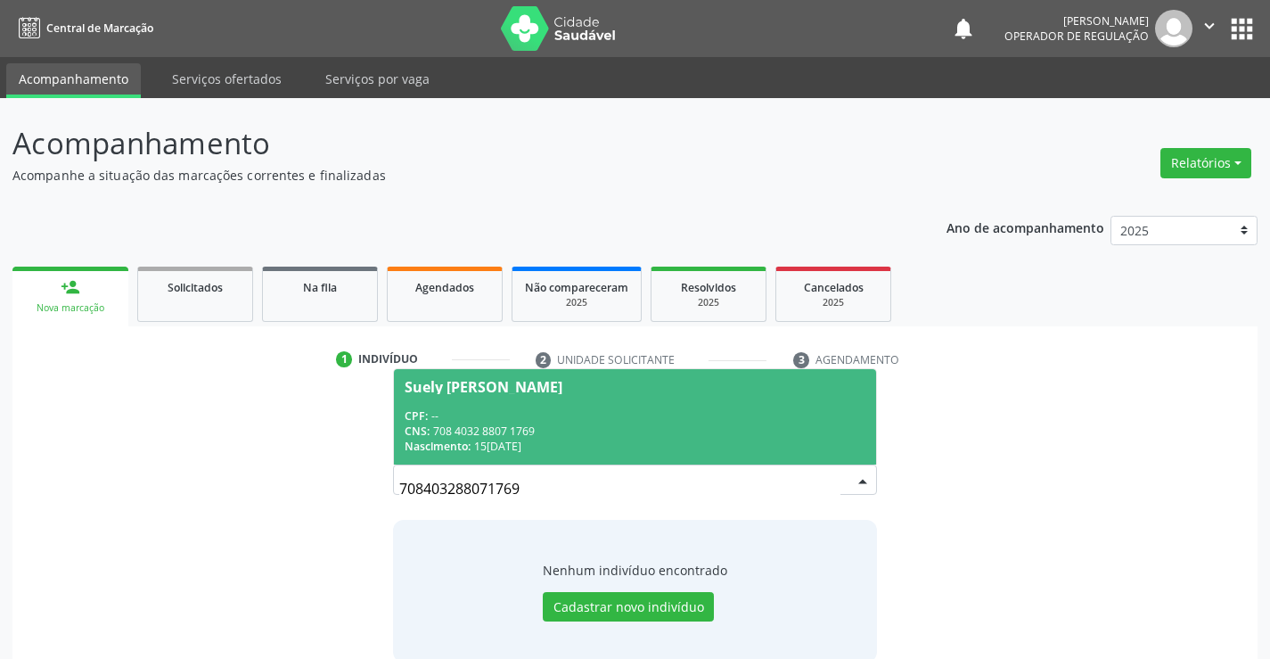
click at [573, 397] on span "Suely Maria da Silva Almeida CPF: -- CNS: 708 4032 8807 1769 Nascimento: 15/08/…" at bounding box center [634, 416] width 481 height 95
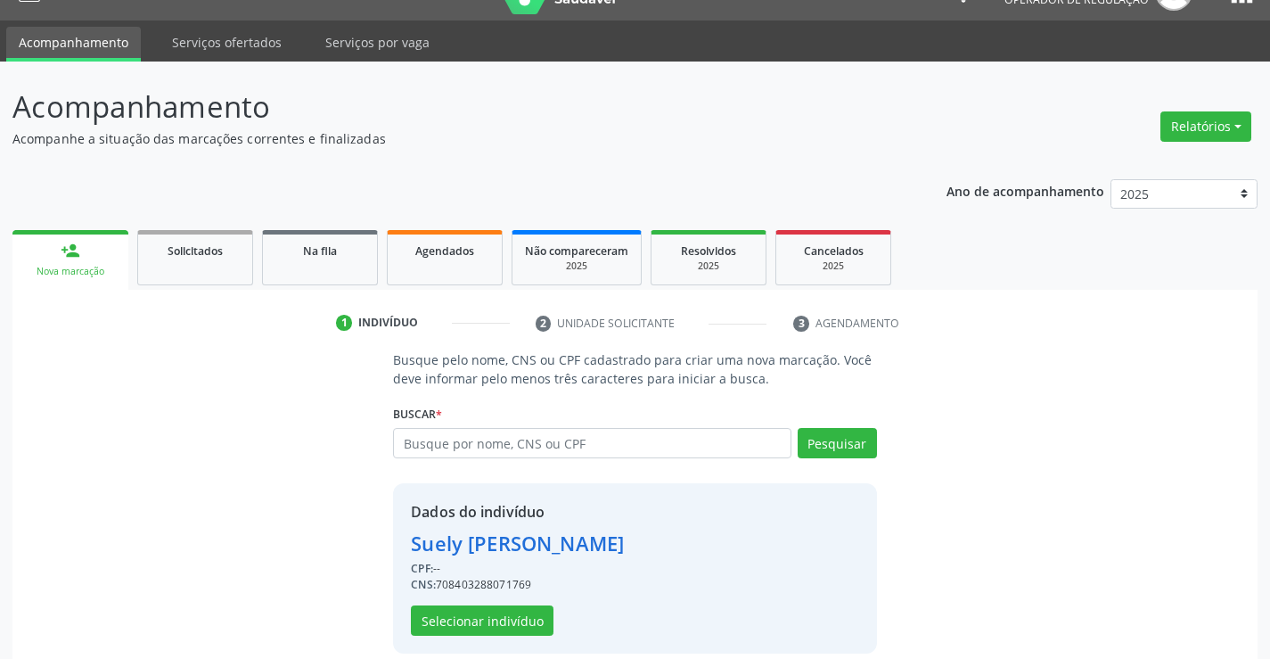
scroll to position [56, 0]
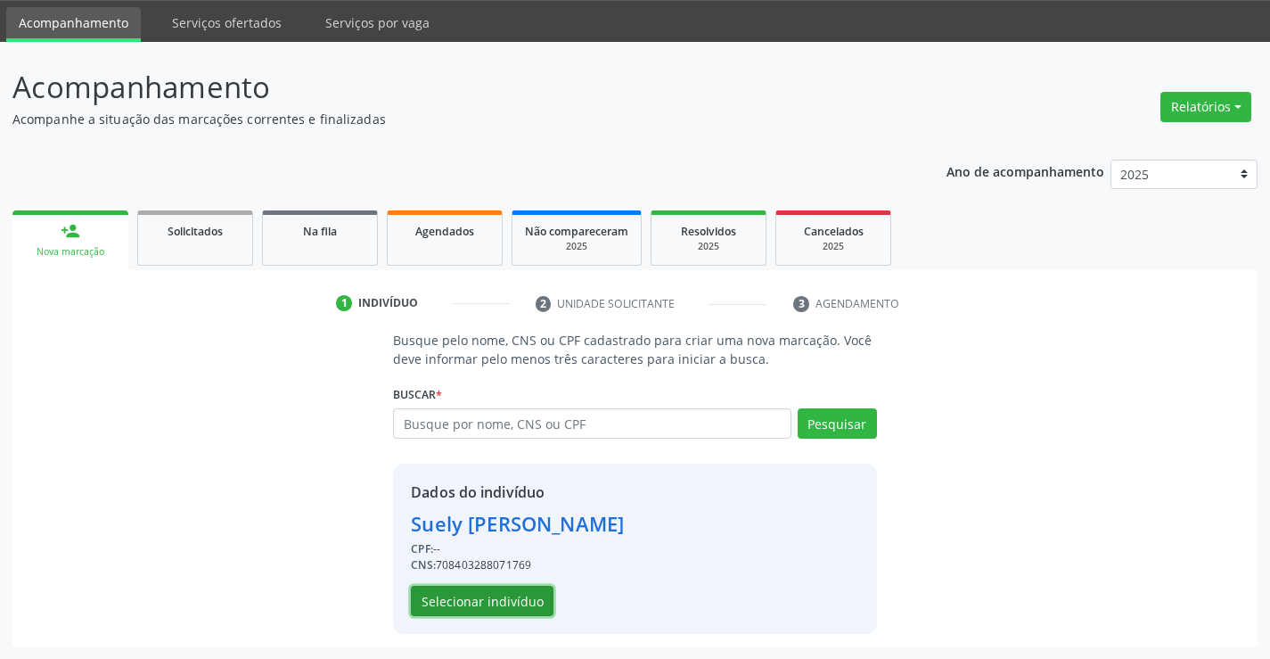
click at [479, 598] on button "Selecionar indivíduo" at bounding box center [482, 600] width 143 height 30
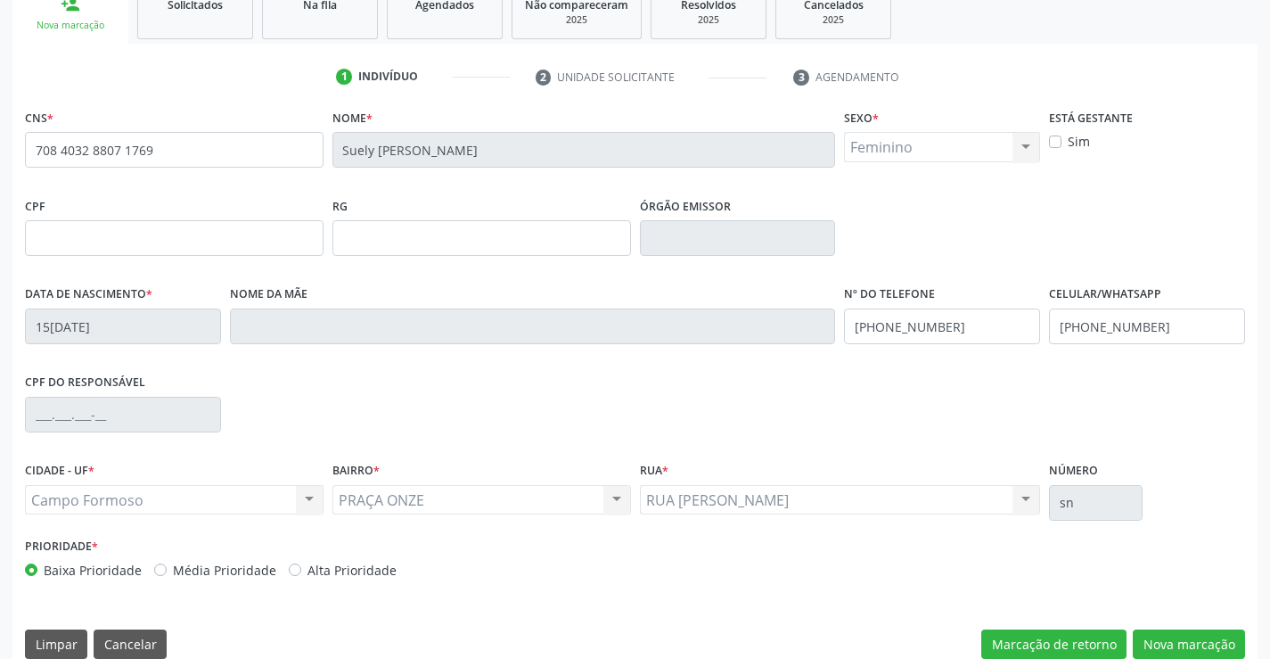
scroll to position [307, 0]
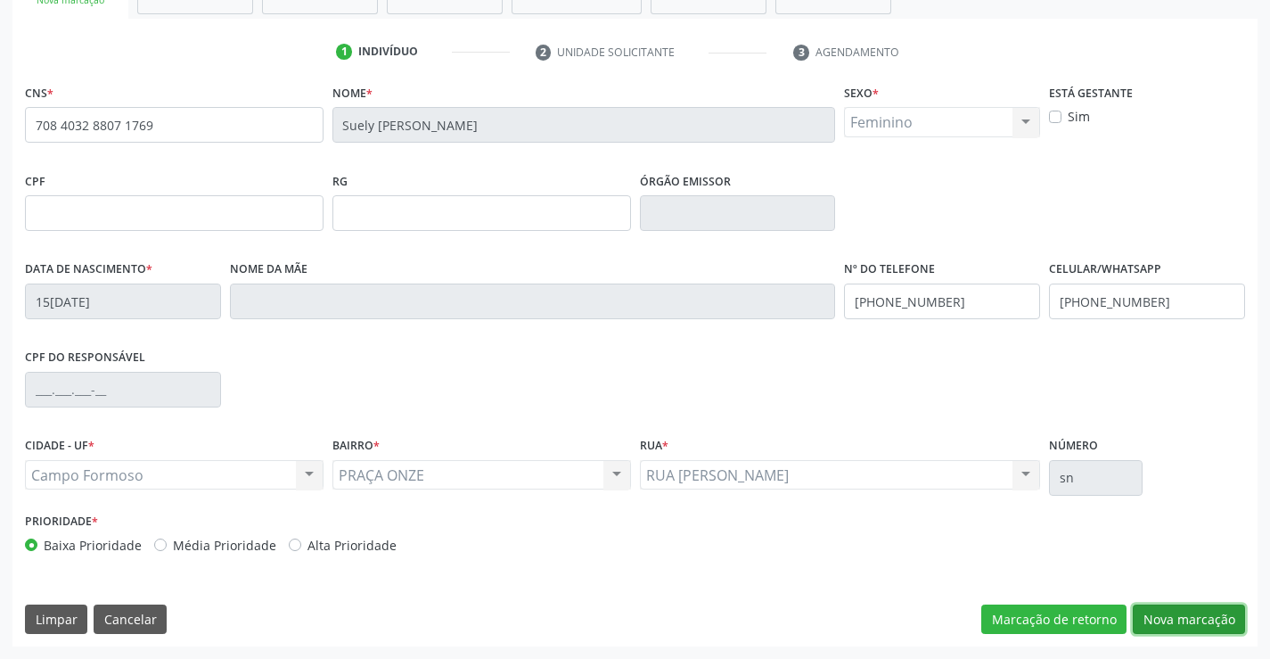
click at [1192, 614] on button "Nova marcação" at bounding box center [1189, 619] width 112 height 30
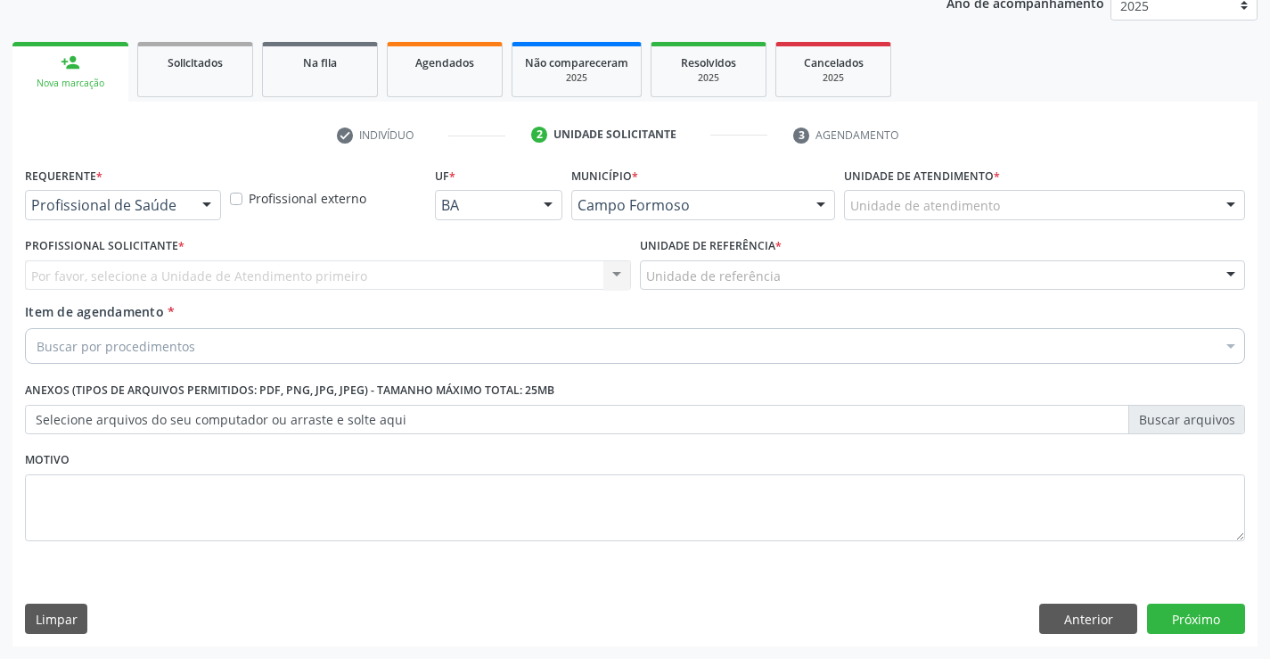
scroll to position [225, 0]
click at [1059, 611] on button "Anterior" at bounding box center [1088, 618] width 98 height 30
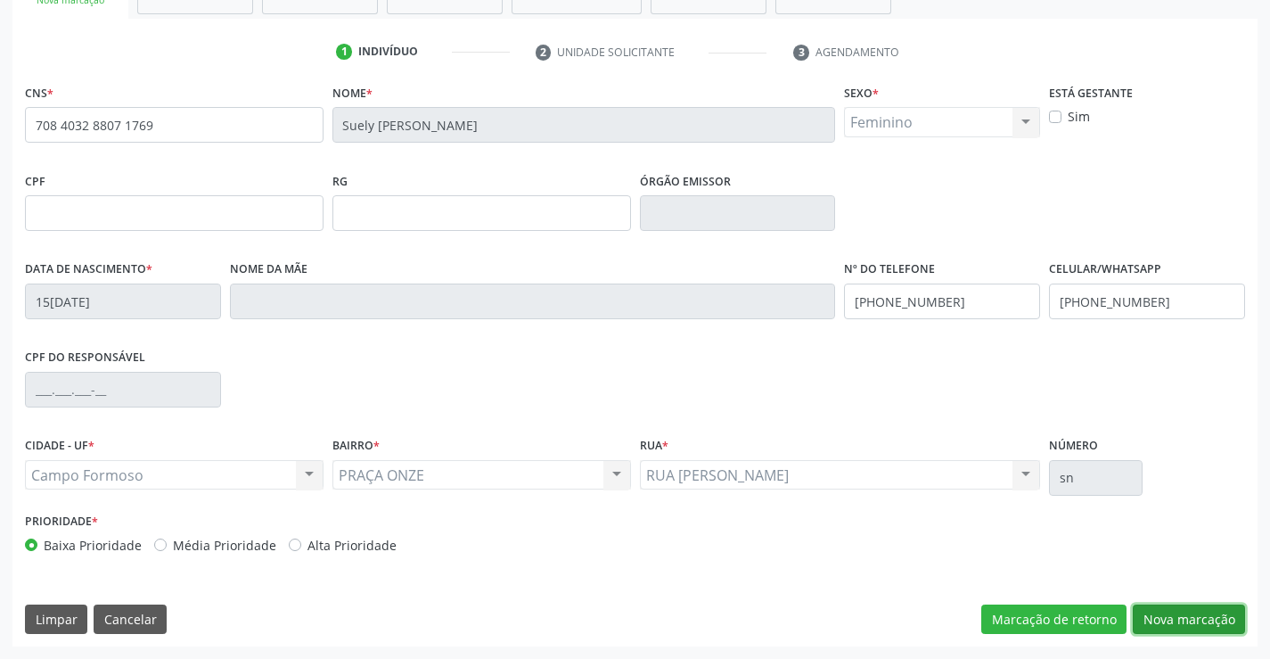
click at [1180, 618] on button "Nova marcação" at bounding box center [1189, 619] width 112 height 30
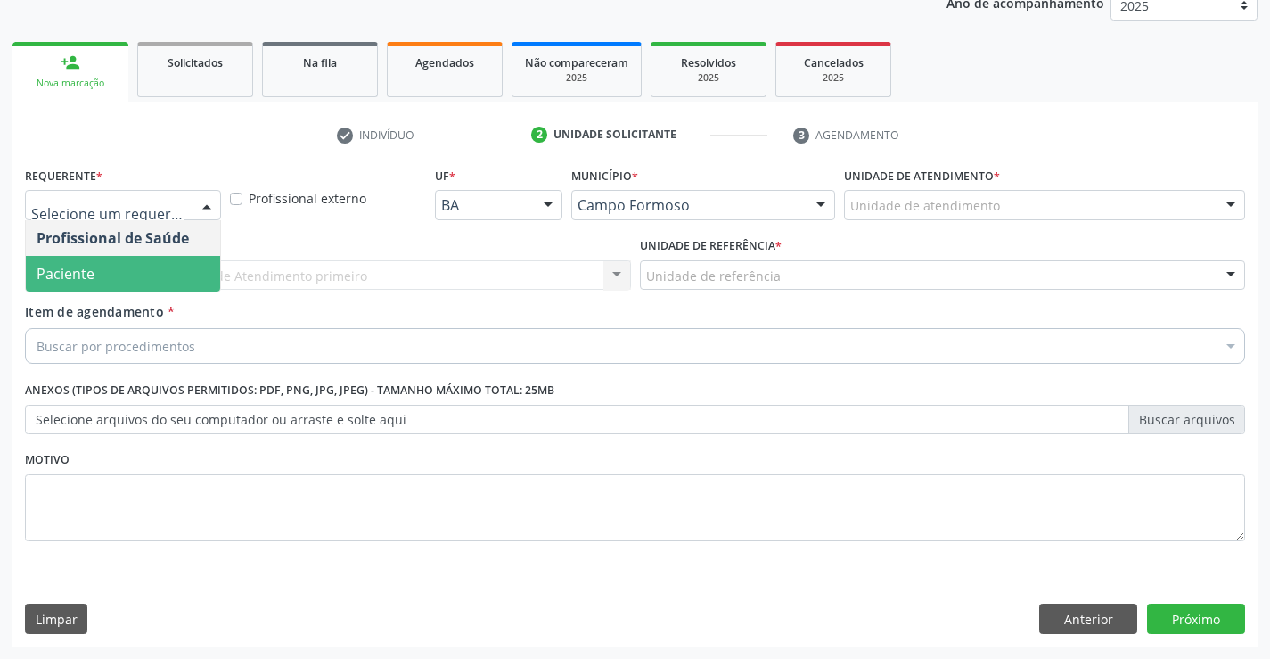
click at [81, 262] on span "Paciente" at bounding box center [123, 274] width 194 height 36
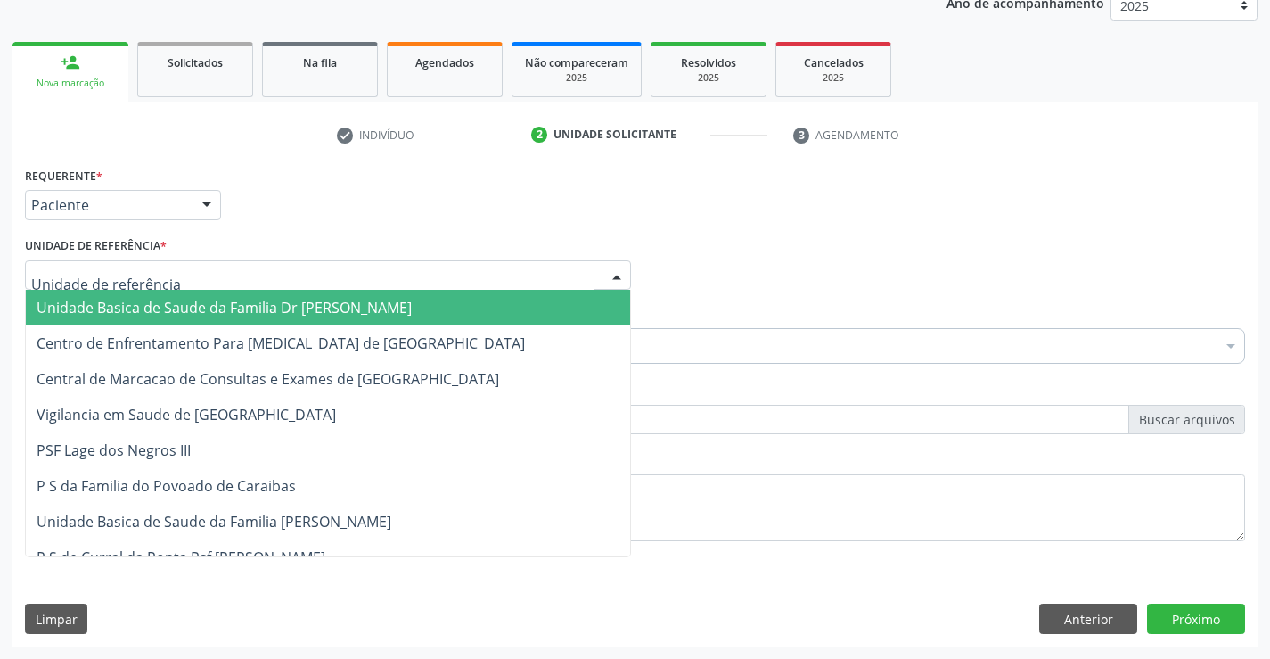
click at [74, 287] on div at bounding box center [328, 275] width 606 height 30
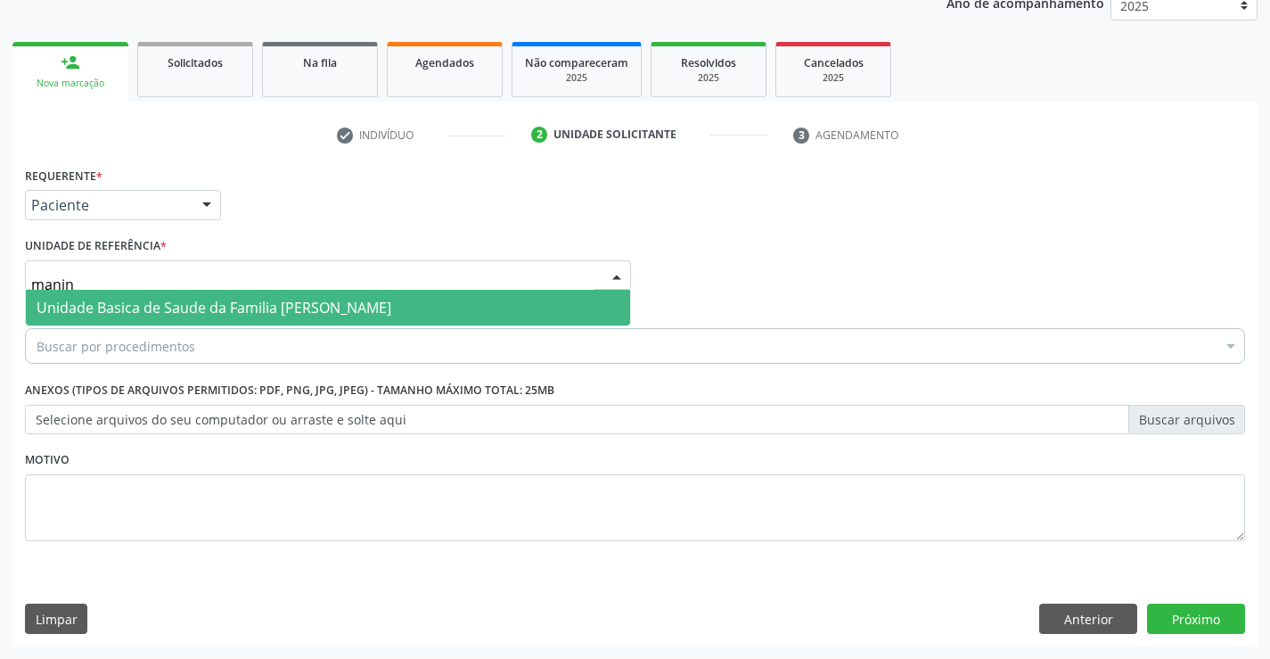
type input "maninh"
click at [88, 294] on span "Unidade Basica de Saude da Familia [PERSON_NAME]" at bounding box center [328, 308] width 604 height 36
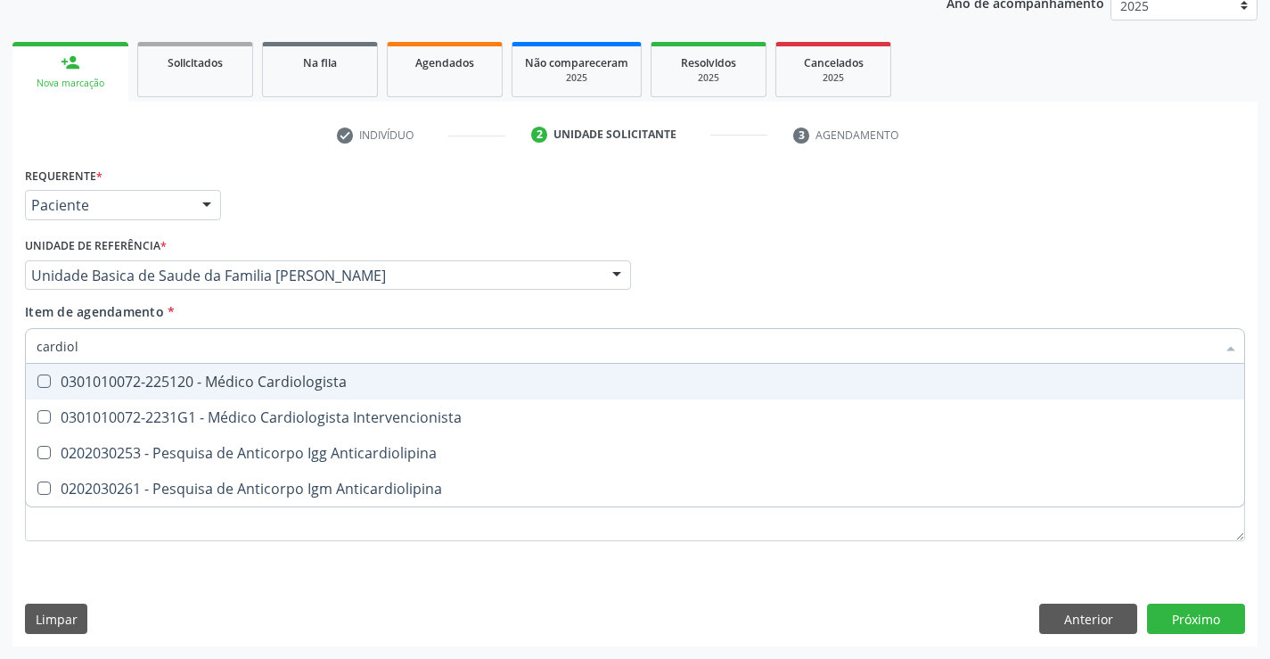
type input "cardiolo"
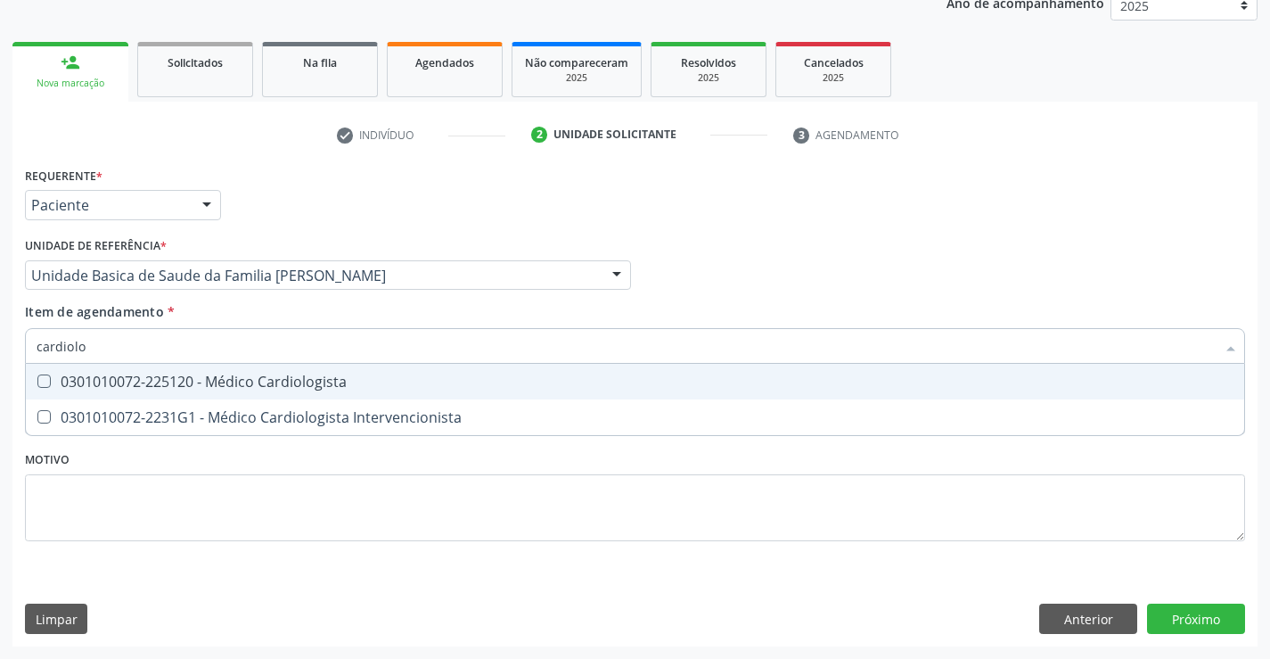
click at [200, 381] on div "0301010072-225120 - Médico Cardiologista" at bounding box center [635, 381] width 1197 height 14
checkbox Cardiologista "true"
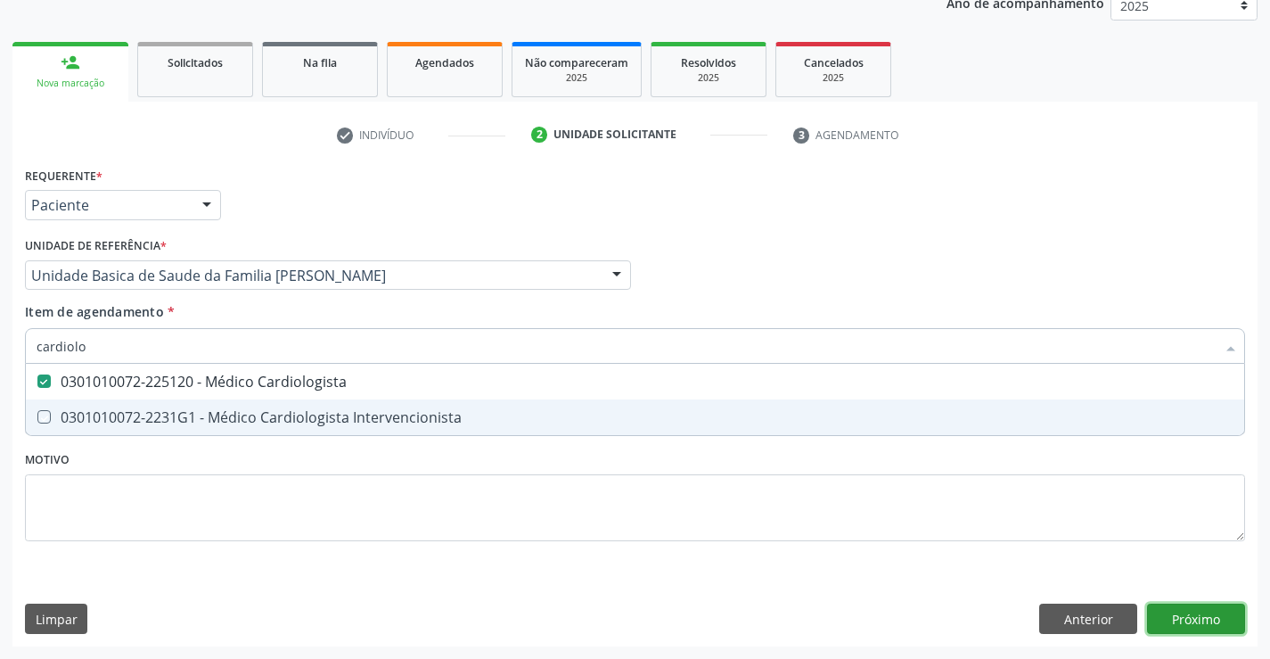
click at [1174, 628] on div "Requerente * Paciente Profissional de Saúde Paciente Nenhum resultado encontrad…" at bounding box center [634, 404] width 1245 height 484
checkbox Intervencionista "true"
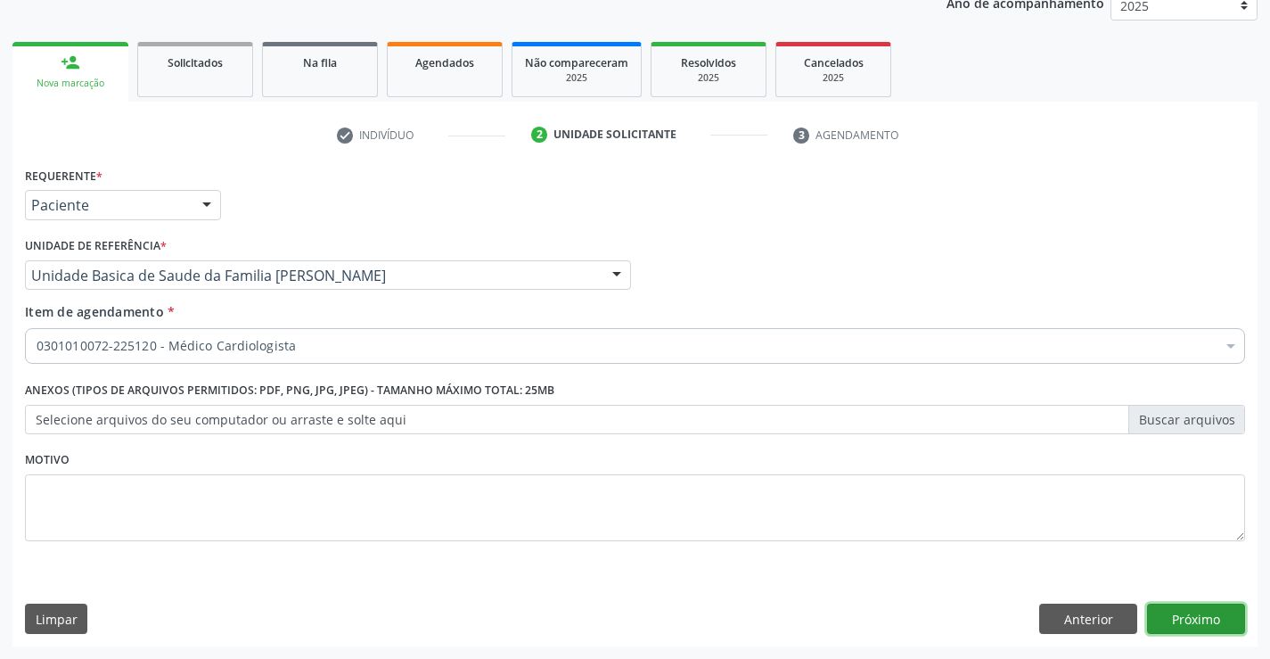
click at [1180, 626] on button "Próximo" at bounding box center [1196, 618] width 98 height 30
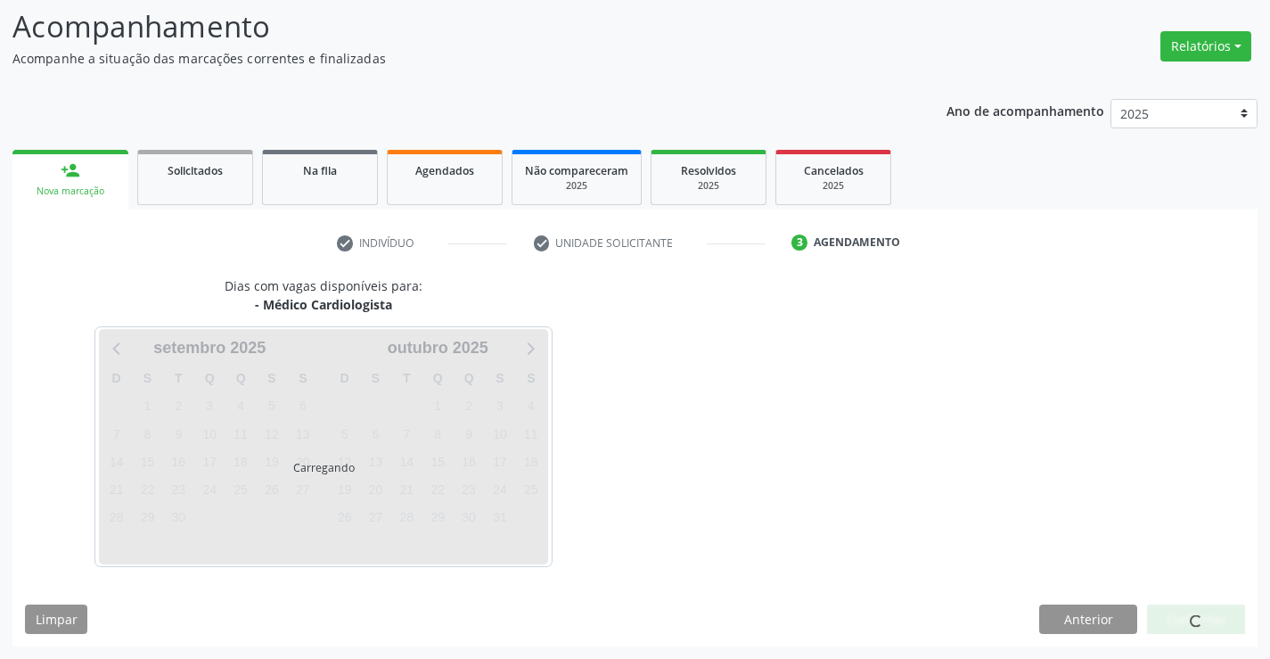
scroll to position [117, 0]
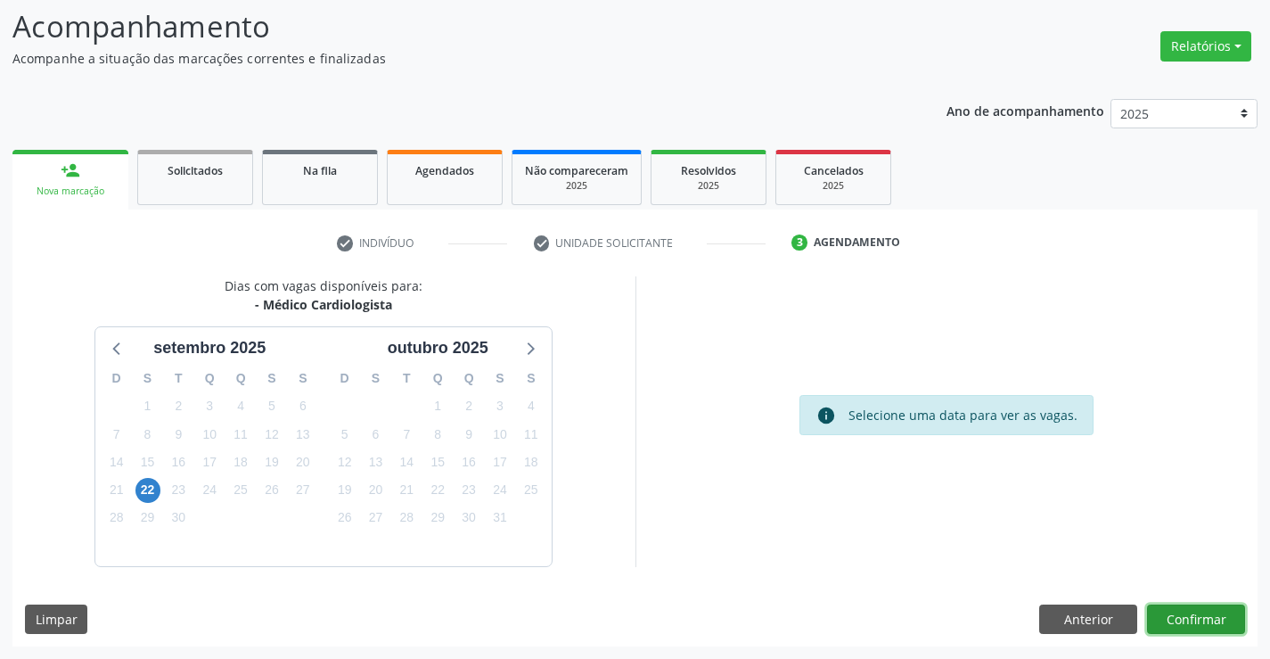
click at [1180, 618] on button "Confirmar" at bounding box center [1196, 619] width 98 height 30
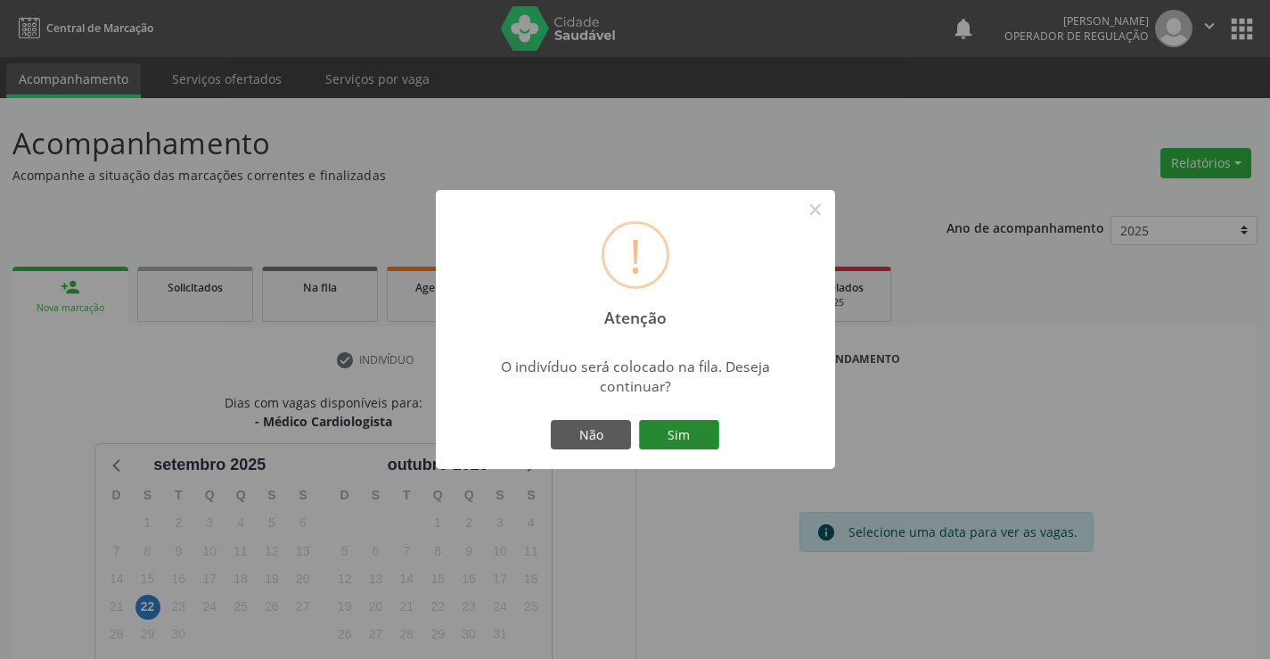
click at [692, 442] on button "Sim" at bounding box center [679, 435] width 80 height 30
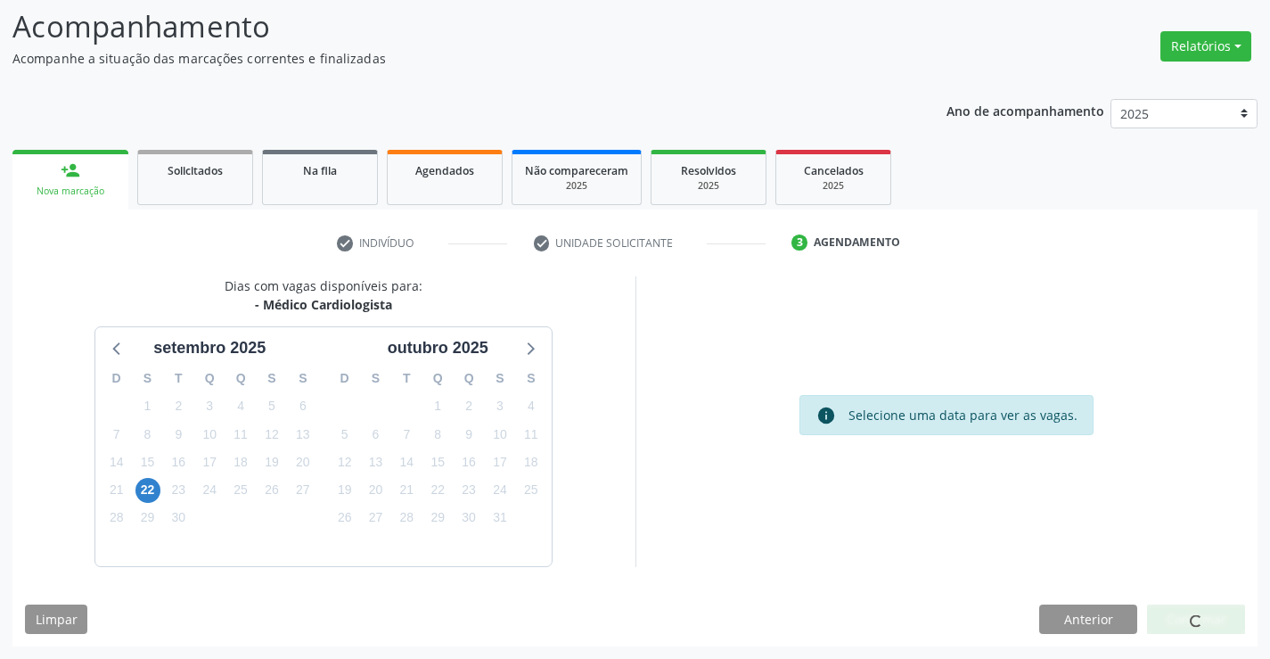
scroll to position [117, 0]
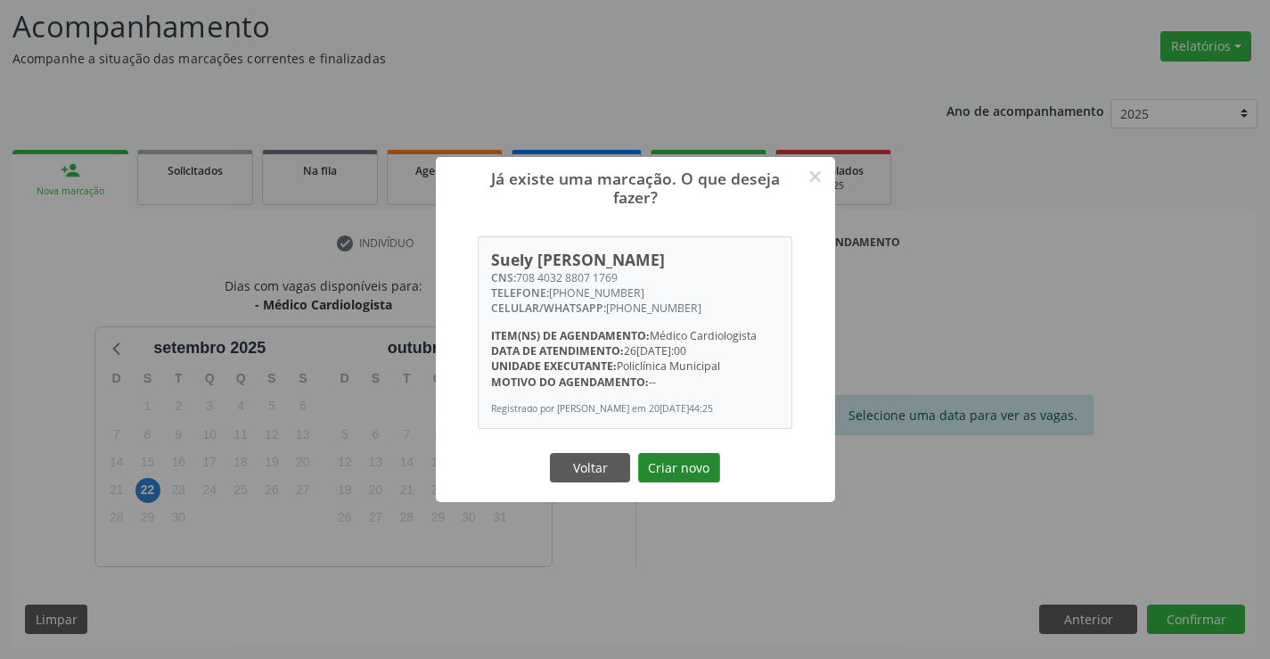
click at [685, 465] on button "Criar novo" at bounding box center [679, 468] width 82 height 30
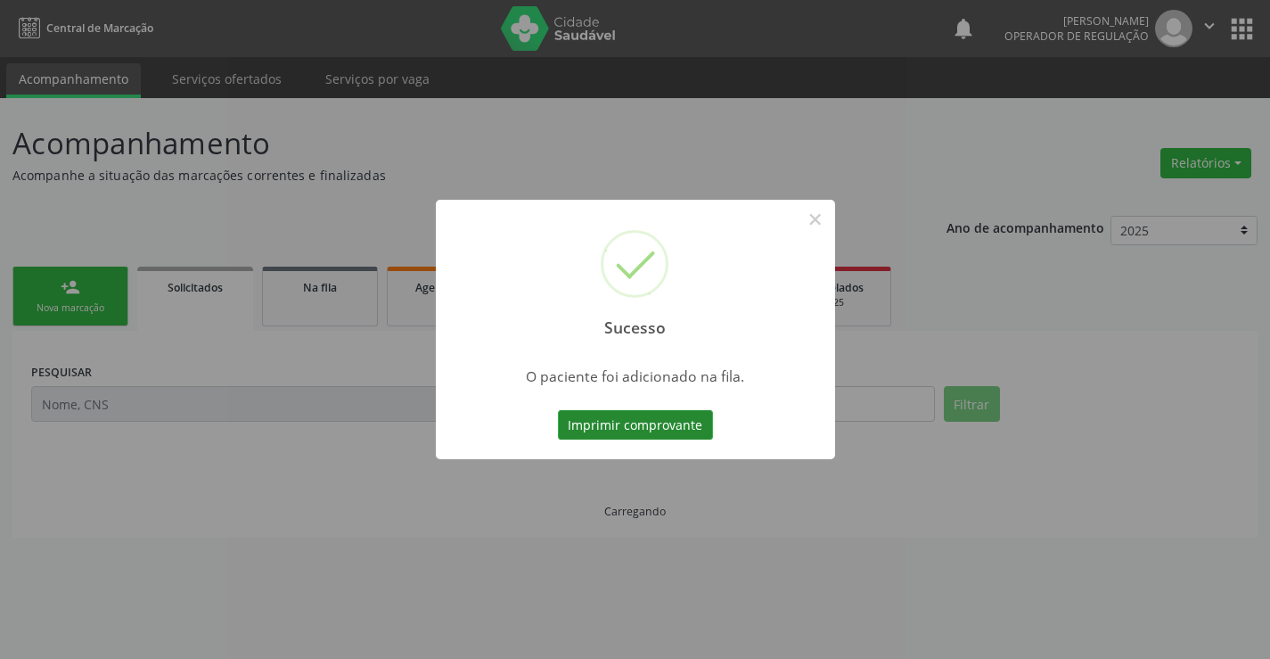
scroll to position [0, 0]
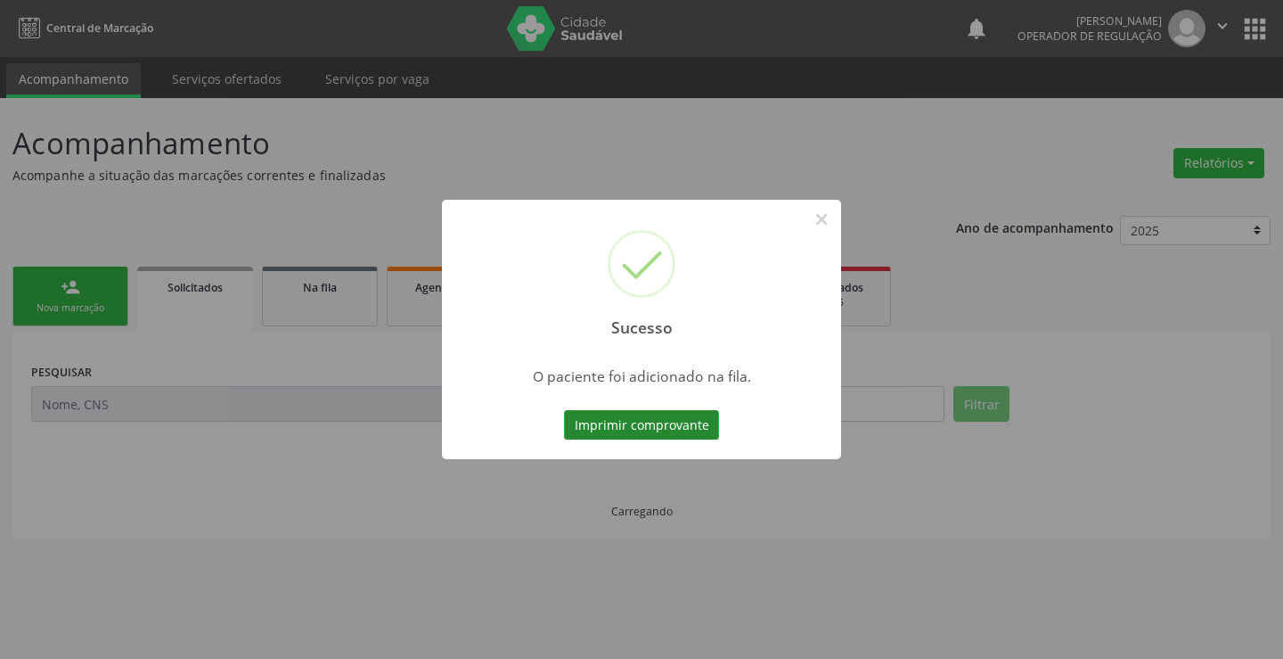
click at [659, 428] on button "Imprimir comprovante" at bounding box center [641, 425] width 155 height 30
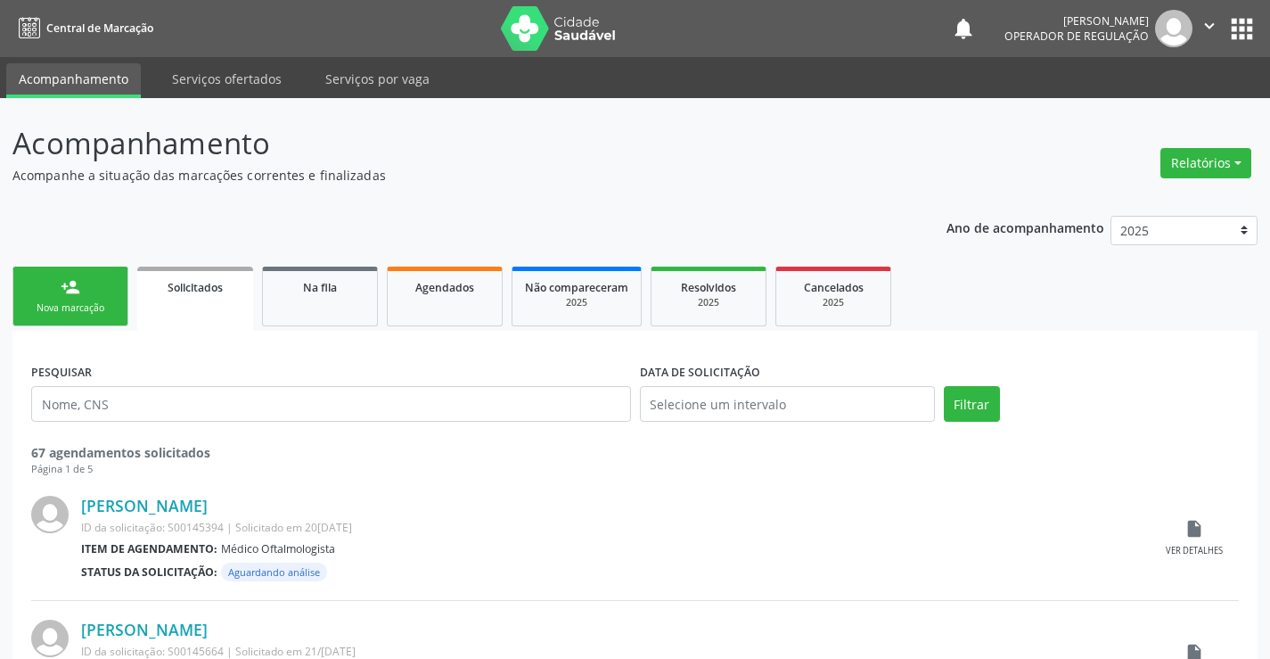
click at [109, 278] on link "person_add Nova marcação" at bounding box center [70, 296] width 116 height 60
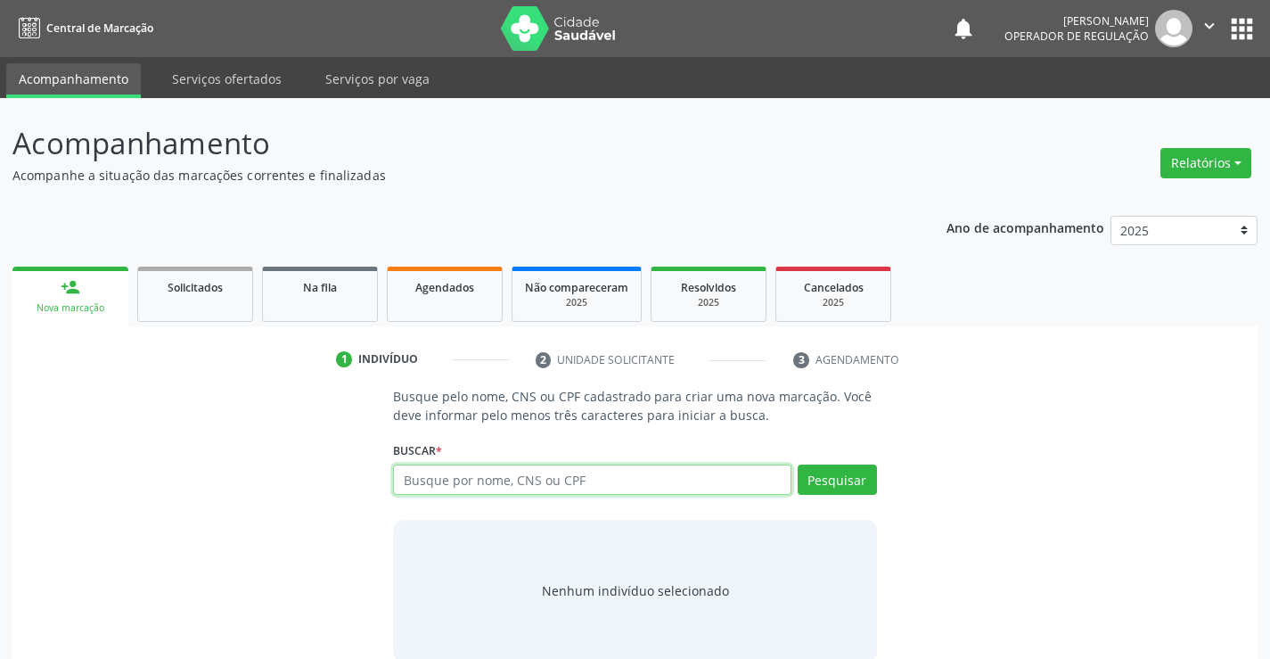
click at [484, 477] on input "text" at bounding box center [591, 479] width 397 height 30
type input "700006926686909"
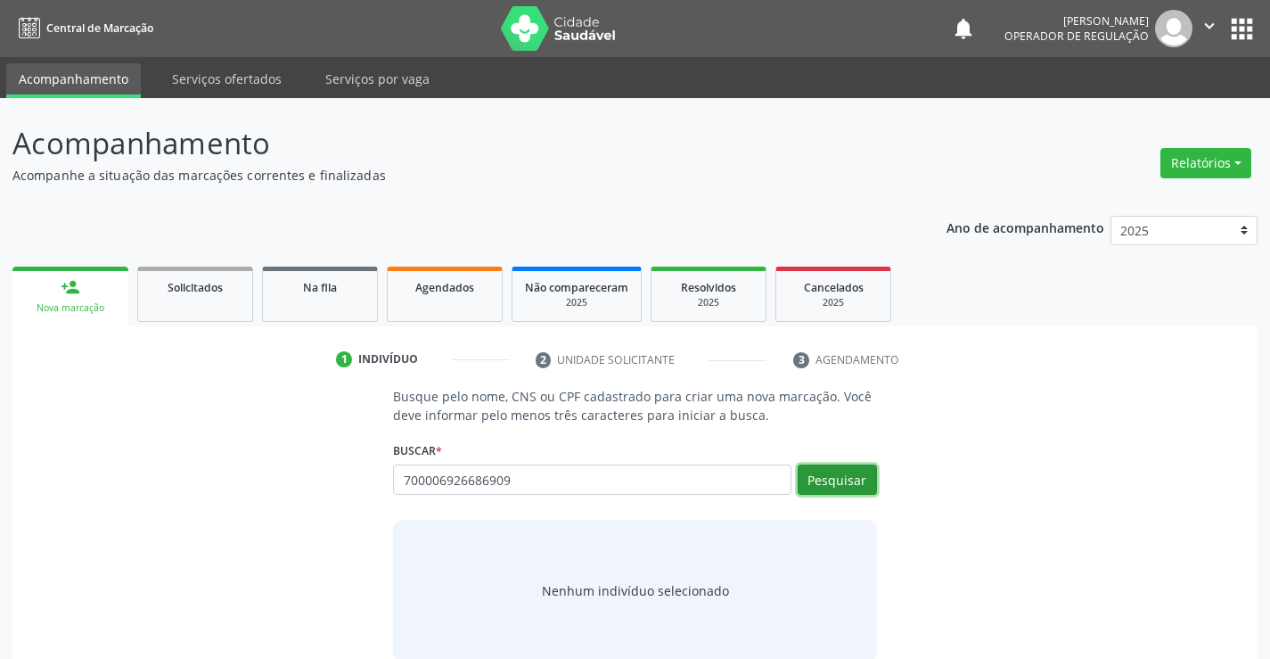
click at [831, 479] on button "Pesquisar" at bounding box center [837, 479] width 79 height 30
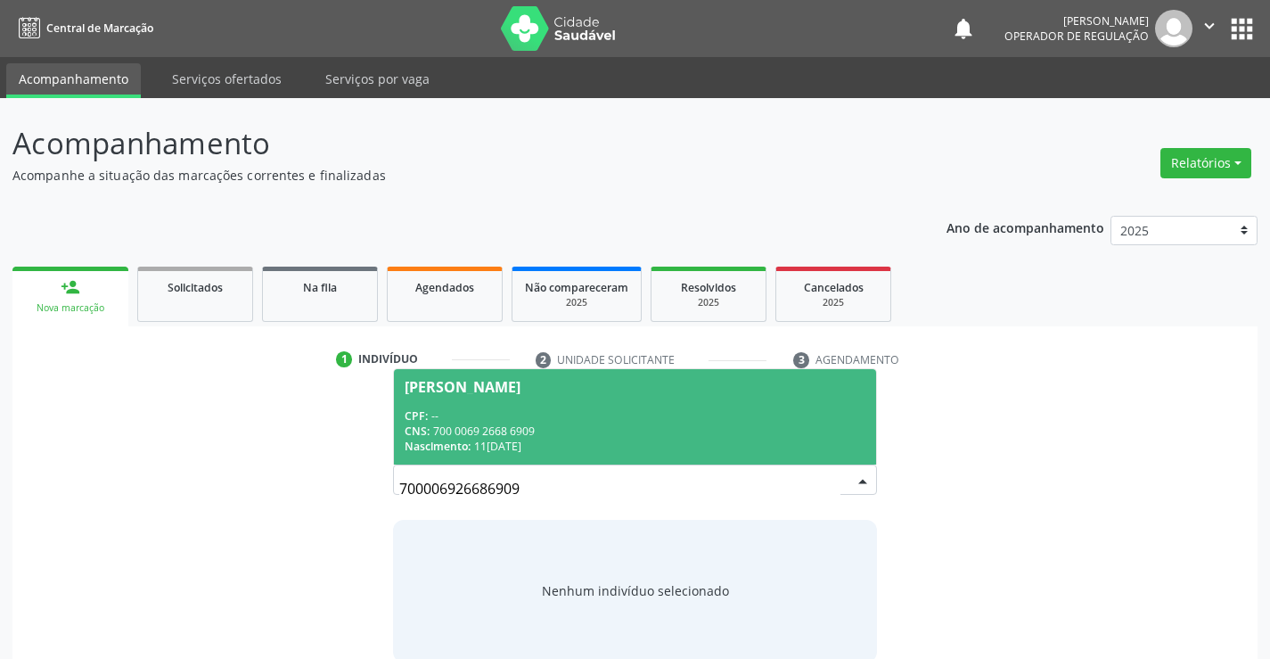
click at [618, 410] on div "CPF: --" at bounding box center [635, 415] width 460 height 15
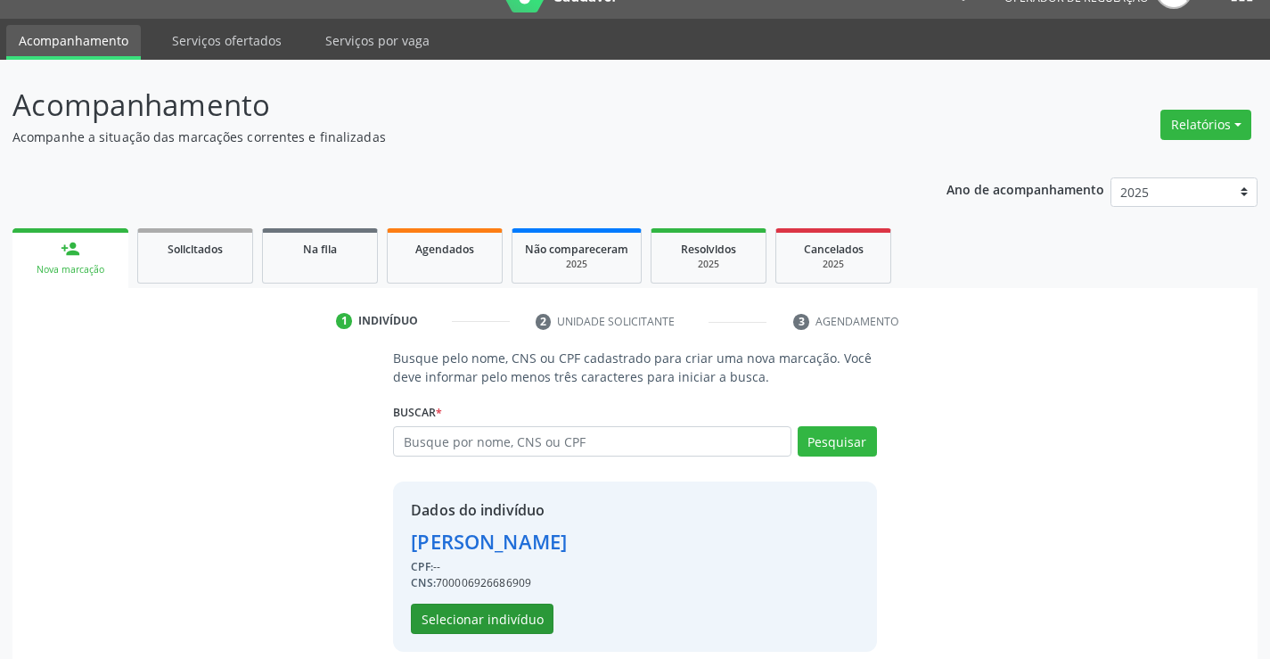
scroll to position [56, 0]
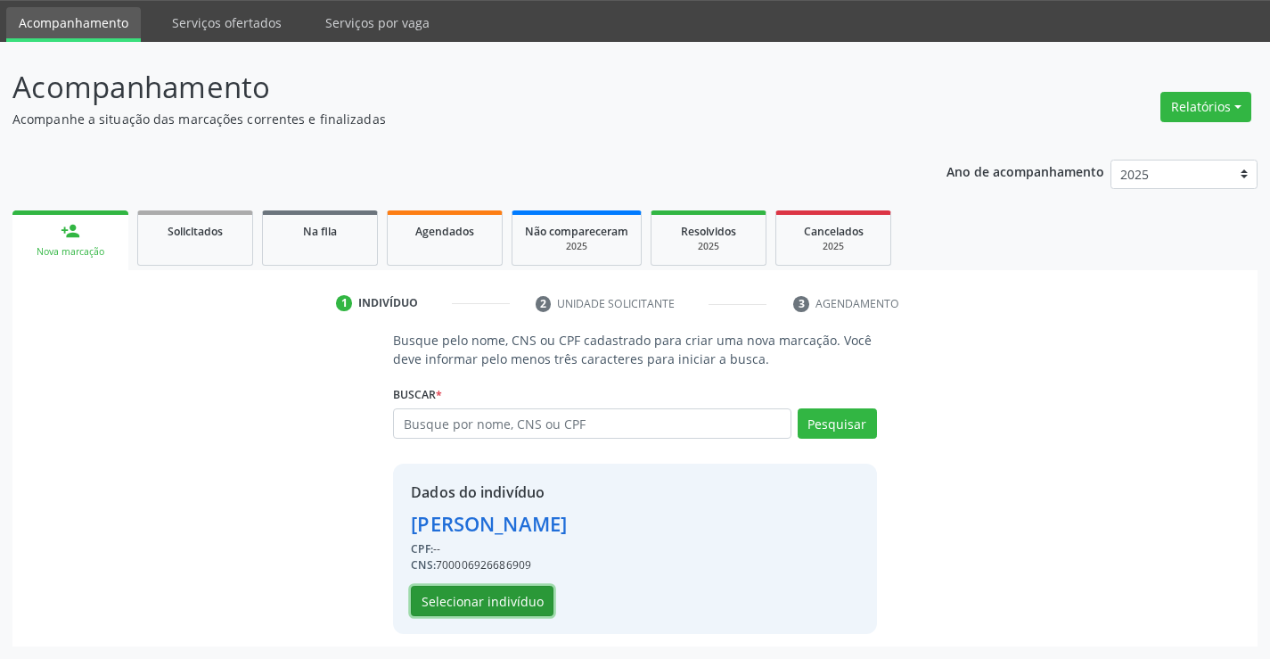
click at [510, 595] on button "Selecionar indivíduo" at bounding box center [482, 600] width 143 height 30
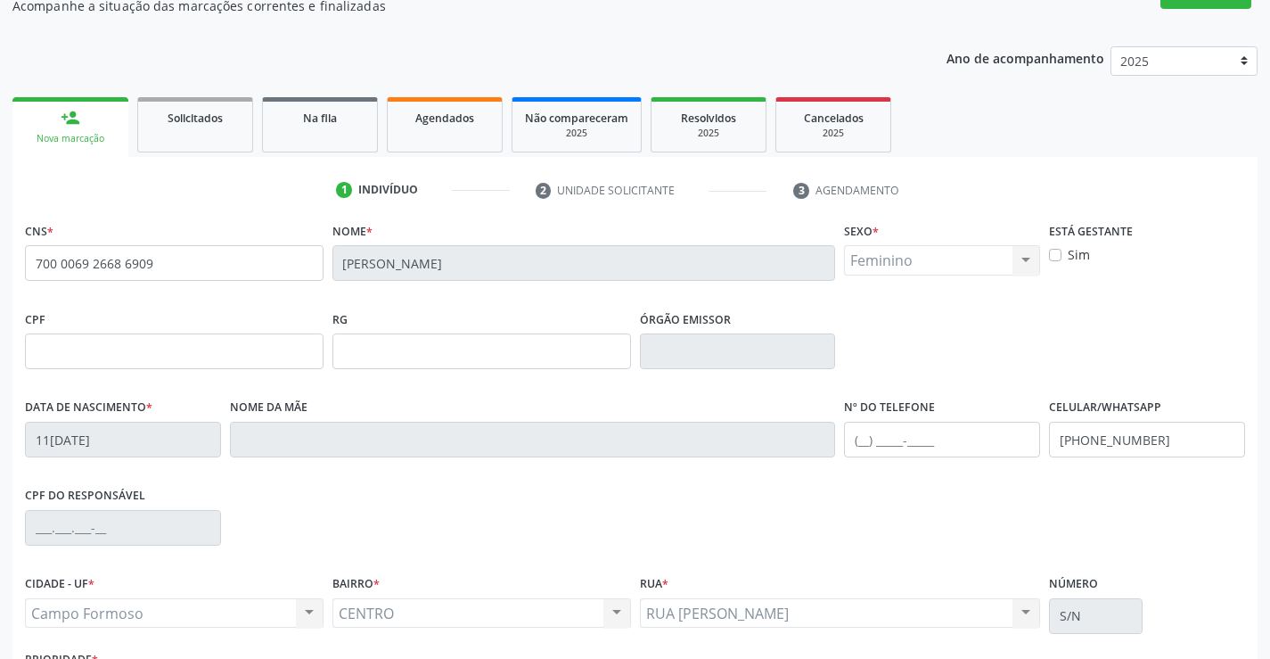
scroll to position [307, 0]
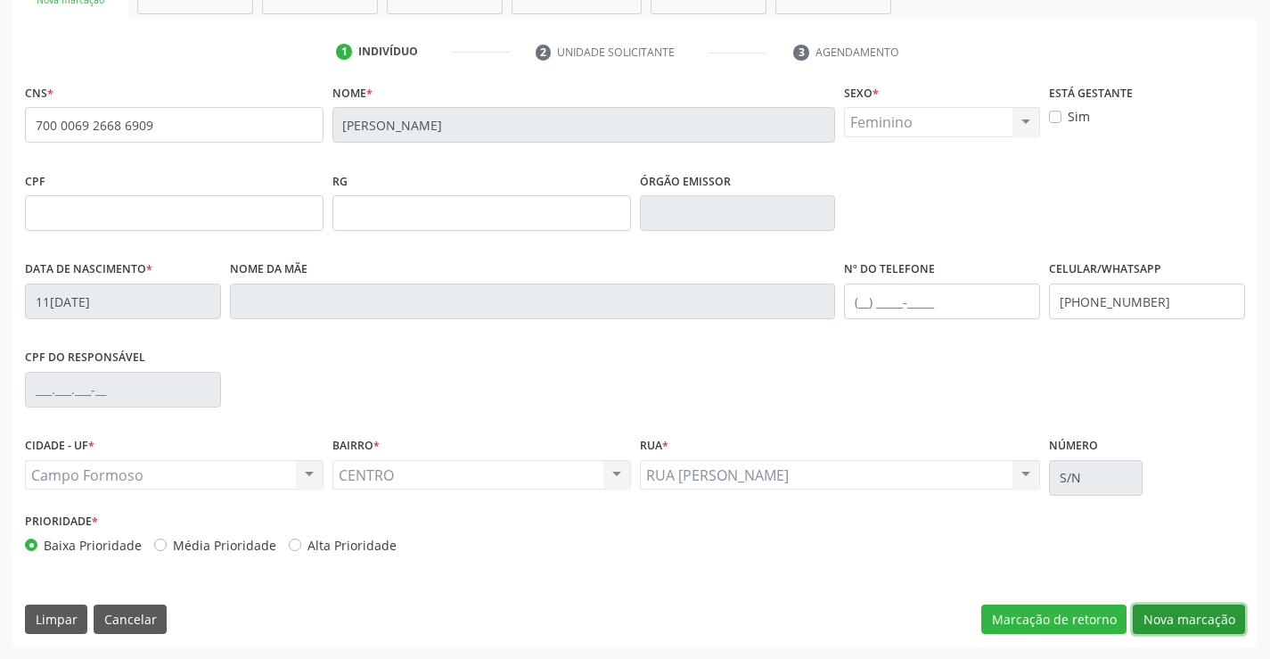
click at [1195, 620] on button "Nova marcação" at bounding box center [1189, 619] width 112 height 30
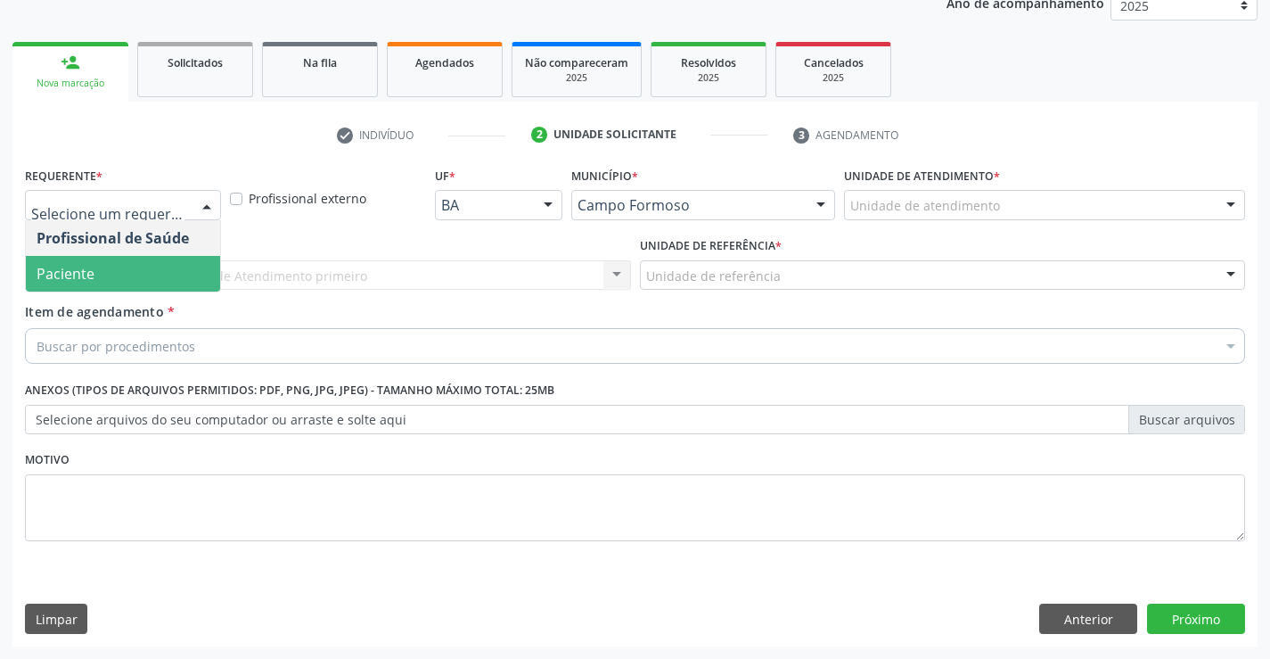
click at [65, 274] on span "Paciente" at bounding box center [66, 274] width 58 height 20
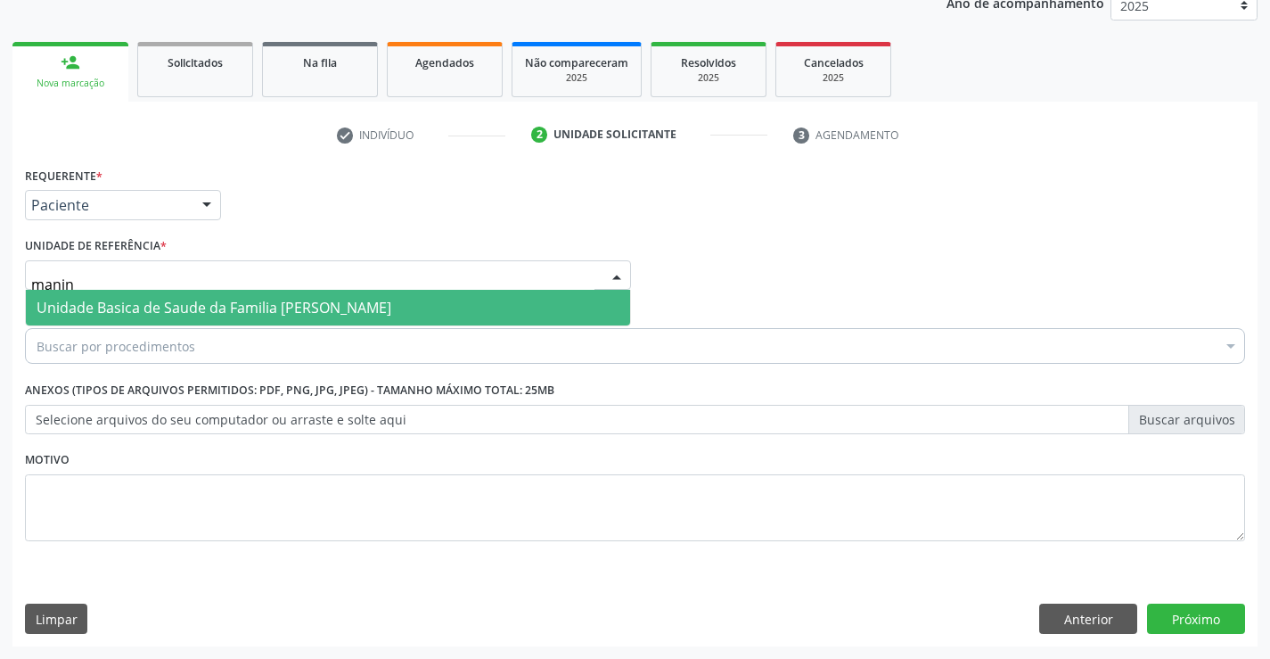
type input "maninh"
click at [147, 306] on span "Unidade Basica de Saude da Familia [PERSON_NAME]" at bounding box center [214, 308] width 355 height 20
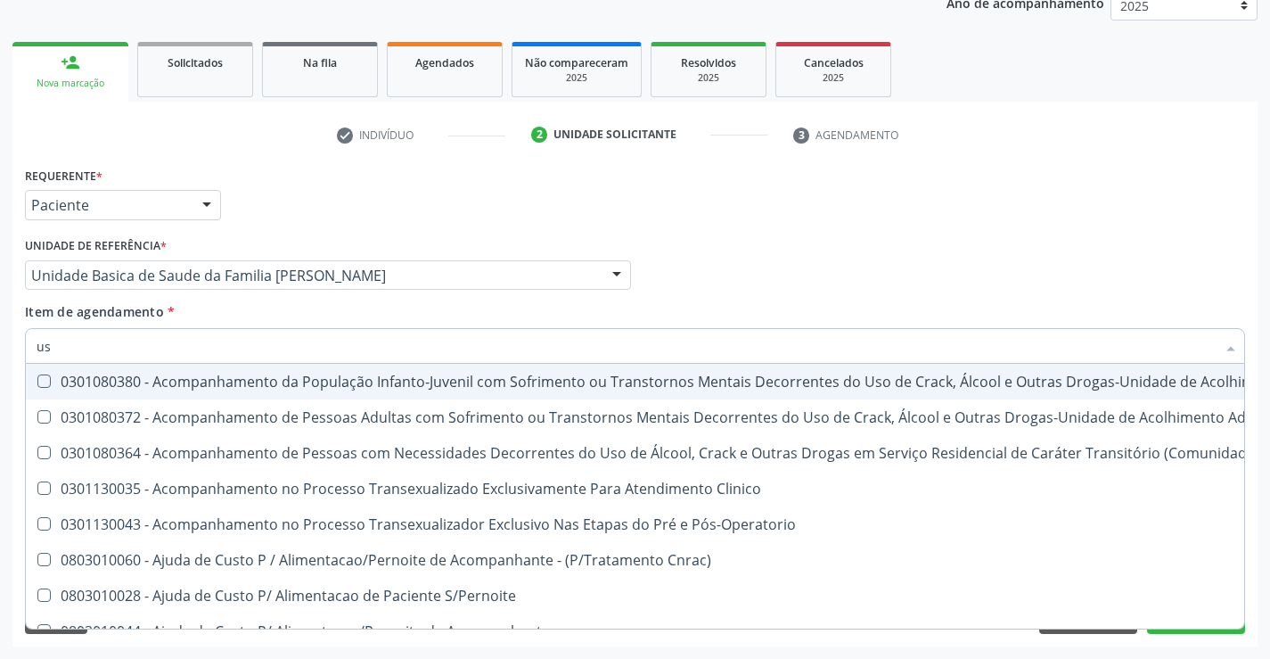
type input "usg"
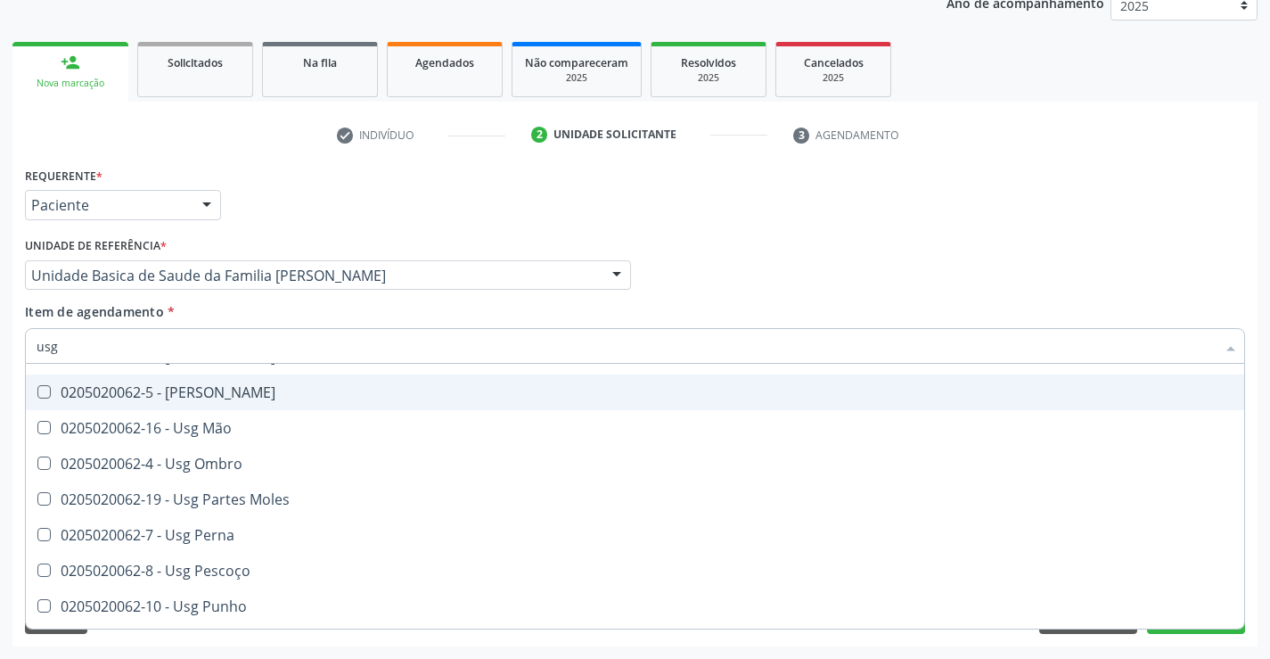
scroll to position [267, 0]
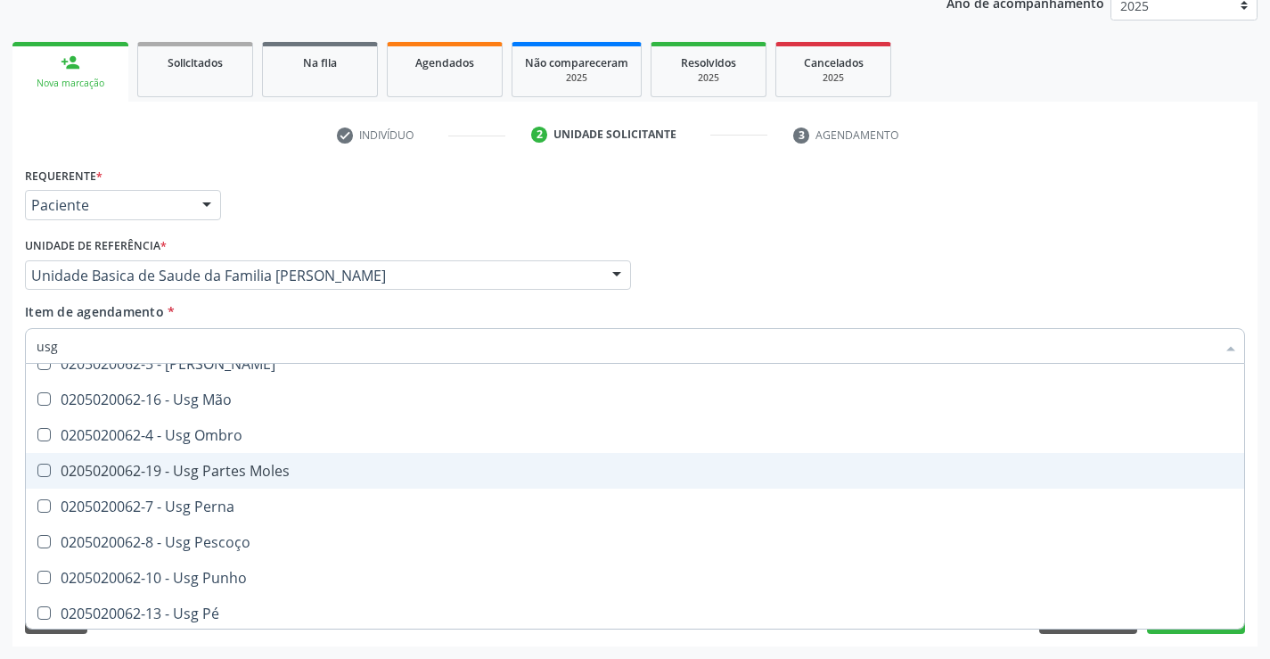
click at [278, 478] on div "0205020062-19 - Usg Partes Moles" at bounding box center [635, 470] width 1197 height 14
checkbox Moles "true"
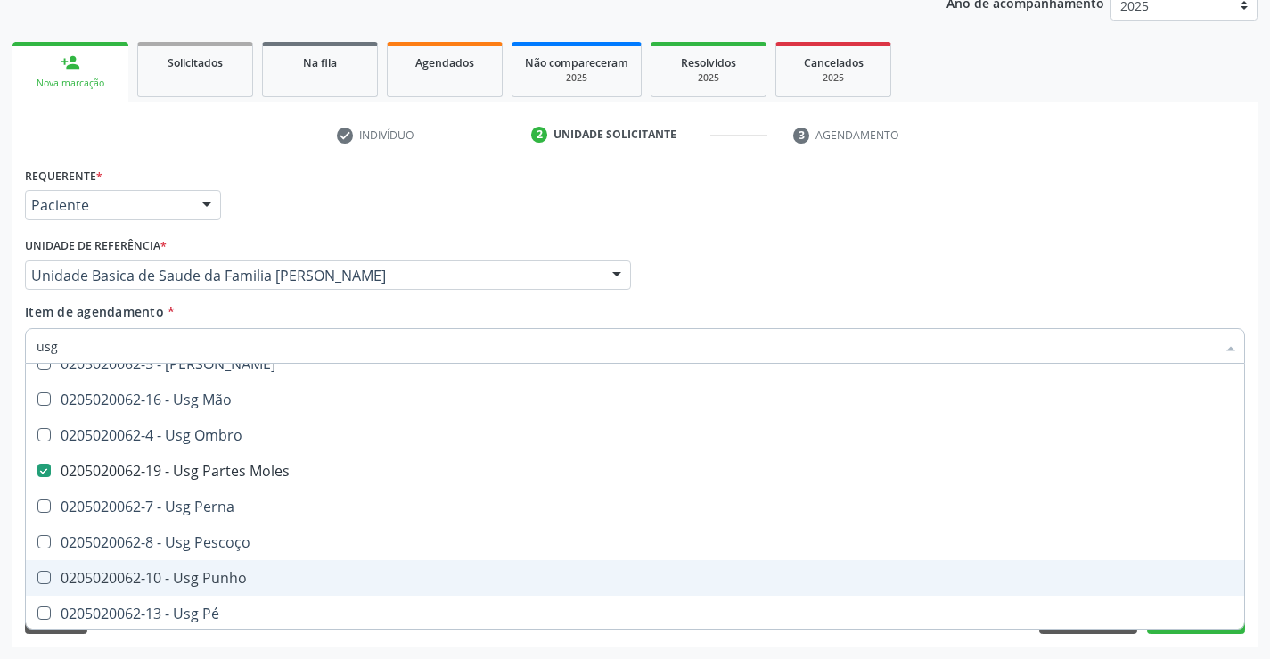
click at [1109, 650] on div "Acompanhamento Acompanhe a situação das marcações correntes e finalizadas Relat…" at bounding box center [635, 265] width 1270 height 785
checkbox Braço "true"
checkbox Moles "false"
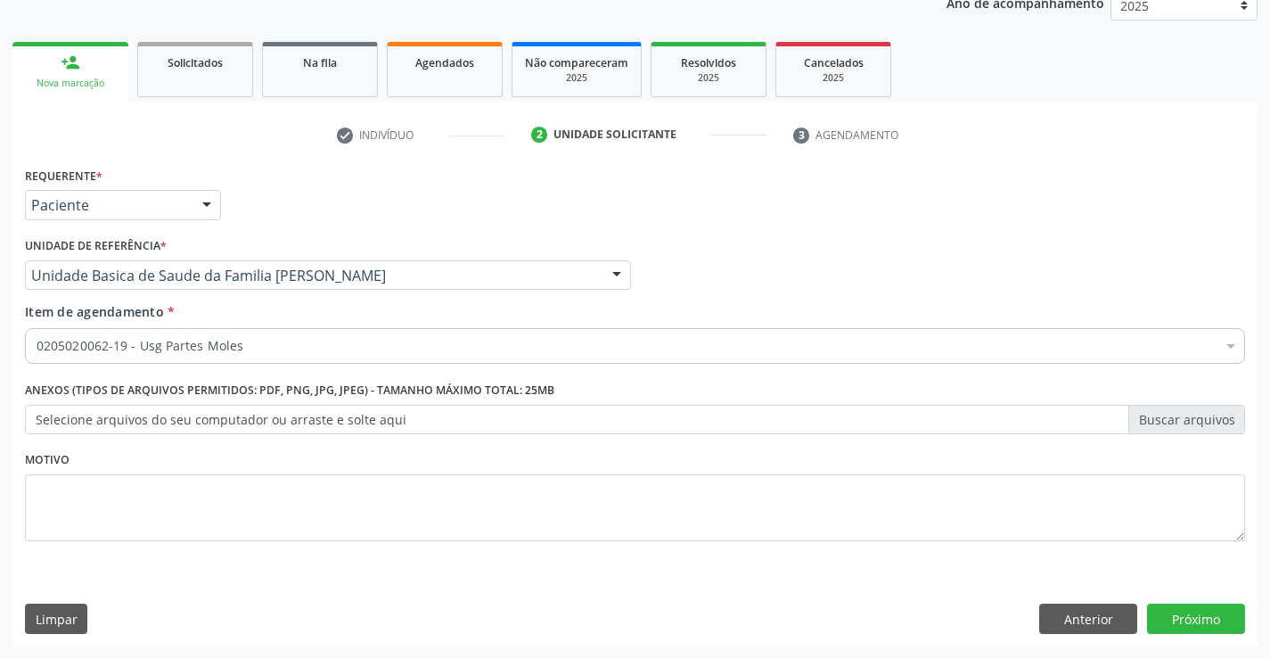
scroll to position [0, 0]
click at [1177, 618] on button "Próximo" at bounding box center [1196, 618] width 98 height 30
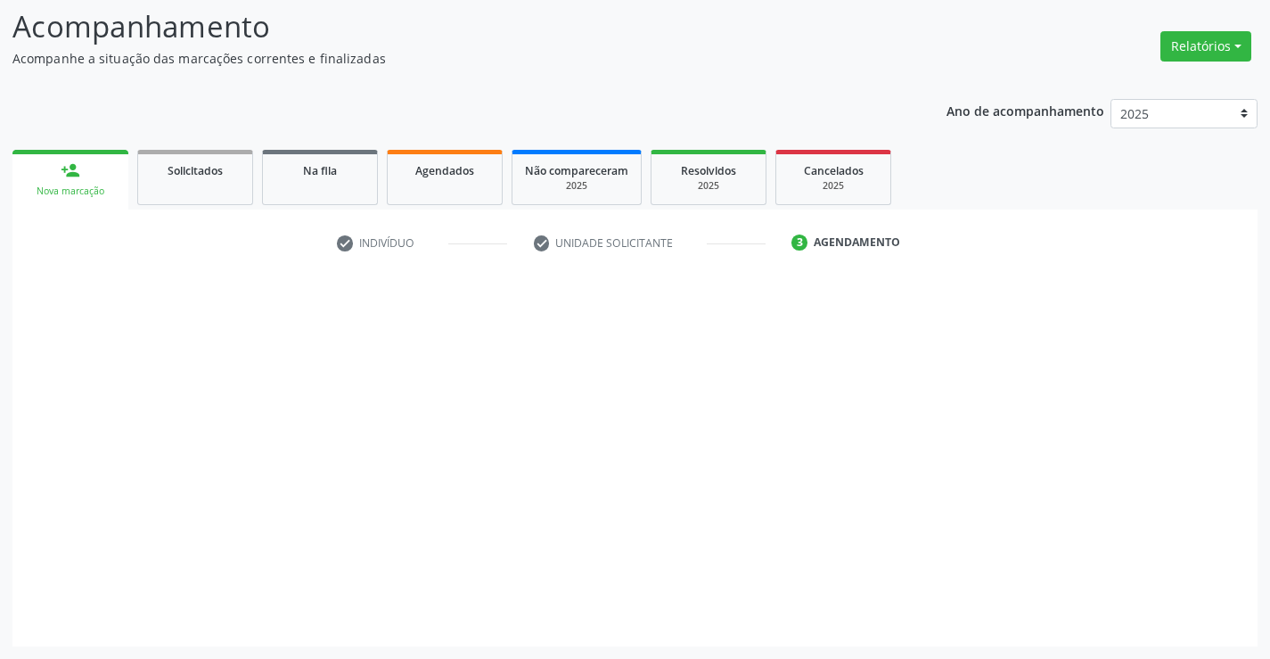
scroll to position [117, 0]
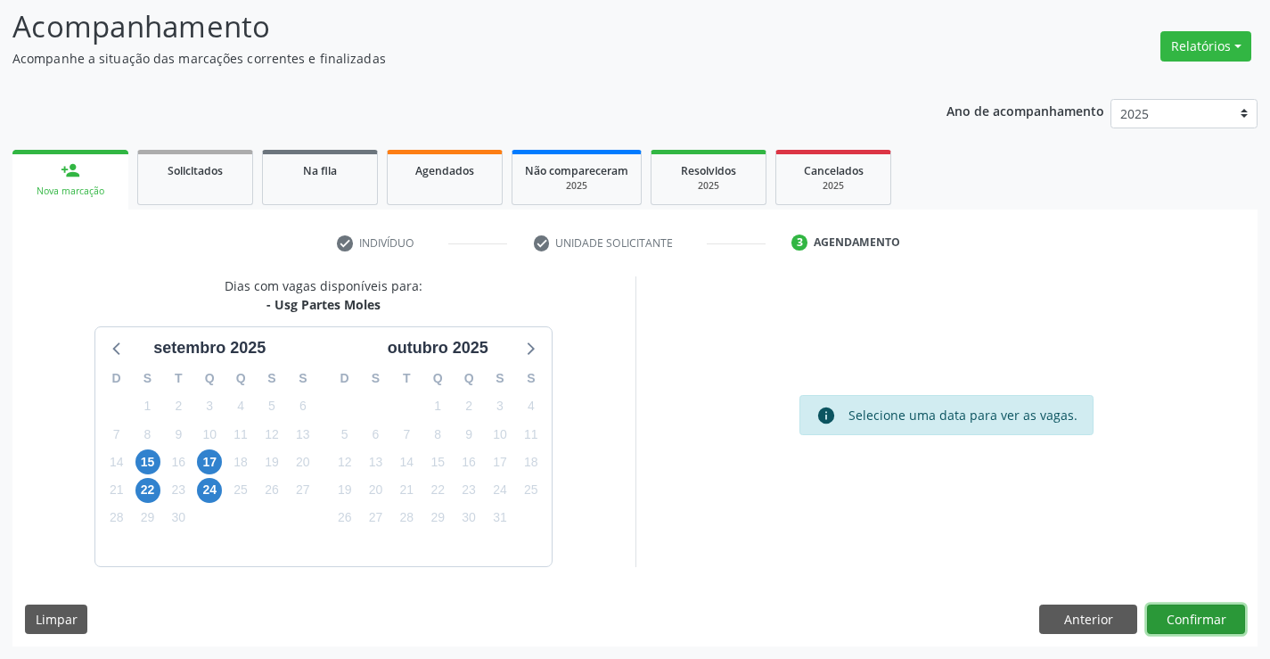
click at [1186, 606] on button "Confirmar" at bounding box center [1196, 619] width 98 height 30
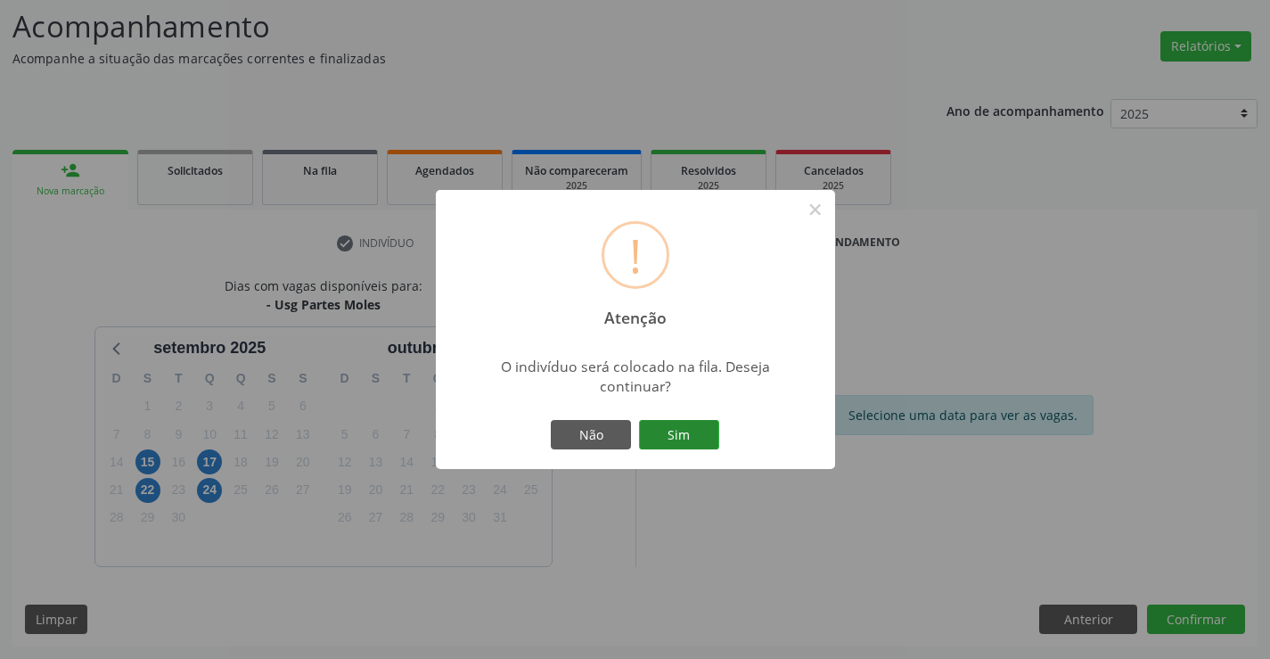
click at [686, 435] on button "Sim" at bounding box center [679, 435] width 80 height 30
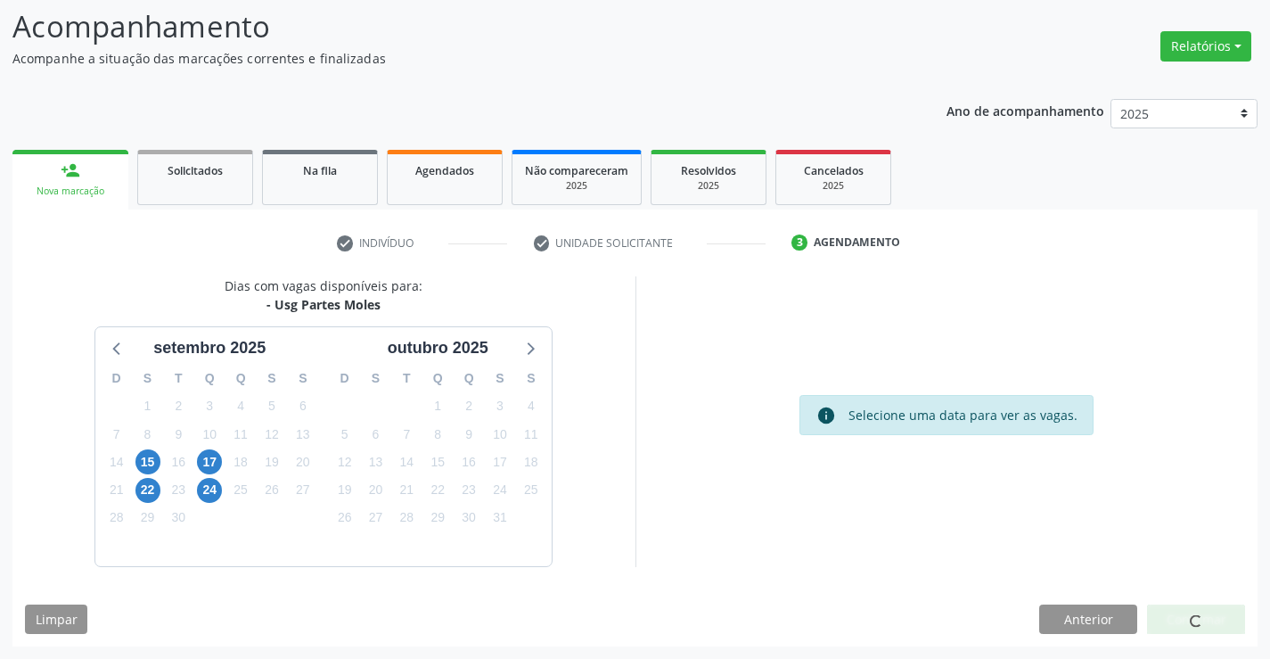
scroll to position [0, 0]
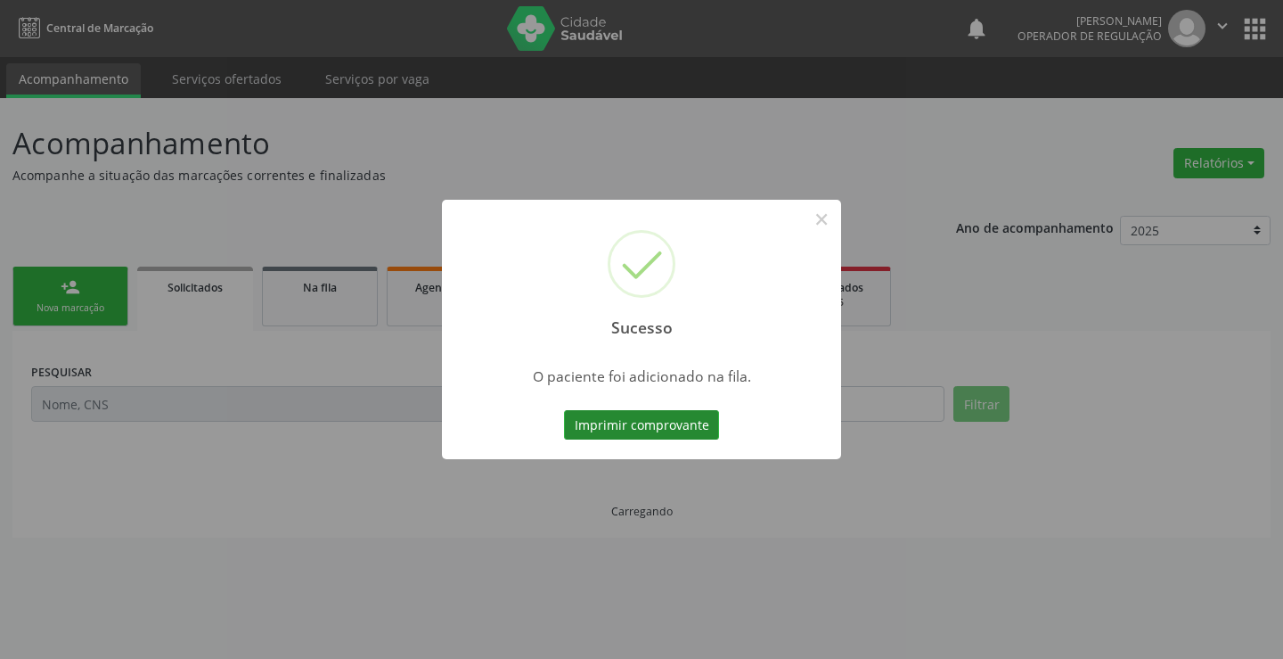
click at [662, 415] on button "Imprimir comprovante" at bounding box center [641, 425] width 155 height 30
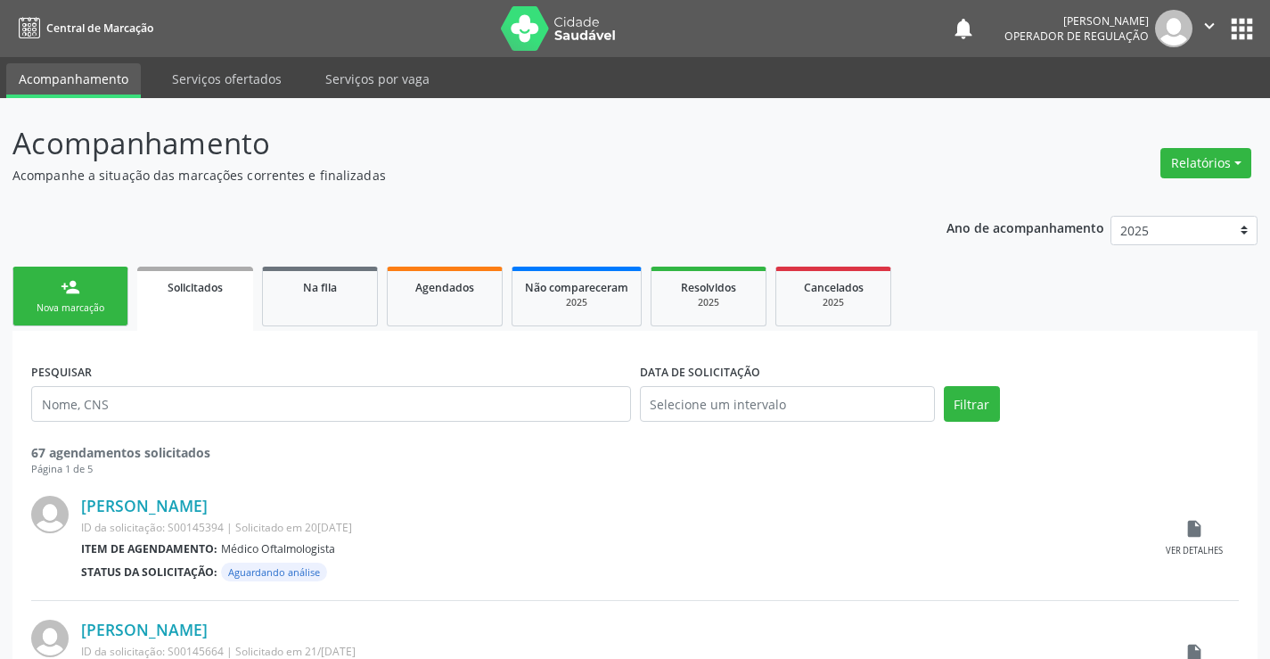
click at [89, 302] on div "Nova marcação" at bounding box center [70, 307] width 89 height 13
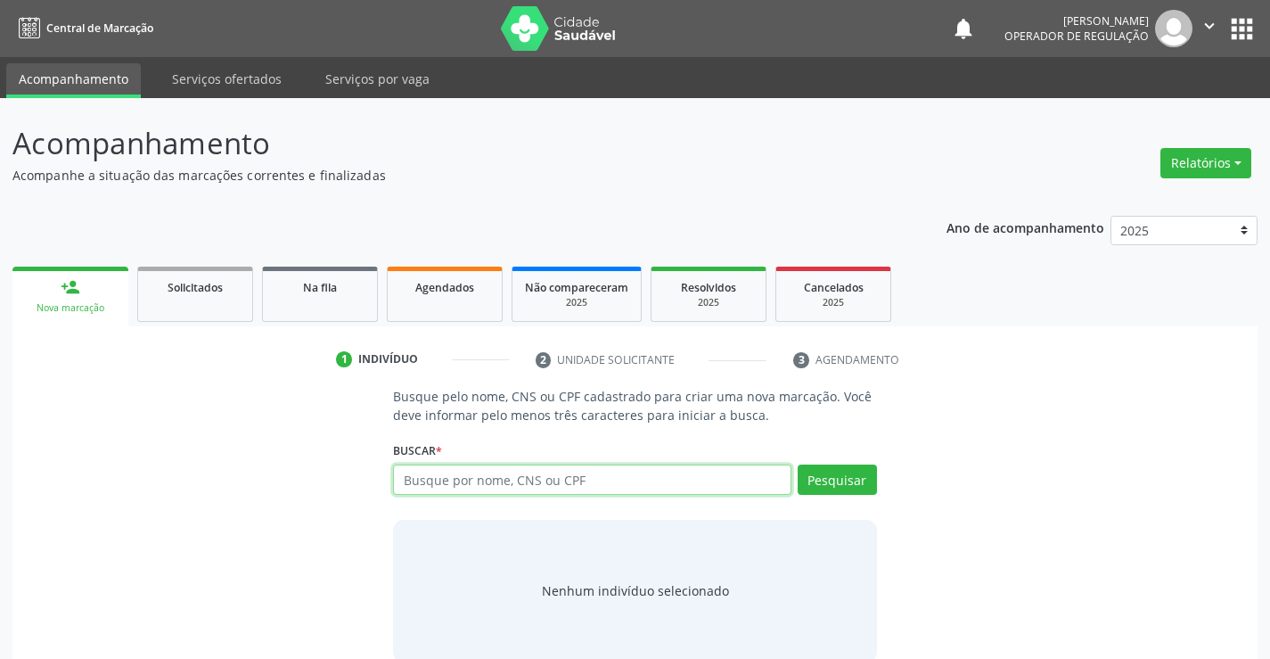
click at [418, 484] on input "text" at bounding box center [591, 479] width 397 height 30
type input "703503054928130"
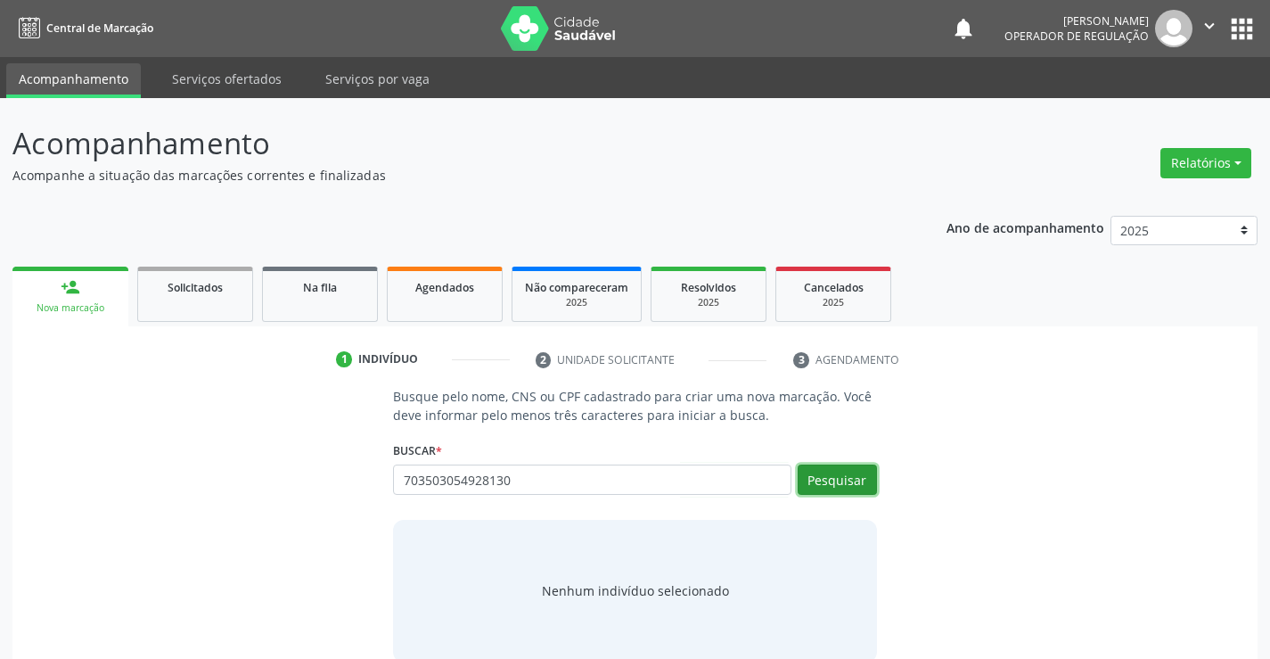
click at [850, 481] on button "Pesquisar" at bounding box center [837, 479] width 79 height 30
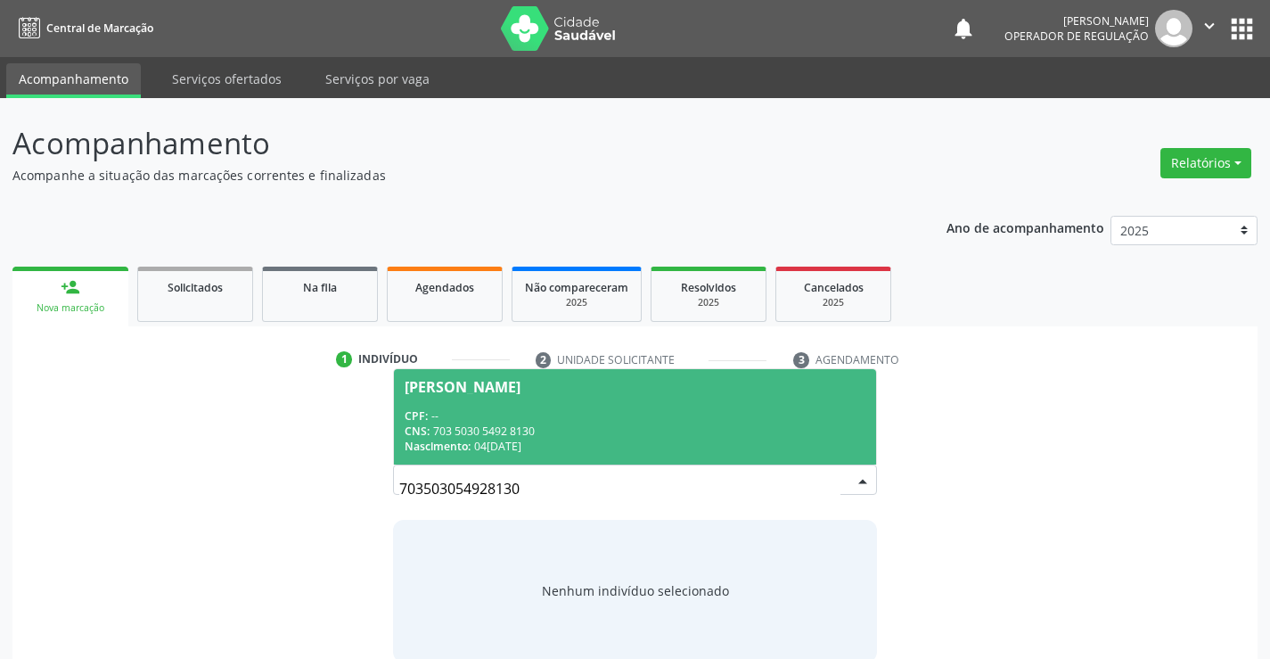
click at [689, 404] on span "Vanilde Cruz da Silva CPF: -- CNS: 703 5030 5492 8130 Nascimento: 04/01/1965" at bounding box center [634, 416] width 481 height 95
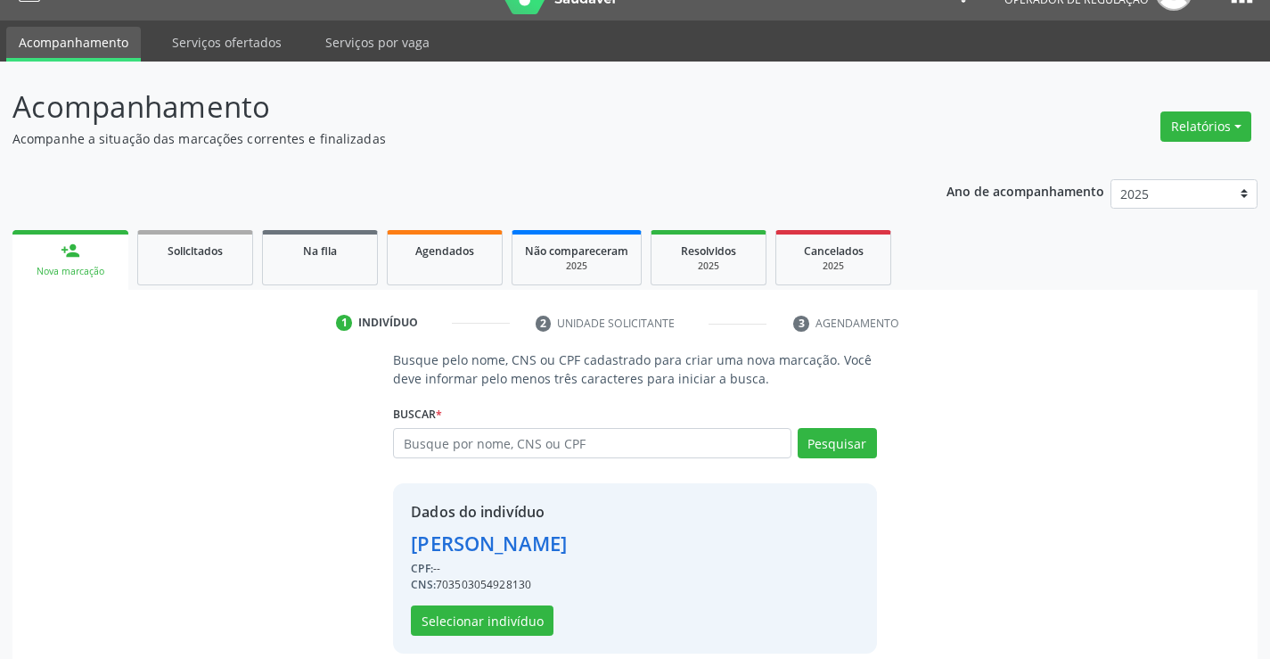
scroll to position [56, 0]
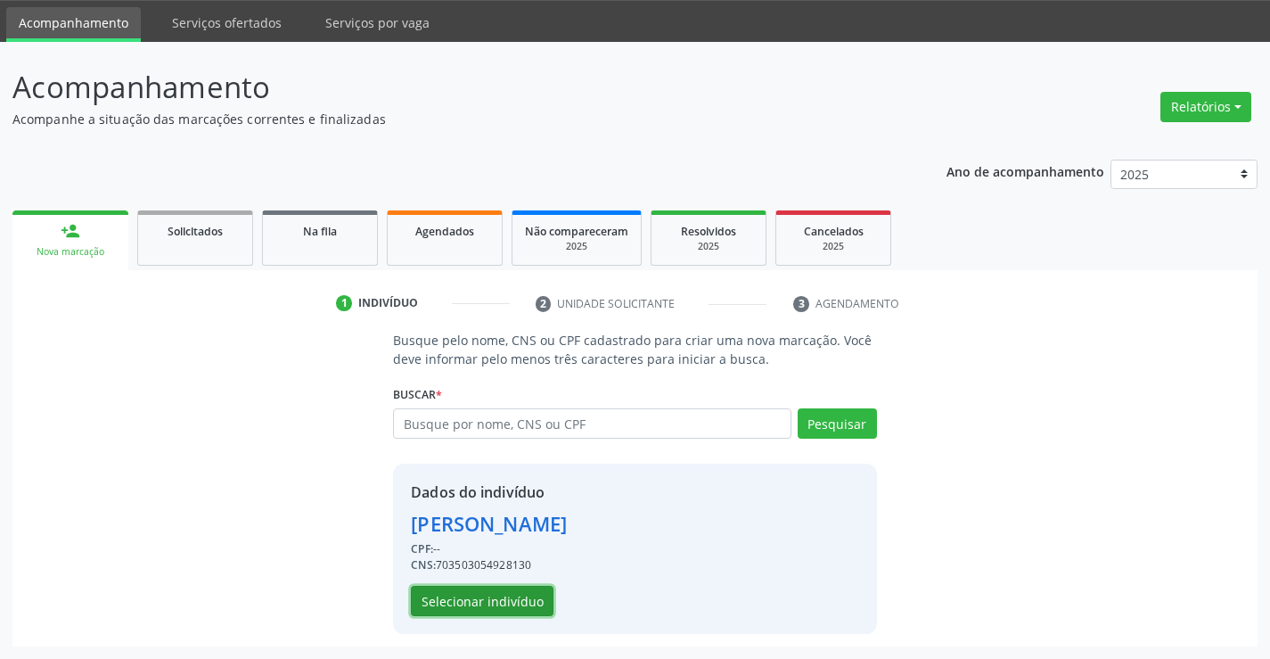
click at [467, 586] on button "Selecionar indivíduo" at bounding box center [482, 600] width 143 height 30
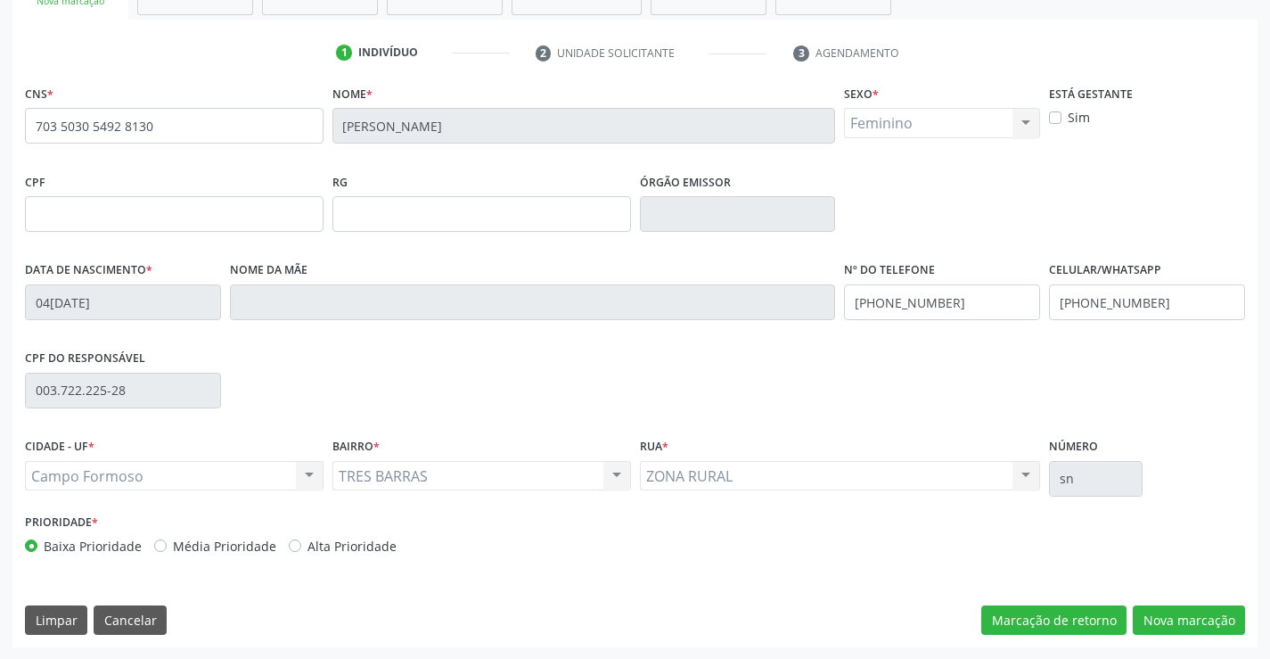
scroll to position [307, 0]
click at [1174, 624] on button "Nova marcação" at bounding box center [1189, 619] width 112 height 30
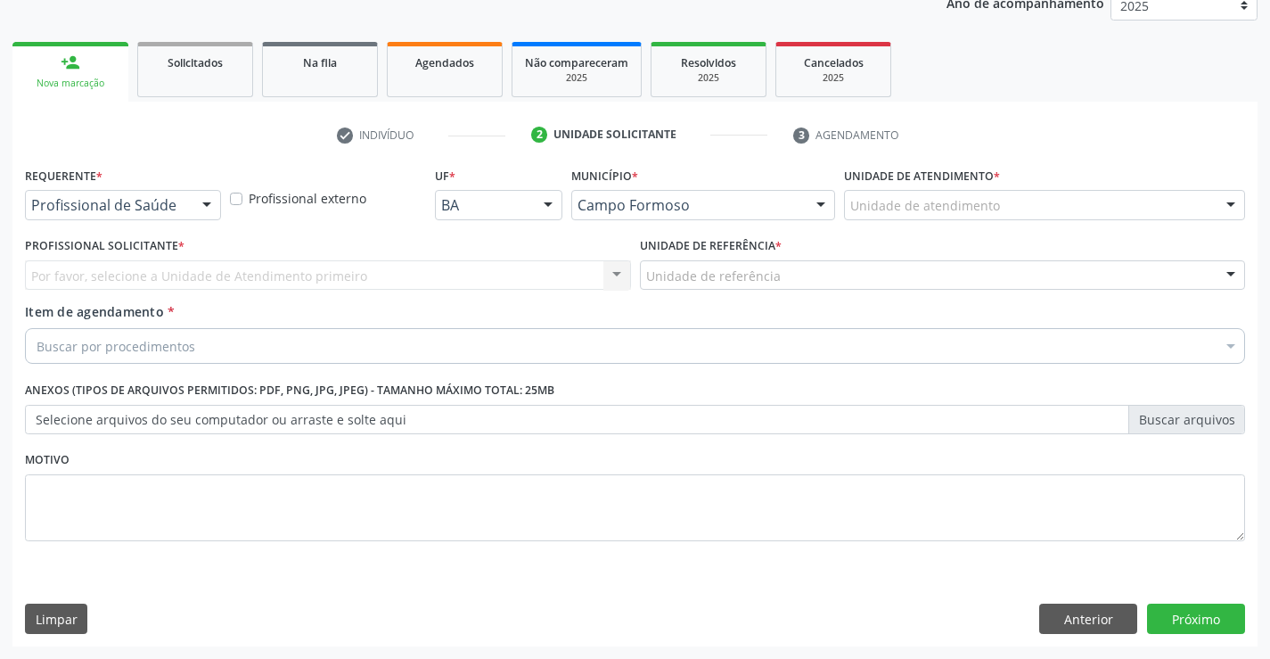
scroll to position [225, 0]
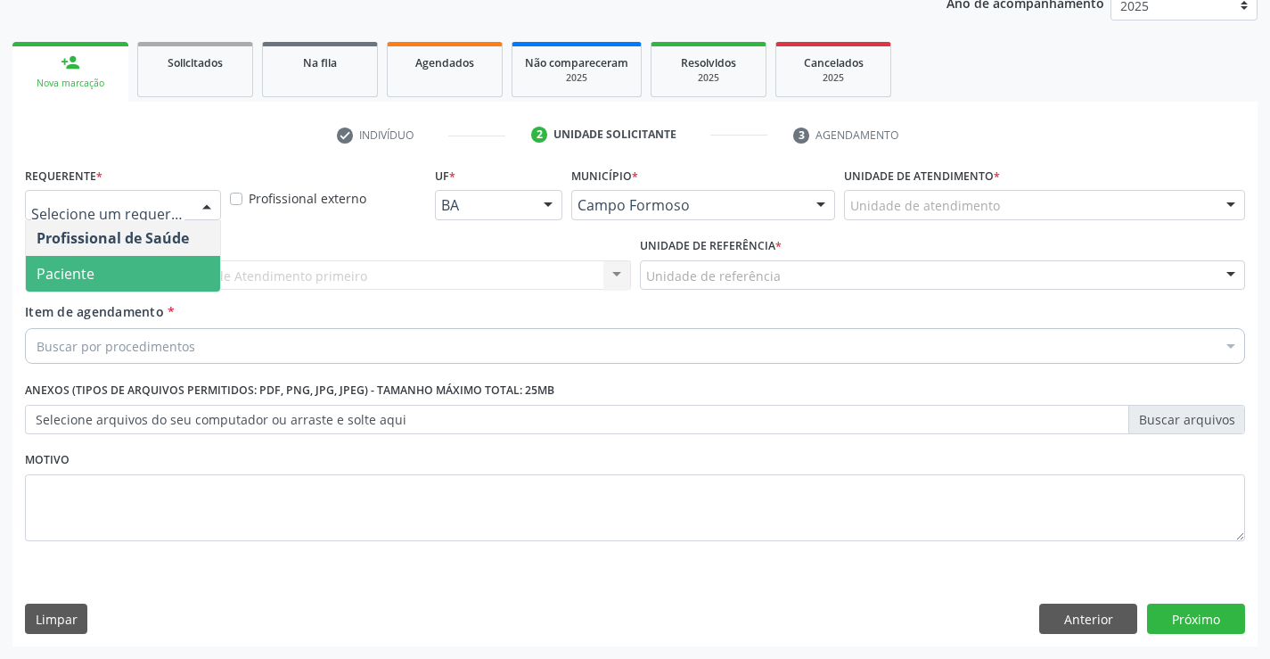
click at [70, 266] on span "Paciente" at bounding box center [66, 274] width 58 height 20
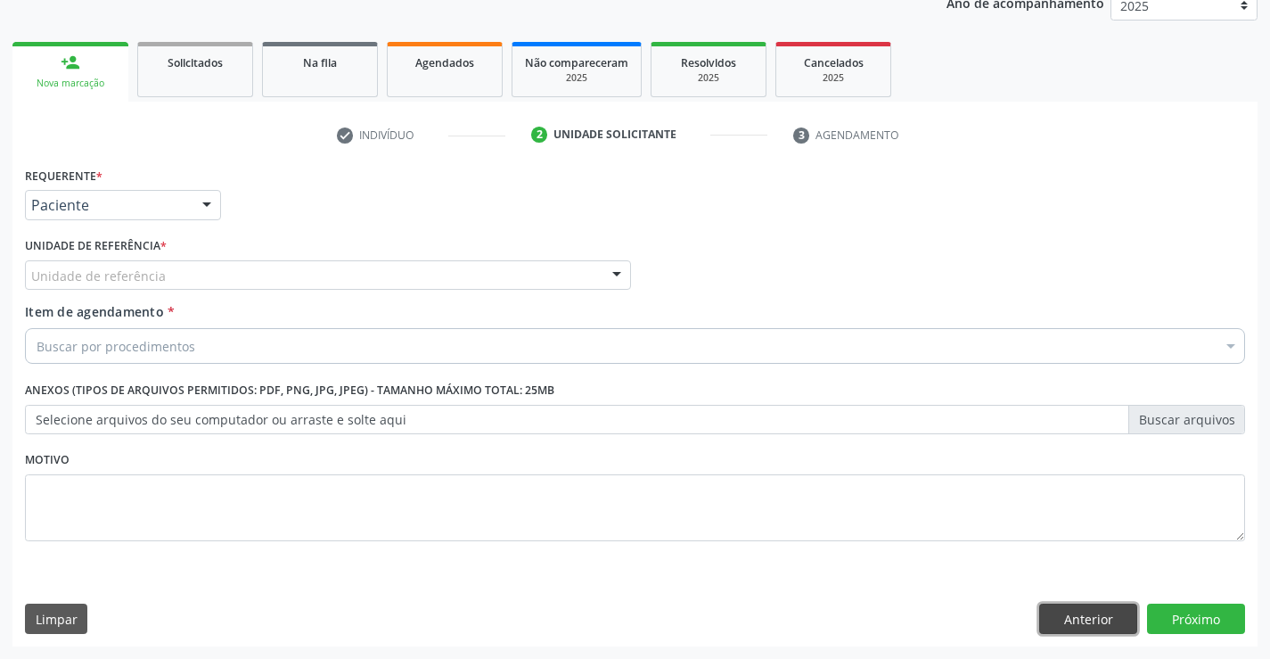
click at [1067, 608] on button "Anterior" at bounding box center [1088, 618] width 98 height 30
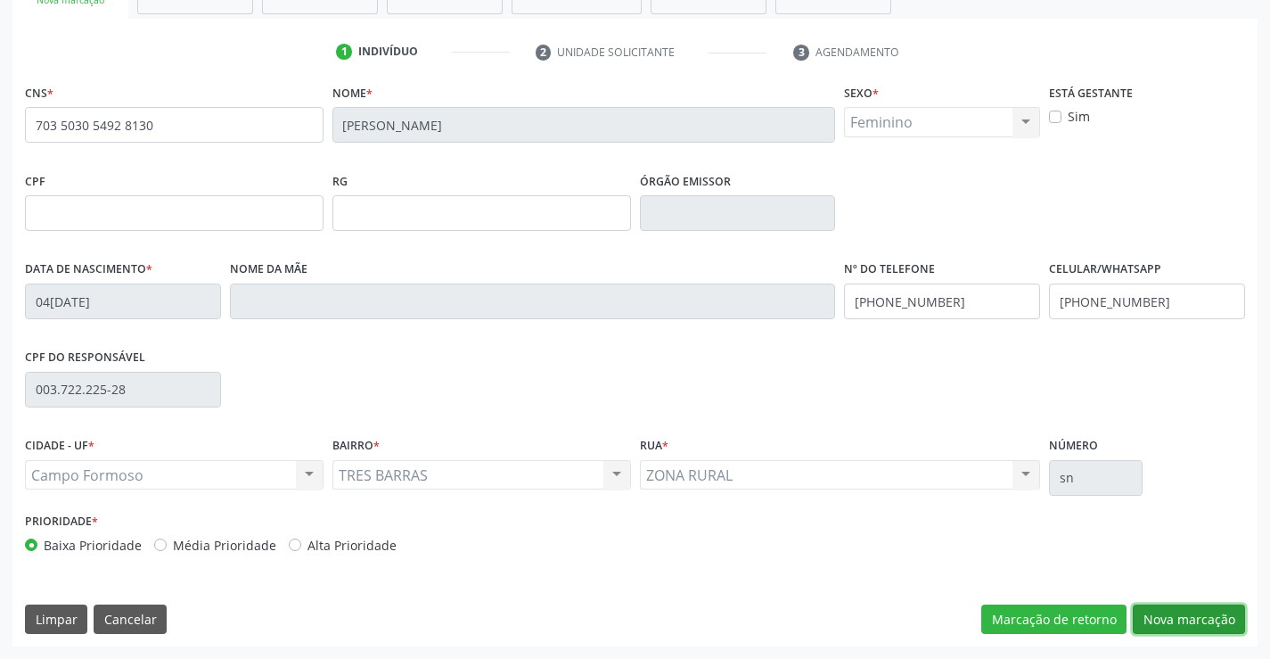
click at [1145, 604] on button "Nova marcação" at bounding box center [1189, 619] width 112 height 30
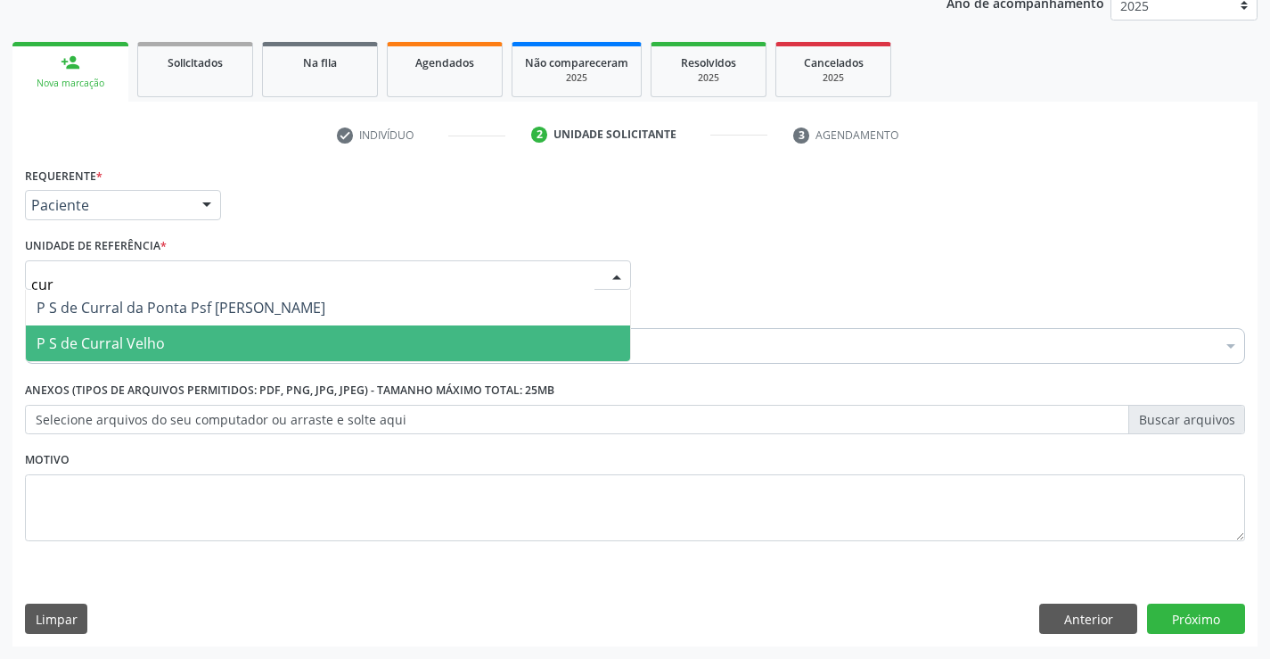
type input "curr"
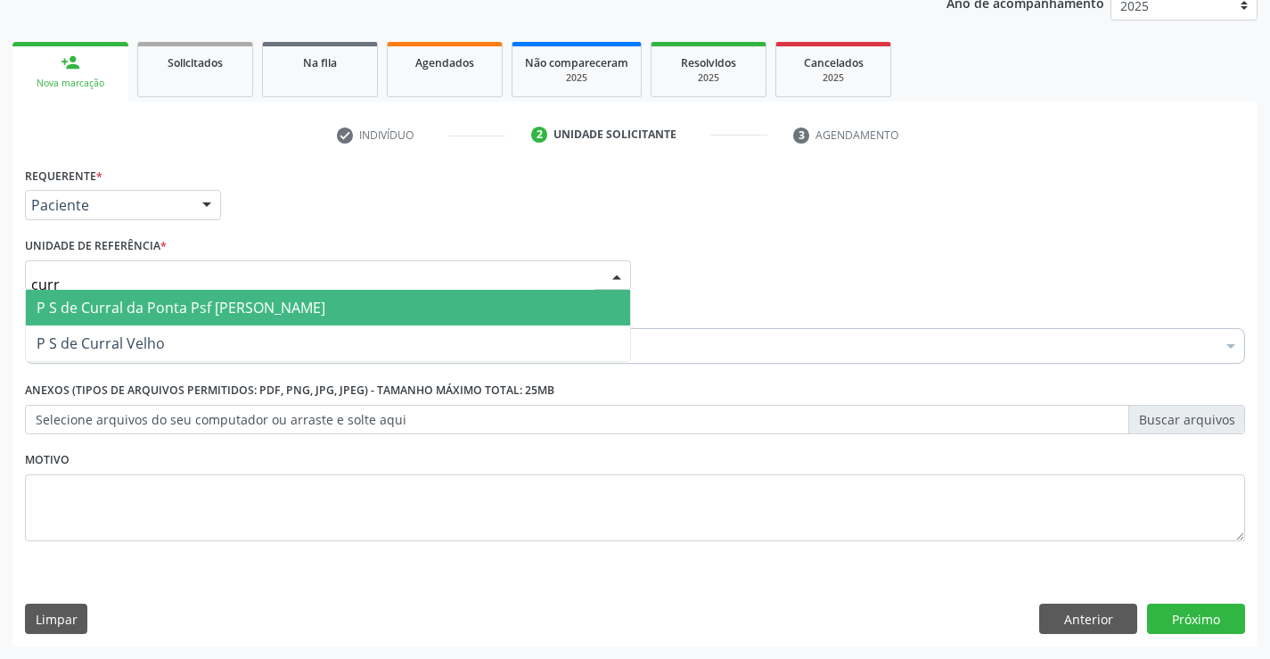
click at [129, 306] on span "P S de Curral da Ponta Psf [PERSON_NAME]" at bounding box center [181, 308] width 289 height 20
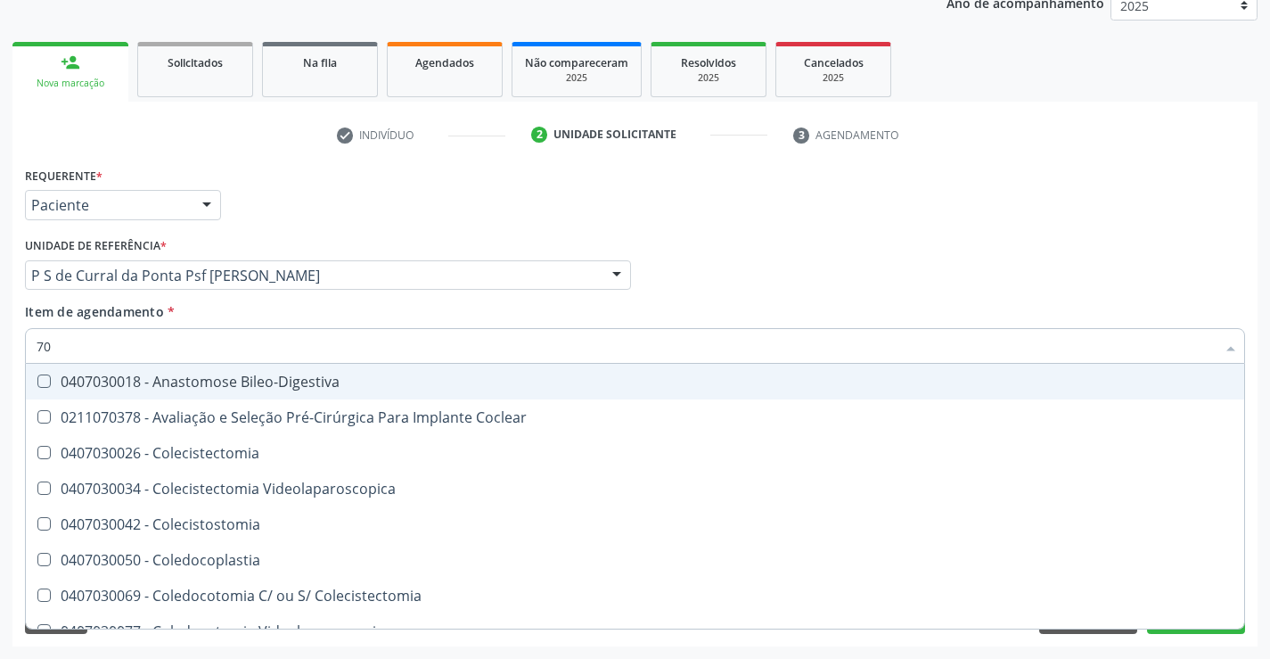
type input "7"
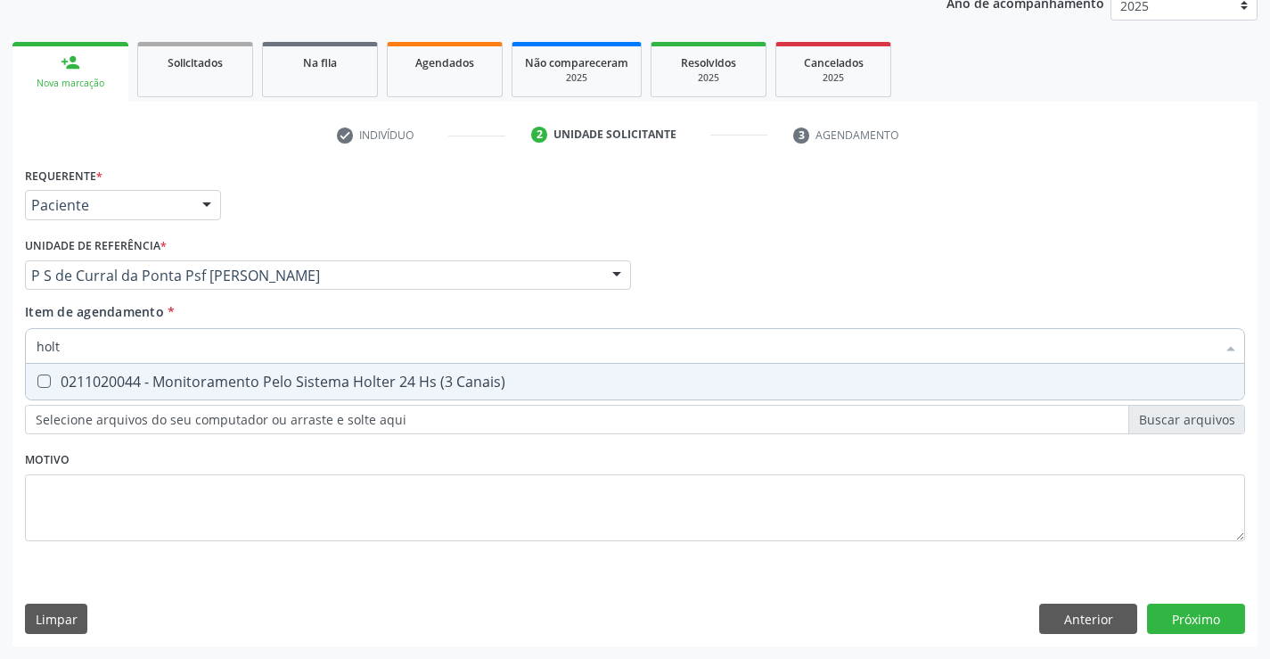
type input "holte"
click at [55, 382] on div "0211020044 - Monitoramento Pelo Sistema Holter 24 Hs (3 Canais)" at bounding box center [635, 381] width 1197 height 14
checkbox Canais\) "true"
click at [66, 499] on div "Requerente * Paciente Profissional de Saúde Paciente Nenhum resultado encontrad…" at bounding box center [635, 364] width 1220 height 404
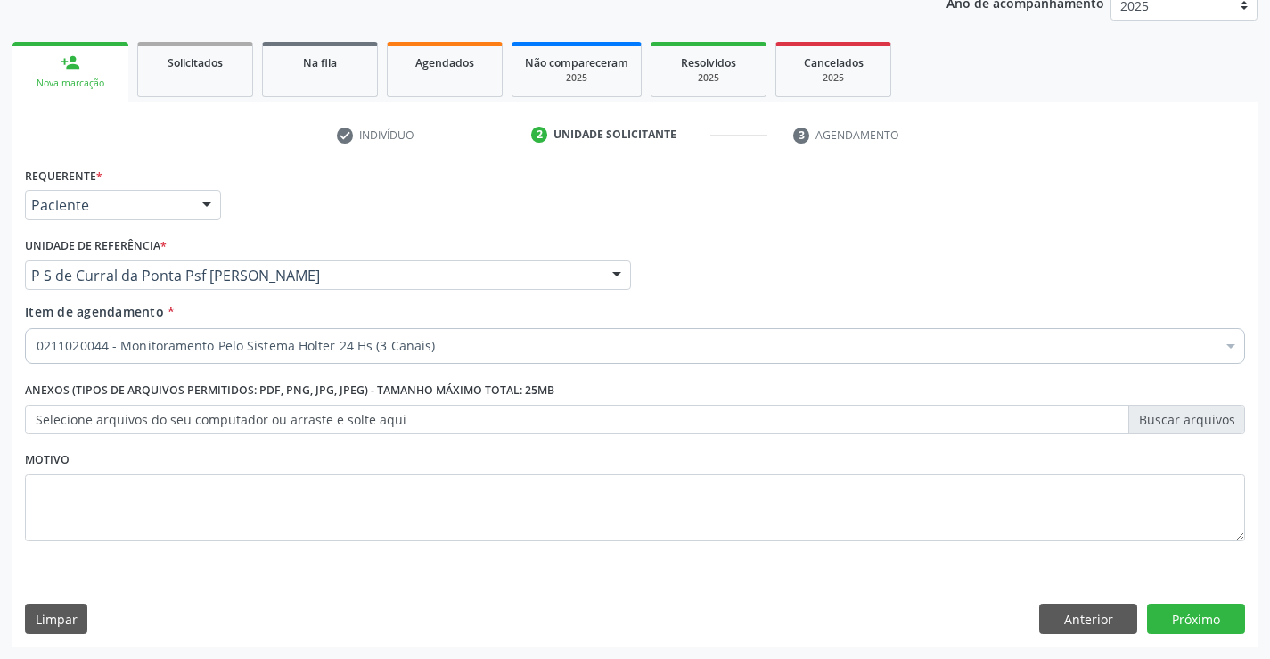
click at [163, 356] on div "0211020044 - Monitoramento Pelo Sistema Holter 24 Hs (3 Canais)" at bounding box center [635, 346] width 1220 height 36
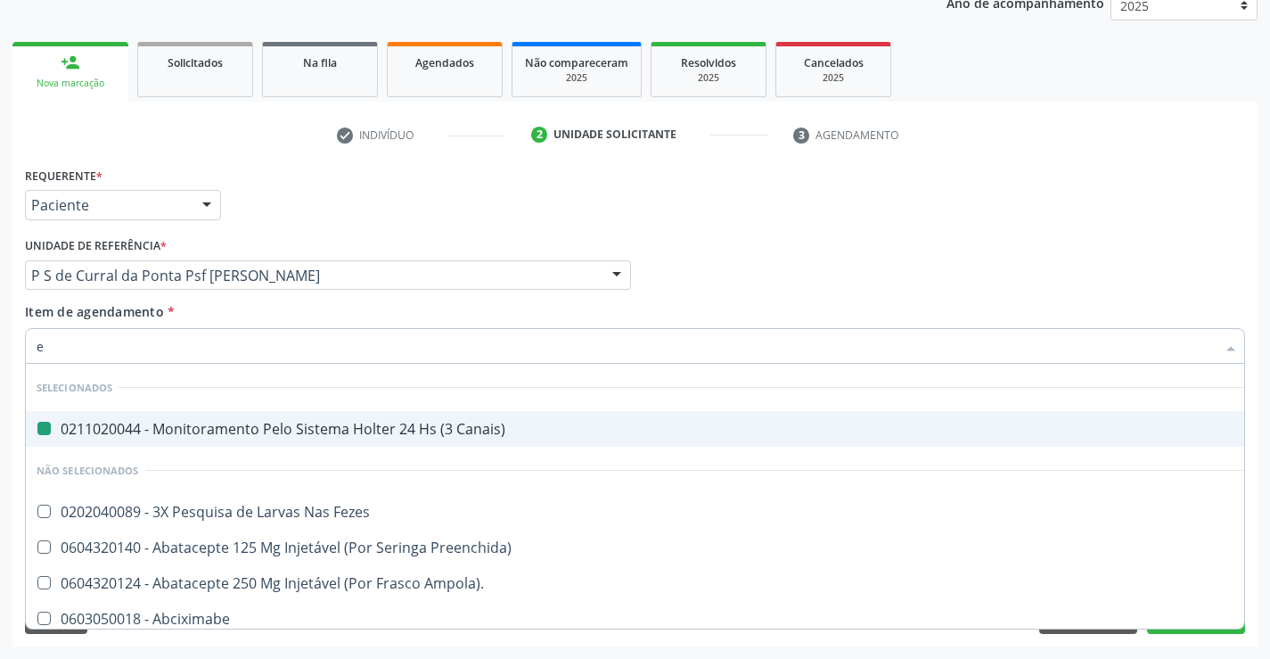
type input "ec"
checkbox Canais\) "false"
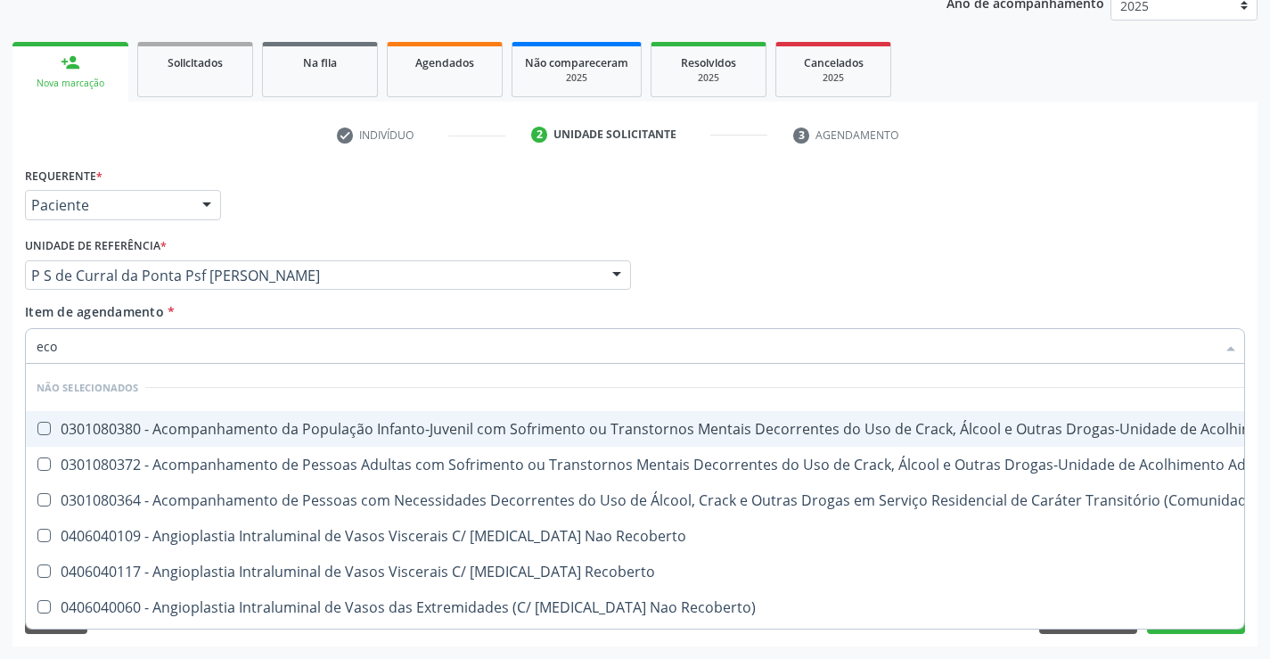
type input "ecoc"
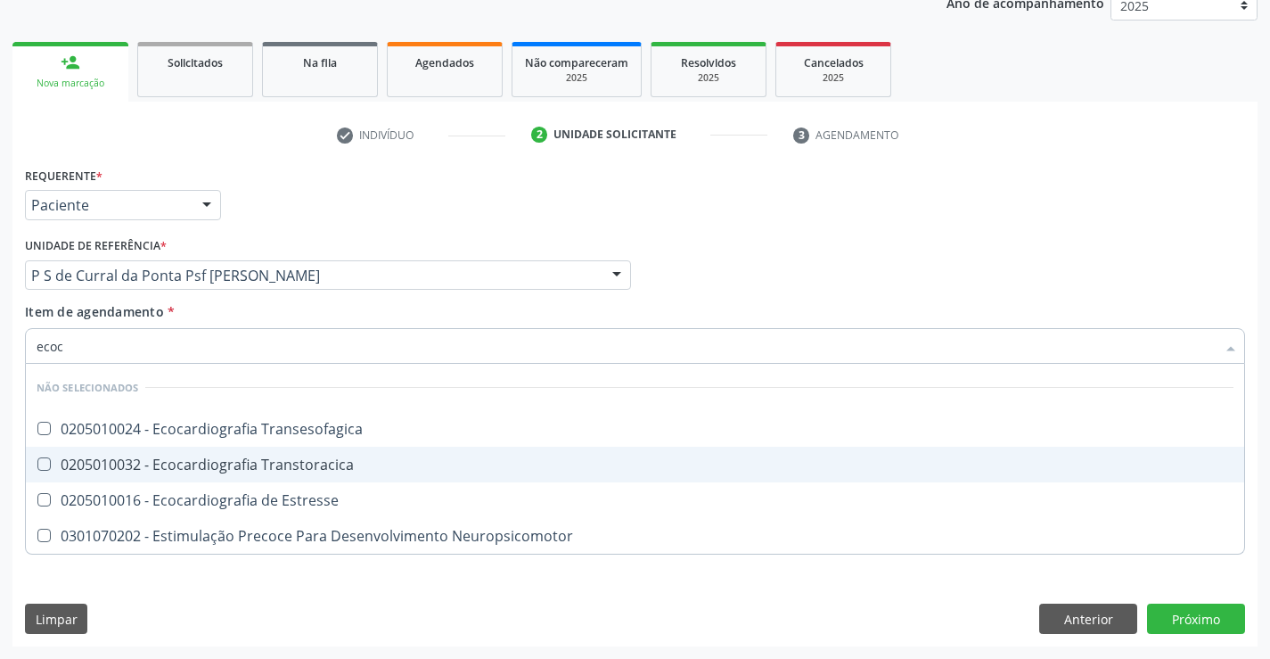
click at [282, 465] on div "0205010032 - Ecocardiografia Transtoracica" at bounding box center [635, 464] width 1197 height 14
checkbox Transtoracica "true"
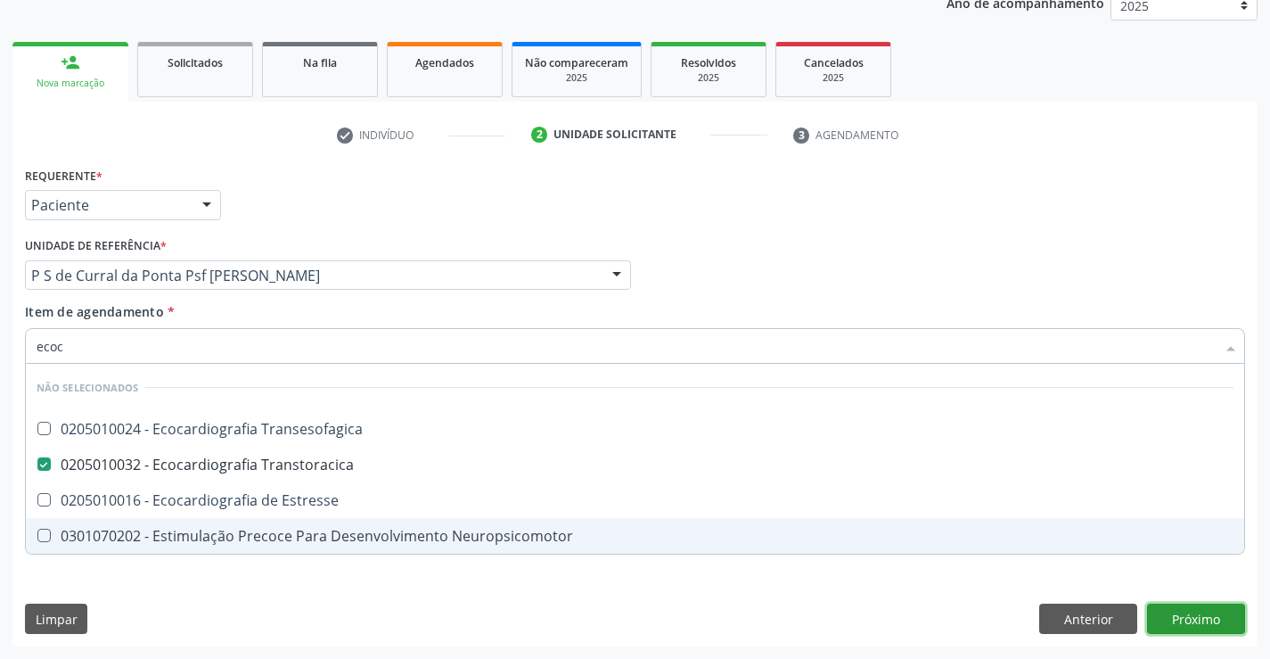
click at [1164, 609] on div "Requerente * Paciente Profissional de Saúde Paciente Nenhum resultado encontrad…" at bounding box center [634, 404] width 1245 height 484
checkbox Transesofagica "true"
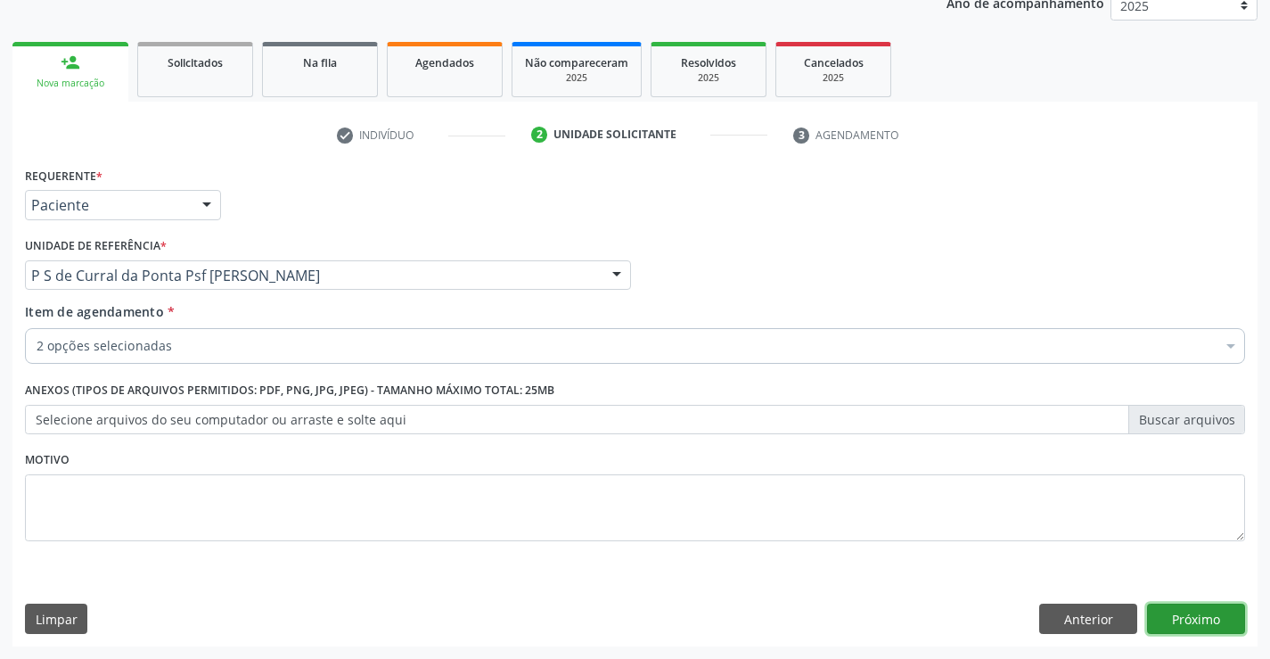
click at [1193, 620] on button "Próximo" at bounding box center [1196, 618] width 98 height 30
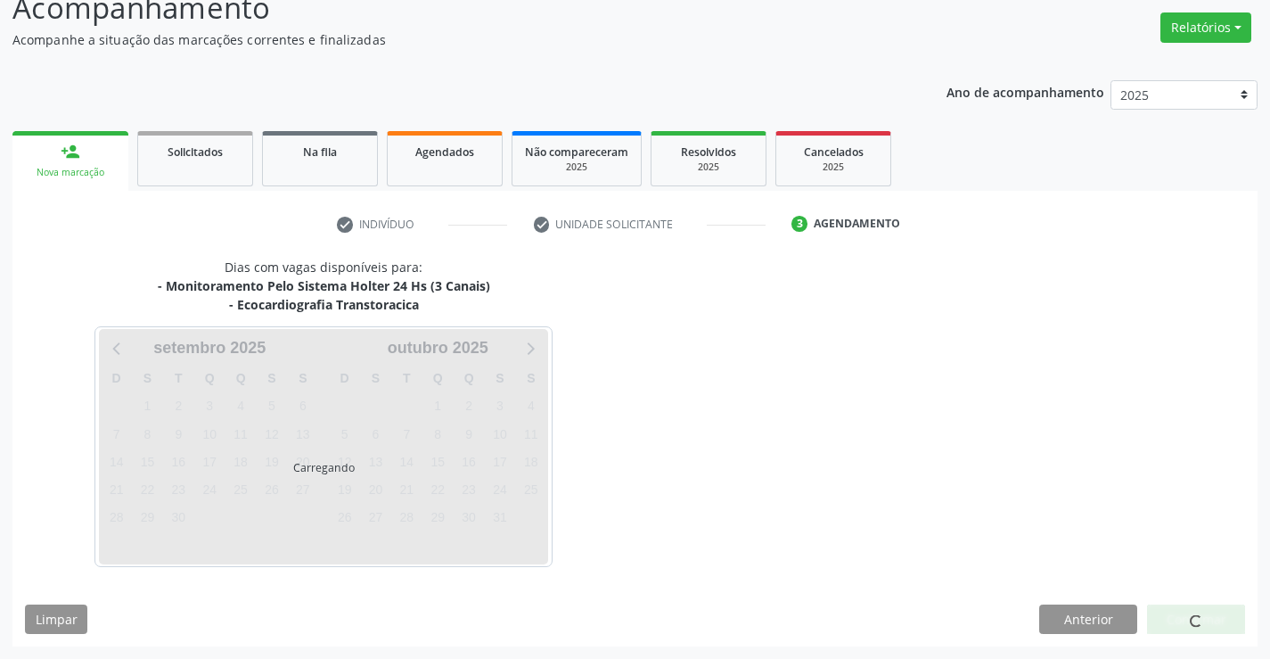
scroll to position [188, 0]
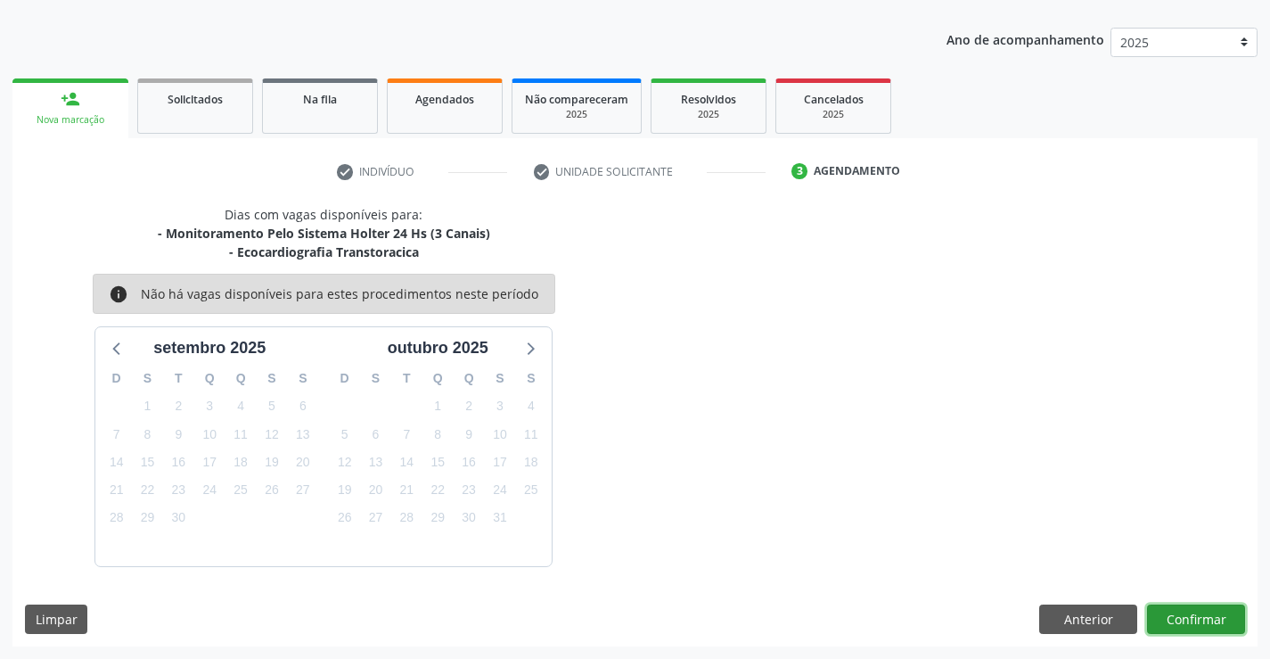
click at [1190, 618] on button "Confirmar" at bounding box center [1196, 619] width 98 height 30
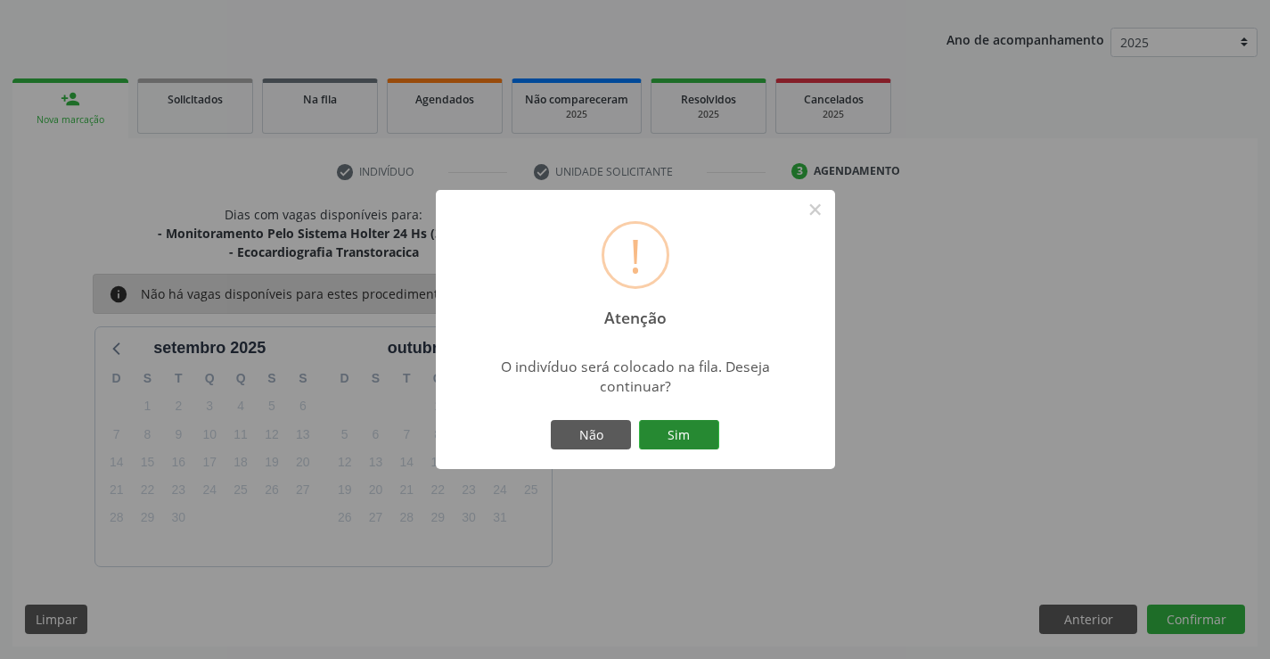
click at [680, 437] on button "Sim" at bounding box center [679, 435] width 80 height 30
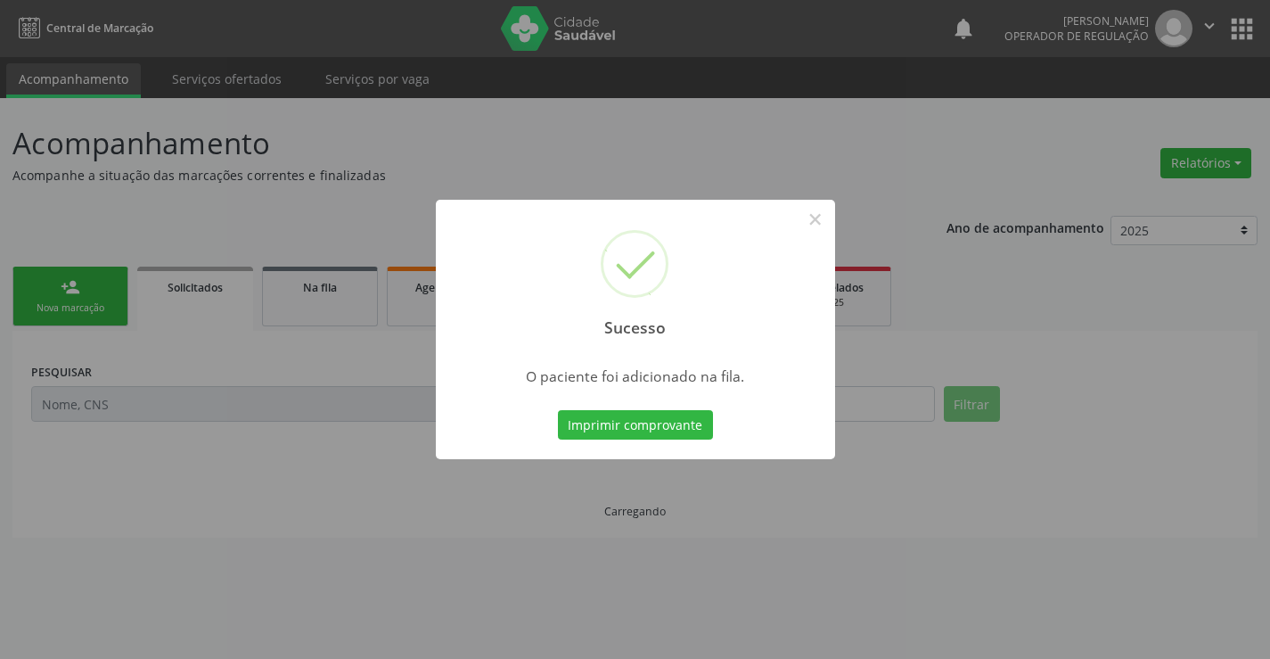
scroll to position [0, 0]
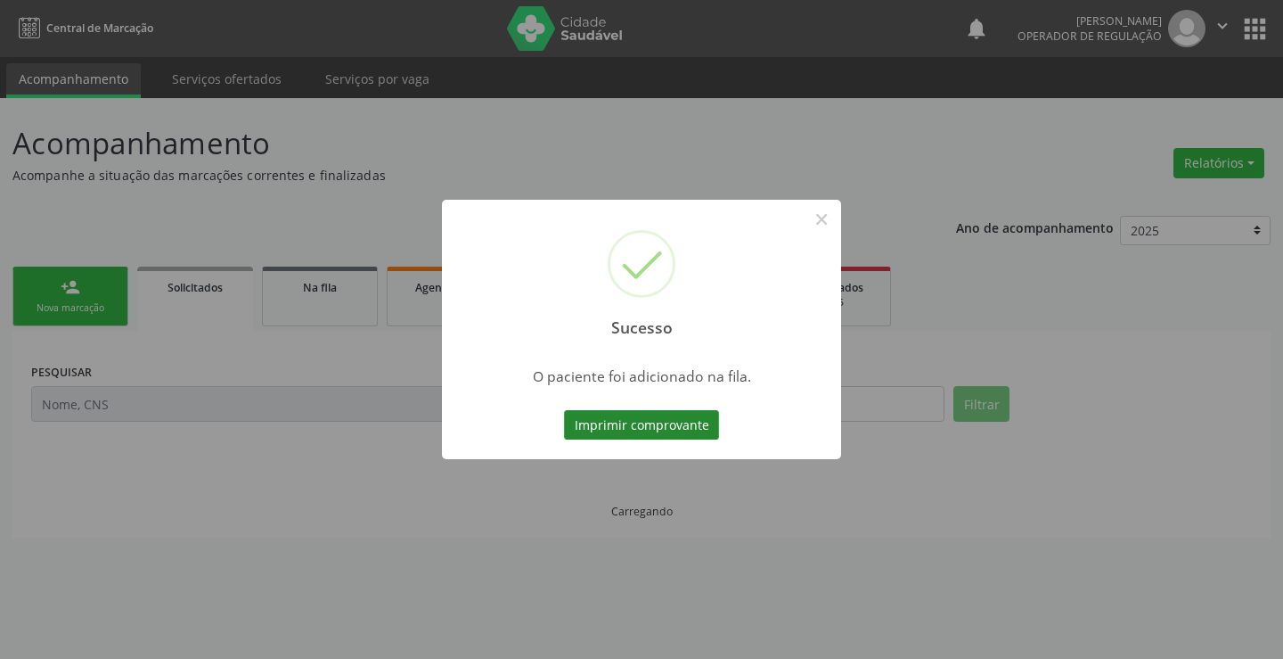
click at [686, 425] on button "Imprimir comprovante" at bounding box center [641, 425] width 155 height 30
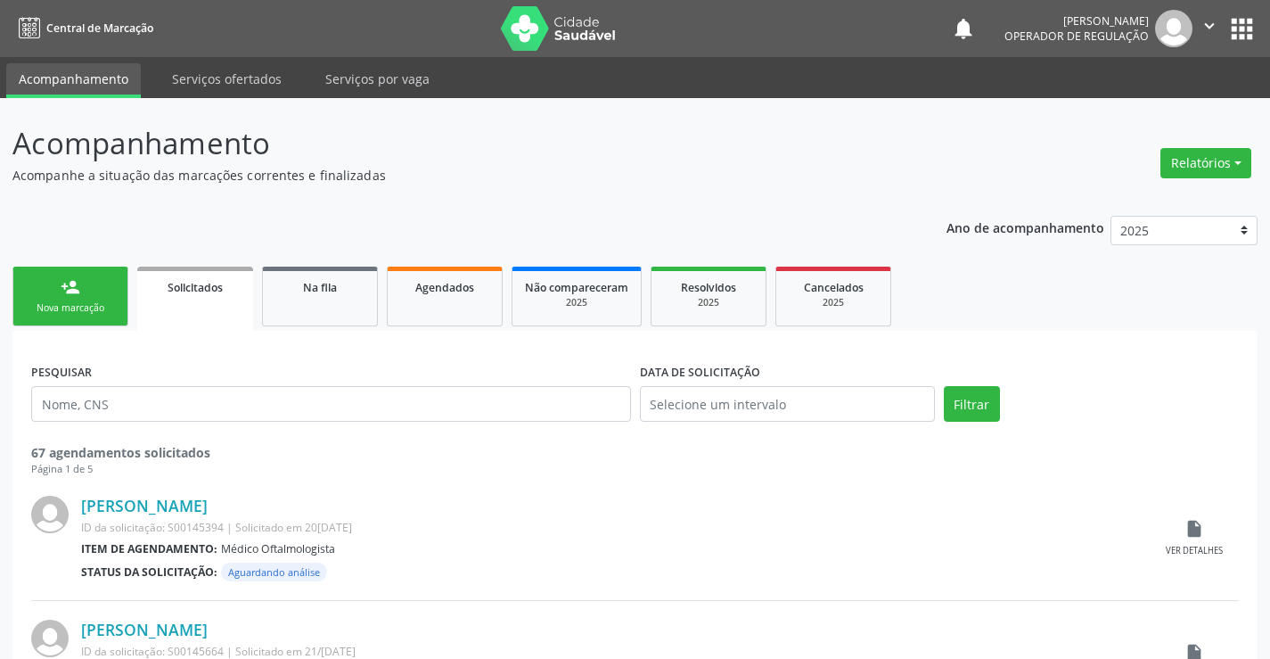
click at [103, 290] on link "person_add Nova marcação" at bounding box center [70, 296] width 116 height 60
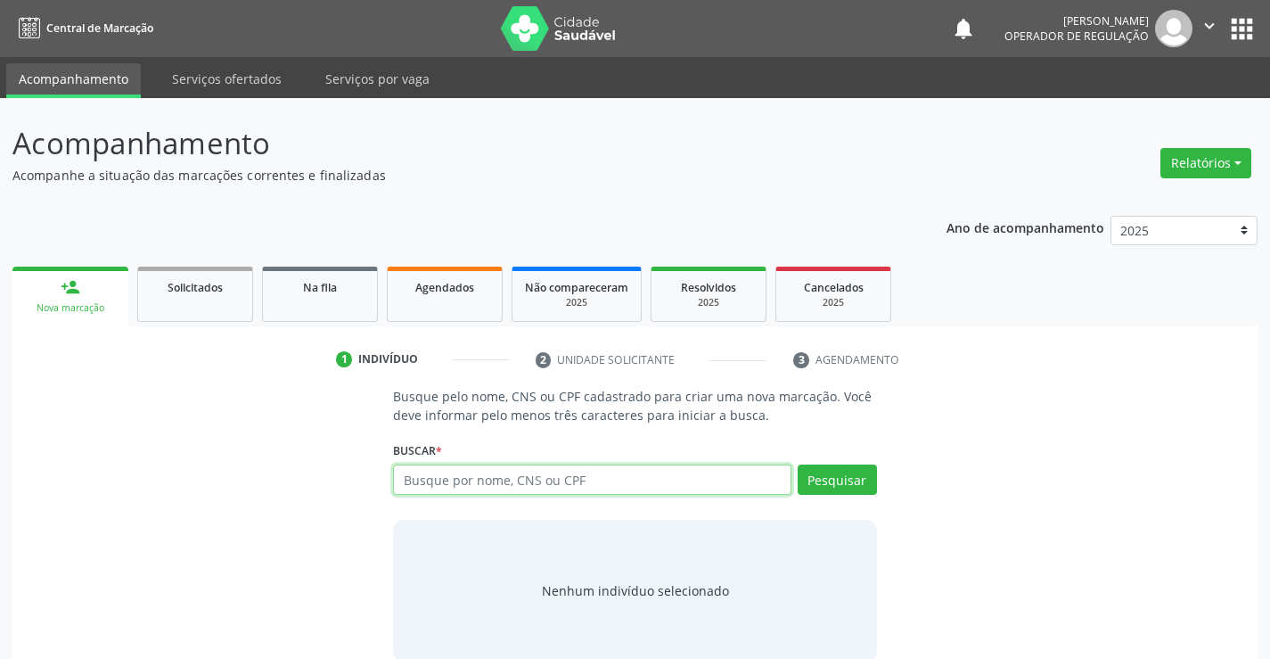
click at [546, 480] on input "text" at bounding box center [591, 479] width 397 height 30
type input "704809589834140"
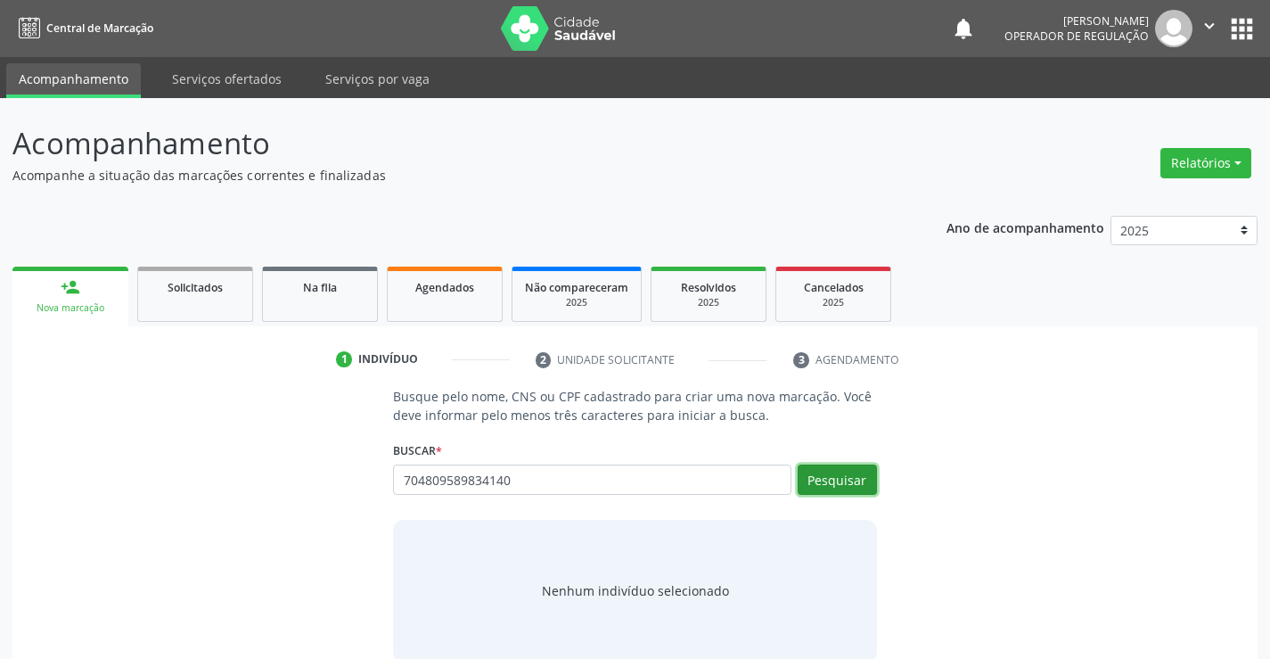
click at [845, 474] on button "Pesquisar" at bounding box center [837, 479] width 79 height 30
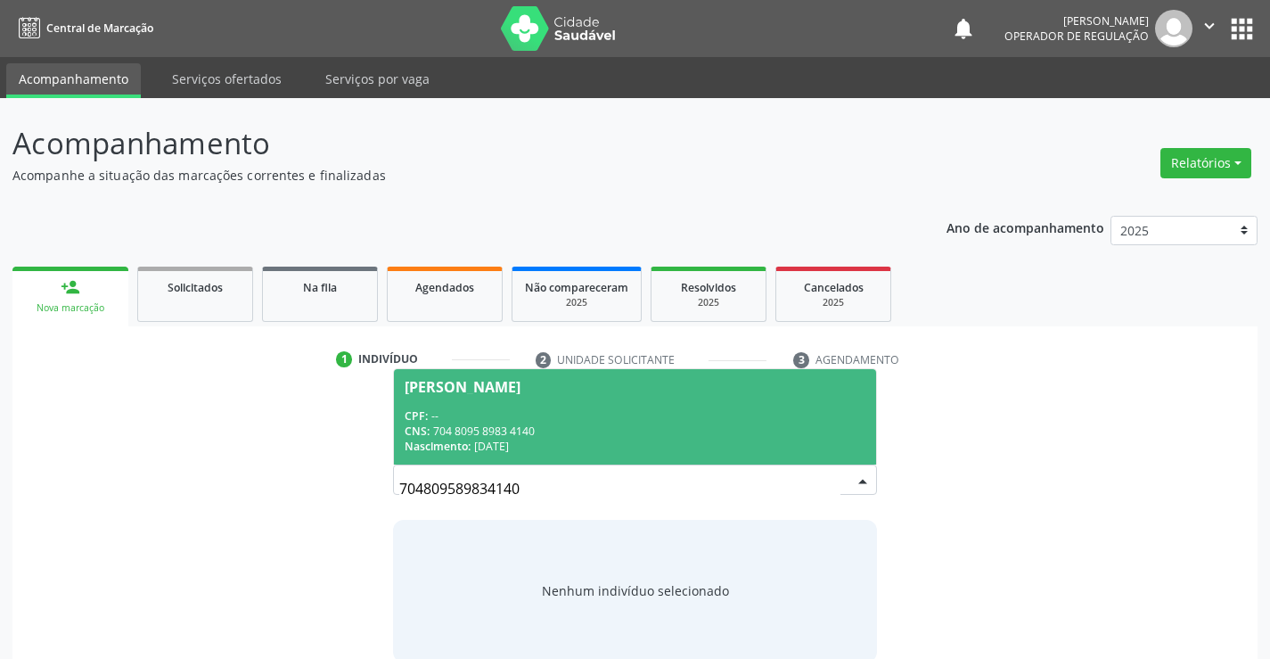
click at [652, 419] on div "CPF: --" at bounding box center [635, 415] width 460 height 15
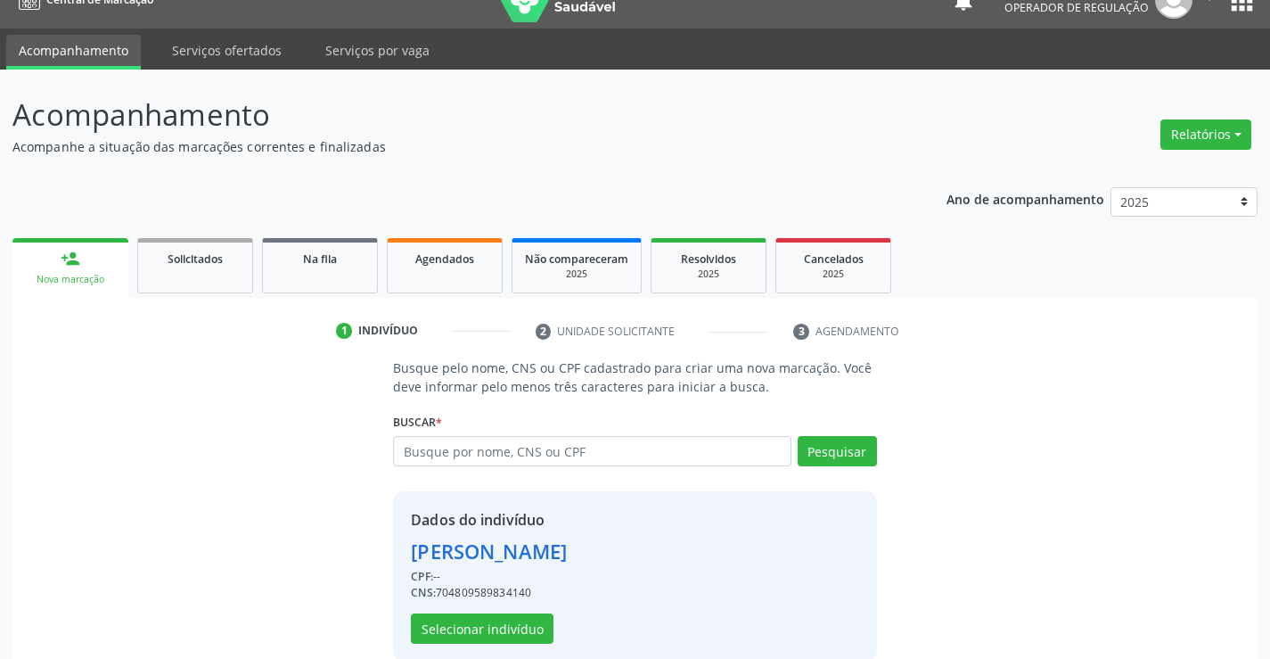
scroll to position [56, 0]
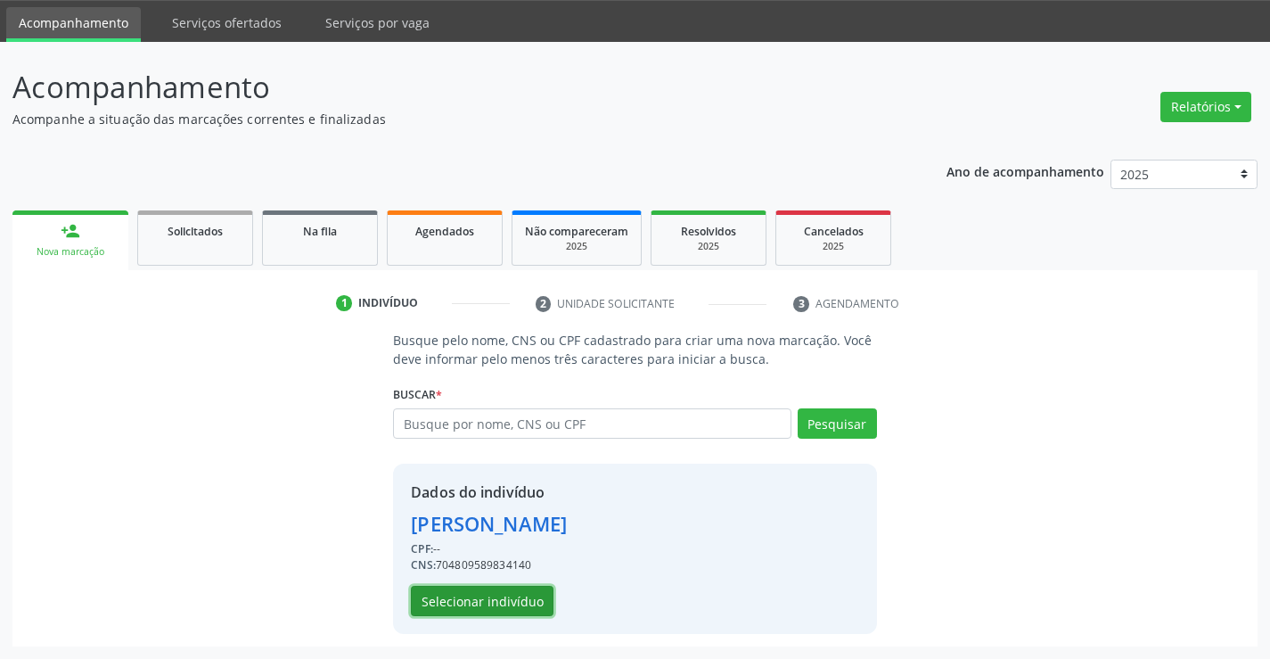
click at [509, 595] on button "Selecionar indivíduo" at bounding box center [482, 600] width 143 height 30
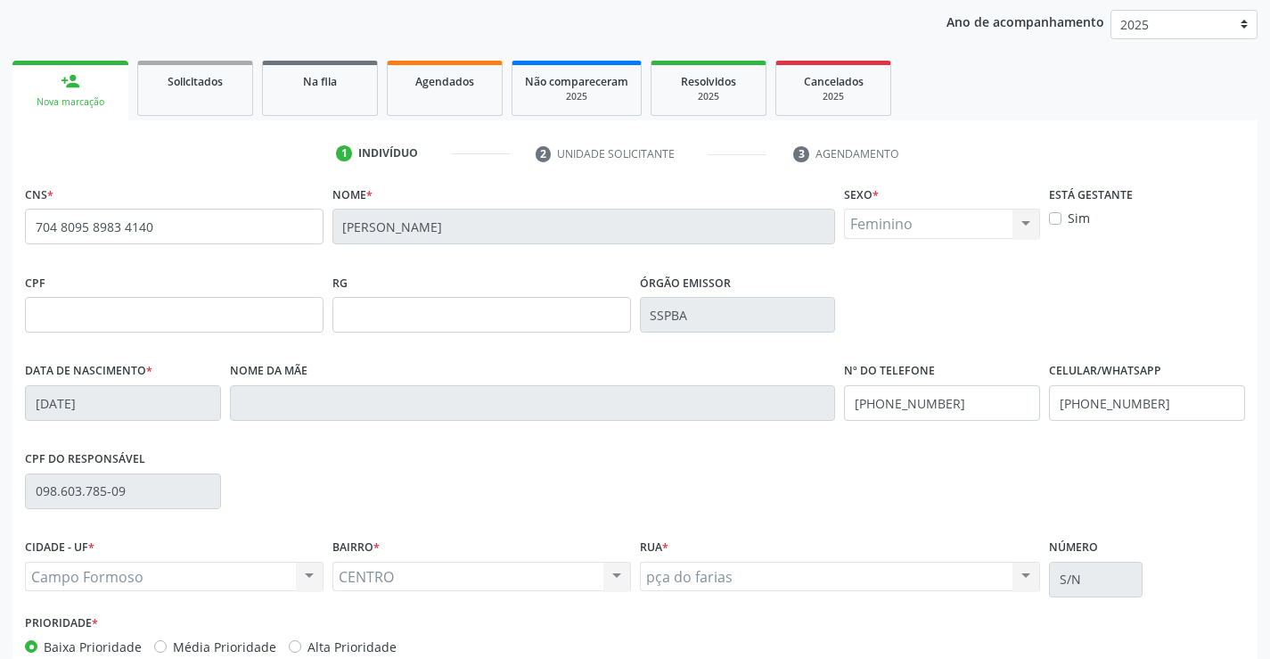
scroll to position [307, 0]
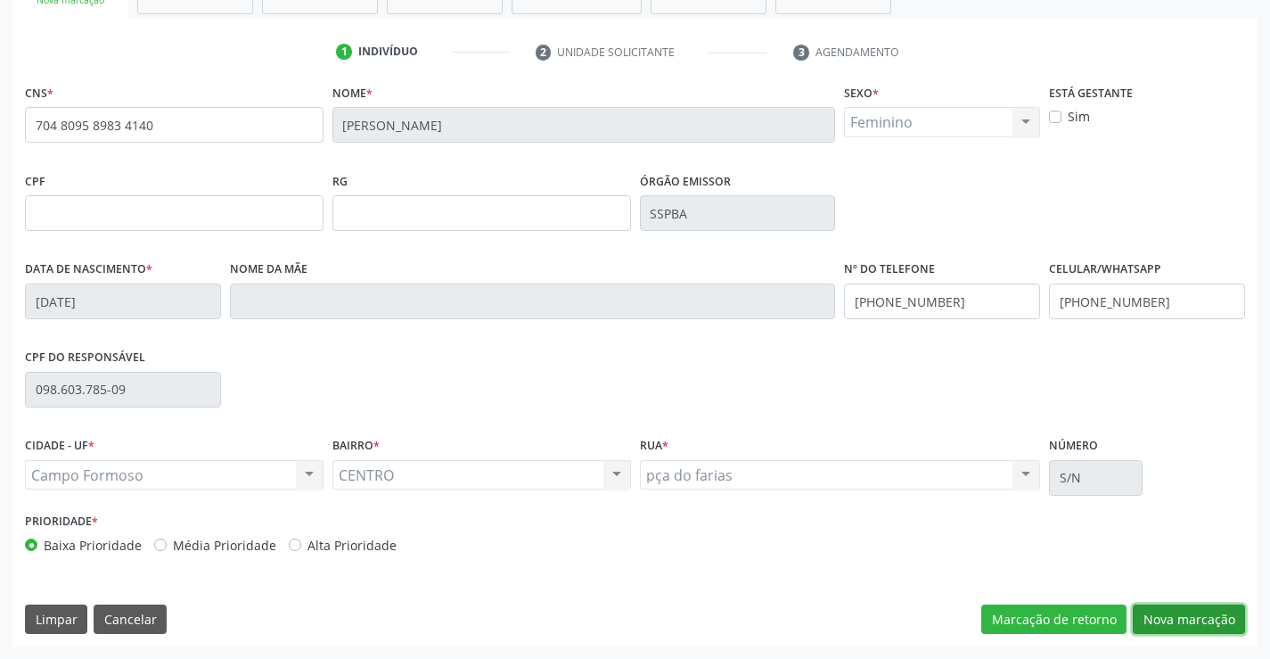
click at [1204, 618] on button "Nova marcação" at bounding box center [1189, 619] width 112 height 30
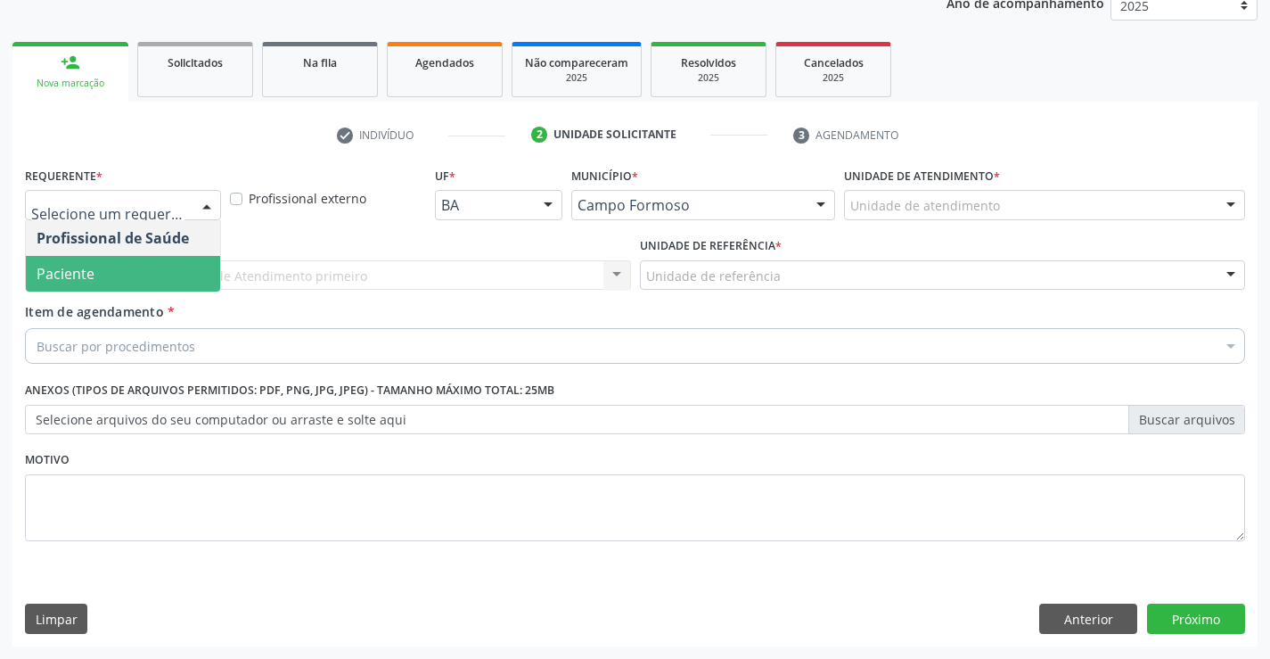
click at [123, 269] on span "Paciente" at bounding box center [123, 274] width 194 height 36
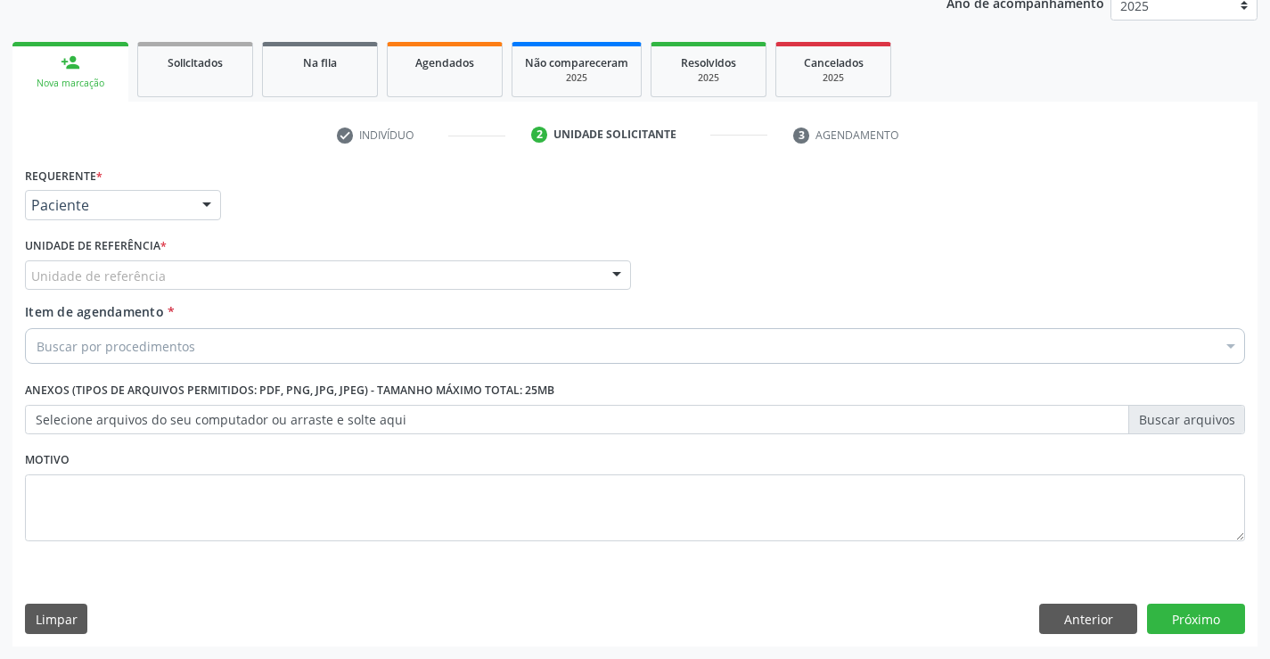
drag, startPoint x: 179, startPoint y: 266, endPoint x: 182, endPoint y: 276, distance: 10.2
click at [179, 267] on div "Unidade de referência" at bounding box center [328, 275] width 606 height 30
click at [1074, 618] on button "Anterior" at bounding box center [1088, 618] width 98 height 30
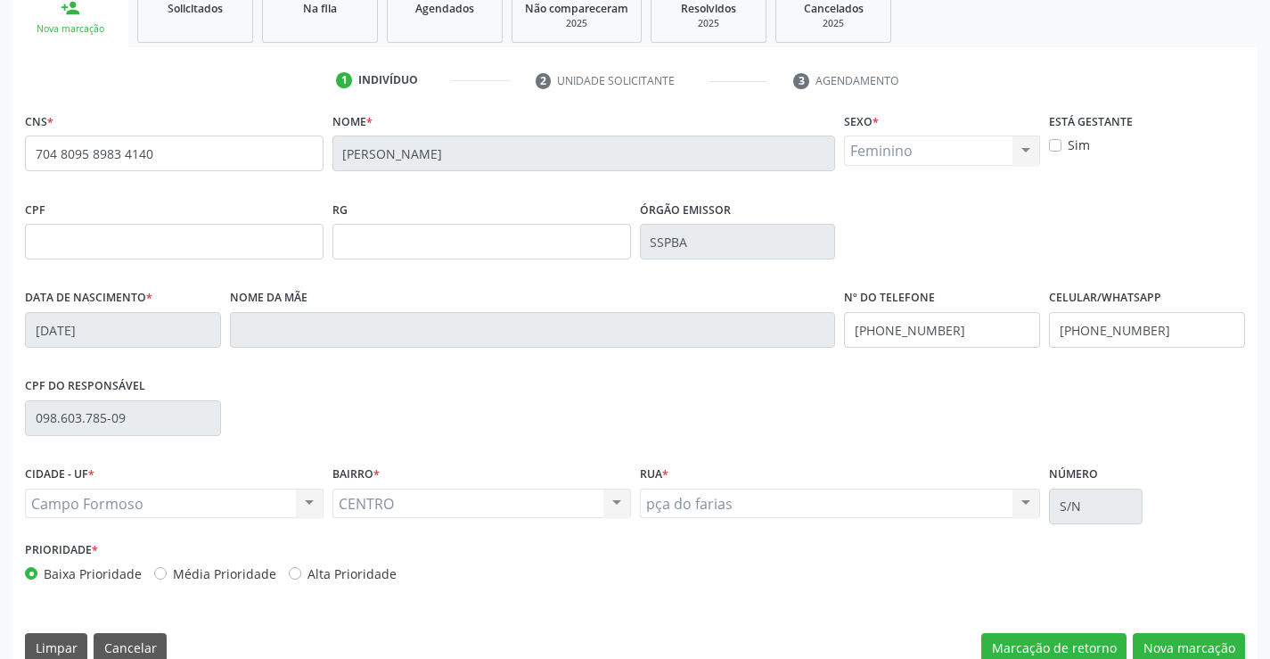
scroll to position [307, 0]
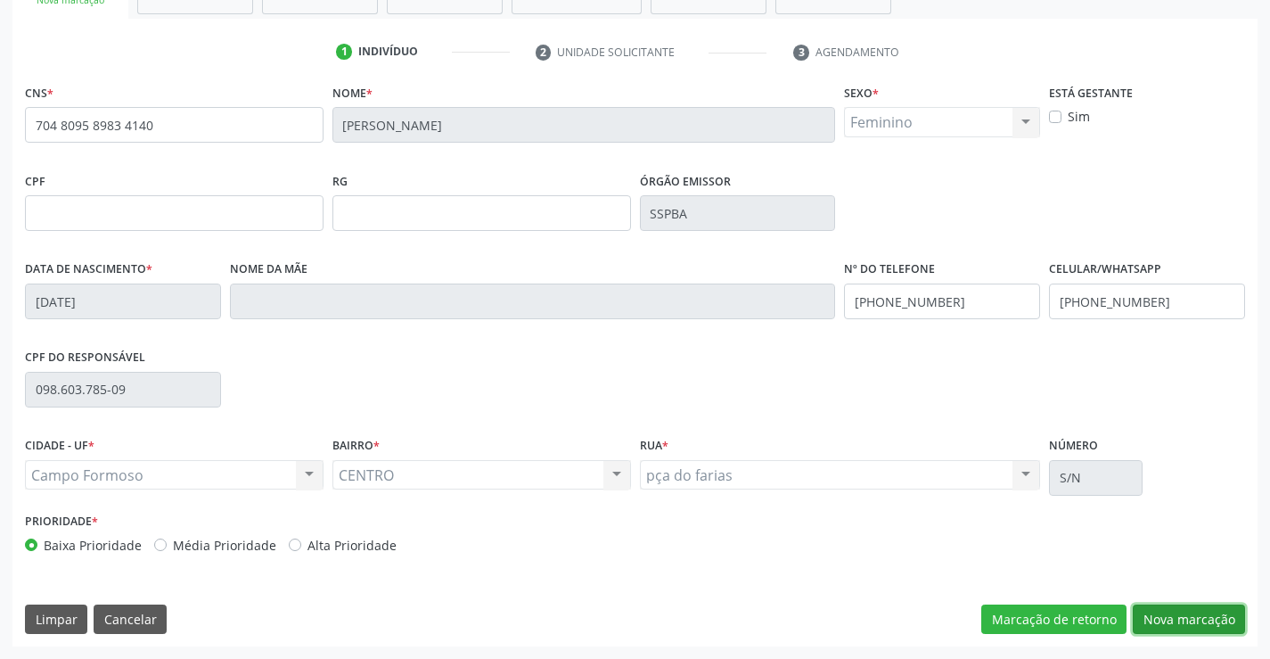
click at [1161, 613] on button "Nova marcação" at bounding box center [1189, 619] width 112 height 30
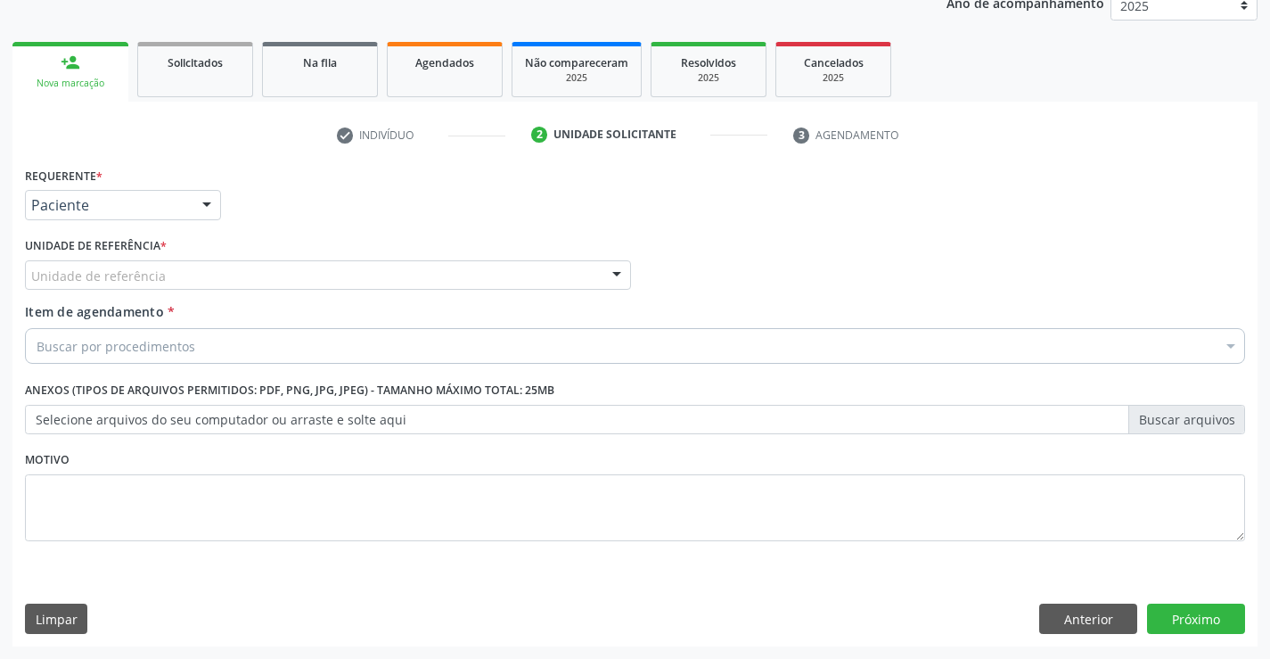
scroll to position [225, 0]
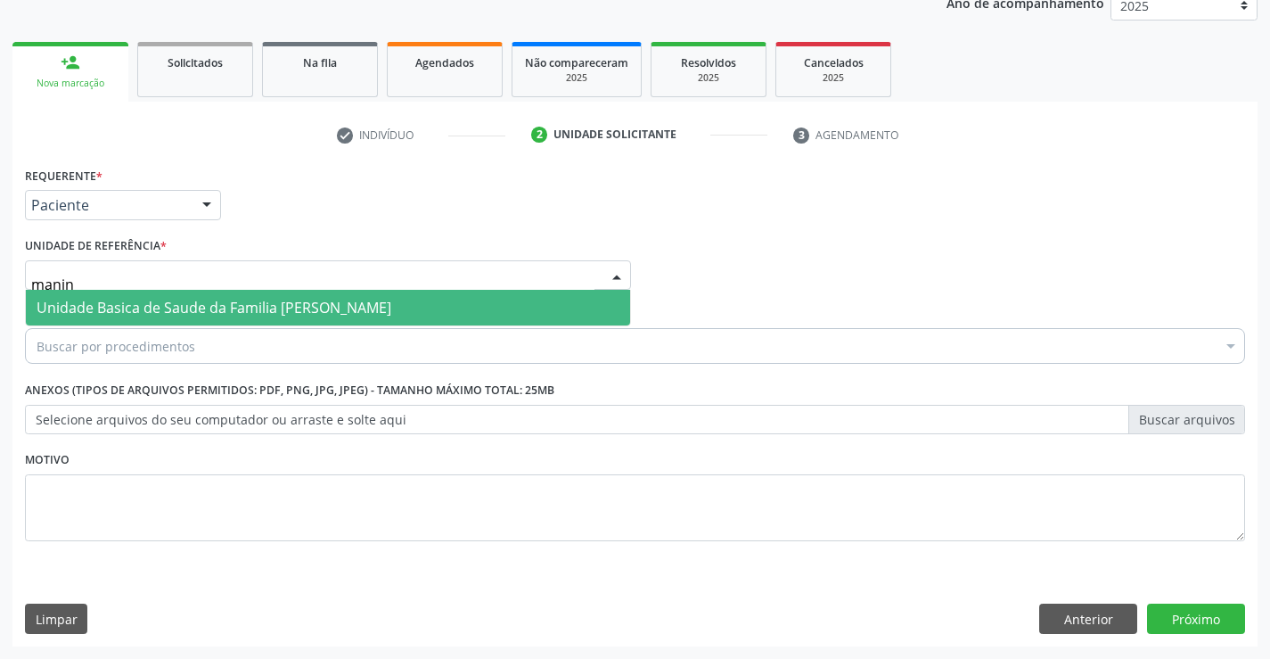
type input "maninh"
click at [128, 307] on span "Unidade Basica de Saude da Familia [PERSON_NAME]" at bounding box center [214, 308] width 355 height 20
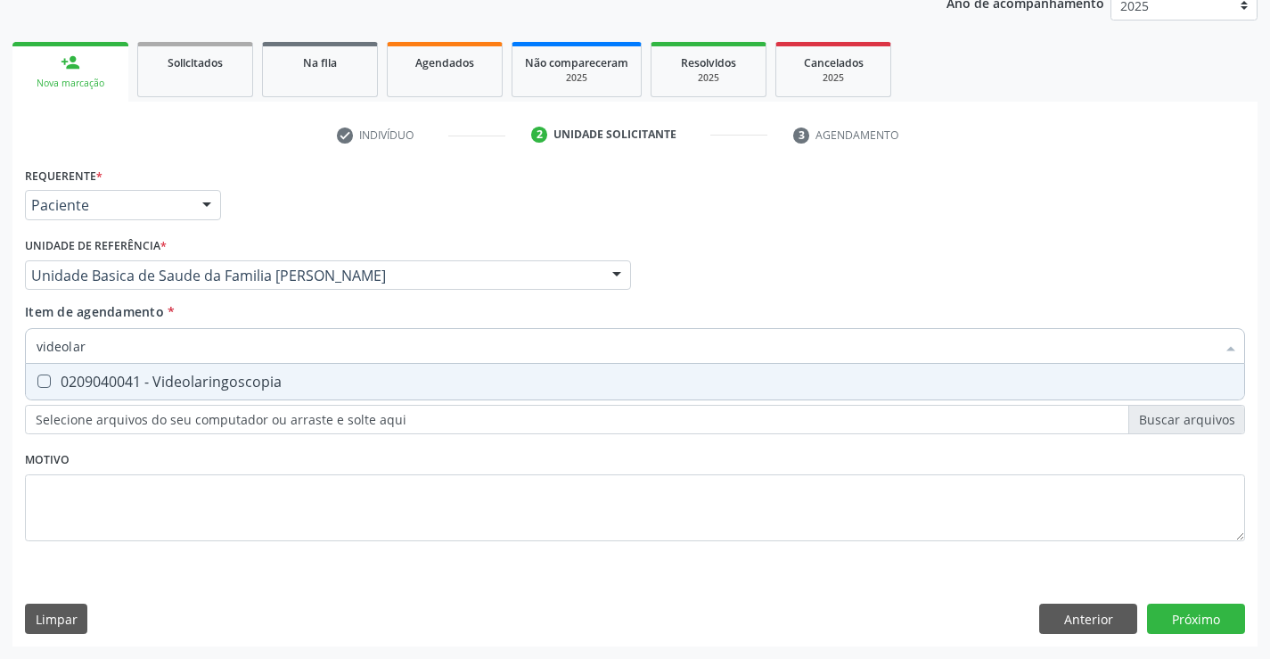
type input "videolari"
click at [141, 391] on span "0209040041 - Videolaringoscopia" at bounding box center [635, 382] width 1218 height 36
checkbox Videolaringoscopia "true"
click at [1206, 611] on div "Requerente * Paciente Profissional de Saúde Paciente Nenhum resultado encontrad…" at bounding box center [634, 404] width 1245 height 484
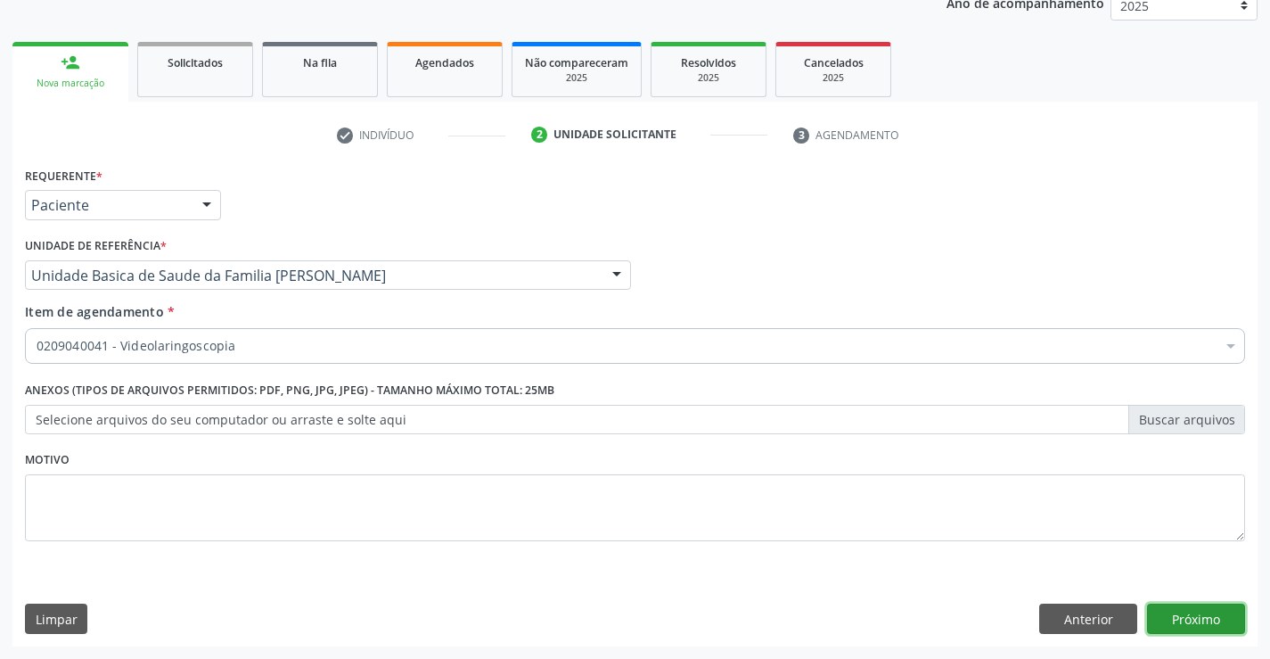
click at [1206, 607] on button "Próximo" at bounding box center [1196, 618] width 98 height 30
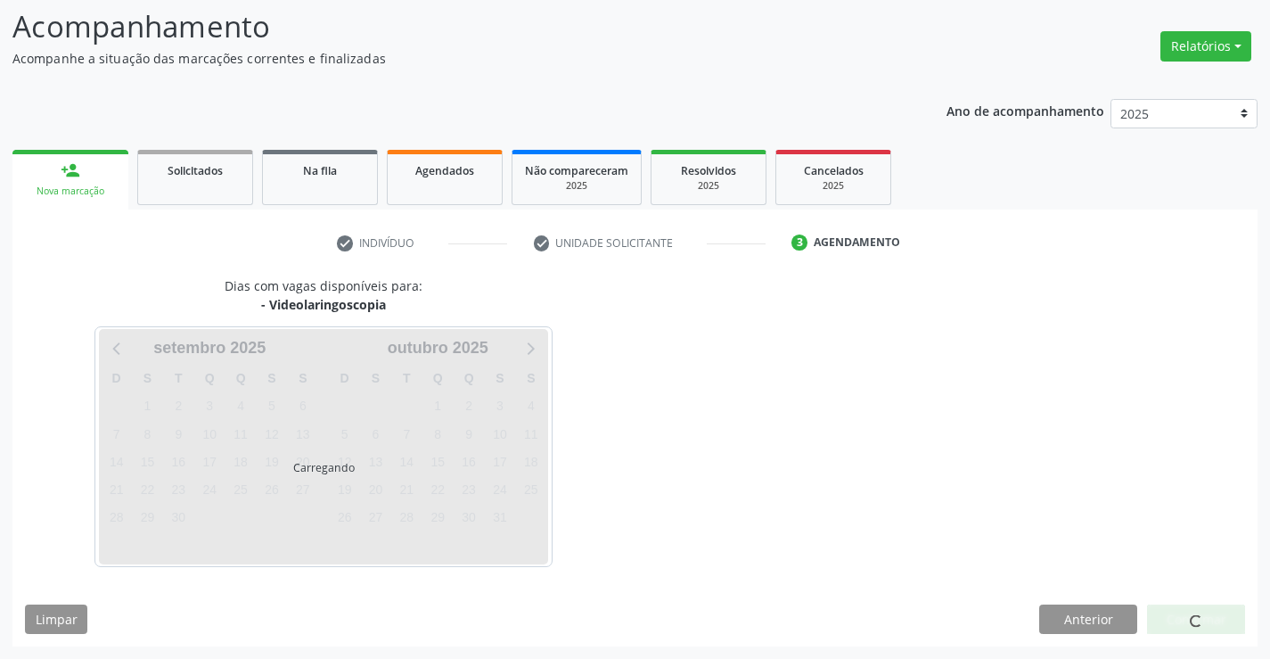
scroll to position [169, 0]
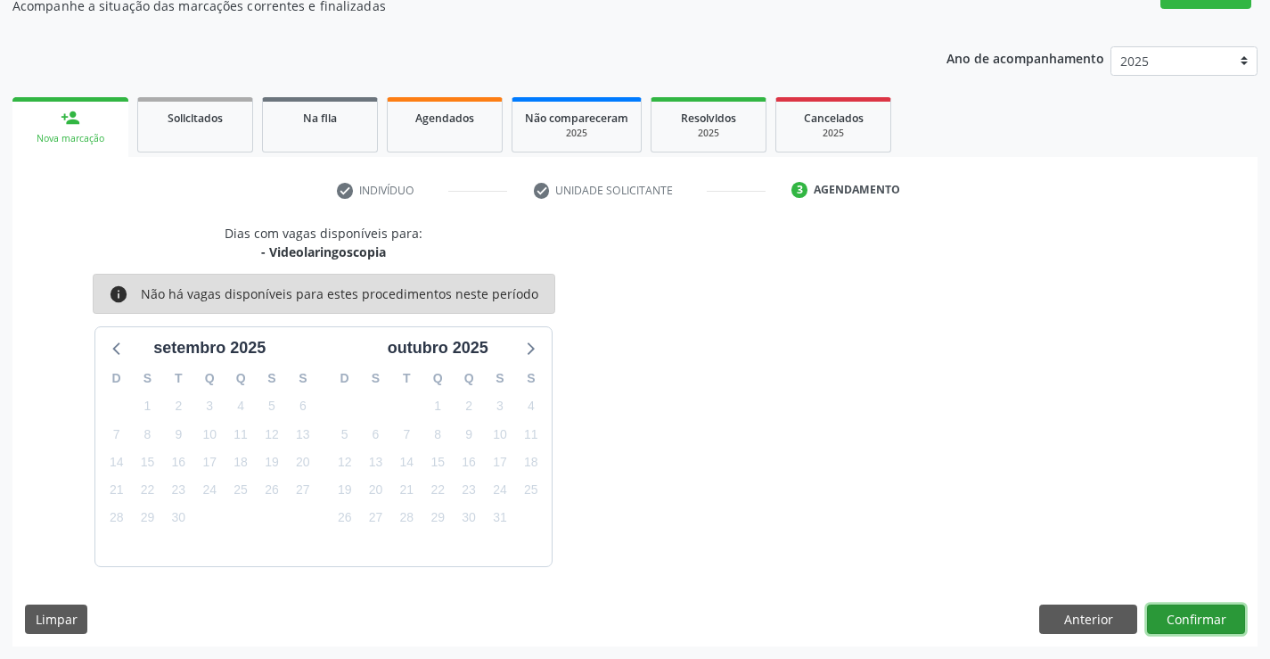
click at [1206, 616] on button "Confirmar" at bounding box center [1196, 619] width 98 height 30
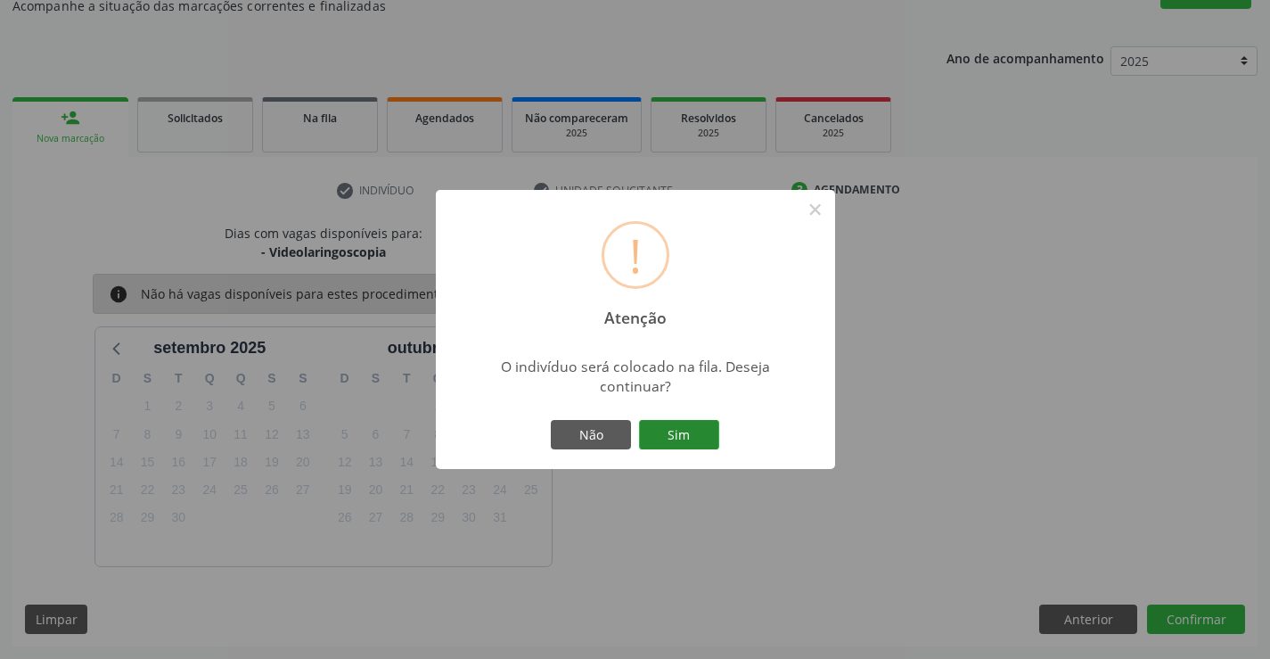
click at [692, 442] on button "Sim" at bounding box center [679, 435] width 80 height 30
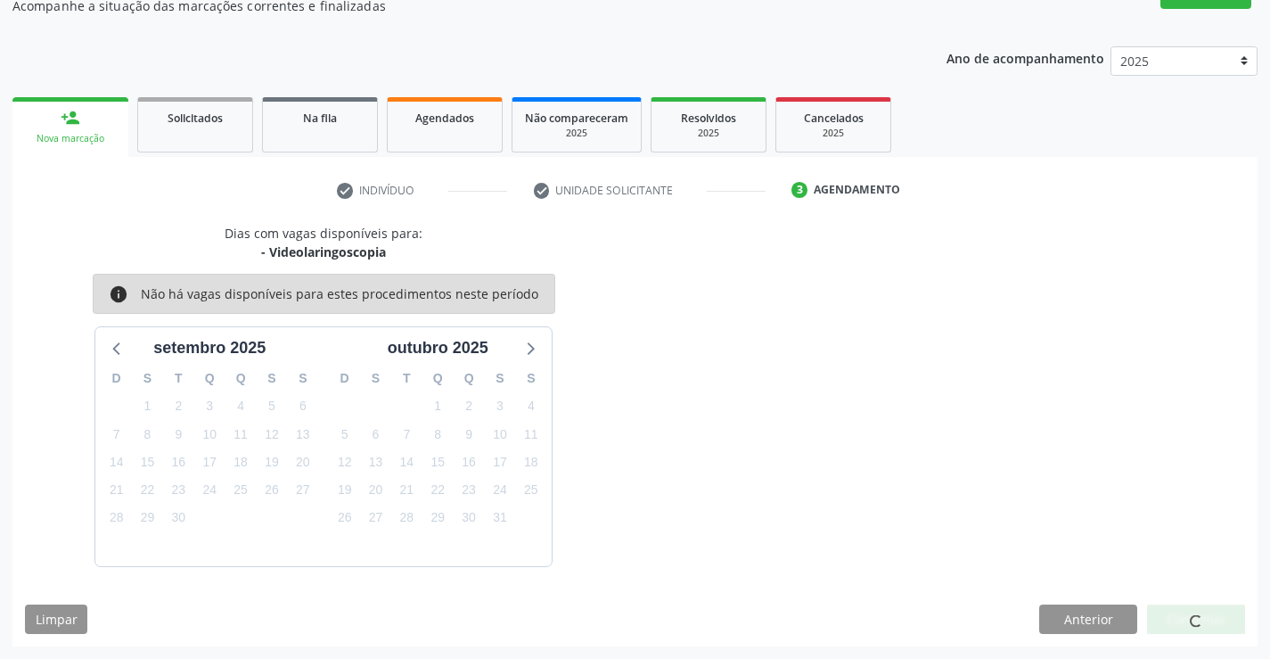
scroll to position [0, 0]
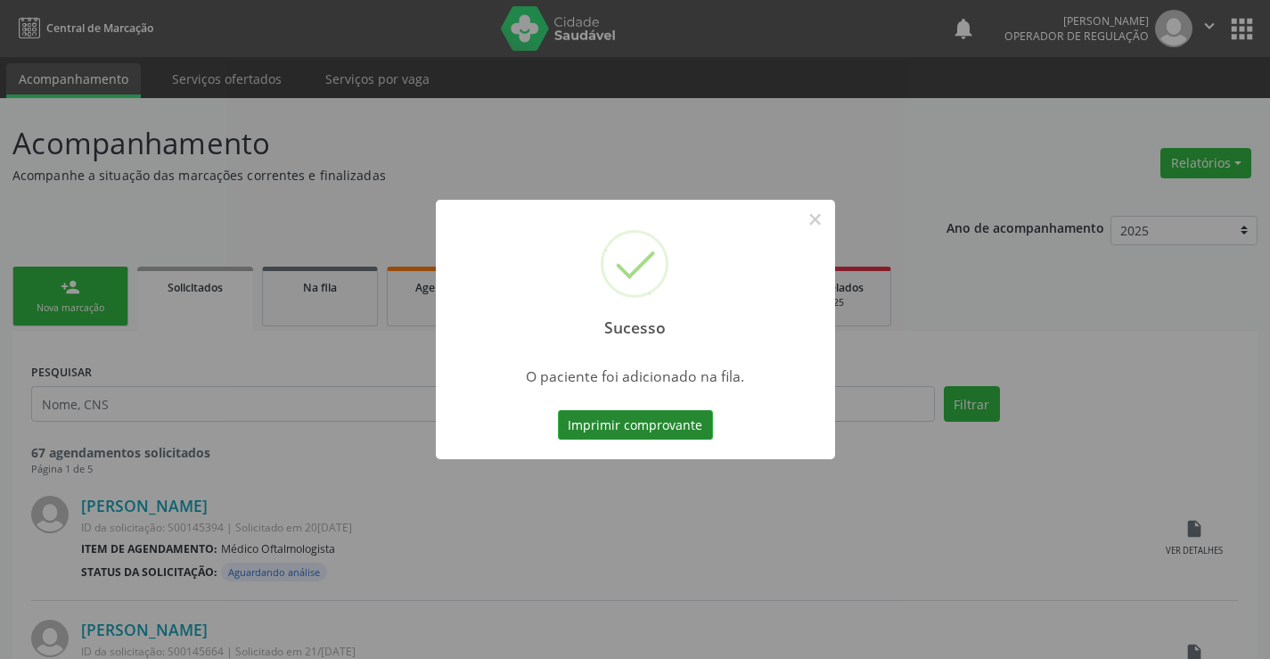
click at [685, 427] on button "Imprimir comprovante" at bounding box center [635, 425] width 155 height 30
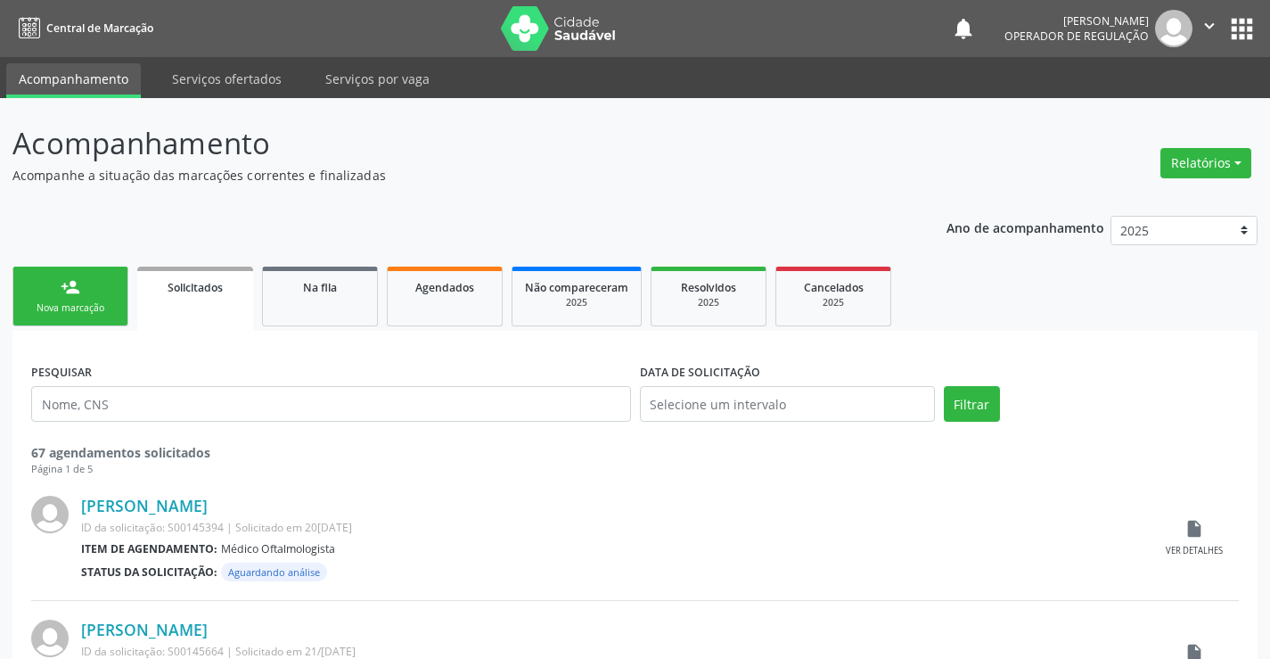
click at [96, 288] on link "person_add Nova marcação" at bounding box center [70, 296] width 116 height 60
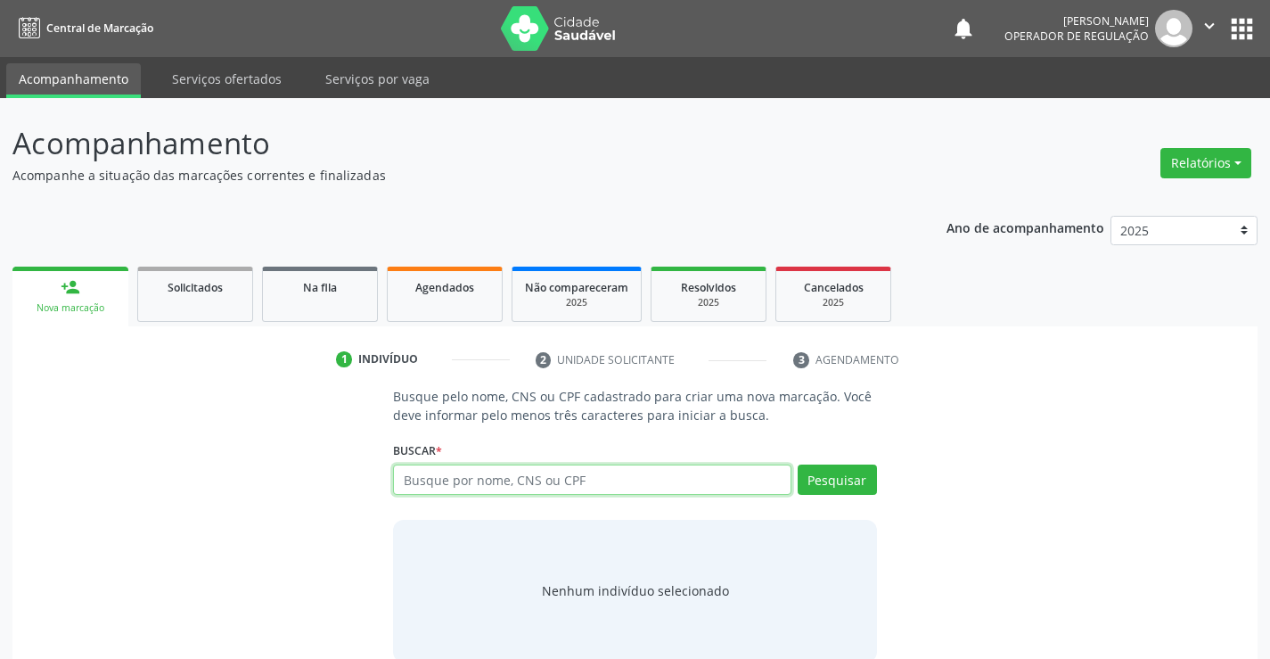
click at [454, 484] on input "text" at bounding box center [591, 479] width 397 height 30
type input "700005190462204"
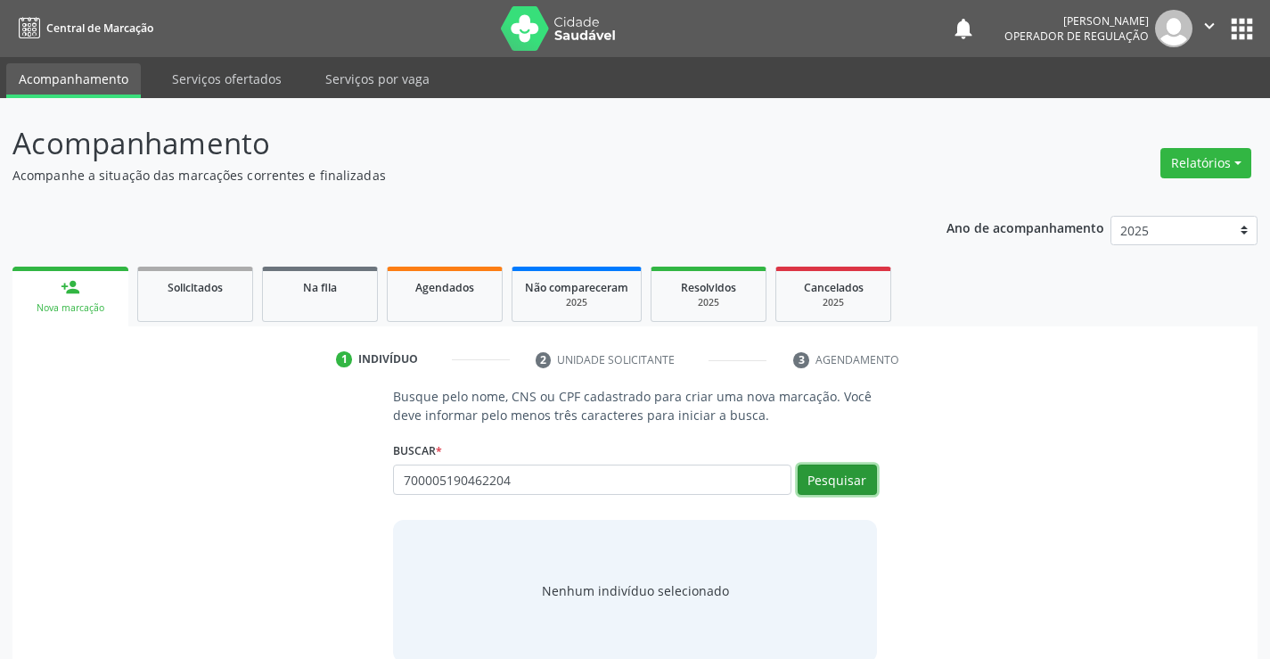
click at [830, 485] on button "Pesquisar" at bounding box center [837, 479] width 79 height 30
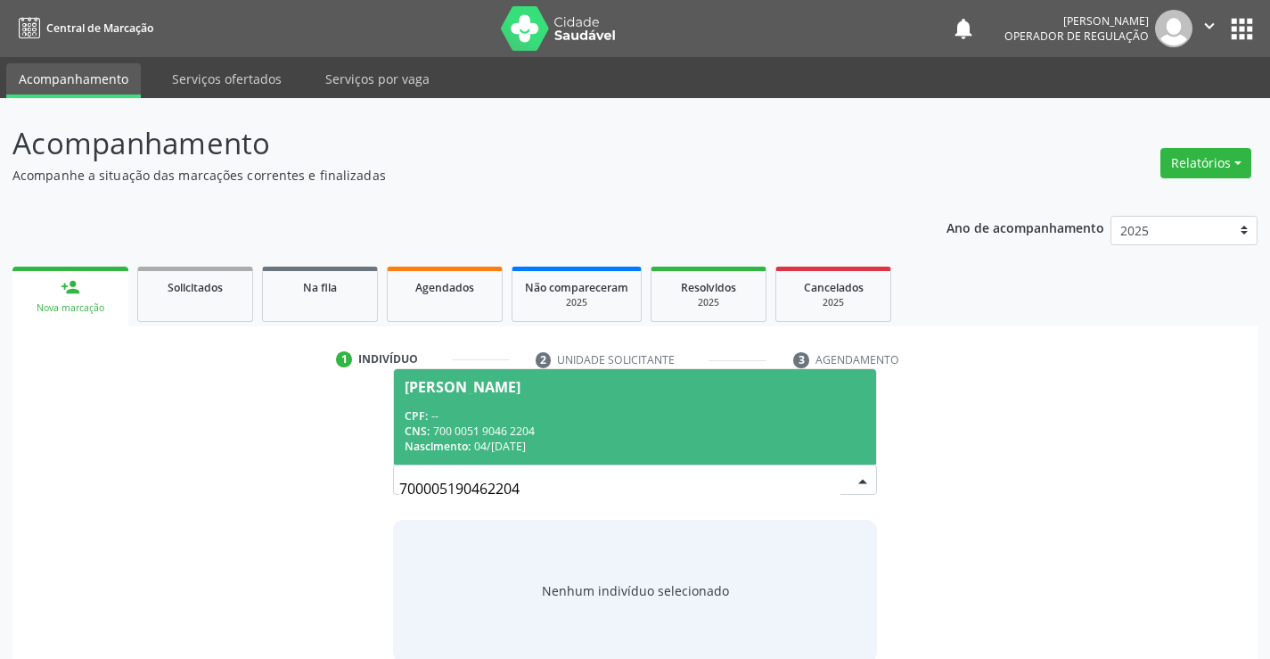
click at [630, 416] on div "CPF: --" at bounding box center [635, 415] width 460 height 15
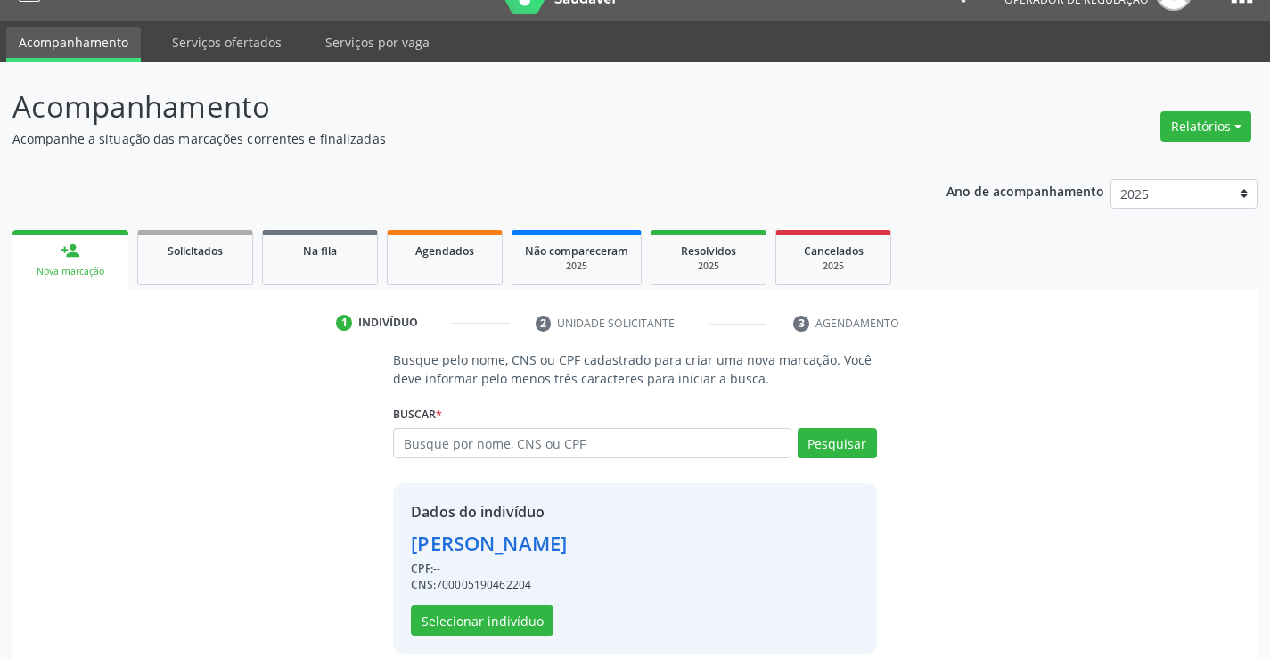
scroll to position [56, 0]
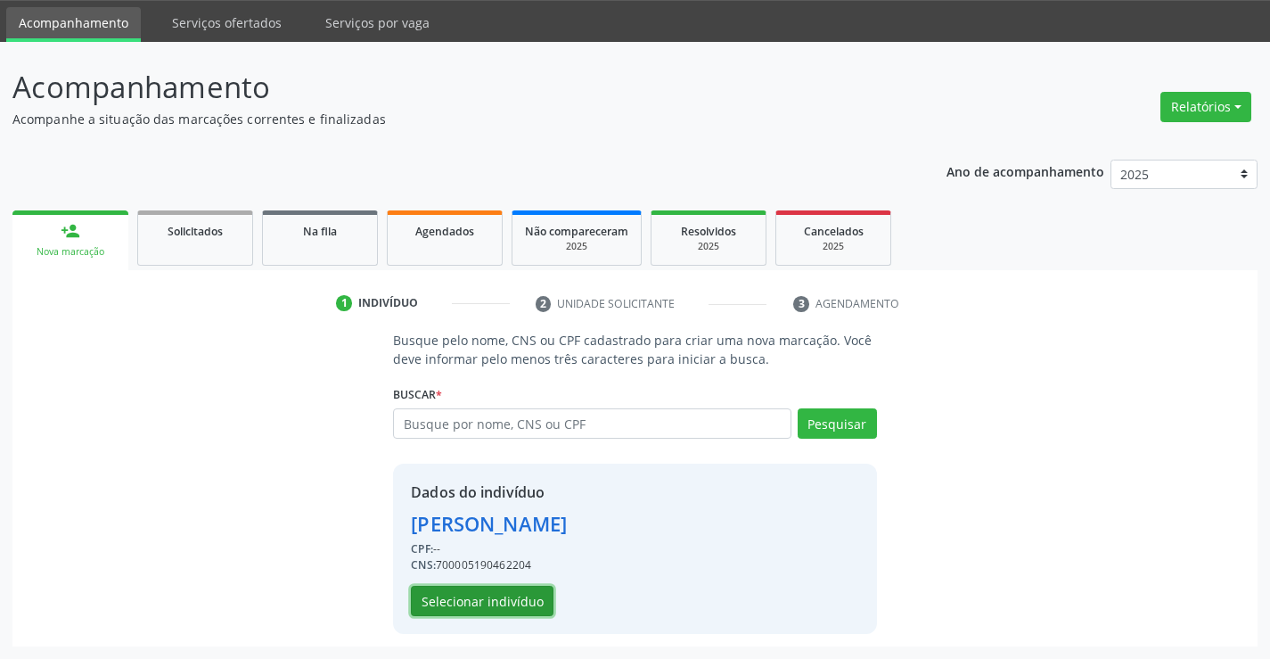
click at [496, 593] on button "Selecionar indivíduo" at bounding box center [482, 600] width 143 height 30
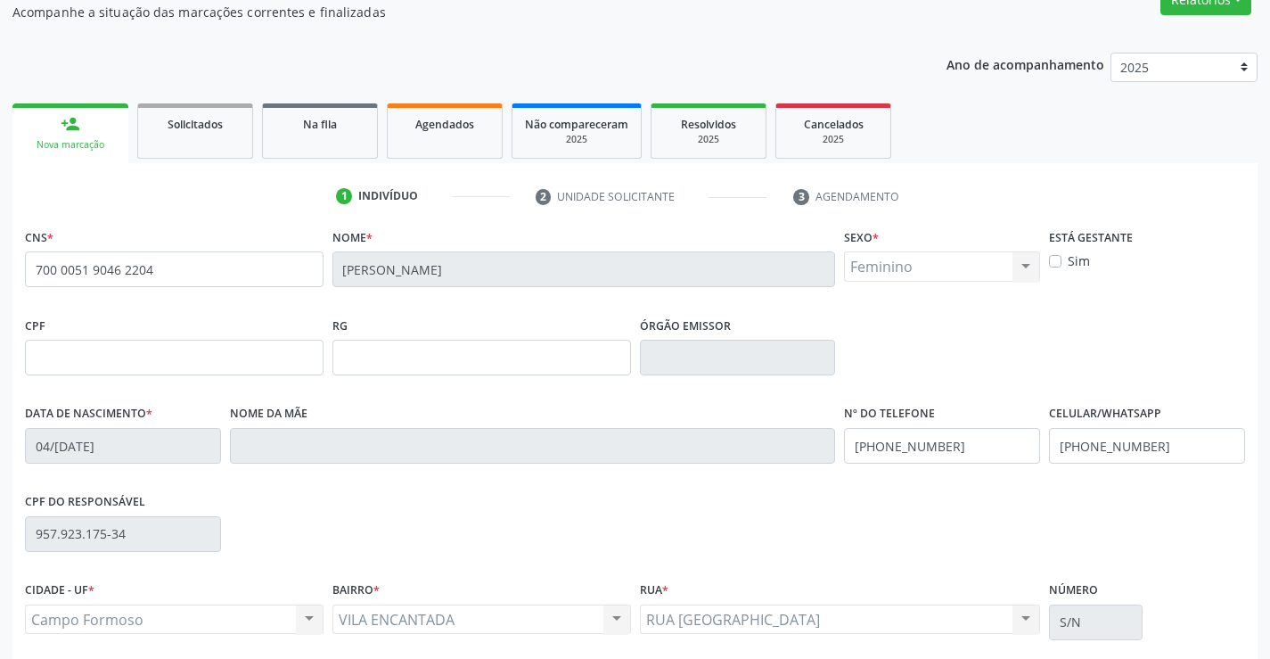
scroll to position [307, 0]
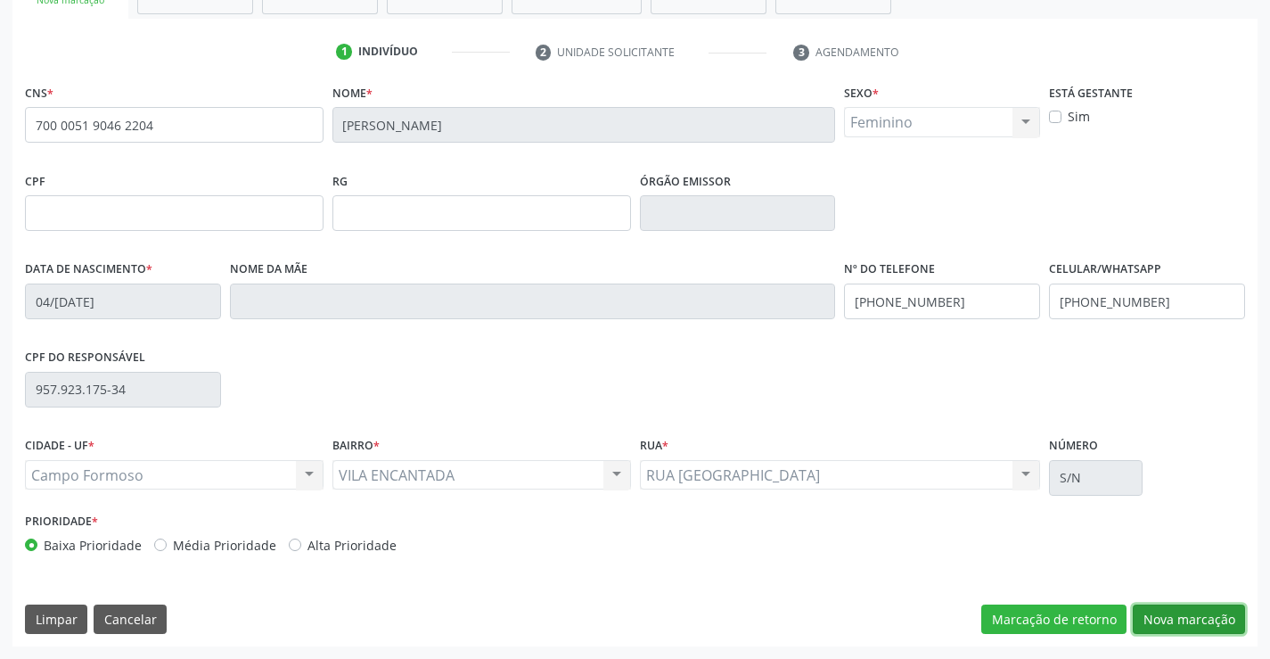
click at [1162, 613] on button "Nova marcação" at bounding box center [1189, 619] width 112 height 30
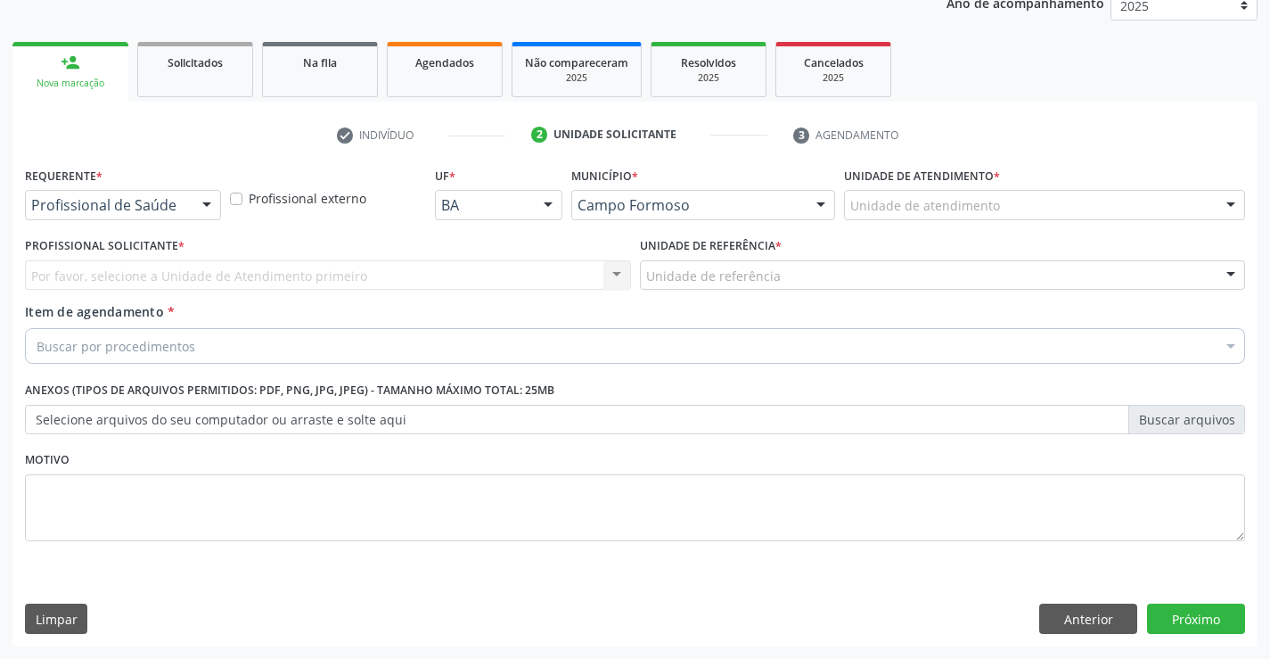
scroll to position [225, 0]
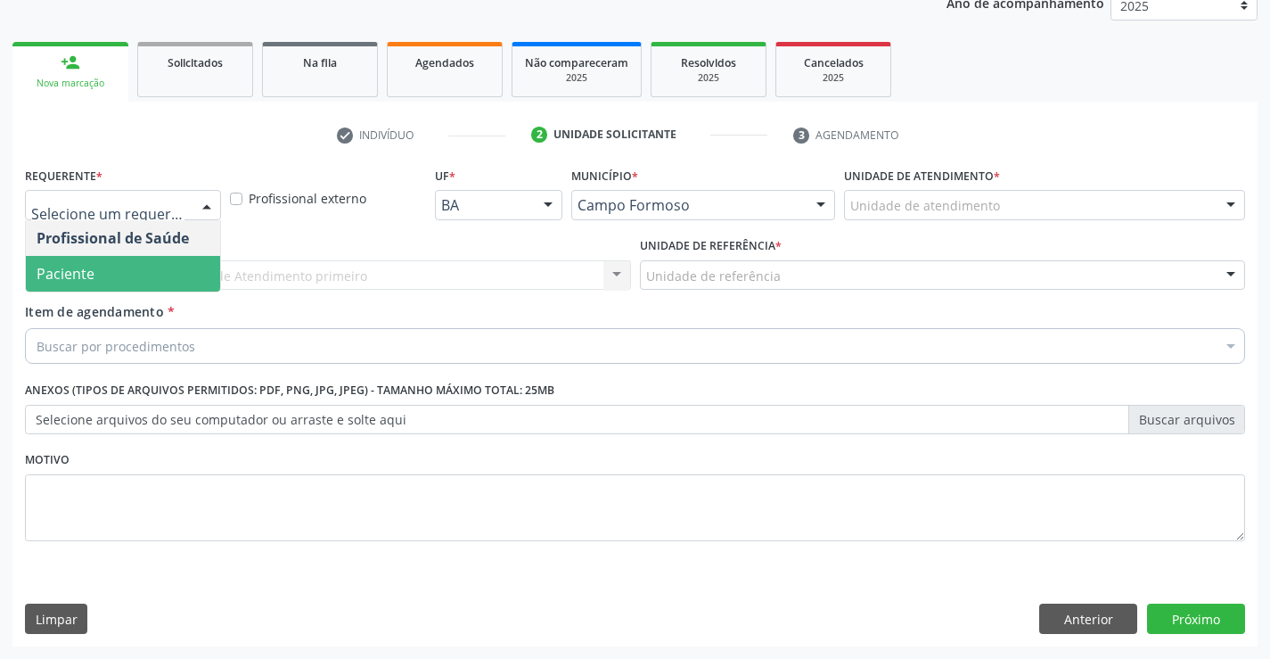
click at [126, 266] on span "Paciente" at bounding box center [123, 274] width 194 height 36
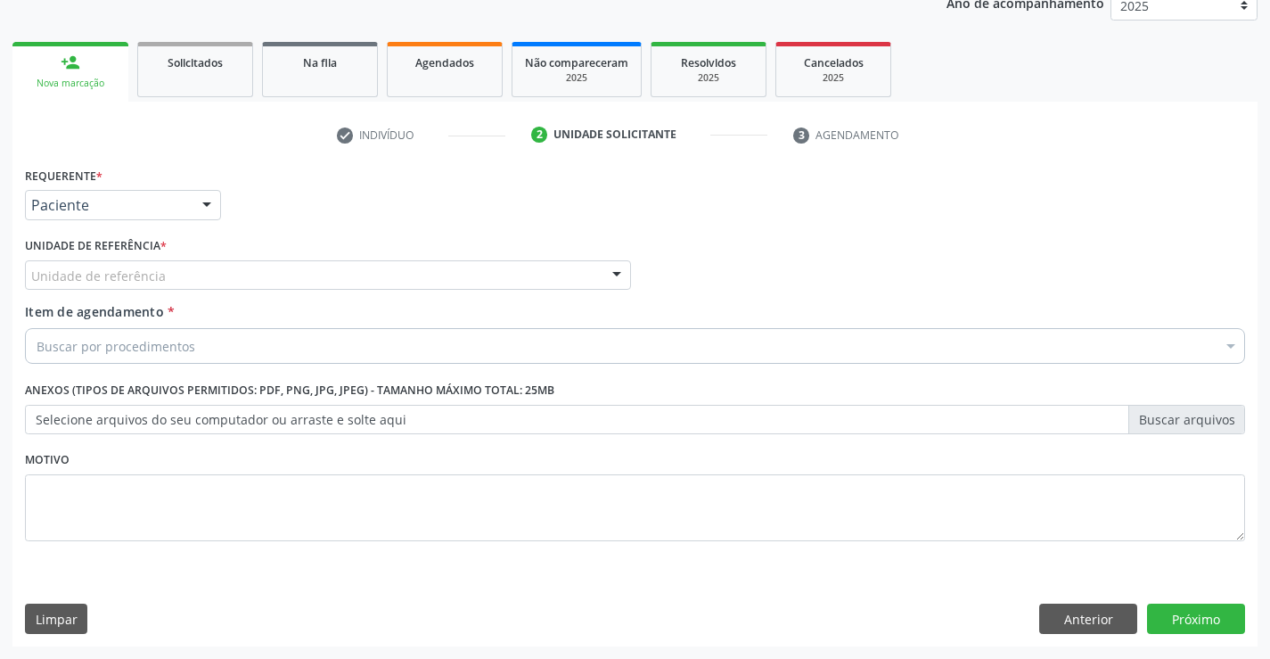
drag, startPoint x: 135, startPoint y: 278, endPoint x: 143, endPoint y: 281, distance: 9.3
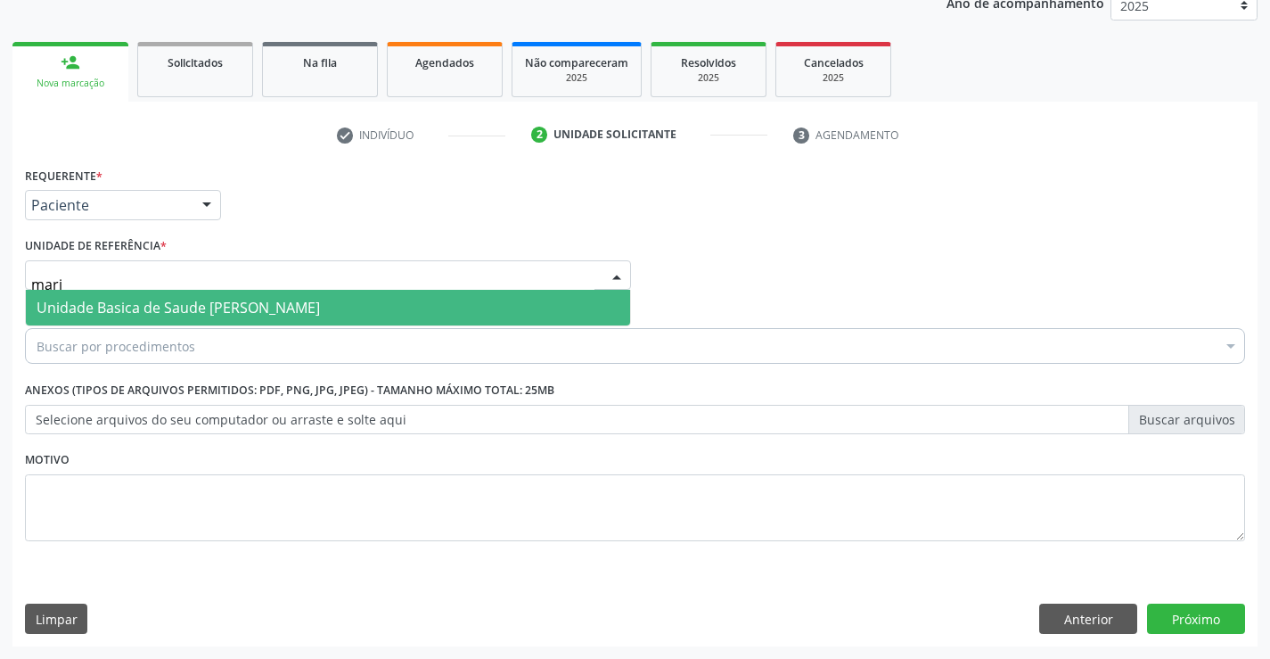
type input "maria"
click at [164, 316] on span "Unidade Basica de Saude [PERSON_NAME]" at bounding box center [178, 308] width 283 height 20
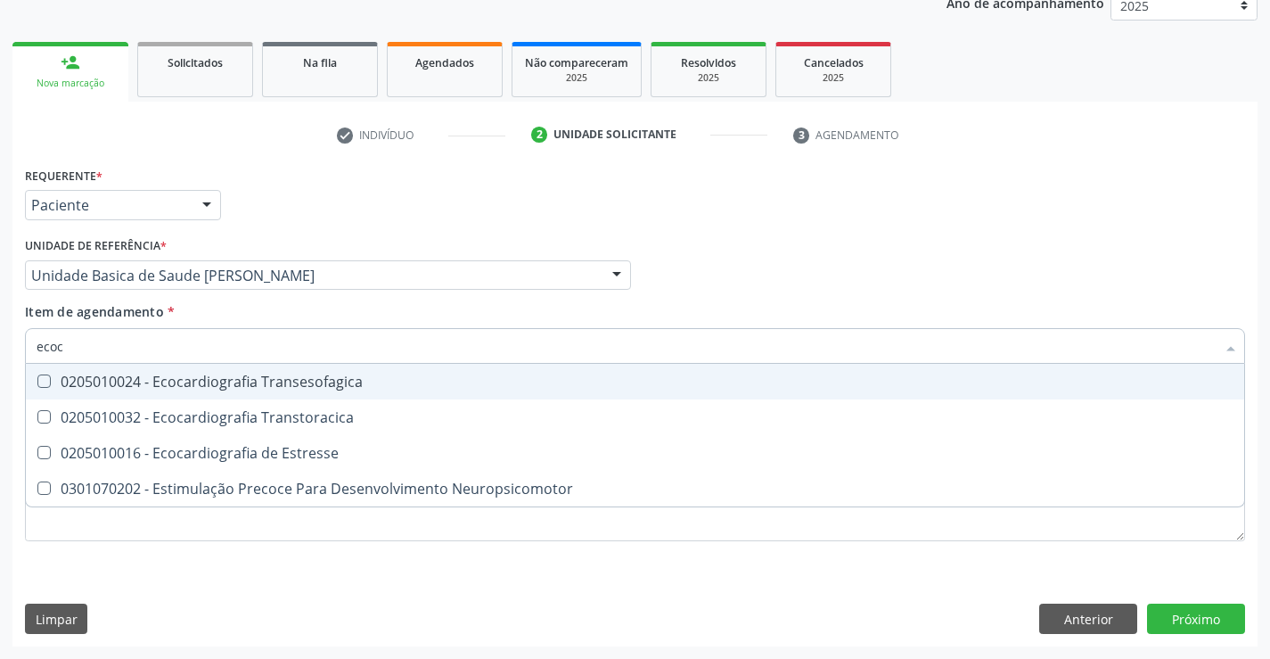
type input "ecoca"
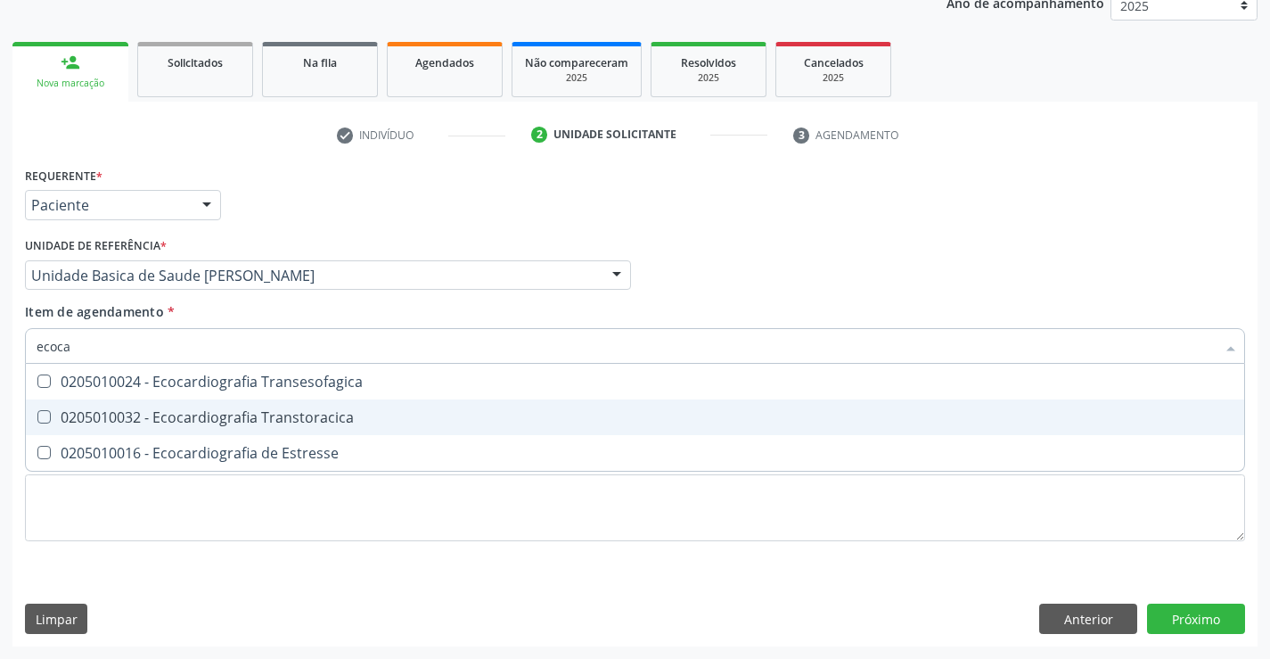
click at [176, 403] on span "0205010032 - Ecocardiografia Transtoracica" at bounding box center [635, 417] width 1218 height 36
checkbox Transtoracica "true"
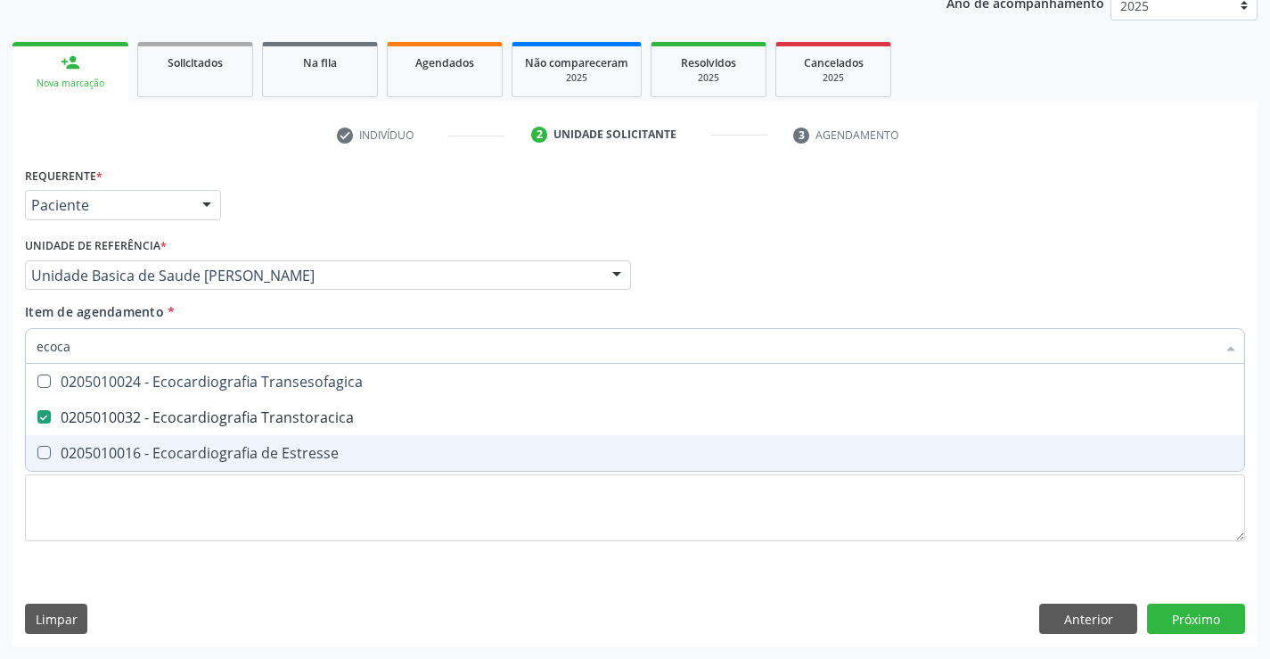
type input "ecoca"
click at [186, 546] on div "Requerente * Paciente Profissional de Saúde Paciente Nenhum resultado encontrad…" at bounding box center [635, 364] width 1220 height 404
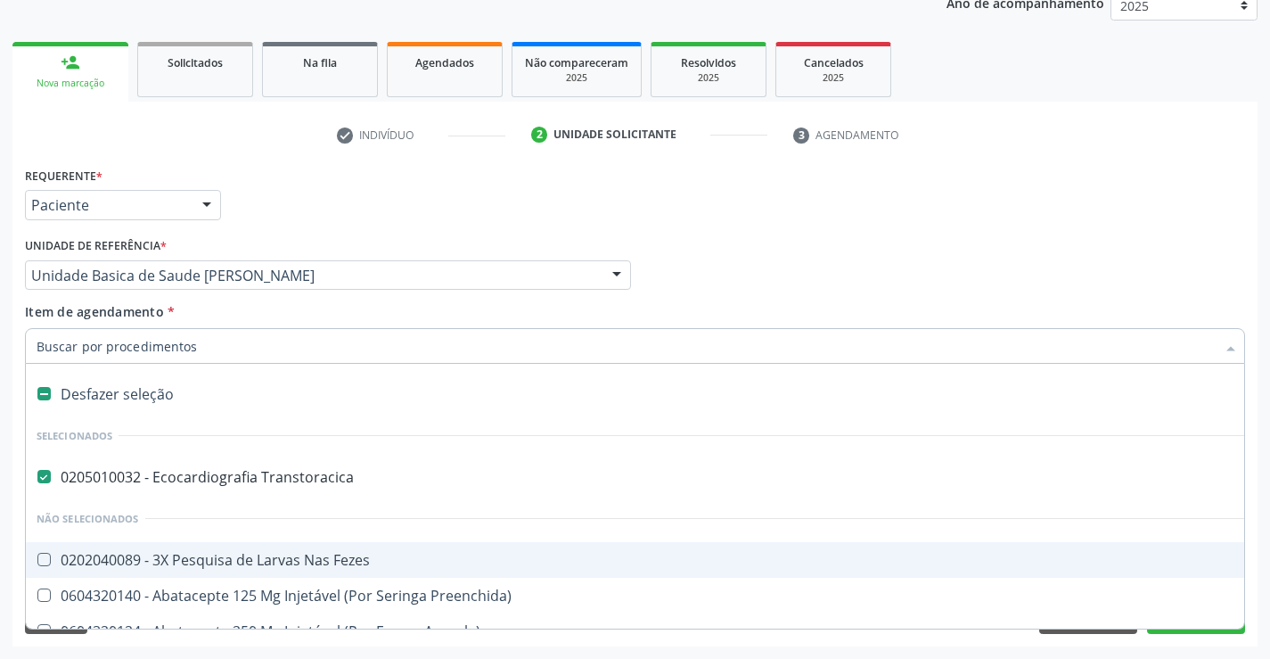
type input "e"
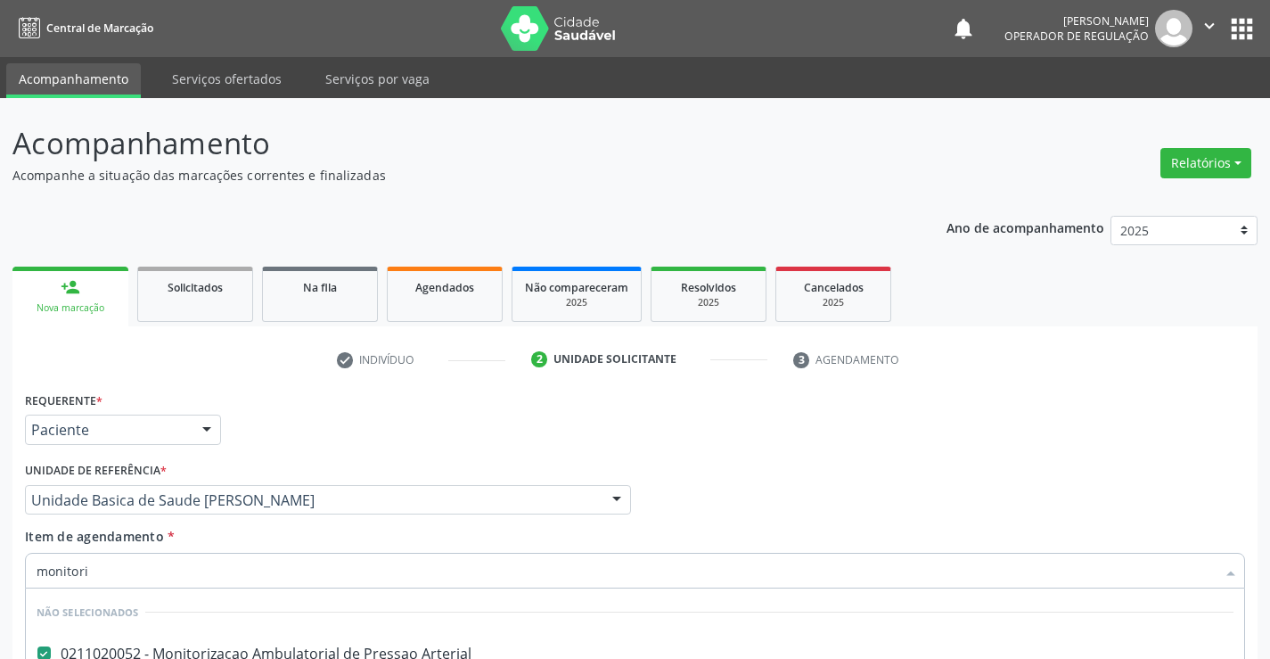
scroll to position [225, 0]
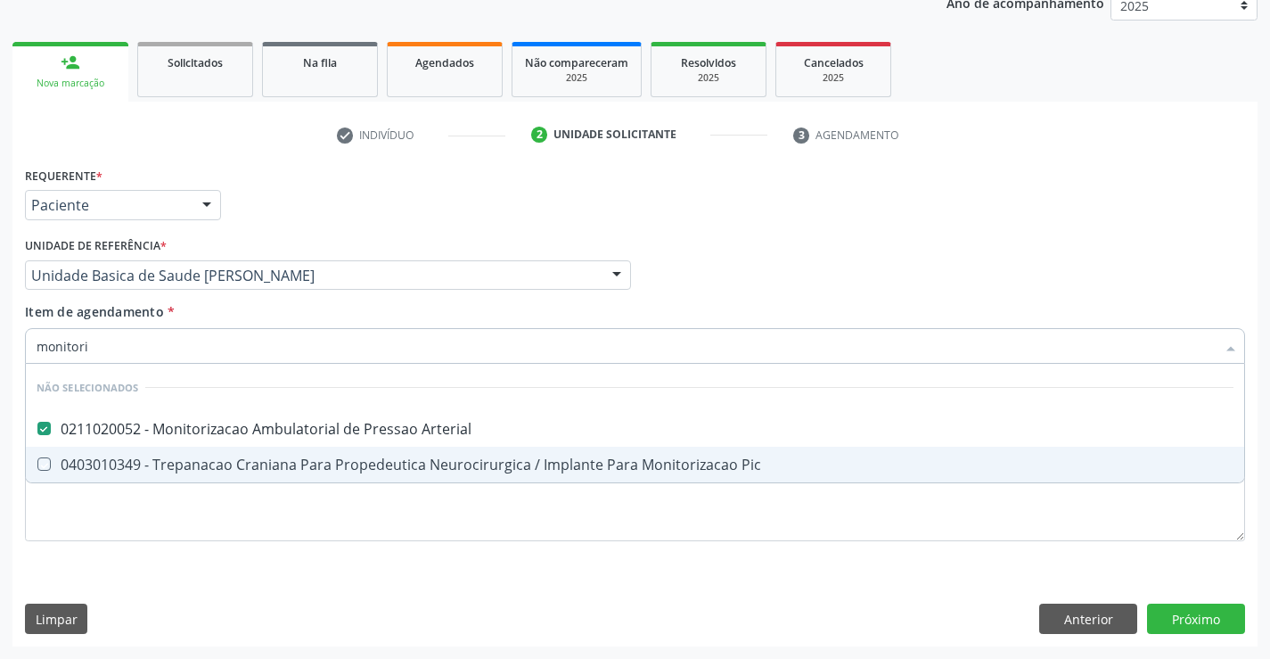
click at [228, 562] on div "Requerente * Paciente Profissional de Saúde Paciente Nenhum resultado encontrad…" at bounding box center [635, 364] width 1220 height 404
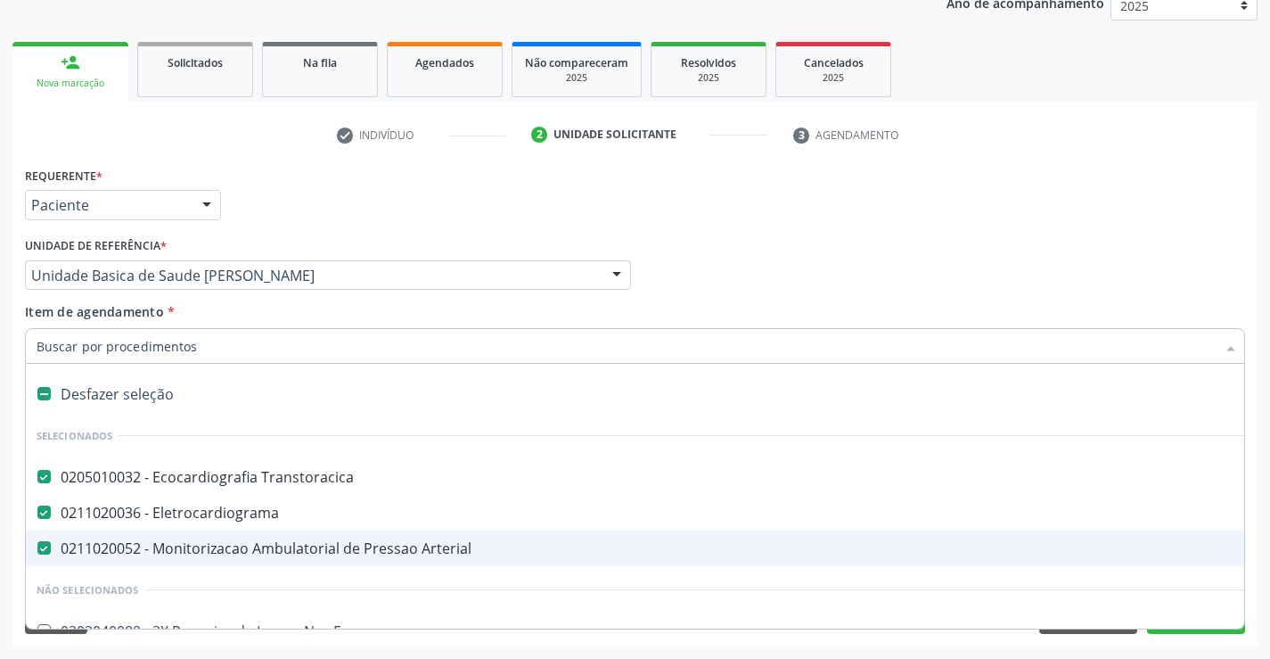
drag, startPoint x: 168, startPoint y: 340, endPoint x: 180, endPoint y: 338, distance: 12.8
click at [168, 340] on input "Item de agendamento *" at bounding box center [626, 346] width 1179 height 36
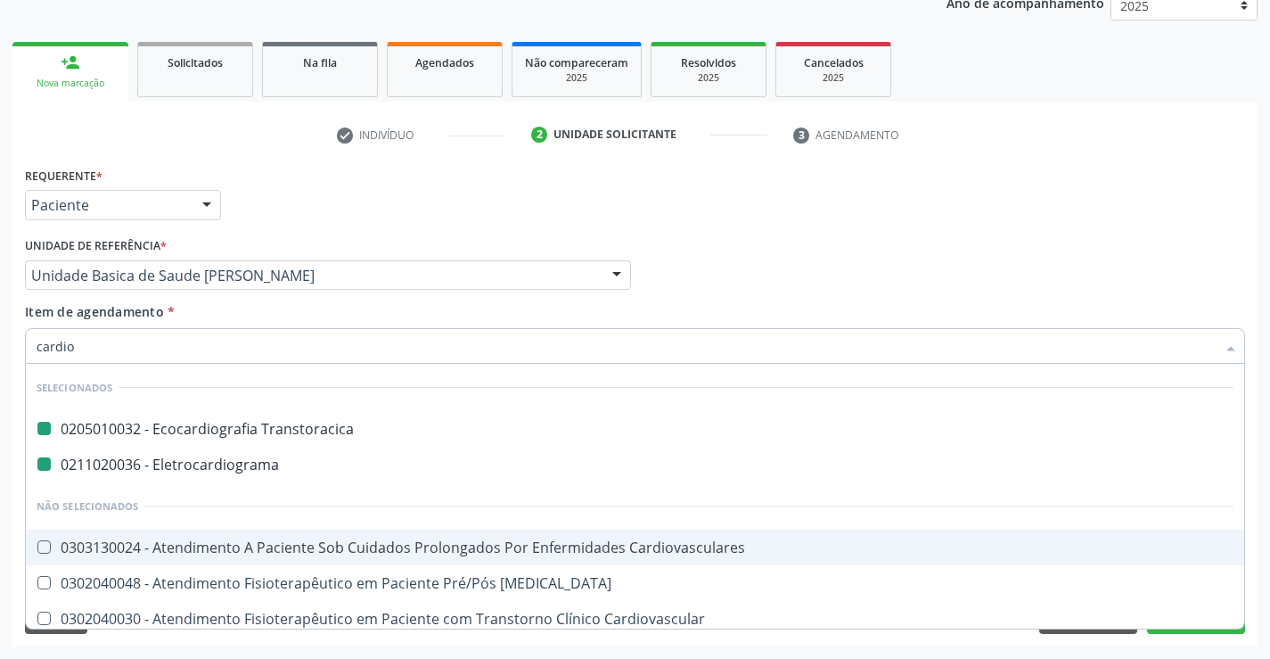
type input "cardiol"
checkbox Transtoracica "false"
checkbox Eletrocardiograma "false"
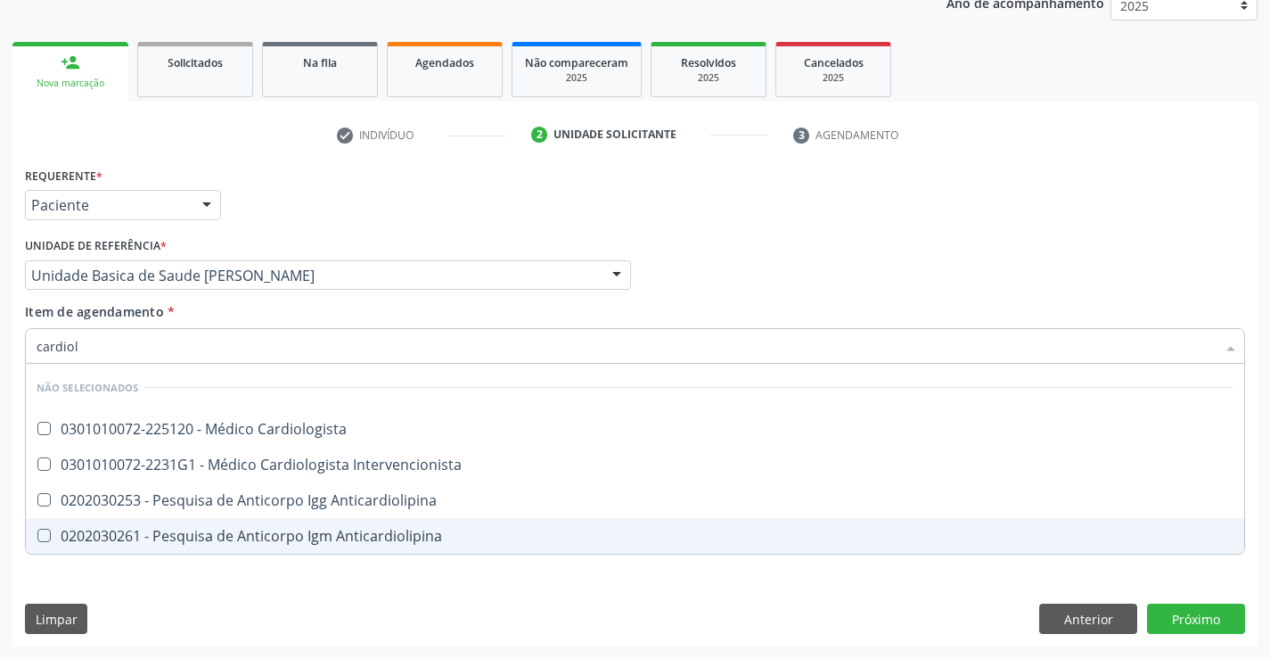
type input "cardiolo"
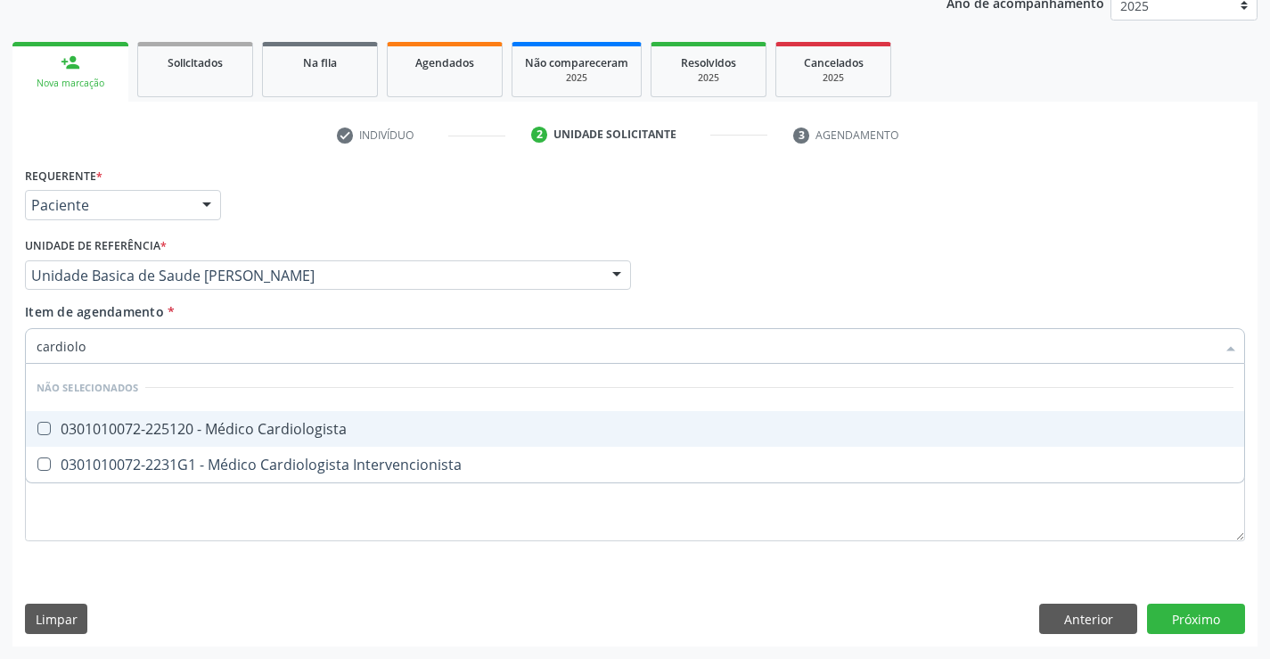
click at [195, 421] on div "0301010072-225120 - Médico Cardiologista" at bounding box center [635, 428] width 1197 height 14
checkbox Cardiologista "true"
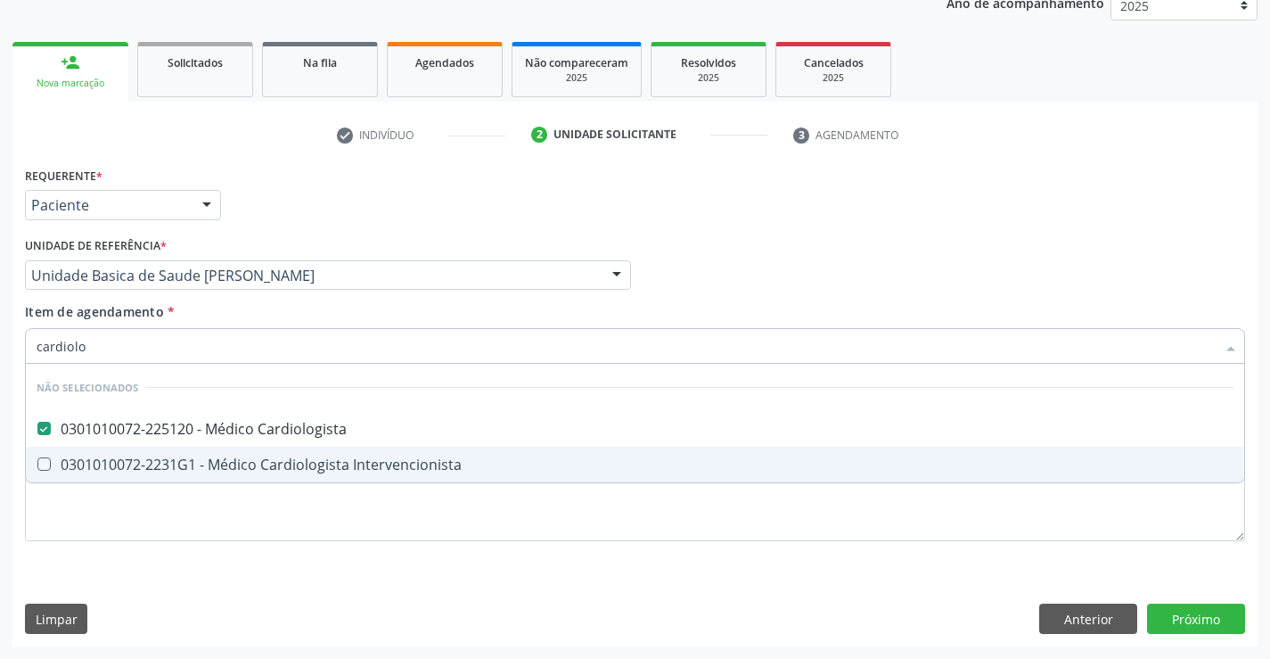
click at [165, 559] on div "Requerente * Paciente Profissional de Saúde Paciente Nenhum resultado encontrad…" at bounding box center [635, 364] width 1220 height 404
checkbox Intervencionista "true"
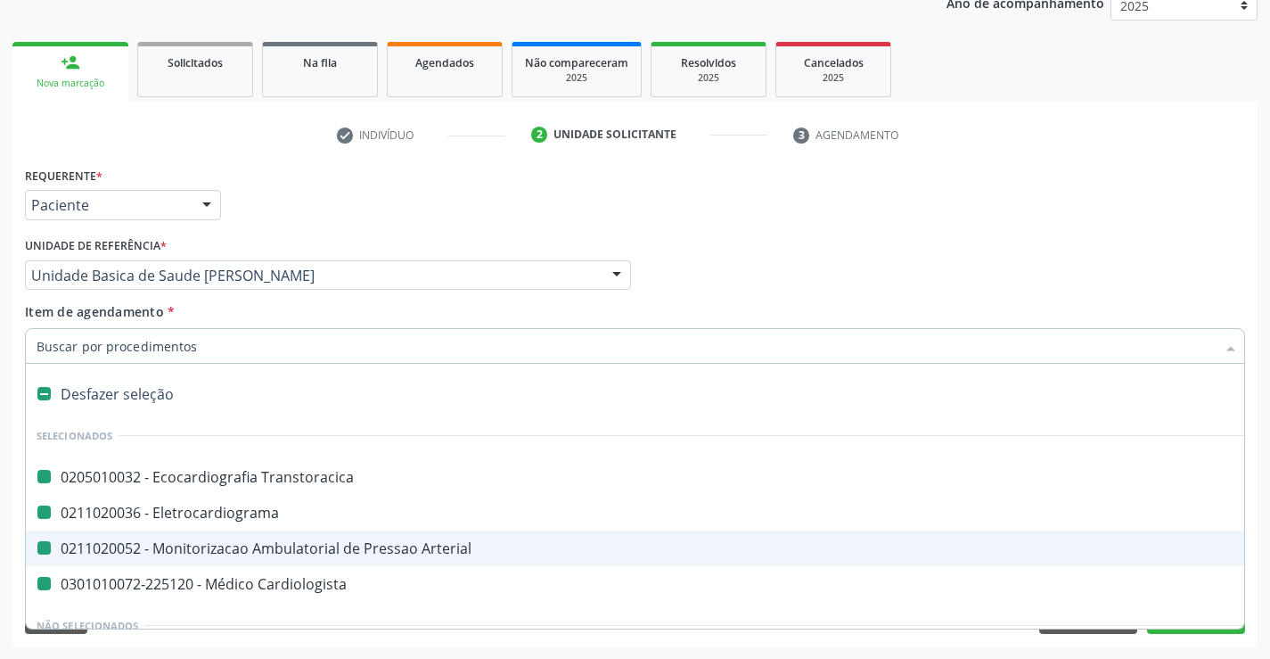
type input "h"
checkbox Transtoracica "false"
checkbox Eletrocardiograma "false"
checkbox Arterial "false"
checkbox Cardiologista "false"
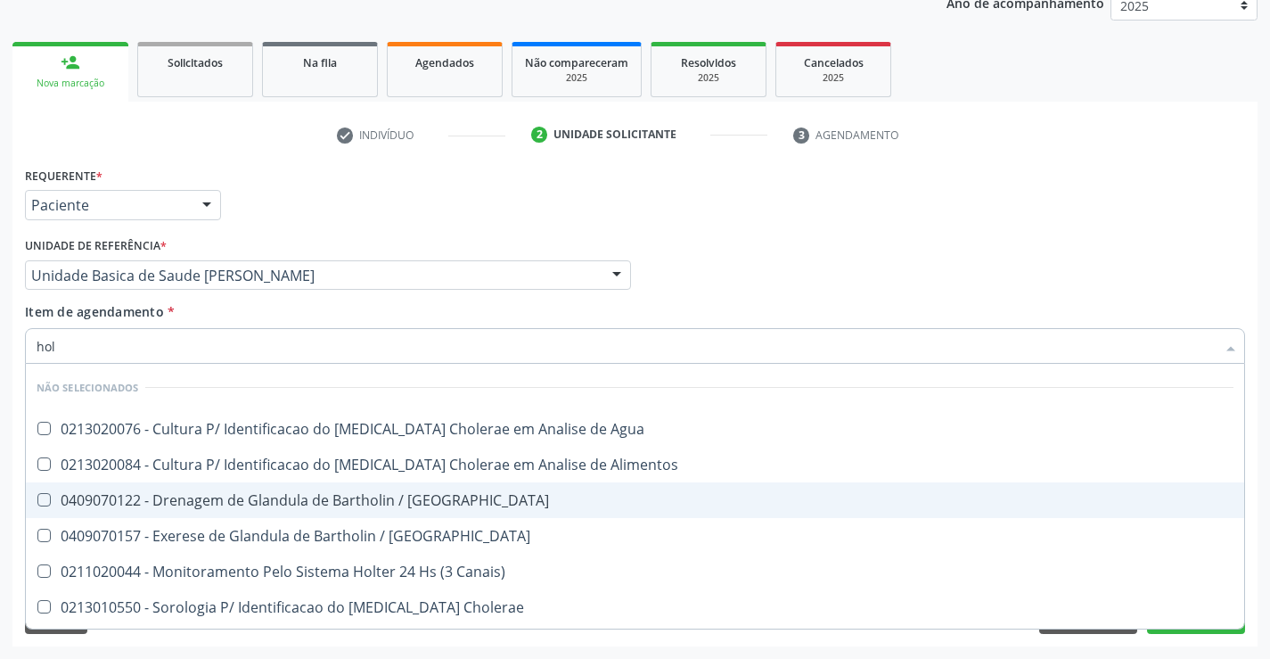
type input "holt"
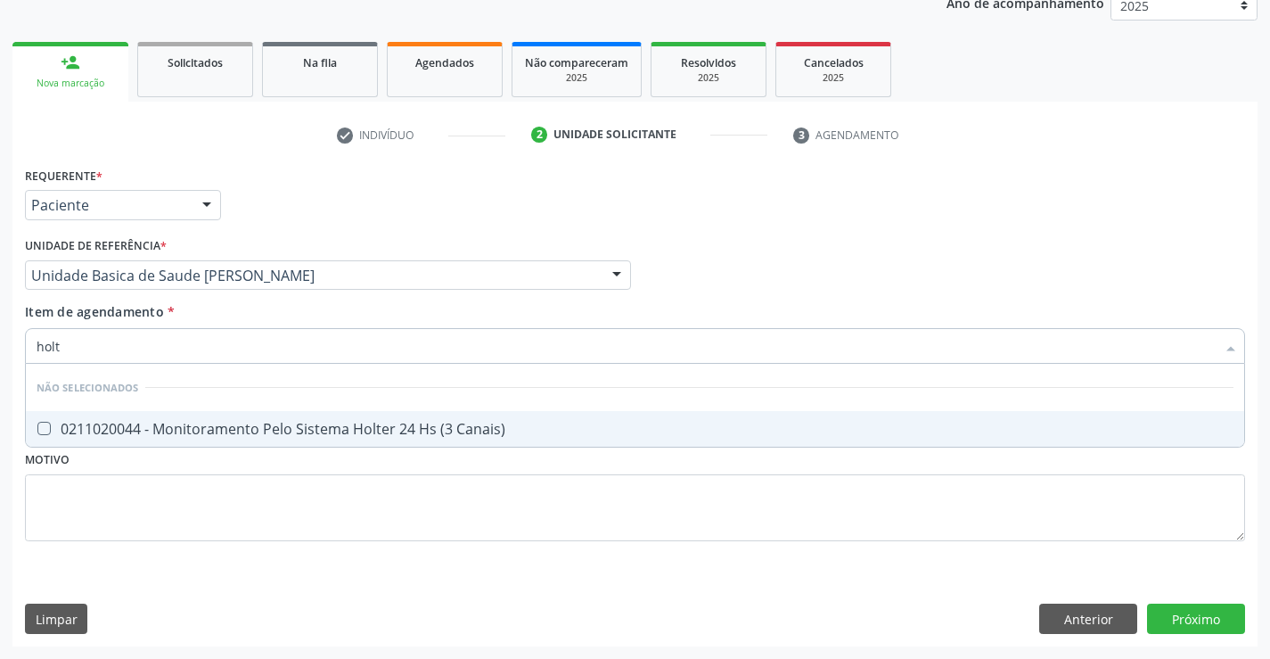
click at [161, 418] on span "0211020044 - Monitoramento Pelo Sistema Holter 24 Hs (3 Canais)" at bounding box center [635, 429] width 1218 height 36
checkbox Canais\) "true"
click at [1195, 614] on div "Requerente * Paciente Profissional de Saúde Paciente Nenhum resultado encontrad…" at bounding box center [634, 404] width 1245 height 484
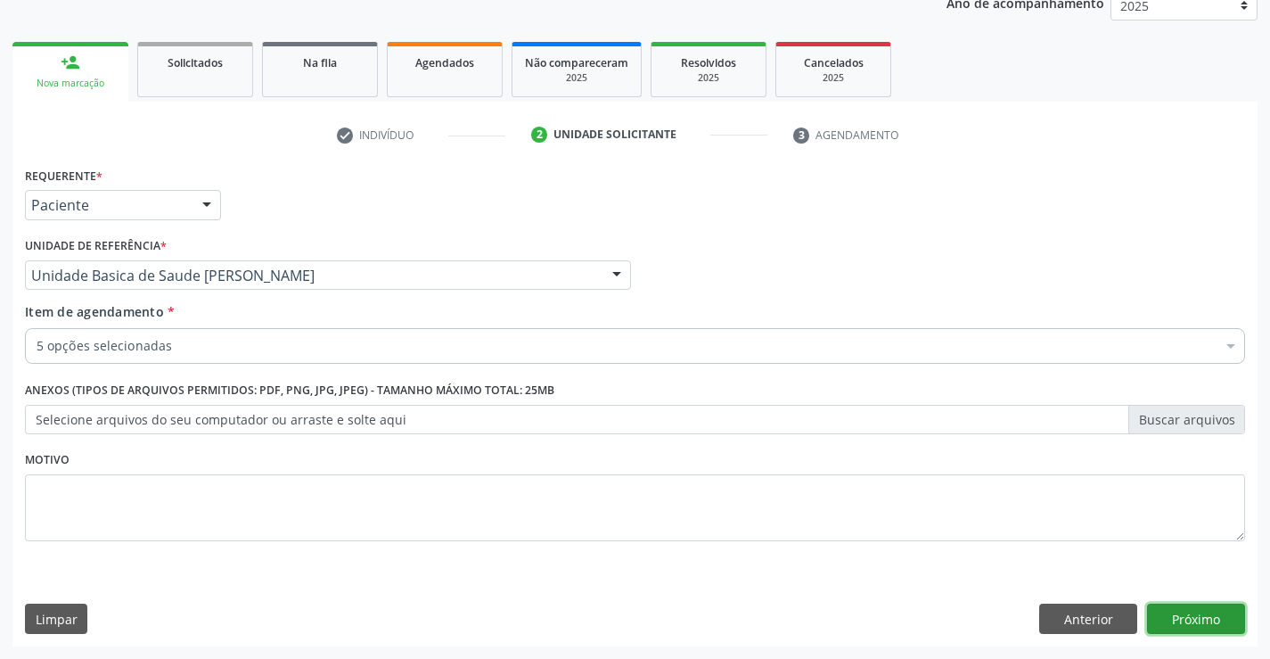
click at [1197, 616] on button "Próximo" at bounding box center [1196, 618] width 98 height 30
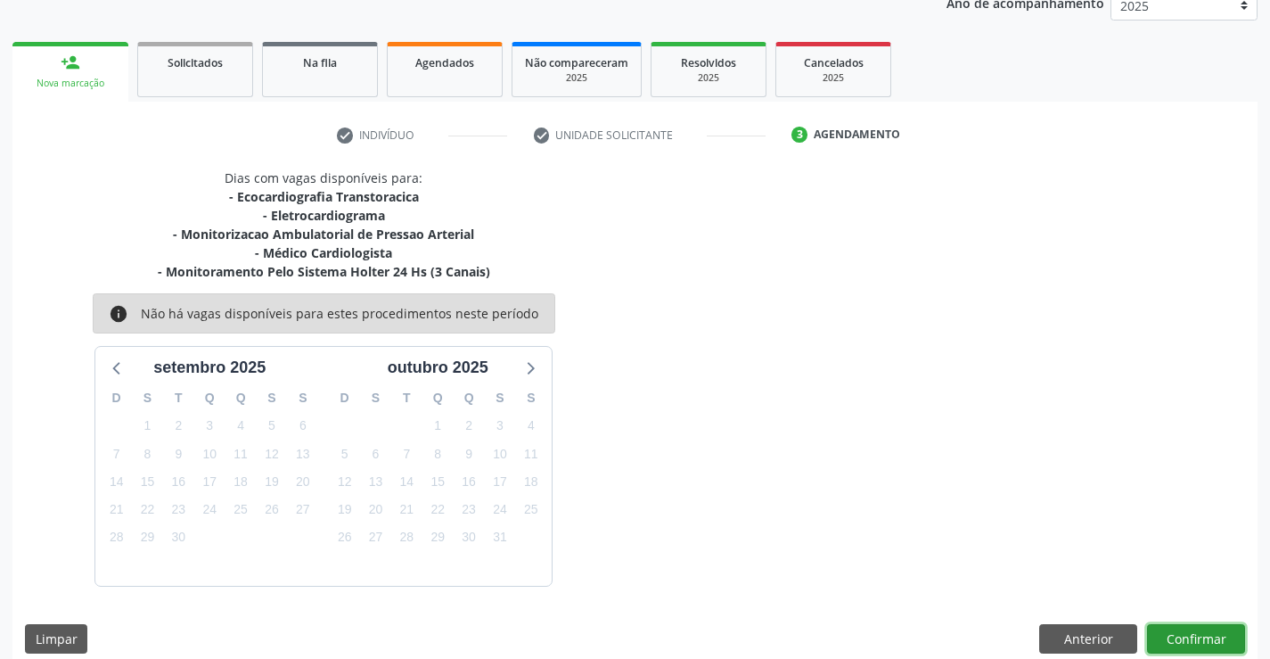
click at [1196, 629] on button "Confirmar" at bounding box center [1196, 639] width 98 height 30
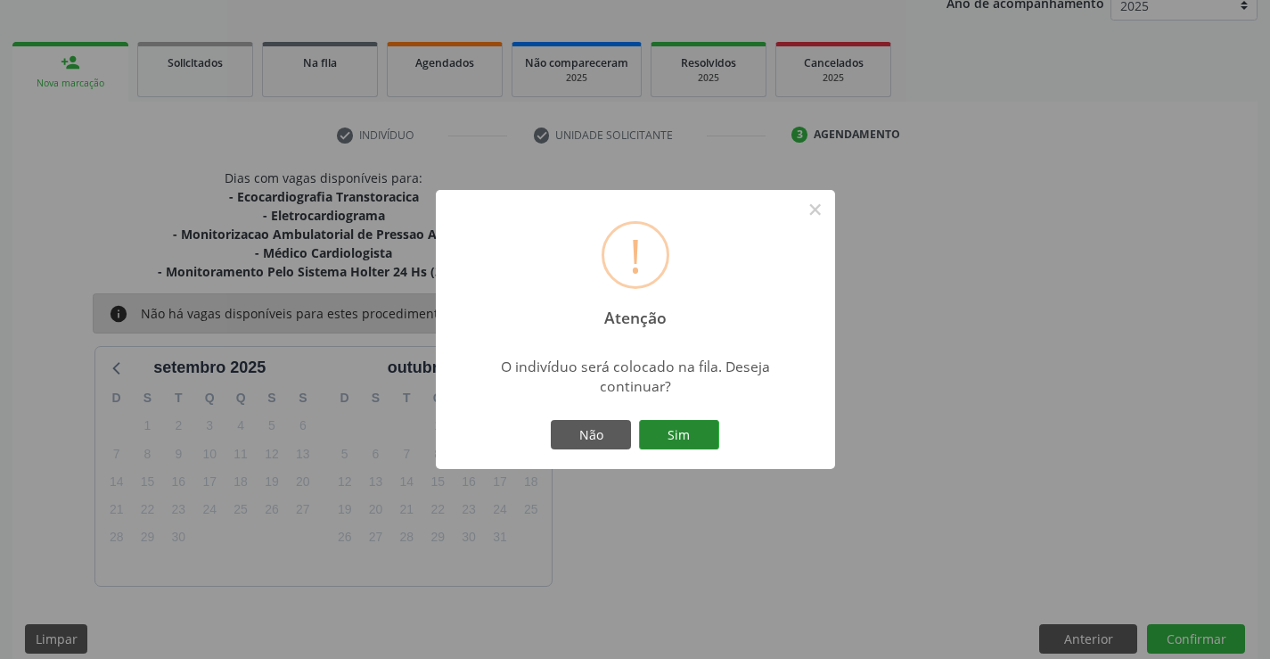
click at [709, 428] on button "Sim" at bounding box center [679, 435] width 80 height 30
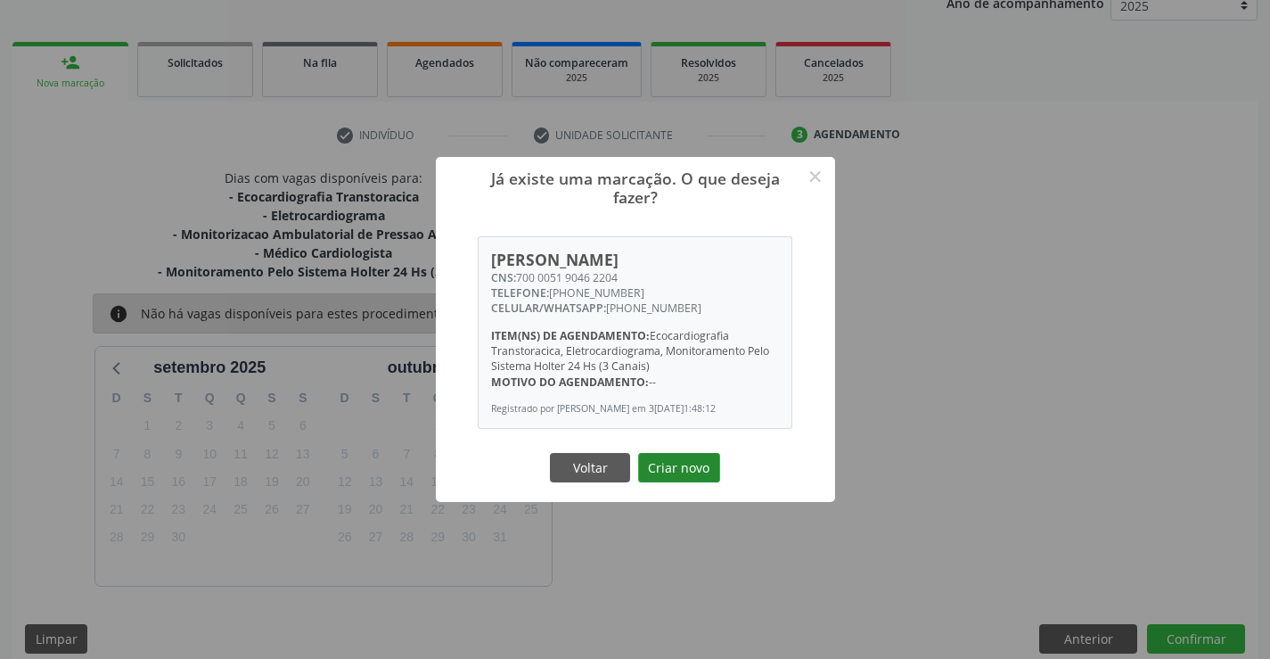
click at [706, 465] on button "Criar novo" at bounding box center [679, 468] width 82 height 30
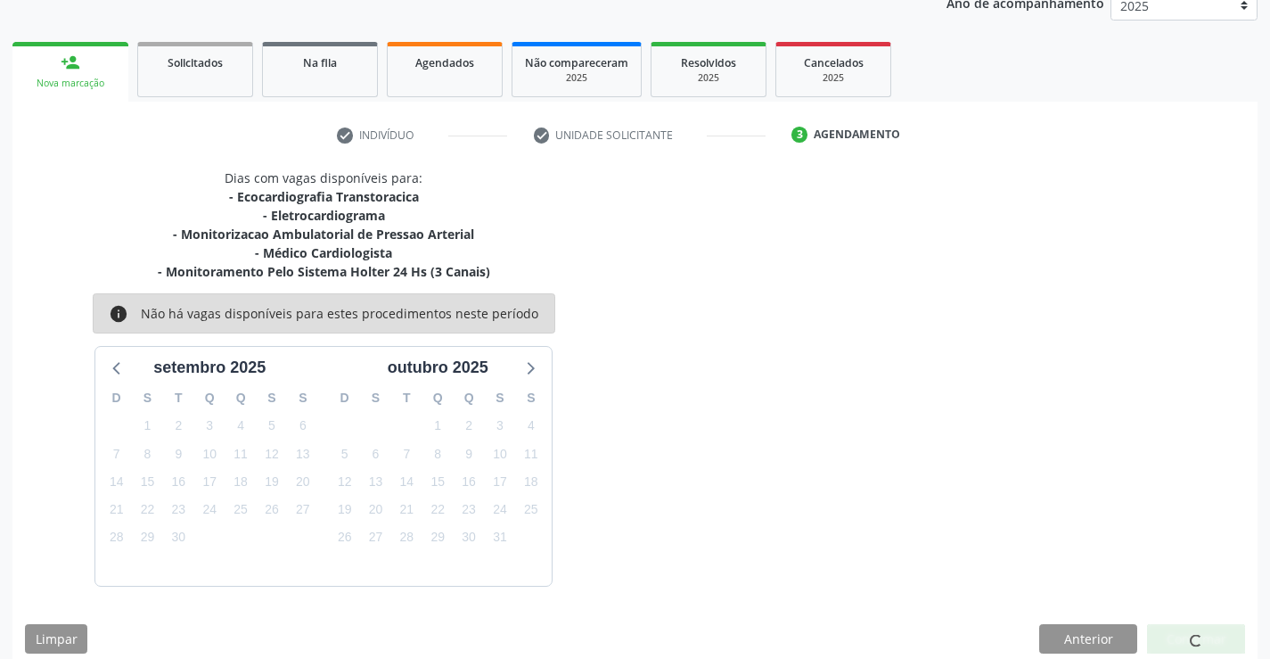
scroll to position [0, 0]
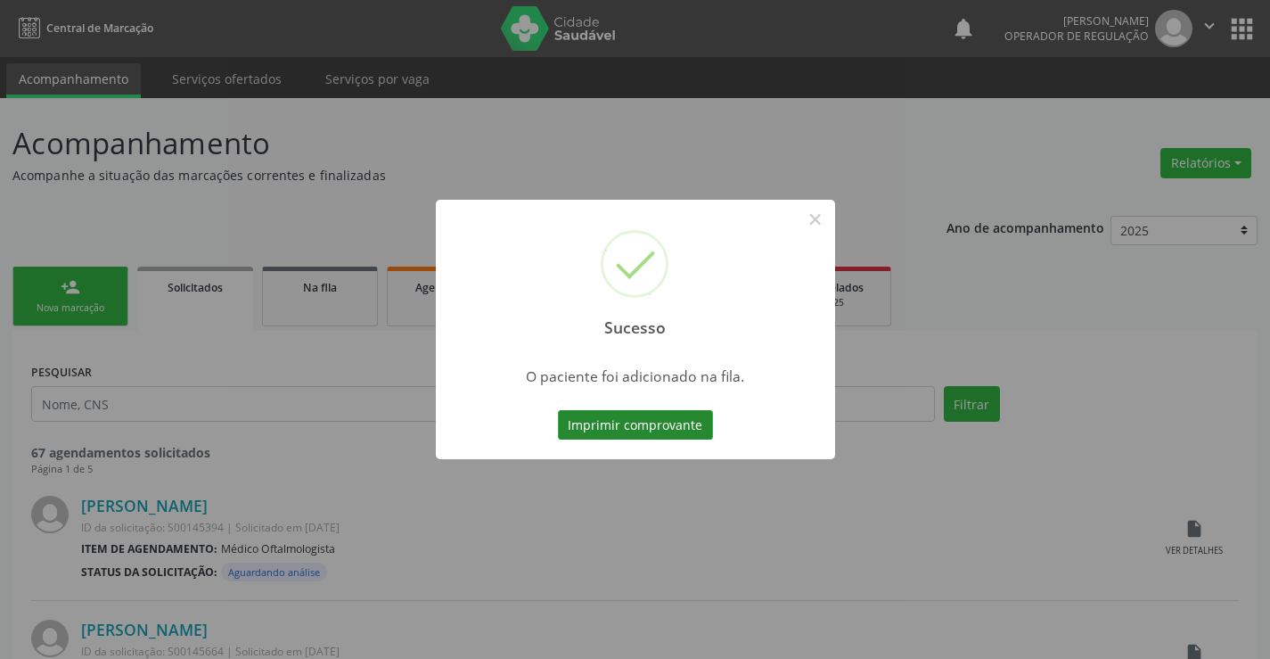
click at [690, 431] on button "Imprimir comprovante" at bounding box center [635, 425] width 155 height 30
